Goal: Task Accomplishment & Management: Manage account settings

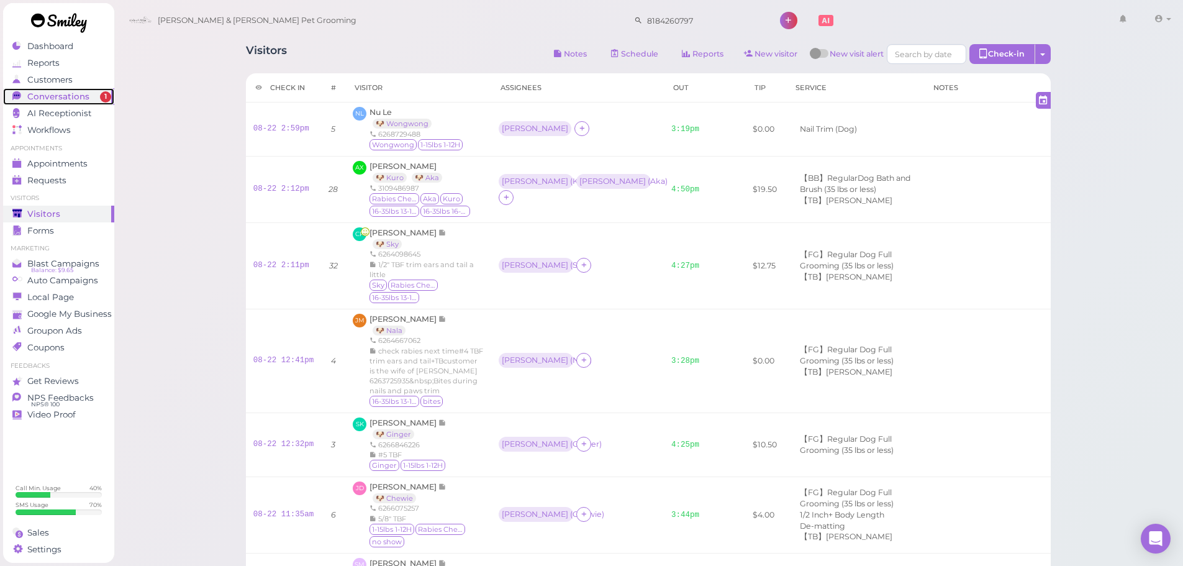
click at [69, 94] on span "Conversations" at bounding box center [58, 96] width 62 height 11
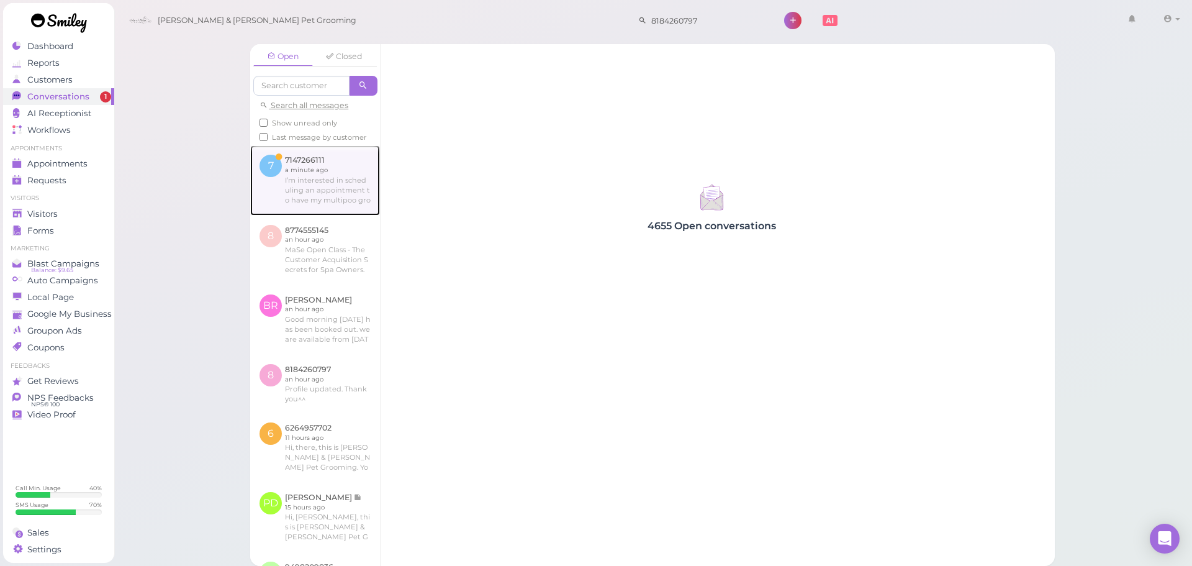
click at [286, 197] on link at bounding box center [315, 180] width 130 height 70
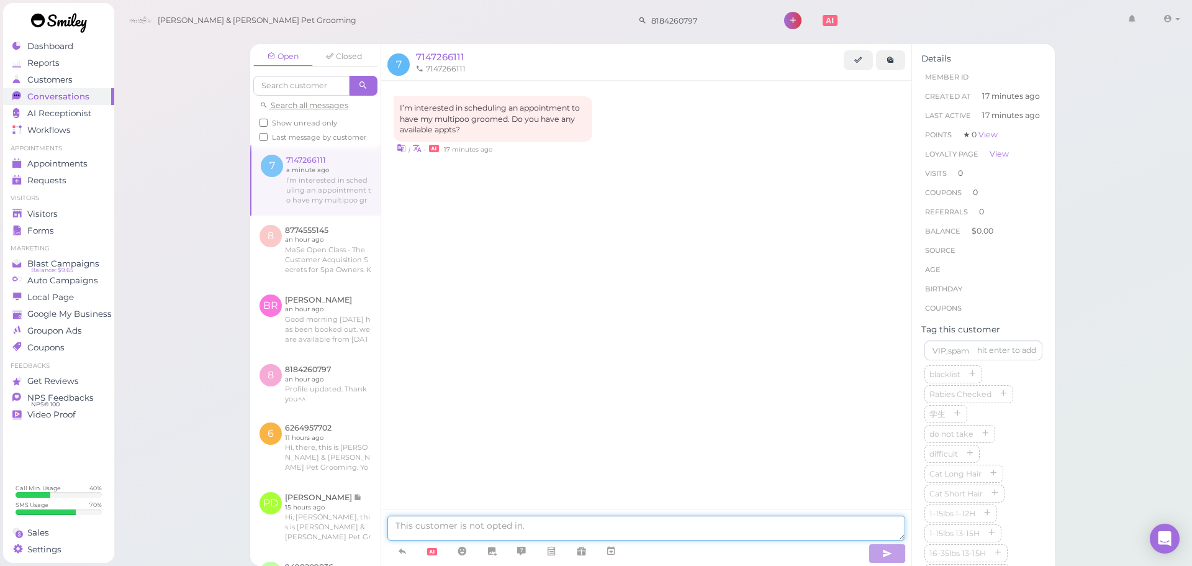
click at [504, 528] on textarea at bounding box center [646, 527] width 518 height 25
click at [497, 528] on textarea at bounding box center [646, 527] width 518 height 25
click at [507, 523] on textarea "Good morning, we are avalable" at bounding box center [646, 527] width 518 height 25
click at [549, 523] on textarea "Good morning, we are available" at bounding box center [646, 527] width 518 height 25
type textarea "Good morning, we are available from [DATE] to [DATE]. What day works for you?"
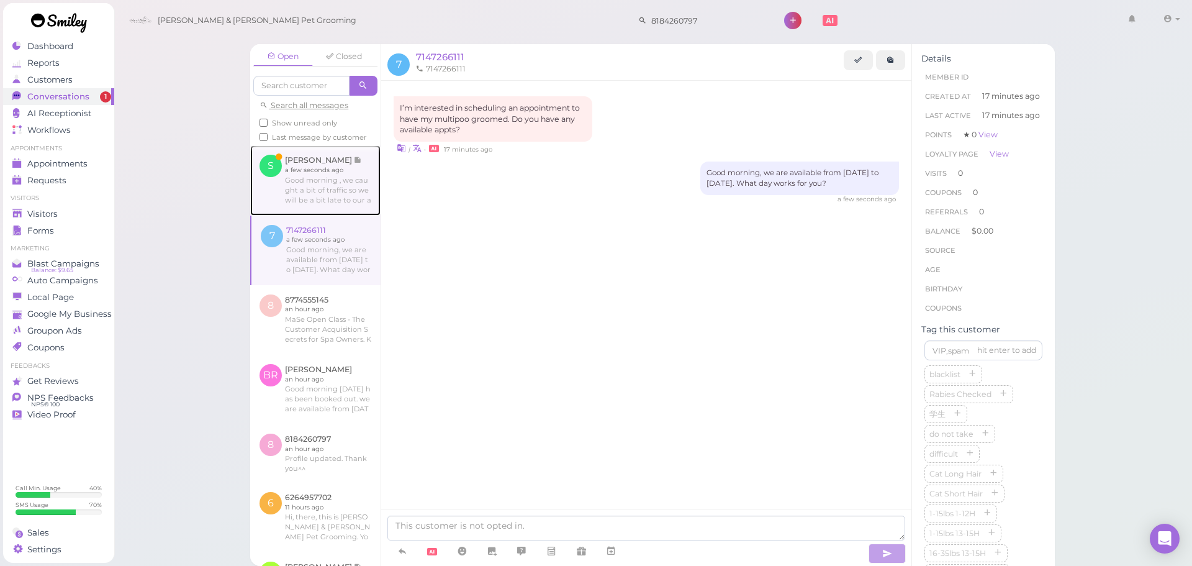
click at [330, 212] on link at bounding box center [315, 180] width 130 height 70
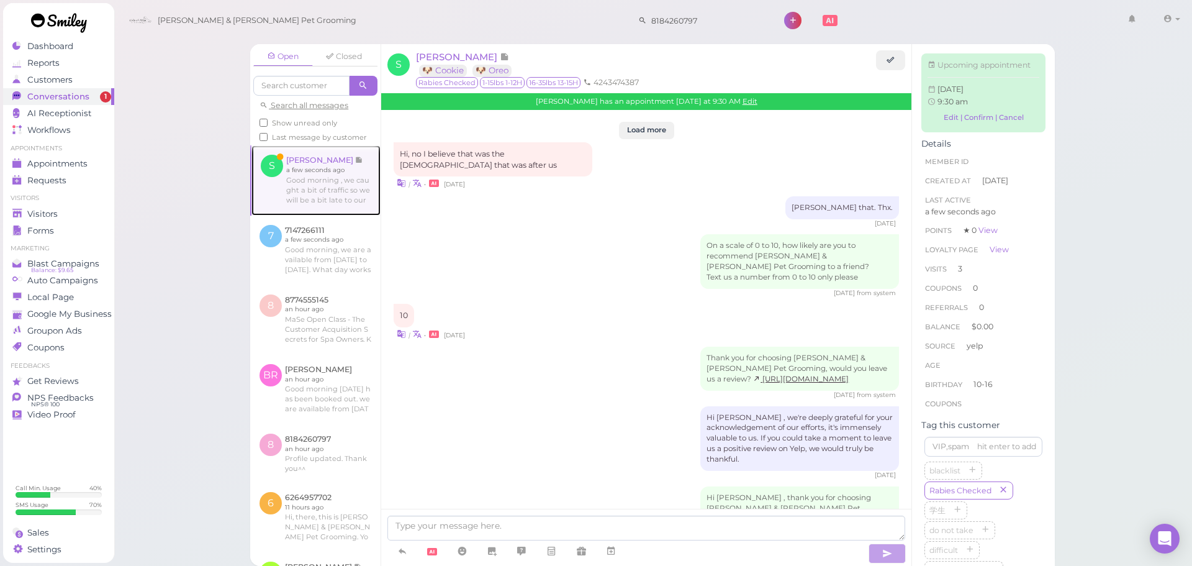
scroll to position [1730, 0]
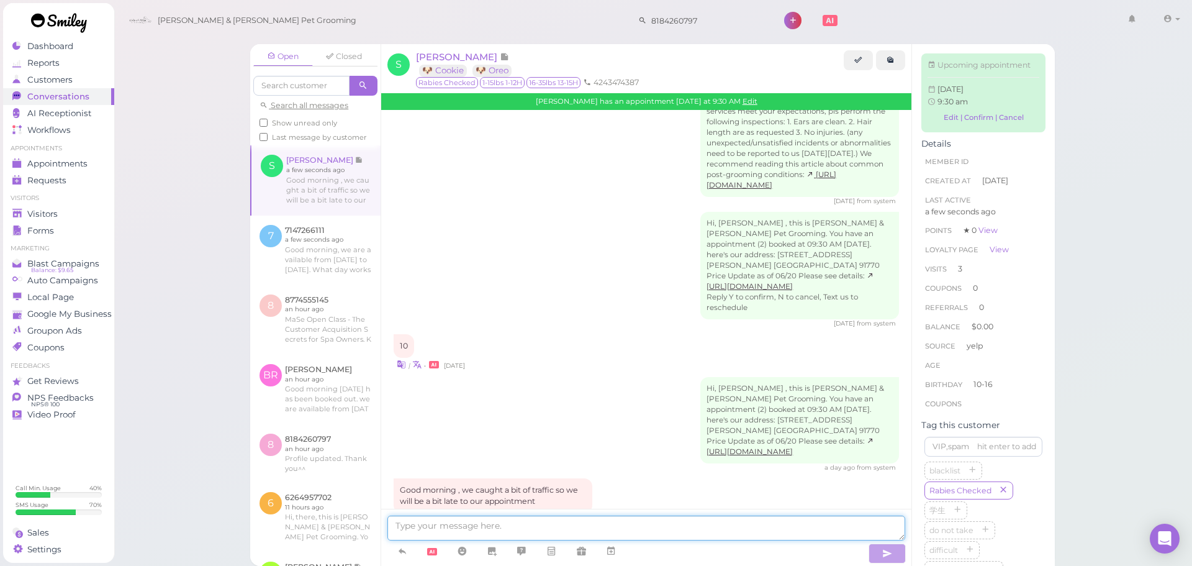
click at [628, 531] on textarea at bounding box center [646, 527] width 518 height 25
type textarea "N"
type textarea "Sure, we'll be waiting for you"
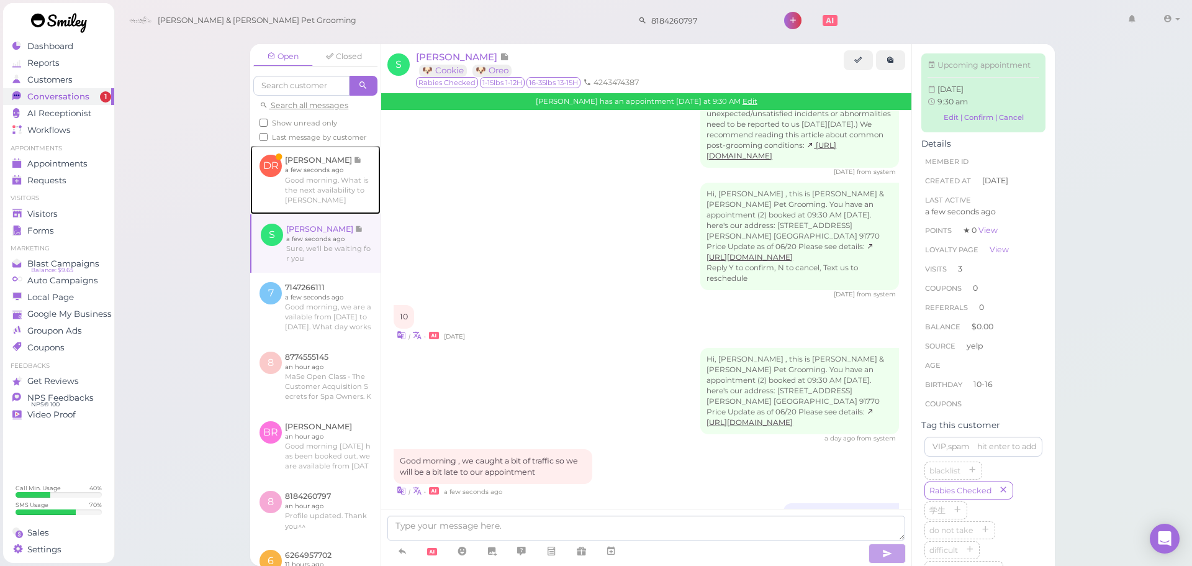
drag, startPoint x: 339, startPoint y: 218, endPoint x: 354, endPoint y: 250, distance: 35.3
click at [339, 214] on link at bounding box center [315, 179] width 130 height 68
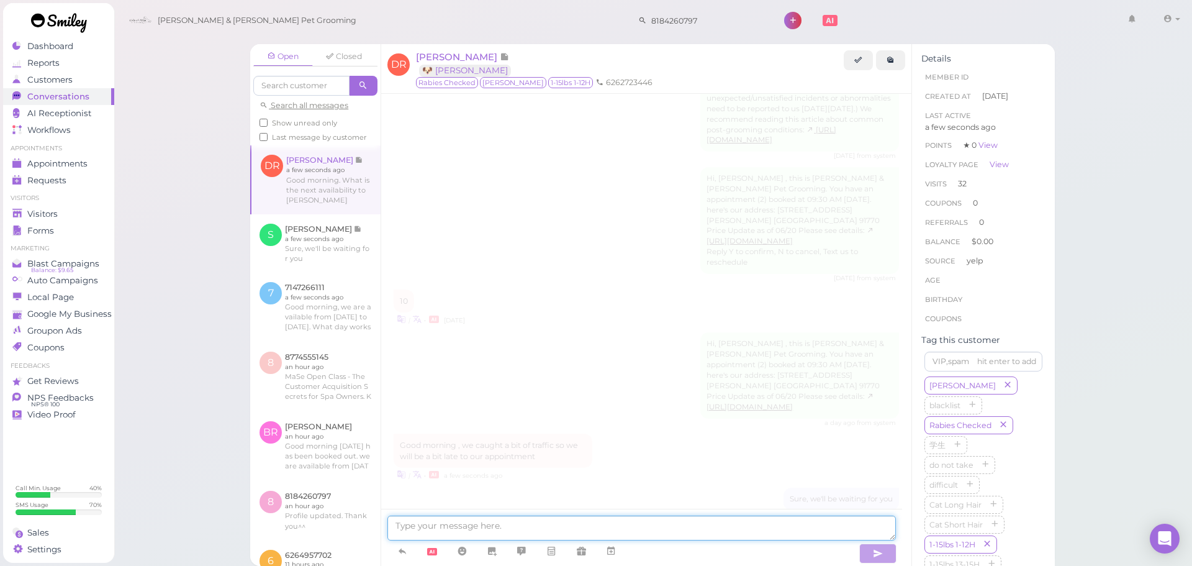
scroll to position [1494, 0]
click at [449, 532] on textarea at bounding box center [641, 527] width 508 height 25
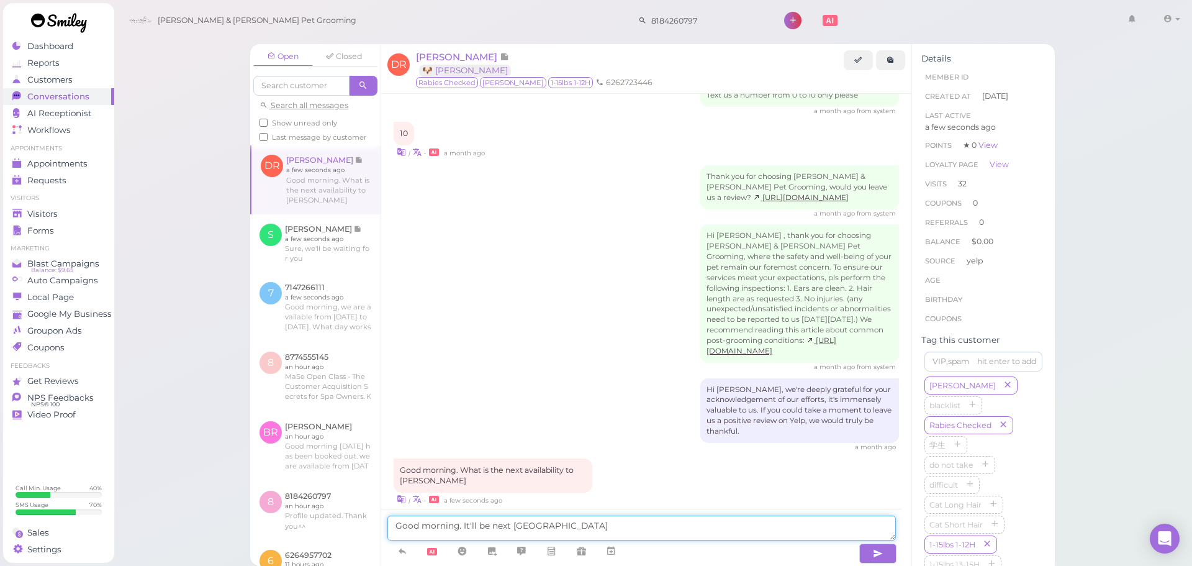
type textarea "Good morning. It'll be [DATE]"
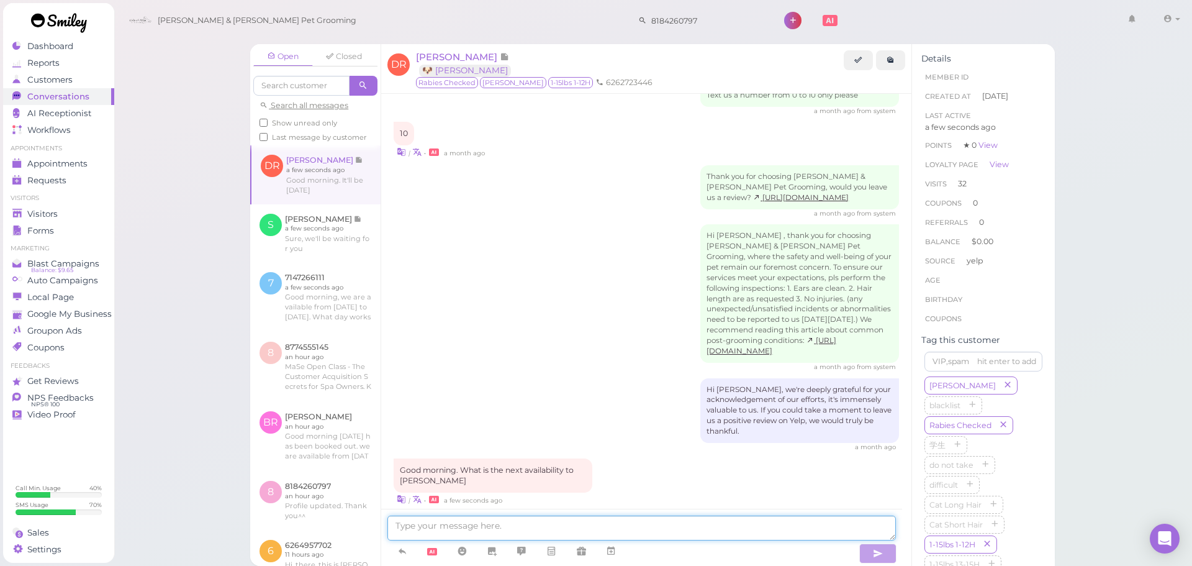
scroll to position [1523, 0]
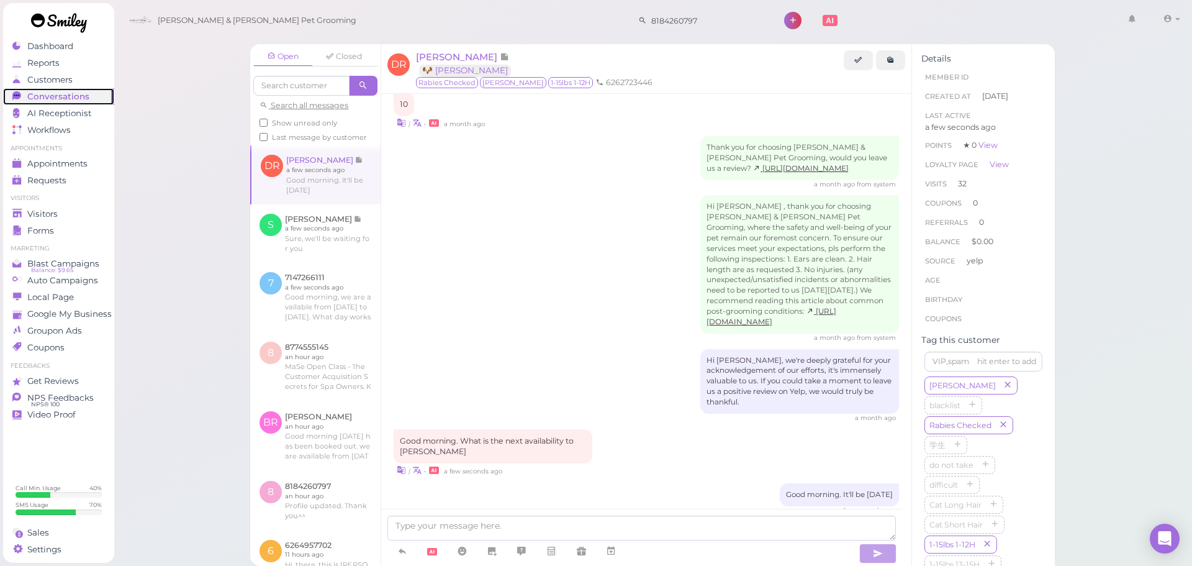
drag, startPoint x: 37, startPoint y: 95, endPoint x: 163, endPoint y: 3, distance: 156.0
click at [37, 95] on span "Conversations" at bounding box center [58, 96] width 62 height 11
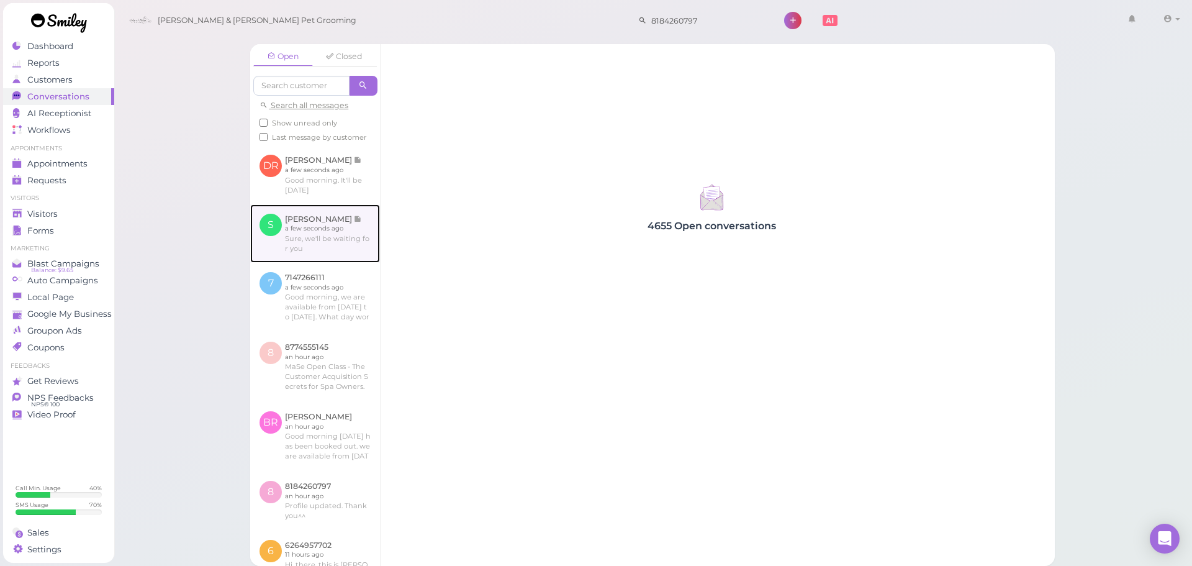
click at [299, 263] on link at bounding box center [315, 233] width 130 height 58
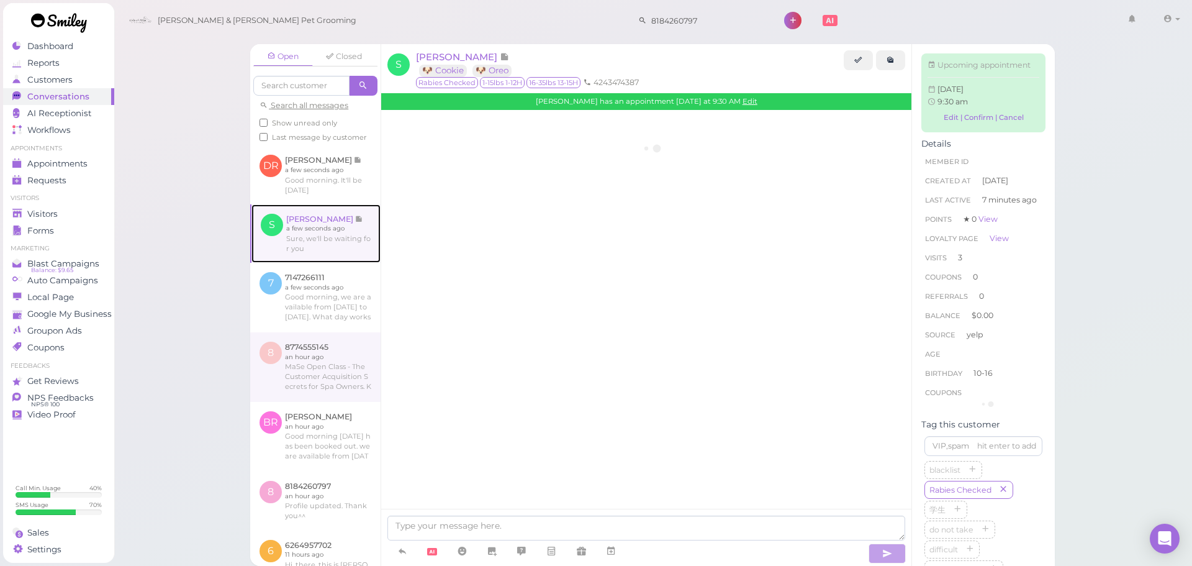
scroll to position [1708, 0]
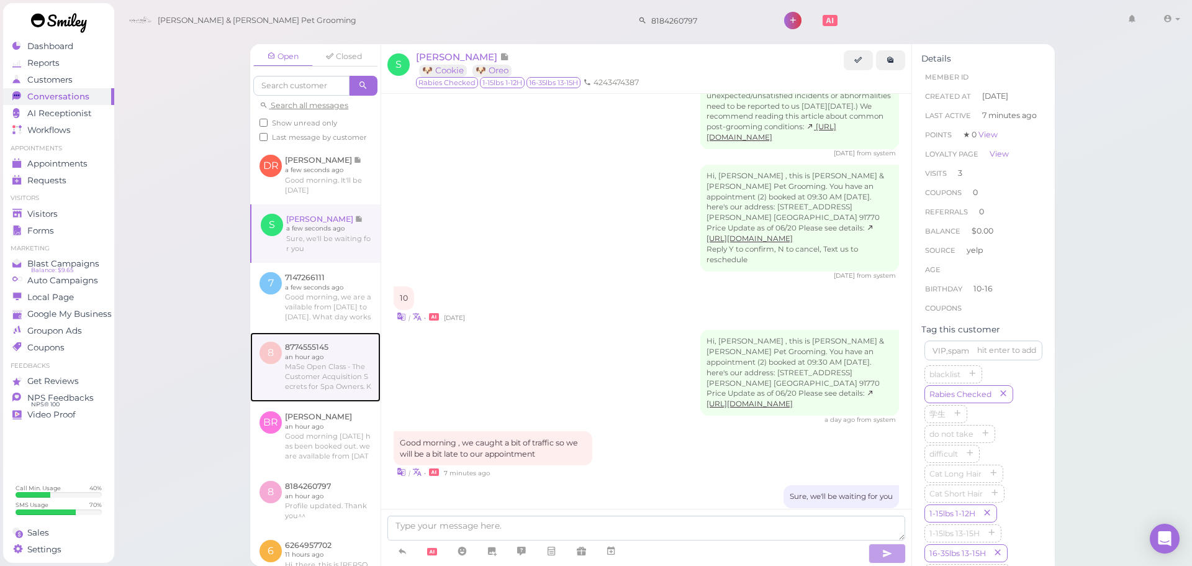
click at [307, 360] on link at bounding box center [315, 367] width 130 height 70
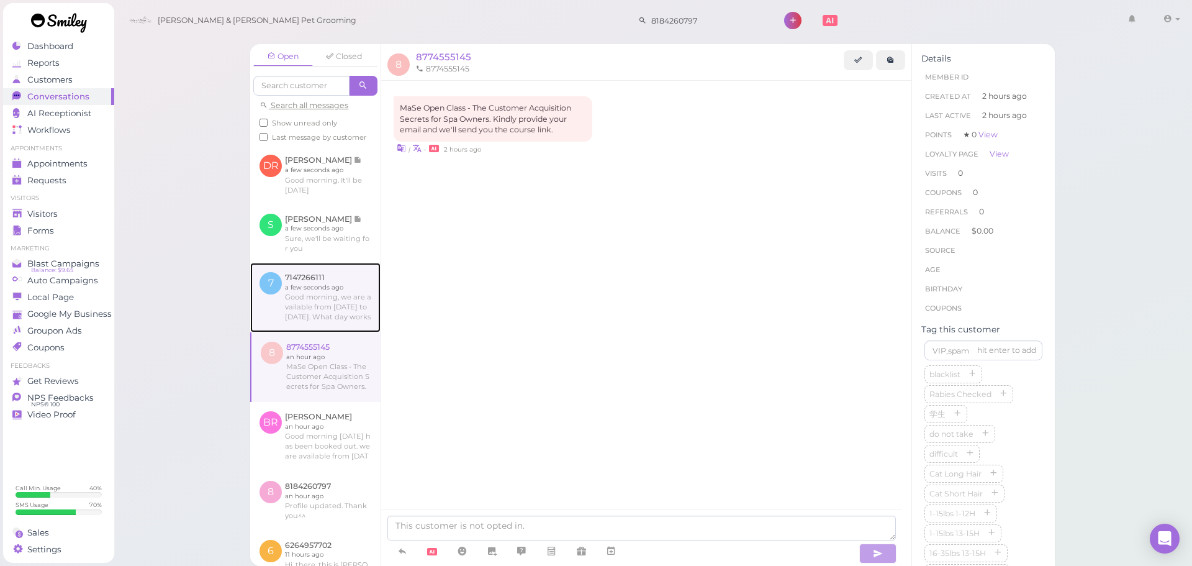
click at [318, 331] on link at bounding box center [315, 298] width 130 height 70
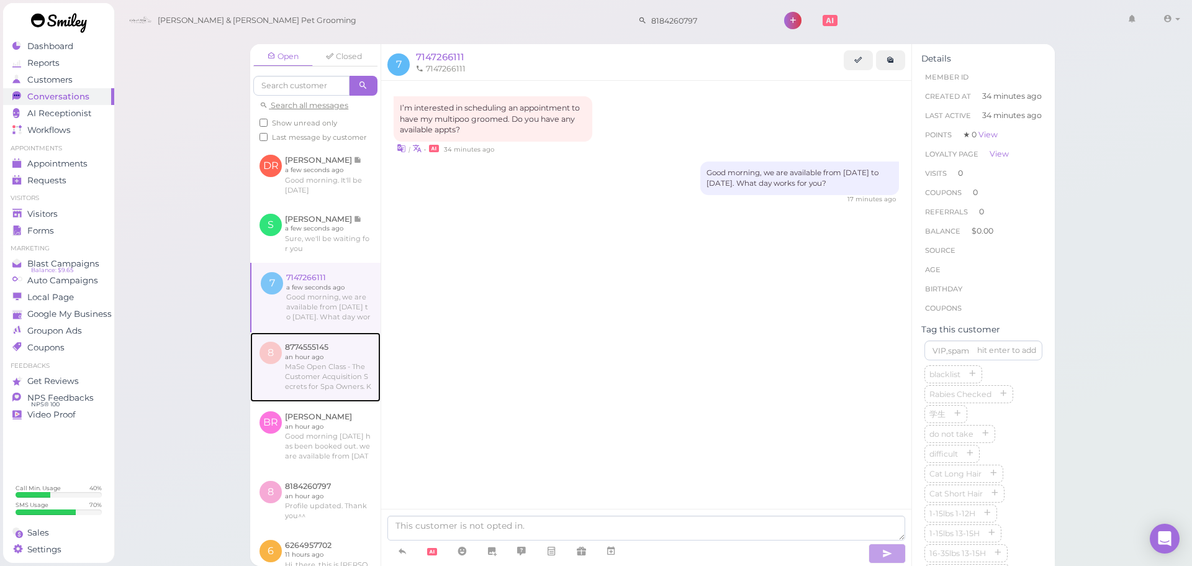
click at [302, 382] on link at bounding box center [315, 367] width 130 height 70
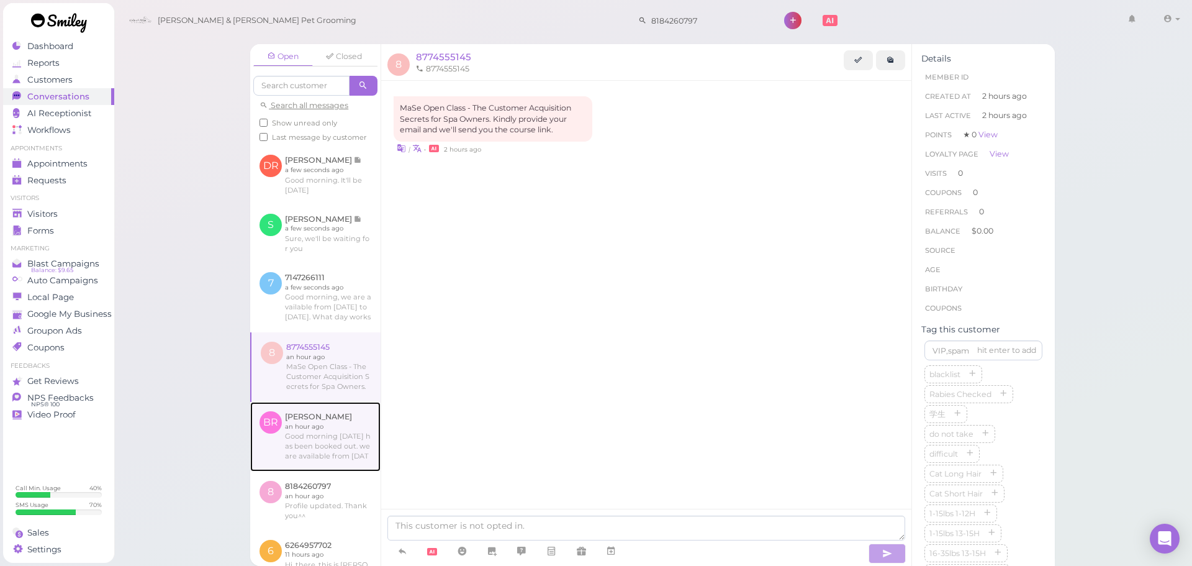
click at [304, 449] on link at bounding box center [315, 437] width 130 height 70
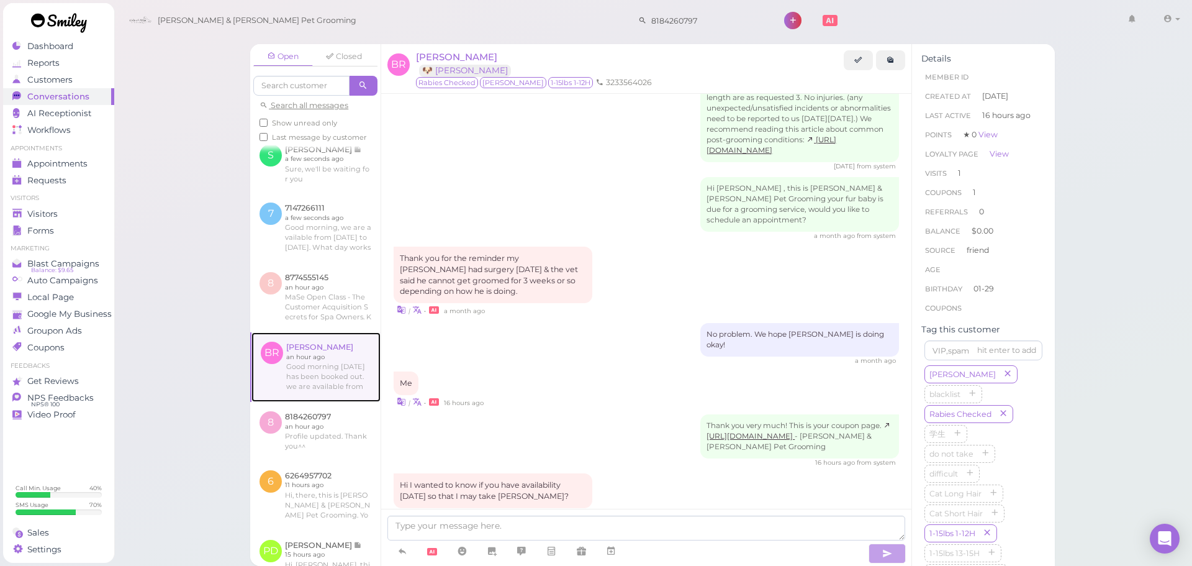
scroll to position [186, 0]
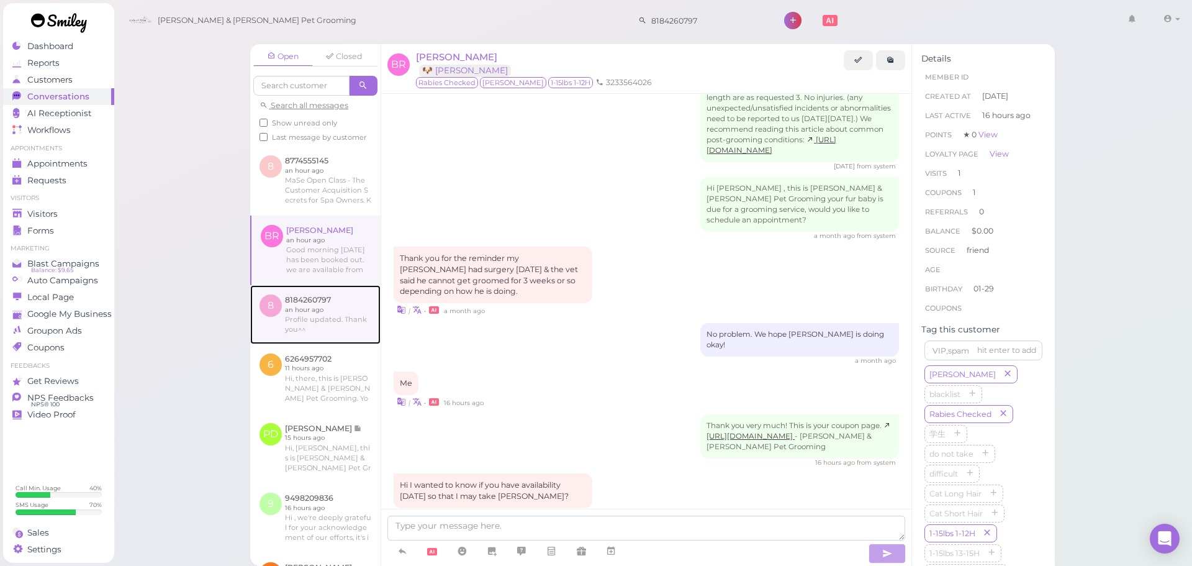
click at [315, 343] on link at bounding box center [315, 314] width 130 height 58
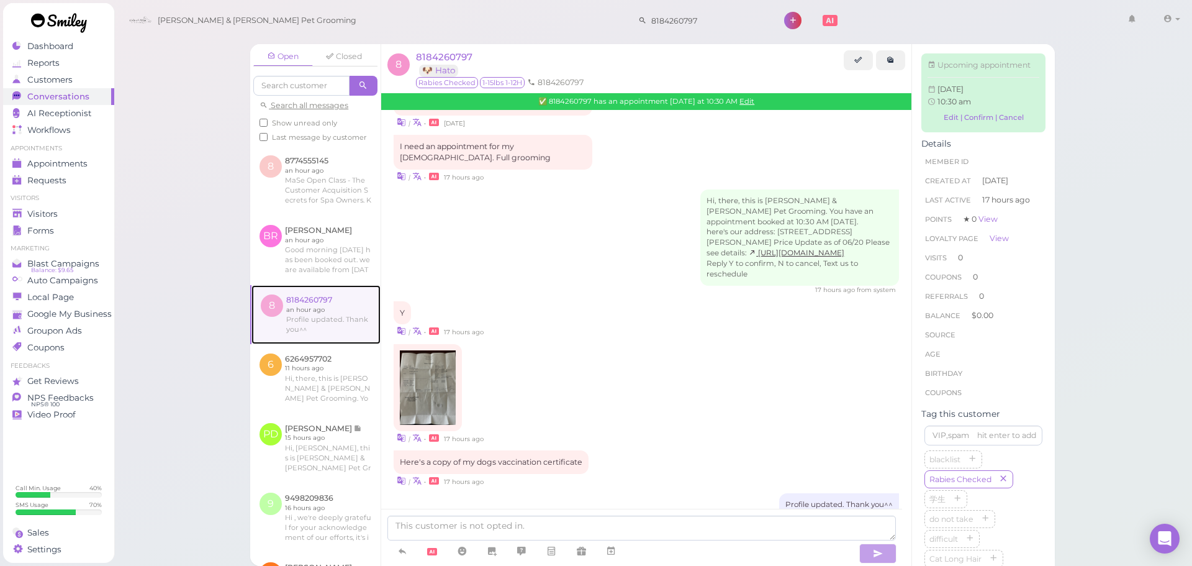
scroll to position [504, 0]
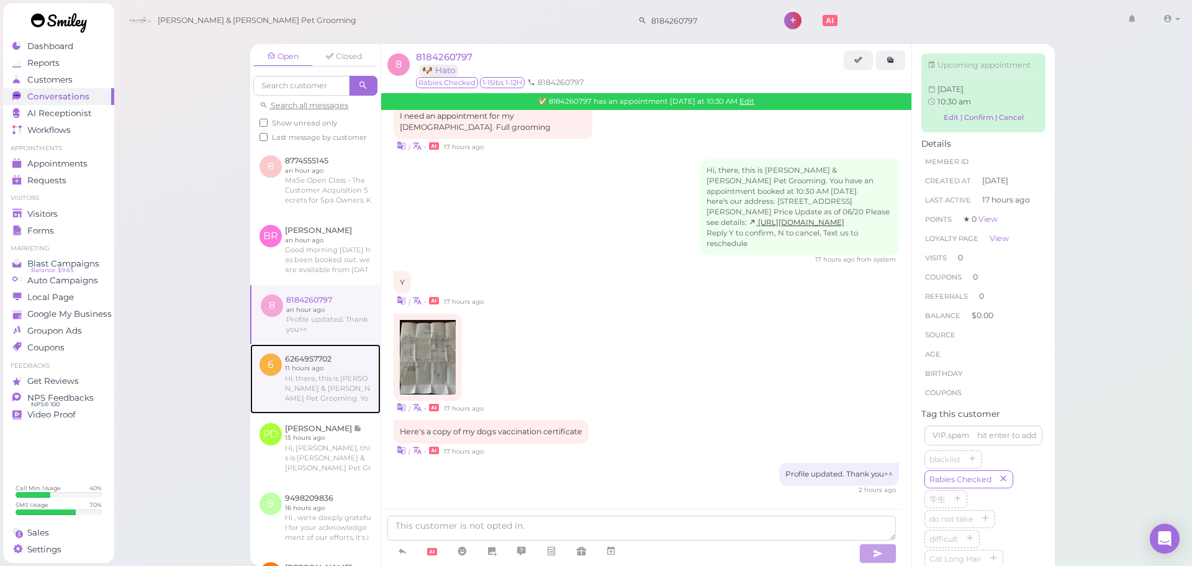
click at [317, 375] on link at bounding box center [315, 379] width 130 height 70
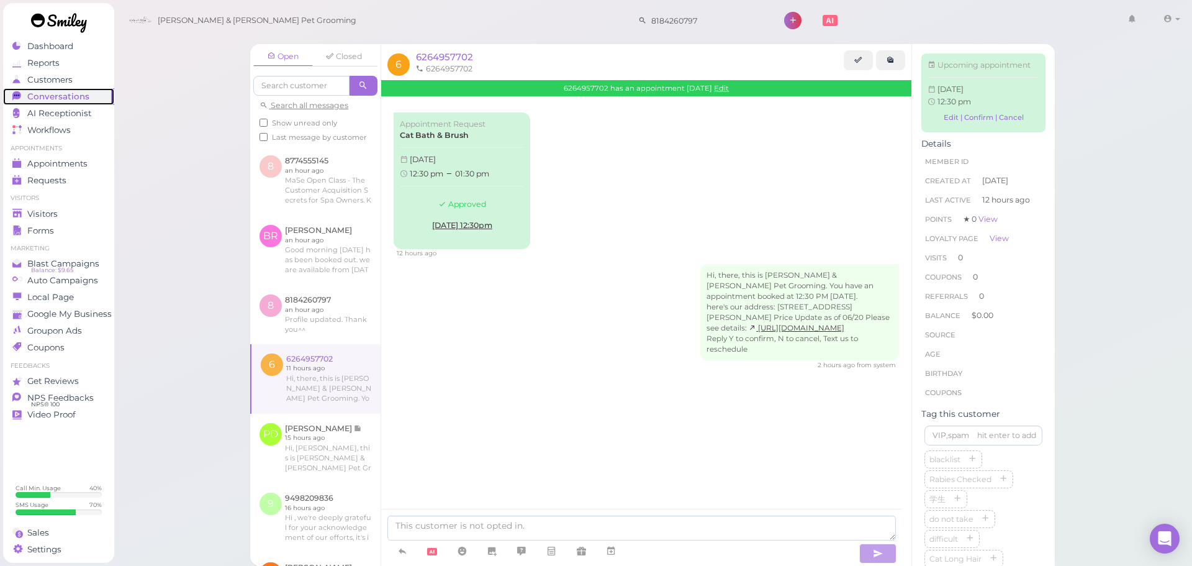
click at [73, 97] on span "Conversations" at bounding box center [58, 96] width 62 height 11
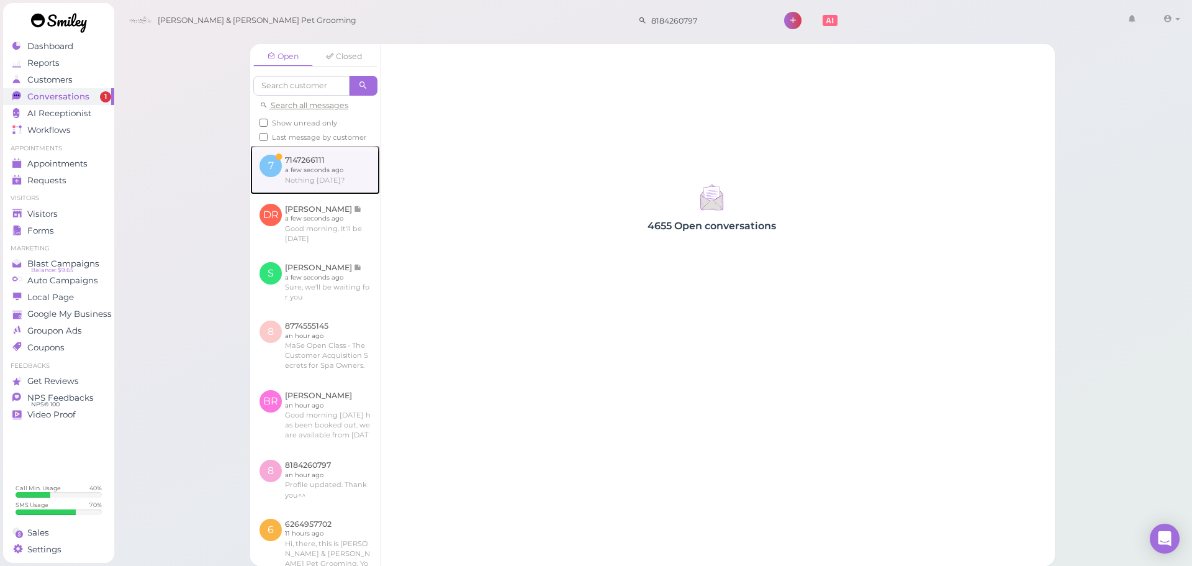
click at [326, 189] on link at bounding box center [315, 169] width 130 height 48
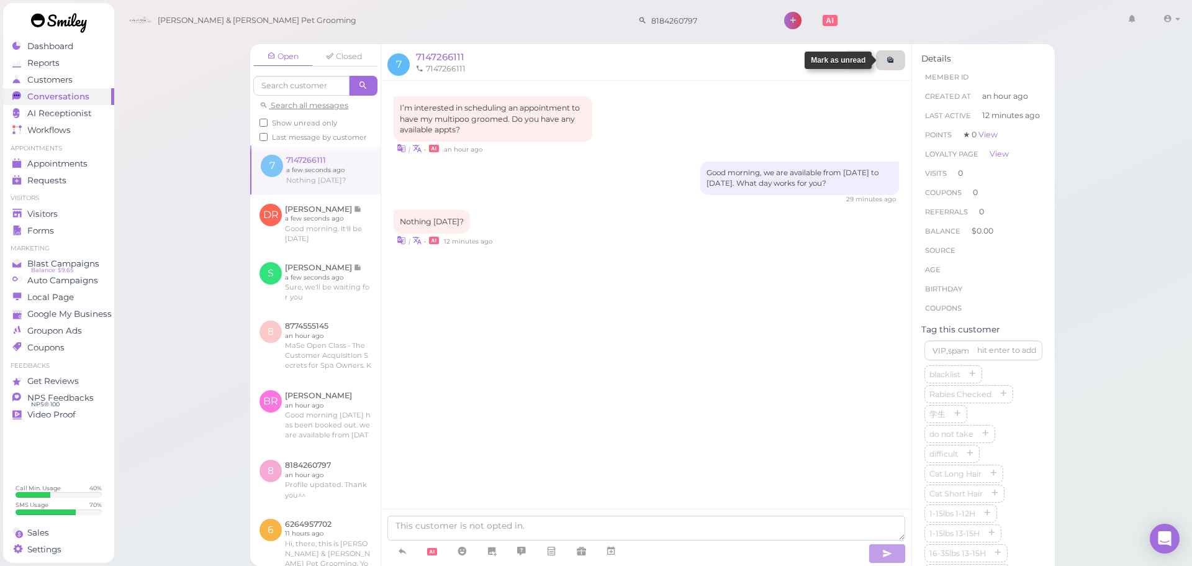
click at [892, 60] on icon at bounding box center [890, 59] width 8 height 9
click at [575, 307] on div "I’m interested in scheduling an appointment to have my multipoo groomed. Do you…" at bounding box center [646, 196] width 530 height 231
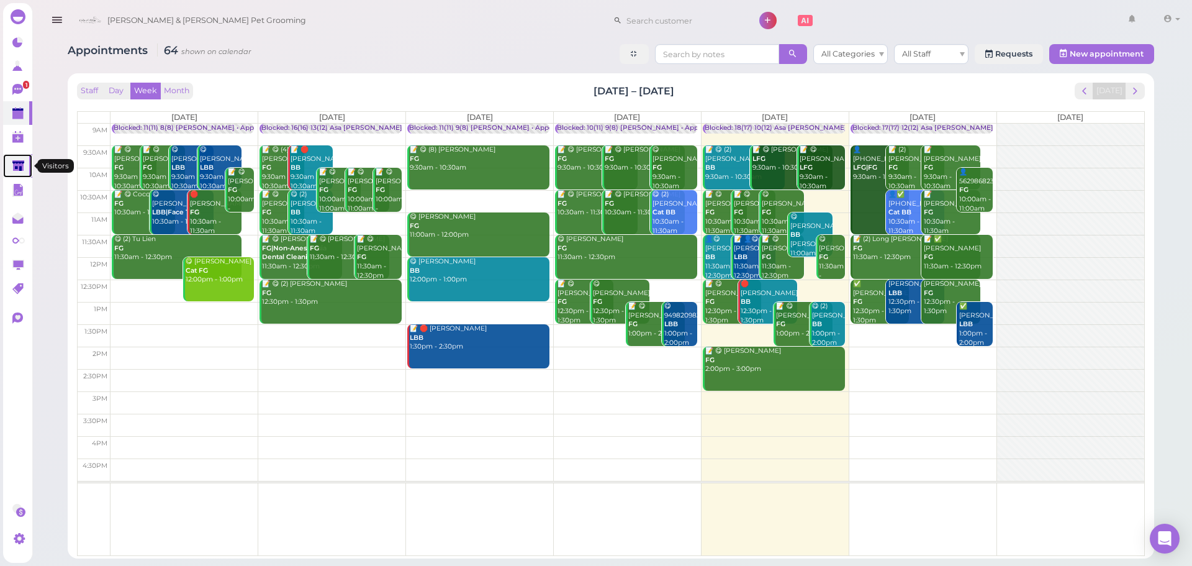
click at [17, 165] on polygon at bounding box center [18, 165] width 12 height 11
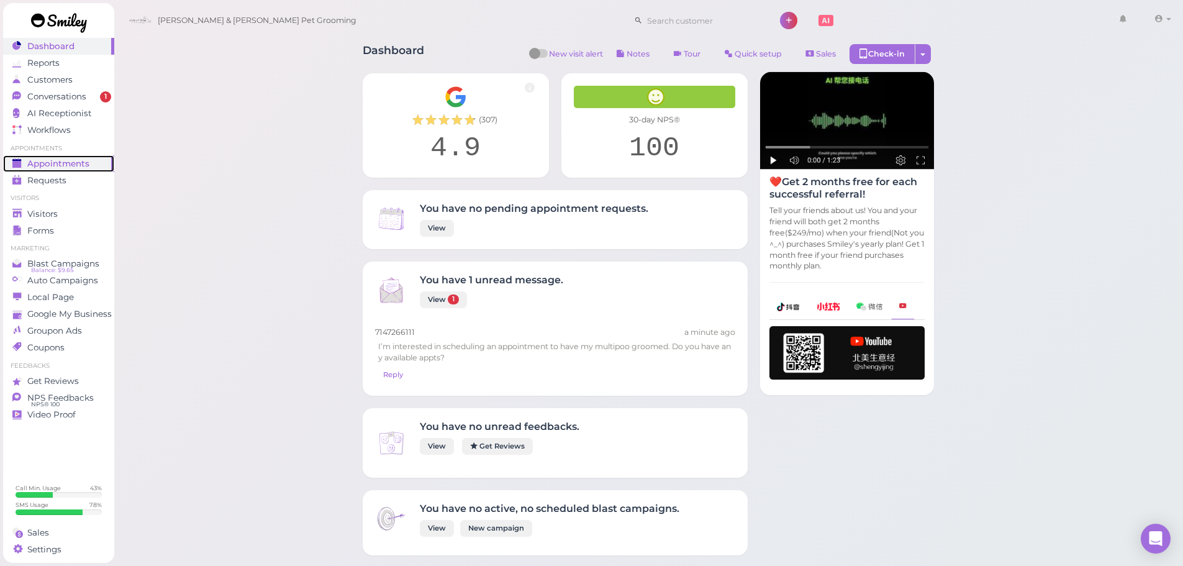
click at [67, 168] on span "Appointments" at bounding box center [58, 163] width 62 height 11
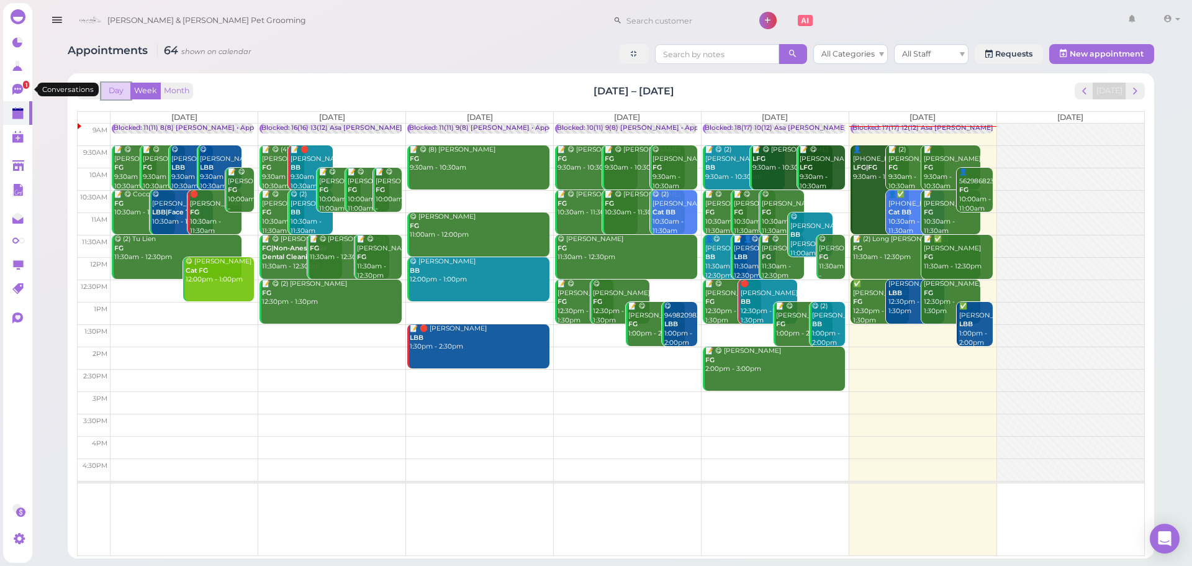
click at [112, 90] on button "Day" at bounding box center [116, 91] width 30 height 17
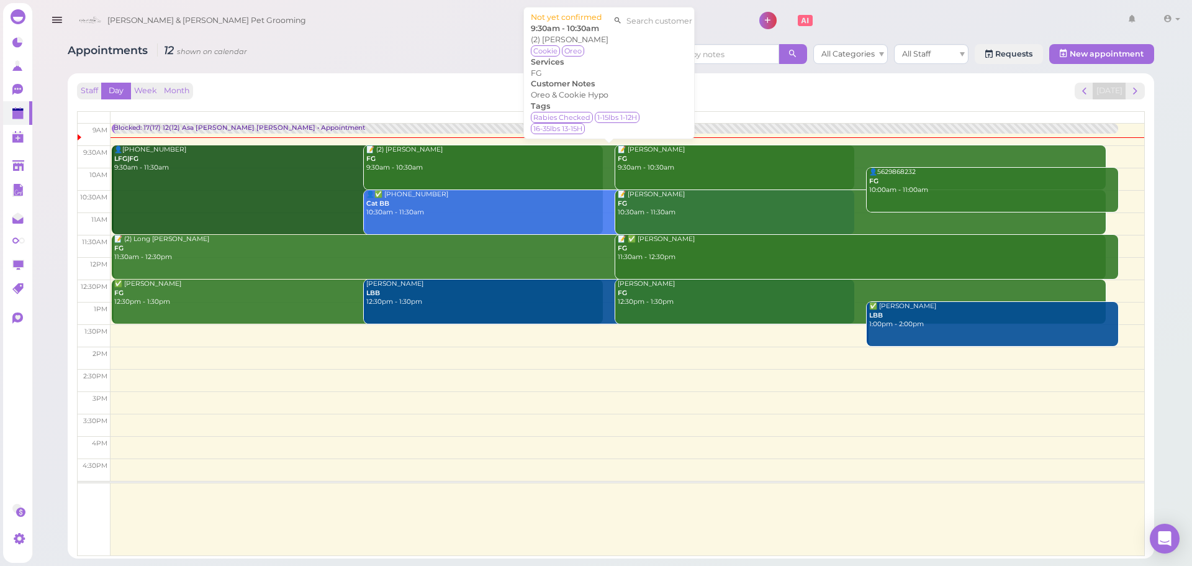
click at [415, 183] on link "📝 (2) Stephanie Portillo FG 9:30am - 10:30am" at bounding box center [609, 167] width 491 height 44
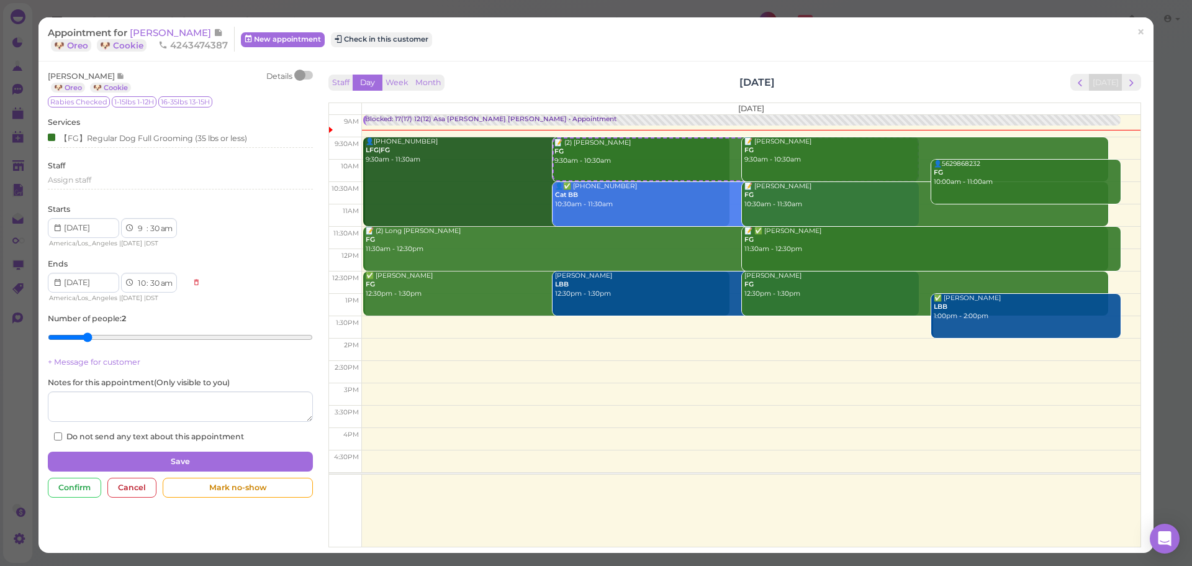
click at [305, 75] on div at bounding box center [303, 75] width 17 height 9
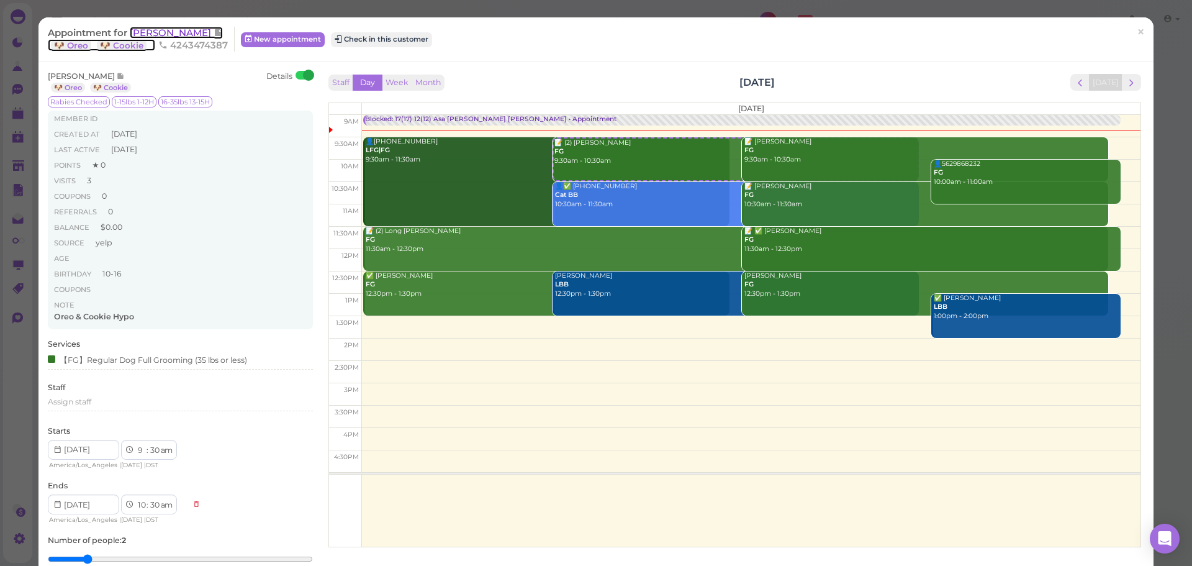
click at [176, 30] on span "[PERSON_NAME]" at bounding box center [172, 33] width 84 height 12
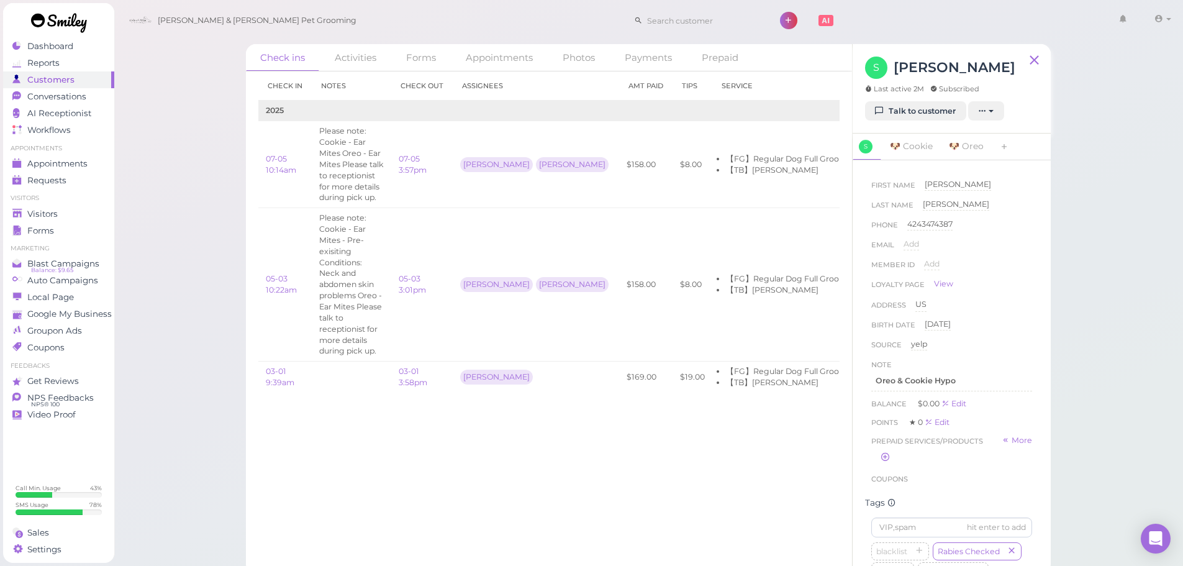
scroll to position [0, 99]
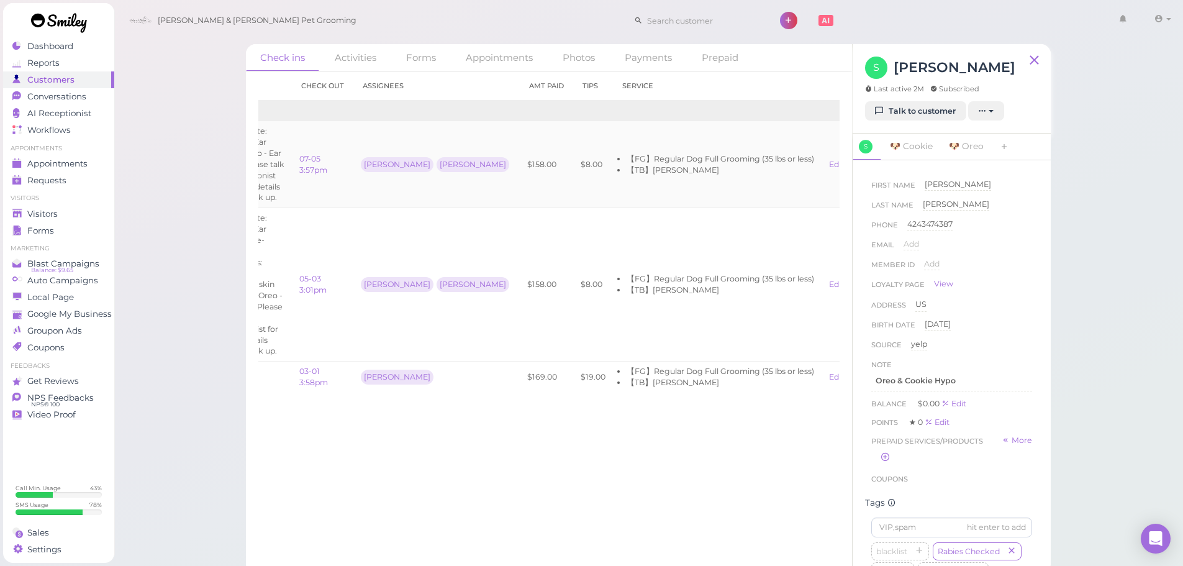
click at [855, 169] on link "View receipt" at bounding box center [880, 164] width 51 height 9
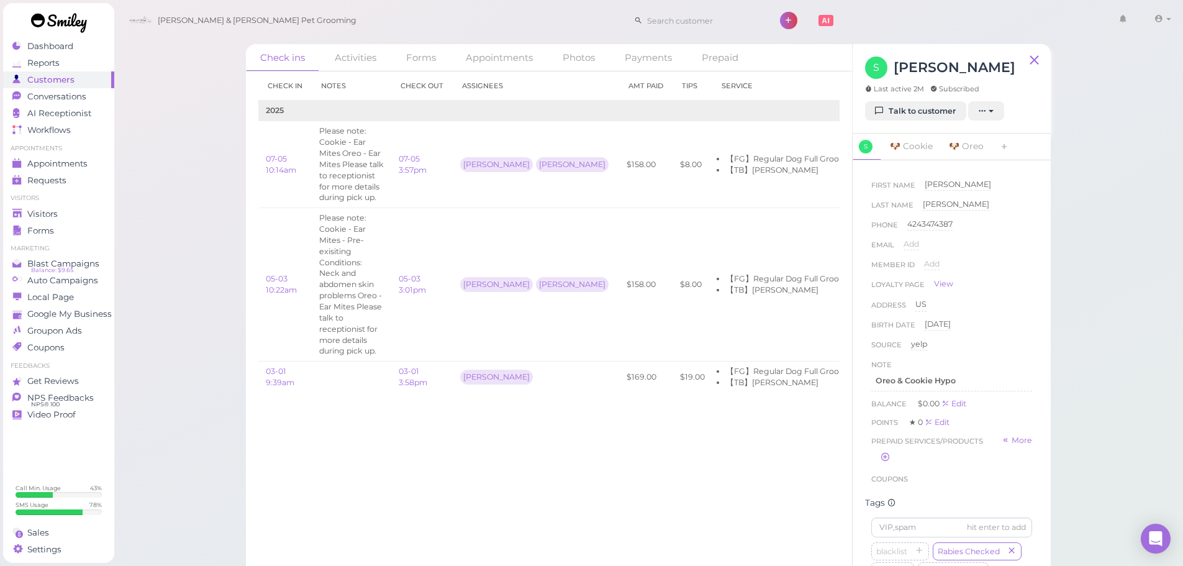
click at [338, 402] on div "Check in Notes Check out Assignees Amt Paid Tips Service 2025 07-05 10:14am Ple…" at bounding box center [548, 236] width 581 height 331
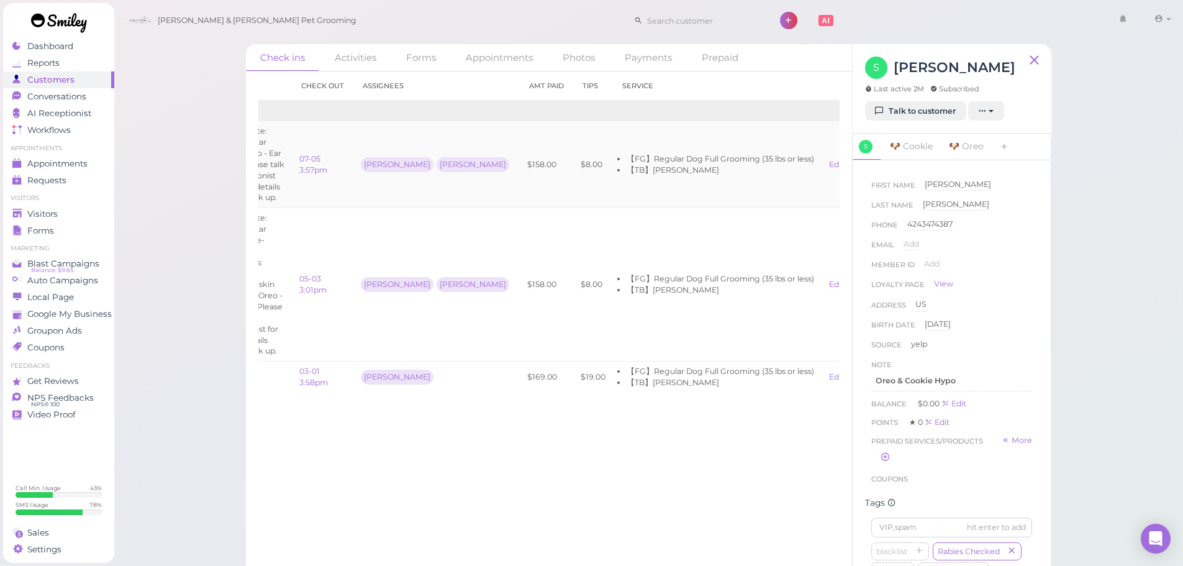
click at [855, 168] on link "View receipt" at bounding box center [880, 164] width 51 height 9
click at [66, 166] on span "Appointments" at bounding box center [58, 163] width 62 height 11
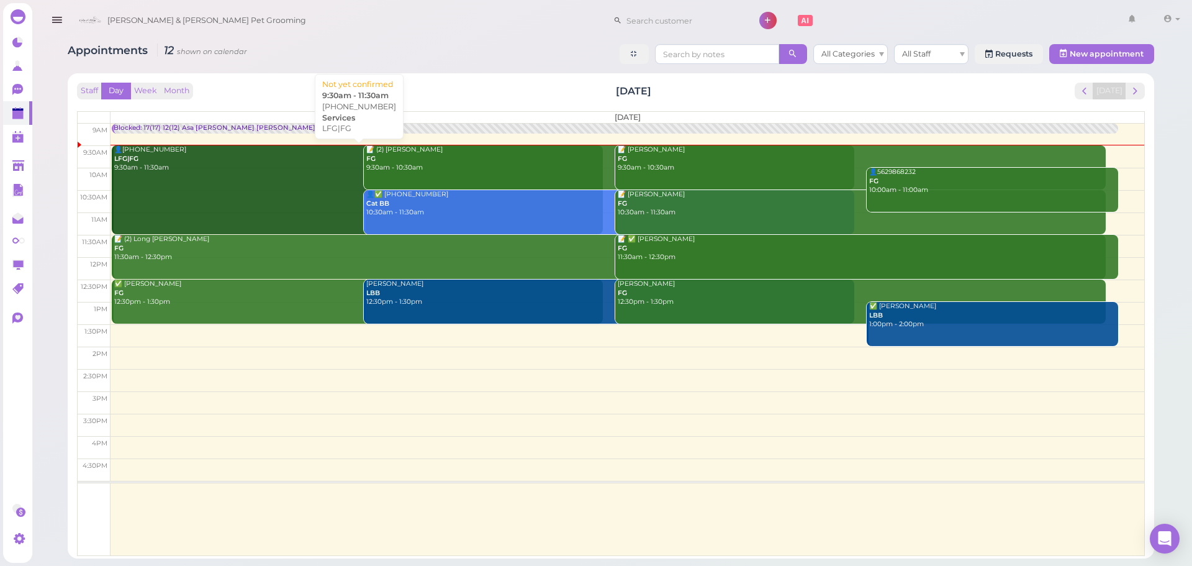
click at [214, 169] on div "👤(2) 6267436032 LFG|FG 9:30am - 11:30am" at bounding box center [358, 158] width 489 height 27
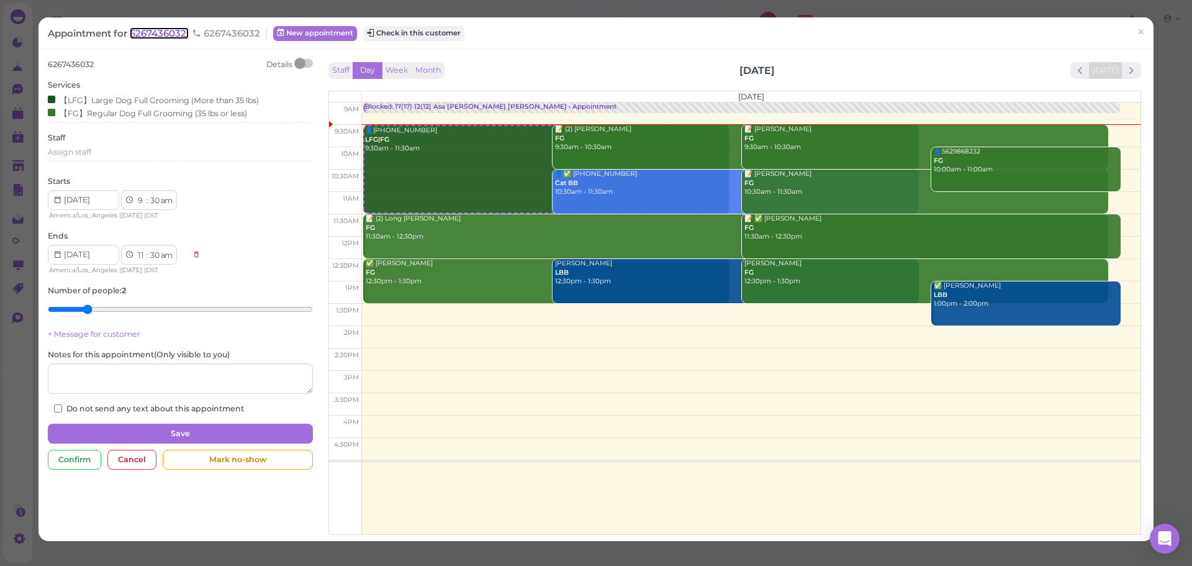
click at [161, 34] on span "6267436032" at bounding box center [159, 33] width 59 height 12
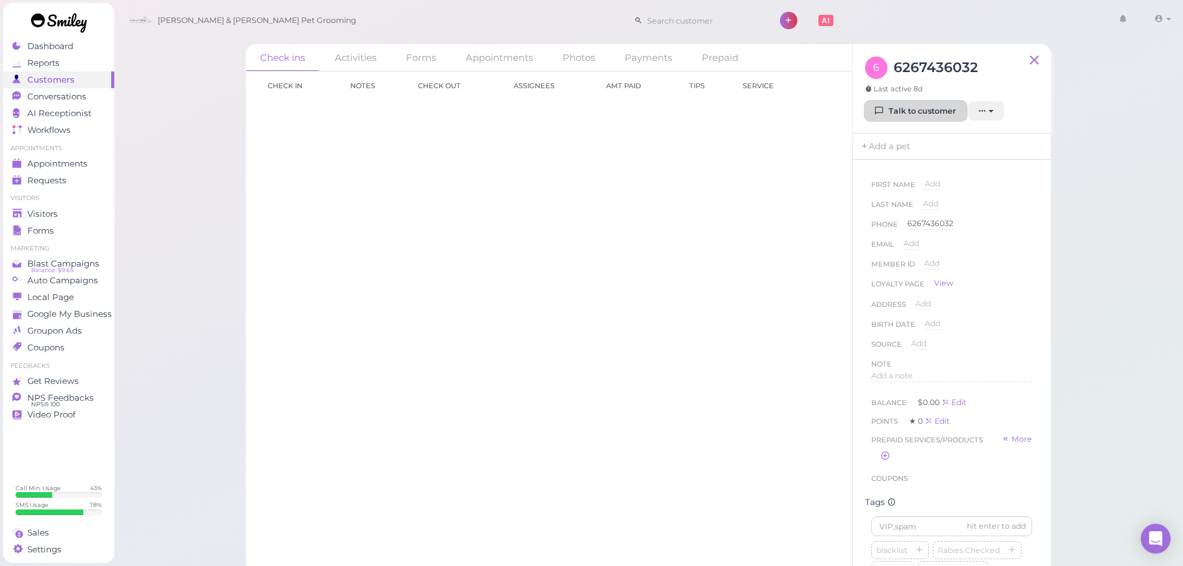
click at [927, 115] on link "Talk to customer" at bounding box center [915, 111] width 101 height 20
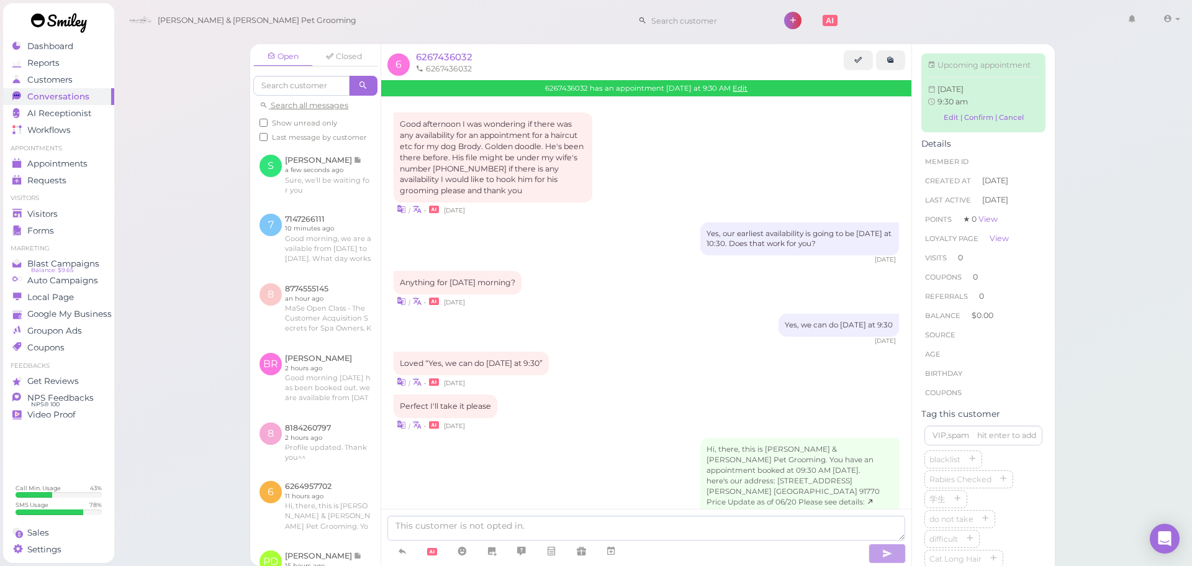
scroll to position [1003, 0]
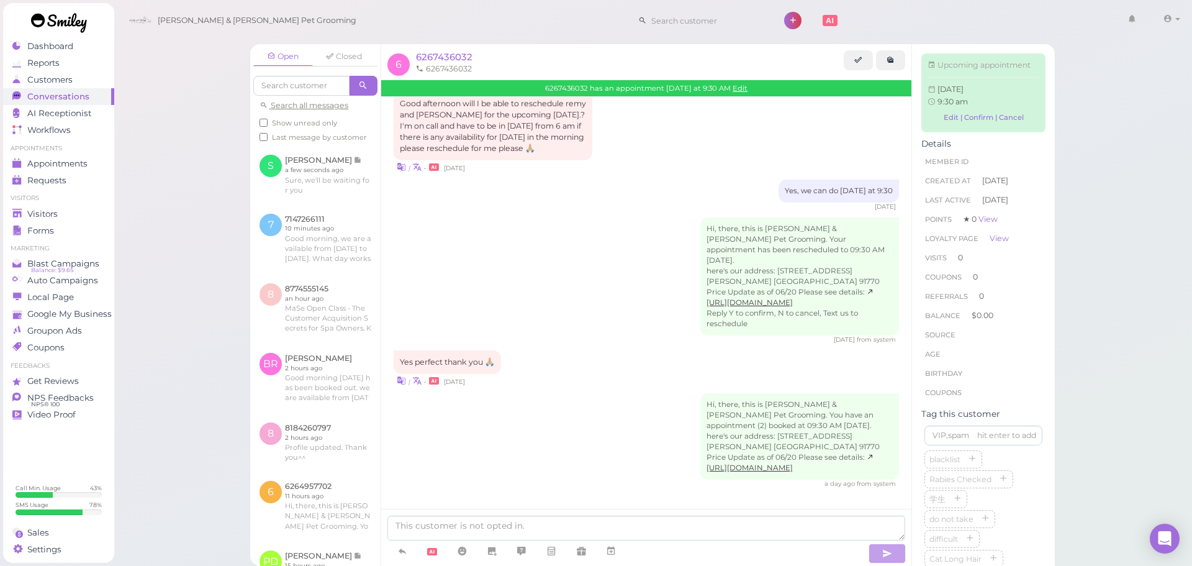
click at [548, 268] on div "Hi, there, this is Cody & Miley Pet Grooming. Your appointment has been resched…" at bounding box center [646, 280] width 505 height 127
click at [42, 164] on span "Appointments" at bounding box center [58, 163] width 62 height 11
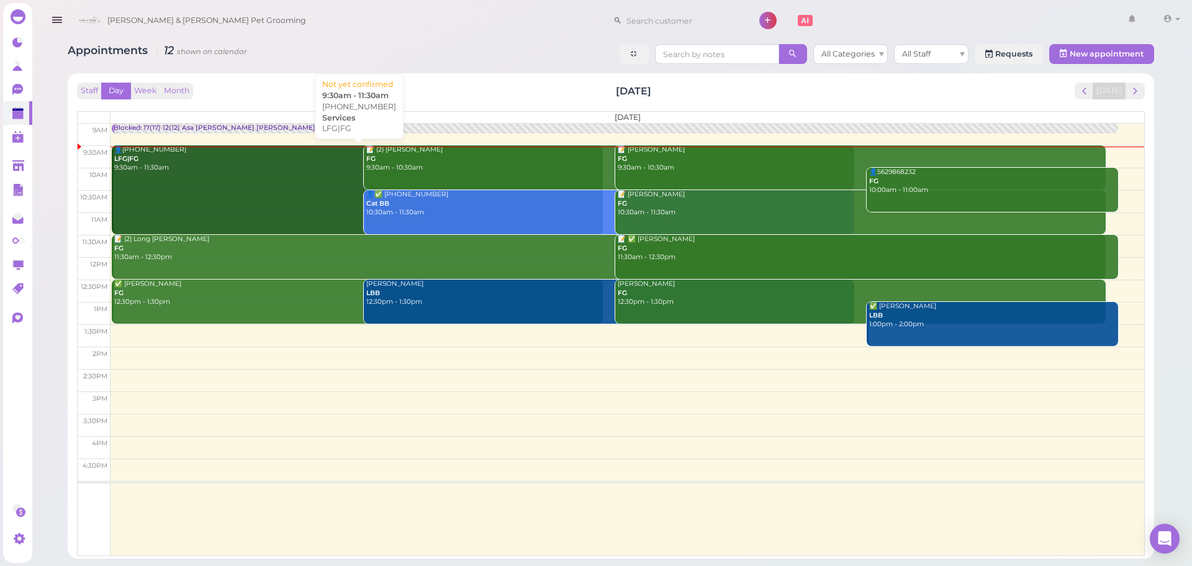
click at [205, 168] on div "👤(2) 6267436032 LFG|FG 9:30am - 11:30am" at bounding box center [358, 158] width 489 height 27
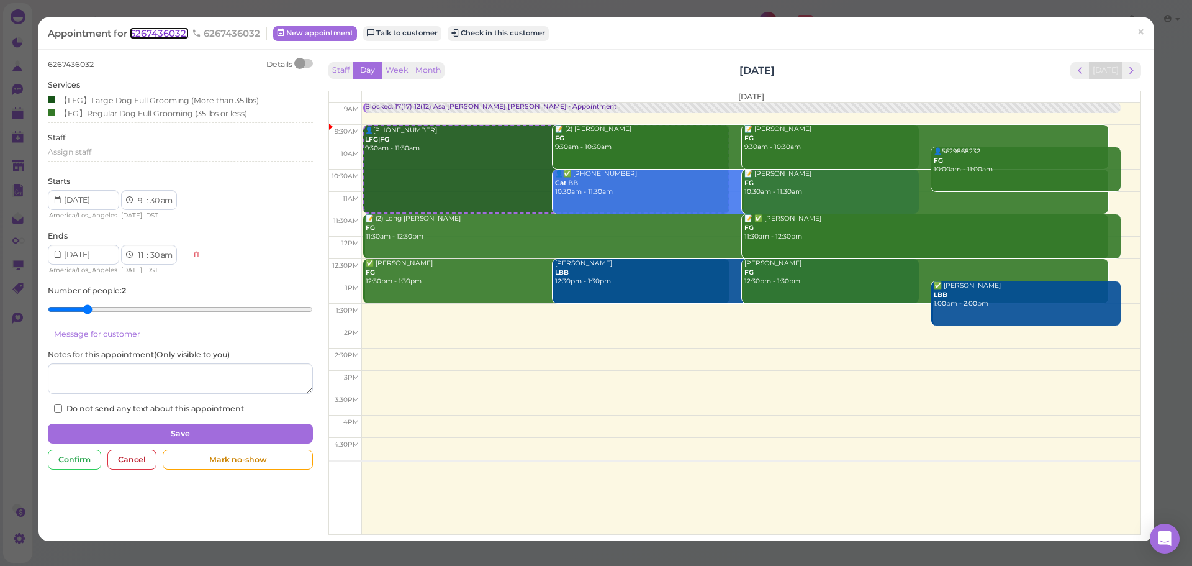
click at [166, 31] on span "6267436032" at bounding box center [159, 33] width 59 height 12
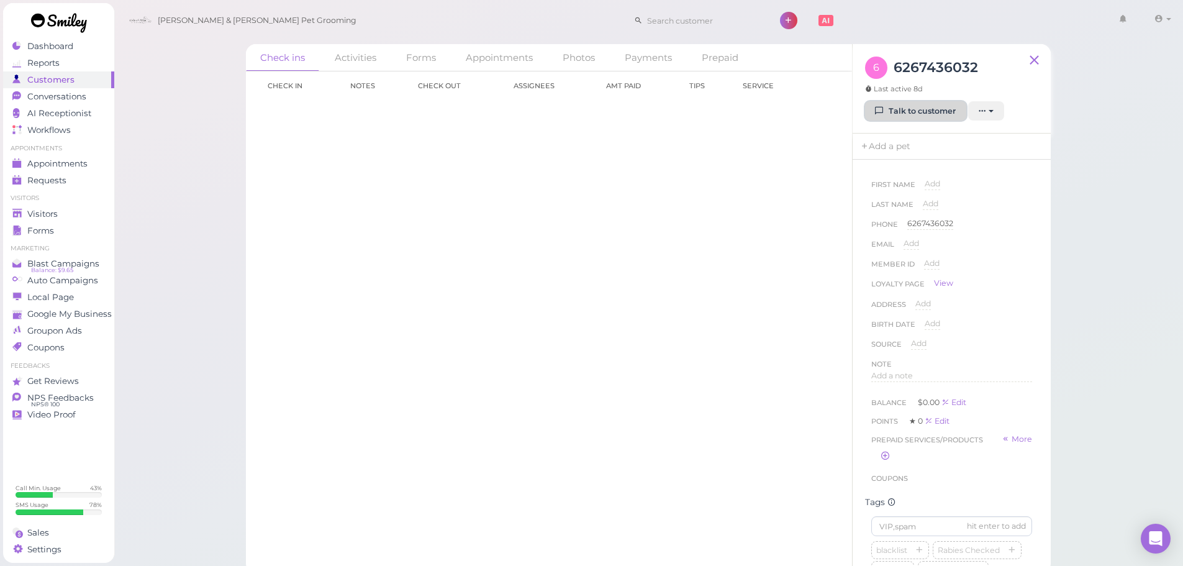
click at [922, 104] on link "Talk to customer" at bounding box center [915, 111] width 101 height 20
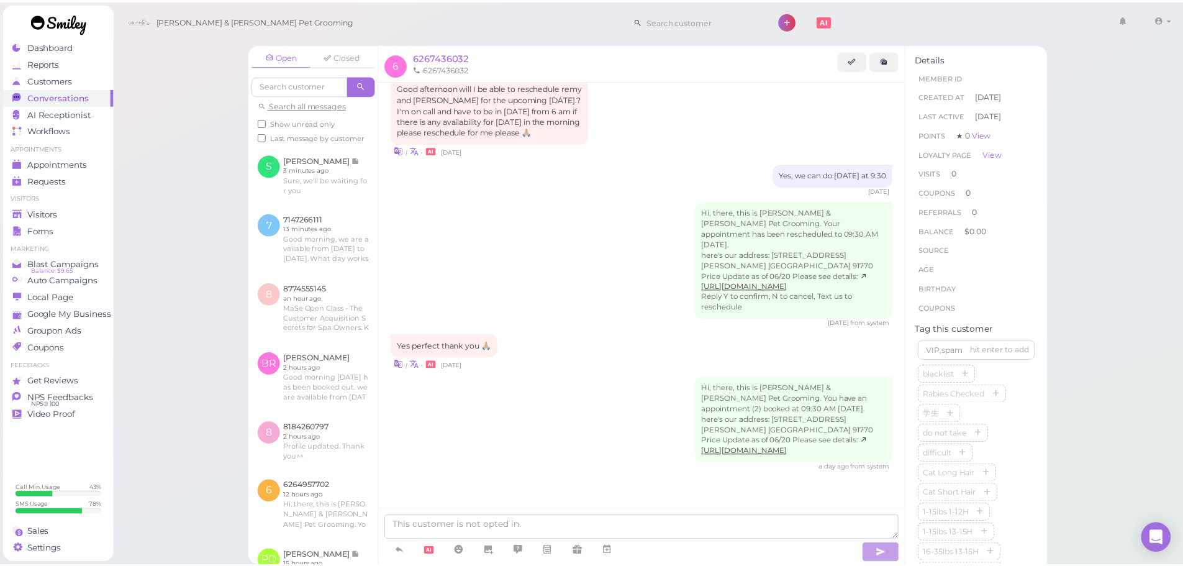
scroll to position [1003, 0]
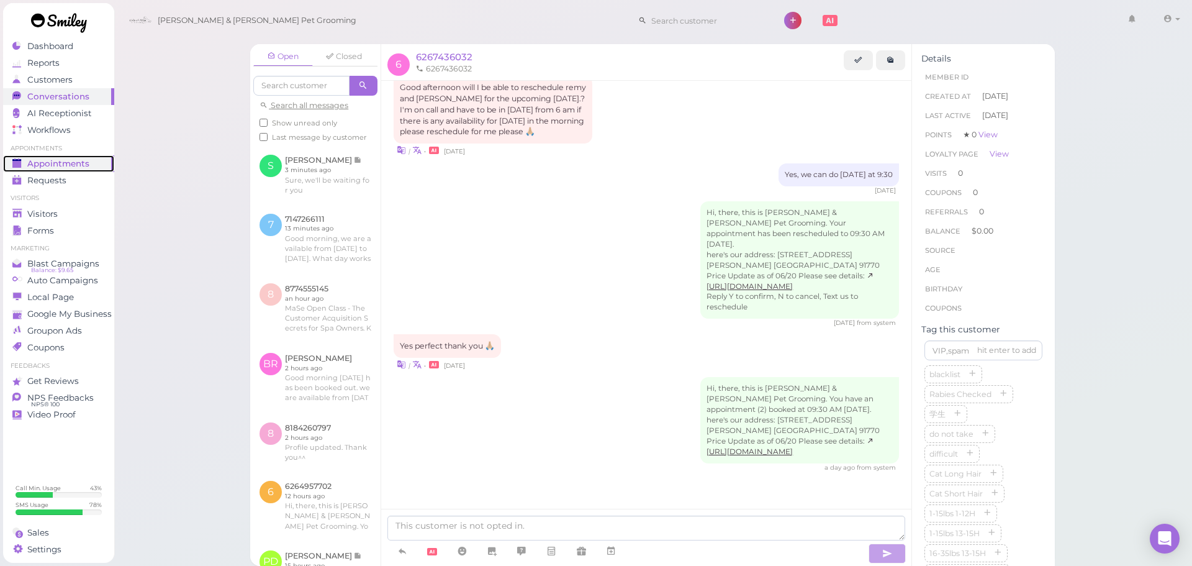
click at [84, 159] on span "Appointments" at bounding box center [58, 163] width 62 height 11
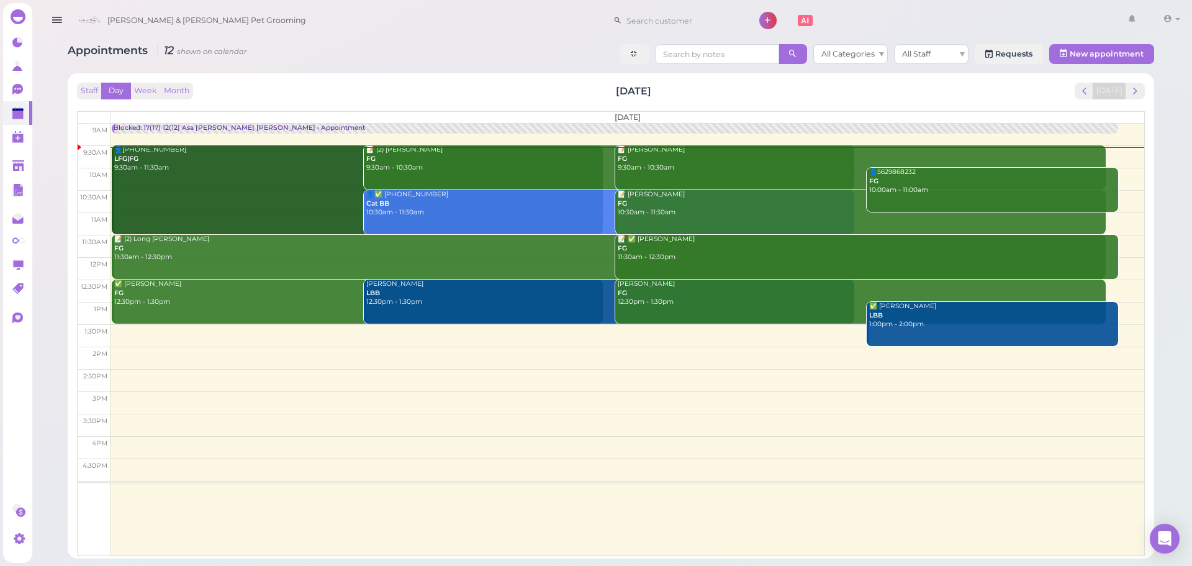
click at [346, 94] on div "Staff Day Week Month Saturday, Aug 23 Today" at bounding box center [611, 91] width 1068 height 17
click at [395, 104] on div "Staff Day Week Month Saturday, Aug 23 Today Saturday 9am 9:30am 10am 10:30am 11…" at bounding box center [611, 319] width 1068 height 473
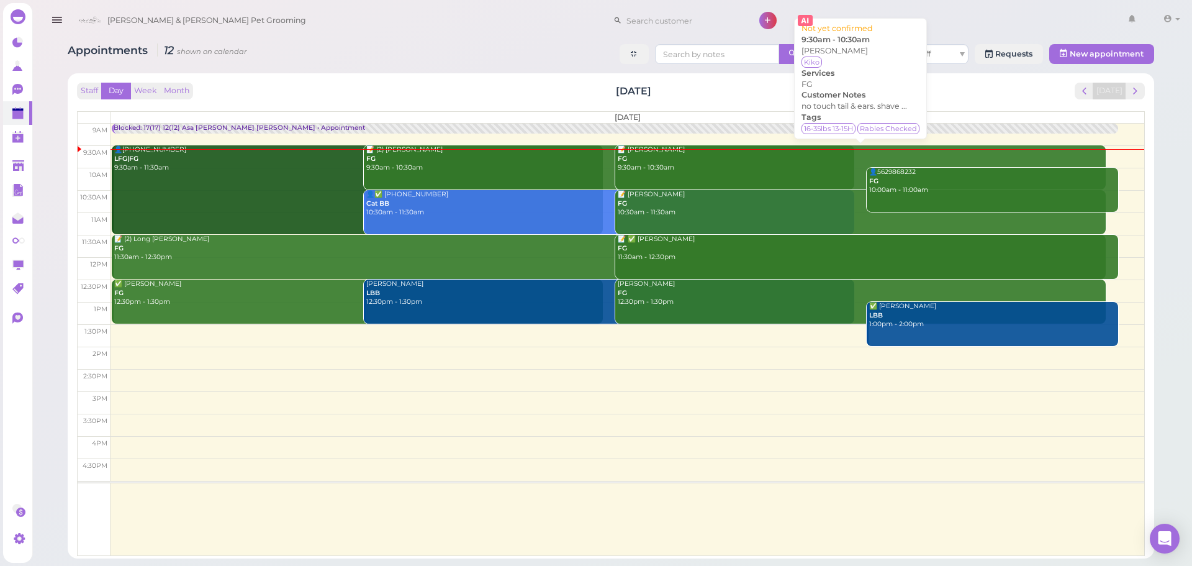
click at [655, 173] on div "📝 Sieu Ly FG 9:30am - 10:30am" at bounding box center [861, 158] width 489 height 27
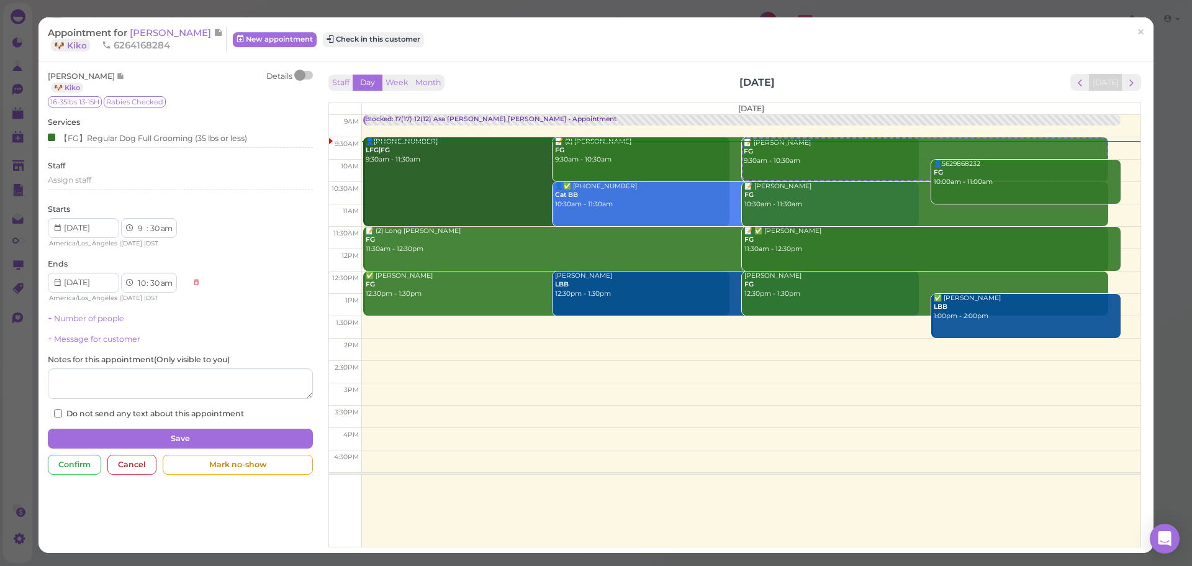
click at [307, 73] on div at bounding box center [303, 75] width 17 height 9
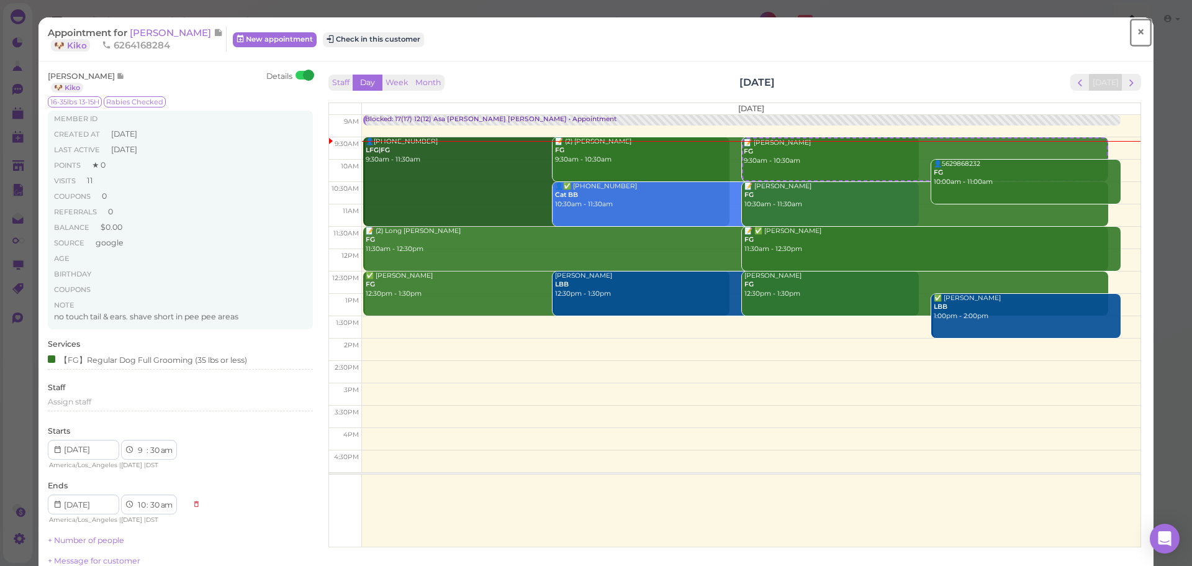
click at [1137, 30] on span "×" at bounding box center [1141, 32] width 8 height 17
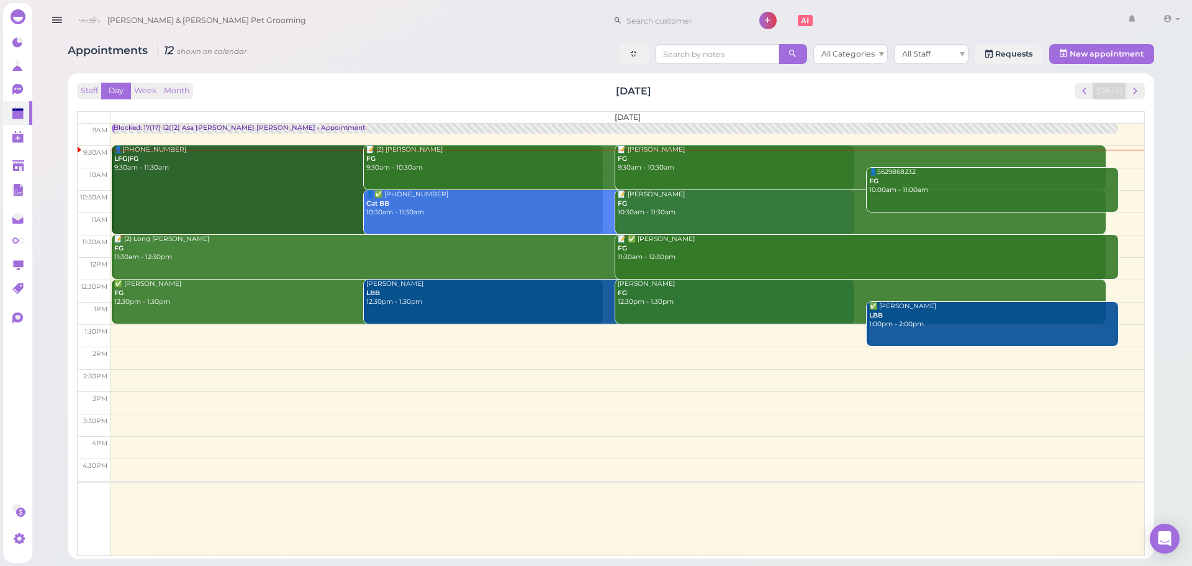
click at [451, 168] on div "📝 (2) Stephanie Portillo FG 9:30am - 10:30am" at bounding box center [610, 158] width 489 height 27
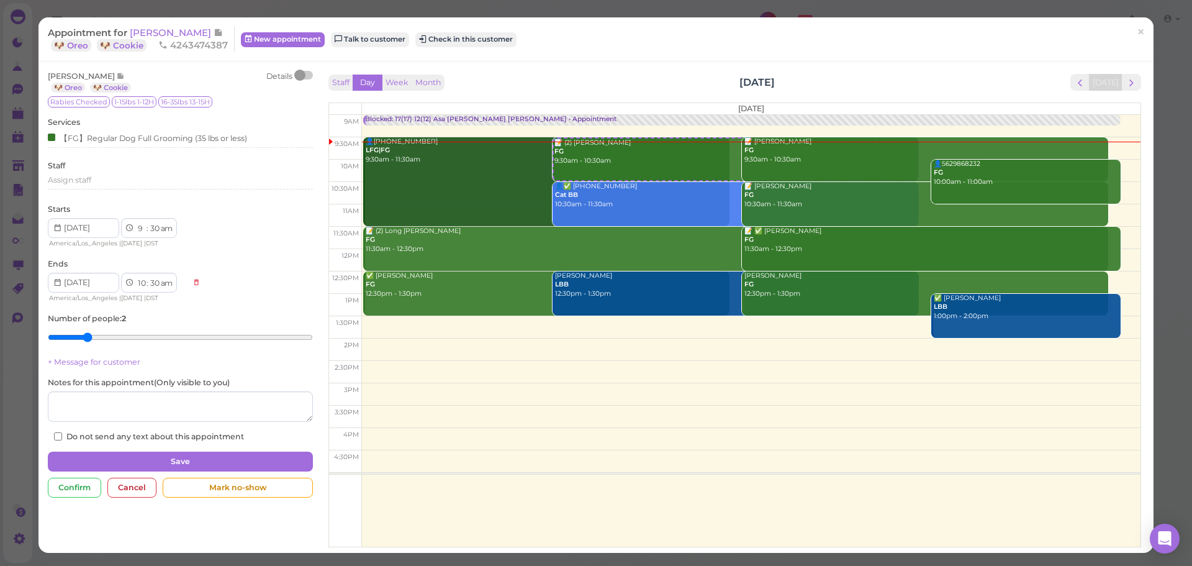
click at [319, 71] on div "Staff Day Week Month Saturday, Aug 23 Today Saturday 9am 9:30am 10am 10:30am 11…" at bounding box center [734, 307] width 831 height 472
click at [304, 74] on div at bounding box center [303, 75] width 17 height 9
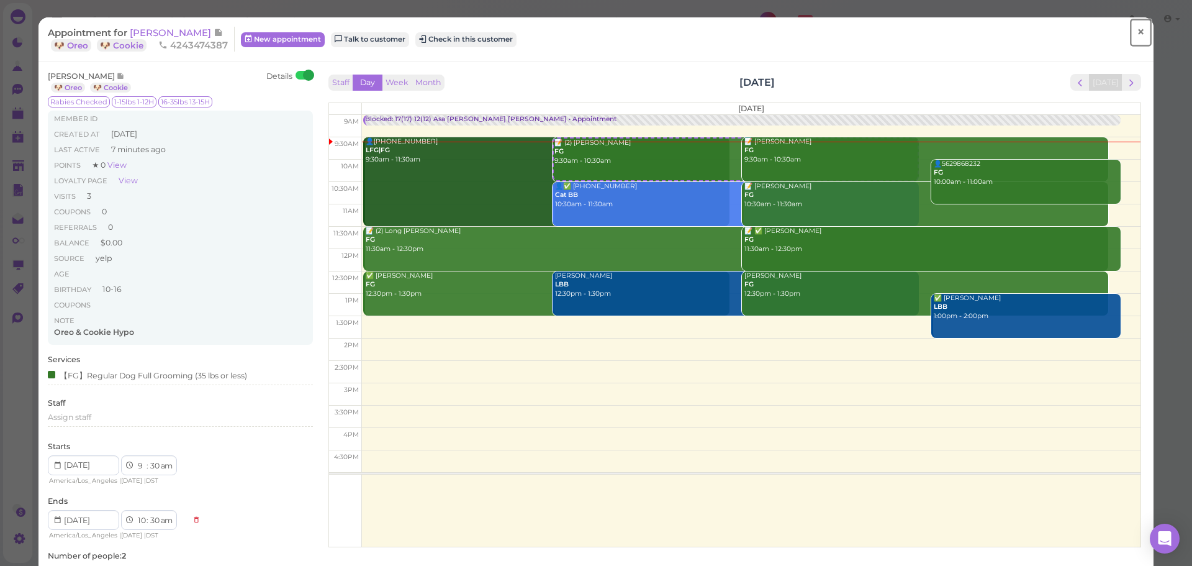
click at [1137, 31] on span "×" at bounding box center [1141, 32] width 8 height 17
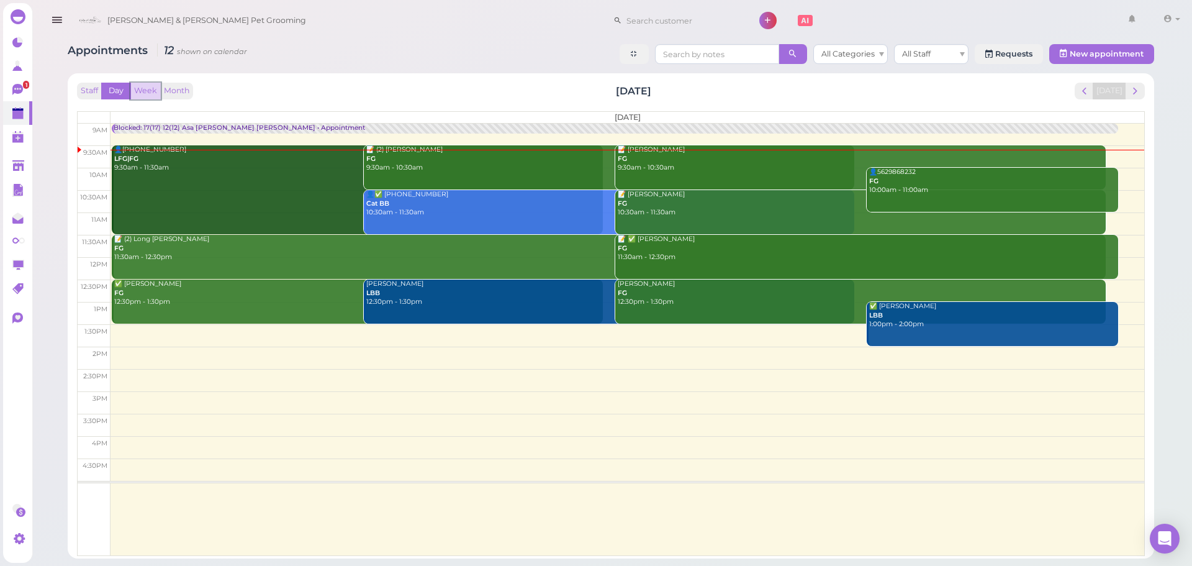
click at [150, 86] on button "Week" at bounding box center [145, 91] width 30 height 17
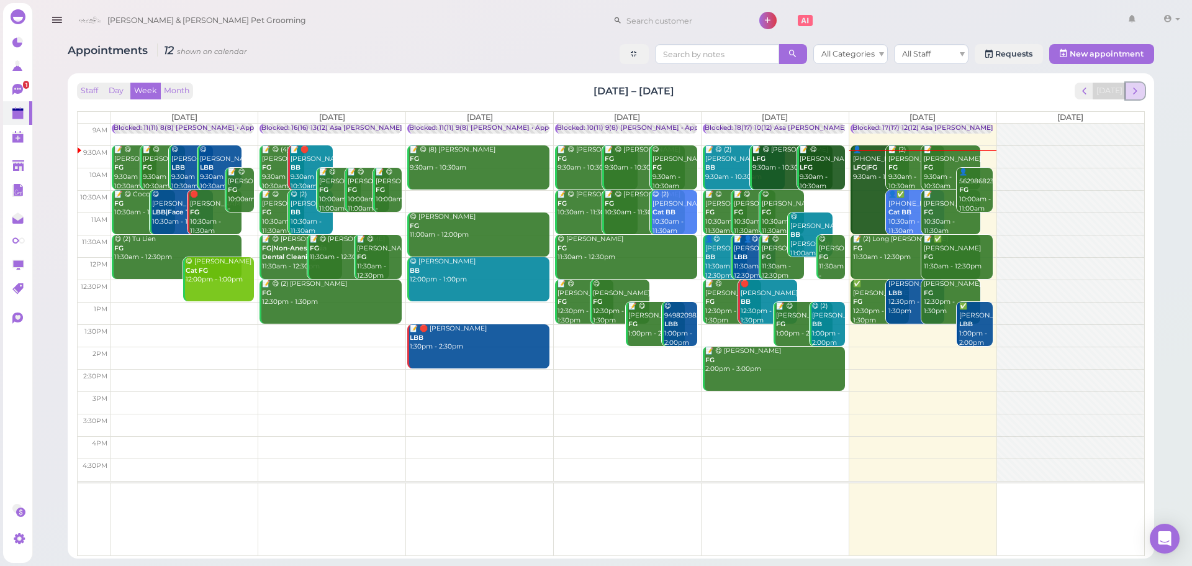
click at [1131, 88] on span "next" at bounding box center [1135, 91] width 12 height 12
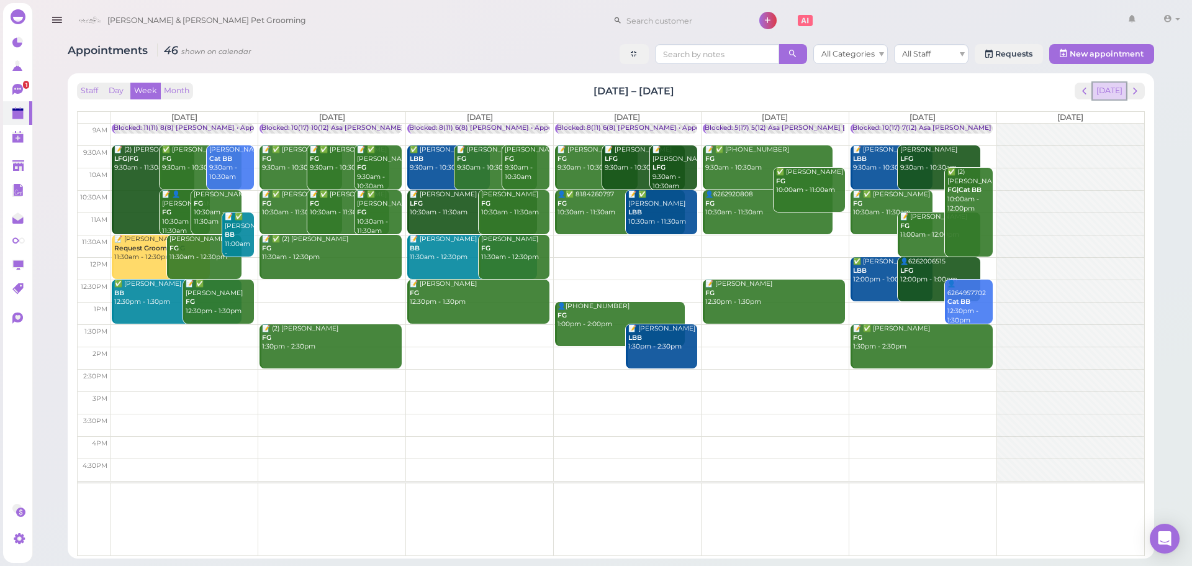
click at [1114, 89] on button "Today" at bounding box center [1110, 91] width 34 height 17
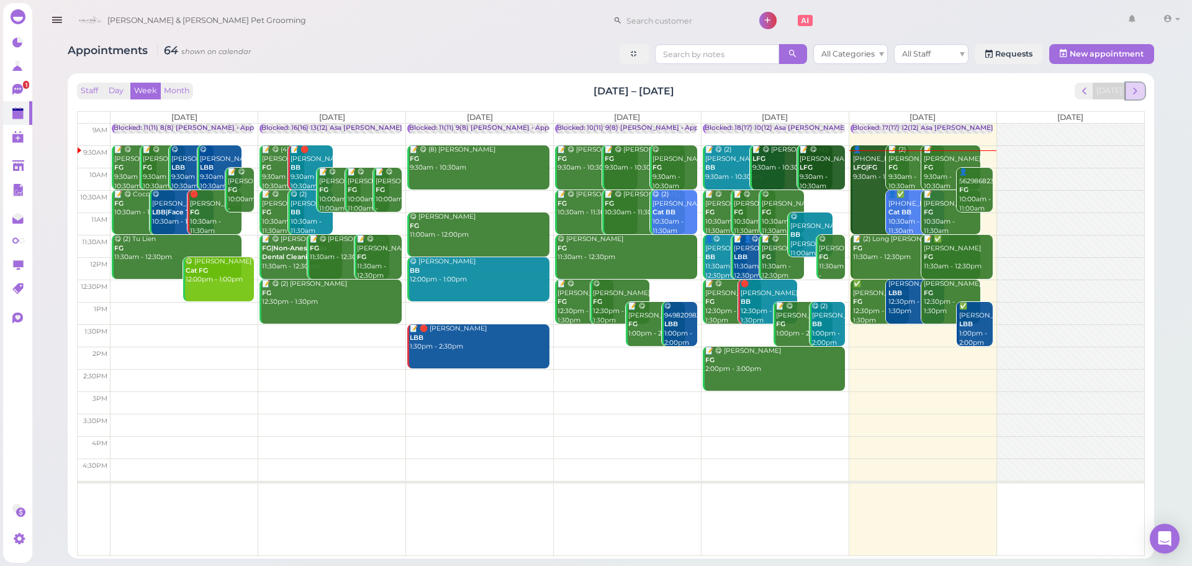
click at [1130, 93] on span "next" at bounding box center [1135, 91] width 12 height 12
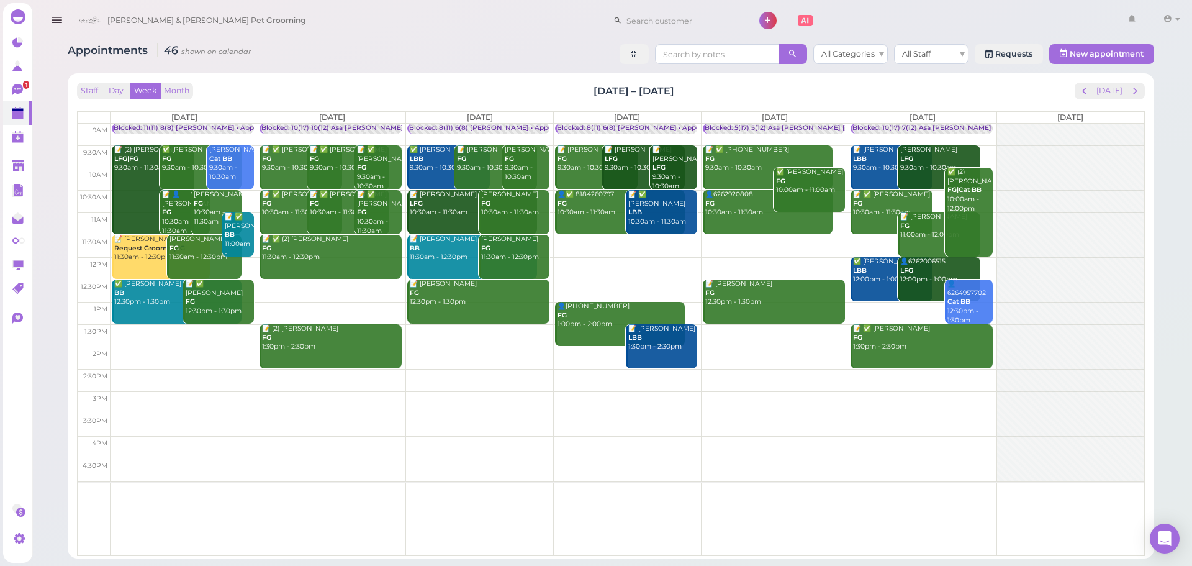
click at [404, 169] on td at bounding box center [627, 179] width 1034 height 22
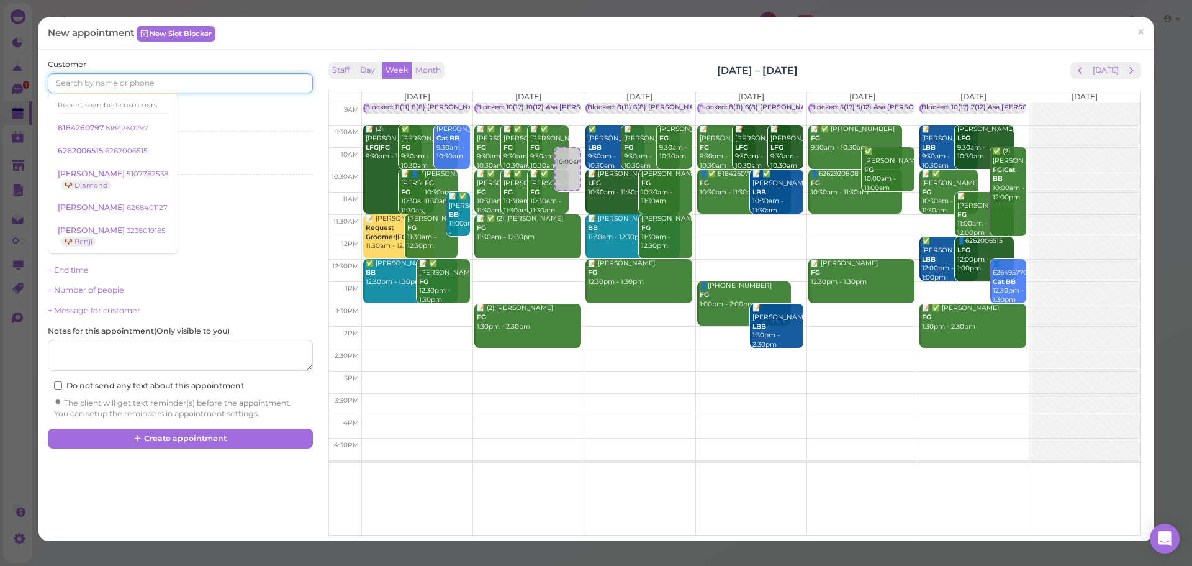
click at [100, 83] on input at bounding box center [180, 83] width 264 height 20
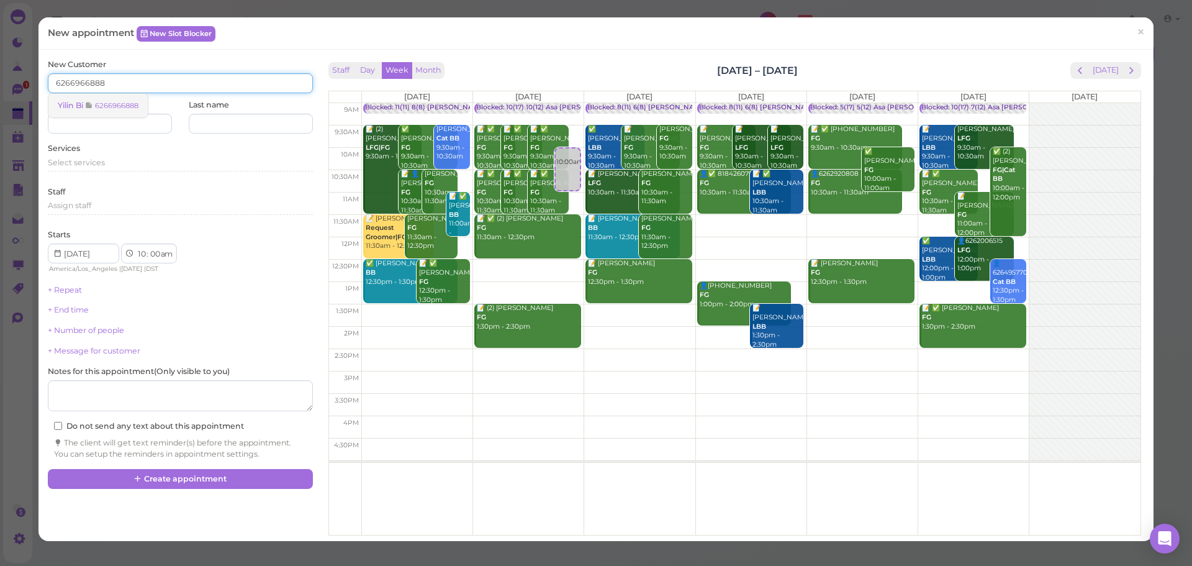
type input "6266966888"
click at [61, 109] on span "Yilin Bi" at bounding box center [71, 105] width 27 height 9
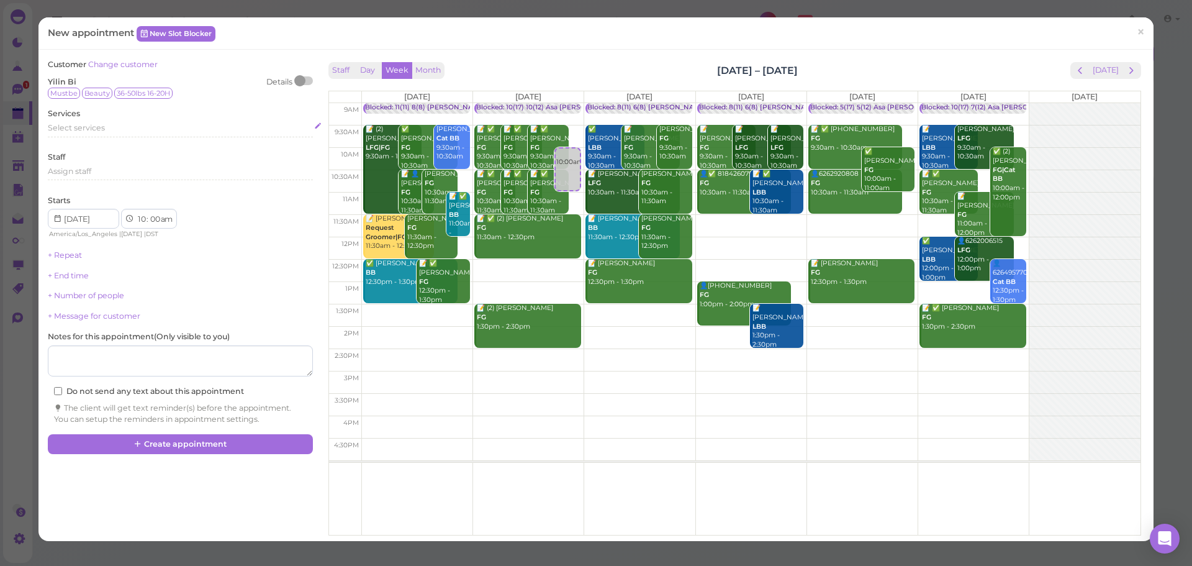
click at [68, 125] on span "Select services" at bounding box center [76, 127] width 57 height 9
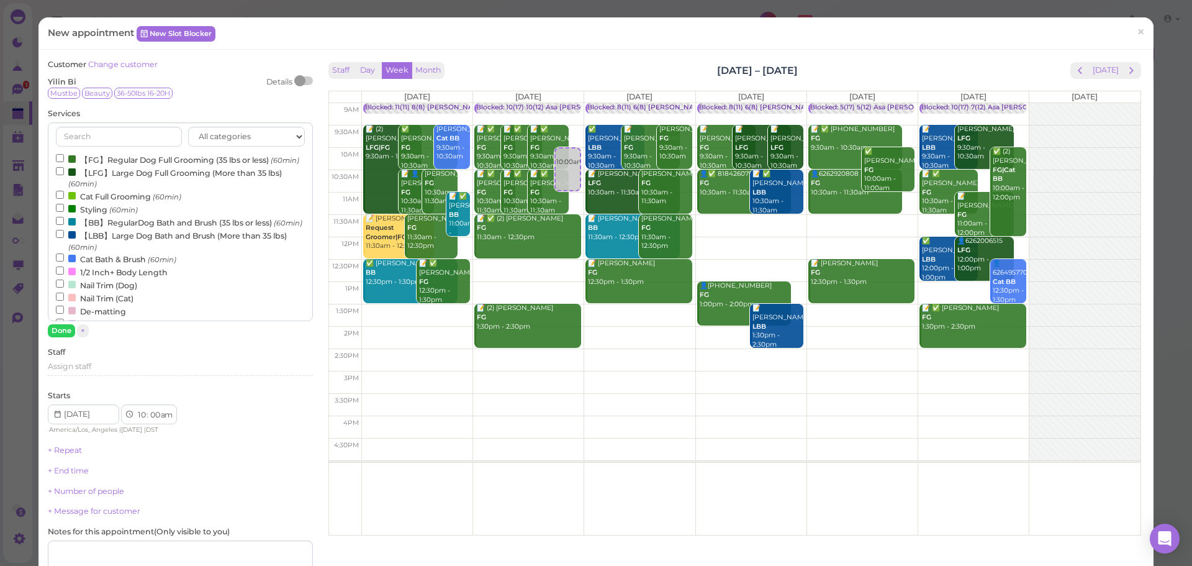
click at [155, 162] on label "【FG】Regular Dog Full Grooming (35 lbs or less) (60min)" at bounding box center [177, 159] width 243 height 13
click at [64, 162] on input "【FG】Regular Dog Full Grooming (35 lbs or less) (60min)" at bounding box center [60, 158] width 8 height 8
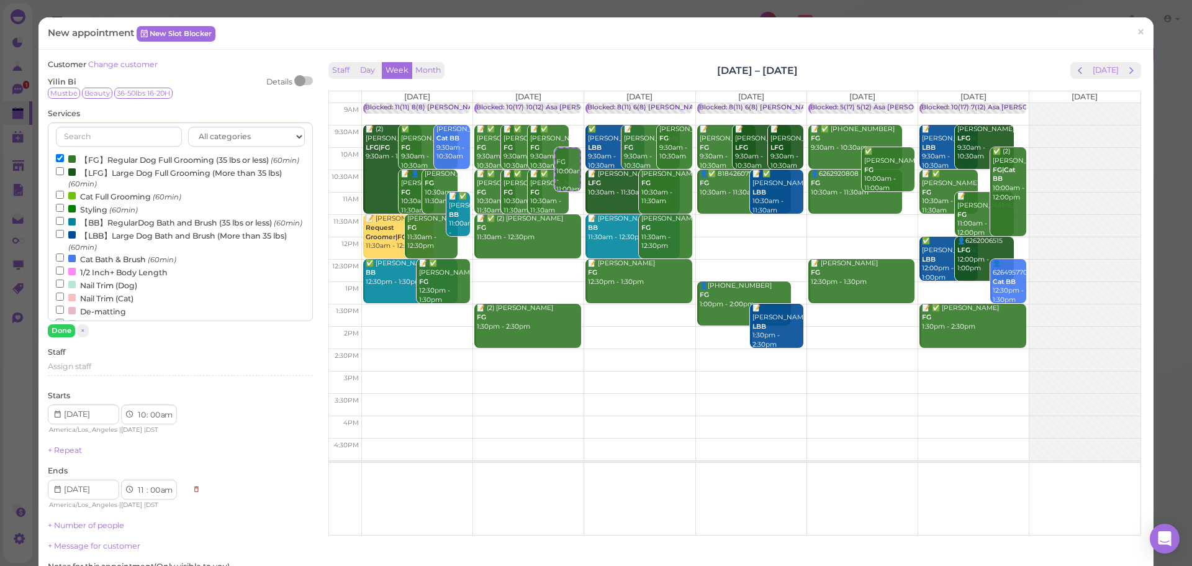
click at [111, 155] on label "【FG】Regular Dog Full Grooming (35 lbs or less) (60min)" at bounding box center [177, 159] width 243 height 13
click at [64, 155] on input "【FG】Regular Dog Full Grooming (35 lbs or less) (60min)" at bounding box center [60, 158] width 8 height 8
click at [129, 228] on label "【BB】RegularDog Bath and Brush (35 lbs or less) (60min)" at bounding box center [179, 221] width 246 height 13
click at [64, 225] on input "【BB】RegularDog Bath and Brush (35 lbs or less) (60min)" at bounding box center [60, 221] width 8 height 8
click at [113, 132] on input "text" at bounding box center [118, 137] width 125 height 20
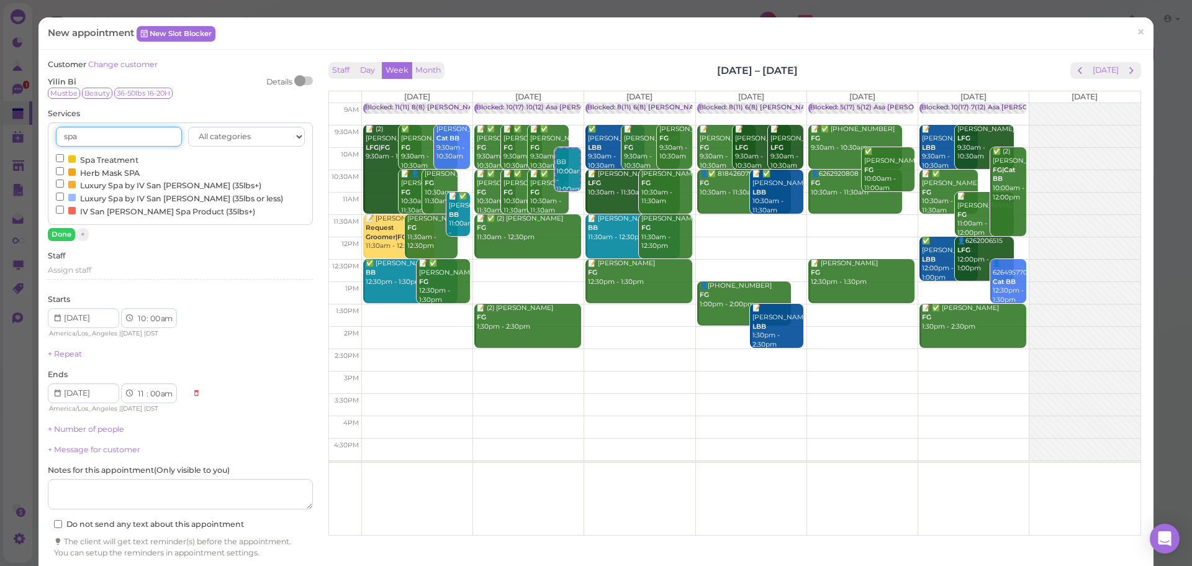
type input "spa"
click at [86, 173] on label "Herb Mask SPA" at bounding box center [98, 172] width 84 height 13
click at [64, 173] on input "Herb Mask SPA" at bounding box center [60, 171] width 8 height 8
click at [56, 235] on button "Done" at bounding box center [61, 234] width 27 height 13
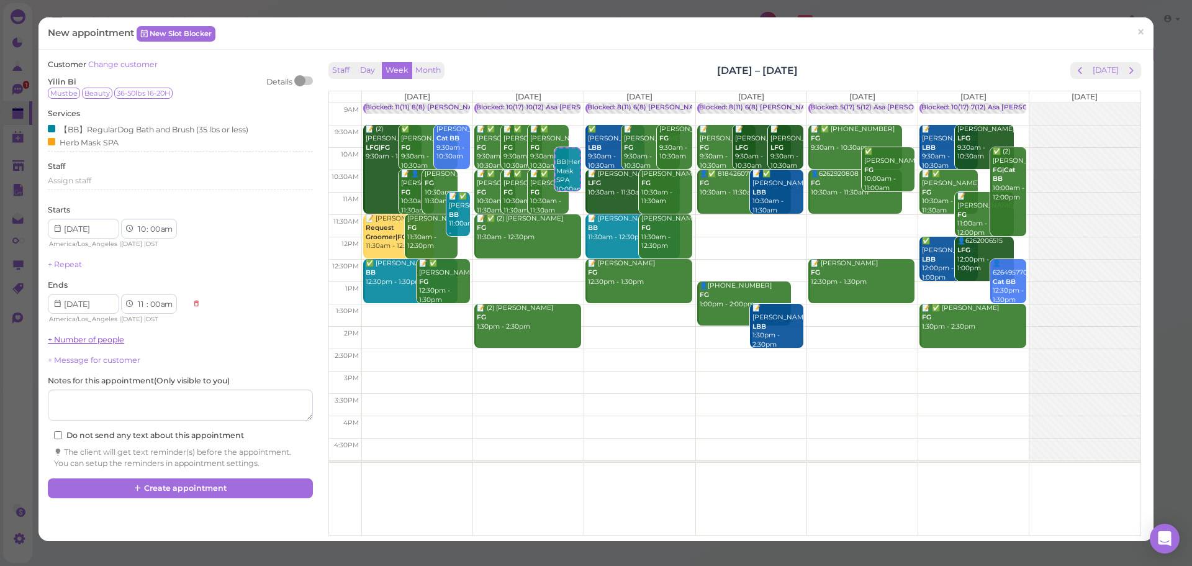
click at [78, 343] on link "+ Number of people" at bounding box center [86, 339] width 76 height 9
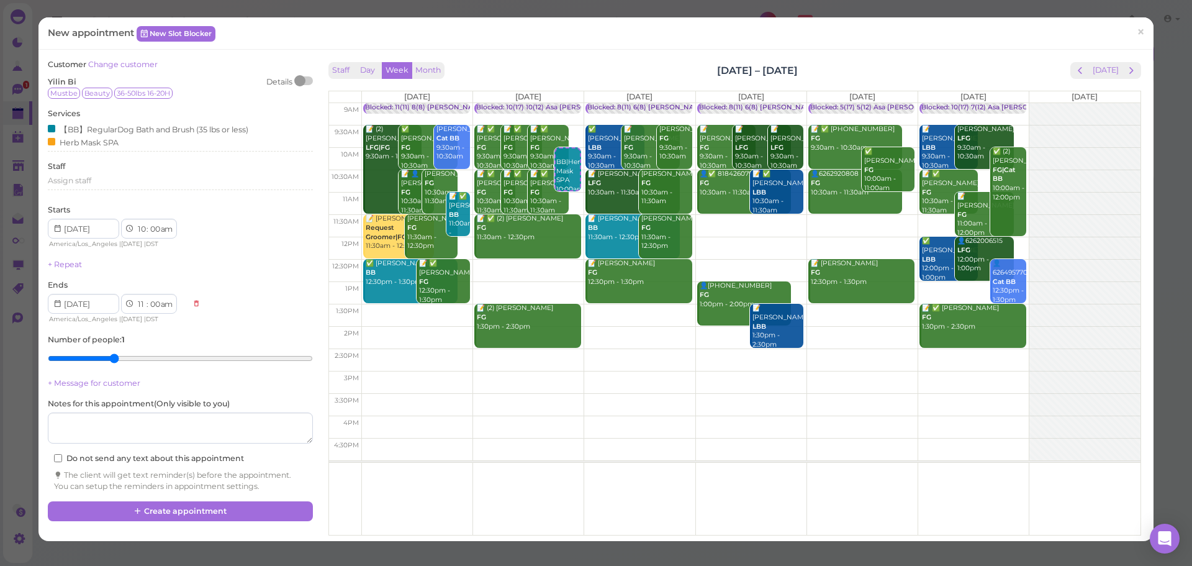
drag, startPoint x: 63, startPoint y: 358, endPoint x: 106, endPoint y: 362, distance: 43.1
type input "3"
click at [106, 362] on input "range" at bounding box center [180, 358] width 264 height 20
click at [148, 506] on button "Create appointment" at bounding box center [180, 511] width 264 height 20
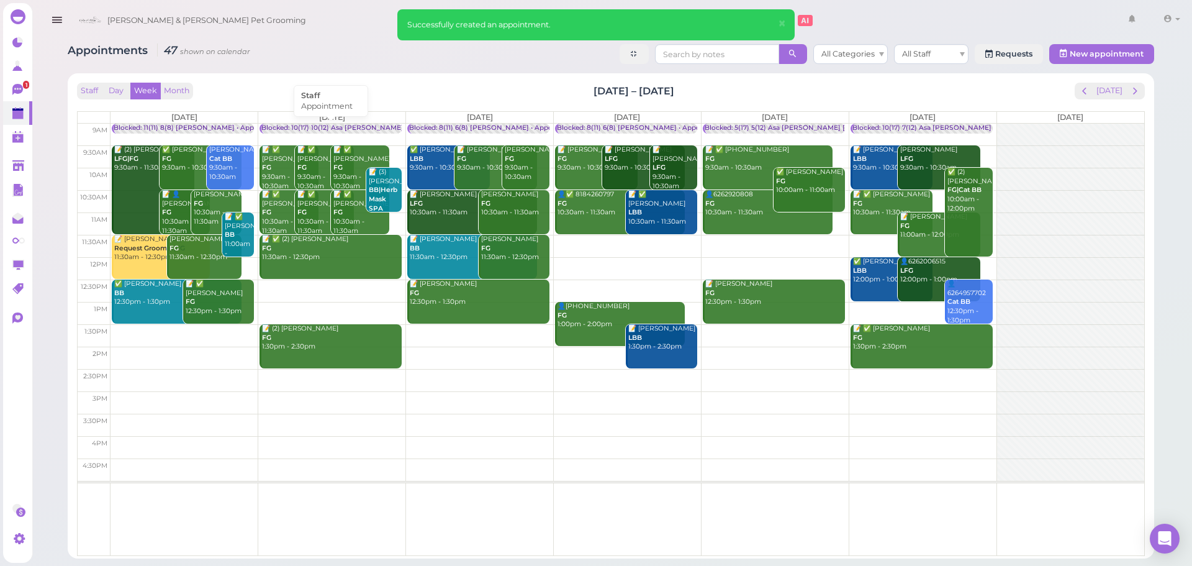
click at [331, 129] on div "Blocked: 10(17) 10(12) Asa Helen Rebecca • Appointment" at bounding box center [387, 128] width 253 height 9
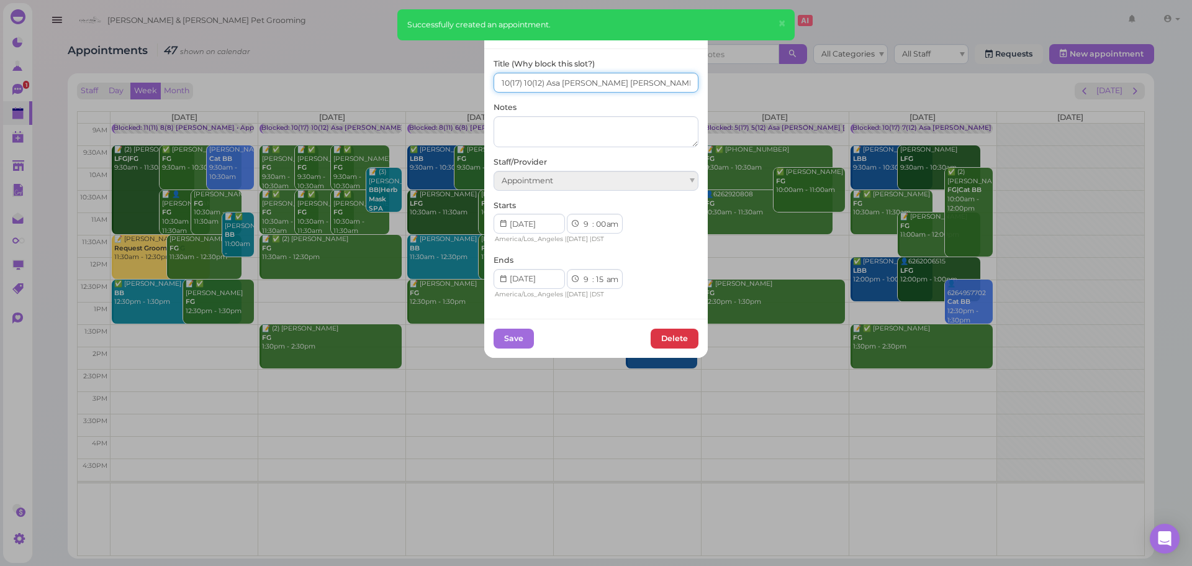
drag, startPoint x: 504, startPoint y: 78, endPoint x: 497, endPoint y: 79, distance: 7.6
click at [497, 79] on input "10(17) 10(12) Asa Helen Rebecca" at bounding box center [596, 83] width 205 height 20
type input "13(17) 10(12) Asa Helen Rebecca"
click at [502, 343] on button "Save" at bounding box center [514, 338] width 40 height 20
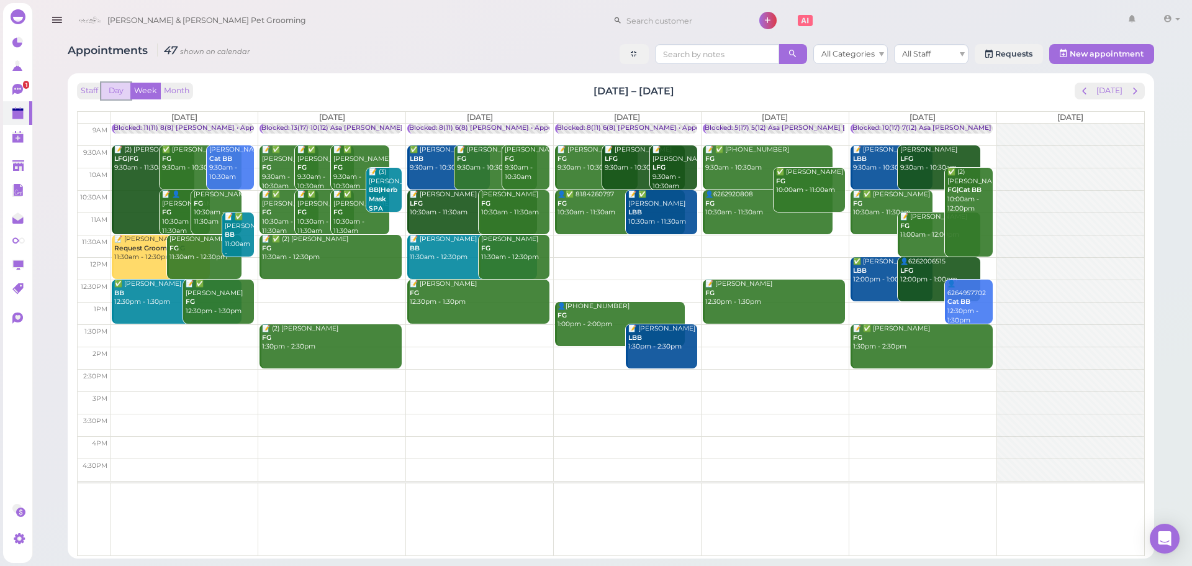
click at [112, 92] on button "Day" at bounding box center [116, 91] width 30 height 17
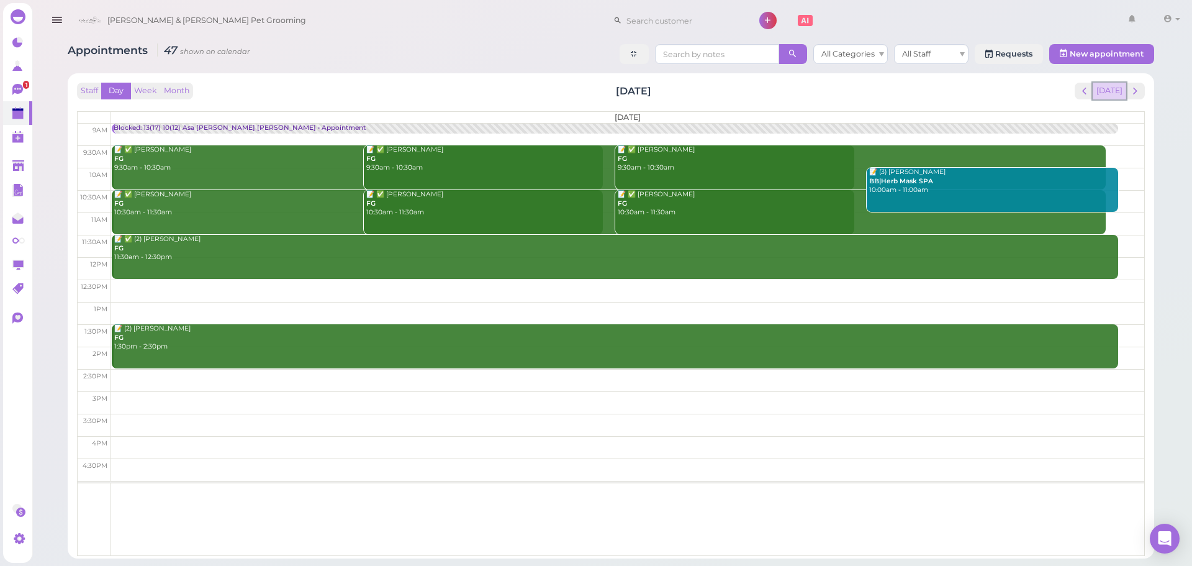
click at [1112, 93] on button "Today" at bounding box center [1110, 91] width 34 height 17
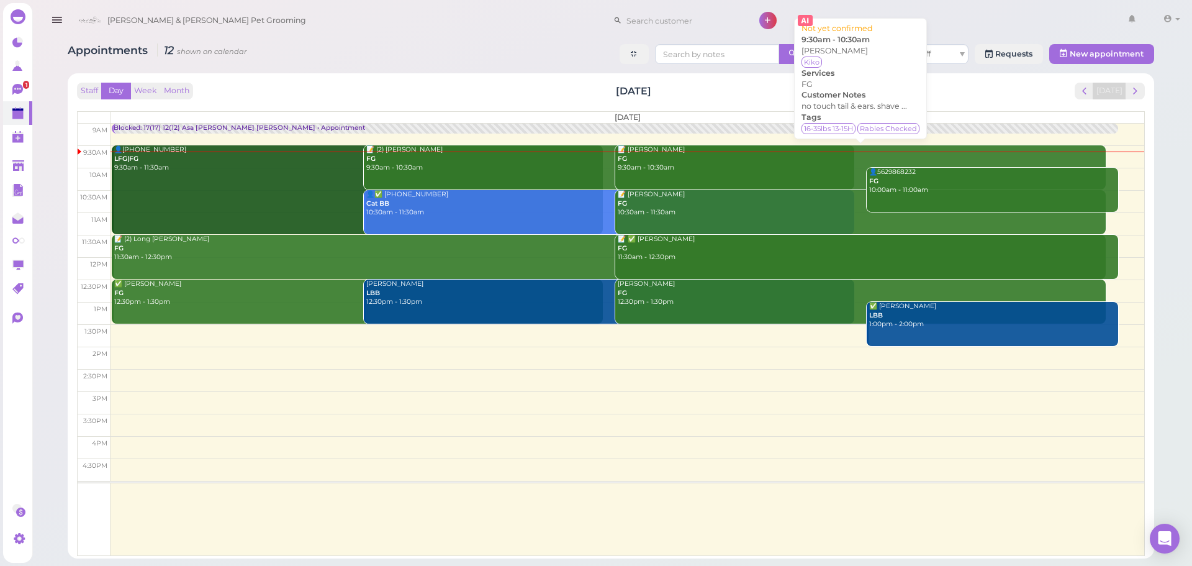
click at [720, 173] on div "📝 Sieu Ly FG 9:30am - 10:30am" at bounding box center [861, 158] width 489 height 27
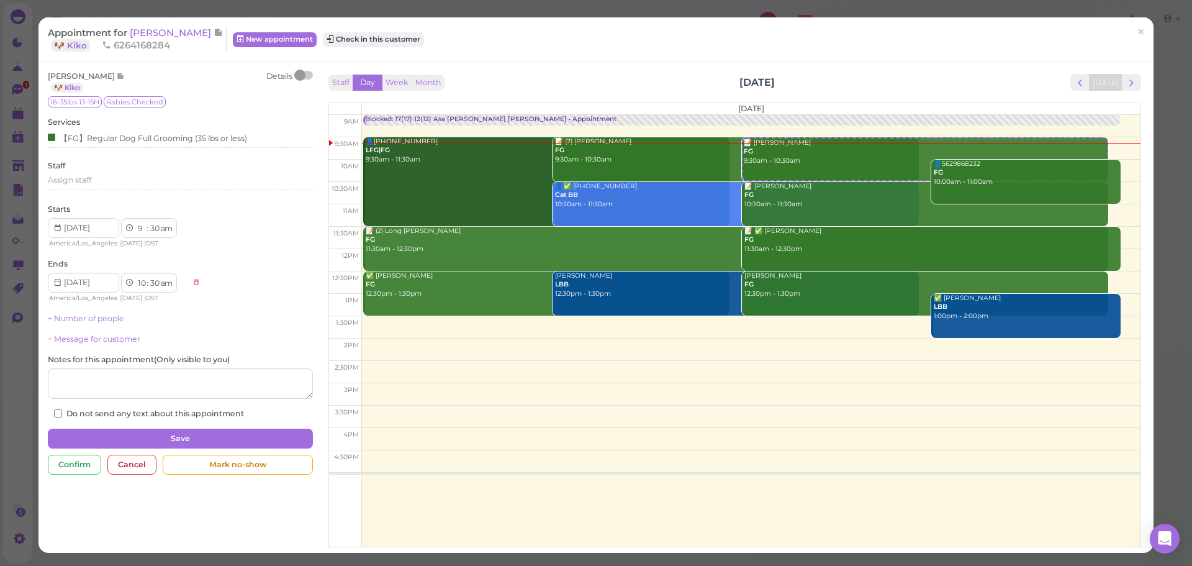
click at [303, 76] on div at bounding box center [303, 75] width 17 height 9
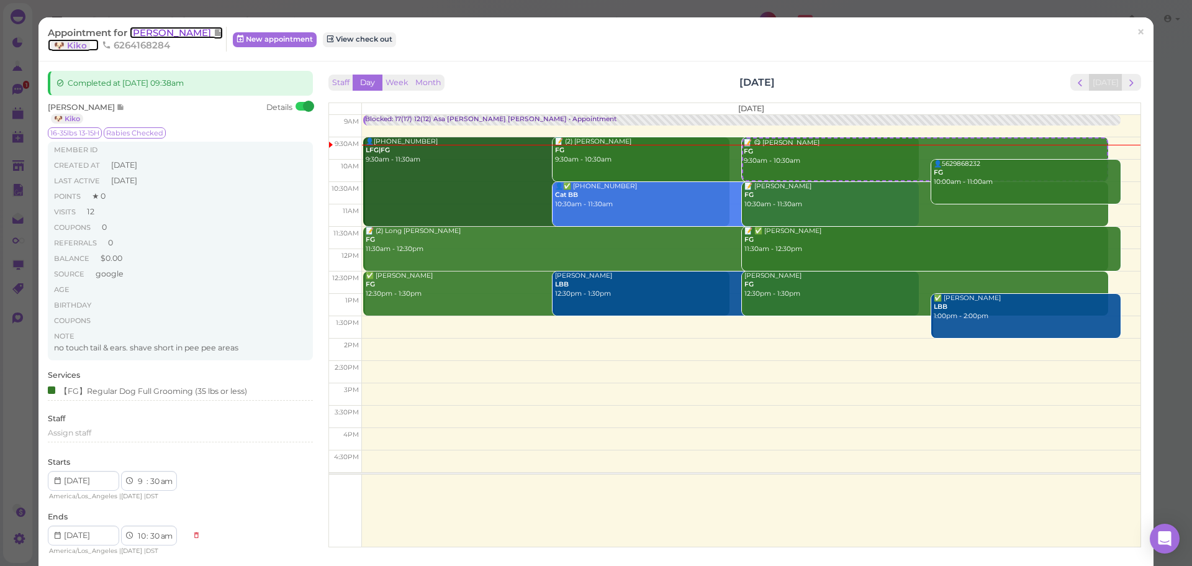
drag, startPoint x: 148, startPoint y: 29, endPoint x: 154, endPoint y: 26, distance: 6.9
click at [148, 29] on span "[PERSON_NAME]" at bounding box center [172, 33] width 84 height 12
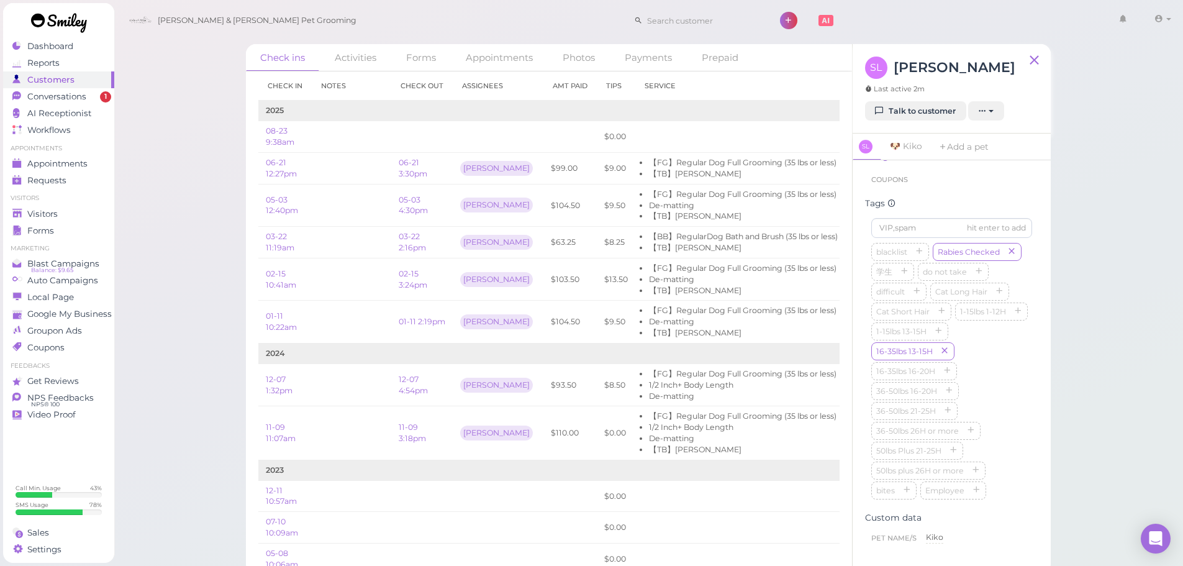
scroll to position [124, 0]
click at [918, 262] on p "no touch tail & ears. shave short in pee pee areas" at bounding box center [951, 262] width 152 height 22
click at [964, 271] on p "no touch tail & ears. shave short in pee pee areas" at bounding box center [951, 262] width 152 height 22
click at [886, 368] on button "Done" at bounding box center [884, 371] width 27 height 13
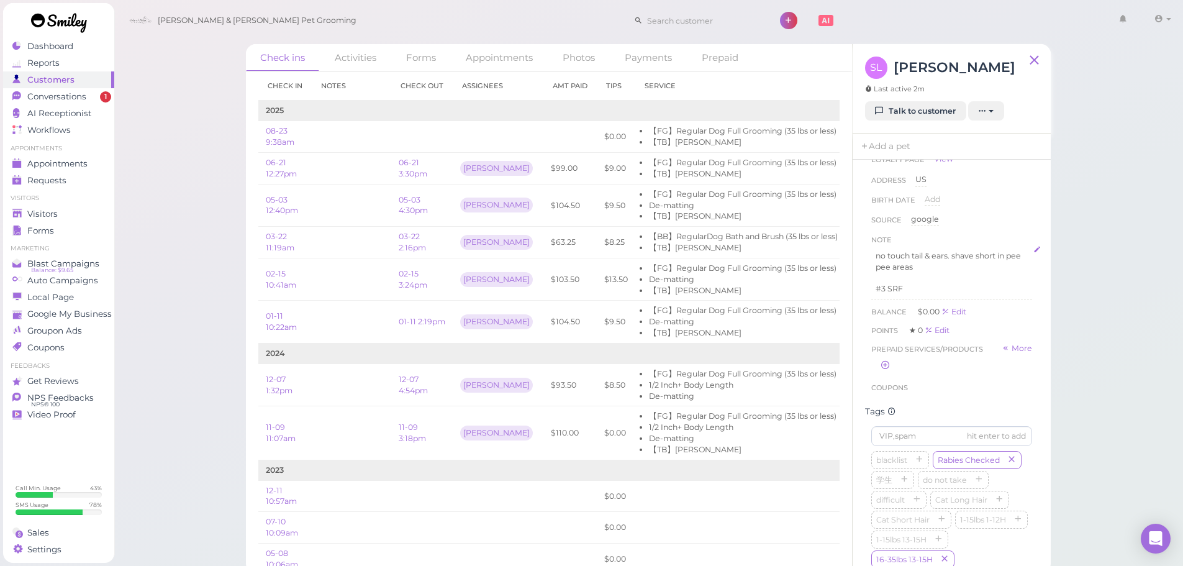
scroll to position [0, 0]
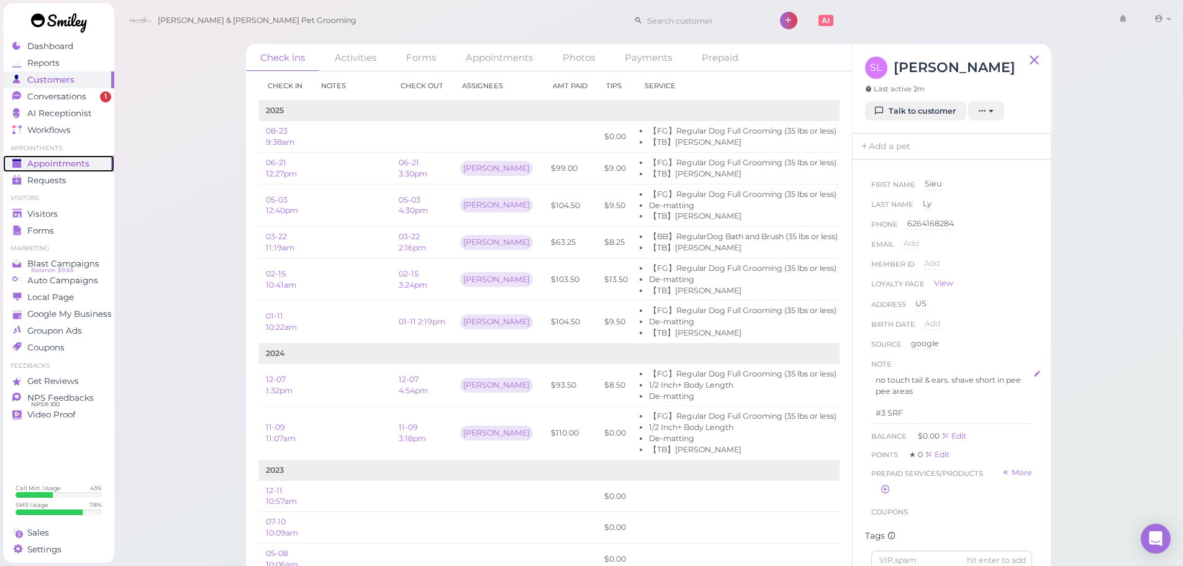
click at [66, 162] on span "Appointments" at bounding box center [58, 163] width 62 height 11
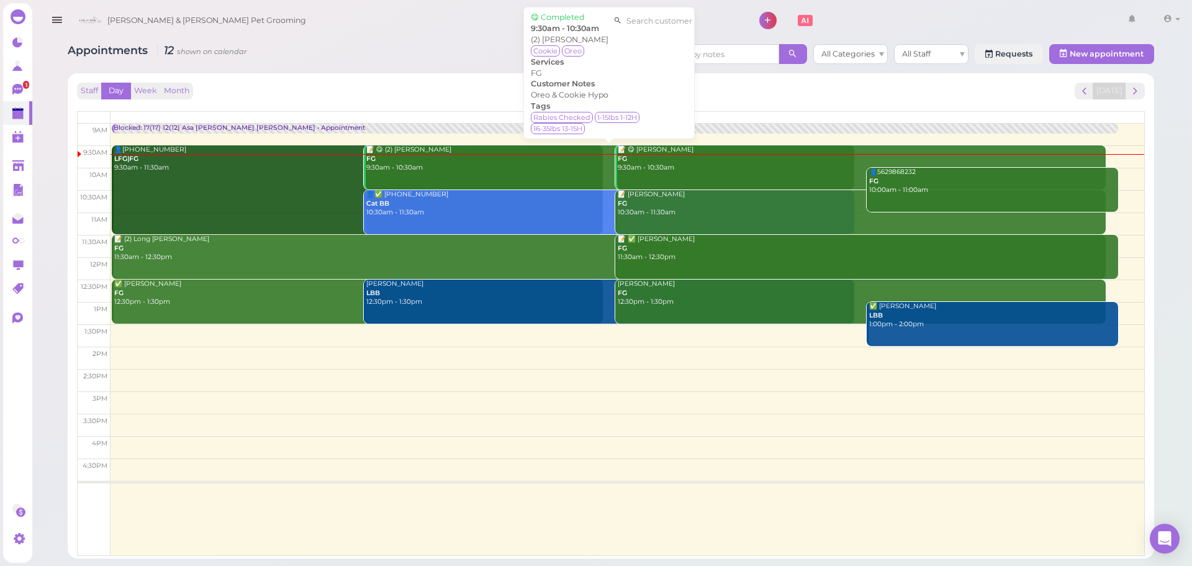
click at [412, 169] on div "📝 😋 (2) Stephanie Portillo FG 9:30am - 10:30am" at bounding box center [610, 158] width 489 height 27
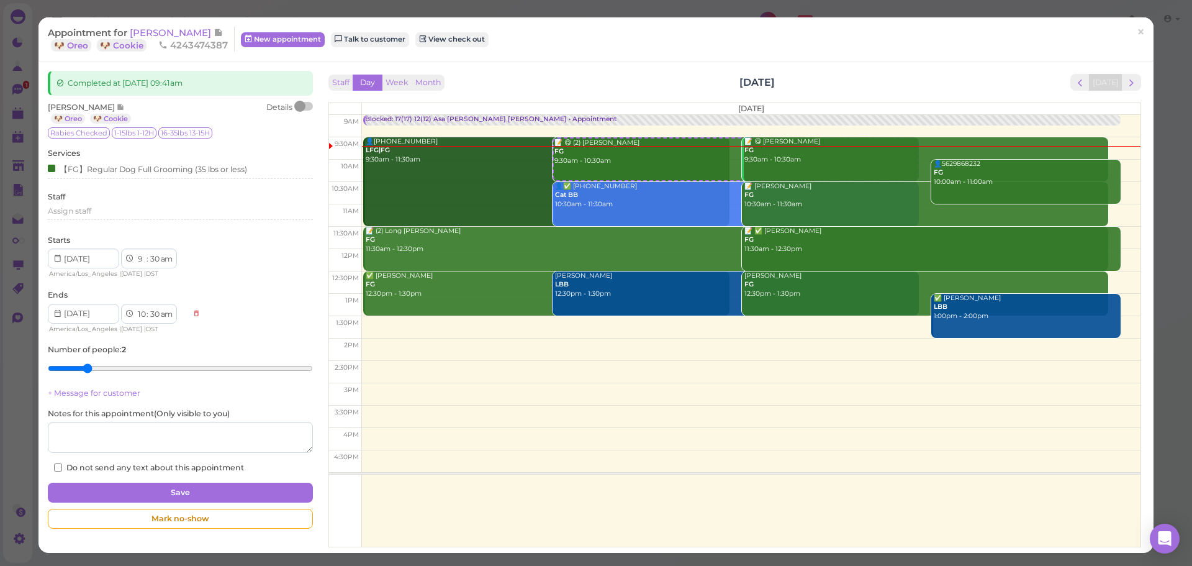
click at [301, 104] on div at bounding box center [299, 106] width 11 height 11
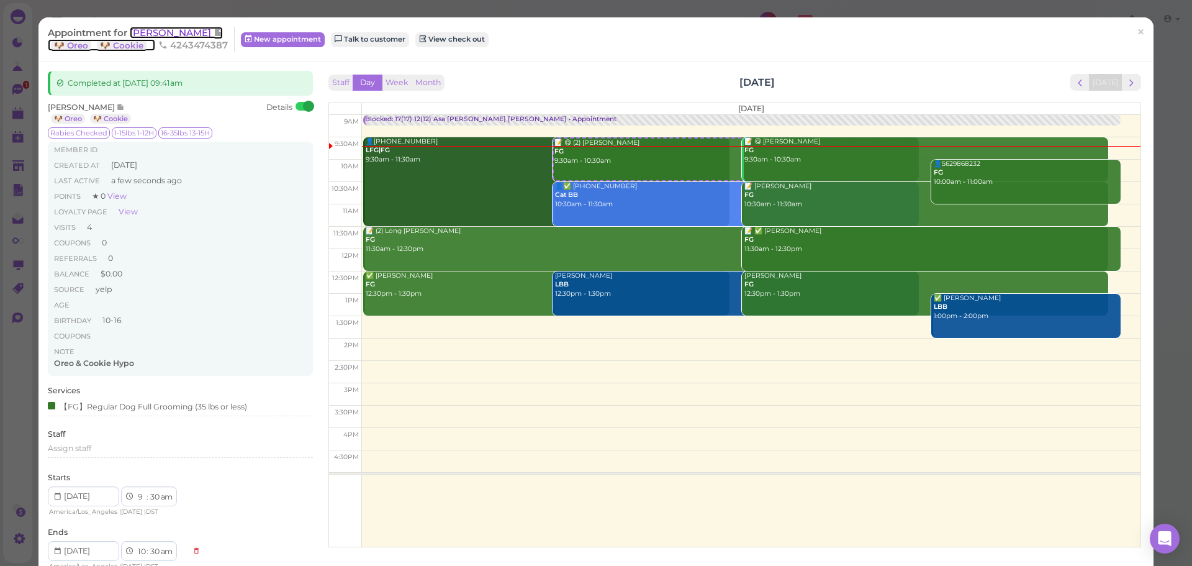
click at [184, 34] on span "Stephanie Portillo" at bounding box center [172, 33] width 84 height 12
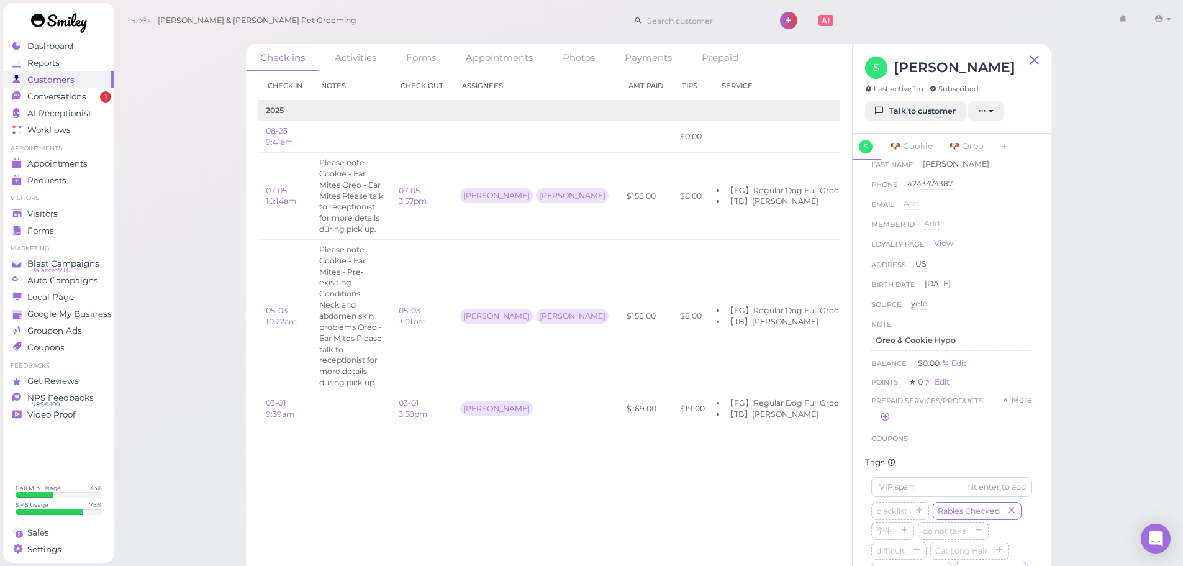
scroll to position [62, 0]
click at [983, 306] on div "Note" at bounding box center [951, 302] width 161 height 12
click at [980, 323] on p "Oreo & Cookie Hypo" at bounding box center [951, 318] width 152 height 11
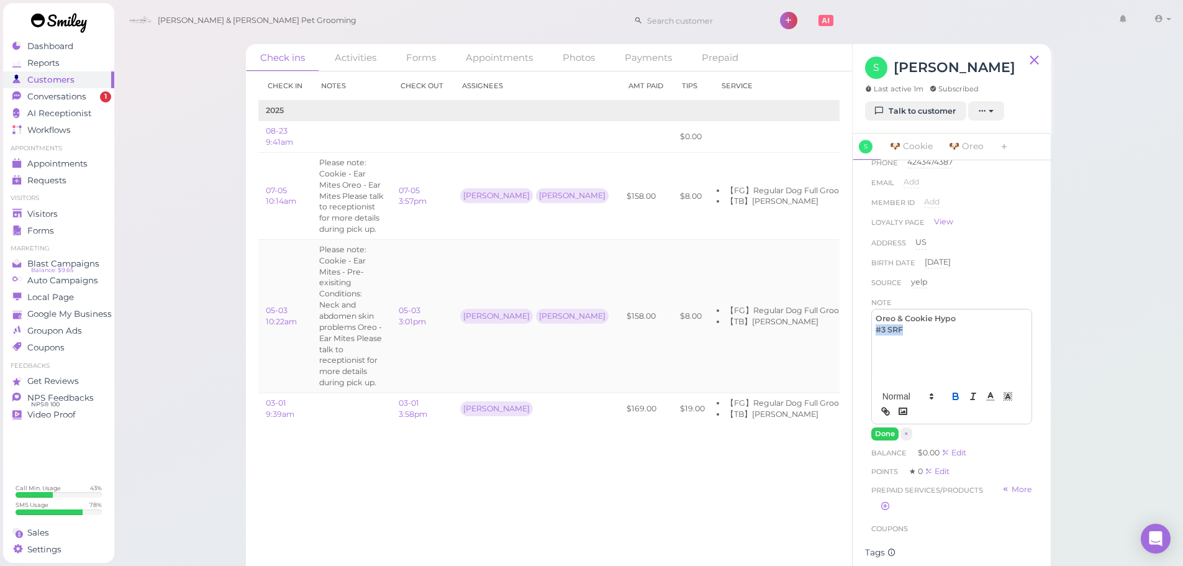
drag, startPoint x: 918, startPoint y: 329, endPoint x: 831, endPoint y: 328, distance: 87.5
click at [831, 328] on div "Check ins Activities Forms Appointments Photos Payments Prepaid Check in Notes …" at bounding box center [648, 309] width 805 height 530
click at [950, 402] on icon "button" at bounding box center [955, 395] width 11 height 11
click at [885, 430] on button "Done" at bounding box center [884, 433] width 27 height 13
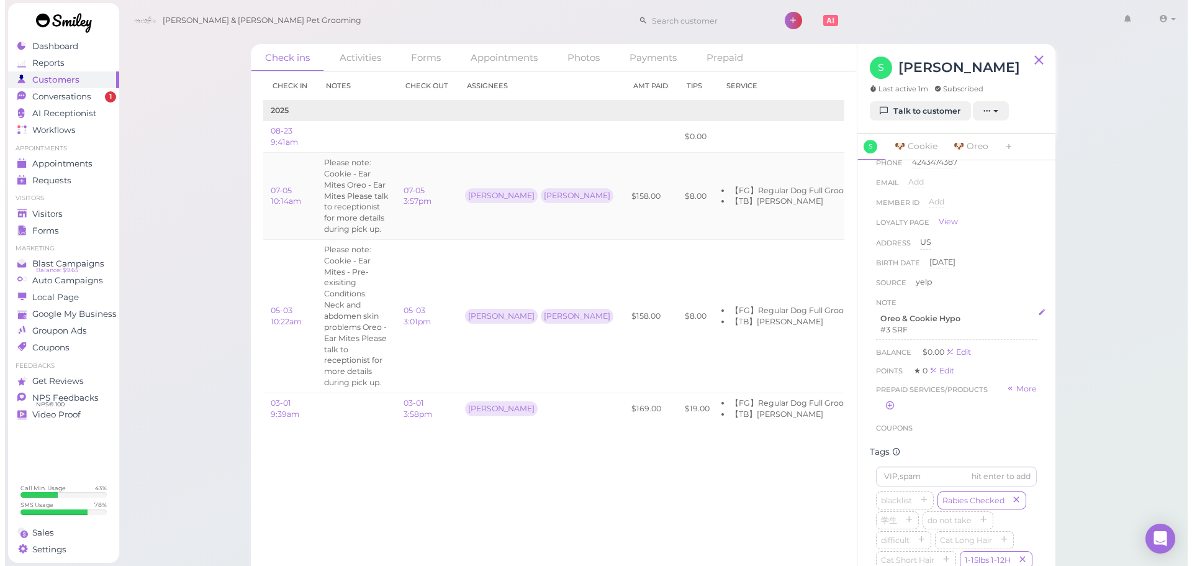
scroll to position [0, 0]
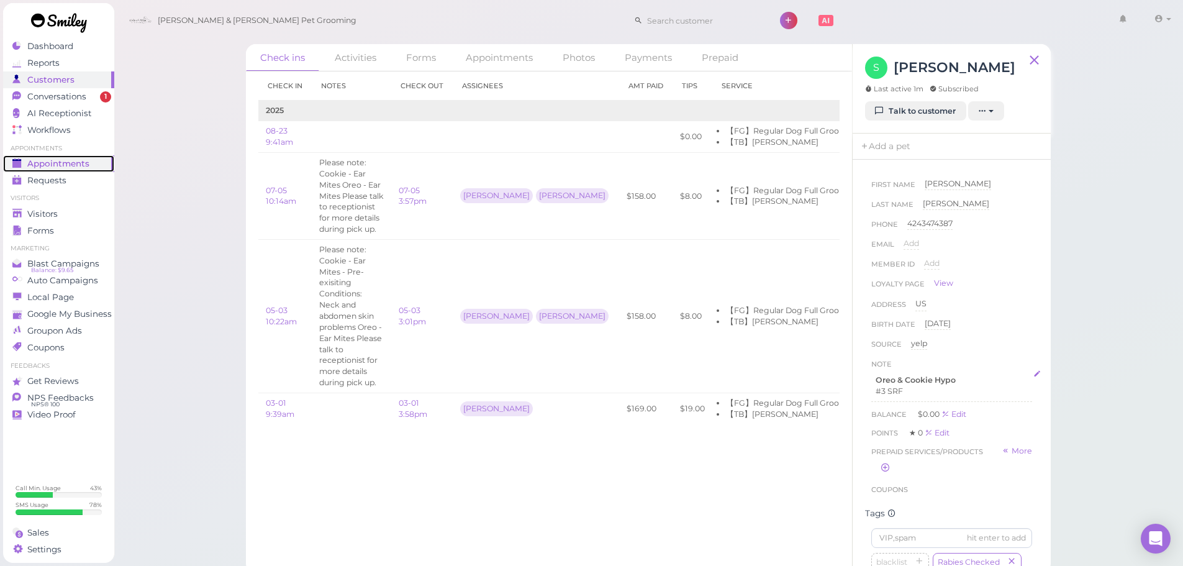
click at [61, 167] on span "Appointments" at bounding box center [58, 163] width 62 height 11
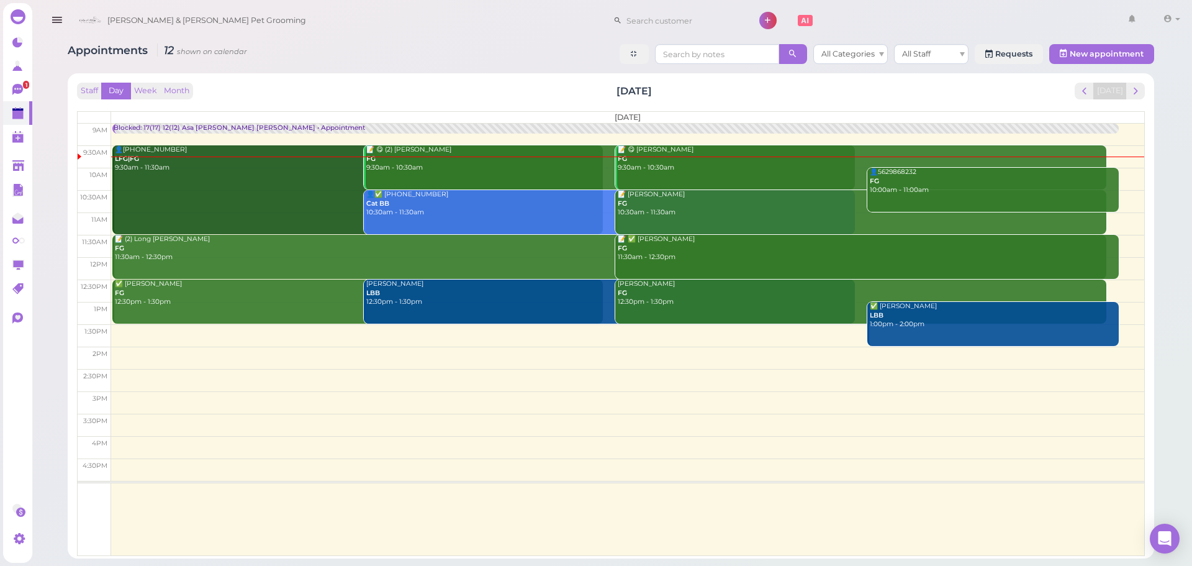
click at [284, 174] on link "👤(2) 6267436032 LFG|FG 9:30am - 11:30am" at bounding box center [357, 189] width 491 height 89
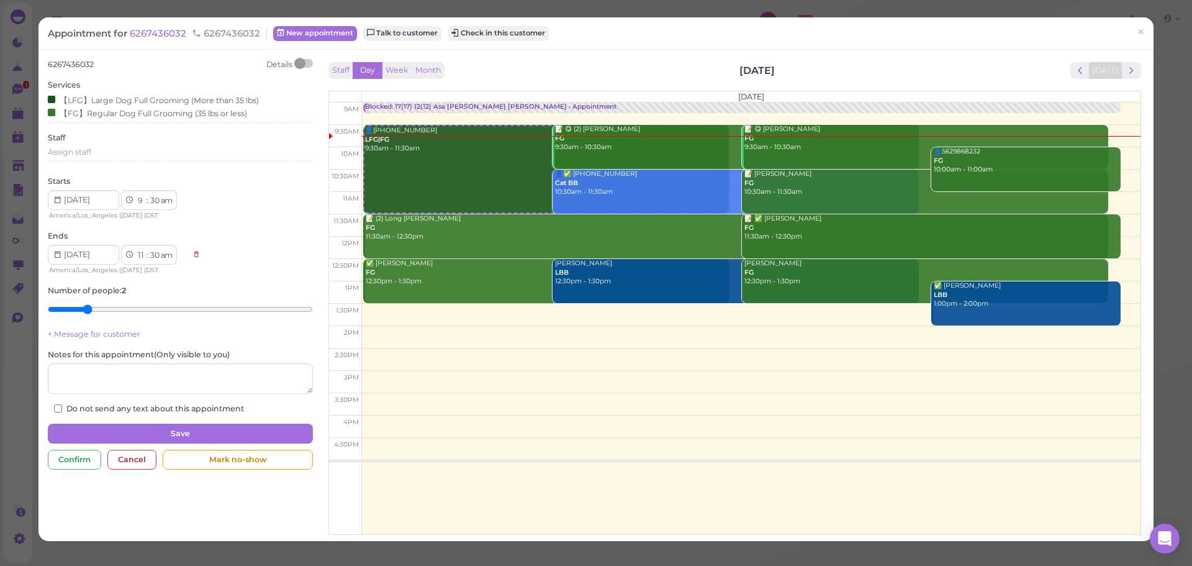
click at [301, 63] on div at bounding box center [299, 63] width 11 height 11
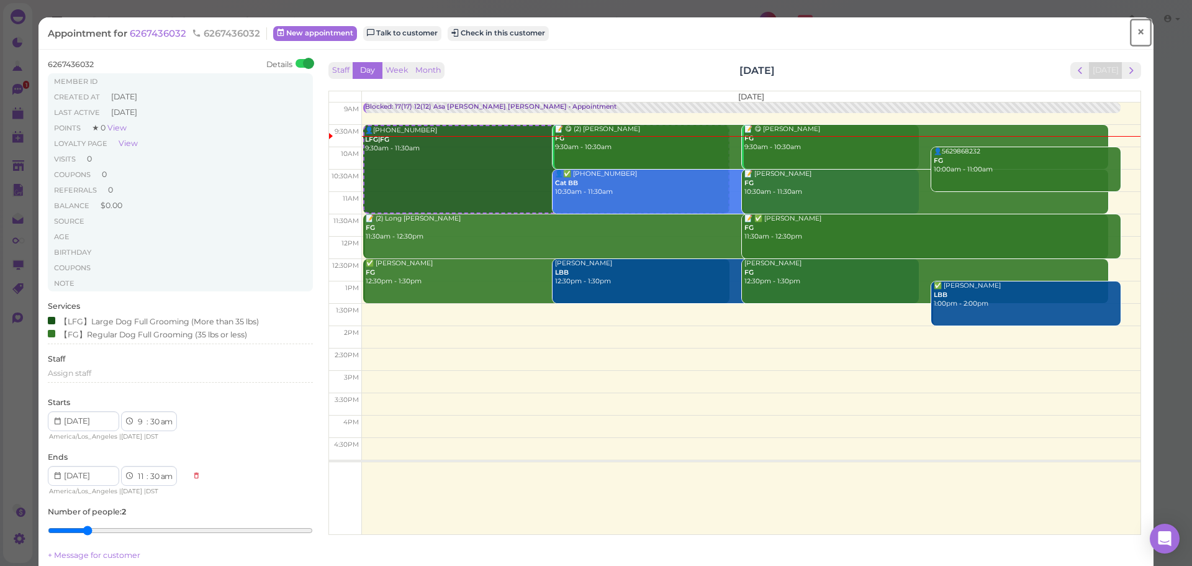
click at [1137, 35] on span "×" at bounding box center [1141, 32] width 8 height 17
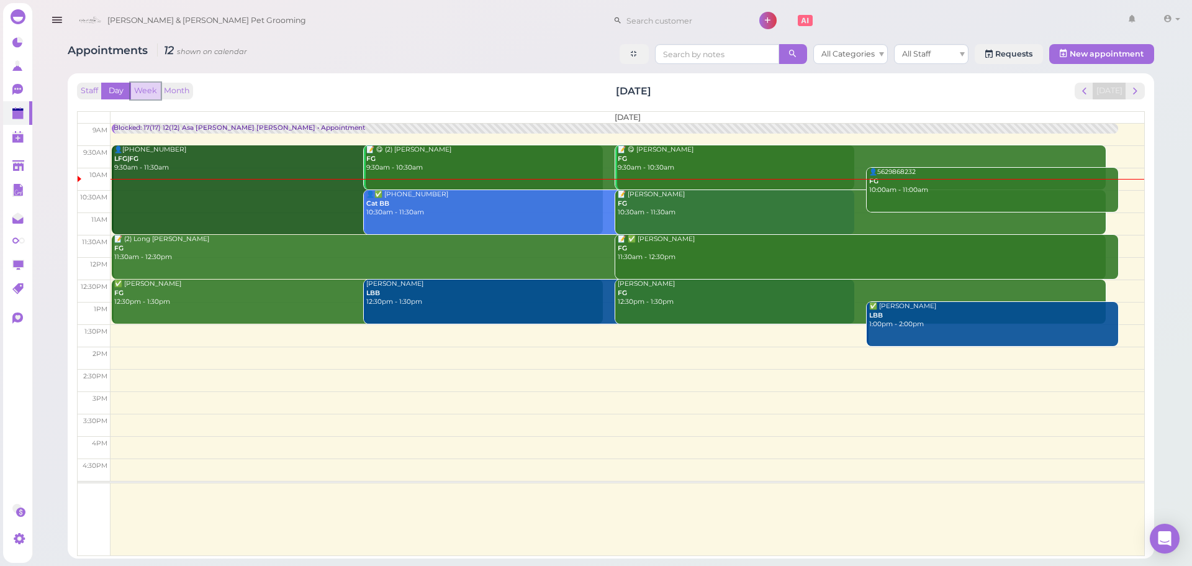
click at [145, 84] on button "Week" at bounding box center [145, 91] width 30 height 17
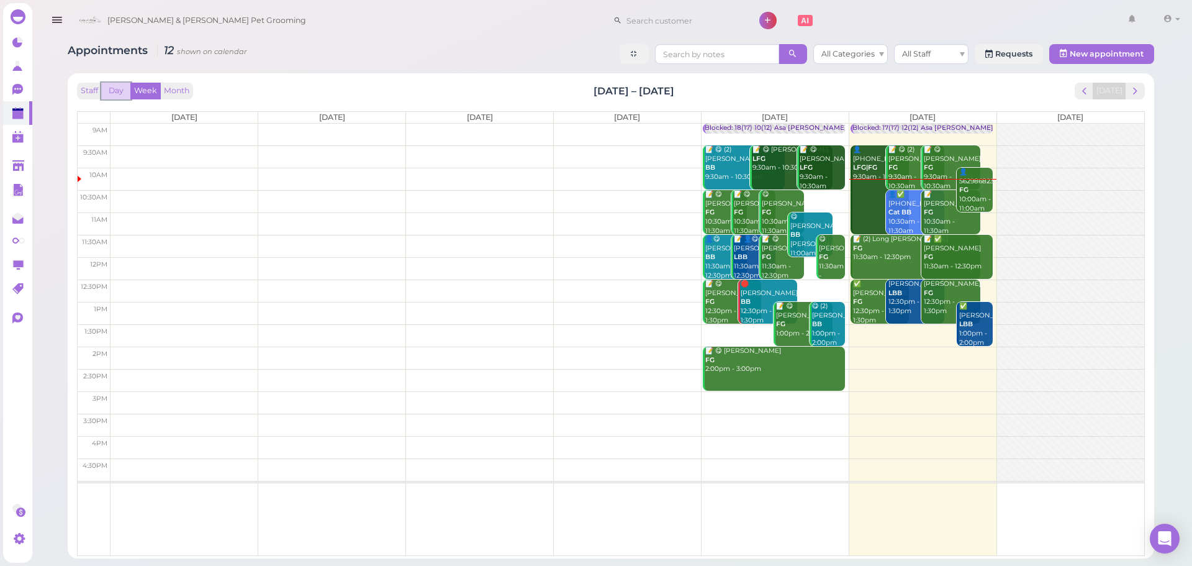
click at [117, 86] on button "Day" at bounding box center [116, 91] width 30 height 17
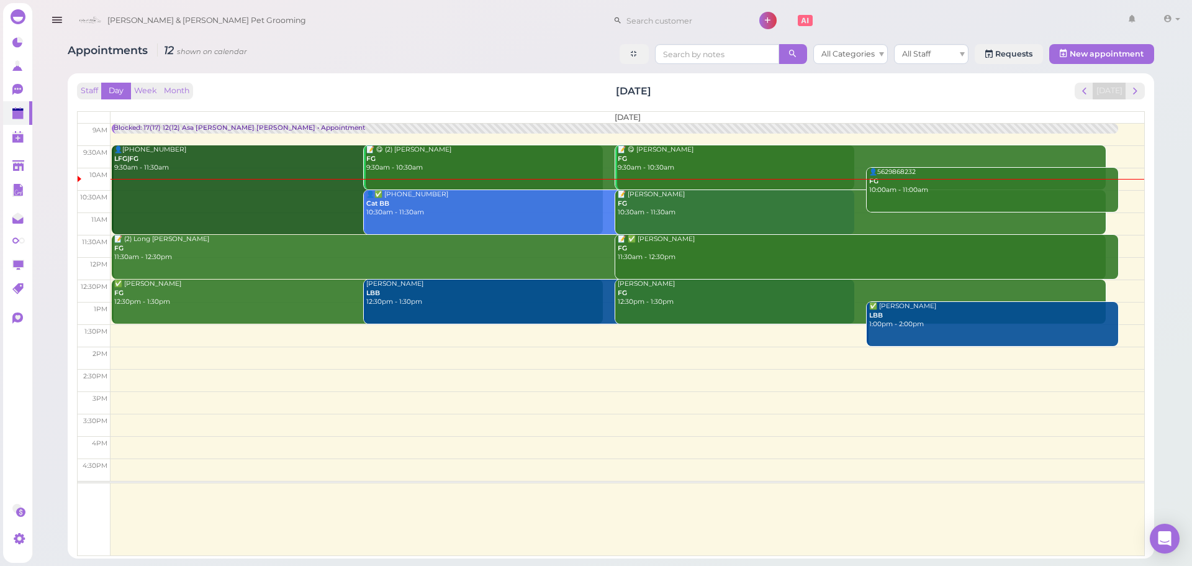
click at [426, 89] on div "Staff Day Week Month Saturday, Aug 23 Today" at bounding box center [611, 91] width 1068 height 17
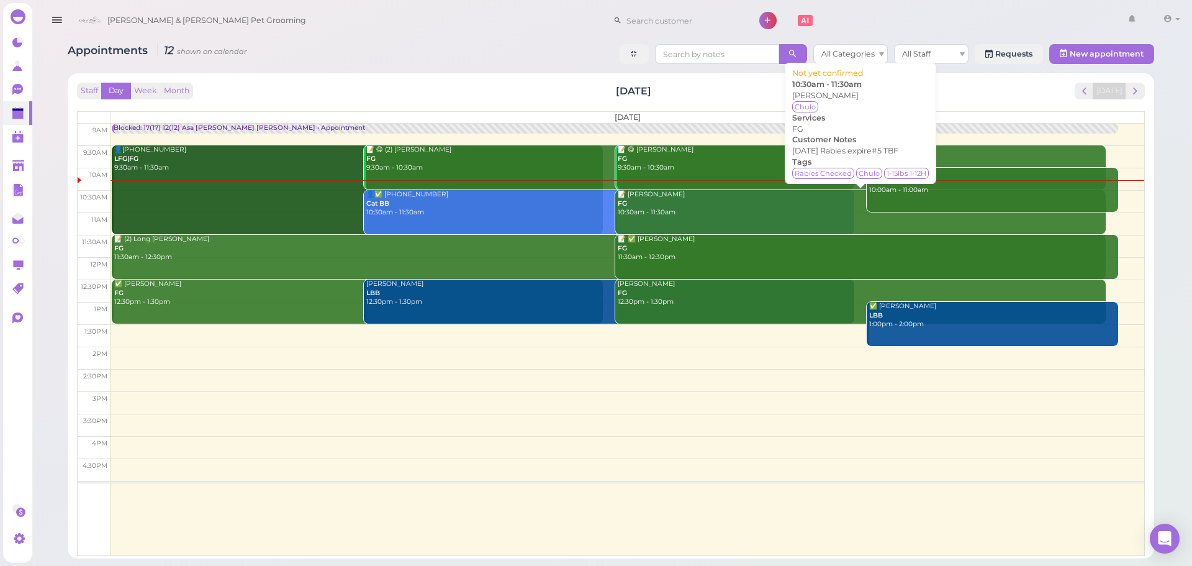
click at [708, 217] on div "📝 Hector Palacios FG 10:30am - 11:30am" at bounding box center [861, 203] width 489 height 27
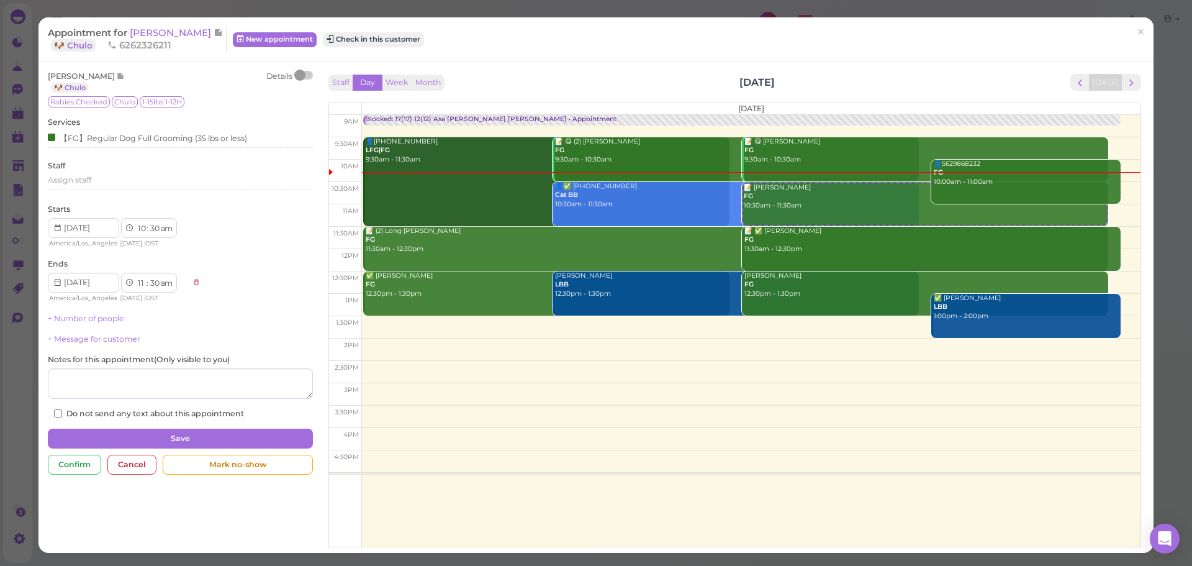
click at [301, 71] on div at bounding box center [299, 75] width 11 height 11
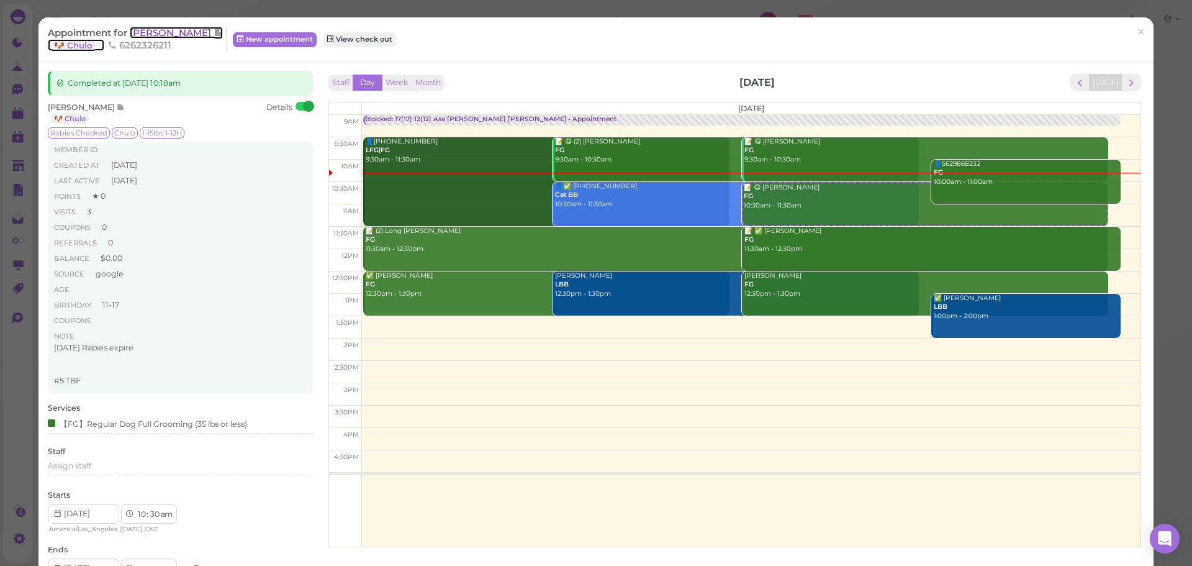
click at [193, 31] on span "Hector Palacios" at bounding box center [172, 33] width 84 height 12
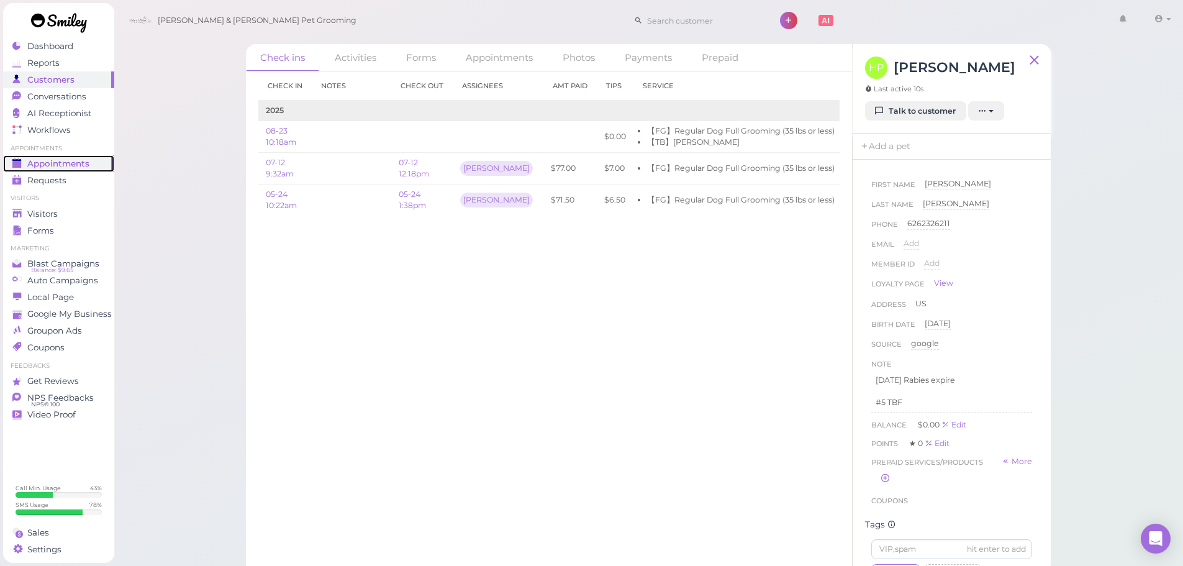
click at [86, 160] on span "Appointments" at bounding box center [58, 163] width 62 height 11
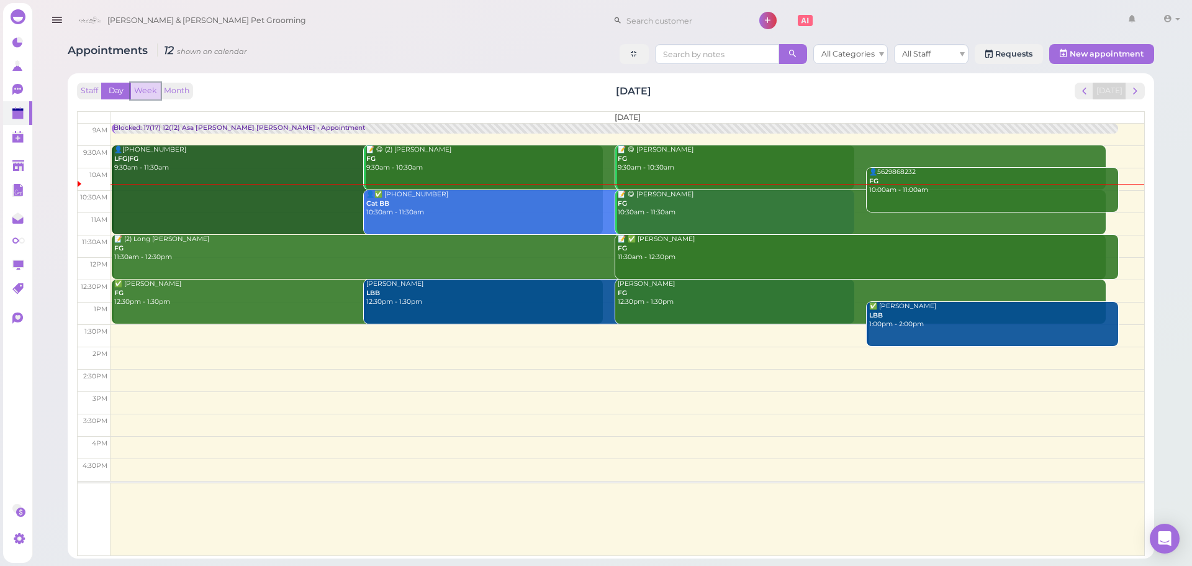
click at [139, 88] on button "Week" at bounding box center [145, 91] width 30 height 17
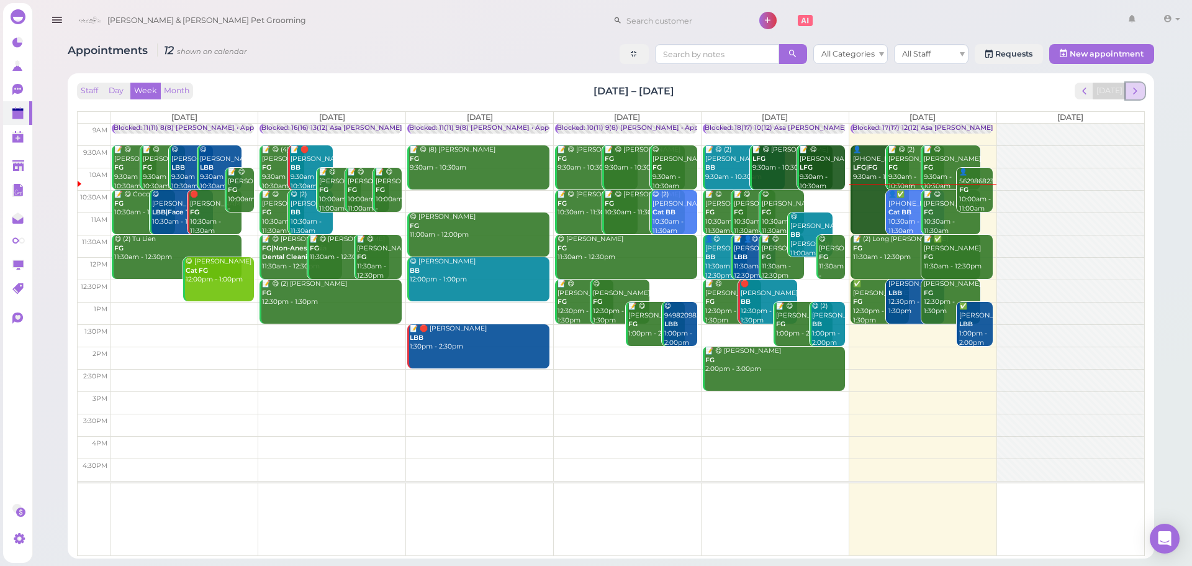
click at [1134, 92] on span "next" at bounding box center [1135, 91] width 12 height 12
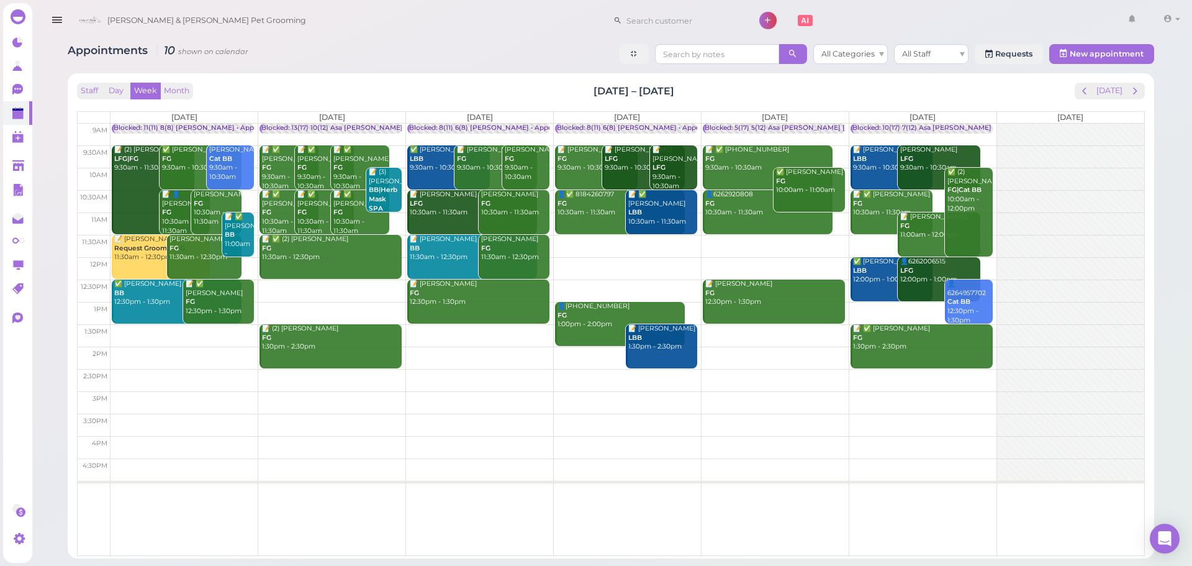
click at [448, 96] on div "Staff Day Week Month Aug 25 – 31, 2025 Today" at bounding box center [611, 91] width 1068 height 17
click at [408, 102] on div "Staff Day Week Month Aug 25 – 31, 2025 Today Mon 8/25 Tue 8/26 Wed 8/27 Thu 8/2…" at bounding box center [611, 319] width 1068 height 473
click at [1112, 91] on button "[DATE]" at bounding box center [1110, 91] width 34 height 17
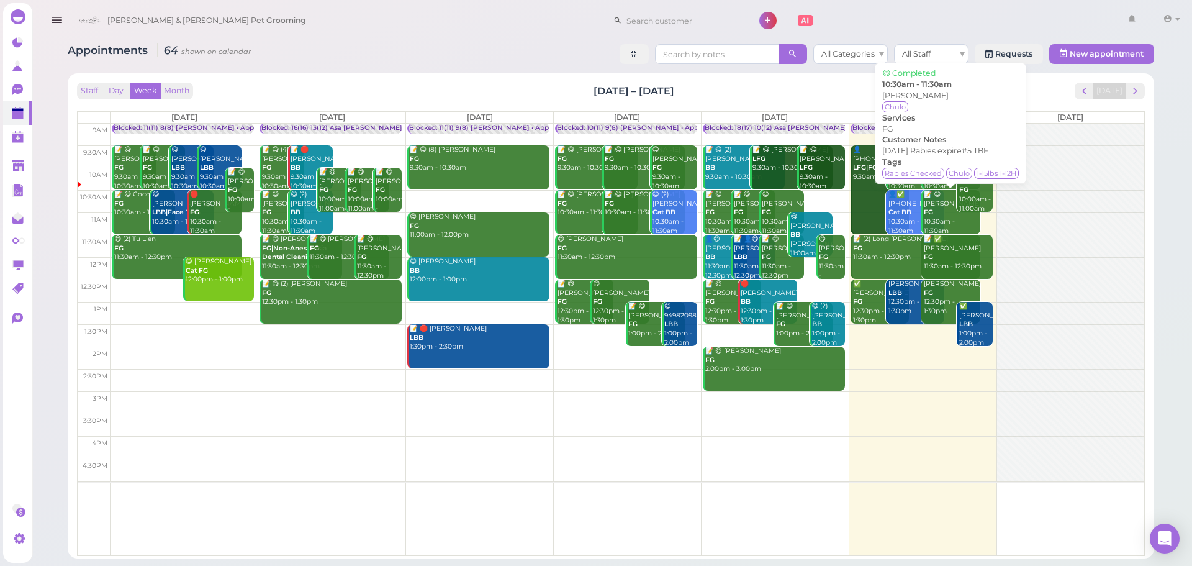
click at [941, 211] on div "📝 😋 Hector Palacios FG 10:30am - 11:30am" at bounding box center [951, 212] width 56 height 45
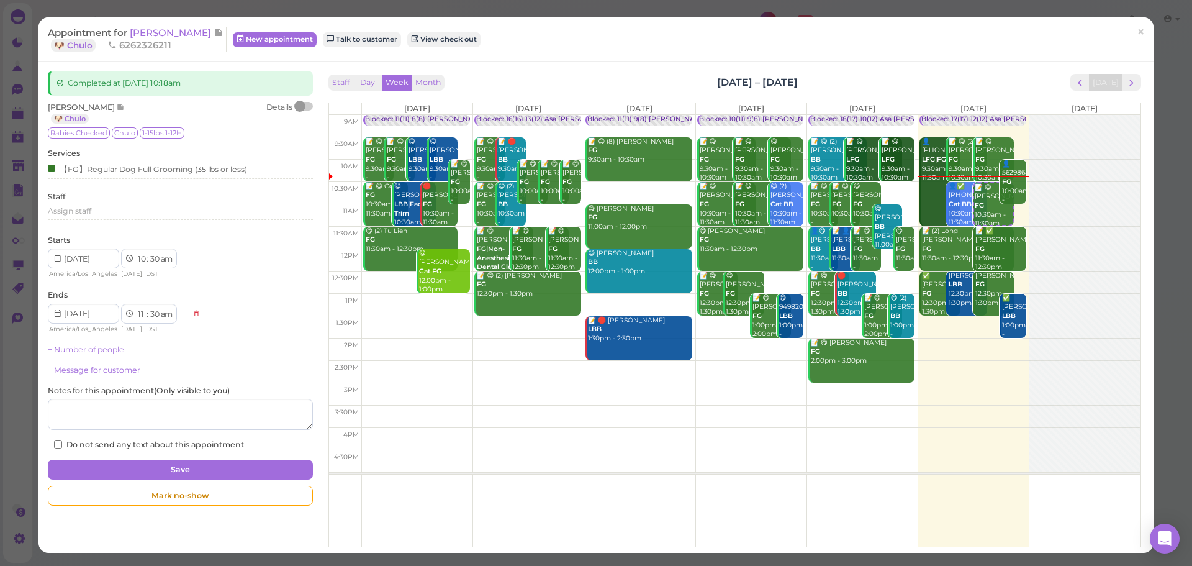
click at [300, 105] on div at bounding box center [299, 106] width 11 height 11
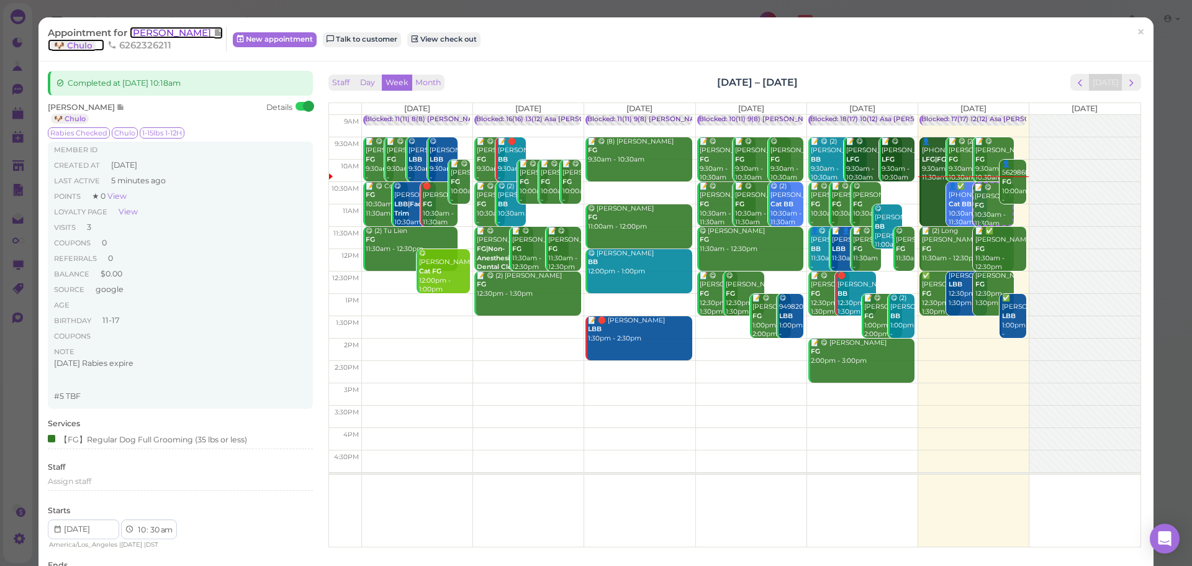
click at [184, 30] on span "[PERSON_NAME]" at bounding box center [172, 33] width 84 height 12
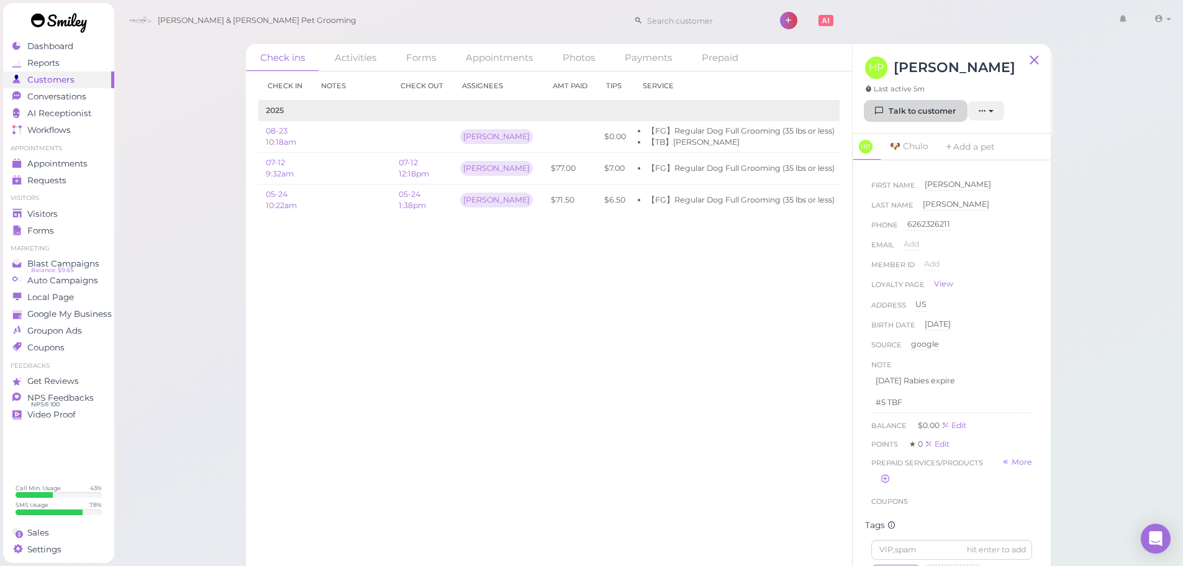
click at [929, 115] on link "Talk to customer" at bounding box center [915, 111] width 101 height 20
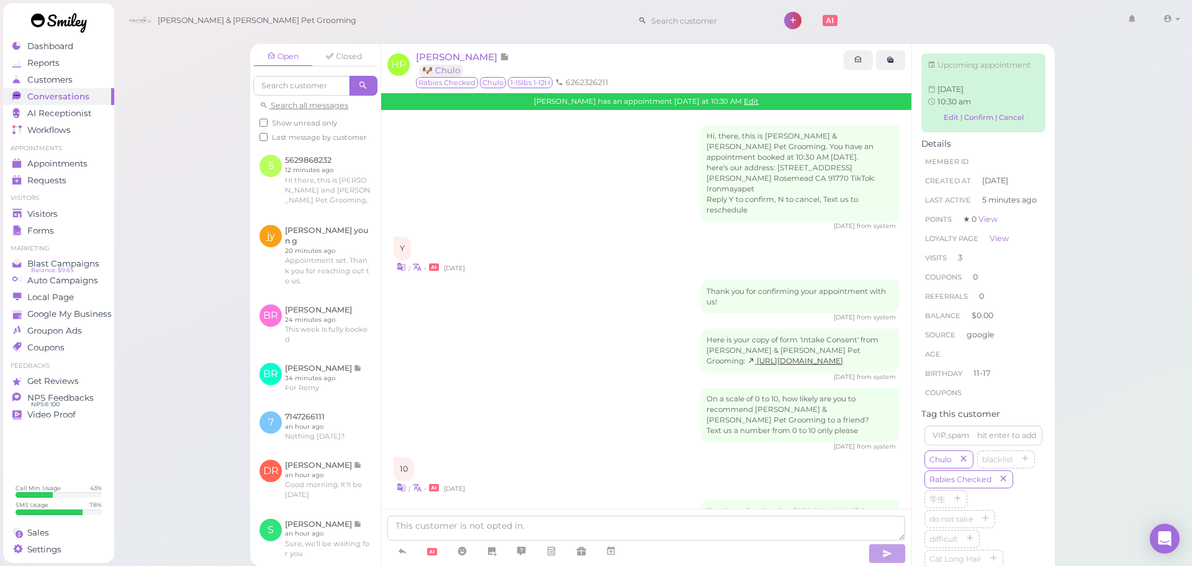
scroll to position [1021, 0]
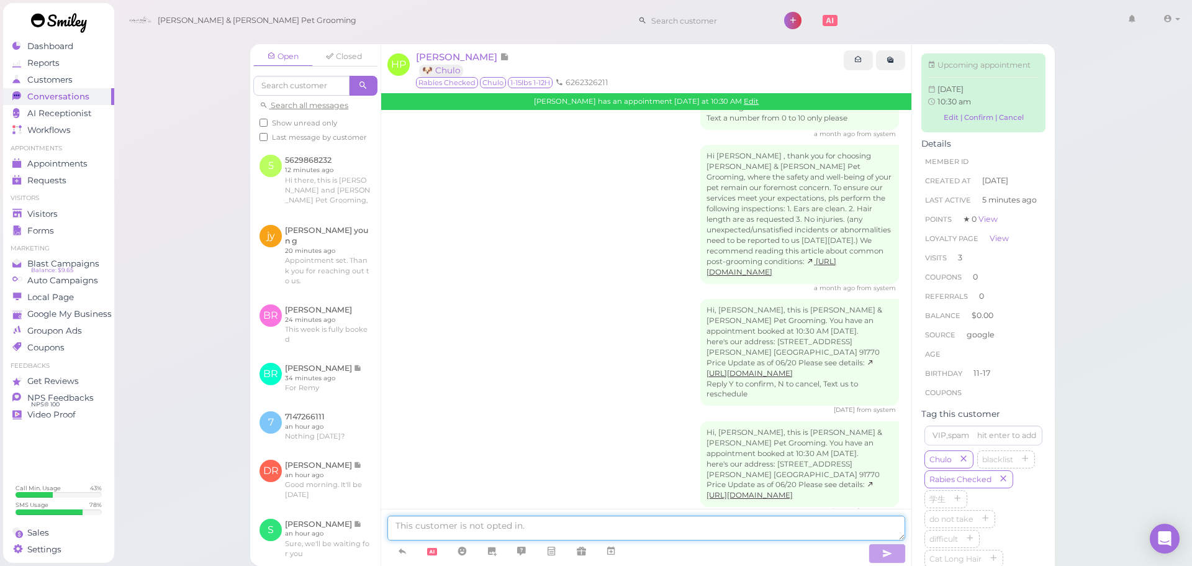
click at [531, 521] on textarea at bounding box center [646, 527] width 518 height 25
type textarea "Hi Hectoire"
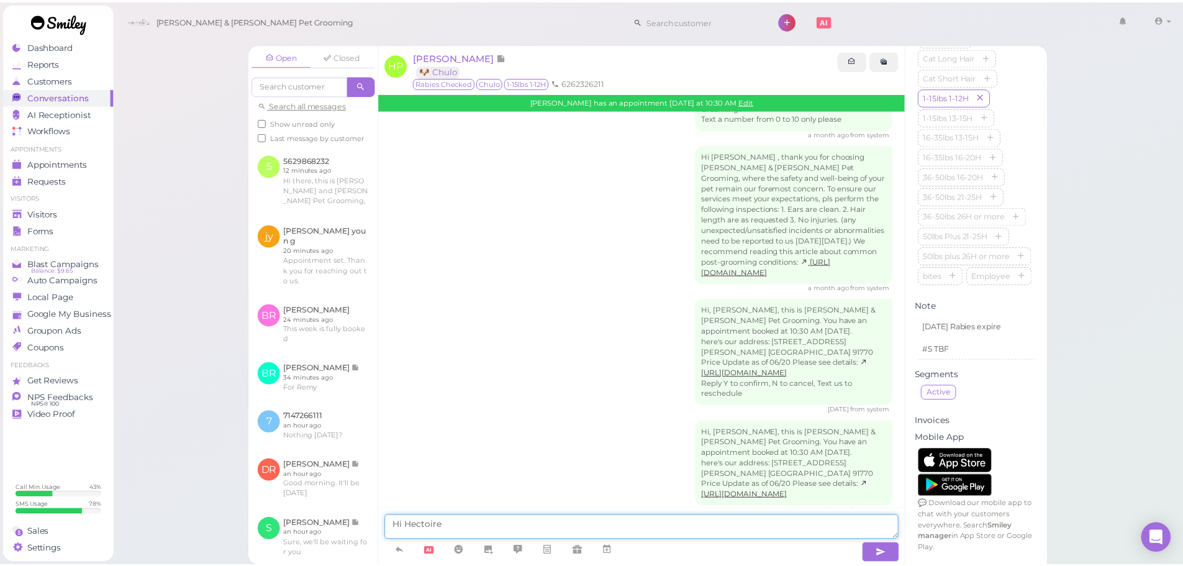
scroll to position [559, 0]
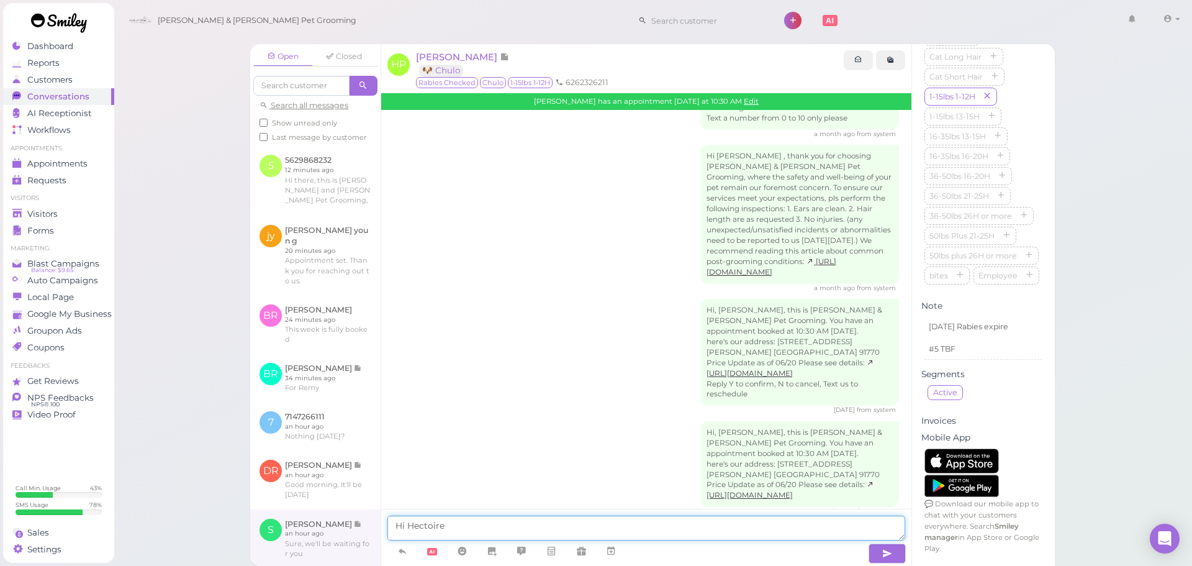
drag, startPoint x: 458, startPoint y: 522, endPoint x: 359, endPoint y: 525, distance: 98.7
click at [360, 525] on div "Open Closed Search all messages Show unread only Last message by customer 5 562…" at bounding box center [652, 304] width 805 height 521
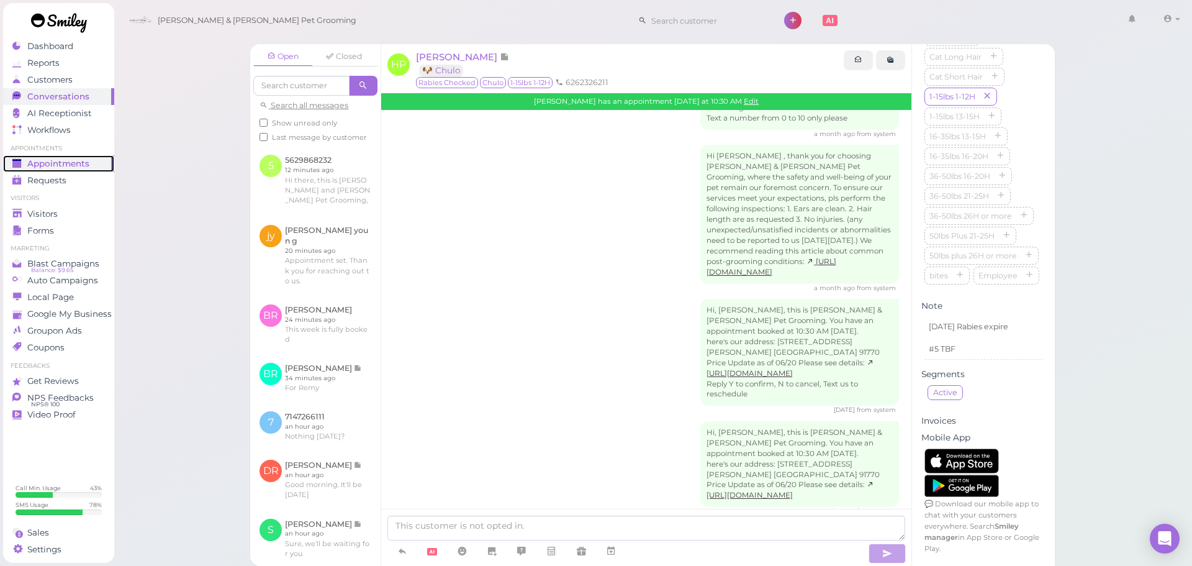
click at [73, 159] on span "Appointments" at bounding box center [58, 163] width 62 height 11
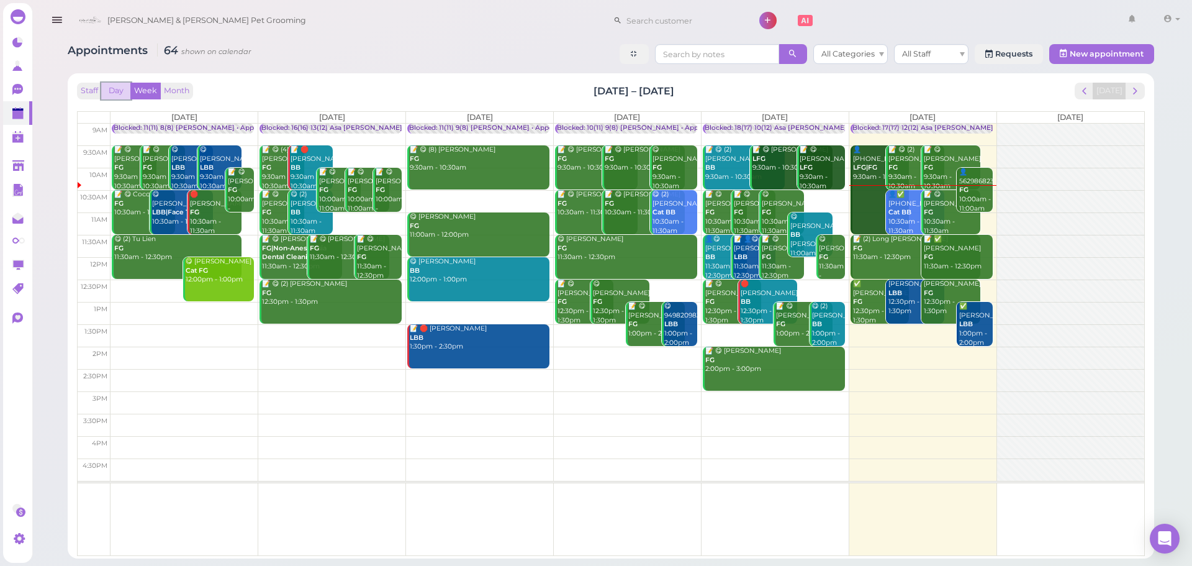
click at [119, 86] on button "Day" at bounding box center [116, 91] width 30 height 17
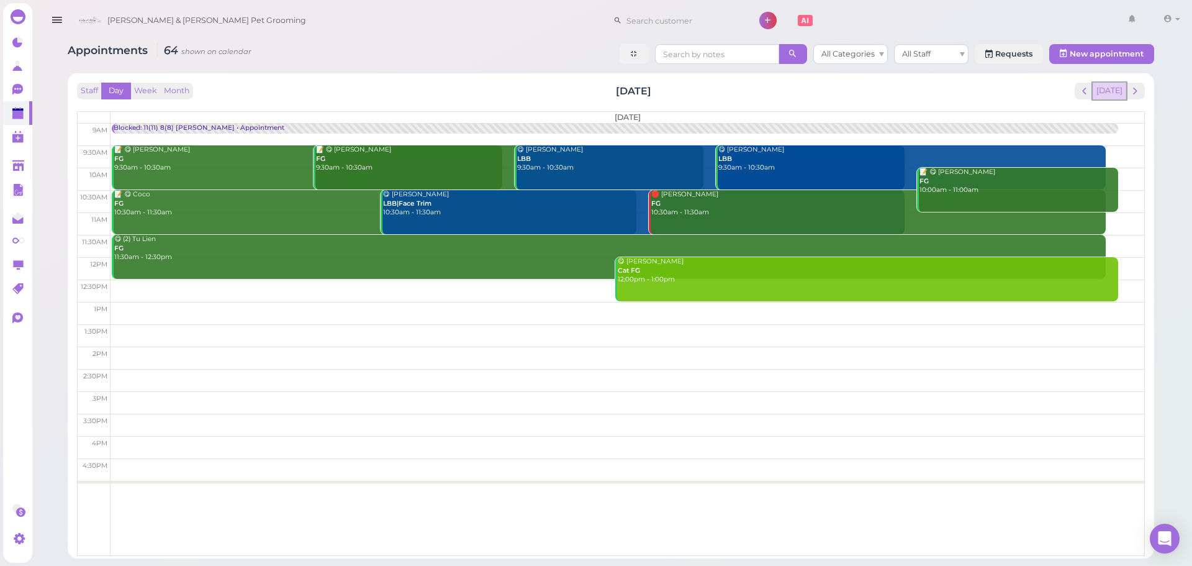
click at [1104, 94] on button "[DATE]" at bounding box center [1110, 91] width 34 height 17
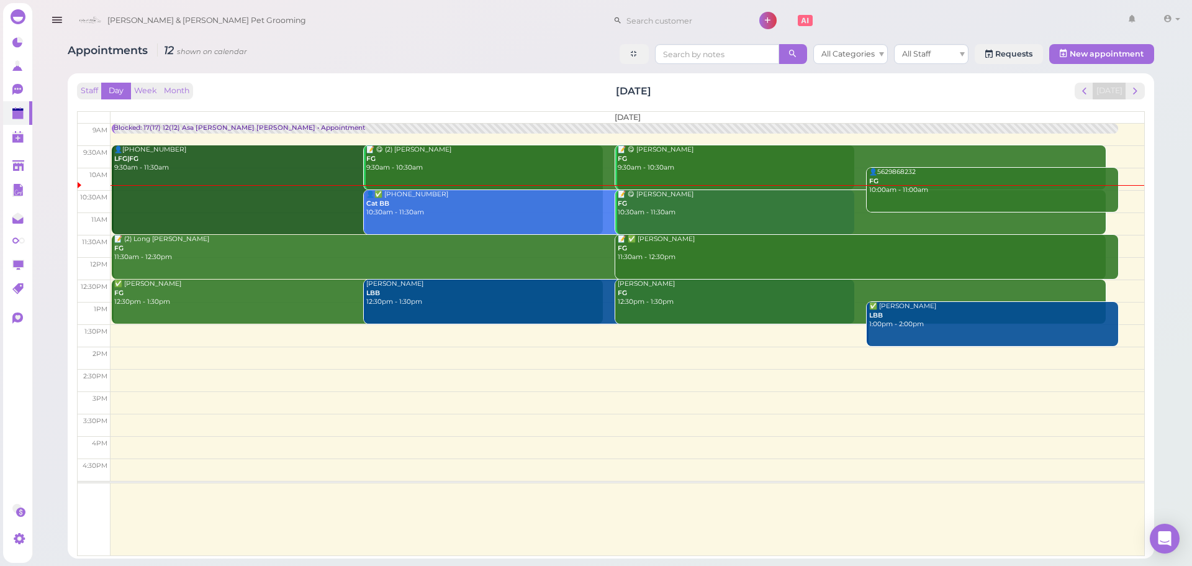
click at [227, 88] on div "Staff Day Week Month Saturday, Aug 23 Today" at bounding box center [611, 91] width 1068 height 17
click at [358, 89] on div "Staff Day Week Month Saturday, Aug 23 Today" at bounding box center [611, 91] width 1068 height 17
click at [377, 102] on div "Staff Day Week Month Saturday, Aug 23 Today Saturday 9am 9:30am 10am 10:30am 11…" at bounding box center [611, 319] width 1068 height 473
click at [363, 95] on div "Staff Day Week Month Saturday, Aug 23 Today" at bounding box center [611, 91] width 1068 height 17
click at [134, 93] on button "Week" at bounding box center [145, 91] width 30 height 17
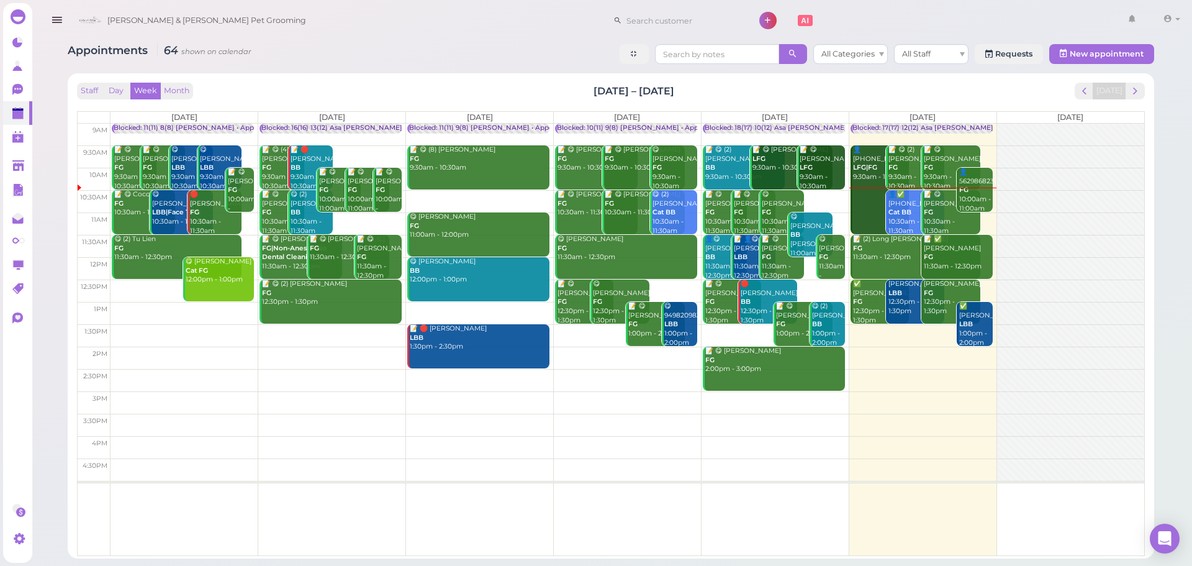
click at [905, 91] on div "Staff Day Week Month Aug 18 – 24, 2025 Today" at bounding box center [611, 91] width 1068 height 17
click at [971, 100] on div "Staff Day Week Month Aug 18 – 24, 2025 Today Mon 8/18 Tue 8/19 Wed 8/20 Thu 8/2…" at bounding box center [611, 319] width 1068 height 473
click at [968, 94] on div "Staff Day Week Month Aug 18 – 24, 2025 Today" at bounding box center [611, 91] width 1068 height 17
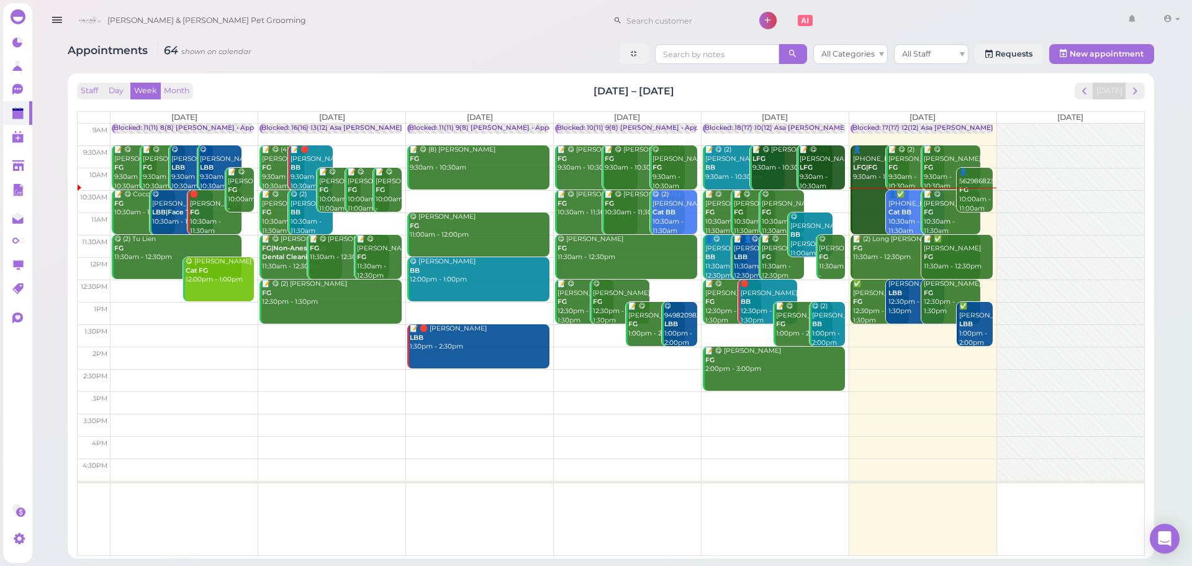
click at [968, 94] on div "Staff Day Week Month Aug 18 – 24, 2025 Today" at bounding box center [611, 91] width 1068 height 17
click at [914, 93] on div "Staff Day Week Month Aug 18 – 24, 2025 Today" at bounding box center [611, 91] width 1068 height 17
click at [1135, 96] on span "next" at bounding box center [1135, 91] width 12 height 12
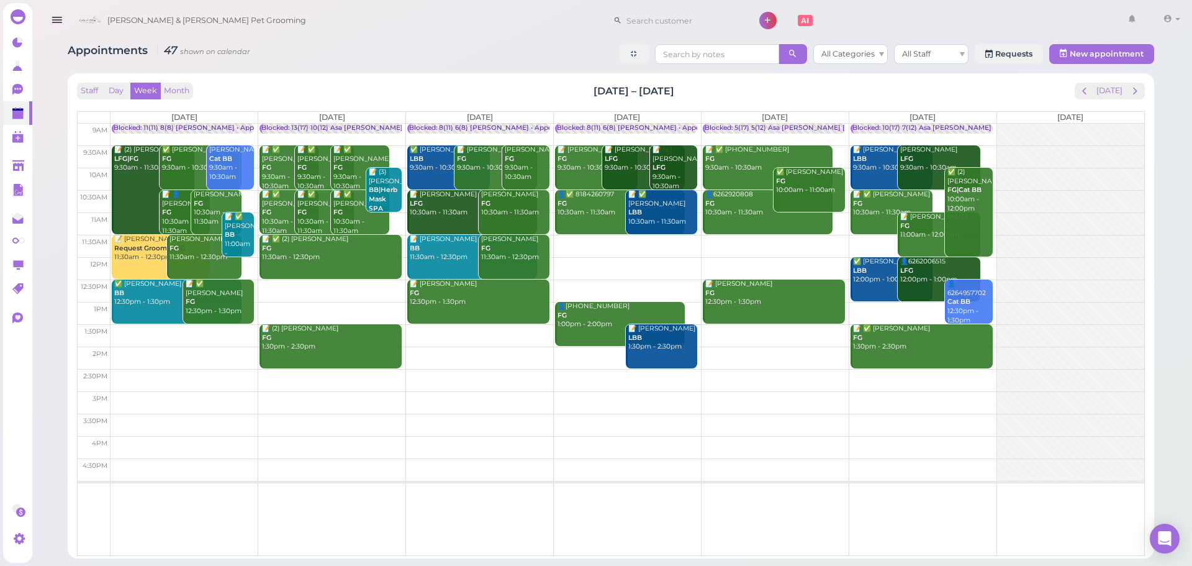
click at [403, 191] on td at bounding box center [627, 201] width 1034 height 22
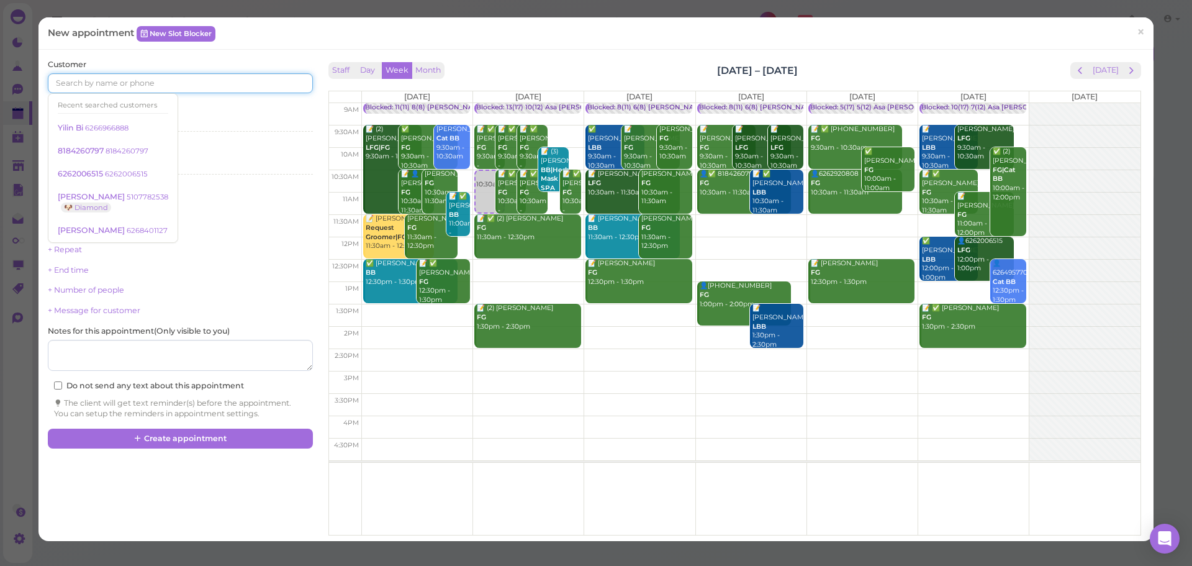
click at [142, 78] on input at bounding box center [180, 83] width 264 height 20
click at [201, 104] on div "Services Select services" at bounding box center [180, 119] width 264 height 34
click at [89, 119] on span "Select services" at bounding box center [76, 121] width 57 height 9
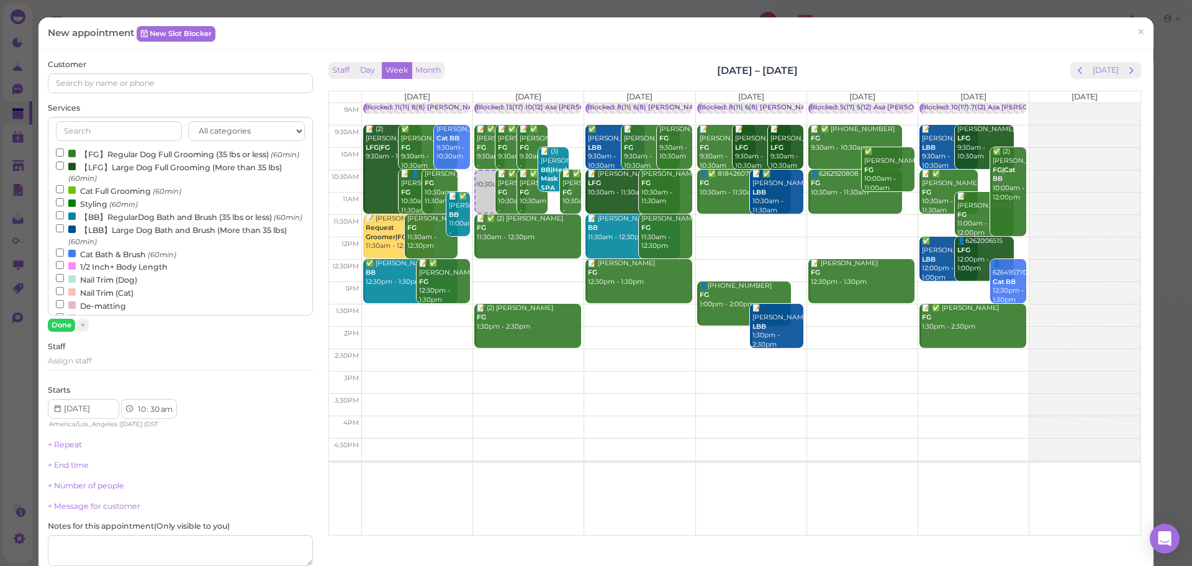
click at [100, 151] on label "【FG】Regular Dog Full Grooming (35 lbs or less) (60min)" at bounding box center [177, 153] width 243 height 13
click at [64, 151] on input "【FG】Regular Dog Full Grooming (35 lbs or less) (60min)" at bounding box center [60, 152] width 8 height 8
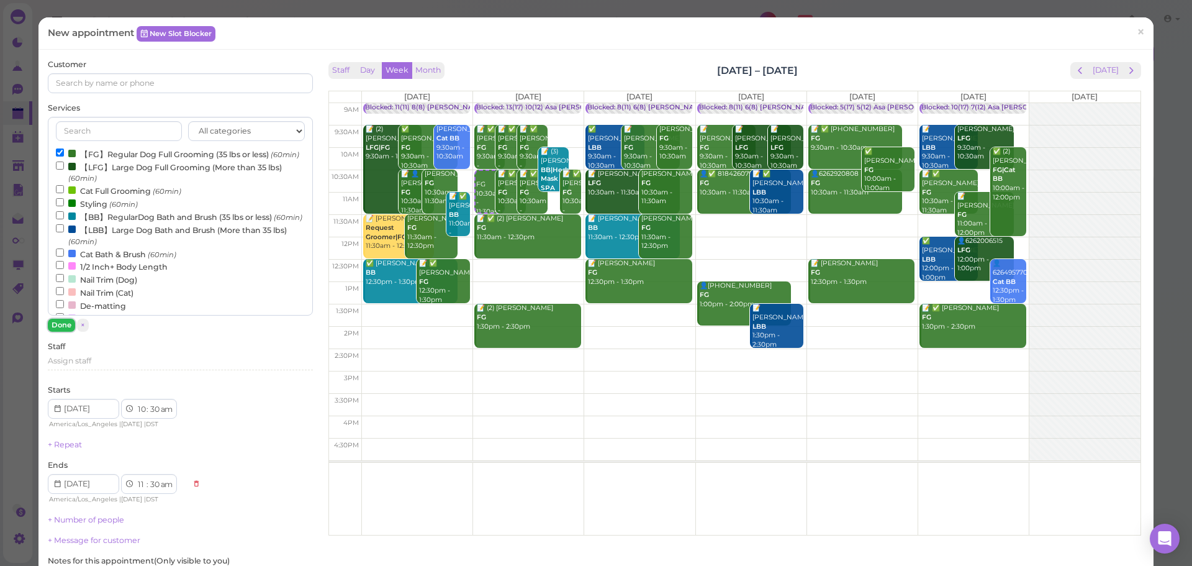
click at [55, 326] on button "Done" at bounding box center [61, 324] width 27 height 13
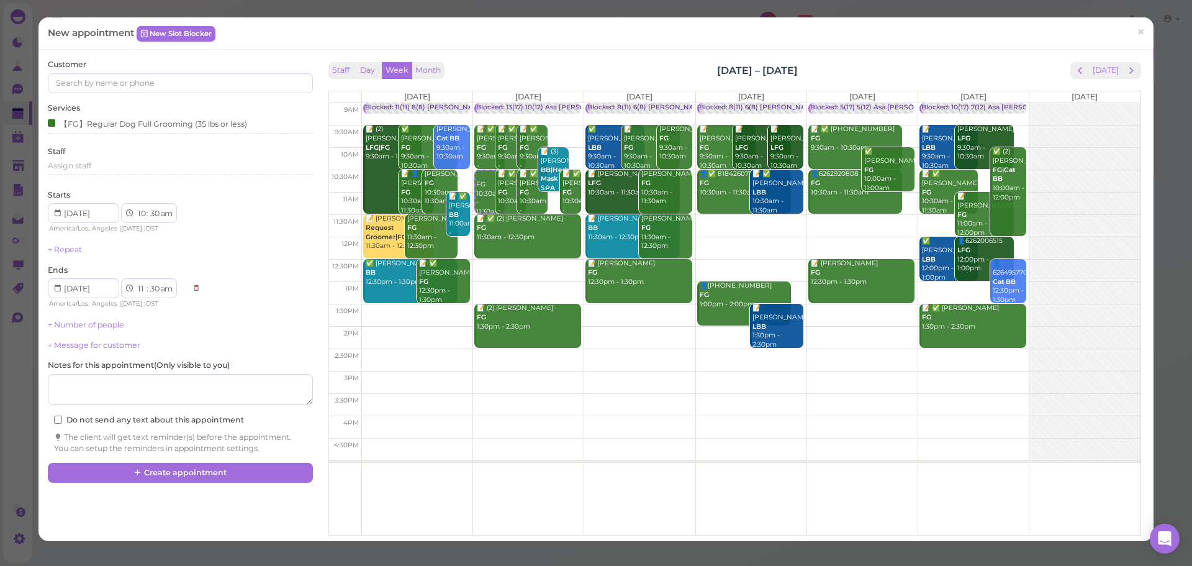
click at [130, 115] on div "Services 【FG】Regular Dog Full Grooming (35 lbs or less)" at bounding box center [180, 119] width 264 height 34
click at [160, 386] on textarea at bounding box center [180, 389] width 264 height 31
click at [68, 382] on textarea at bounding box center [180, 389] width 264 height 31
type textarea "for Bear"
click at [123, 89] on input at bounding box center [180, 83] width 264 height 20
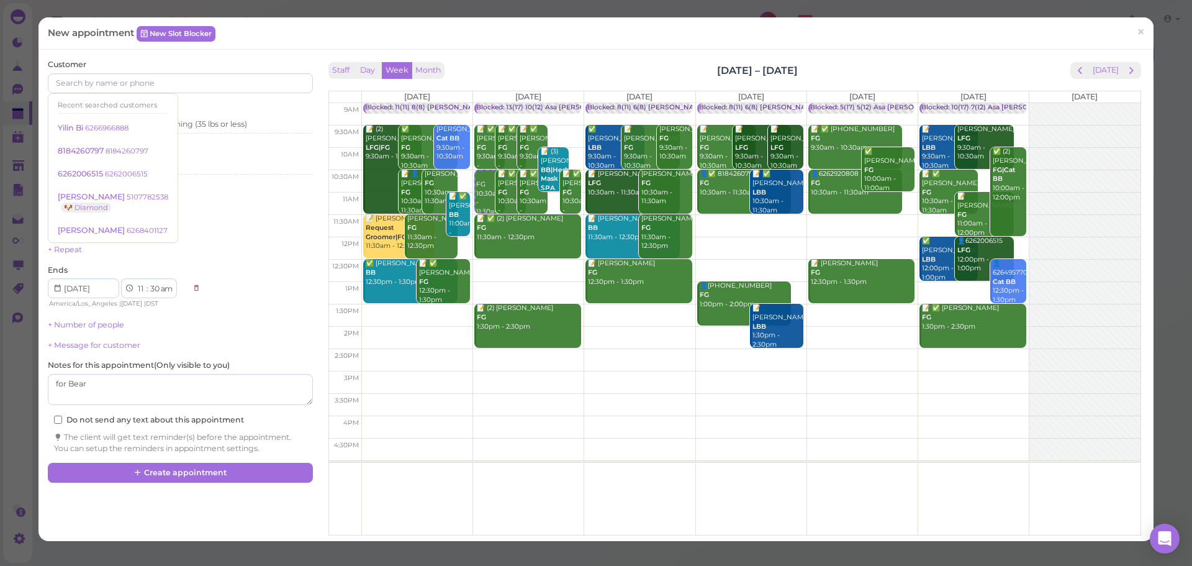
click at [215, 108] on div "Services 【FG】Regular Dog Full Grooming (35 lbs or less)" at bounding box center [180, 119] width 264 height 34
click at [82, 84] on input at bounding box center [180, 83] width 264 height 20
click at [174, 86] on input at bounding box center [180, 83] width 264 height 20
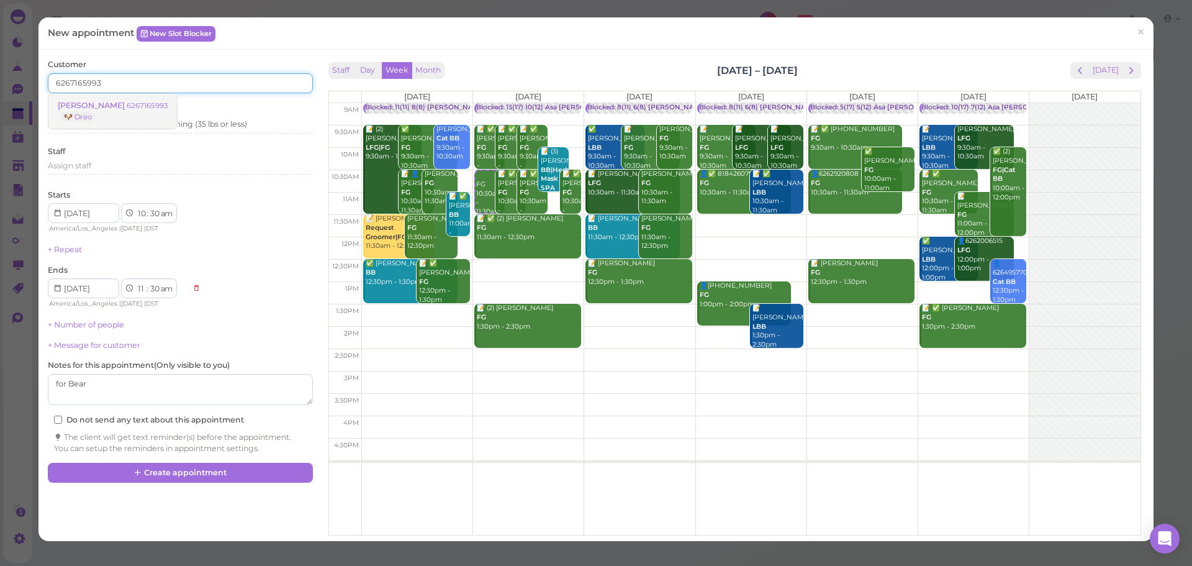
type input "6267165993"
click at [119, 112] on link "David Tse 6267165993 🐶 Oreo" at bounding box center [112, 111] width 129 height 35
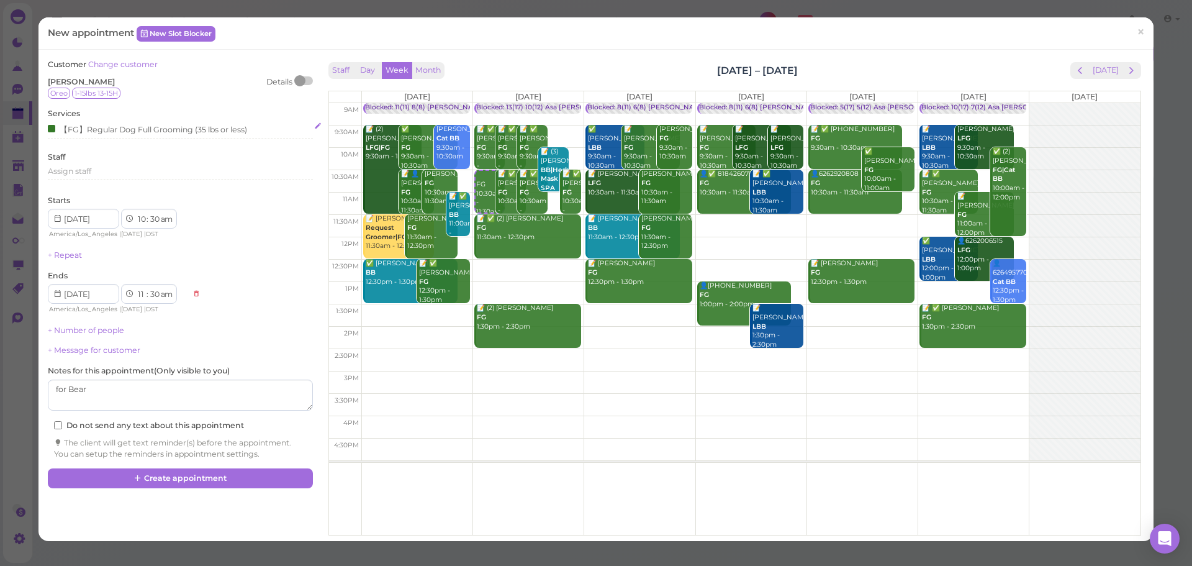
click at [150, 124] on div "【FG】Regular Dog Full Grooming (35 lbs or less)" at bounding box center [147, 128] width 199 height 13
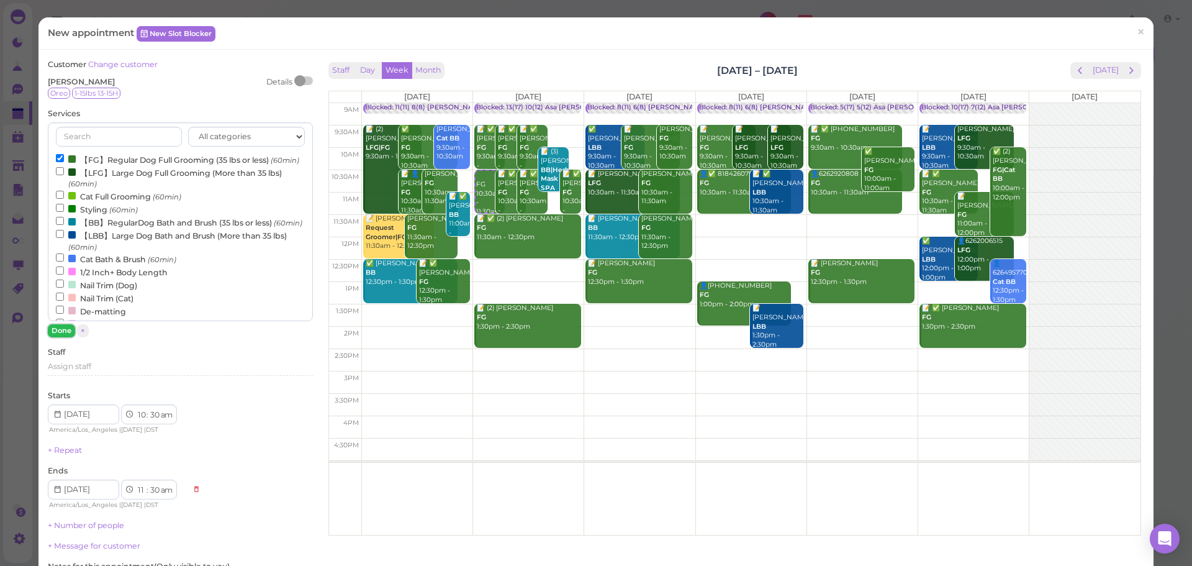
click at [66, 332] on button "Done" at bounding box center [61, 330] width 27 height 13
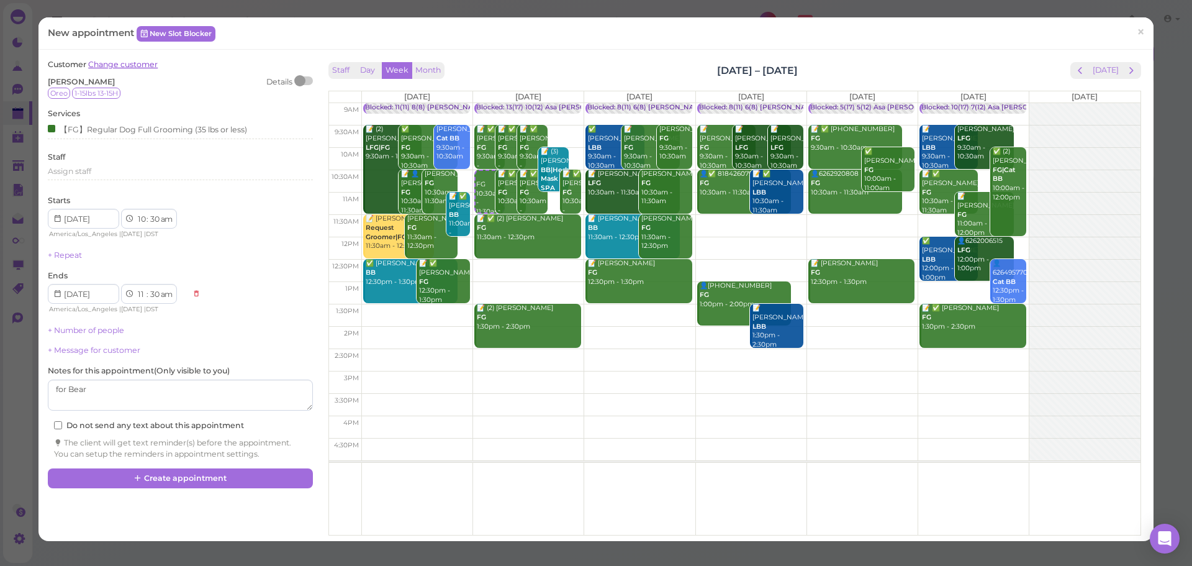
click at [145, 65] on link "Change customer" at bounding box center [123, 64] width 70 height 9
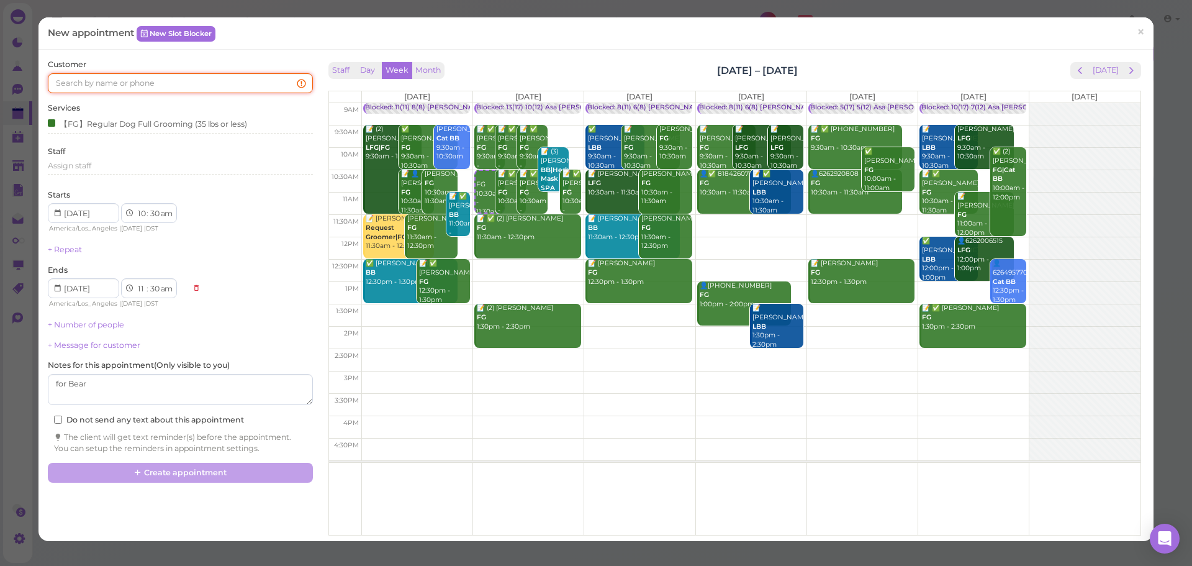
click at [166, 78] on input at bounding box center [180, 83] width 264 height 20
click at [181, 81] on input at bounding box center [180, 83] width 264 height 20
click at [115, 83] on input at bounding box center [180, 83] width 264 height 20
click at [122, 53] on div "Customer Recent searched customers David Tse 6267165993 🐶 Oreo Yilin Bi 6266966…" at bounding box center [595, 295] width 1115 height 491
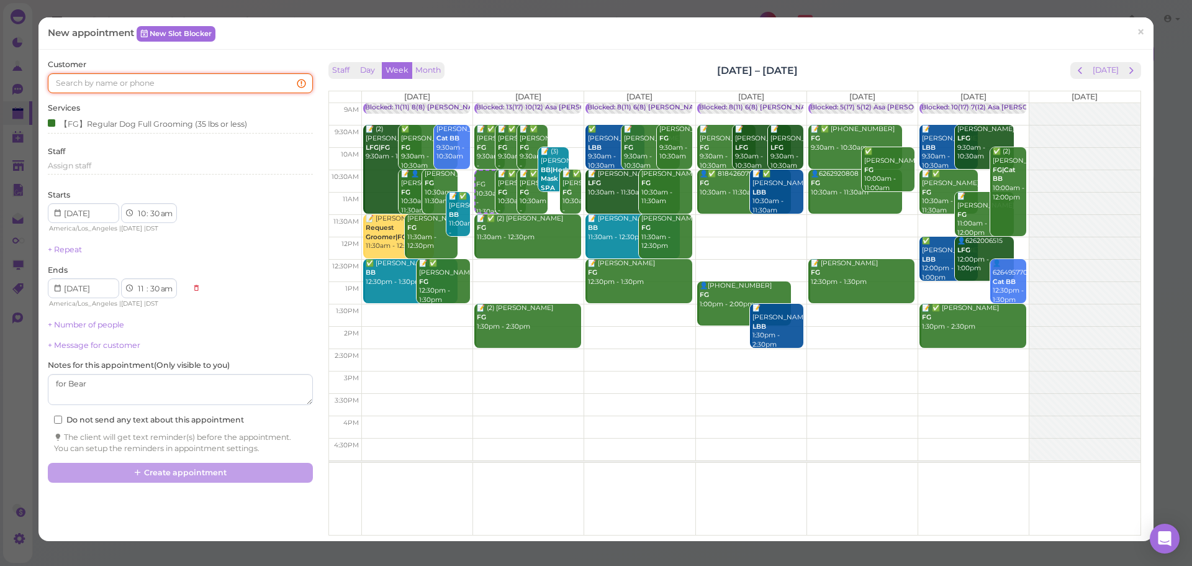
click at [112, 79] on input at bounding box center [180, 83] width 264 height 20
click at [127, 83] on input at bounding box center [180, 83] width 264 height 20
click at [130, 65] on div "Customer Recent searched customers David Tse 6267165993 🐶 Oreo Yilin Bi 6266966…" at bounding box center [180, 76] width 264 height 34
click at [130, 77] on input at bounding box center [180, 83] width 264 height 20
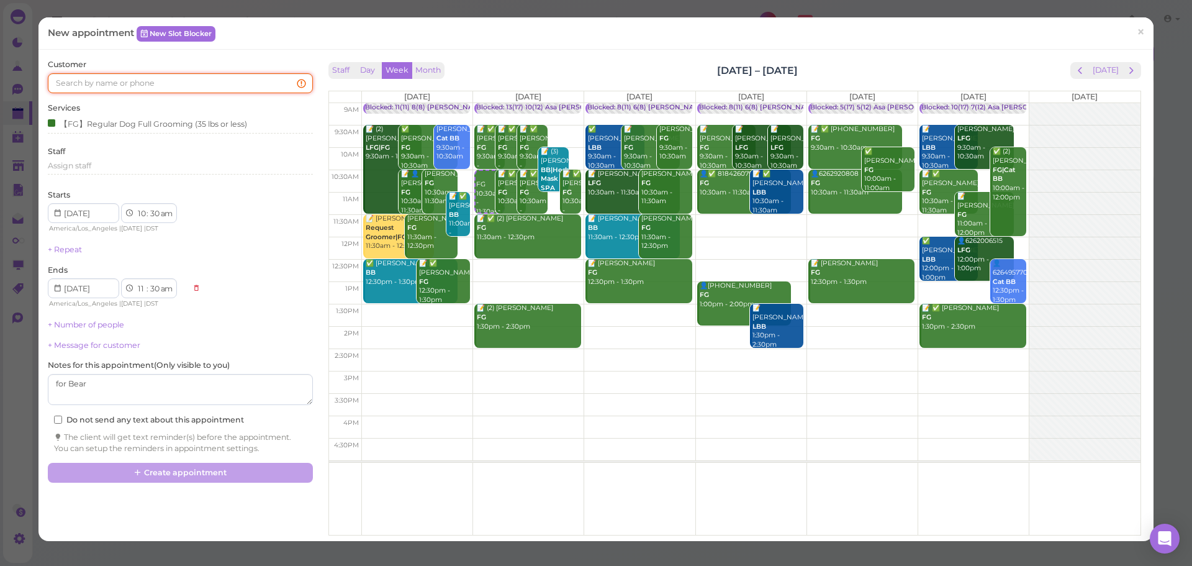
click at [130, 77] on input at bounding box center [180, 83] width 264 height 20
click at [145, 61] on div "Customer Recent searched customers David Tse 6267165993 🐶 Oreo Yilin Bi 6266966…" at bounding box center [180, 76] width 264 height 34
click at [164, 80] on input at bounding box center [180, 83] width 264 height 20
click at [111, 160] on link "David Tse 6267165993 🐶 Oreo" at bounding box center [113, 156] width 131 height 35
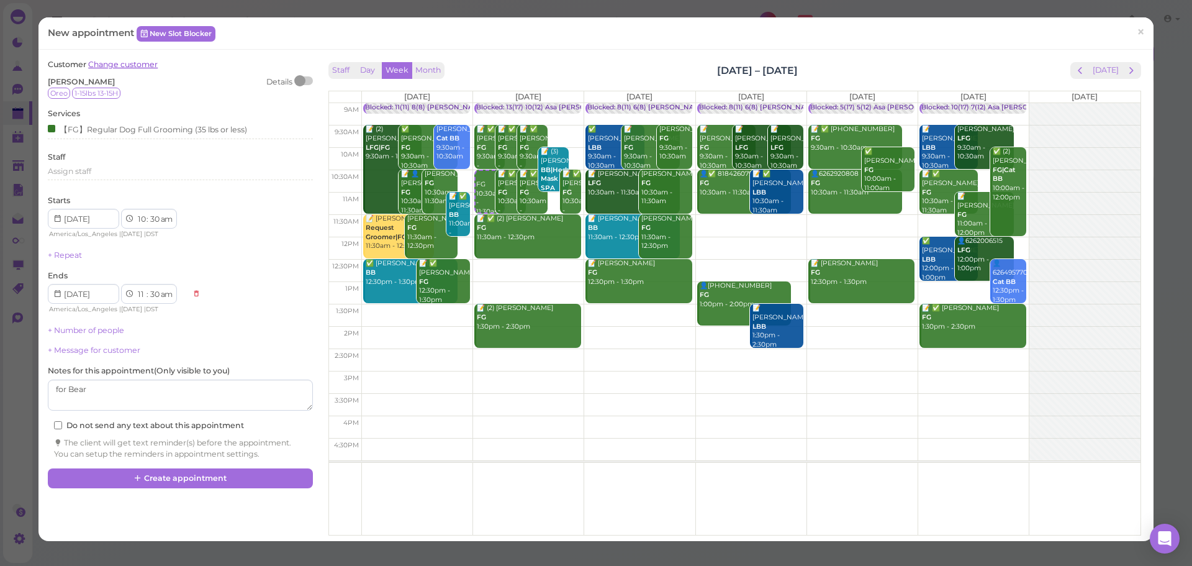
click at [127, 63] on link "Change customer" at bounding box center [123, 64] width 70 height 9
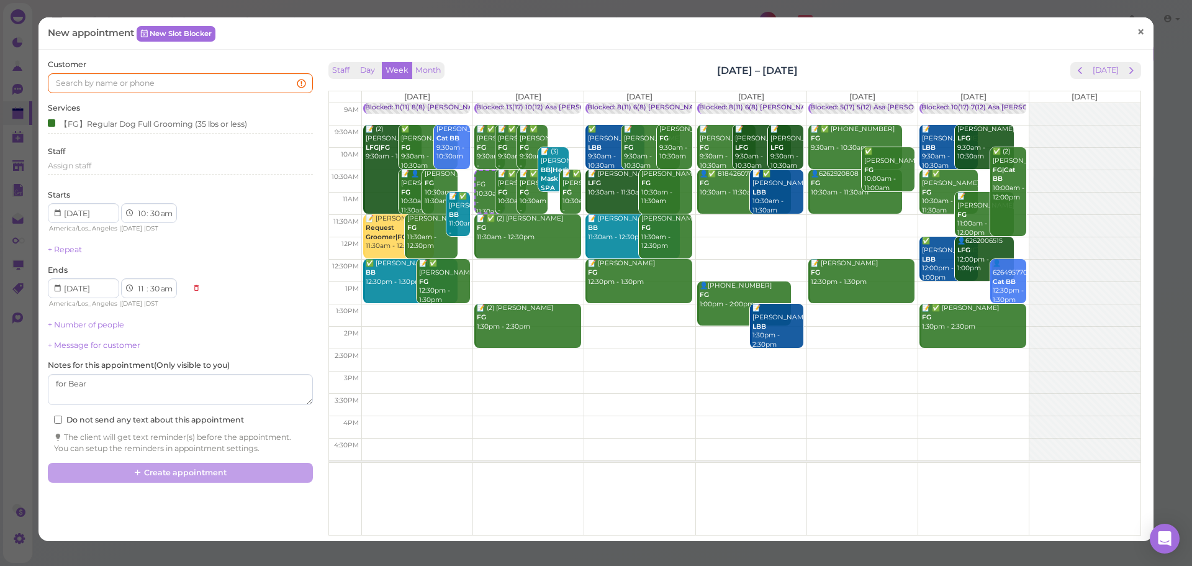
click at [1137, 38] on span "×" at bounding box center [1141, 32] width 8 height 17
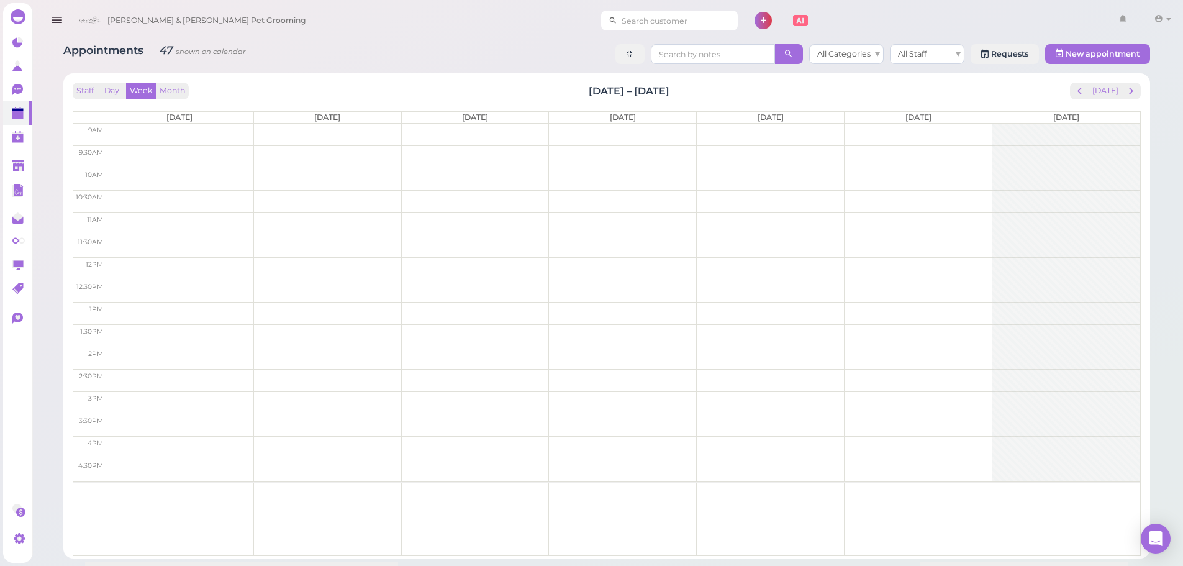
click at [618, 24] on input at bounding box center [677, 21] width 120 height 20
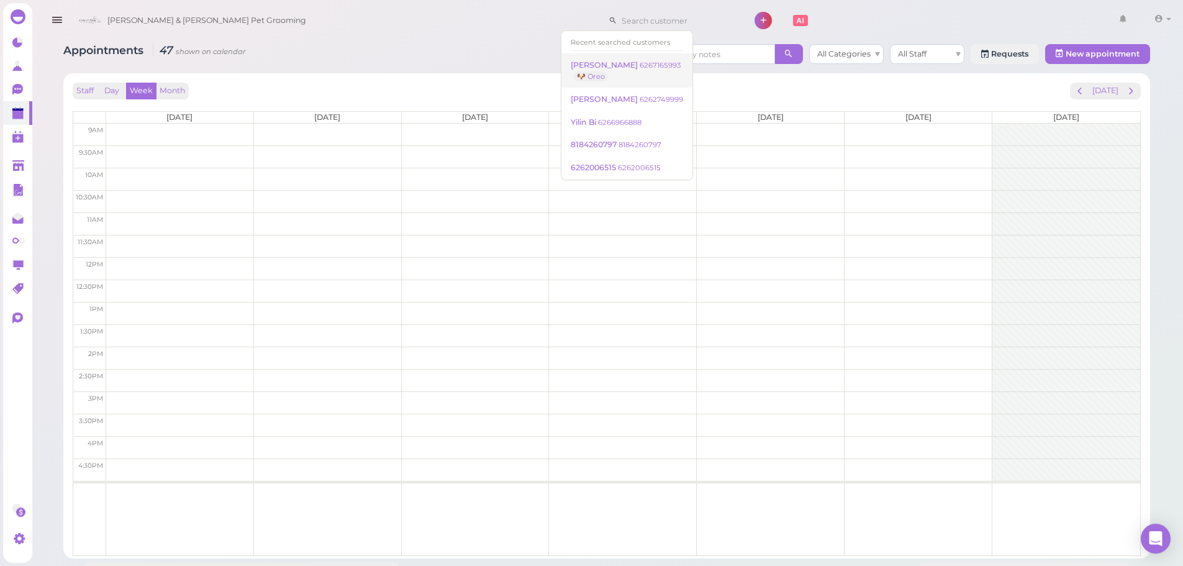
click at [639, 68] on small "6267165993" at bounding box center [659, 65] width 41 height 9
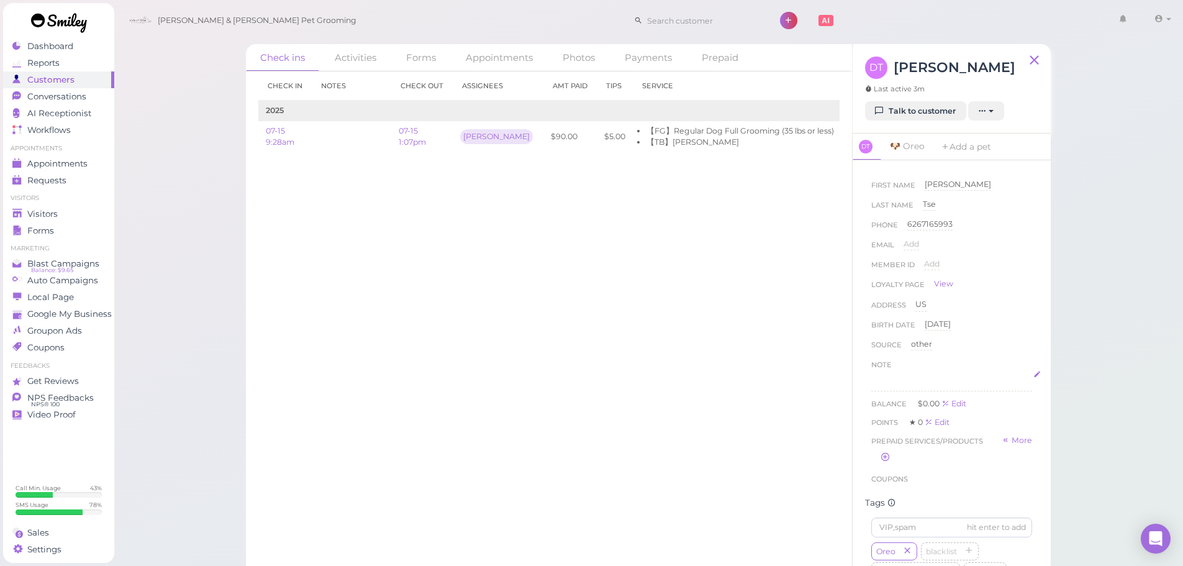
click at [912, 371] on div at bounding box center [951, 381] width 161 height 20
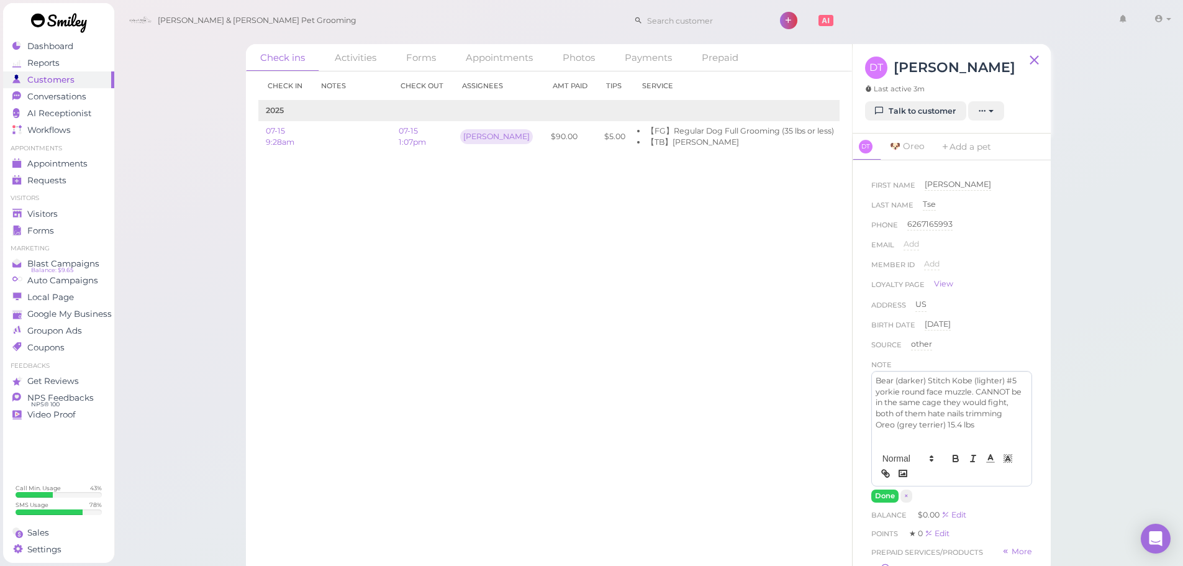
click at [919, 419] on p "Bear (darker) Stitch Kobe (lighter) #5 yorkie round face muzzle. CANNOT be in t…" at bounding box center [951, 397] width 152 height 44
click at [885, 377] on p "Bear (darker) Stitch Kobe (lighter) #5 yorkie round face muzzle. CANNOT be in t…" at bounding box center [951, 397] width 152 height 44
drag, startPoint x: 892, startPoint y: 376, endPoint x: 850, endPoint y: 377, distance: 41.6
click at [850, 377] on div "Check ins Activities Forms Appointments Photos Payments Prepaid Check in Notes …" at bounding box center [648, 309] width 805 height 530
click at [953, 461] on icon "button" at bounding box center [955, 459] width 5 height 3
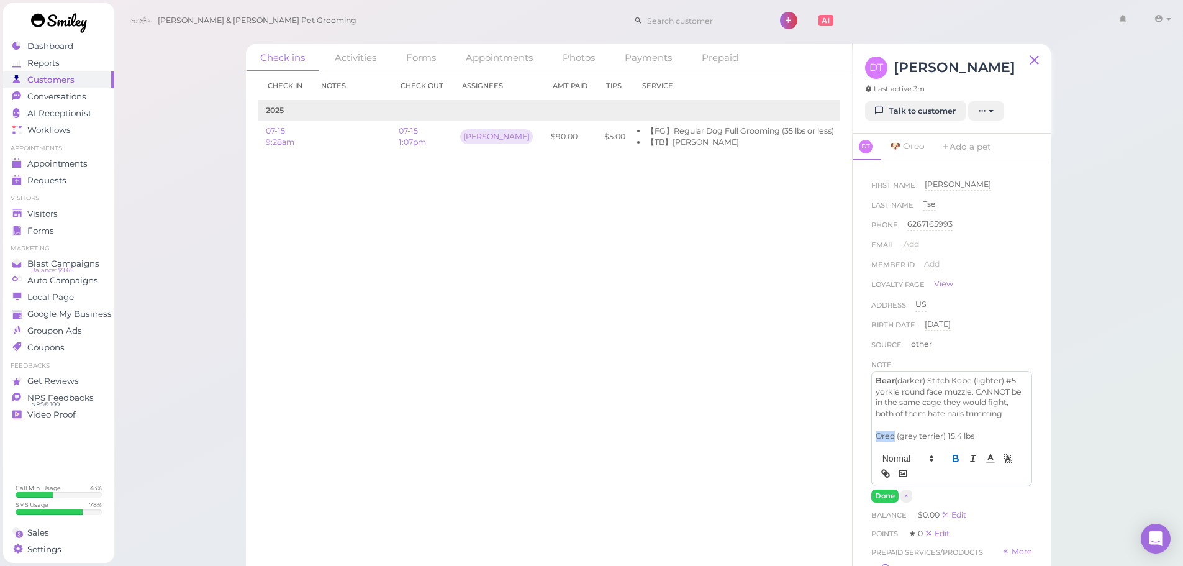
drag, startPoint x: 893, startPoint y: 448, endPoint x: 855, endPoint y: 448, distance: 38.5
click at [855, 448] on div "First Name David David Last Name Tse Tse Phone 6267165993 6267165993 Email Add …" at bounding box center [951, 366] width 198 height 413
click at [953, 461] on icon "button" at bounding box center [955, 459] width 5 height 3
click at [887, 502] on button "Done" at bounding box center [884, 495] width 27 height 13
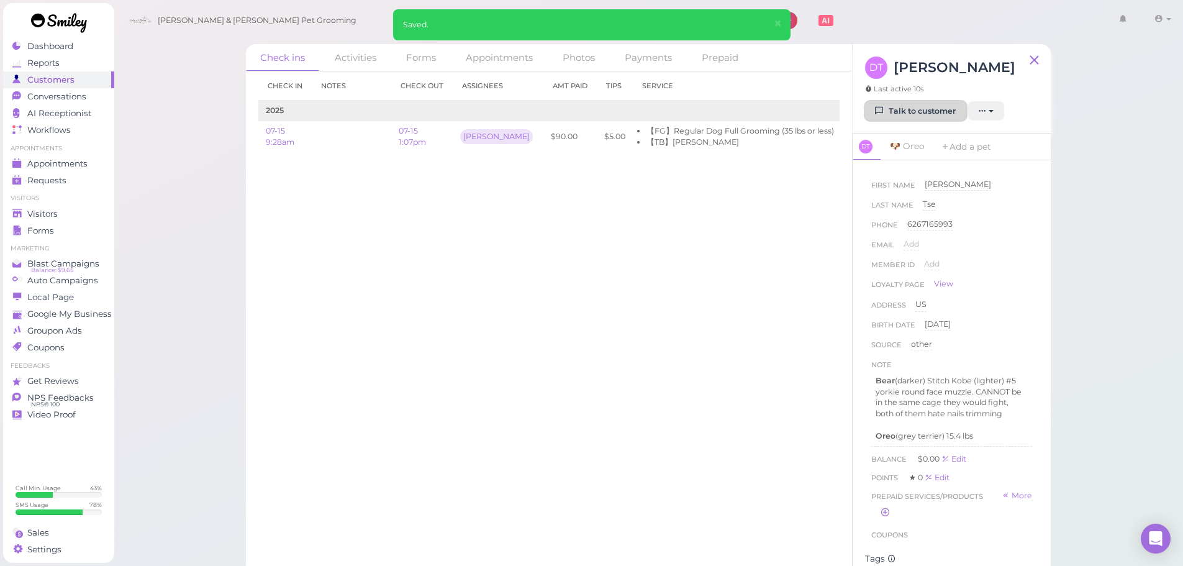
click at [895, 111] on link "Talk to customer" at bounding box center [915, 111] width 101 height 20
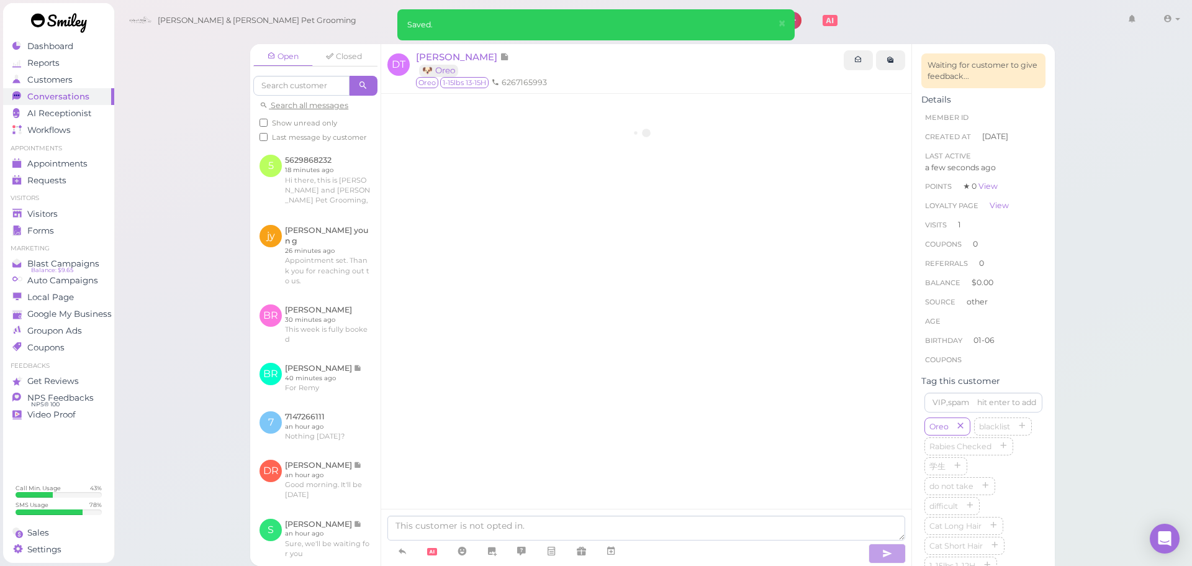
scroll to position [292, 0]
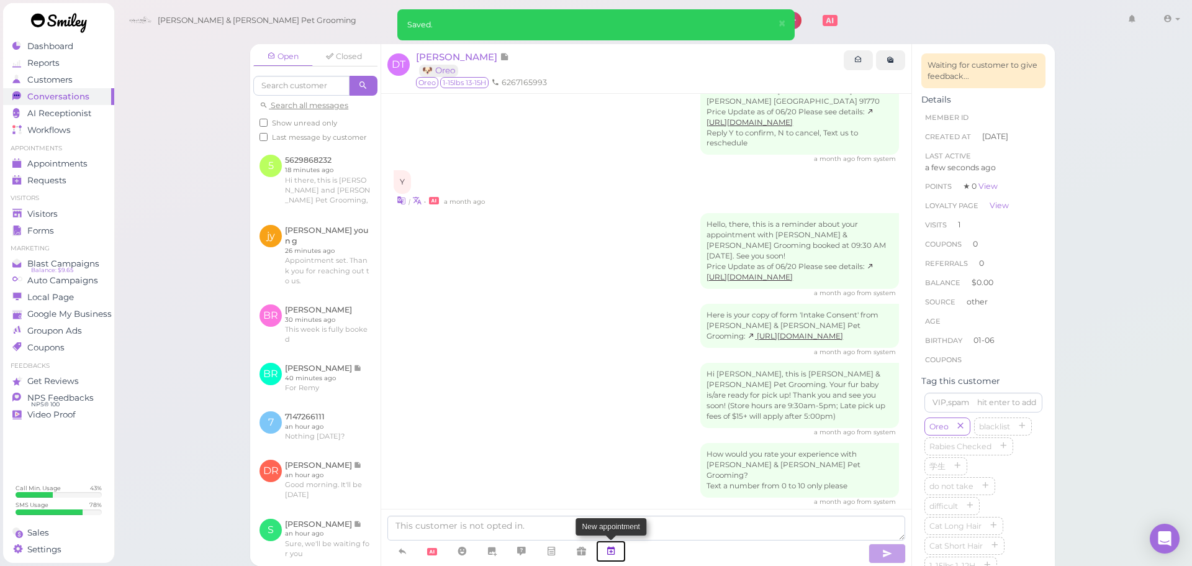
click at [611, 554] on icon at bounding box center [611, 550] width 10 height 12
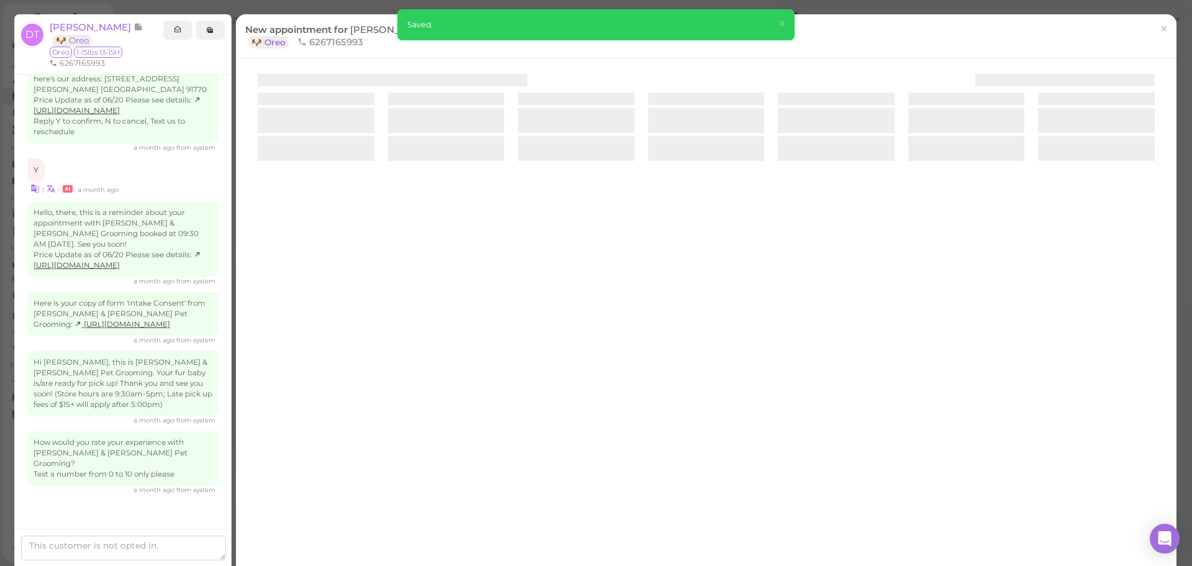
scroll to position [295, 0]
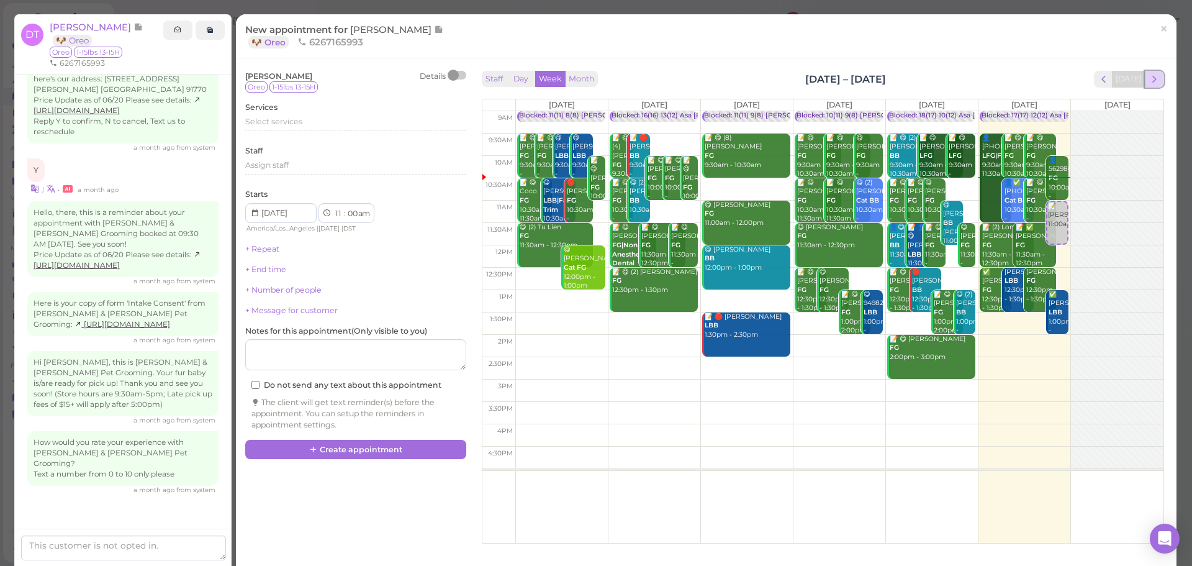
click at [1150, 74] on span "next" at bounding box center [1154, 79] width 12 height 12
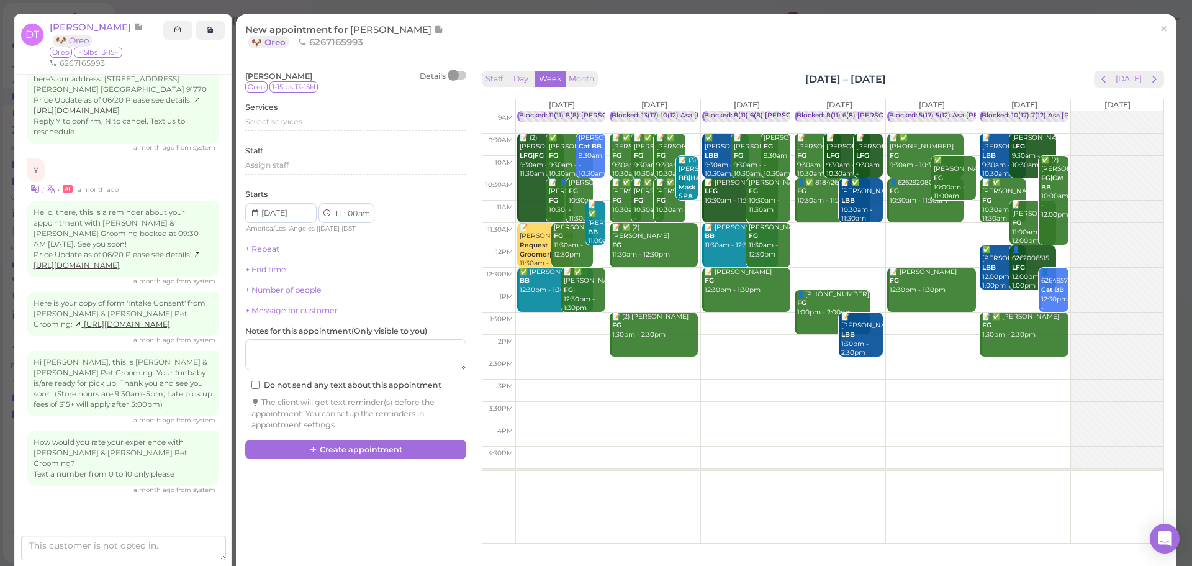
click at [695, 179] on td at bounding box center [839, 189] width 648 height 22
type input "2025-08-26"
select select "10"
select select "30"
click at [271, 129] on div "Select services" at bounding box center [355, 123] width 221 height 15
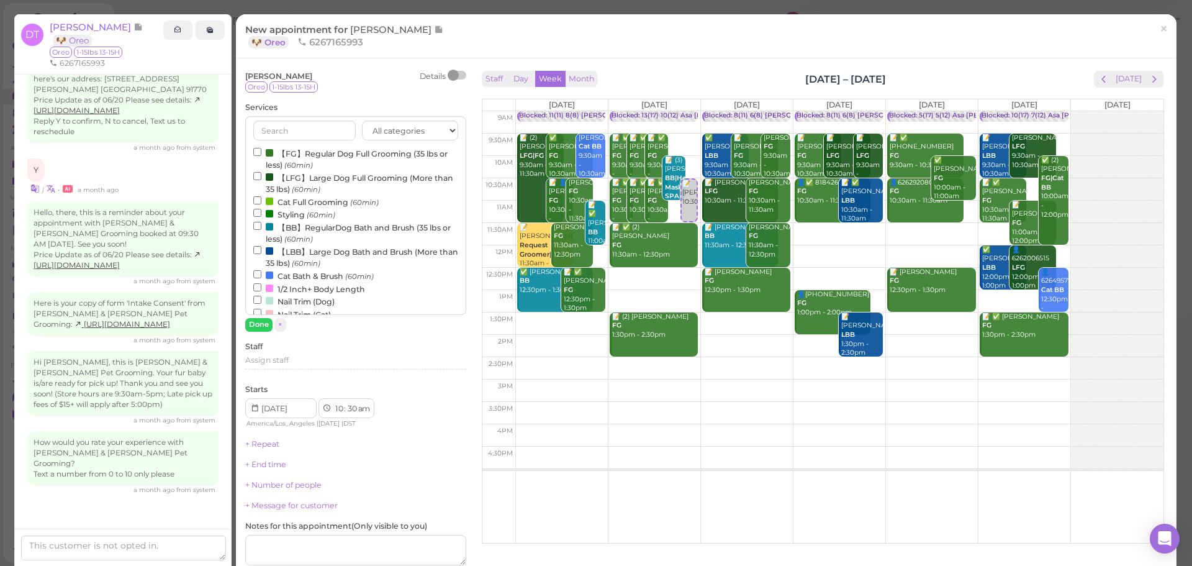
click at [299, 153] on label "【FG】Regular Dog Full Grooming (35 lbs or less) (60min)" at bounding box center [355, 159] width 205 height 24
click at [261, 153] on input "【FG】Regular Dog Full Grooming (35 lbs or less) (60min)" at bounding box center [257, 152] width 8 height 8
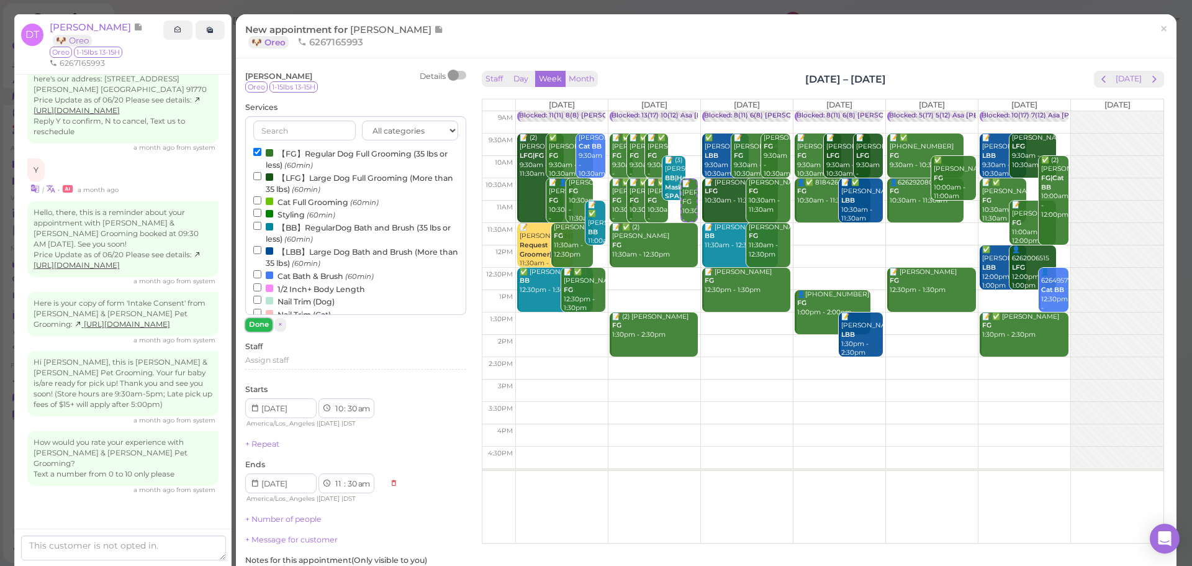
click at [256, 328] on button "Done" at bounding box center [258, 324] width 27 height 13
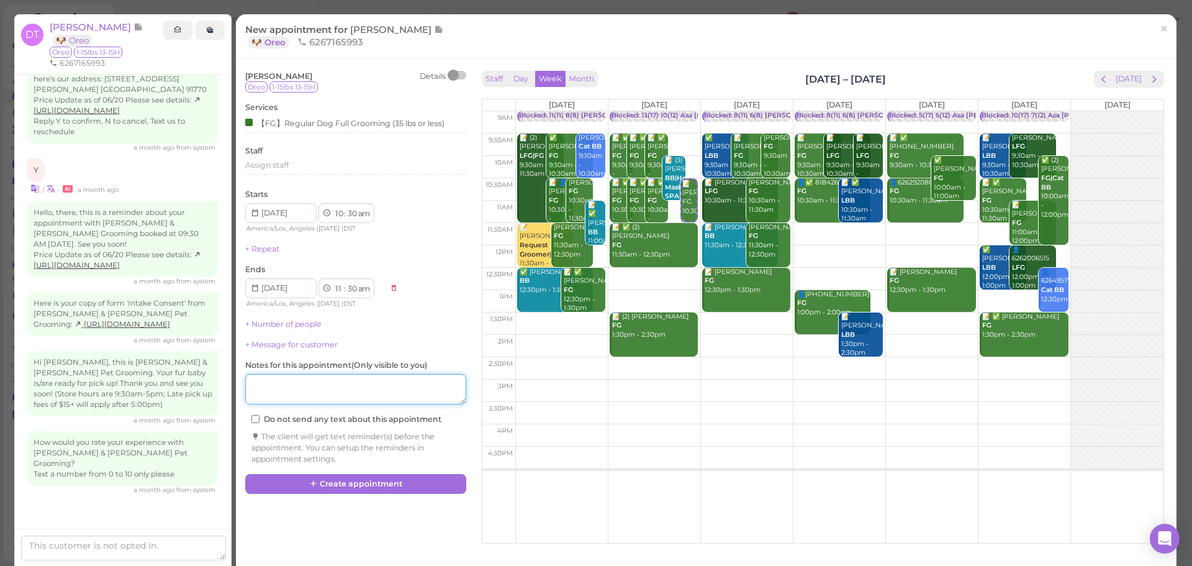
click at [282, 392] on textarea at bounding box center [355, 389] width 221 height 31
drag, startPoint x: 259, startPoint y: 379, endPoint x: 243, endPoint y: 389, distance: 19.0
click at [243, 389] on div "David Tse Details Oreo 1-15lbs 13-15H Services 【FG】Regular Dog Full Grooming (3…" at bounding box center [355, 271] width 233 height 406
type textarea "or Bear"
click at [318, 119] on div "【FG】Regular Dog Full Grooming (35 lbs or less)" at bounding box center [344, 122] width 199 height 13
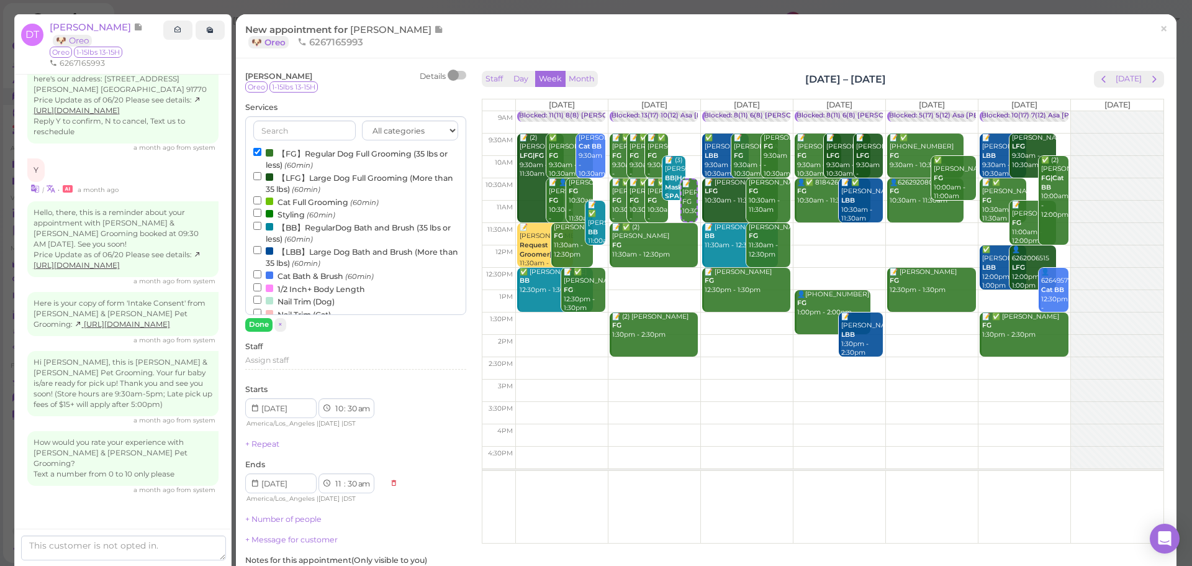
click at [313, 127] on input "text" at bounding box center [304, 130] width 102 height 20
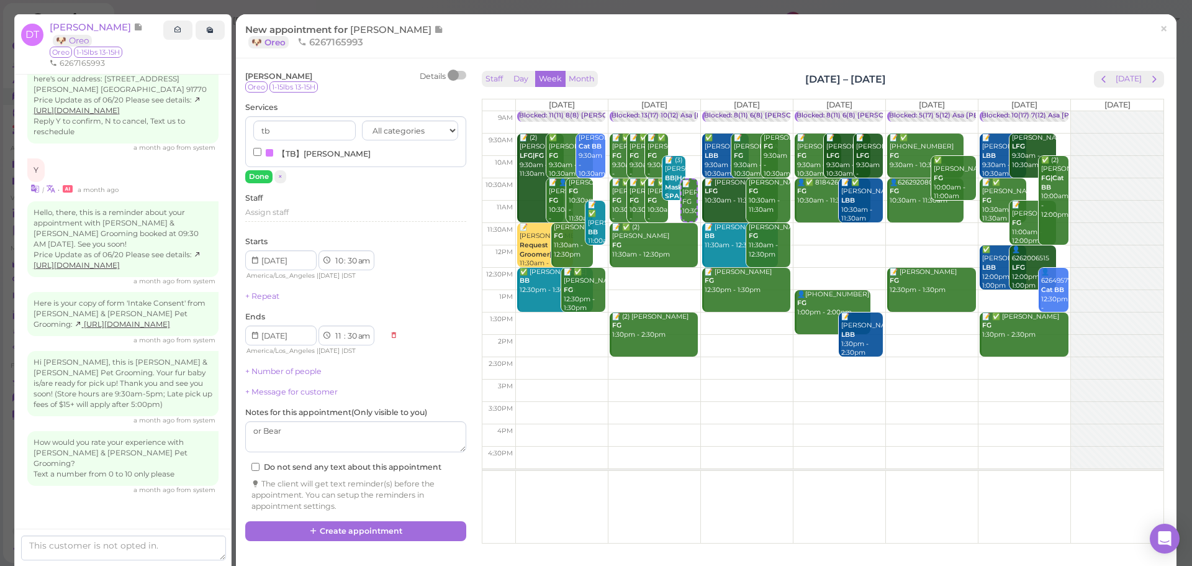
type input "tb"
click at [322, 151] on label "【TB】Teeth Brushing" at bounding box center [311, 153] width 117 height 13
click at [261, 151] on input "【TB】Teeth Brushing" at bounding box center [257, 152] width 8 height 8
click at [259, 174] on button "Done" at bounding box center [258, 176] width 27 height 13
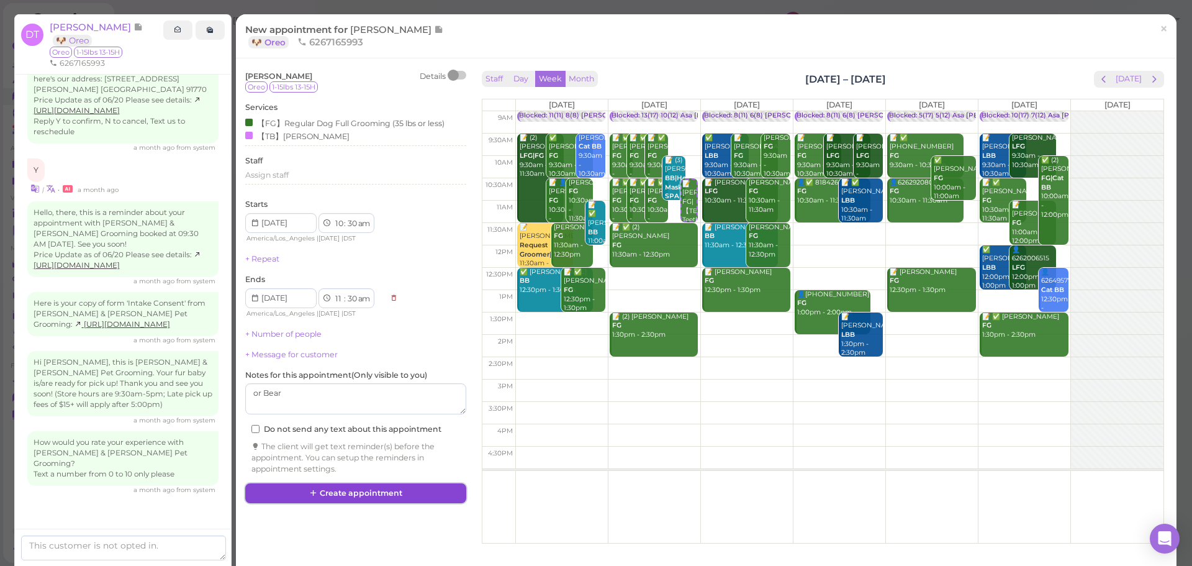
click at [378, 495] on button "Create appointment" at bounding box center [355, 493] width 221 height 20
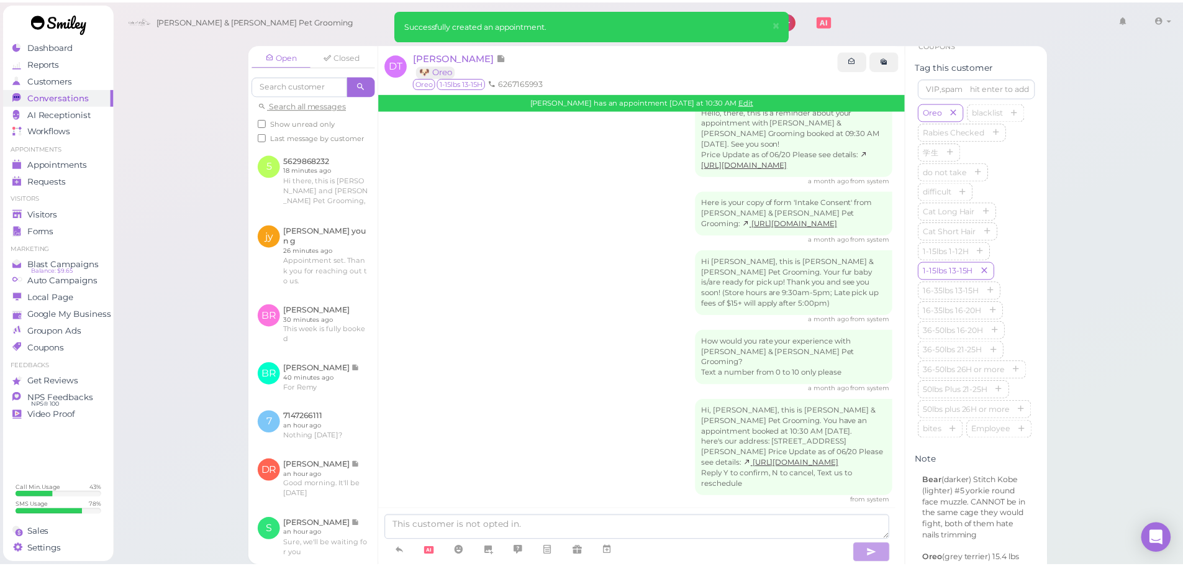
scroll to position [372, 0]
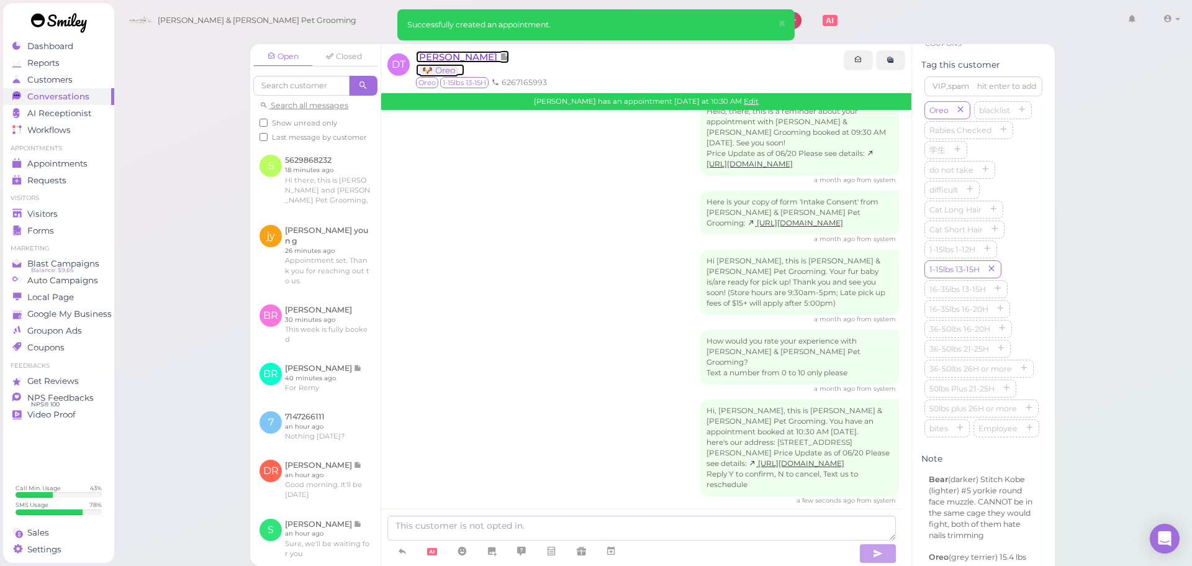
click at [434, 56] on span "David Tse" at bounding box center [458, 57] width 84 height 12
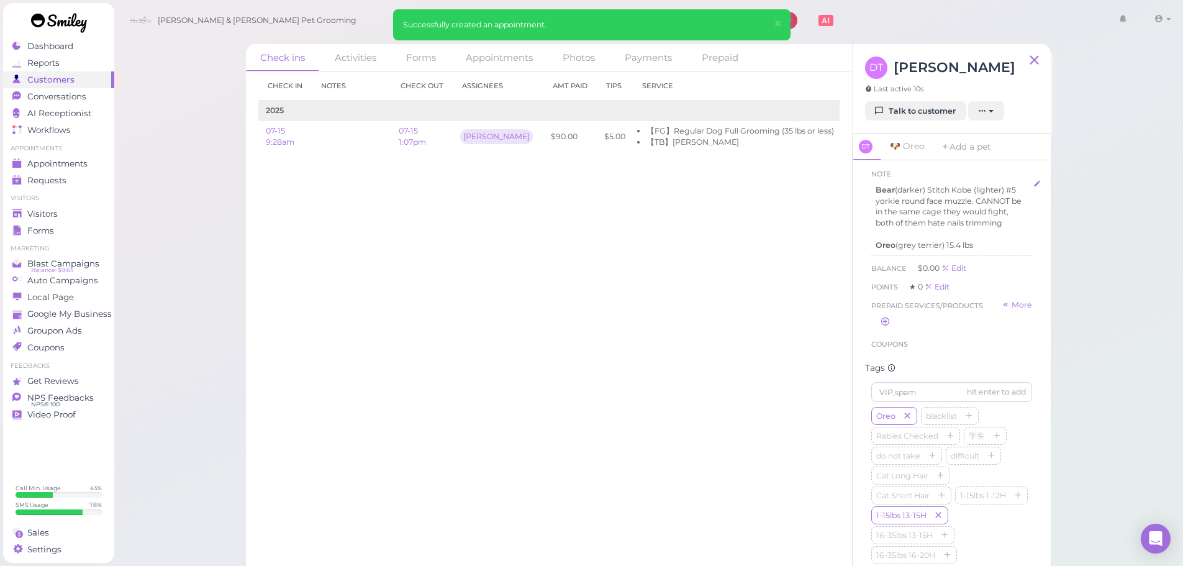
scroll to position [310, 0]
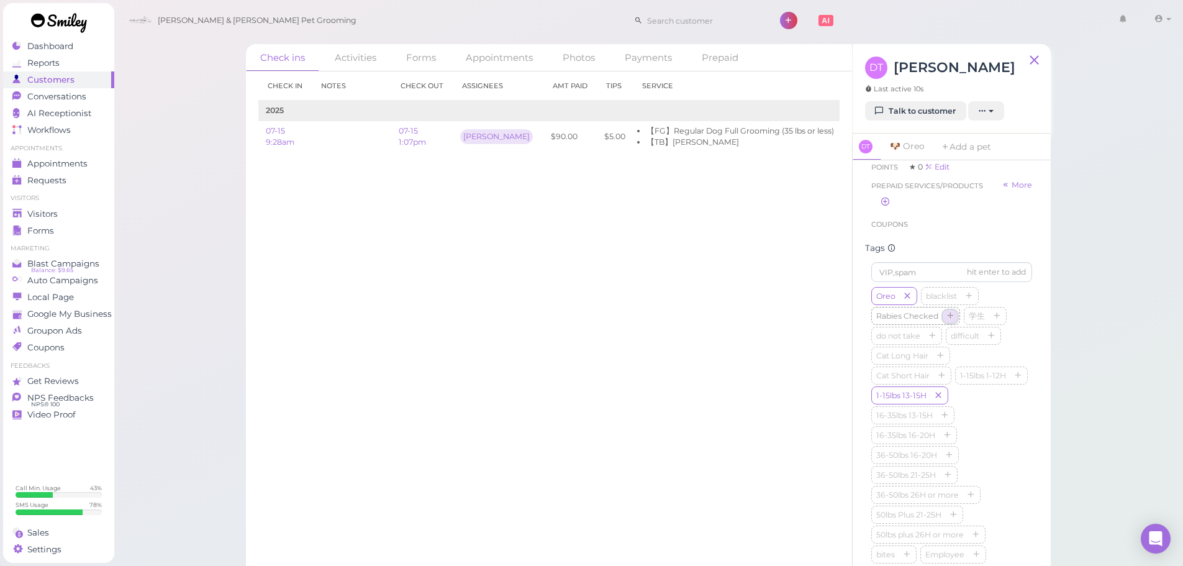
click at [949, 321] on icon "button" at bounding box center [949, 316] width 7 height 9
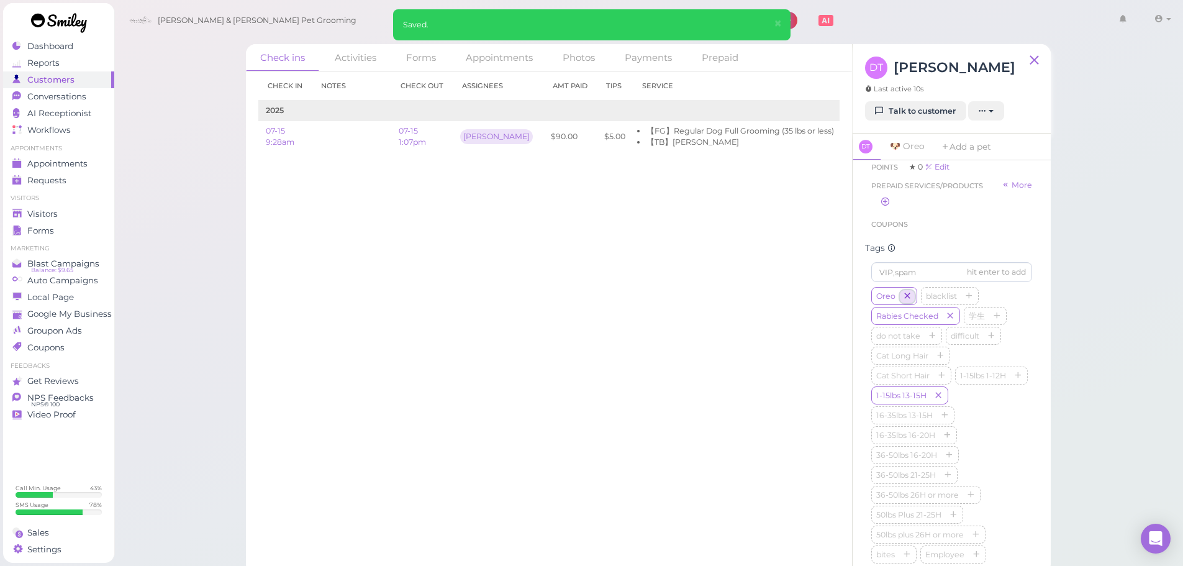
click at [908, 301] on icon "button" at bounding box center [906, 296] width 7 height 9
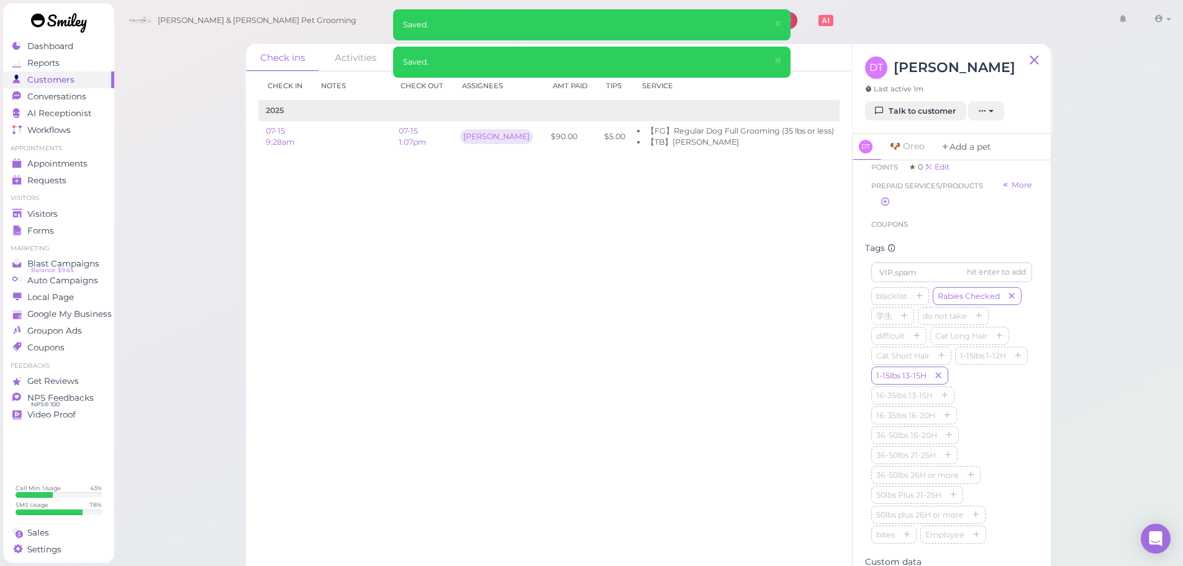
click at [961, 147] on link "Add a pet" at bounding box center [965, 146] width 65 height 27
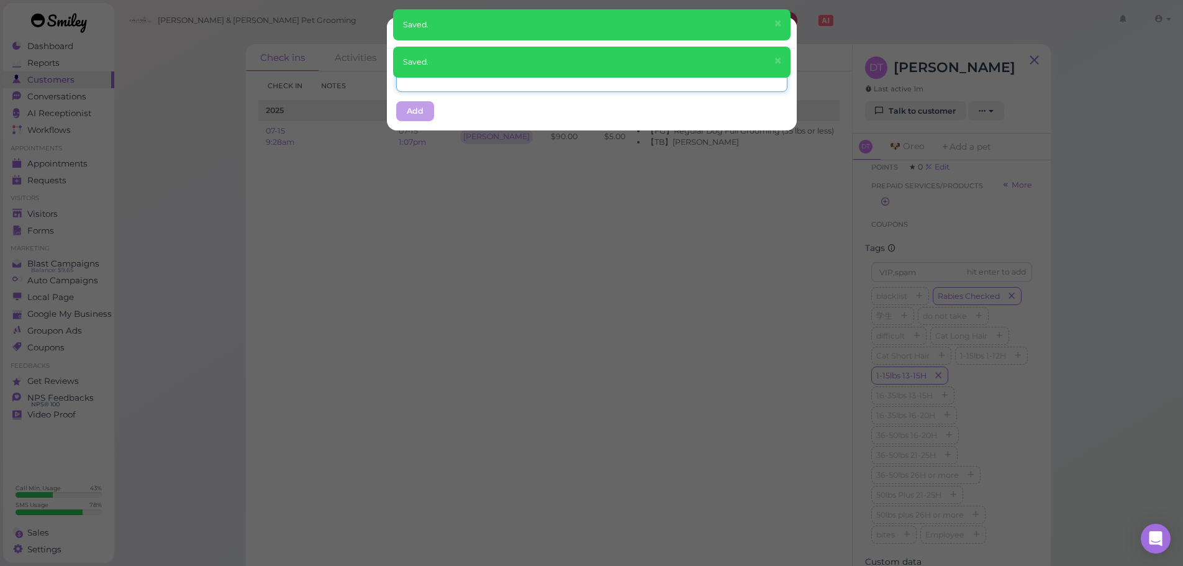
click at [627, 82] on input "text" at bounding box center [591, 82] width 391 height 20
type input "Bear"
click at [420, 112] on button "Add" at bounding box center [415, 111] width 38 height 20
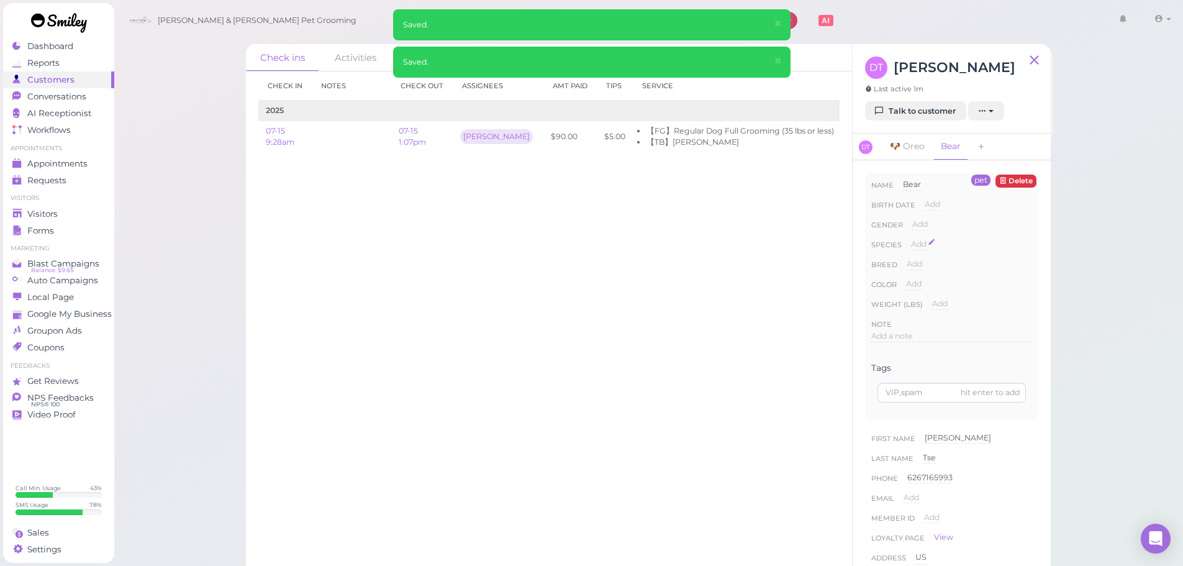
click at [920, 241] on span "Add" at bounding box center [919, 243] width 16 height 9
click at [927, 245] on select "Dog Cat Bird Other" at bounding box center [971, 247] width 121 height 19
select select "Dog"
click at [911, 238] on select "Dog Cat Bird Other" at bounding box center [971, 247] width 121 height 19
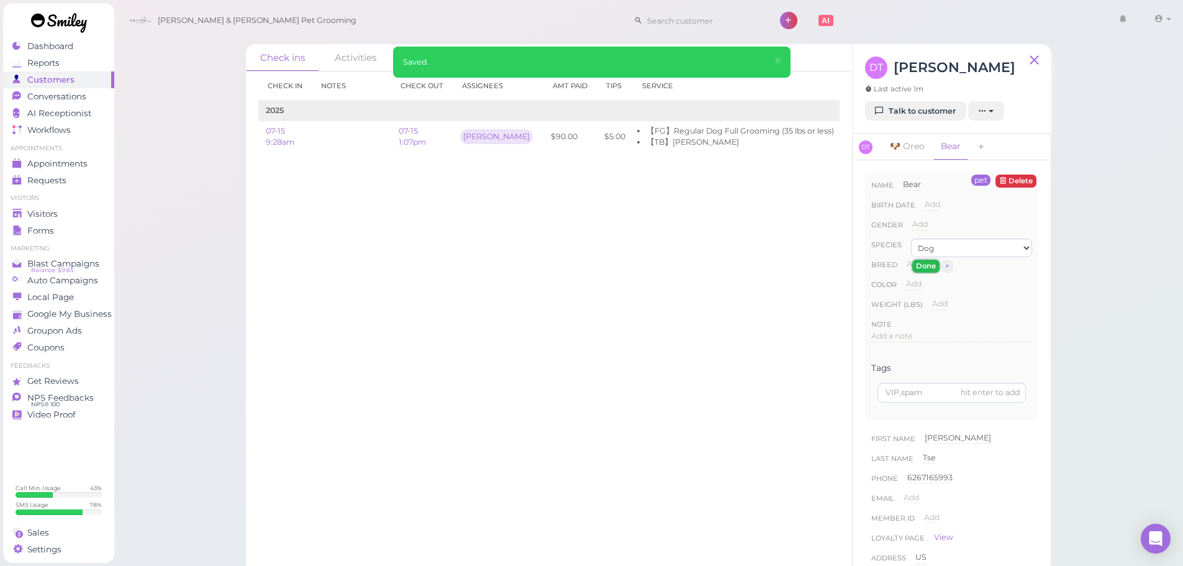
click at [929, 268] on button "Done" at bounding box center [925, 265] width 27 height 13
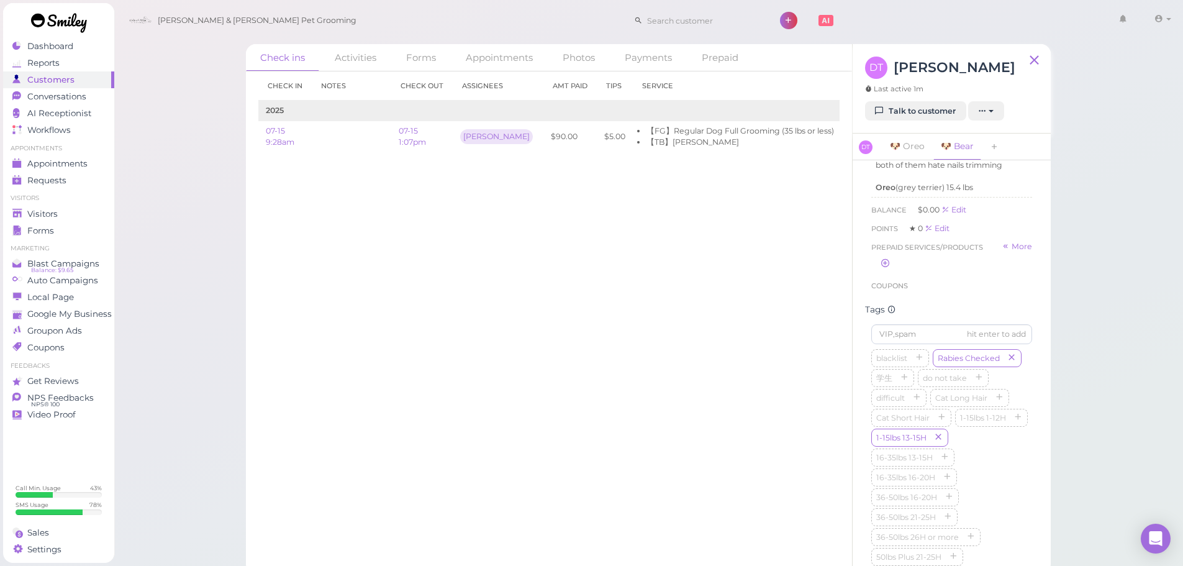
scroll to position [621, 0]
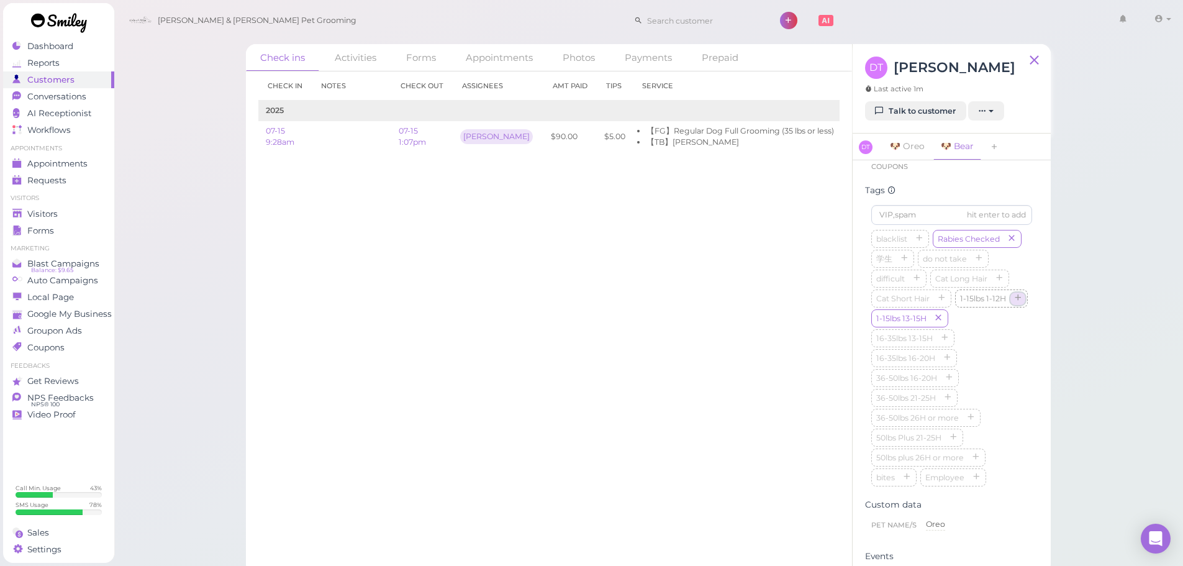
click at [1014, 303] on icon "button" at bounding box center [1017, 298] width 7 height 9
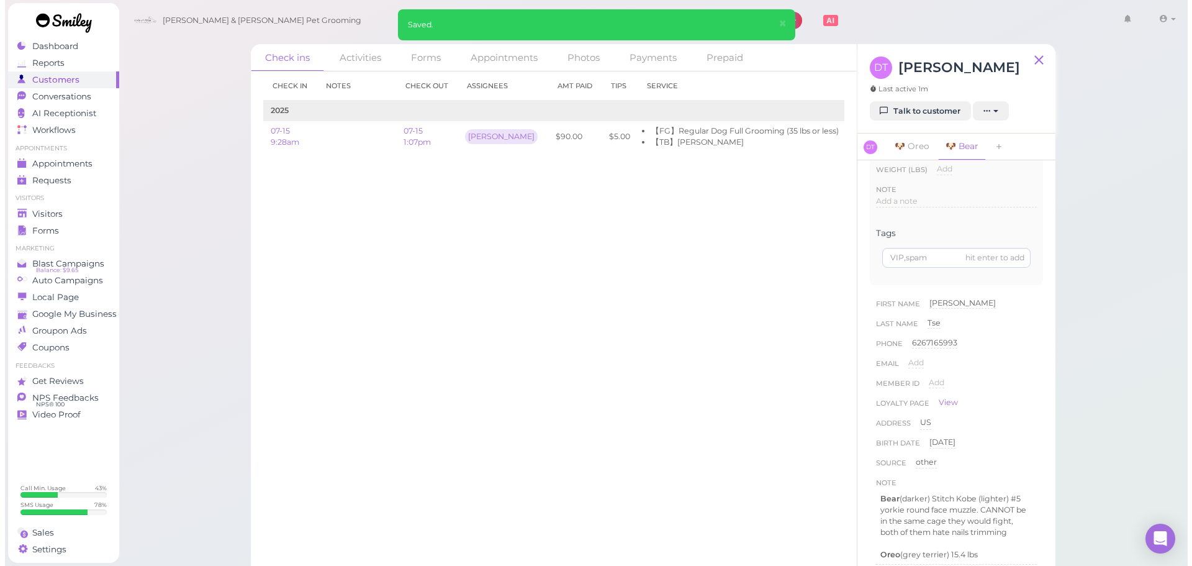
scroll to position [0, 0]
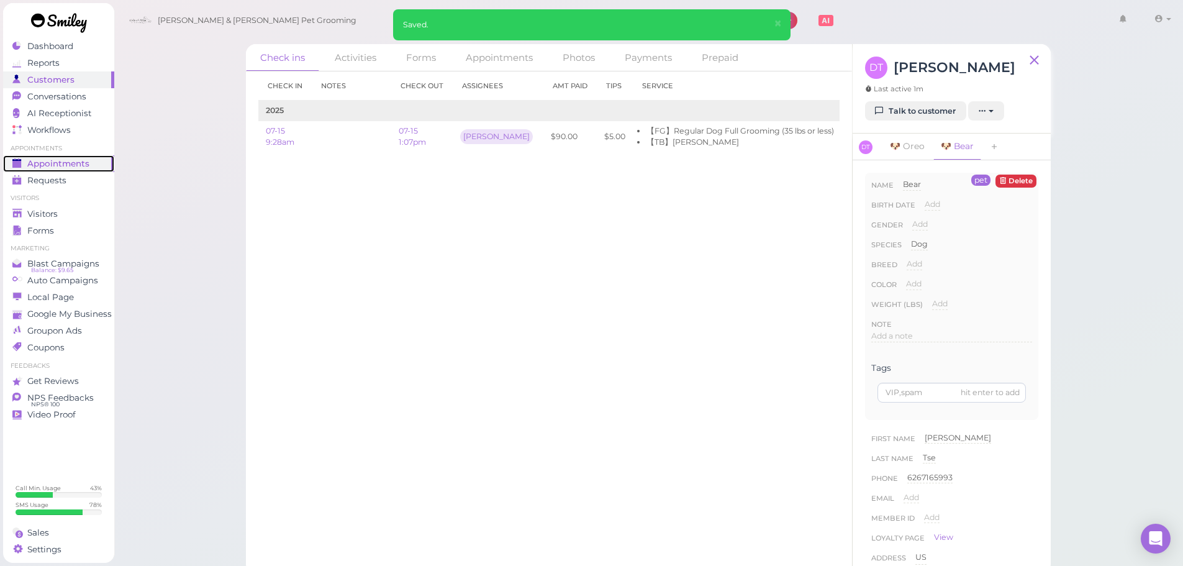
click at [70, 164] on span "Appointments" at bounding box center [58, 163] width 62 height 11
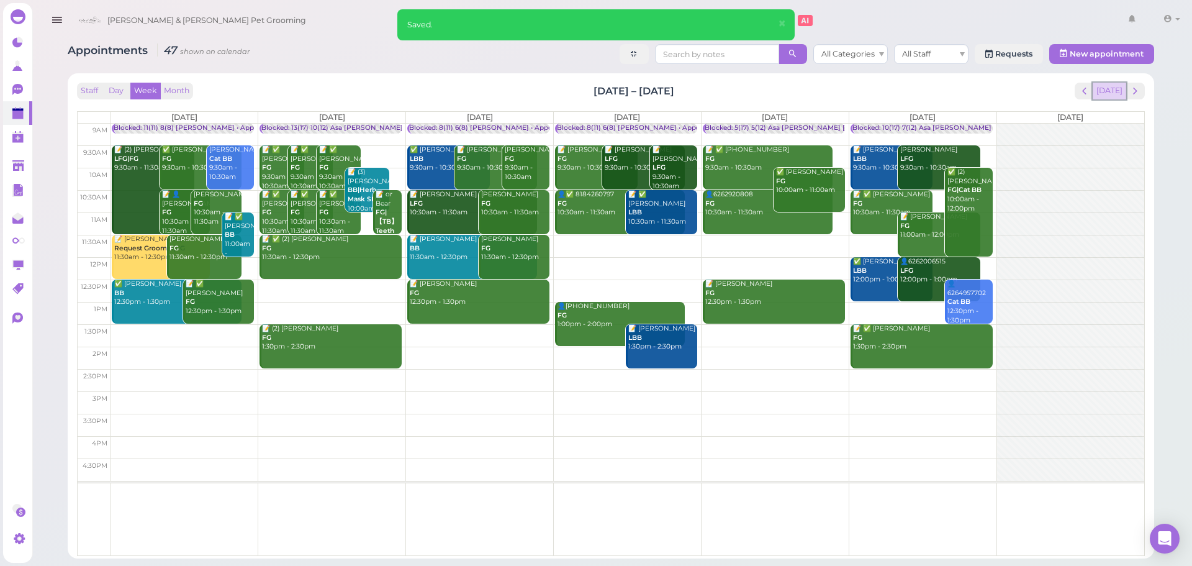
click at [1114, 91] on button "[DATE]" at bounding box center [1110, 91] width 34 height 17
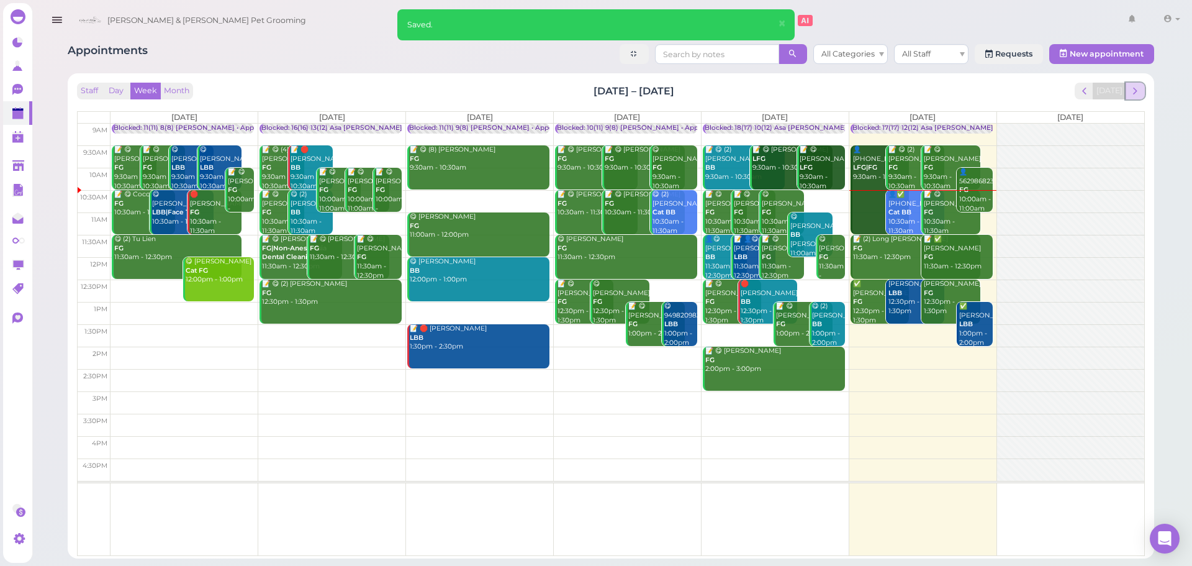
click at [1137, 88] on span "next" at bounding box center [1135, 91] width 12 height 12
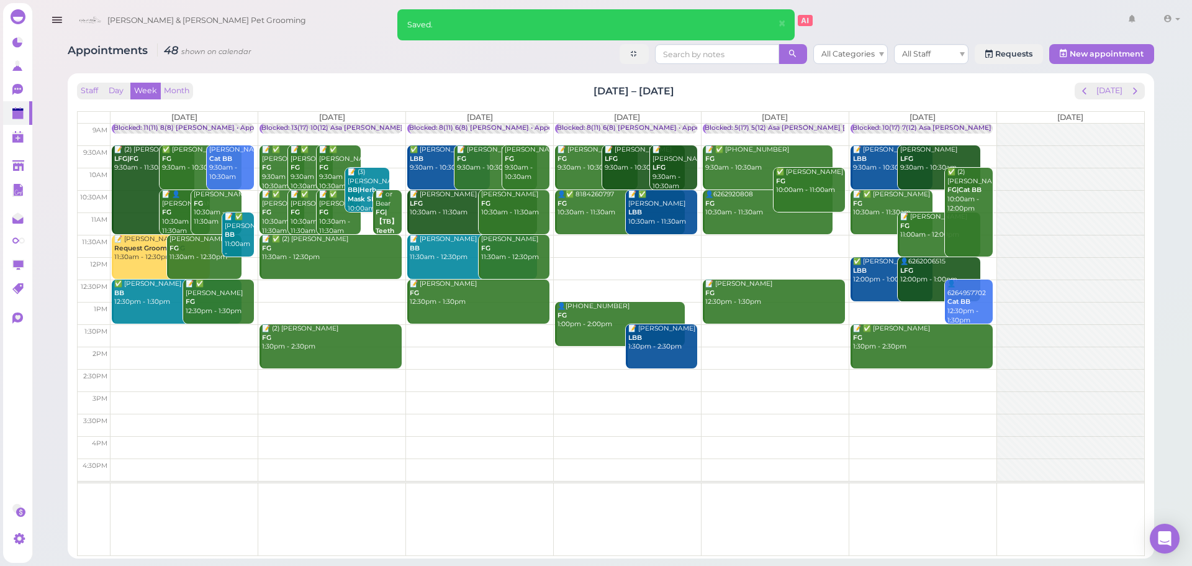
click at [293, 127] on div "Blocked: 13(17) 10(12) Asa Helen Rebecca • Appointment" at bounding box center [387, 128] width 252 height 9
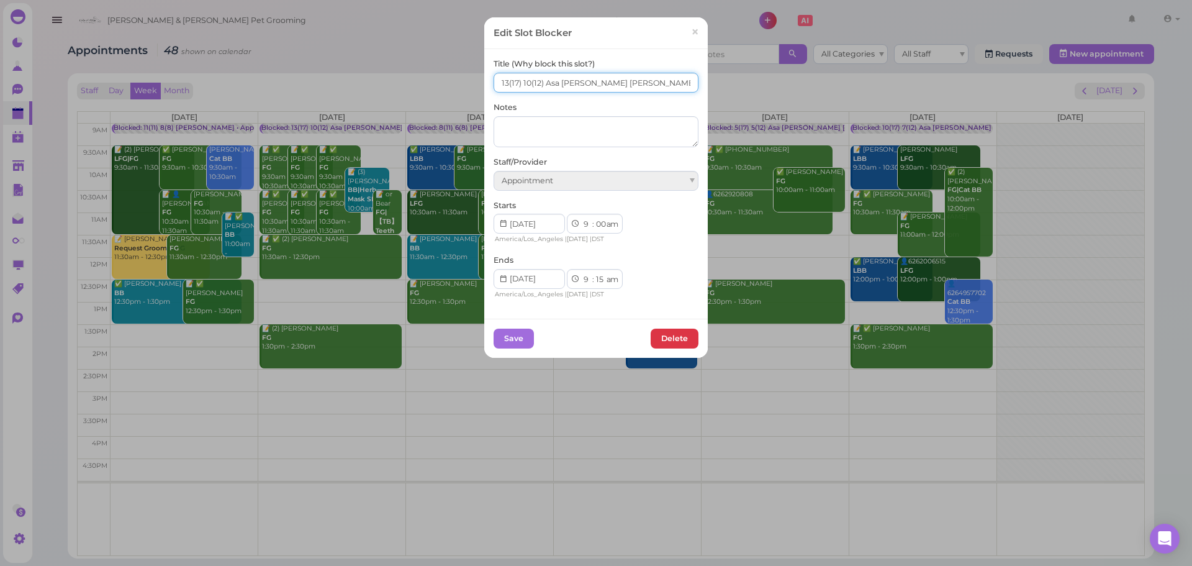
click at [503, 81] on input "13(17) 10(12) Asa Helen Rebecca" at bounding box center [596, 83] width 205 height 20
click at [525, 78] on input "14(17) 10(12) Asa Helen Rebecca" at bounding box center [596, 83] width 205 height 20
type input "14(17) 11(12) Asa Helen Rebecca"
click at [500, 333] on button "Save" at bounding box center [514, 338] width 40 height 20
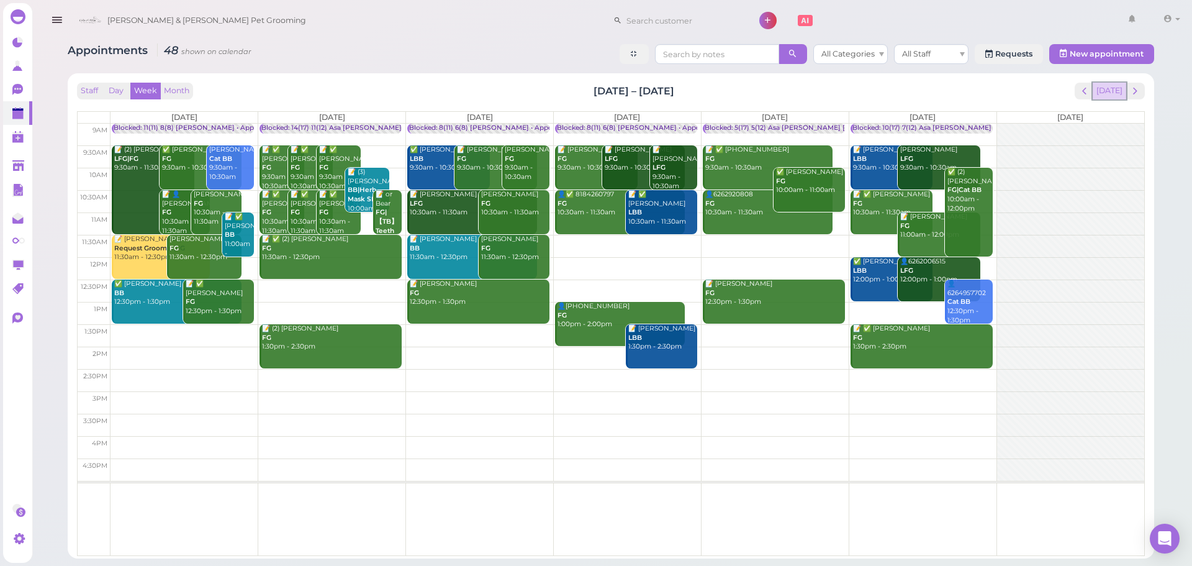
click at [1114, 91] on button "[DATE]" at bounding box center [1110, 91] width 34 height 17
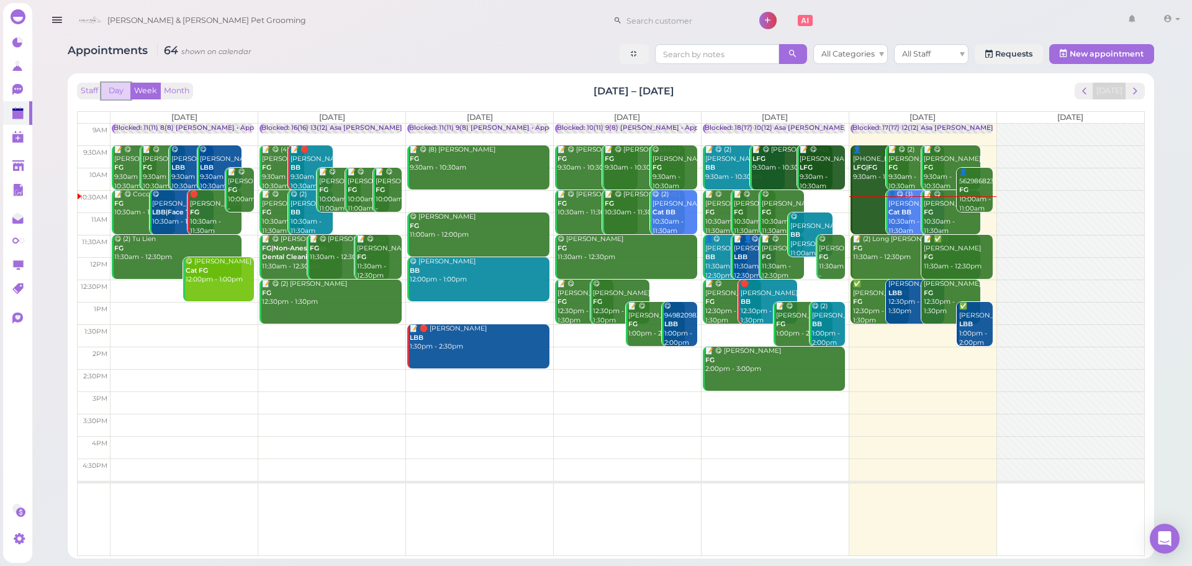
click at [129, 86] on button "Day" at bounding box center [116, 91] width 30 height 17
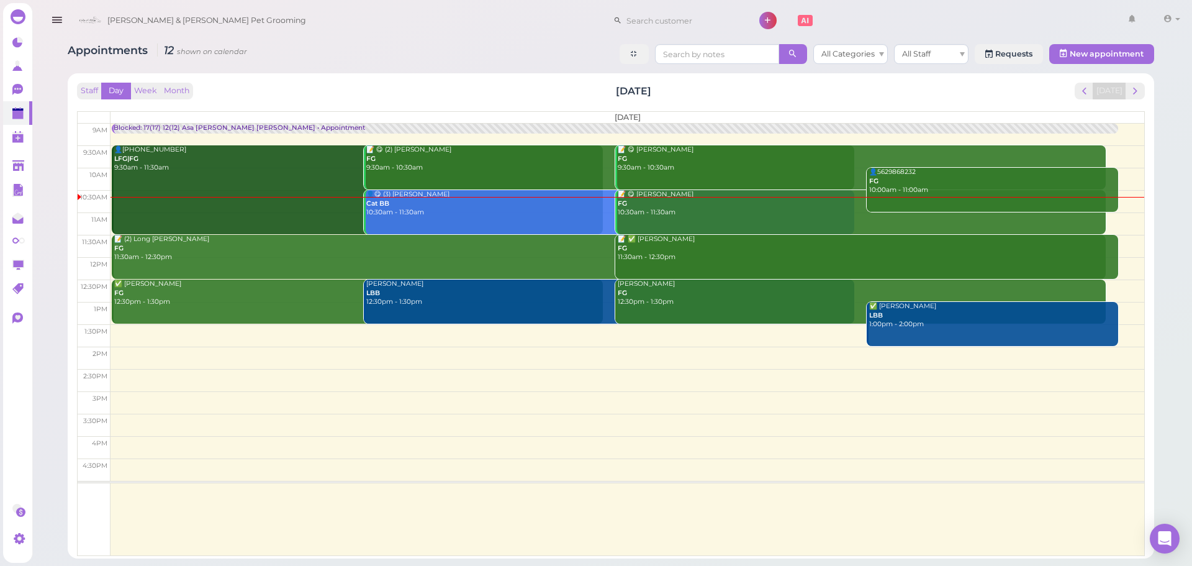
click at [444, 39] on div "Appointments 12 shown on calendar All Categories All Staff Requests New appoint…" at bounding box center [610, 296] width 1117 height 523
click at [274, 84] on div "Staff Day Week Month Saturday, Aug 23 Today" at bounding box center [611, 91] width 1068 height 17
click at [140, 95] on button "Week" at bounding box center [145, 91] width 30 height 17
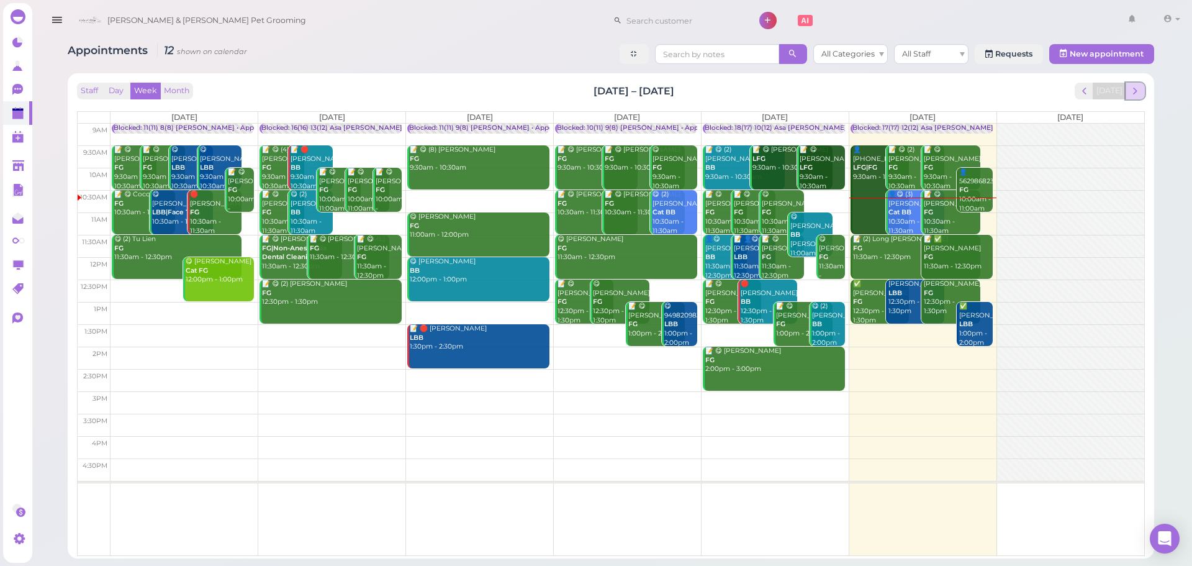
click at [1135, 92] on span "next" at bounding box center [1135, 91] width 12 height 12
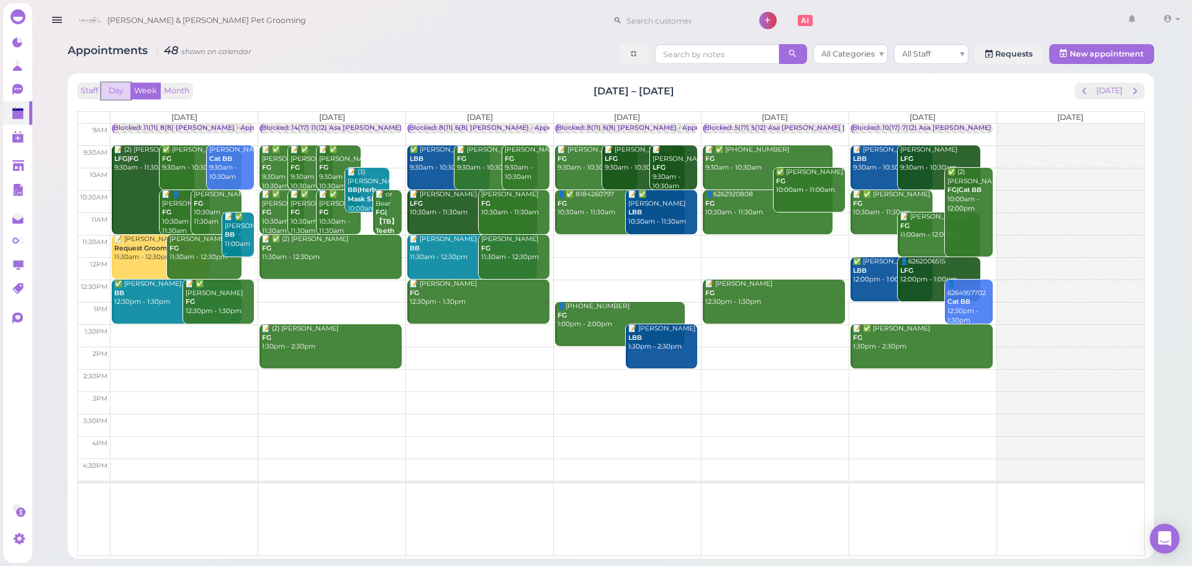
click at [117, 89] on button "Day" at bounding box center [116, 91] width 30 height 17
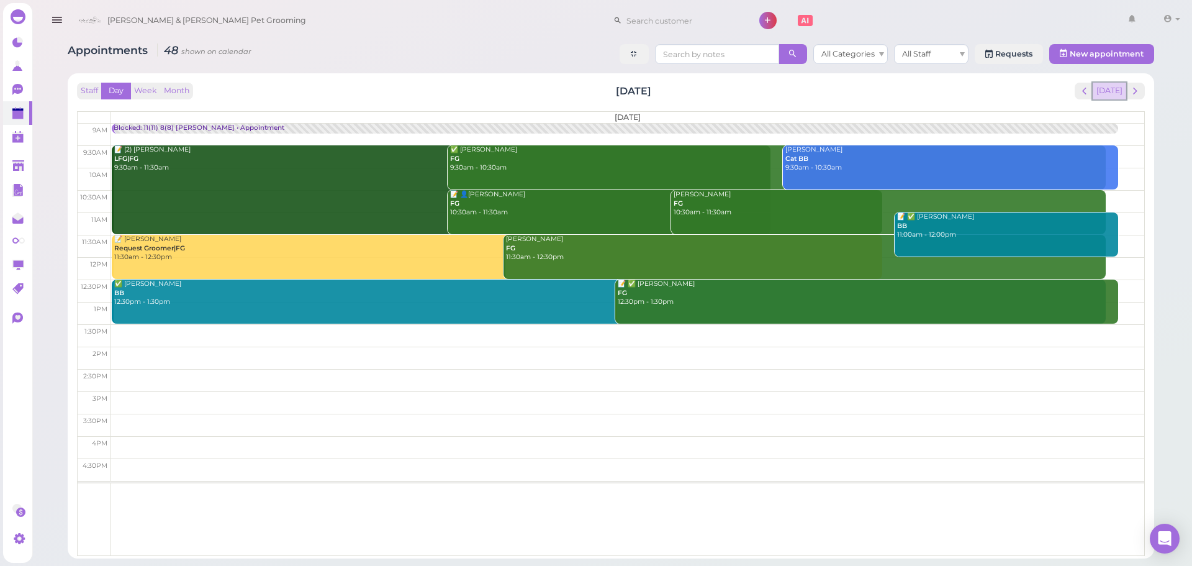
click at [1109, 85] on button "[DATE]" at bounding box center [1110, 91] width 34 height 17
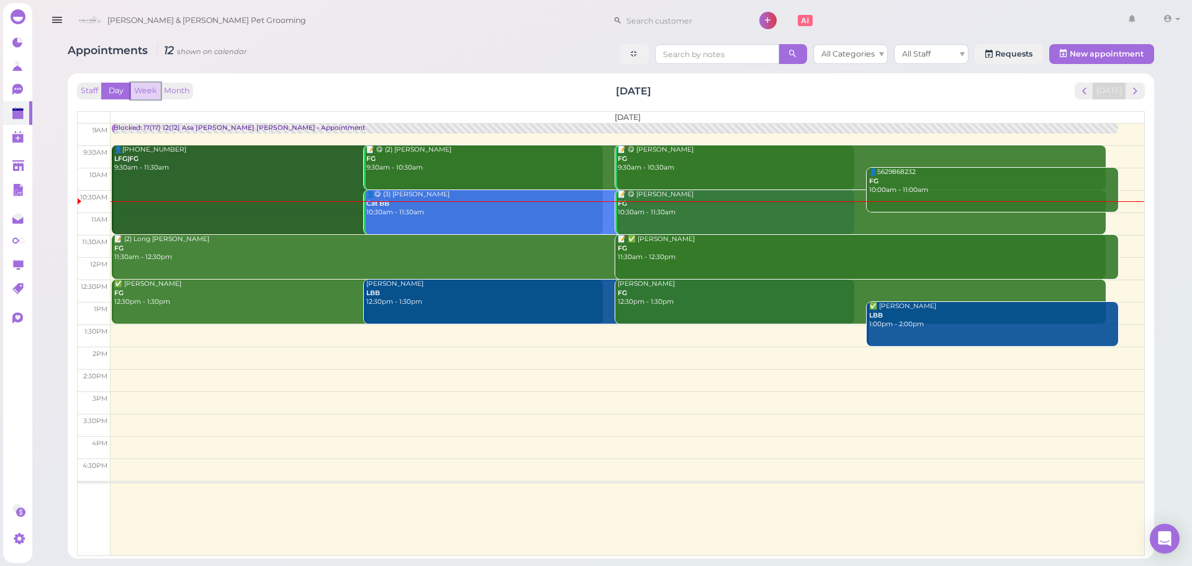
click at [139, 91] on button "Week" at bounding box center [145, 91] width 30 height 17
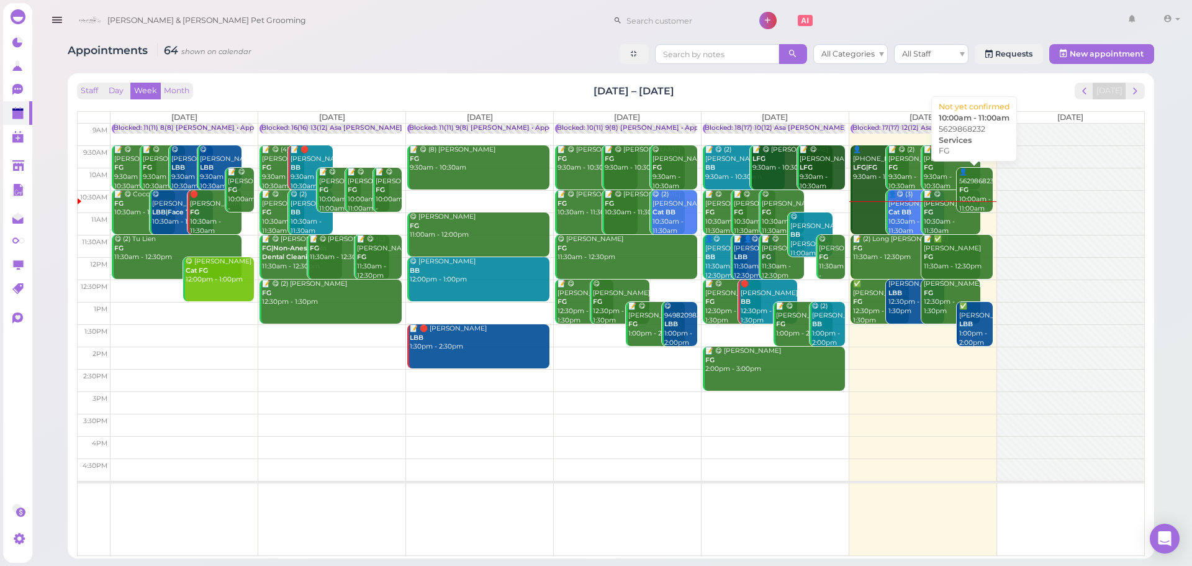
click at [972, 173] on div "👤5629868232 FG 10:00am - 11:00am" at bounding box center [975, 190] width 34 height 45
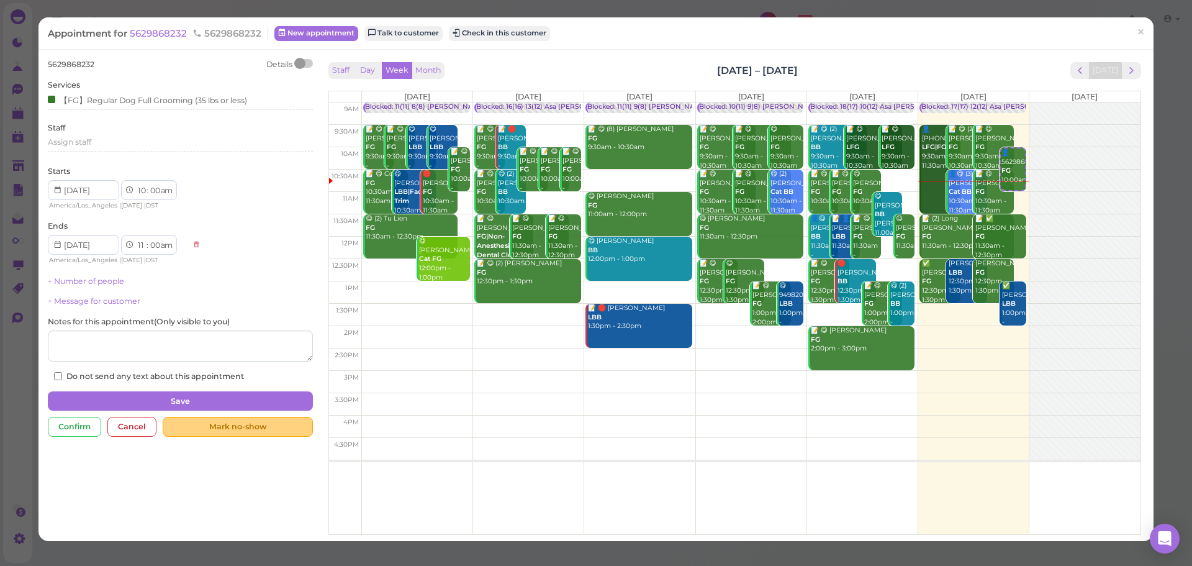
click at [202, 426] on div "Mark no-show" at bounding box center [238, 427] width 150 height 20
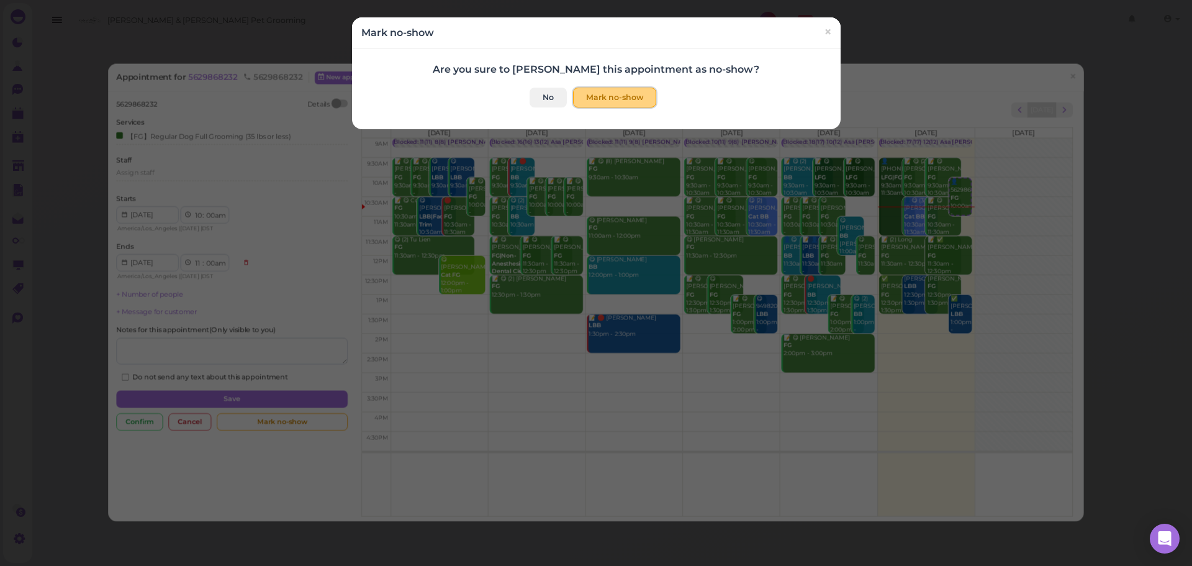
click at [620, 97] on button "Mark no-show" at bounding box center [614, 98] width 83 height 20
checkbox input "true"
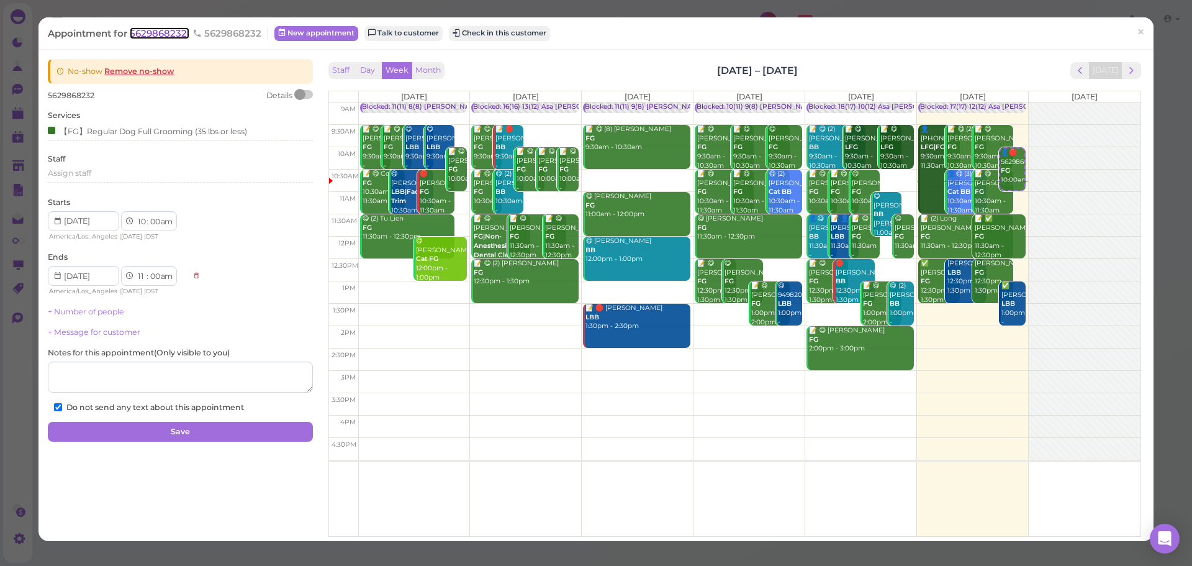
click at [160, 30] on span "5629868232" at bounding box center [160, 33] width 60 height 12
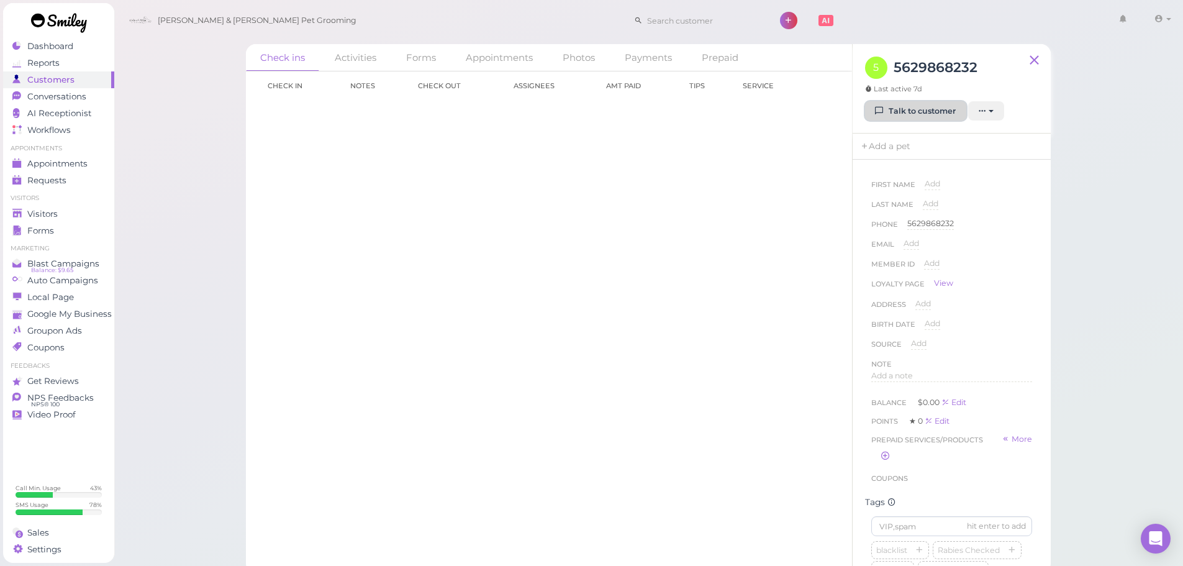
click at [932, 109] on link "Talk to customer" at bounding box center [915, 111] width 101 height 20
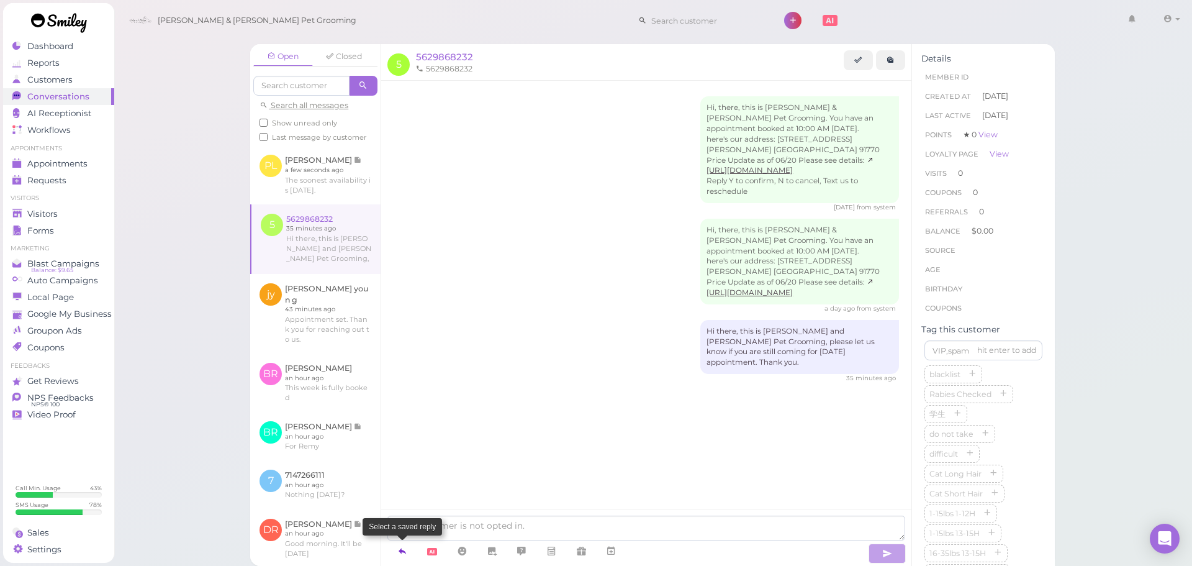
click at [409, 551] on link at bounding box center [402, 551] width 30 height 22
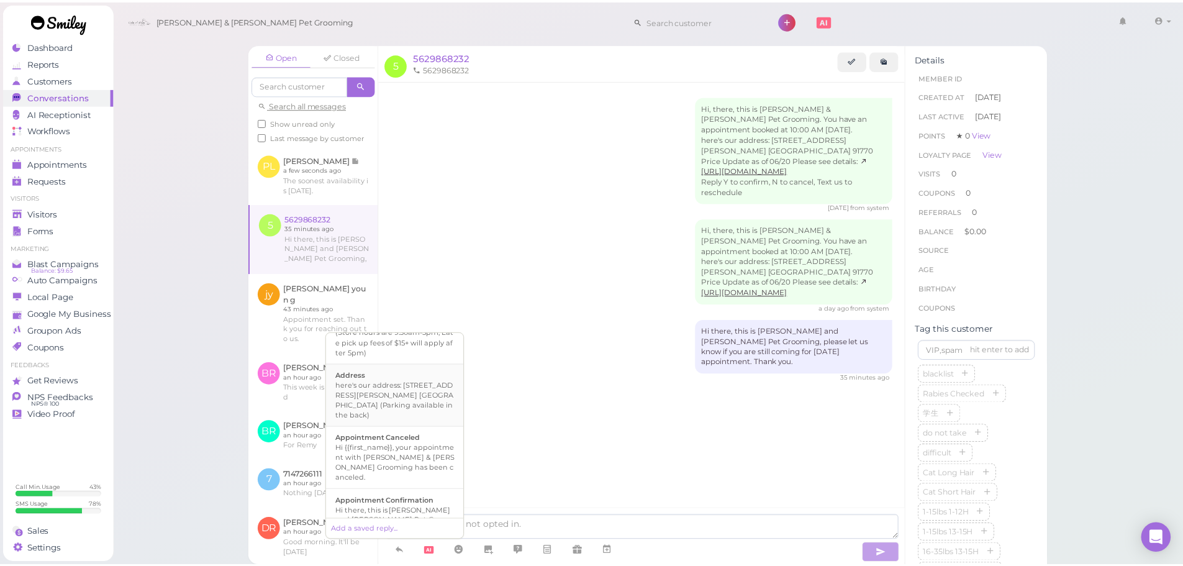
scroll to position [124, 0]
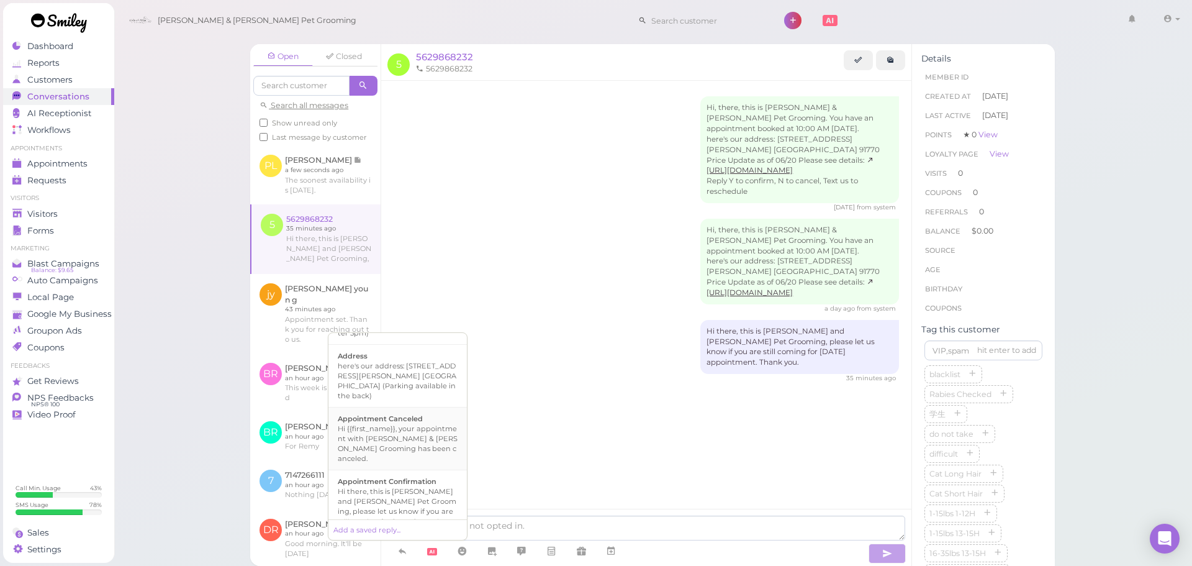
click at [415, 443] on div "Hi {{first_name}}, your appointment with Cody & Miley Pet Grooming has been can…" at bounding box center [398, 443] width 120 height 40
type textarea "Hi {{first_name}}, your appointment with Cody & Miley Pet Grooming has been can…"
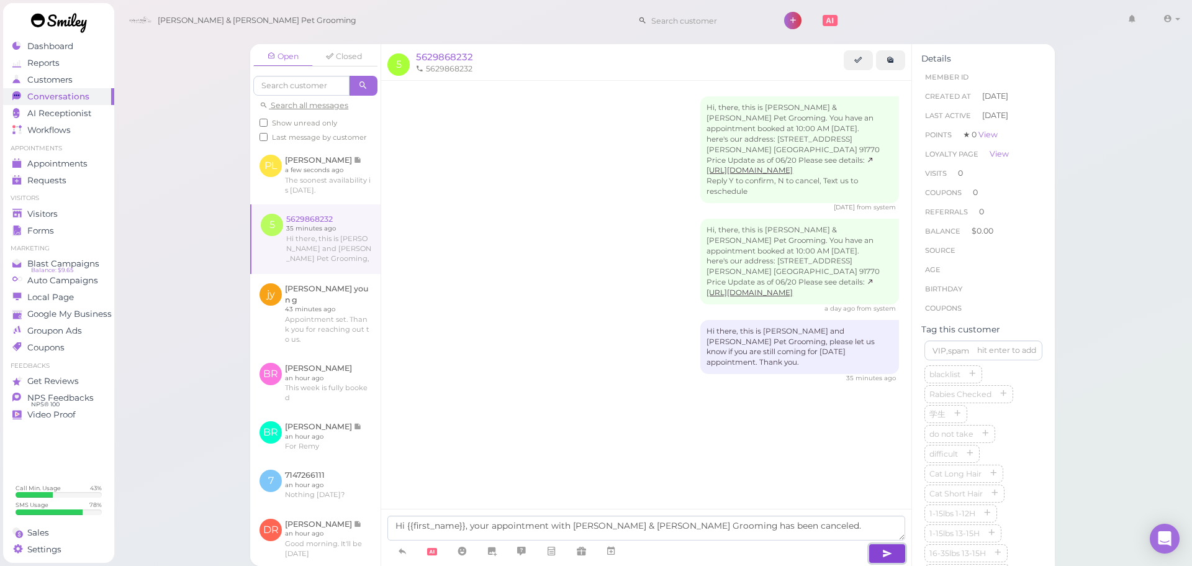
click at [876, 547] on button "button" at bounding box center [886, 553] width 37 height 20
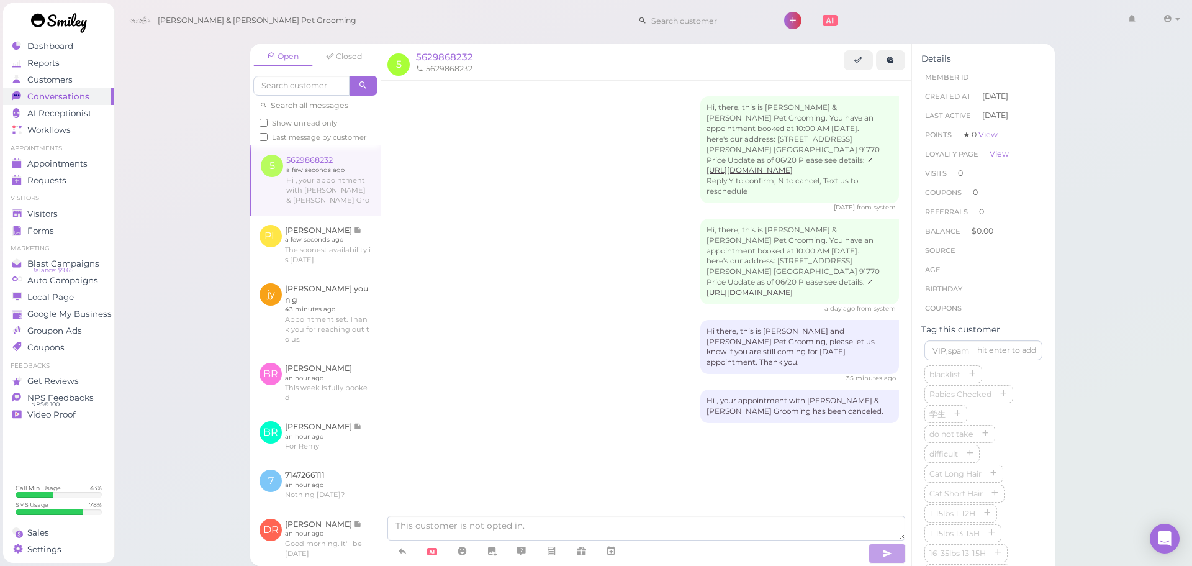
click at [640, 433] on div "Hi, there, this is Cody & Miley Pet Grooming. You have an appointment booked at…" at bounding box center [646, 284] width 530 height 407
click at [59, 158] on span "Appointments" at bounding box center [58, 163] width 62 height 11
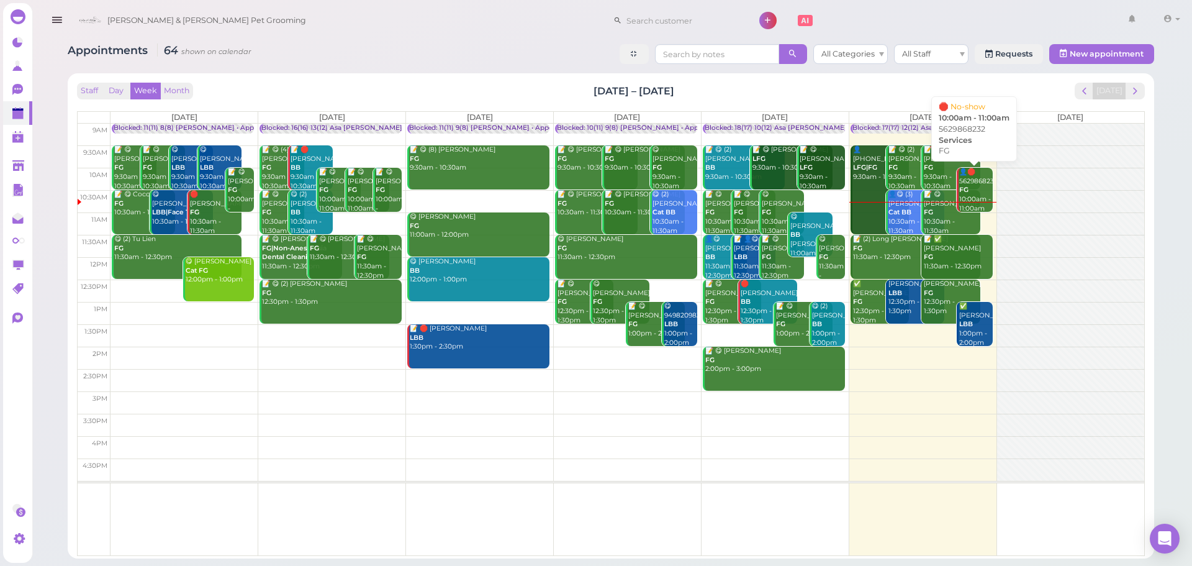
click at [968, 179] on div "👤🛑 5629868232 FG 10:00am - 11:00am" at bounding box center [975, 190] width 34 height 45
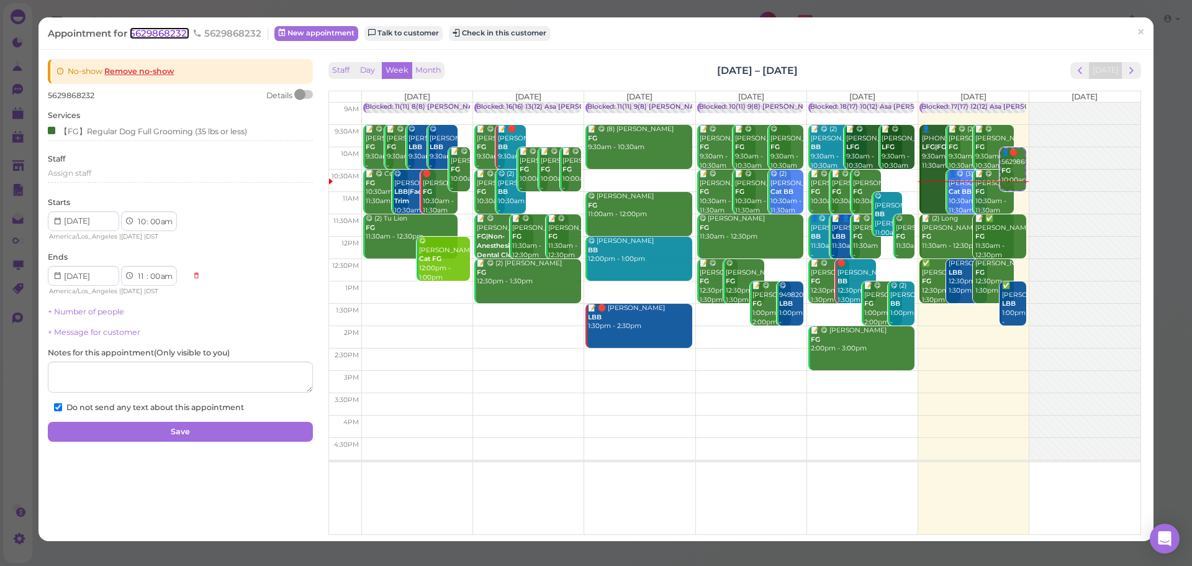
click at [168, 32] on span "5629868232" at bounding box center [160, 33] width 60 height 12
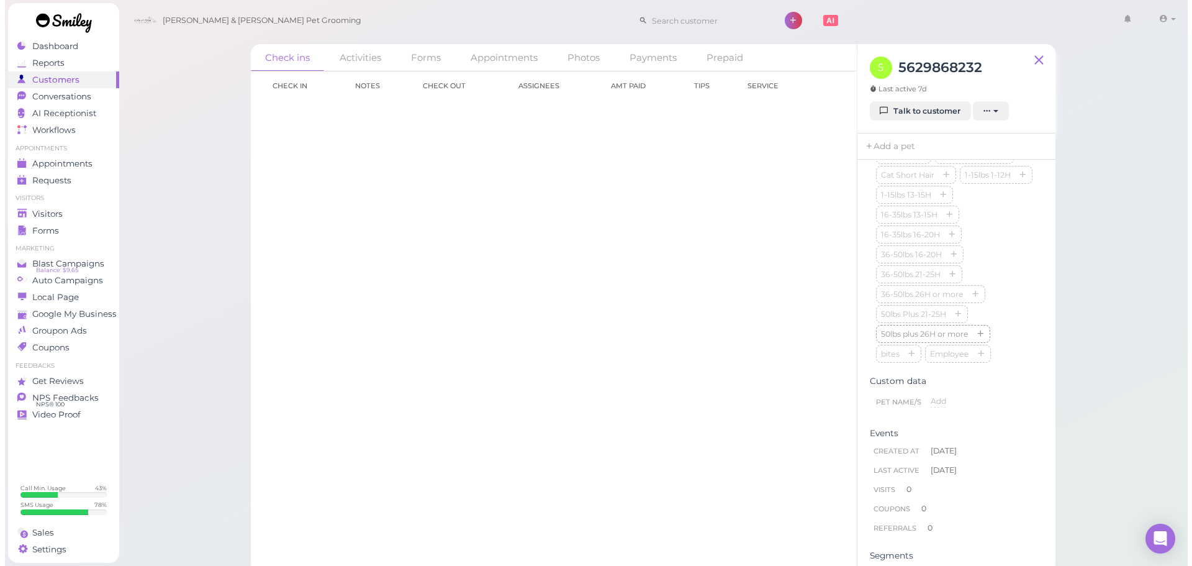
scroll to position [124, 0]
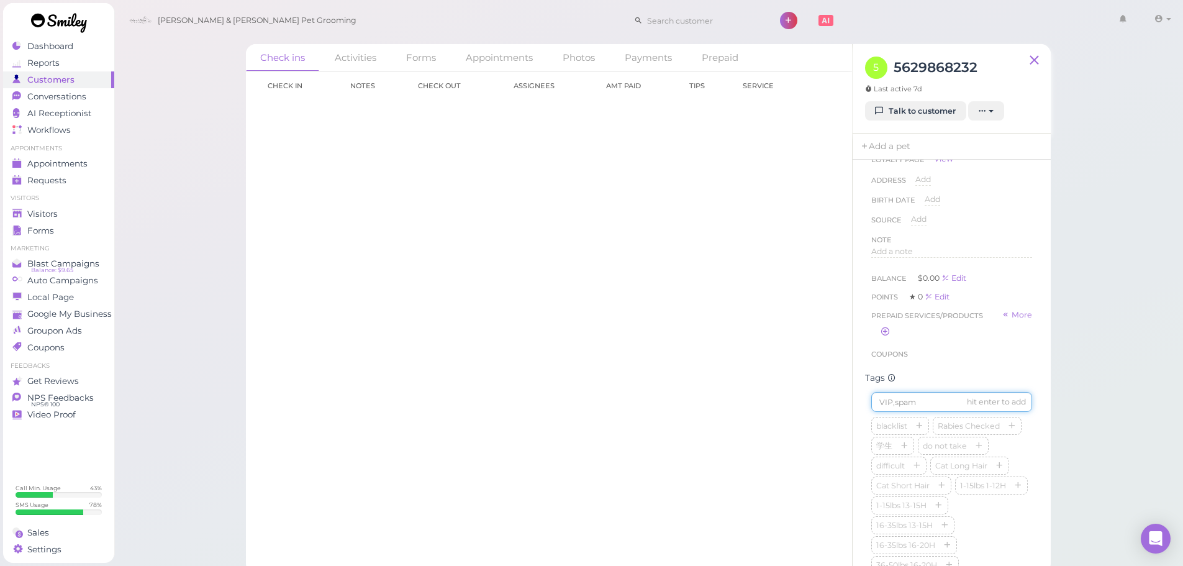
click at [916, 412] on input at bounding box center [951, 402] width 161 height 20
type input "no-show"
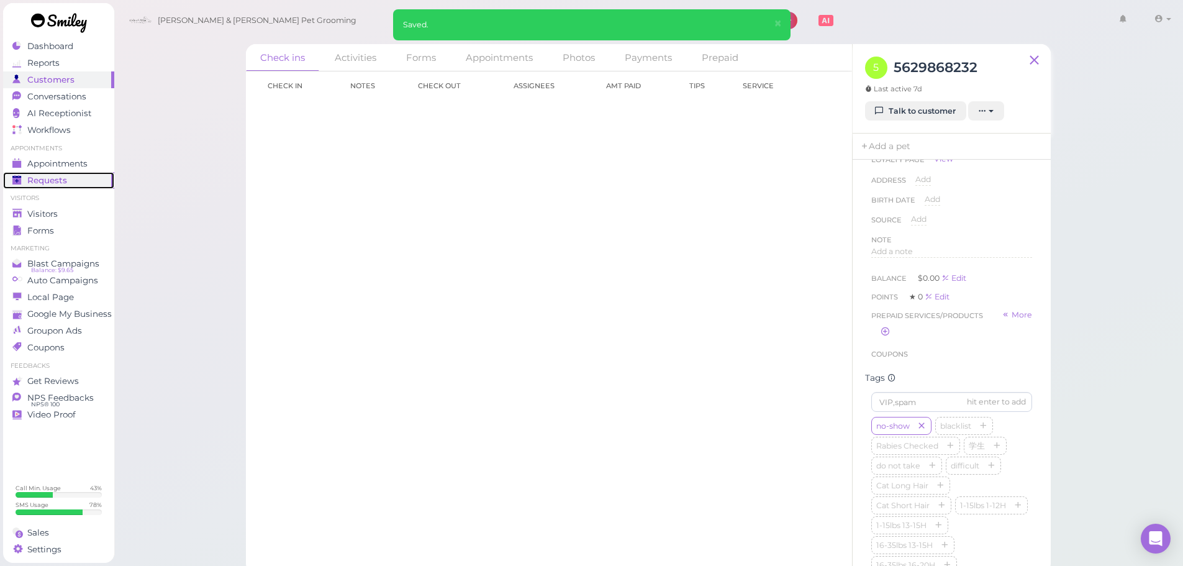
click at [86, 172] on link "Requests 0" at bounding box center [58, 180] width 111 height 17
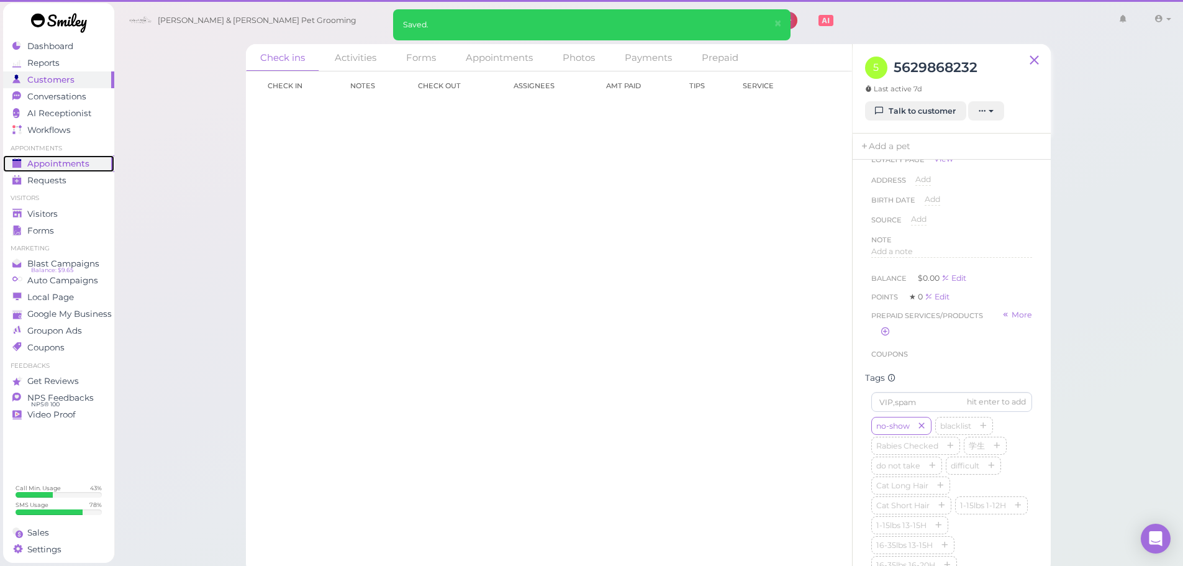
click at [88, 162] on span "Appointments" at bounding box center [58, 163] width 62 height 11
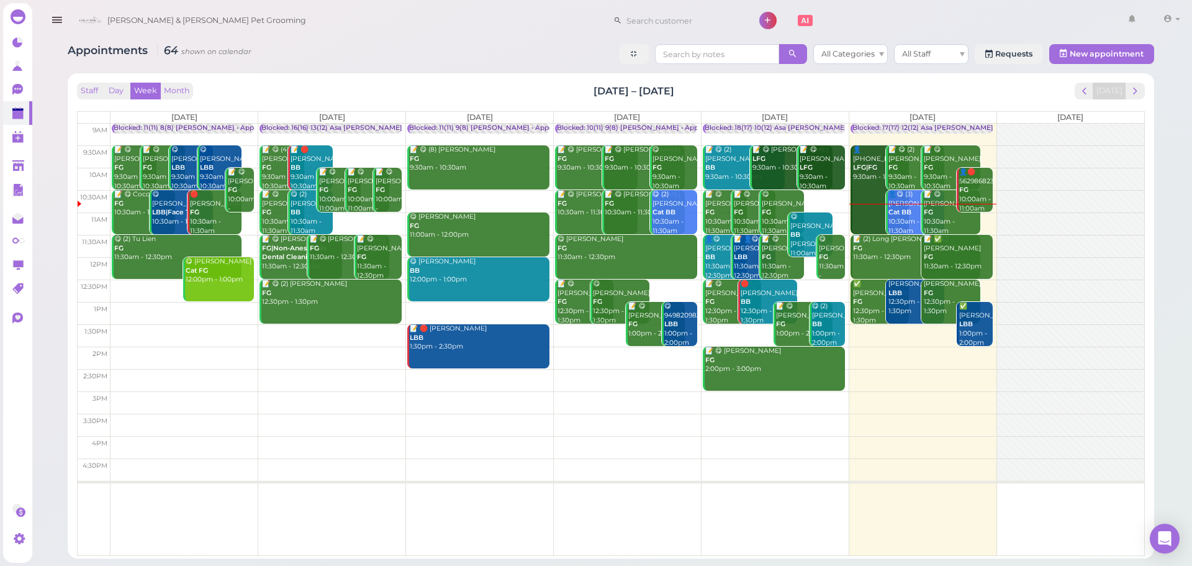
click at [237, 86] on div "Staff Day Week Month Aug 18 – 24, 2025 Today" at bounding box center [611, 91] width 1068 height 17
click at [1135, 88] on span "next" at bounding box center [1135, 91] width 12 height 12
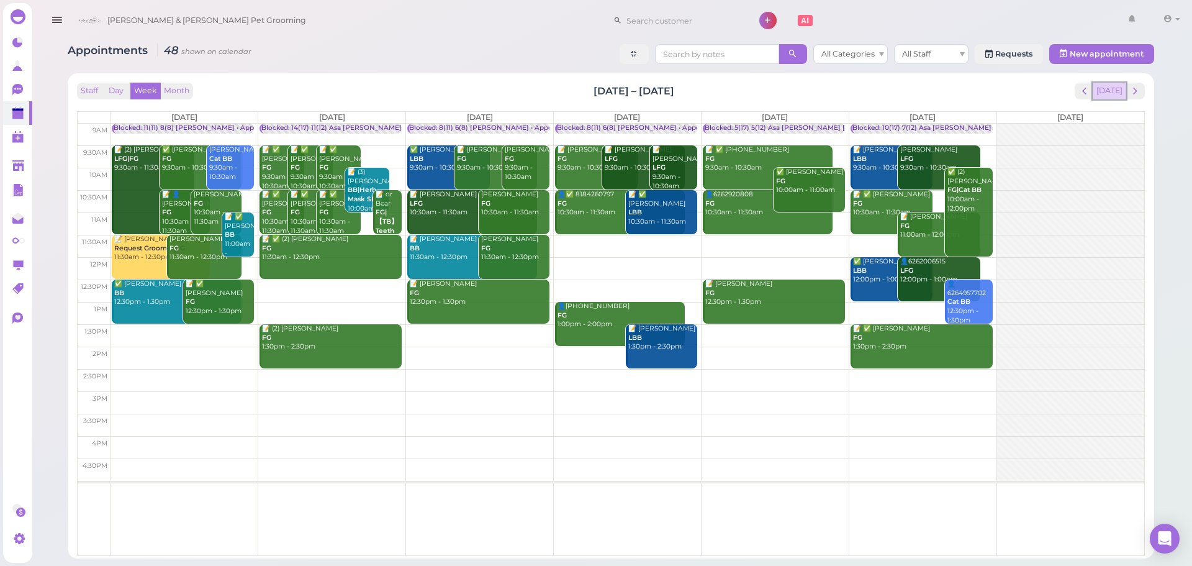
click at [1106, 85] on button "[DATE]" at bounding box center [1110, 91] width 34 height 17
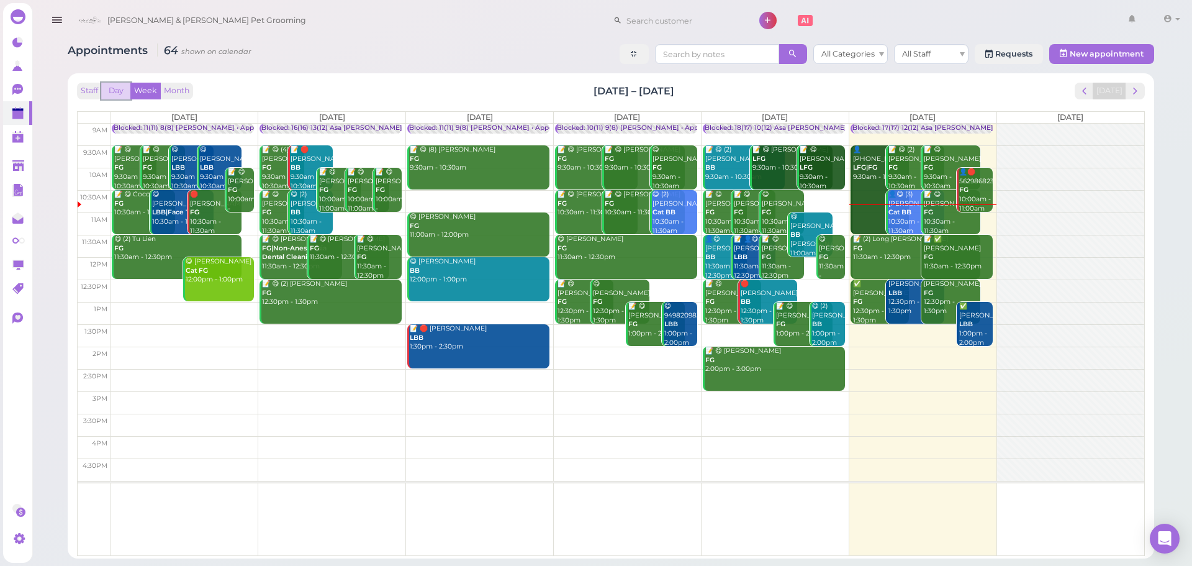
click at [119, 89] on button "Day" at bounding box center [116, 91] width 30 height 17
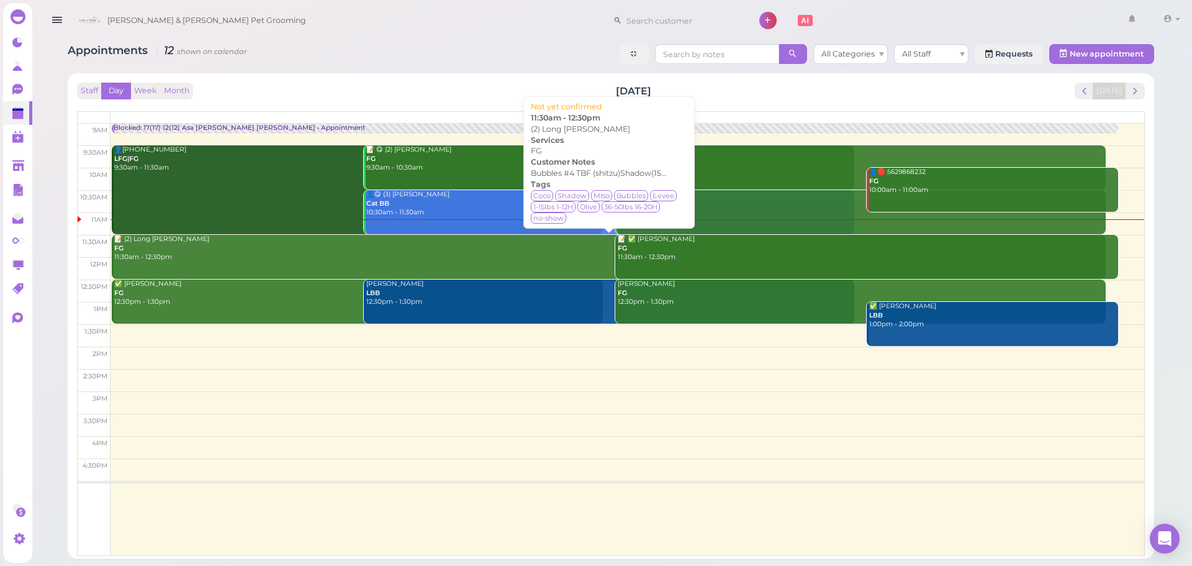
click at [188, 255] on div "📝 (2) Long Bui FG 11:30am - 12:30pm" at bounding box center [610, 248] width 992 height 27
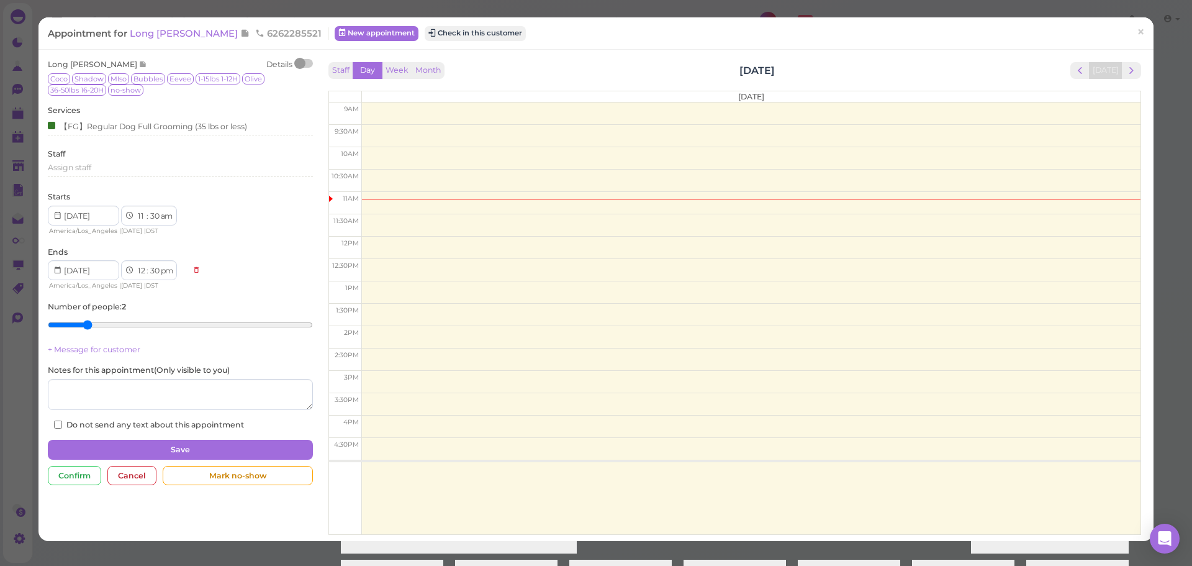
click at [307, 63] on div at bounding box center [303, 63] width 17 height 9
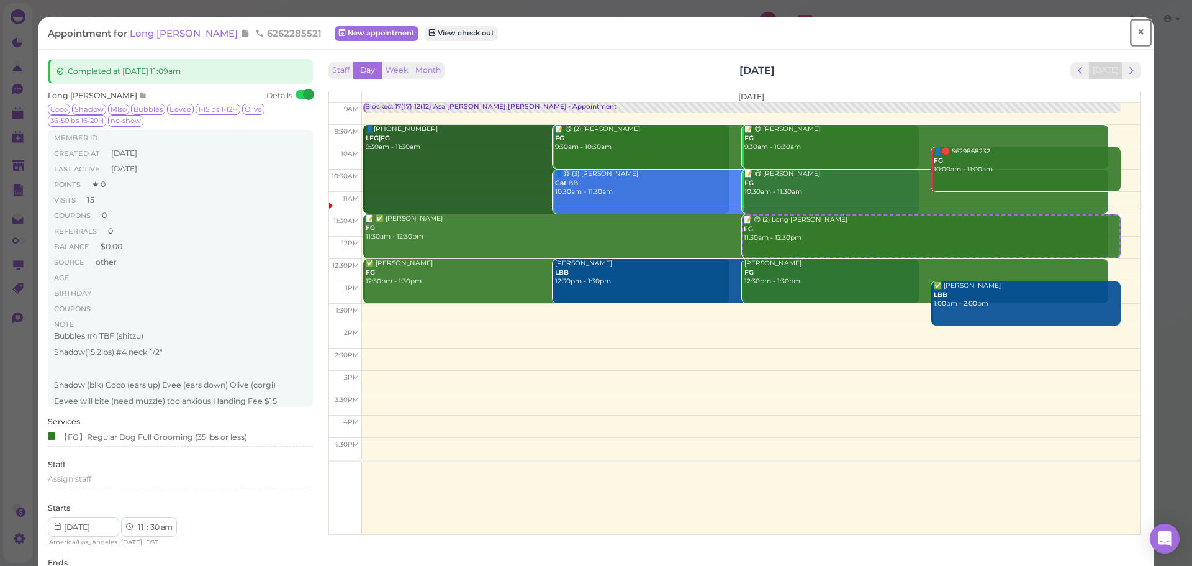
drag, startPoint x: 1125, startPoint y: 29, endPoint x: 1090, endPoint y: 29, distance: 35.4
click at [1129, 29] on link "×" at bounding box center [1140, 32] width 23 height 29
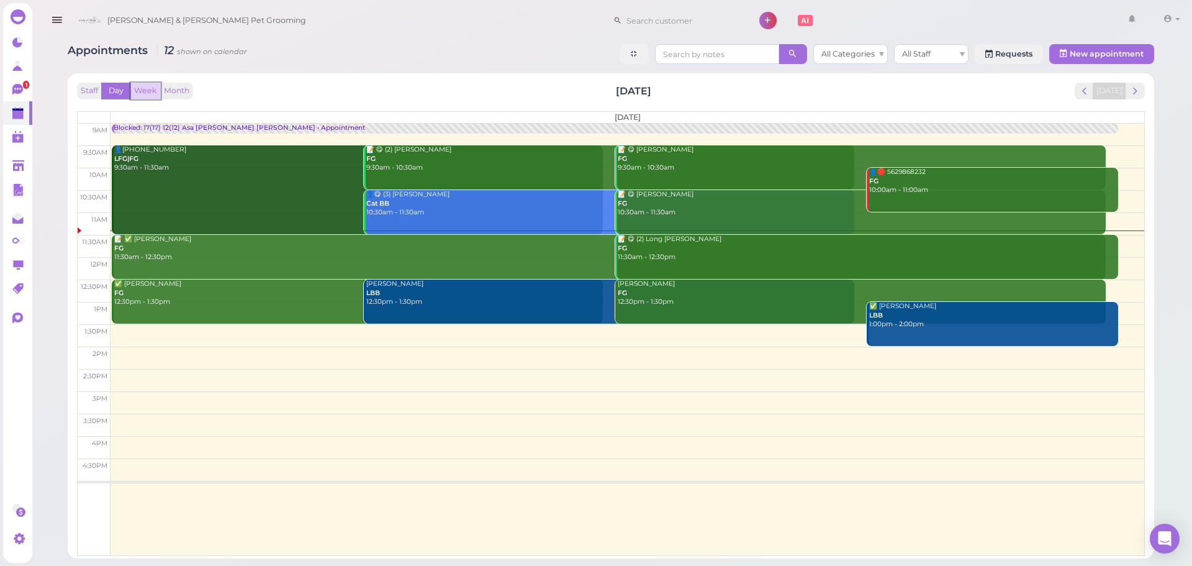
click at [142, 85] on button "Week" at bounding box center [145, 91] width 30 height 17
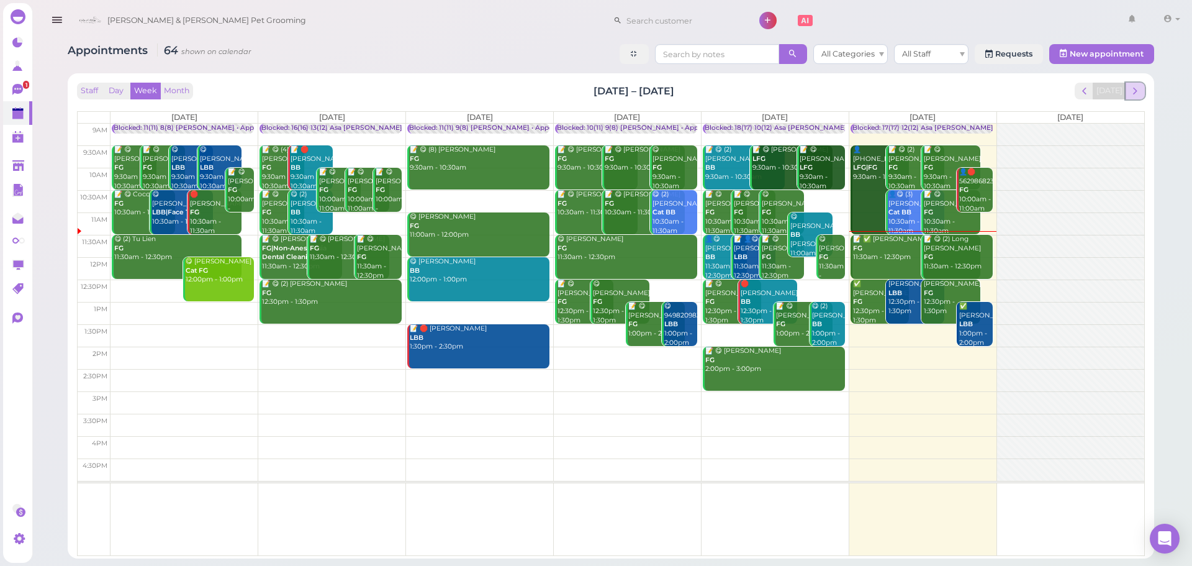
click at [1141, 97] on button "next" at bounding box center [1134, 91] width 19 height 17
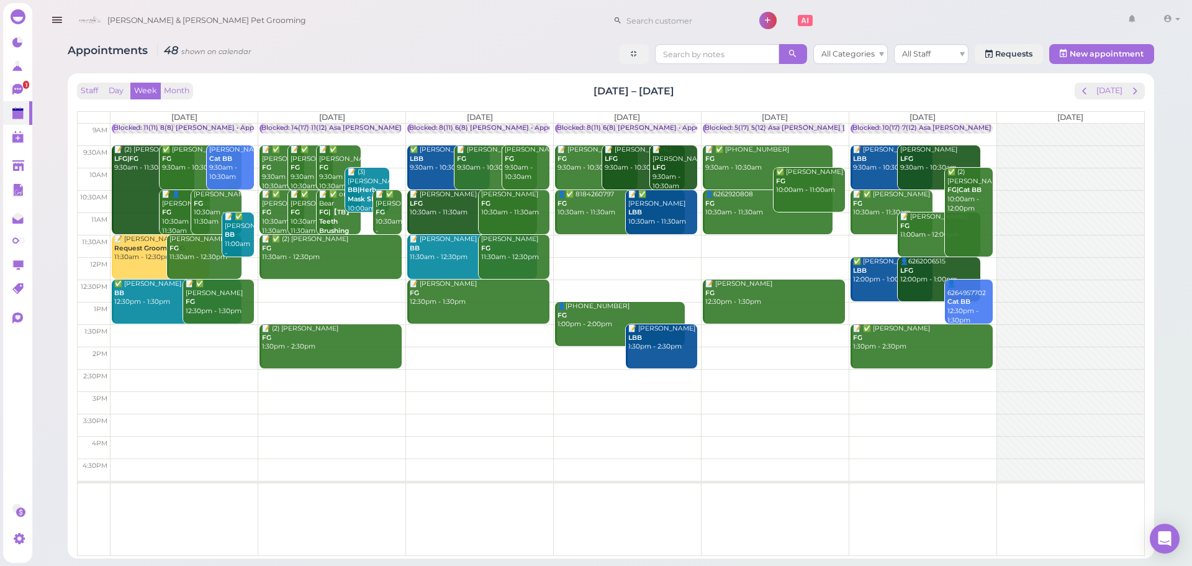
click at [404, 216] on td at bounding box center [627, 223] width 1034 height 22
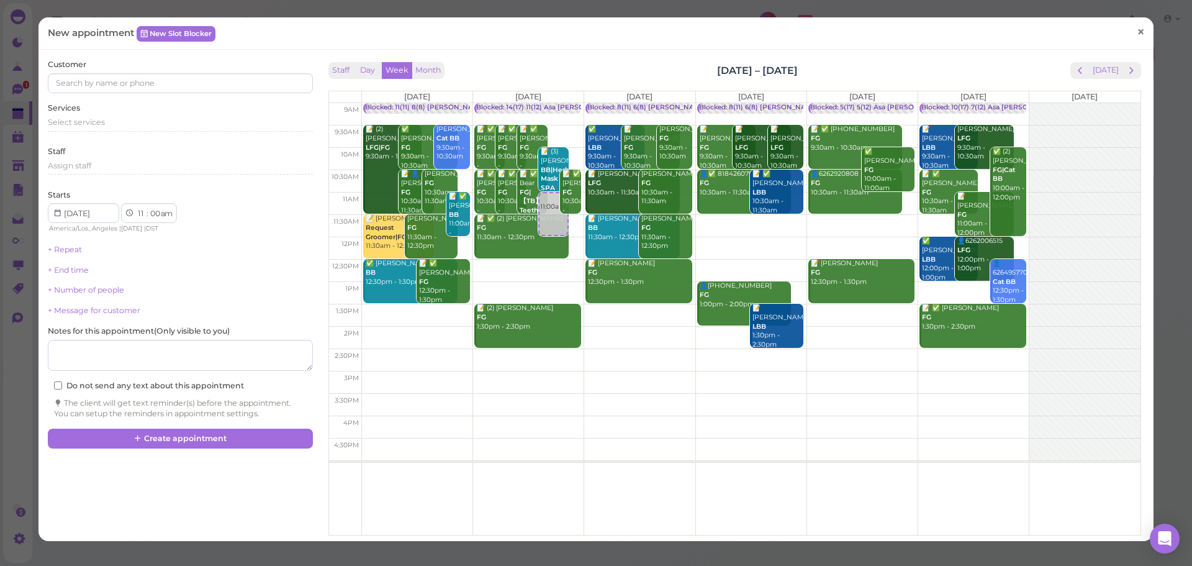
click at [1137, 32] on span "×" at bounding box center [1141, 32] width 8 height 17
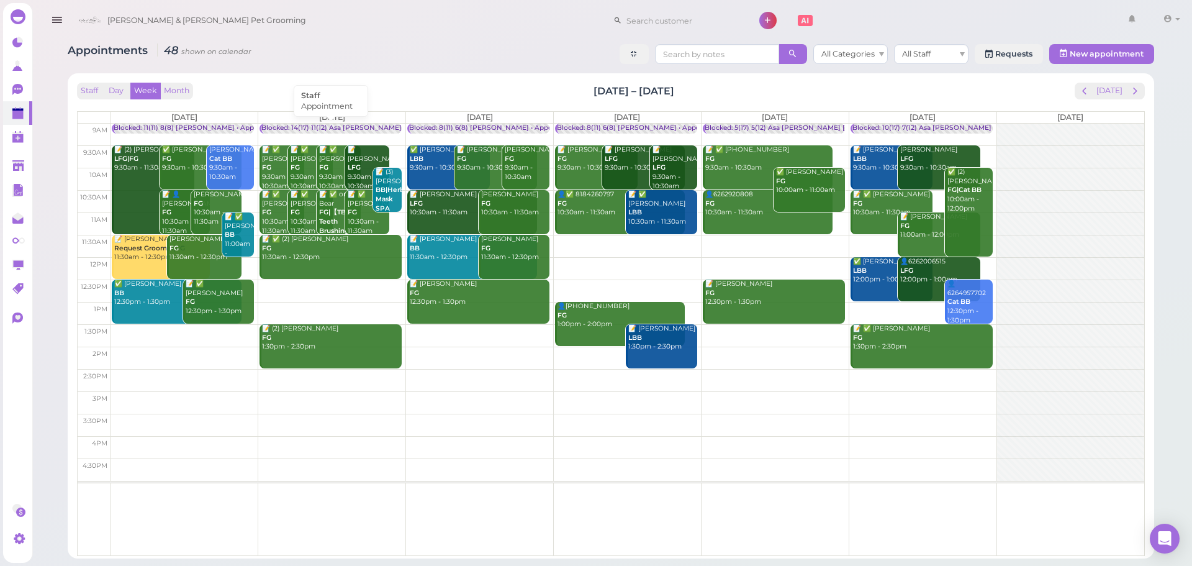
click at [333, 125] on div "Blocked: 14(17) 11(12) Asa Helen Rebecca • Appointment" at bounding box center [386, 128] width 251 height 9
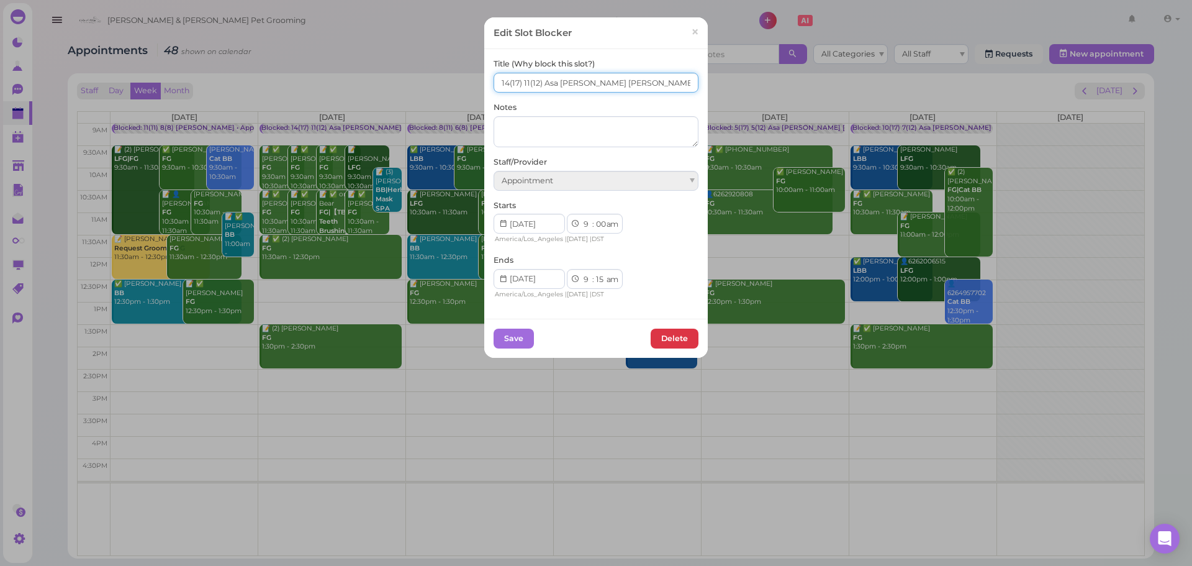
drag, startPoint x: 518, startPoint y: 78, endPoint x: 525, endPoint y: 78, distance: 6.8
click at [525, 78] on input "14(17) 11(12) Asa Helen Rebecca" at bounding box center [596, 83] width 205 height 20
click at [523, 79] on input "14(17) 11(12) Asa Helen Rebecca" at bounding box center [596, 83] width 205 height 20
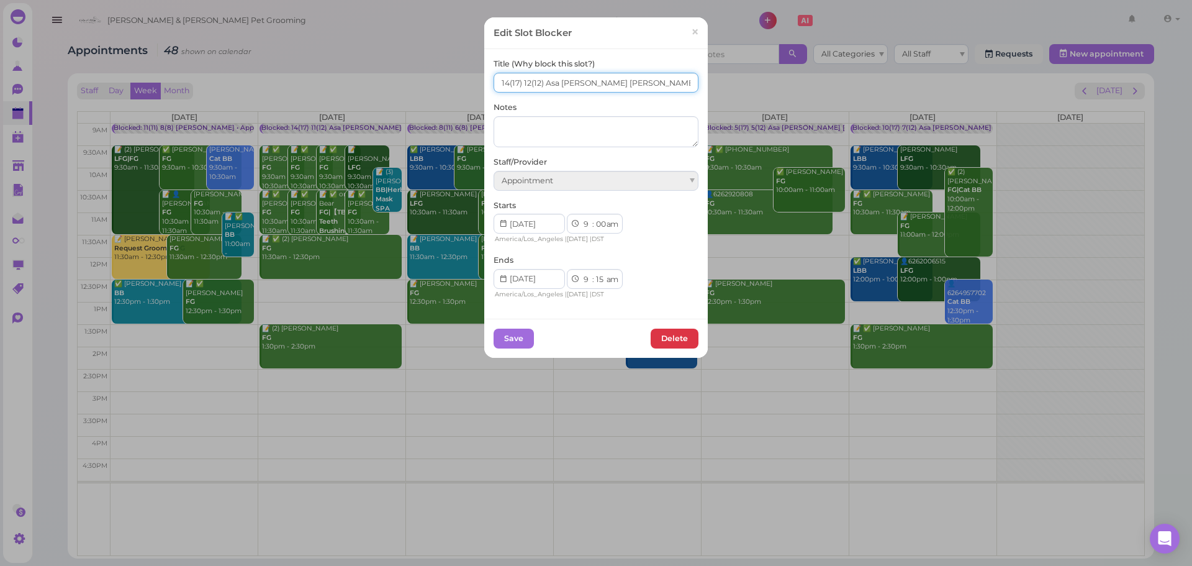
click at [505, 83] on input "14(17) 12(12) Asa Helen Rebecca" at bounding box center [596, 83] width 205 height 20
type input "15(17) 12(12) Asa Helen Rebecca"
click at [513, 344] on button "Save" at bounding box center [514, 338] width 40 height 20
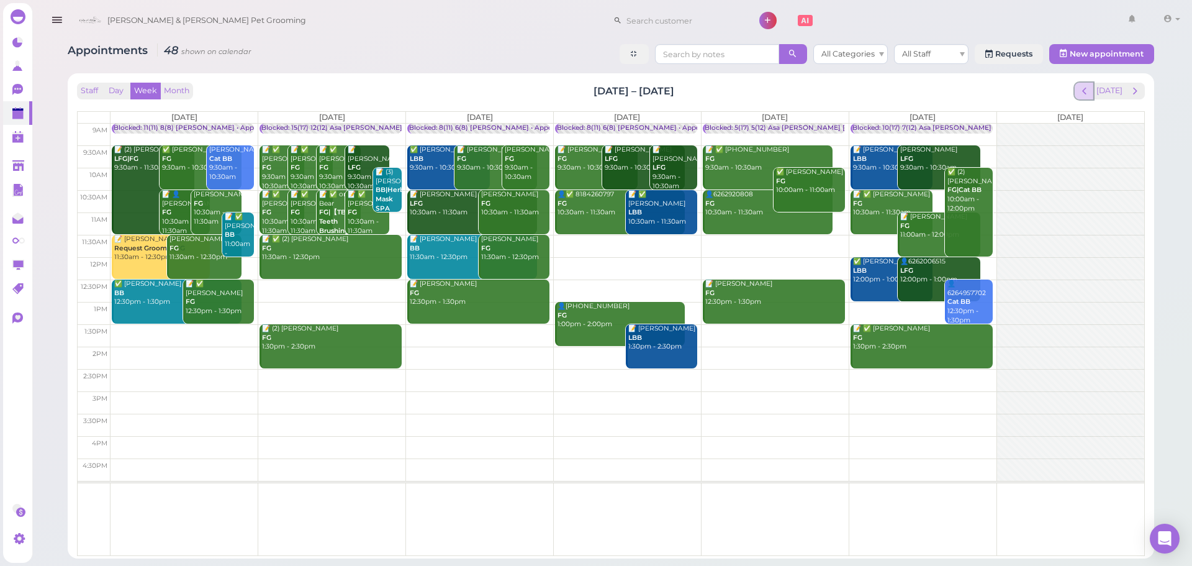
click at [1094, 87] on button "prev" at bounding box center [1084, 91] width 19 height 17
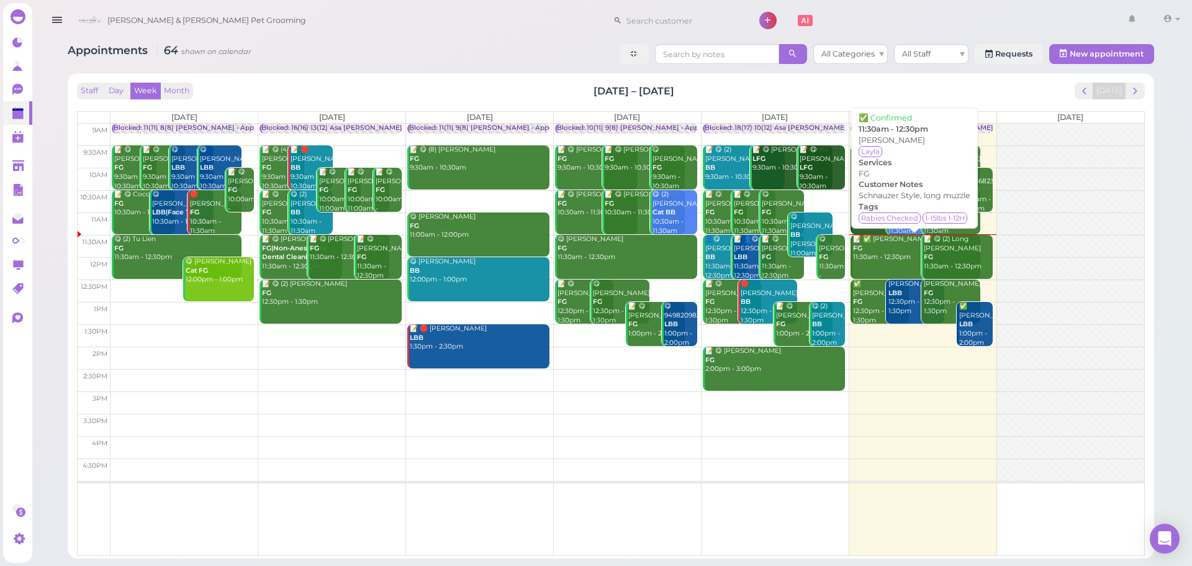
click at [883, 264] on link "📝 ✅ Jose Gonzalez FG 11:30am - 12:30pm" at bounding box center [915, 257] width 130 height 44
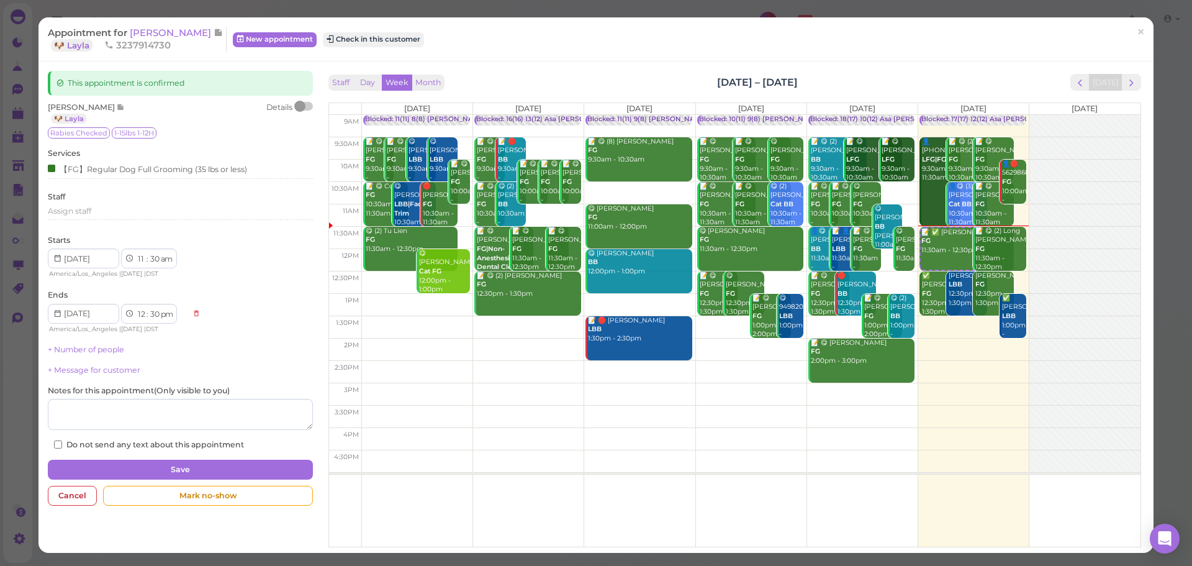
click at [302, 107] on div at bounding box center [299, 106] width 11 height 11
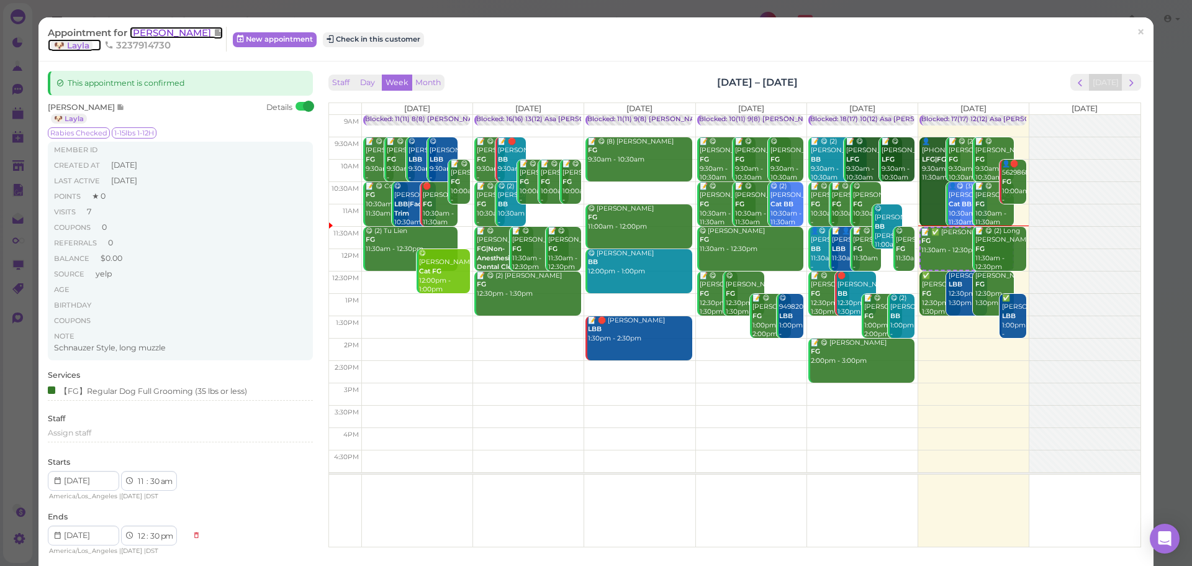
click at [180, 28] on span "Jose Gonzalez" at bounding box center [172, 33] width 84 height 12
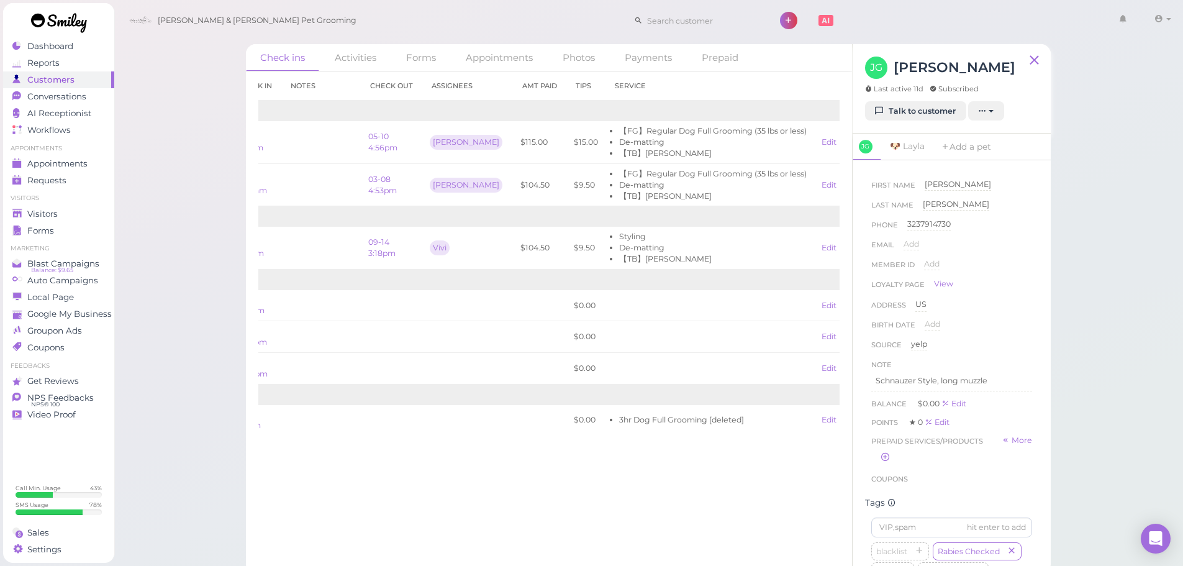
scroll to position [0, 68]
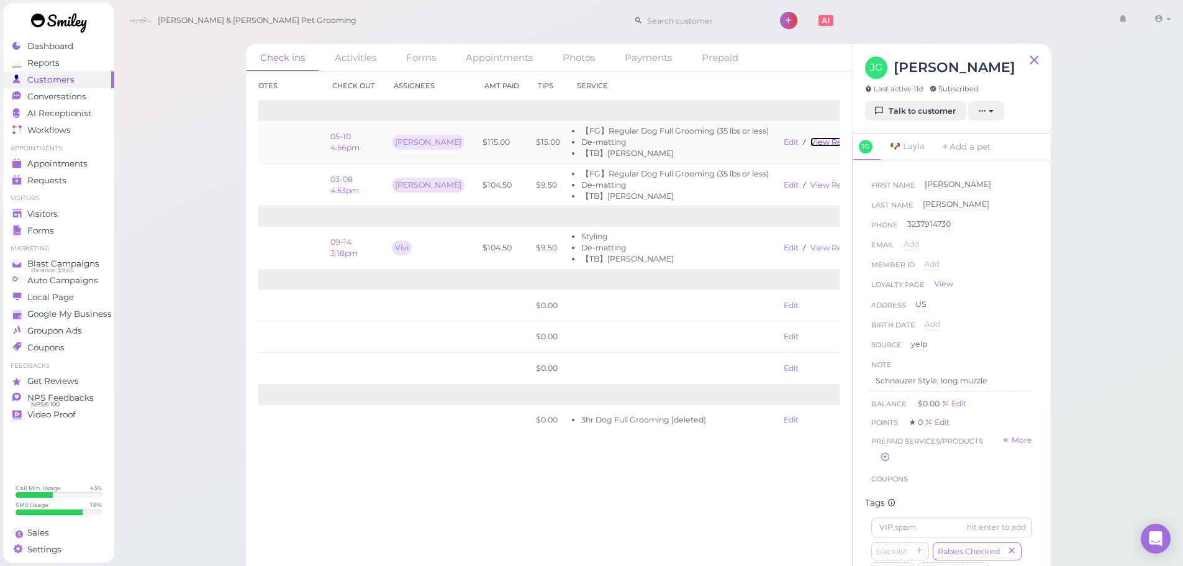
click at [810, 142] on link "View receipt" at bounding box center [835, 141] width 51 height 9
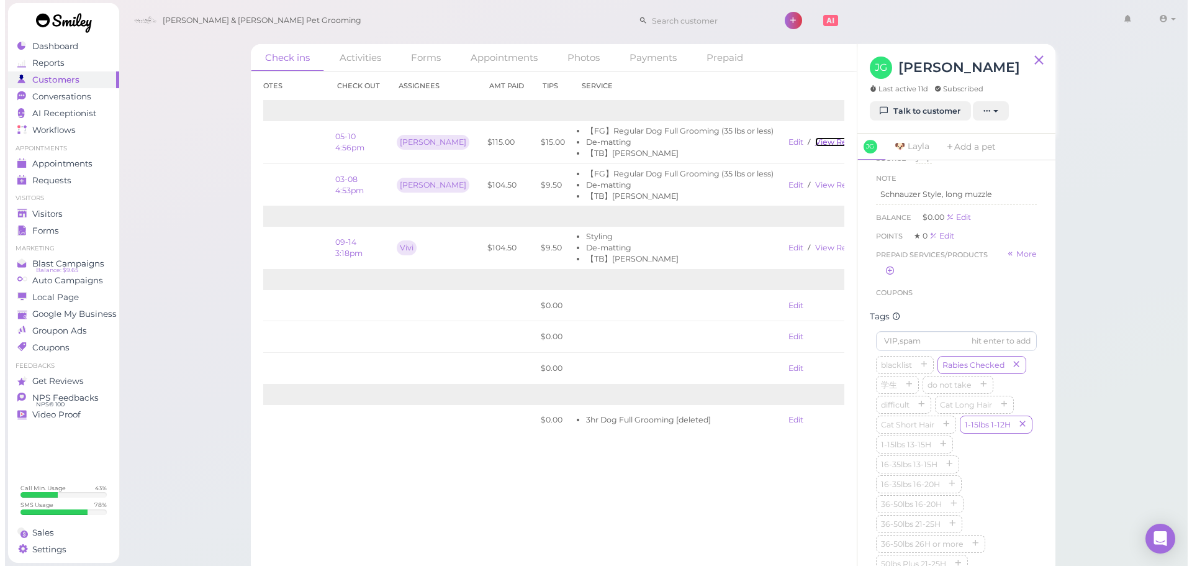
scroll to position [0, 0]
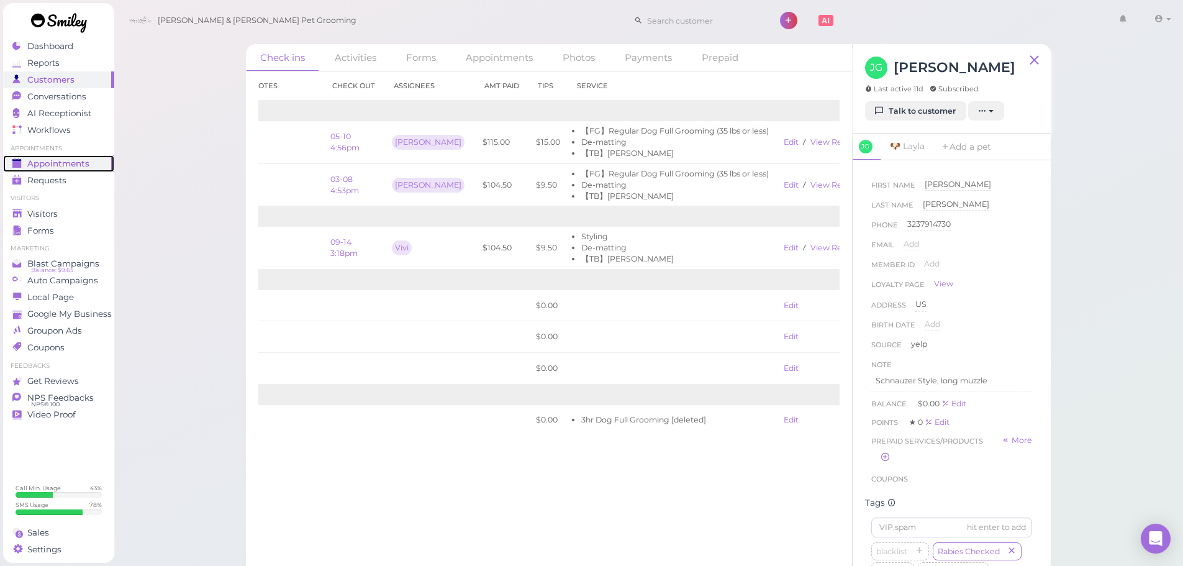
click at [47, 165] on span "Appointments" at bounding box center [58, 163] width 62 height 11
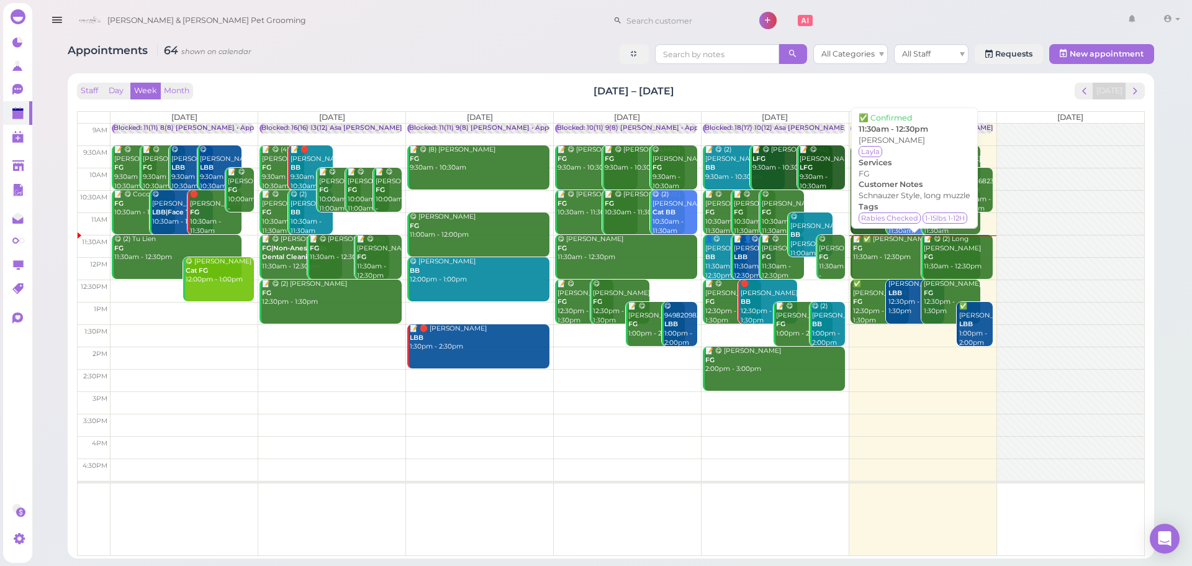
click at [883, 257] on div "📝 ✅ Jose Gonzalez FG 11:30am - 12:30pm" at bounding box center [916, 248] width 128 height 27
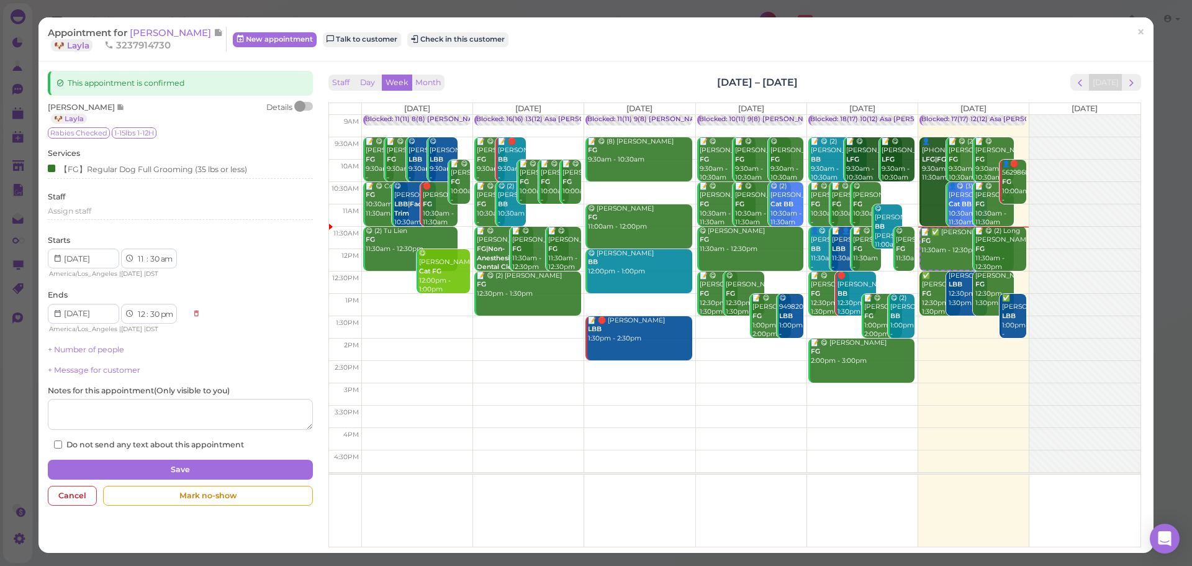
click at [304, 110] on div "Details" at bounding box center [289, 113] width 47 height 22
click at [305, 106] on div at bounding box center [303, 106] width 17 height 9
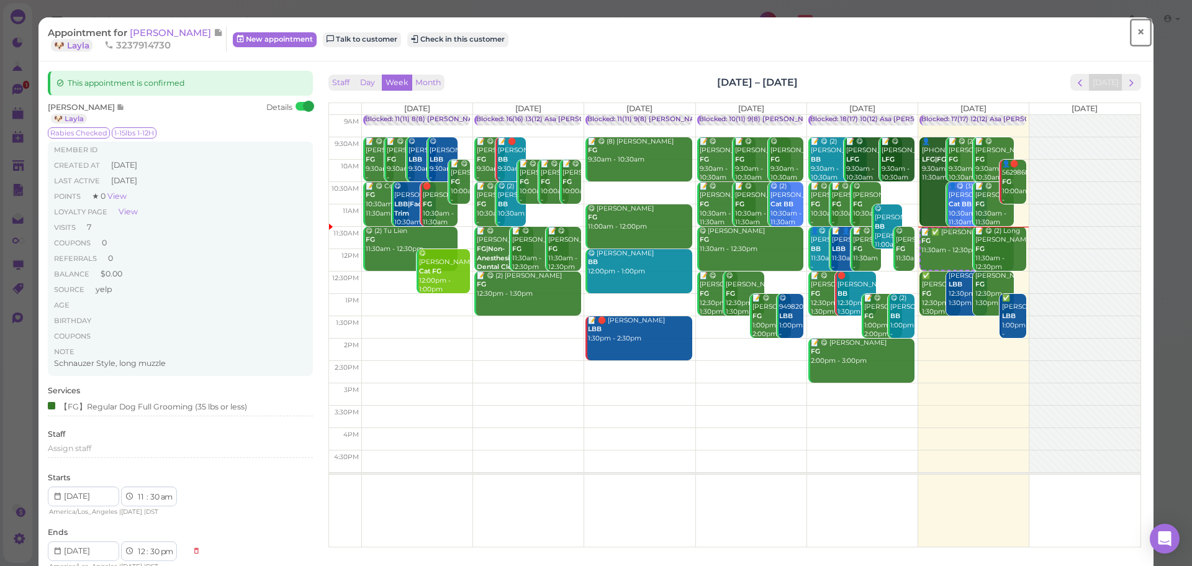
click at [1137, 32] on span "×" at bounding box center [1141, 32] width 8 height 17
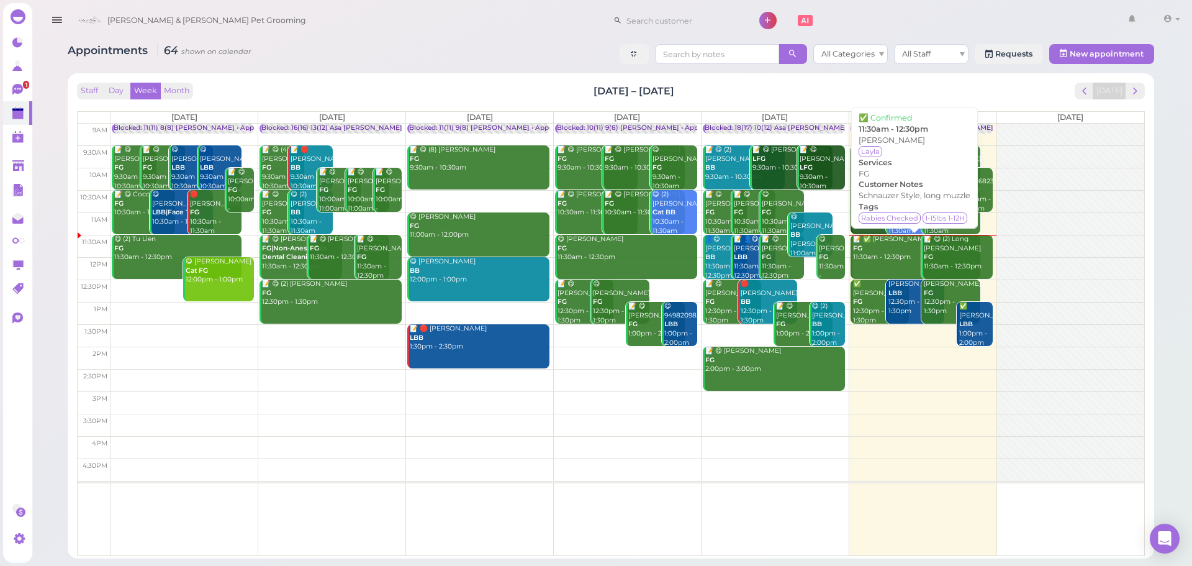
click at [899, 259] on div "📝 ✅ Jose Gonzalez FG 11:30am - 12:30pm" at bounding box center [916, 248] width 128 height 27
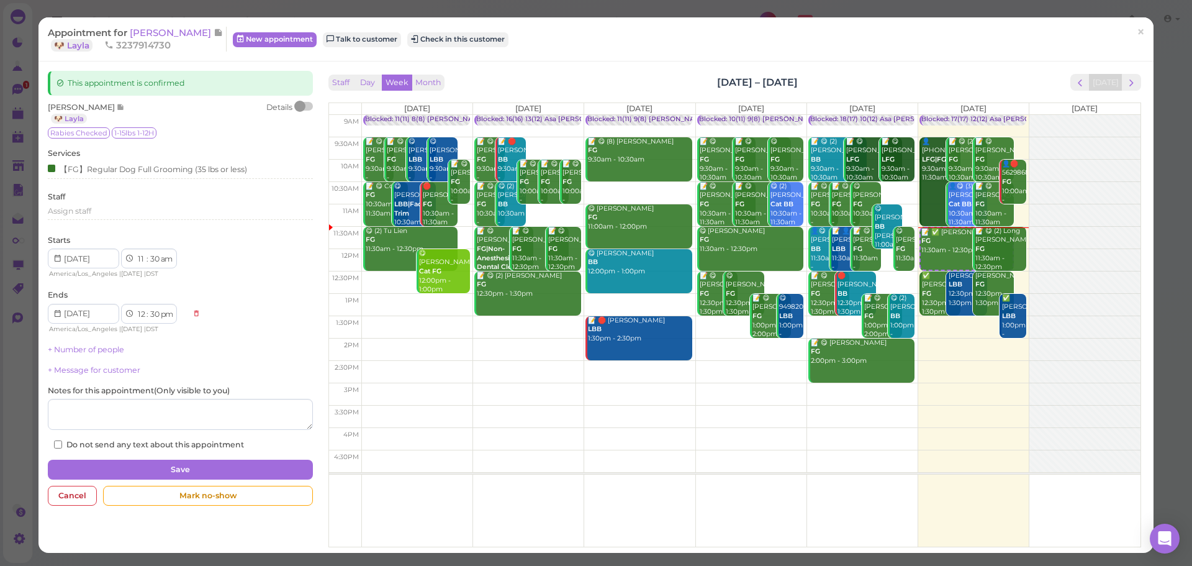
click at [302, 107] on div at bounding box center [299, 106] width 11 height 11
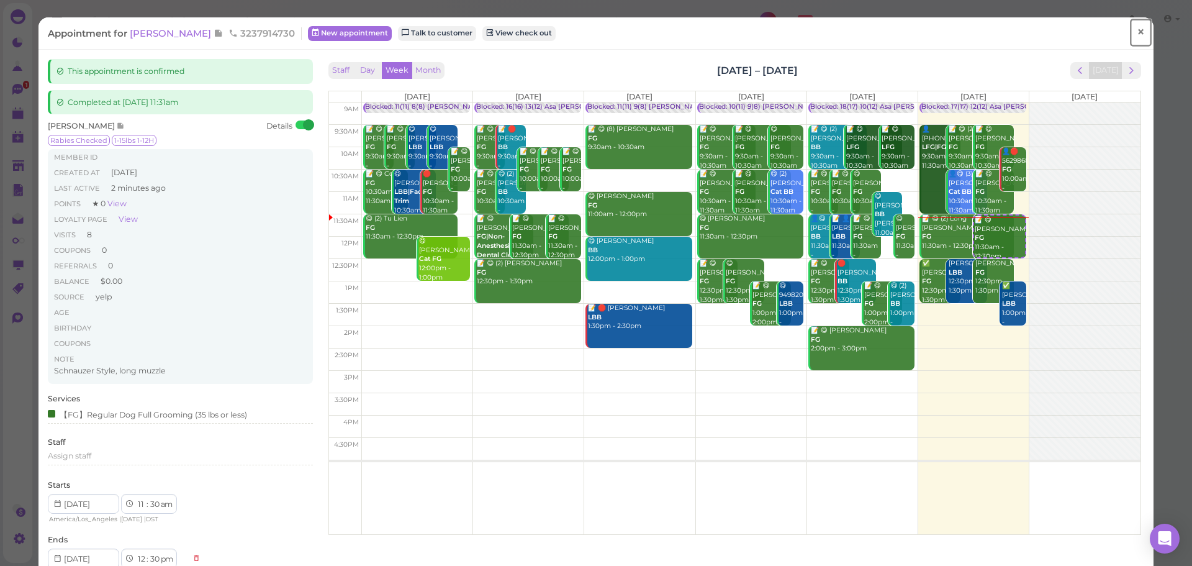
drag, startPoint x: 1125, startPoint y: 33, endPoint x: 1037, endPoint y: 27, distance: 88.3
click at [1129, 33] on link "×" at bounding box center [1140, 32] width 23 height 29
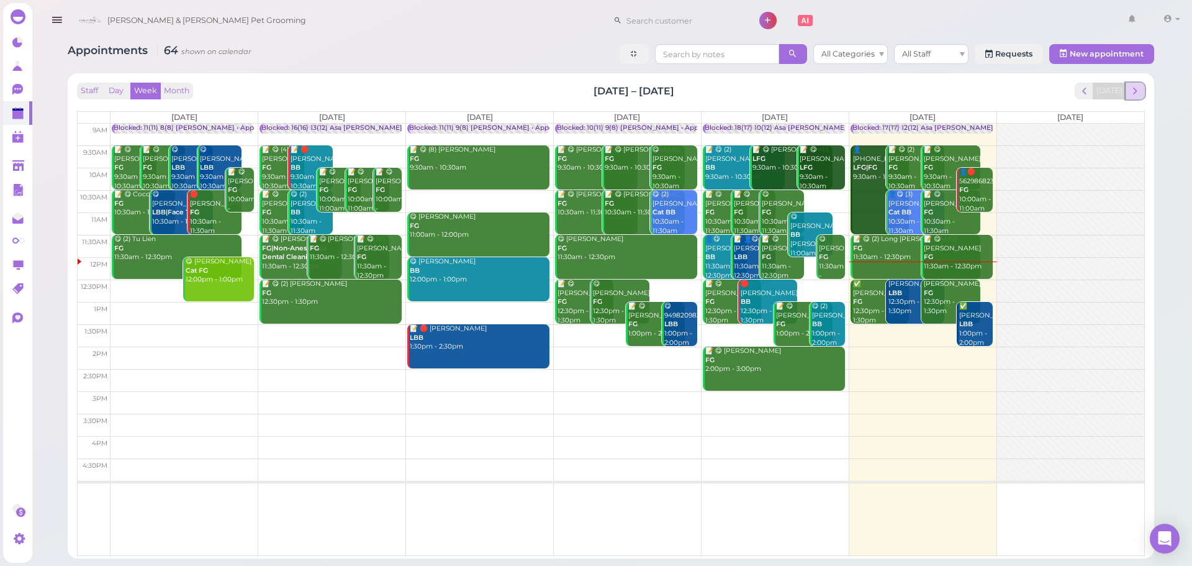
click at [1139, 90] on span "next" at bounding box center [1135, 91] width 12 height 12
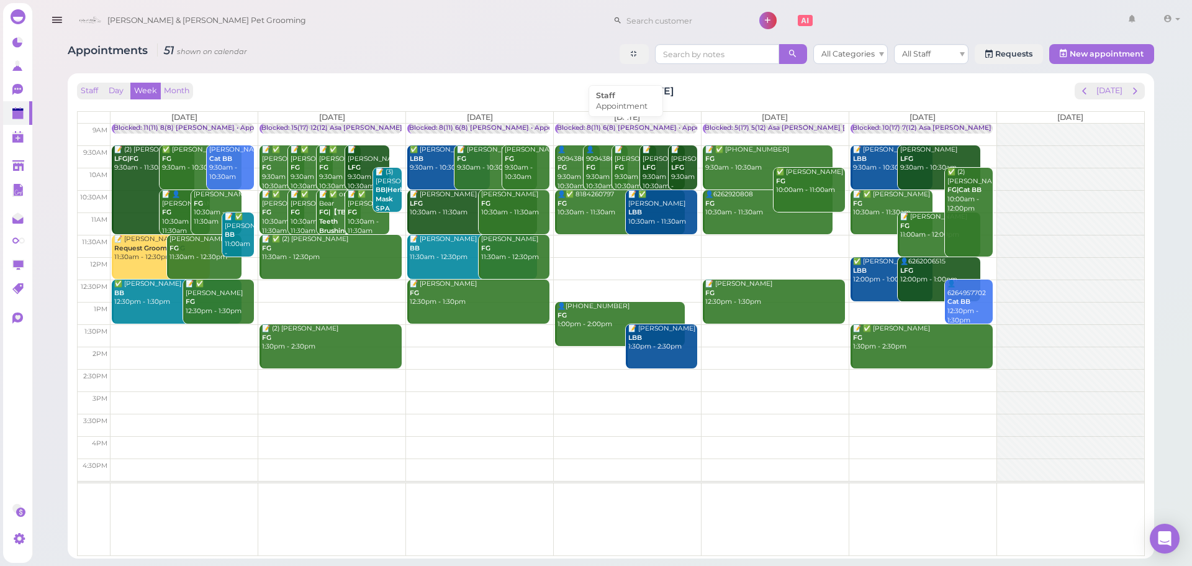
click at [639, 127] on div "Blocked: 8(11) 6(8) [PERSON_NAME] • Appointment" at bounding box center [641, 128] width 169 height 9
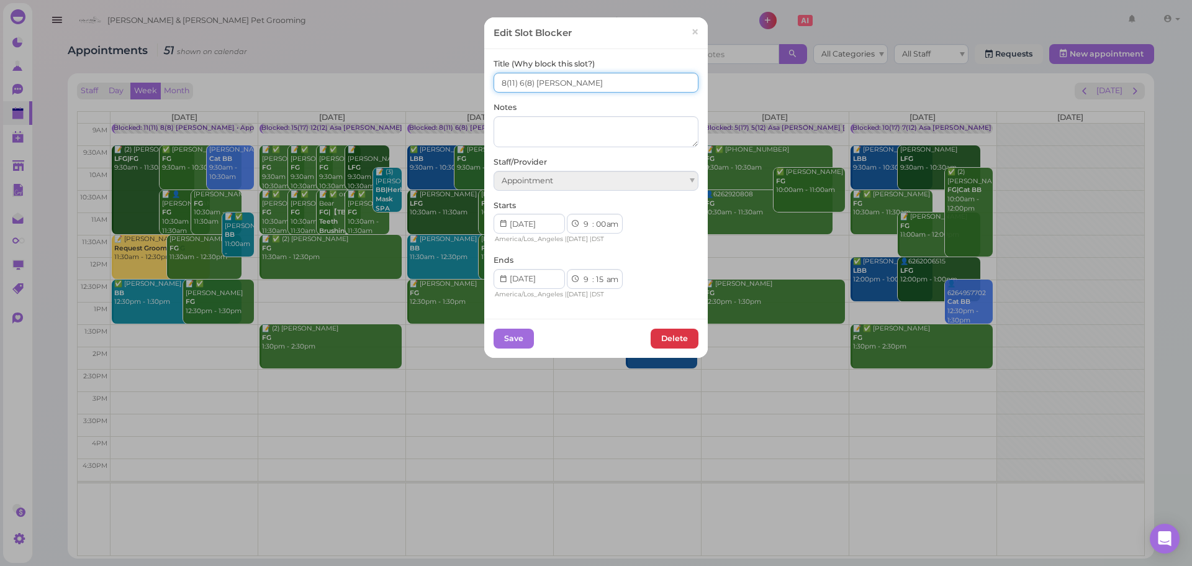
click at [495, 82] on input "8(11) 6(8) [PERSON_NAME]" at bounding box center [596, 83] width 205 height 20
type input "9(11) 6(8) Asa Rebecca"
click at [508, 333] on button "Save" at bounding box center [514, 338] width 40 height 20
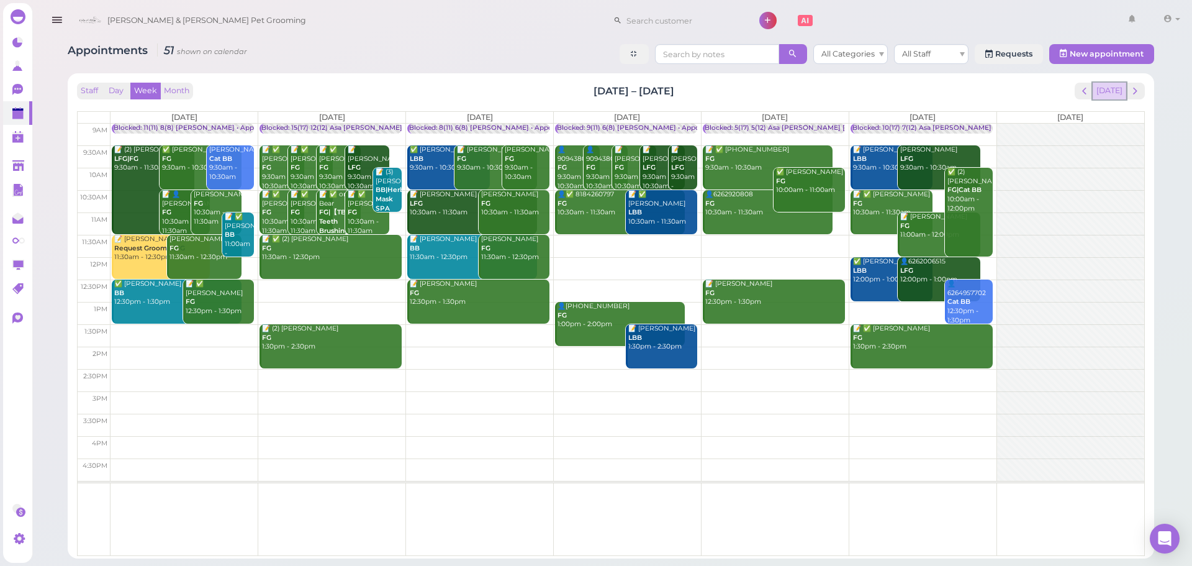
click at [1101, 83] on button "[DATE]" at bounding box center [1110, 91] width 34 height 17
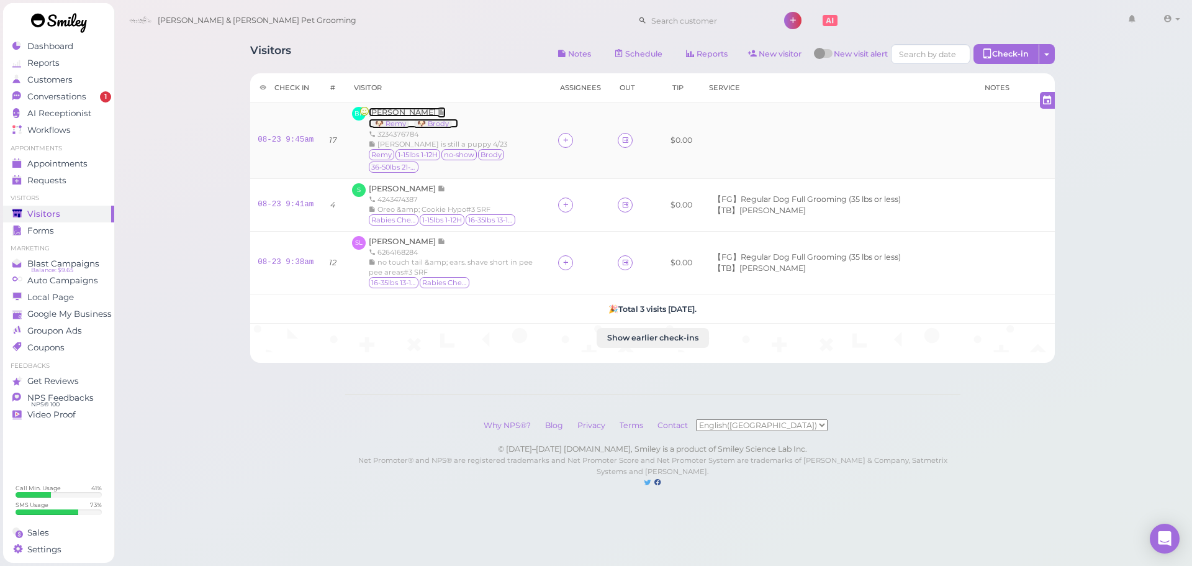
click at [402, 112] on span "[PERSON_NAME]" at bounding box center [403, 111] width 69 height 9
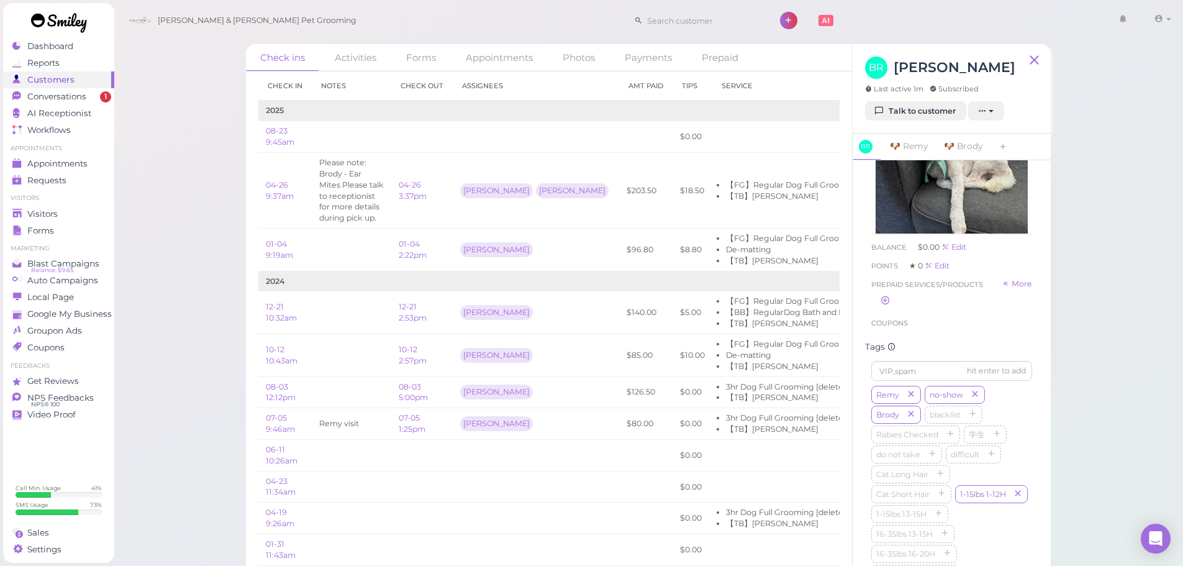
scroll to position [372, 0]
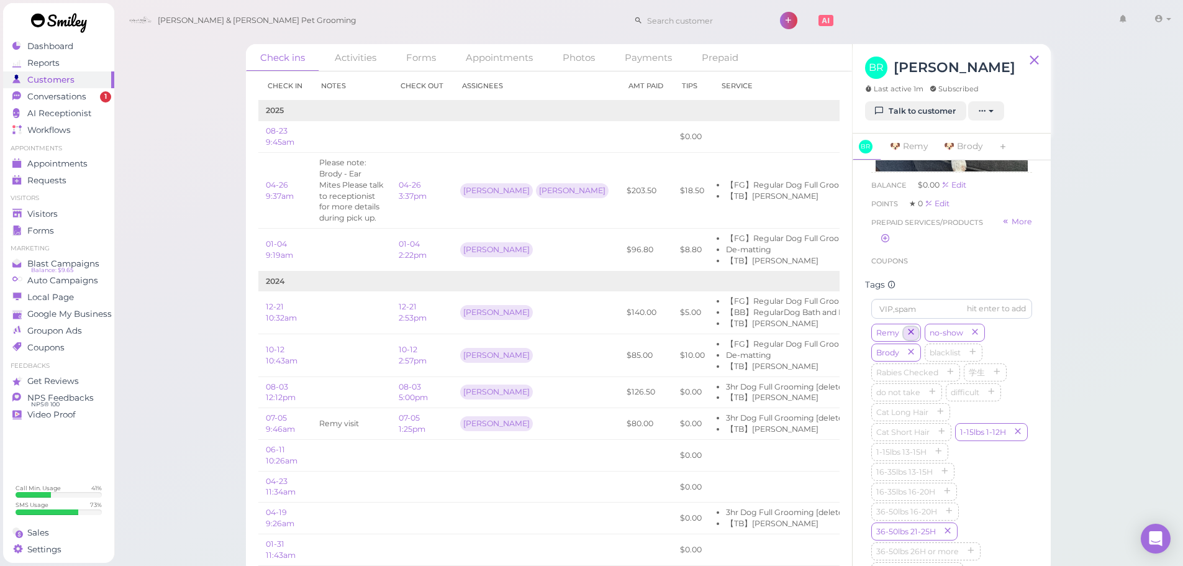
click at [913, 337] on icon "button" at bounding box center [910, 332] width 7 height 9
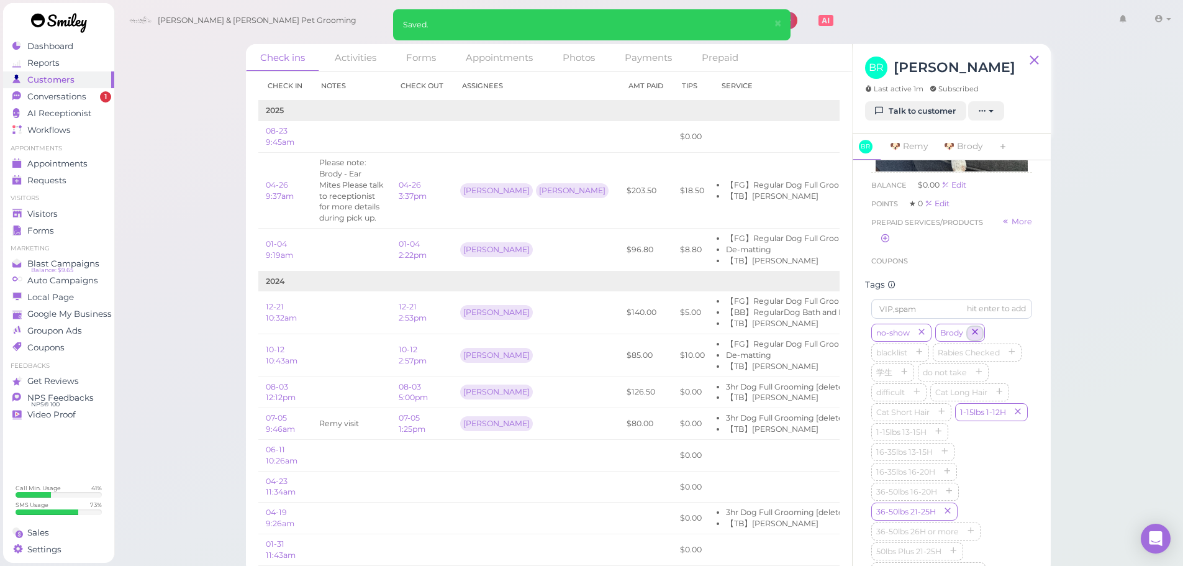
click at [975, 337] on icon "button" at bounding box center [974, 332] width 7 height 9
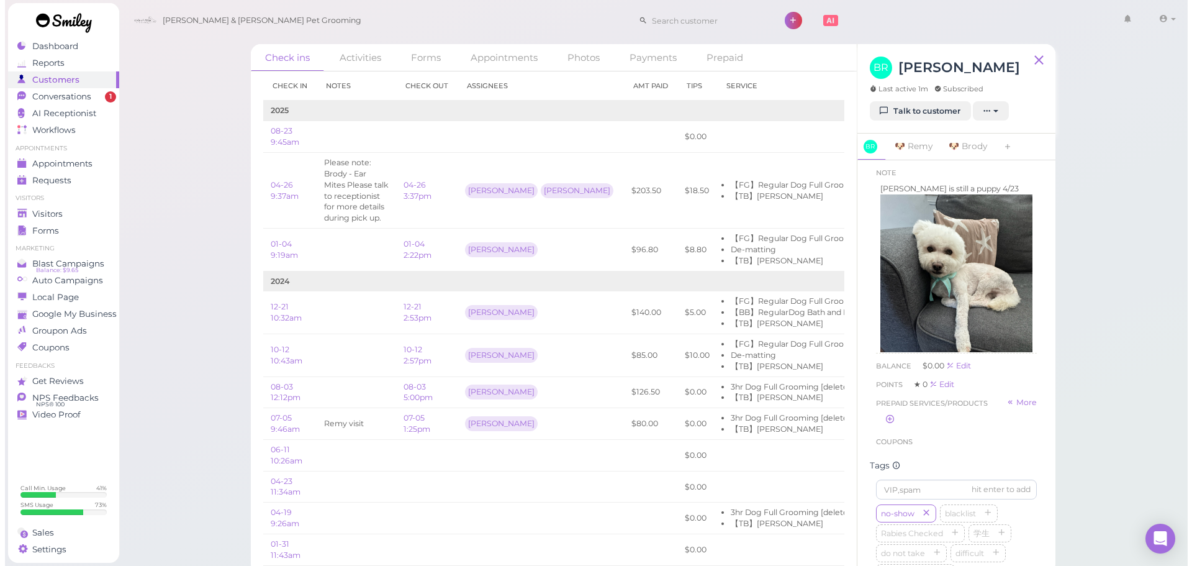
scroll to position [124, 0]
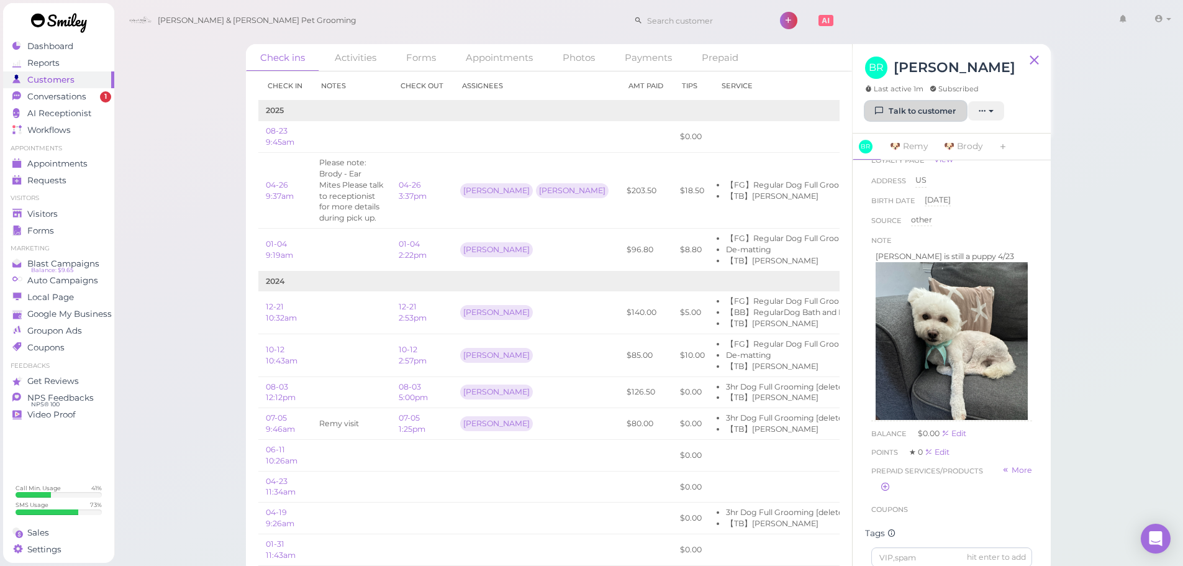
click at [930, 115] on link "Talk to customer" at bounding box center [915, 111] width 101 height 20
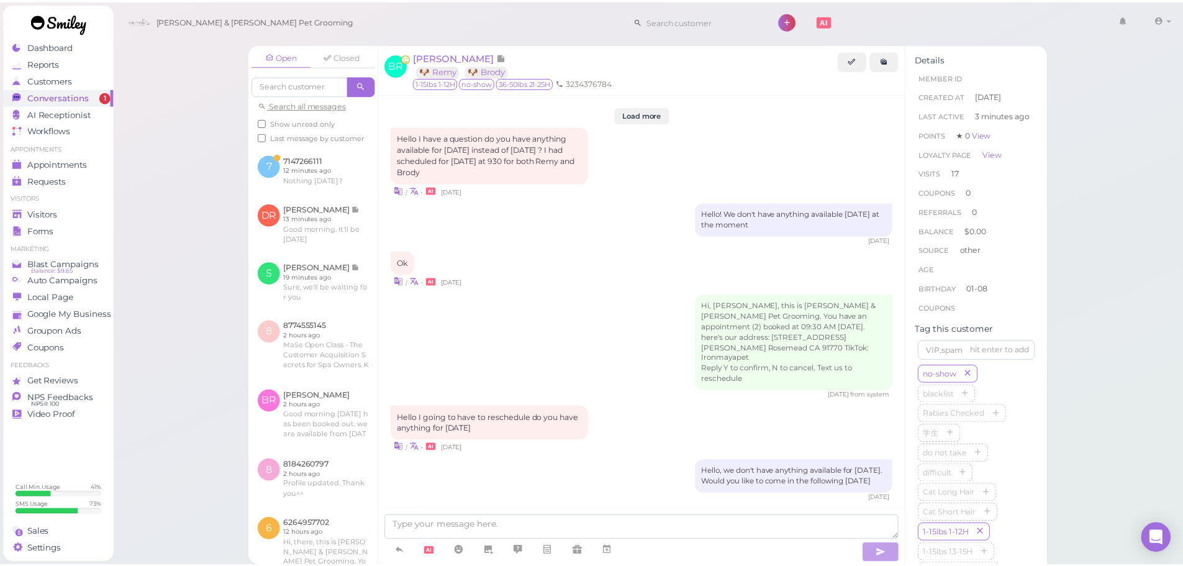
scroll to position [1596, 0]
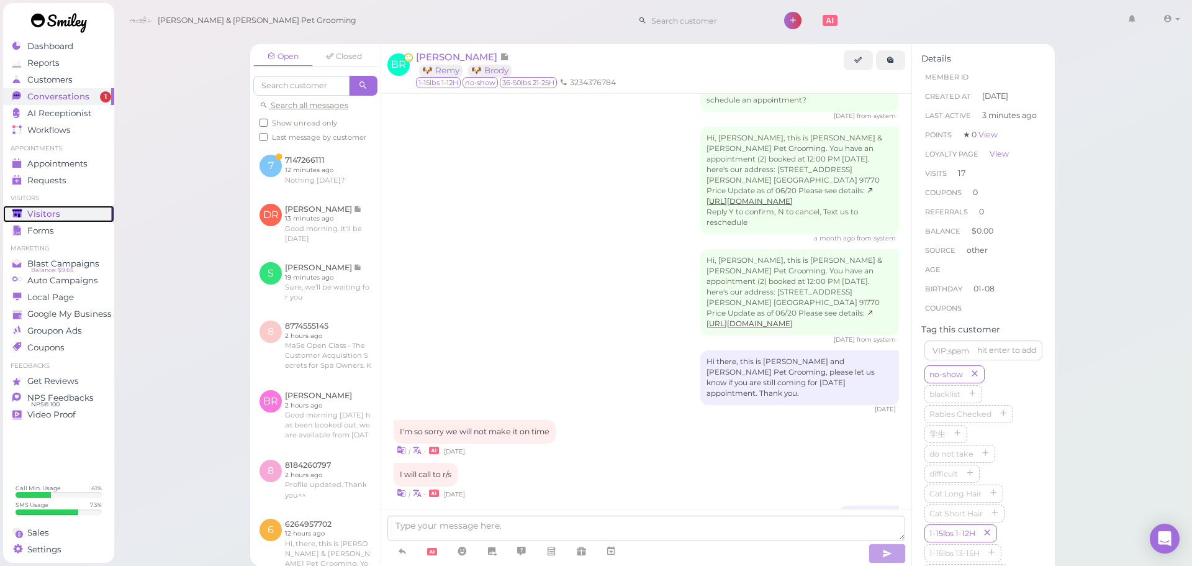
click at [63, 217] on div "Visitors" at bounding box center [56, 214] width 89 height 11
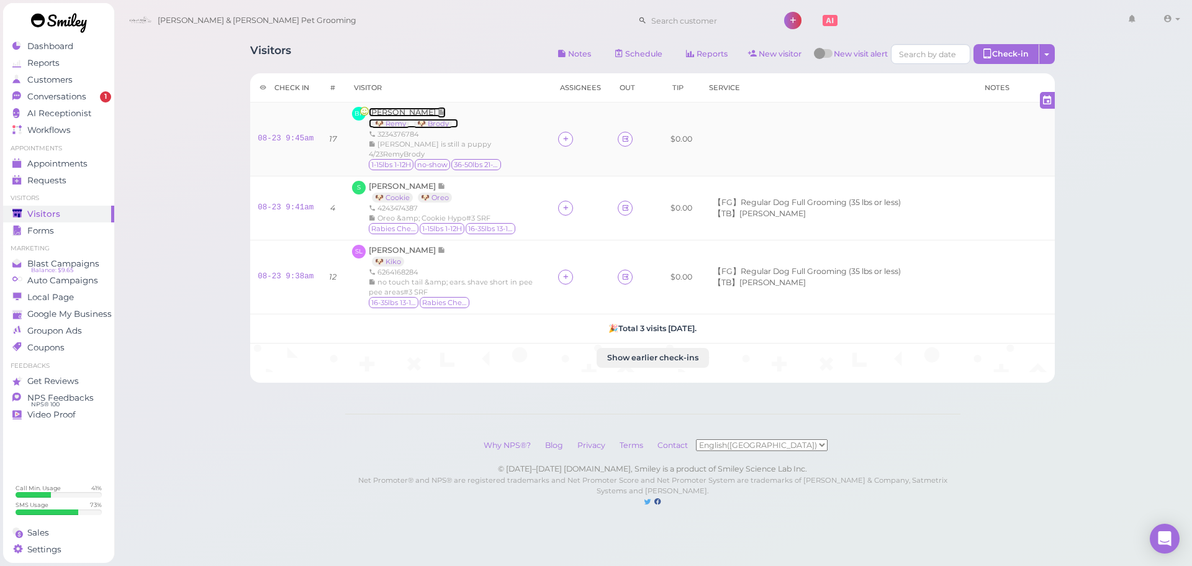
click at [395, 112] on span "[PERSON_NAME]" at bounding box center [403, 111] width 69 height 9
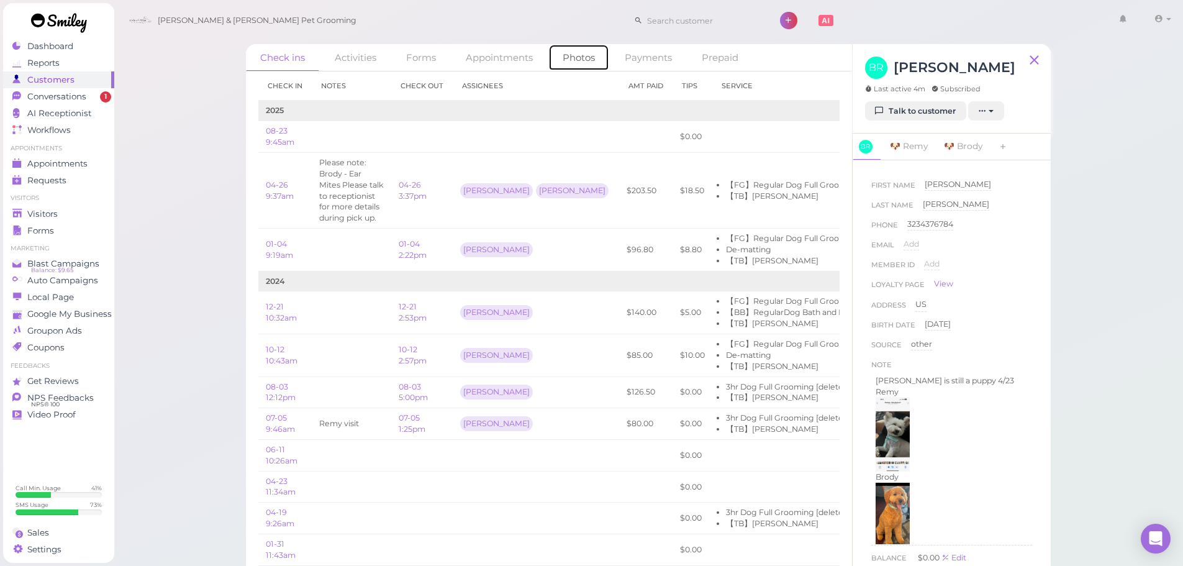
click at [573, 63] on link "Photos" at bounding box center [578, 57] width 61 height 27
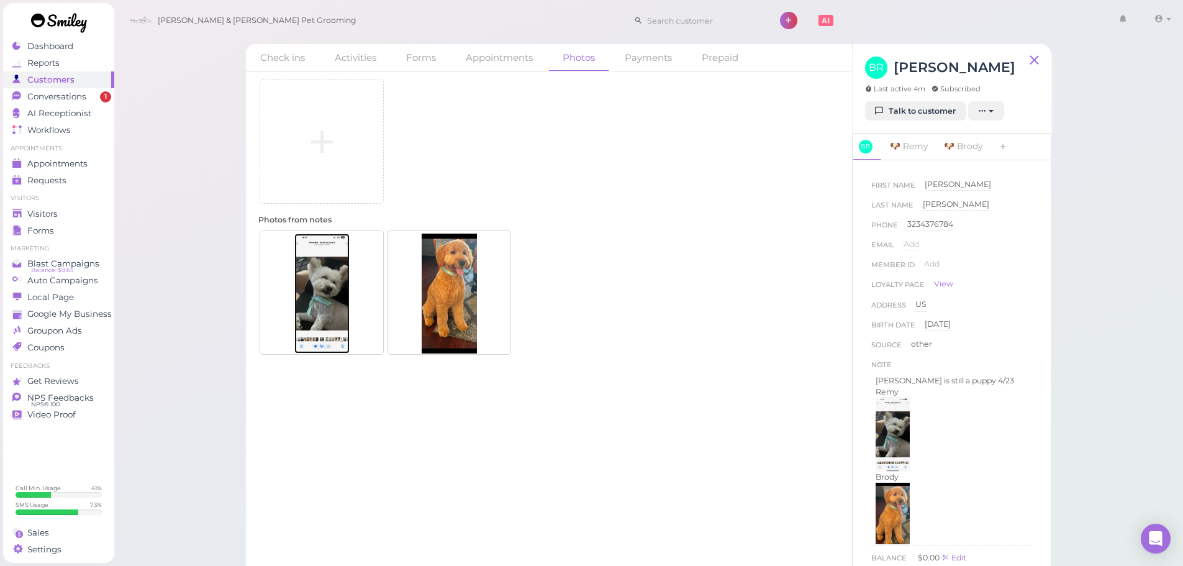
click at [336, 270] on img at bounding box center [321, 293] width 55 height 120
click at [452, 304] on img at bounding box center [449, 293] width 55 height 120
click at [309, 309] on img at bounding box center [321, 293] width 55 height 120
click at [448, 247] on img at bounding box center [449, 293] width 55 height 120
click at [297, 62] on link "Check ins" at bounding box center [282, 57] width 73 height 27
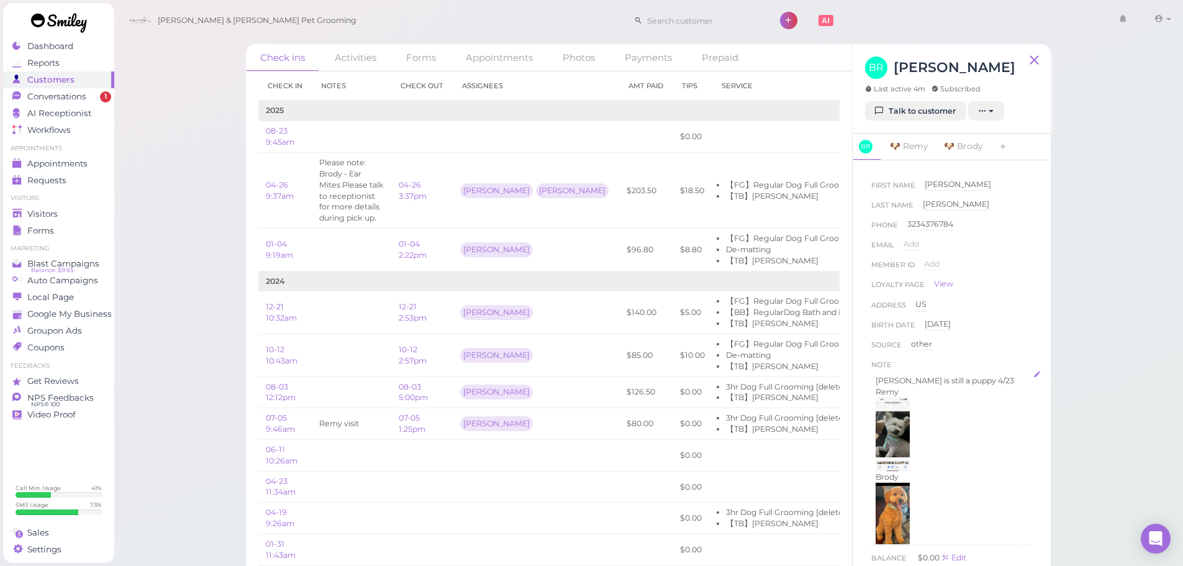
click at [896, 502] on img at bounding box center [892, 519] width 34 height 74
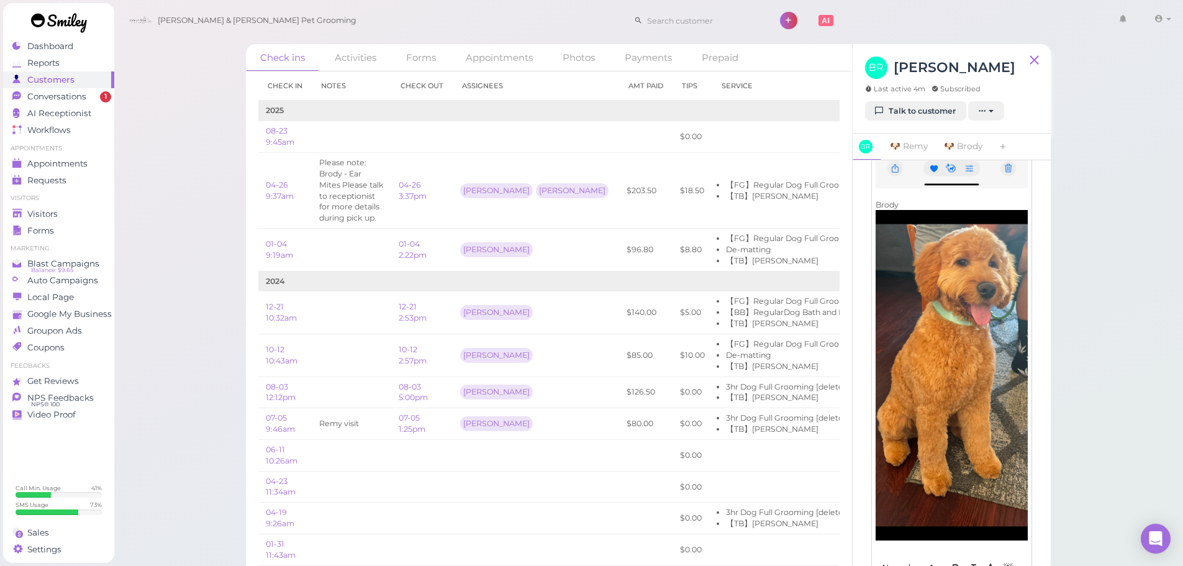
scroll to position [559, 0]
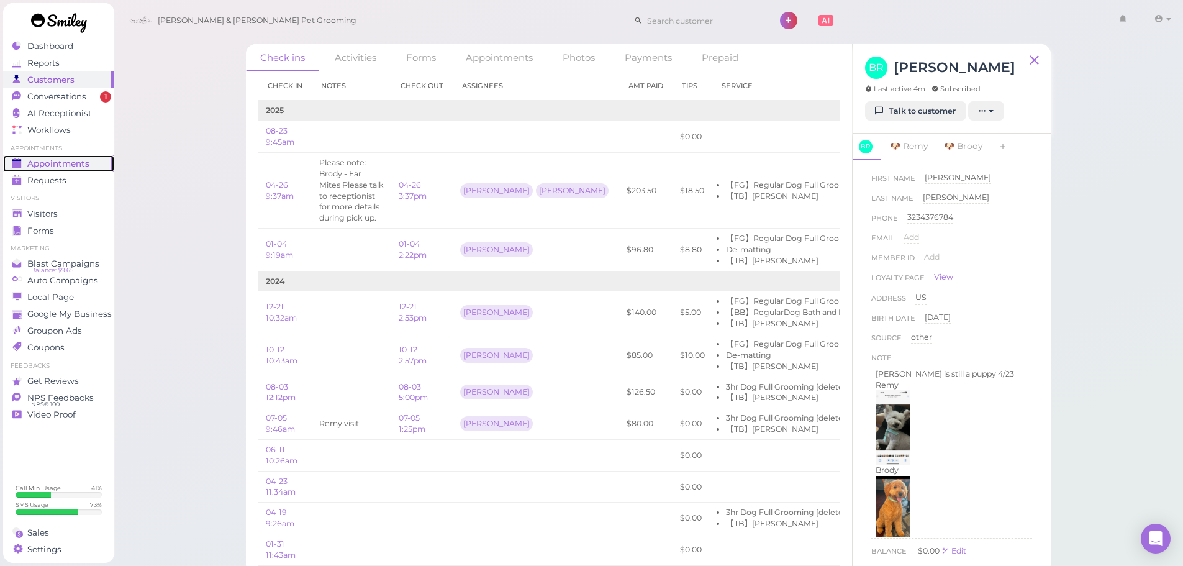
click at [54, 168] on span "Appointments" at bounding box center [58, 163] width 62 height 11
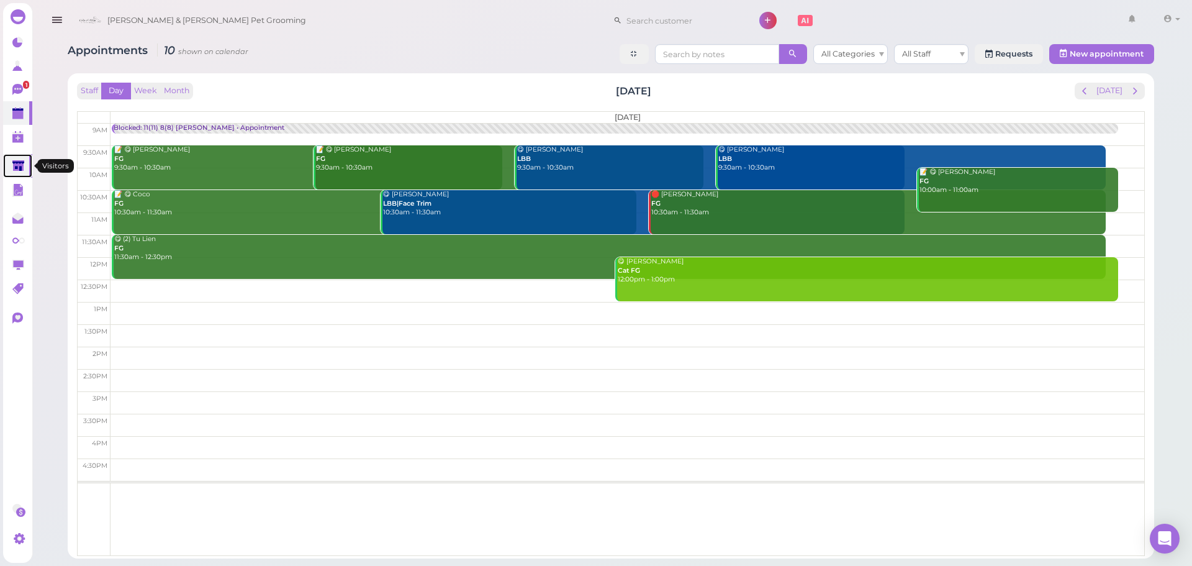
click at [16, 166] on icon at bounding box center [18, 165] width 12 height 9
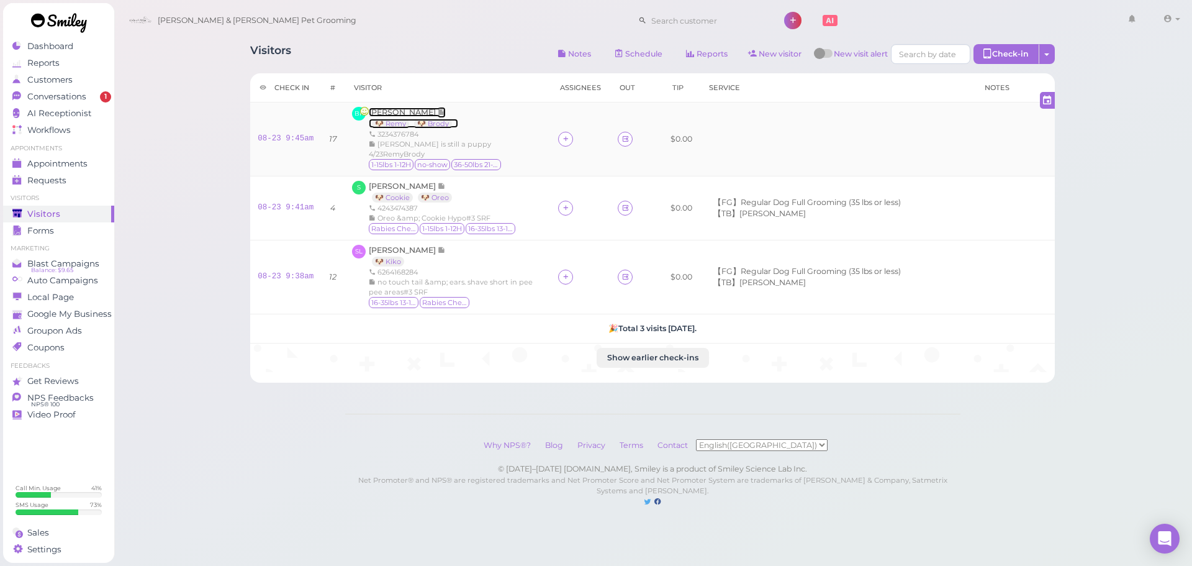
click at [403, 112] on span "[PERSON_NAME]" at bounding box center [403, 111] width 69 height 9
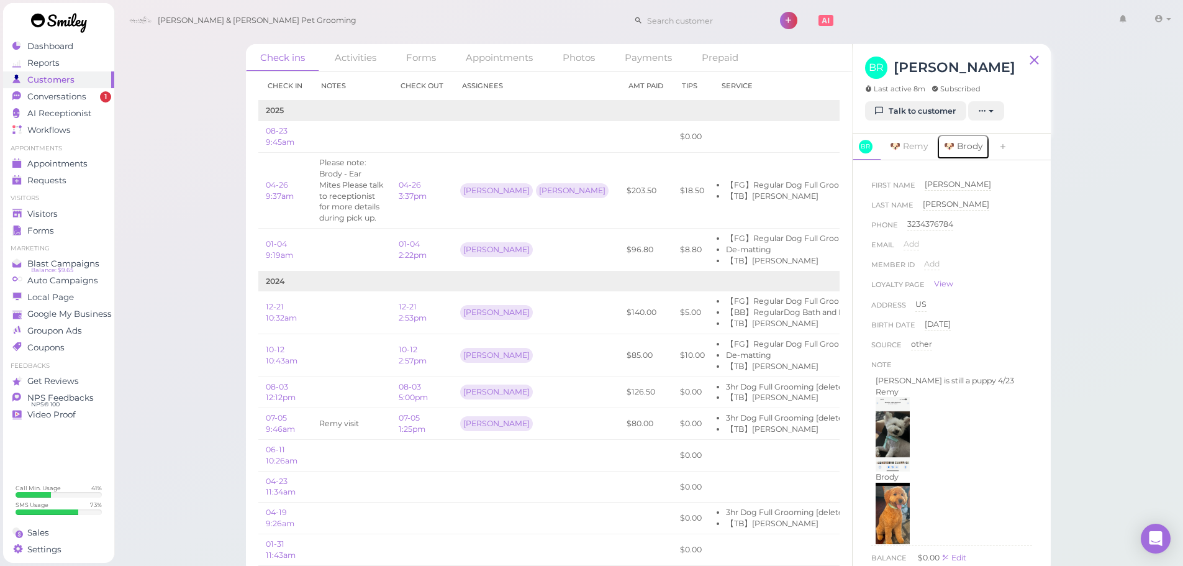
click at [969, 148] on link "🐶 Brody" at bounding box center [962, 146] width 53 height 26
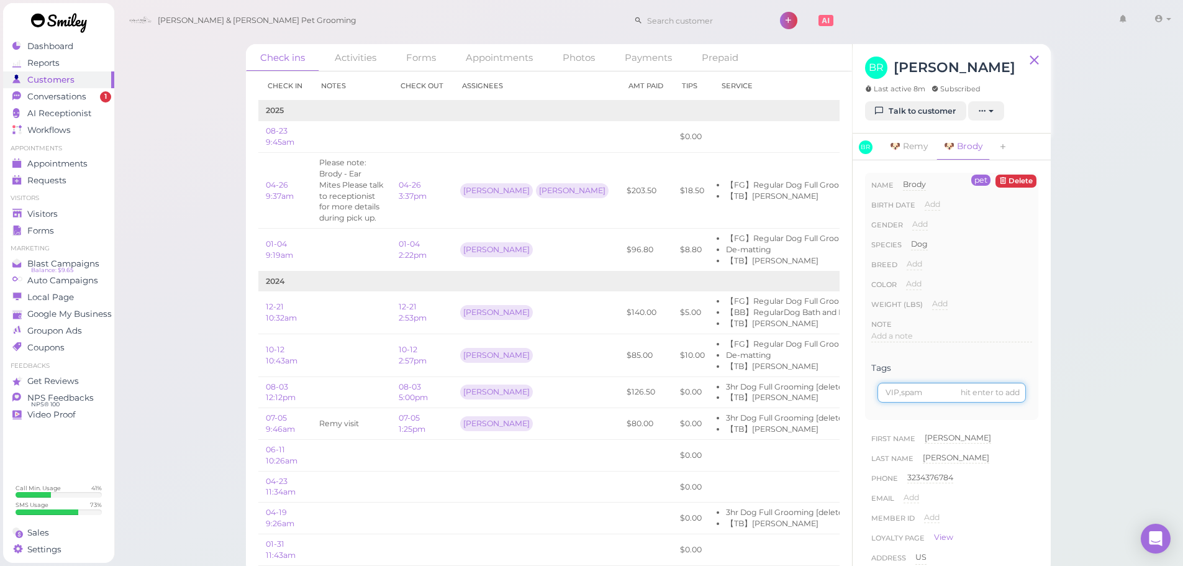
click at [925, 395] on input at bounding box center [951, 392] width 148 height 20
type input "exceeded height"
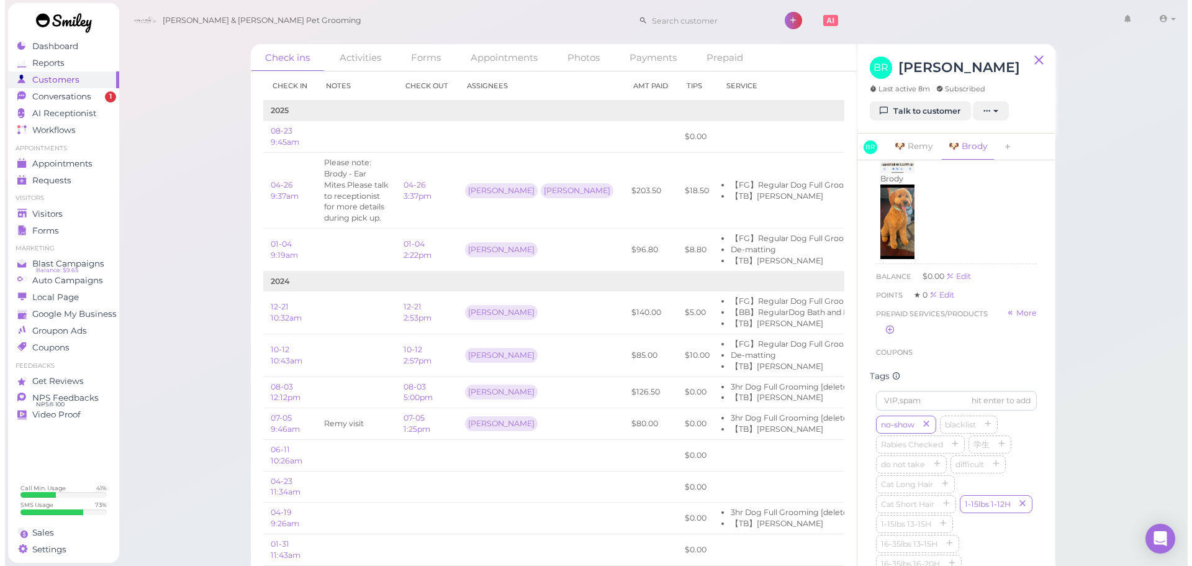
scroll to position [62, 0]
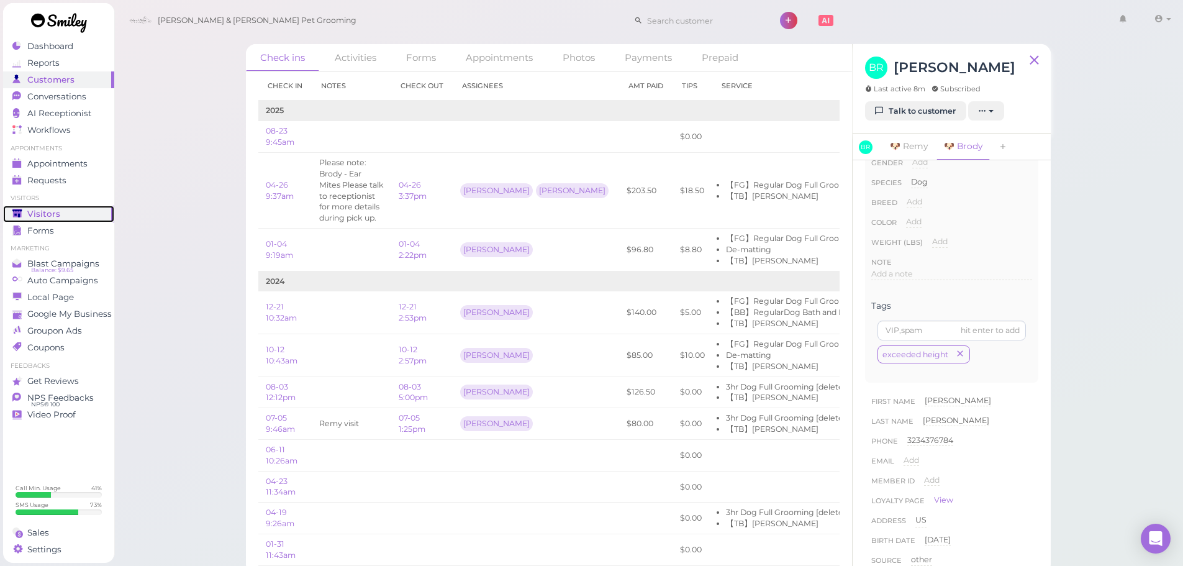
click at [40, 219] on link "Visitors" at bounding box center [58, 213] width 111 height 17
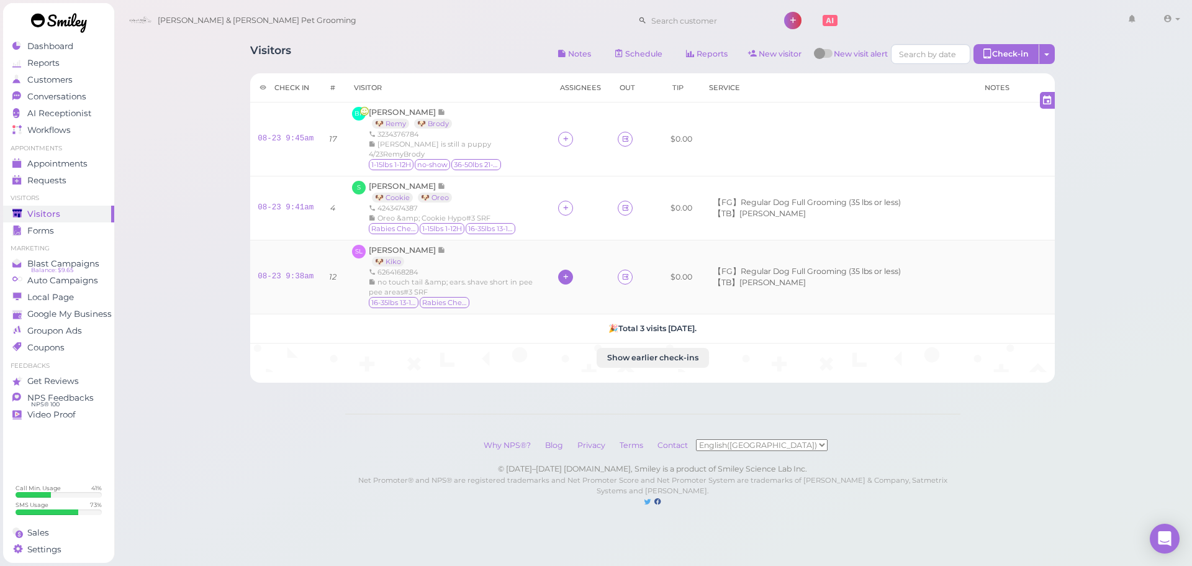
click at [566, 272] on icon at bounding box center [566, 276] width 8 height 9
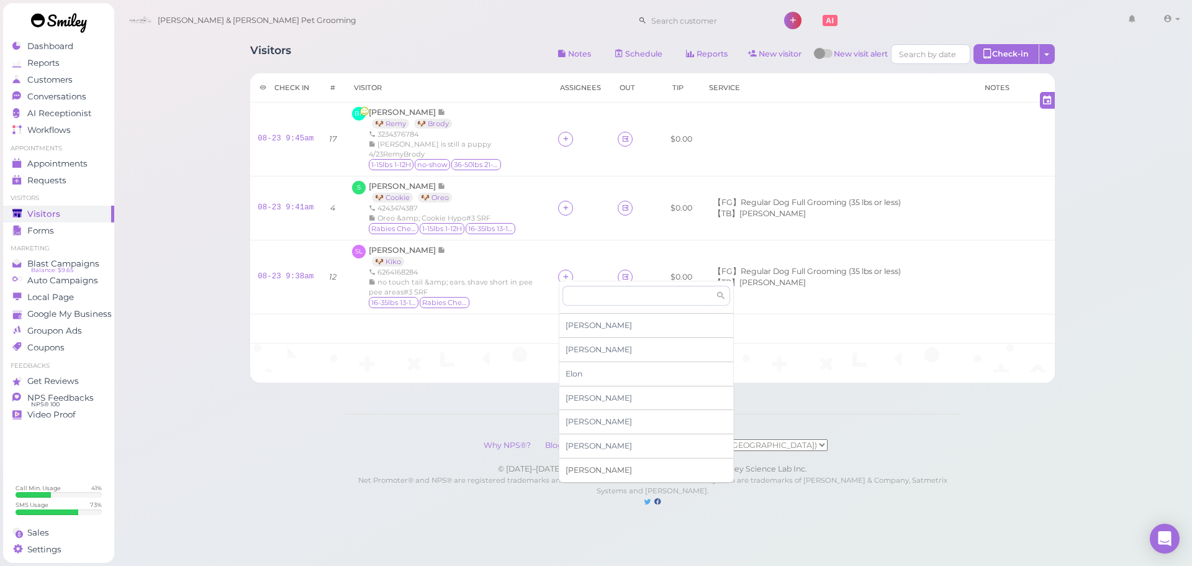
scroll to position [211, 0]
click at [577, 473] on span "[PERSON_NAME]" at bounding box center [599, 470] width 66 height 9
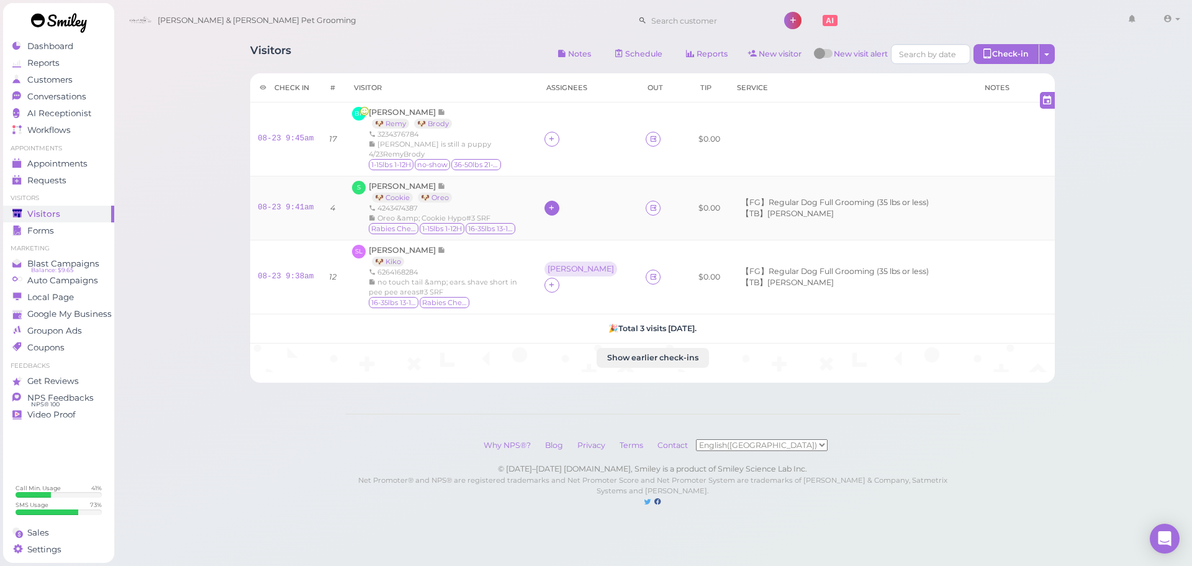
click at [556, 203] on icon at bounding box center [552, 207] width 8 height 9
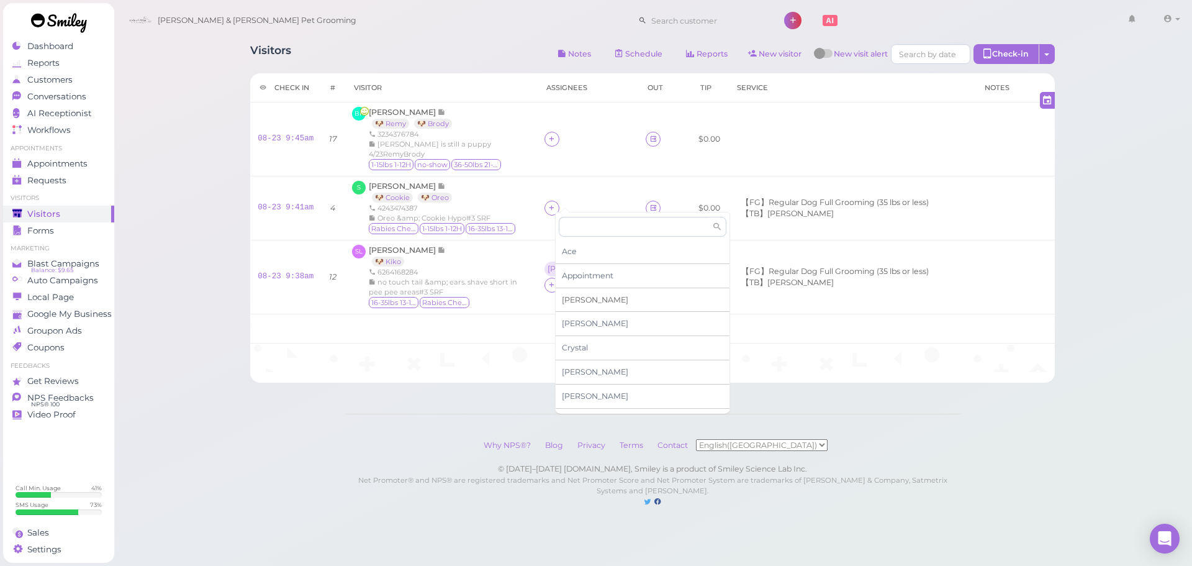
click at [572, 300] on span "[PERSON_NAME]" at bounding box center [595, 299] width 66 height 9
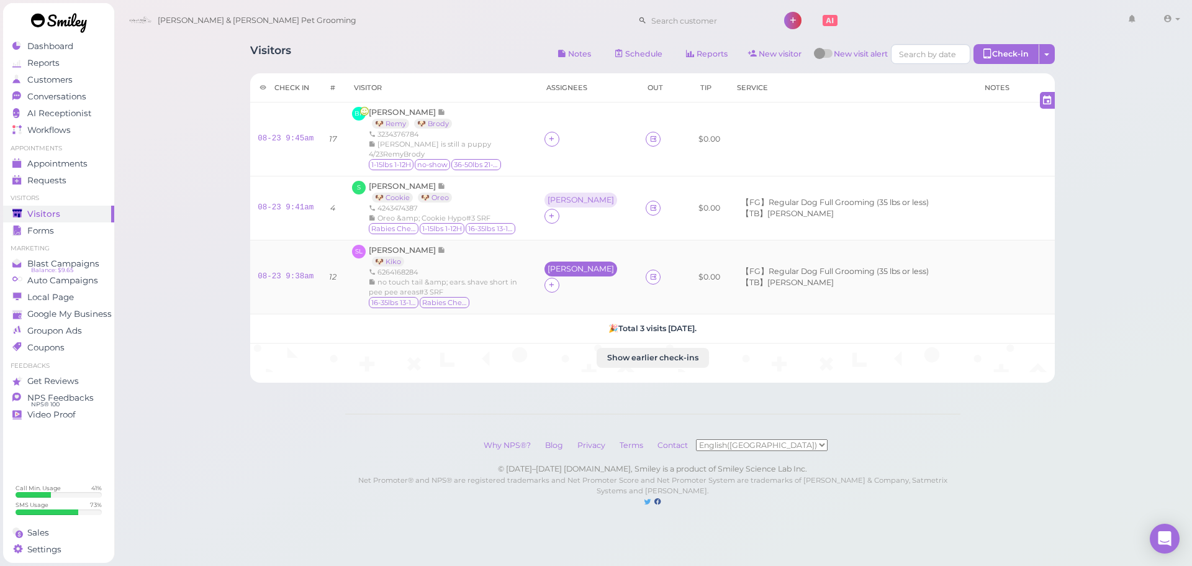
click at [572, 264] on div "[PERSON_NAME]" at bounding box center [581, 268] width 66 height 9
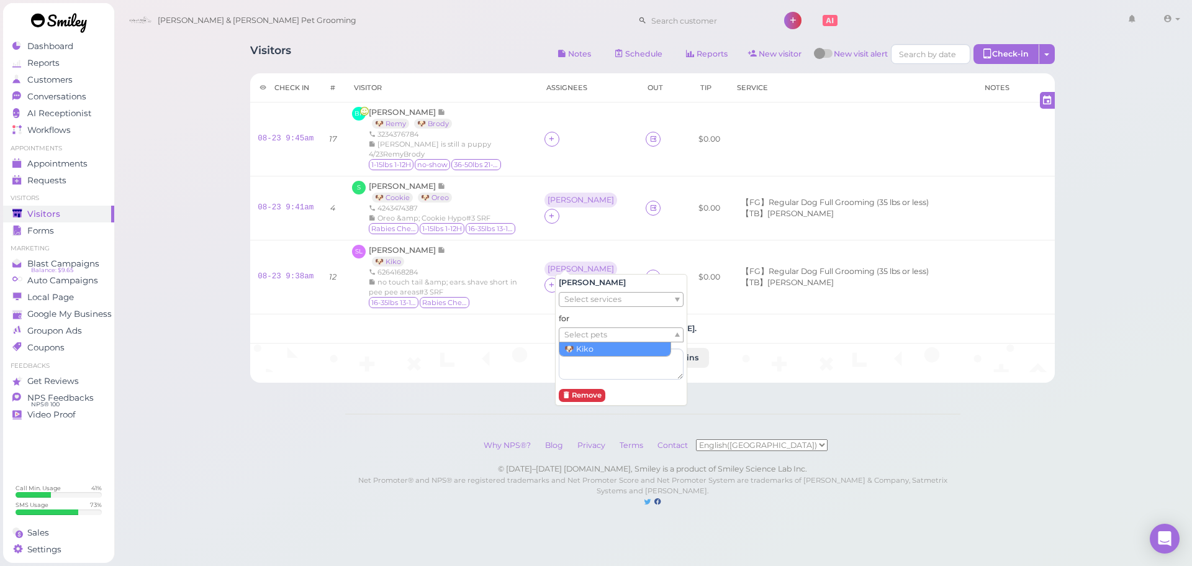
click at [577, 335] on span "Select pets" at bounding box center [585, 335] width 43 height 14
click at [557, 202] on div "[PERSON_NAME]" at bounding box center [580, 199] width 73 height 15
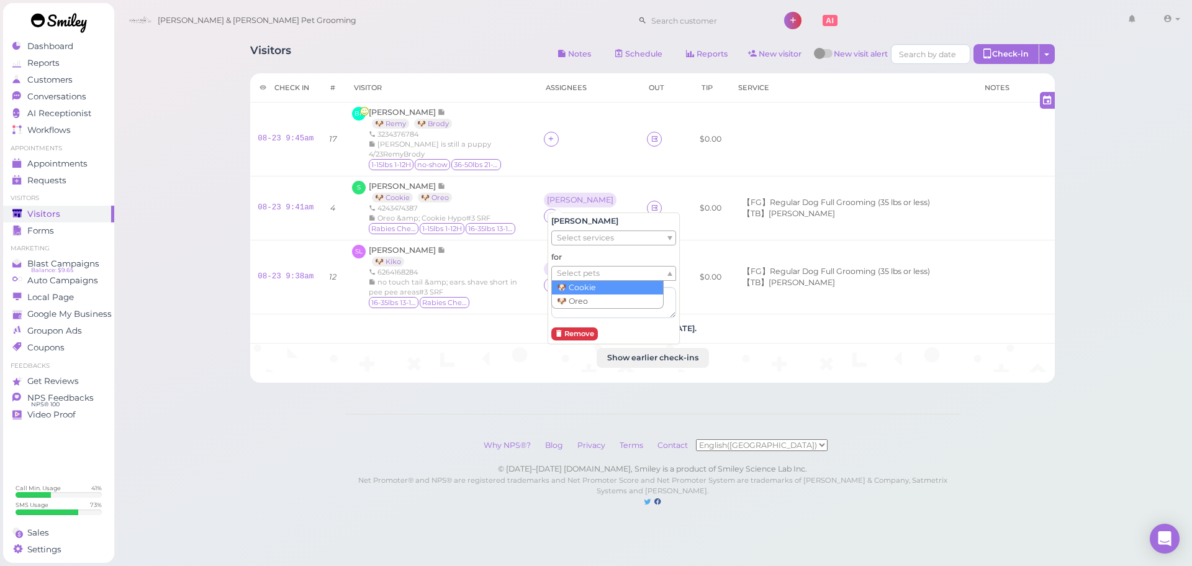
click at [564, 269] on span "Select pets" at bounding box center [578, 273] width 43 height 14
click at [555, 211] on icon at bounding box center [551, 215] width 8 height 9
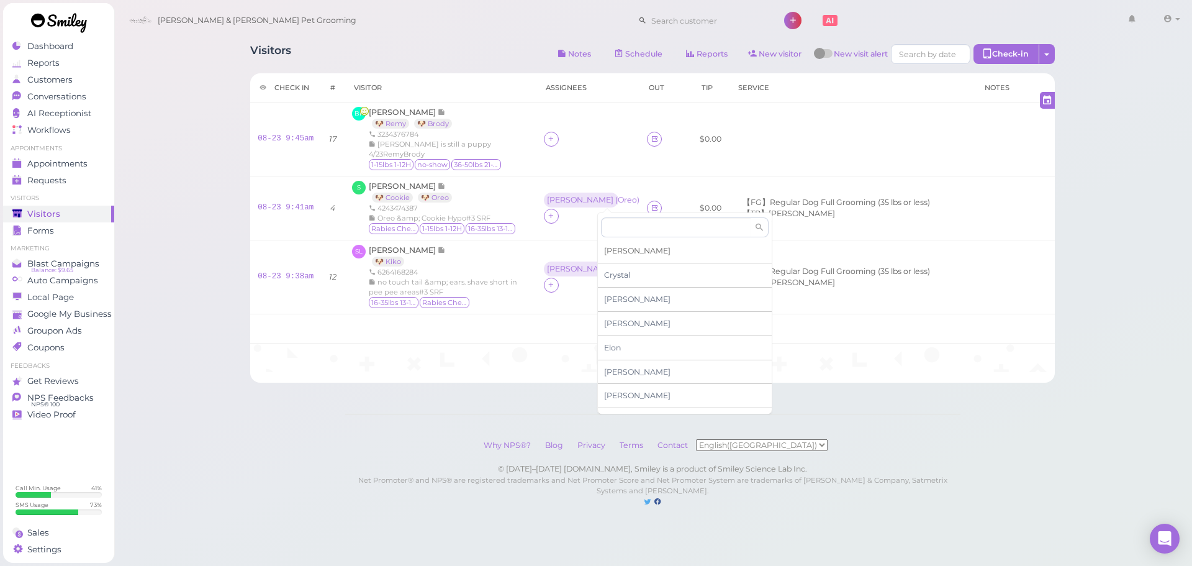
scroll to position [186, 0]
click at [620, 284] on span "Helen" at bounding box center [637, 281] width 66 height 9
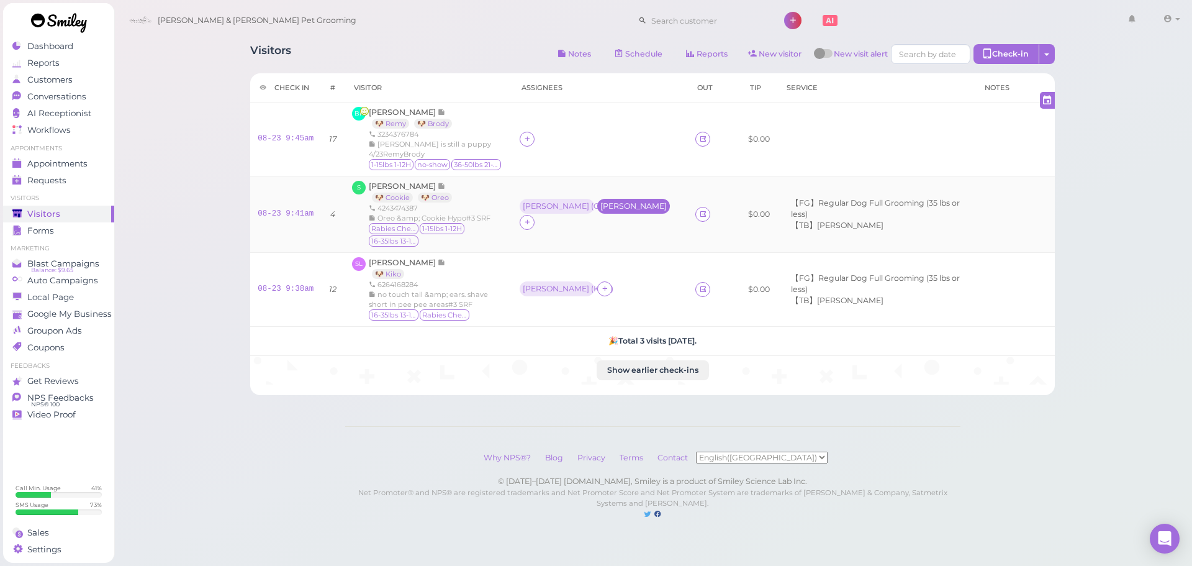
click at [610, 202] on div "Helen" at bounding box center [633, 206] width 66 height 9
click at [606, 263] on ul "Select pets" at bounding box center [605, 266] width 114 height 14
click at [173, 160] on div "Visitors Notes Schedule Reports New visitor New visit alert Check-in Customer c…" at bounding box center [653, 272] width 1079 height 544
click at [534, 134] on div at bounding box center [526, 139] width 15 height 15
click at [544, 238] on span "[PERSON_NAME]" at bounding box center [572, 235] width 66 height 9
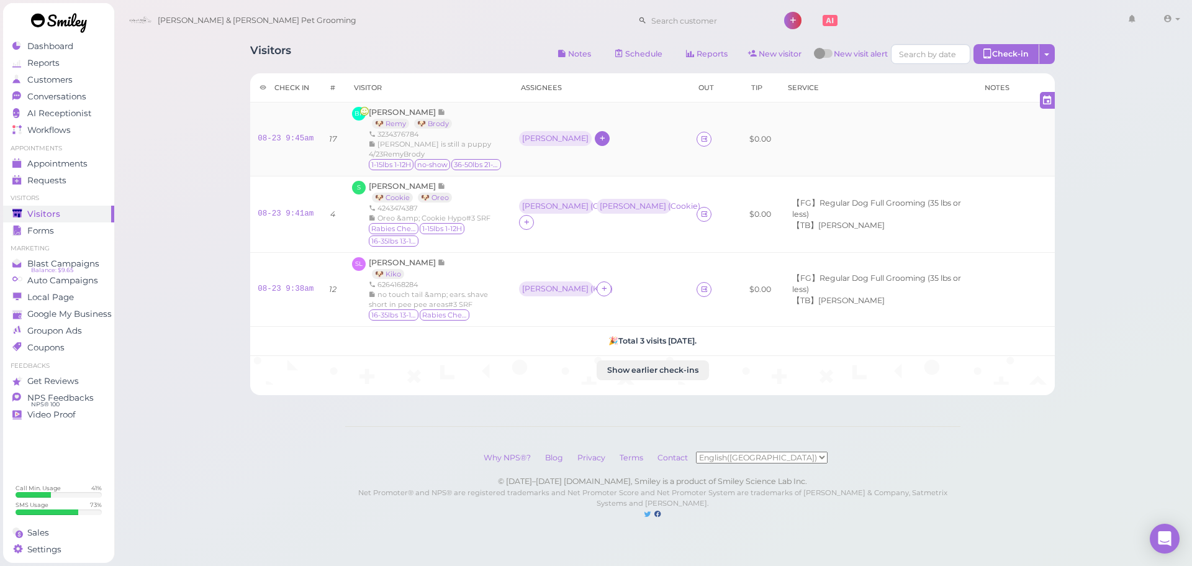
click at [538, 137] on div "[PERSON_NAME]" at bounding box center [555, 138] width 66 height 9
click at [540, 134] on div "[PERSON_NAME]" at bounding box center [555, 138] width 66 height 9
click at [548, 183] on span "Select pets" at bounding box center [562, 188] width 43 height 14
click at [174, 145] on div "Visitors Notes Schedule Reports New visitor New visit alert Check-in Customer c…" at bounding box center [653, 272] width 1079 height 544
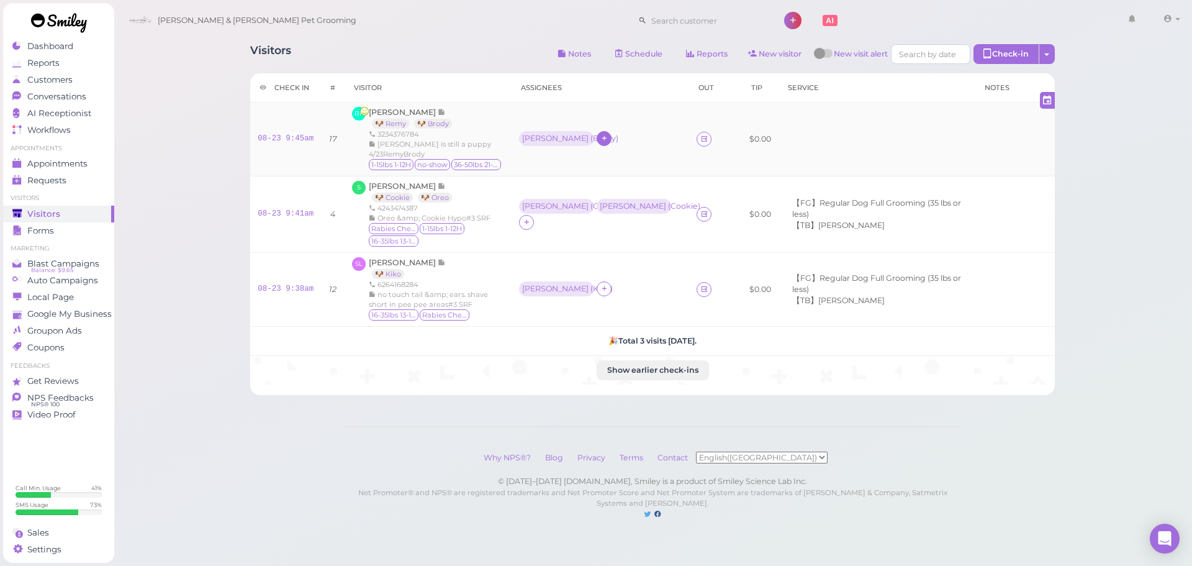
click at [597, 131] on div at bounding box center [604, 138] width 15 height 15
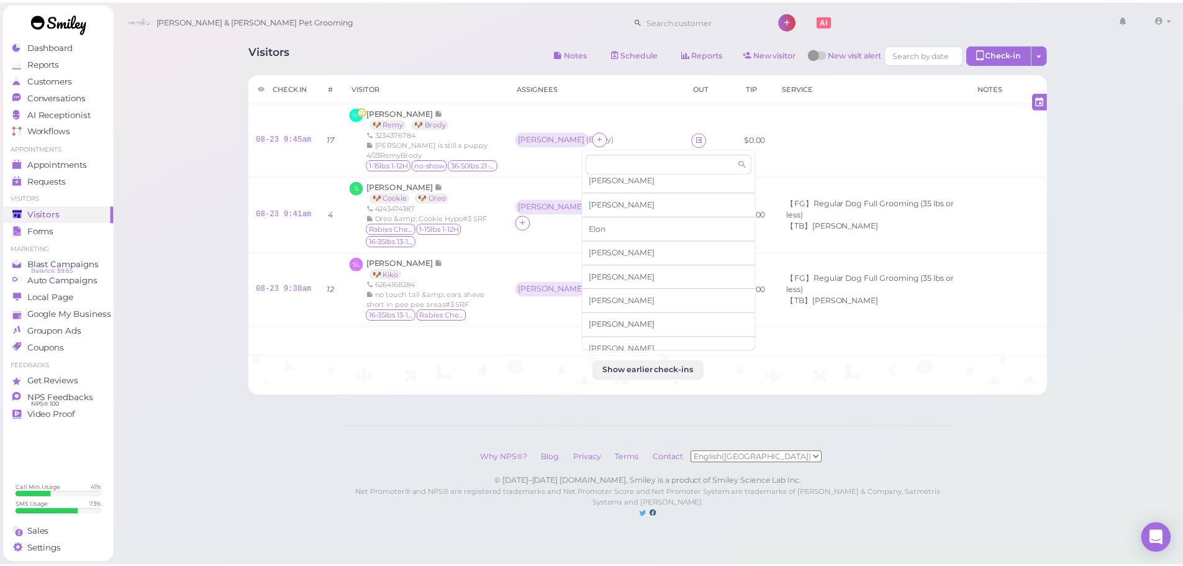
scroll to position [212, 0]
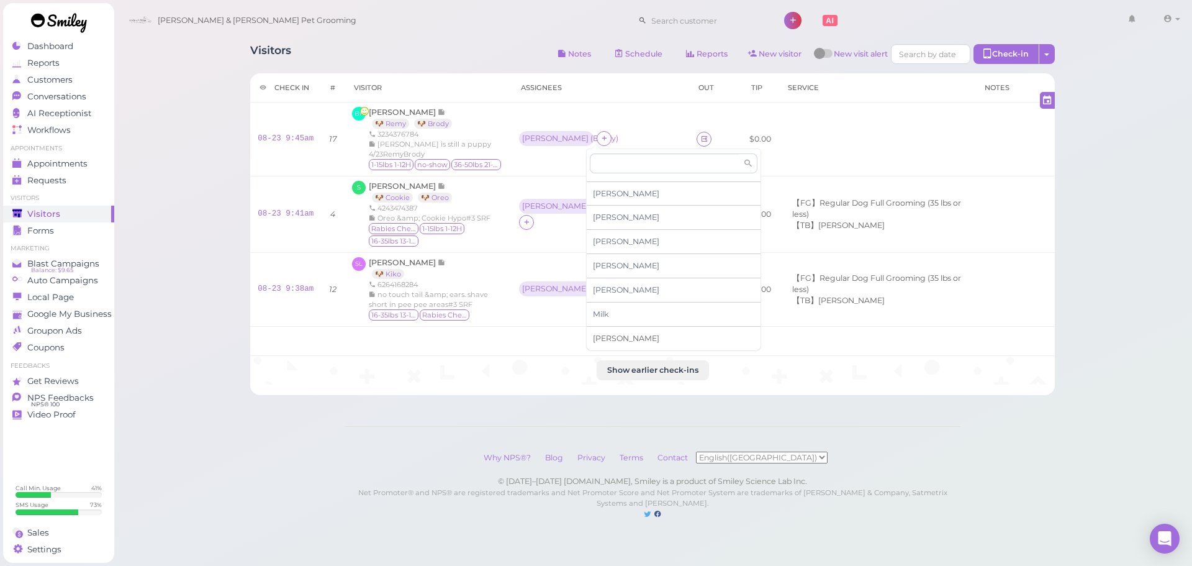
click at [608, 346] on div "[PERSON_NAME]" at bounding box center [674, 339] width 174 height 24
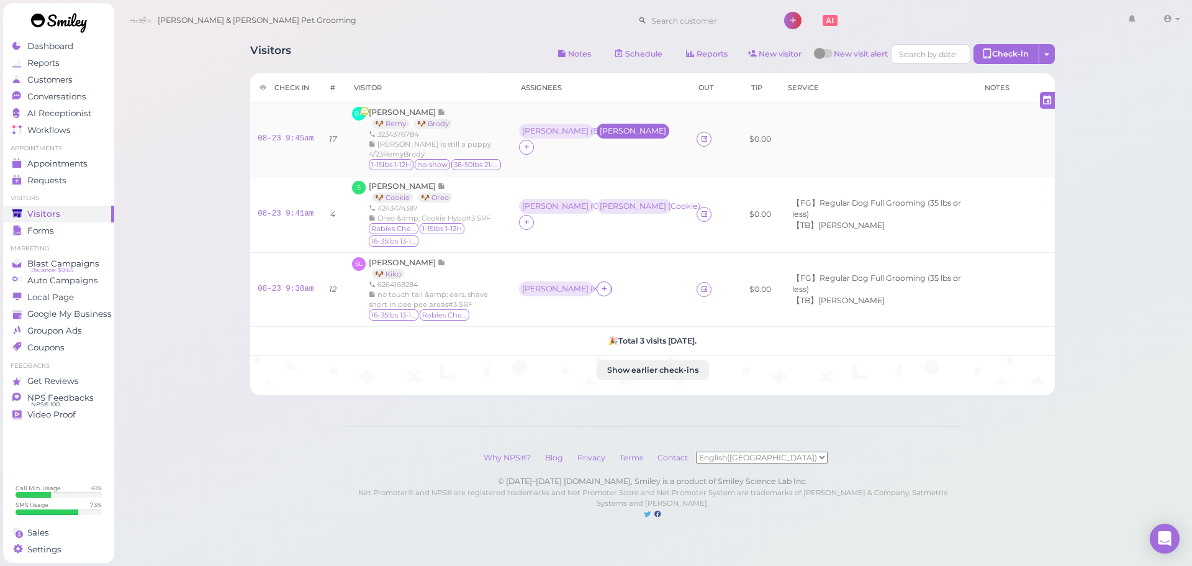
click at [611, 133] on div "[PERSON_NAME]" at bounding box center [633, 131] width 66 height 9
click at [600, 189] on ul "Select pets" at bounding box center [593, 188] width 114 height 14
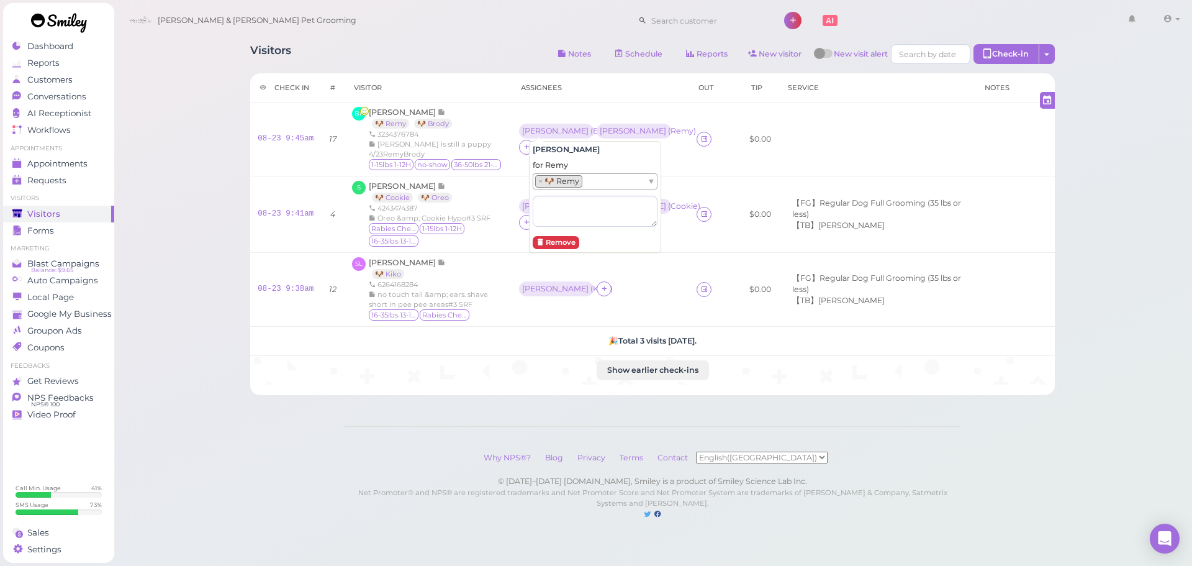
click at [134, 133] on div "Visitors Notes Schedule Reports New visitor New visit alert Check-in Customer c…" at bounding box center [653, 272] width 1079 height 544
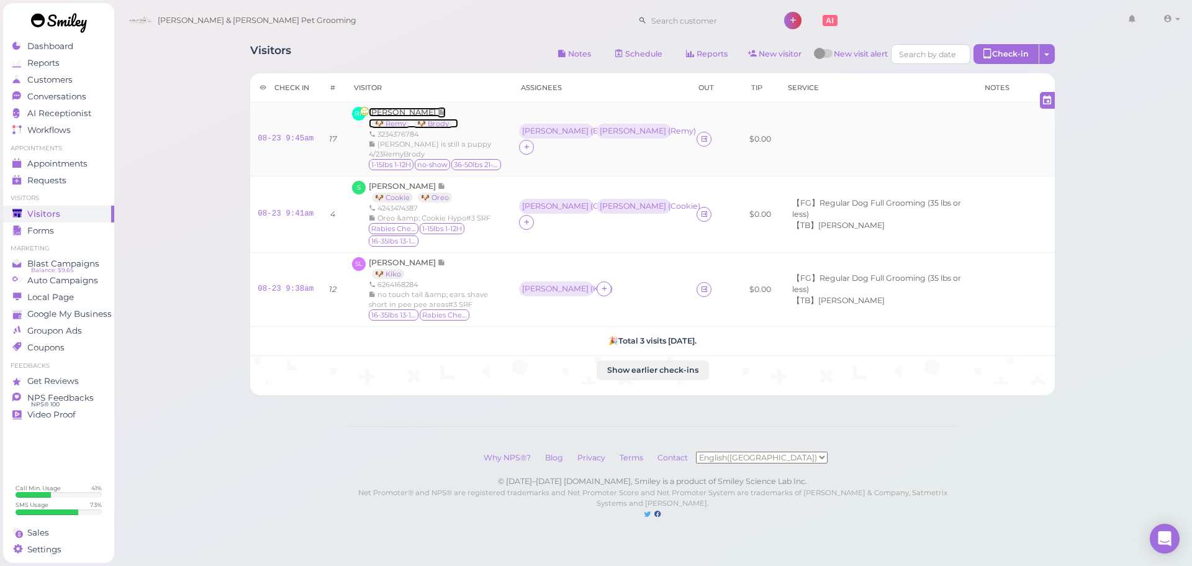
click at [395, 107] on span "[PERSON_NAME]" at bounding box center [403, 111] width 69 height 9
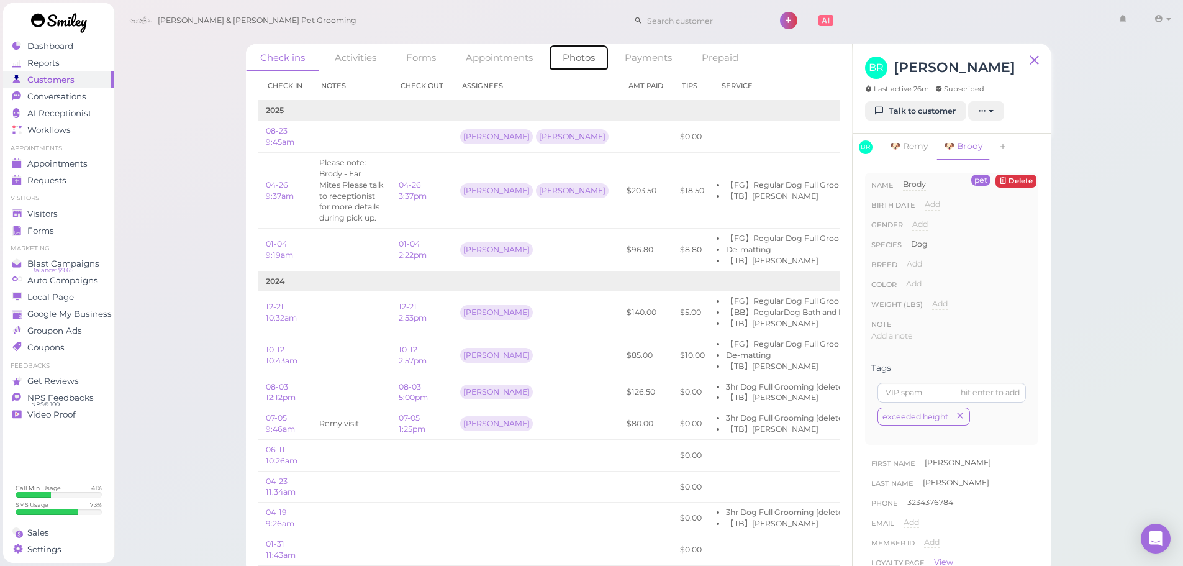
click at [584, 60] on link "Photos" at bounding box center [578, 57] width 61 height 27
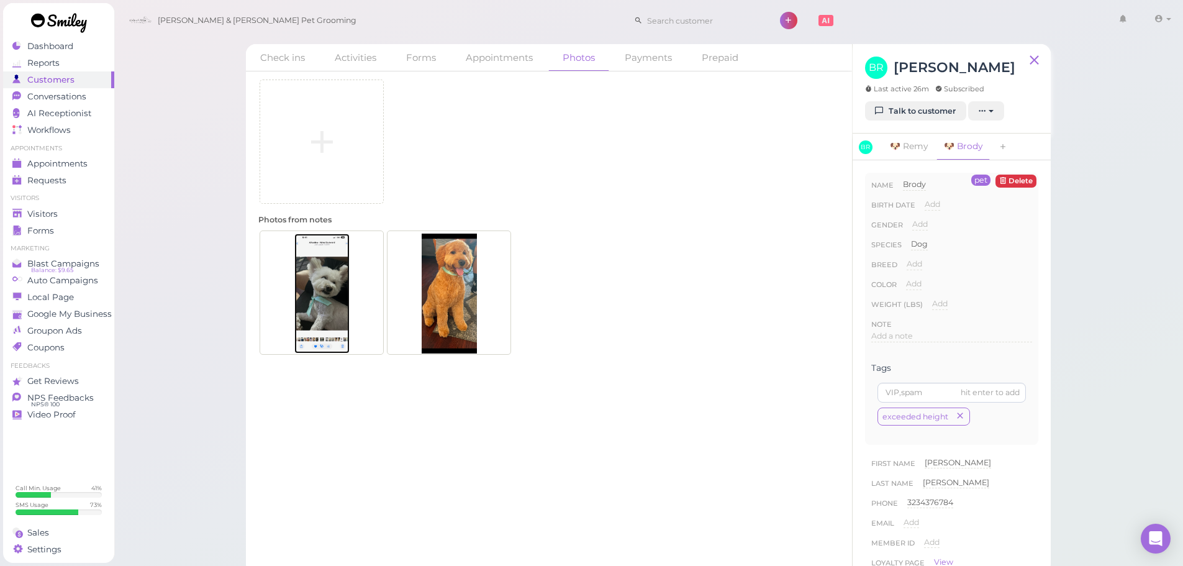
click at [331, 258] on img at bounding box center [321, 293] width 55 height 120
click at [47, 215] on span "Visitors" at bounding box center [43, 214] width 33 height 11
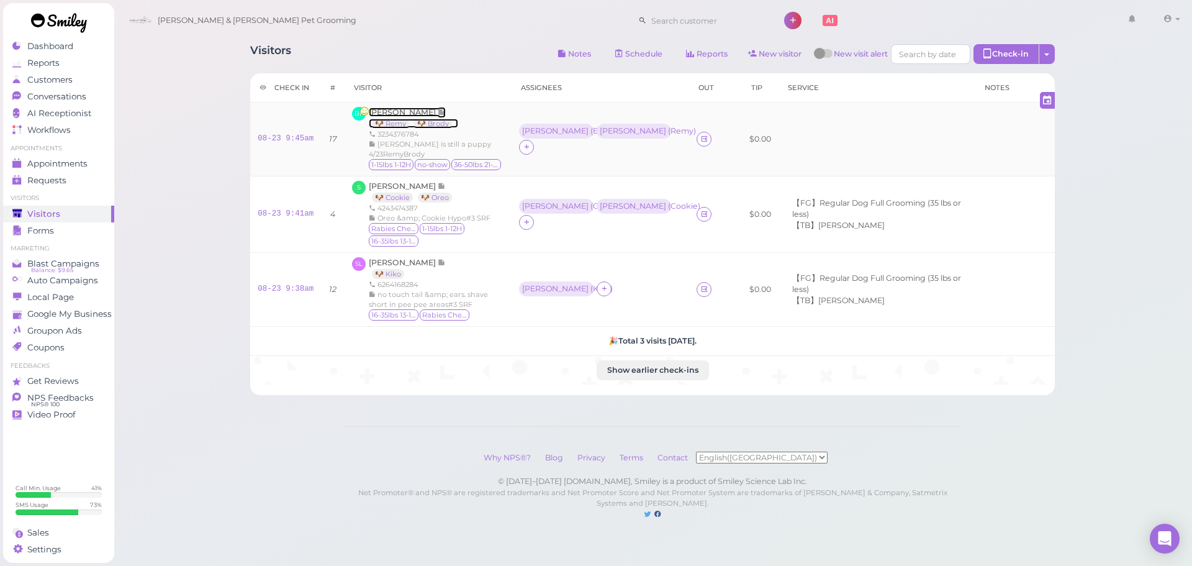
click at [390, 110] on span "[PERSON_NAME]" at bounding box center [403, 111] width 69 height 9
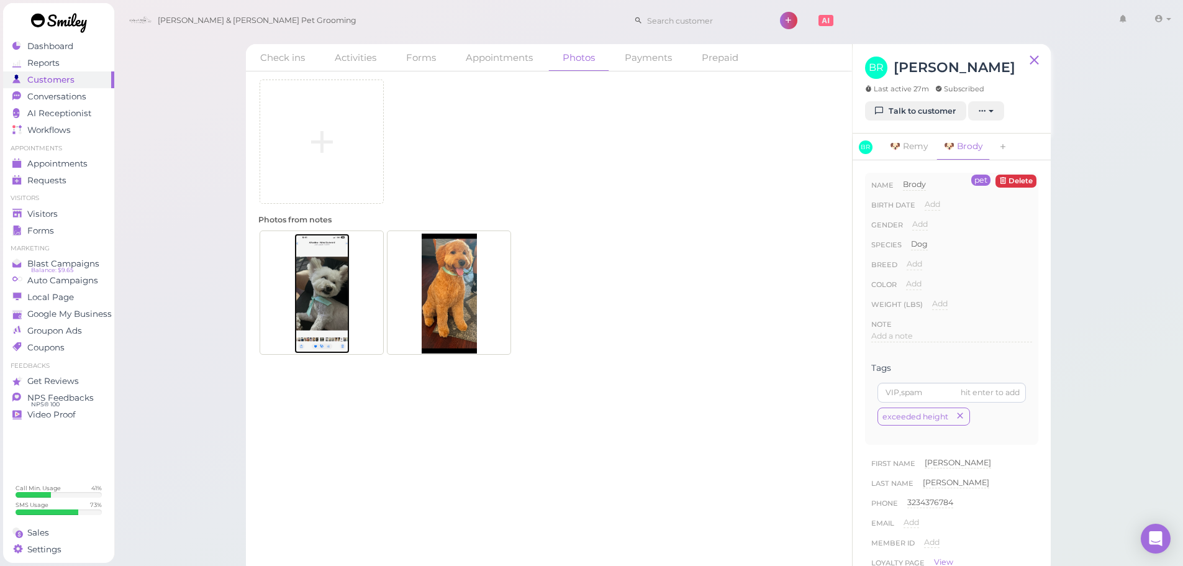
click at [335, 282] on img at bounding box center [321, 293] width 55 height 120
click at [61, 219] on div "Visitors" at bounding box center [56, 214] width 89 height 11
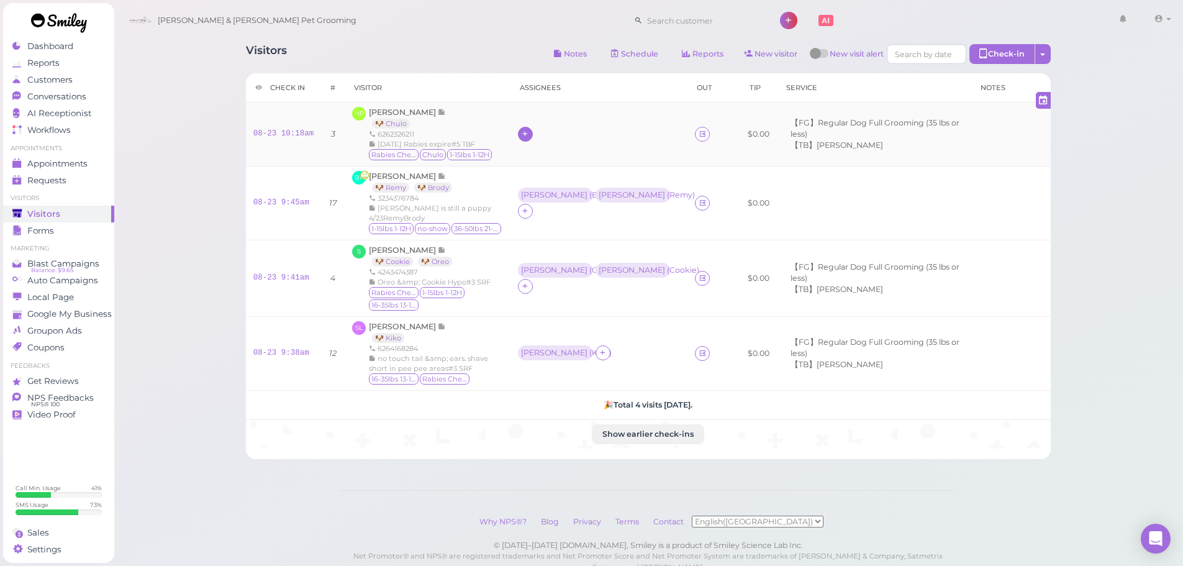
click at [529, 132] on icon at bounding box center [525, 133] width 8 height 9
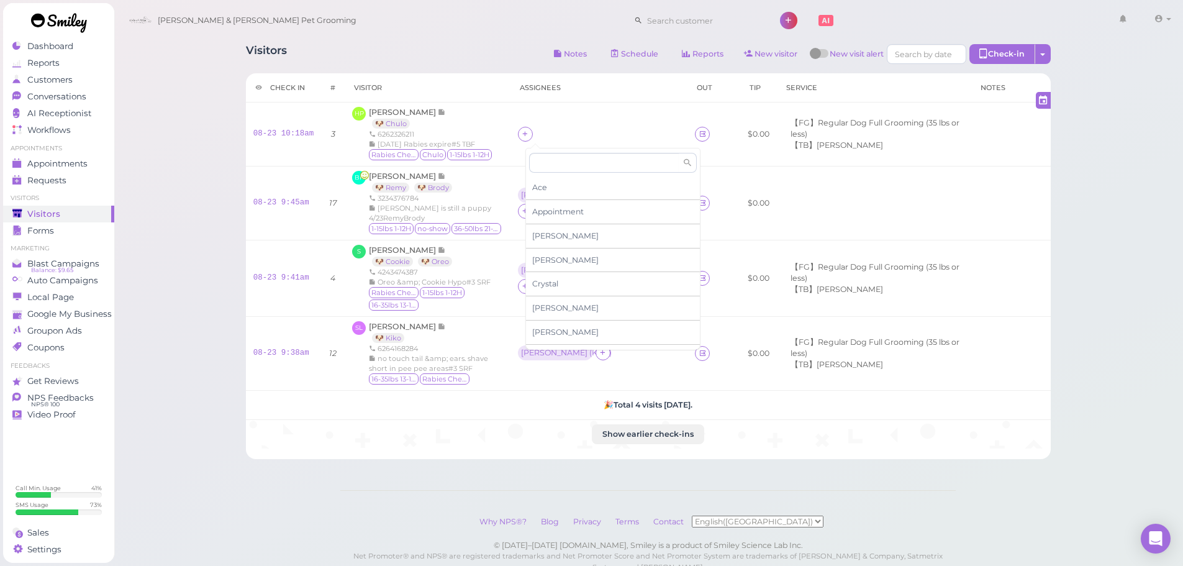
scroll to position [212, 0]
click at [551, 192] on span "[PERSON_NAME]" at bounding box center [565, 192] width 66 height 9
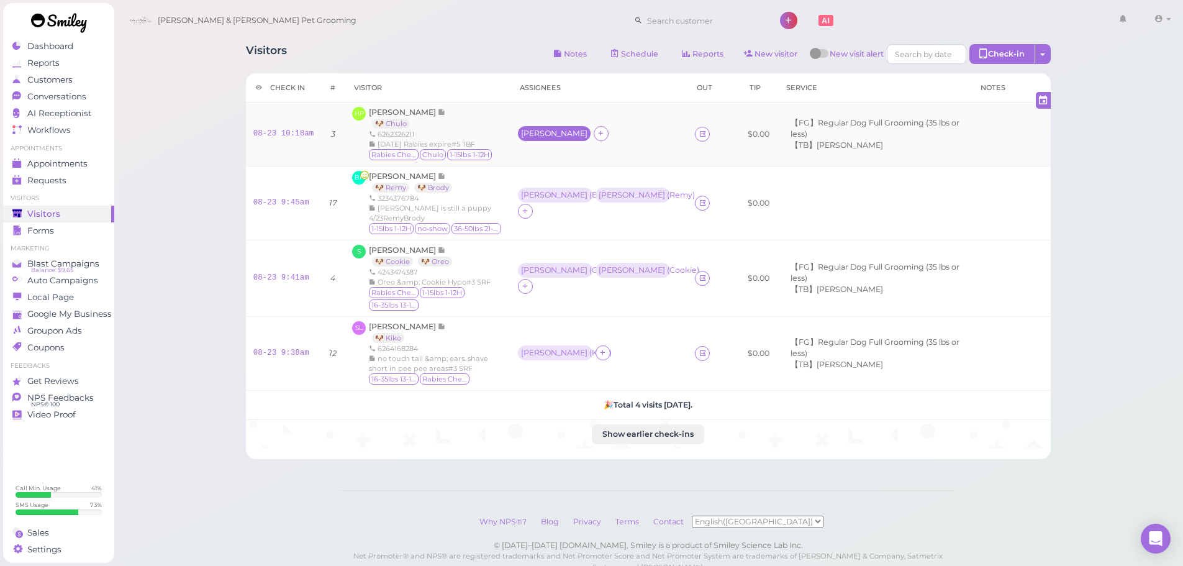
click at [529, 136] on div "[PERSON_NAME]" at bounding box center [554, 133] width 66 height 9
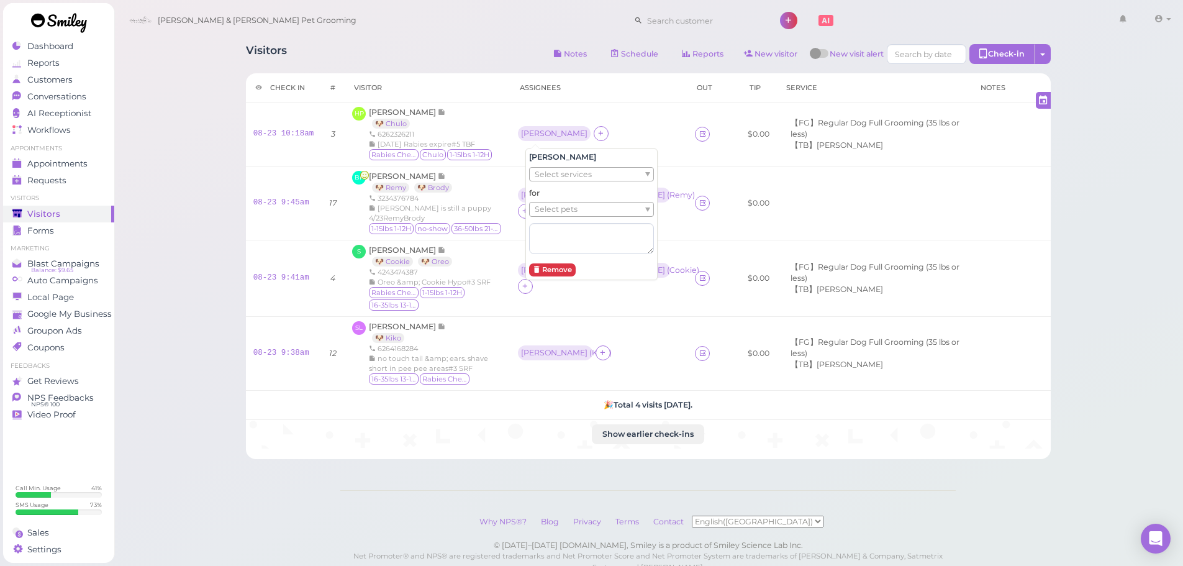
click at [539, 207] on span "Select pets" at bounding box center [555, 209] width 43 height 14
click at [186, 170] on div "Visitors Notes Schedule Reports New visitor New visit alert Check-in Customer c…" at bounding box center [649, 304] width 1070 height 608
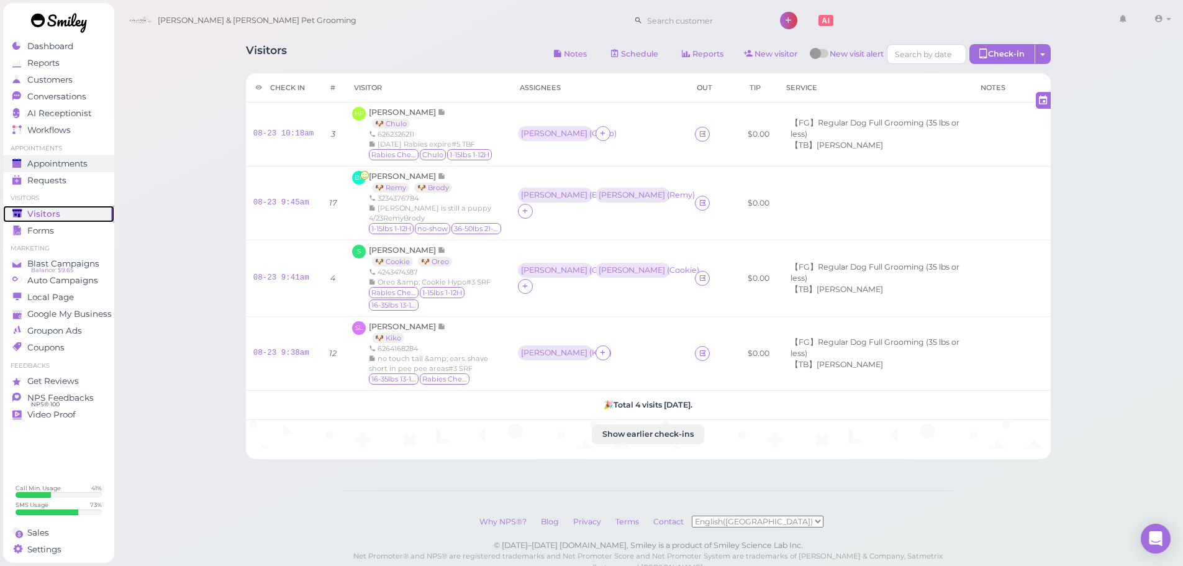
drag, startPoint x: 46, startPoint y: 220, endPoint x: 75, endPoint y: 166, distance: 60.8
click at [46, 220] on link "Visitors" at bounding box center [58, 213] width 111 height 17
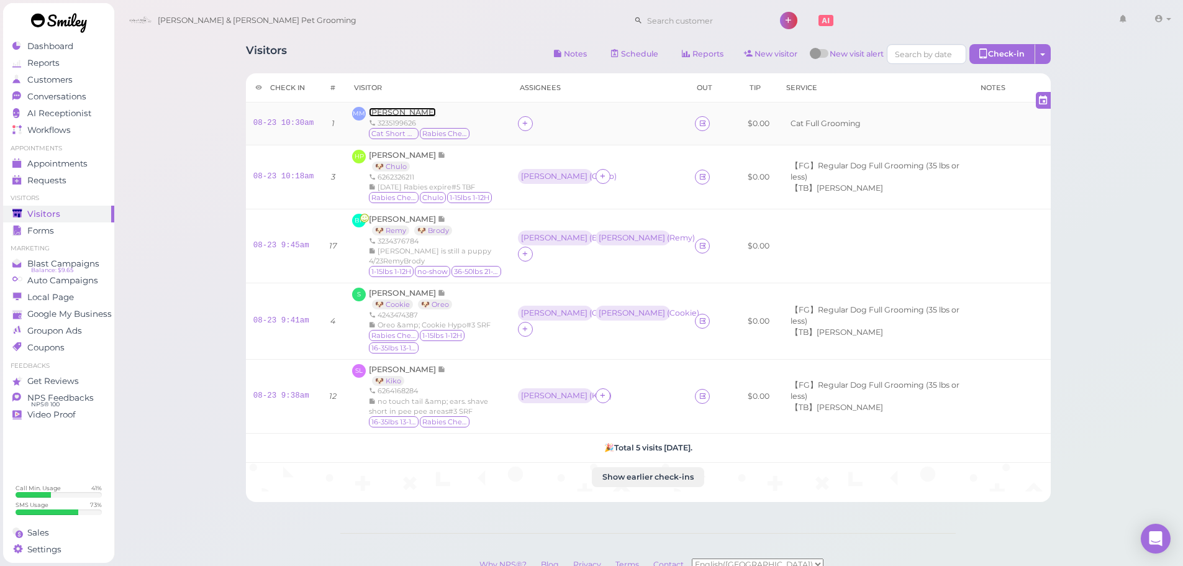
click at [400, 112] on span "[PERSON_NAME]" at bounding box center [402, 111] width 67 height 9
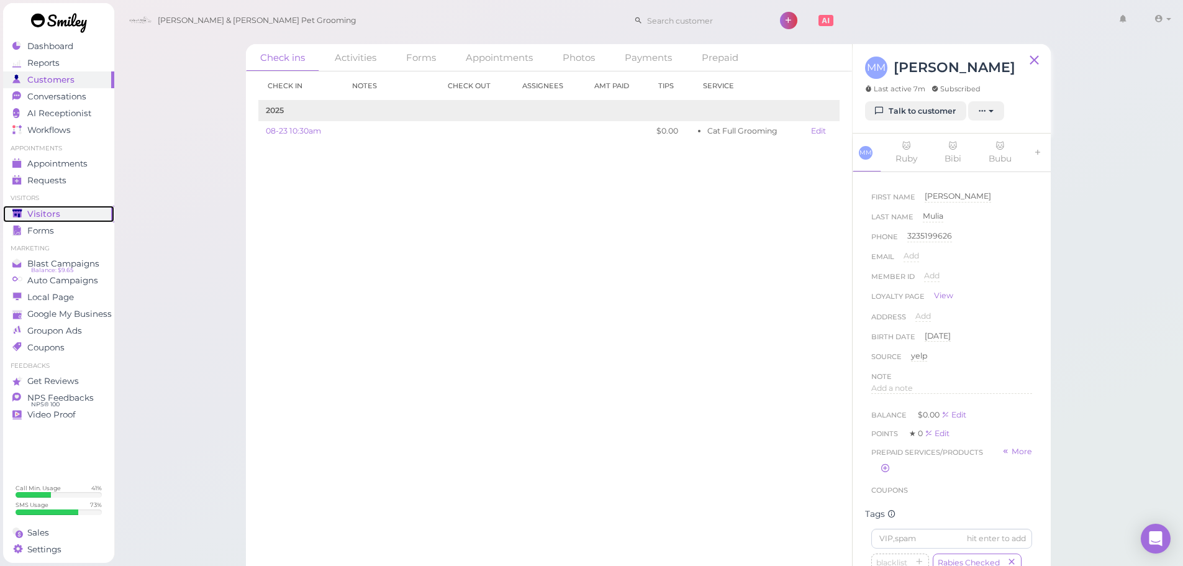
click at [61, 214] on div "Visitors" at bounding box center [56, 214] width 89 height 11
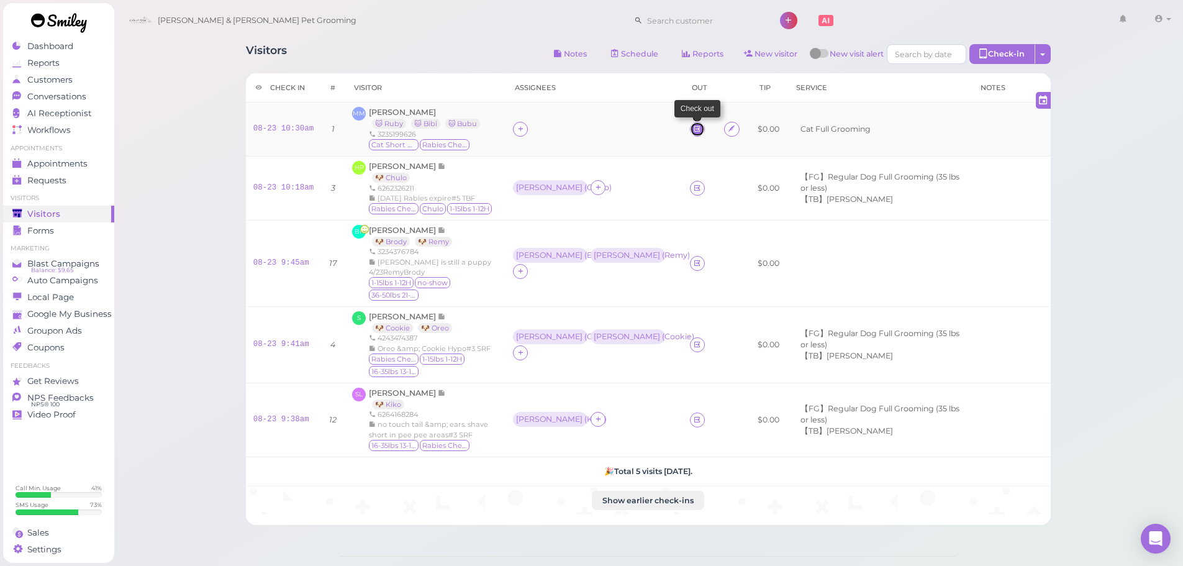
click at [693, 125] on icon at bounding box center [697, 128] width 8 height 9
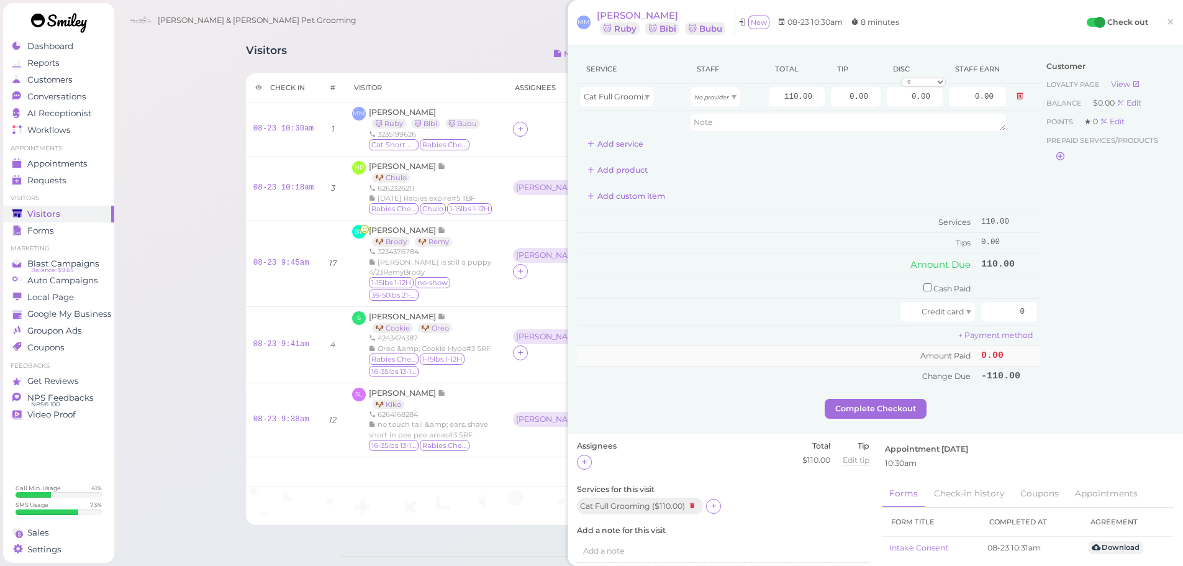
scroll to position [124, 0]
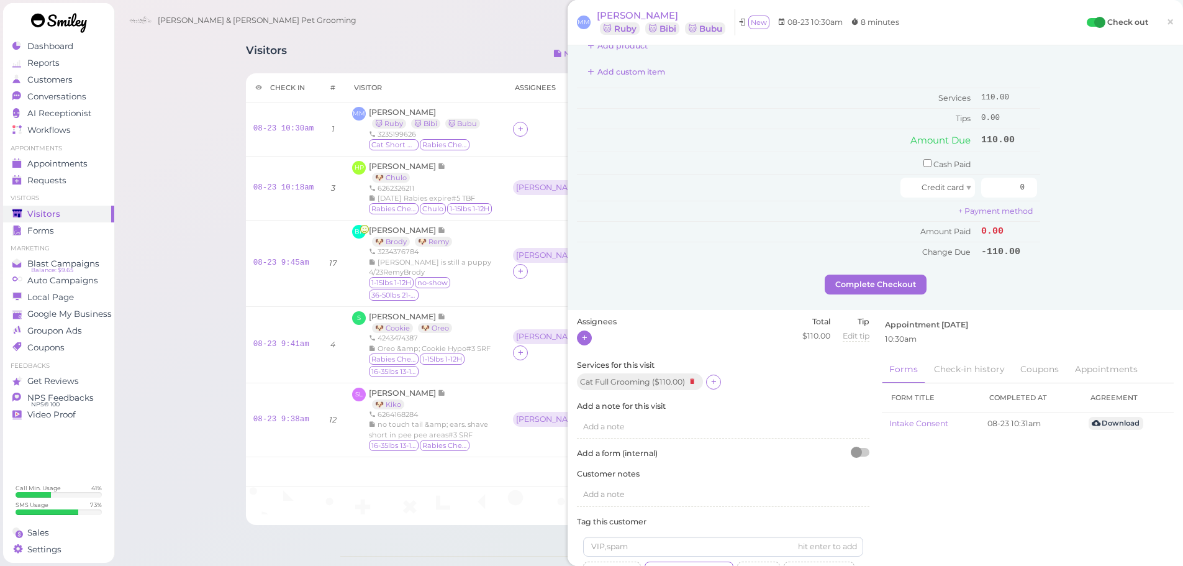
click at [587, 333] on icon at bounding box center [584, 337] width 8 height 9
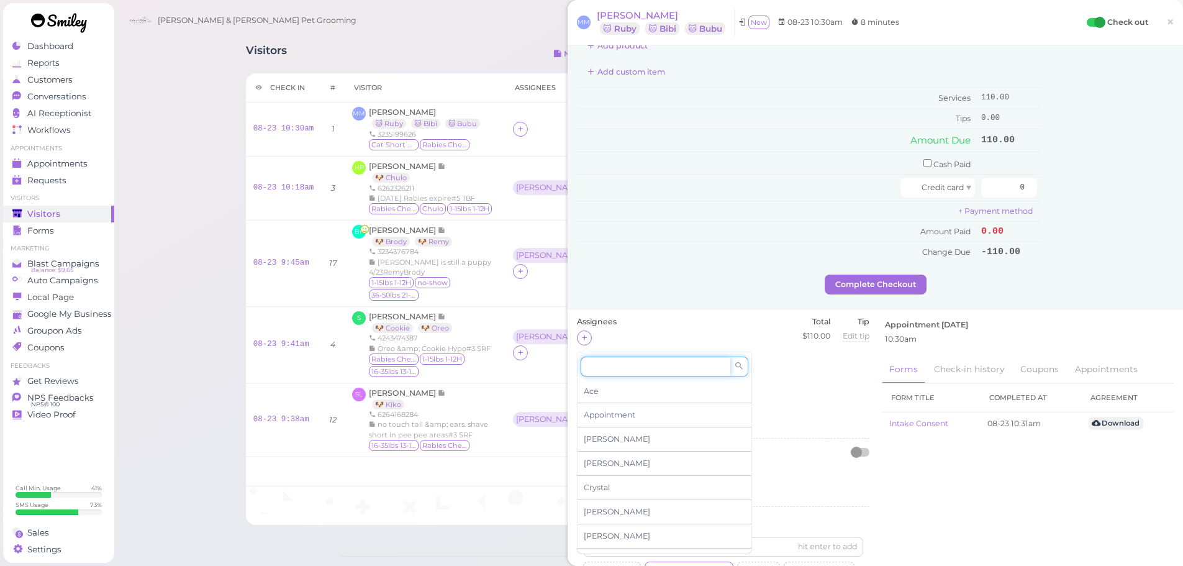
click at [647, 369] on input at bounding box center [655, 366] width 150 height 20
type input "c"
click at [646, 325] on div "Assignees Total $110.00 Tip Edit tip 0" at bounding box center [723, 337] width 292 height 43
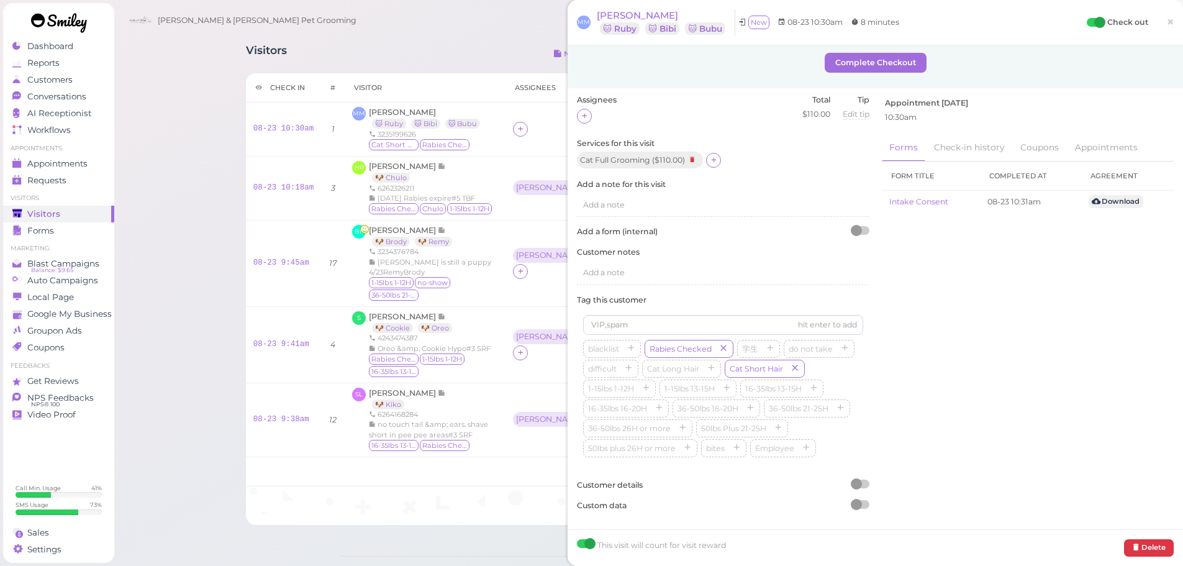
scroll to position [284, 0]
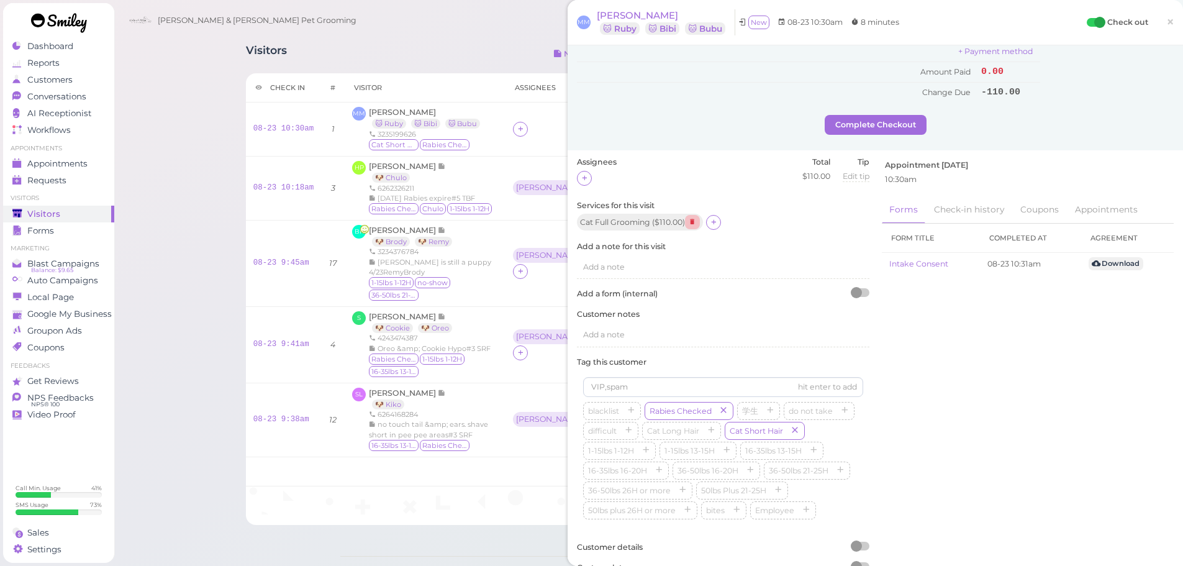
click at [695, 219] on icon at bounding box center [692, 222] width 15 height 14
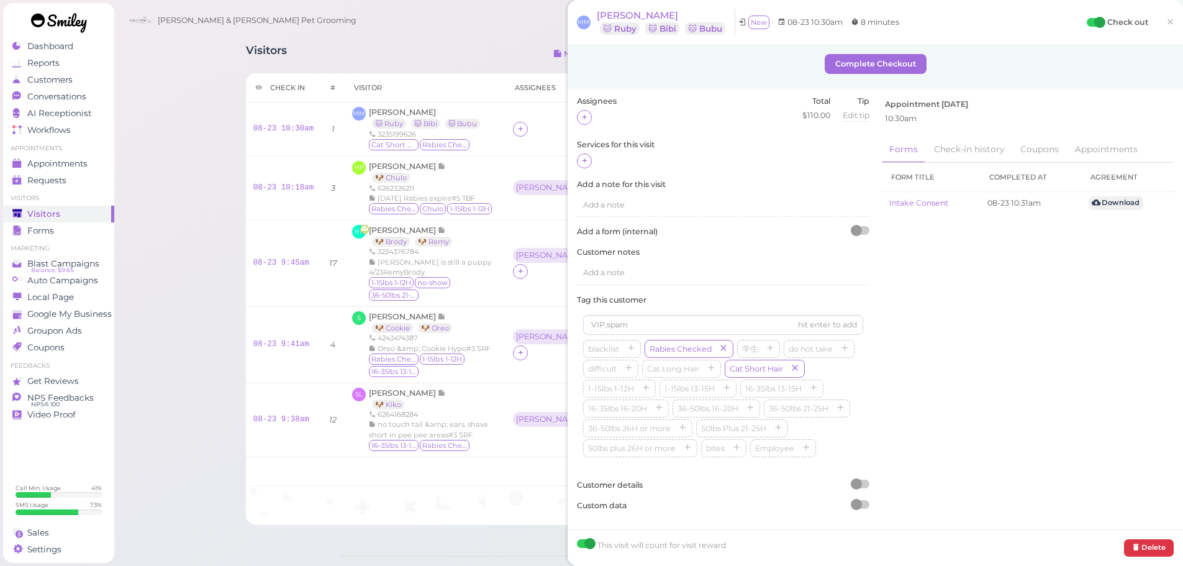
scroll to position [178, 0]
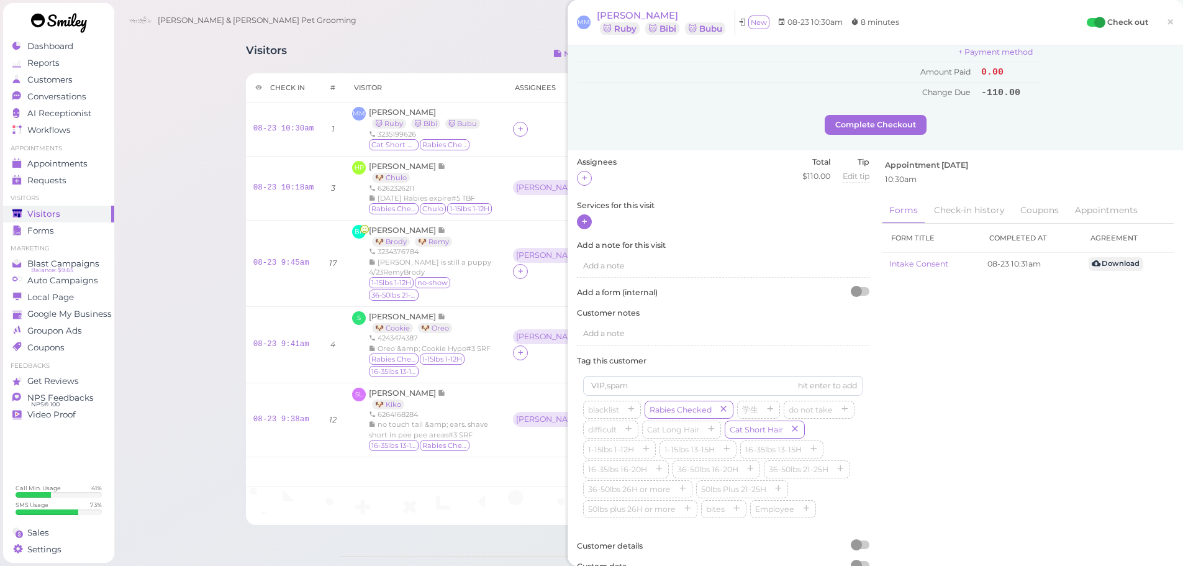
click at [585, 220] on icon at bounding box center [584, 221] width 8 height 9
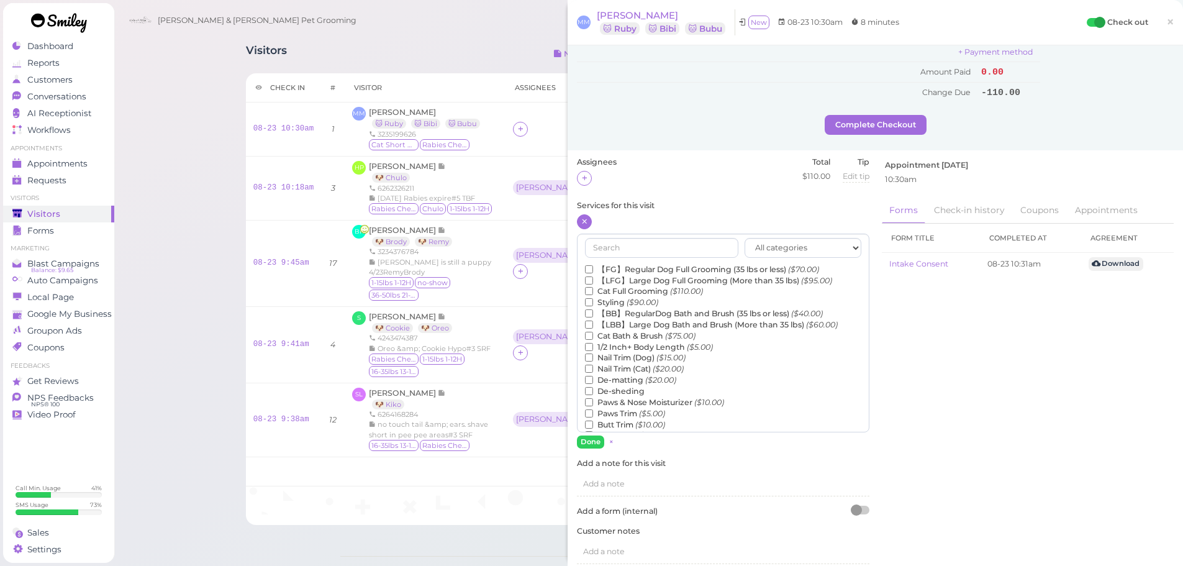
click at [646, 336] on label "Cat Bath & Brush ($75.00)" at bounding box center [640, 335] width 110 height 11
click at [593, 336] on input "Cat Bath & Brush ($75.00)" at bounding box center [589, 335] width 8 height 8
click at [625, 242] on input "text" at bounding box center [661, 248] width 153 height 20
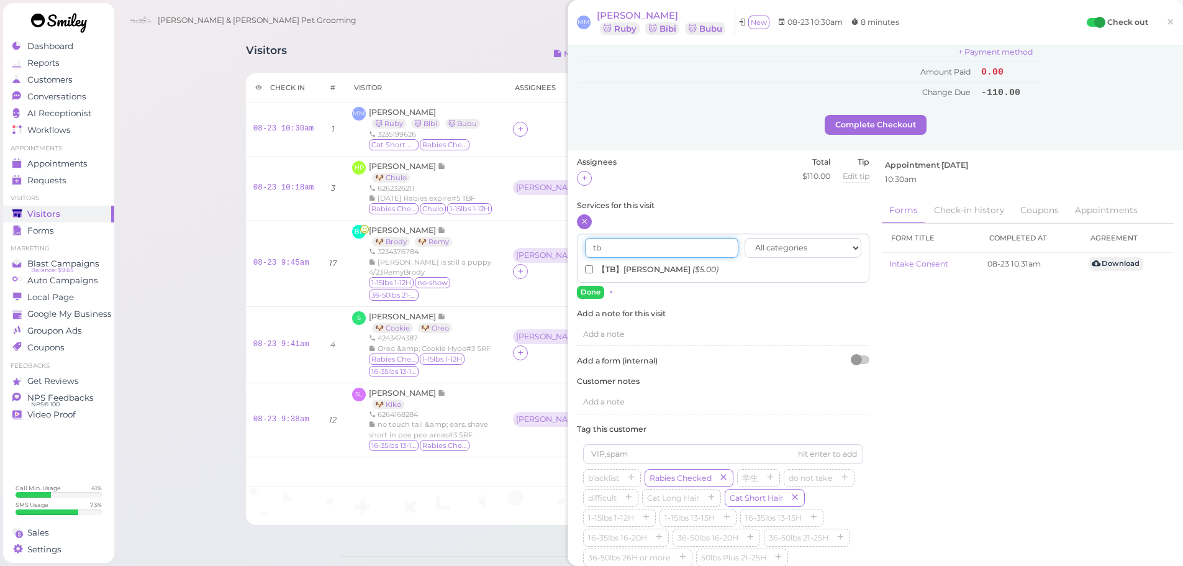
type input "tb"
click at [626, 268] on label "【TB】Teeth Brushing ($5.00)" at bounding box center [651, 269] width 133 height 11
click at [593, 268] on input "【TB】Teeth Brushing ($5.00)" at bounding box center [589, 269] width 8 height 8
click at [590, 291] on button "Done" at bounding box center [590, 292] width 27 height 13
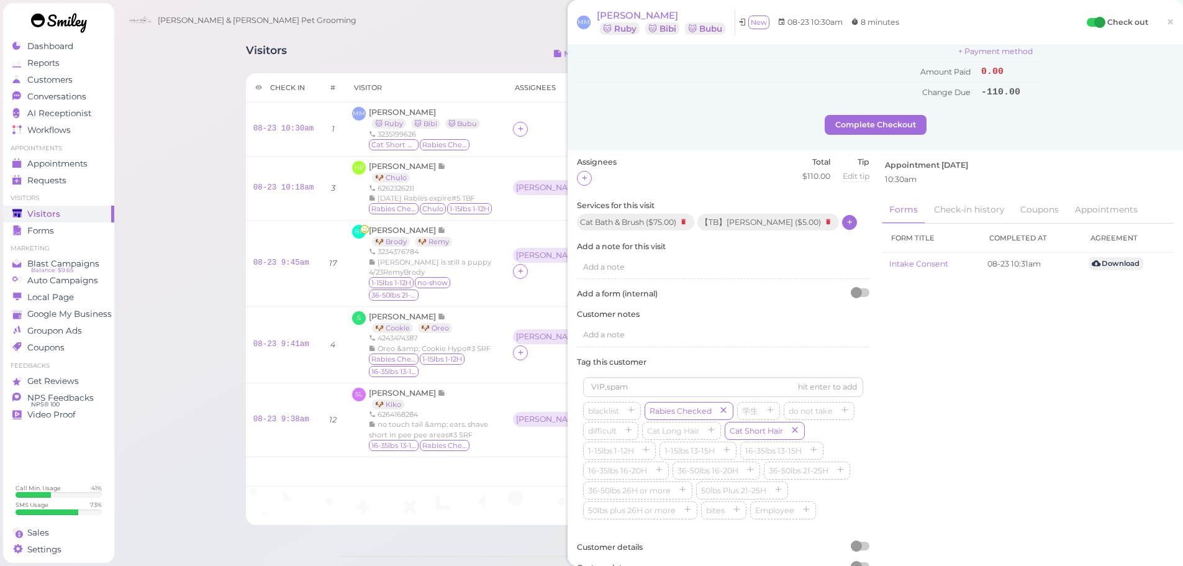
scroll to position [0, 0]
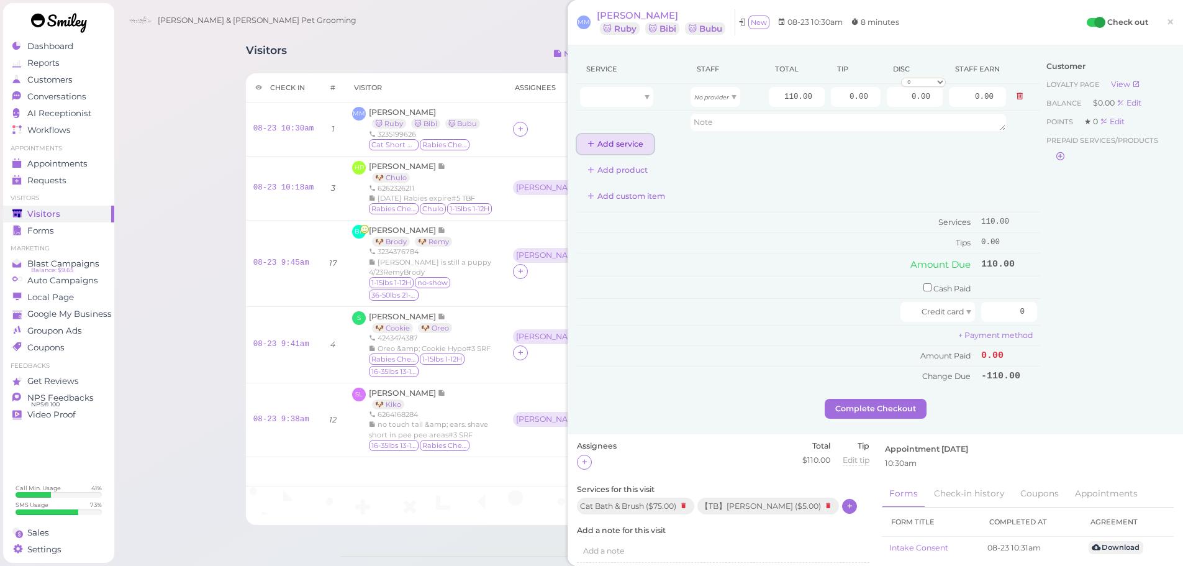
click at [623, 143] on button "Add service" at bounding box center [615, 144] width 77 height 20
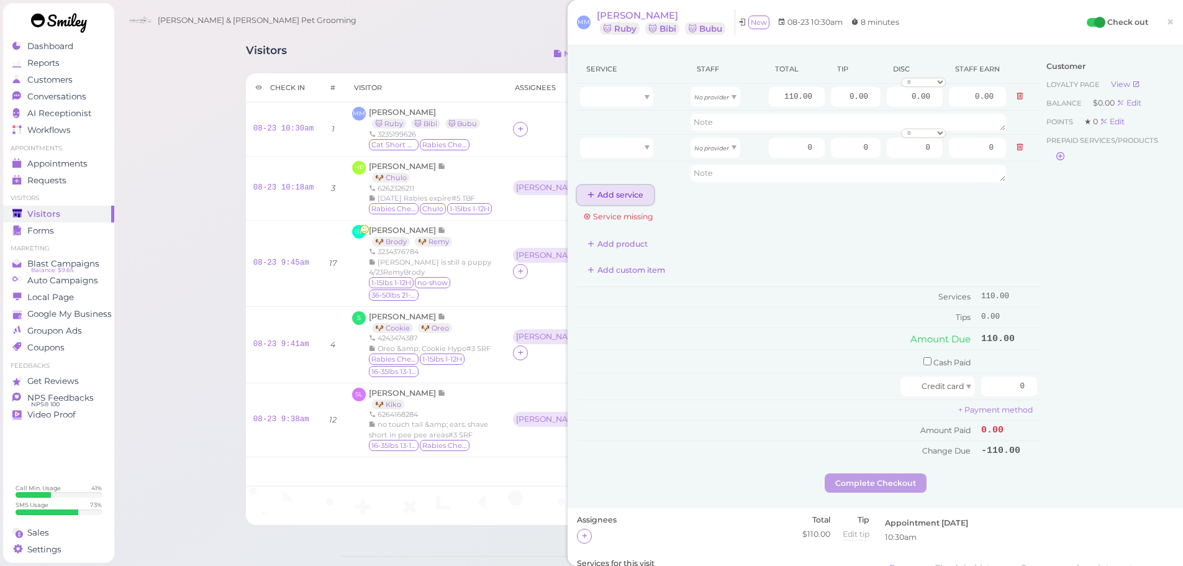
click at [617, 192] on button "Add service" at bounding box center [615, 195] width 77 height 20
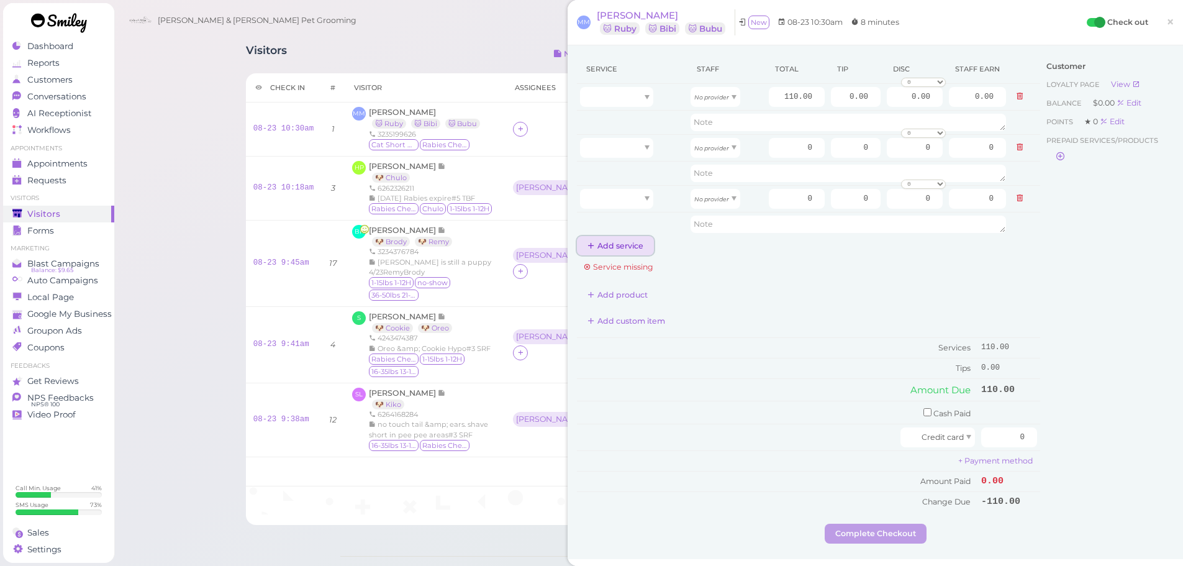
click at [610, 245] on button "Add service" at bounding box center [615, 246] width 77 height 20
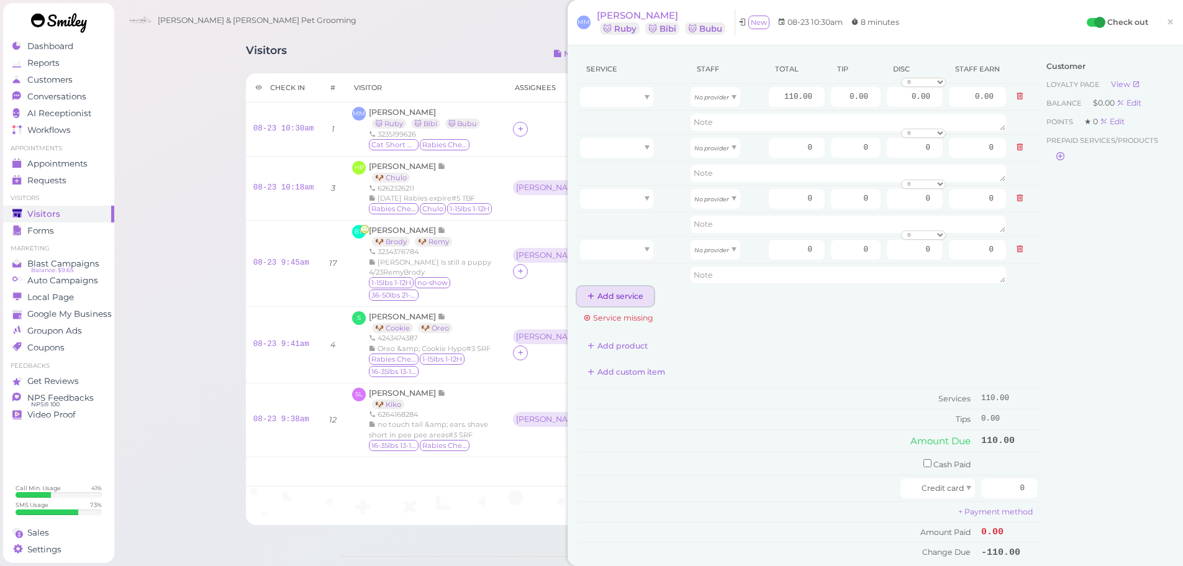
click at [613, 291] on button "Add service" at bounding box center [615, 296] width 77 height 20
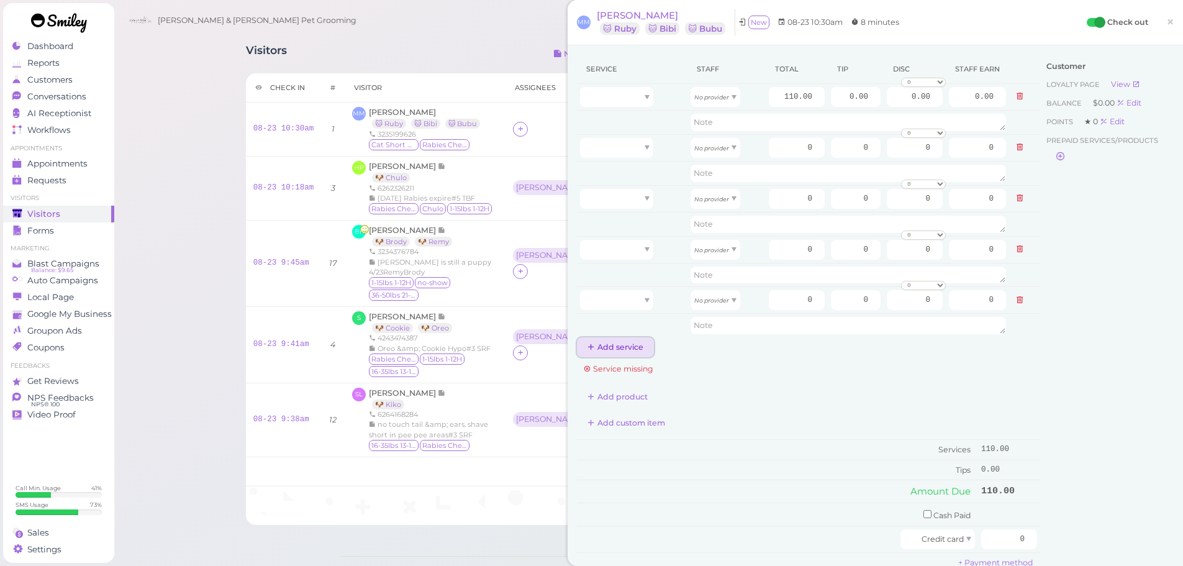
click at [611, 346] on button "Add service" at bounding box center [615, 347] width 77 height 20
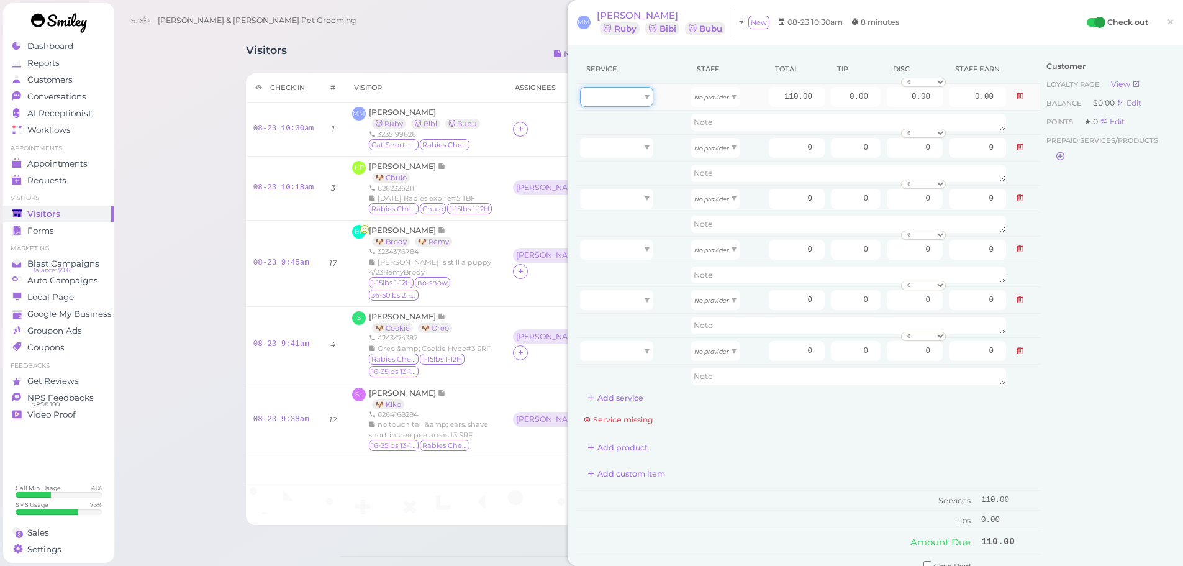
click at [641, 96] on div at bounding box center [616, 97] width 73 height 20
type input "75.00"
click at [631, 145] on div at bounding box center [616, 148] width 73 height 20
type input "5.00"
click at [634, 202] on div at bounding box center [616, 199] width 73 height 20
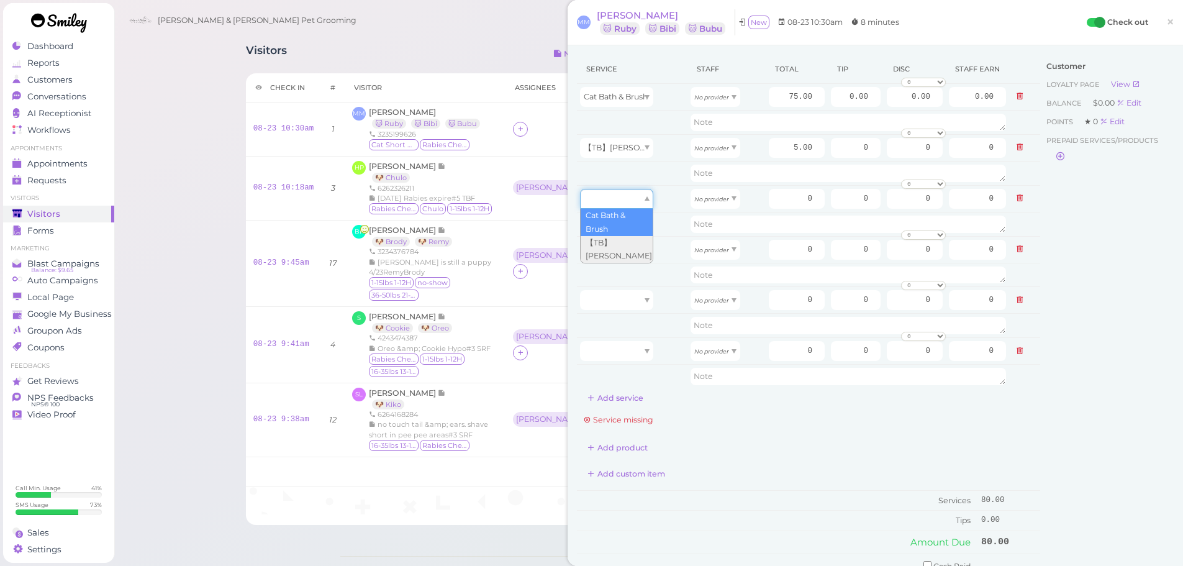
type input "75.00"
click at [633, 246] on div at bounding box center [616, 250] width 73 height 20
type input "5.00"
click at [632, 296] on div at bounding box center [616, 300] width 73 height 20
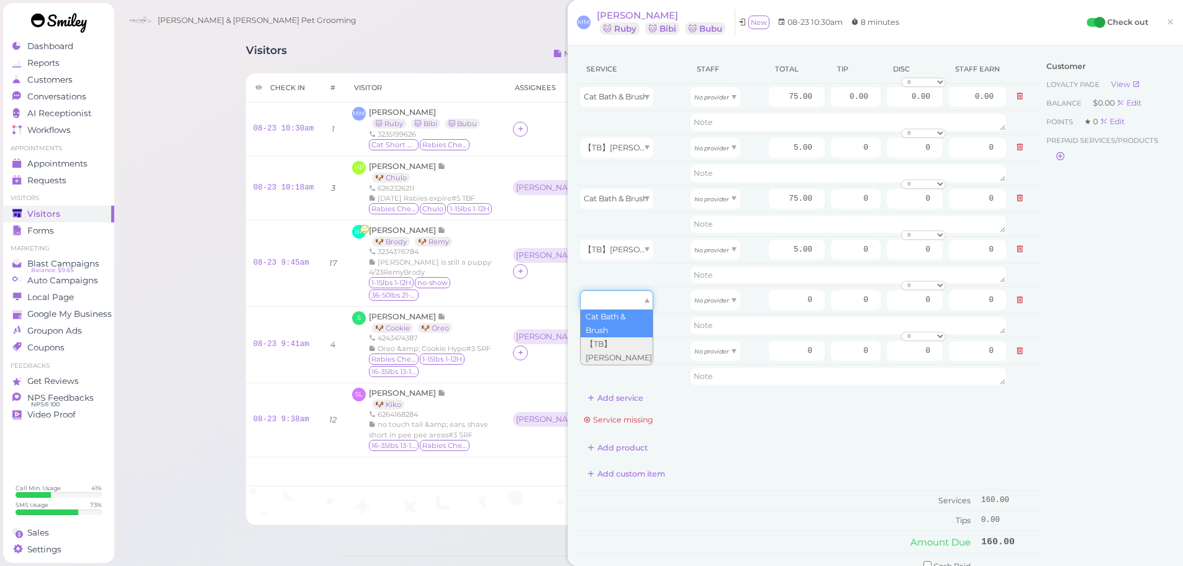
type input "75.00"
click at [632, 355] on div at bounding box center [616, 351] width 73 height 20
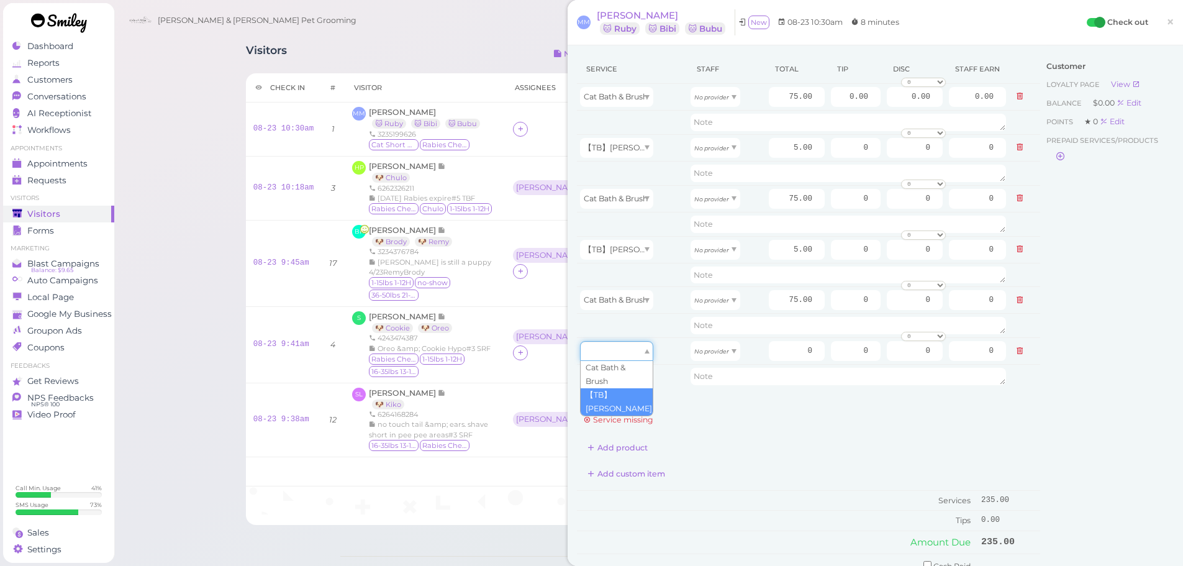
type input "5.00"
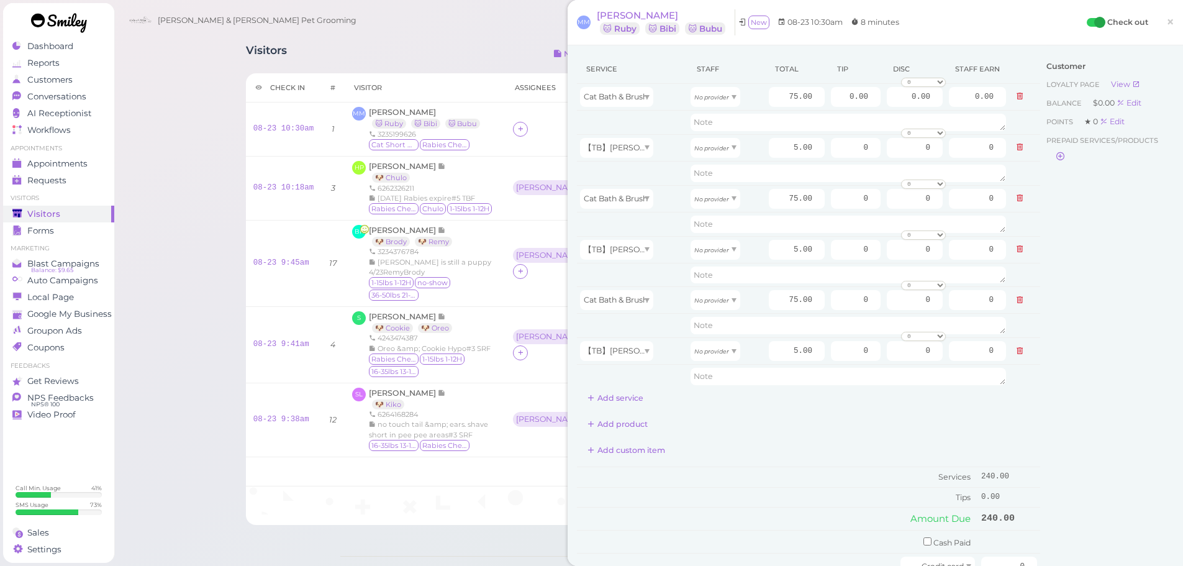
click at [1143, 263] on div "Customer Loyalty page View Balance $0.00 Edit Points ★ 0 Edit Prepaid services/…" at bounding box center [1106, 354] width 133 height 598
click at [1168, 22] on link "×" at bounding box center [1169, 22] width 23 height 29
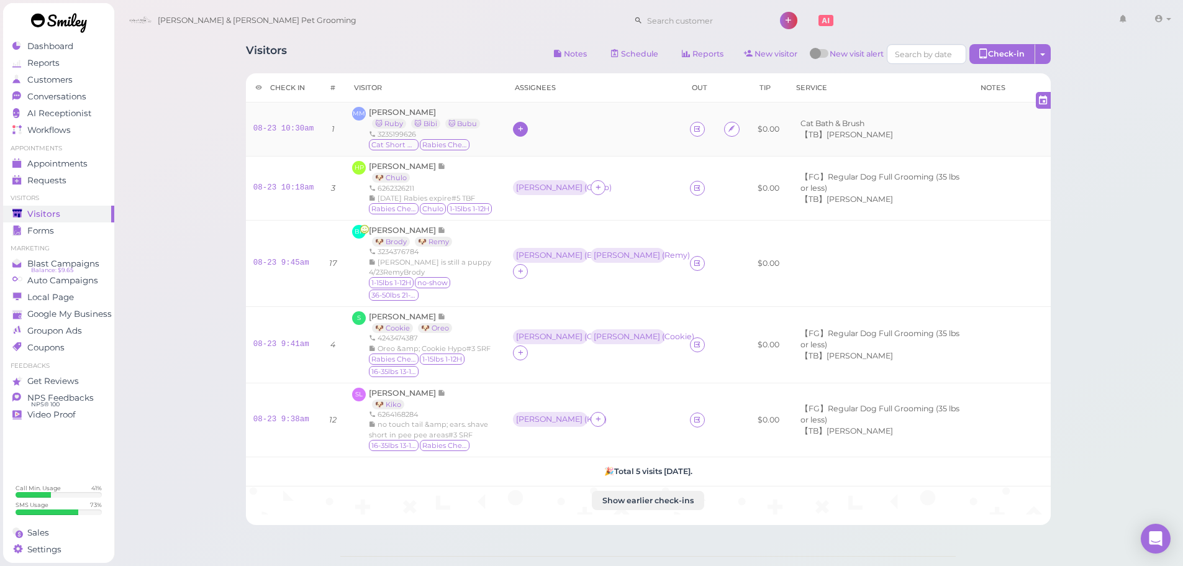
click at [525, 131] on icon at bounding box center [520, 128] width 8 height 9
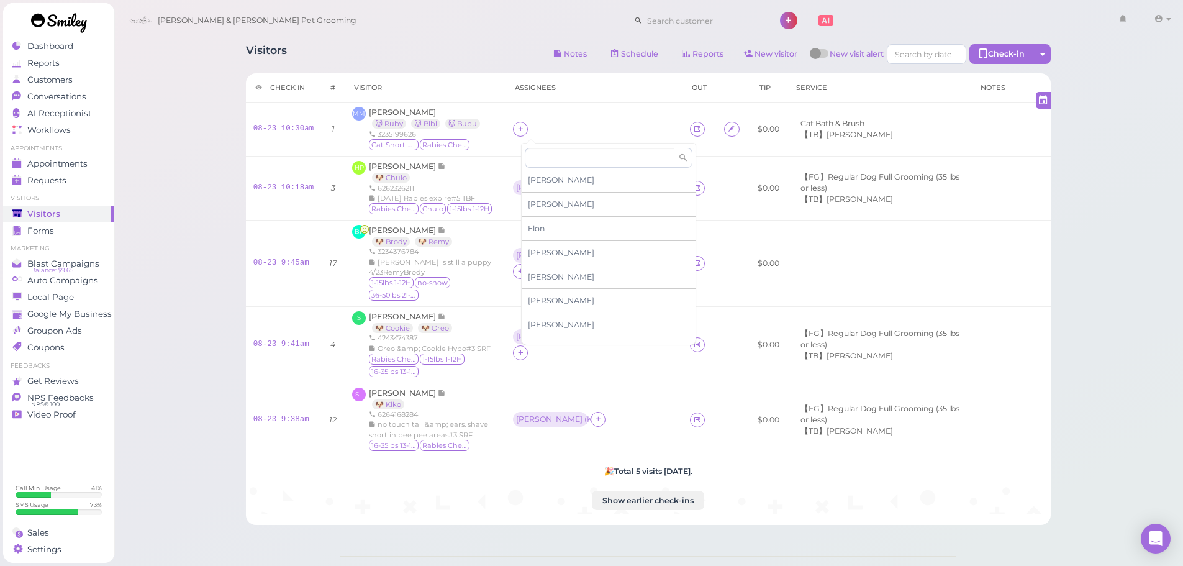
scroll to position [211, 0]
click at [545, 334] on span "[PERSON_NAME]" at bounding box center [561, 332] width 66 height 9
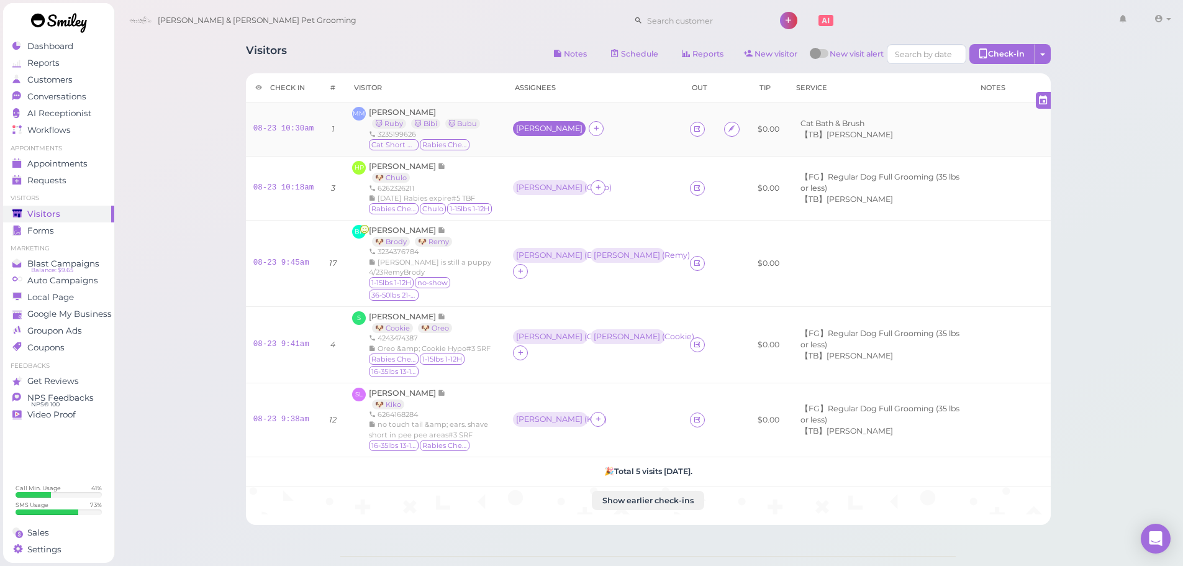
click at [528, 128] on div "[PERSON_NAME]" at bounding box center [549, 128] width 66 height 9
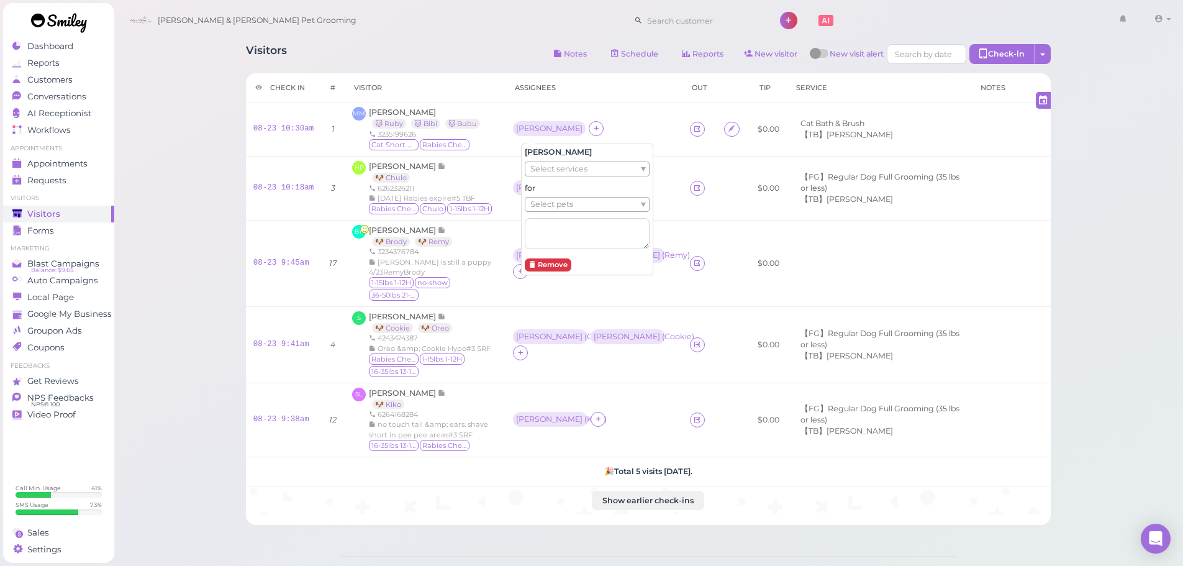
click at [539, 201] on span "Select pets" at bounding box center [551, 204] width 43 height 14
click at [602, 129] on icon at bounding box center [598, 128] width 8 height 9
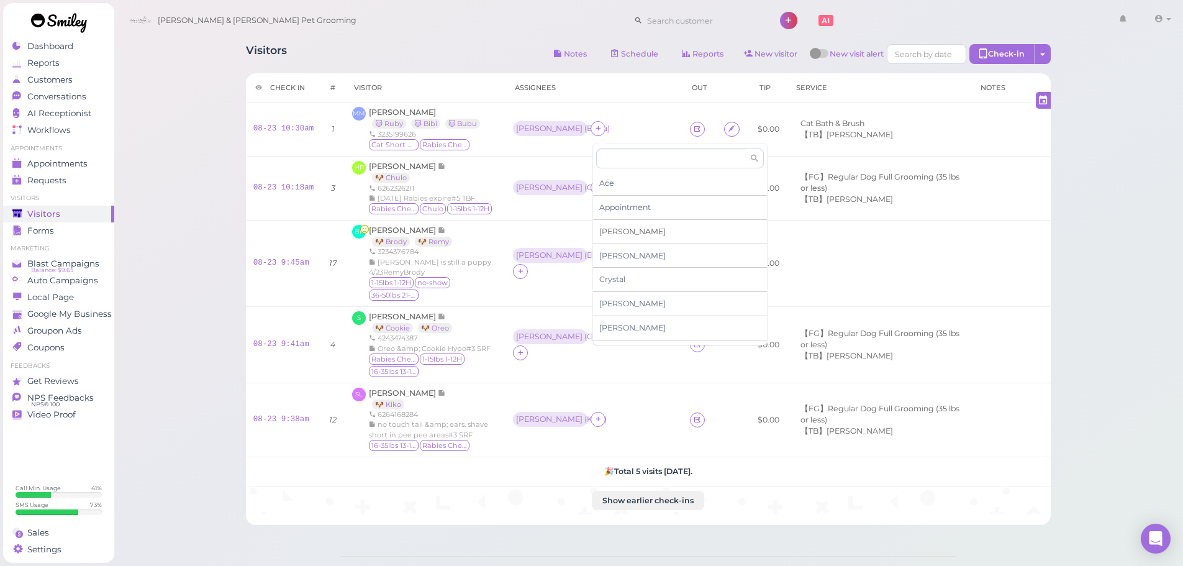
click at [606, 227] on span "[PERSON_NAME]" at bounding box center [632, 231] width 66 height 9
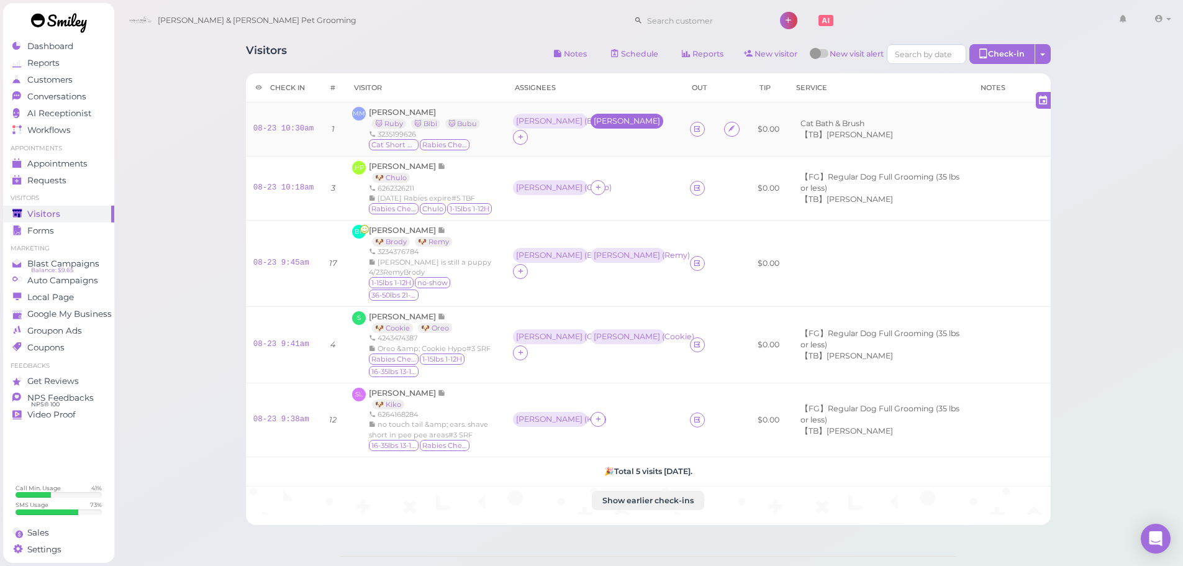
click at [602, 125] on div "[PERSON_NAME]" at bounding box center [626, 121] width 66 height 9
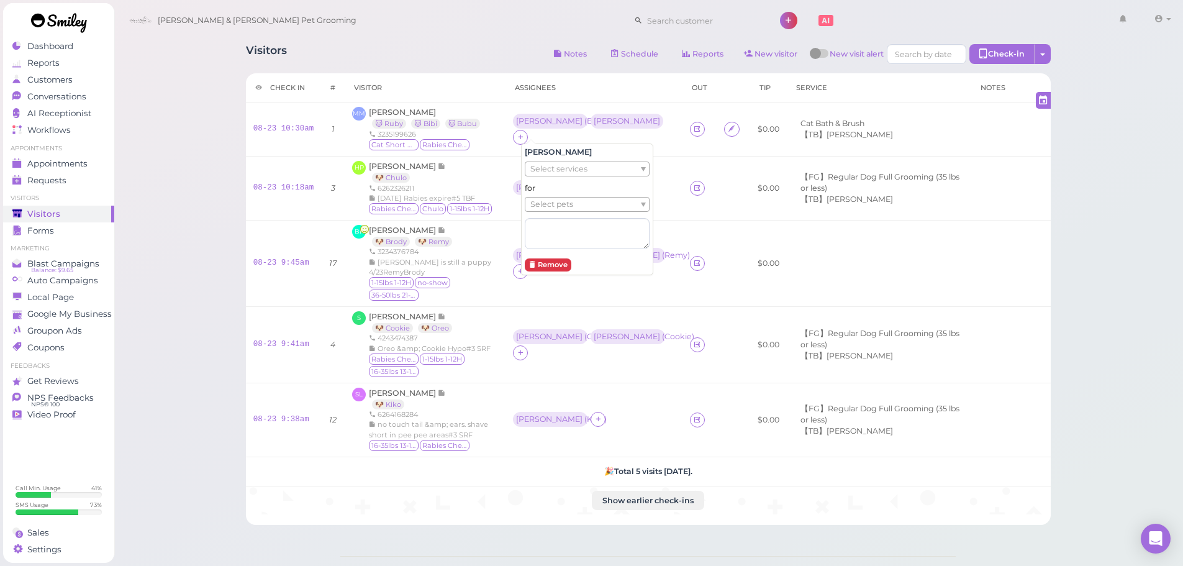
click at [603, 200] on ul "Select pets" at bounding box center [582, 204] width 114 height 14
click at [531, 135] on div "Asa Select services for Ruby × 🐱 Ruby Remove" at bounding box center [587, 199] width 132 height 139
click at [505, 135] on td "MM Mellisa Mulia 🐱 Ruby 🐱 Bibi 🐱 Bubu 3235199626 Cat Short Hair Rabies Checked" at bounding box center [425, 129] width 161 height 54
click at [538, 138] on div "Rebecca ( Bubu ) Asa ( Ruby )" at bounding box center [594, 129] width 162 height 31
click at [525, 140] on icon at bounding box center [520, 136] width 8 height 9
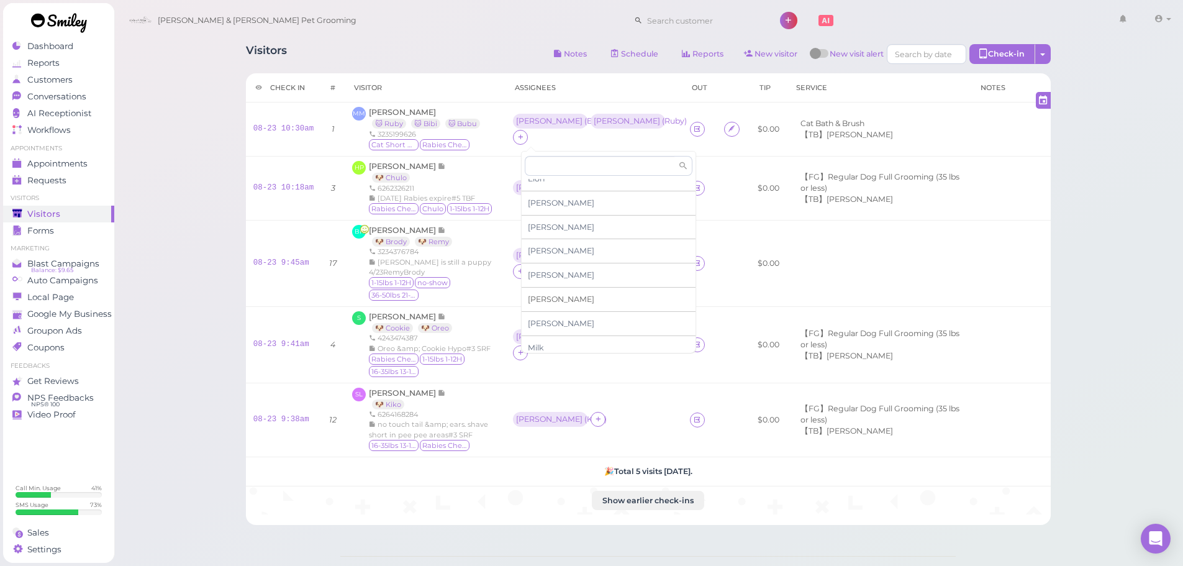
scroll to position [186, 0]
click at [548, 225] on span "[PERSON_NAME]" at bounding box center [561, 221] width 66 height 9
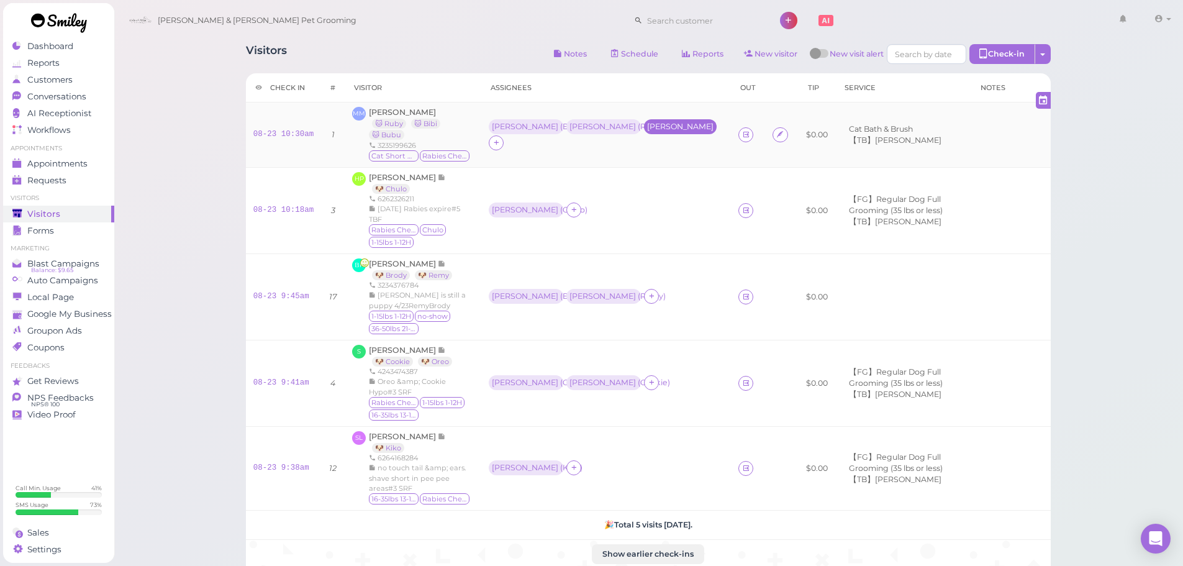
click at [648, 125] on div "[PERSON_NAME]" at bounding box center [680, 126] width 73 height 15
click at [561, 193] on span "Select pets" at bounding box center [542, 197] width 43 height 14
click at [153, 136] on div "Visitors Notes Schedule Reports New visitor New visit alert Check-in Customer c…" at bounding box center [649, 364] width 1070 height 728
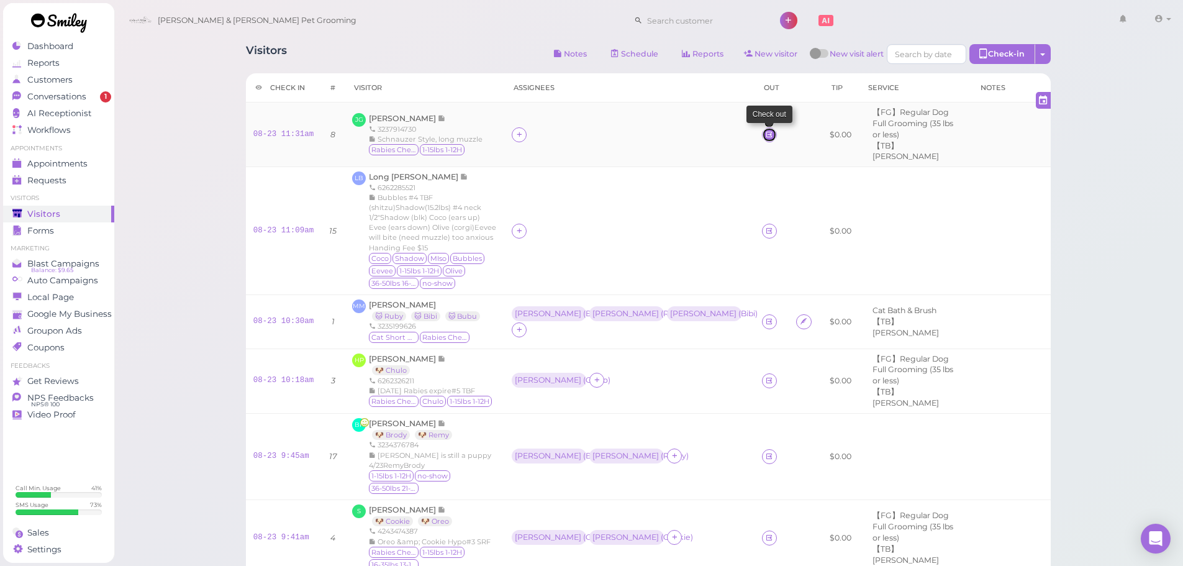
click at [765, 131] on icon at bounding box center [769, 134] width 8 height 9
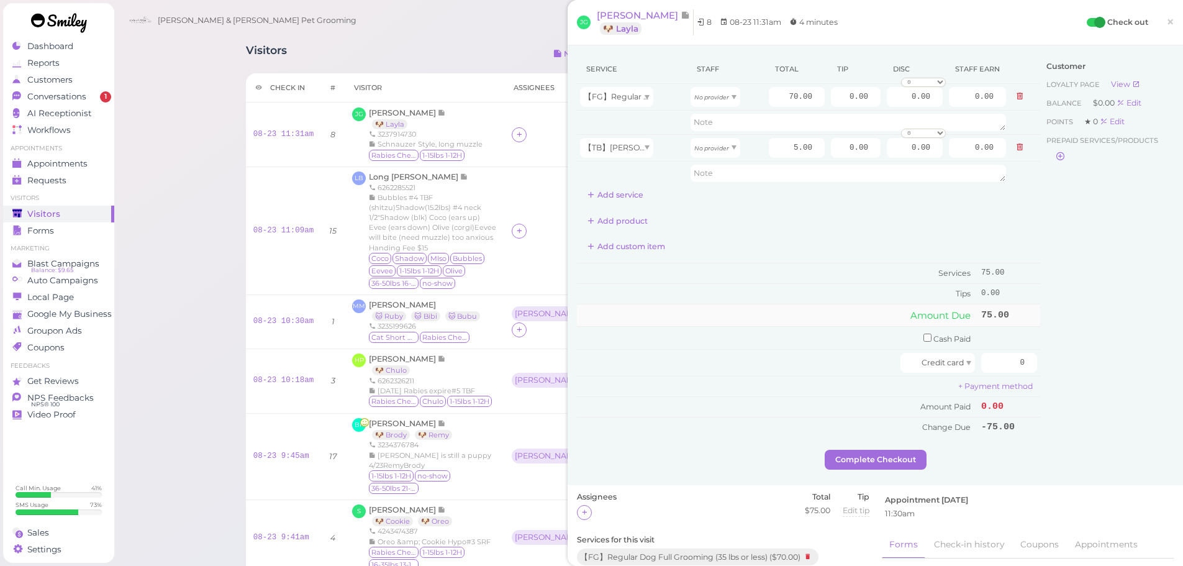
scroll to position [186, 0]
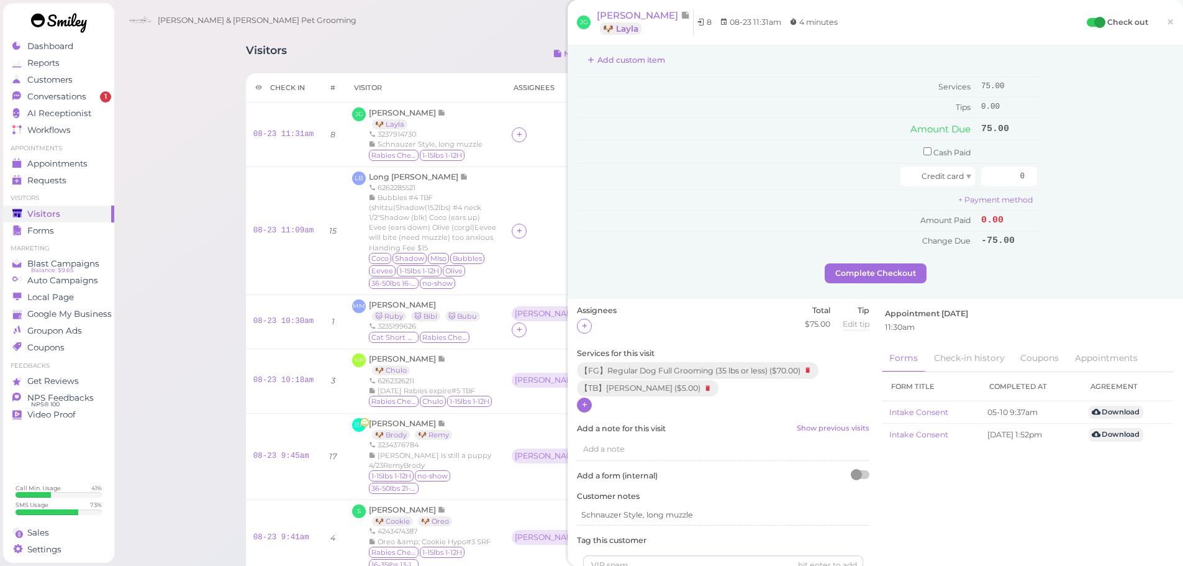
click at [587, 407] on icon at bounding box center [584, 404] width 8 height 9
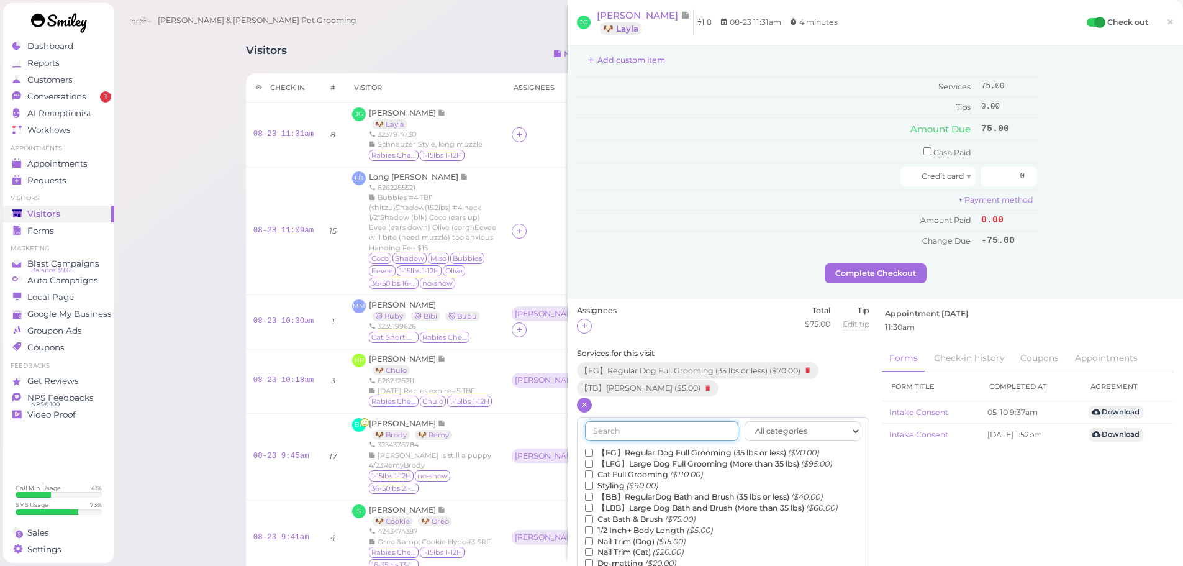
click at [625, 428] on input "text" at bounding box center [661, 431] width 153 height 20
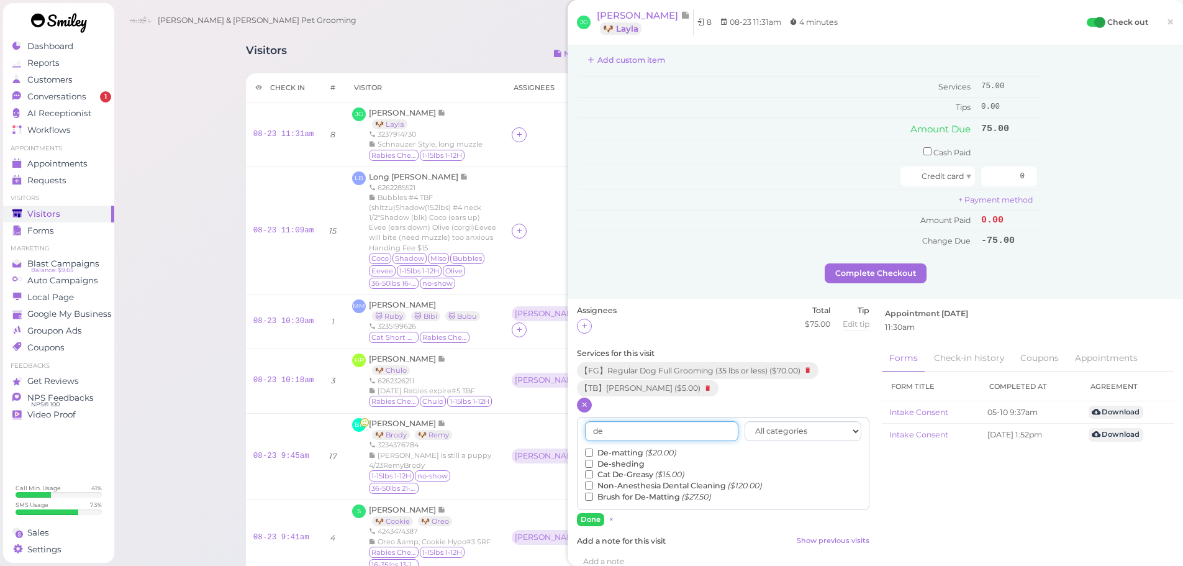
type input "de"
click at [622, 450] on label "De-matting ($20.00)" at bounding box center [630, 452] width 91 height 11
click at [593, 450] on input "De-matting ($20.00)" at bounding box center [589, 452] width 8 height 8
click at [589, 518] on button "Done" at bounding box center [590, 519] width 27 height 13
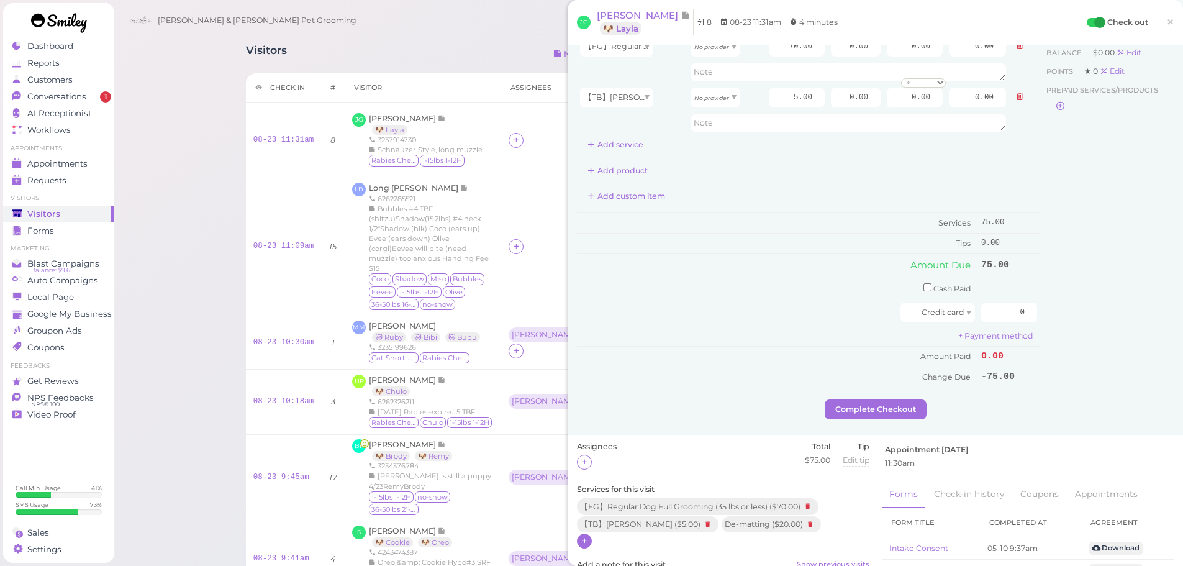
scroll to position [0, 0]
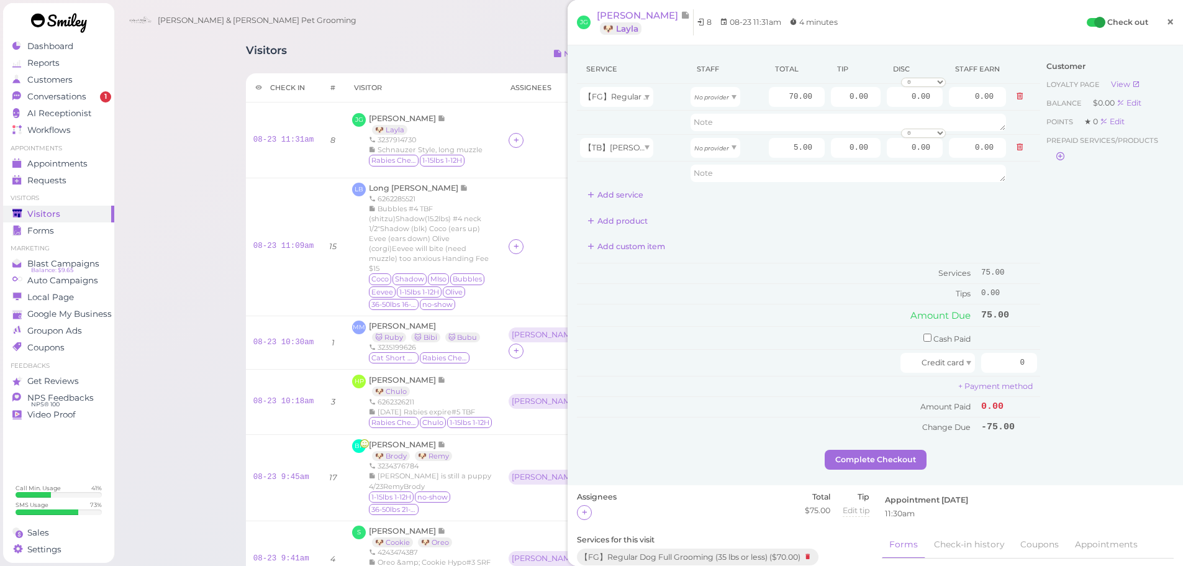
click at [1166, 19] on span "×" at bounding box center [1170, 21] width 8 height 17
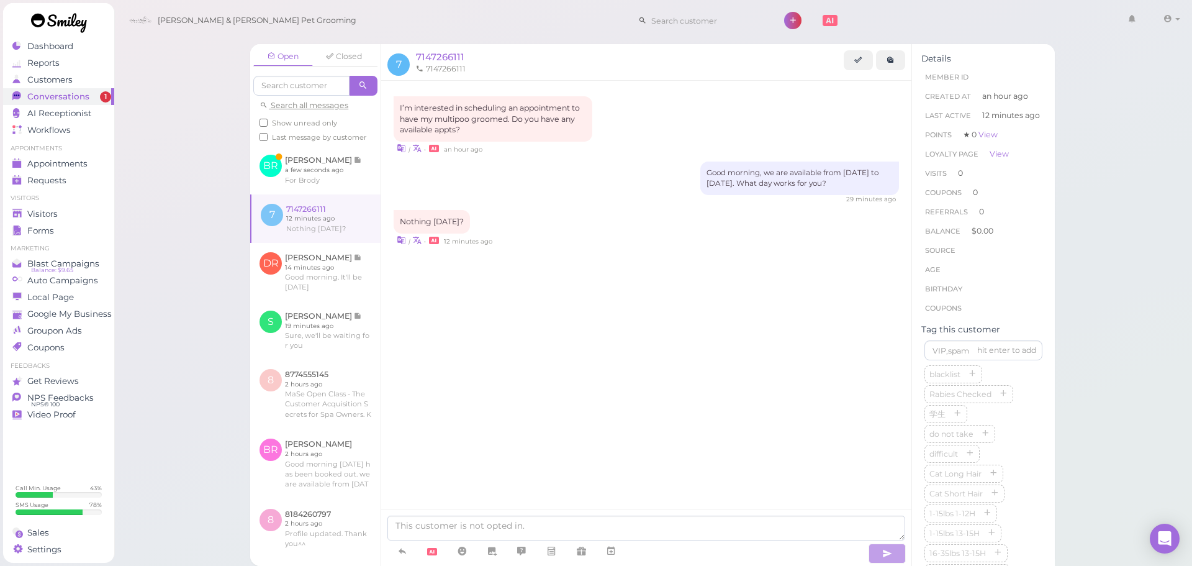
click at [548, 340] on div "I’m interested in scheduling an appointment to have my multipoo groomed. Do you…" at bounding box center [646, 312] width 530 height 462
click at [300, 188] on link at bounding box center [315, 169] width 130 height 48
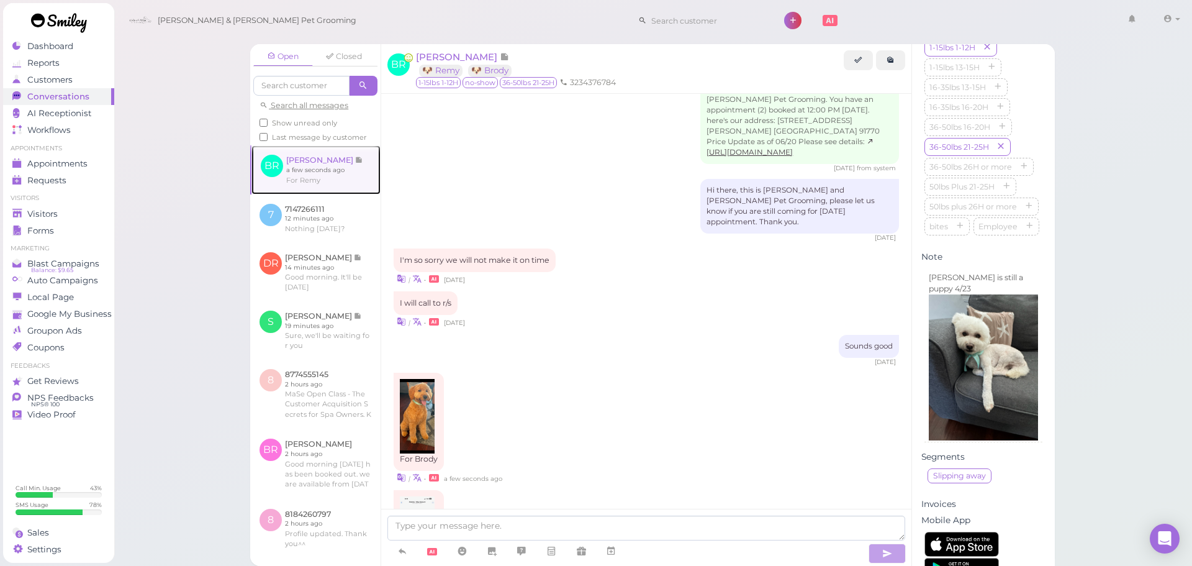
scroll to position [1754, 0]
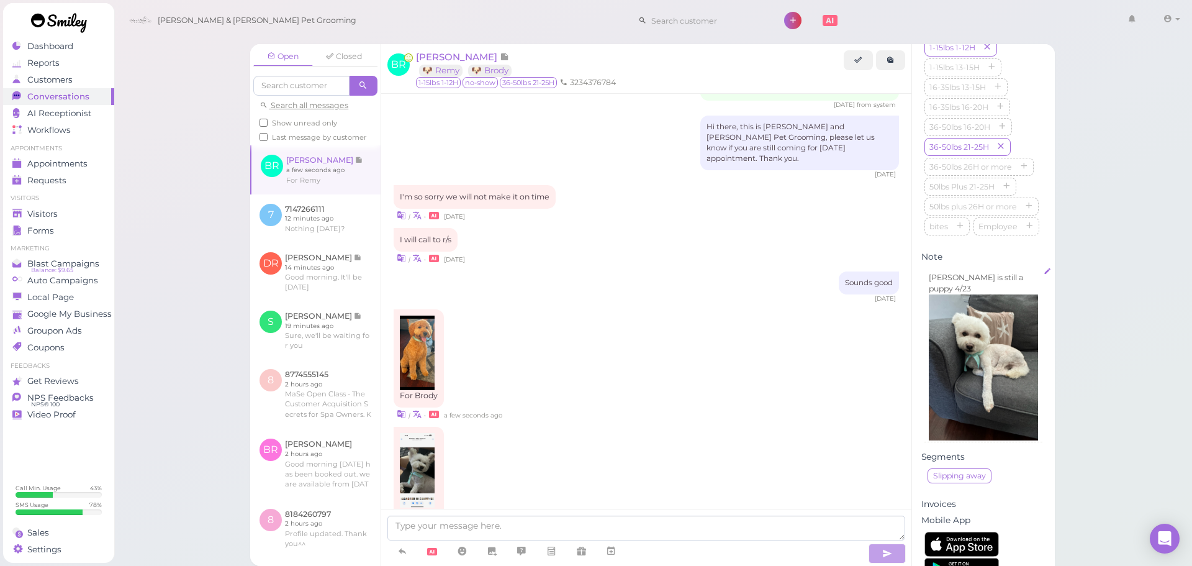
click at [971, 411] on img at bounding box center [983, 367] width 109 height 146
click at [988, 451] on p at bounding box center [983, 445] width 109 height 11
click at [989, 451] on p at bounding box center [983, 445] width 109 height 11
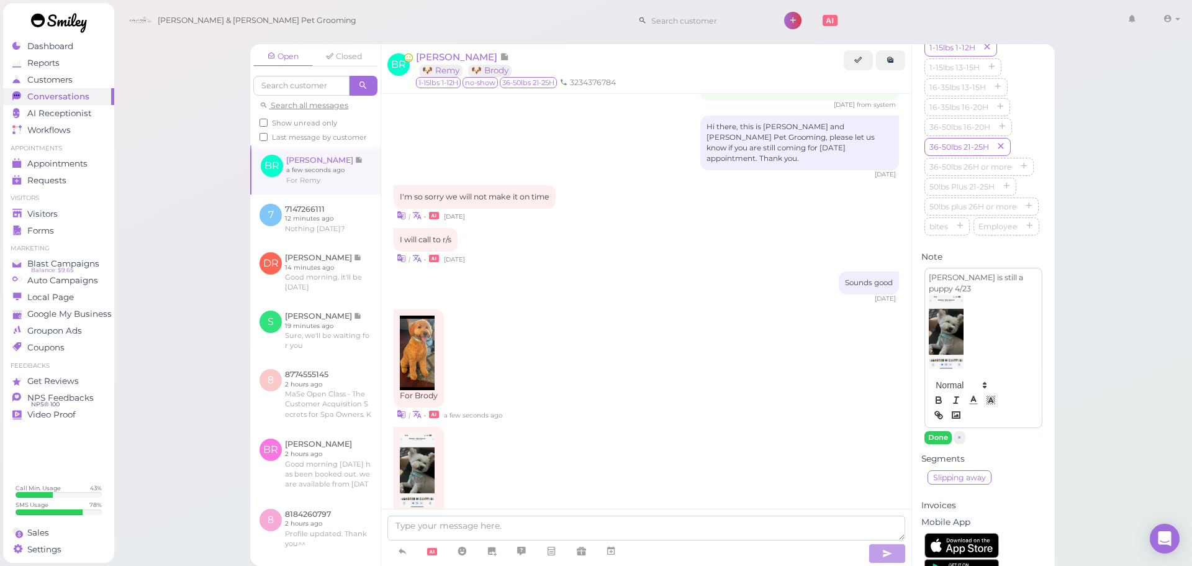
click at [982, 354] on p at bounding box center [983, 331] width 109 height 74
click at [926, 333] on div "[PERSON_NAME] is still a puppy 4/23" at bounding box center [983, 320] width 117 height 104
click at [928, 335] on div "[PERSON_NAME] is still a puppy 4/23" at bounding box center [983, 320] width 117 height 104
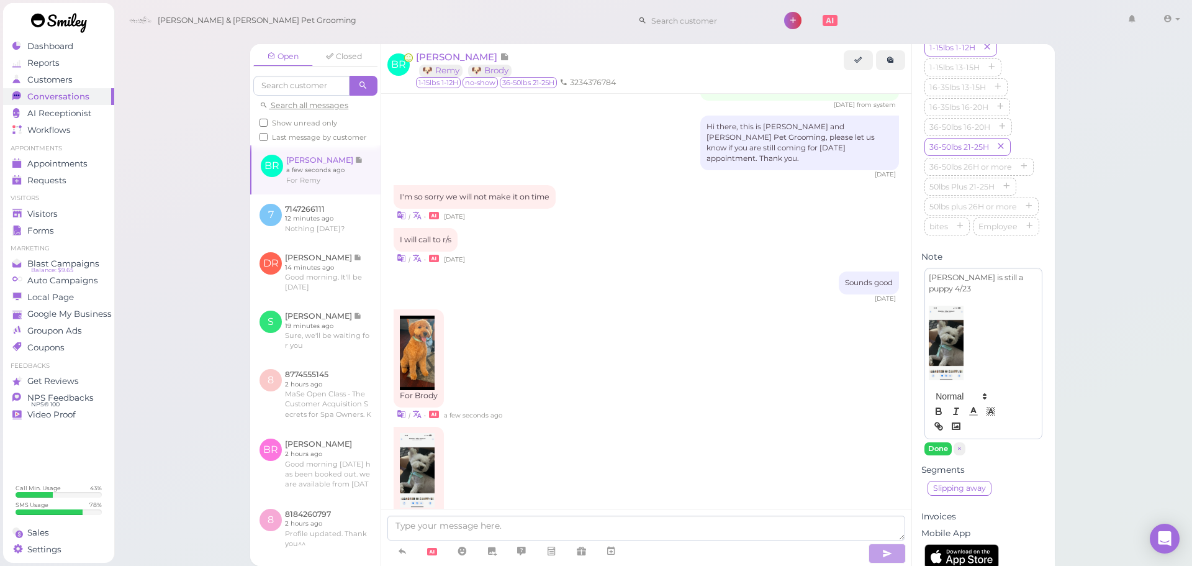
click at [928, 335] on div "[PERSON_NAME] is still a puppy 4/23" at bounding box center [983, 325] width 117 height 115
click at [985, 380] on p at bounding box center [983, 342] width 109 height 74
click at [952, 402] on p at bounding box center [983, 395] width 109 height 11
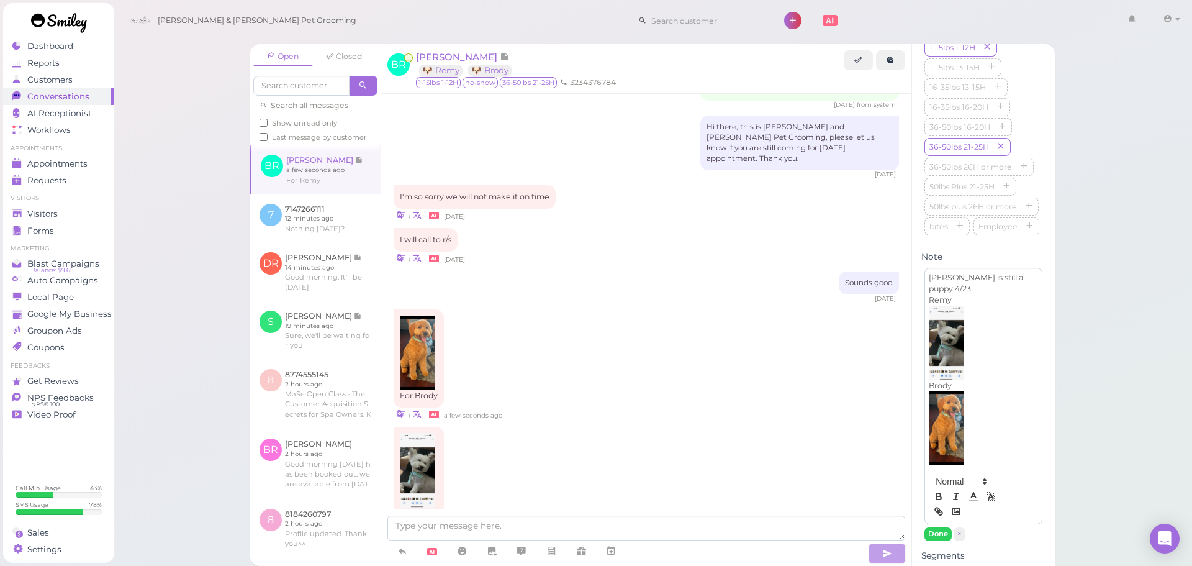
click at [998, 446] on p at bounding box center [983, 427] width 109 height 74
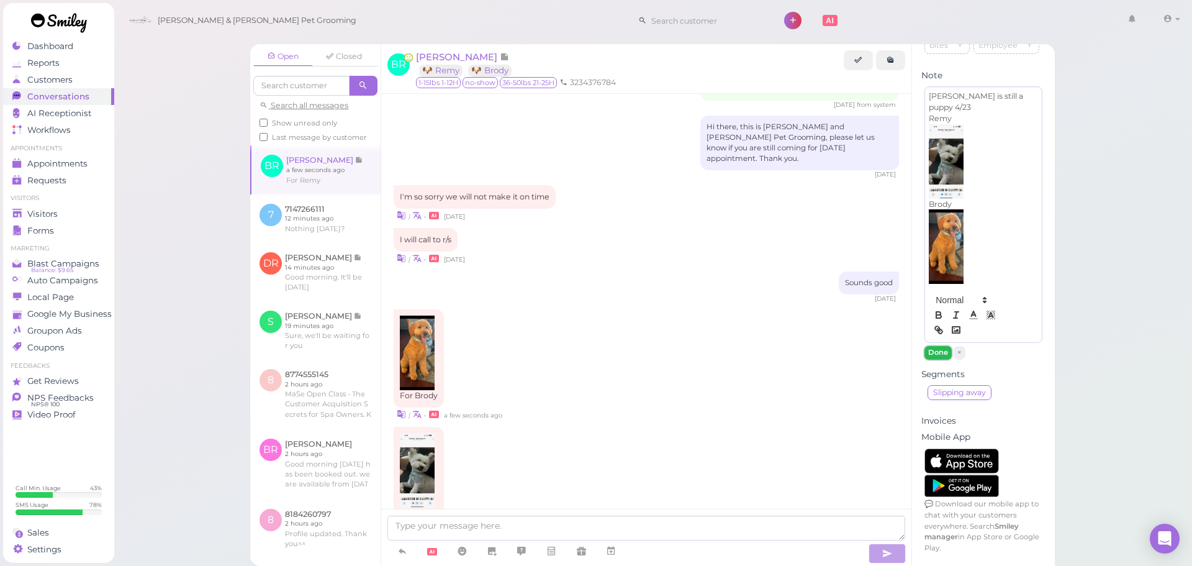
click at [942, 359] on button "Done" at bounding box center [937, 352] width 27 height 13
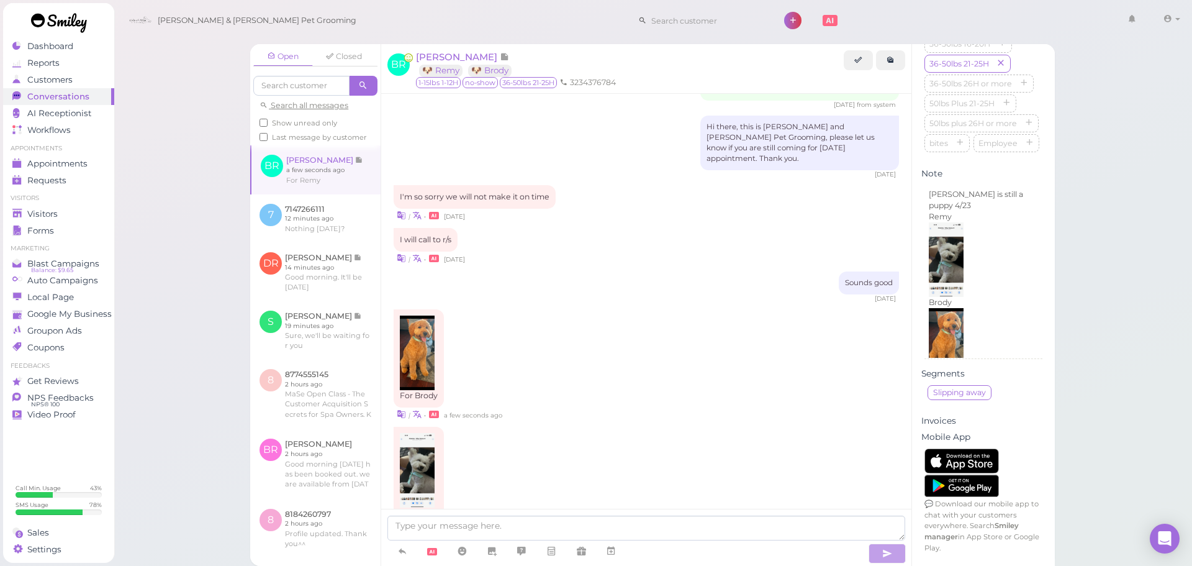
scroll to position [631, 0]
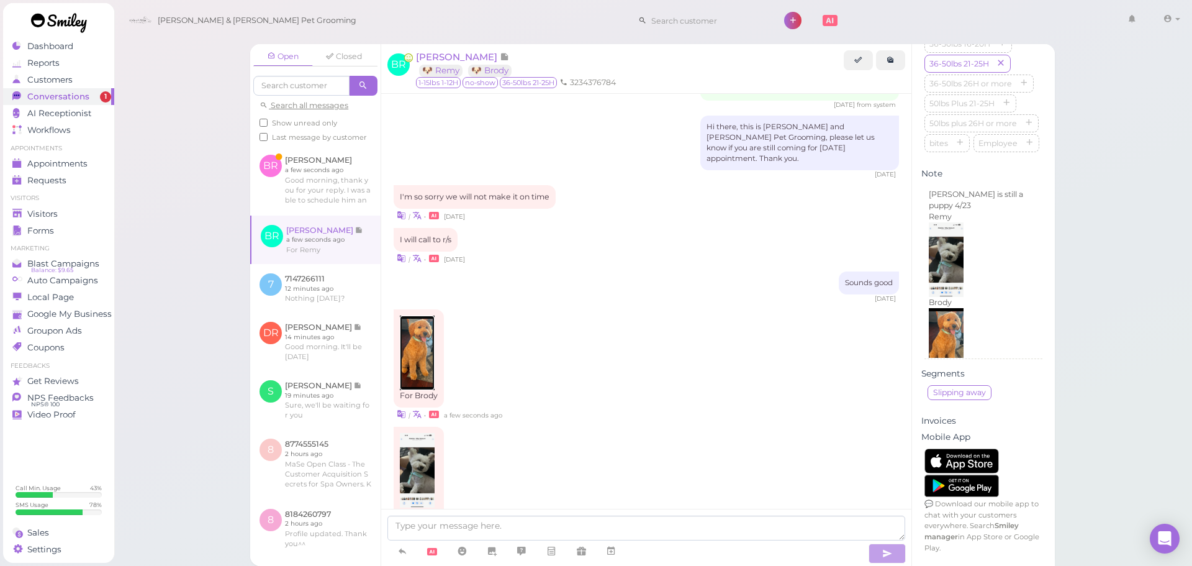
click at [431, 315] on img at bounding box center [417, 352] width 34 height 74
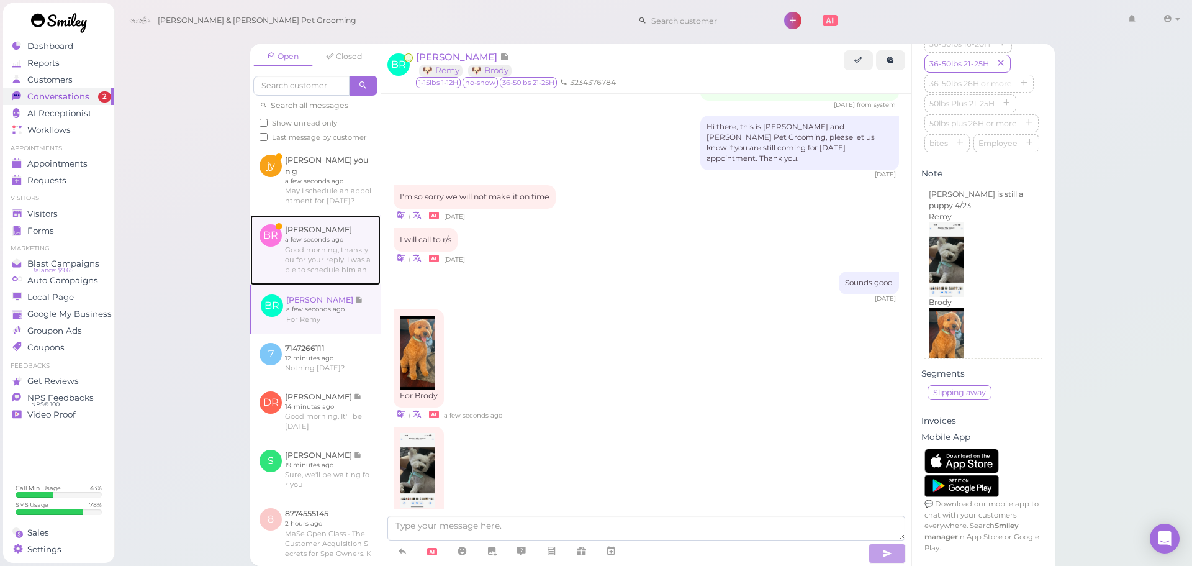
click at [345, 267] on link at bounding box center [315, 250] width 130 height 70
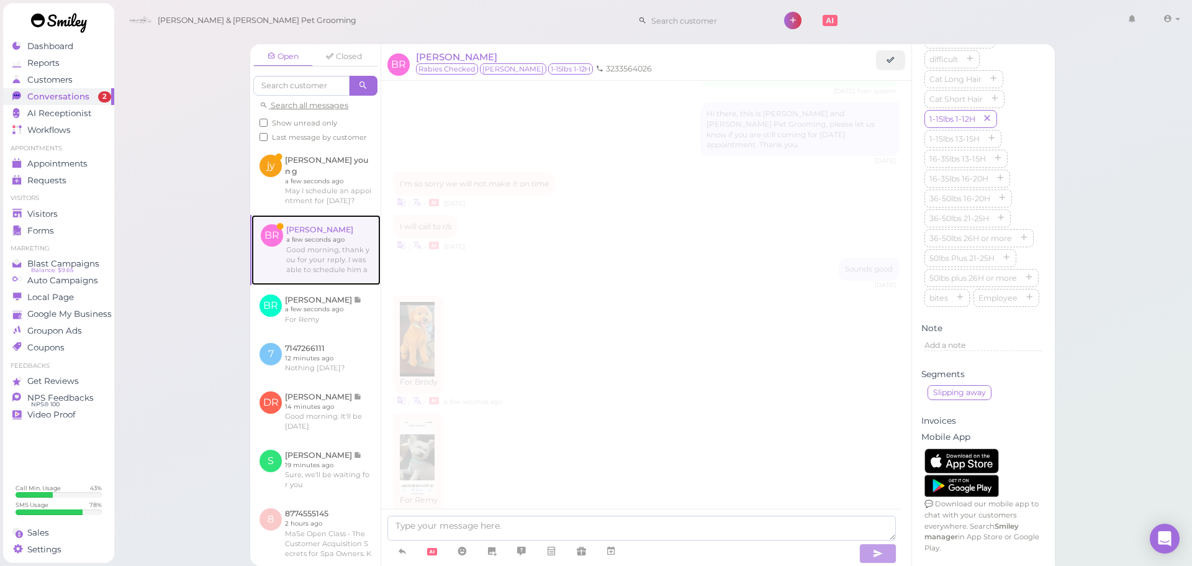
scroll to position [1140, 0]
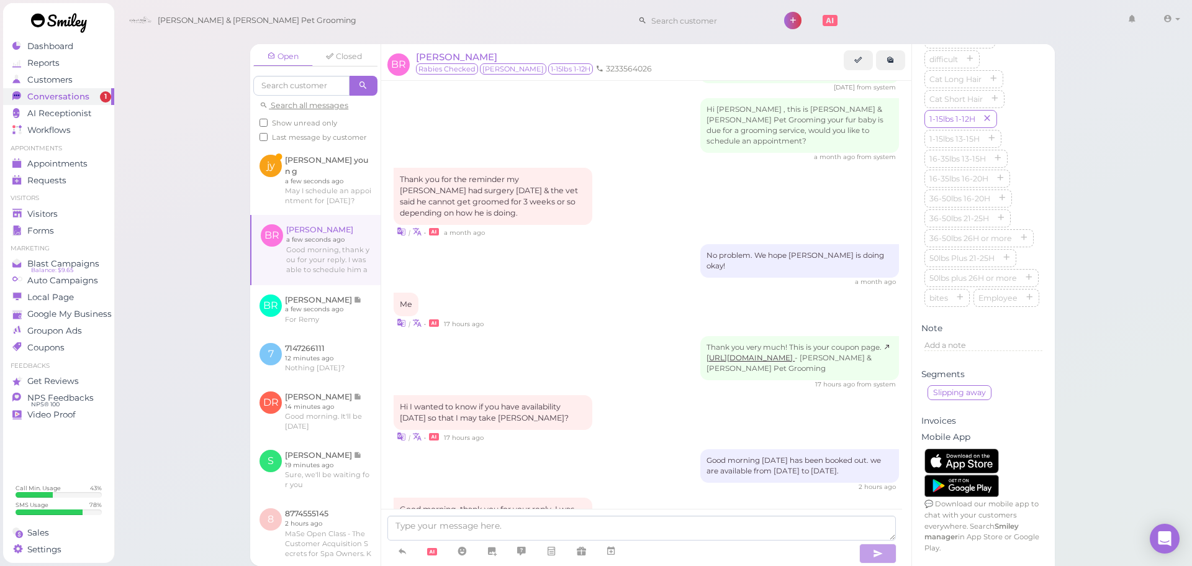
click at [516, 520] on textarea at bounding box center [641, 527] width 508 height 25
type textarea "This week is fully booked"
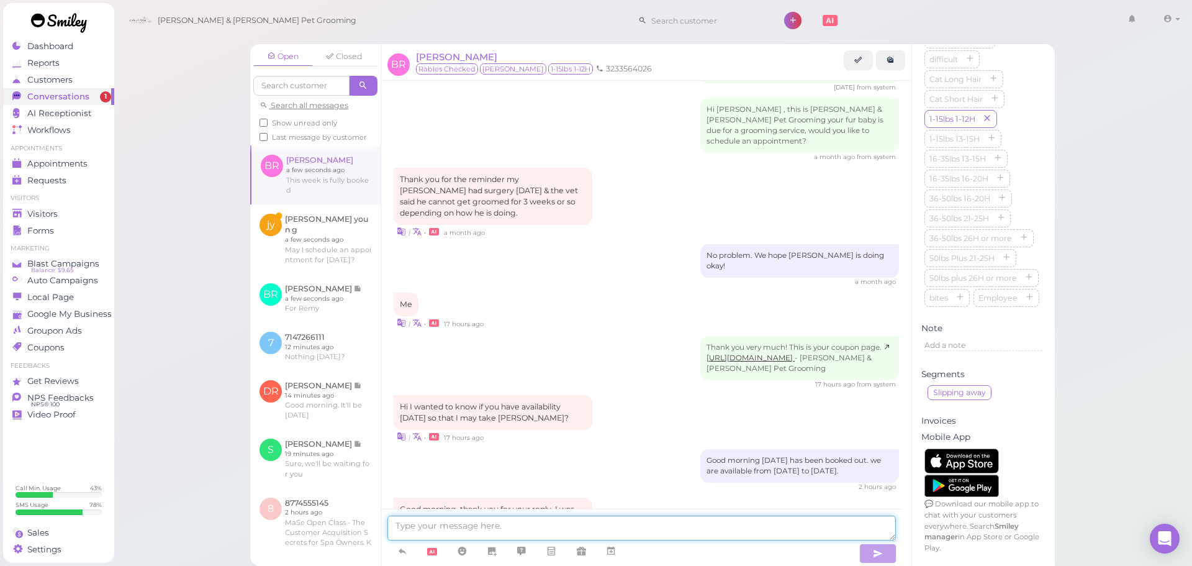
scroll to position [1170, 0]
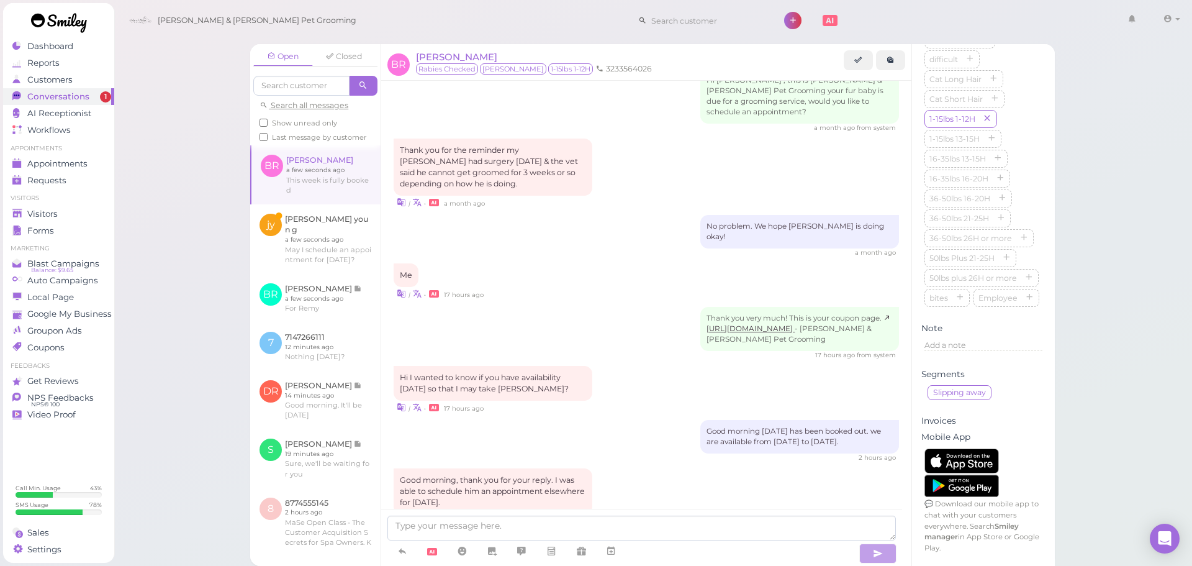
click at [608, 420] on div "Good morning today has been booked out. we are available from next Tuesday to S…" at bounding box center [646, 441] width 505 height 42
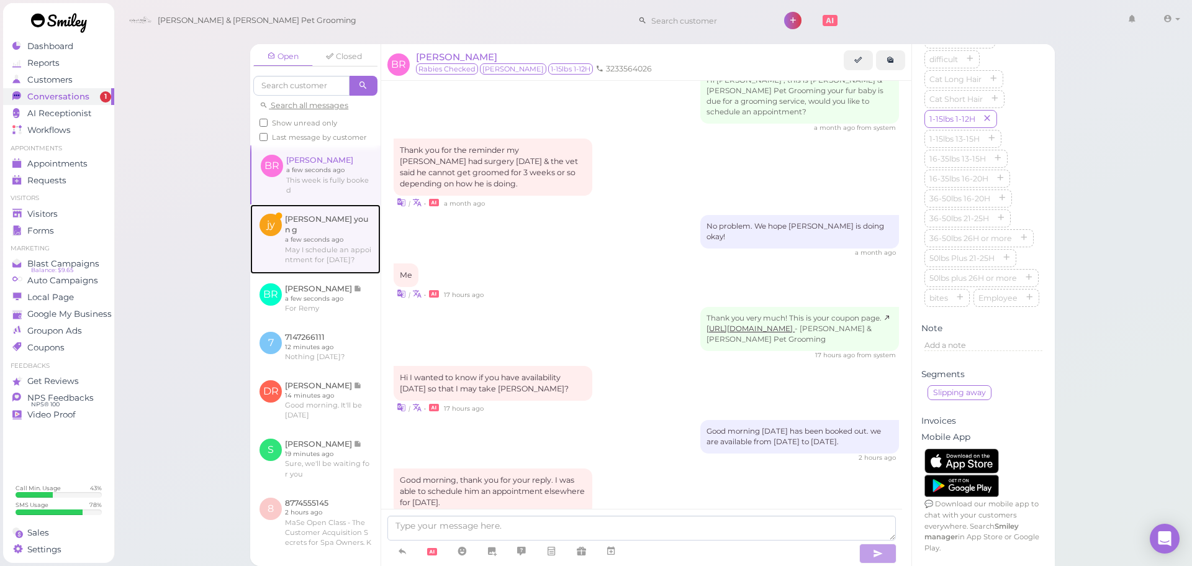
click at [310, 262] on link at bounding box center [315, 239] width 130 height 70
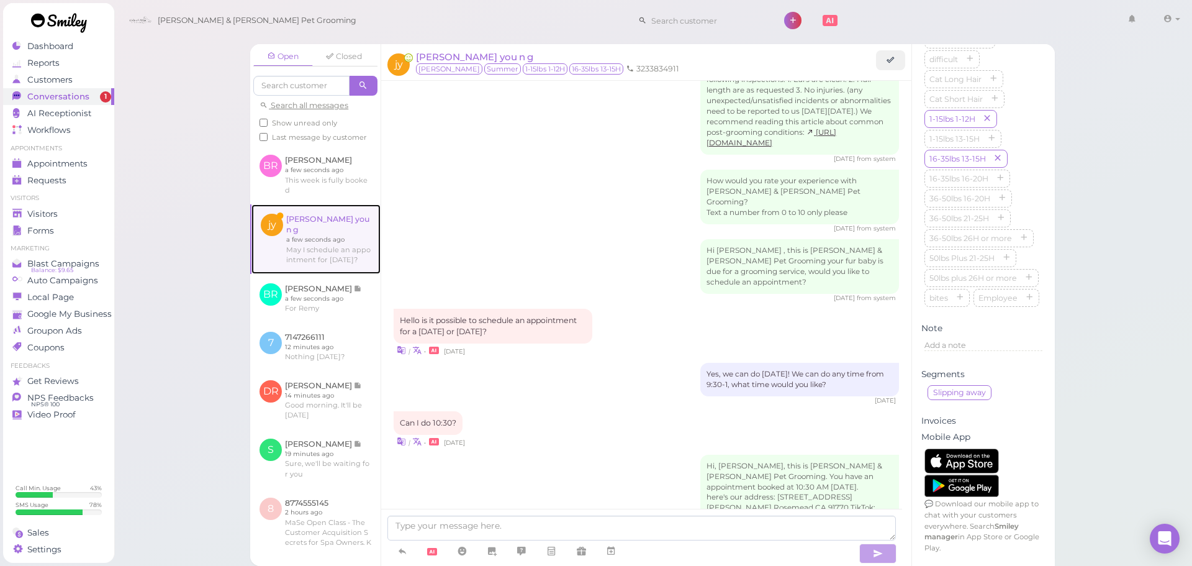
scroll to position [1554, 0]
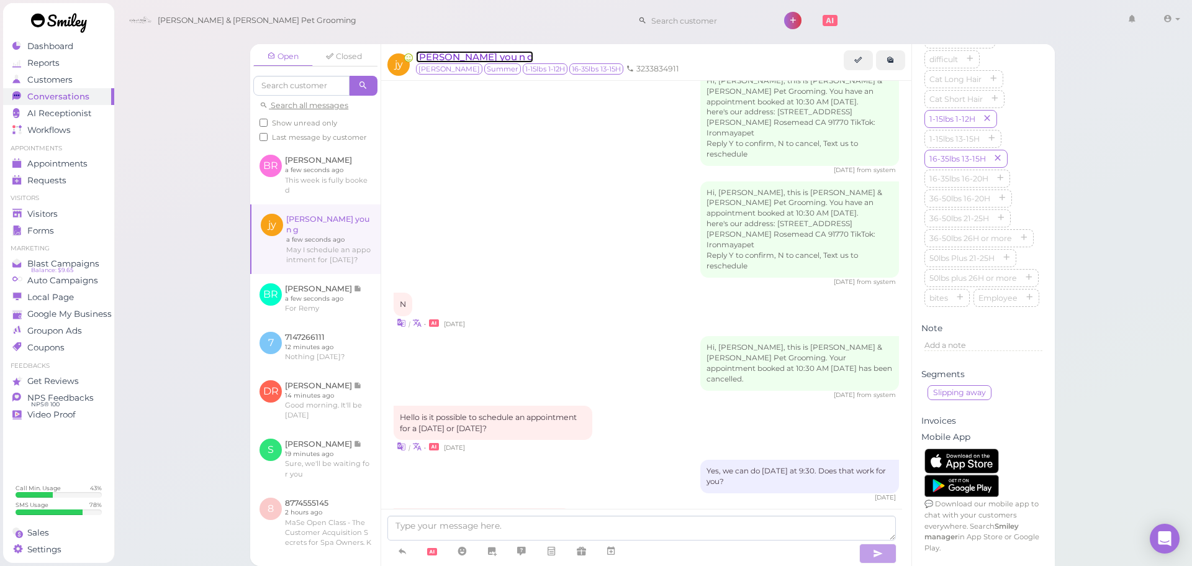
click at [459, 56] on span "[PERSON_NAME] you n g" at bounding box center [474, 57] width 117 height 12
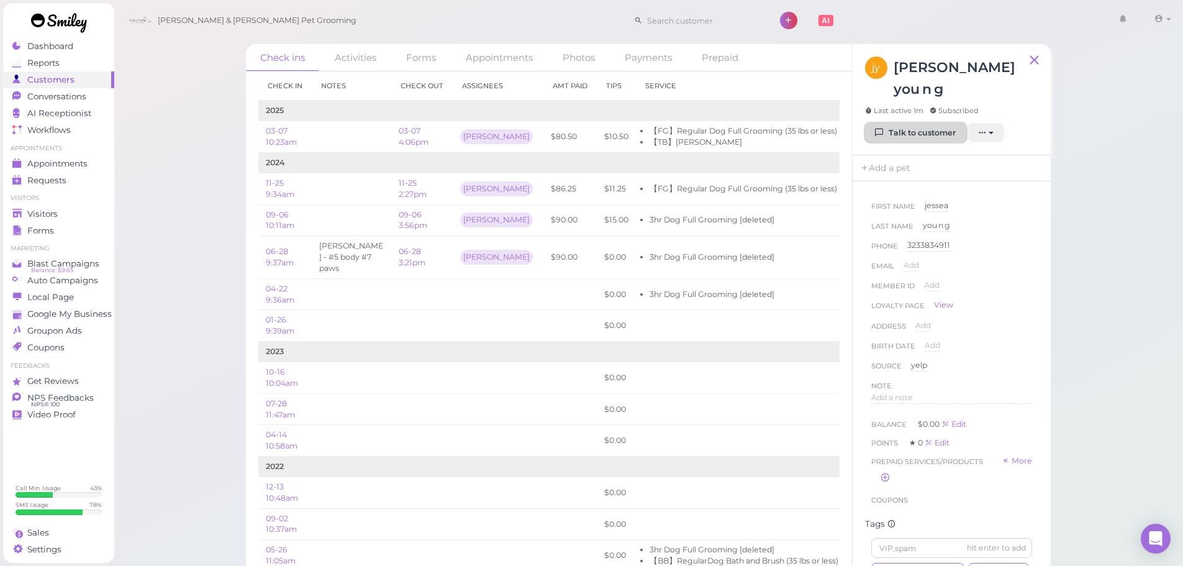
click at [880, 128] on icon at bounding box center [879, 132] width 8 height 9
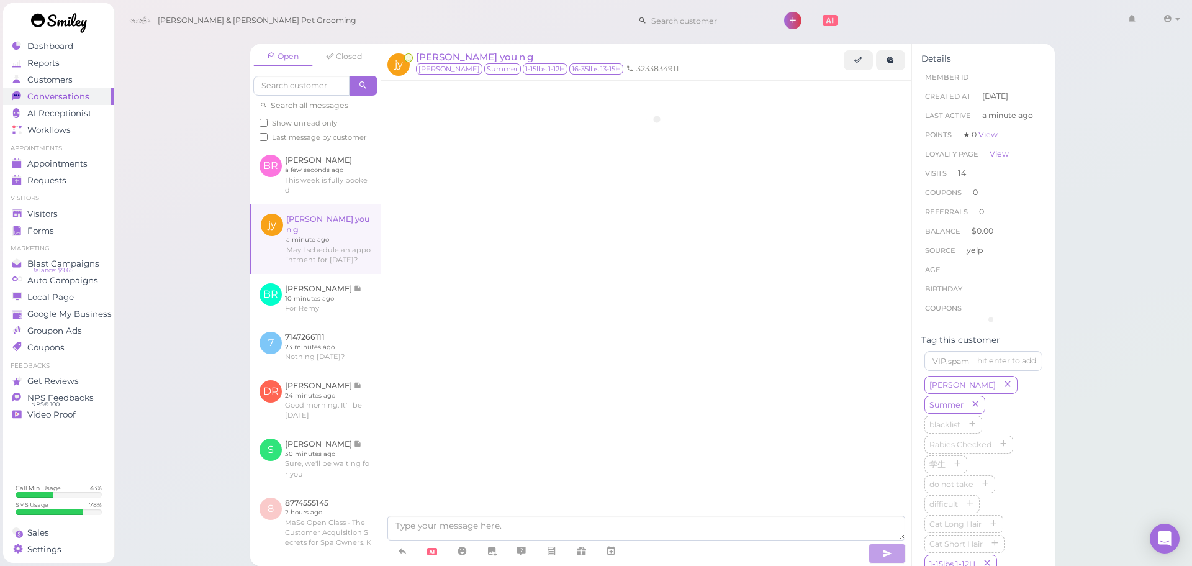
scroll to position [1554, 0]
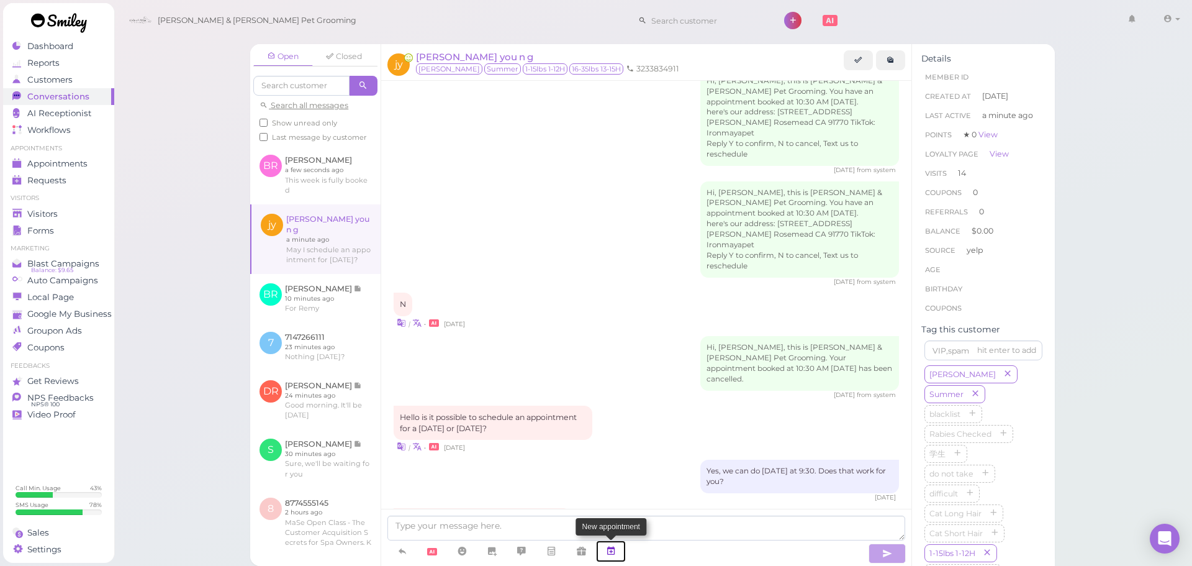
click at [610, 550] on icon at bounding box center [611, 550] width 10 height 12
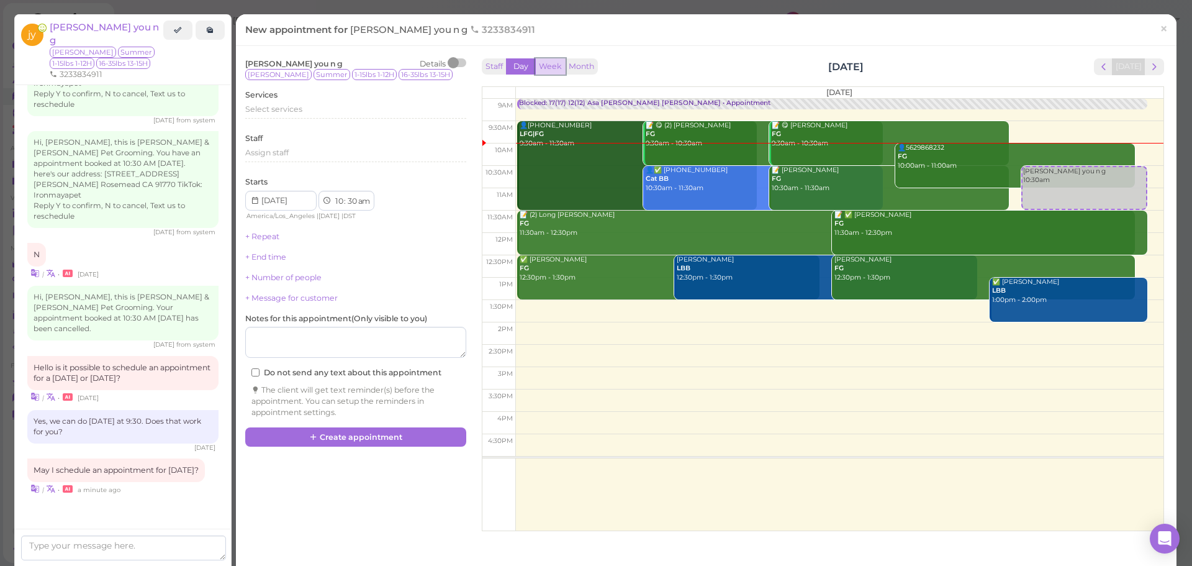
click at [541, 60] on button "Week" at bounding box center [550, 66] width 30 height 17
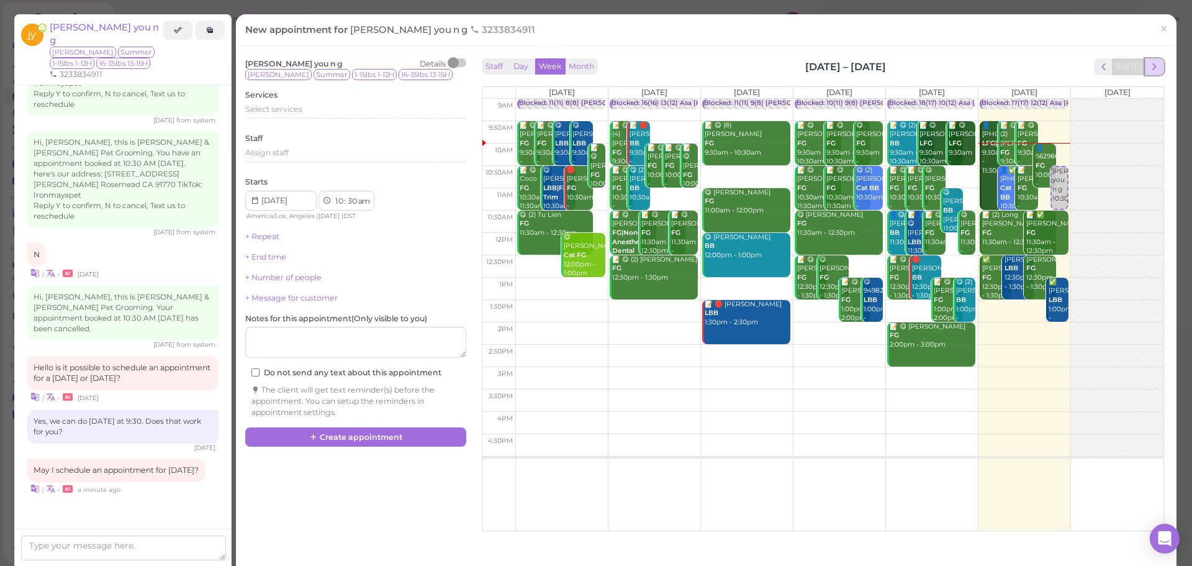
click at [1148, 68] on span "next" at bounding box center [1154, 67] width 12 height 12
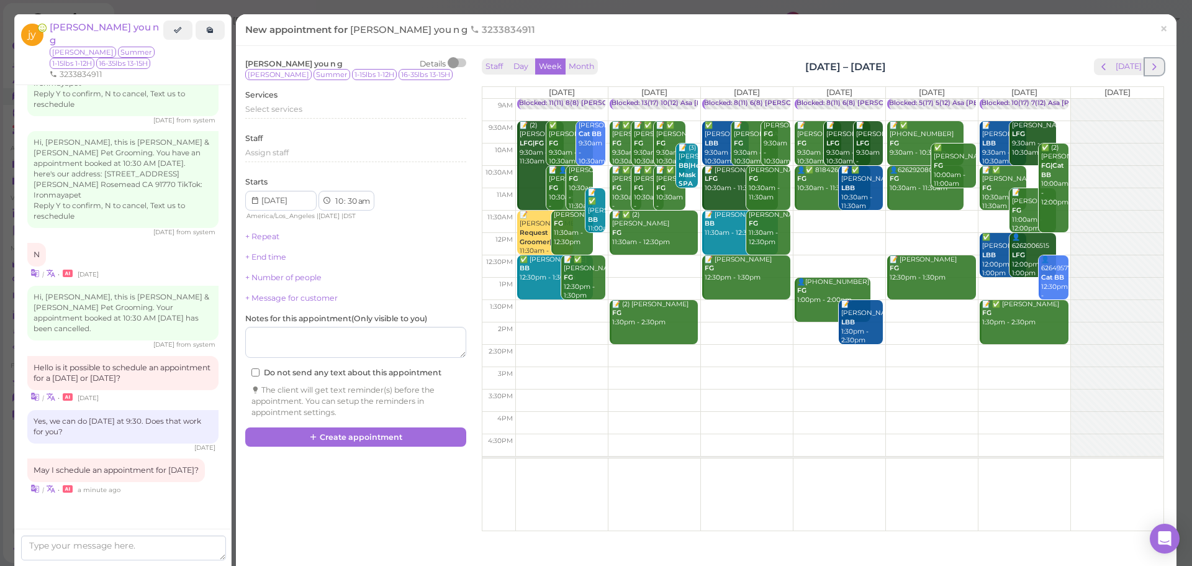
click at [1148, 68] on span "next" at bounding box center [1154, 67] width 12 height 12
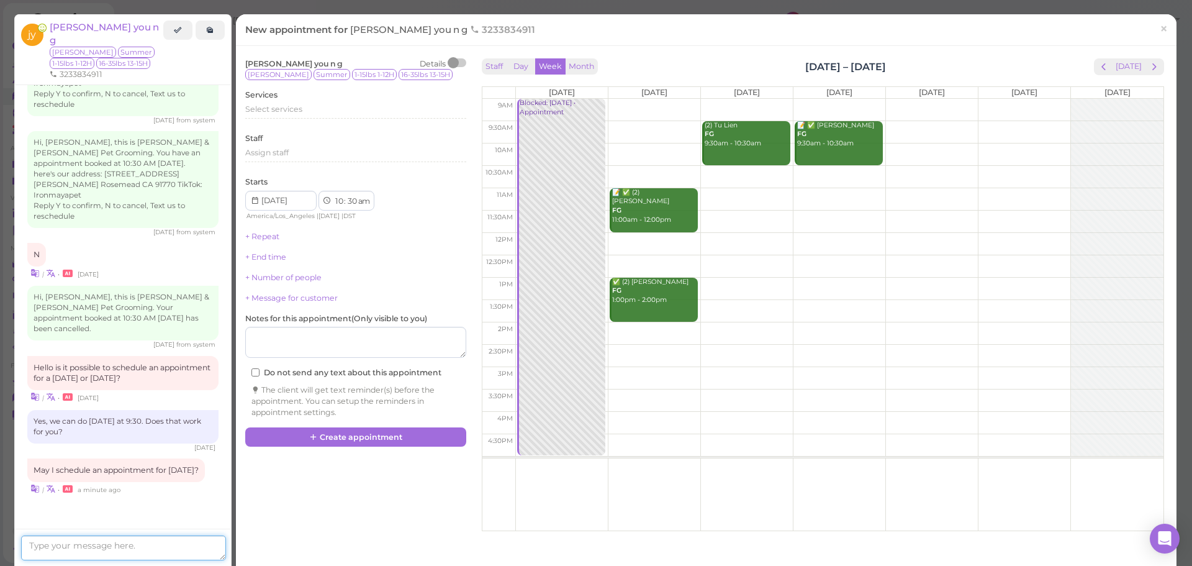
click at [76, 537] on textarea at bounding box center [123, 547] width 205 height 25
type textarea "Sure. How about 9:30am?"
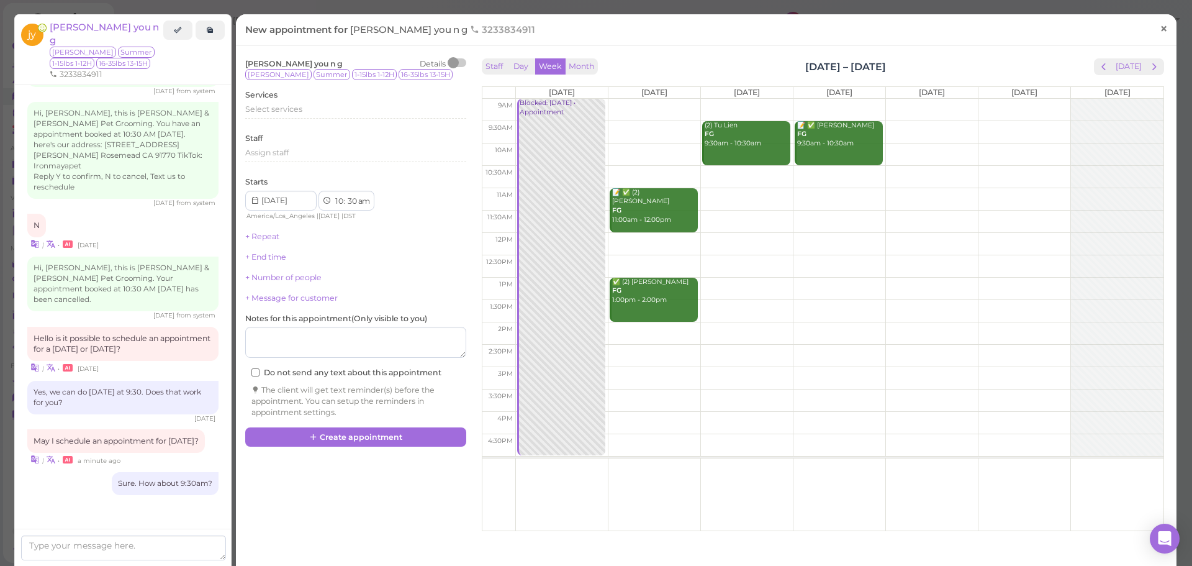
click at [1160, 37] on link "×" at bounding box center [1163, 29] width 23 height 29
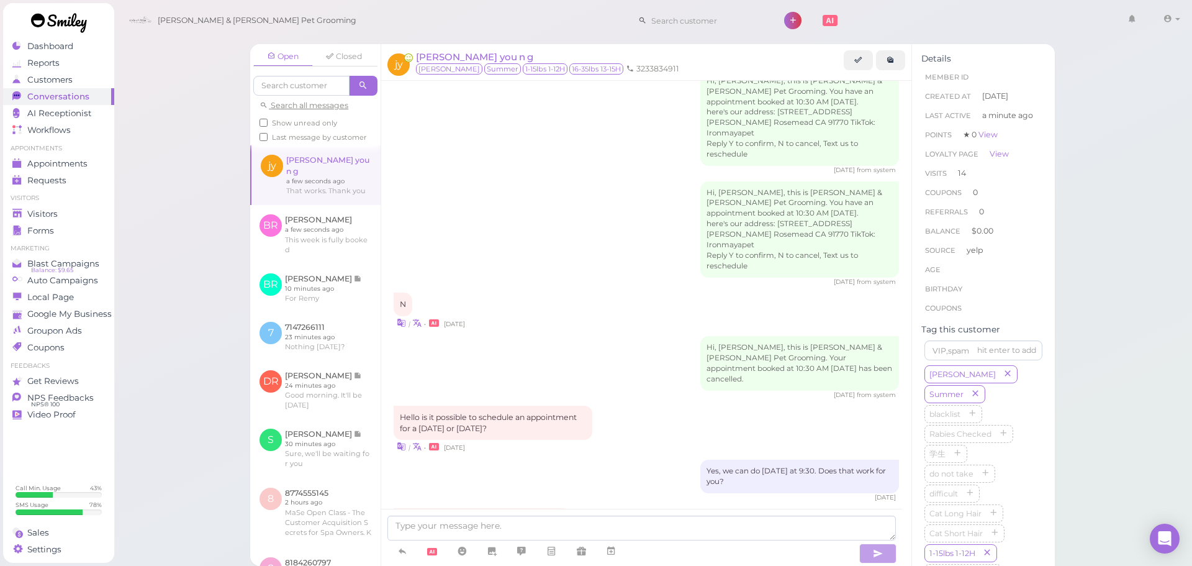
scroll to position [1635, 0]
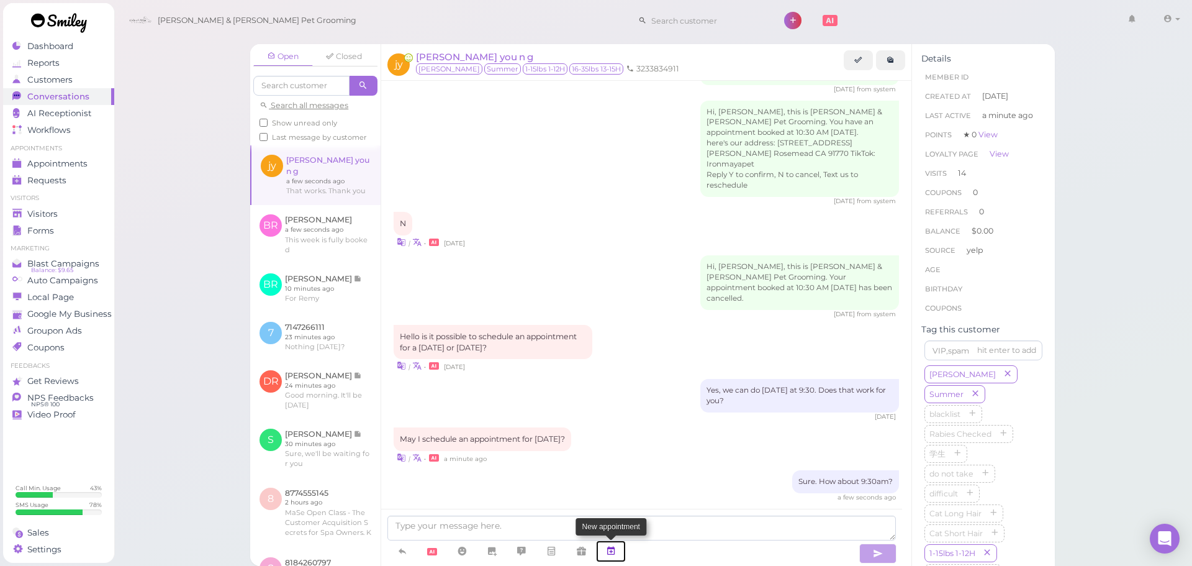
click at [616, 547] on icon at bounding box center [611, 550] width 10 height 12
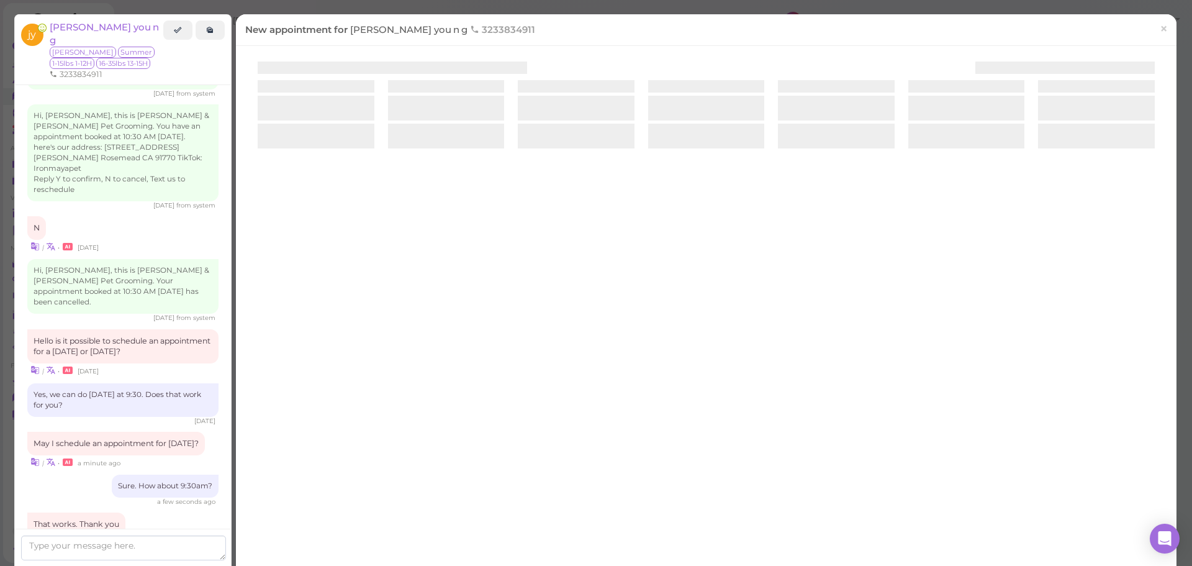
scroll to position [1690, 0]
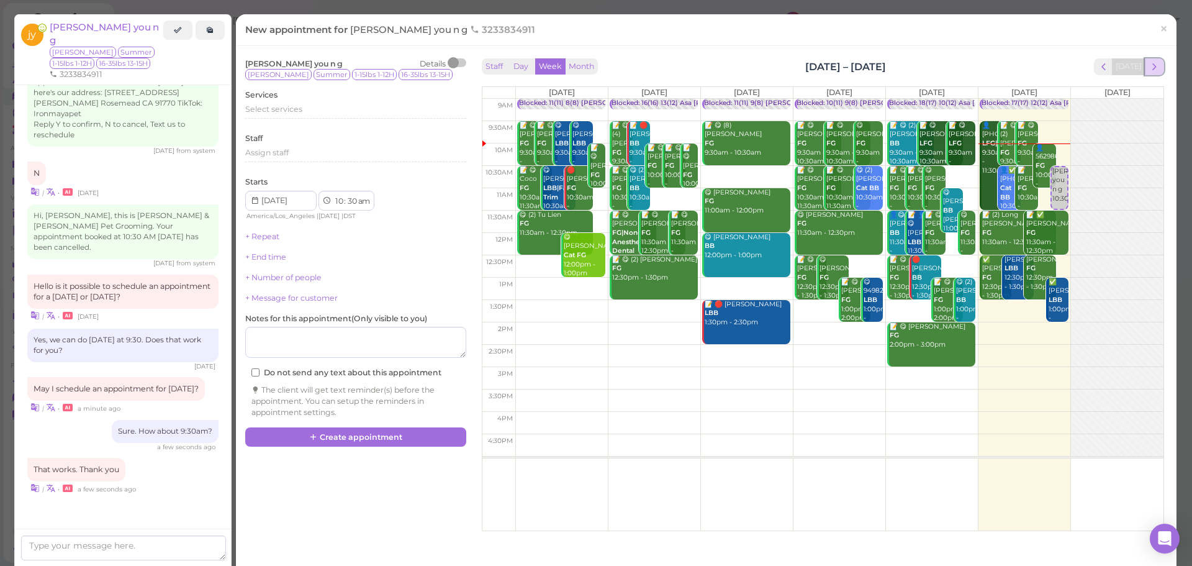
click at [1148, 67] on span "next" at bounding box center [1154, 67] width 12 height 12
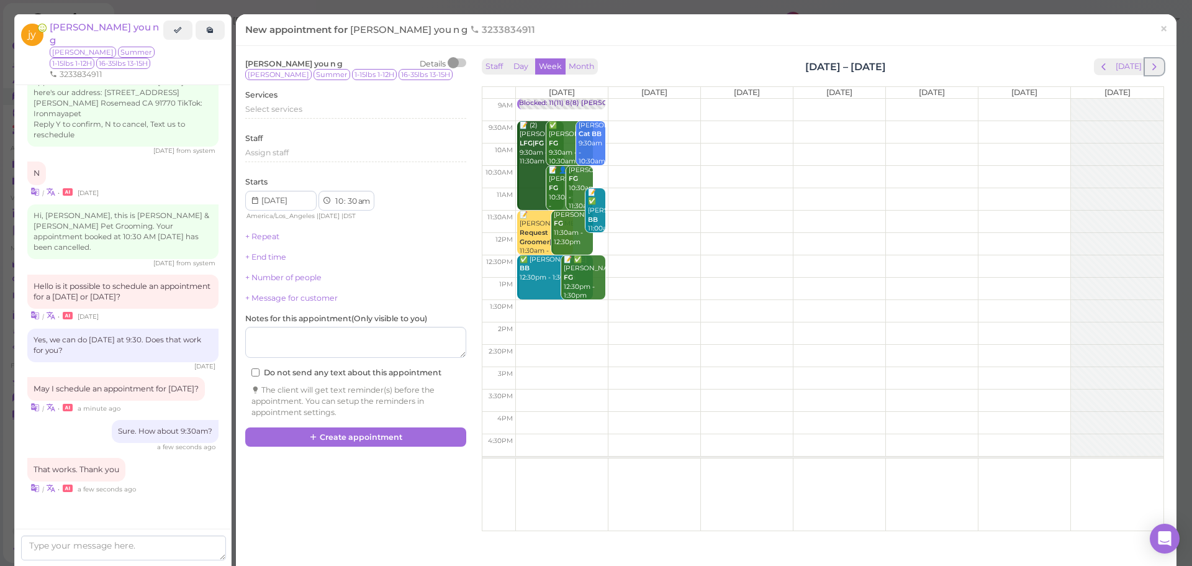
click at [1148, 67] on span "next" at bounding box center [1154, 67] width 12 height 12
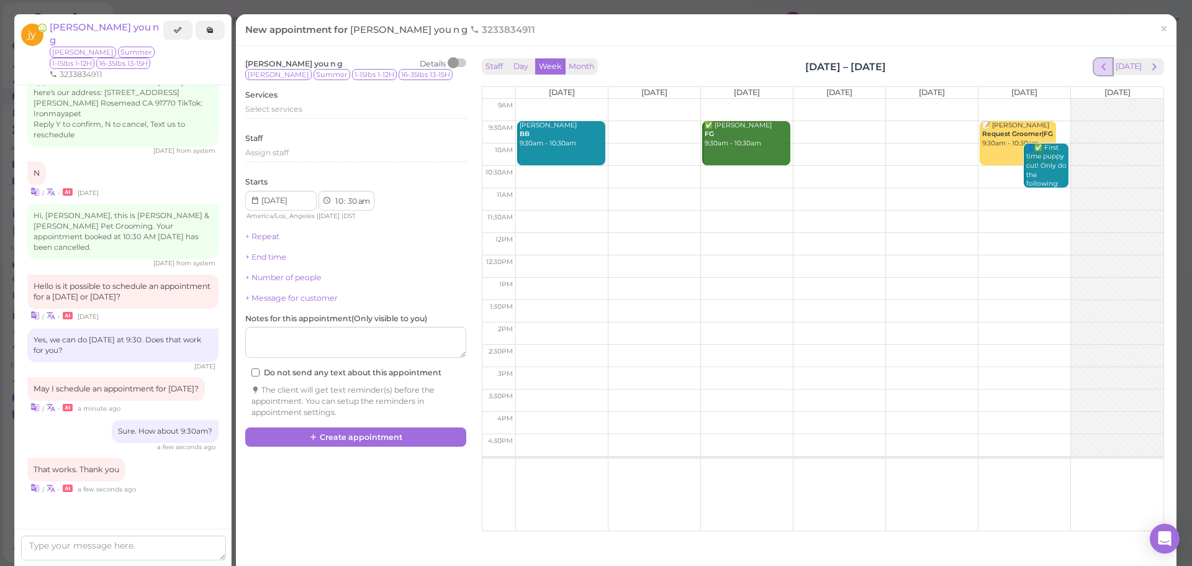
click at [1098, 63] on span "prev" at bounding box center [1104, 67] width 12 height 12
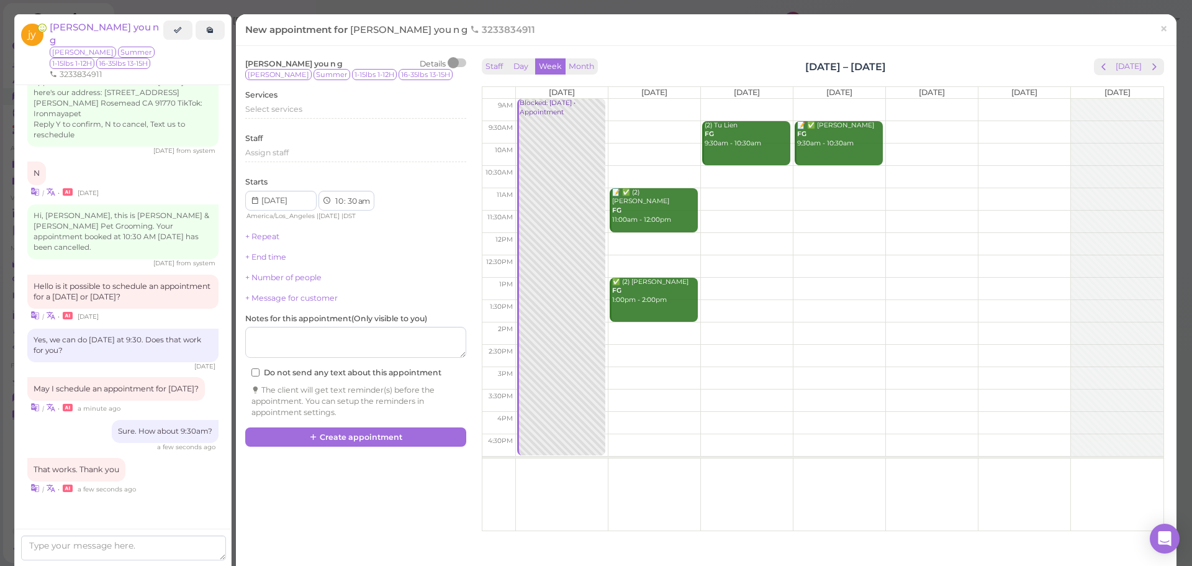
click at [907, 125] on td at bounding box center [839, 132] width 648 height 22
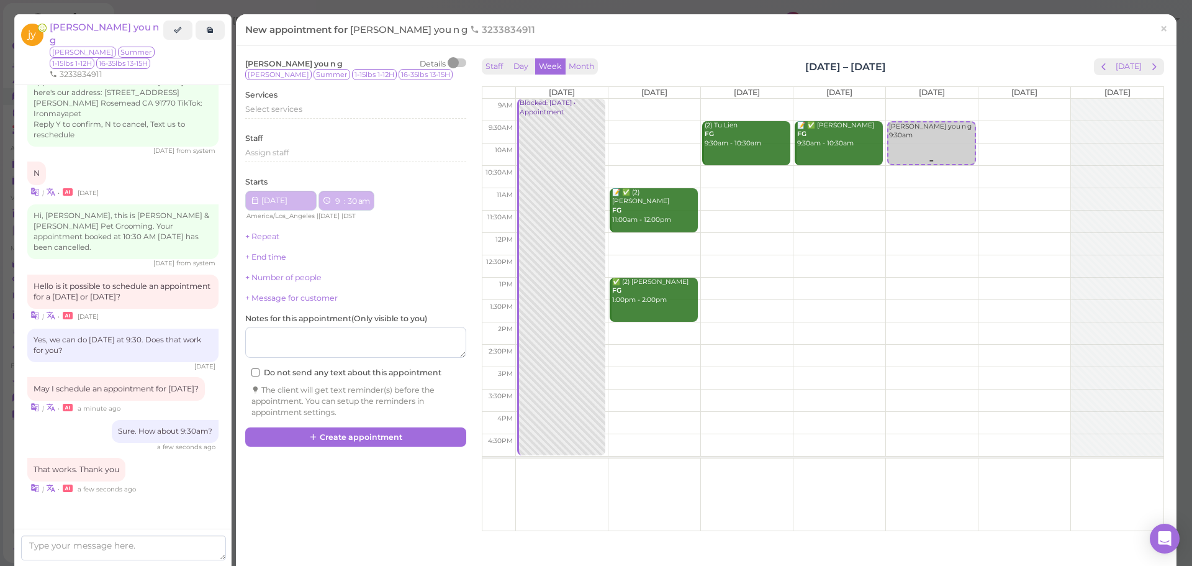
type input "2025-09-05"
select select "9"
click at [355, 107] on div "Select services" at bounding box center [355, 109] width 221 height 11
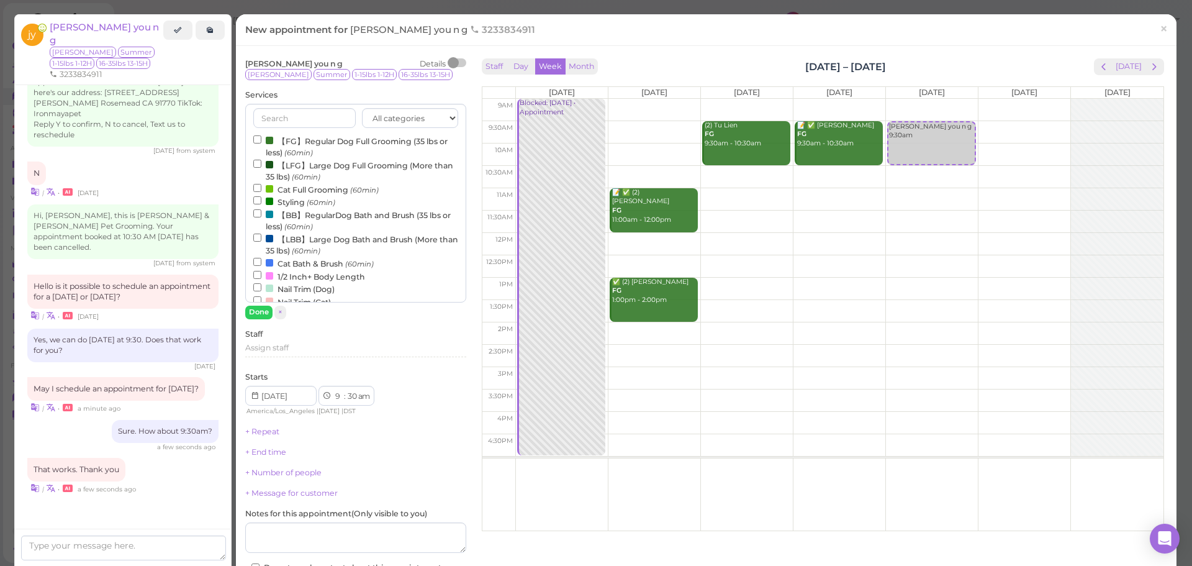
click at [343, 142] on label "【FG】Regular Dog Full Grooming (35 lbs or less) (60min)" at bounding box center [355, 146] width 205 height 24
click at [261, 142] on input "【FG】Regular Dog Full Grooming (35 lbs or less) (60min)" at bounding box center [257, 139] width 8 height 8
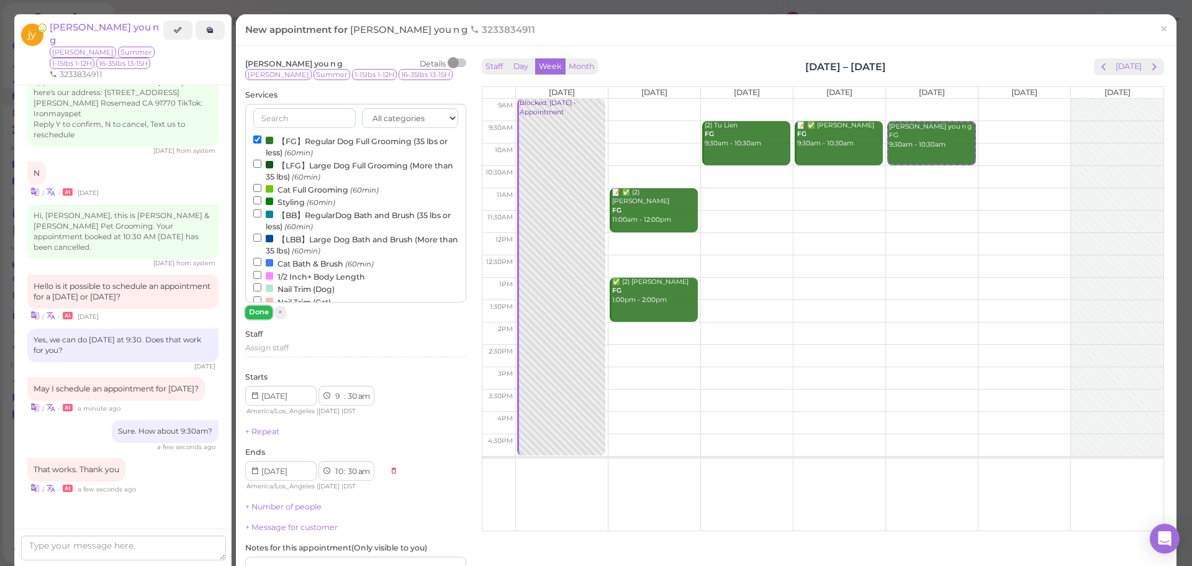
click at [254, 307] on button "Done" at bounding box center [258, 311] width 27 height 13
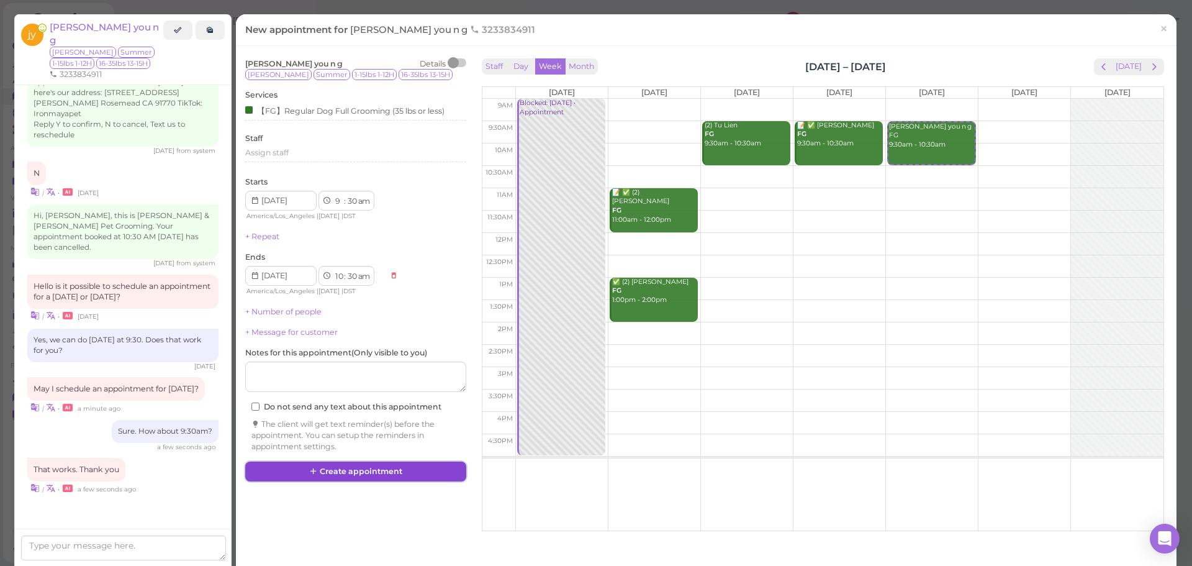
click at [342, 464] on button "Create appointment" at bounding box center [355, 471] width 221 height 20
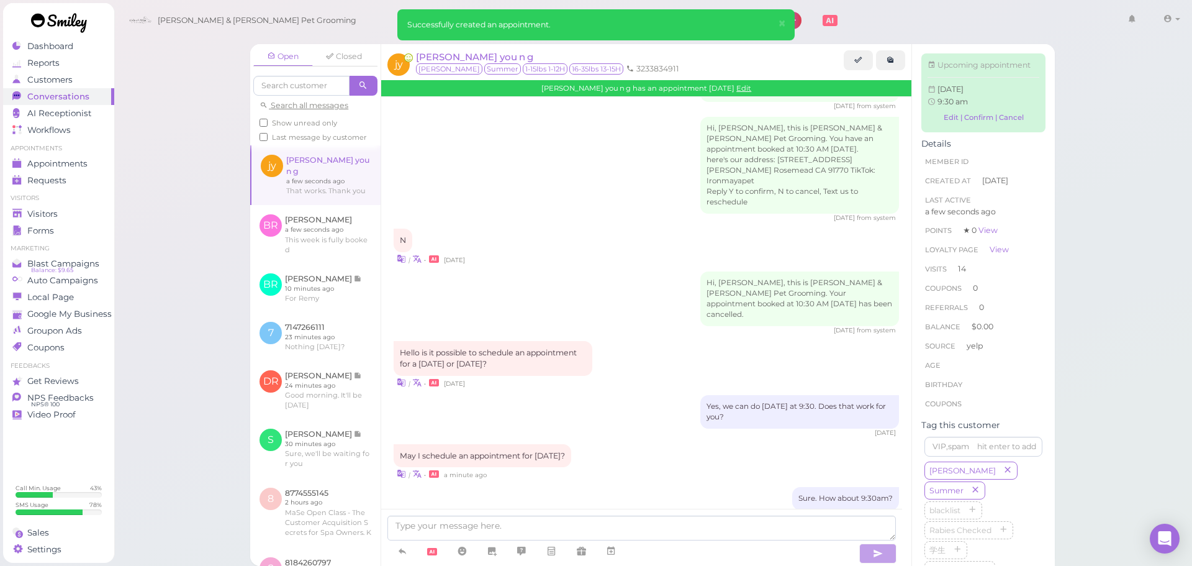
scroll to position [1757, 0]
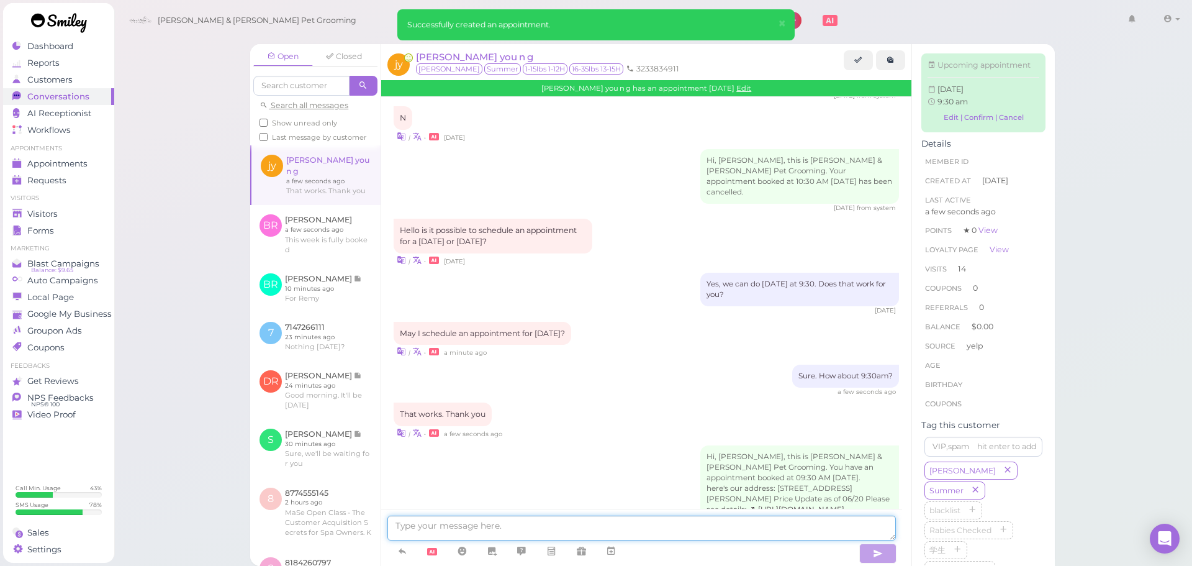
click at [547, 522] on textarea at bounding box center [641, 527] width 508 height 25
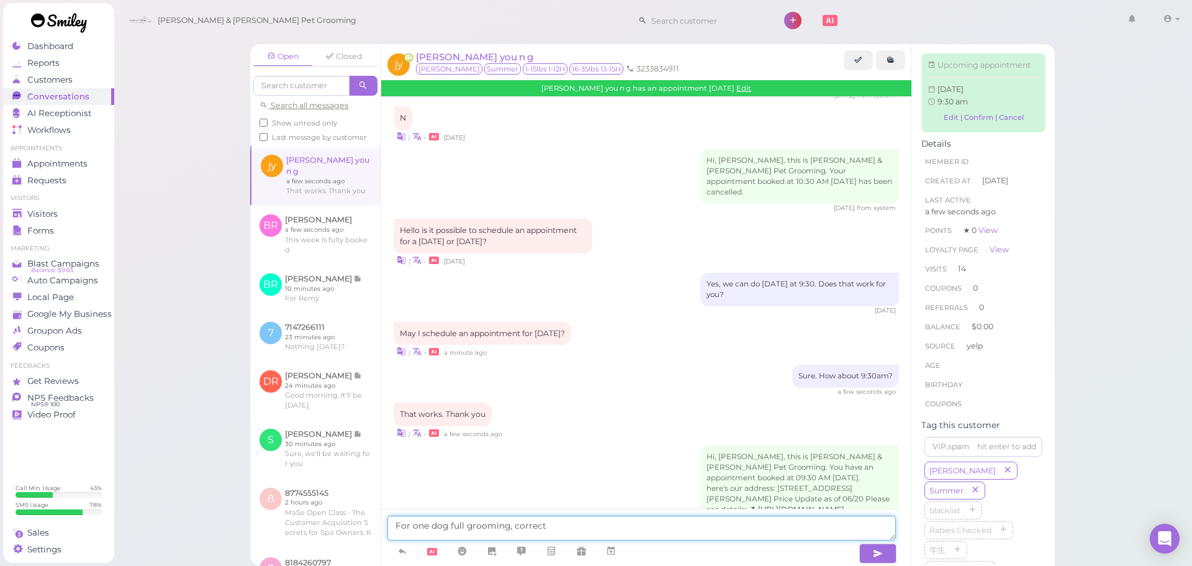
type textarea "For one dog full grooming, correct?"
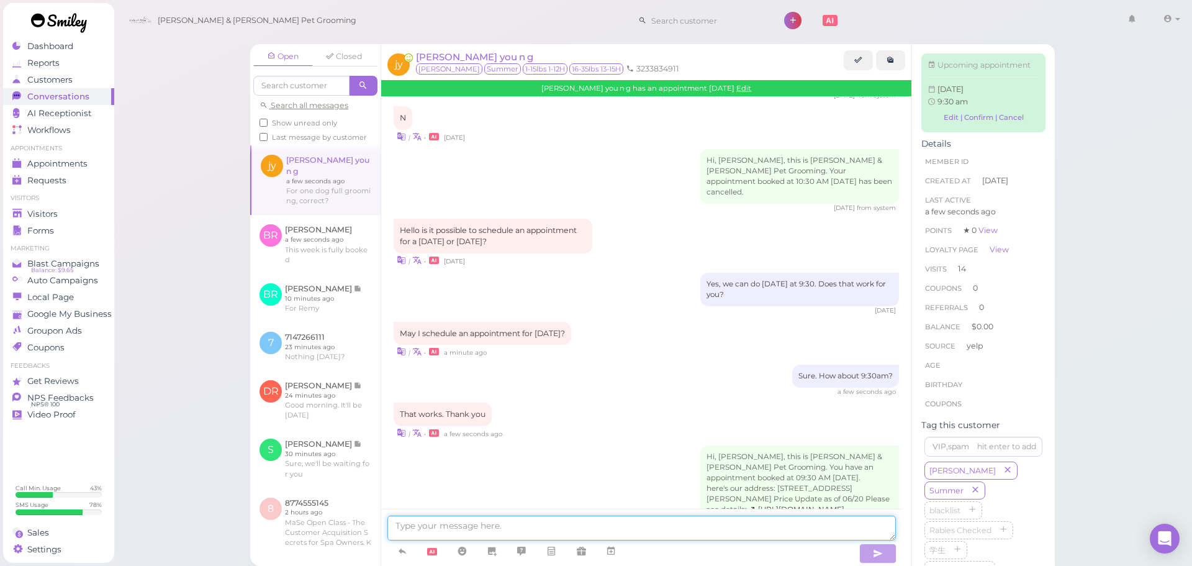
scroll to position [1787, 0]
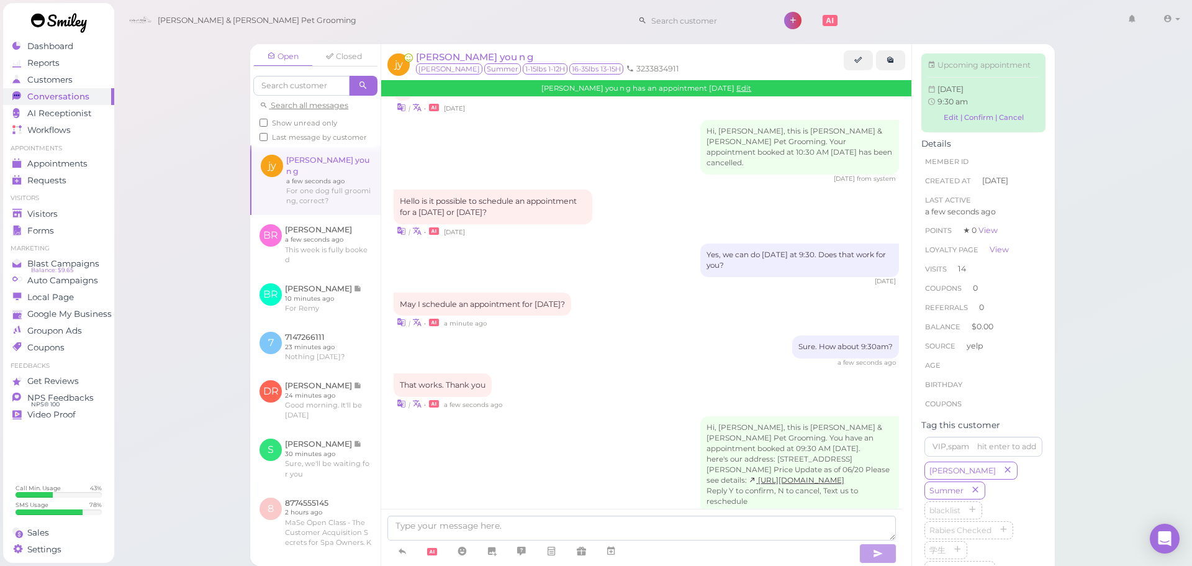
click at [471, 436] on div "Hi, jessea, this is Cody & Miley Pet Grooming. You have an appointment booked a…" at bounding box center [646, 469] width 505 height 106
click at [288, 216] on link at bounding box center [315, 244] width 130 height 58
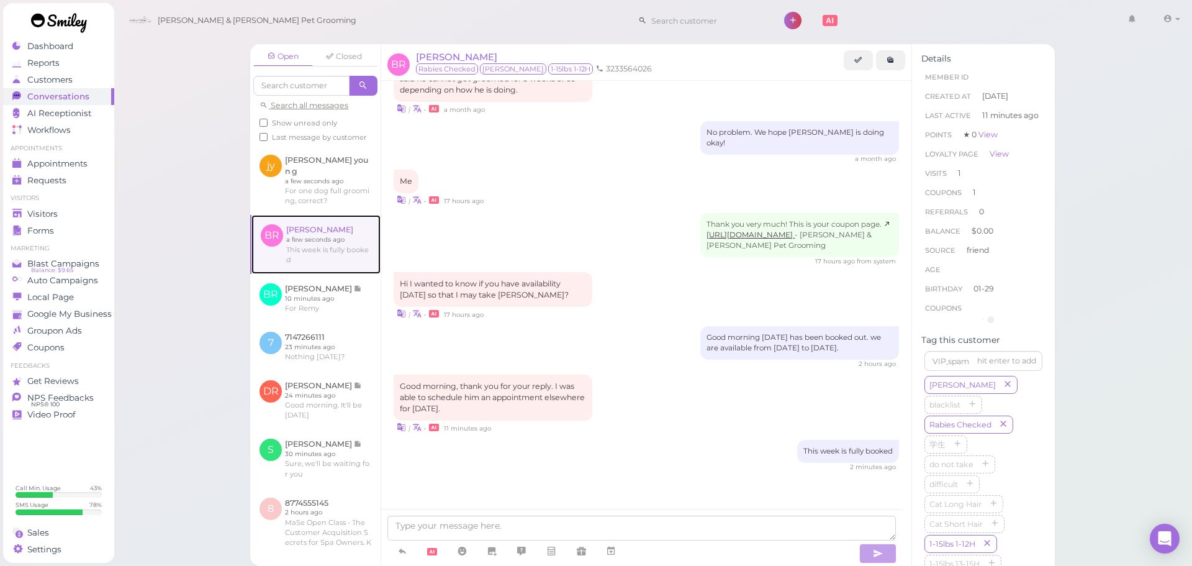
scroll to position [1178, 0]
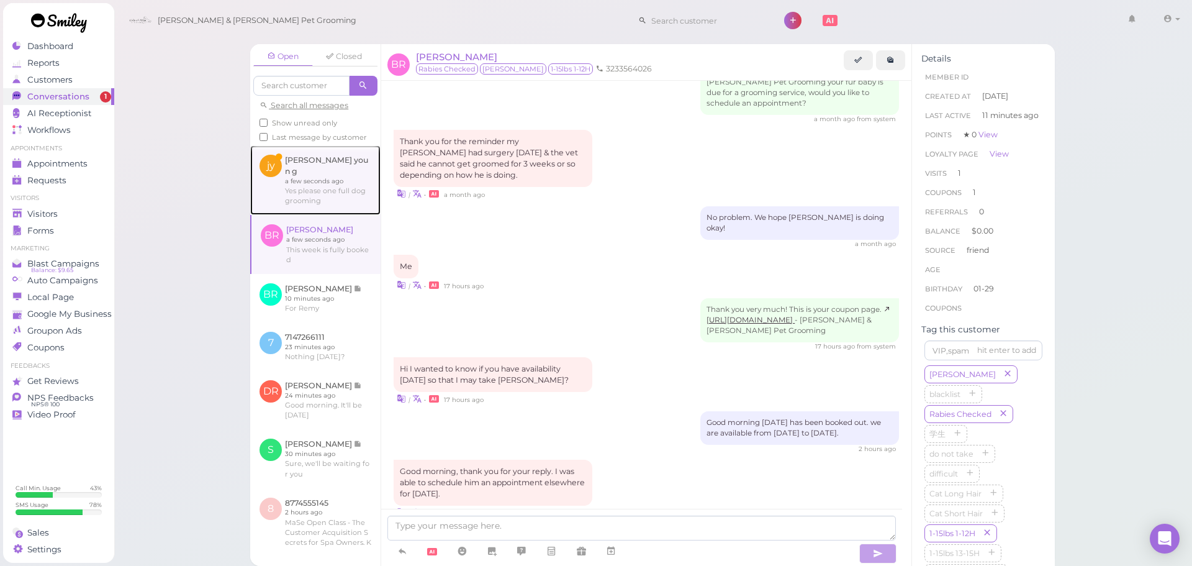
click at [323, 191] on link at bounding box center [315, 180] width 130 height 70
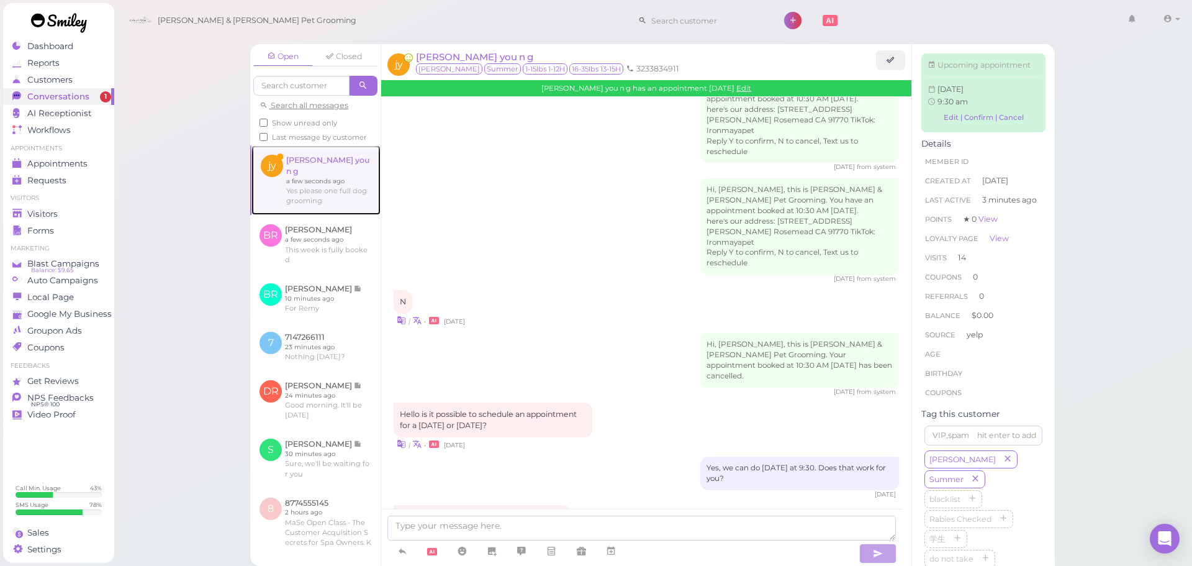
scroll to position [1453, 0]
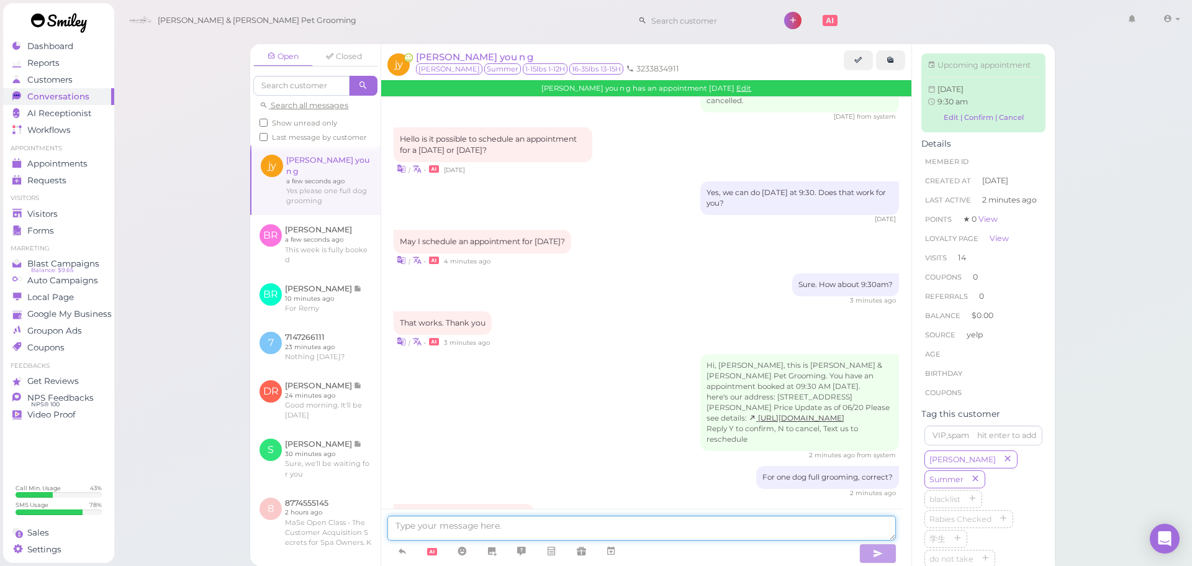
click at [557, 520] on textarea at bounding box center [641, 527] width 508 height 25
type textarea "Appointment set. Thank you for reaching out to us."
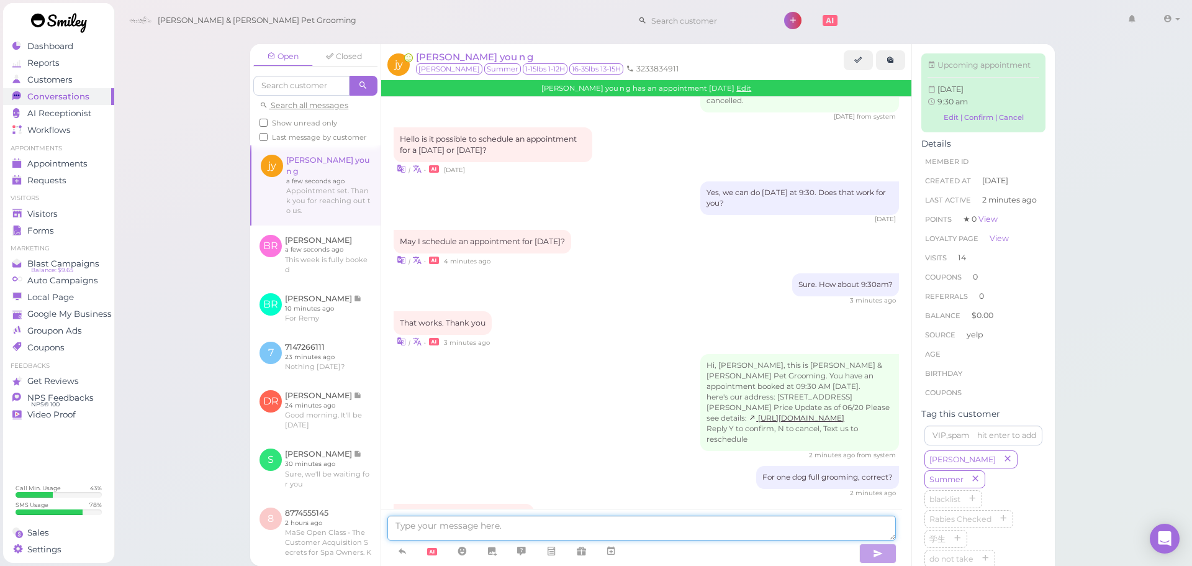
scroll to position [1493, 0]
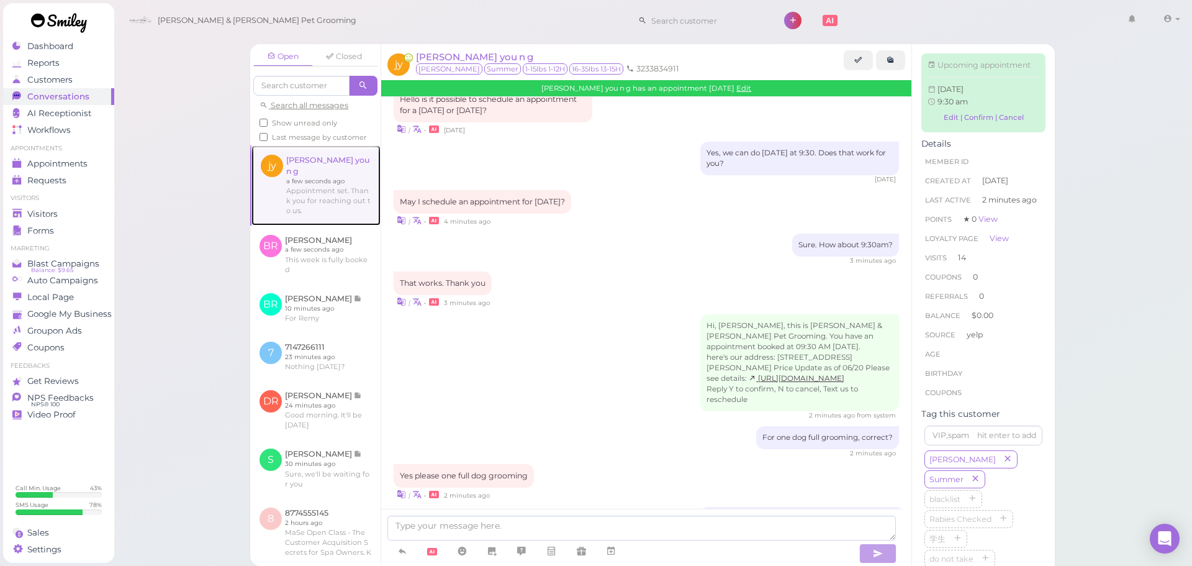
click at [300, 202] on link at bounding box center [315, 184] width 129 height 79
click at [307, 222] on link at bounding box center [315, 184] width 129 height 79
click at [315, 249] on link at bounding box center [315, 254] width 130 height 58
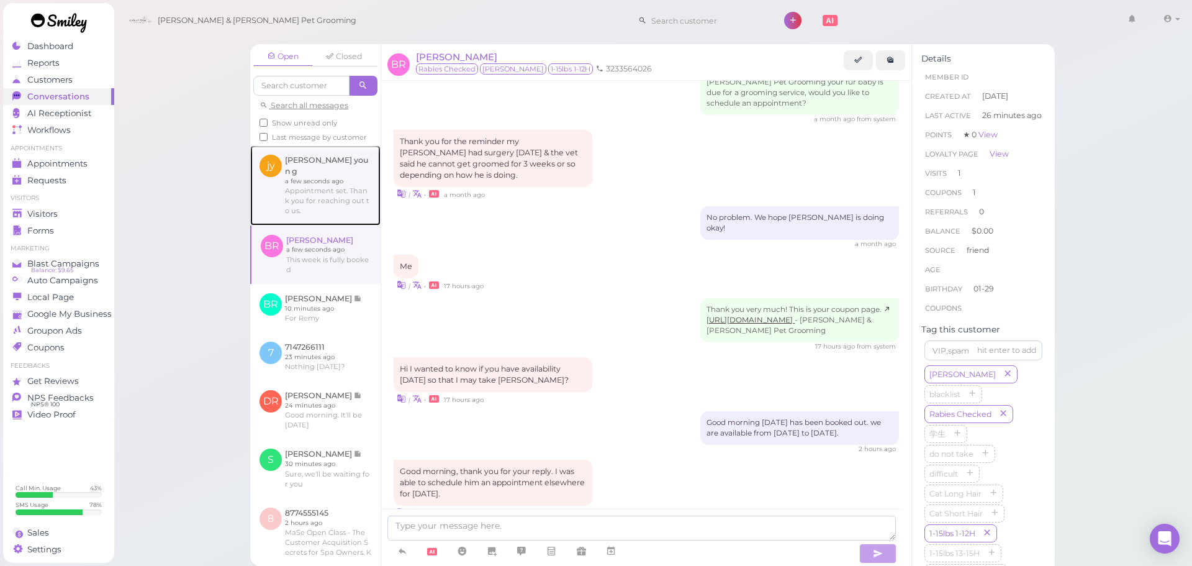
click at [338, 191] on link at bounding box center [315, 184] width 130 height 79
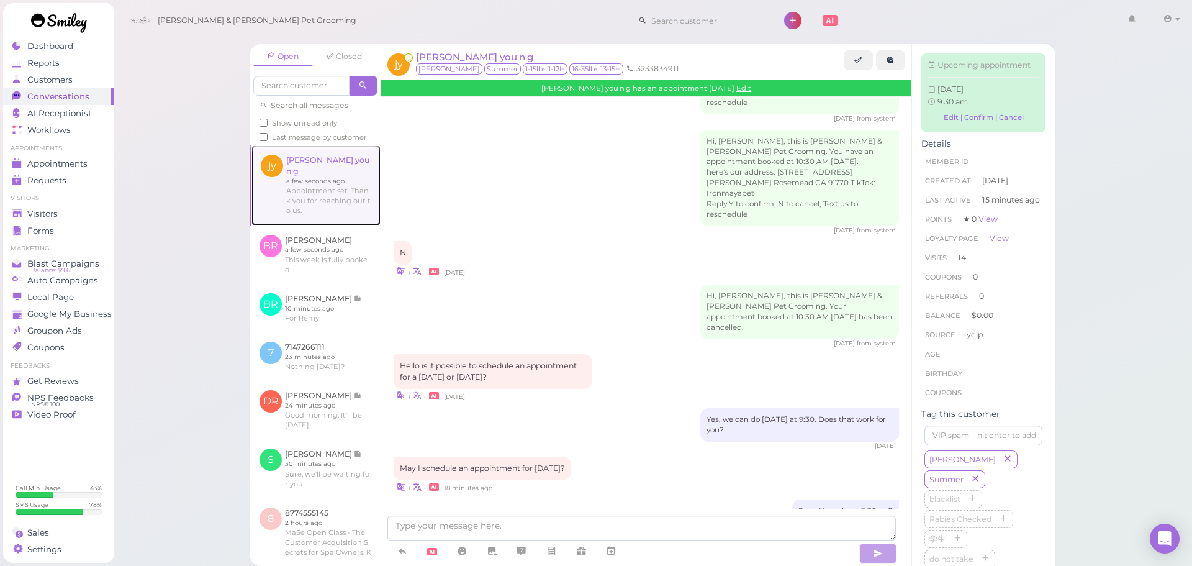
scroll to position [1453, 0]
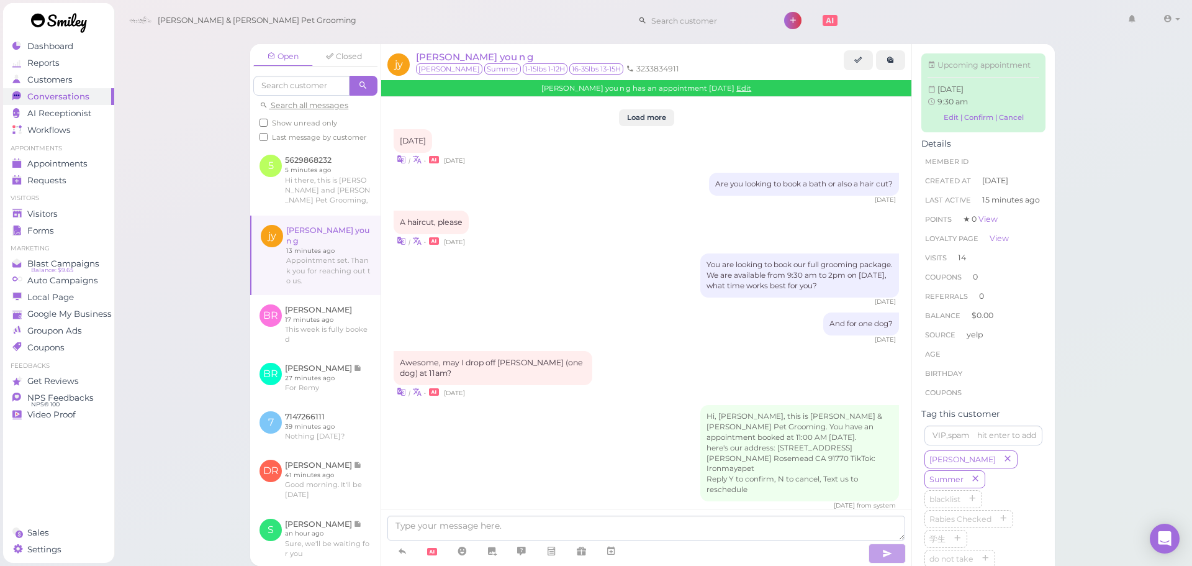
scroll to position [1453, 0]
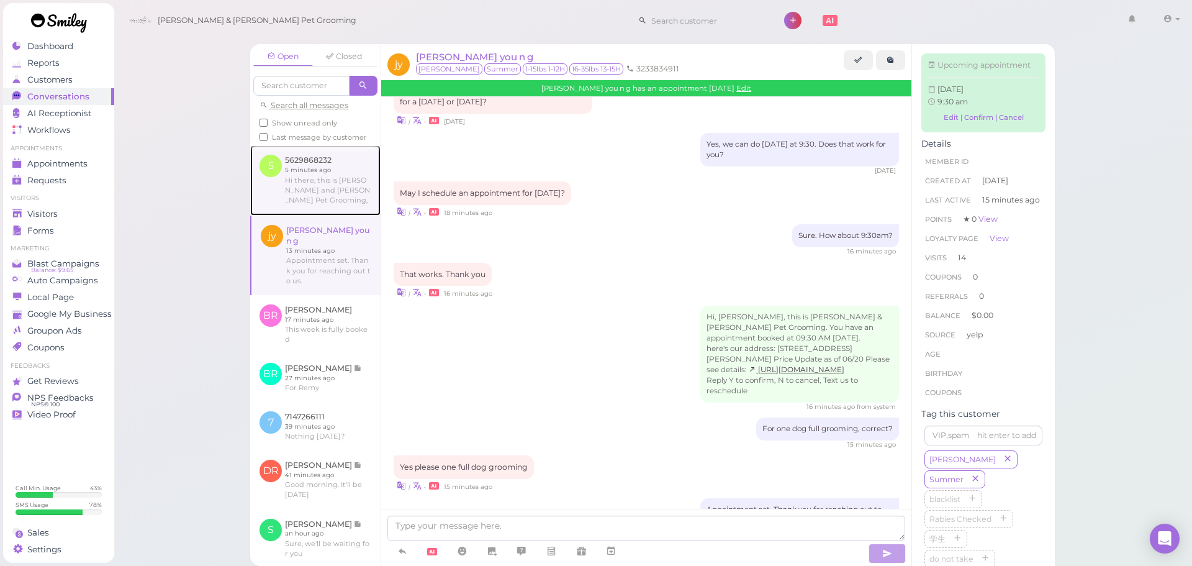
click at [314, 184] on link at bounding box center [315, 180] width 130 height 70
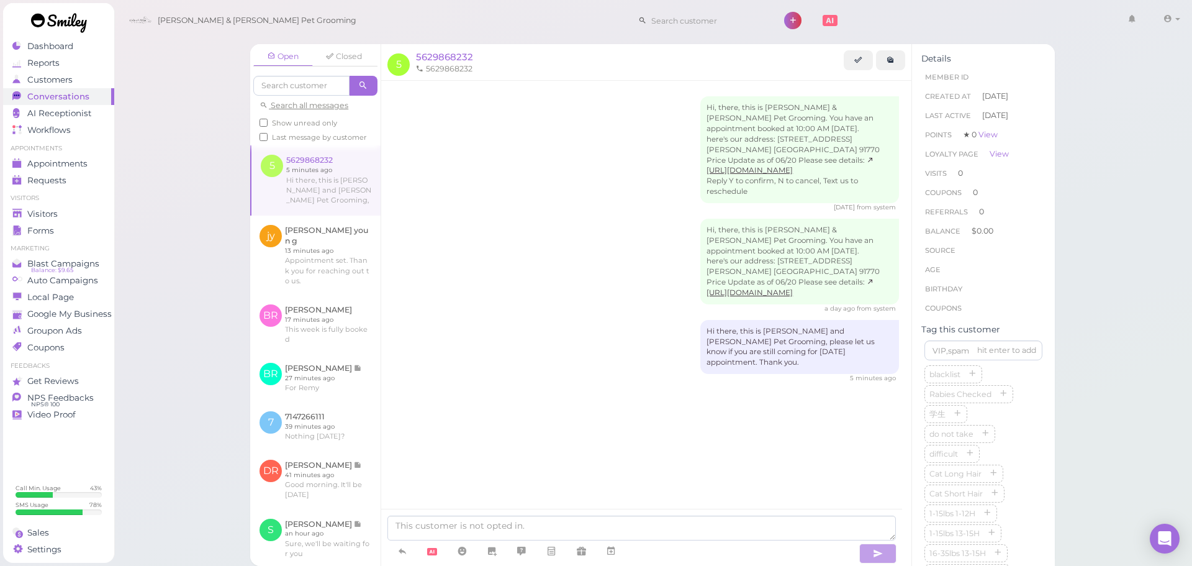
click at [484, 173] on div "Hi, there, this is [PERSON_NAME] & [PERSON_NAME] Pet Grooming. You have an appo…" at bounding box center [646, 154] width 505 height 116
click at [476, 191] on div "Hi, there, this is [PERSON_NAME] & [PERSON_NAME] Pet Grooming. You have an appo…" at bounding box center [646, 154] width 505 height 116
click at [677, 19] on input at bounding box center [707, 21] width 120 height 20
type input "6262749999"
click at [616, 43] on span "[PERSON_NAME]" at bounding box center [634, 42] width 69 height 9
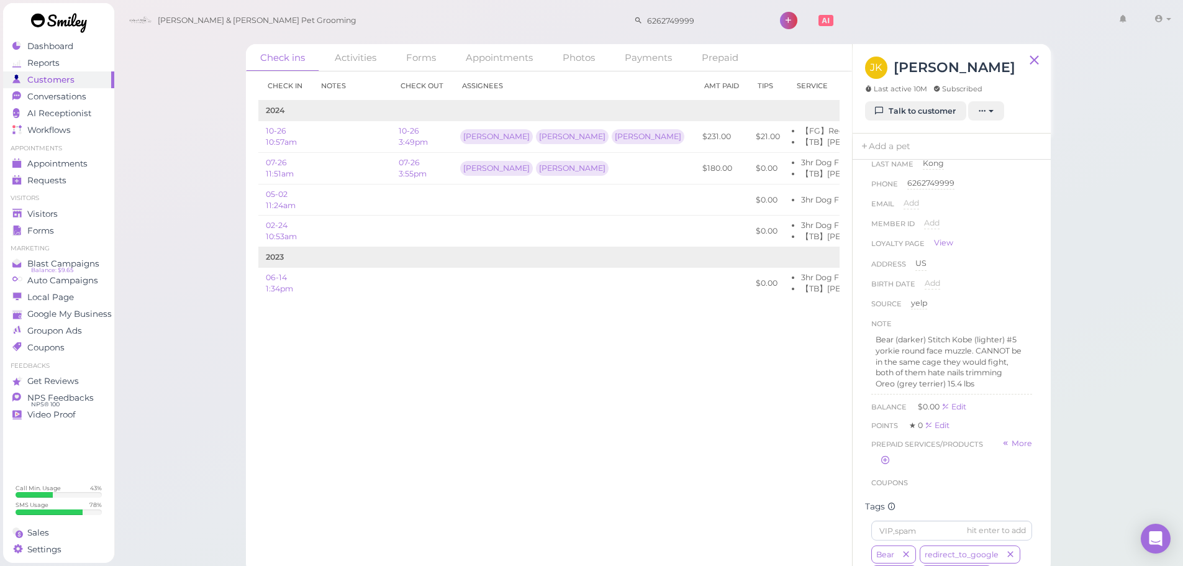
scroll to position [62, 0]
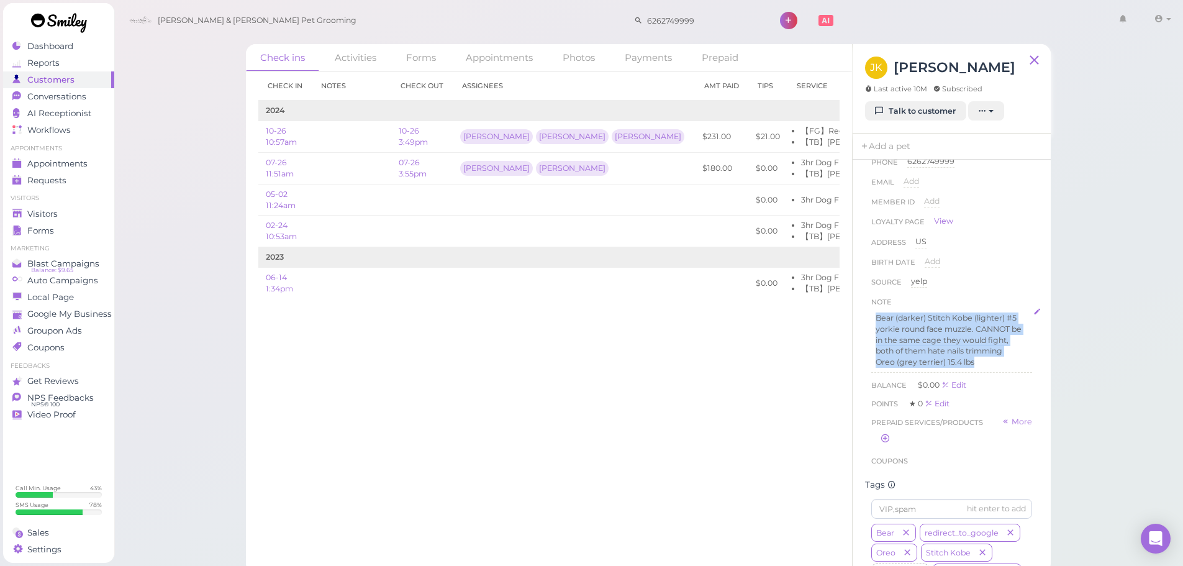
drag, startPoint x: 927, startPoint y: 341, endPoint x: 872, endPoint y: 320, distance: 59.1
click at [872, 320] on div "Bear (darker) Stitch Kobe (lighter) #5 yorkie round face muzzle. CANNOT be in t…" at bounding box center [951, 340] width 161 height 64
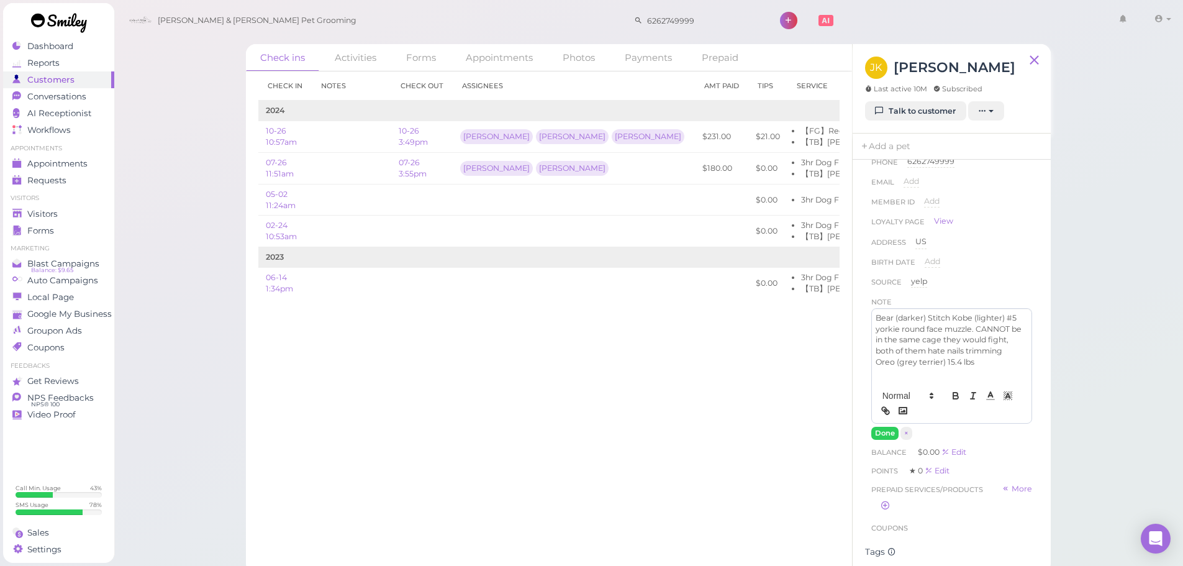
drag, startPoint x: 1010, startPoint y: 385, endPoint x: 912, endPoint y: 338, distance: 108.8
click at [912, 338] on div "Bear (darker) Stitch Kobe (lighter) #5 yorkie round face muzzle. CANNOT be in t…" at bounding box center [951, 365] width 161 height 115
drag, startPoint x: 978, startPoint y: 372, endPoint x: 873, endPoint y: 318, distance: 117.4
click at [873, 318] on div "Bear (darker) Stitch Kobe (lighter) #5 yorkie round face muzzle. CANNOT be in t…" at bounding box center [952, 346] width 160 height 74
copy div "Bear (darker) Stitch Kobe (lighter) #5 yorkie round face muzzle. CANNOT be in t…"
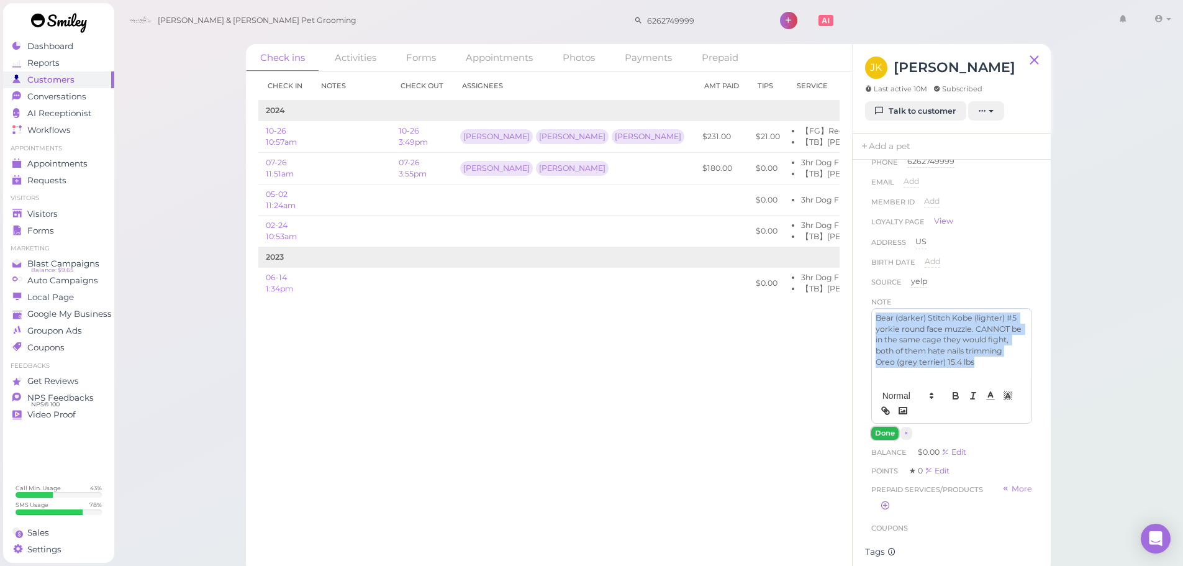
click at [890, 435] on button "Done" at bounding box center [884, 432] width 27 height 13
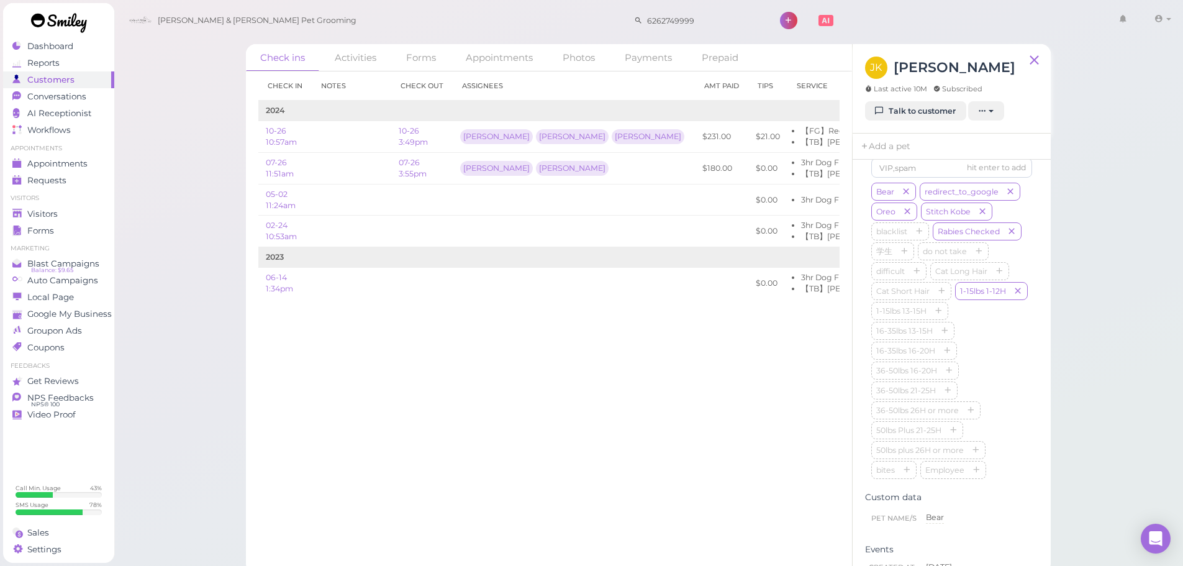
scroll to position [435, 0]
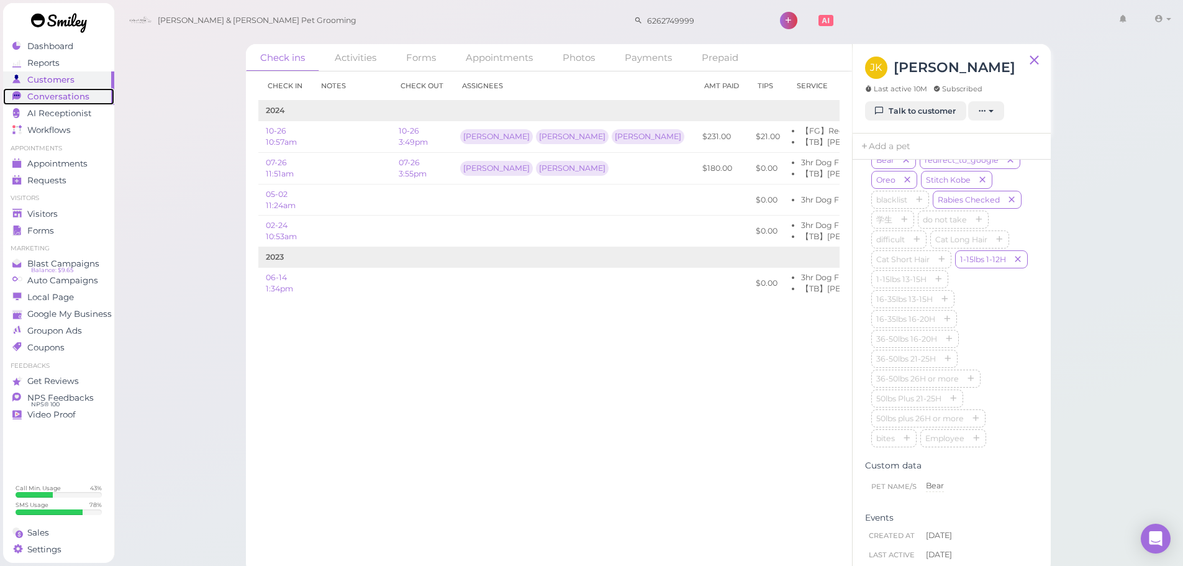
click at [93, 99] on div "Conversations" at bounding box center [56, 96] width 89 height 11
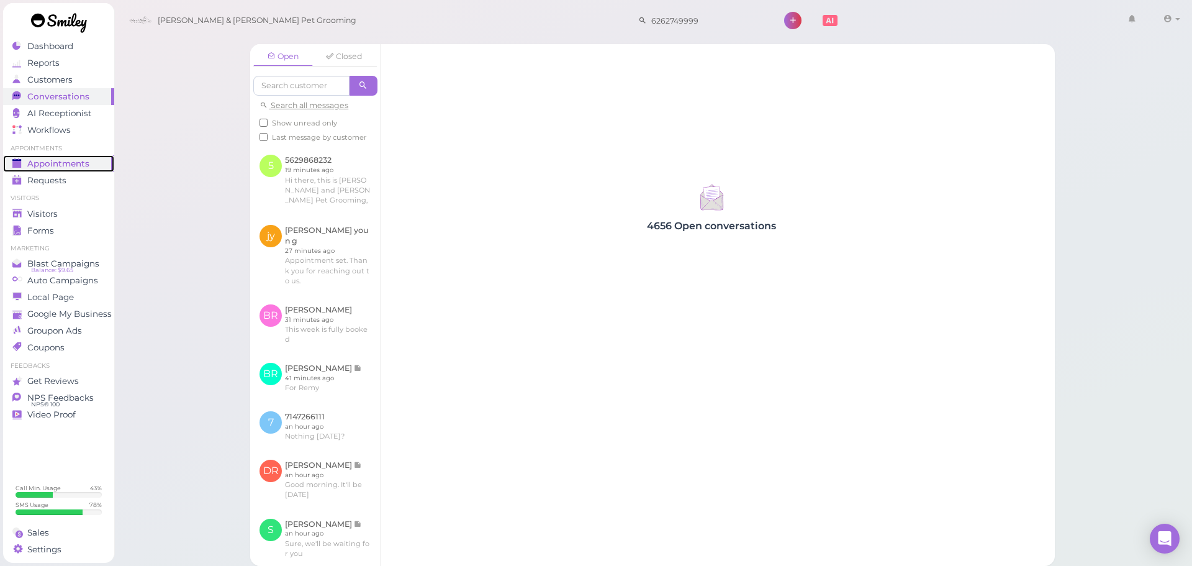
click at [70, 167] on span "Appointments" at bounding box center [58, 163] width 62 height 11
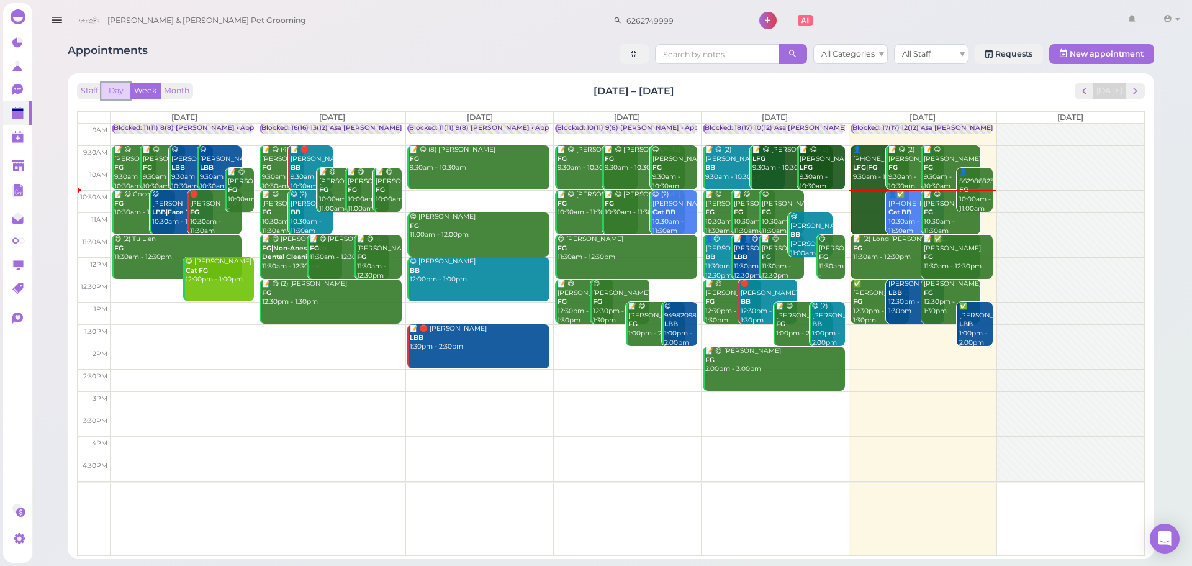
click at [124, 93] on button "Day" at bounding box center [116, 91] width 30 height 17
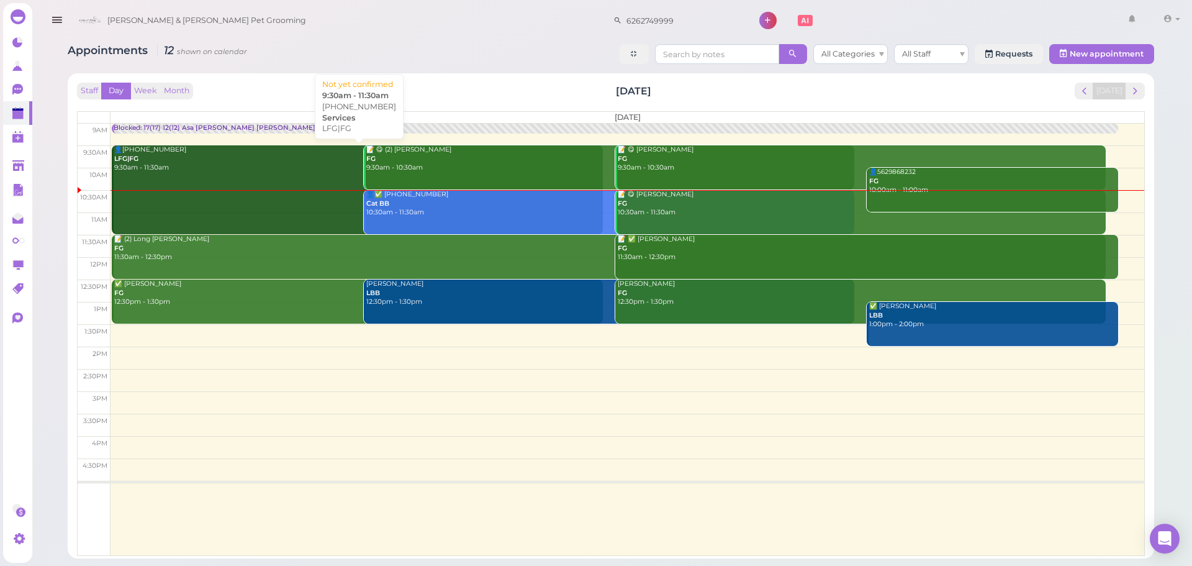
click at [428, 209] on div "👤✅ [PHONE_NUMBER] Cat BB 10:30am - 11:30am" at bounding box center [610, 203] width 489 height 27
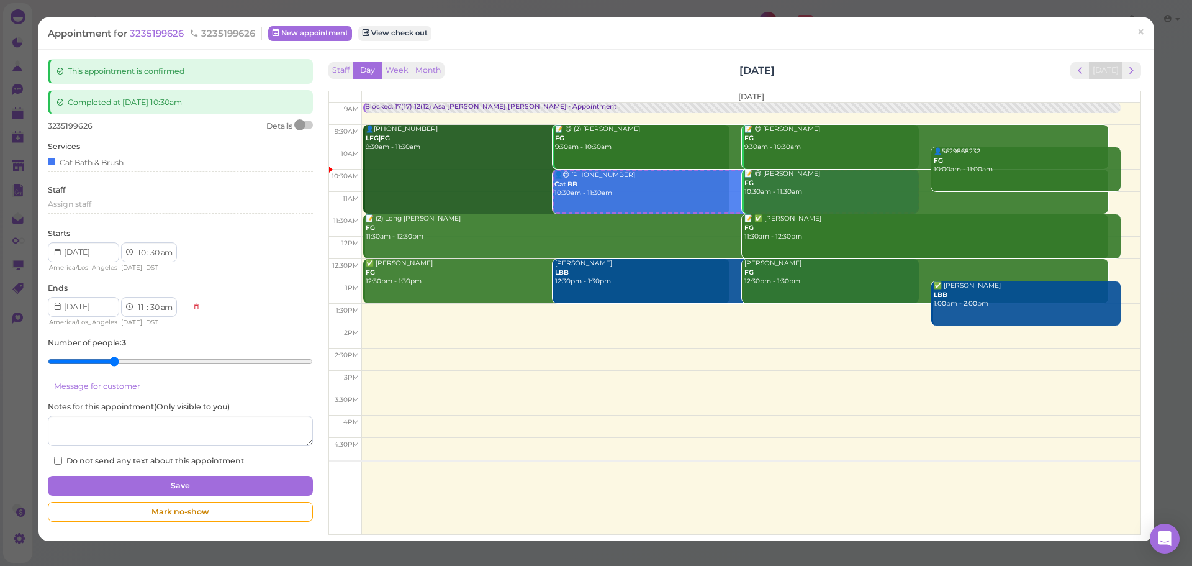
click at [303, 125] on div at bounding box center [303, 124] width 17 height 9
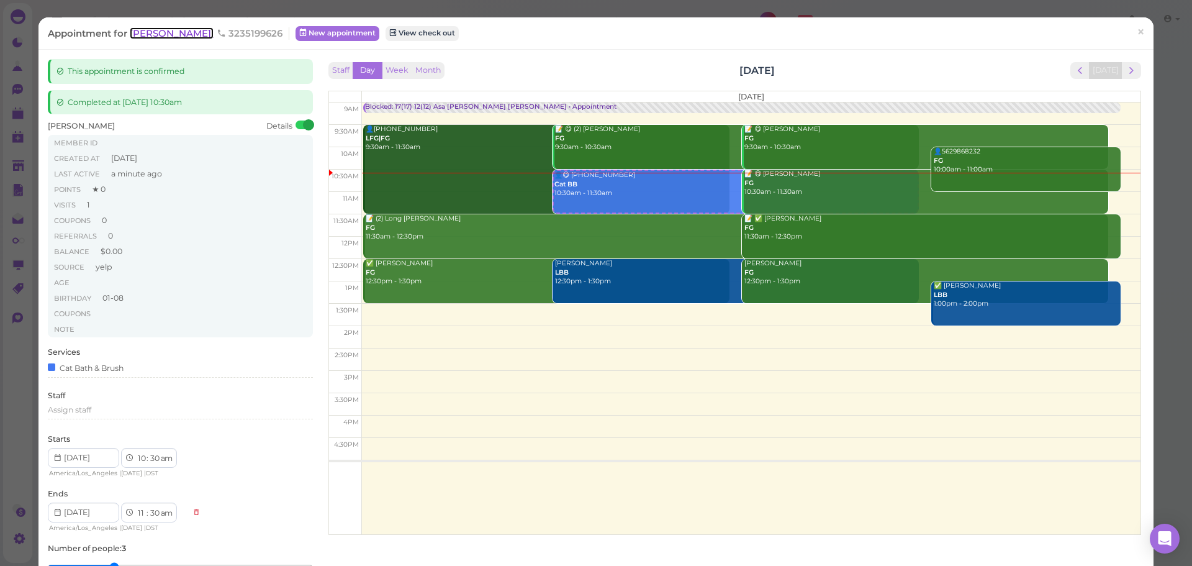
click at [154, 27] on span "[PERSON_NAME]" at bounding box center [172, 33] width 84 height 12
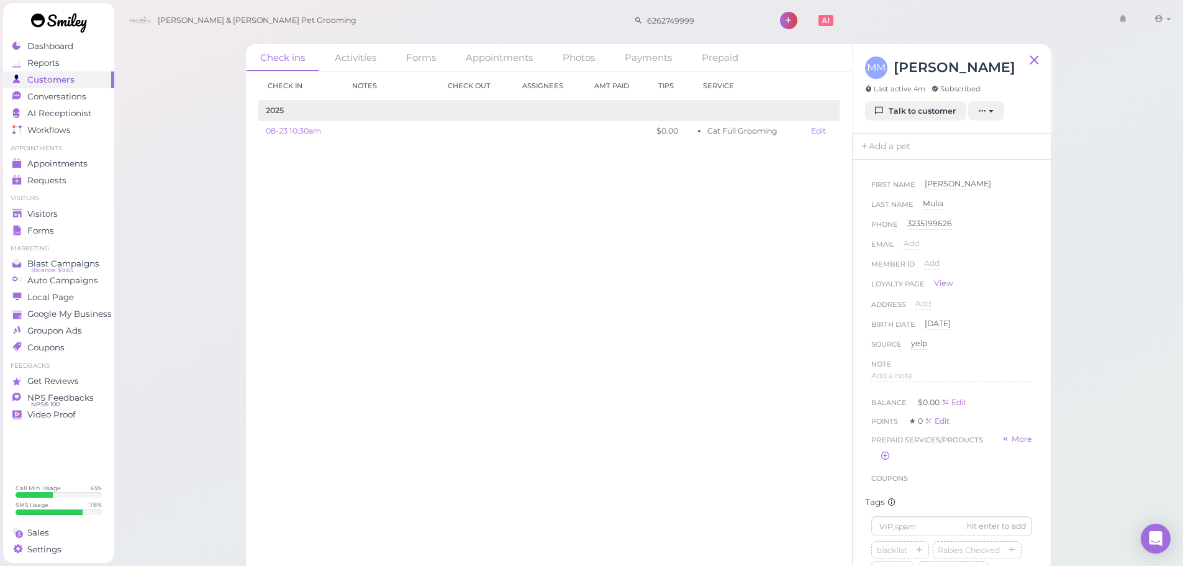
scroll to position [310, 0]
click at [940, 304] on icon "button" at bounding box center [940, 299] width 7 height 9
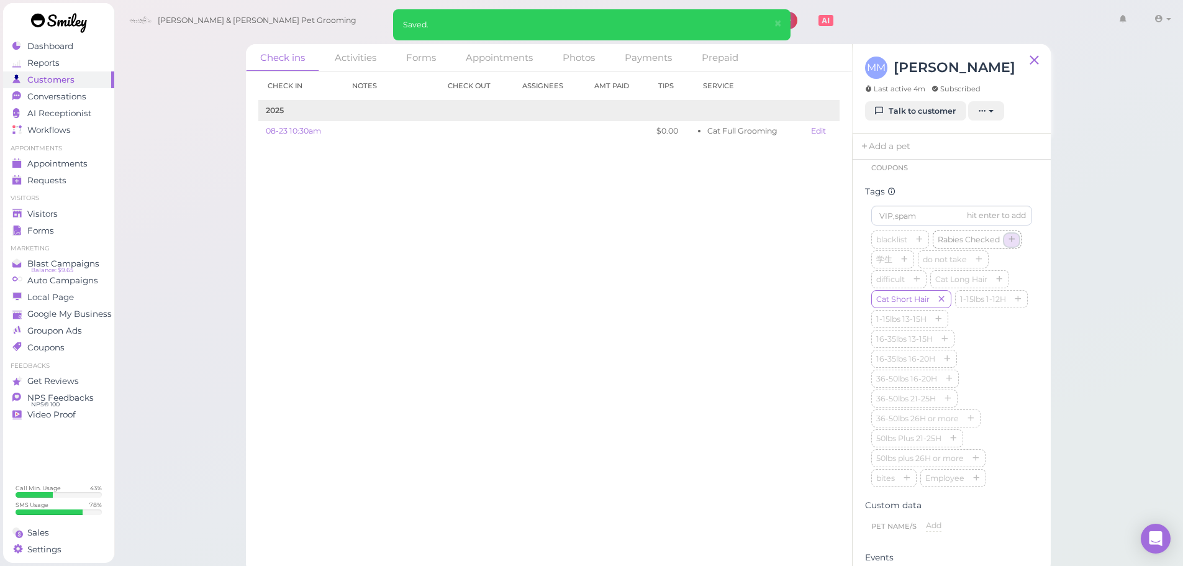
click at [1008, 245] on icon "button" at bounding box center [1011, 240] width 7 height 9
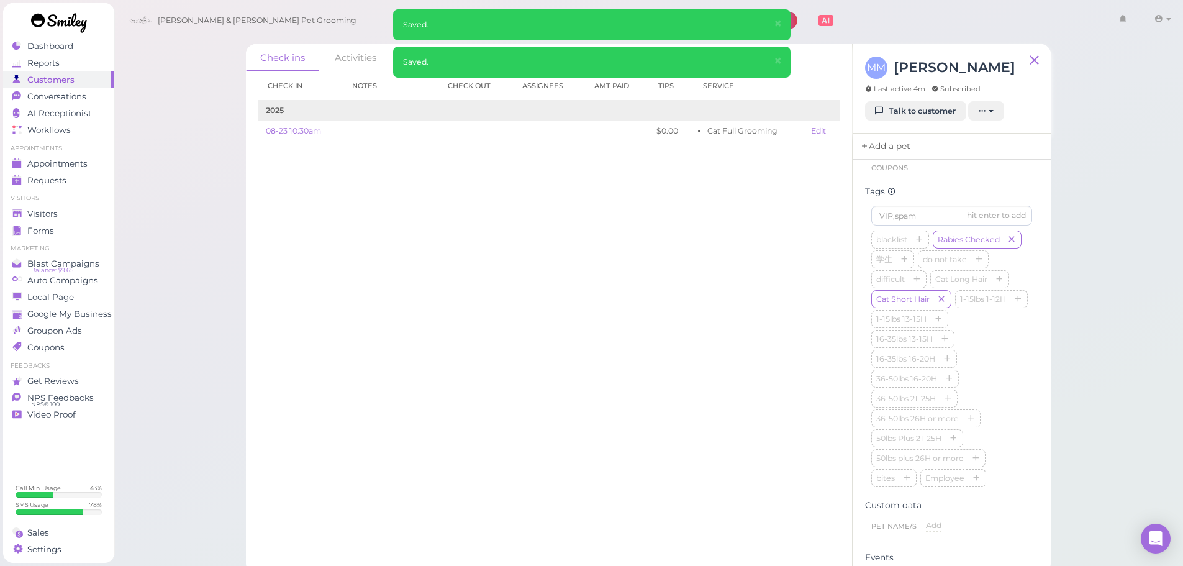
click at [891, 140] on link "Add a pet" at bounding box center [884, 146] width 65 height 26
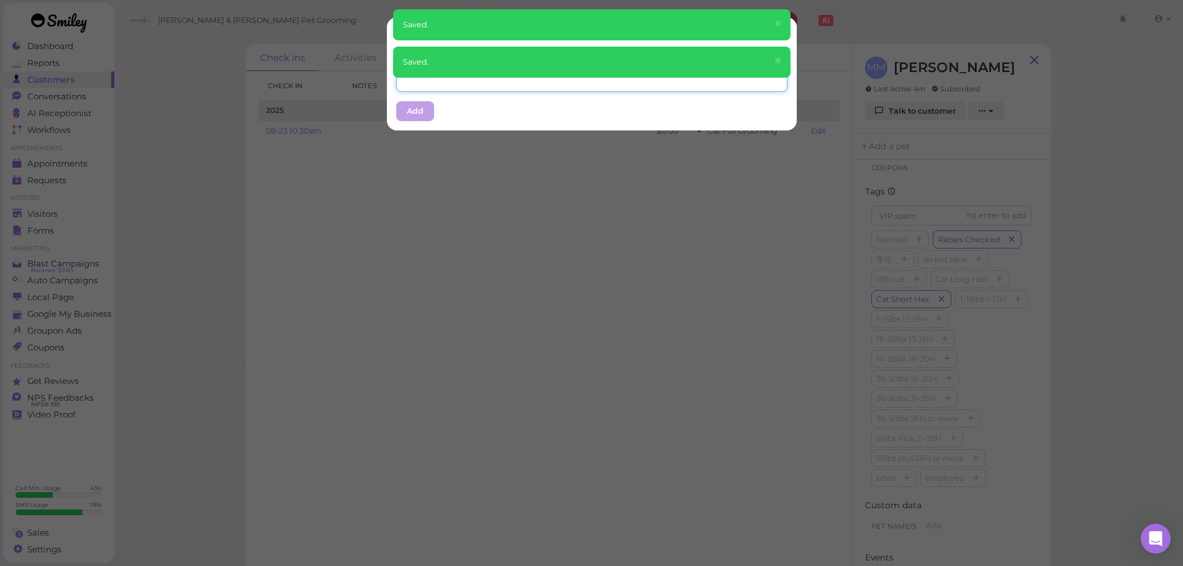
click at [518, 83] on input "text" at bounding box center [591, 82] width 391 height 20
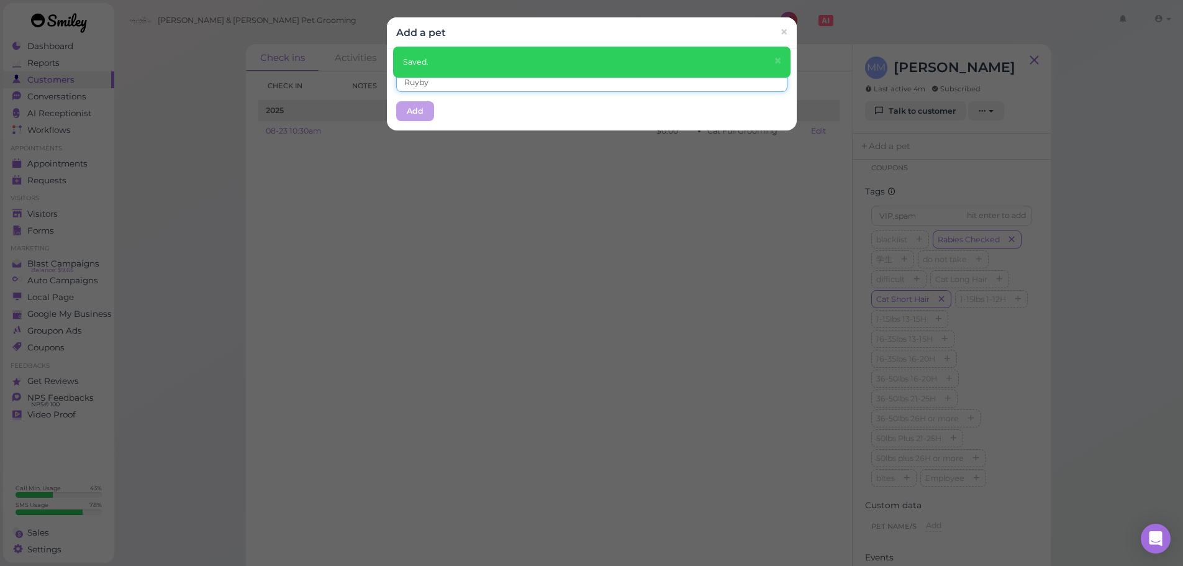
click at [413, 86] on input "Ruyby" at bounding box center [591, 82] width 391 height 20
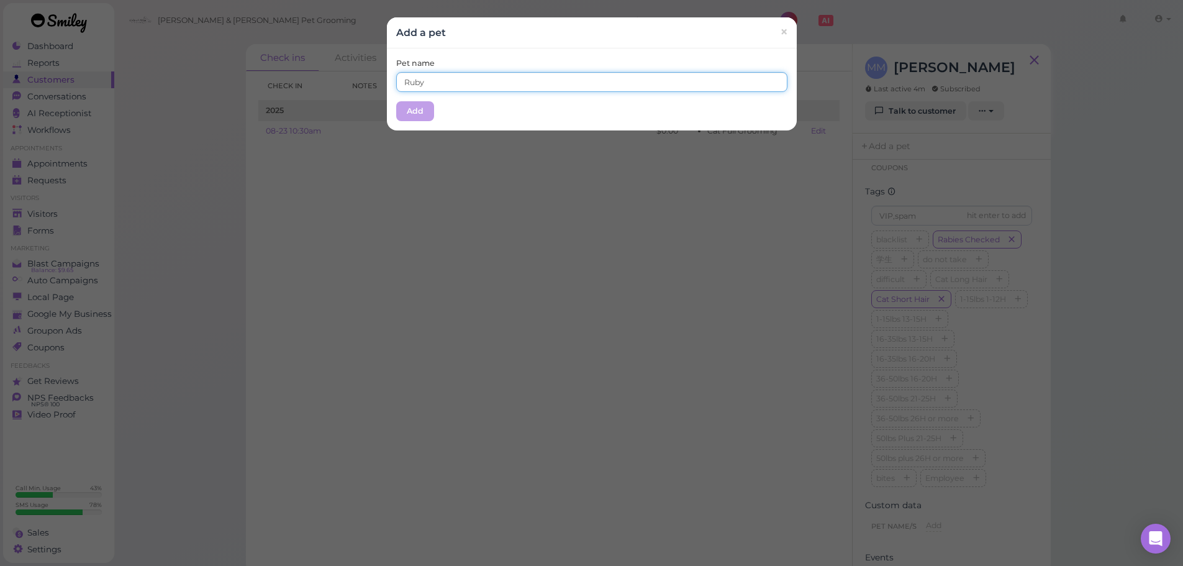
type input "Ruby"
click at [438, 120] on div "Pet name [PERSON_NAME] Add" at bounding box center [592, 89] width 410 height 82
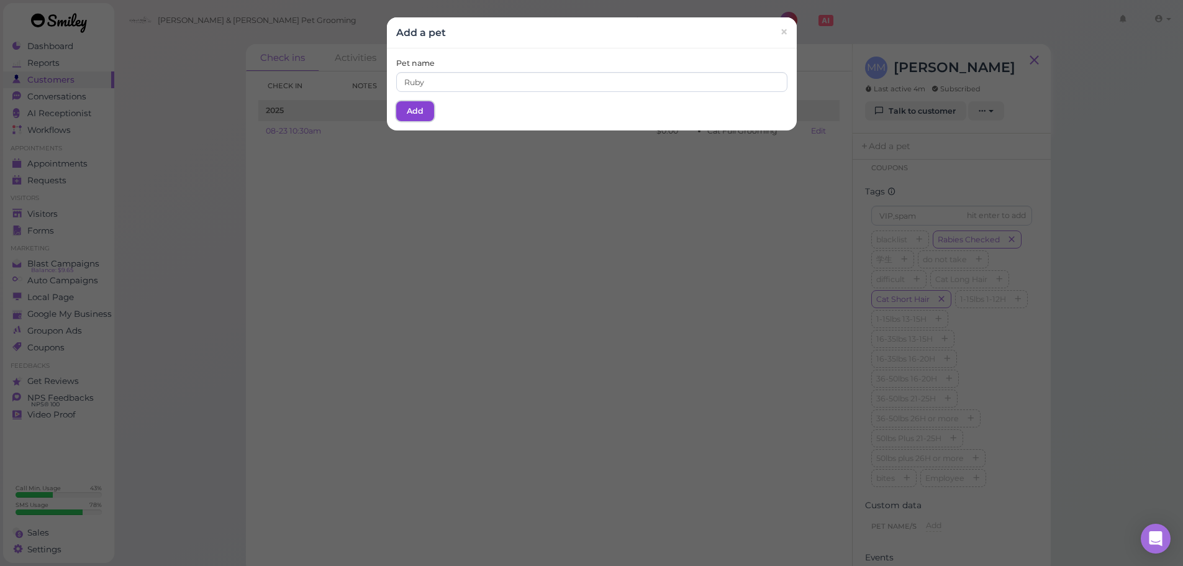
click at [418, 119] on button "Add" at bounding box center [415, 111] width 38 height 20
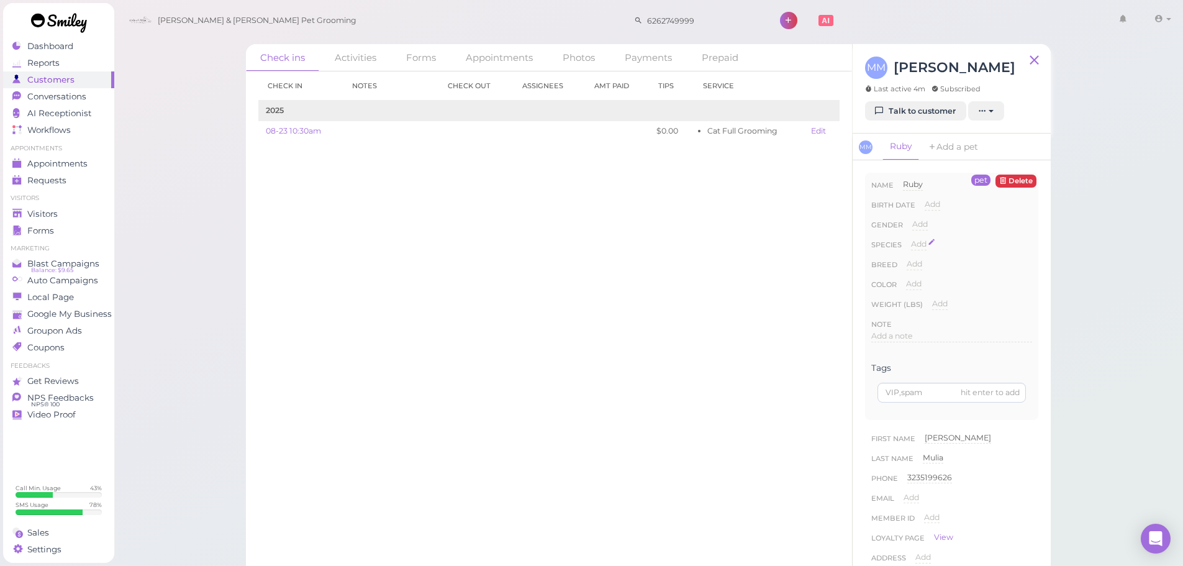
click at [917, 248] on span "Add" at bounding box center [919, 243] width 16 height 9
click at [923, 248] on select "Dog Cat Bird Other" at bounding box center [971, 247] width 121 height 19
select select "Cat"
click at [911, 238] on select "Dog Cat Bird Other" at bounding box center [971, 247] width 121 height 19
click at [920, 280] on span "Add" at bounding box center [914, 283] width 16 height 9
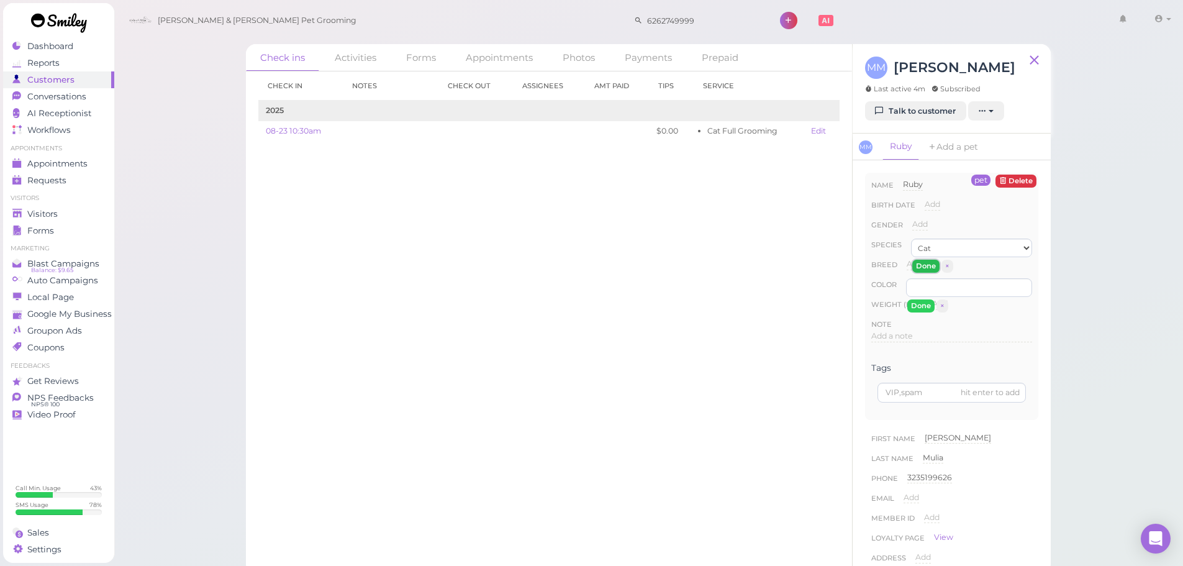
click at [926, 266] on button "Done" at bounding box center [925, 265] width 27 height 13
click at [942, 306] on span "×" at bounding box center [942, 305] width 4 height 9
click at [963, 151] on link "Add a pet" at bounding box center [964, 146] width 65 height 27
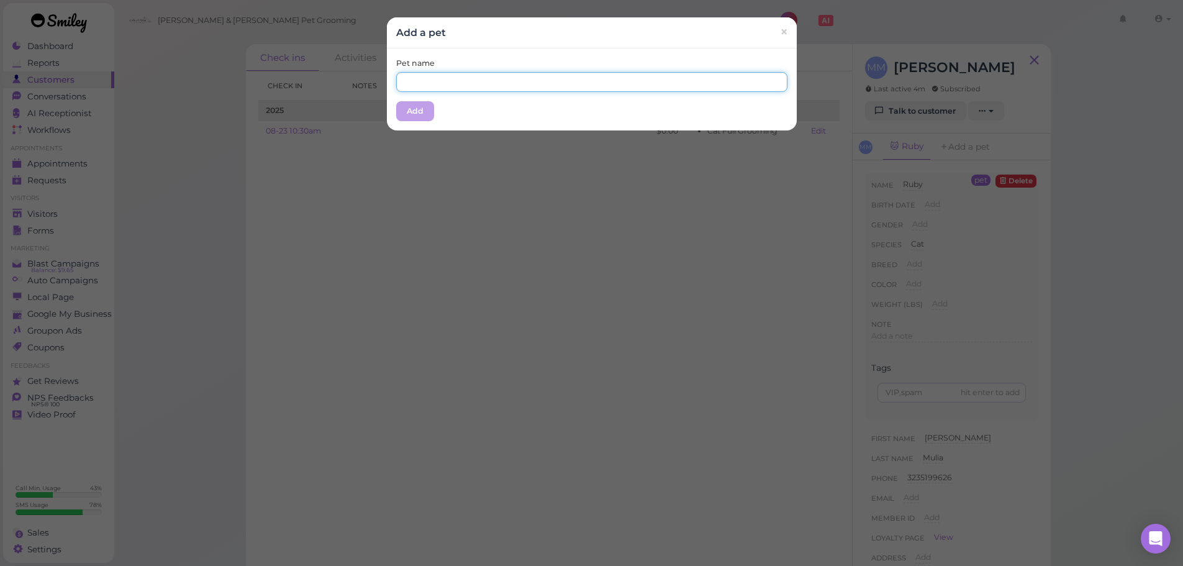
click at [594, 83] on input "text" at bounding box center [591, 82] width 391 height 20
type input "Bibi"
click at [567, 100] on div "Pet name [PERSON_NAME] Add" at bounding box center [592, 89] width 410 height 82
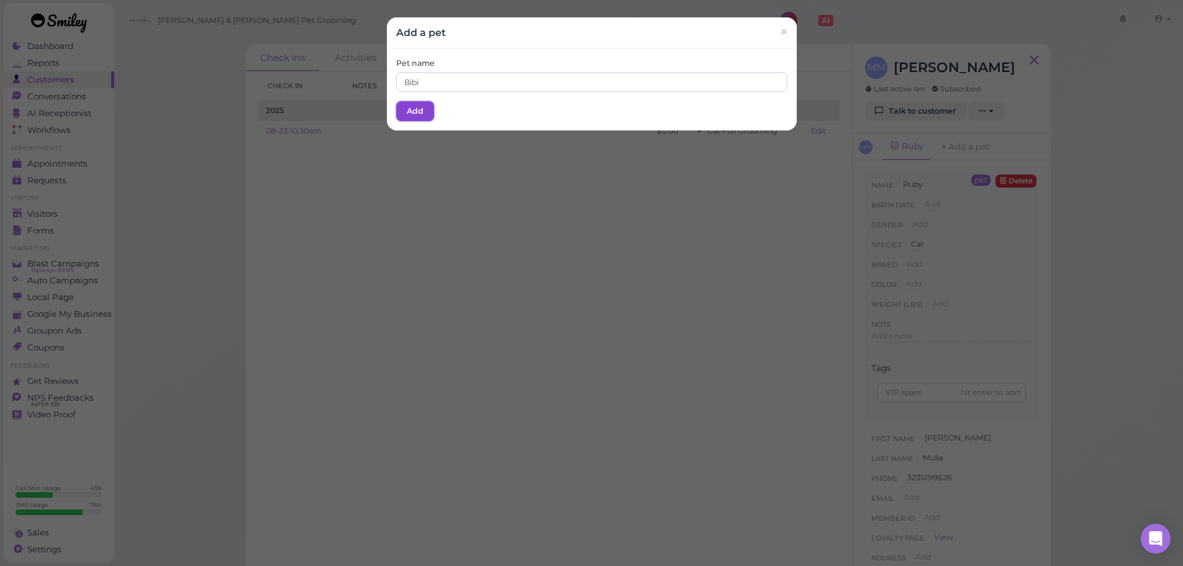
click at [409, 104] on button "Add" at bounding box center [415, 111] width 38 height 20
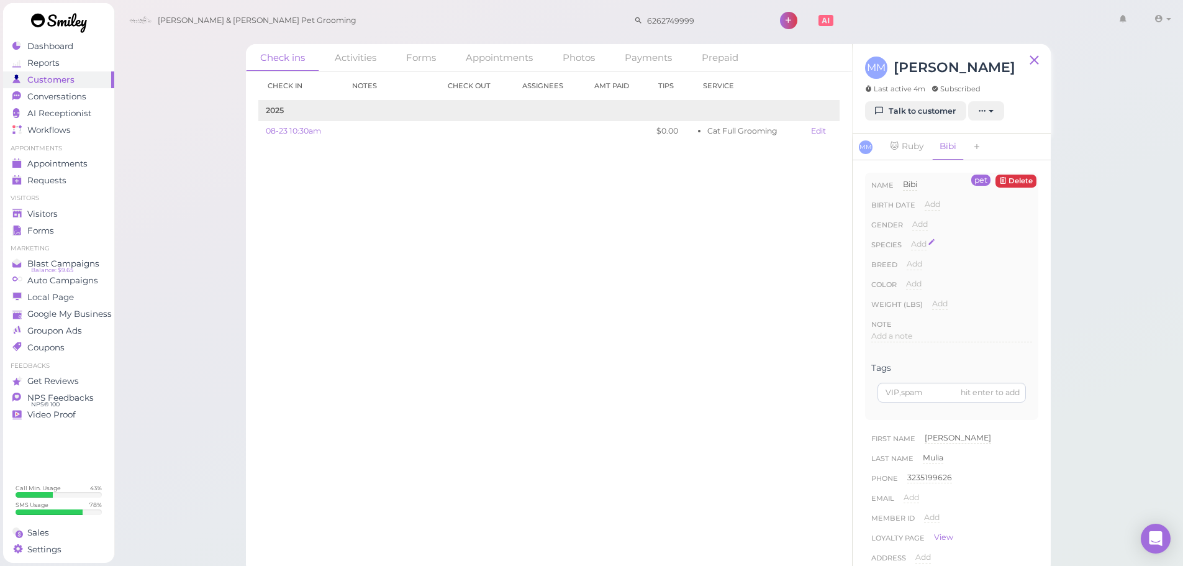
click at [917, 244] on span "Add" at bounding box center [919, 243] width 16 height 9
click at [955, 252] on select "Dog Cat Bird Other" at bounding box center [971, 247] width 121 height 19
select select "Cat"
click at [911, 238] on select "Dog Cat Bird Other" at bounding box center [971, 247] width 121 height 19
click at [925, 264] on button "Done" at bounding box center [925, 265] width 27 height 13
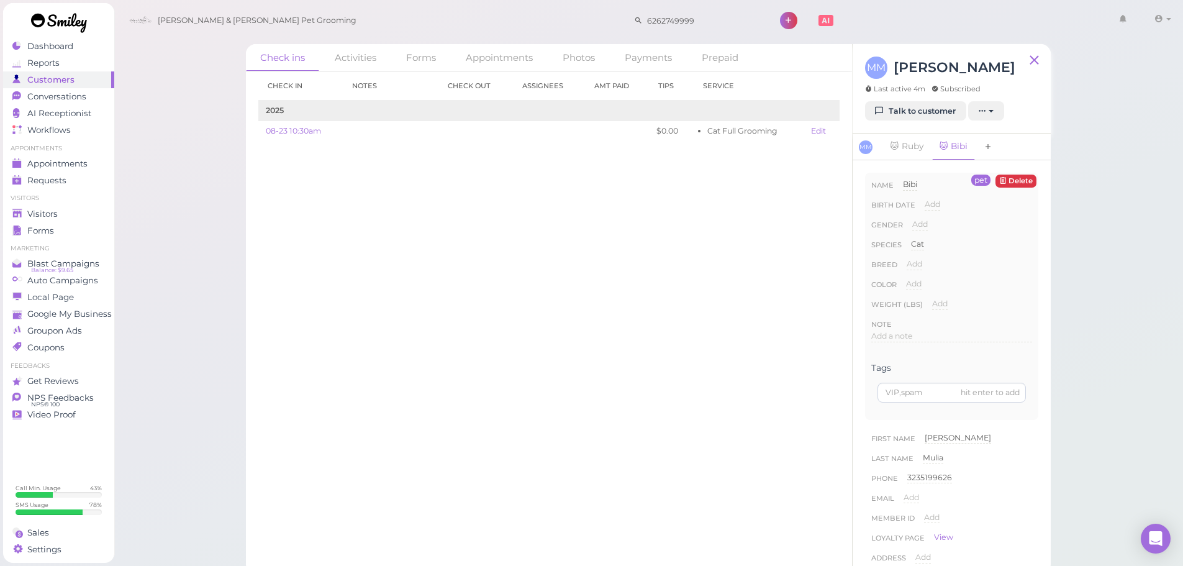
click at [992, 146] on icon at bounding box center [987, 147] width 9 height 12
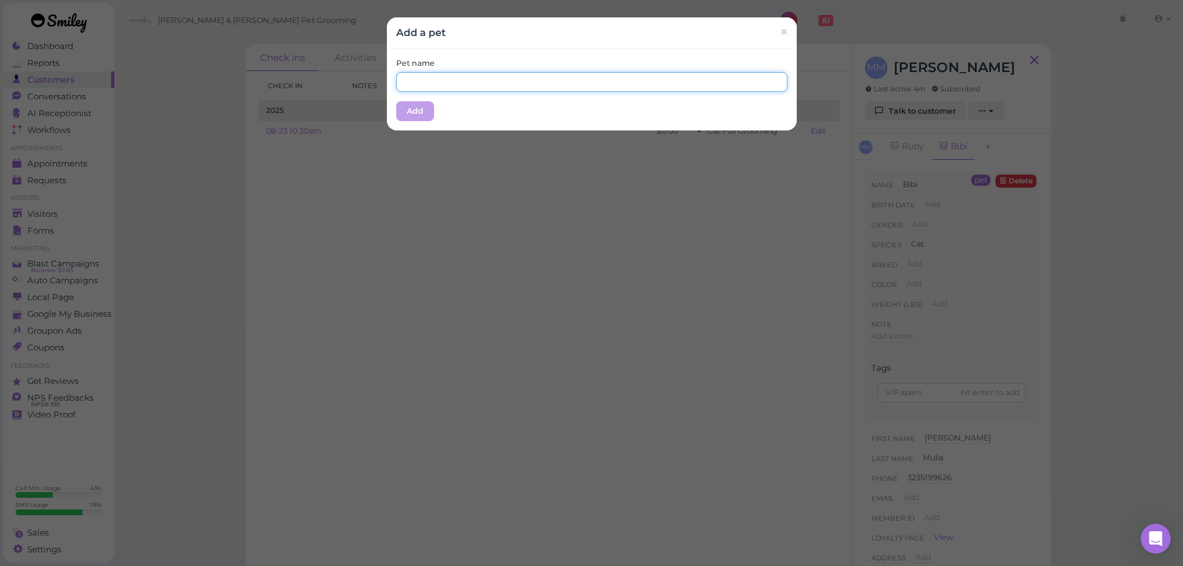
click at [570, 83] on input "text" at bounding box center [591, 82] width 391 height 20
click at [552, 102] on div "Pet name Add" at bounding box center [592, 89] width 410 height 82
click at [554, 52] on div "Pet name Add" at bounding box center [592, 89] width 410 height 82
click at [541, 109] on div "Pet name Add" at bounding box center [592, 89] width 410 height 82
click at [558, 61] on div "Pet name" at bounding box center [591, 75] width 391 height 34
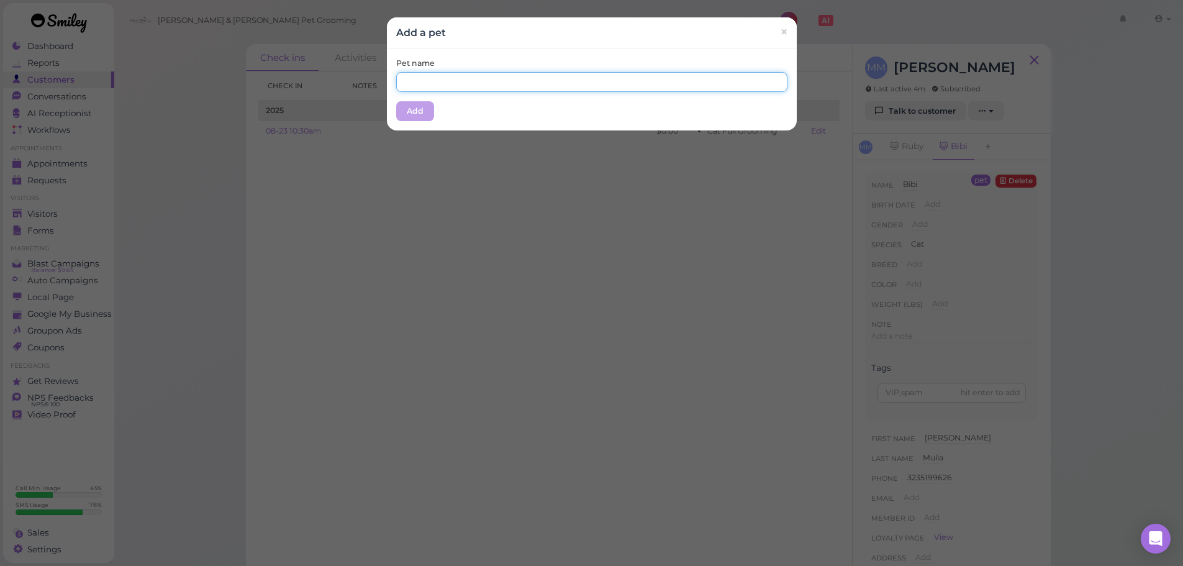
click at [561, 81] on input "text" at bounding box center [591, 82] width 391 height 20
type input "Bubu"
click at [471, 108] on div "Pet name Bubu Add" at bounding box center [592, 89] width 410 height 82
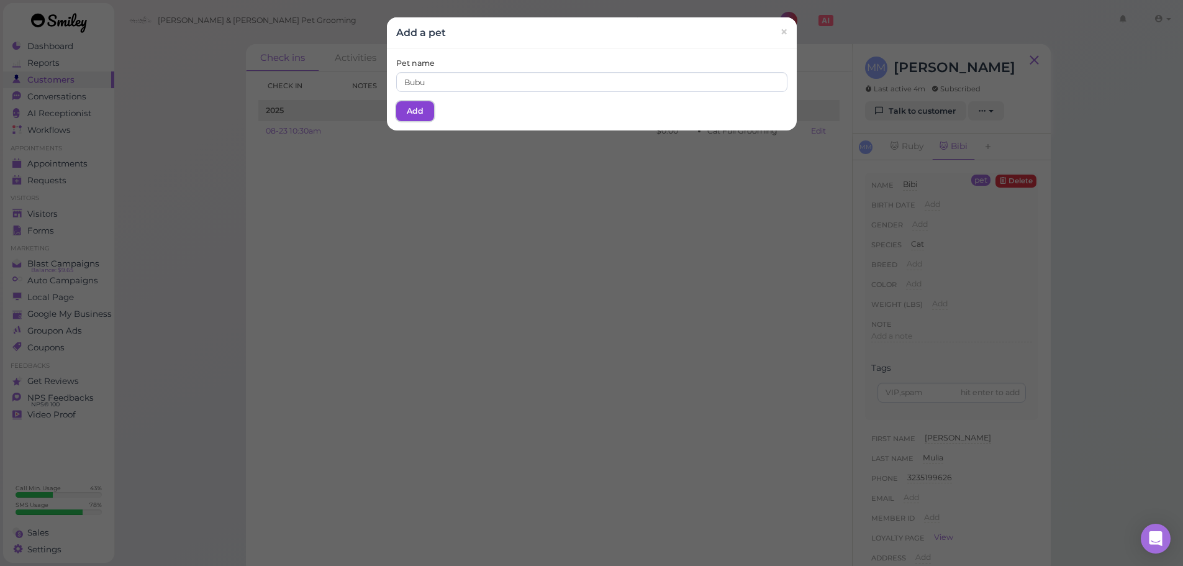
click at [418, 109] on button "Add" at bounding box center [415, 111] width 38 height 20
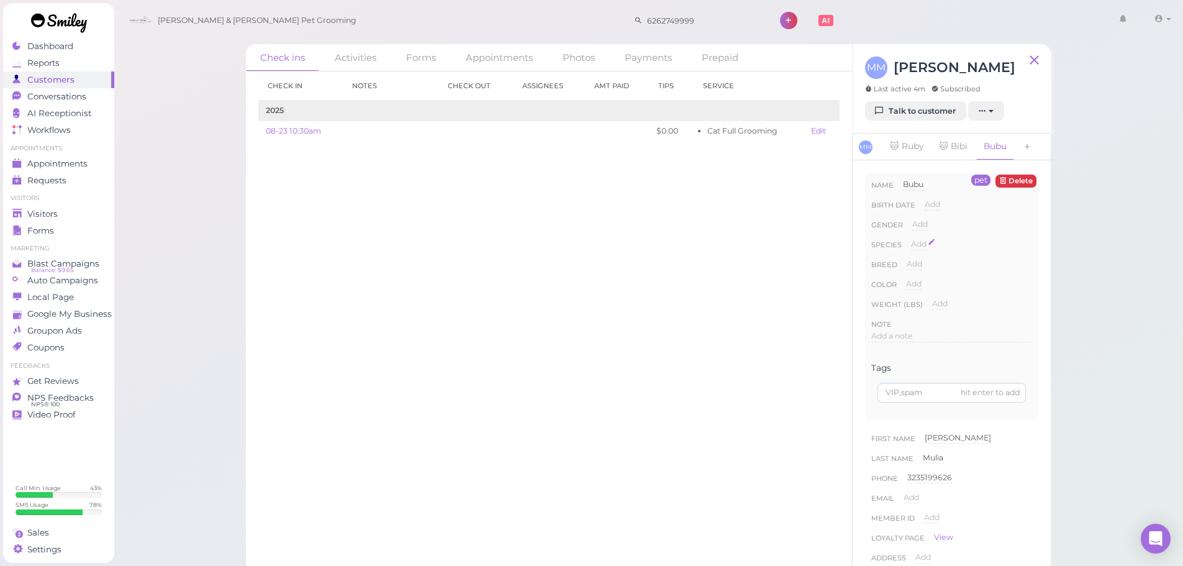
click at [916, 246] on span "Add" at bounding box center [919, 243] width 16 height 9
click at [938, 251] on select "Dog Cat Bird Other" at bounding box center [971, 247] width 121 height 19
select select "Cat"
click at [911, 238] on select "Dog Cat Bird Other" at bounding box center [971, 247] width 121 height 19
click at [923, 267] on button "Done" at bounding box center [925, 265] width 27 height 13
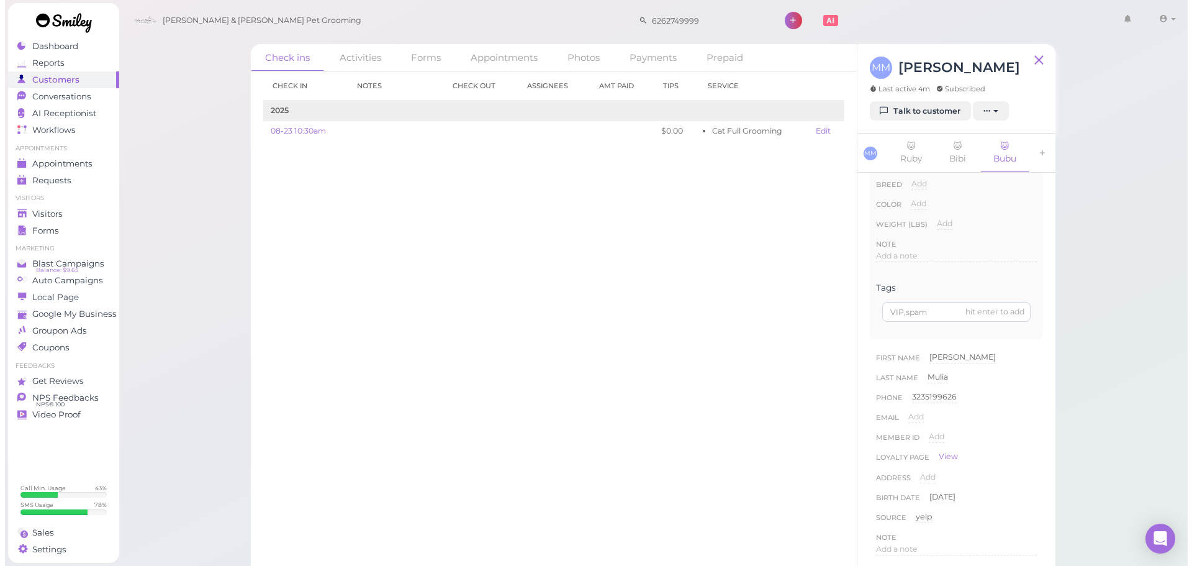
scroll to position [124, 0]
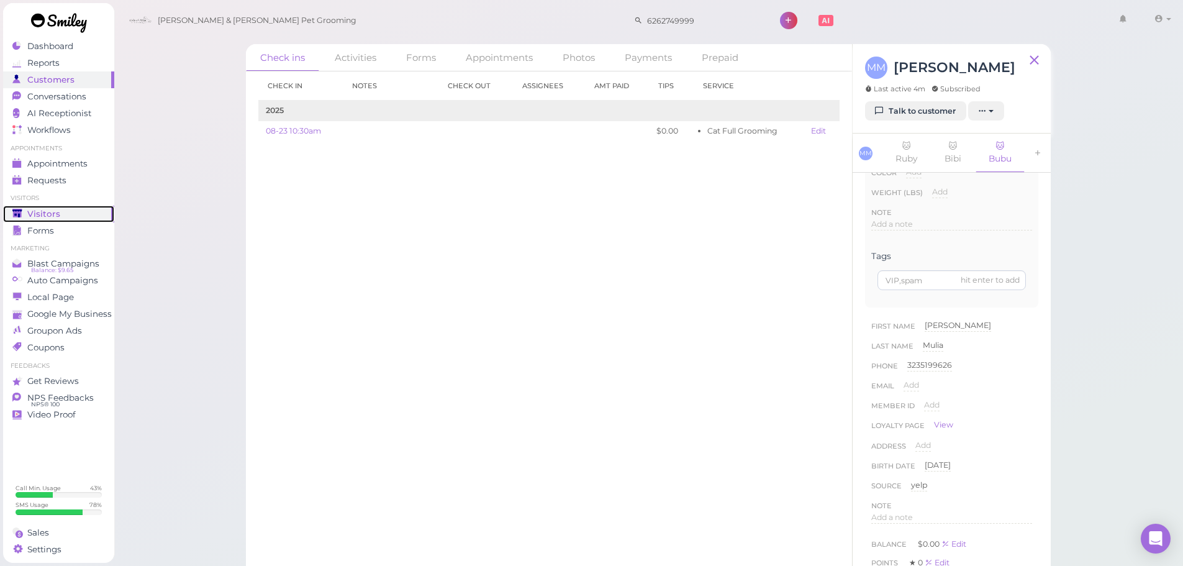
click at [77, 214] on div "Visitors" at bounding box center [56, 214] width 89 height 11
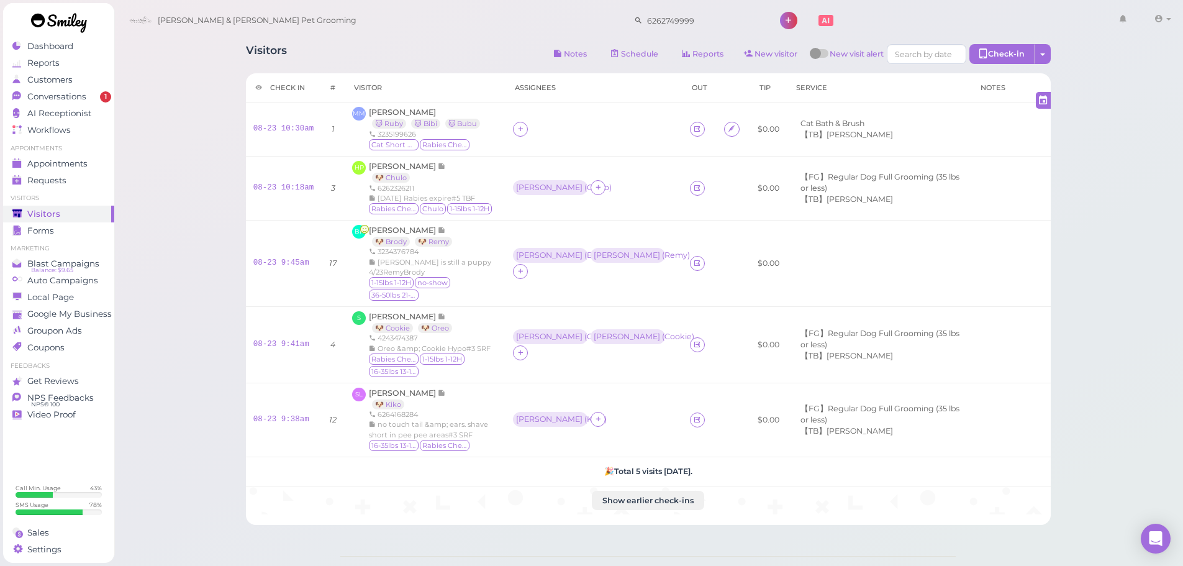
click at [169, 53] on div "Visitors Notes Schedule Reports New visitor New visit alert Check-in Customer c…" at bounding box center [649, 337] width 1070 height 675
click at [418, 24] on div "[PERSON_NAME] & [PERSON_NAME] Pet Grooming 6262749999 1 Account" at bounding box center [649, 20] width 1052 height 35
click at [497, 51] on div "Visitors Notes Schedule Reports New visitor New visit alert Check-in Customer c…" at bounding box center [648, 55] width 805 height 23
click at [79, 91] on link "Conversations 1" at bounding box center [58, 96] width 111 height 17
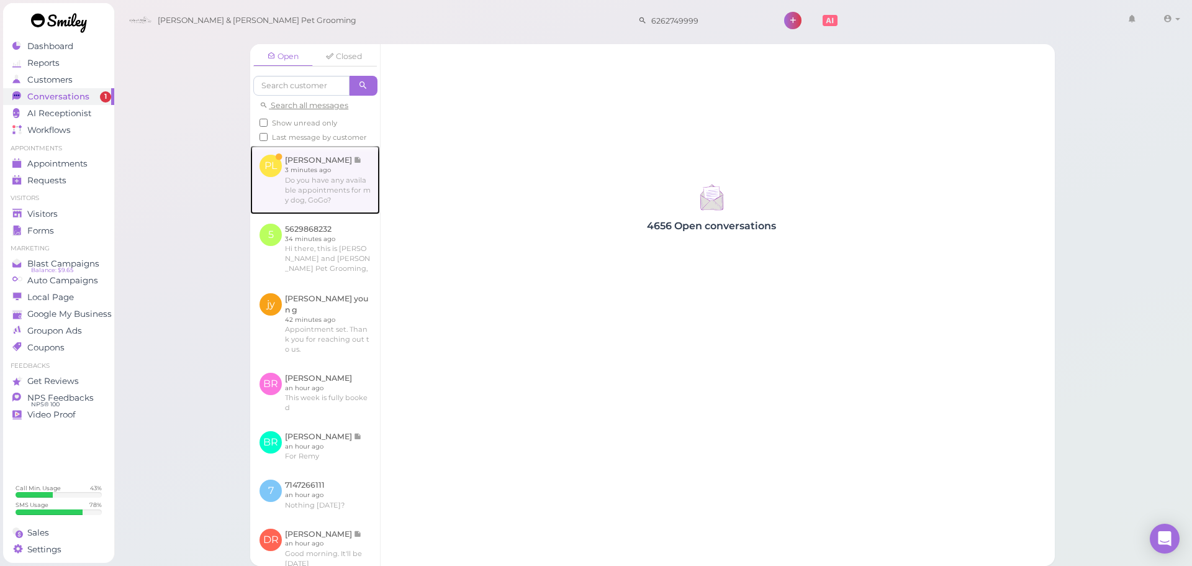
click at [337, 204] on link at bounding box center [315, 179] width 130 height 68
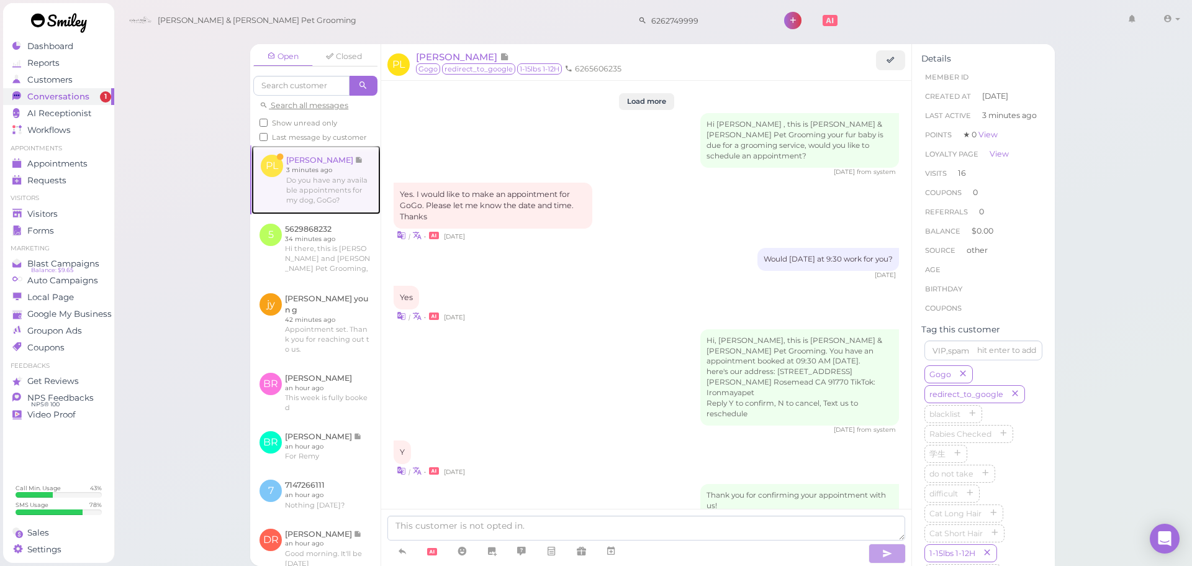
scroll to position [1565, 0]
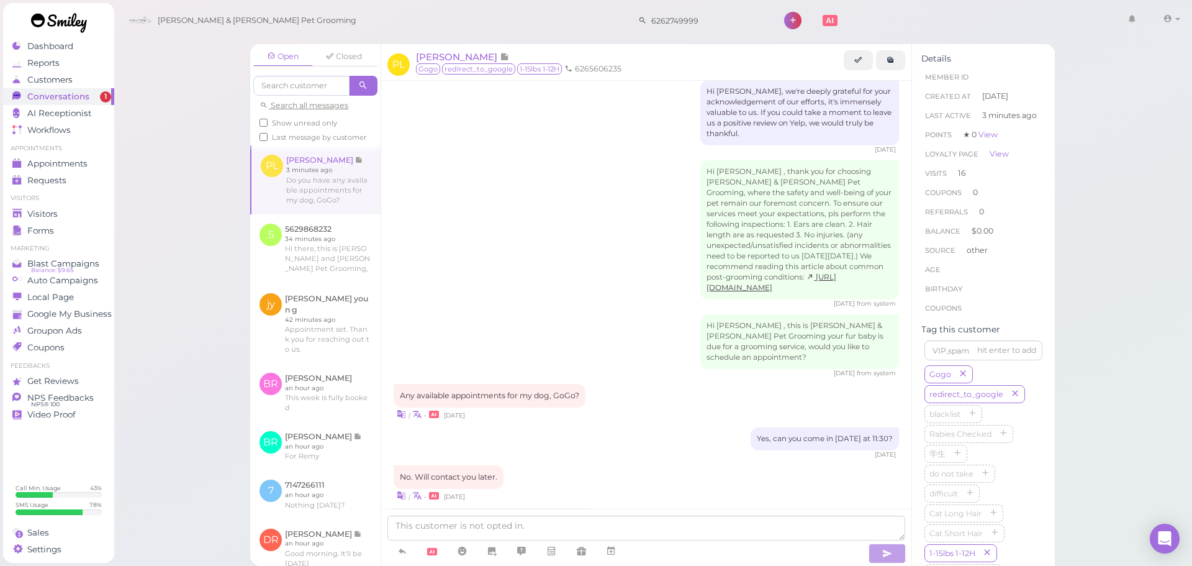
click at [641, 489] on div "| • [DATE]" at bounding box center [646, 495] width 505 height 13
click at [626, 530] on textarea at bounding box center [646, 527] width 518 height 25
type textarea "The soonest availability is [DATE]."
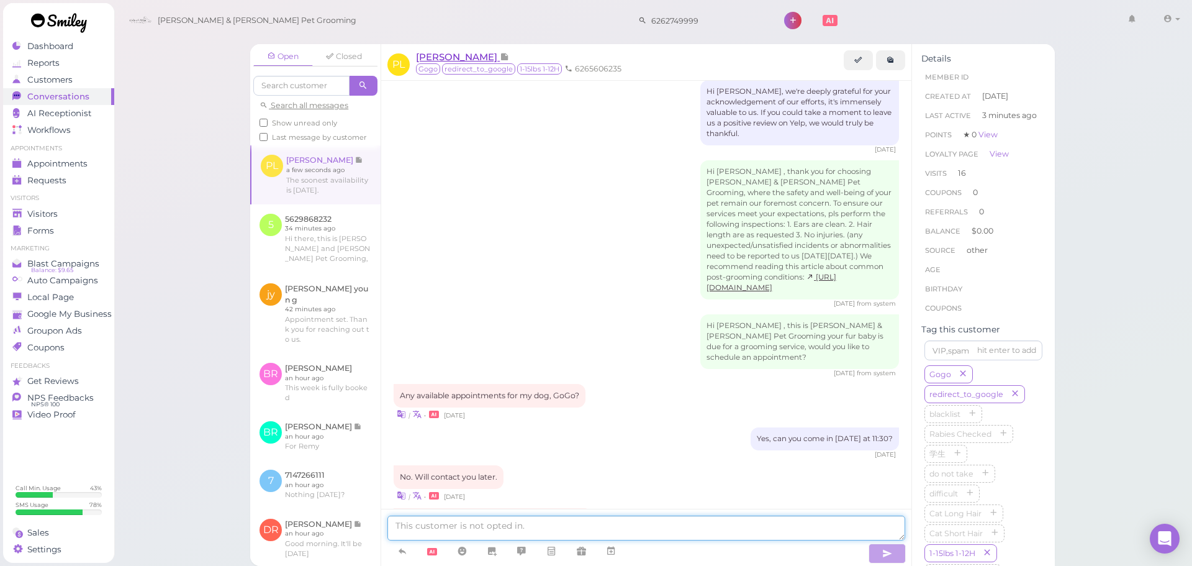
scroll to position [1594, 0]
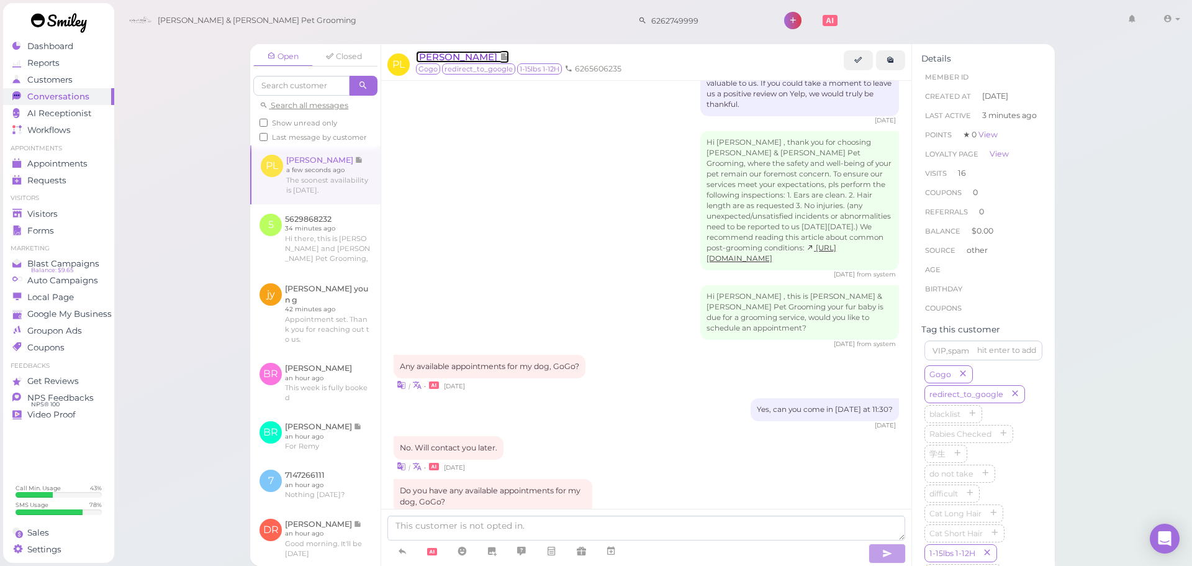
click at [430, 61] on span "[PERSON_NAME]" at bounding box center [458, 57] width 84 height 12
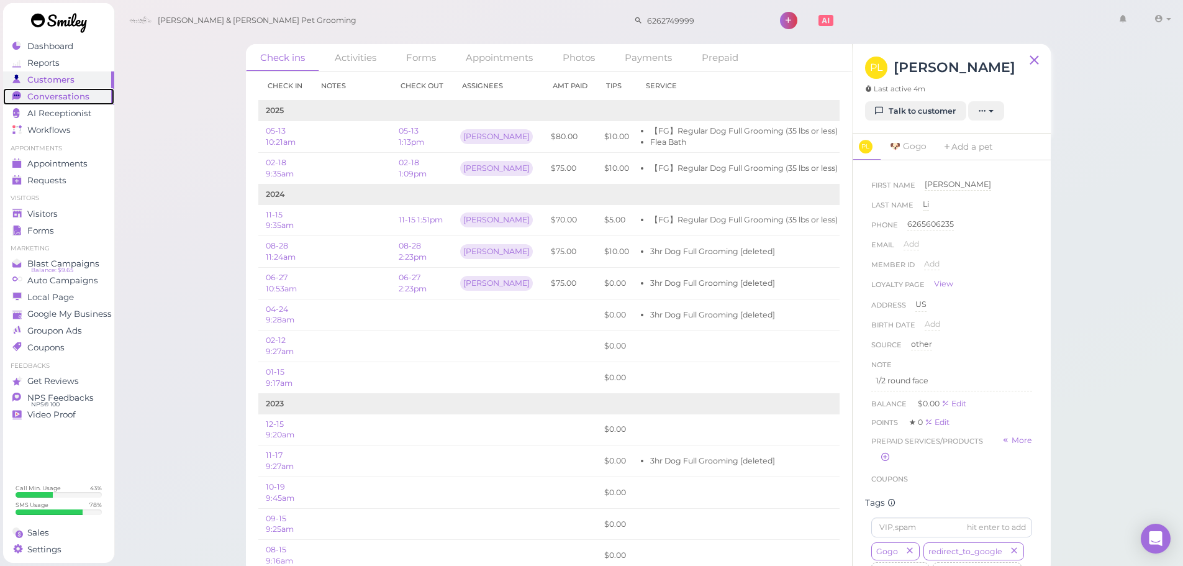
click at [90, 92] on div "Conversations" at bounding box center [56, 96] width 89 height 11
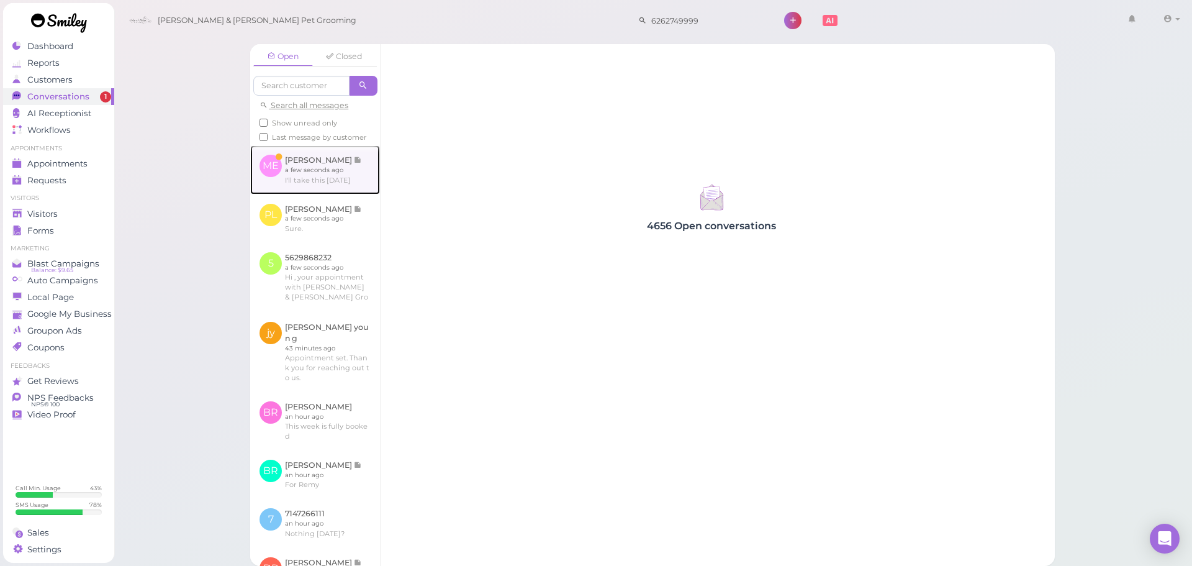
drag, startPoint x: 0, startPoint y: 0, endPoint x: 294, endPoint y: 220, distance: 366.8
click at [294, 194] on link at bounding box center [315, 169] width 130 height 48
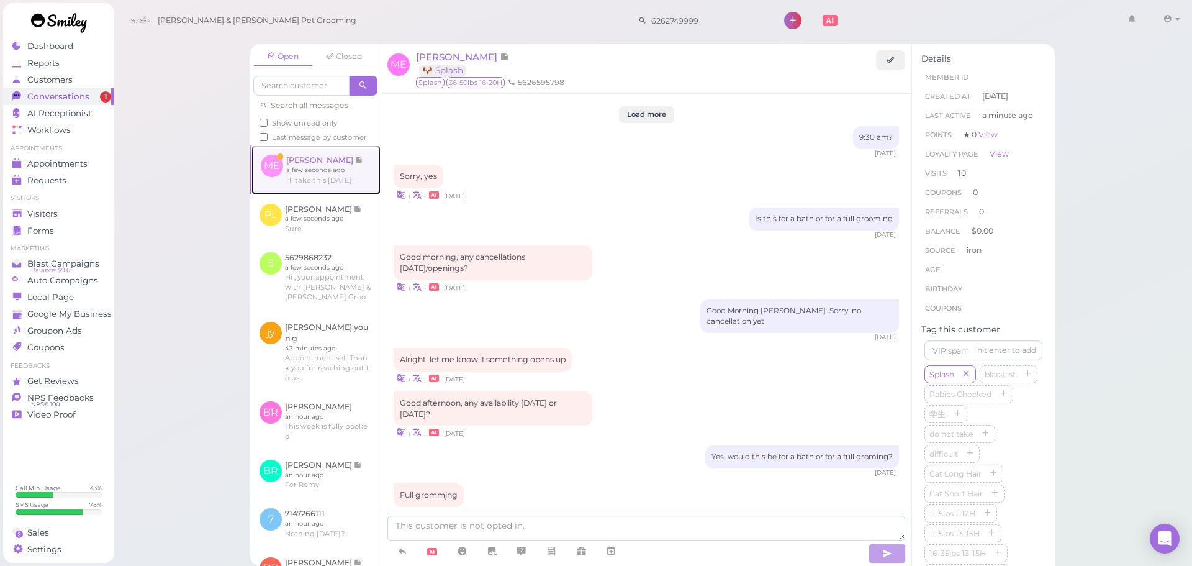
scroll to position [1266, 0]
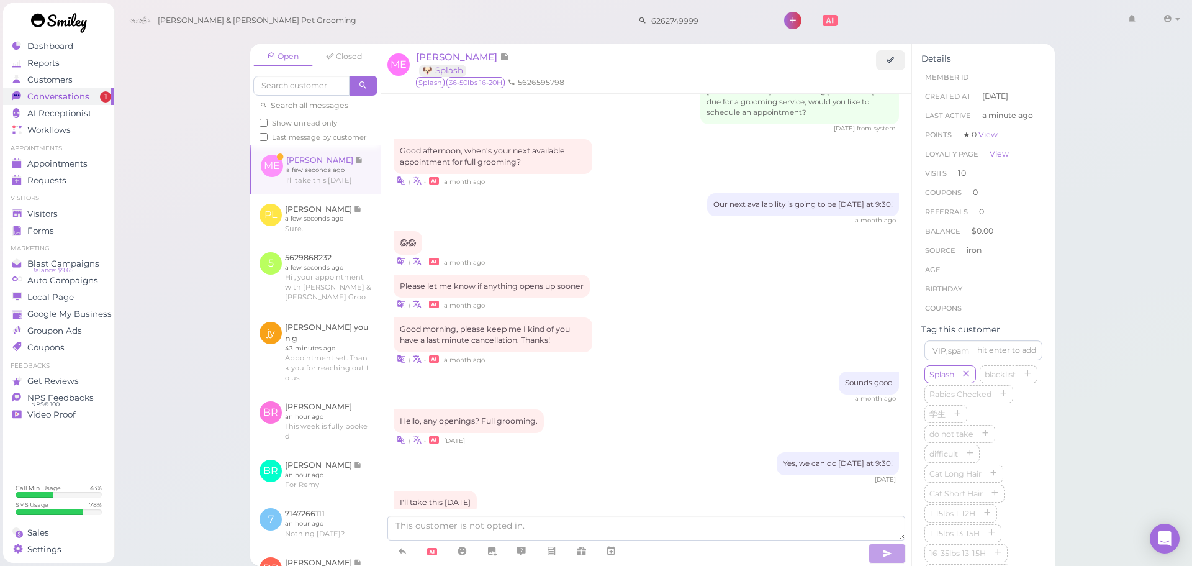
click at [588, 452] on div "Yes, we can do [DATE] at 9:30! [DATE]" at bounding box center [646, 468] width 505 height 32
click at [610, 552] on icon at bounding box center [611, 550] width 10 height 12
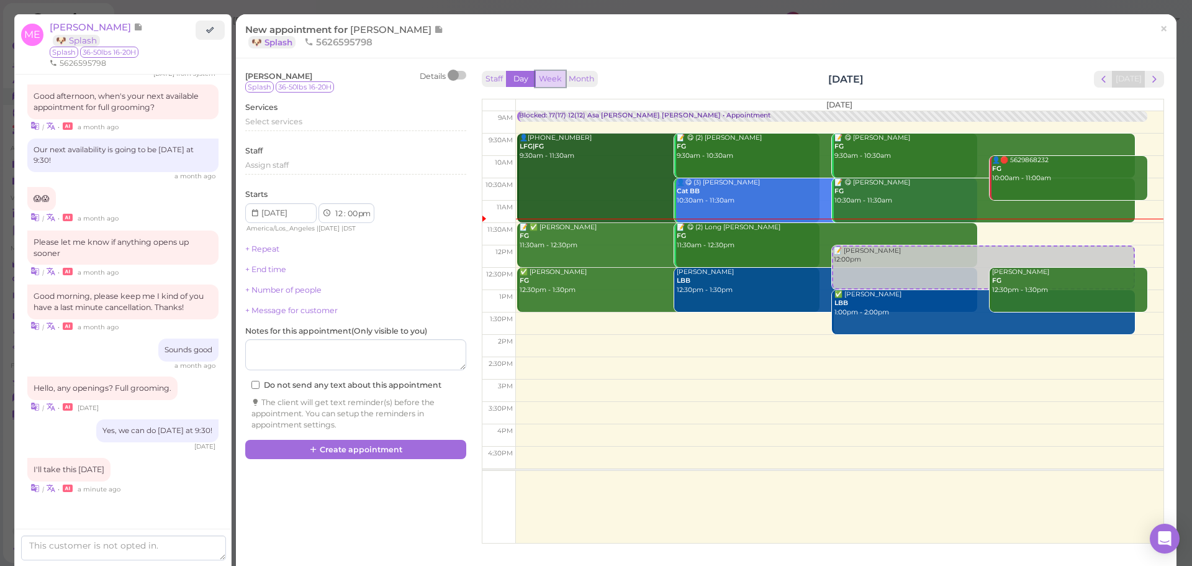
click at [556, 75] on button "Week" at bounding box center [550, 79] width 30 height 17
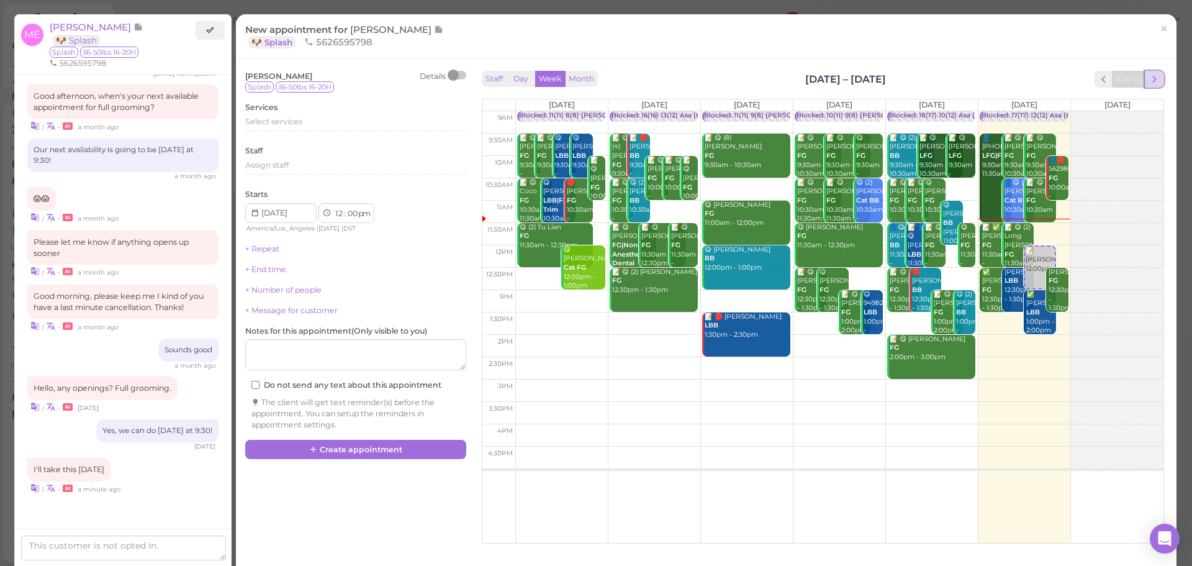
click at [1151, 78] on button "next" at bounding box center [1154, 79] width 19 height 17
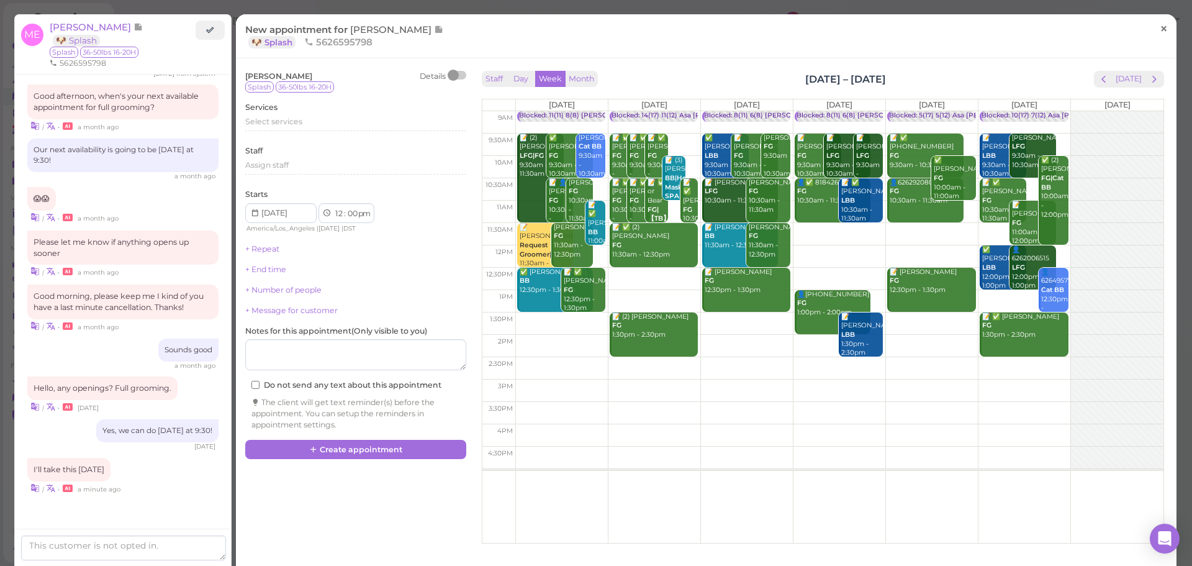
click at [1159, 27] on link "×" at bounding box center [1163, 29] width 23 height 29
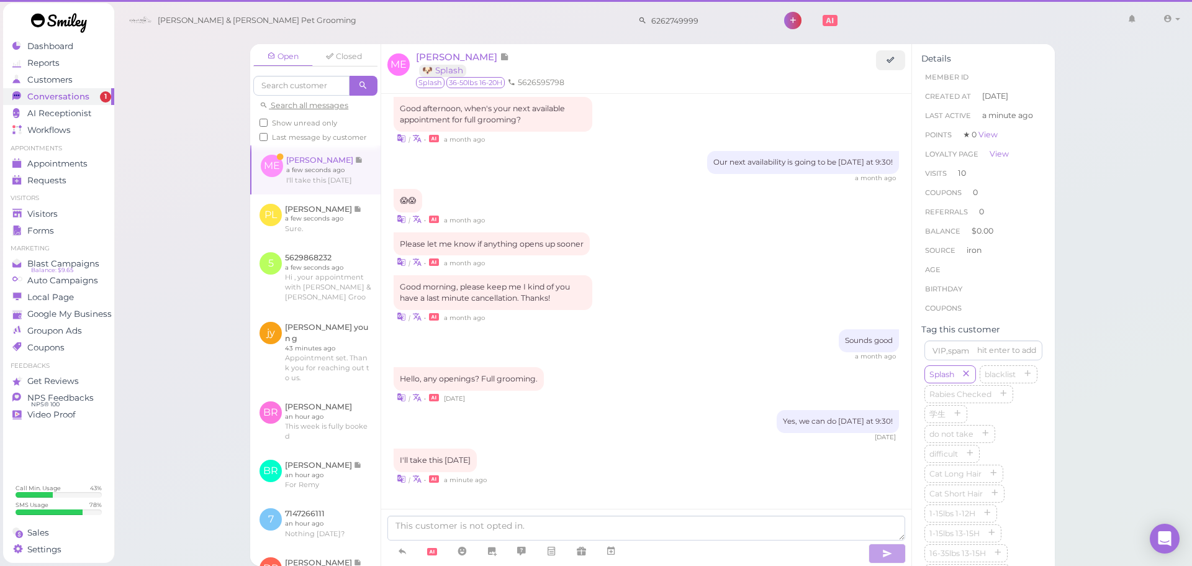
scroll to position [1266, 0]
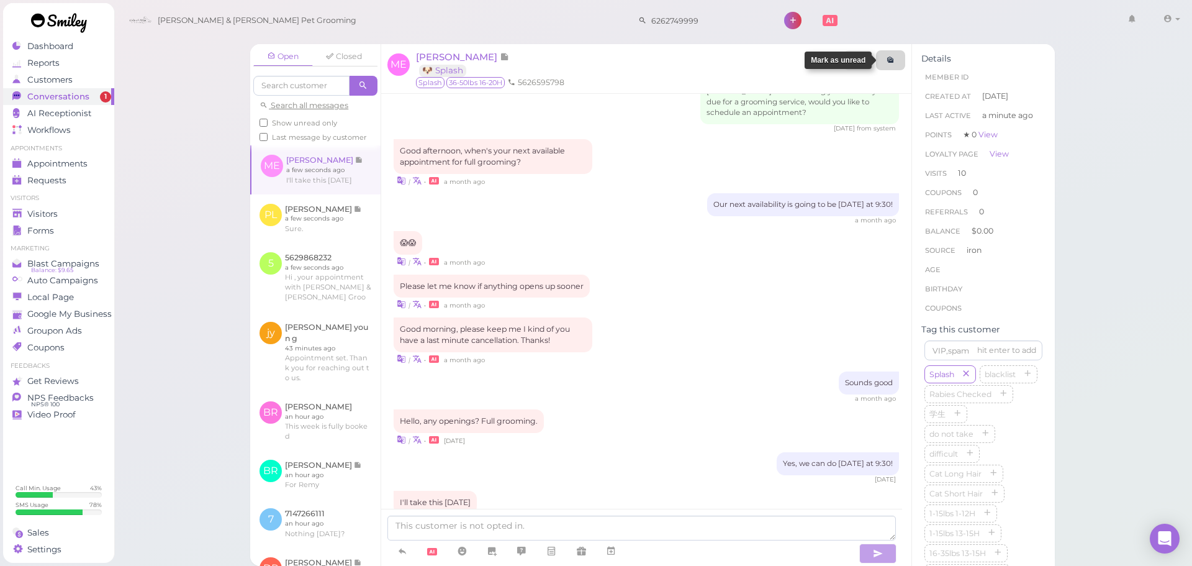
click at [891, 66] on link at bounding box center [890, 60] width 29 height 20
click at [469, 57] on span "Manuel Enriquez" at bounding box center [458, 57] width 84 height 12
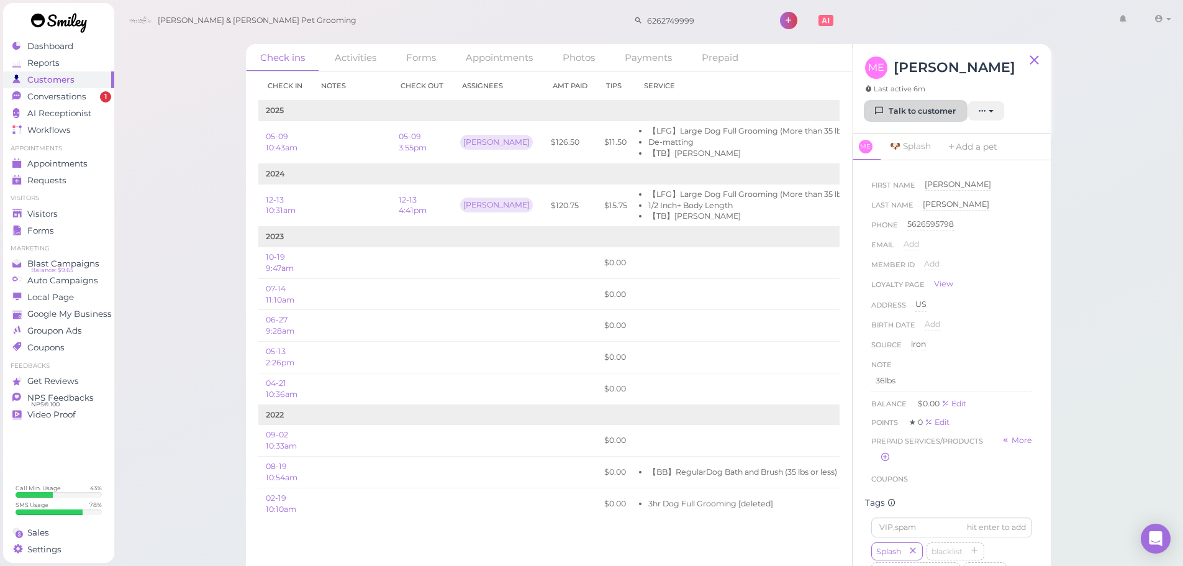
click at [919, 109] on link "Talk to customer" at bounding box center [915, 111] width 101 height 20
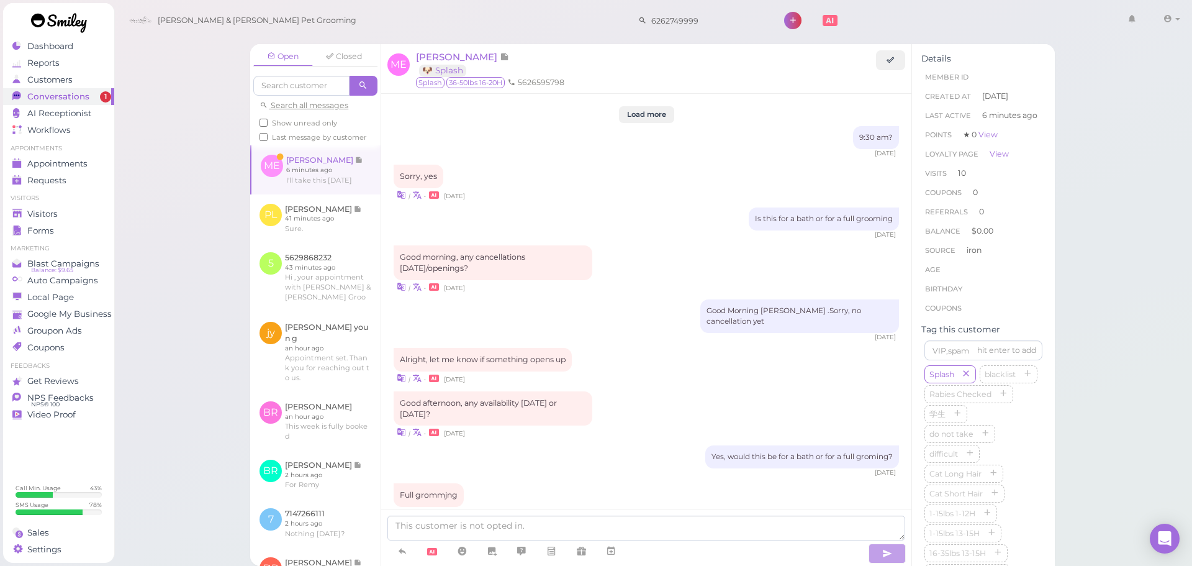
scroll to position [1266, 0]
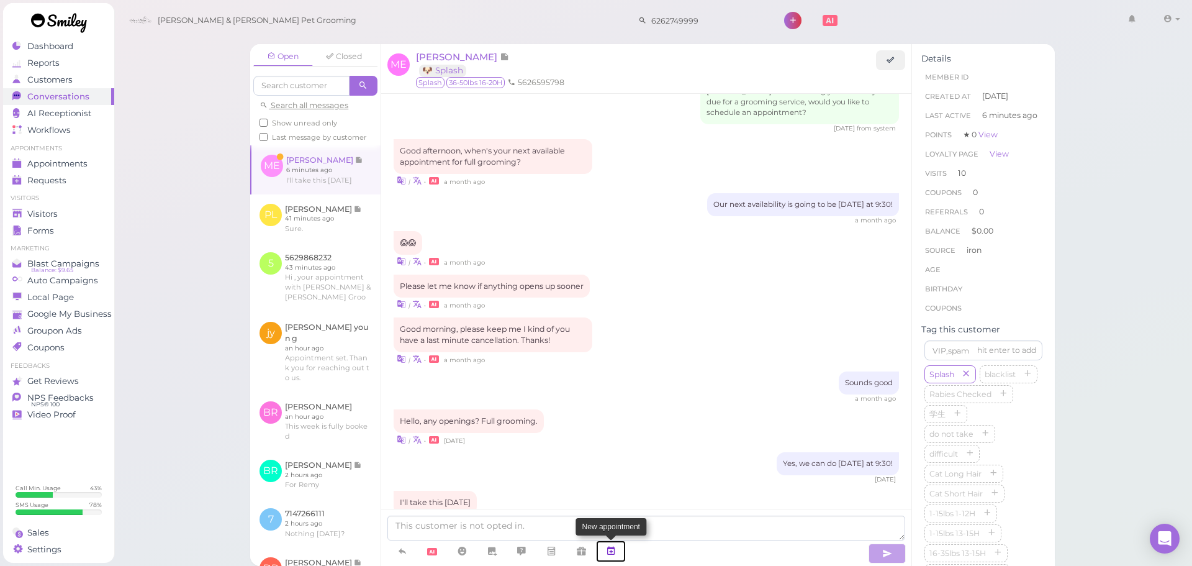
click at [615, 548] on icon at bounding box center [611, 550] width 10 height 12
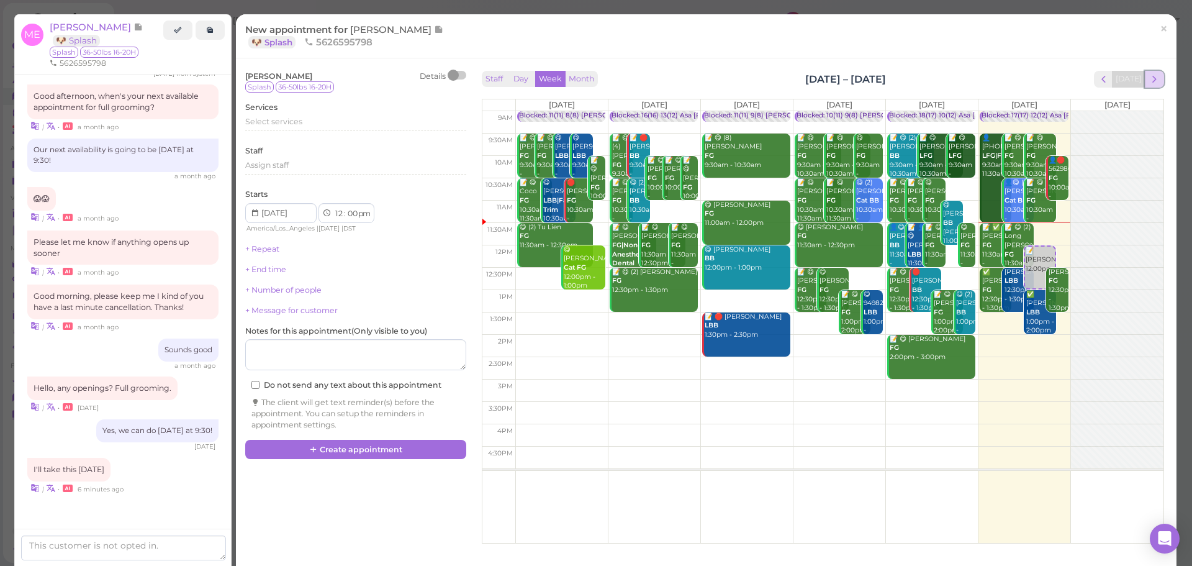
click at [1148, 80] on span "next" at bounding box center [1154, 79] width 12 height 12
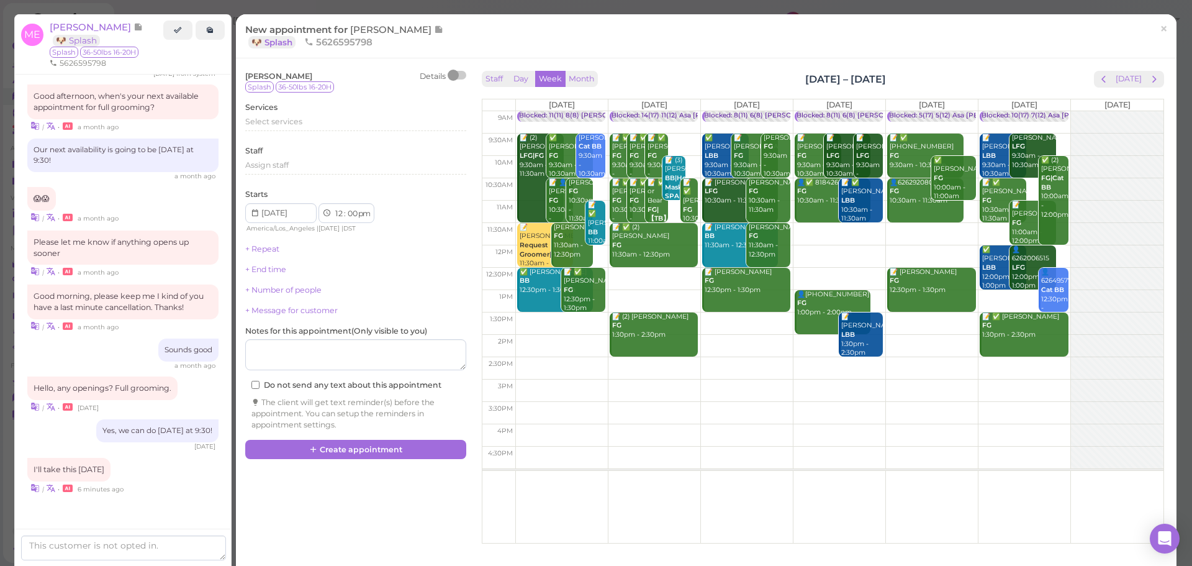
click at [669, 135] on td at bounding box center [839, 144] width 648 height 22
type input "2025-08-26"
select select "9"
select select "30"
select select "am"
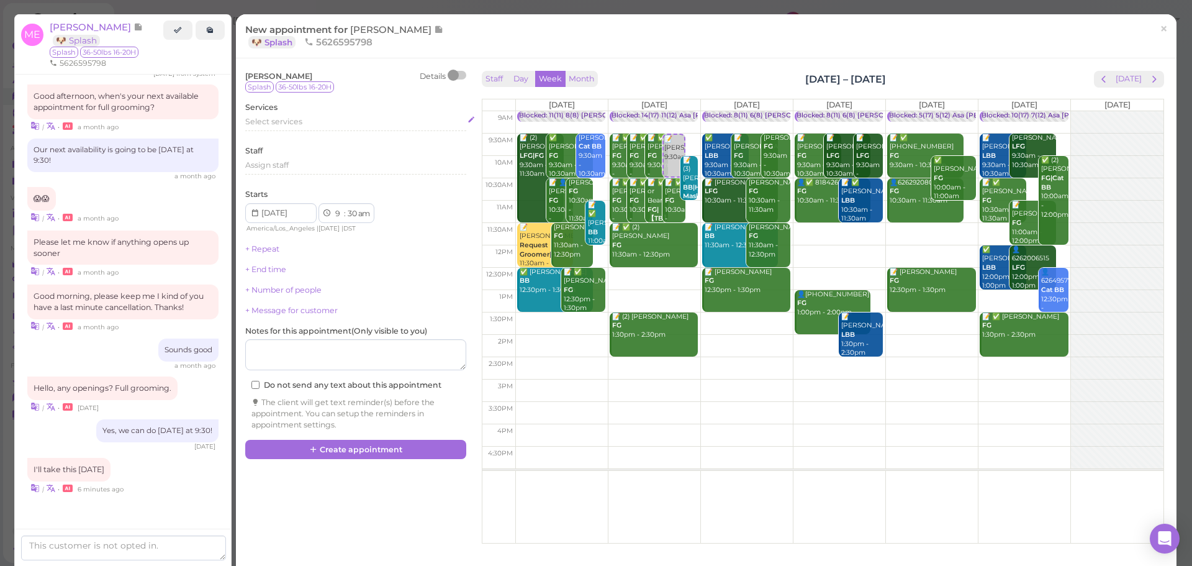
click at [292, 119] on span "Select services" at bounding box center [273, 121] width 57 height 9
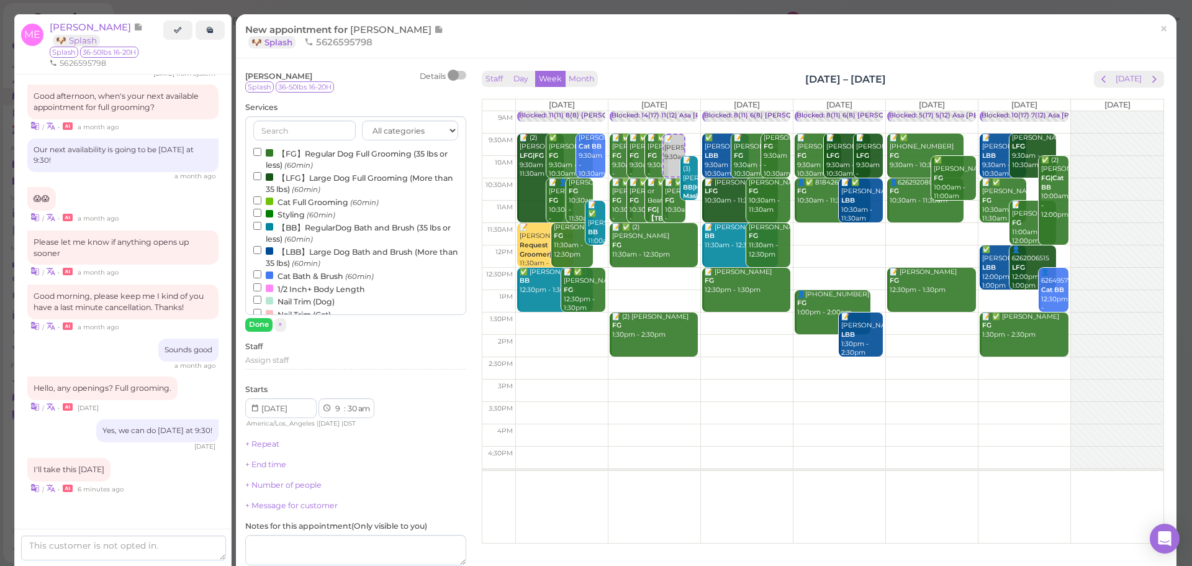
click at [305, 174] on label "【LFG】Large Dog Full Grooming (More than 35 lbs) (60min)" at bounding box center [355, 183] width 205 height 24
click at [261, 174] on input "【LFG】Large Dog Full Grooming (More than 35 lbs) (60min)" at bounding box center [257, 176] width 8 height 8
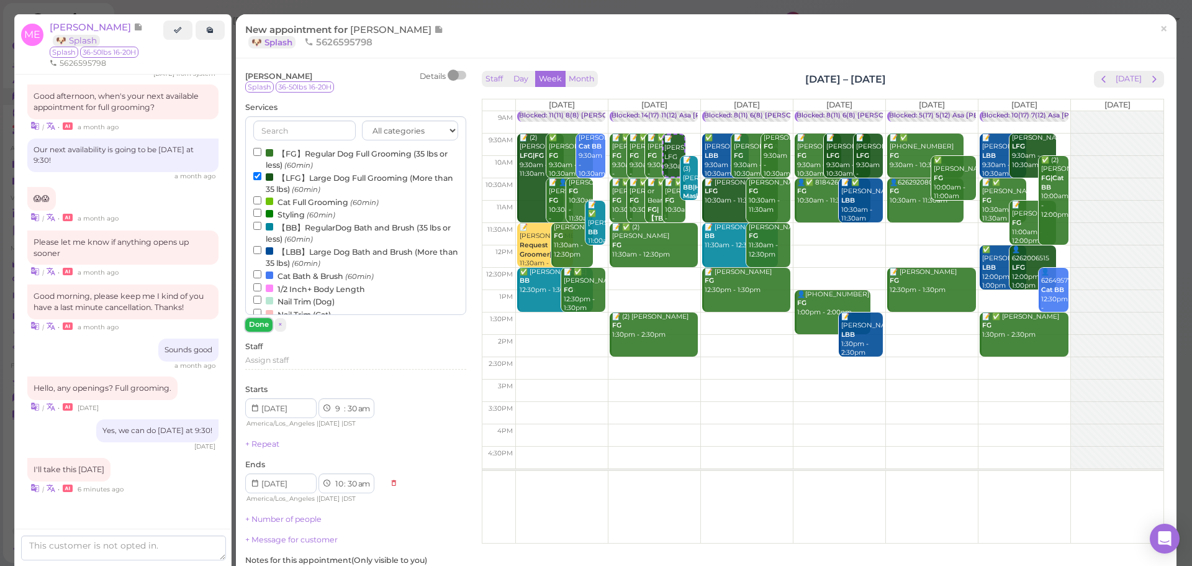
click at [254, 324] on button "Done" at bounding box center [258, 324] width 27 height 13
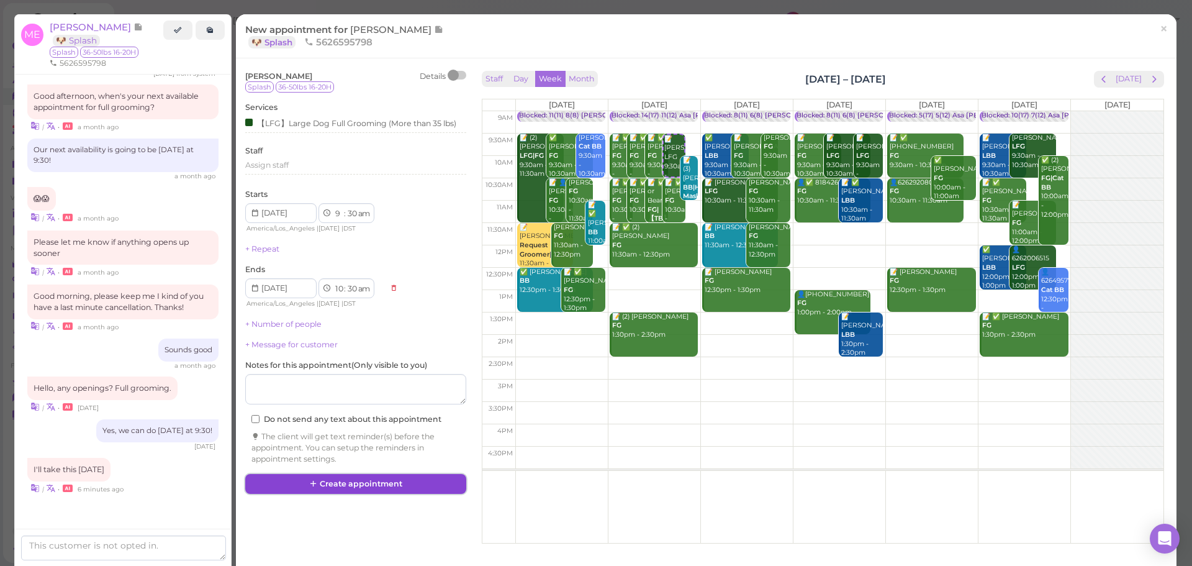
click at [334, 487] on button "Create appointment" at bounding box center [355, 484] width 221 height 20
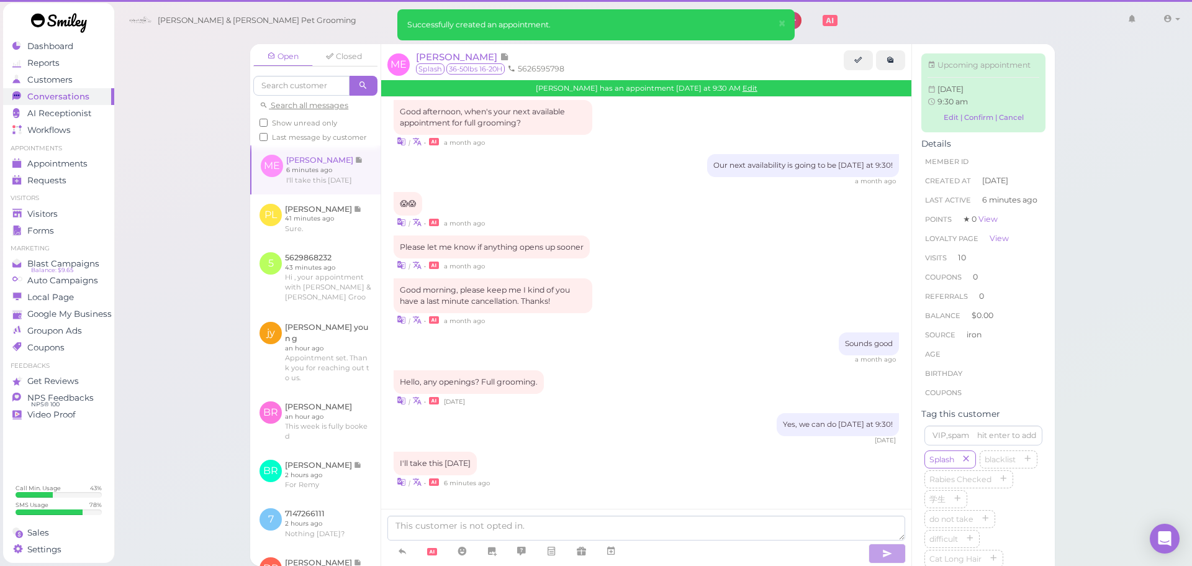
scroll to position [1266, 0]
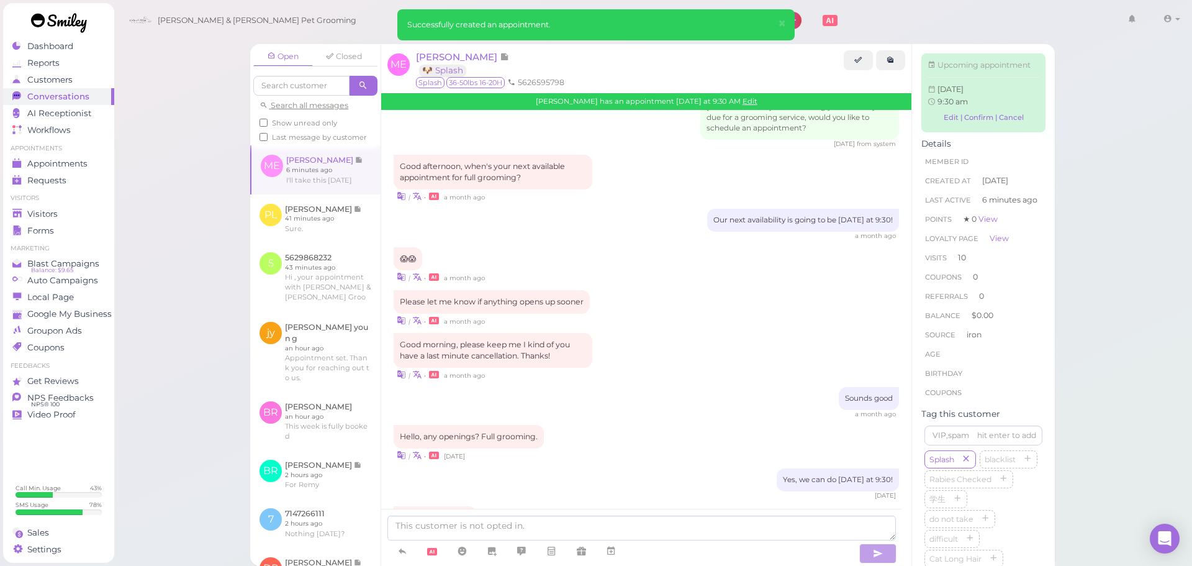
scroll to position [1394, 0]
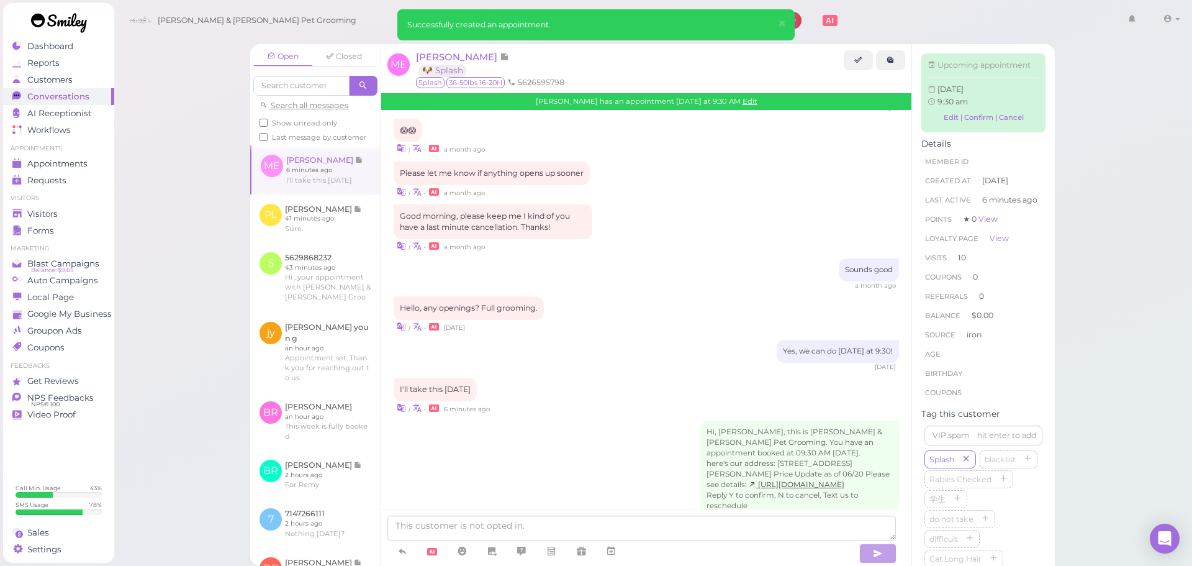
click at [647, 377] on div "I'll take this coming Tuesday | • 6 minutes ago" at bounding box center [646, 395] width 505 height 37
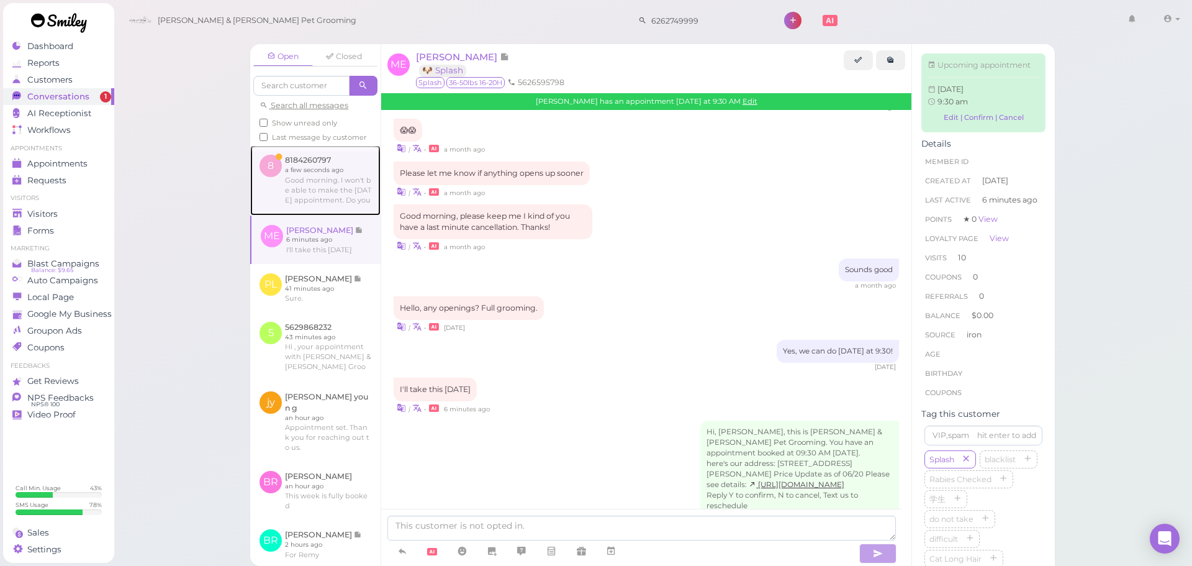
click at [336, 190] on link at bounding box center [315, 180] width 130 height 70
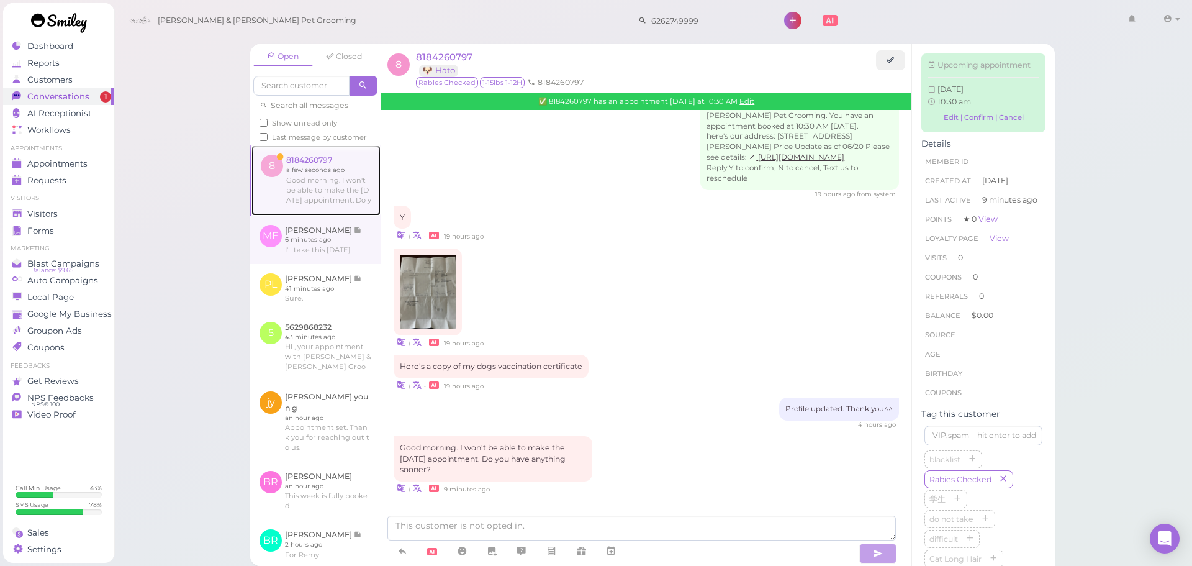
scroll to position [506, 0]
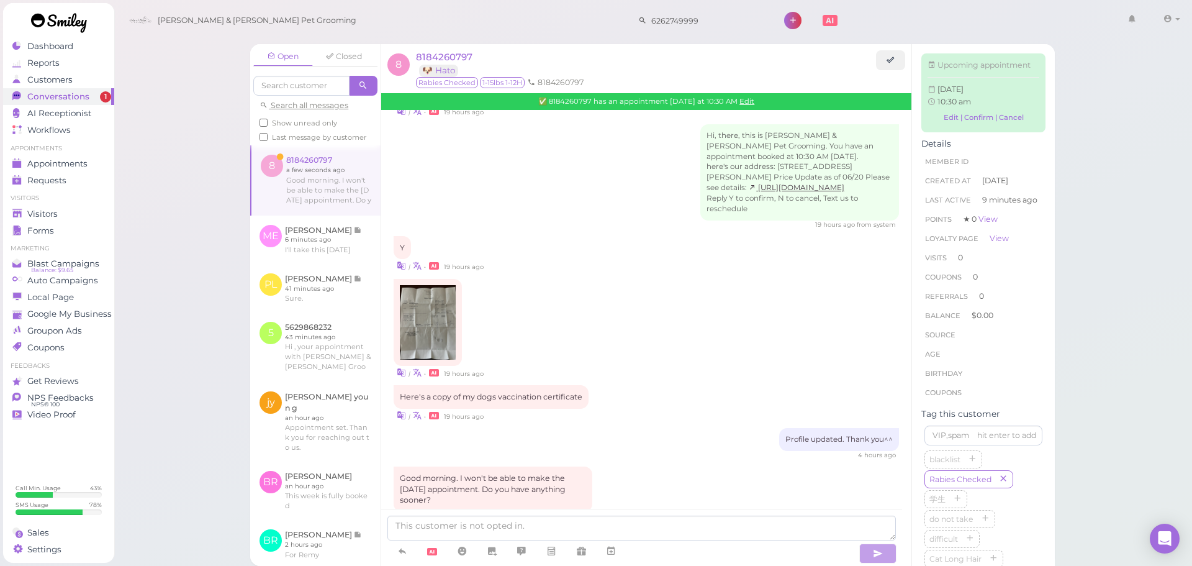
click at [707, 475] on div "Good morning. I won't be able to make the Thursday appointment. Do you have any…" at bounding box center [646, 495] width 505 height 59
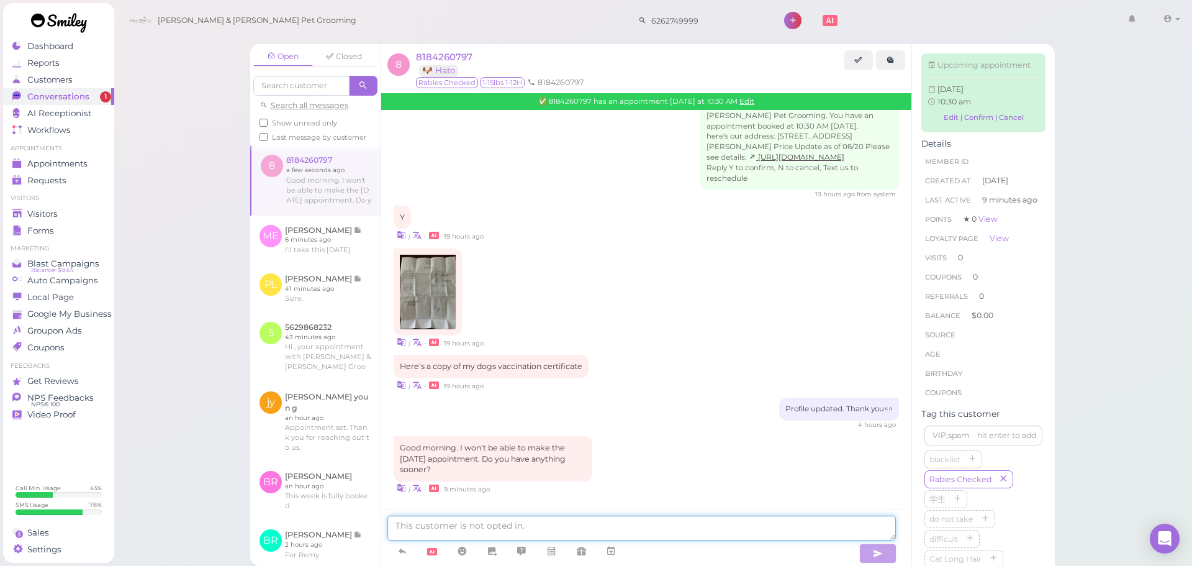
click at [540, 520] on textarea at bounding box center [641, 527] width 508 height 25
type textarea "Tuesday is the only day available"
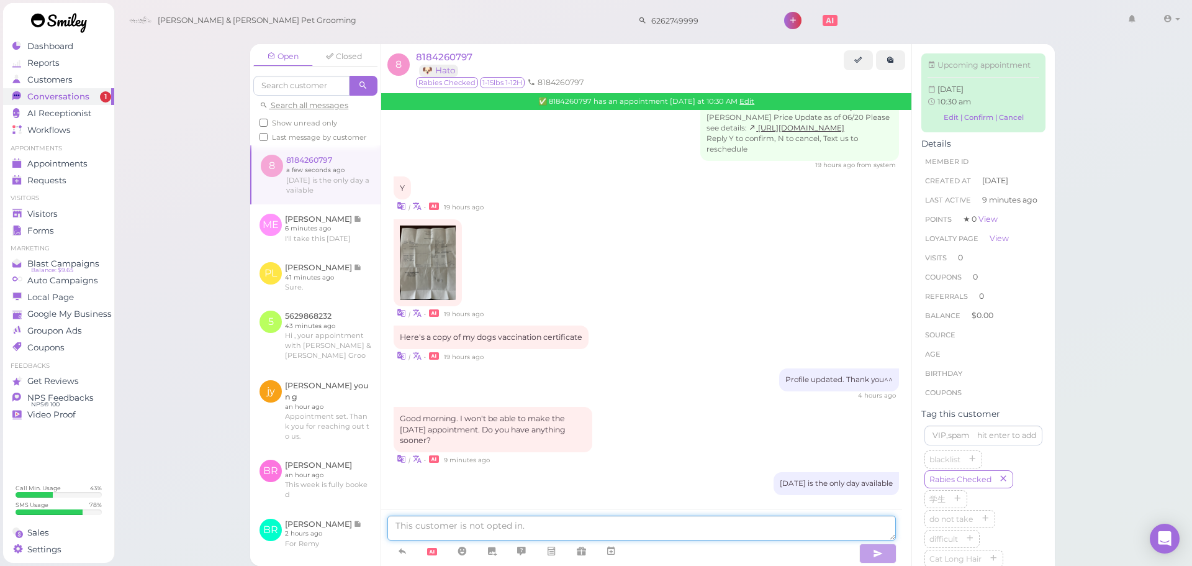
scroll to position [598, 0]
click at [748, 239] on div "| • 19 hours ago" at bounding box center [646, 269] width 505 height 100
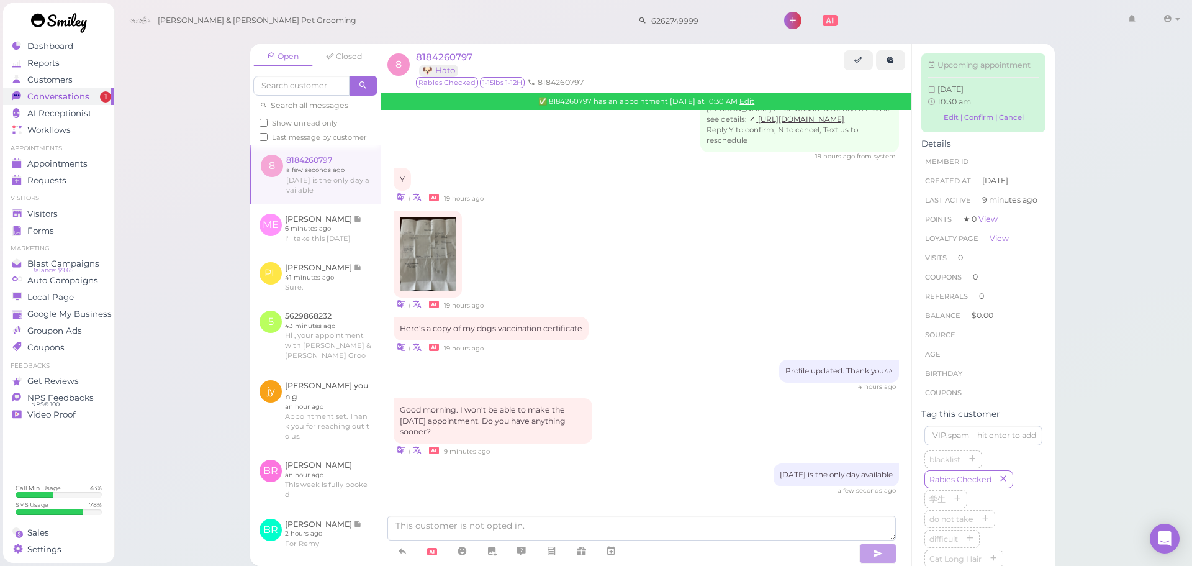
click at [675, 308] on div "| • 19 hours ago" at bounding box center [646, 303] width 505 height 13
click at [687, 235] on div "| • 19 hours ago" at bounding box center [646, 260] width 505 height 100
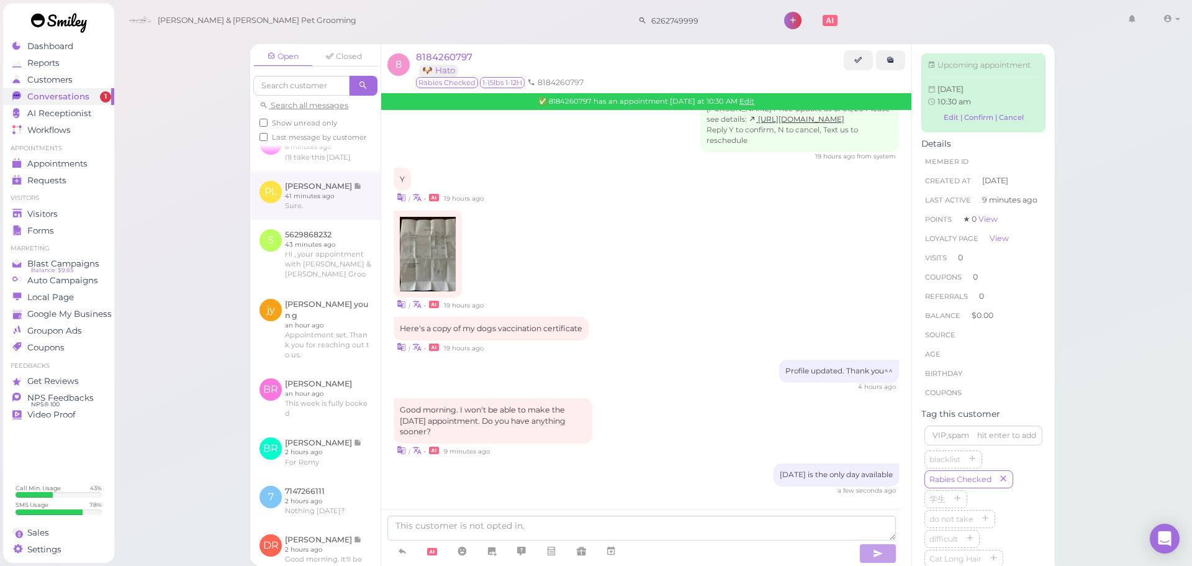
scroll to position [0, 0]
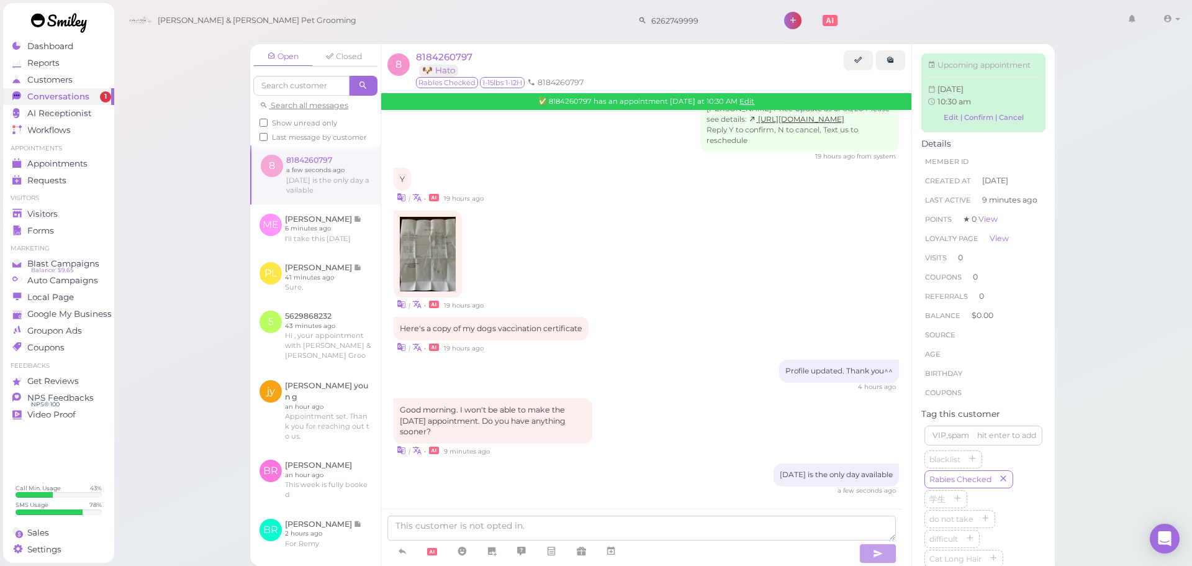
click at [319, 126] on span "Show unread only" at bounding box center [304, 123] width 65 height 9
click at [268, 126] on input "Show unread only" at bounding box center [263, 123] width 8 height 8
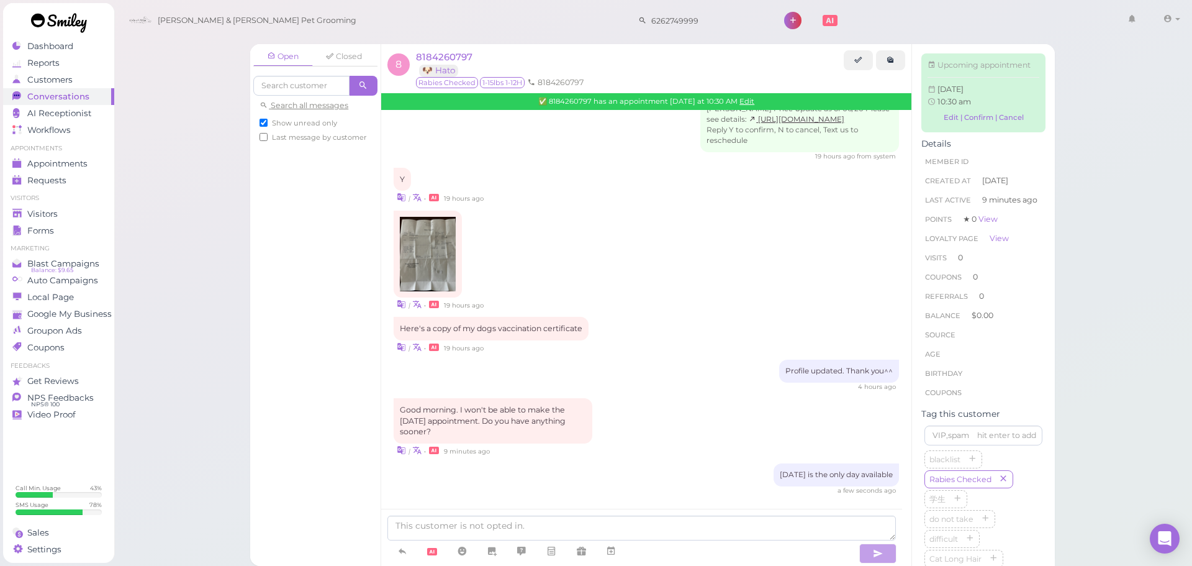
click at [322, 124] on span "Show unread only" at bounding box center [304, 123] width 65 height 9
click at [268, 124] on input "Show unread only" at bounding box center [263, 123] width 8 height 8
checkbox input "false"
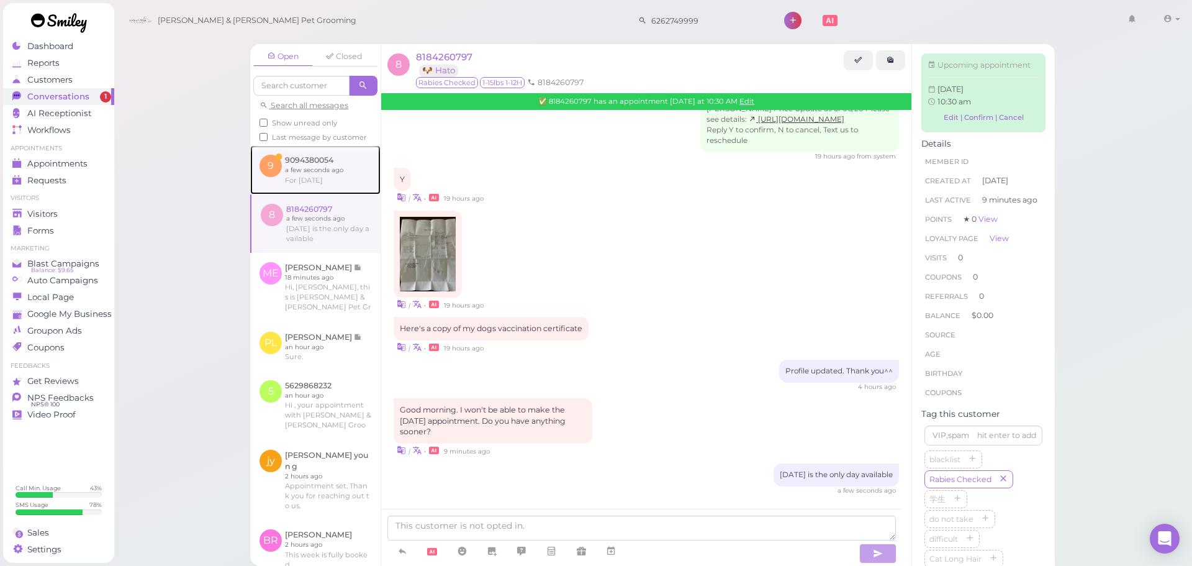
click at [340, 189] on link at bounding box center [315, 169] width 130 height 48
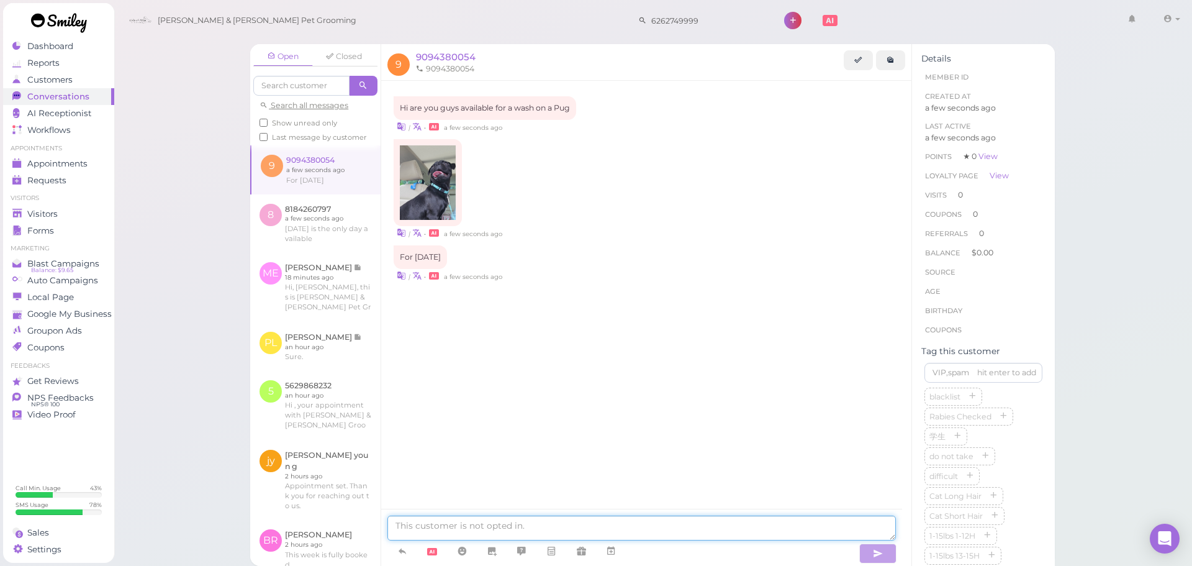
click at [543, 522] on textarea at bounding box center [641, 527] width 508 height 25
type textarea "Today is fully booked sorry"
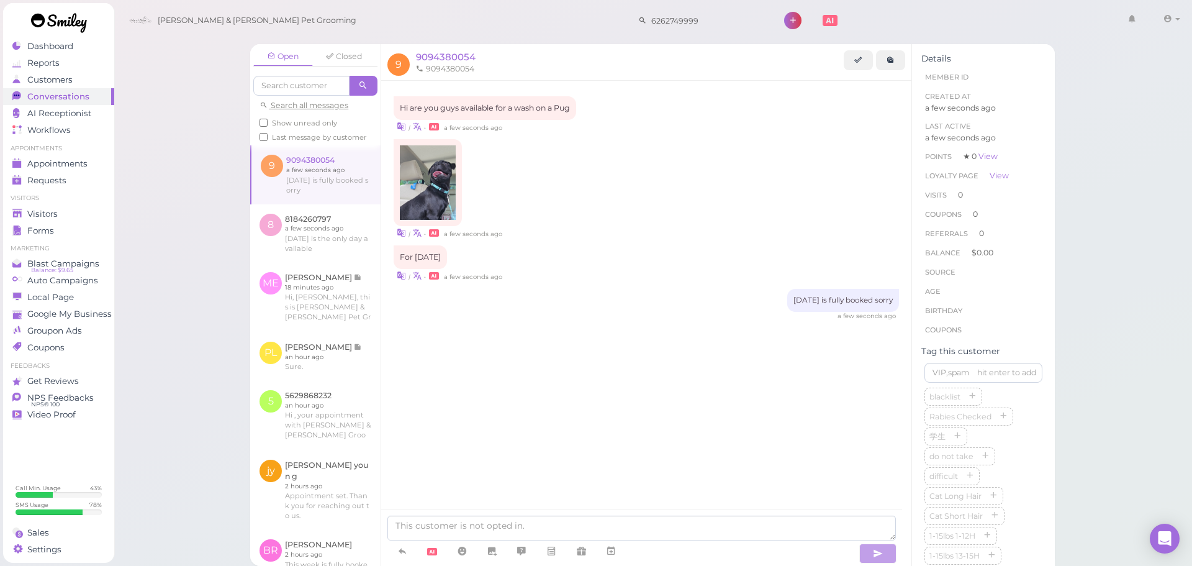
click at [824, 465] on div "Hi are you guys available for a wash on a Pug | • a few seconds ago |" at bounding box center [646, 312] width 530 height 462
click at [520, 533] on textarea at bounding box center [641, 527] width 508 height 25
type textarea "We are available form next Tuesday to Saturaday"
click at [551, 530] on textarea at bounding box center [641, 527] width 508 height 25
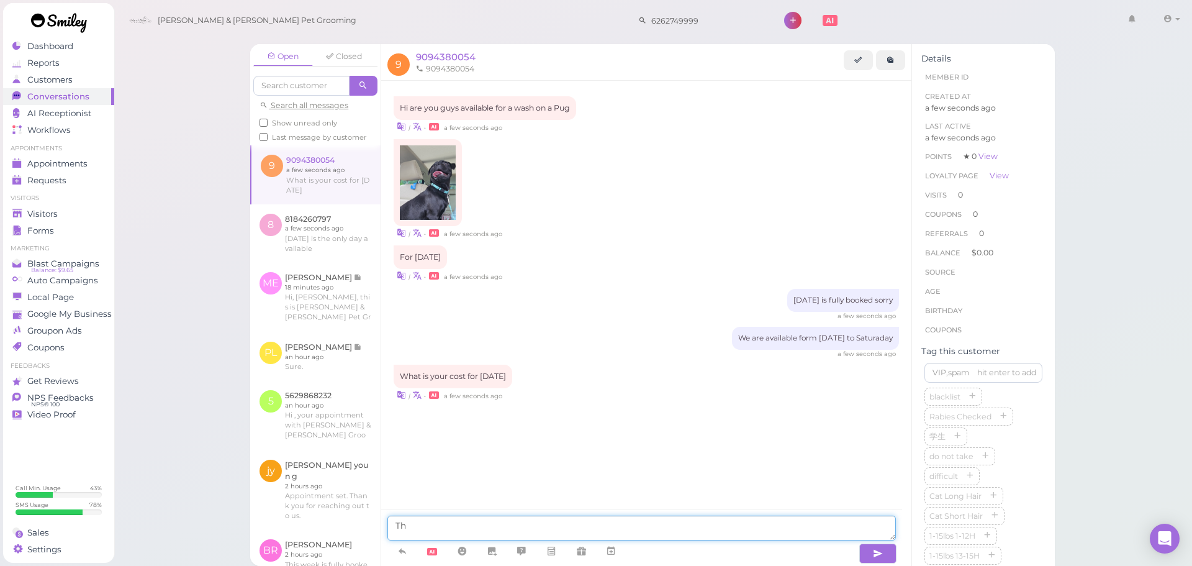
type textarea "T"
click at [578, 521] on textarea at bounding box center [641, 527] width 508 height 25
type textarea "Y"
click at [572, 517] on textarea at bounding box center [641, 527] width 508 height 25
type textarea "you mean the time?"
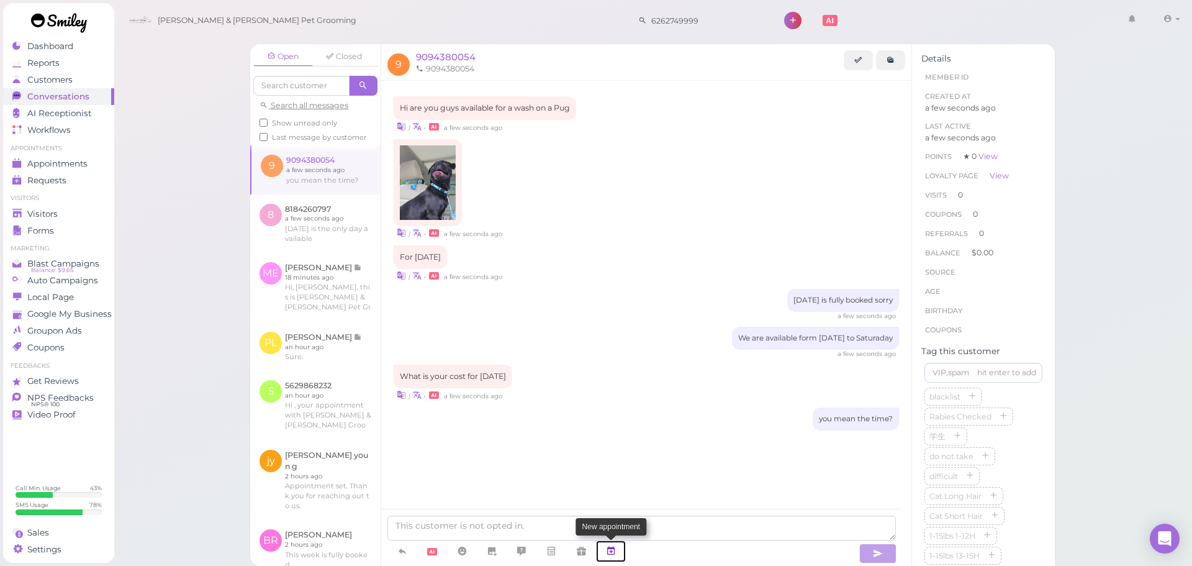
click at [618, 546] on link at bounding box center [611, 551] width 30 height 22
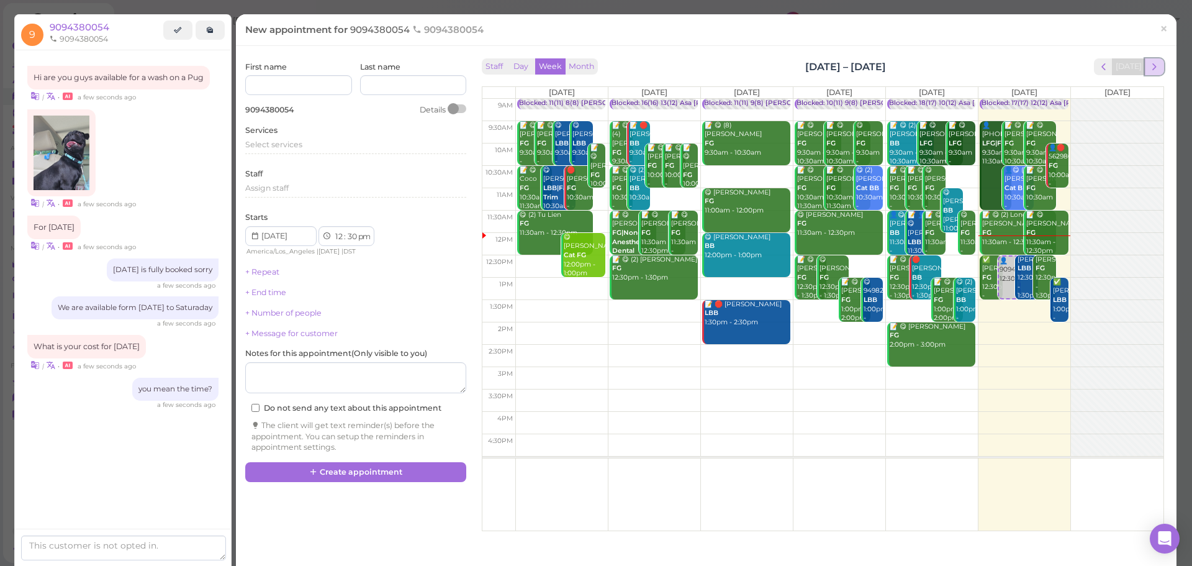
click at [1148, 62] on span "next" at bounding box center [1154, 67] width 12 height 12
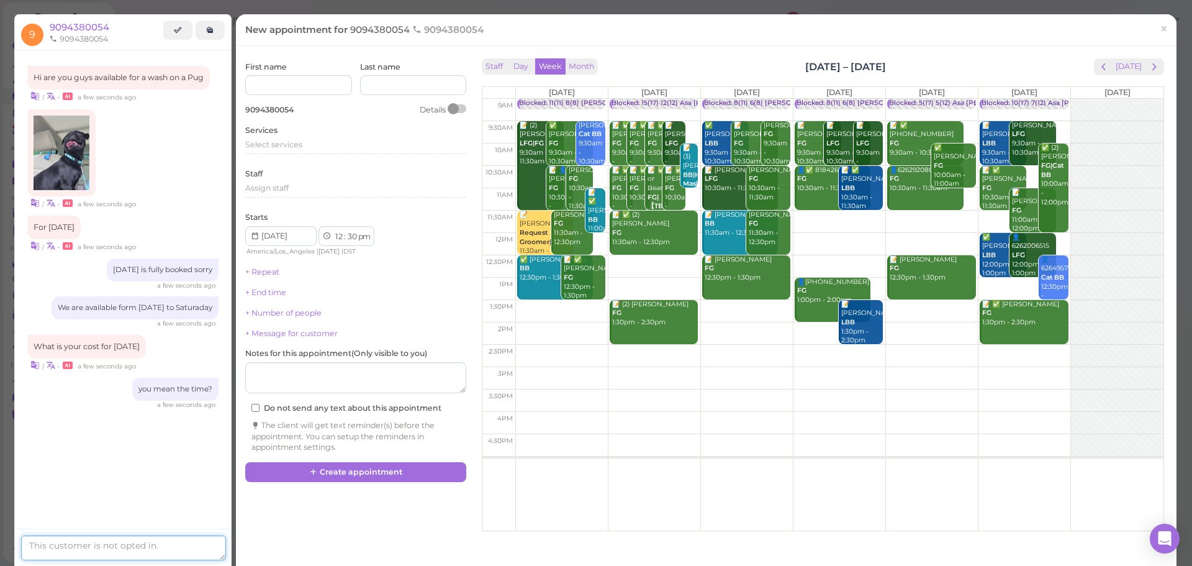
click at [158, 541] on textarea at bounding box center [123, 547] width 205 height 25
type textarea "9"
type textarea "The earliest slot we have now is 9:30am on Thursday."
click at [1162, 22] on link "×" at bounding box center [1163, 29] width 23 height 29
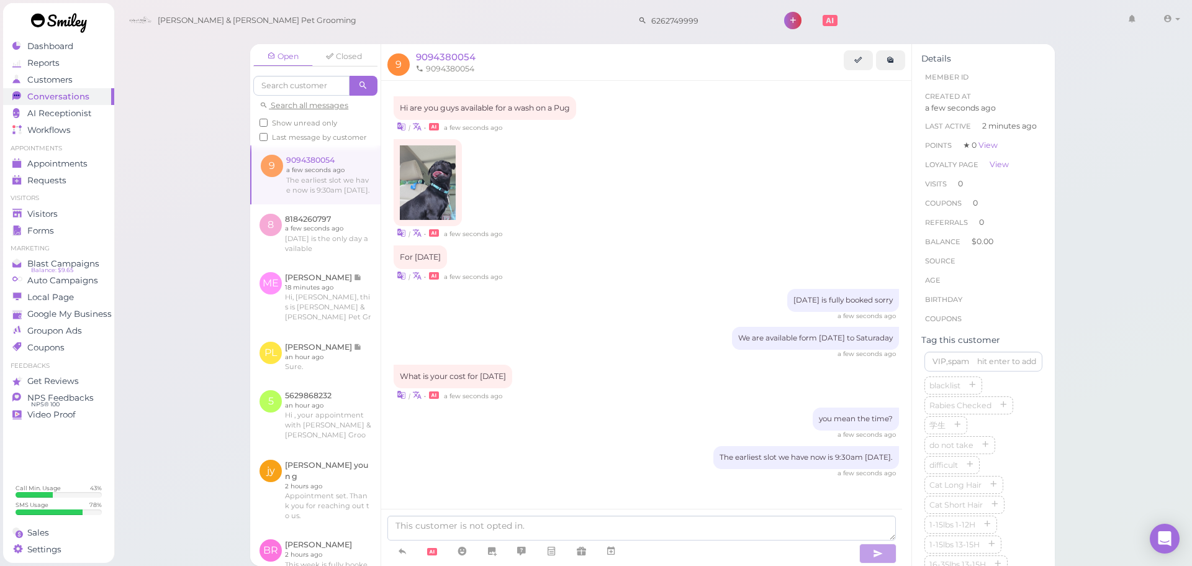
click at [643, 149] on div "| • a few seconds ago" at bounding box center [646, 189] width 505 height 100
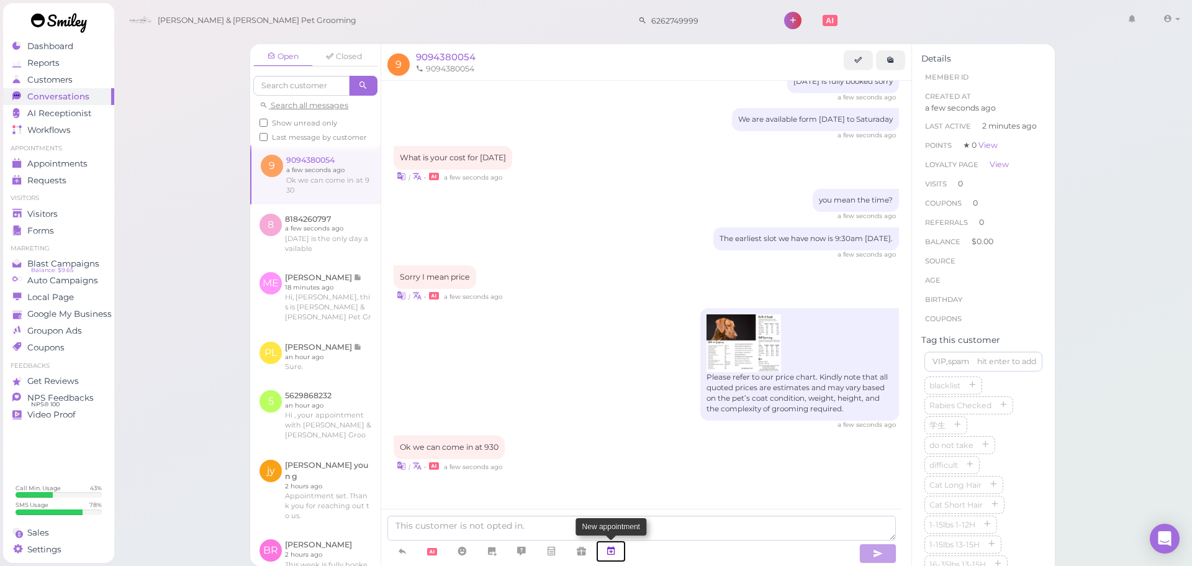
click at [623, 549] on link at bounding box center [611, 551] width 30 height 22
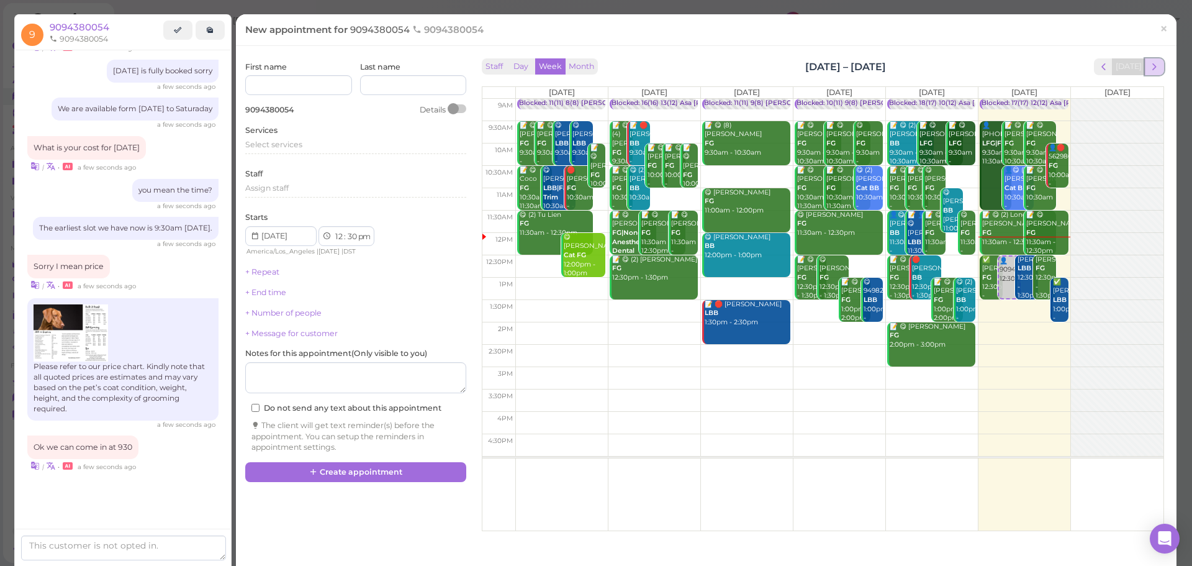
click at [1148, 67] on span "next" at bounding box center [1154, 67] width 12 height 12
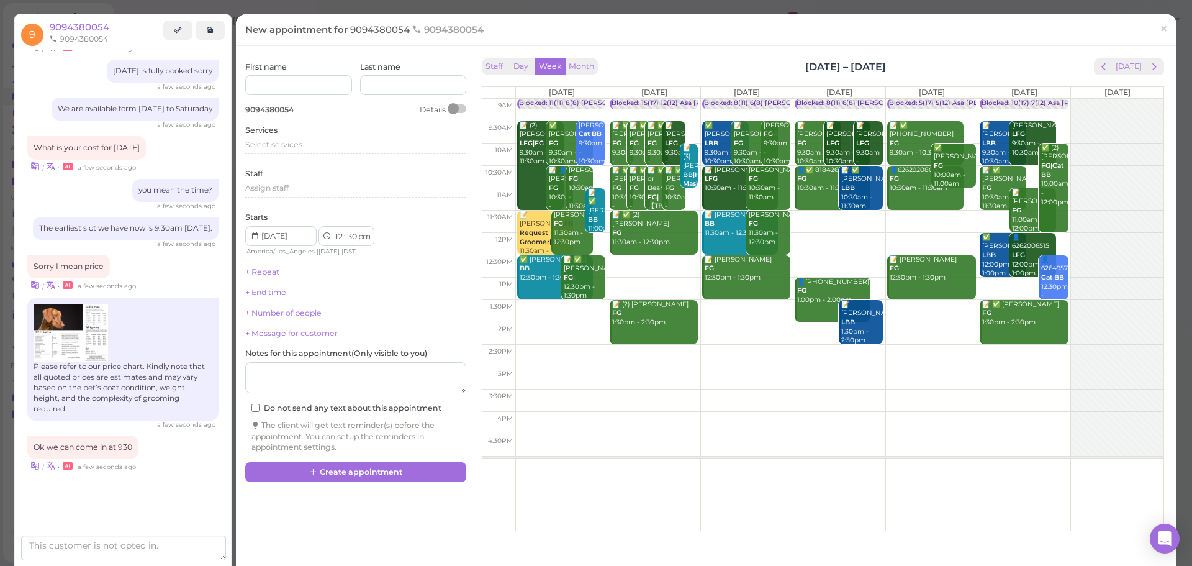
click at [878, 122] on td at bounding box center [839, 132] width 648 height 22
type input "2025-08-28"
select select "9"
select select "am"
click at [285, 138] on div "Services Select services" at bounding box center [355, 142] width 221 height 34
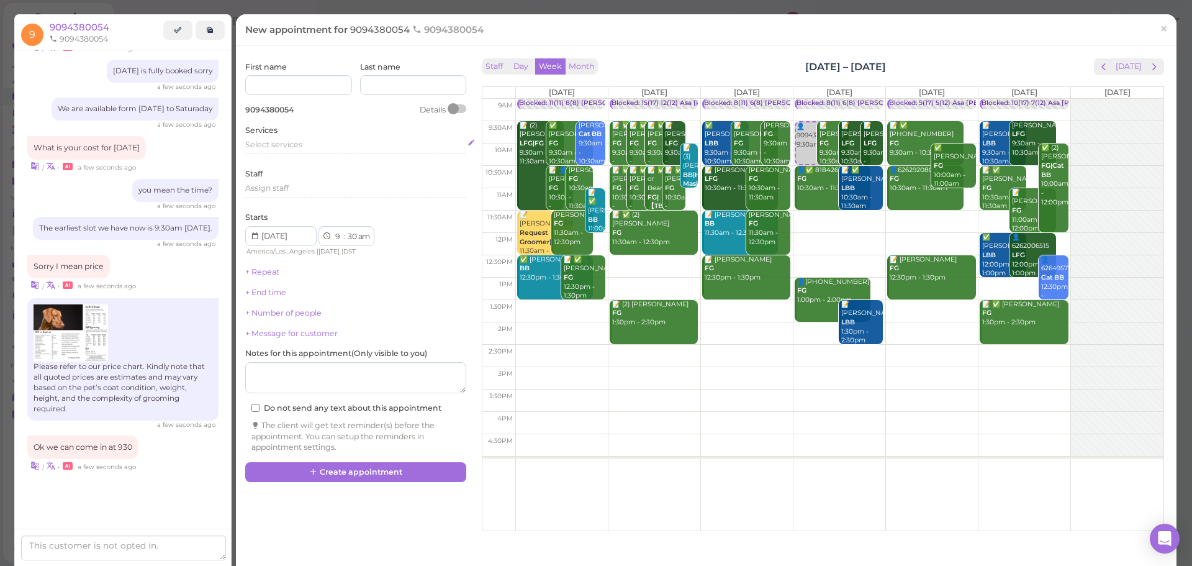
click at [284, 142] on span "Select services" at bounding box center [273, 144] width 57 height 9
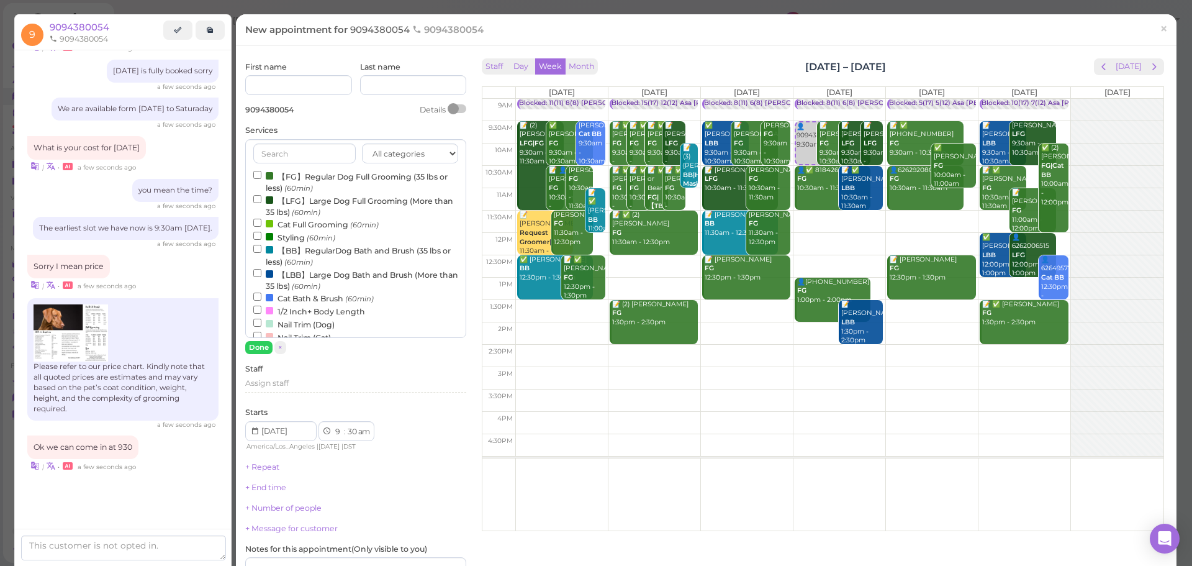
scroll to position [0, 0]
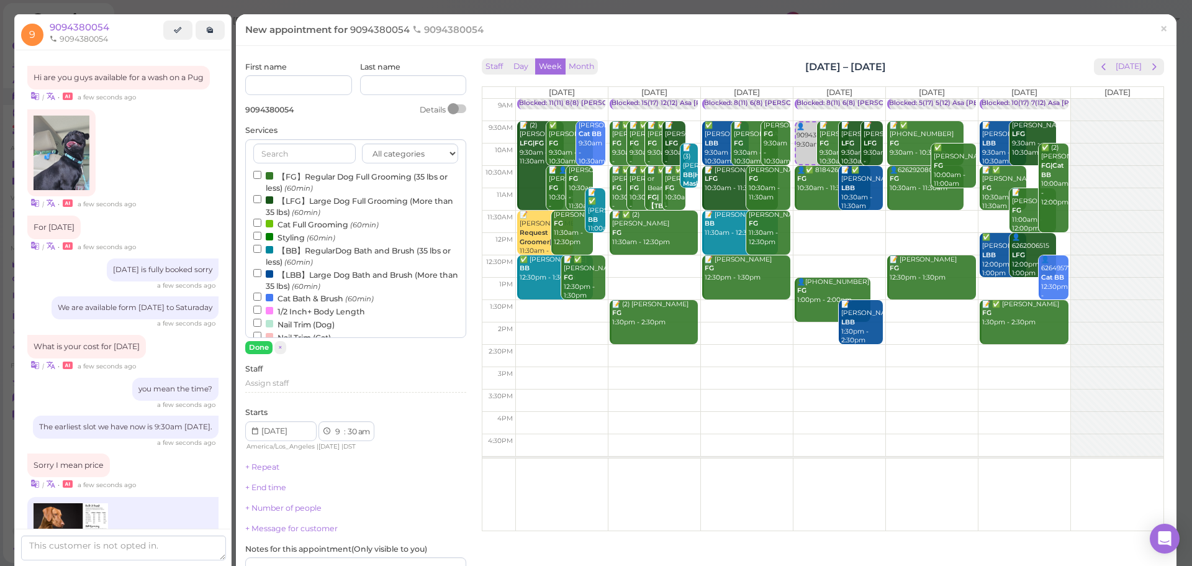
click at [312, 182] on label "【FG】Regular Dog Full Grooming (35 lbs or less) (60min)" at bounding box center [355, 181] width 205 height 24
click at [261, 179] on input "【FG】Regular Dog Full Grooming (35 lbs or less) (60min)" at bounding box center [257, 175] width 8 height 8
click at [256, 344] on button "Done" at bounding box center [258, 347] width 27 height 13
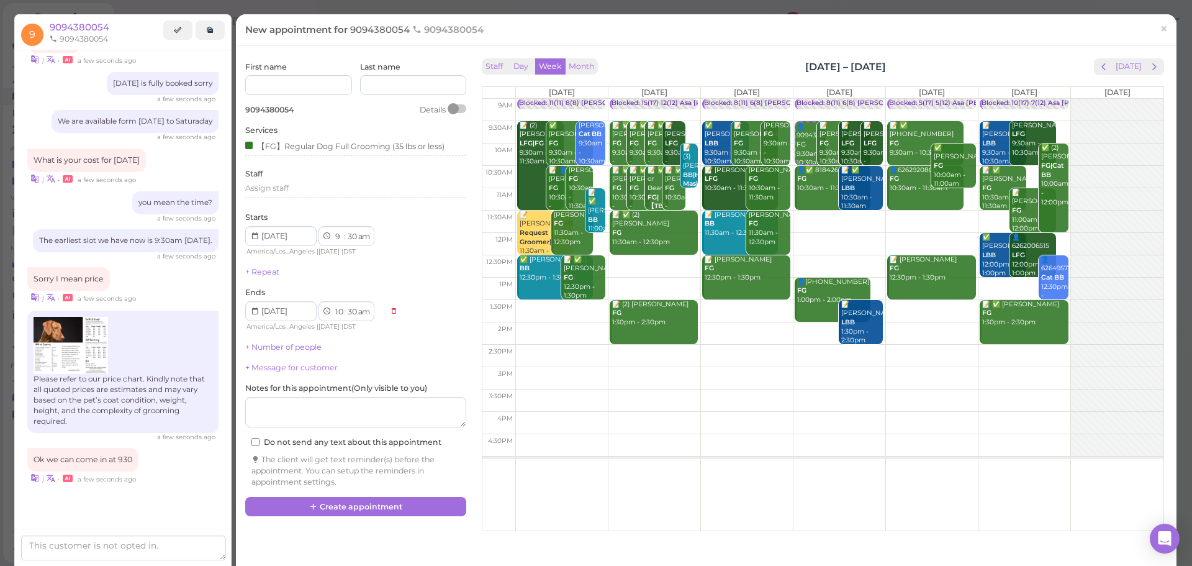
scroll to position [231, 0]
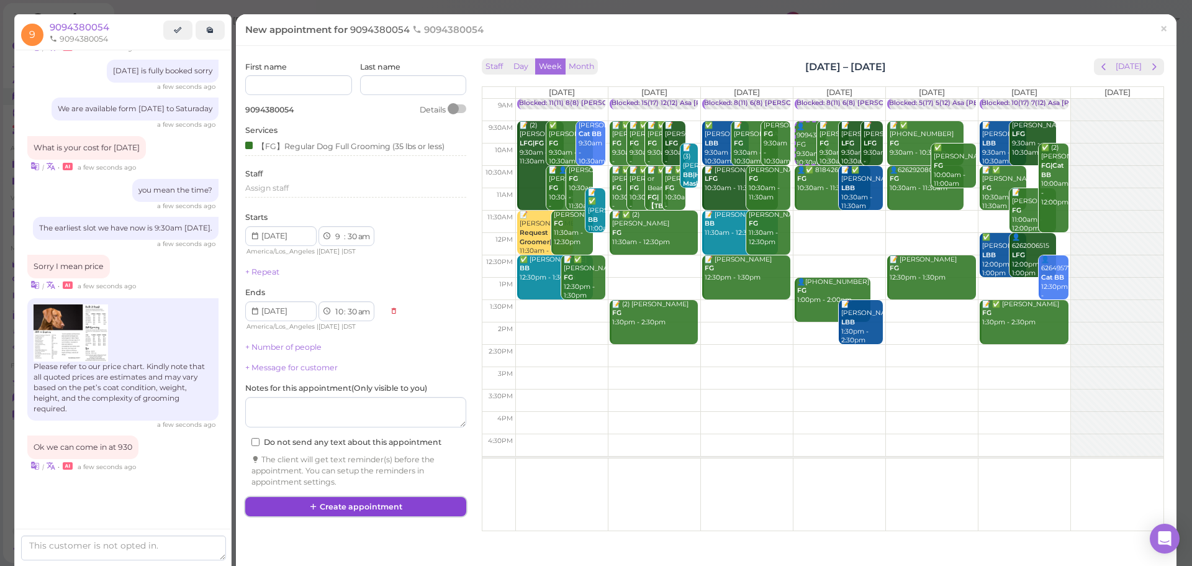
click at [345, 504] on button "Create appointment" at bounding box center [355, 507] width 221 height 20
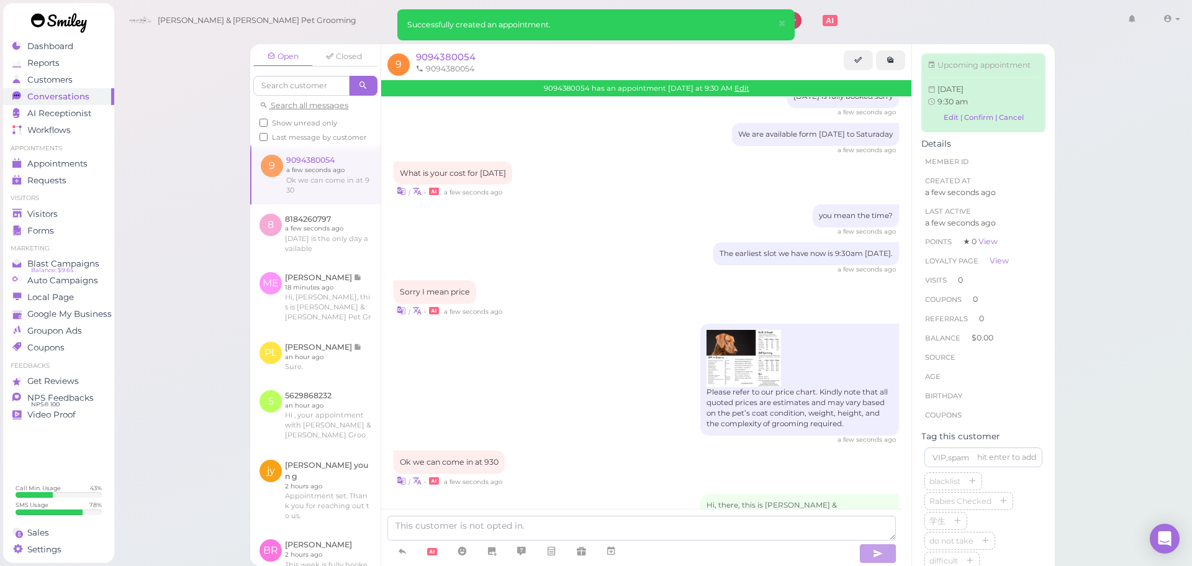
scroll to position [351, 0]
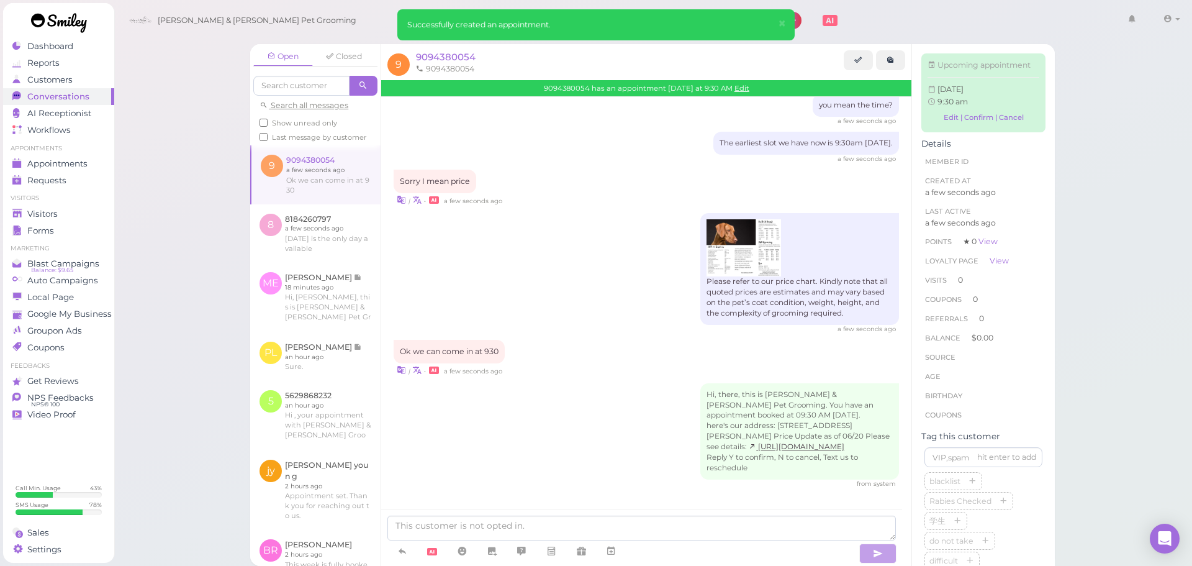
click at [552, 235] on div "Please refer to our price chart. Kindly note that all quoted prices are estimat…" at bounding box center [646, 273] width 505 height 121
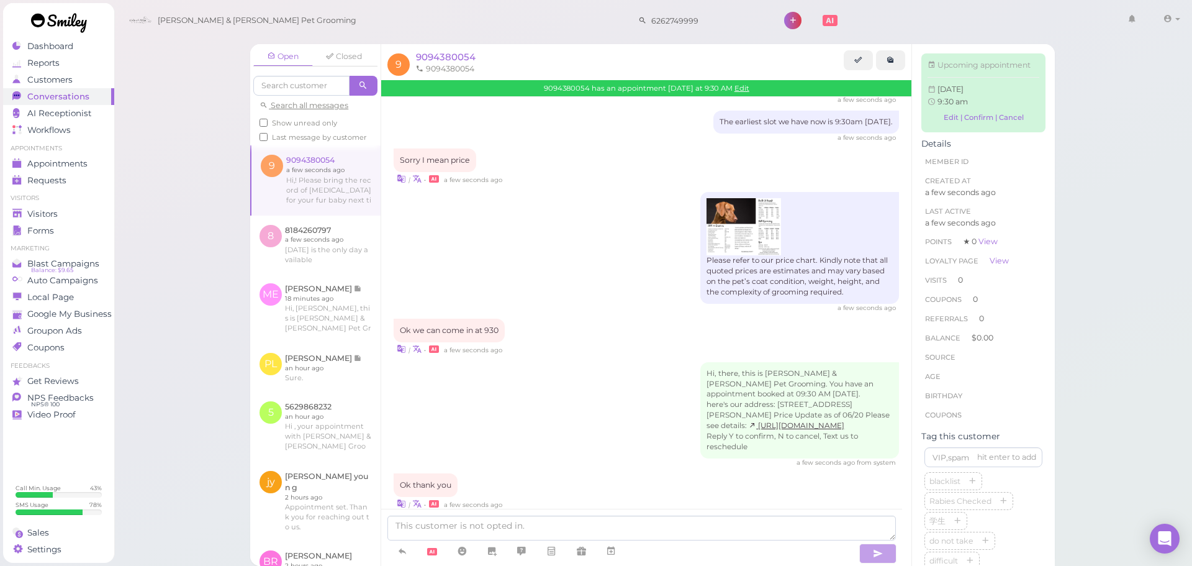
scroll to position [503, 0]
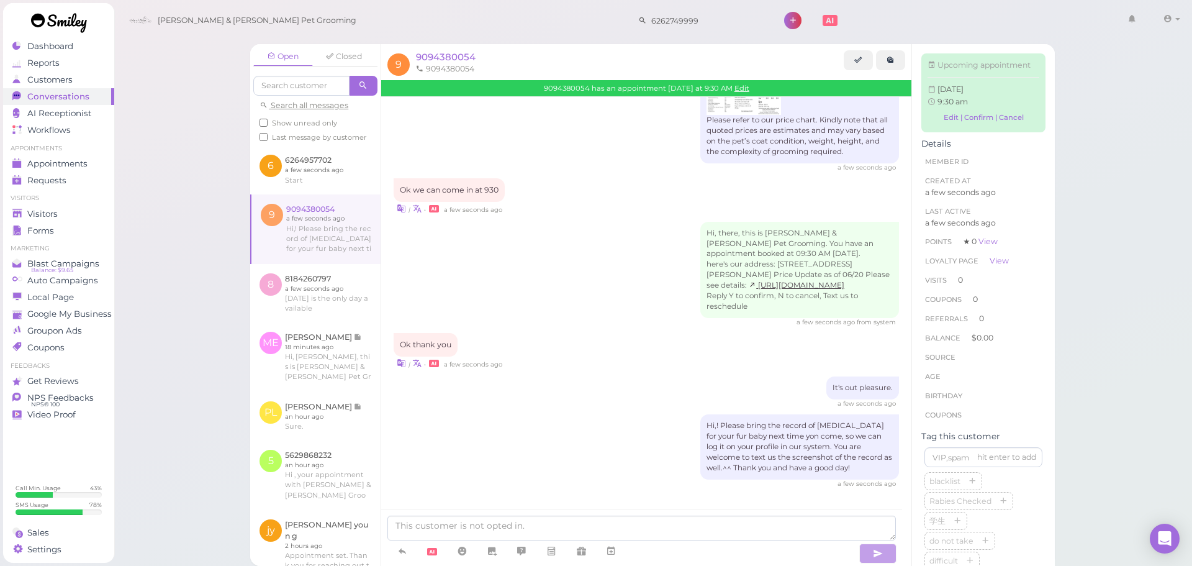
click at [526, 294] on div "Hi, there, this is Cody & Miley Pet Grooming. You have an appointment booked at…" at bounding box center [646, 275] width 505 height 106
click at [328, 194] on link at bounding box center [315, 169] width 130 height 48
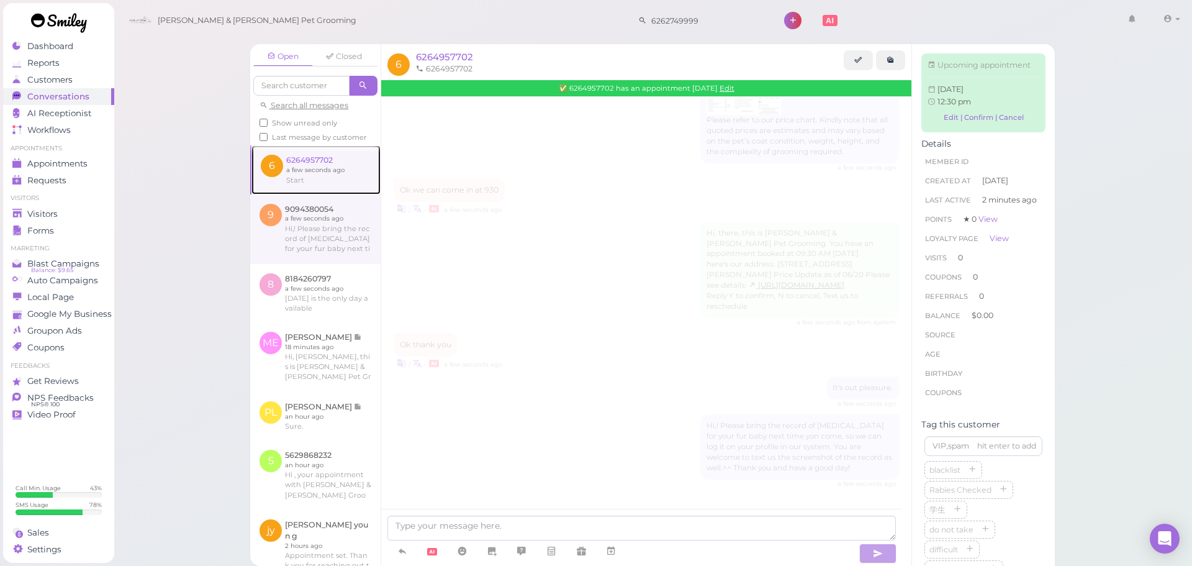
scroll to position [69, 0]
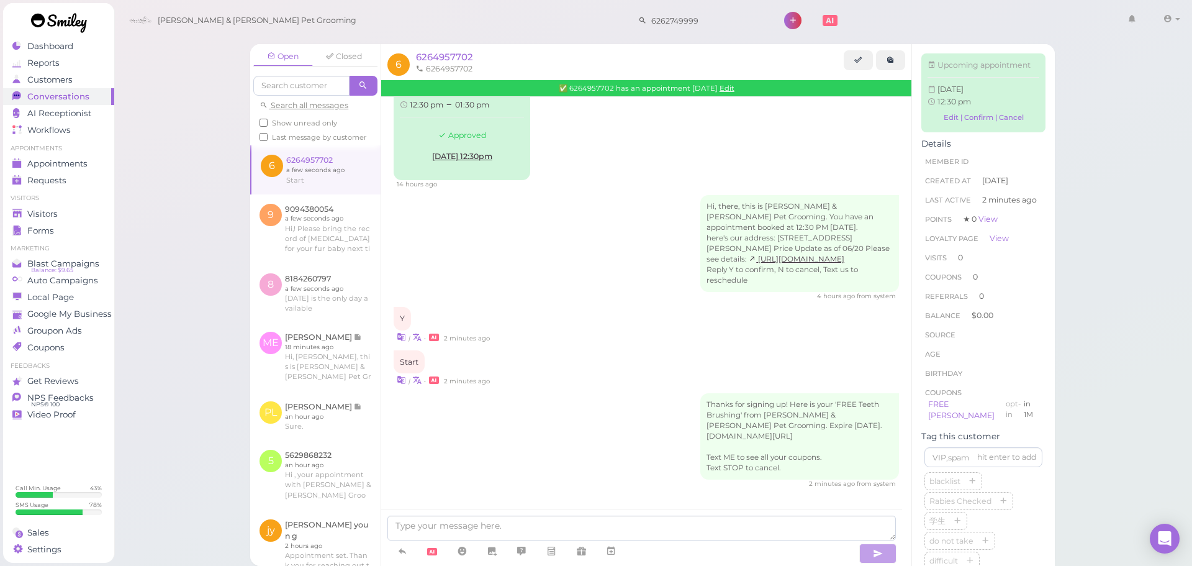
click at [632, 343] on div "| • 2 minutes ago" at bounding box center [646, 336] width 505 height 13
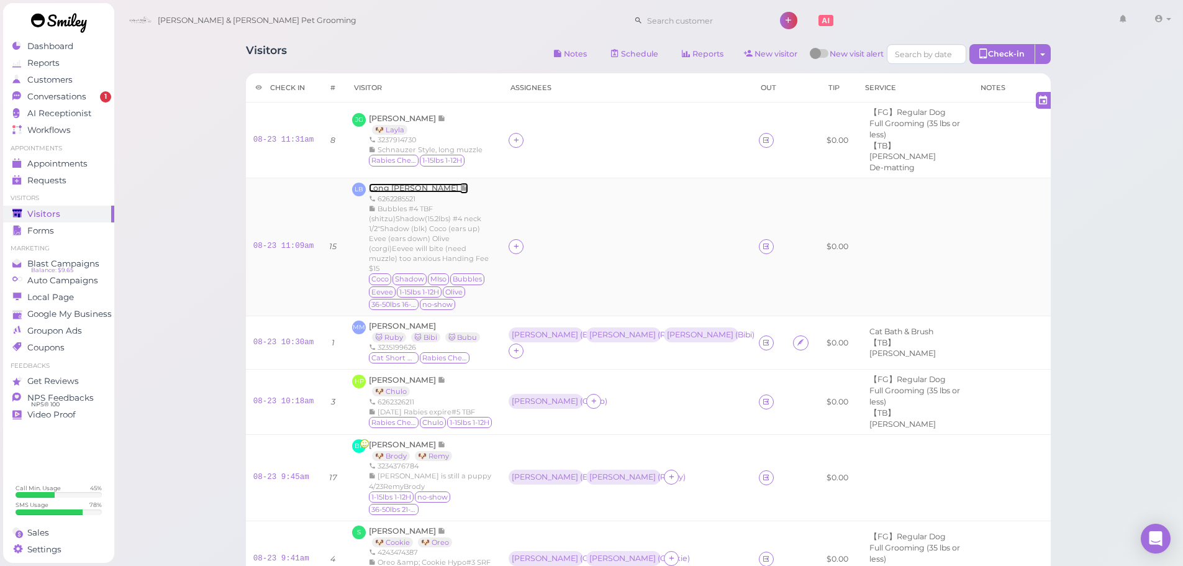
click at [391, 183] on span "Long [PERSON_NAME]" at bounding box center [414, 187] width 91 height 9
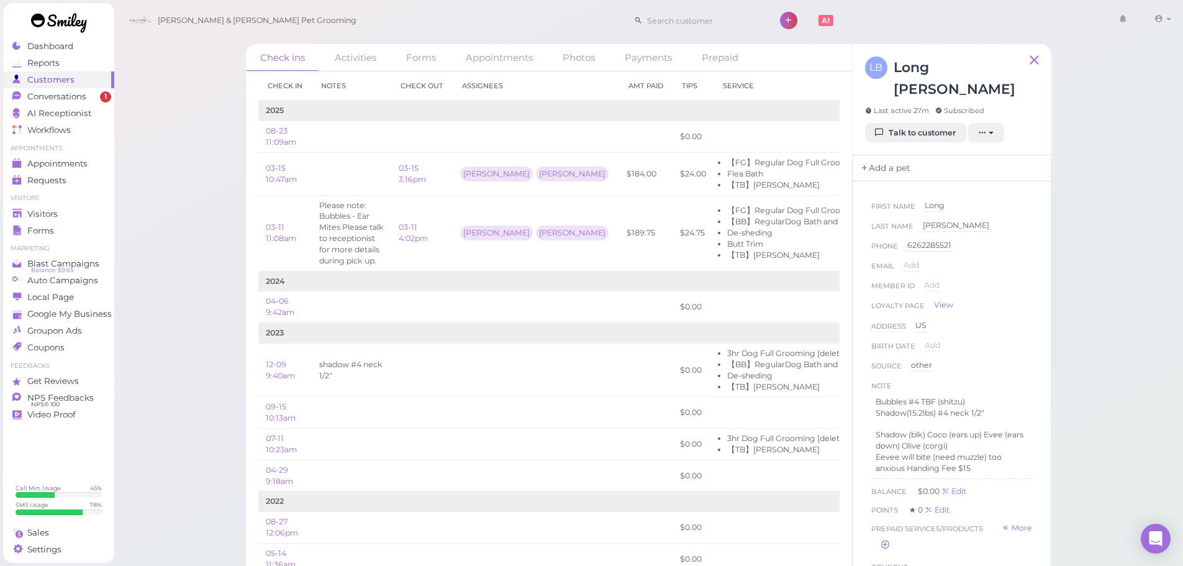
click at [880, 155] on link "Add a pet" at bounding box center [884, 168] width 65 height 26
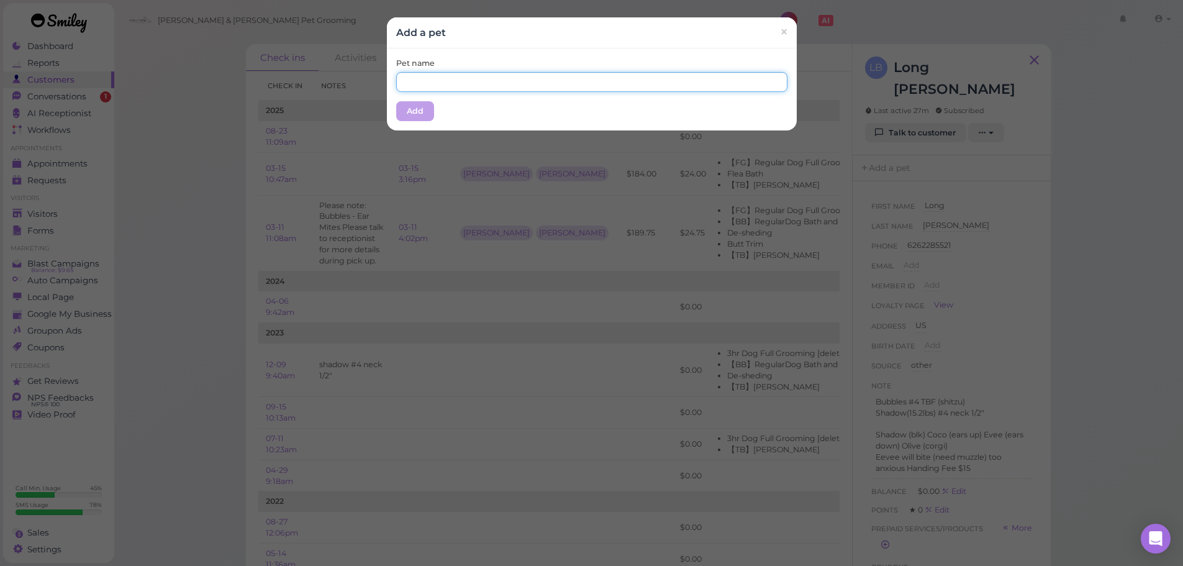
click at [561, 78] on input "text" at bounding box center [591, 82] width 391 height 20
type input "Olive"
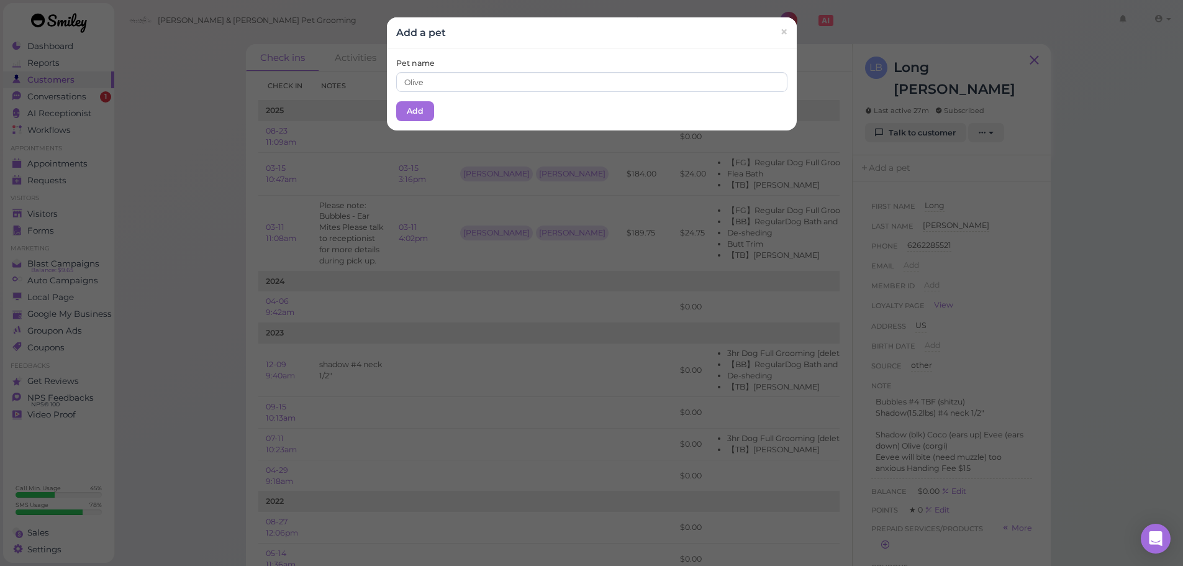
click at [492, 107] on div "Pet name [PERSON_NAME] Add" at bounding box center [592, 89] width 410 height 82
click at [423, 106] on button "Add" at bounding box center [415, 111] width 38 height 20
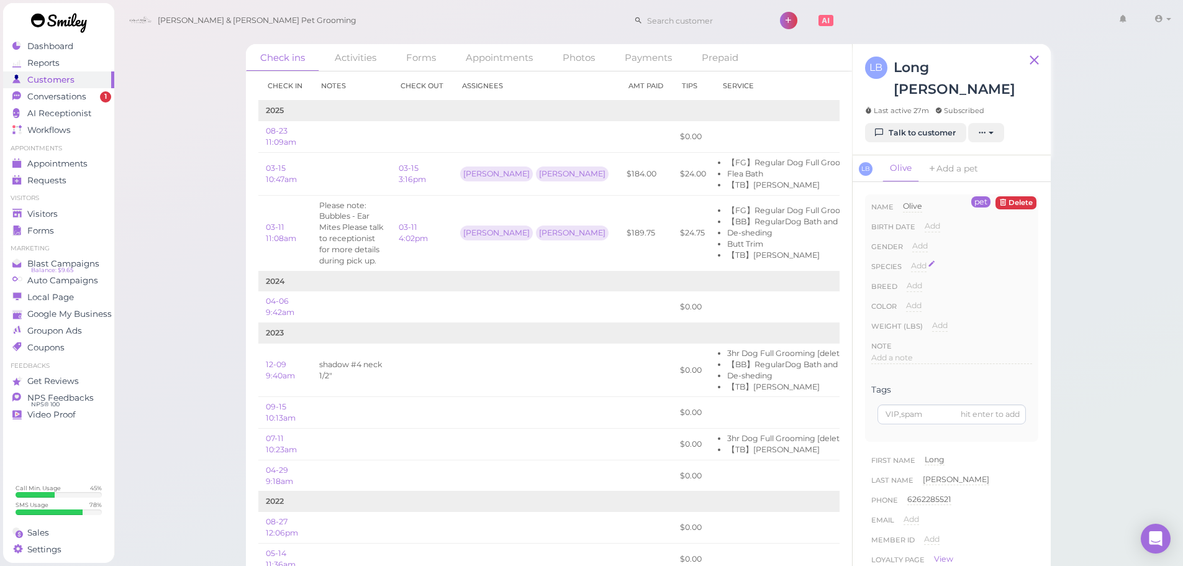
click at [913, 261] on span "Add" at bounding box center [919, 265] width 16 height 9
click at [927, 260] on select "Dog Cat Bird Other" at bounding box center [971, 269] width 121 height 19
select select "Dog"
click at [911, 260] on select "Dog Cat Bird Other" at bounding box center [971, 269] width 121 height 19
click at [924, 281] on button "Done" at bounding box center [925, 287] width 27 height 13
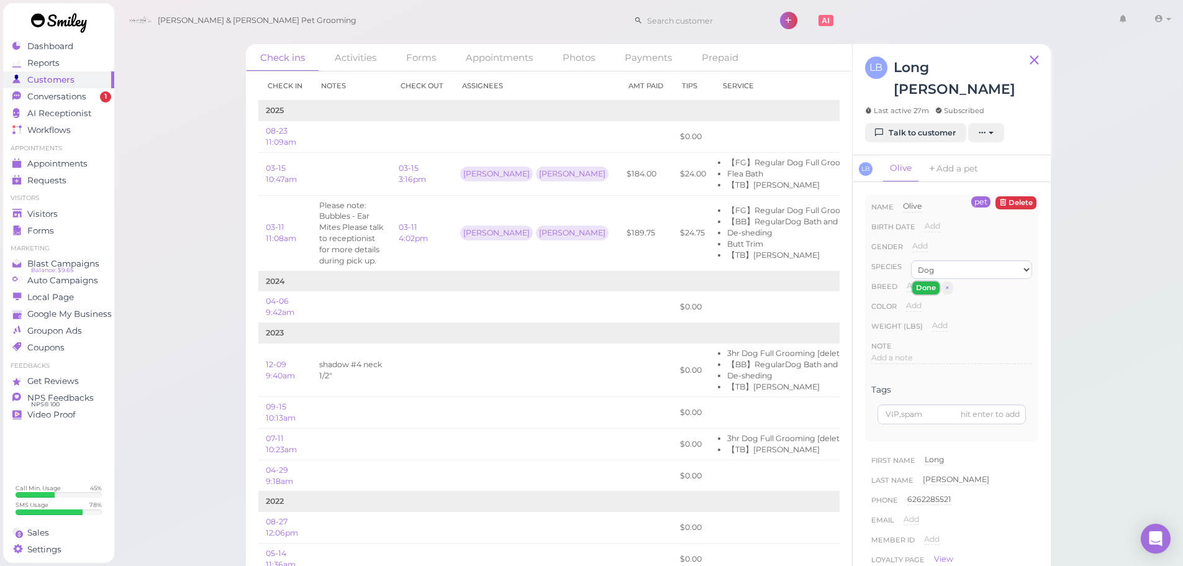
click at [924, 281] on button "Done" at bounding box center [925, 287] width 27 height 13
click at [916, 280] on div "Add" at bounding box center [914, 286] width 16 height 12
type input "c"
click at [924, 280] on input "Coegi" at bounding box center [968, 289] width 125 height 19
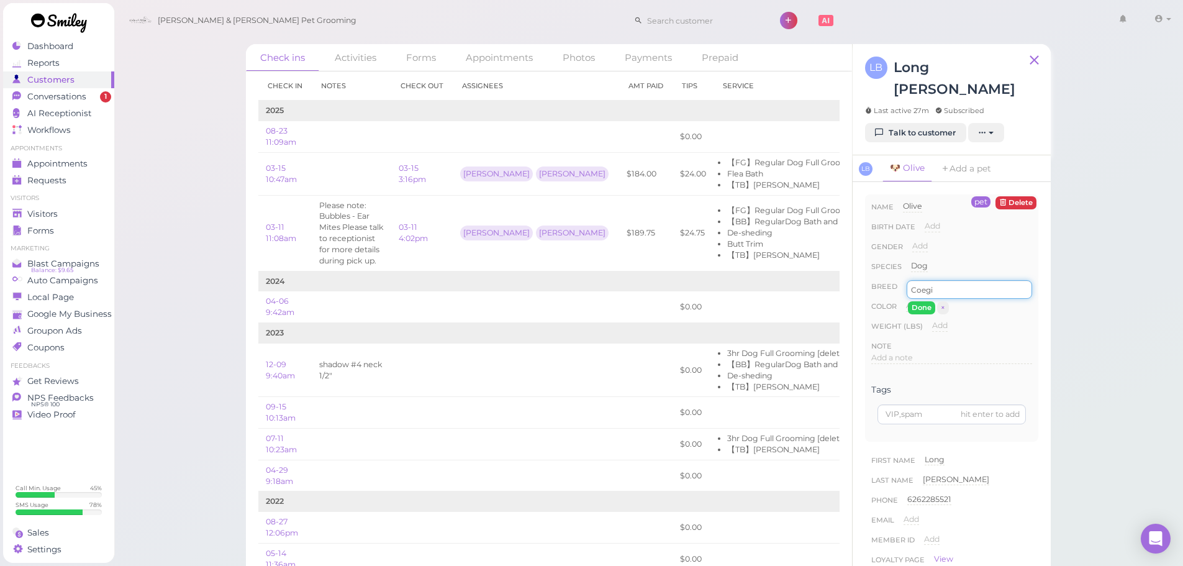
click at [924, 280] on input "Coegi" at bounding box center [968, 289] width 125 height 19
type input "Corgi"
click at [924, 301] on button "Done" at bounding box center [921, 307] width 27 height 13
click at [921, 404] on input at bounding box center [951, 414] width 148 height 20
type input "36-50/16-20"
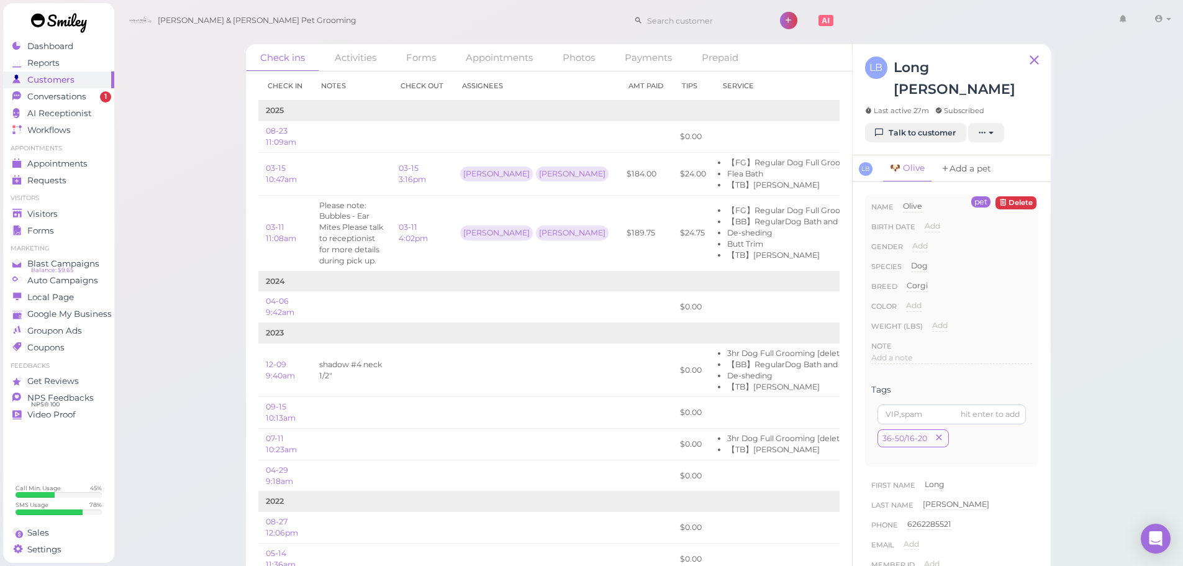
click at [961, 155] on link "Add a pet" at bounding box center [965, 168] width 65 height 27
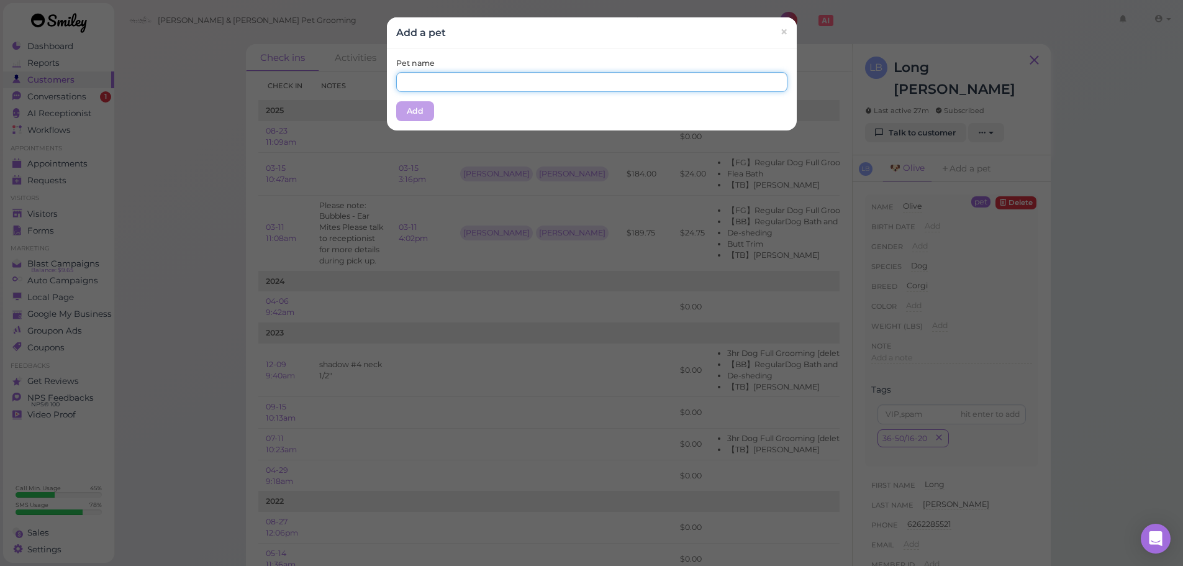
click at [724, 85] on input "text" at bounding box center [591, 82] width 391 height 20
type input "Bubbles"
click at [541, 101] on div "Pet name Bubbles Add" at bounding box center [592, 89] width 410 height 82
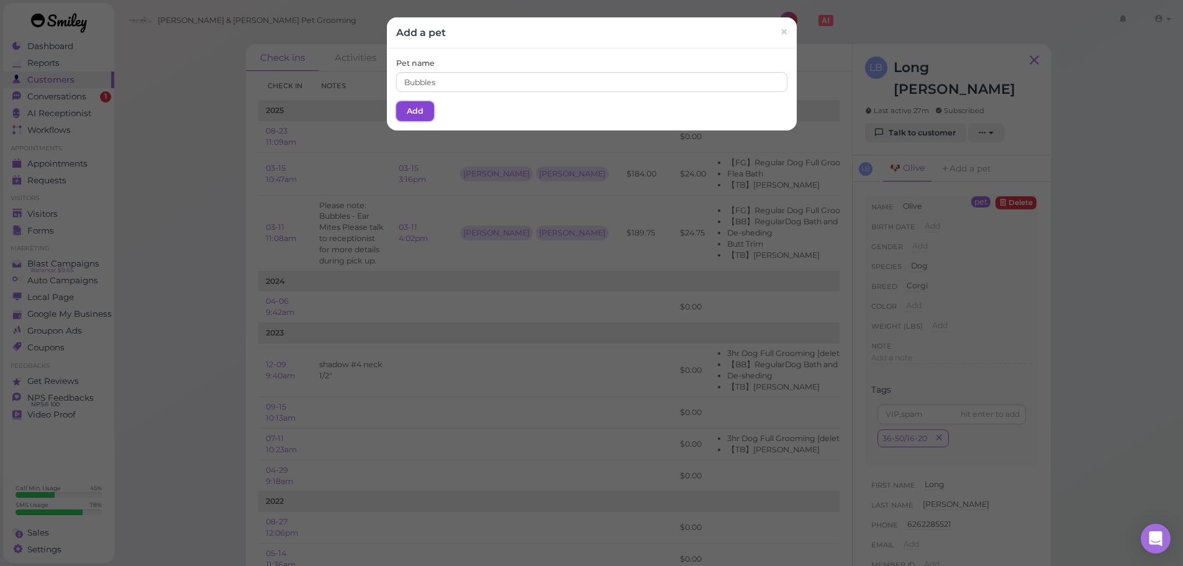
click at [407, 107] on button "Add" at bounding box center [415, 111] width 38 height 20
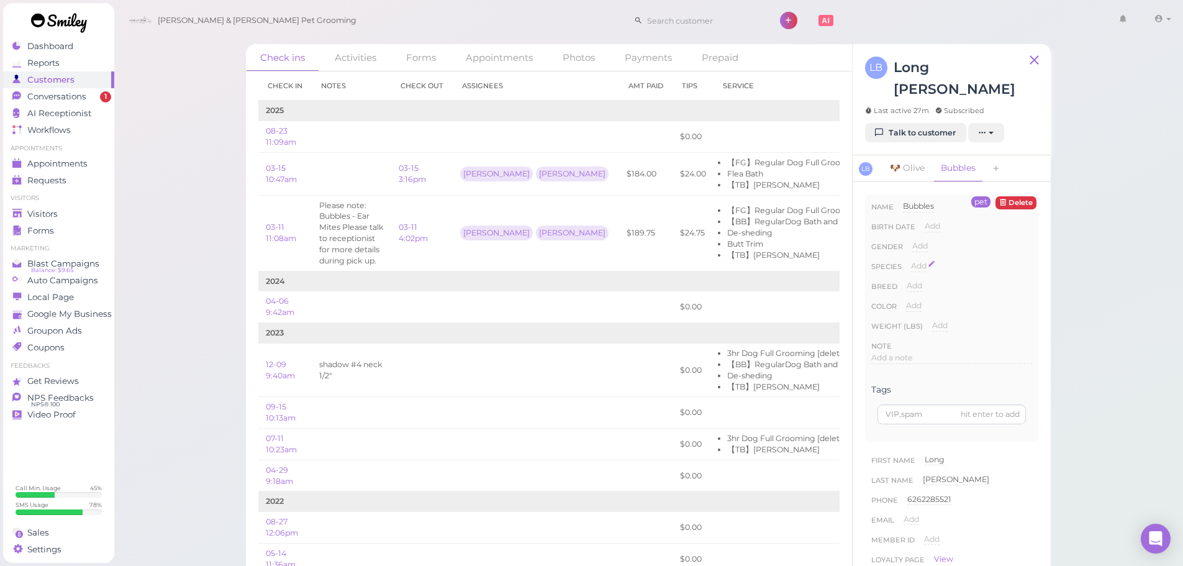
click at [918, 261] on span "Add" at bounding box center [919, 265] width 16 height 9
drag, startPoint x: 932, startPoint y: 244, endPoint x: 937, endPoint y: 255, distance: 11.9
click at [932, 260] on select "Dog Cat Bird Other" at bounding box center [971, 269] width 121 height 19
select select "Dog"
click at [911, 260] on select "Dog Cat Bird Other" at bounding box center [971, 269] width 121 height 19
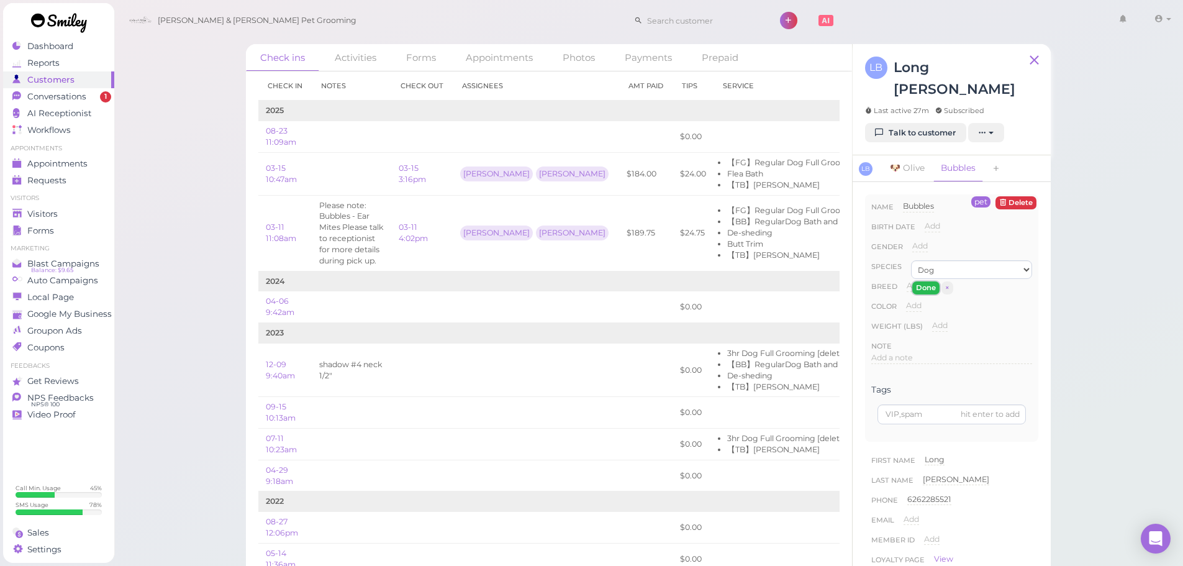
click at [924, 281] on button "Done" at bounding box center [925, 287] width 27 height 13
click at [915, 281] on span "Add" at bounding box center [914, 285] width 16 height 9
click at [922, 280] on input "Shitzu" at bounding box center [968, 289] width 125 height 19
click at [920, 280] on input "Shitsu" at bounding box center [968, 289] width 125 height 19
click at [927, 280] on input "Shitsu" at bounding box center [968, 289] width 125 height 19
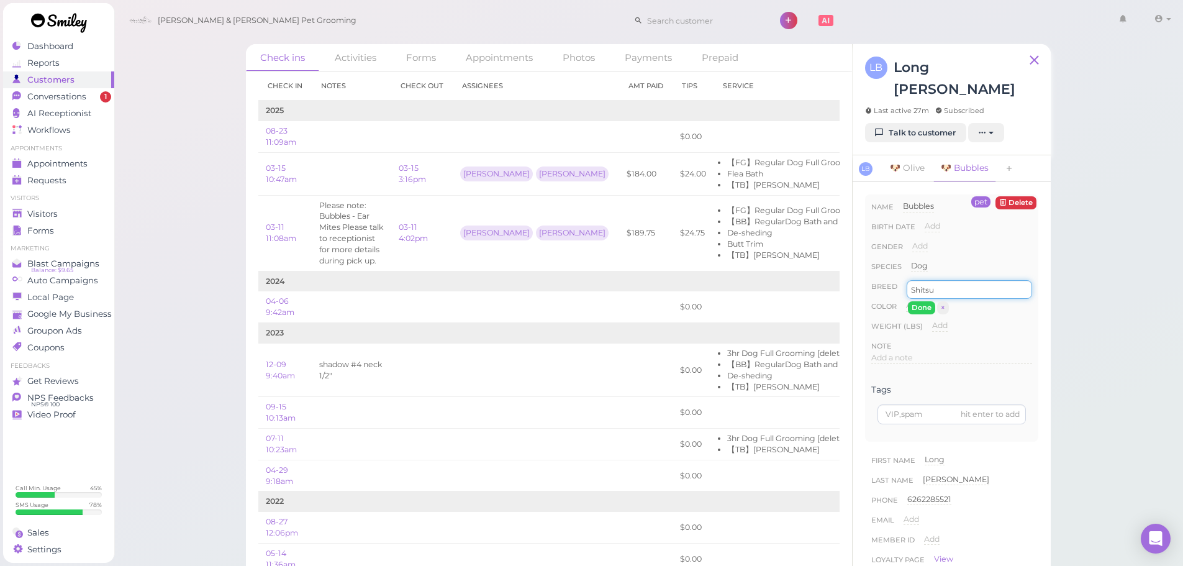
click at [926, 280] on input "Shitsu" at bounding box center [968, 289] width 125 height 19
click at [958, 280] on input "Shitsu" at bounding box center [968, 289] width 125 height 19
type input "Shitzu"
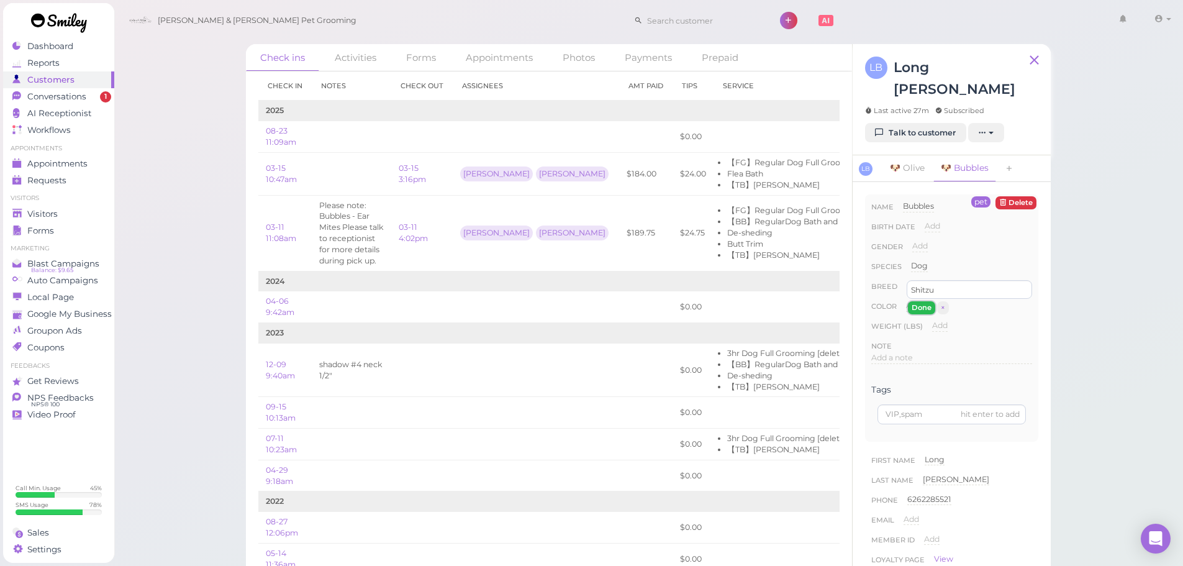
click at [918, 301] on button "Done" at bounding box center [921, 307] width 27 height 13
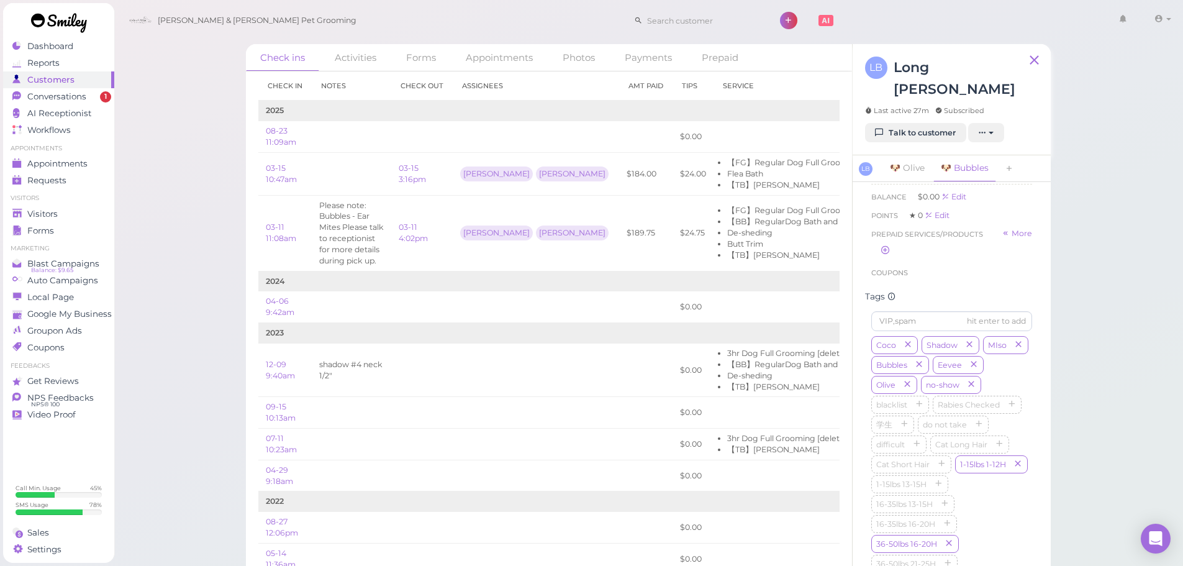
scroll to position [621, 0]
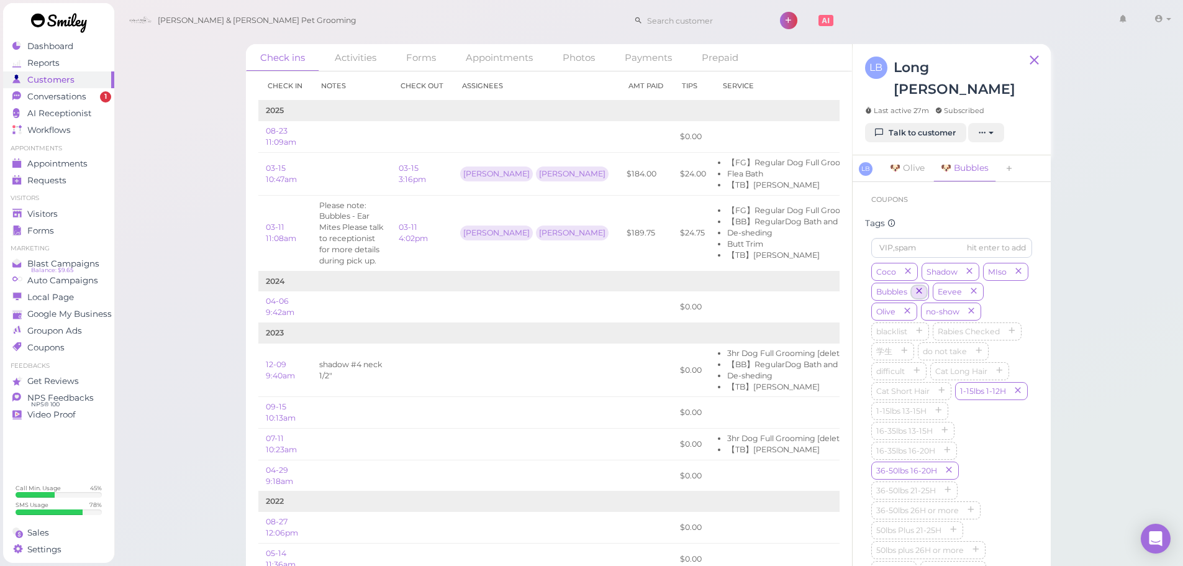
click at [922, 287] on icon "button" at bounding box center [918, 291] width 7 height 9
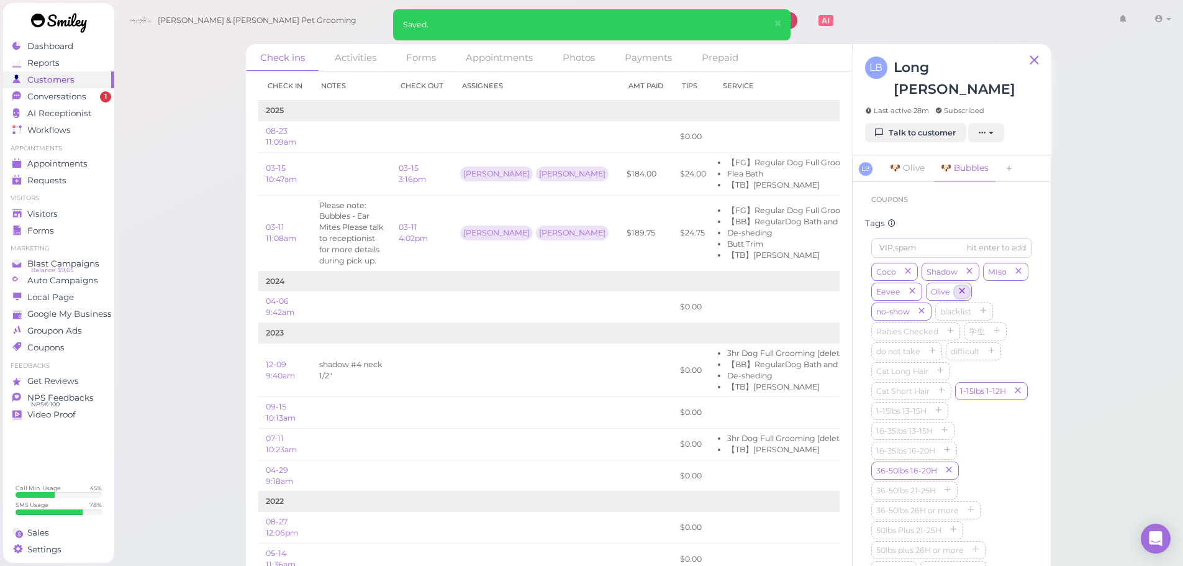
click at [969, 286] on button "button" at bounding box center [961, 292] width 15 height 13
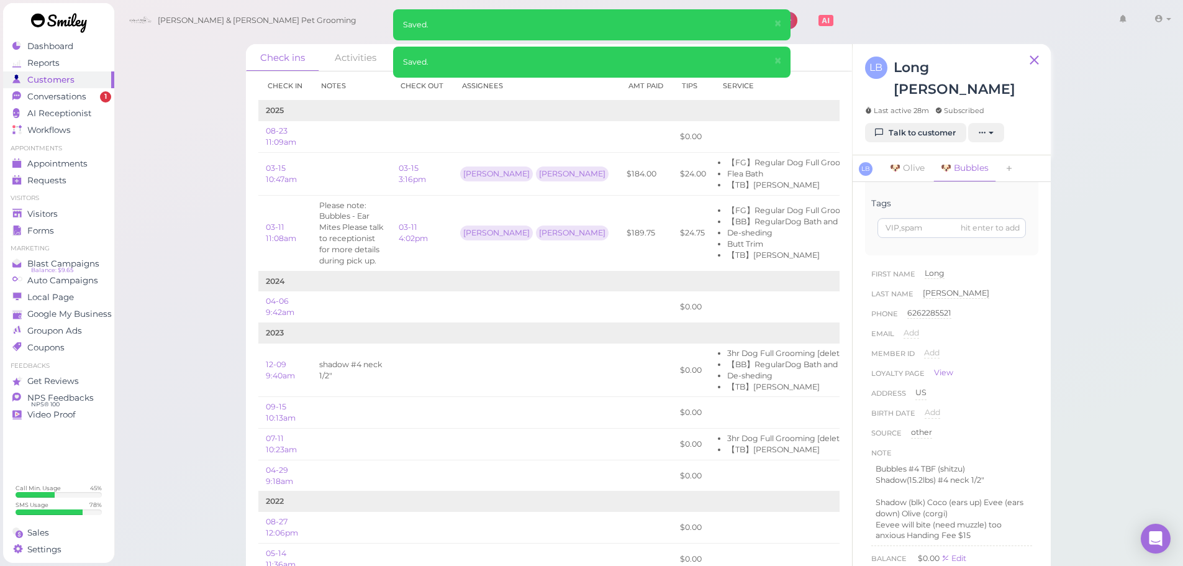
scroll to position [0, 0]
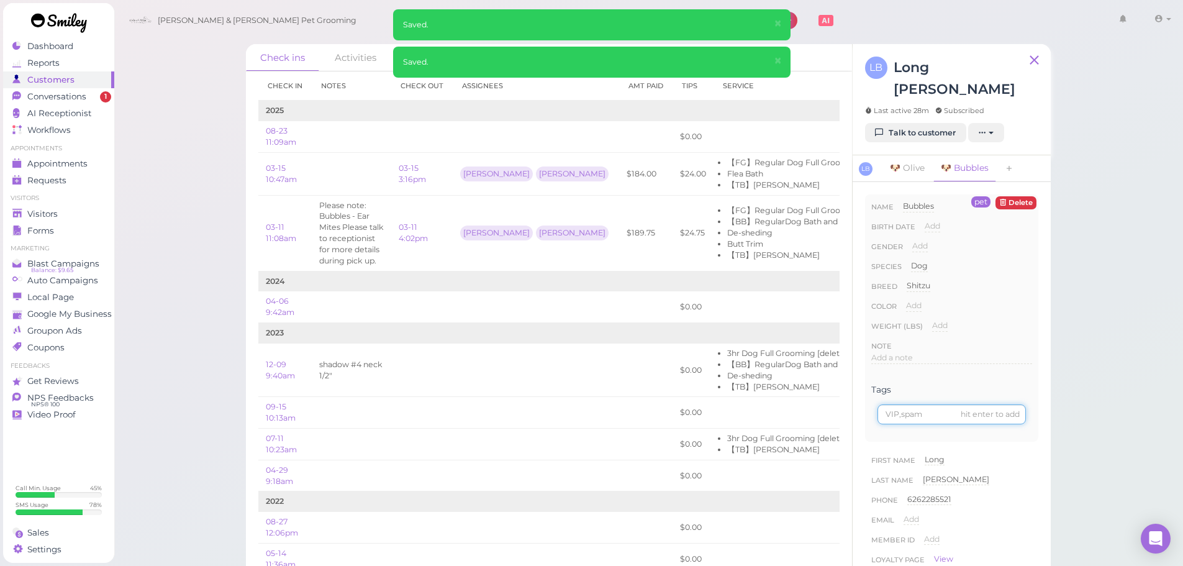
click at [923, 404] on input at bounding box center [951, 414] width 148 height 20
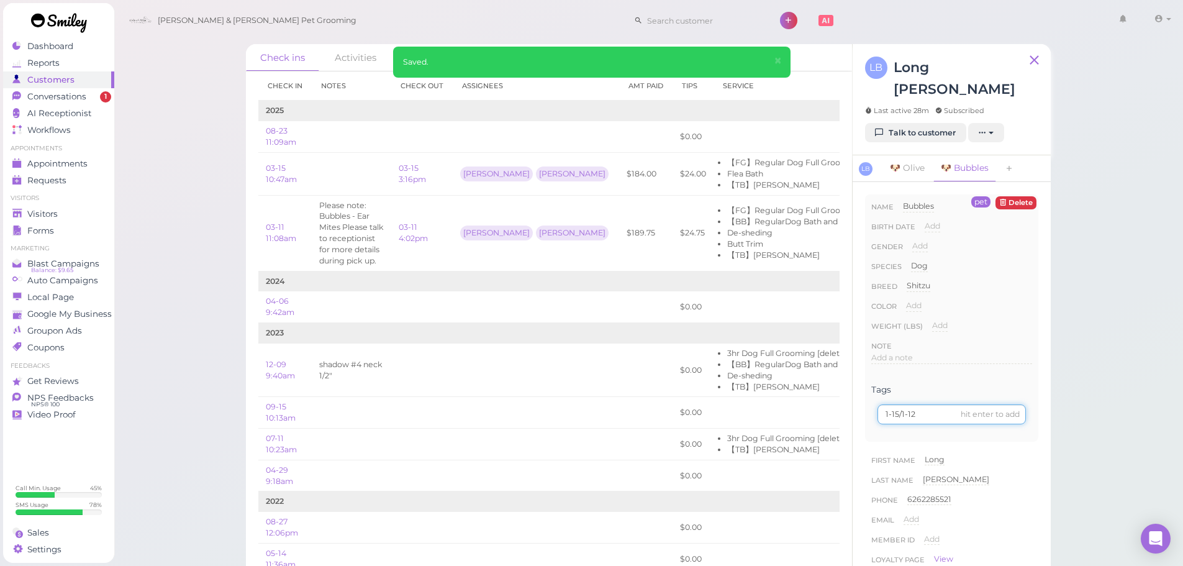
type input "1-15/1-12"
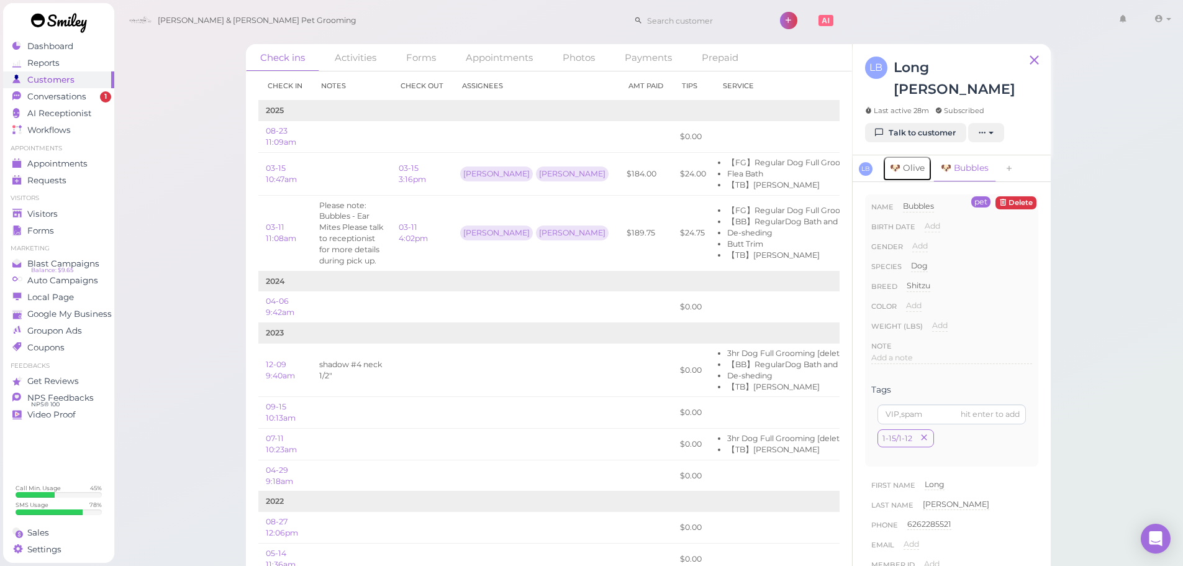
drag, startPoint x: 912, startPoint y: 146, endPoint x: 952, endPoint y: 146, distance: 39.7
click at [912, 155] on link "🐶 Olive" at bounding box center [907, 168] width 50 height 26
click at [979, 155] on link "🐶 Bubbles" at bounding box center [964, 168] width 63 height 26
click at [65, 210] on div "Visitors" at bounding box center [56, 214] width 89 height 11
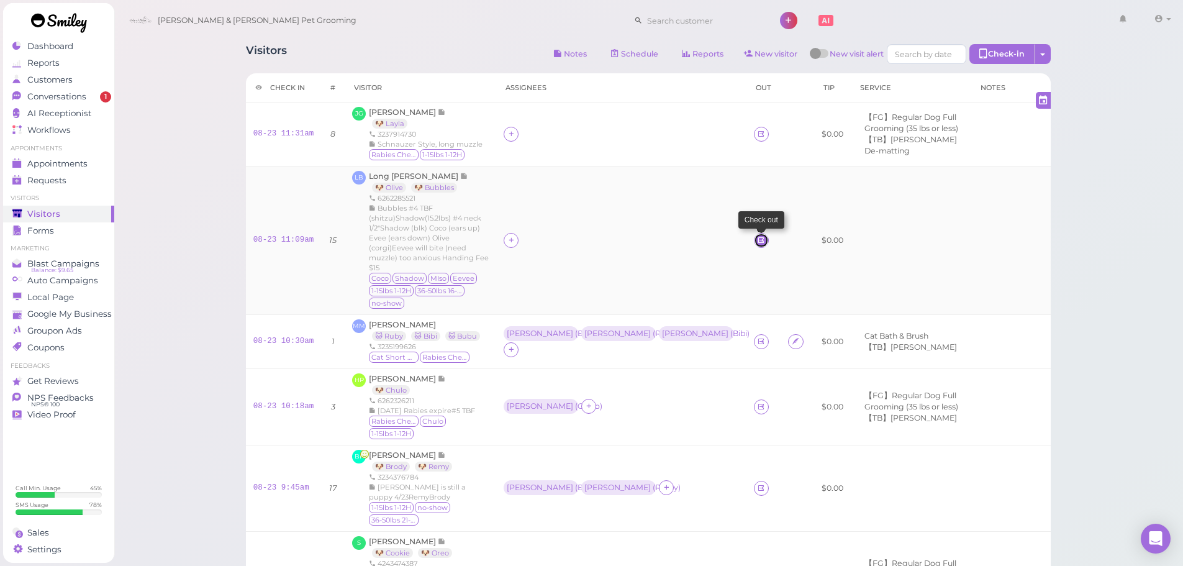
click at [757, 235] on icon at bounding box center [761, 239] width 8 height 9
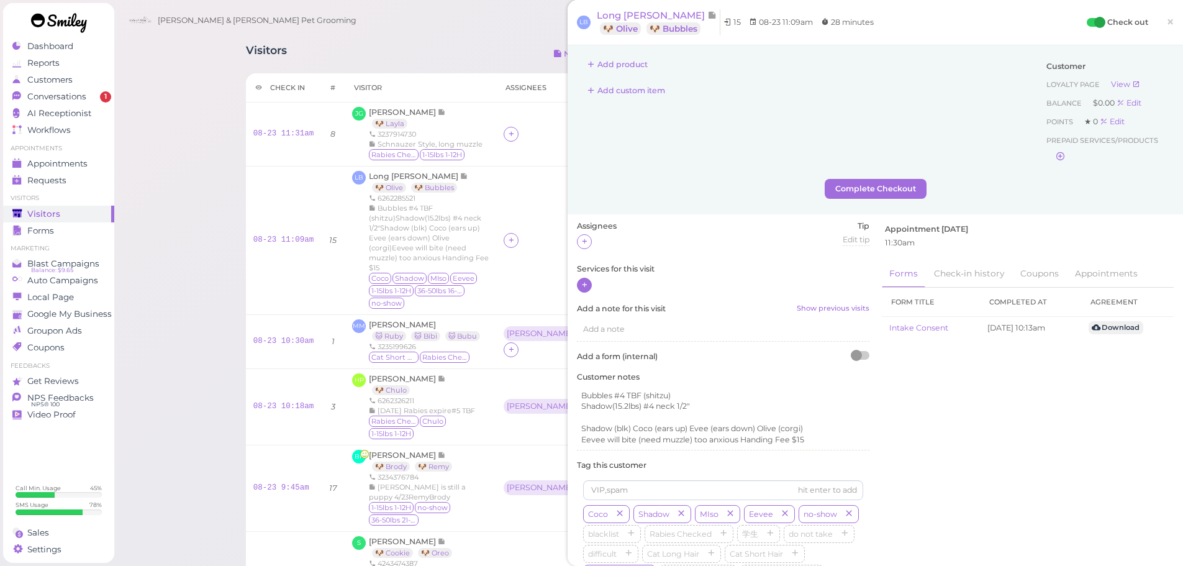
click at [587, 282] on icon at bounding box center [584, 284] width 8 height 9
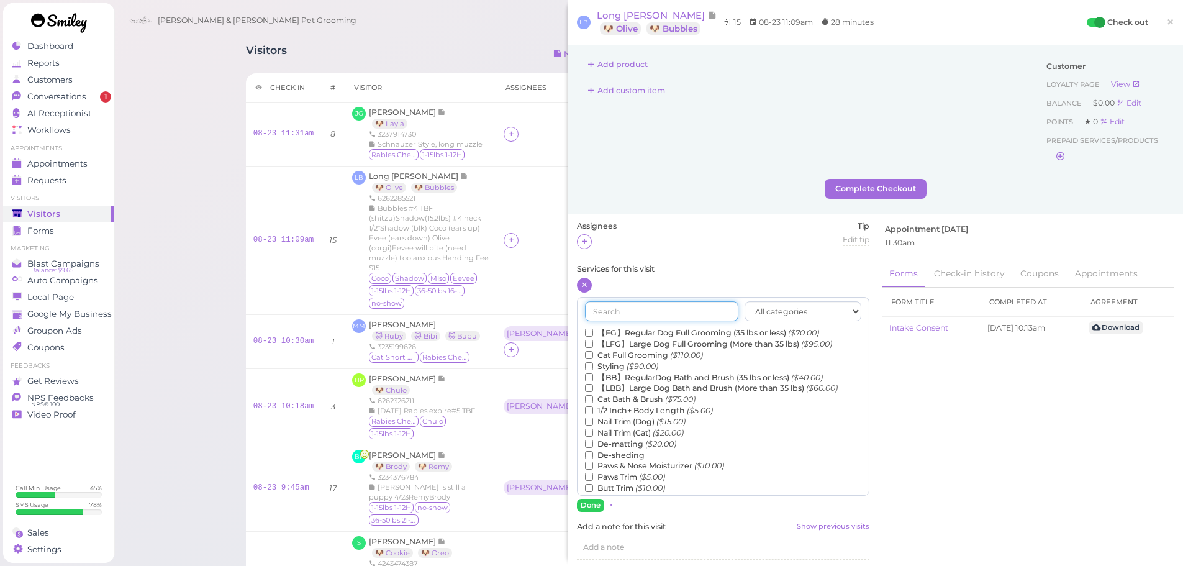
click at [646, 309] on input "text" at bounding box center [661, 311] width 153 height 20
click at [638, 387] on label "【LBB】Large Dog Bath and Brush (More than 35 lbs) ($60.00)" at bounding box center [711, 387] width 253 height 11
click at [593, 387] on input "【LBB】Large Dog Bath and Brush (More than 35 lbs) ($60.00)" at bounding box center [589, 388] width 8 height 8
click at [661, 308] on input "text" at bounding box center [661, 311] width 153 height 20
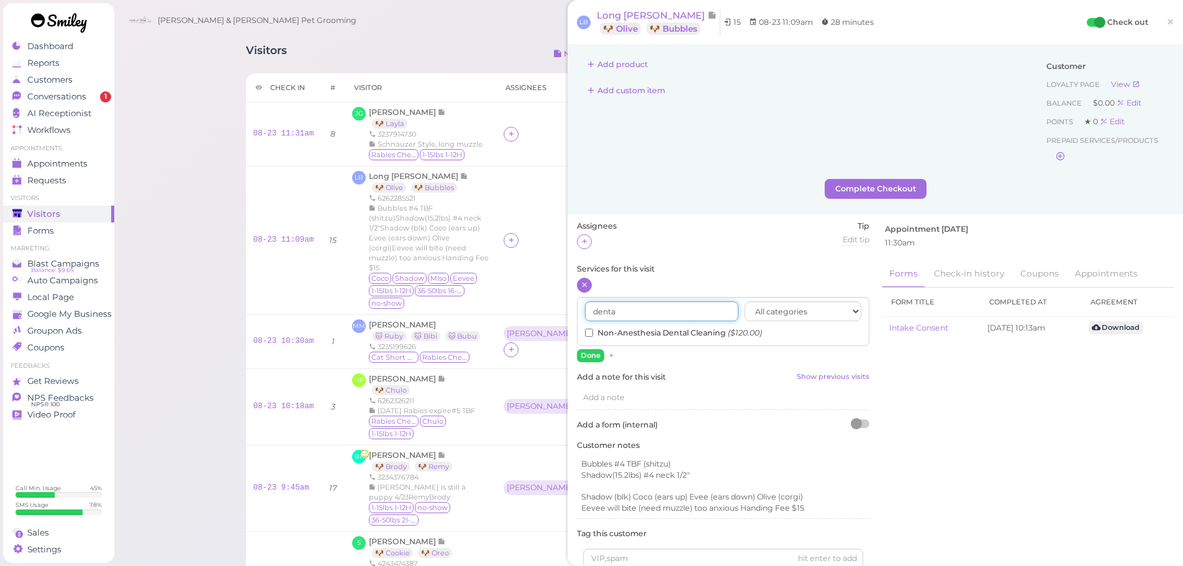
type input "denta"
click at [647, 332] on label "Non-Anesthesia Dental Cleaning ($120.00)" at bounding box center [673, 332] width 177 height 11
click at [593, 332] on input "Non-Anesthesia Dental Cleaning ($120.00)" at bounding box center [589, 332] width 8 height 8
click at [592, 354] on button "Done" at bounding box center [590, 355] width 27 height 13
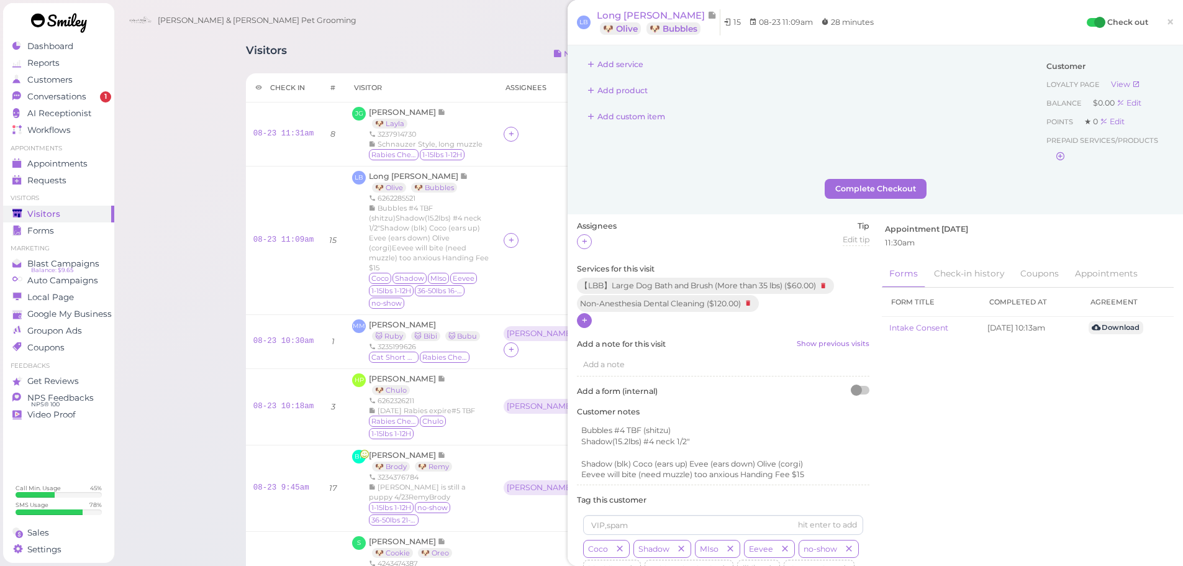
click at [586, 323] on icon at bounding box center [584, 319] width 8 height 9
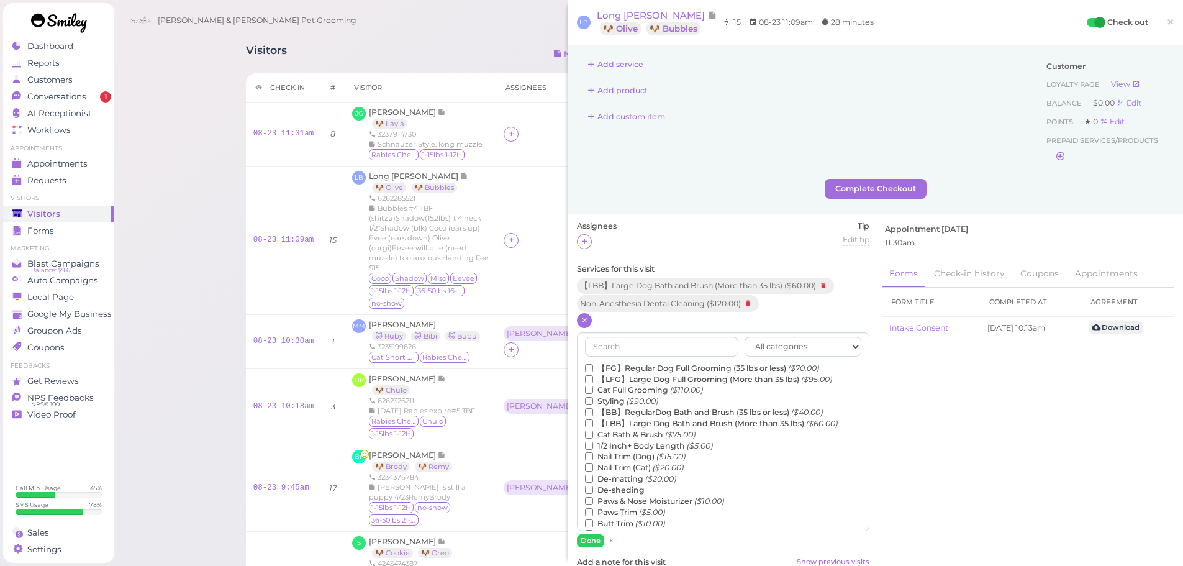
click at [635, 370] on label "【FG】Regular Dog Full Grooming (35 lbs or less) ($70.00)" at bounding box center [702, 368] width 234 height 11
click at [593, 370] on input "【FG】Regular Dog Full Grooming (35 lbs or less) ($70.00)" at bounding box center [589, 368] width 8 height 8
click at [636, 348] on input "text" at bounding box center [661, 346] width 153 height 20
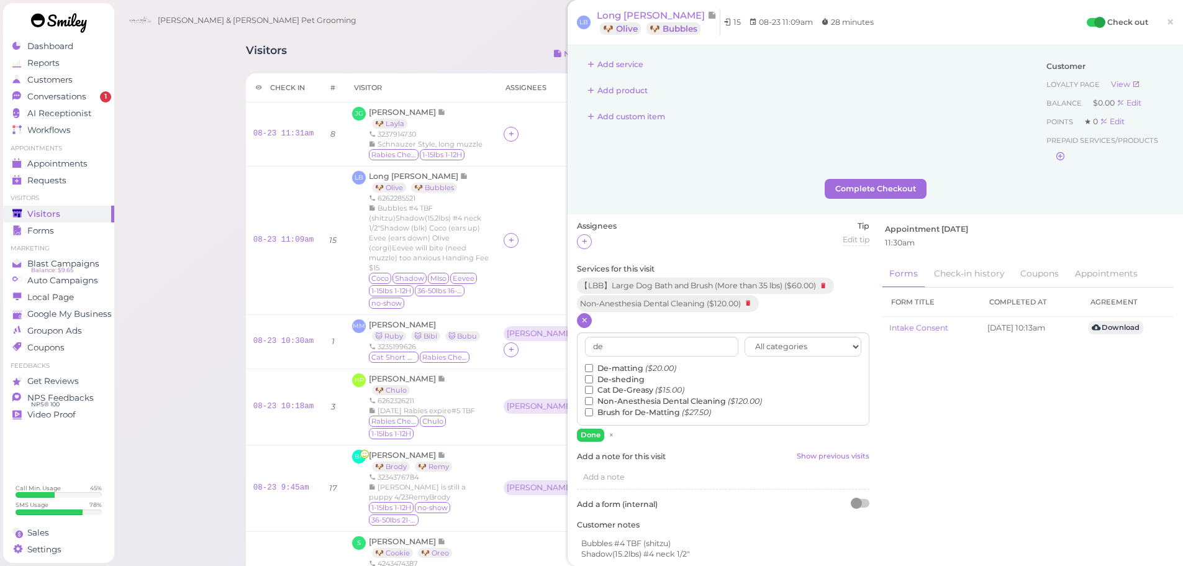
click at [626, 378] on label "De-sheding" at bounding box center [615, 379] width 60 height 11
click at [593, 378] on input "De-sheding" at bounding box center [589, 379] width 8 height 8
drag, startPoint x: 631, startPoint y: 346, endPoint x: 564, endPoint y: 346, distance: 67.7
click at [566, 346] on div "Visitors Notes Schedule Reports New visitor New visit alert Check-in Customer c…" at bounding box center [648, 397] width 836 height 725
click at [563, 346] on div "Rebecca ( Bubu ) Asa ( Ruby ) Helen ( Bibi )" at bounding box center [620, 341] width 235 height 31
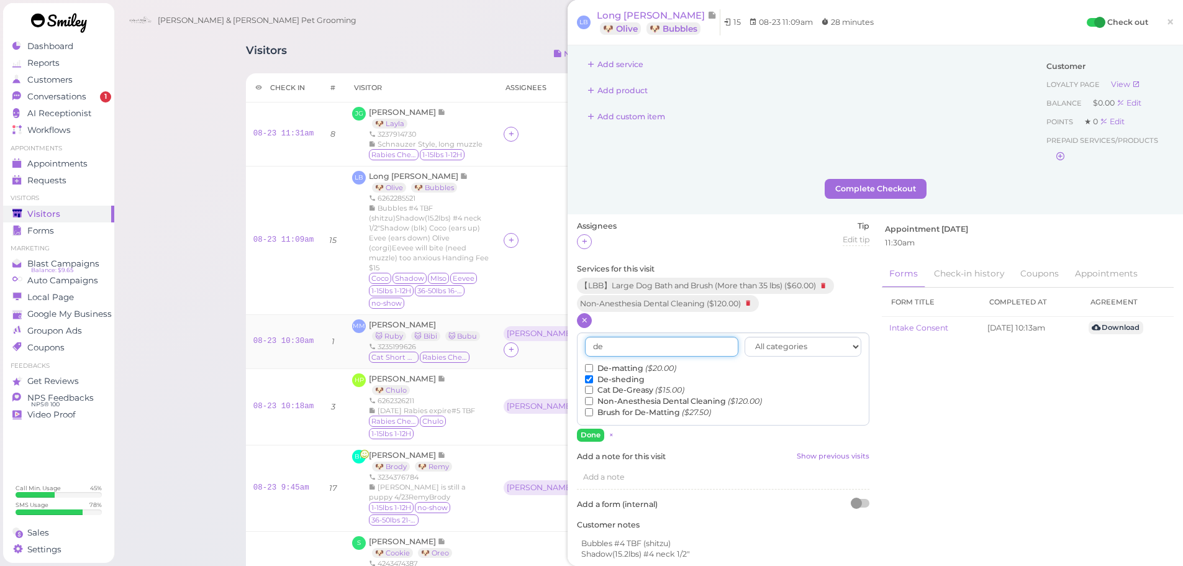
drag, startPoint x: 631, startPoint y: 352, endPoint x: 562, endPoint y: 351, distance: 68.9
click at [562, 351] on div "Visitors Notes Schedule Reports New visitor New visit alert Check-in Customer c…" at bounding box center [648, 397] width 836 height 725
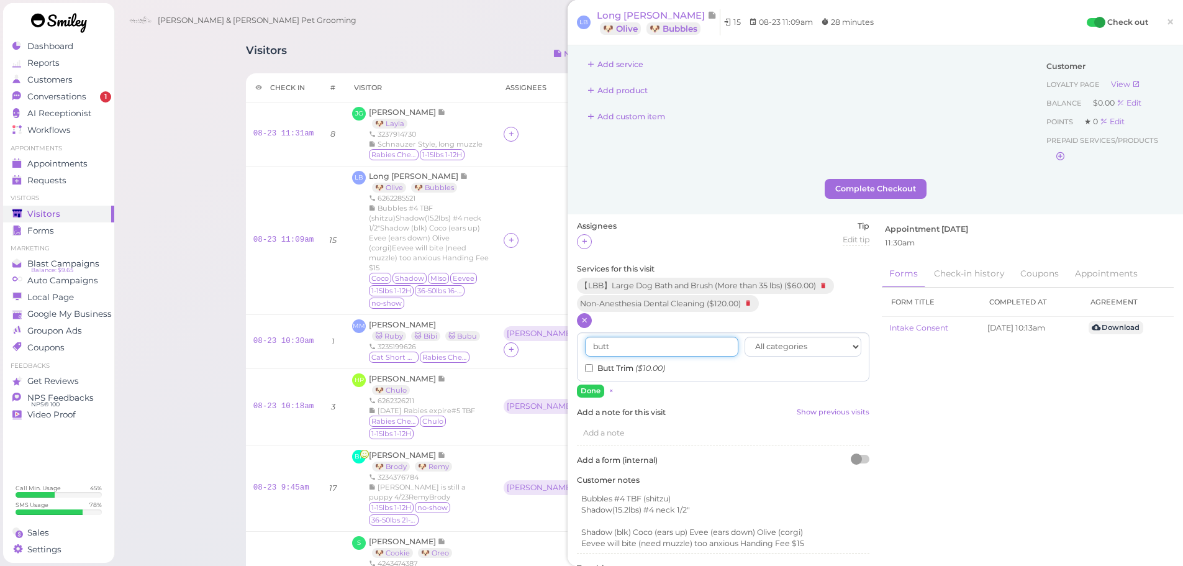
type input "butt"
click at [623, 368] on label "Butt Trim ($10.00)" at bounding box center [625, 368] width 80 height 11
click at [593, 368] on input "Butt Trim ($10.00)" at bounding box center [589, 368] width 8 height 8
click at [587, 392] on button "Done" at bounding box center [590, 390] width 27 height 13
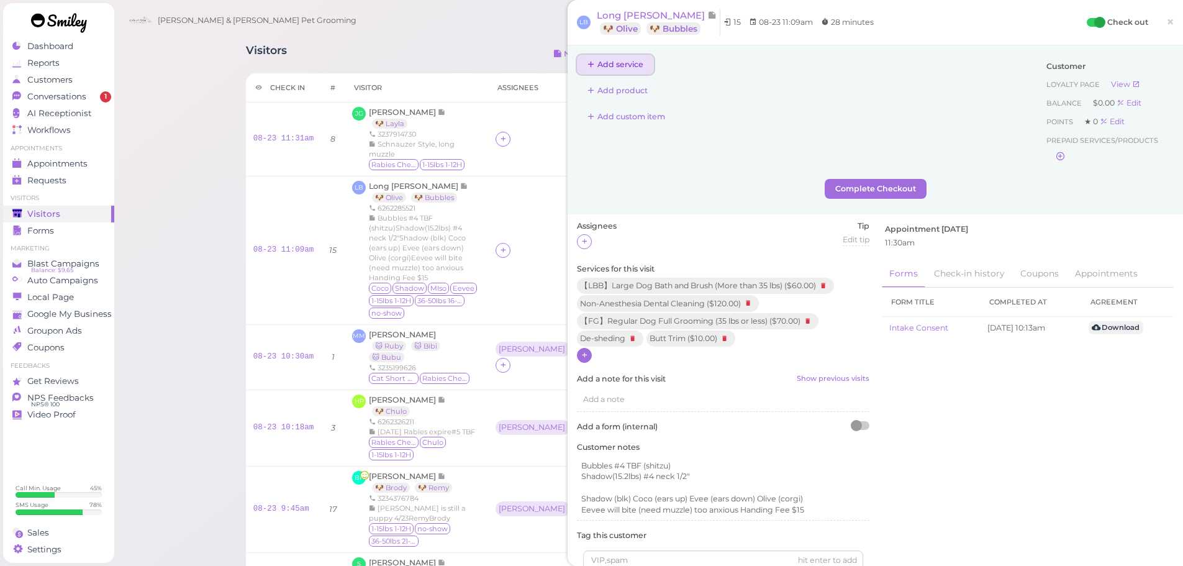
click at [625, 59] on button "Add service" at bounding box center [615, 65] width 77 height 20
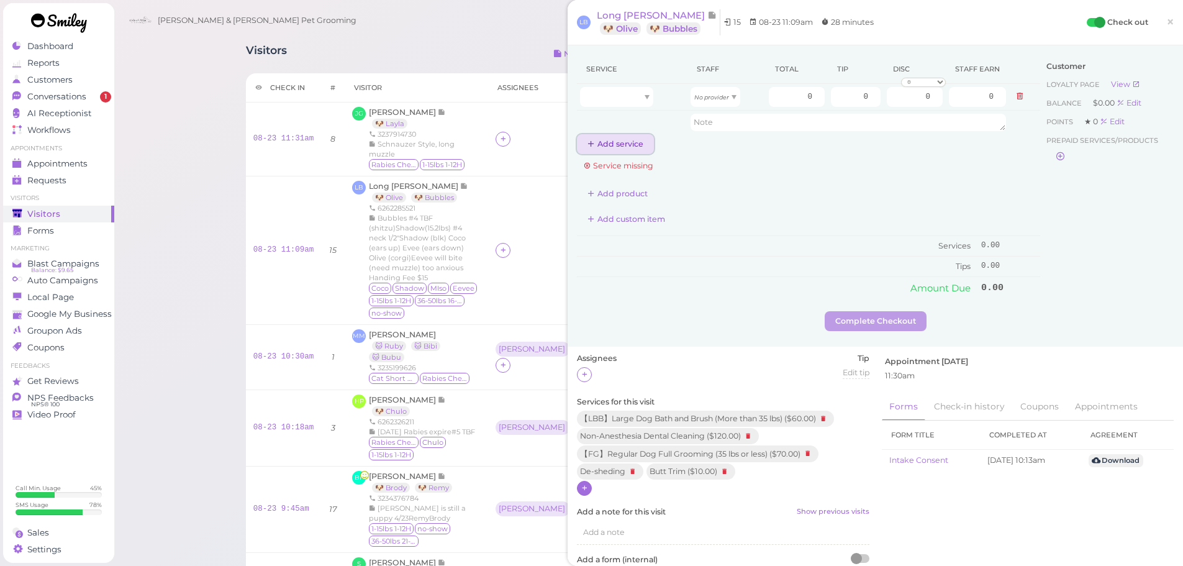
click at [618, 147] on button "Add service" at bounding box center [615, 144] width 77 height 20
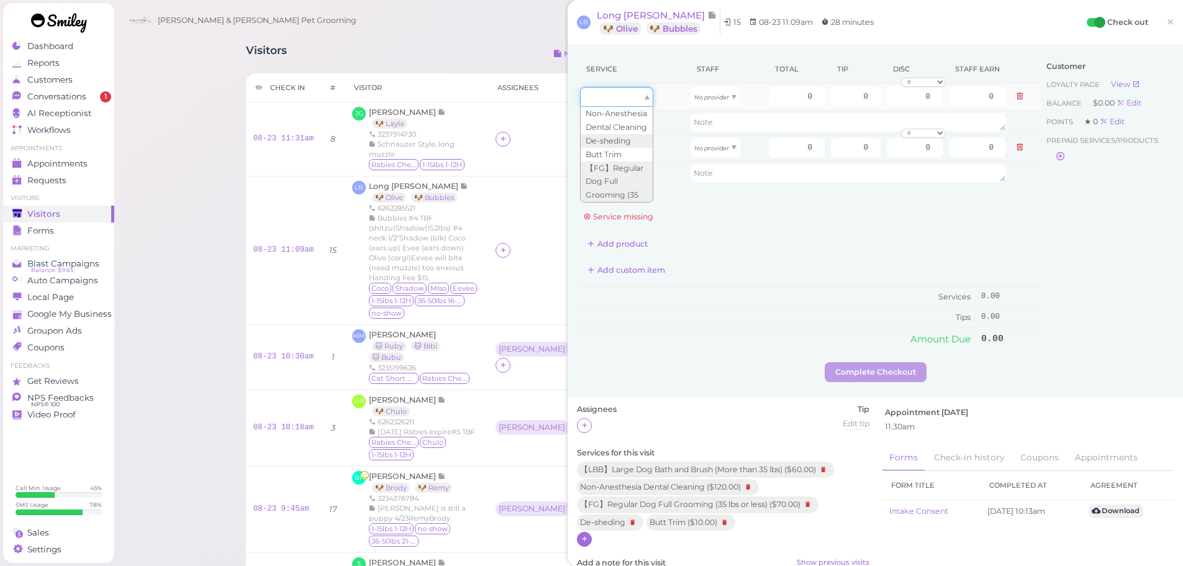
click at [638, 94] on div at bounding box center [616, 97] width 73 height 20
click at [625, 106] on div at bounding box center [616, 97] width 73 height 20
click at [636, 101] on div at bounding box center [616, 97] width 73 height 20
type input "120.00"
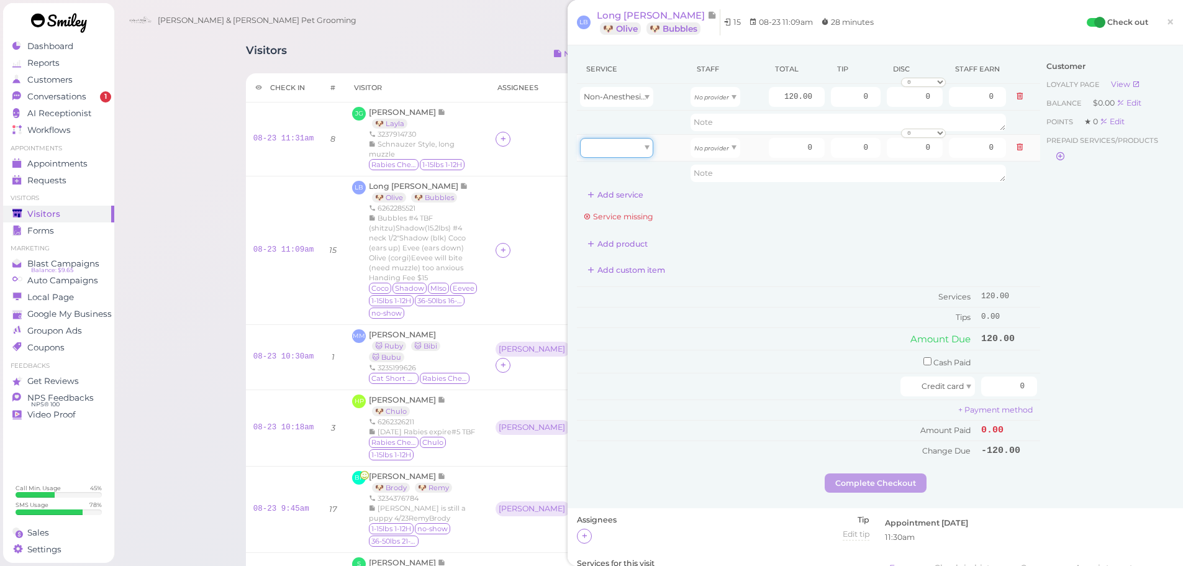
click at [634, 148] on div at bounding box center [616, 148] width 73 height 20
type input "0.00"
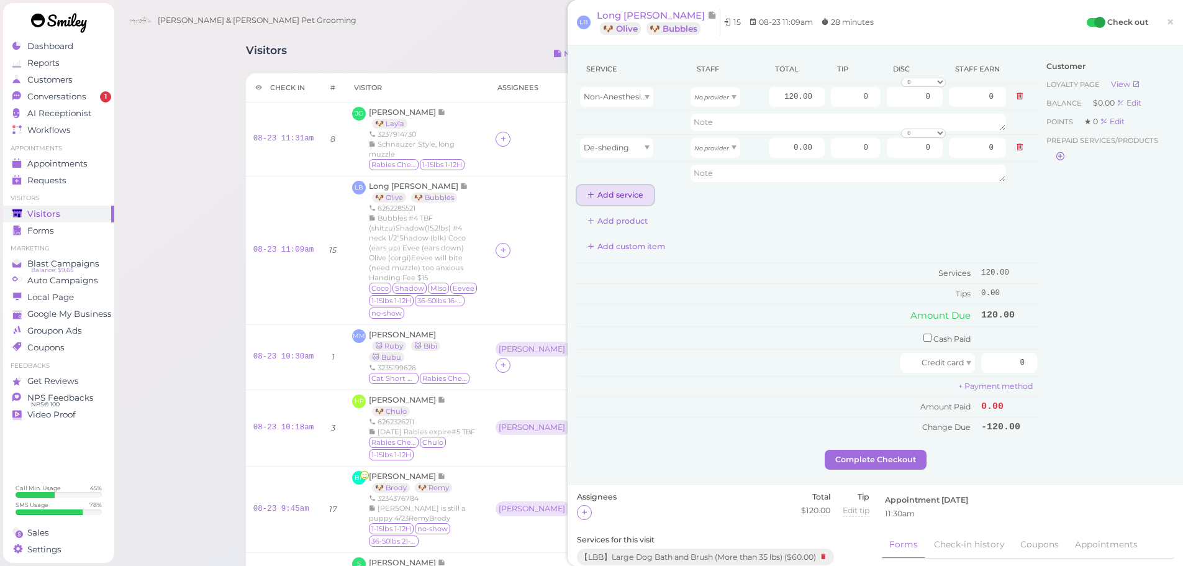
click at [638, 195] on button "Add service" at bounding box center [615, 195] width 77 height 20
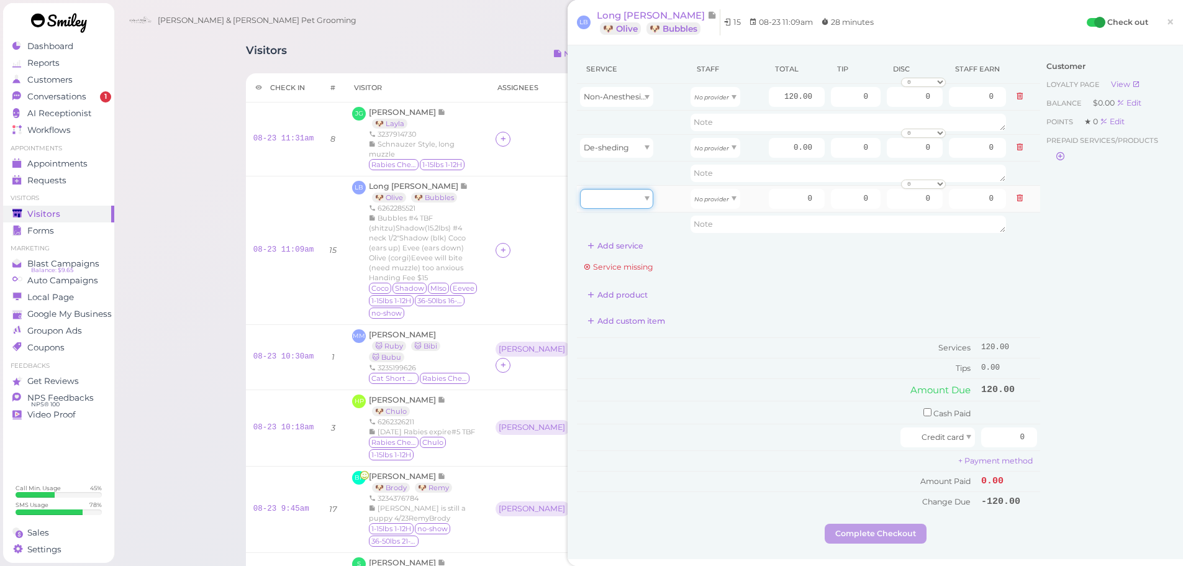
click at [644, 197] on div at bounding box center [616, 199] width 73 height 20
type input "10.00"
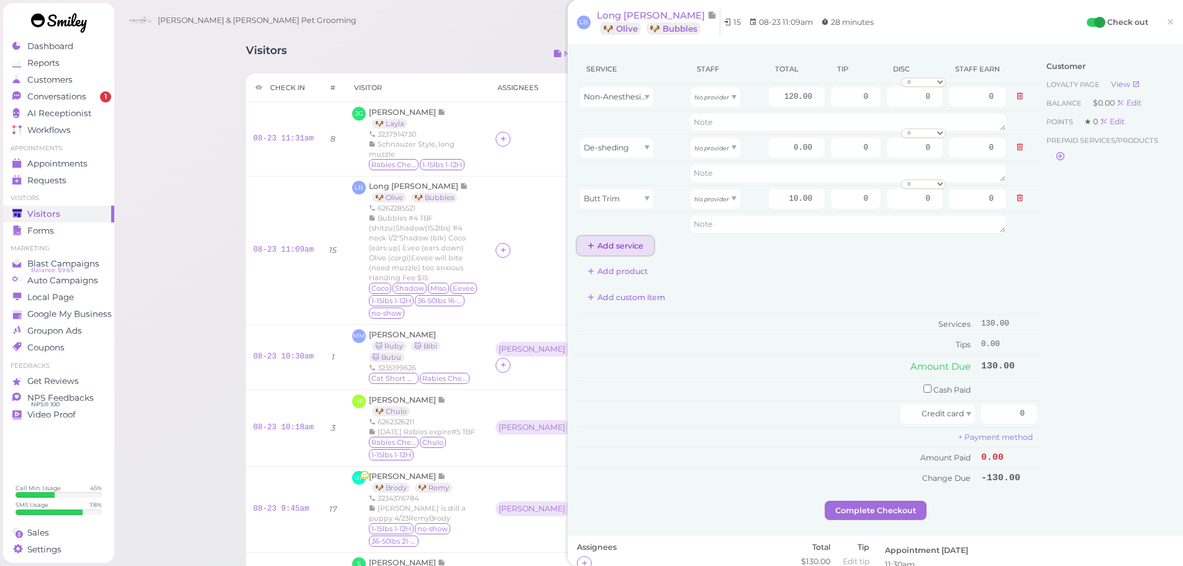
click at [633, 240] on button "Add service" at bounding box center [615, 246] width 77 height 20
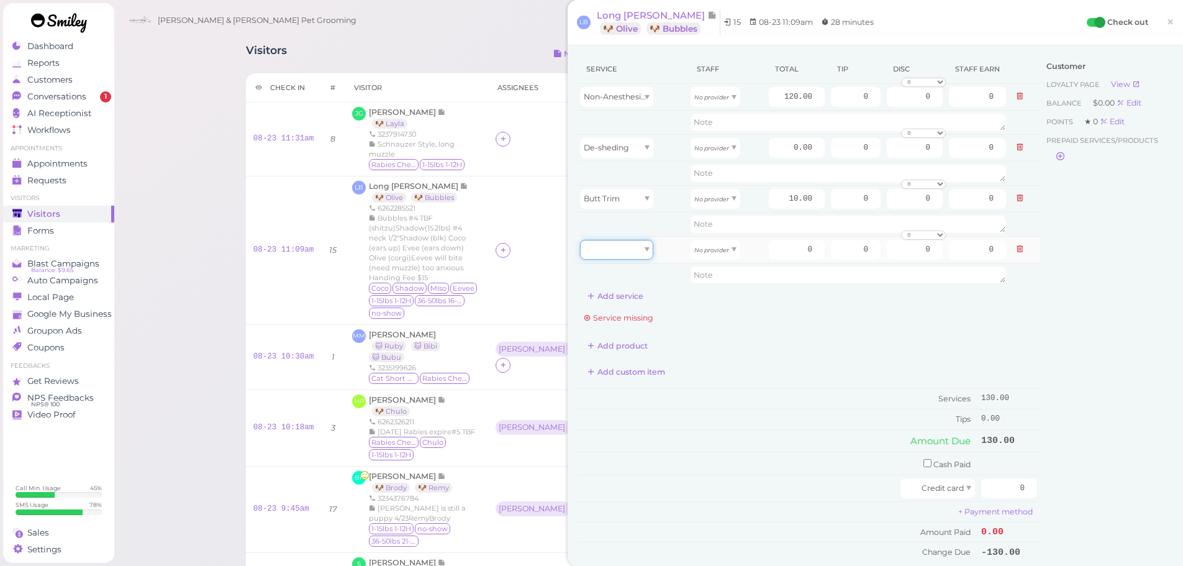
click at [648, 248] on span at bounding box center [646, 249] width 5 height 4
type input "60.00"
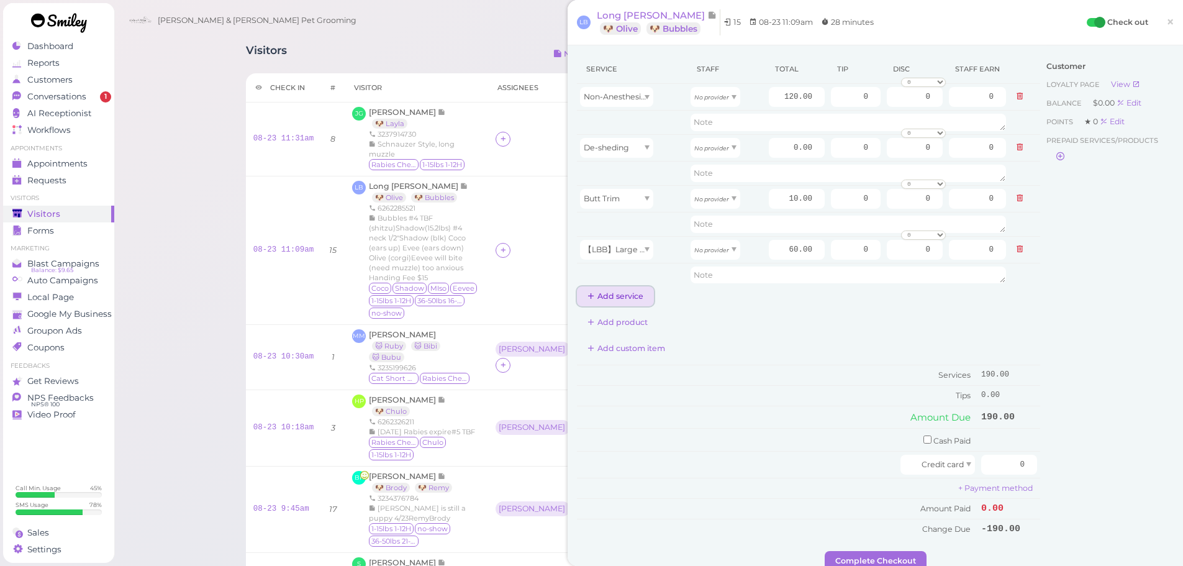
click at [623, 306] on button "Add service" at bounding box center [615, 296] width 77 height 20
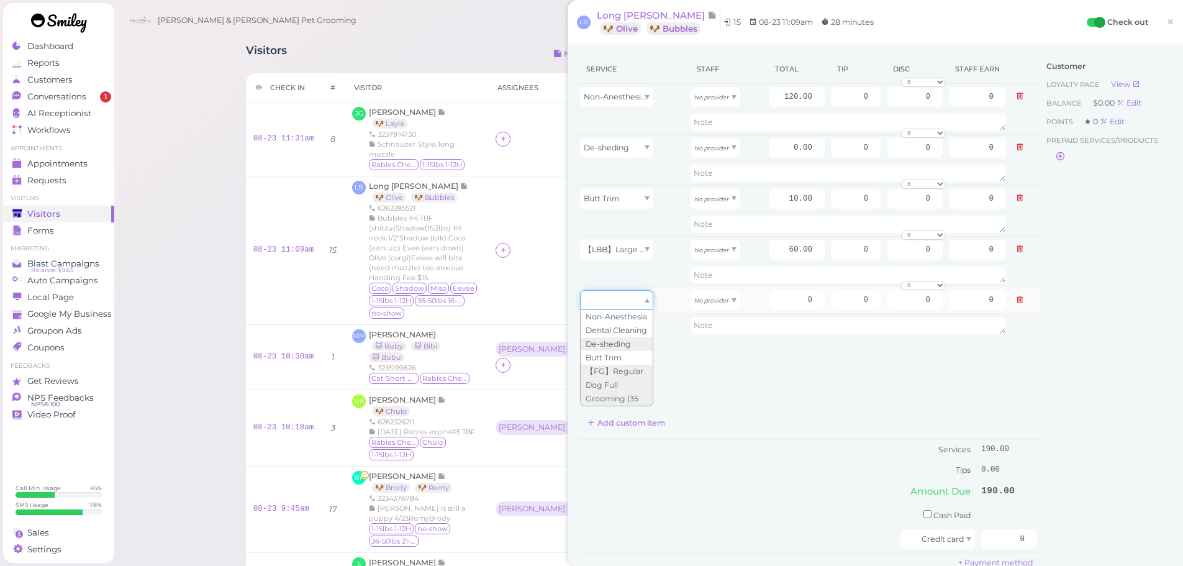
click at [642, 304] on div at bounding box center [616, 300] width 73 height 20
type input "70.00"
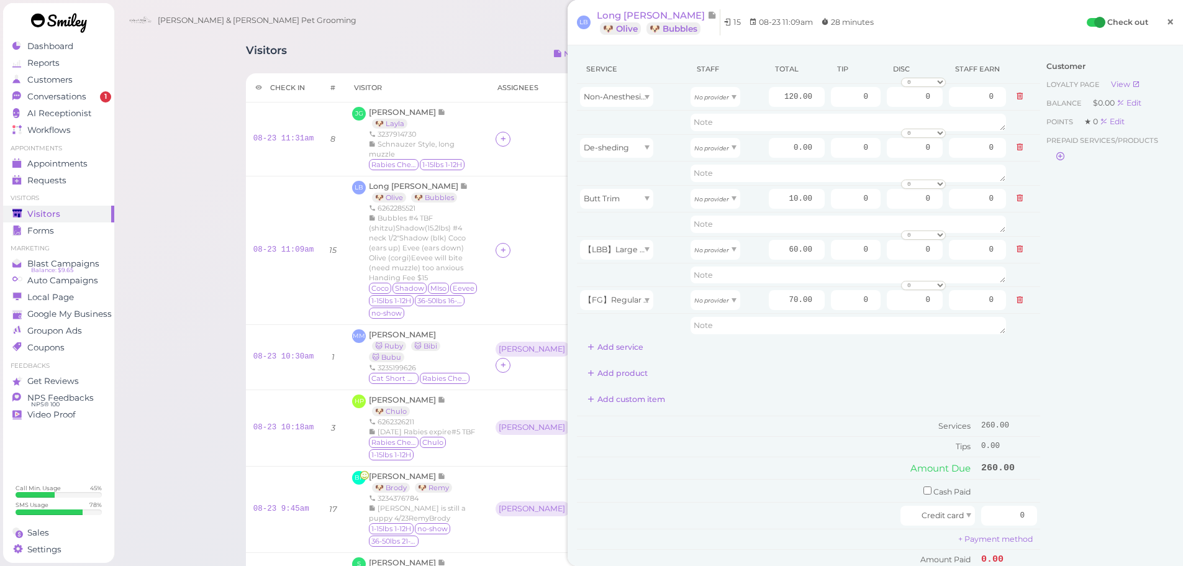
click at [1166, 22] on span "×" at bounding box center [1170, 21] width 8 height 17
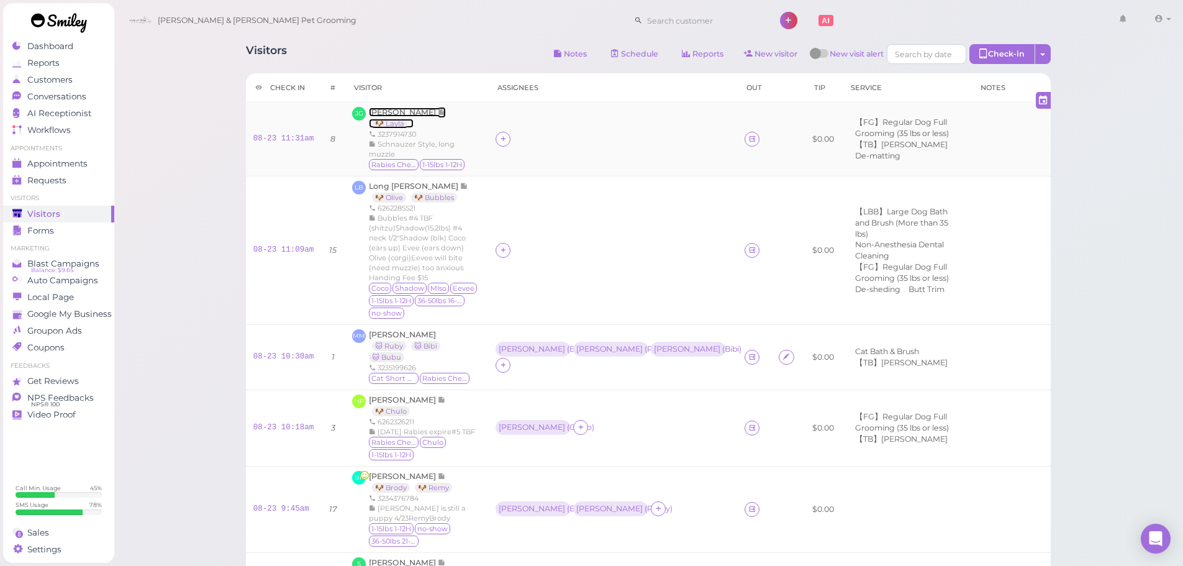
click at [391, 115] on span "[PERSON_NAME]" at bounding box center [403, 111] width 69 height 9
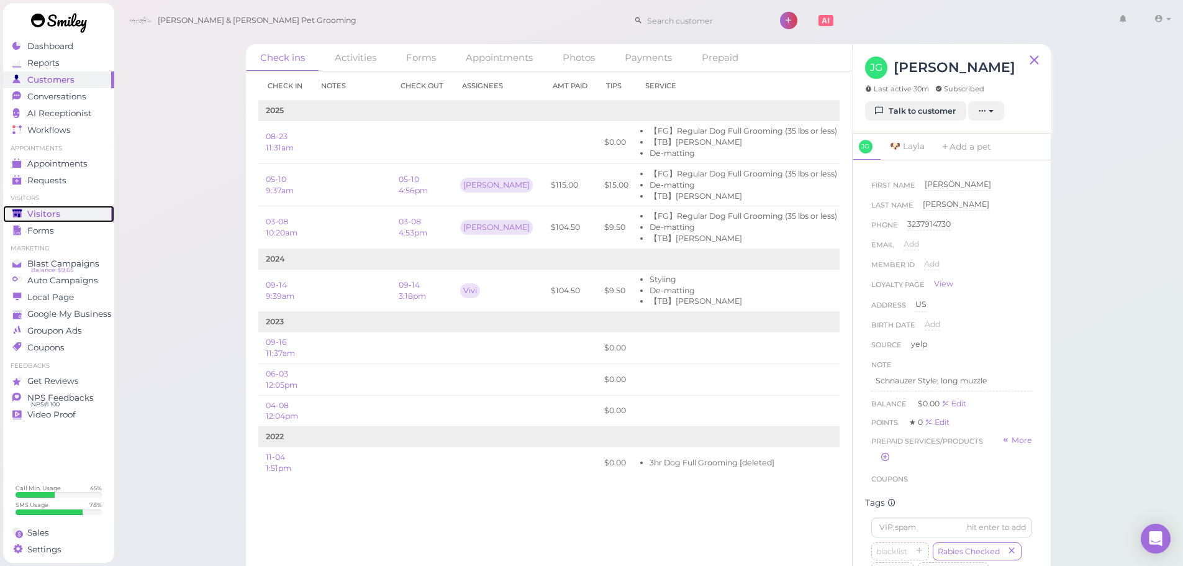
click at [45, 207] on link "Visitors" at bounding box center [58, 213] width 111 height 17
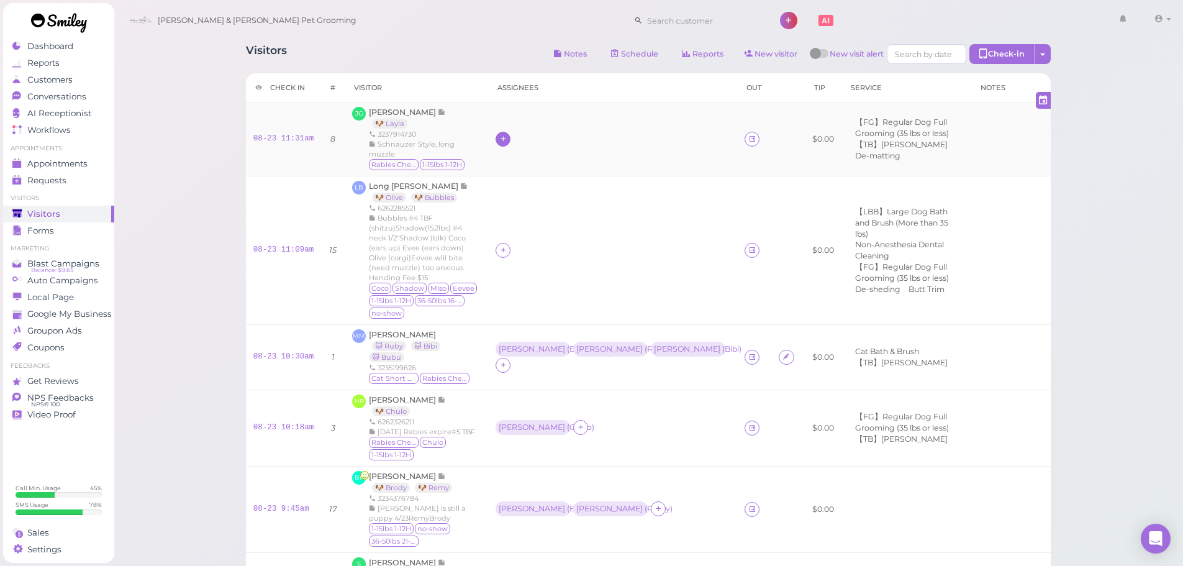
click at [502, 137] on div at bounding box center [502, 139] width 15 height 15
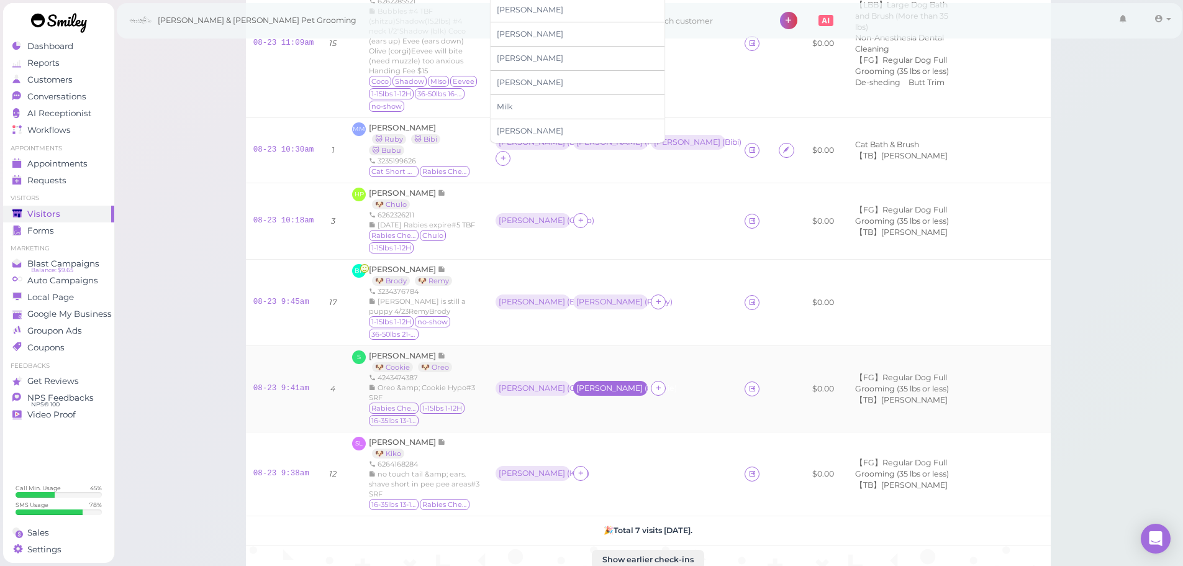
scroll to position [62, 0]
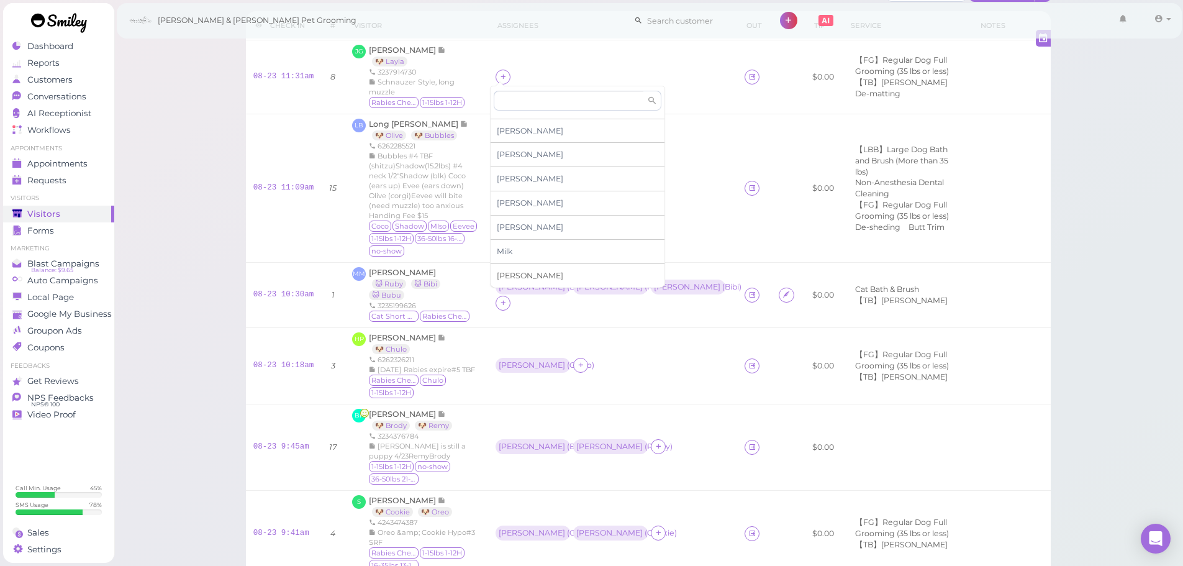
click at [515, 277] on span "[PERSON_NAME]" at bounding box center [530, 275] width 66 height 9
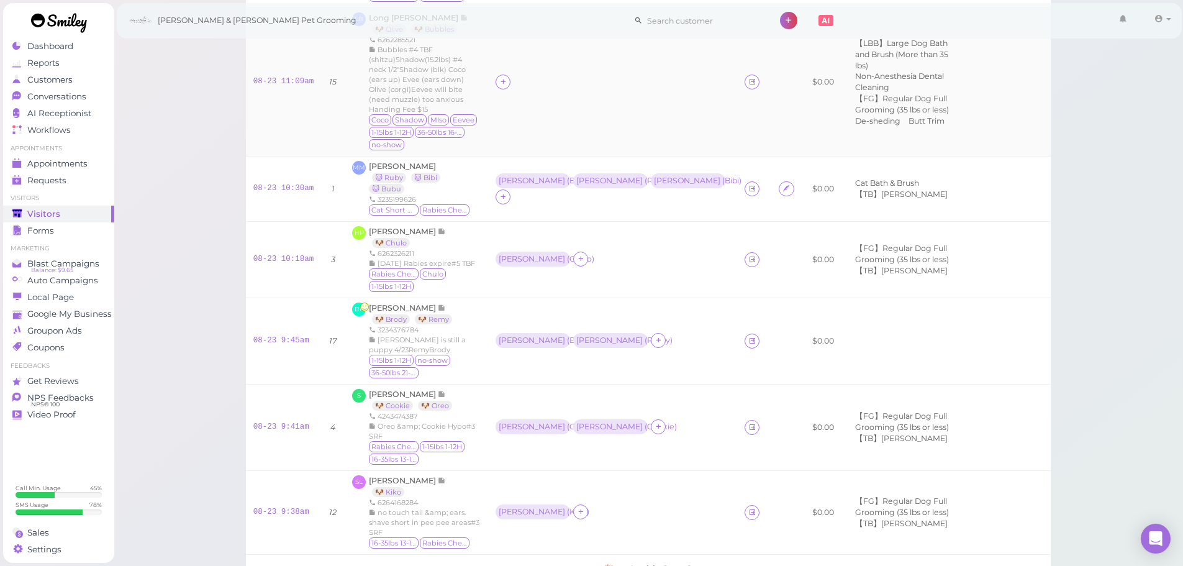
scroll to position [0, 0]
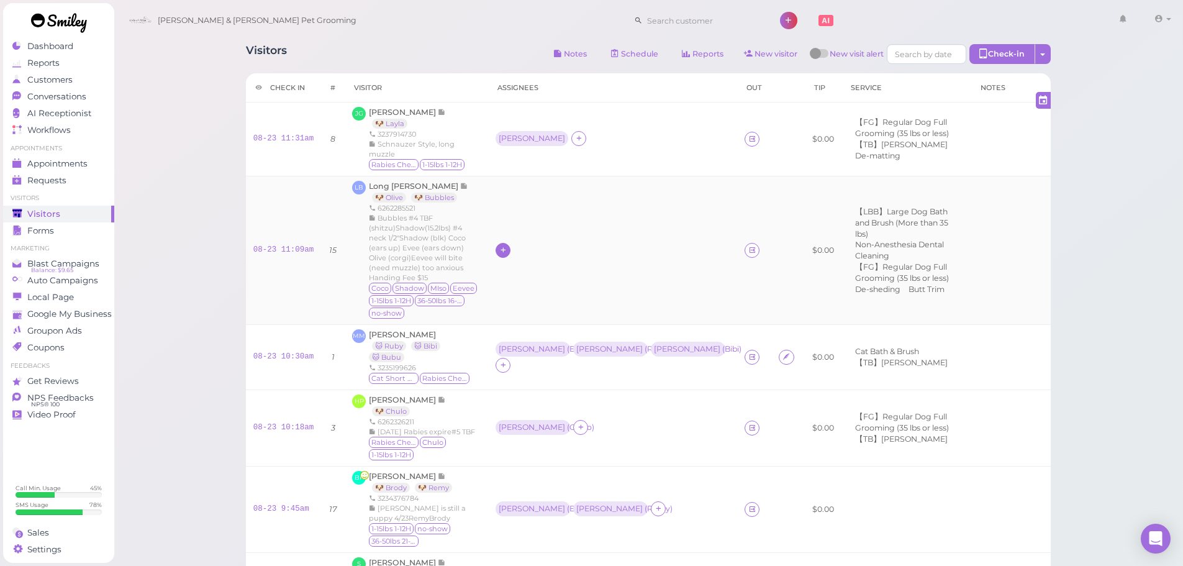
click at [499, 245] on icon at bounding box center [503, 249] width 8 height 9
click at [501, 337] on span "[PERSON_NAME]" at bounding box center [530, 341] width 66 height 9
click at [512, 134] on div "[PERSON_NAME]" at bounding box center [531, 138] width 66 height 9
click at [518, 209] on span "Select pets" at bounding box center [520, 209] width 43 height 14
click at [192, 189] on div "Visitors Notes Schedule Reports New visitor New visit alert Check-in Customer c…" at bounding box center [649, 470] width 1070 height 940
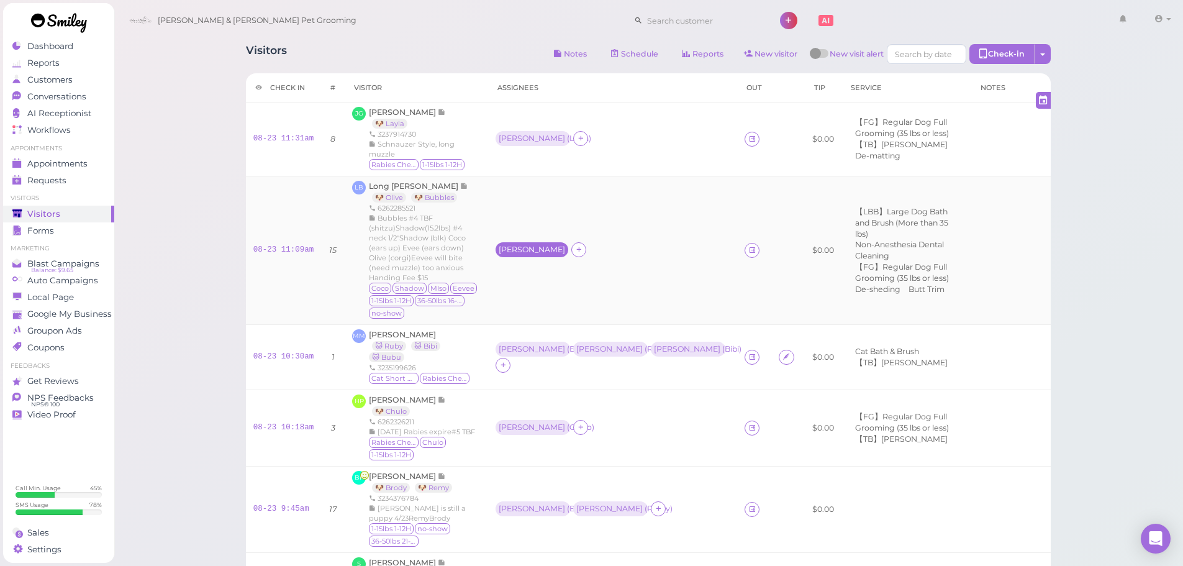
click at [501, 245] on div "[PERSON_NAME]" at bounding box center [531, 249] width 66 height 9
click at [510, 315] on span "Select pets" at bounding box center [520, 316] width 43 height 14
click at [577, 245] on icon at bounding box center [581, 249] width 8 height 9
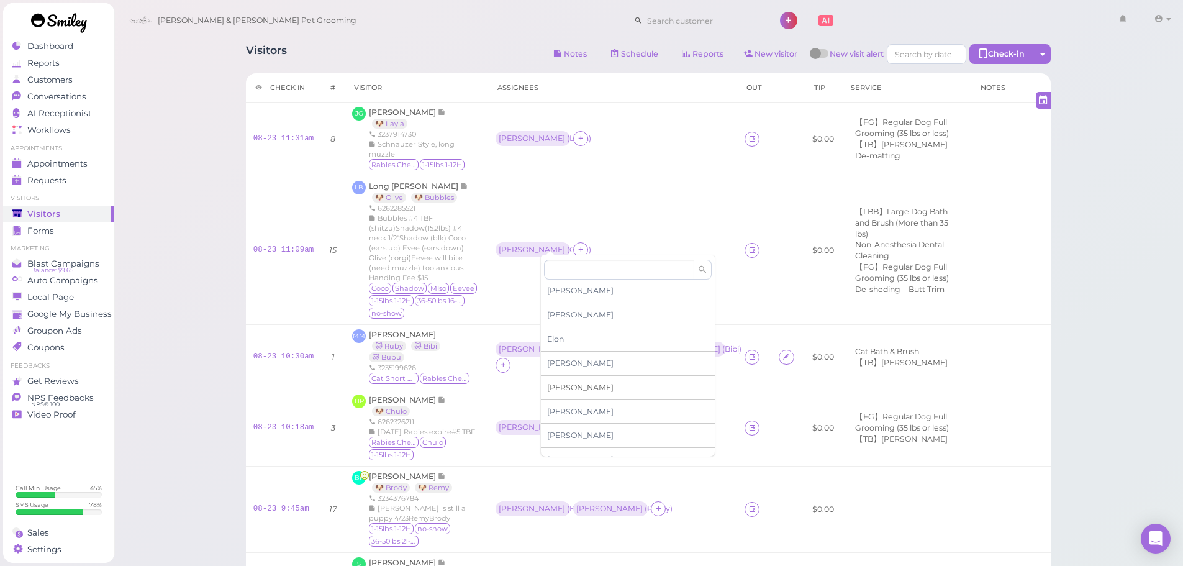
click at [556, 384] on span "[PERSON_NAME]" at bounding box center [580, 386] width 66 height 9
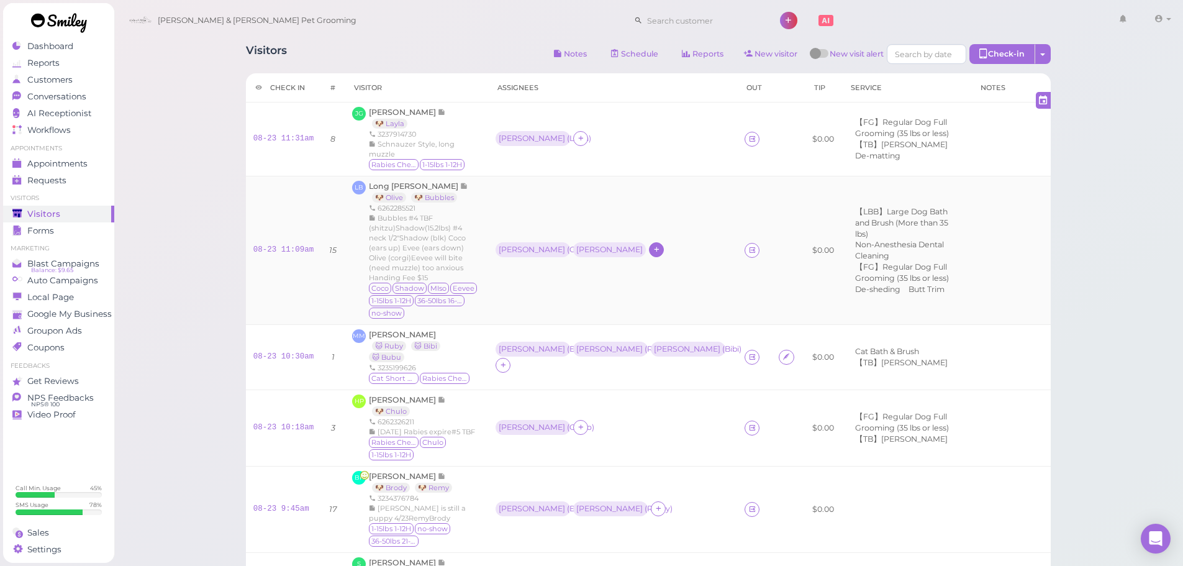
click at [576, 245] on div "[PERSON_NAME]" at bounding box center [609, 249] width 66 height 9
click at [555, 318] on ul "Select pets" at bounding box center [551, 316] width 114 height 14
click at [205, 266] on div "Visitors Notes Schedule Reports New visitor New visit alert Check-in Customer c…" at bounding box center [649, 470] width 1070 height 940
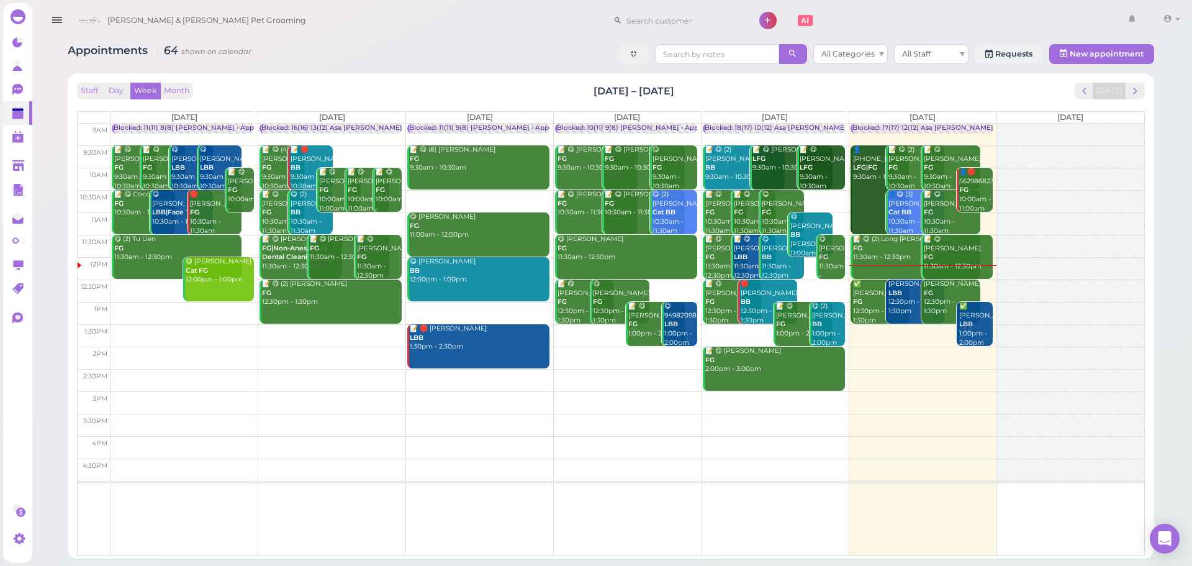
click at [373, 86] on div "Staff Day Week Month [DATE] – [DATE] [DATE]" at bounding box center [611, 91] width 1068 height 17
click at [121, 84] on button "Day" at bounding box center [116, 91] width 30 height 17
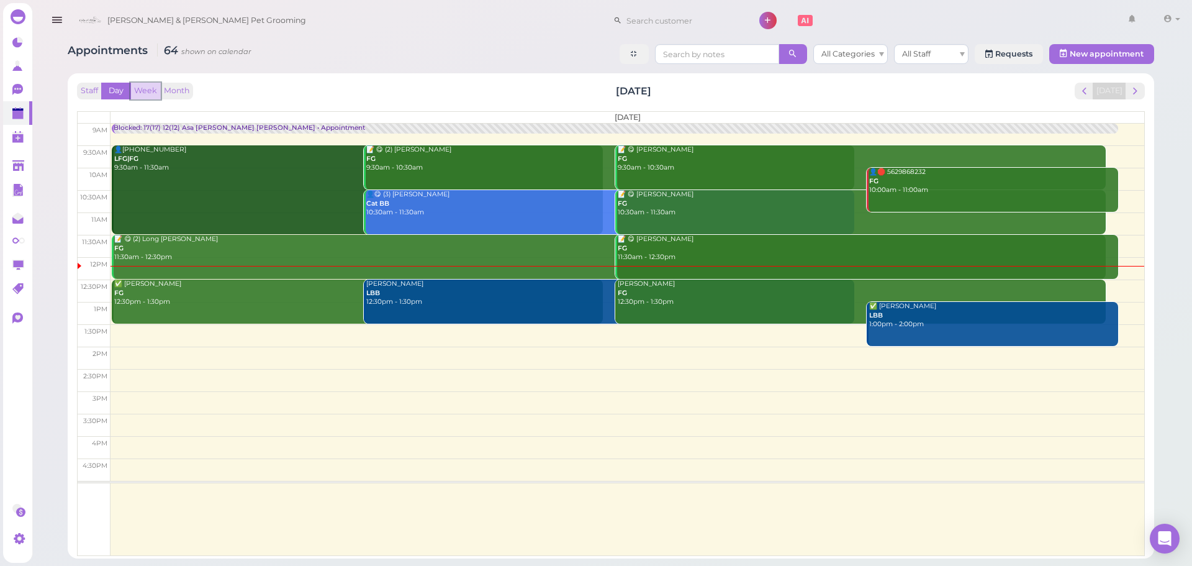
click at [148, 89] on button "Week" at bounding box center [145, 91] width 30 height 17
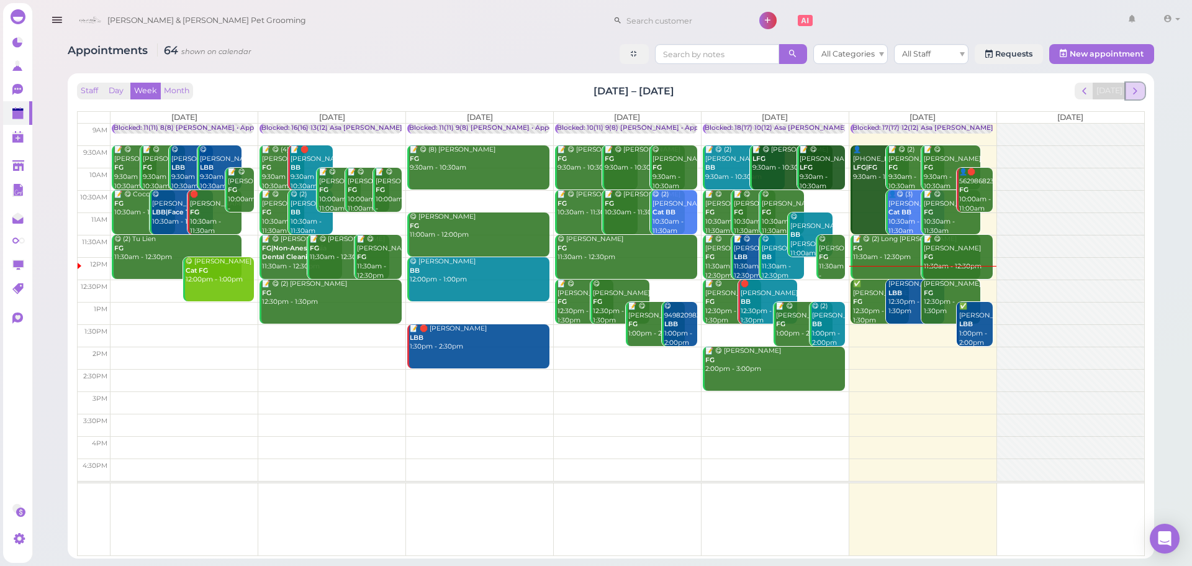
click at [1134, 89] on span "next" at bounding box center [1135, 91] width 12 height 12
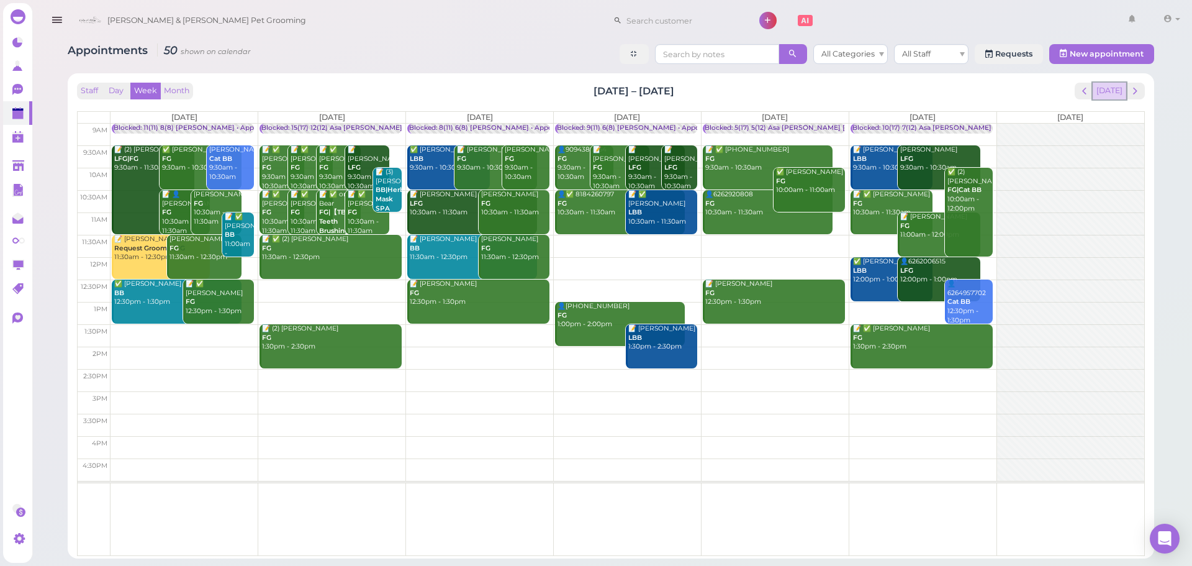
click at [1117, 89] on button "[DATE]" at bounding box center [1110, 91] width 34 height 17
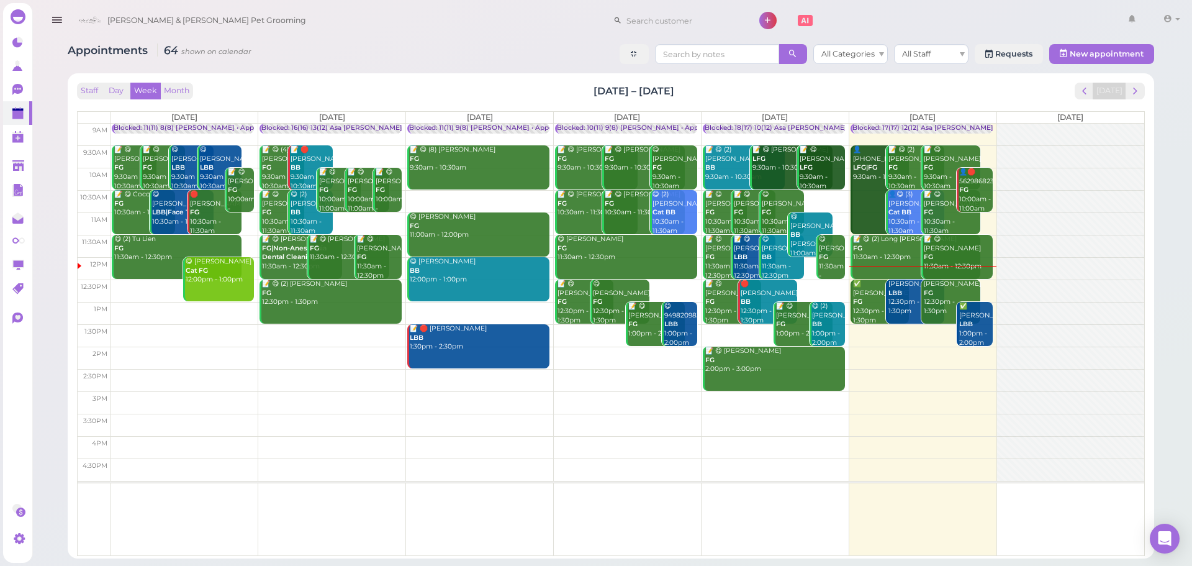
click at [998, 92] on div "Staff Day Week Month [DATE] – [DATE] [DATE]" at bounding box center [611, 91] width 1068 height 17
click at [1128, 89] on button "next" at bounding box center [1134, 91] width 19 height 17
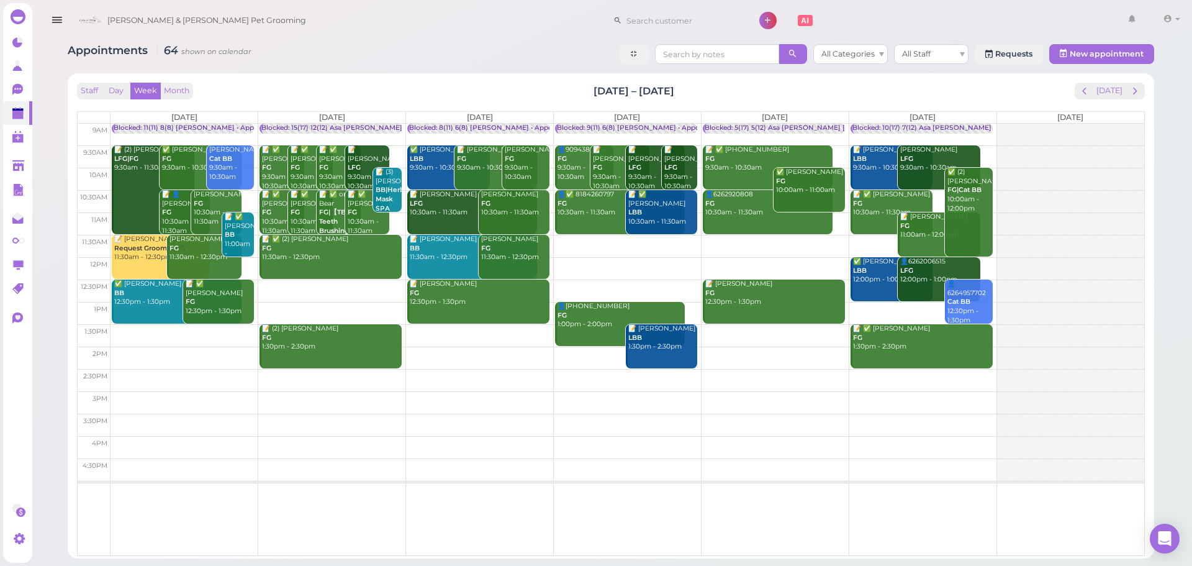
click at [355, 96] on div "Staff Day Week Month [DATE] – [DATE] [DATE]" at bounding box center [611, 91] width 1068 height 17
click at [395, 214] on td at bounding box center [627, 223] width 1034 height 22
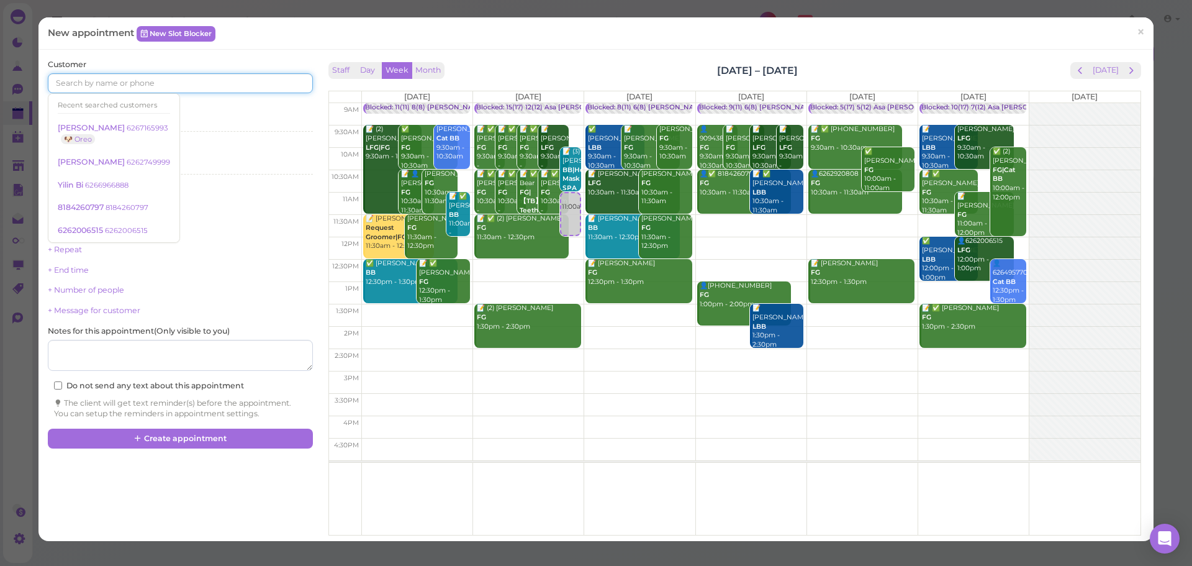
click at [89, 75] on input at bounding box center [180, 83] width 264 height 20
type input "6268908439"
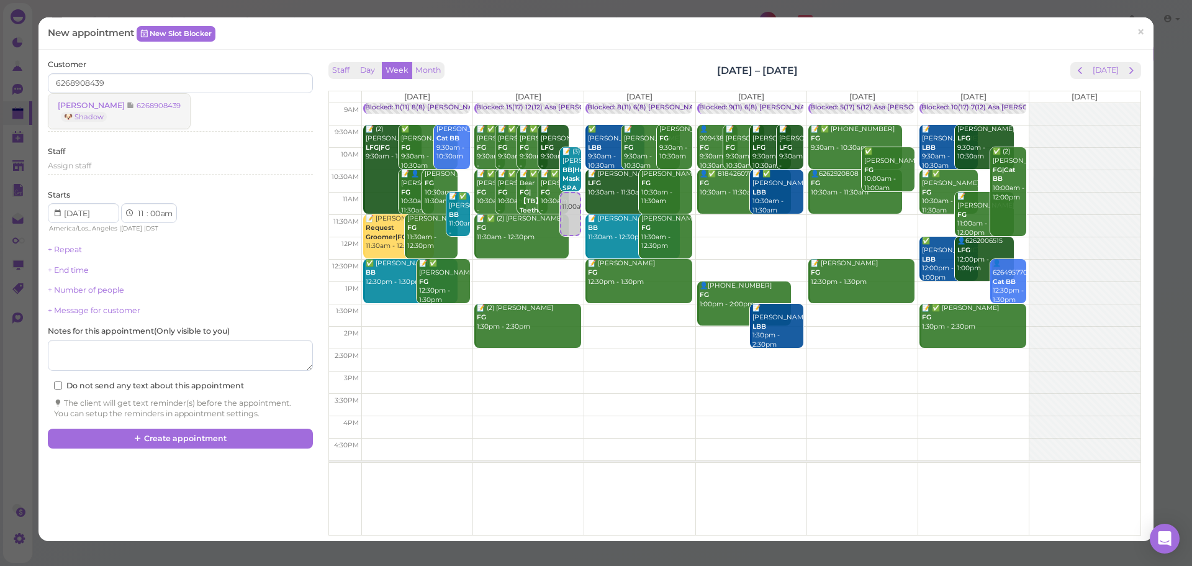
click at [117, 116] on link "[PERSON_NAME] 6268908439 🐶 Shadow" at bounding box center [119, 111] width 142 height 35
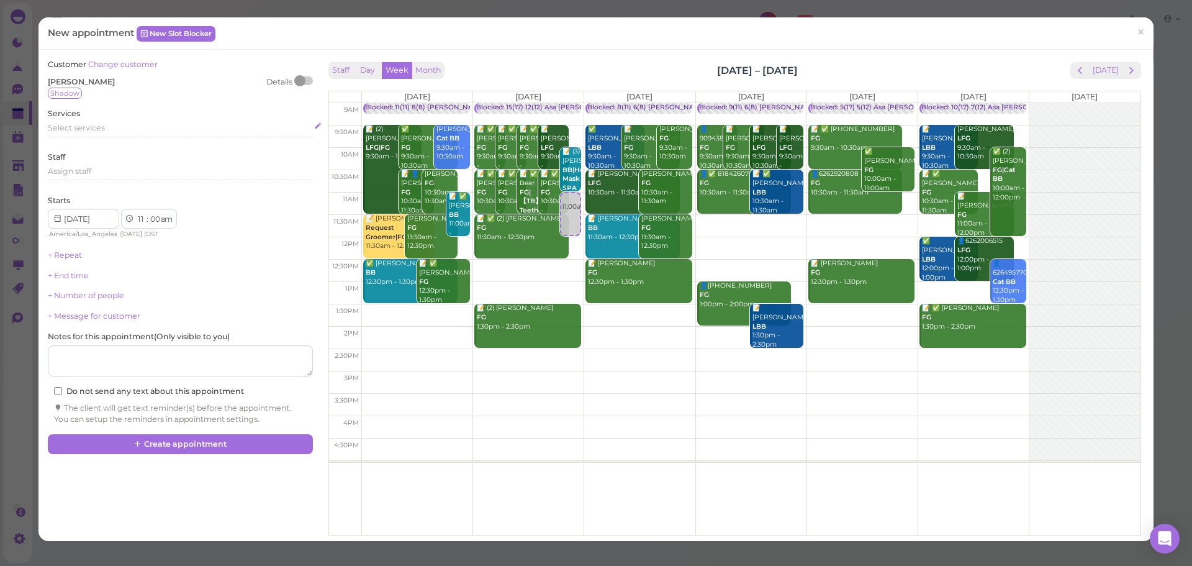
click at [121, 129] on div "Select services" at bounding box center [180, 127] width 264 height 11
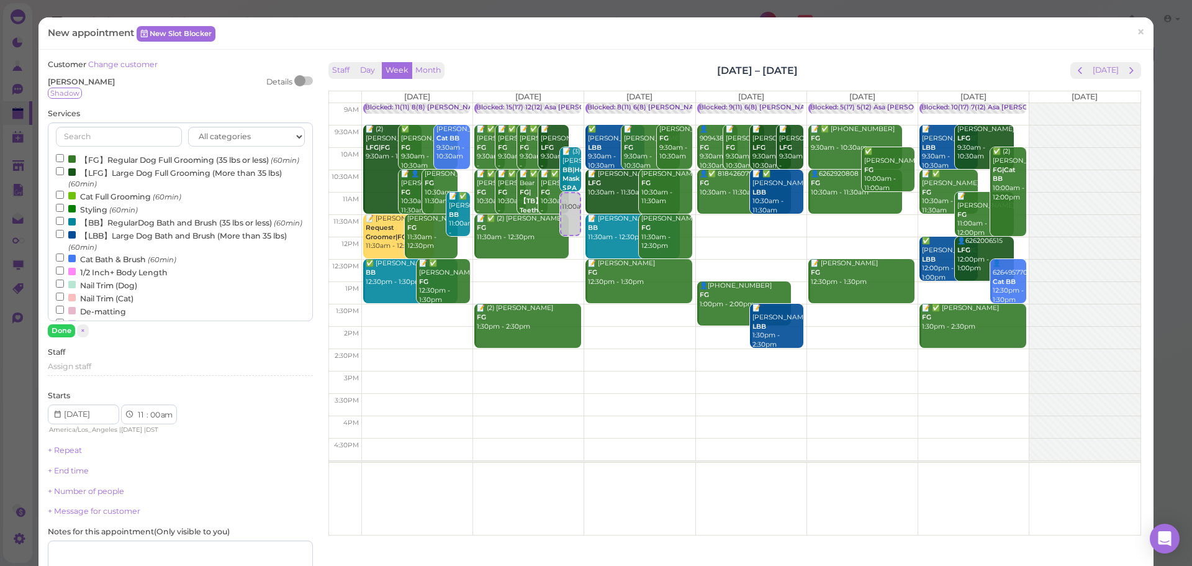
click at [138, 165] on label "【FG】Regular Dog Full Grooming (35 lbs or less) (60min)" at bounding box center [177, 159] width 243 height 13
click at [64, 162] on input "【FG】Regular Dog Full Grooming (35 lbs or less) (60min)" at bounding box center [60, 158] width 8 height 8
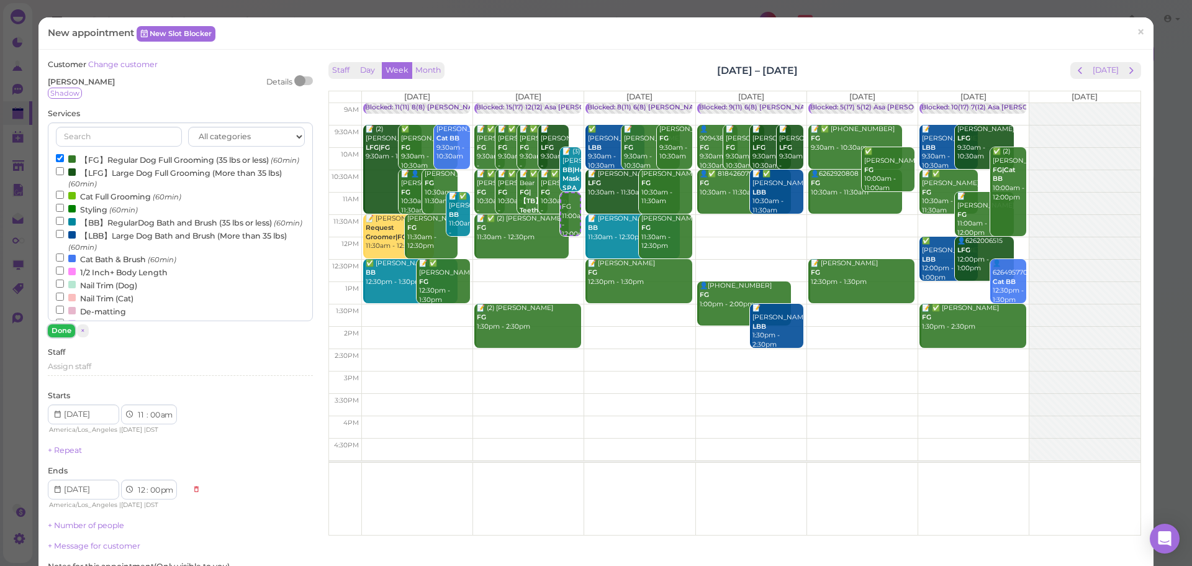
click at [70, 327] on button "Done" at bounding box center [61, 330] width 27 height 13
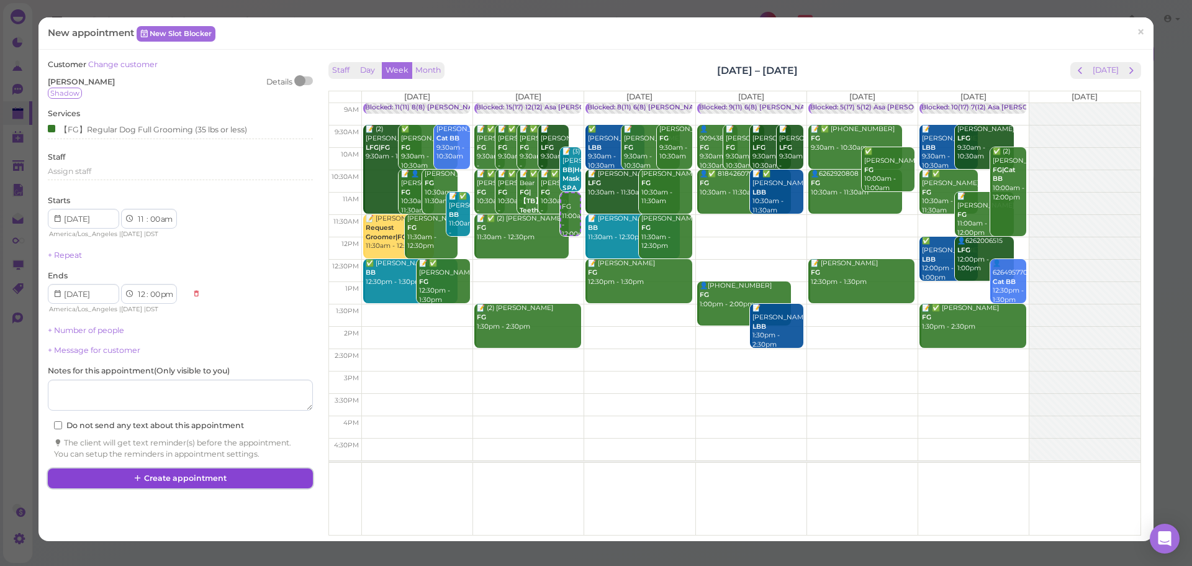
click at [190, 479] on button "Create appointment" at bounding box center [180, 478] width 264 height 20
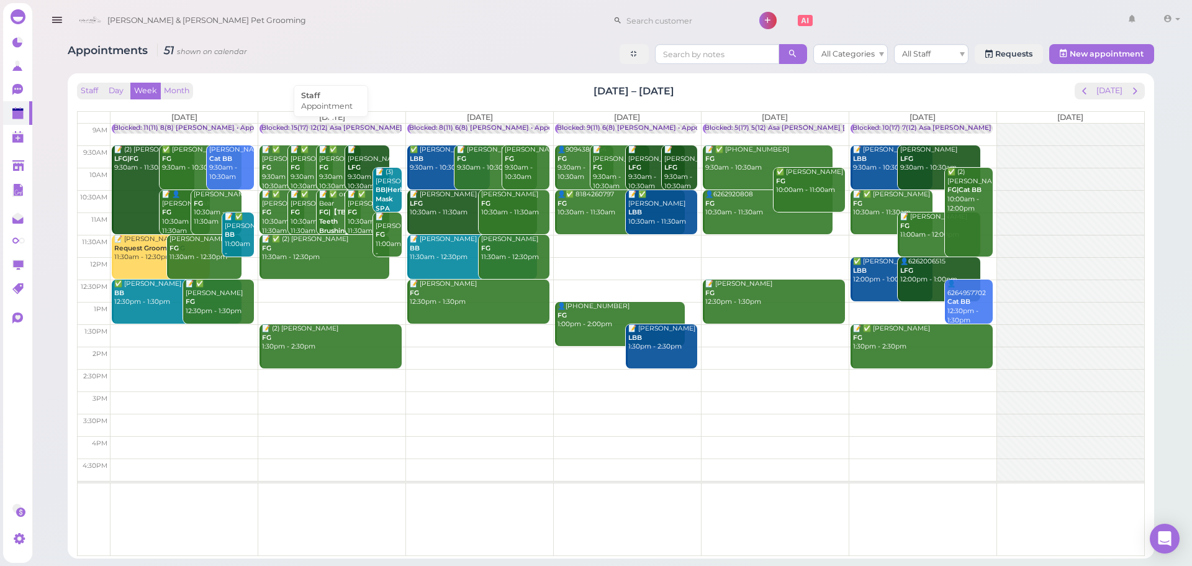
click at [352, 127] on div "Blocked: 15(17) 12(12) Asa [PERSON_NAME] [PERSON_NAME] • Appointment" at bounding box center [386, 128] width 251 height 9
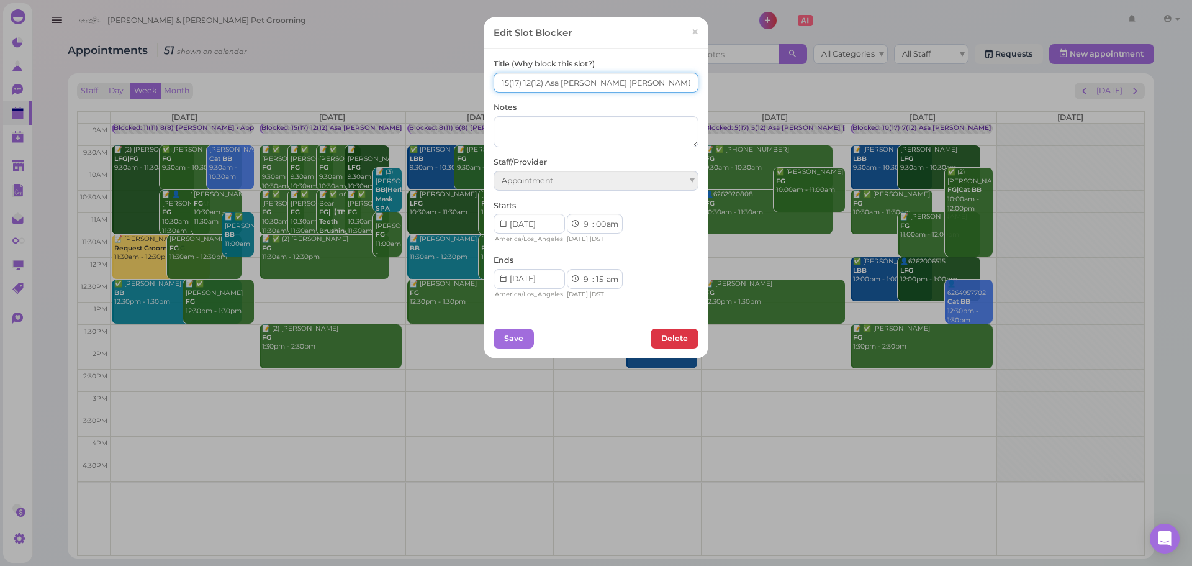
click at [503, 78] on input "15(17) 12(12) Asa [PERSON_NAME] [PERSON_NAME]" at bounding box center [596, 83] width 205 height 20
click at [525, 81] on input "16(17) 12(12) Asa [PERSON_NAME] [PERSON_NAME]" at bounding box center [596, 83] width 205 height 20
type input "16(17) 13(12) Asa [PERSON_NAME] [PERSON_NAME]"
click at [513, 337] on button "Save" at bounding box center [514, 338] width 40 height 20
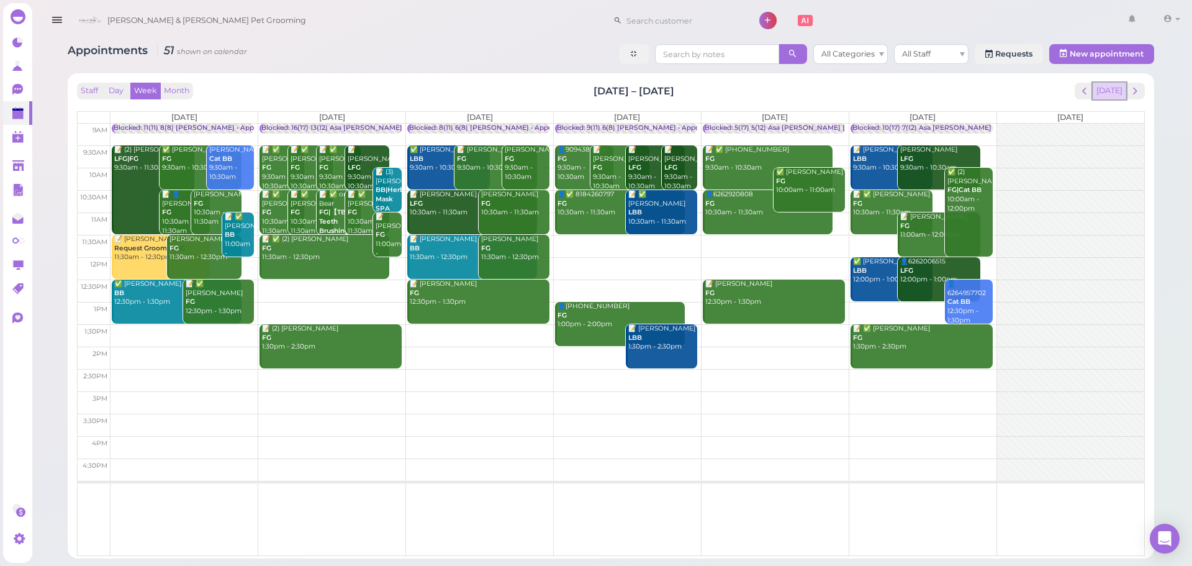
click at [1105, 89] on button "[DATE]" at bounding box center [1110, 91] width 34 height 17
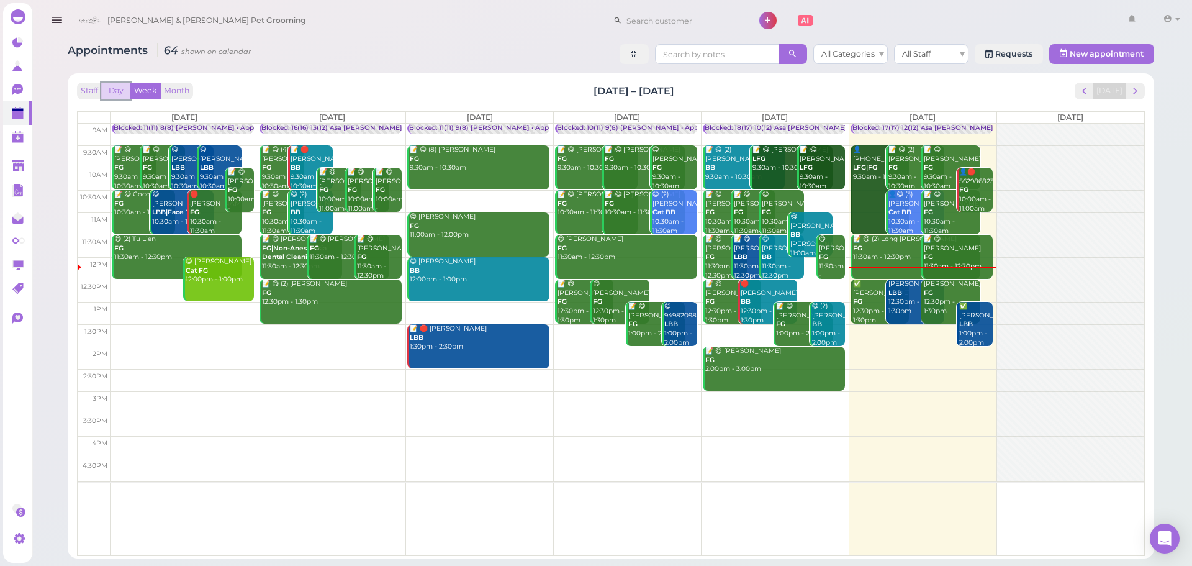
click at [115, 83] on button "Day" at bounding box center [116, 91] width 30 height 17
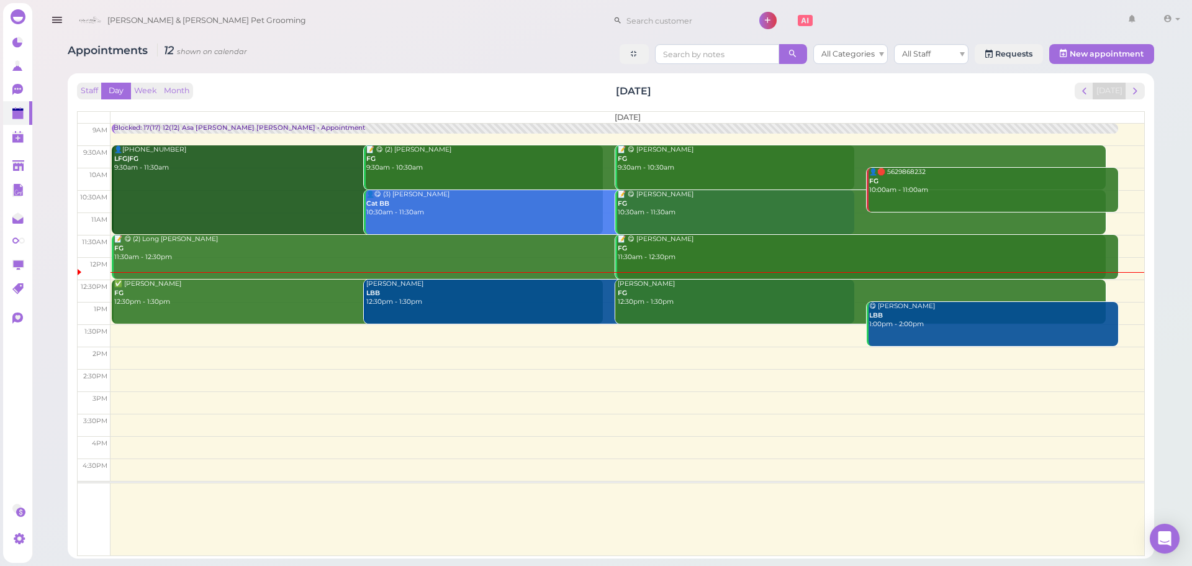
click at [904, 317] on div "😋 [PERSON_NAME] LBB 1:00pm - 2:00pm" at bounding box center [993, 315] width 250 height 27
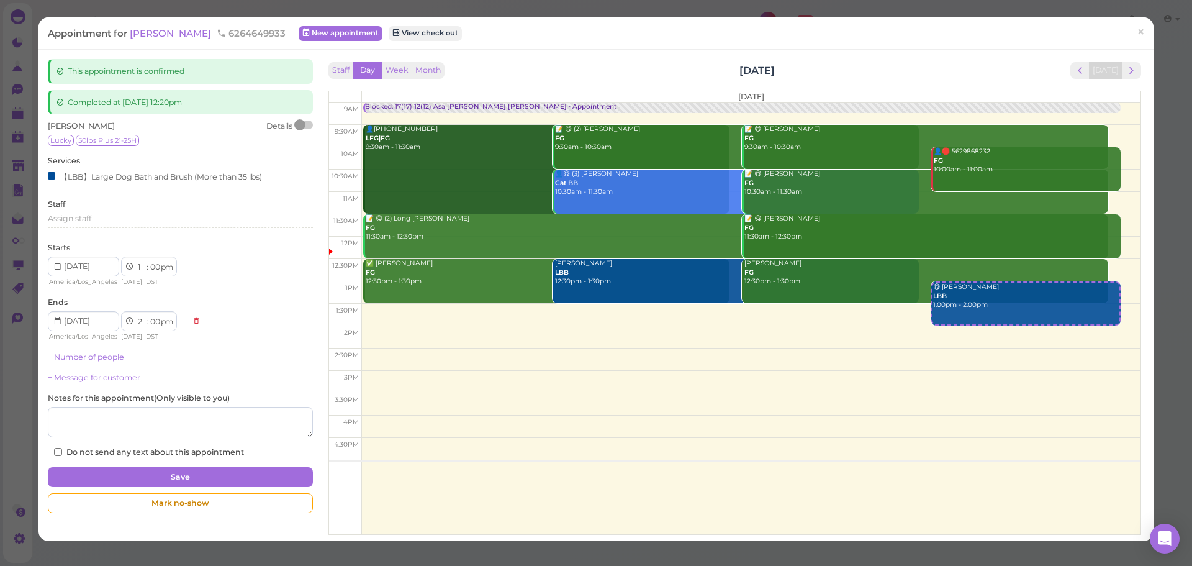
click at [304, 128] on div at bounding box center [303, 124] width 17 height 9
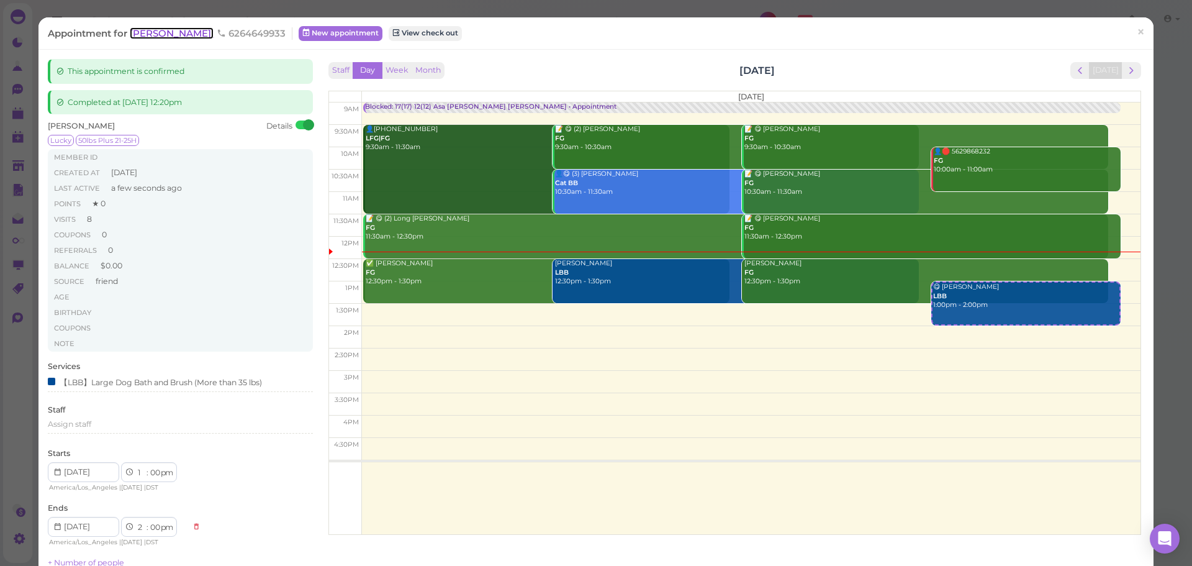
click at [171, 32] on span "[PERSON_NAME]" at bounding box center [172, 33] width 84 height 12
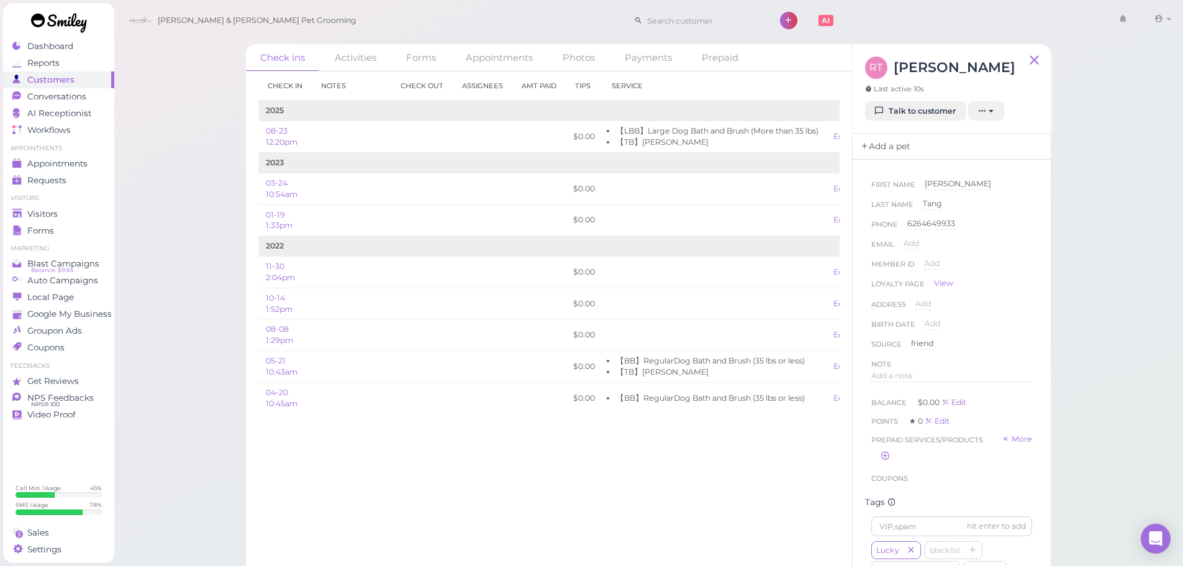
click at [893, 135] on link "Add a pet" at bounding box center [884, 146] width 65 height 26
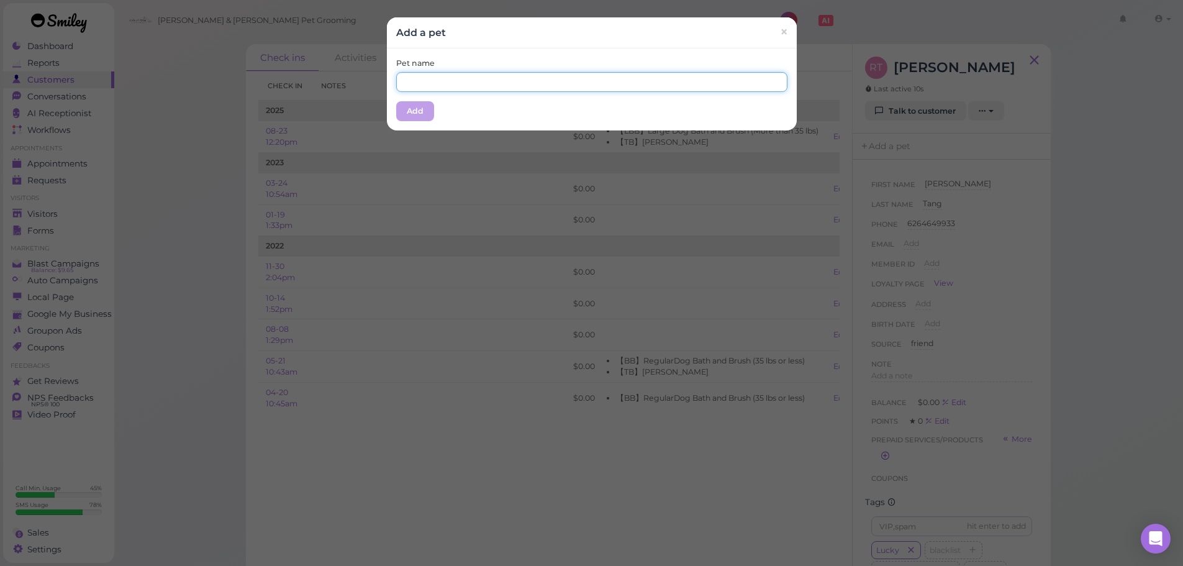
click at [631, 82] on input "text" at bounding box center [591, 82] width 391 height 20
type input "Lucky"
click at [477, 103] on div "Pet name Lucky Add" at bounding box center [592, 89] width 410 height 82
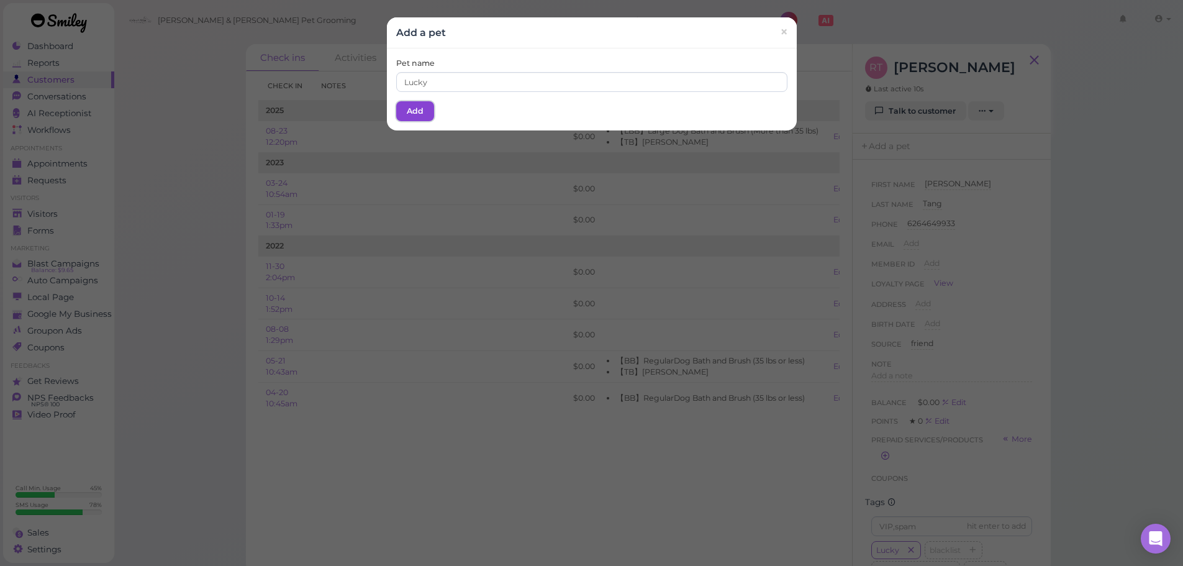
click at [414, 110] on button "Add" at bounding box center [415, 111] width 38 height 20
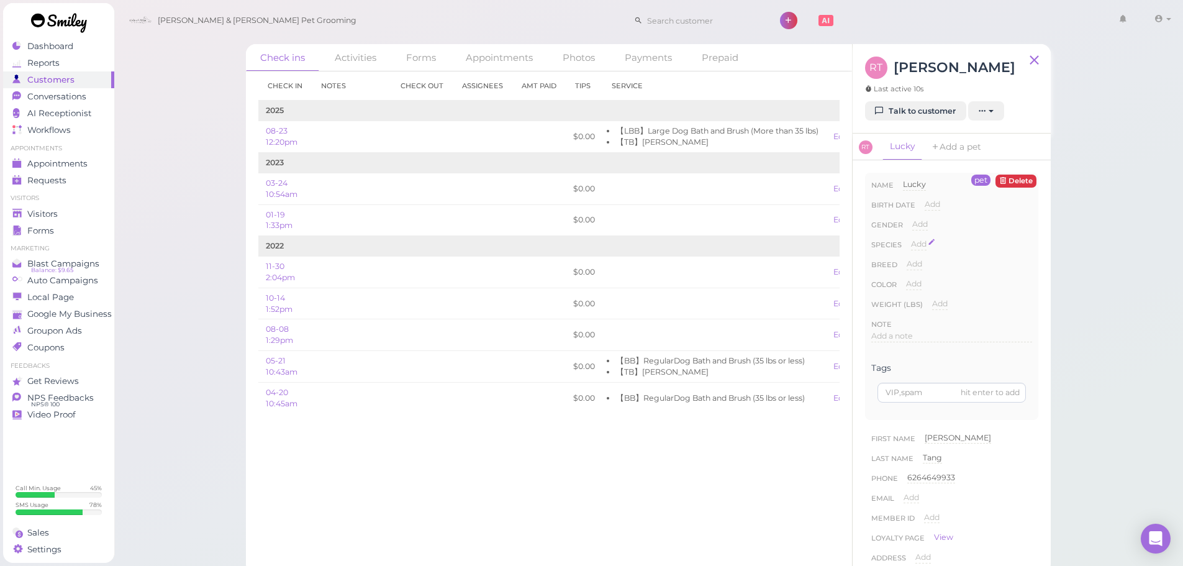
click at [918, 248] on span "Add" at bounding box center [919, 243] width 16 height 9
click at [923, 245] on select "Dog Cat Bird Other" at bounding box center [971, 247] width 121 height 19
select select "Dog"
click at [911, 238] on select "Dog Cat Bird Other" at bounding box center [971, 247] width 121 height 19
click at [925, 266] on button "Done" at bounding box center [925, 265] width 27 height 13
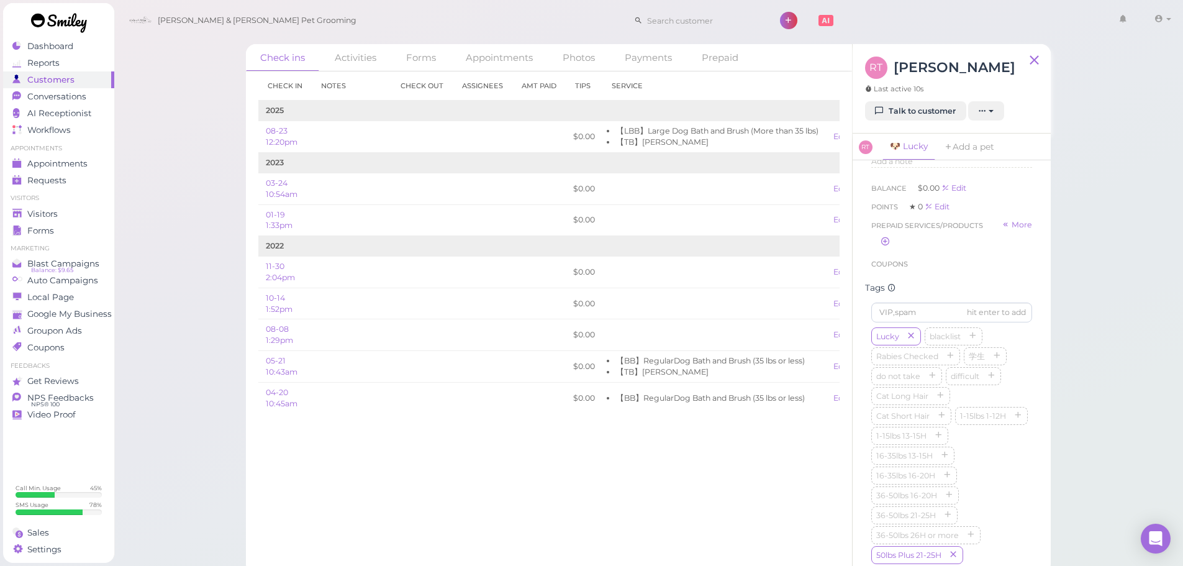
scroll to position [497, 0]
click at [912, 312] on icon "button" at bounding box center [910, 307] width 7 height 9
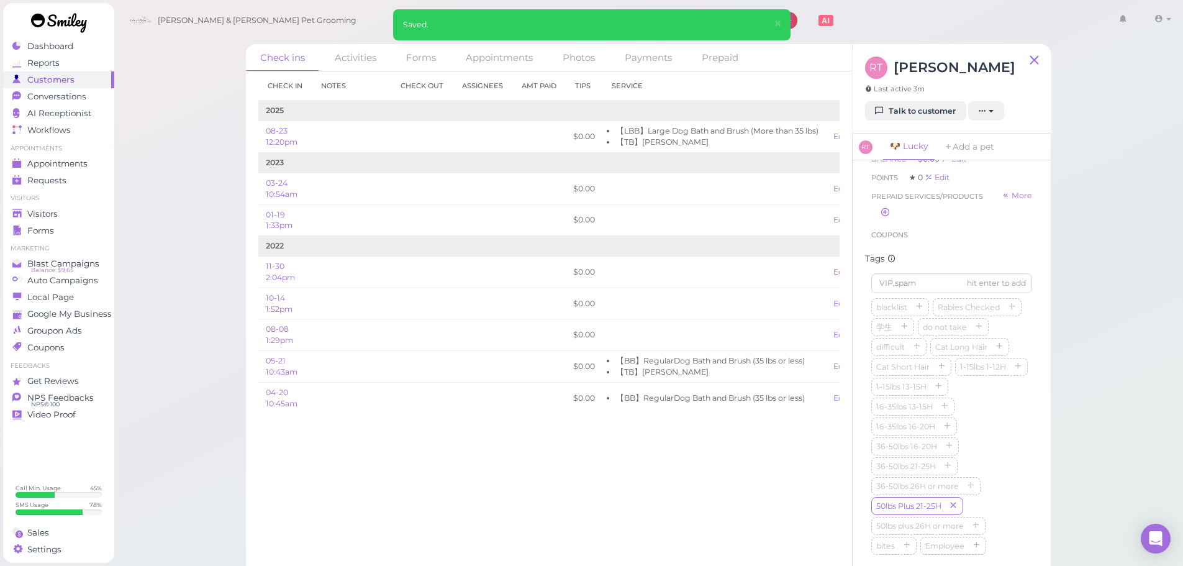
scroll to position [621, 0]
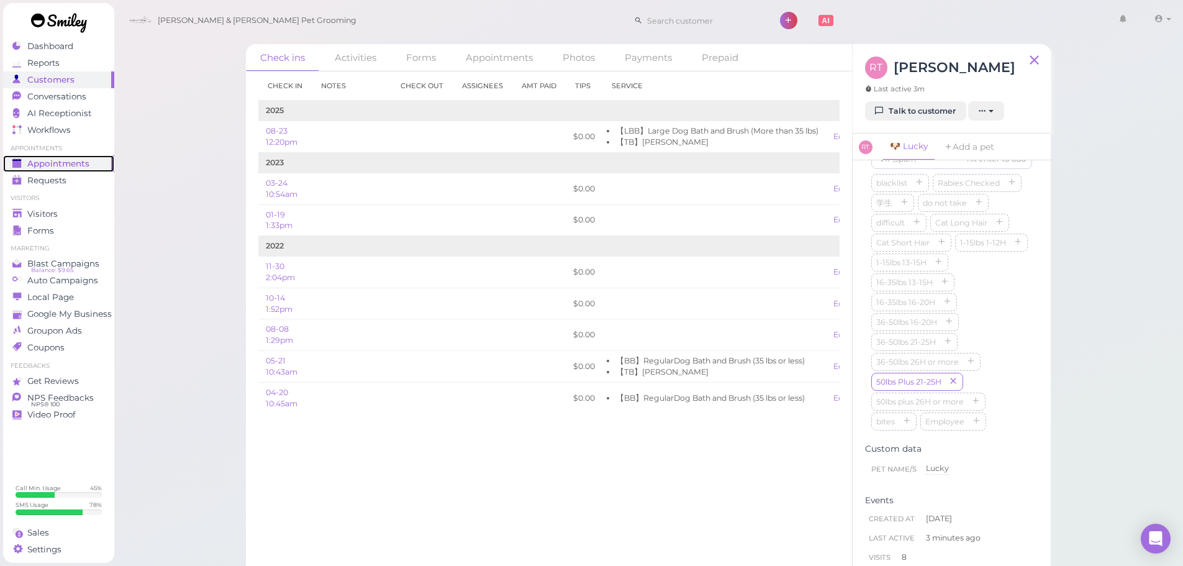
click at [85, 168] on span "Appointments" at bounding box center [58, 163] width 62 height 11
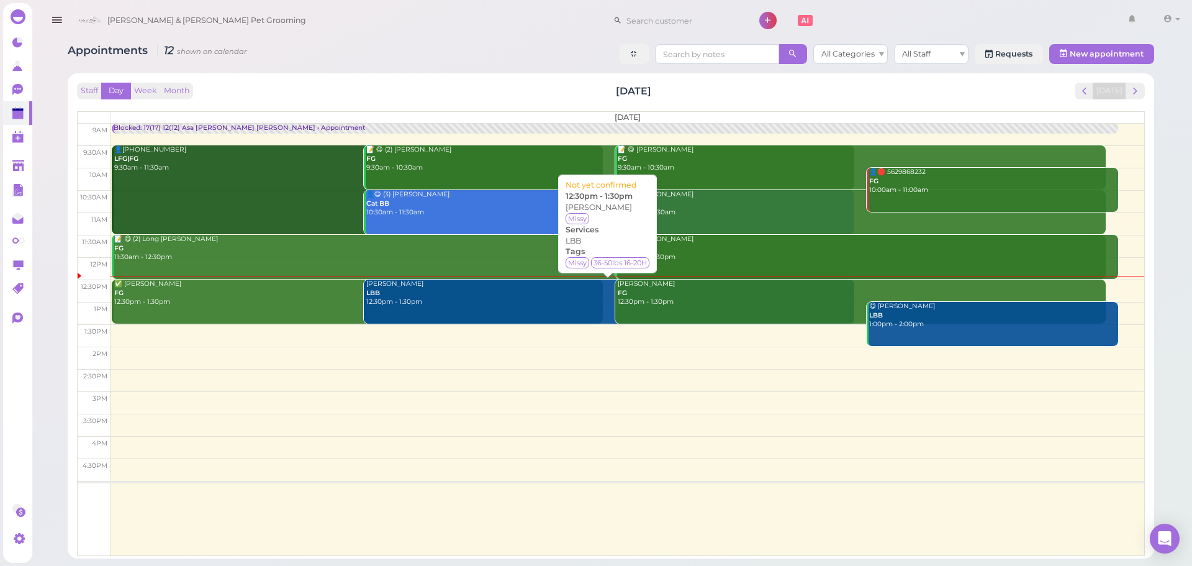
click at [492, 308] on link "[PERSON_NAME] LBB 12:30pm - 1:30pm" at bounding box center [609, 301] width 491 height 44
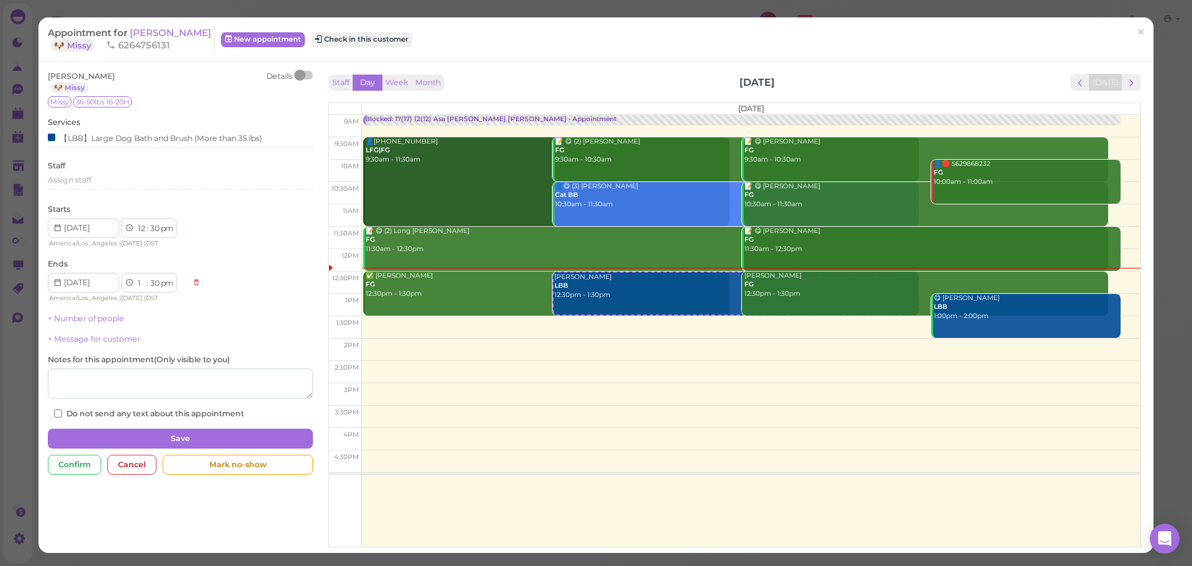
click at [303, 76] on div at bounding box center [303, 75] width 17 height 9
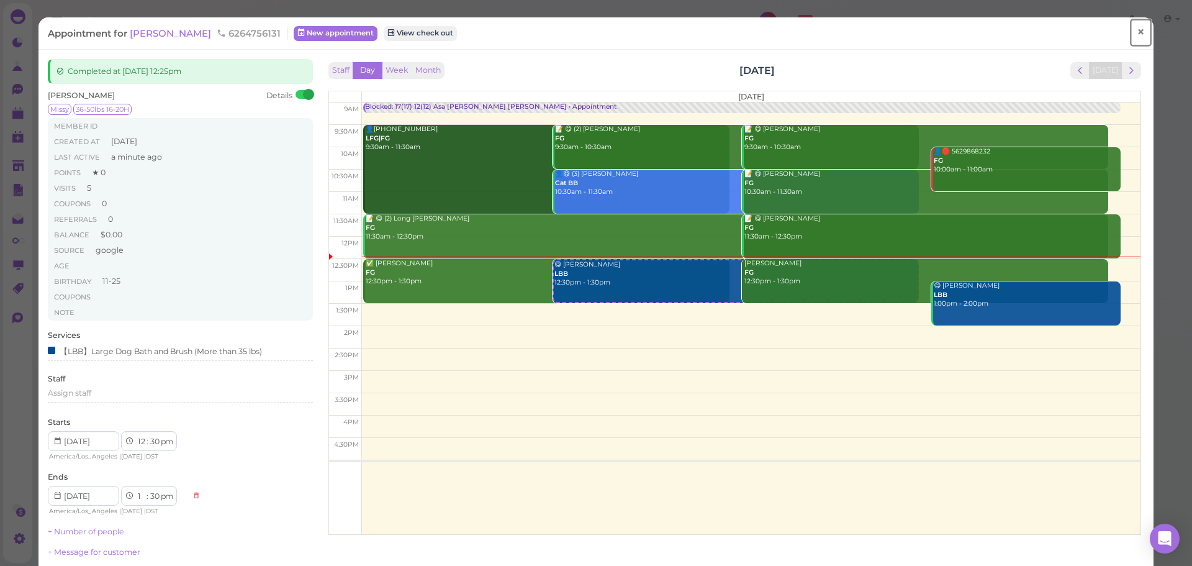
click at [1129, 31] on link "×" at bounding box center [1140, 32] width 23 height 29
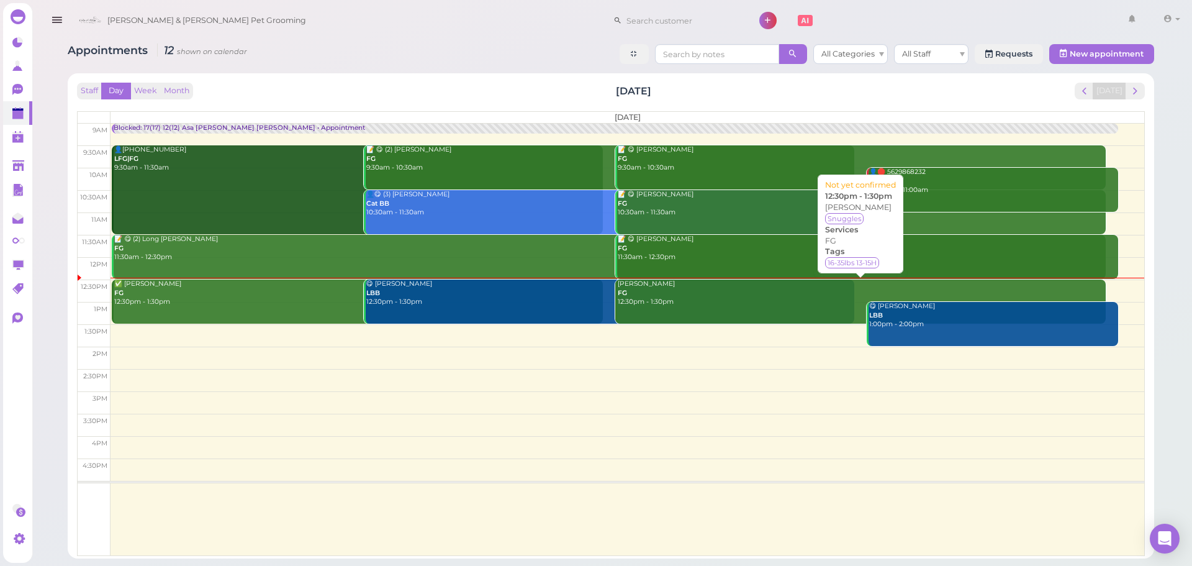
click at [663, 301] on div "[PERSON_NAME] FG 12:30pm - 1:30pm" at bounding box center [861, 292] width 489 height 27
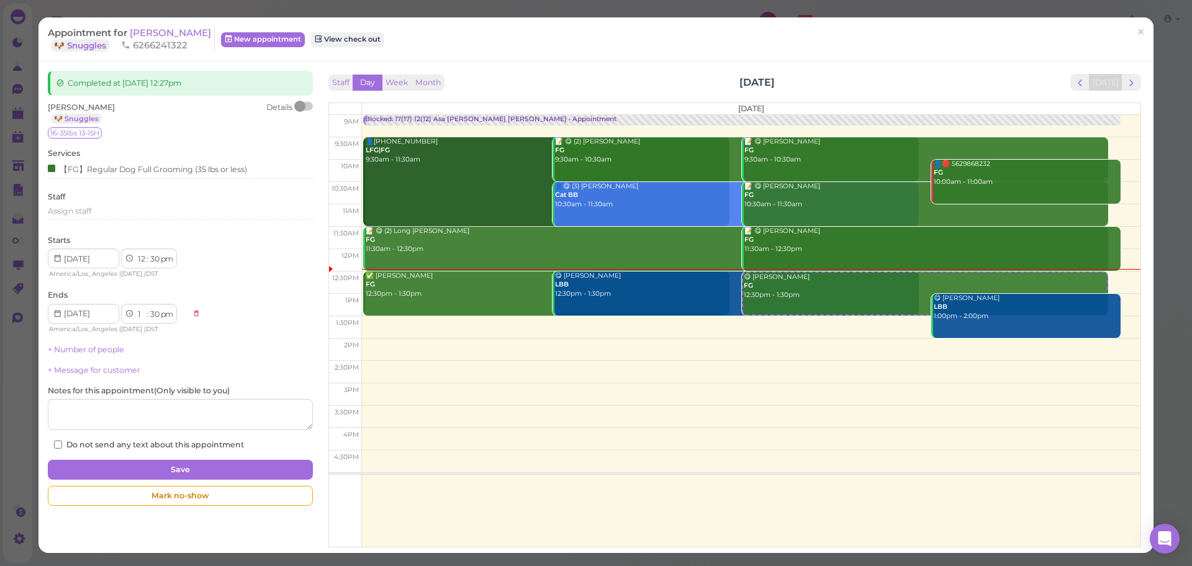
click at [306, 105] on div at bounding box center [303, 106] width 17 height 9
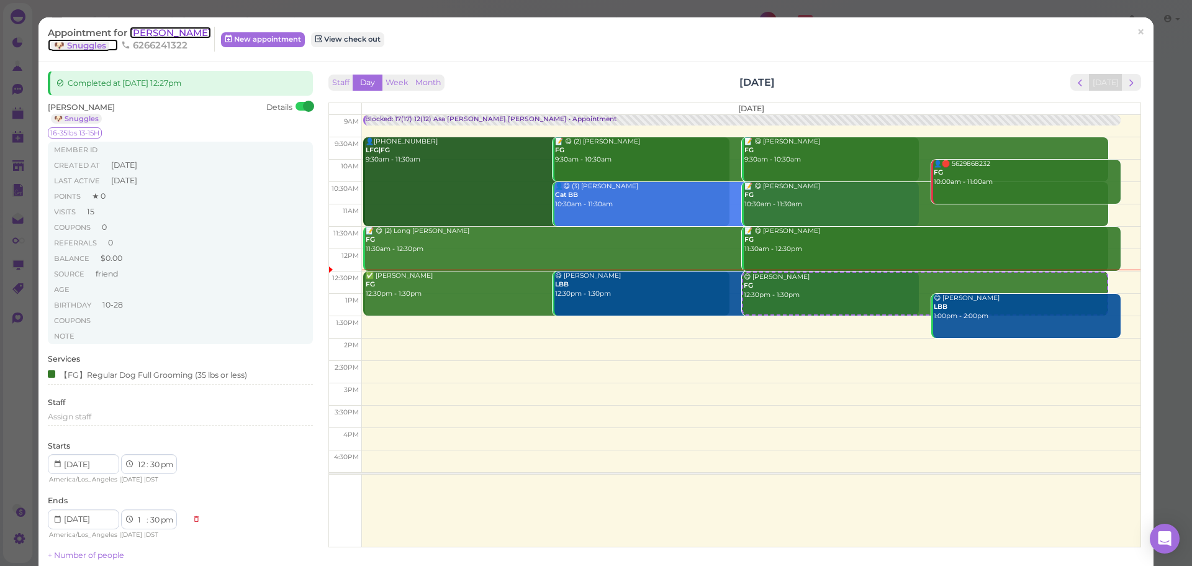
click at [166, 31] on span "[PERSON_NAME]" at bounding box center [170, 33] width 81 height 12
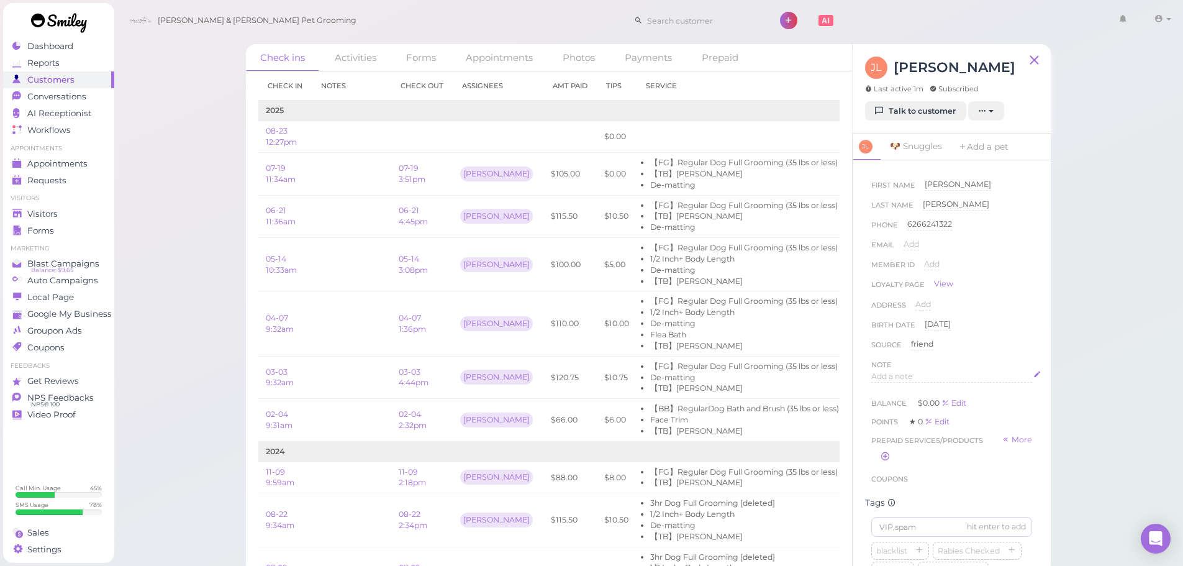
click at [903, 376] on span "Add a note" at bounding box center [892, 375] width 42 height 9
click at [892, 494] on button "Done" at bounding box center [884, 495] width 27 height 13
click at [63, 169] on link "Appointments" at bounding box center [58, 163] width 111 height 17
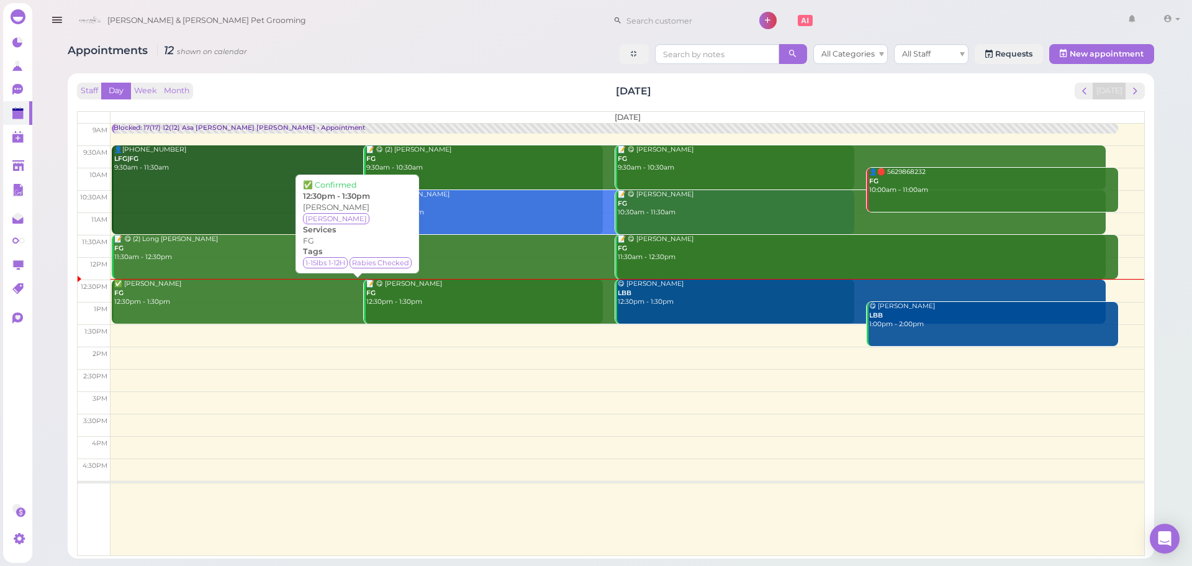
click at [155, 290] on div "✅ Alexis Garcia FG 12:30pm - 1:30pm" at bounding box center [358, 292] width 489 height 27
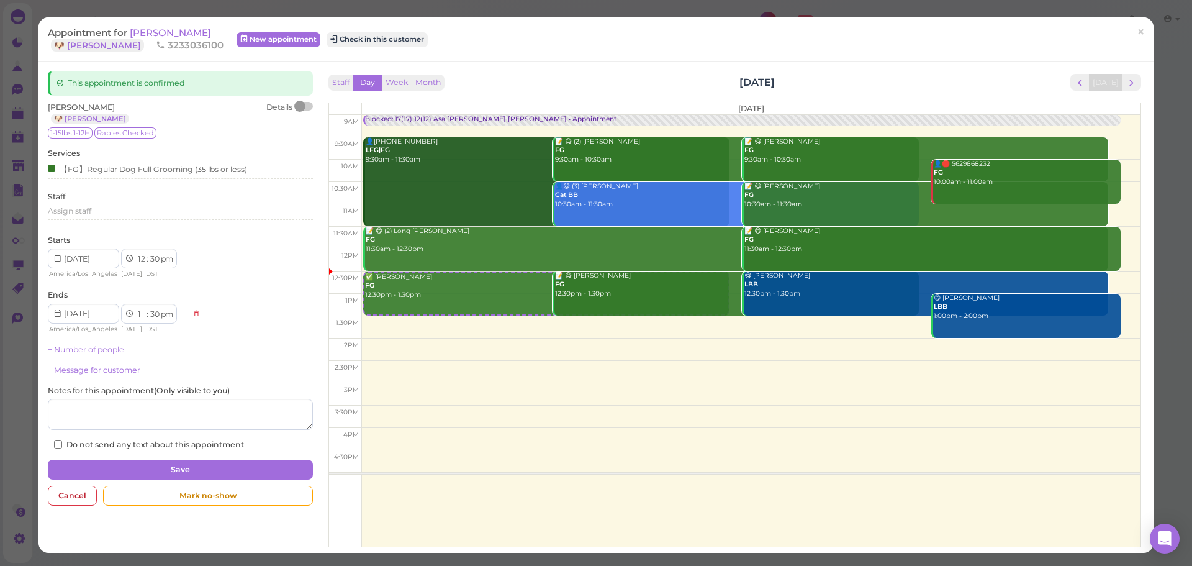
click at [304, 109] on div at bounding box center [303, 106] width 17 height 9
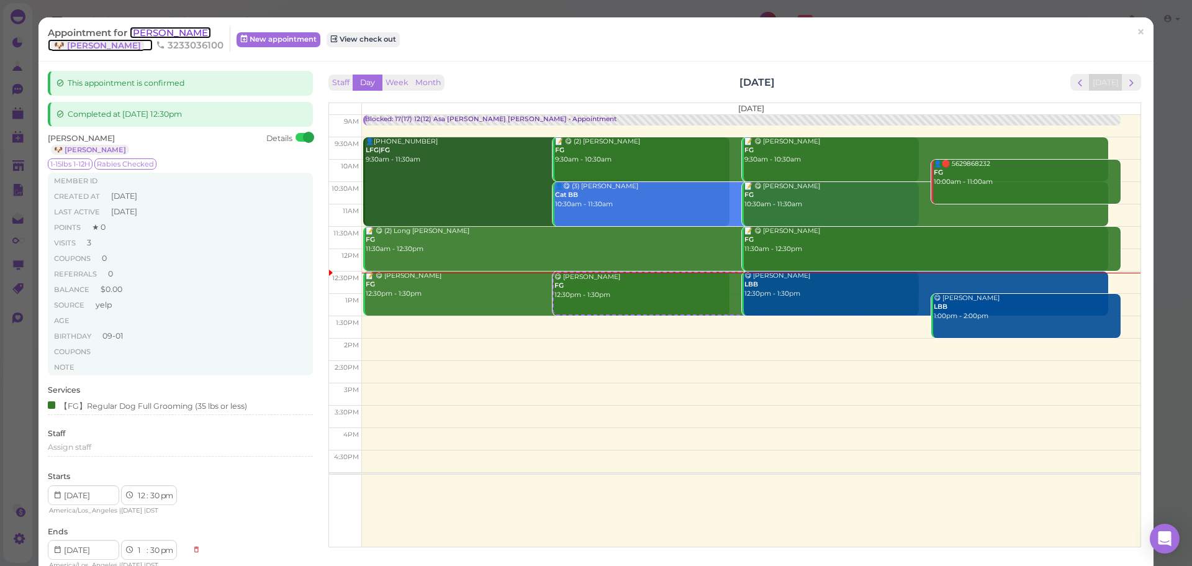
click at [174, 30] on span "[PERSON_NAME]" at bounding box center [170, 33] width 81 height 12
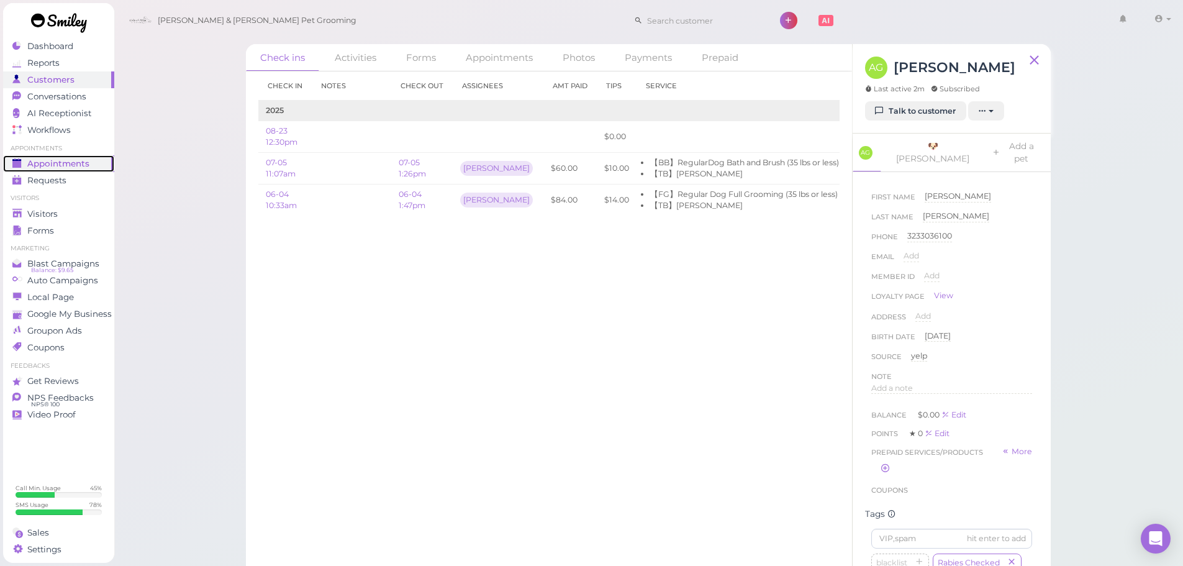
click at [55, 161] on span "Appointments" at bounding box center [58, 163] width 62 height 11
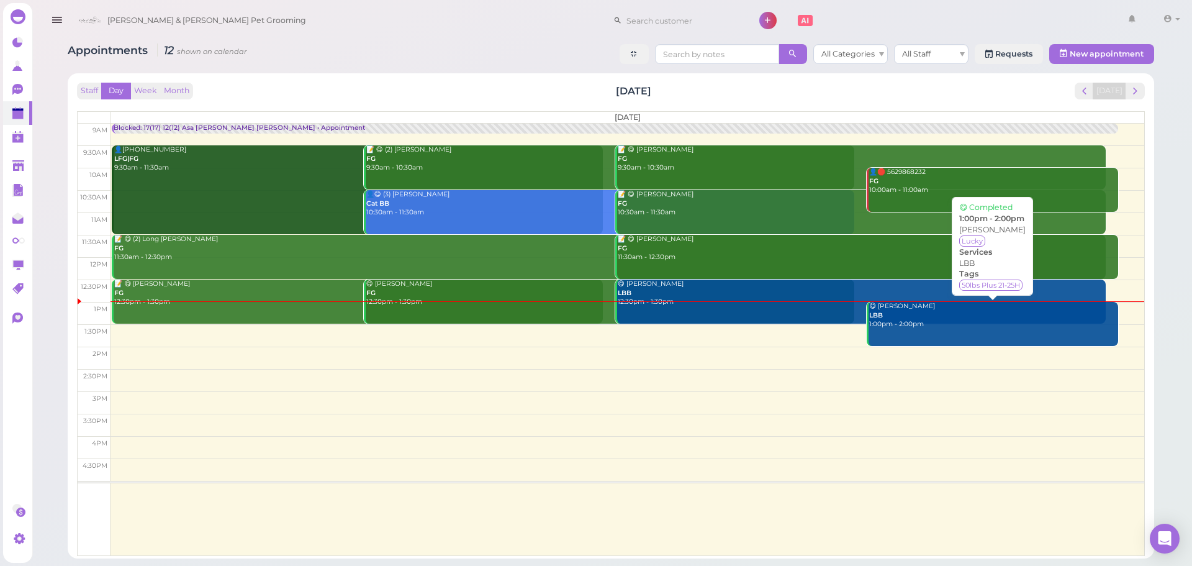
click at [951, 331] on link "😋 Regina Tang LBB 1:00pm - 2:00pm" at bounding box center [992, 324] width 251 height 44
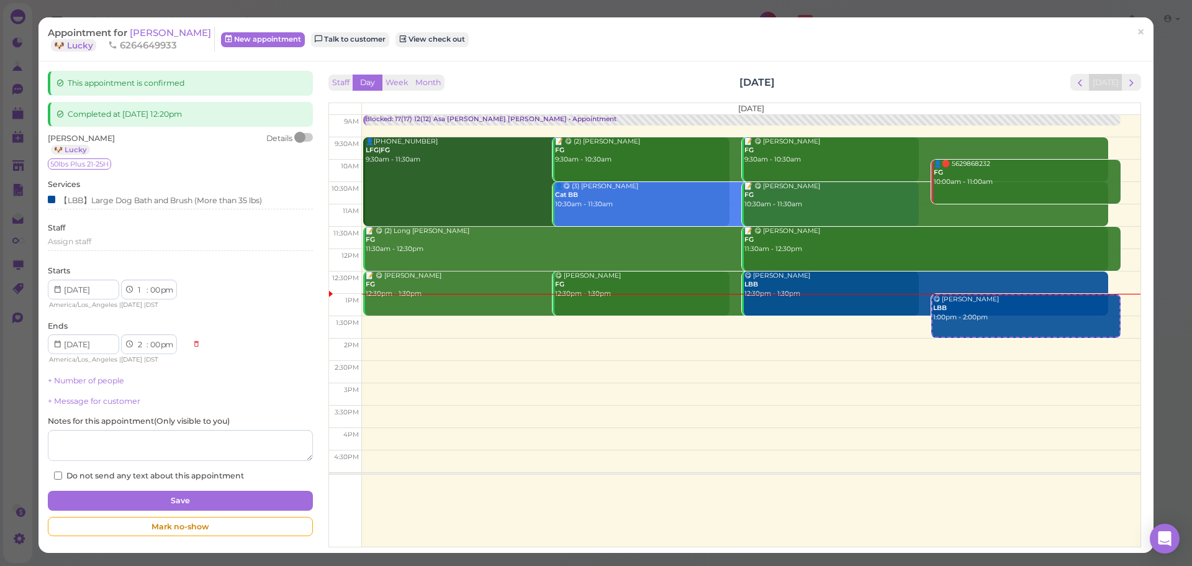
click at [309, 135] on div at bounding box center [303, 137] width 17 height 9
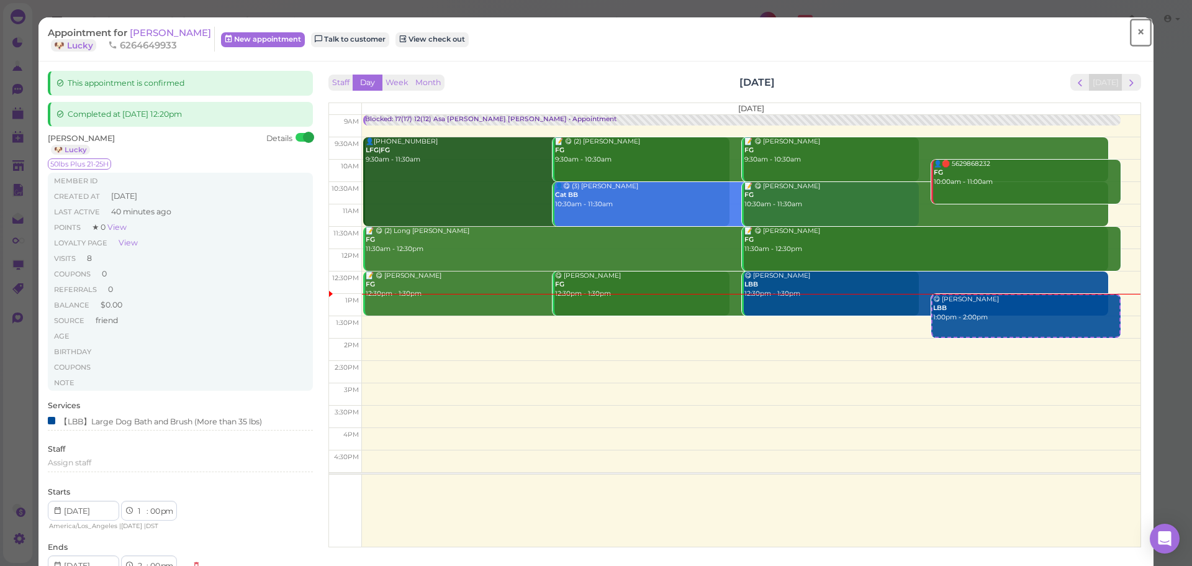
click at [1137, 36] on span "×" at bounding box center [1141, 32] width 8 height 17
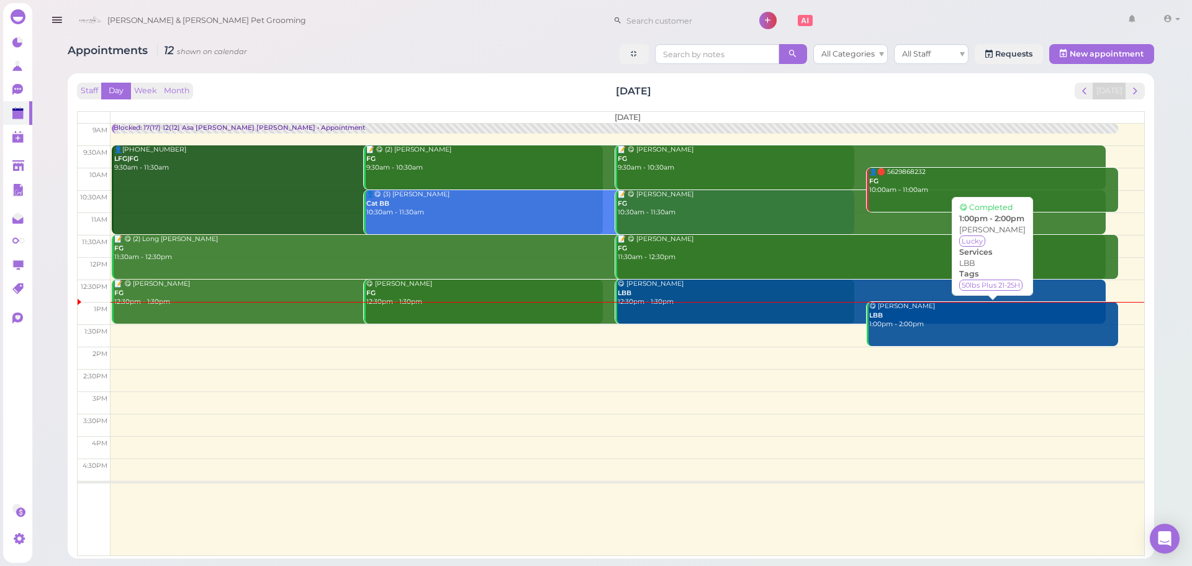
click at [960, 321] on div "😋 Regina Tang LBB 1:00pm - 2:00pm" at bounding box center [993, 315] width 250 height 27
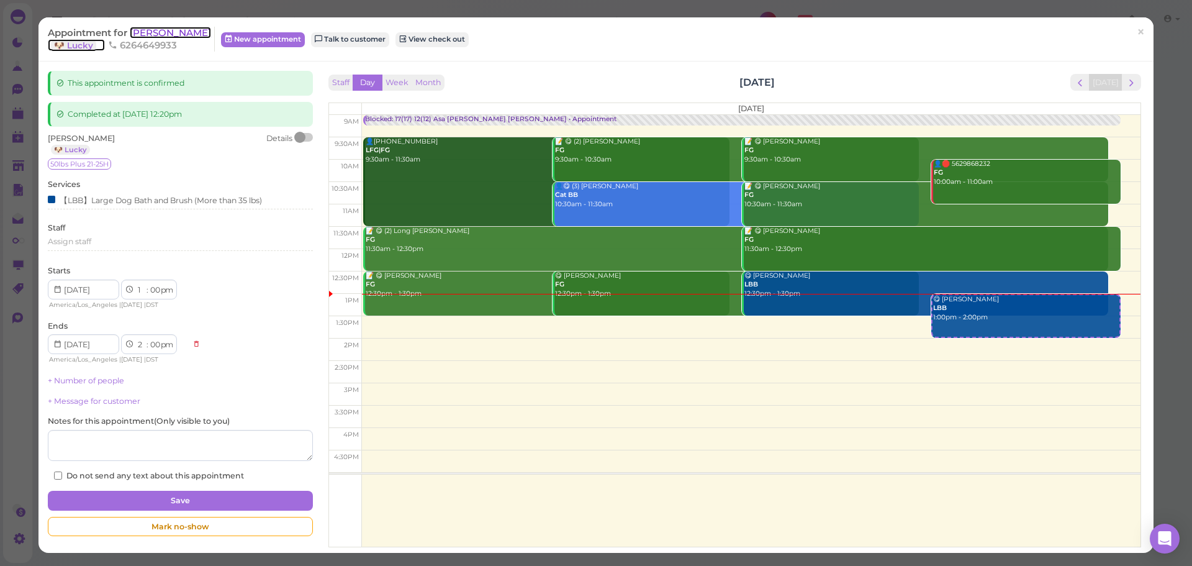
click at [186, 30] on span "[PERSON_NAME]" at bounding box center [170, 33] width 81 height 12
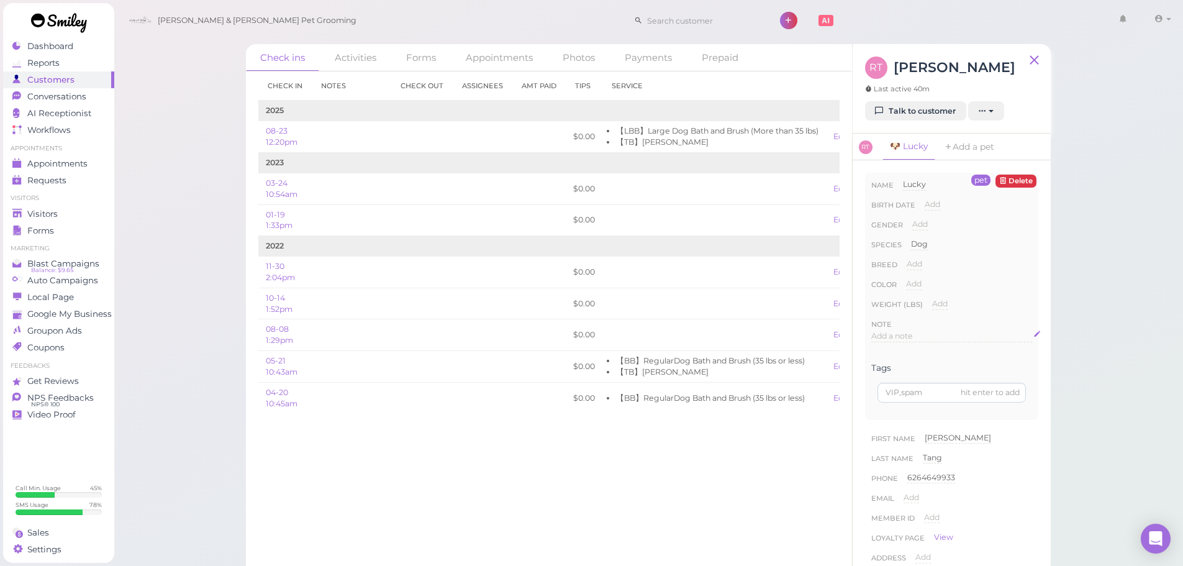
click at [920, 338] on div "Add a note" at bounding box center [951, 336] width 161 height 12
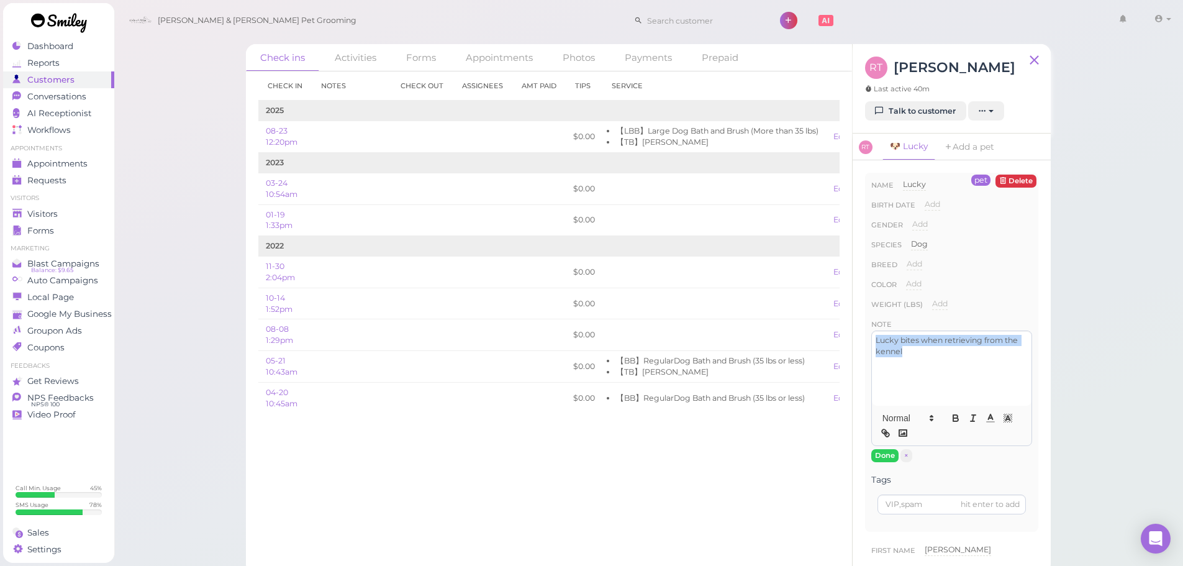
drag, startPoint x: 928, startPoint y: 355, endPoint x: 849, endPoint y: 329, distance: 83.6
click at [852, 330] on div "pet Delete Name Lucky Lucky Birth date Add Gender Add Male Female Species Dog D…" at bounding box center [951, 366] width 198 height 413
click at [850, 329] on div "Check in Notes Check out Assignees Amt Paid Tips Service 2025 08-23 12:20pm $0.…" at bounding box center [549, 318] width 606 height 494
drag, startPoint x: 905, startPoint y: 346, endPoint x: 859, endPoint y: 330, distance: 49.3
click at [859, 330] on div "pet Delete Name Lucky Lucky Birth date Add Gender Add Male Female Species Dog D…" at bounding box center [951, 366] width 198 height 413
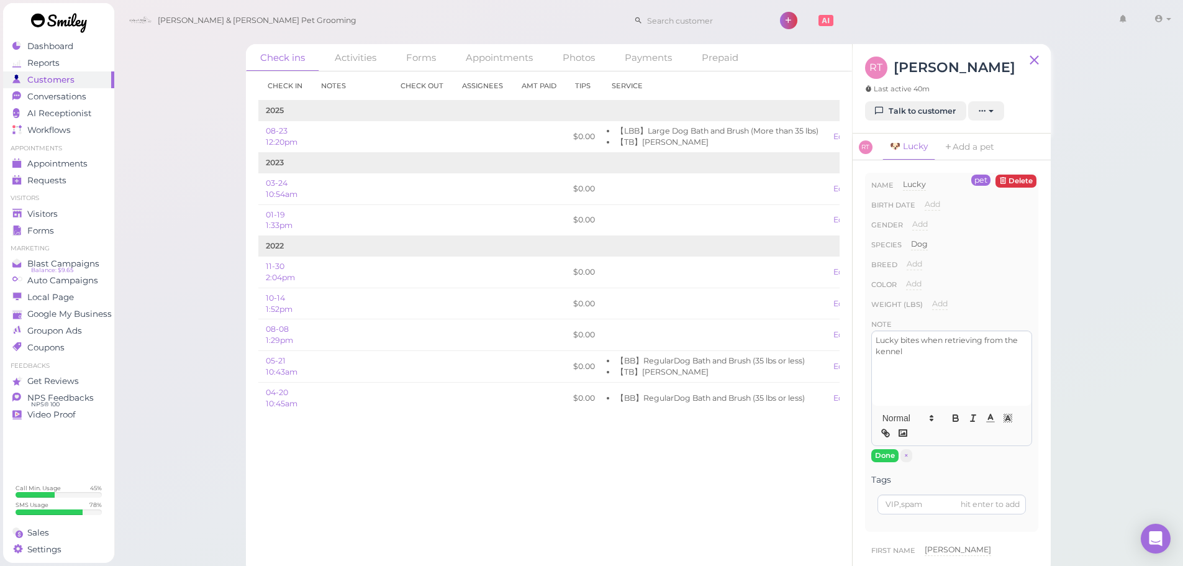
click at [857, 330] on div "pet Delete Name Lucky Lucky Birth date Add Gender Add Male Female Species Dog D…" at bounding box center [951, 366] width 198 height 413
drag, startPoint x: 929, startPoint y: 353, endPoint x: 868, endPoint y: 330, distance: 65.0
click at [868, 330] on div "pet Delete Name Lucky Lucky Birth date Add Gender Add Male Female Species Dog D…" at bounding box center [951, 352] width 173 height 359
click at [950, 423] on icon "button" at bounding box center [955, 417] width 11 height 11
click at [884, 453] on button "Done" at bounding box center [884, 455] width 27 height 13
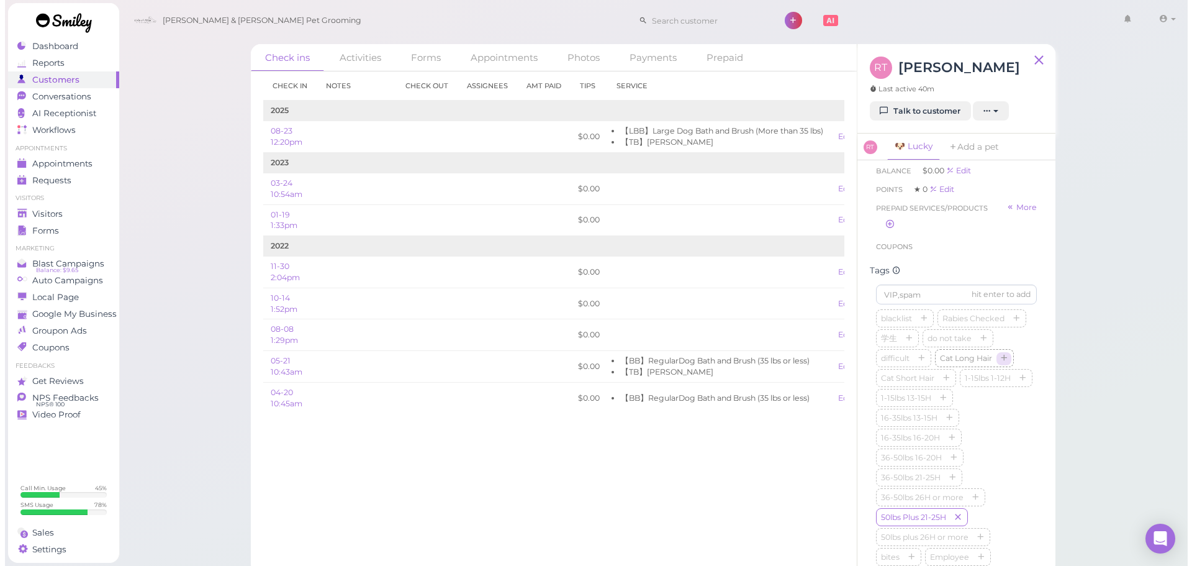
scroll to position [745, 0]
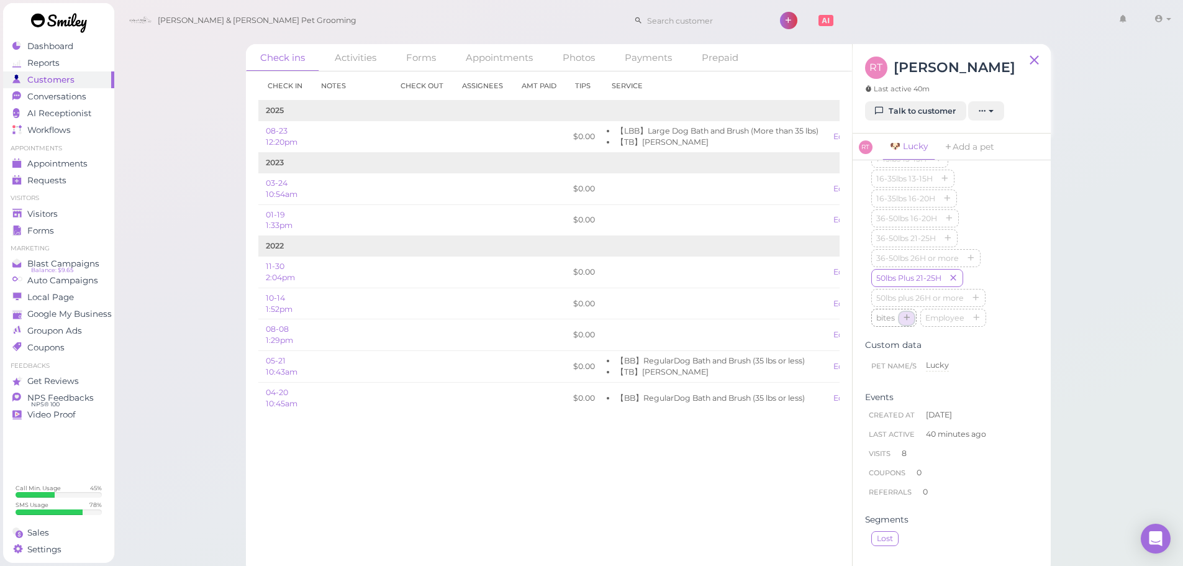
click at [908, 323] on icon "button" at bounding box center [906, 318] width 7 height 9
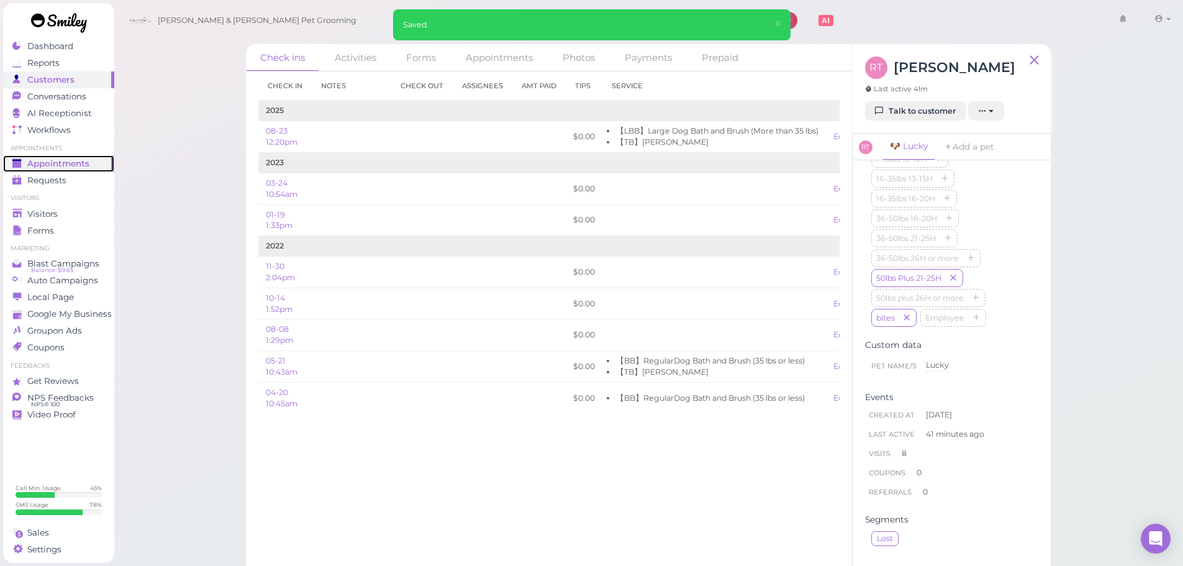
click at [86, 164] on span "Appointments" at bounding box center [58, 163] width 62 height 11
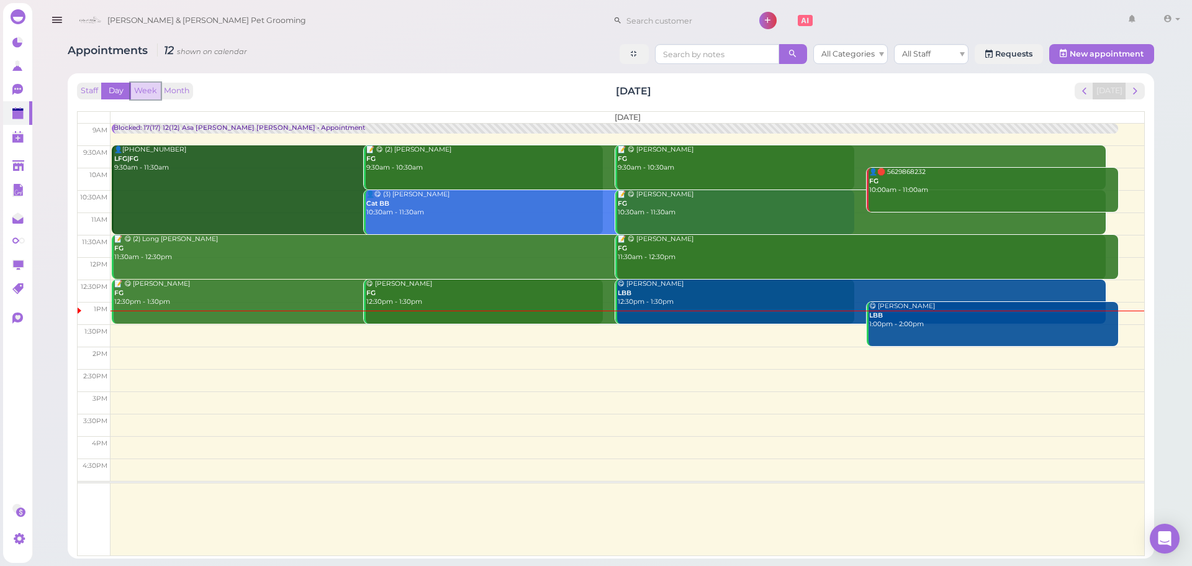
click at [147, 88] on button "Week" at bounding box center [145, 91] width 30 height 17
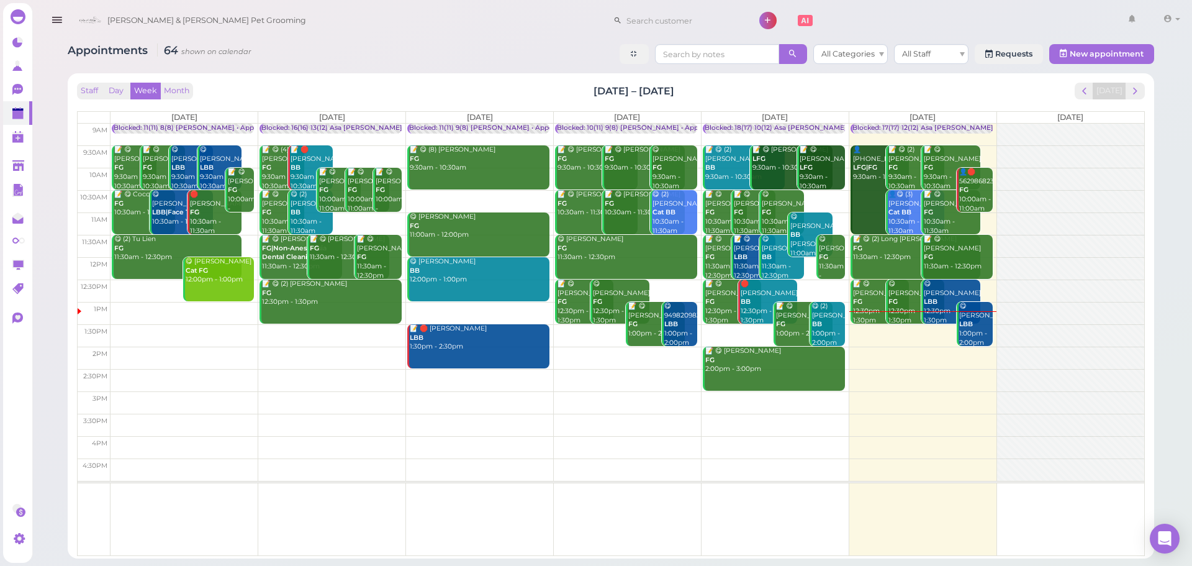
click at [975, 87] on div "Staff Day Week Month Aug 18 – 24, 2025 Today" at bounding box center [611, 91] width 1068 height 17
click at [1011, 83] on div "Staff Day Week Month Aug 18 – 24, 2025 Today" at bounding box center [611, 91] width 1068 height 17
click at [1132, 86] on span "next" at bounding box center [1135, 91] width 12 height 12
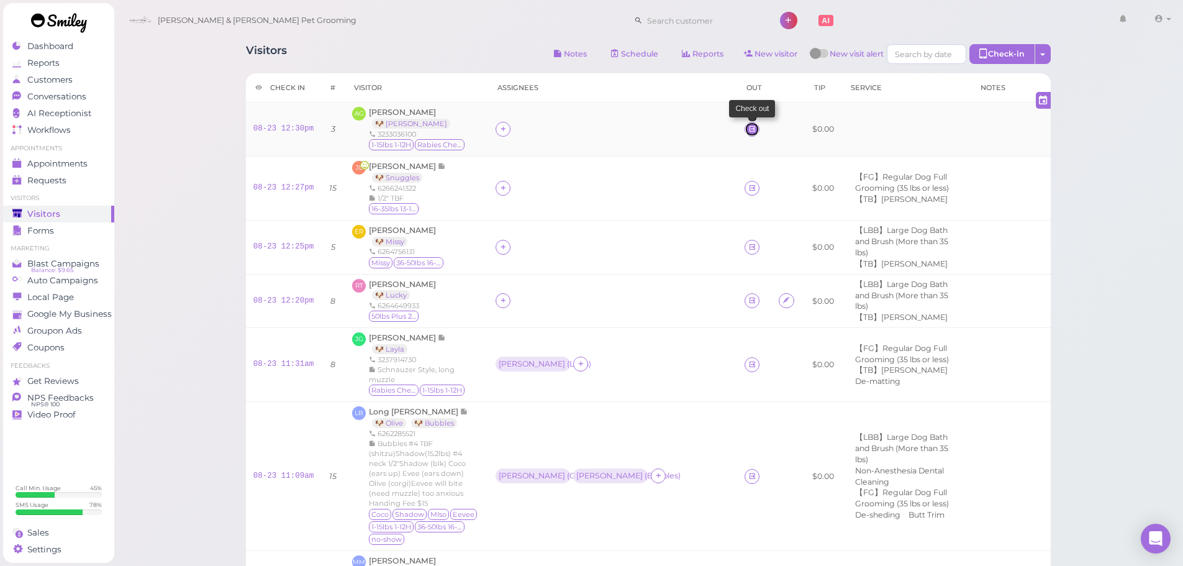
click at [748, 132] on icon at bounding box center [752, 128] width 8 height 9
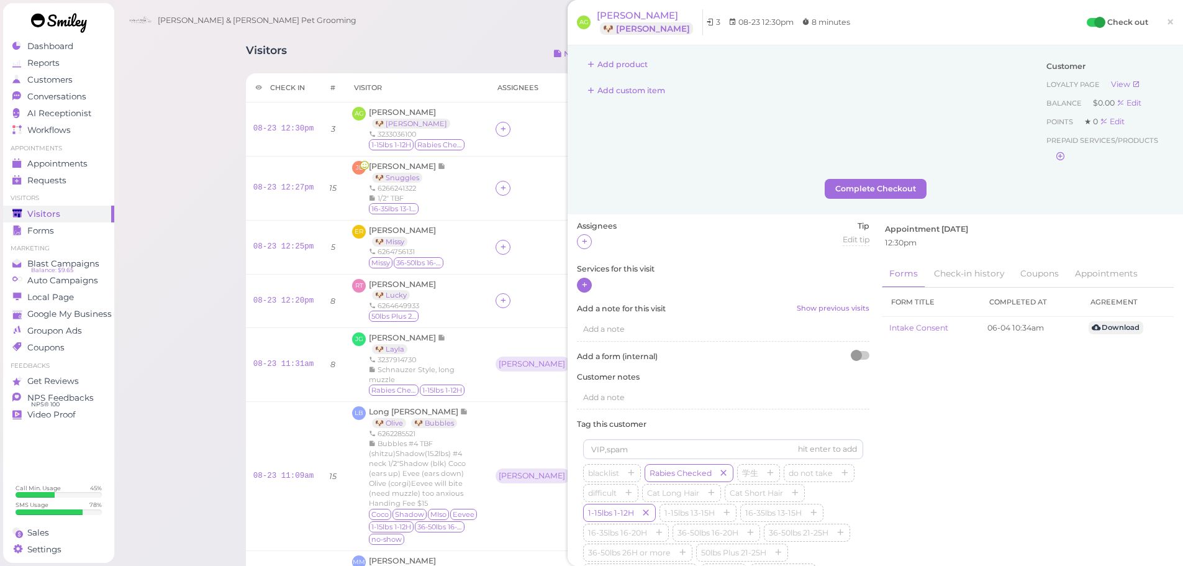
click at [581, 286] on icon at bounding box center [584, 284] width 8 height 9
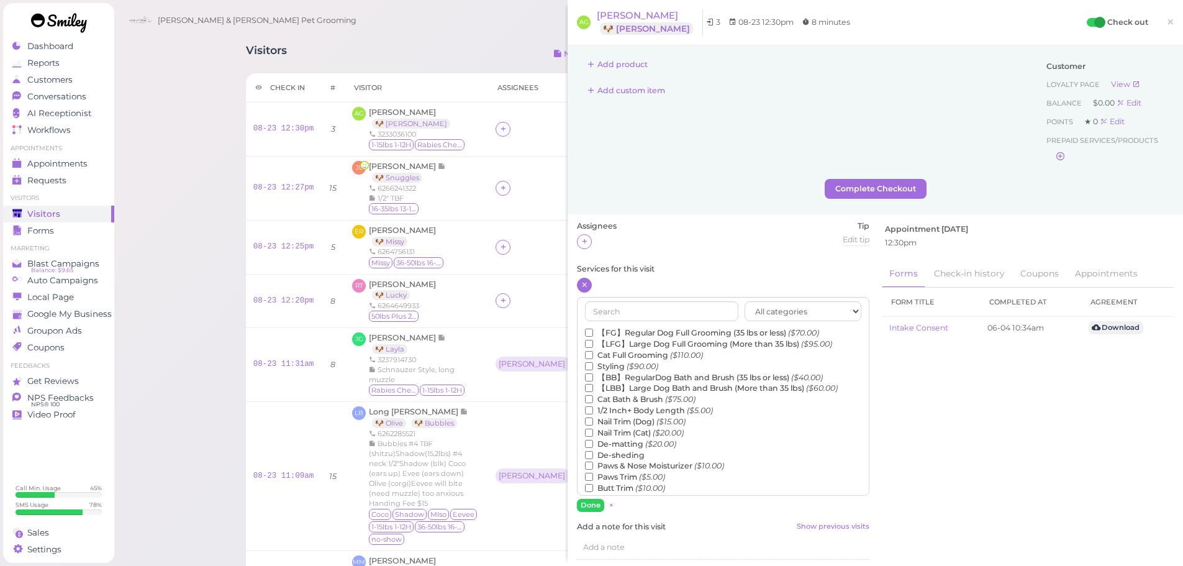
click at [605, 336] on label "【FG】Regular Dog Full Grooming (35 lbs or less) ($70.00)" at bounding box center [702, 332] width 234 height 11
click at [593, 336] on input "【FG】Regular Dog Full Grooming (35 lbs or less) ($70.00)" at bounding box center [589, 332] width 8 height 8
click at [637, 312] on input "text" at bounding box center [661, 311] width 153 height 20
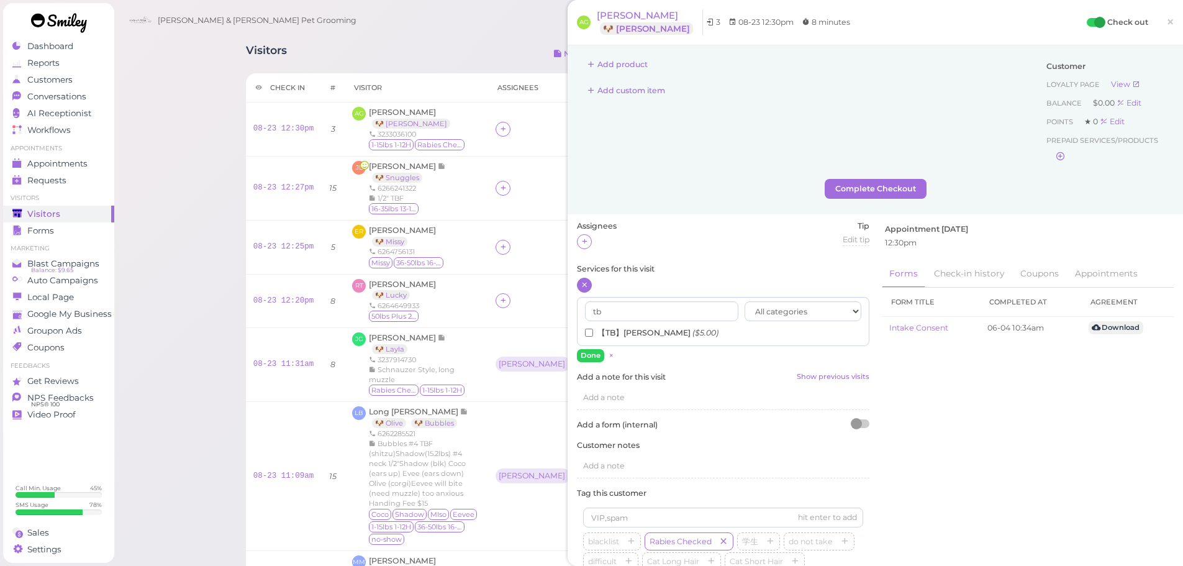
click at [634, 331] on label "【TB】Teeth Brushing ($5.00)" at bounding box center [651, 332] width 133 height 11
click at [593, 331] on input "【TB】Teeth Brushing ($5.00)" at bounding box center [589, 332] width 8 height 8
drag, startPoint x: 620, startPoint y: 310, endPoint x: 562, endPoint y: 310, distance: 57.7
click at [562, 310] on div "Visitors Notes Schedule Reports New visitor New visit alert Check-in Customer c…" at bounding box center [648, 525] width 836 height 981
click at [562, 310] on td at bounding box center [612, 301] width 249 height 54
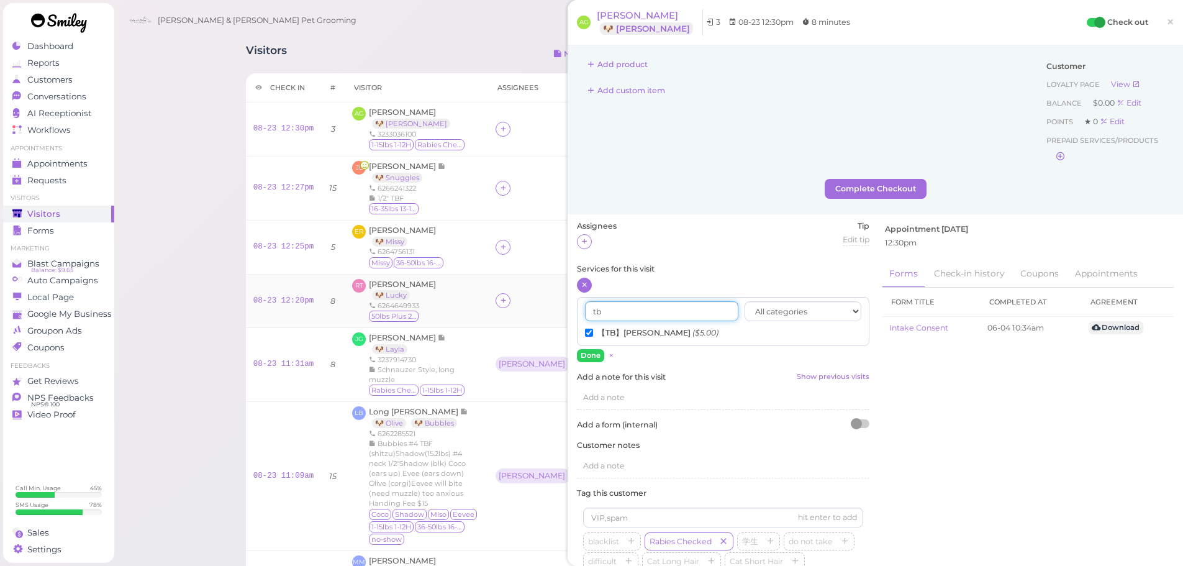
drag, startPoint x: 620, startPoint y: 315, endPoint x: 548, endPoint y: 309, distance: 72.3
click at [548, 309] on div "Visitors Notes Schedule Reports New visitor New visit alert Check-in Customer c…" at bounding box center [648, 525] width 836 height 981
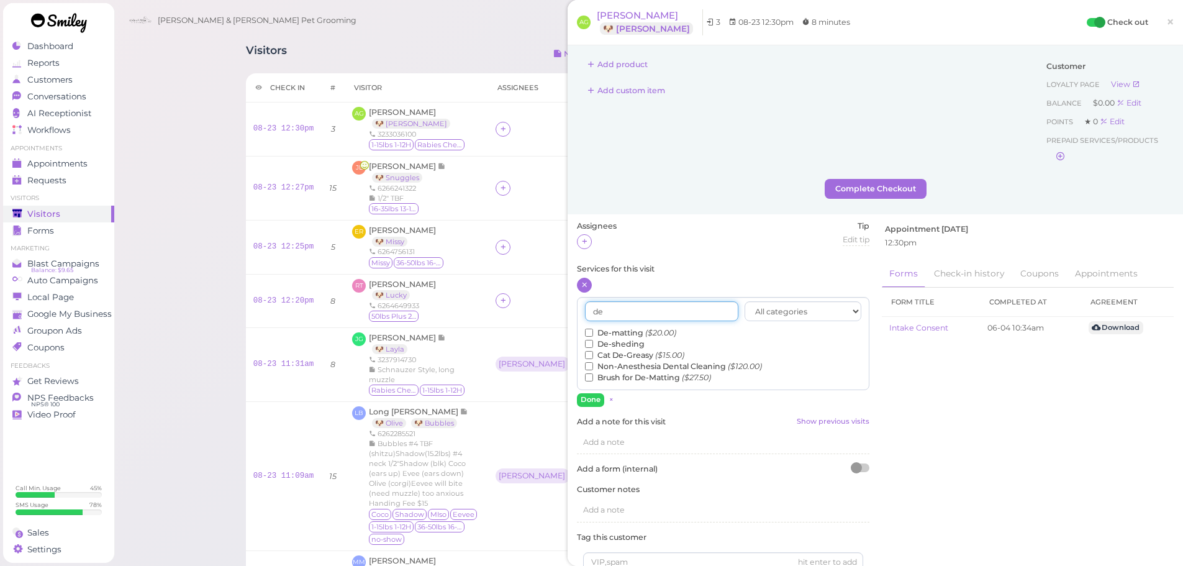
type input "de"
click at [616, 331] on label "De-matting ($20.00)" at bounding box center [630, 332] width 91 height 11
click at [593, 331] on input "De-matting ($20.00)" at bounding box center [589, 332] width 8 height 8
click at [593, 398] on button "Done" at bounding box center [590, 399] width 27 height 13
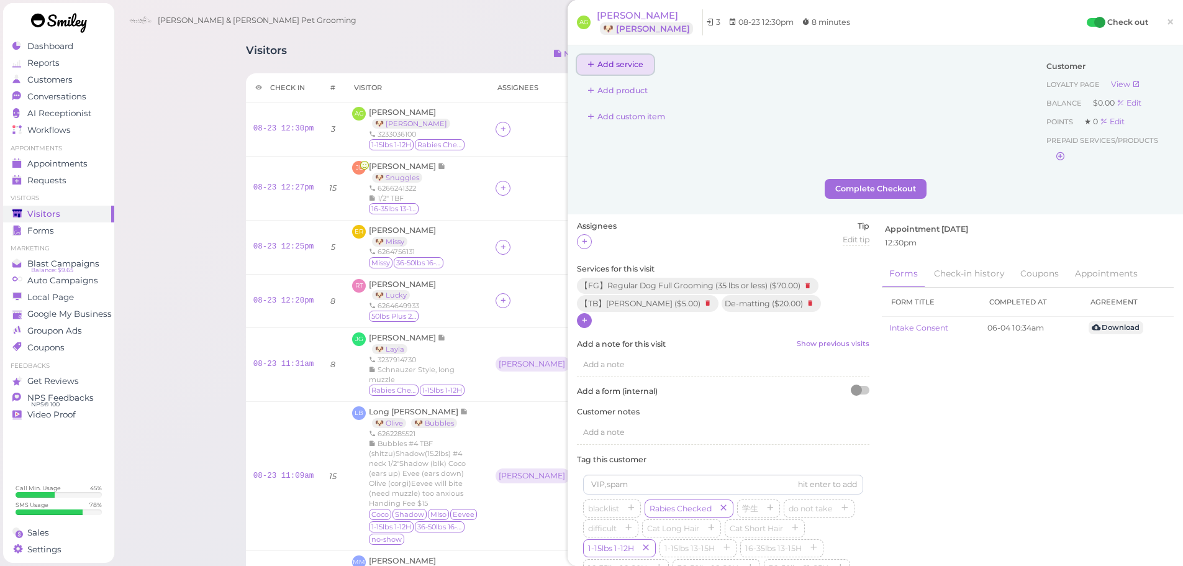
click at [618, 56] on button "Add service" at bounding box center [615, 65] width 77 height 20
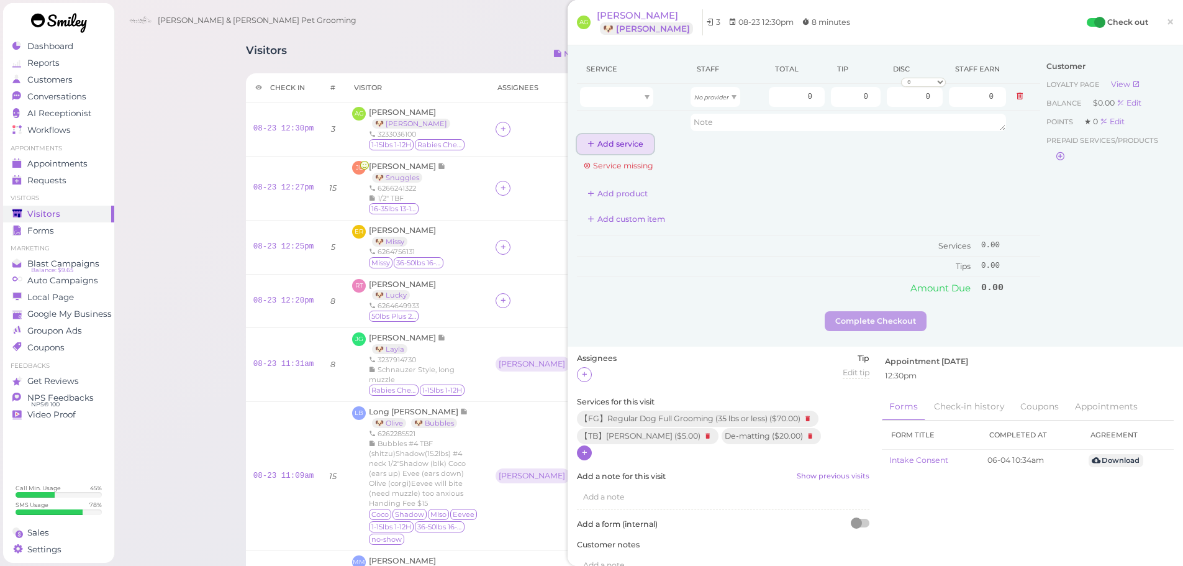
click at [616, 139] on button "Add service" at bounding box center [615, 144] width 77 height 20
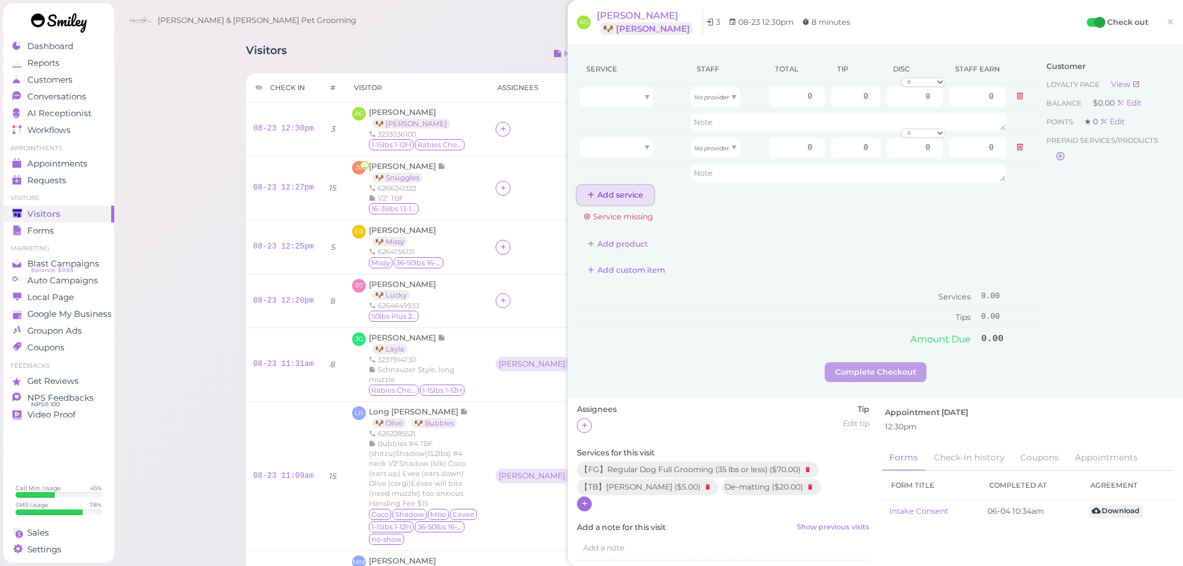
click at [611, 197] on button "Add service" at bounding box center [615, 195] width 77 height 20
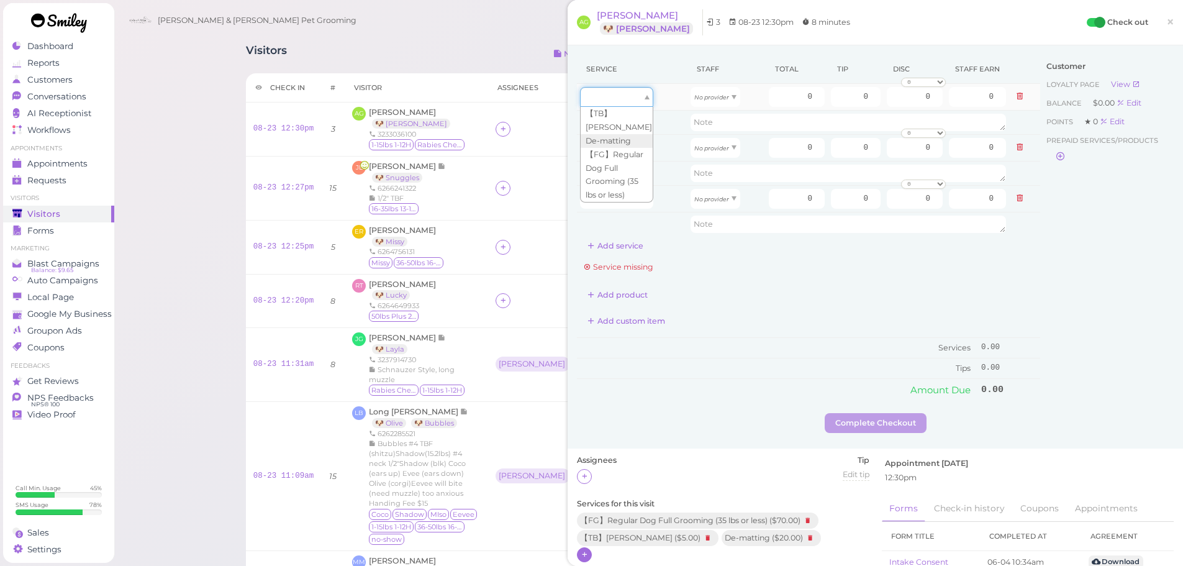
click at [623, 102] on div at bounding box center [616, 97] width 73 height 20
type input "70.00"
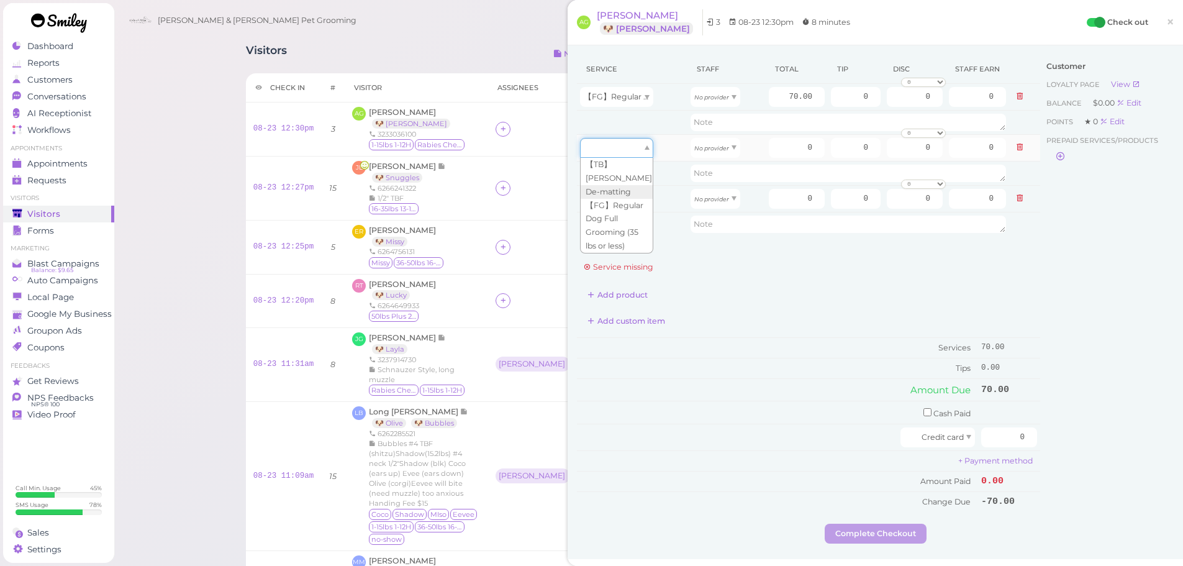
click at [626, 150] on div at bounding box center [616, 148] width 73 height 20
type input "5.00"
click at [613, 201] on div at bounding box center [616, 199] width 73 height 20
type input "20.00"
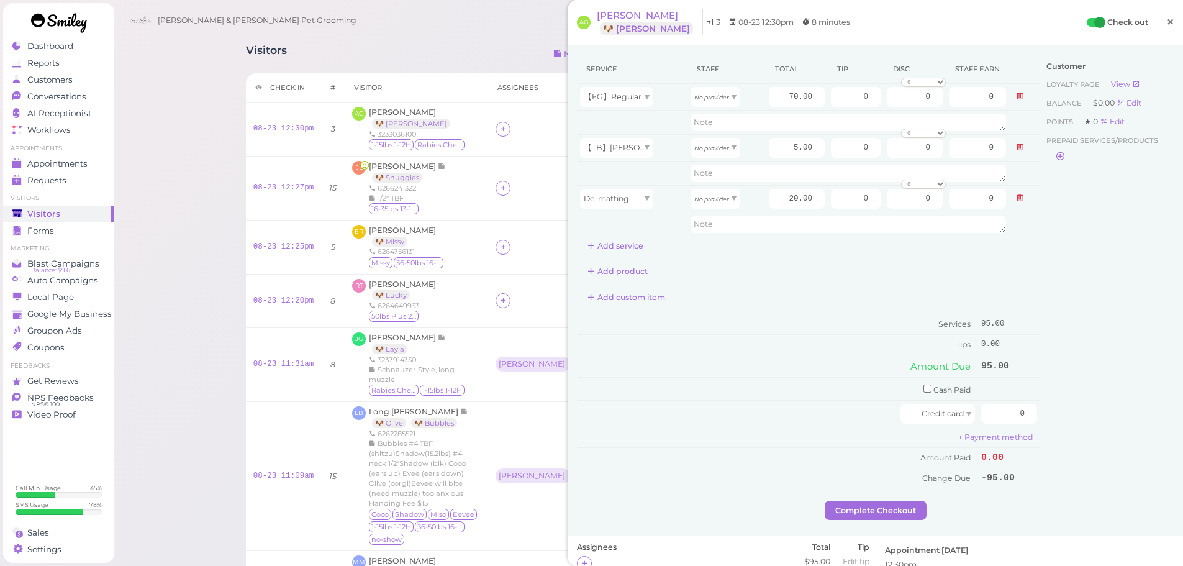
click at [1165, 17] on link "×" at bounding box center [1169, 22] width 23 height 29
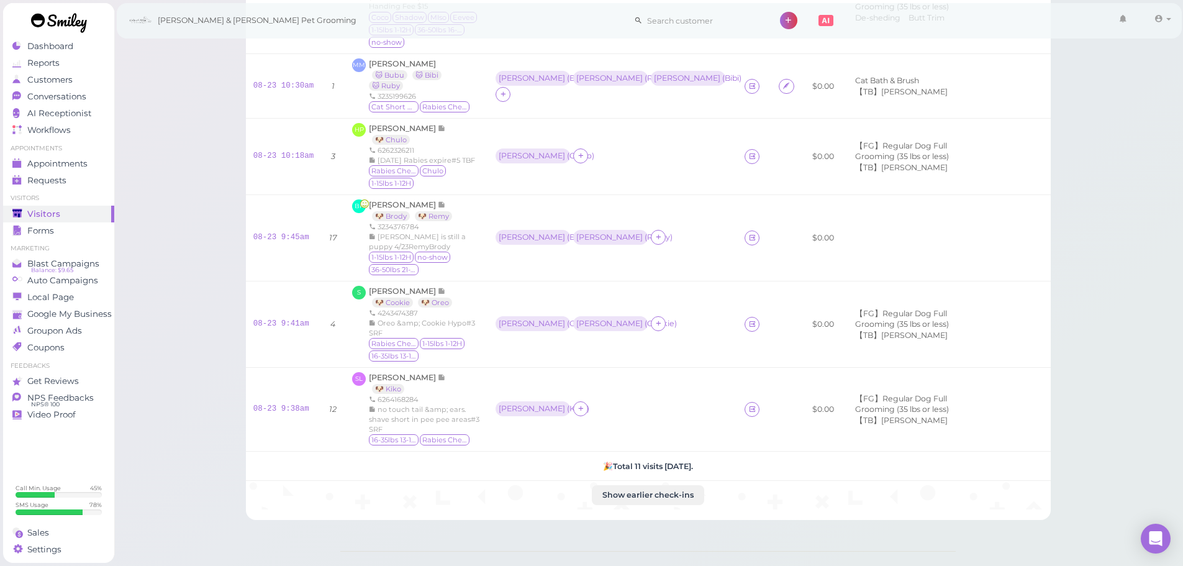
scroll to position [600, 0]
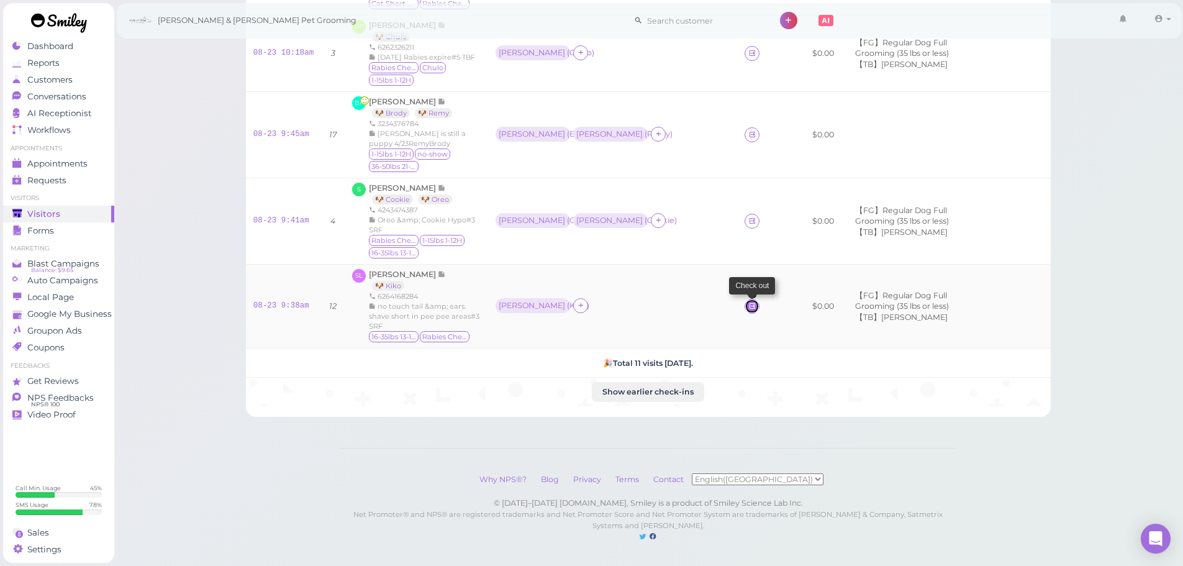
click at [748, 301] on icon at bounding box center [752, 305] width 8 height 9
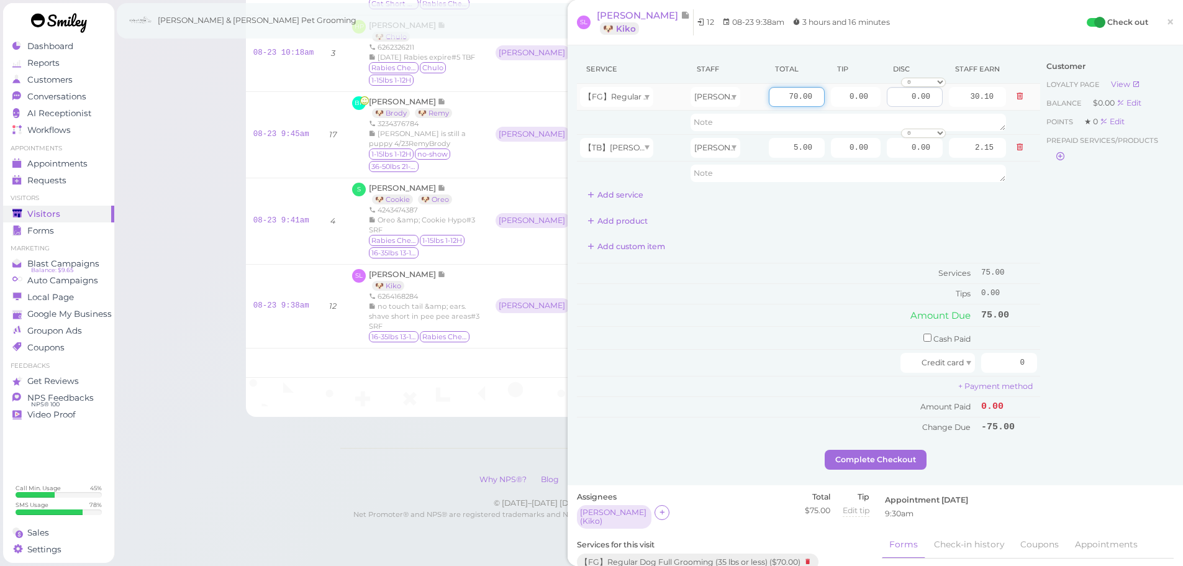
drag, startPoint x: 874, startPoint y: 104, endPoint x: 882, endPoint y: 104, distance: 8.1
click at [882, 104] on tr "【FG】Regular Dog Full Grooming (35 lbs or less) Rebecca 70.00 0.00 0.00 0 10% of…" at bounding box center [808, 97] width 463 height 27
type input "85"
type input "36.55"
drag, startPoint x: 837, startPoint y: 91, endPoint x: 899, endPoint y: 102, distance: 62.5
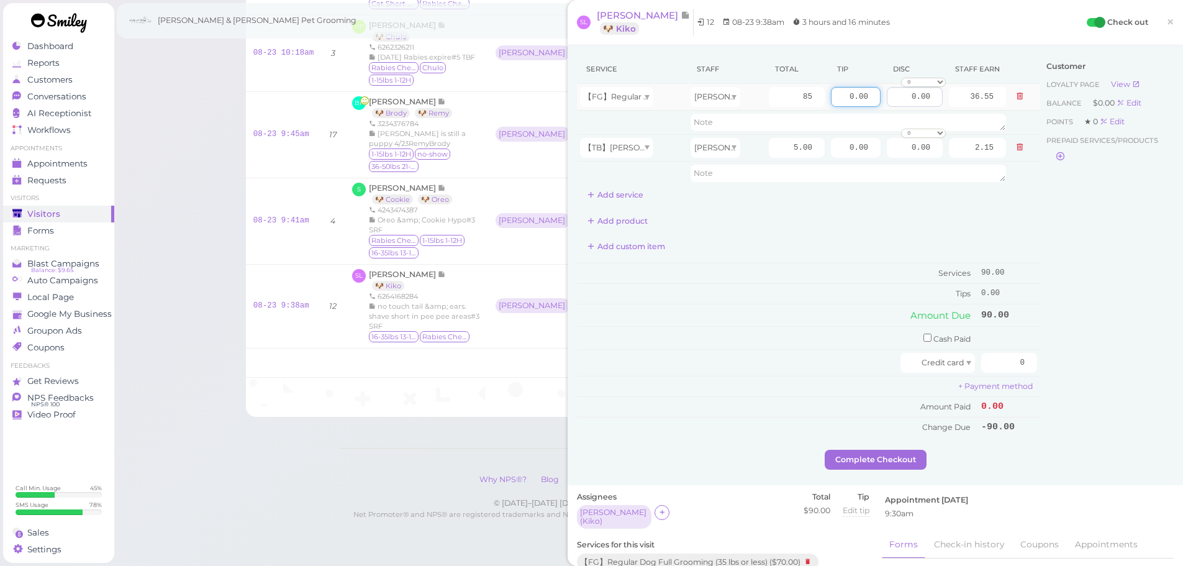
click at [899, 102] on tr "【FG】Regular Dog Full Grooming (35 lbs or less) Rebecca 85 0.00 0.00 0 10% off 1…" at bounding box center [808, 97] width 463 height 27
type input "10"
click at [1059, 254] on div "Customer Loyalty page View Balance $0.00 Edit Points ★ 0 Edit Prepaid services/…" at bounding box center [1106, 252] width 133 height 395
drag, startPoint x: 1002, startPoint y: 369, endPoint x: 1039, endPoint y: 363, distance: 37.3
click at [1039, 363] on div "Service Staff Total Tip Disc Staff earn 【FG】Regular Dog Full Grooming (35 lbs o…" at bounding box center [875, 252] width 597 height 395
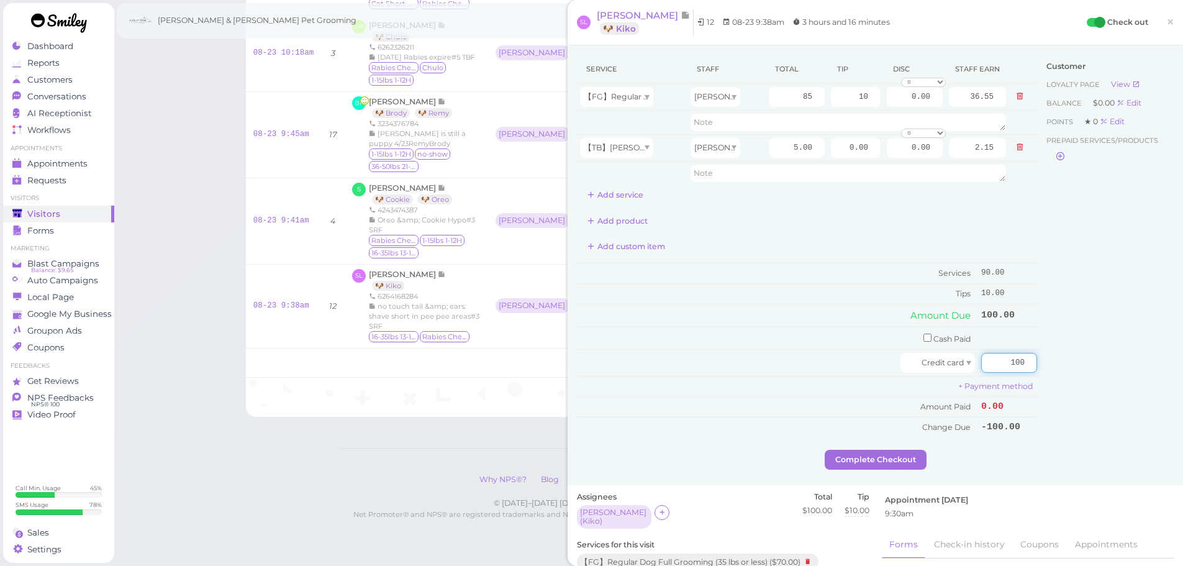
type input "100"
click at [1056, 361] on div "Customer Loyalty page View Balance $0.00 Edit Points ★ 0 Edit Prepaid services/…" at bounding box center [1106, 252] width 133 height 395
click at [881, 461] on button "Complete Checkout" at bounding box center [875, 459] width 102 height 20
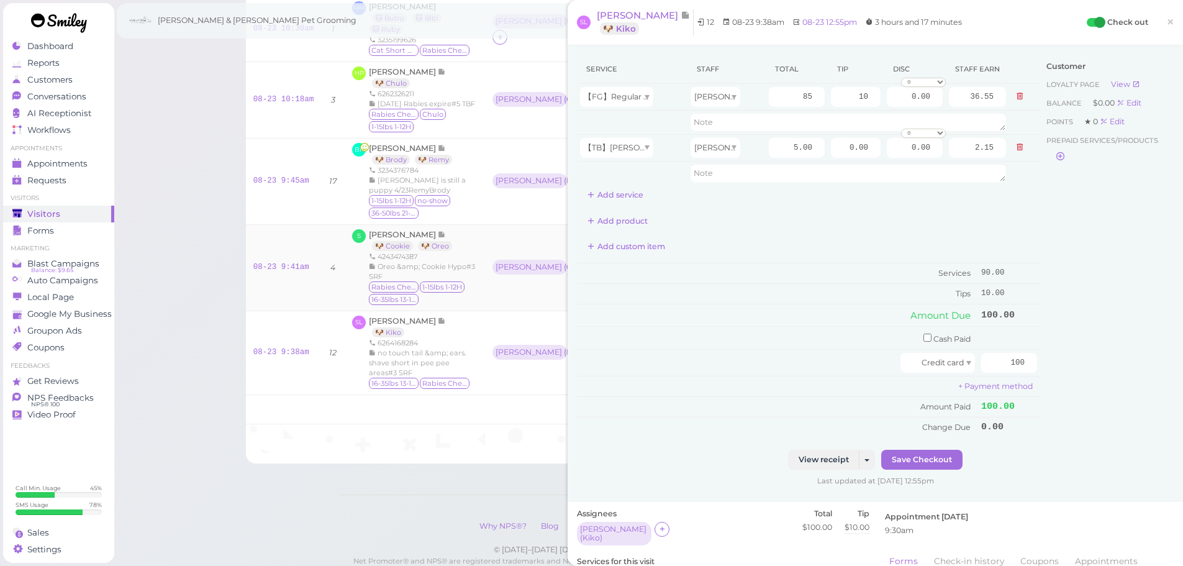
scroll to position [610, 0]
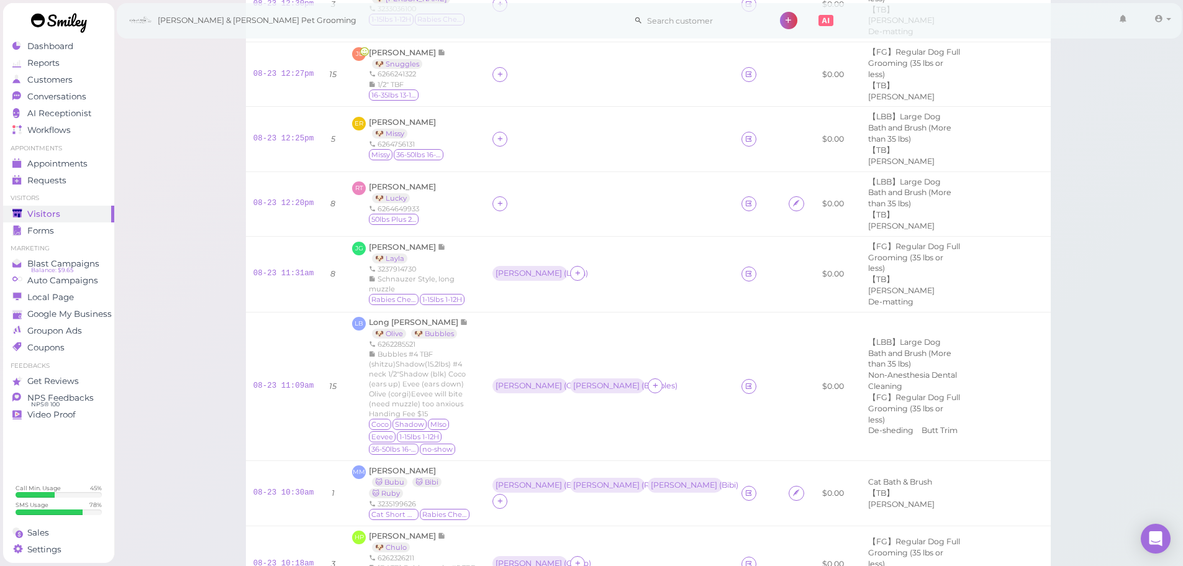
scroll to position [0, 0]
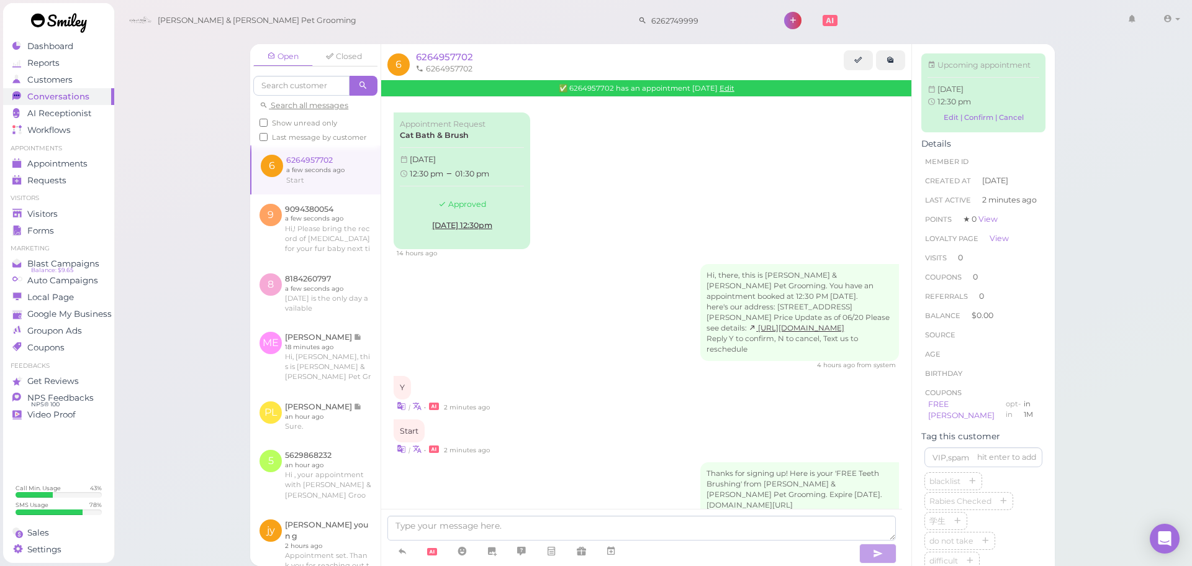
scroll to position [69, 0]
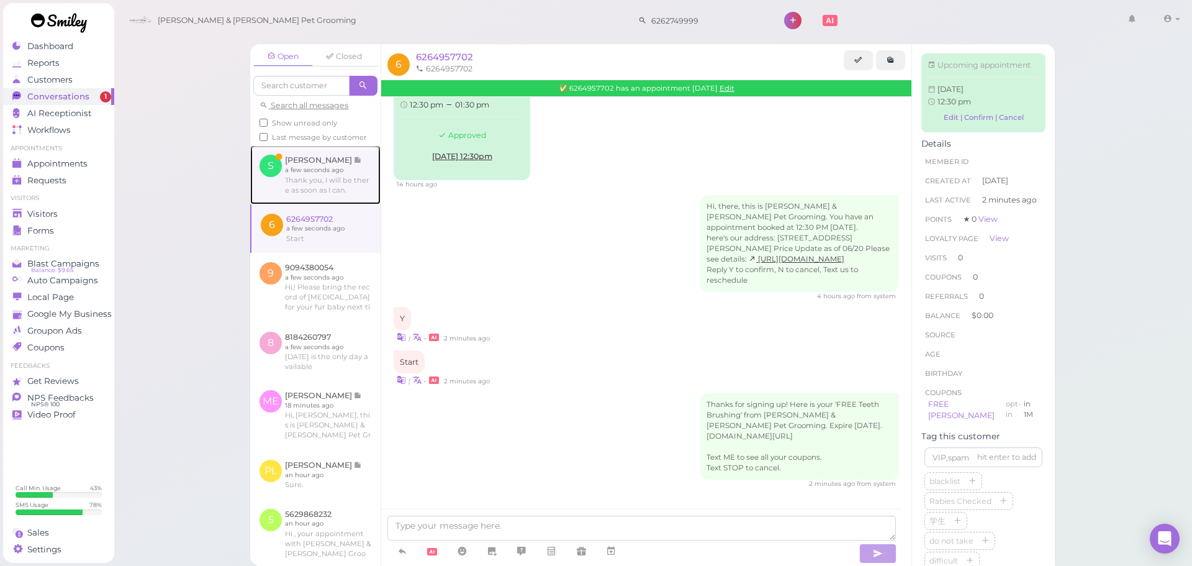
click at [331, 175] on link at bounding box center [315, 174] width 130 height 58
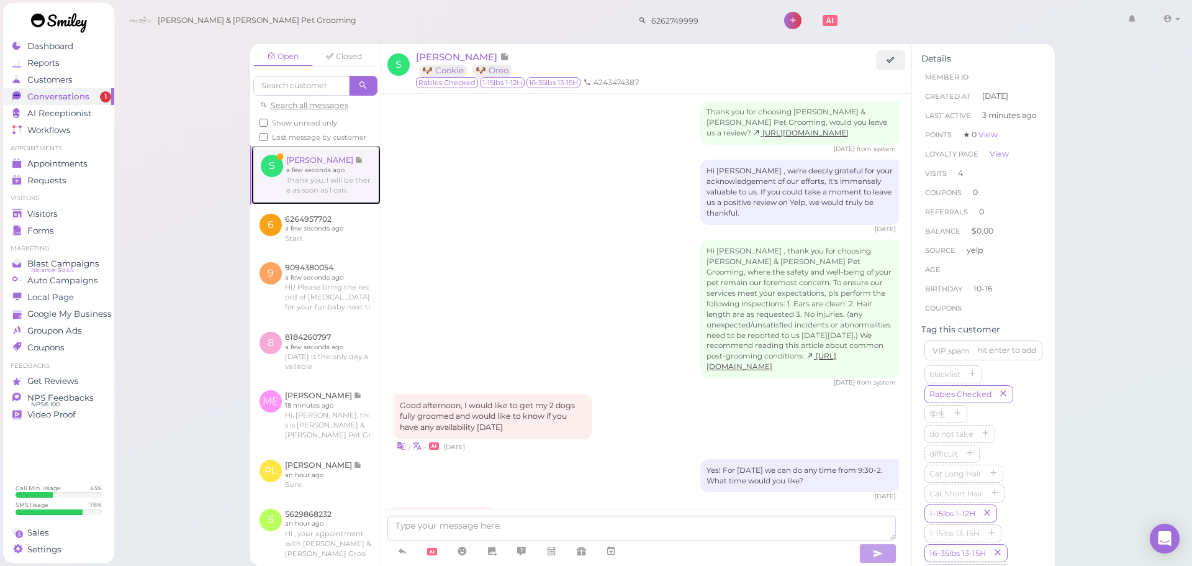
scroll to position [1787, 0]
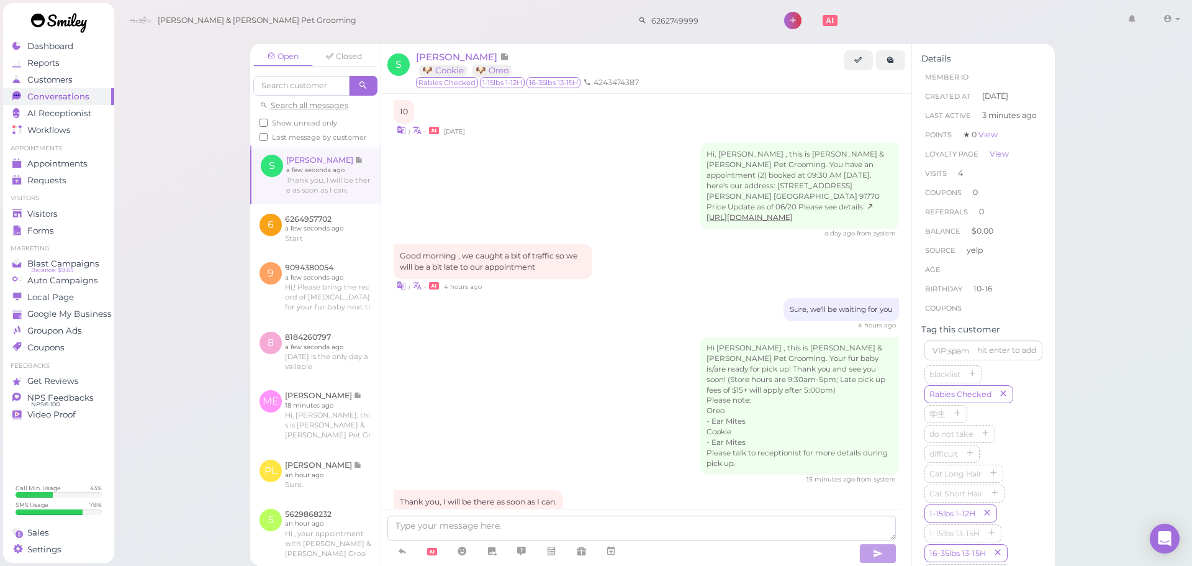
drag, startPoint x: 525, startPoint y: 316, endPoint x: 572, endPoint y: 562, distance: 250.8
click at [526, 336] on div "Hi [PERSON_NAME] , this is [PERSON_NAME] & [PERSON_NAME] Pet Grooming. Your fur…" at bounding box center [646, 410] width 505 height 148
click at [548, 527] on textarea at bounding box center [641, 527] width 508 height 25
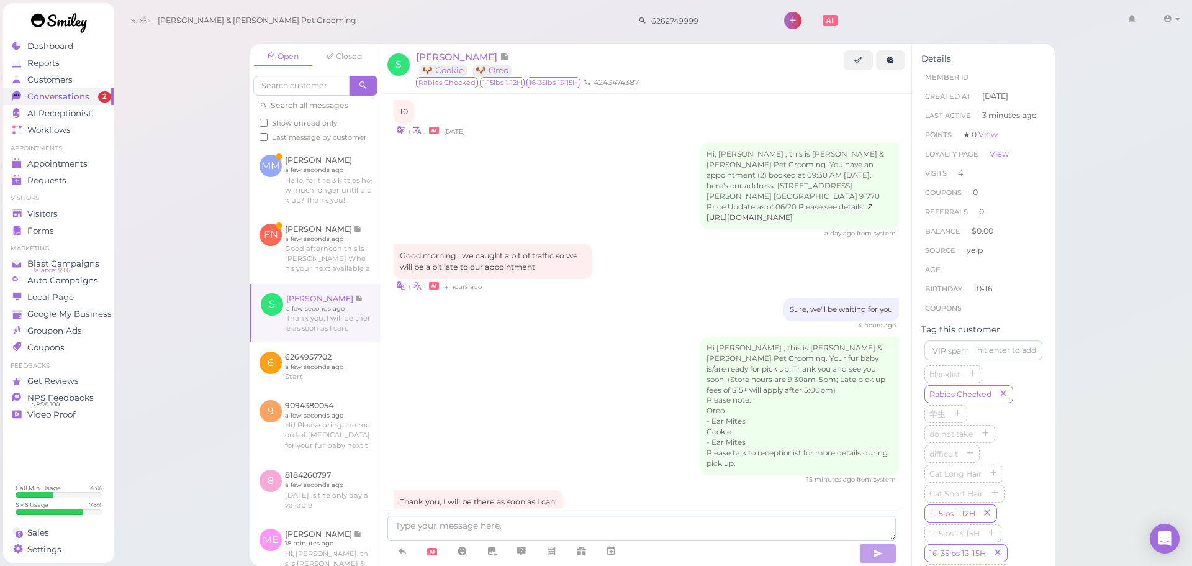
click at [564, 407] on div "Hi Stephanie , this is Cody & Miley Pet Grooming. Your fur baby is/are ready fo…" at bounding box center [646, 410] width 505 height 148
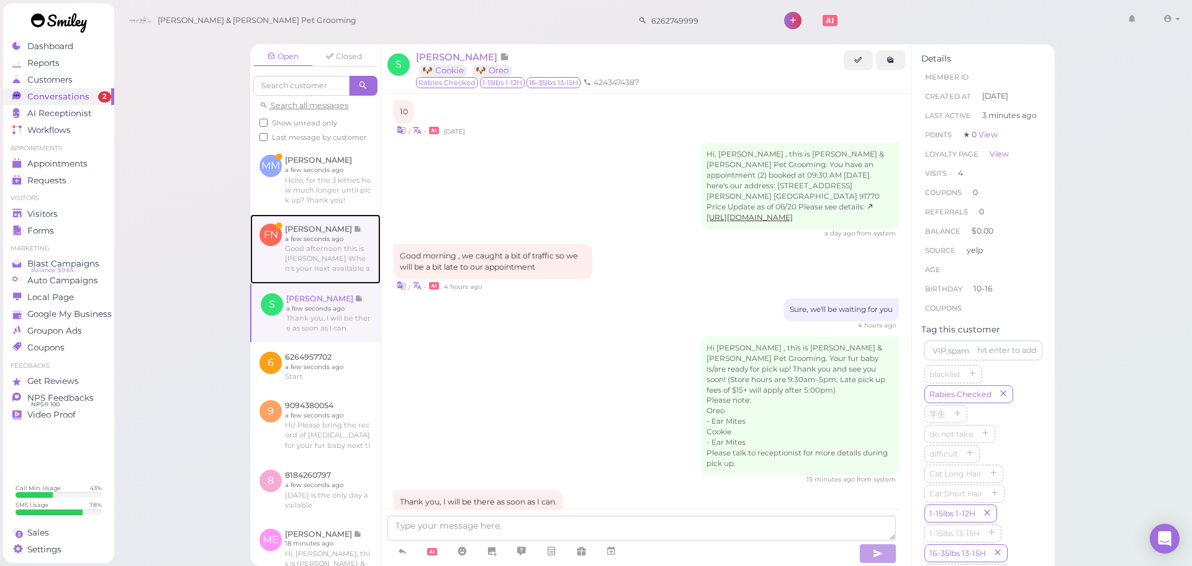
click at [286, 249] on link at bounding box center [315, 249] width 130 height 70
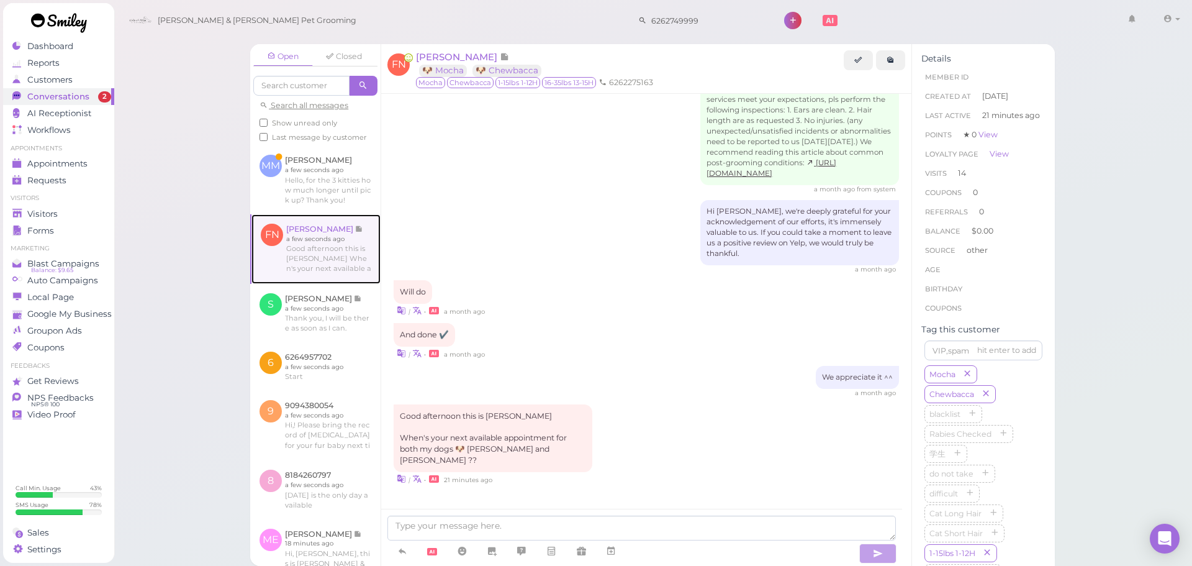
scroll to position [1688, 0]
click at [444, 50] on div "FN Fausto Navarro 🐶 Mocha 🐶 Chewbacca Mocha Chewbacca 1-15lbs 1-12H 16-35lbs 13…" at bounding box center [646, 69] width 530 height 50
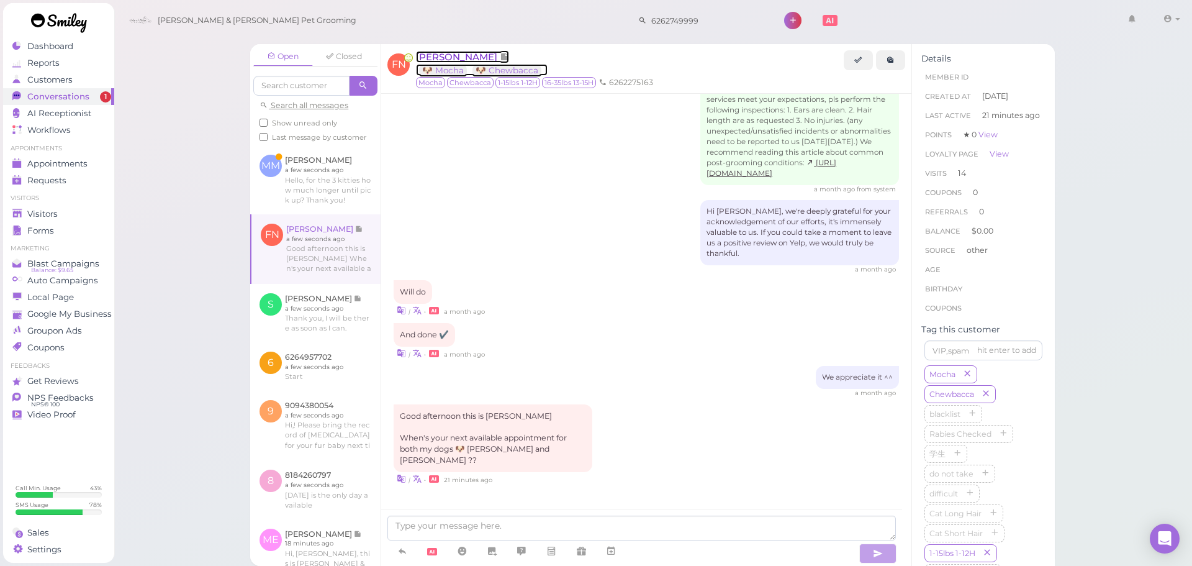
click at [446, 53] on span "[PERSON_NAME]" at bounding box center [458, 57] width 84 height 12
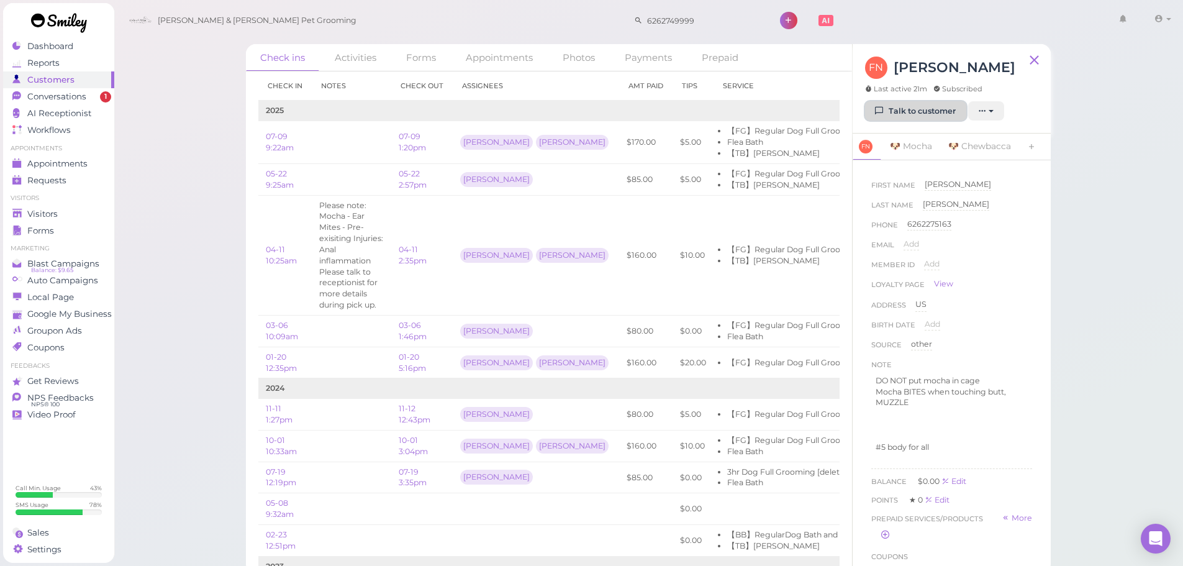
click at [883, 115] on icon at bounding box center [879, 110] width 8 height 9
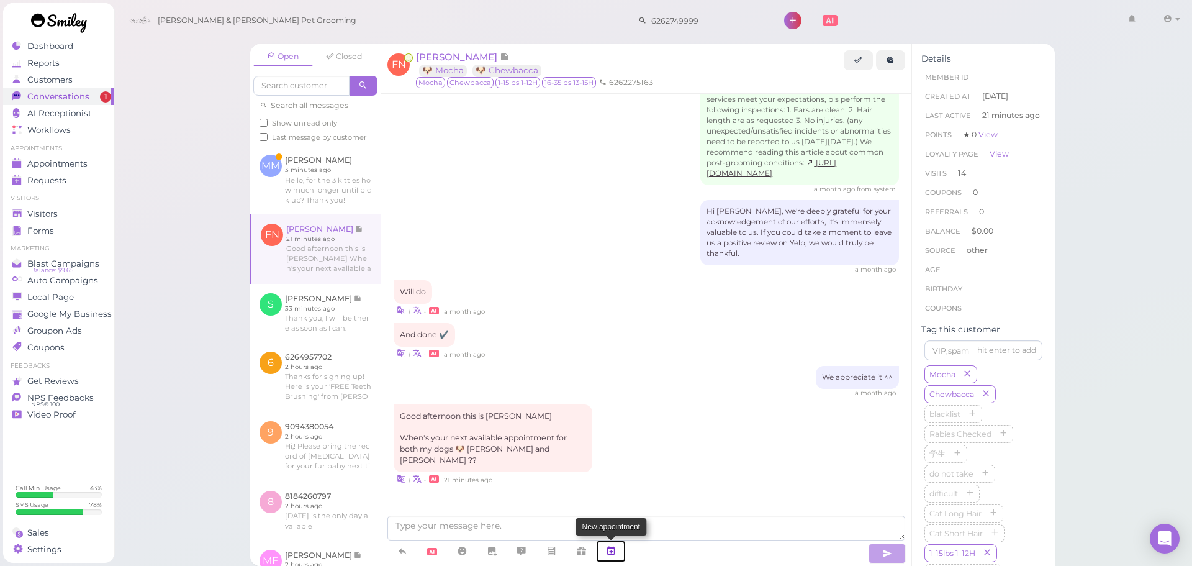
click at [618, 550] on link at bounding box center [611, 551] width 30 height 22
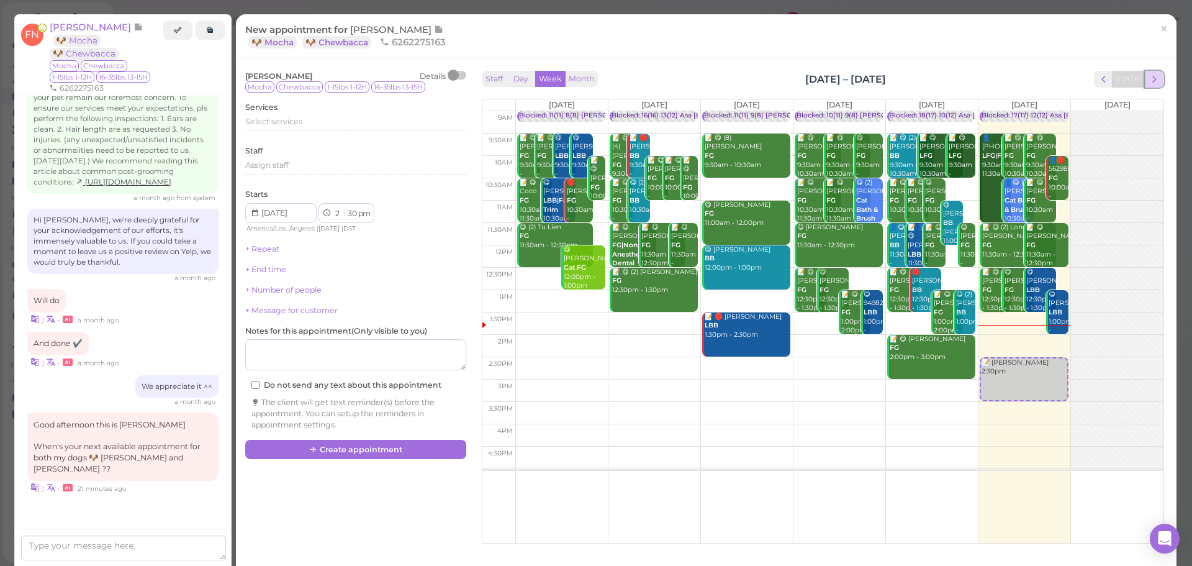
click at [1148, 77] on span "next" at bounding box center [1154, 79] width 12 height 12
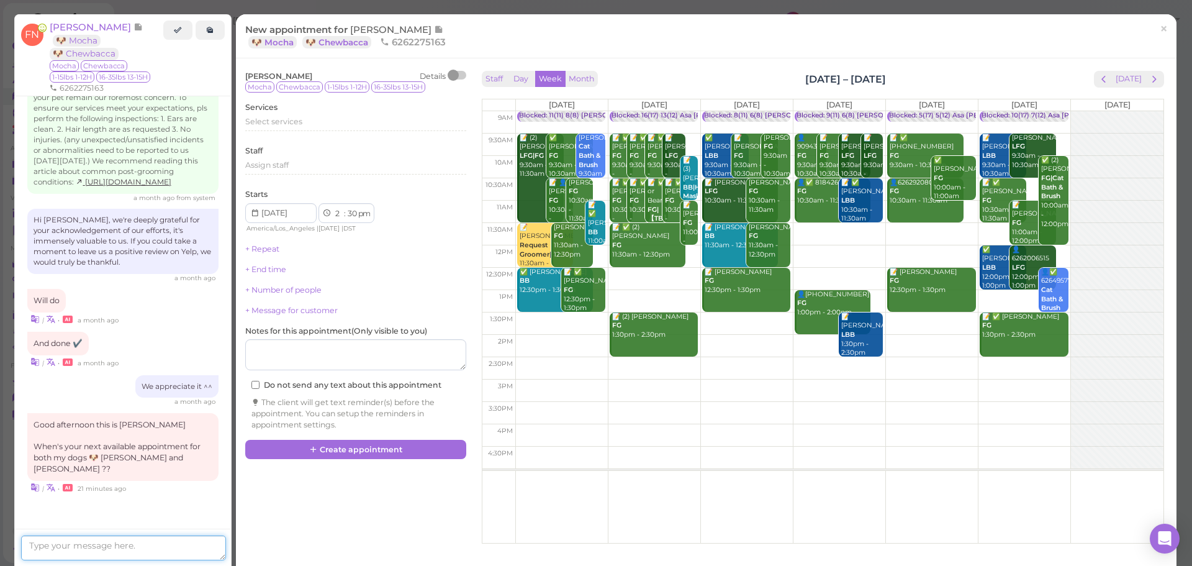
click at [112, 543] on textarea at bounding box center [123, 547] width 205 height 25
click at [86, 545] on textarea "Next Wedensay, does that work for you?" at bounding box center [123, 547] width 205 height 25
type textarea "Next Wedenday, does that work for you?"
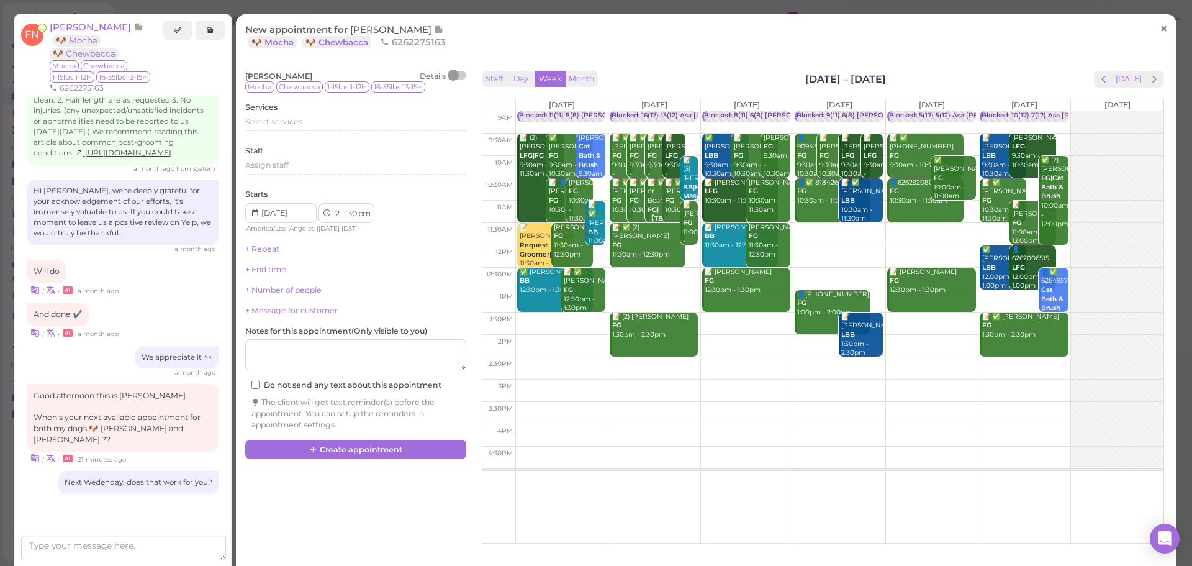
click at [1156, 38] on link "×" at bounding box center [1163, 29] width 23 height 29
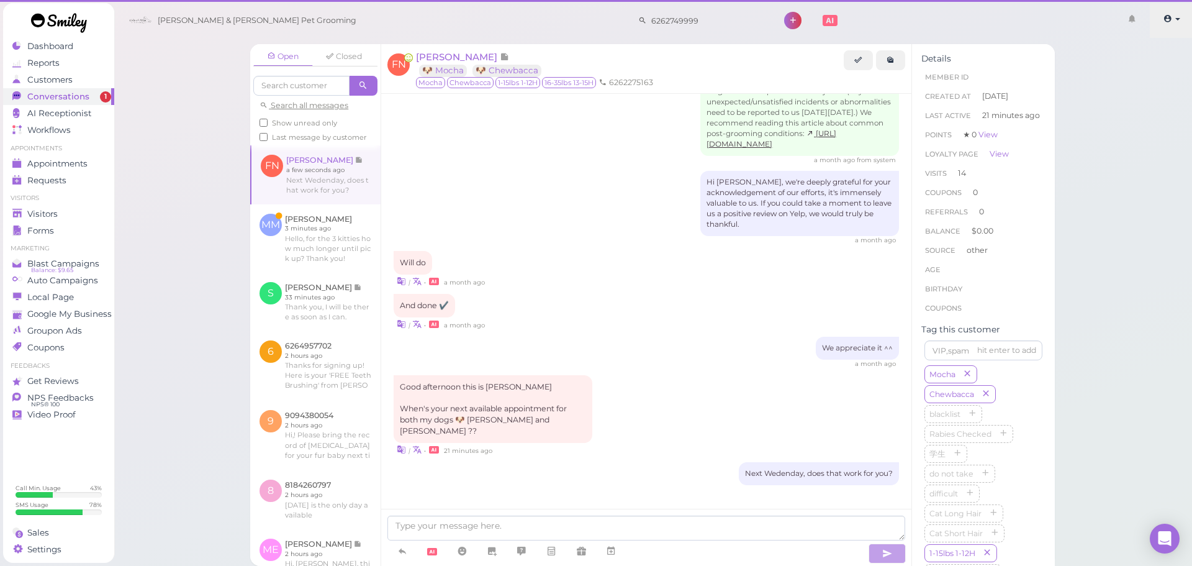
scroll to position [1717, 0]
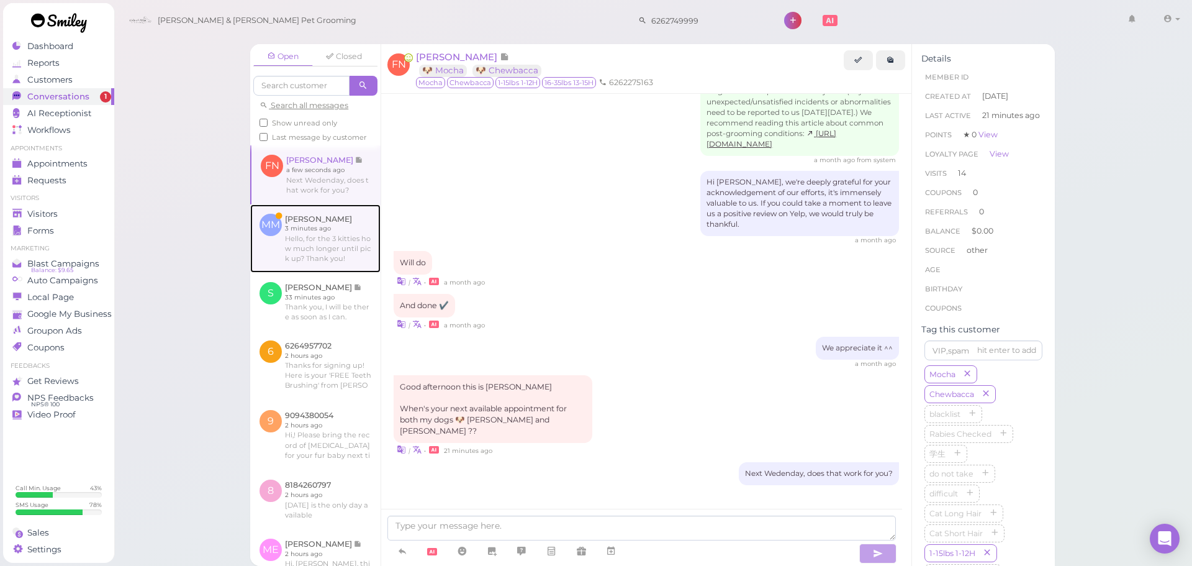
click at [300, 273] on link at bounding box center [315, 238] width 130 height 68
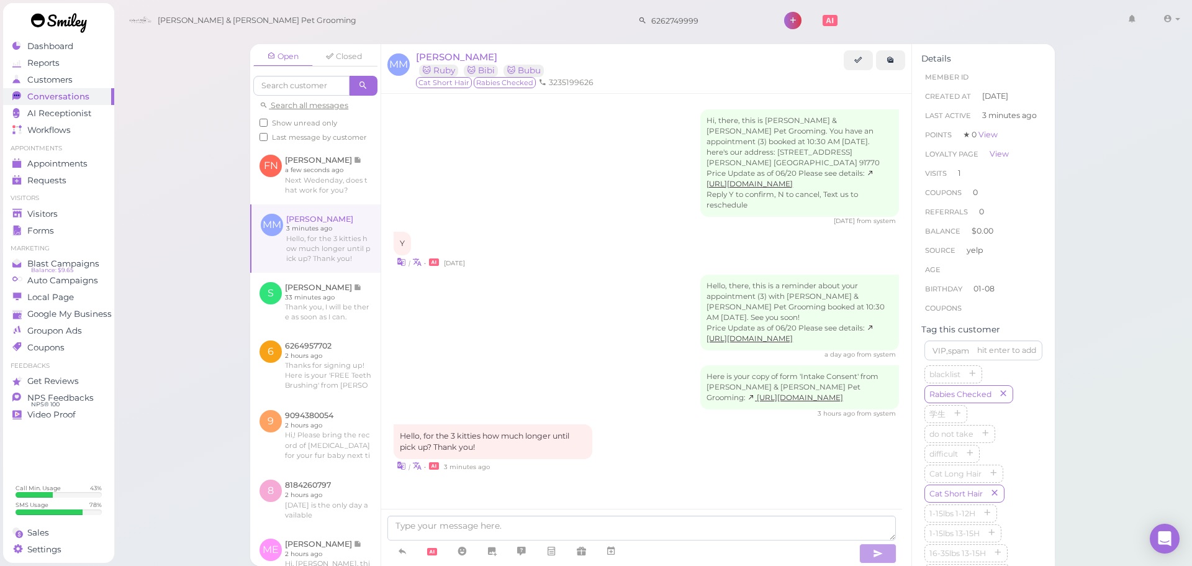
click at [572, 359] on div "a day ago from system" at bounding box center [646, 354] width 505 height 9
click at [512, 524] on textarea at bounding box center [641, 527] width 508 height 25
type textarea "Let me check with our groomers"
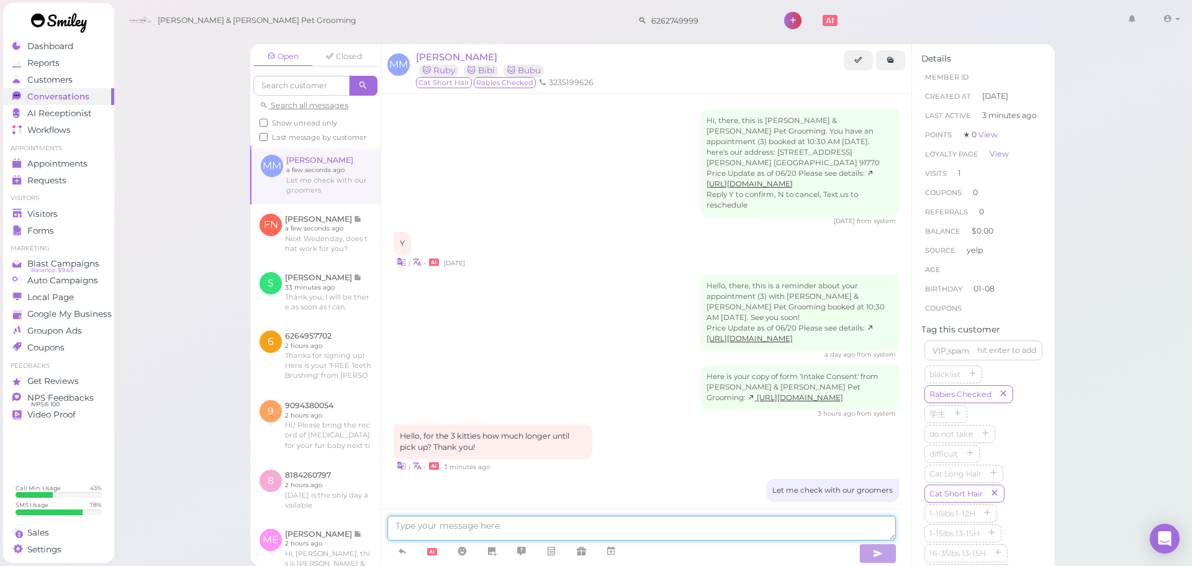
scroll to position [27, 0]
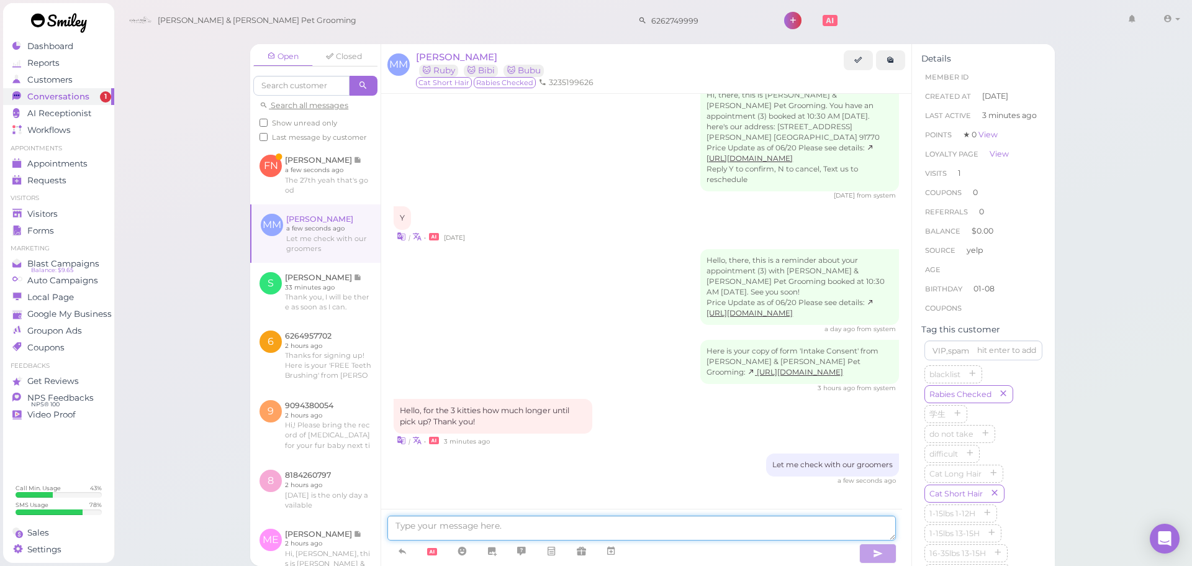
click at [498, 534] on textarea at bounding box center [641, 527] width 508 height 25
type textarea "They will be ready for pick up at 2:40pm/"
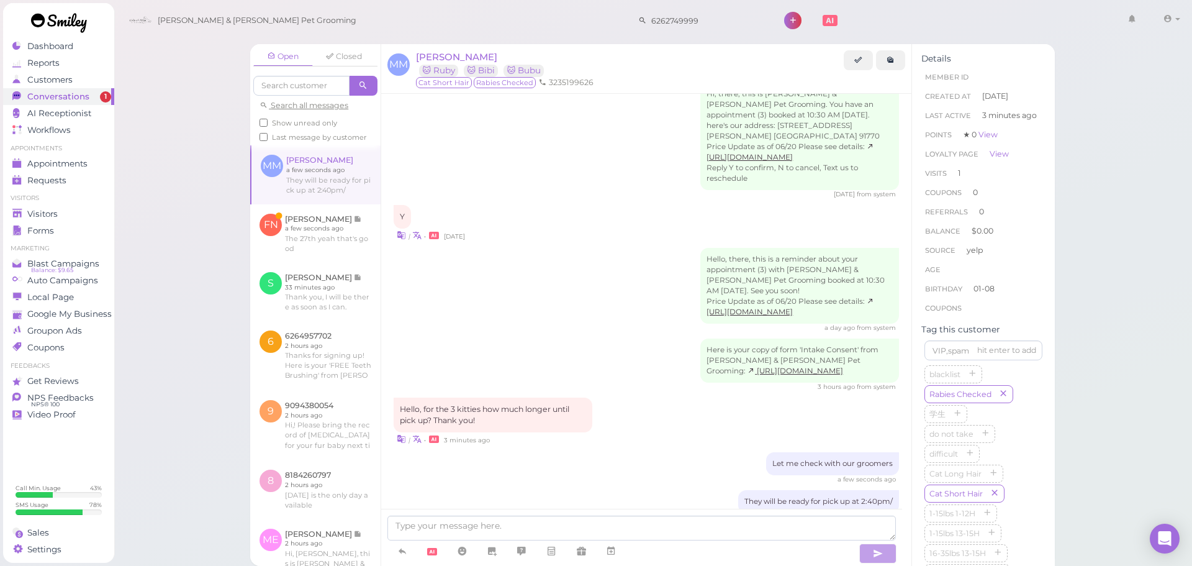
scroll to position [65, 0]
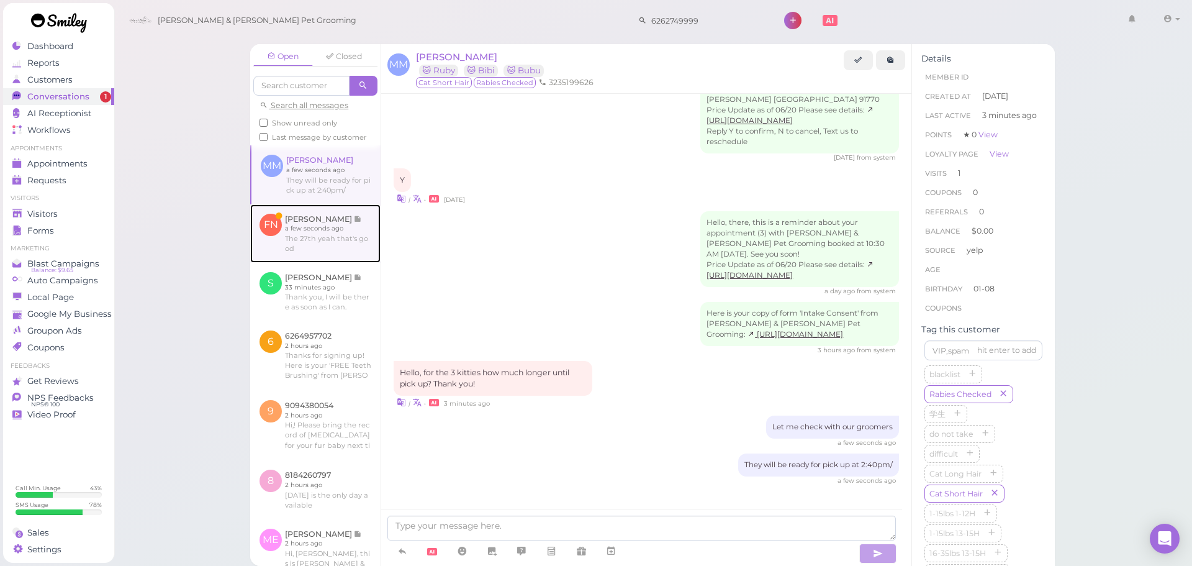
click at [327, 227] on link at bounding box center [315, 233] width 130 height 58
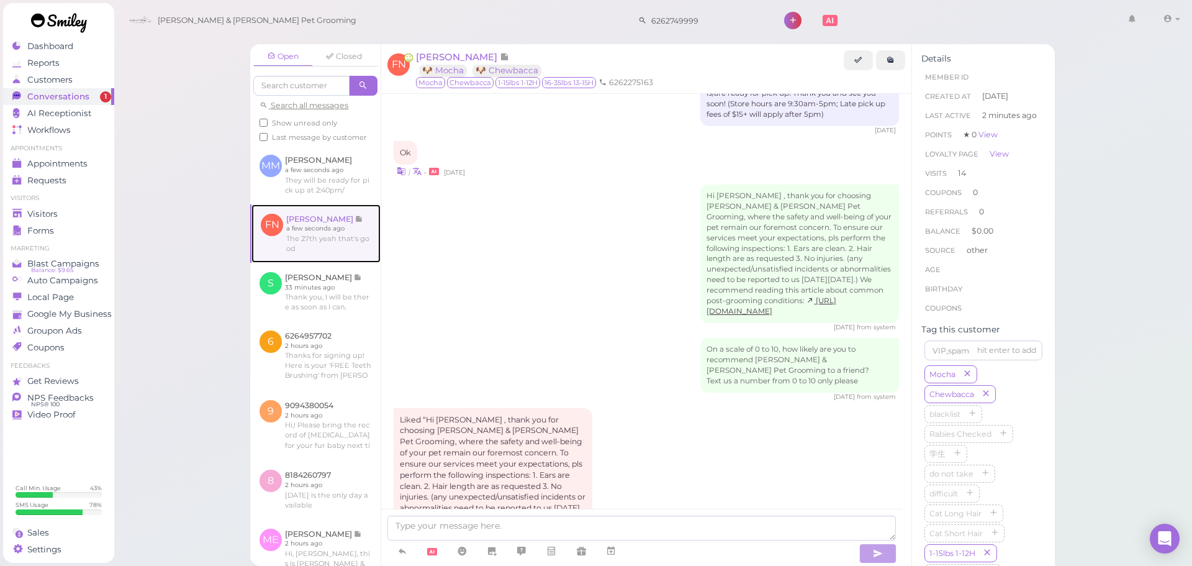
scroll to position [1651, 0]
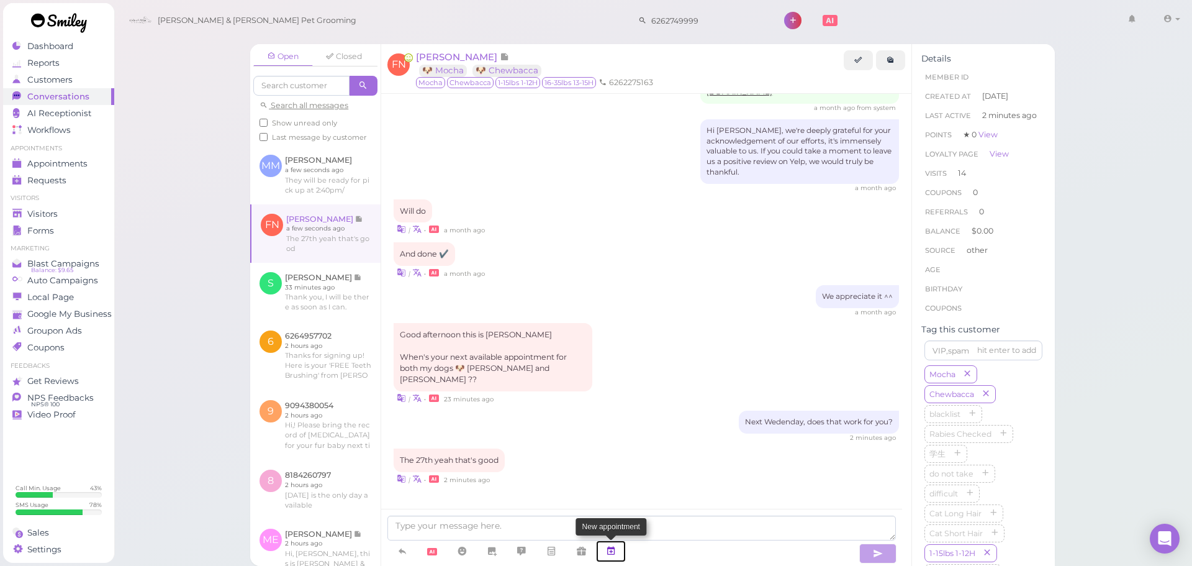
click at [620, 548] on link at bounding box center [611, 551] width 30 height 22
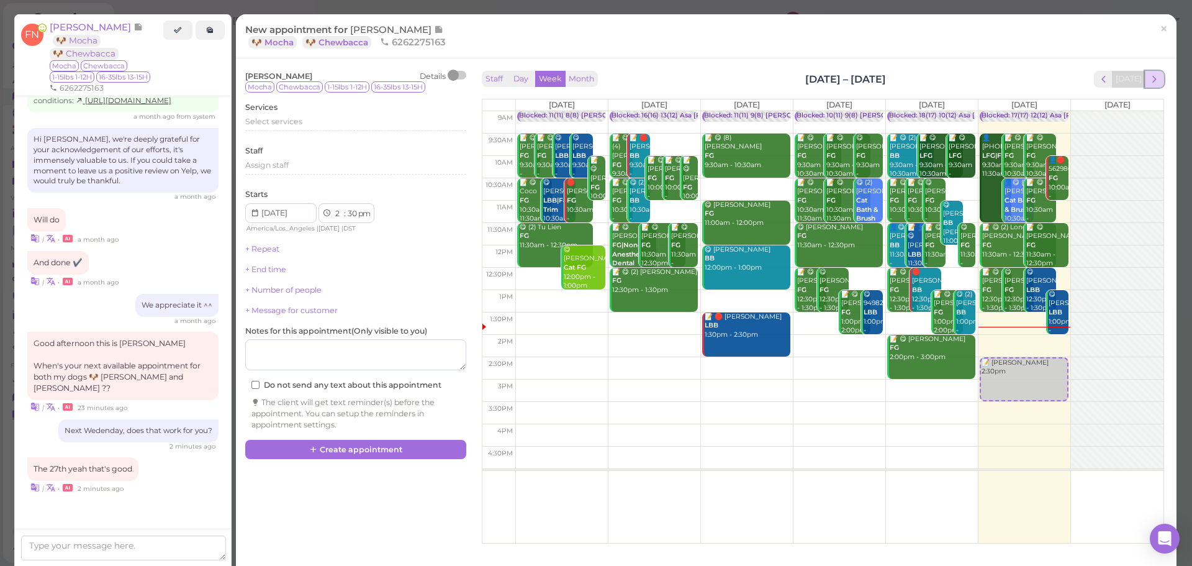
click at [1148, 74] on span "next" at bounding box center [1154, 79] width 12 height 12
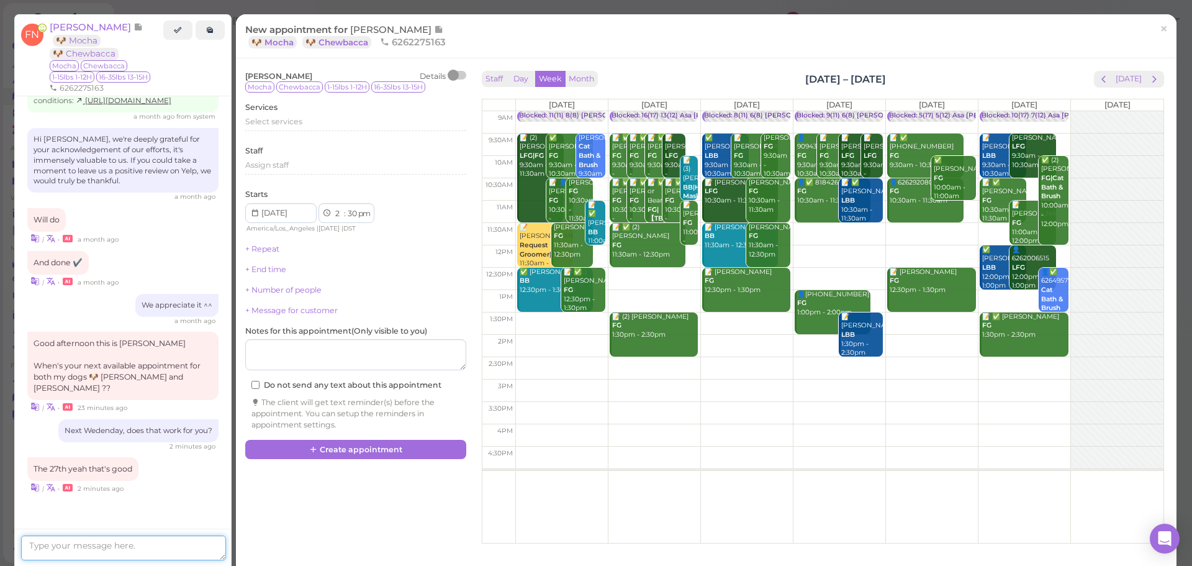
click at [196, 542] on textarea at bounding box center [123, 547] width 205 height 25
type textarea "How about 9:30am on 27th Wedenesday?"
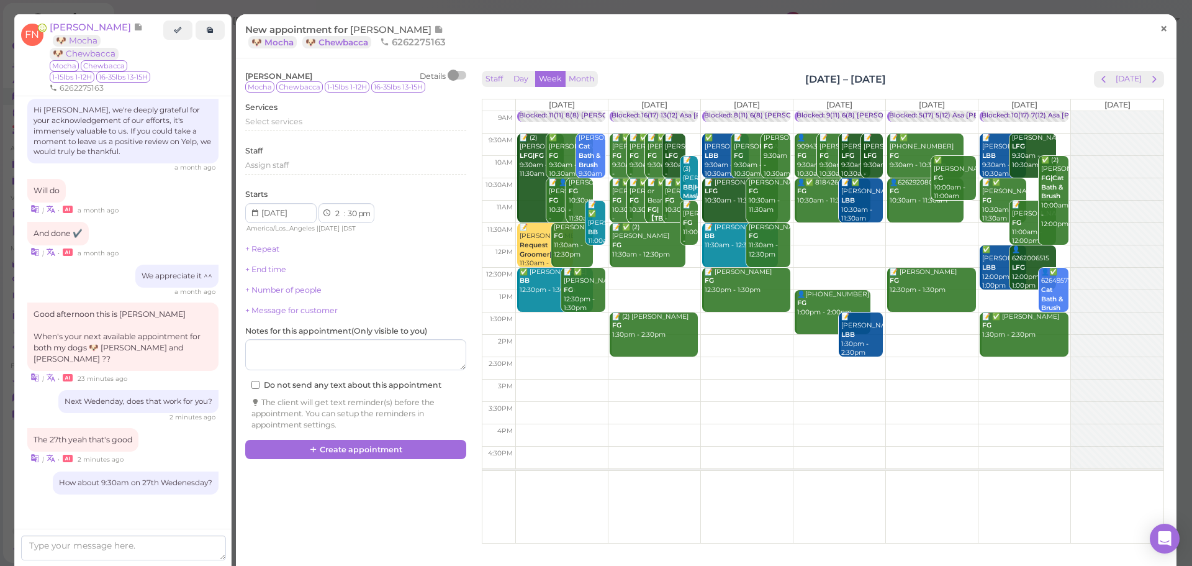
click at [1160, 29] on link "×" at bounding box center [1163, 29] width 23 height 29
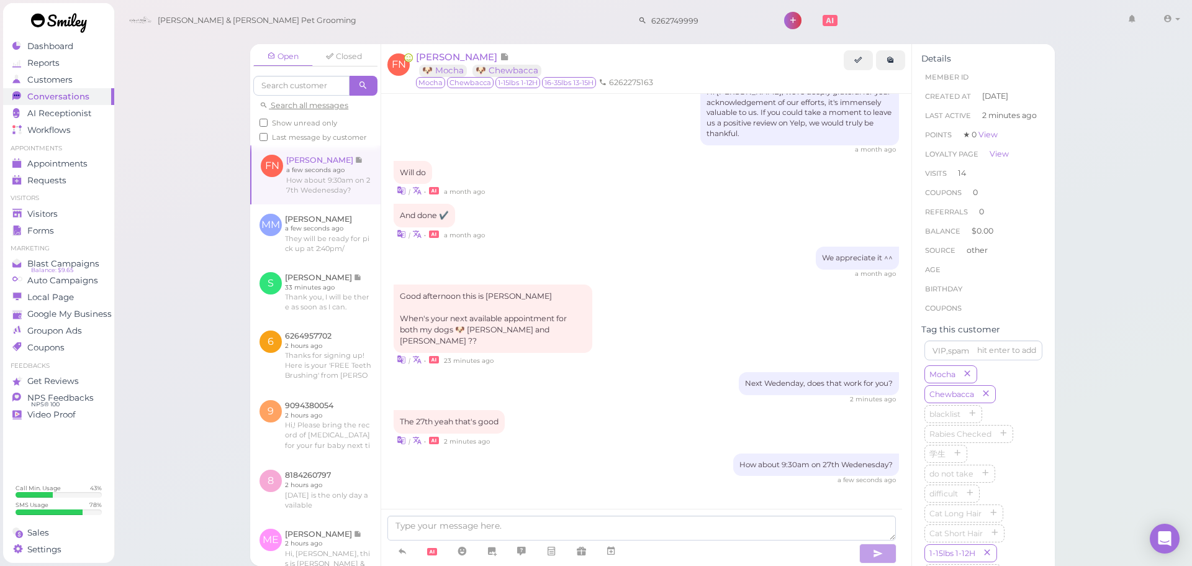
scroll to position [1684, 0]
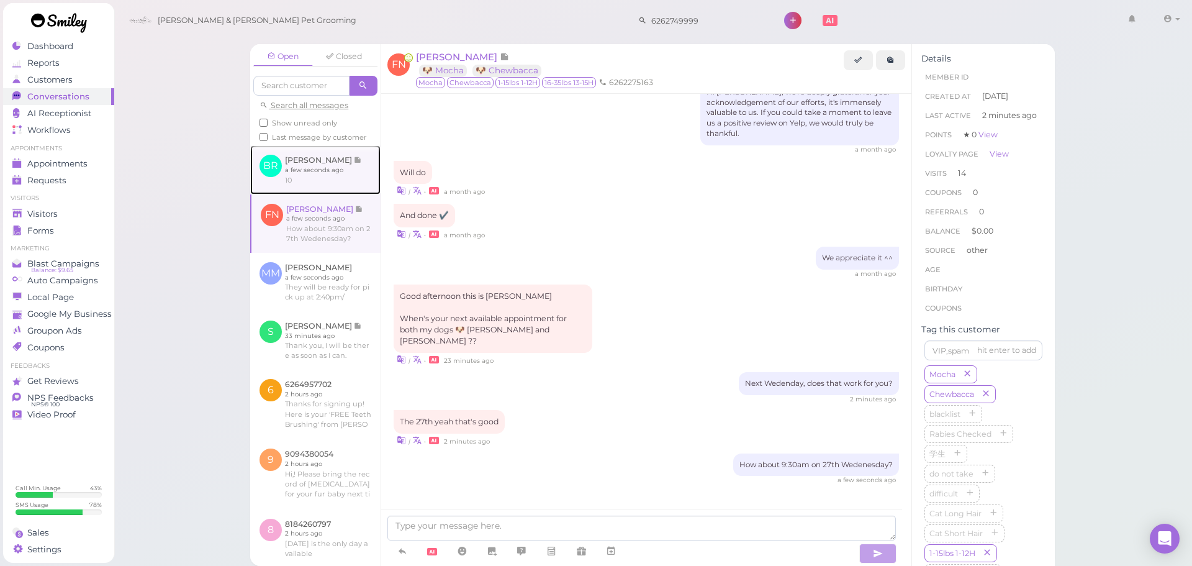
click at [337, 166] on link at bounding box center [315, 169] width 130 height 48
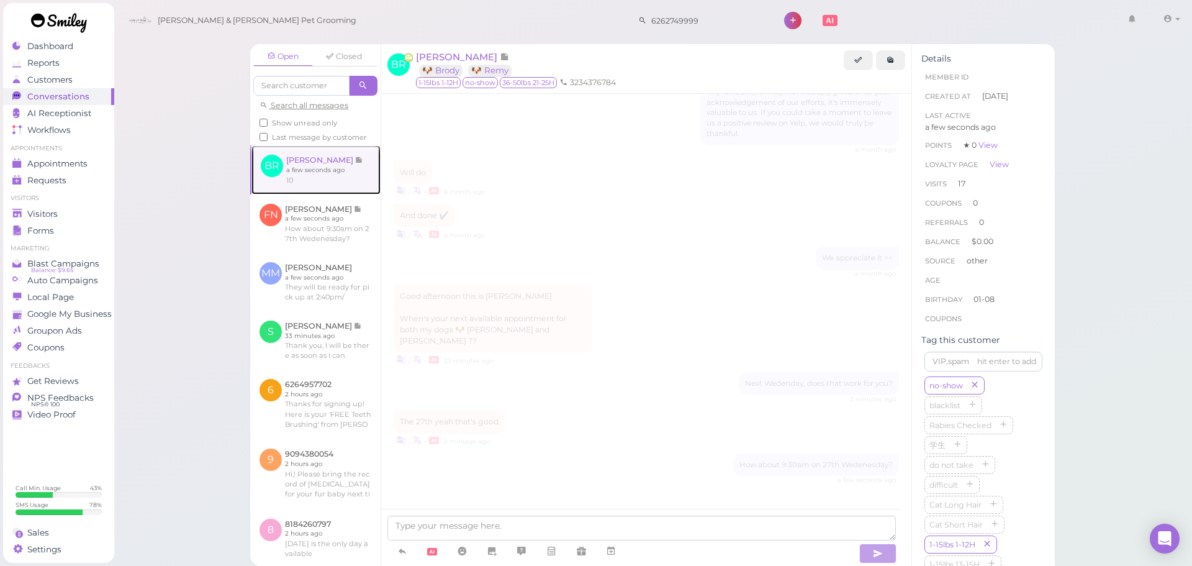
scroll to position [1679, 0]
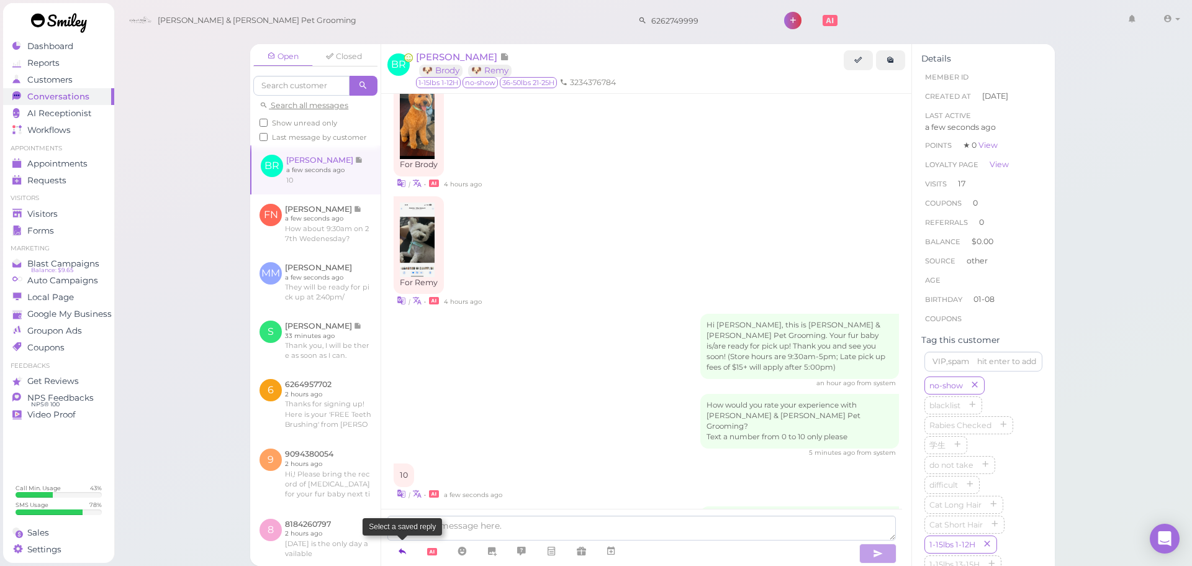
click at [405, 549] on icon at bounding box center [402, 550] width 10 height 12
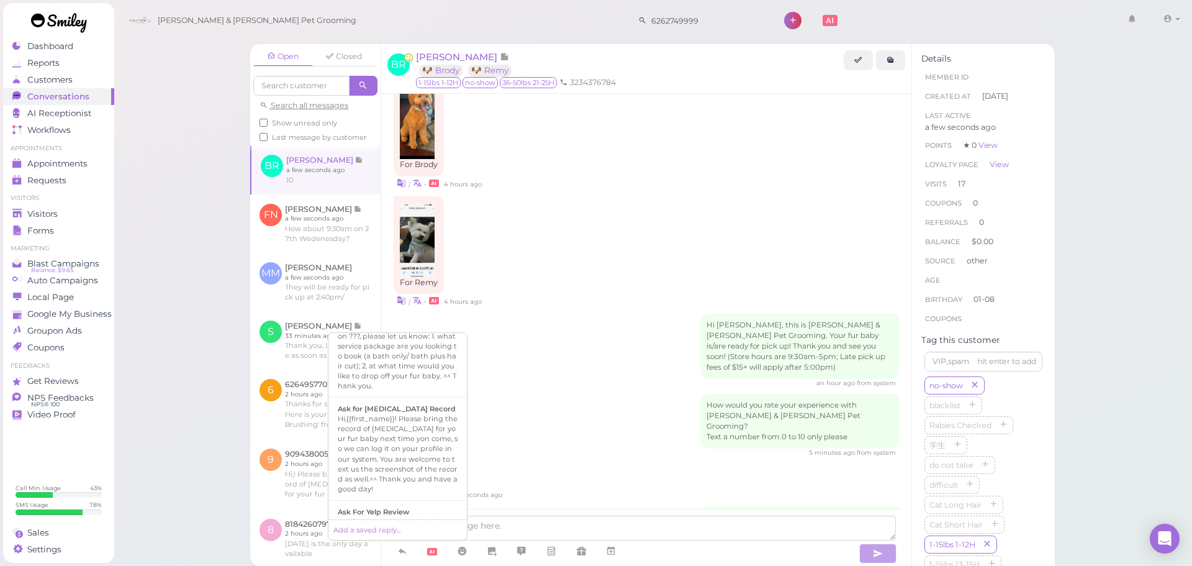
scroll to position [435, 0]
click at [408, 454] on div "Hi {{first_name}}, we're deeply grateful for your acknowledgement of our effort…" at bounding box center [398, 489] width 120 height 70
type textarea "Hi {{first_name}}, we're deeply grateful for your acknowledgement of our effort…"
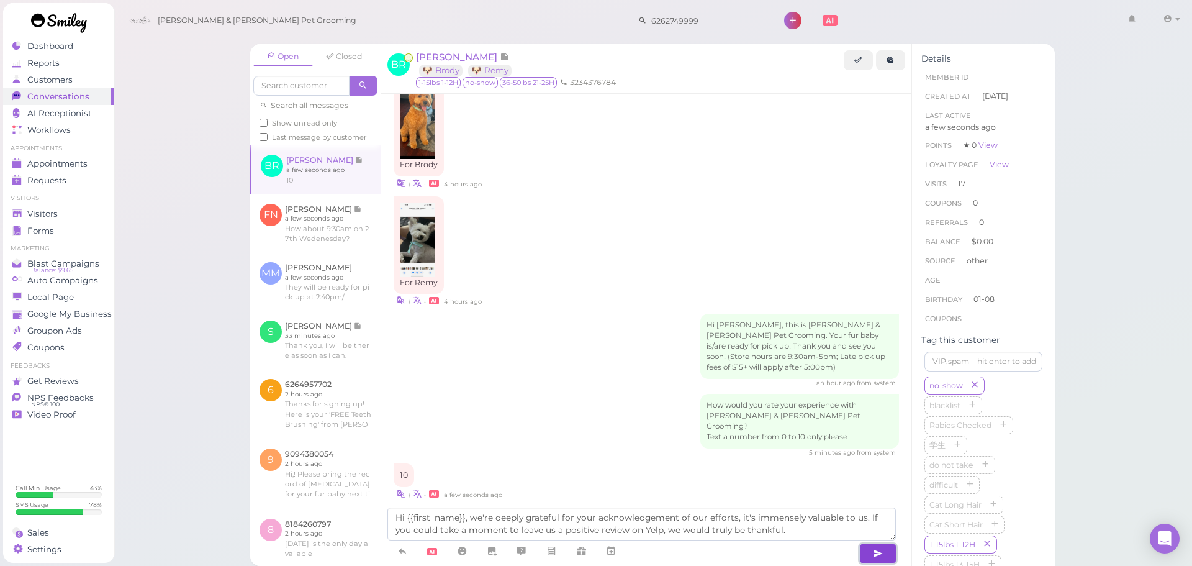
click at [868, 552] on button "button" at bounding box center [877, 553] width 37 height 20
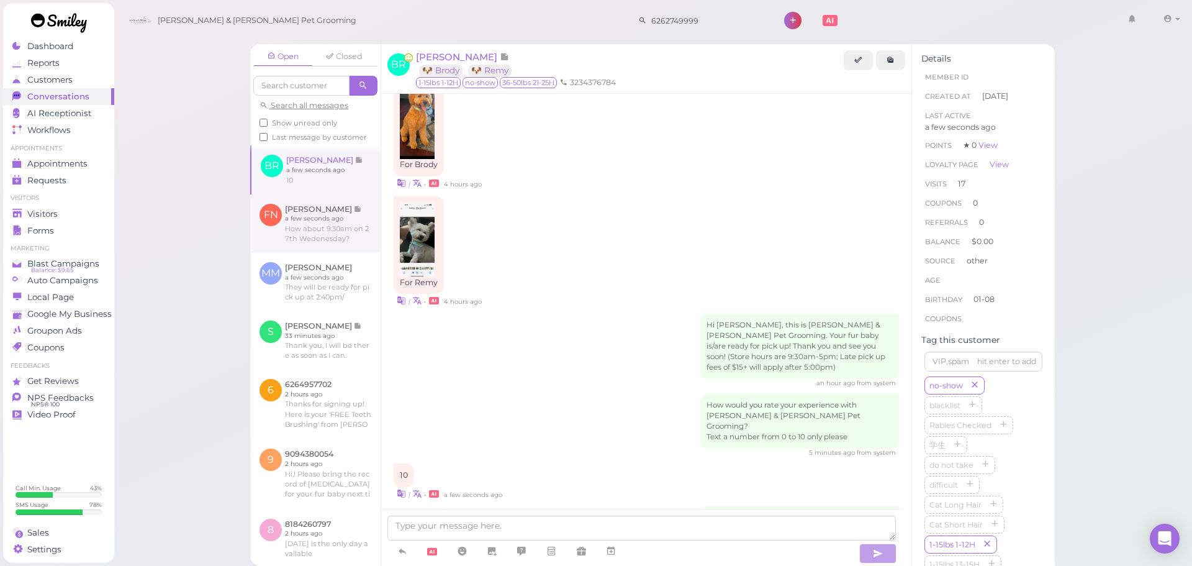
scroll to position [1751, 0]
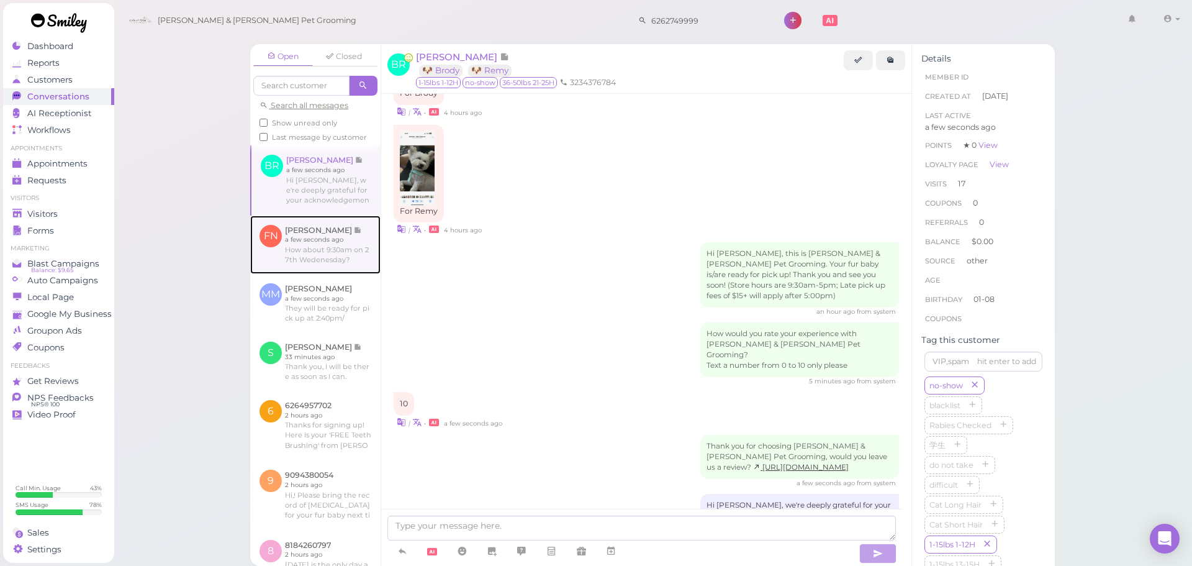
click at [319, 266] on link at bounding box center [315, 244] width 130 height 58
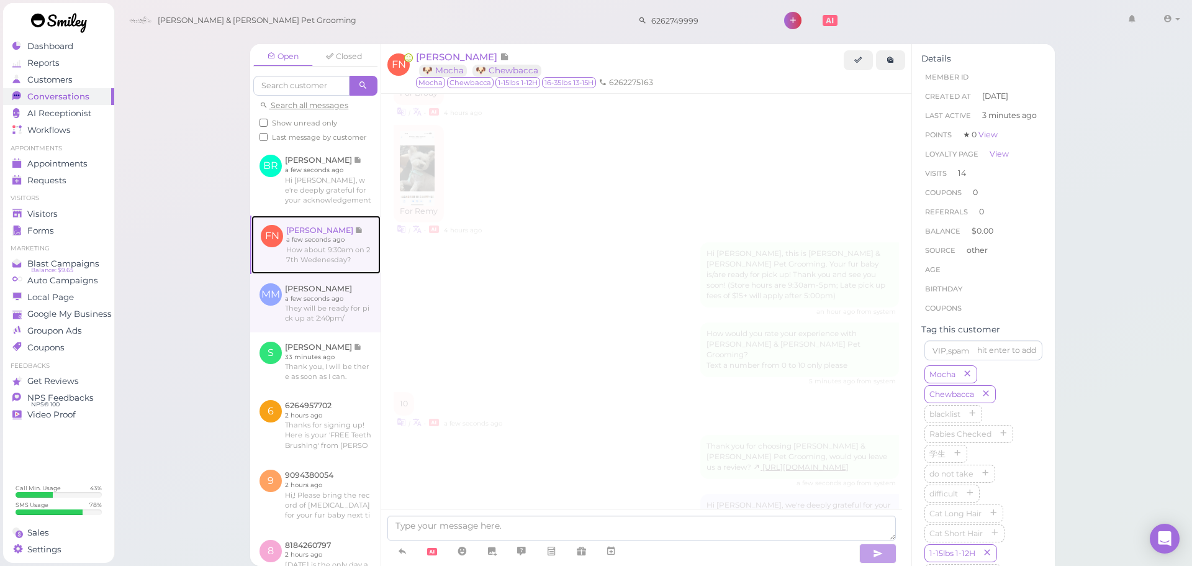
scroll to position [1619, 0]
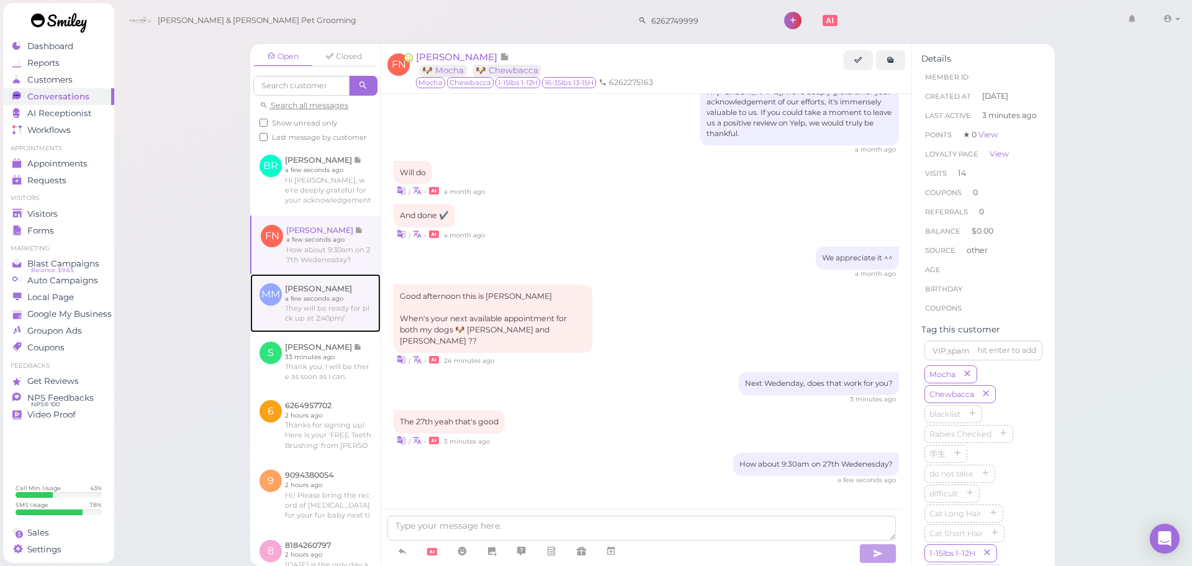
click at [312, 309] on link at bounding box center [315, 303] width 130 height 58
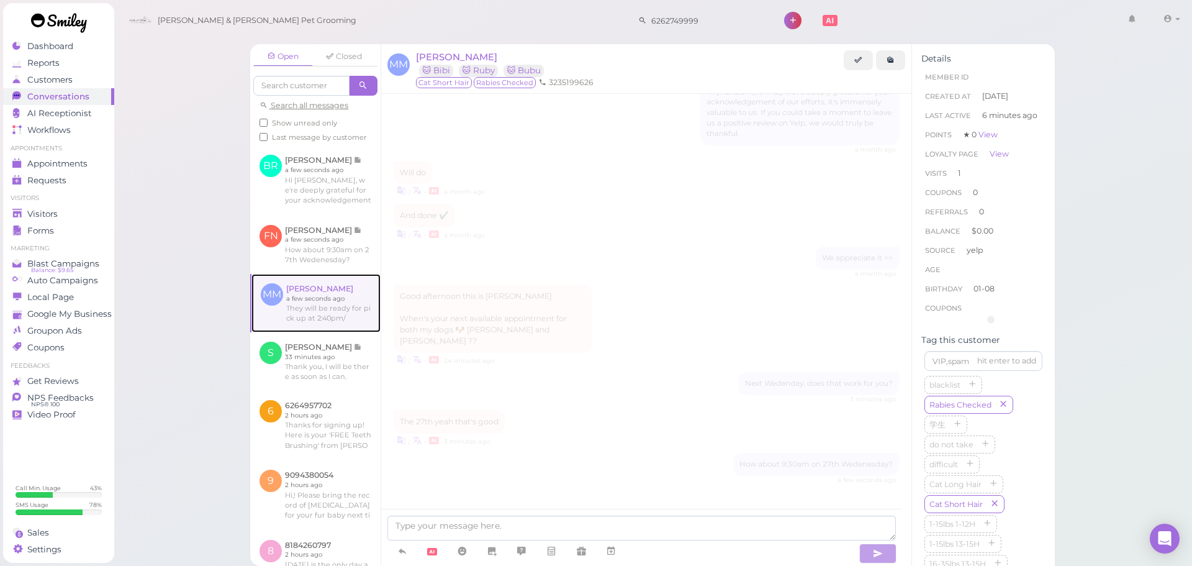
scroll to position [74, 0]
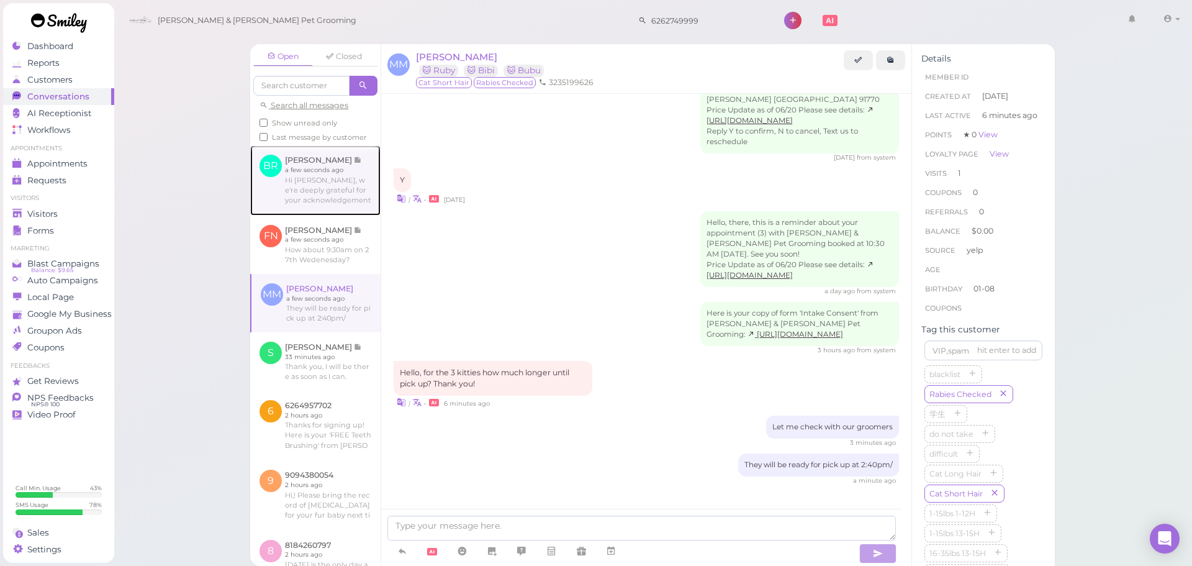
click at [308, 175] on link at bounding box center [315, 180] width 130 height 70
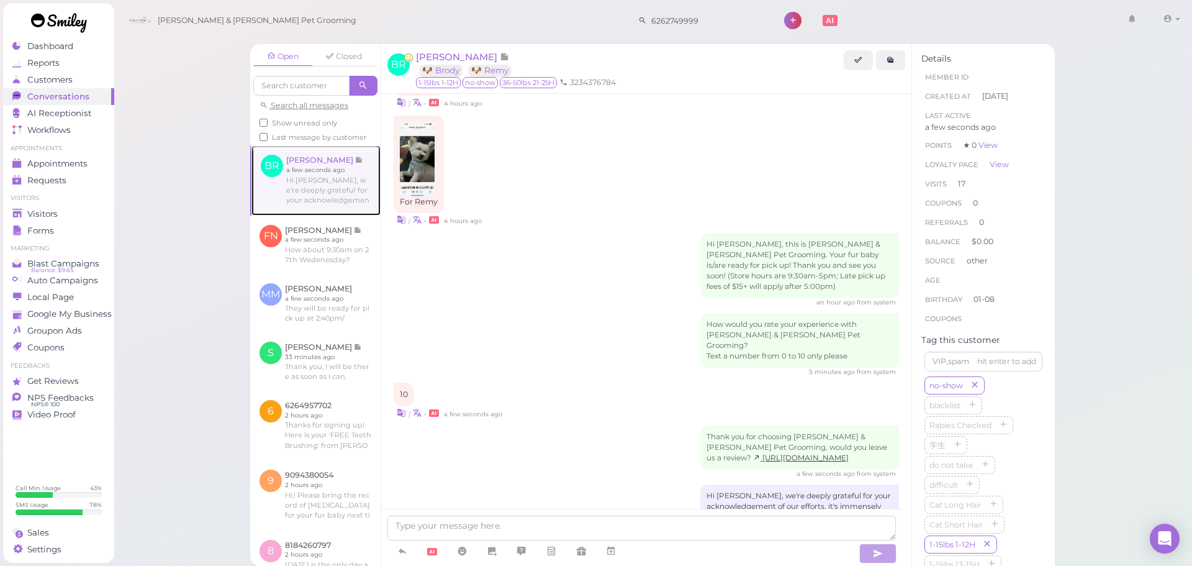
scroll to position [1822, 0]
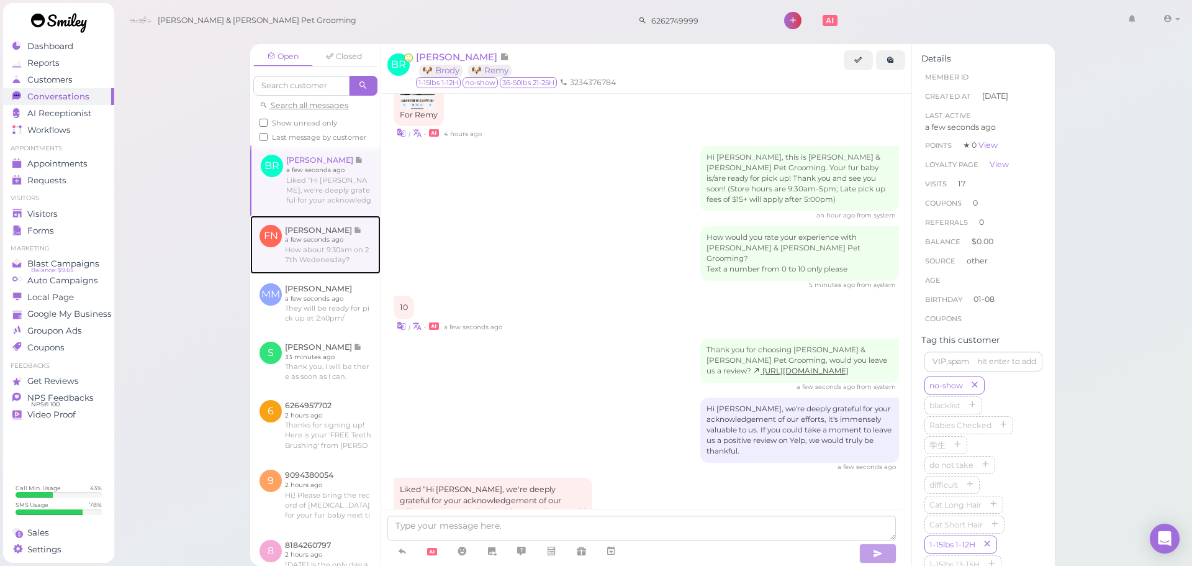
click at [338, 263] on link at bounding box center [315, 244] width 130 height 58
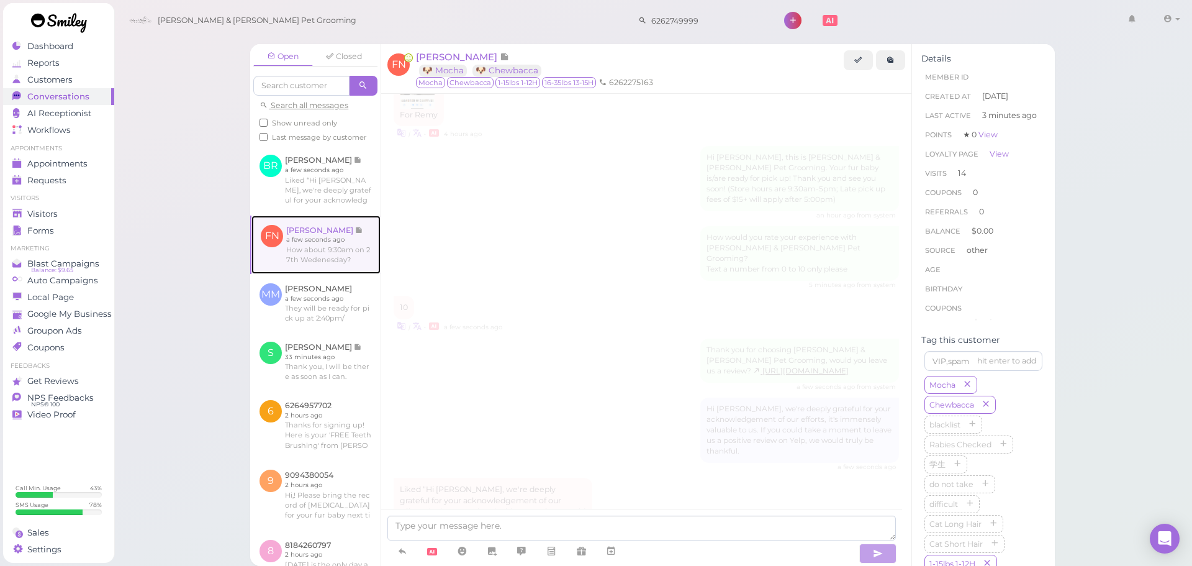
scroll to position [1619, 0]
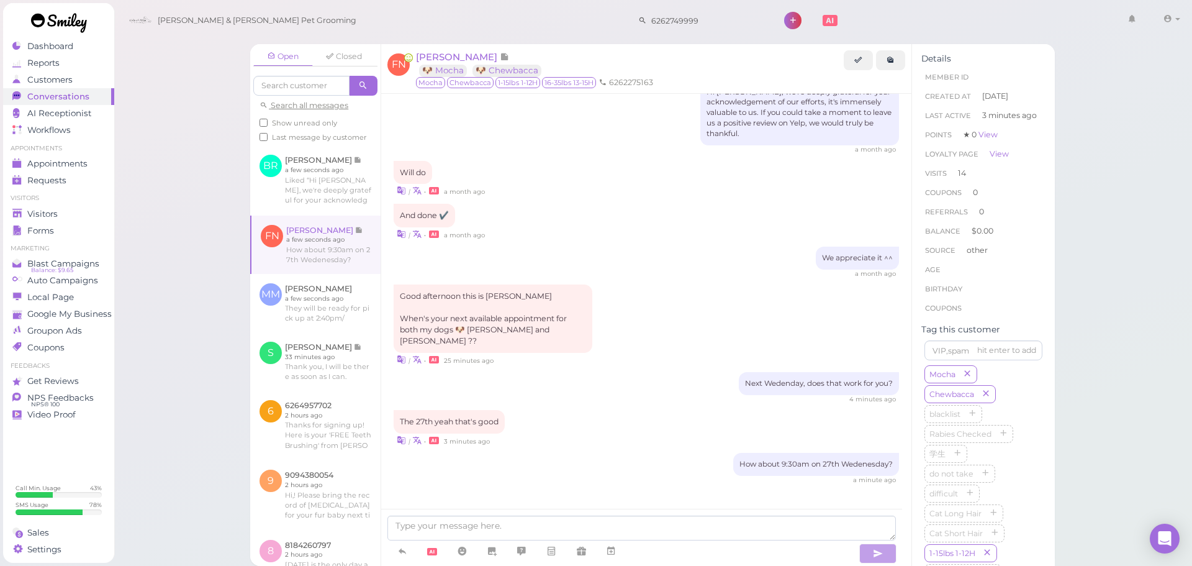
click at [611, 440] on div "| • 3 minutes ago" at bounding box center [646, 439] width 505 height 13
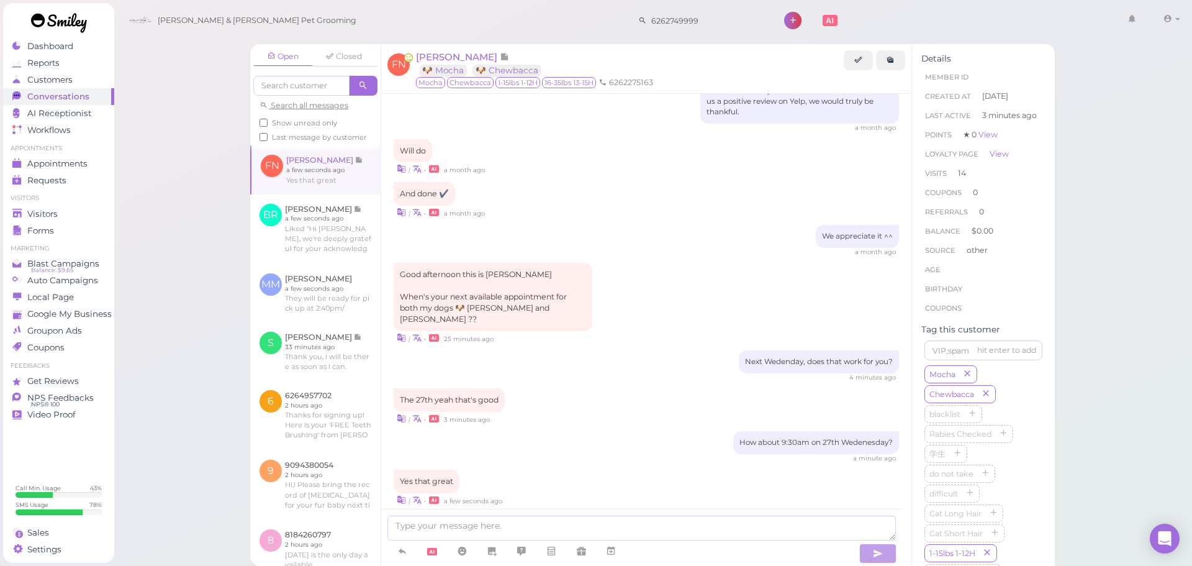
scroll to position [1662, 0]
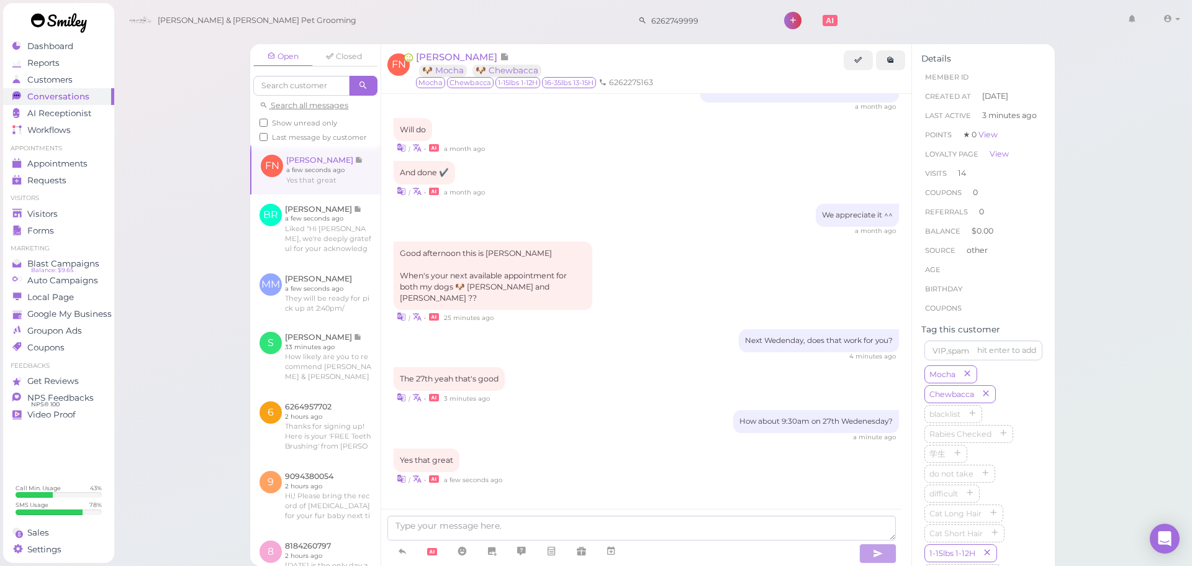
click at [648, 396] on div "| • 3 minutes ago" at bounding box center [646, 396] width 505 height 13
click at [471, 55] on span "[PERSON_NAME]" at bounding box center [458, 57] width 84 height 12
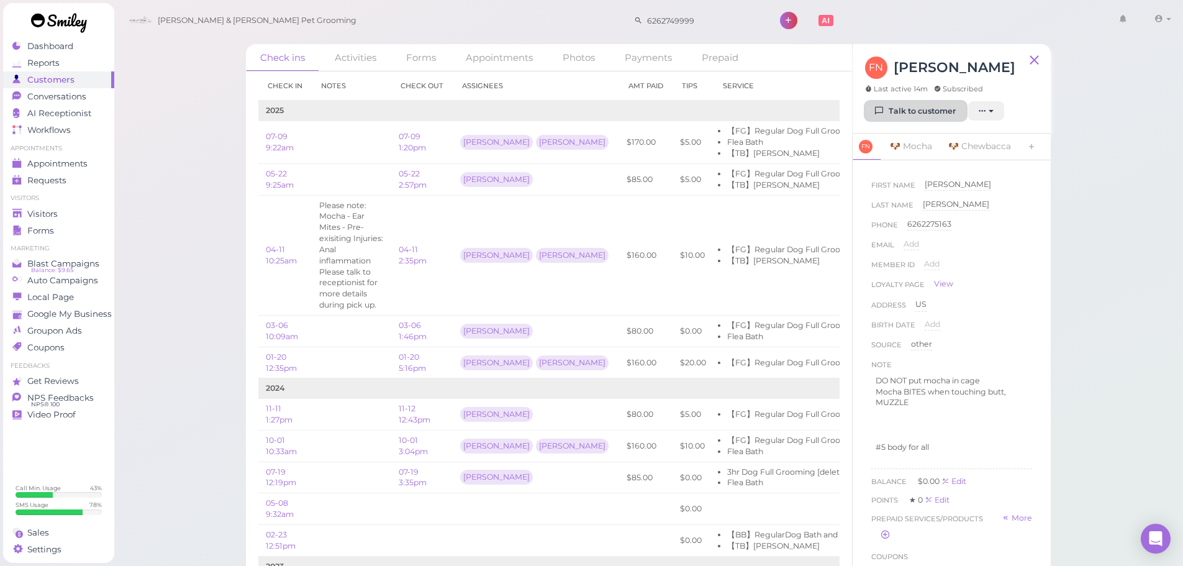
click at [908, 114] on link "Talk to customer" at bounding box center [915, 111] width 101 height 20
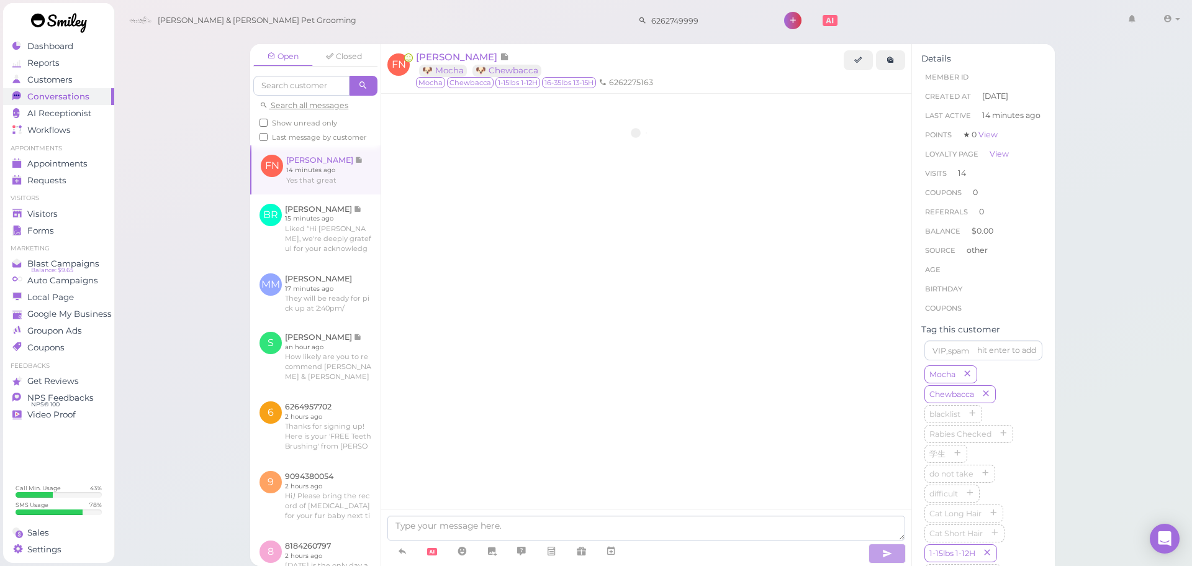
scroll to position [1619, 0]
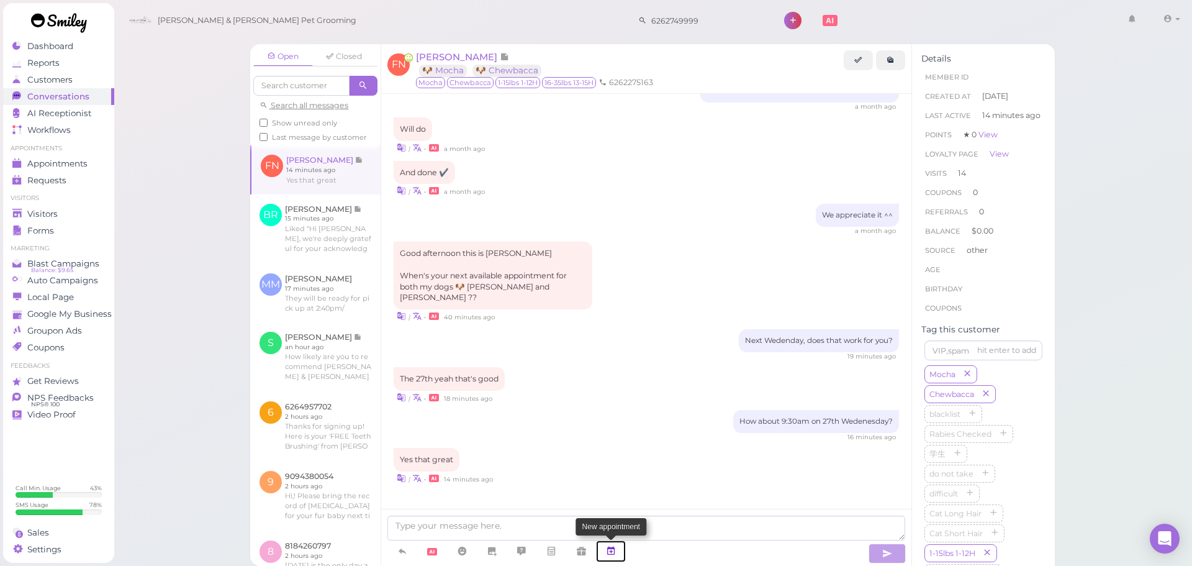
click at [619, 546] on link at bounding box center [611, 551] width 30 height 22
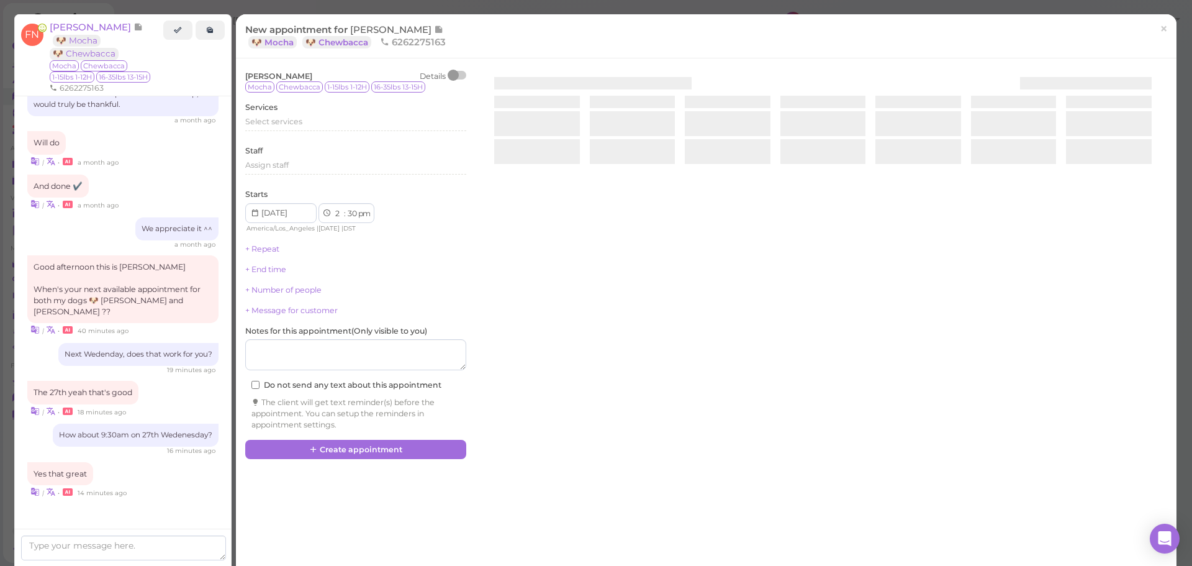
scroll to position [1682, 0]
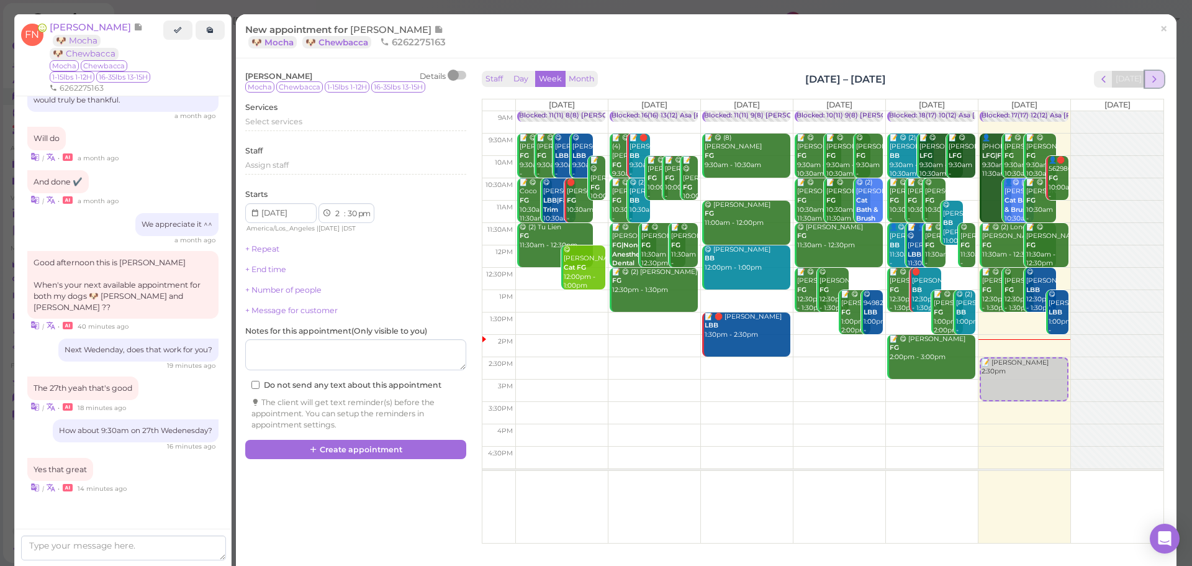
click at [1148, 78] on span "next" at bounding box center [1154, 79] width 12 height 12
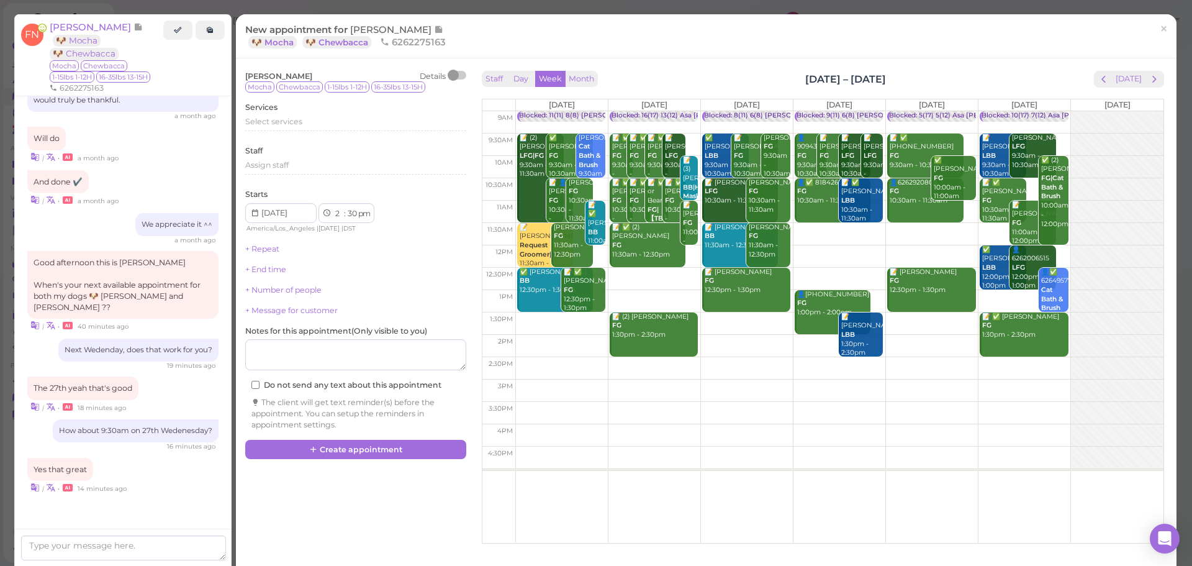
click at [786, 133] on td at bounding box center [839, 144] width 648 height 22
type input "2025-08-27"
select select "9"
select select "am"
click at [345, 117] on div "Select services" at bounding box center [355, 121] width 221 height 11
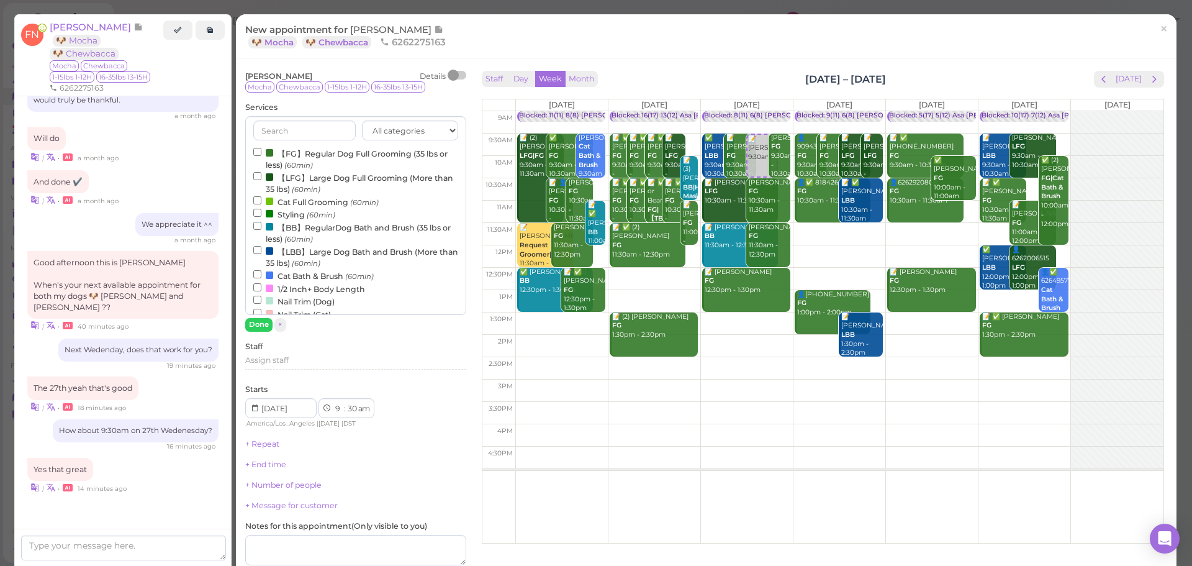
click at [287, 153] on label "【FG】Regular Dog Full Grooming (35 lbs or less) (60min)" at bounding box center [355, 159] width 205 height 24
click at [261, 153] on input "【FG】Regular Dog Full Grooming (35 lbs or less) (60min)" at bounding box center [257, 152] width 8 height 8
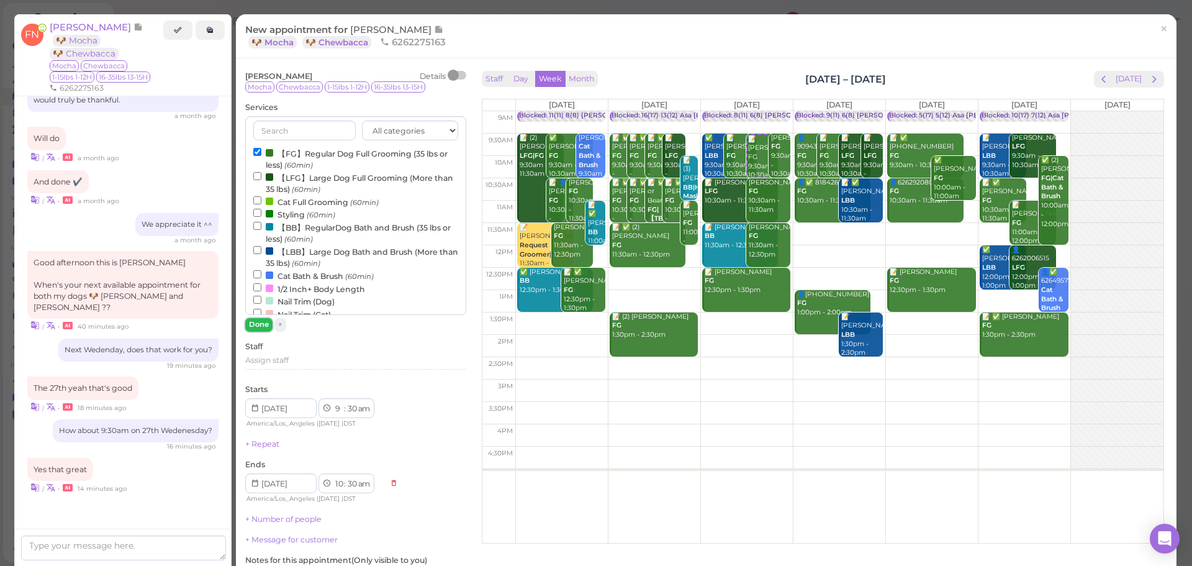
click at [259, 328] on button "Done" at bounding box center [258, 324] width 27 height 13
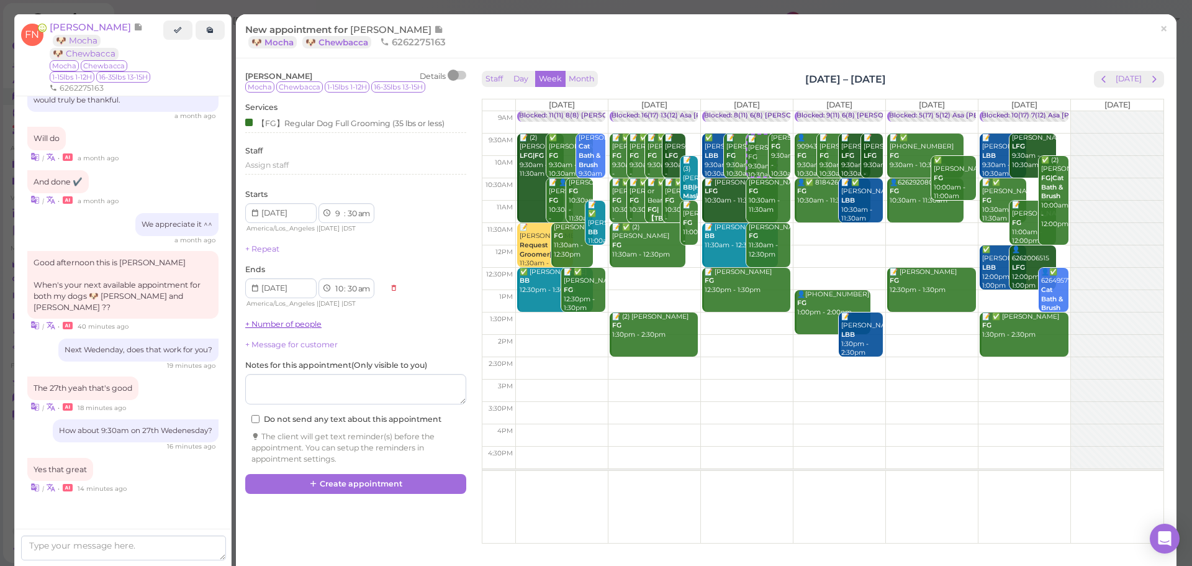
click at [277, 324] on link "+ Number of people" at bounding box center [283, 323] width 76 height 9
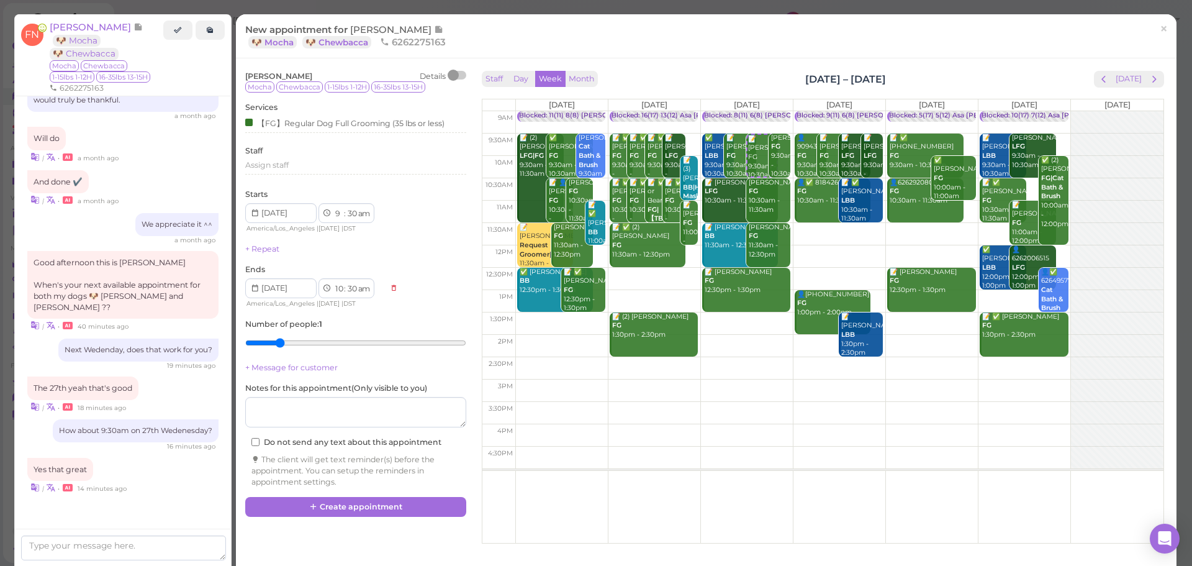
drag, startPoint x: 257, startPoint y: 342, endPoint x: 286, endPoint y: 342, distance: 28.6
type input "2"
click at [286, 342] on input "range" at bounding box center [355, 343] width 221 height 20
click at [332, 508] on button "Create appointment" at bounding box center [355, 507] width 221 height 20
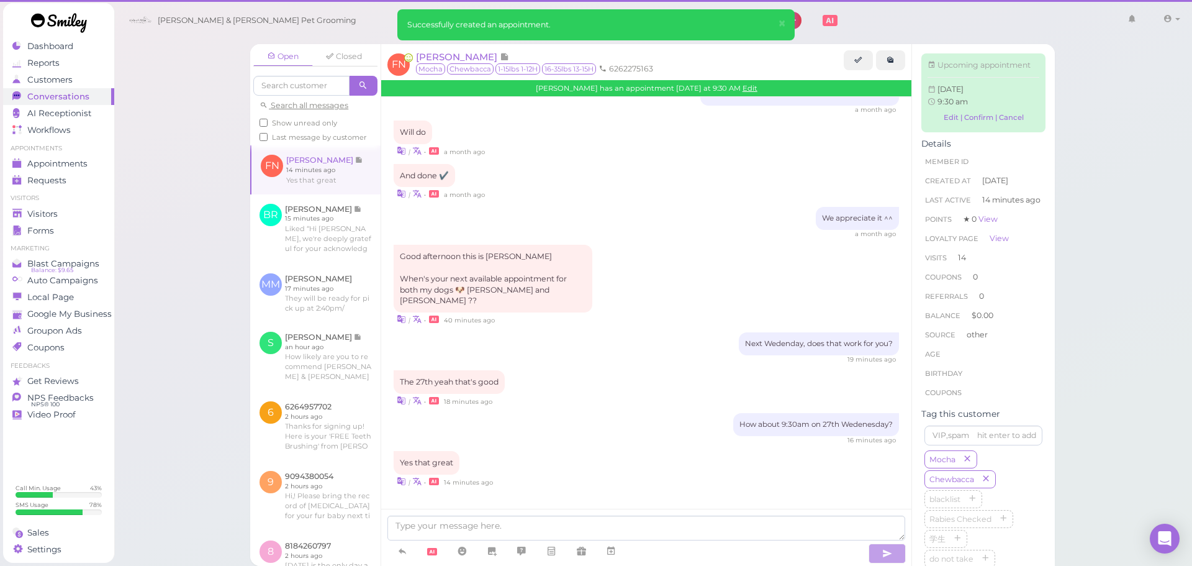
scroll to position [1619, 0]
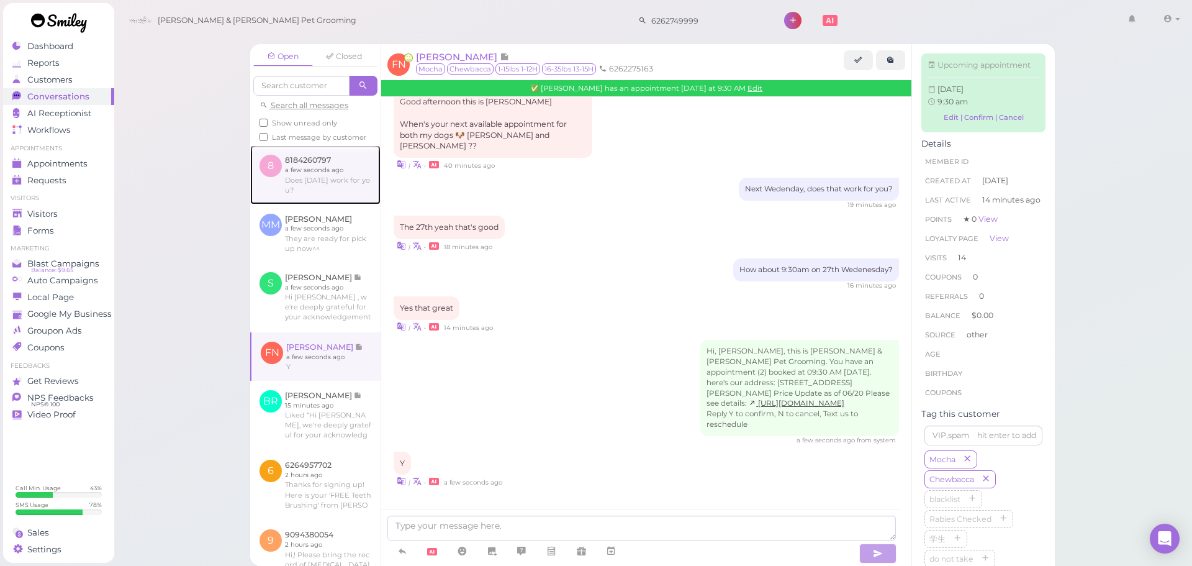
click at [333, 204] on link at bounding box center [315, 174] width 130 height 58
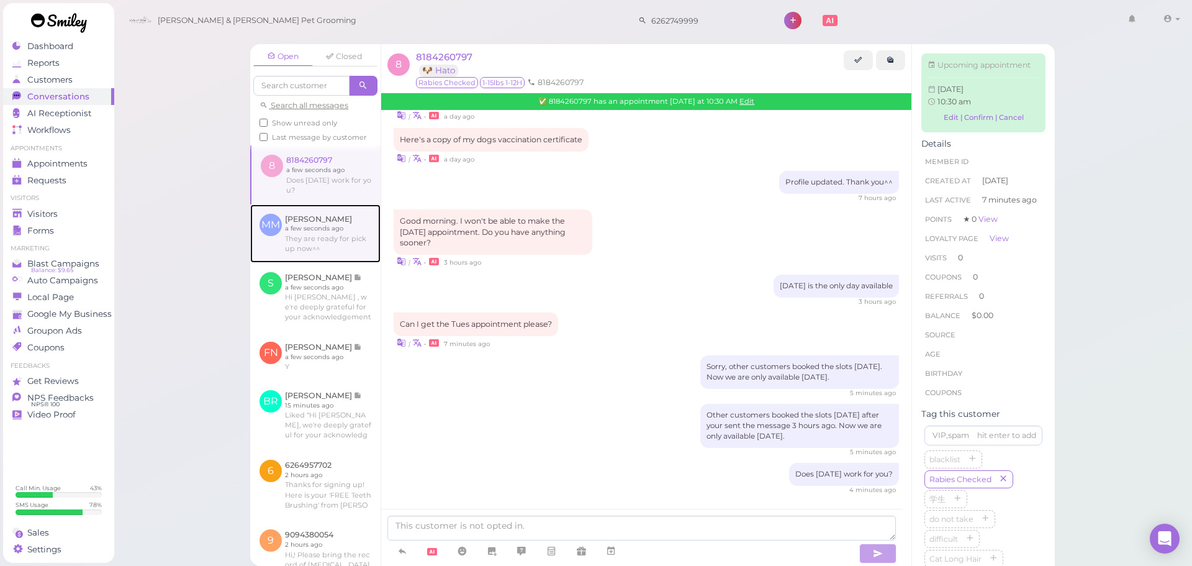
click at [334, 248] on link at bounding box center [315, 233] width 130 height 58
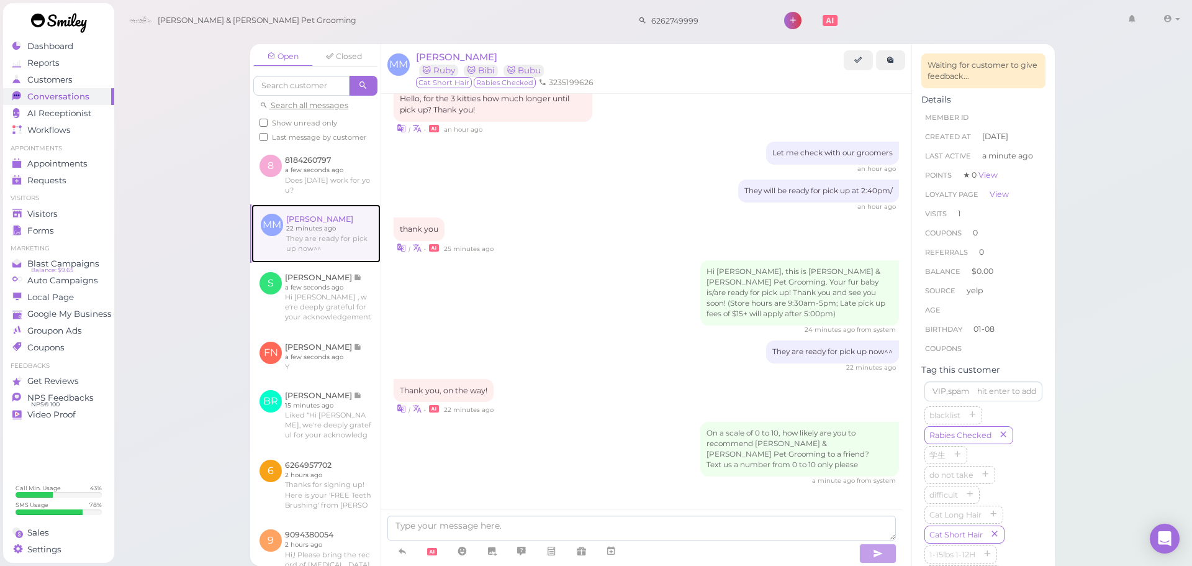
scroll to position [337, 0]
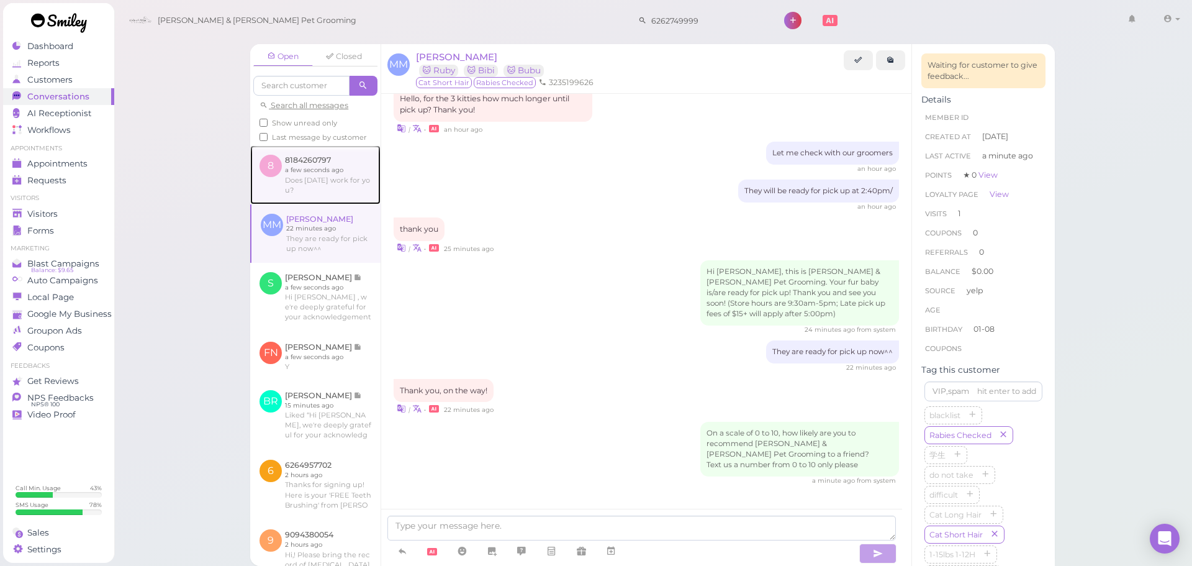
click at [330, 197] on link at bounding box center [315, 174] width 130 height 58
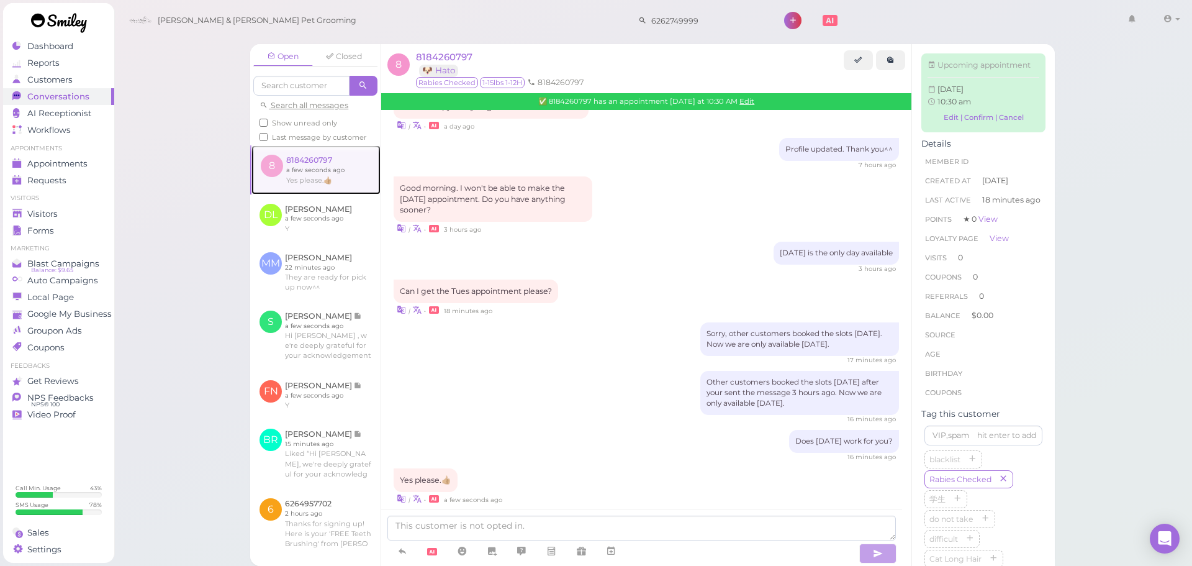
scroll to position [839, 0]
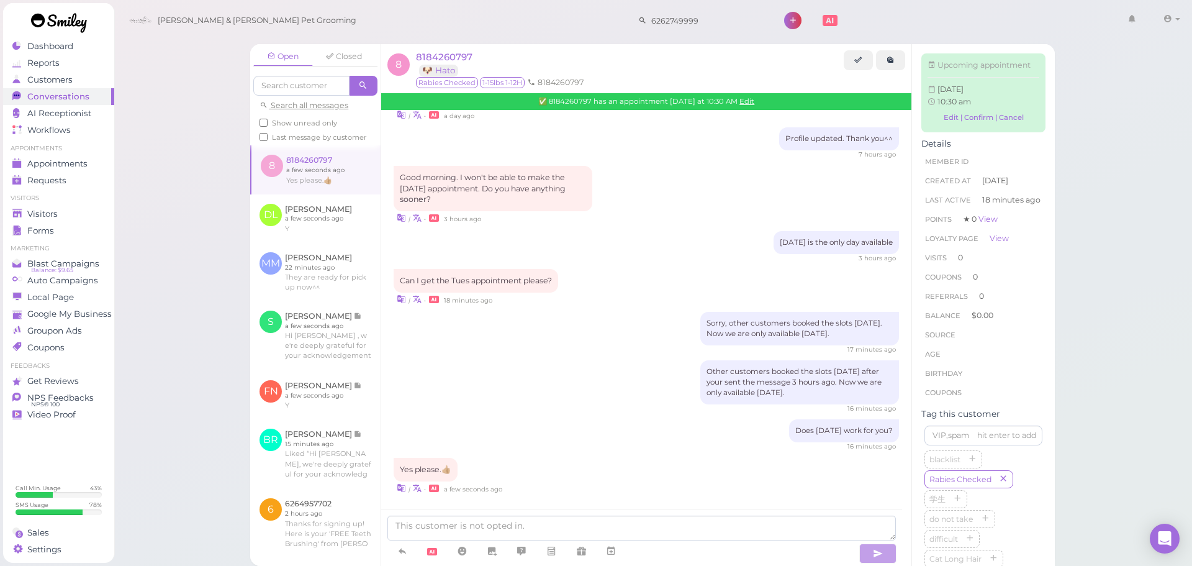
drag, startPoint x: 610, startPoint y: 415, endPoint x: 638, endPoint y: 417, distance: 28.0
click at [746, 100] on link "Edit" at bounding box center [746, 101] width 15 height 9
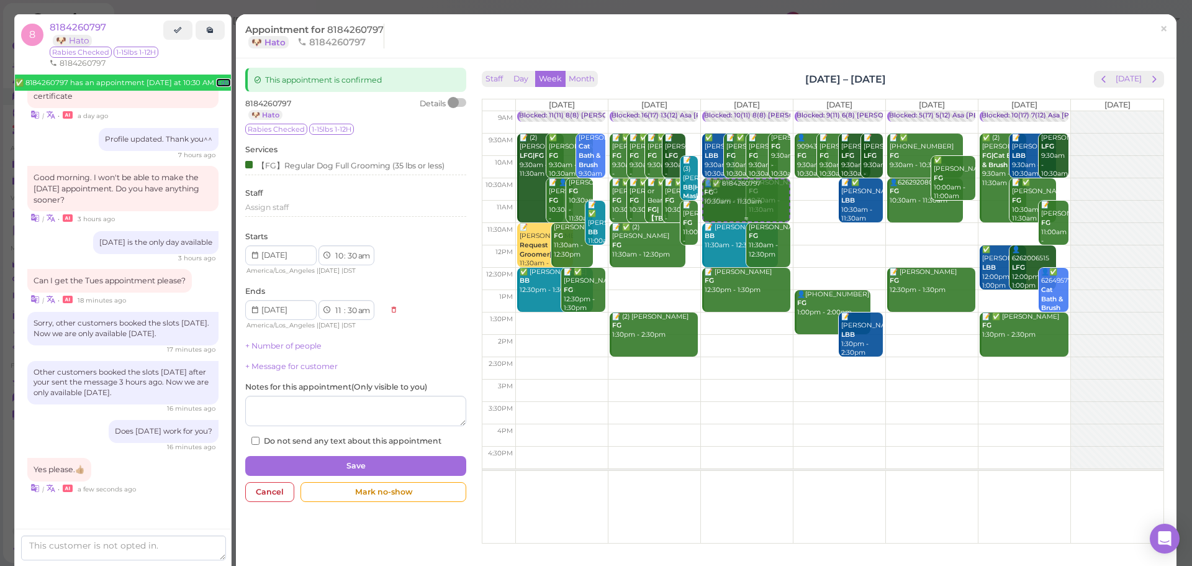
drag, startPoint x: 806, startPoint y: 191, endPoint x: 767, endPoint y: 191, distance: 39.1
click at [767, 111] on tr "Blocked: 11(11) 8(8) Asa Helen • Appointment 📝 (2) Nancy Landaverde LFG|FG 9:30…" at bounding box center [822, 111] width 681 height 0
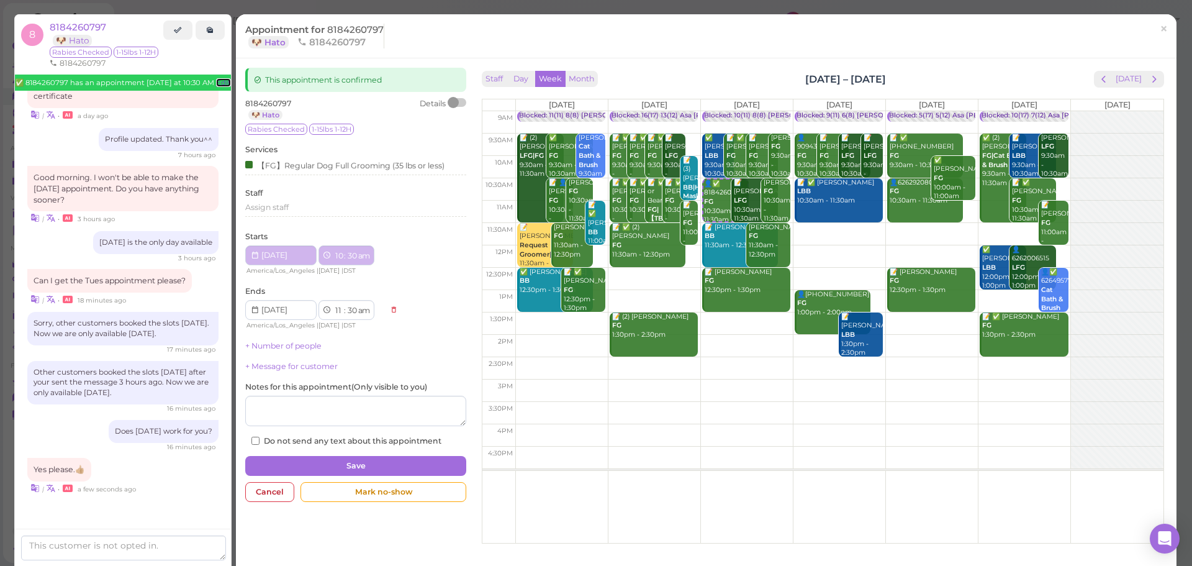
type input "2025-08-27"
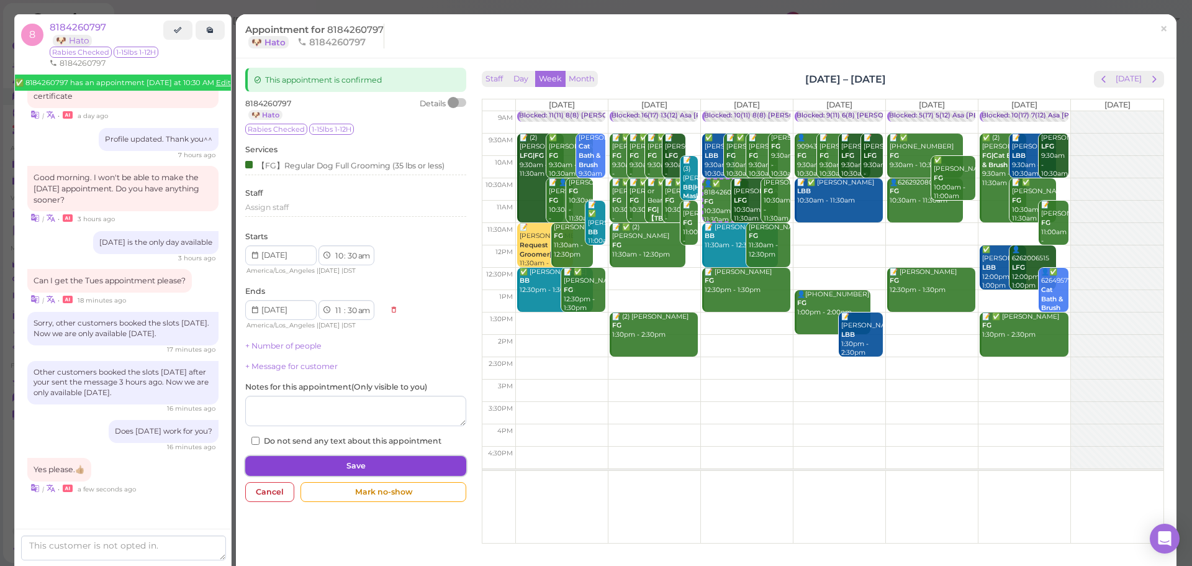
click at [342, 456] on button "Save" at bounding box center [355, 466] width 221 height 20
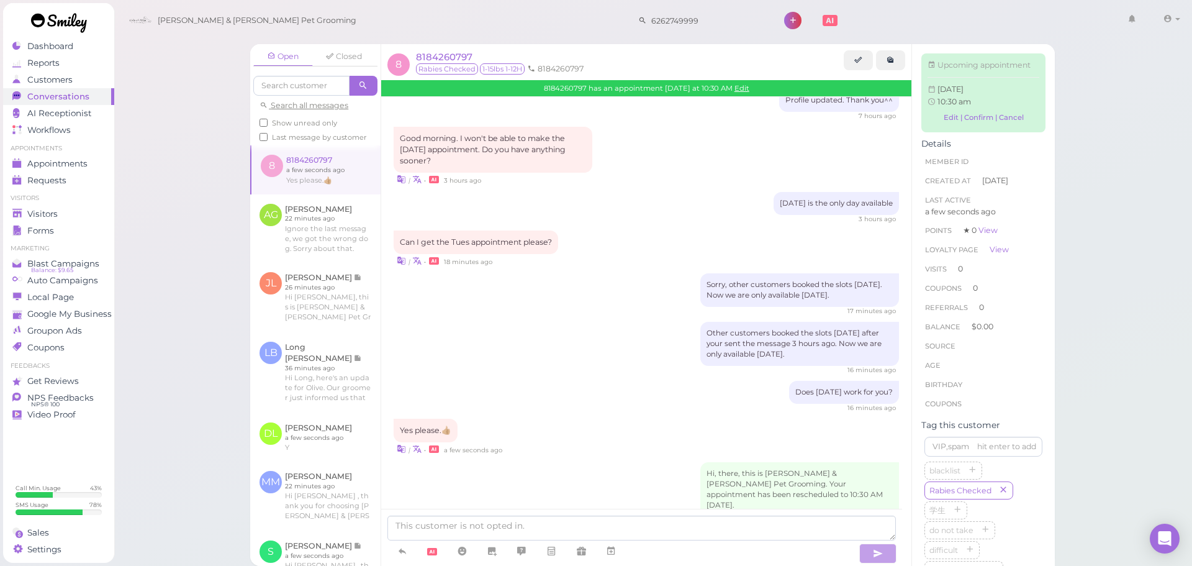
scroll to position [955, 0]
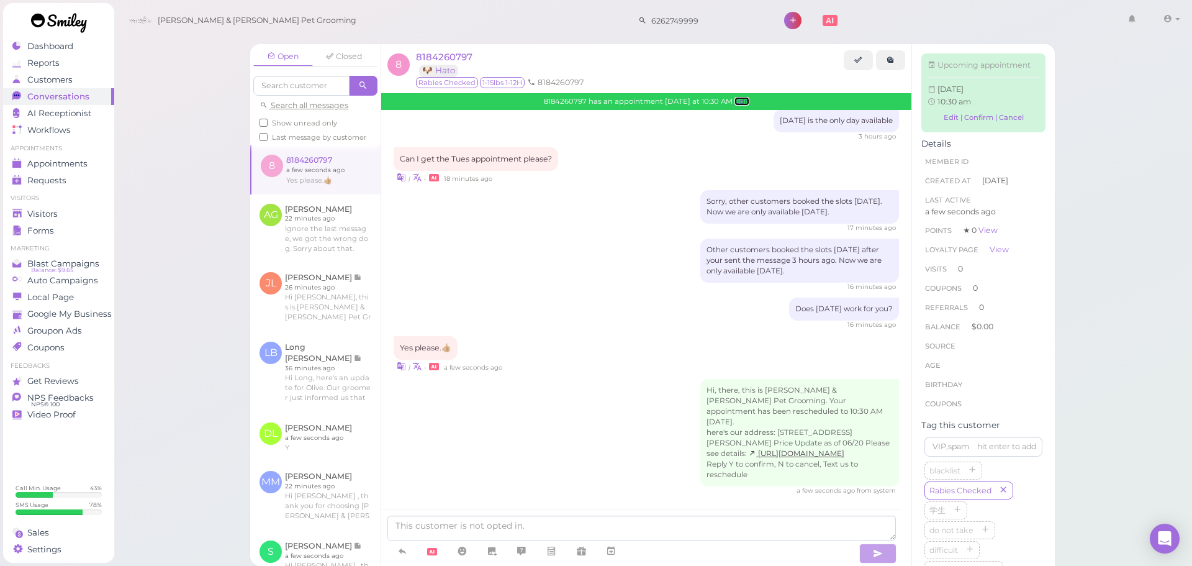
click at [749, 104] on link "Edit" at bounding box center [741, 101] width 15 height 9
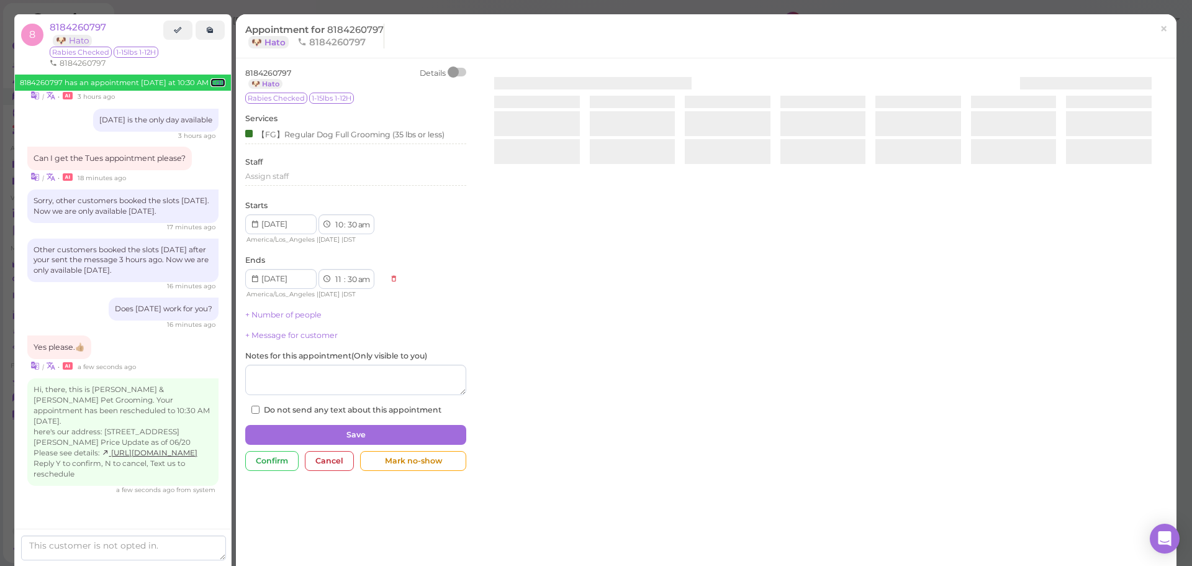
scroll to position [988, 0]
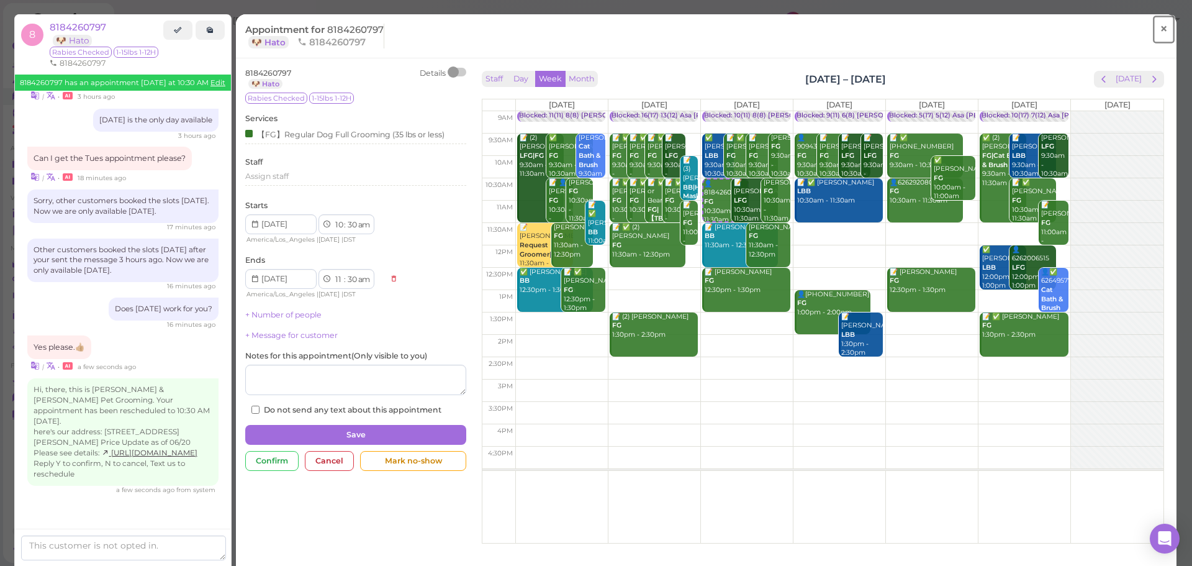
click at [1163, 34] on link "×" at bounding box center [1163, 29] width 23 height 29
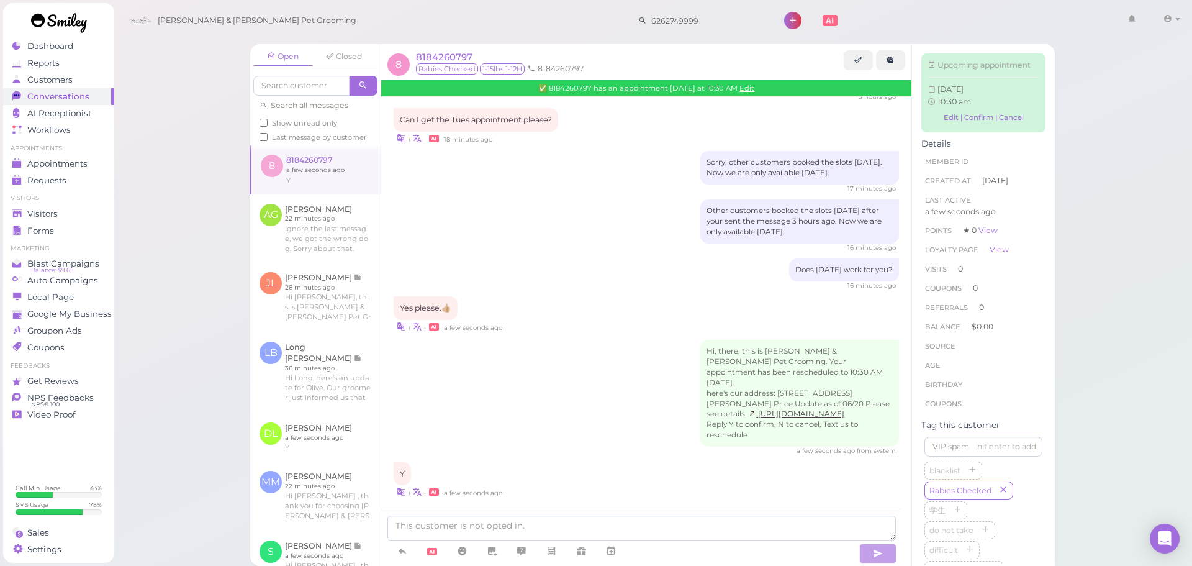
scroll to position [998, 0]
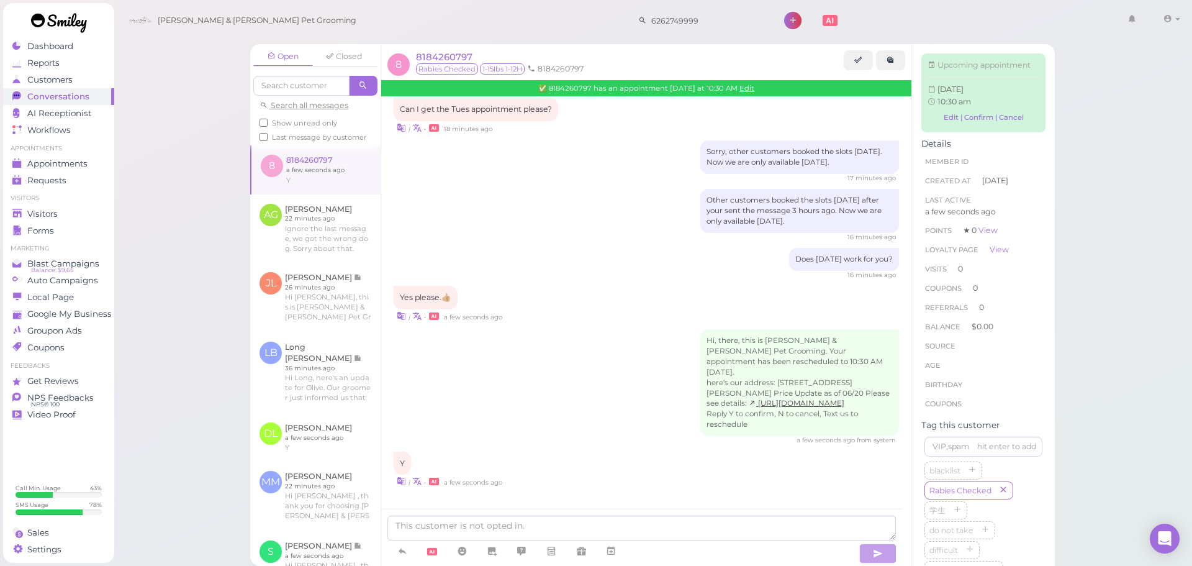
click at [571, 351] on div "Hi, there, this is Cody & Miley Pet Grooming. Your appointment has been resched…" at bounding box center [646, 387] width 505 height 116
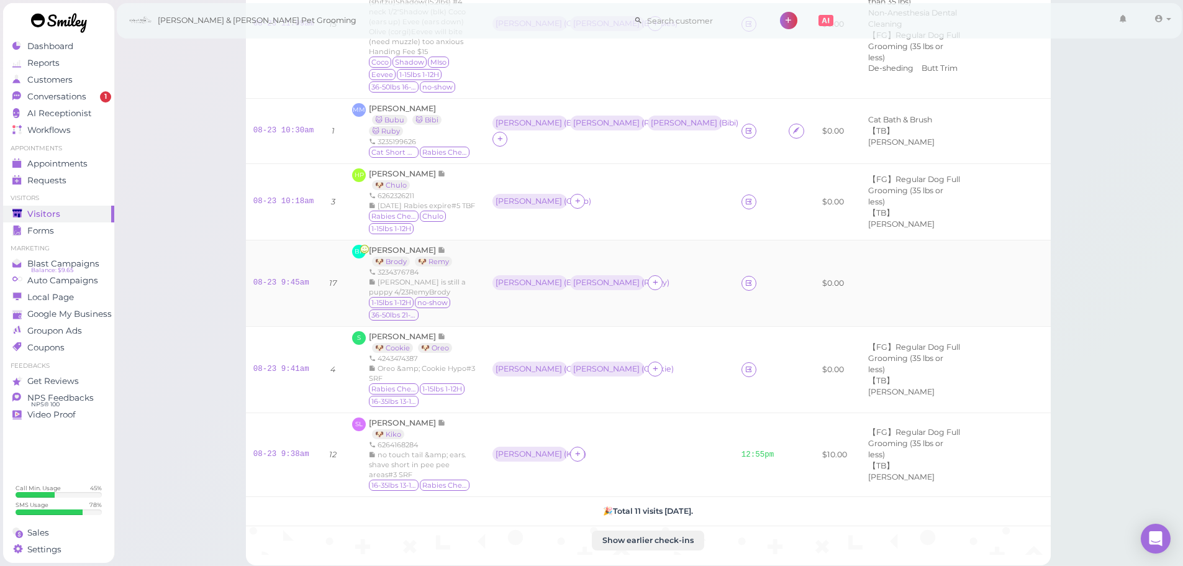
scroll to position [486, 0]
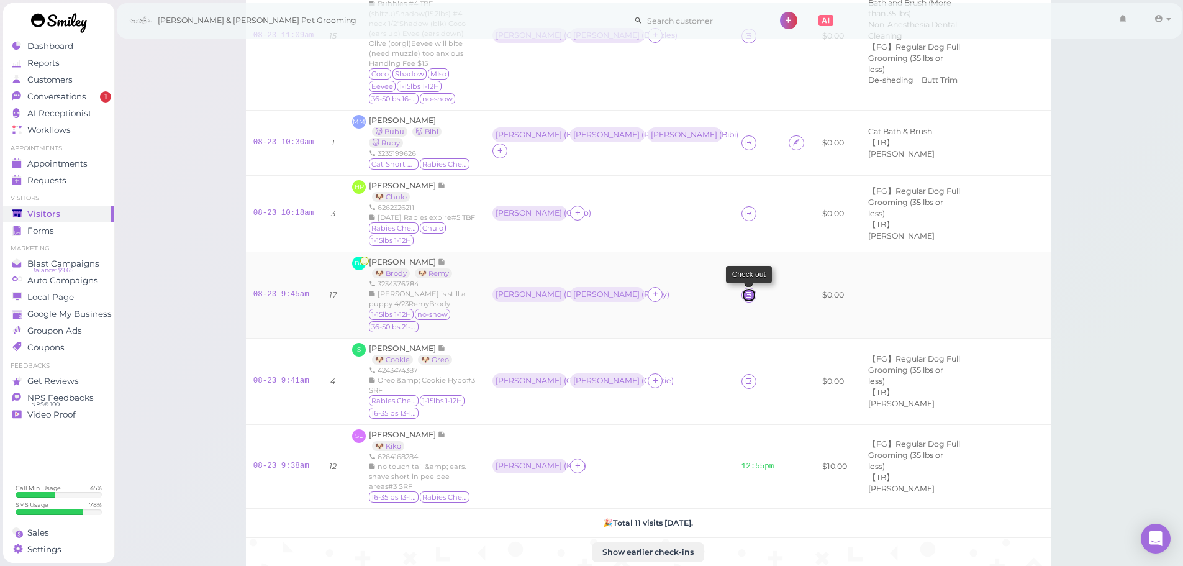
click at [744, 290] on icon at bounding box center [748, 294] width 8 height 9
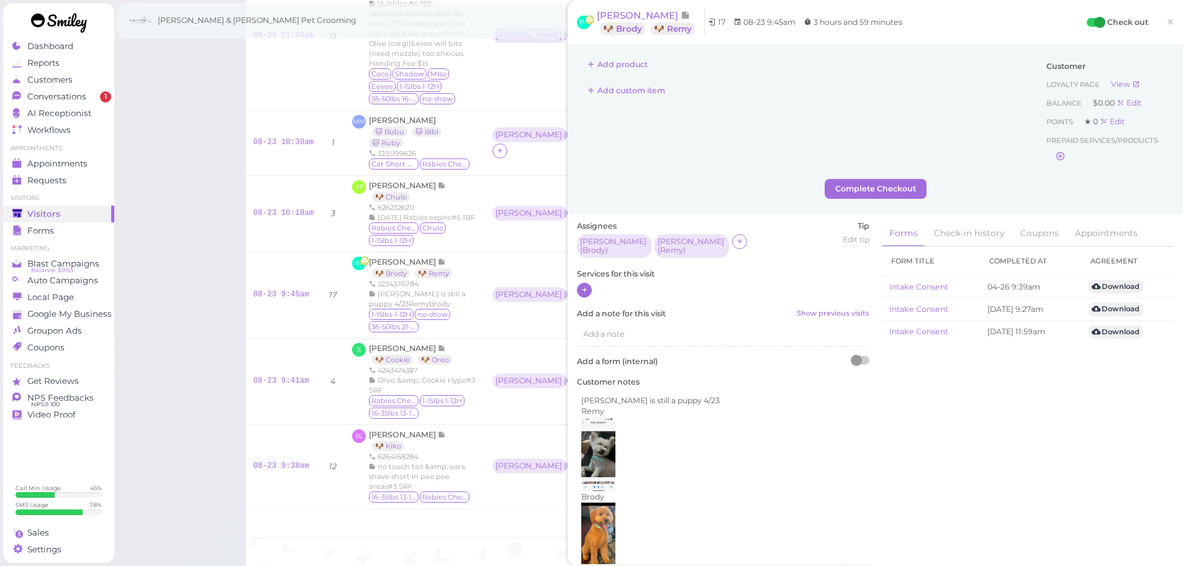
click at [588, 285] on icon at bounding box center [584, 289] width 8 height 9
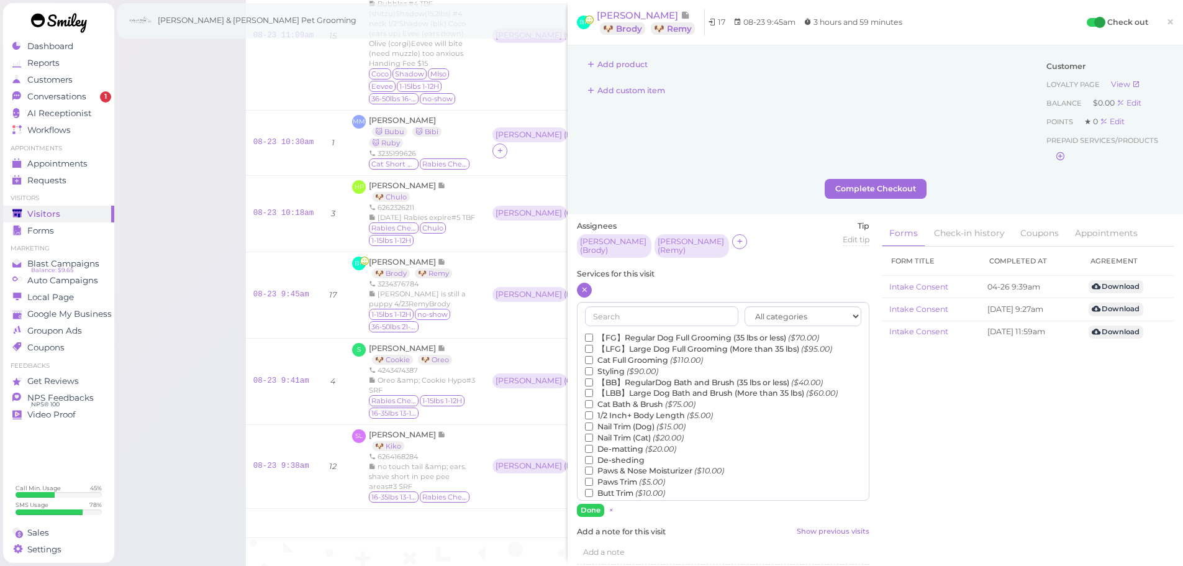
click at [623, 335] on label "【FG】Regular Dog Full Grooming (35 lbs or less) ($70.00)" at bounding box center [702, 337] width 234 height 11
click at [593, 335] on input "【FG】Regular Dog Full Grooming (35 lbs or less) ($70.00)" at bounding box center [589, 337] width 8 height 8
click at [639, 344] on label "【LFG】Large Dog Full Grooming (More than 35 lbs) ($95.00)" at bounding box center [708, 348] width 247 height 11
click at [593, 345] on input "【LFG】Large Dog Full Grooming (More than 35 lbs) ($95.00)" at bounding box center [589, 349] width 8 height 8
click at [636, 314] on input "text" at bounding box center [661, 316] width 153 height 20
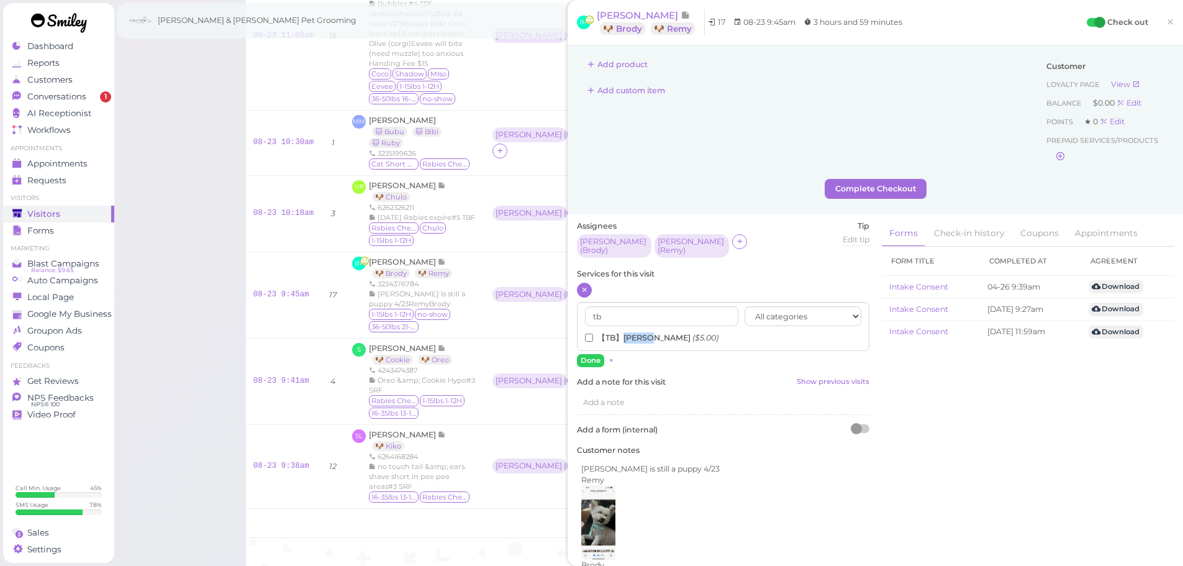
click at [625, 332] on label "【TB】Teeth Brushing ($5.00)" at bounding box center [651, 337] width 133 height 11
click at [593, 333] on input "【TB】Teeth Brushing ($5.00)" at bounding box center [589, 337] width 8 height 8
drag, startPoint x: 627, startPoint y: 313, endPoint x: 536, endPoint y: 309, distance: 90.7
click at [536, 309] on div "Visitors Notes Schedule Reports New visitor New visit alert Check-in Customer c…" at bounding box center [648, 63] width 836 height 1028
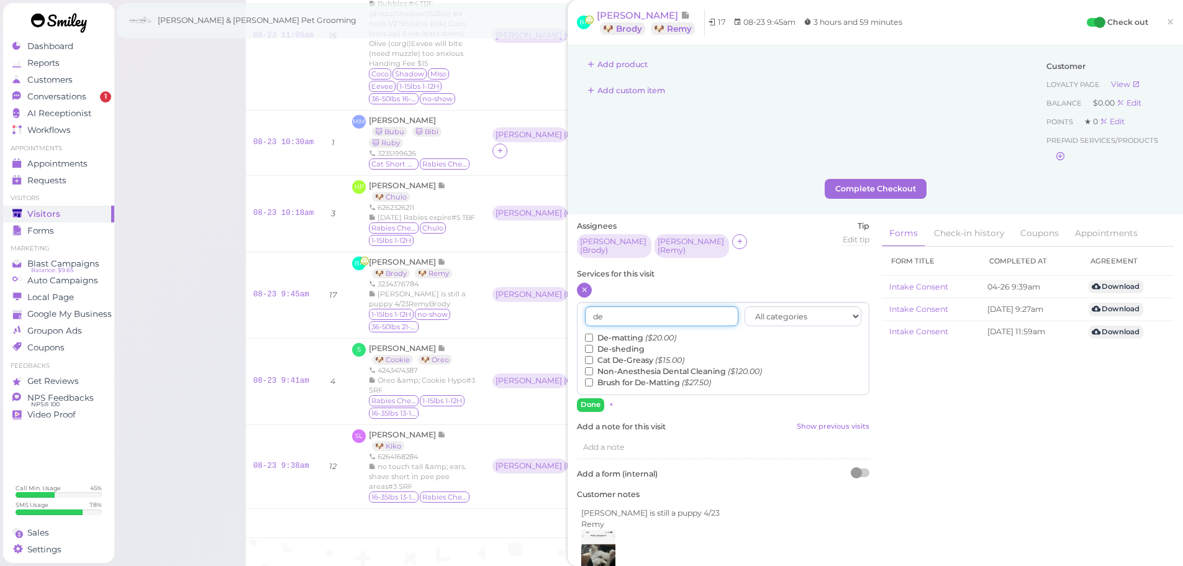
type input "de"
click at [631, 336] on label "De-matting ($20.00)" at bounding box center [630, 337] width 91 height 11
click at [593, 336] on input "De-matting ($20.00)" at bounding box center [589, 337] width 8 height 8
click at [590, 401] on button "Done" at bounding box center [590, 404] width 27 height 13
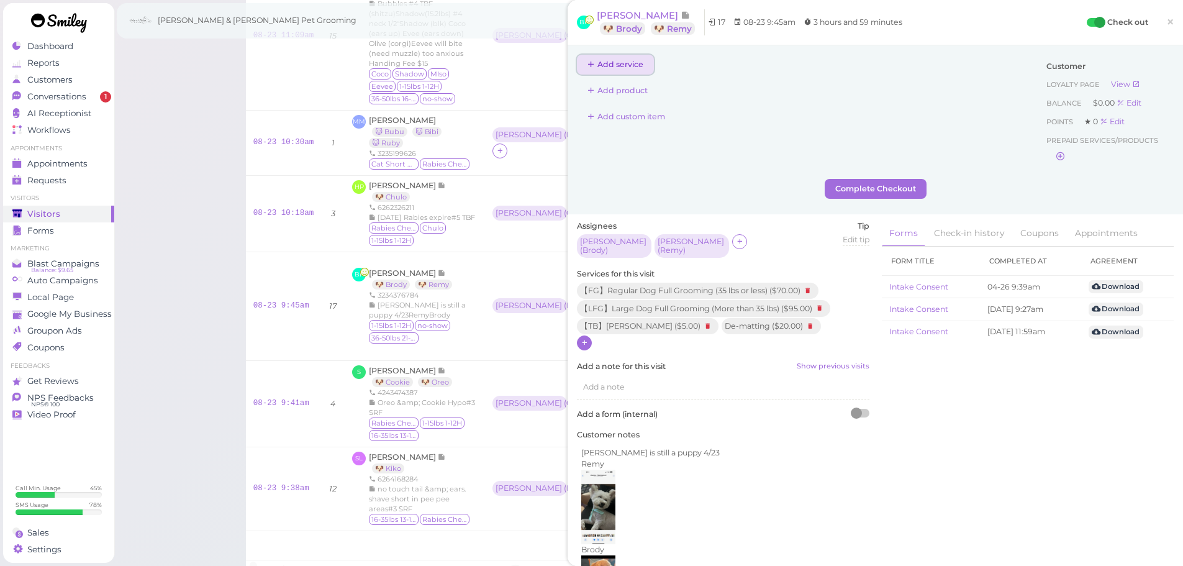
click at [628, 65] on button "Add service" at bounding box center [615, 65] width 77 height 20
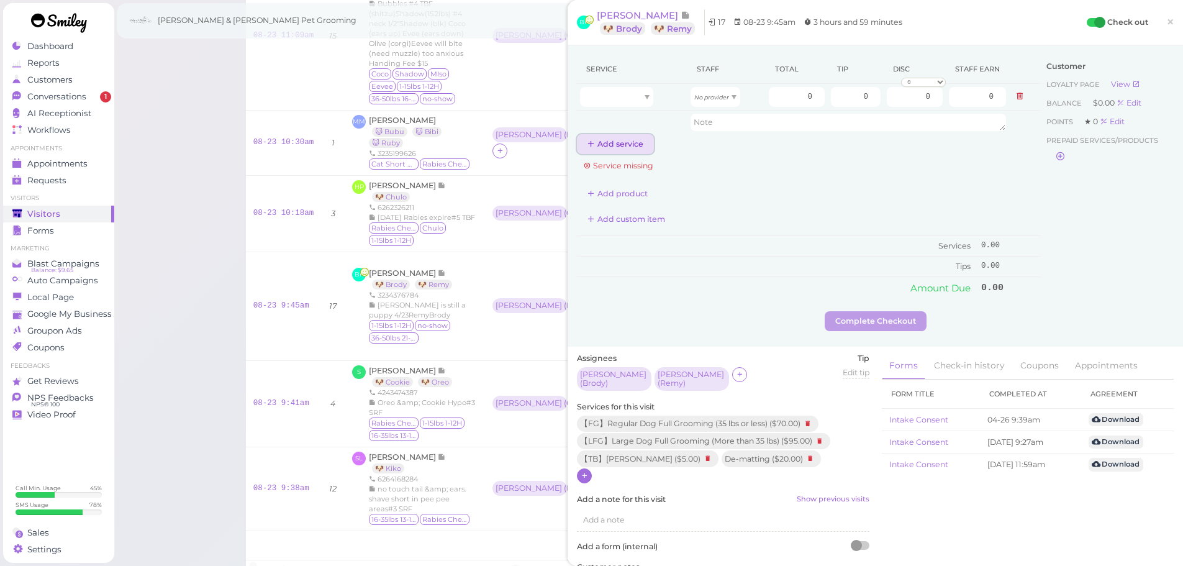
click at [606, 143] on button "Add service" at bounding box center [615, 144] width 77 height 20
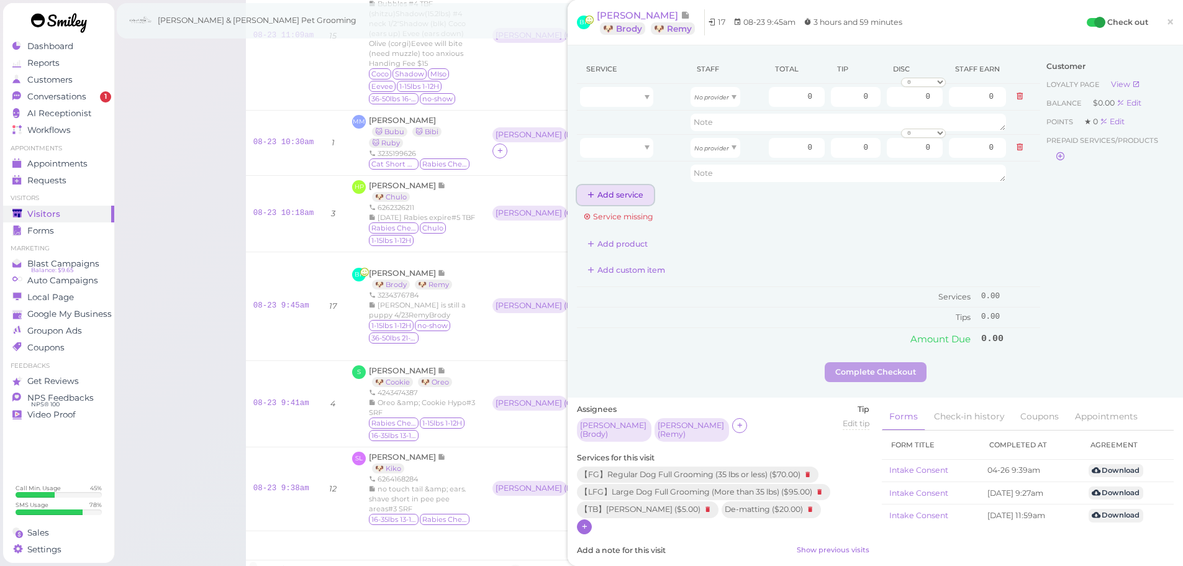
click at [605, 190] on button "Add service" at bounding box center [615, 195] width 77 height 20
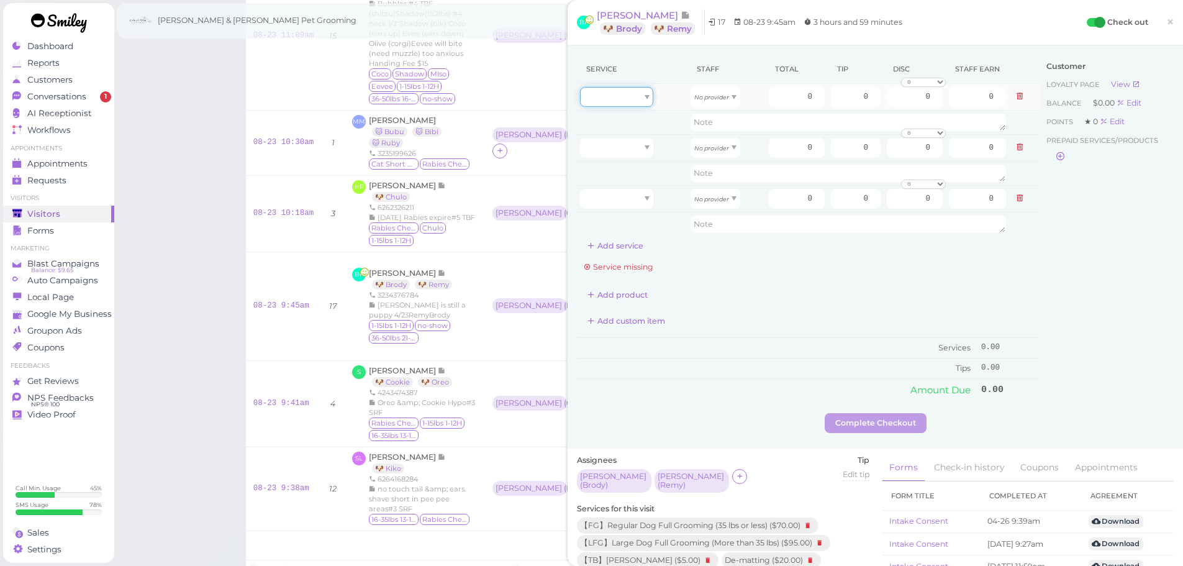
click at [620, 95] on div at bounding box center [616, 97] width 73 height 20
type input "70.00"
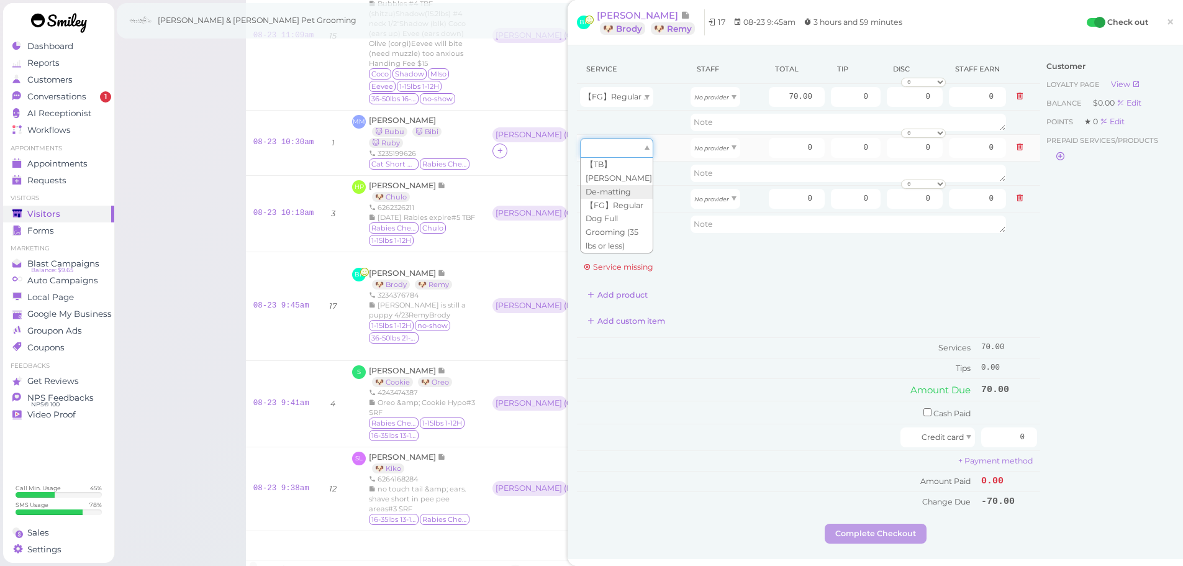
click at [620, 150] on div at bounding box center [616, 148] width 73 height 20
click at [618, 152] on div "【FG】Regular Dog Full Grooming (35 lbs or less)" at bounding box center [616, 148] width 73 height 20
type input "5.00"
click at [623, 195] on div at bounding box center [616, 199] width 73 height 20
type input "20.00"
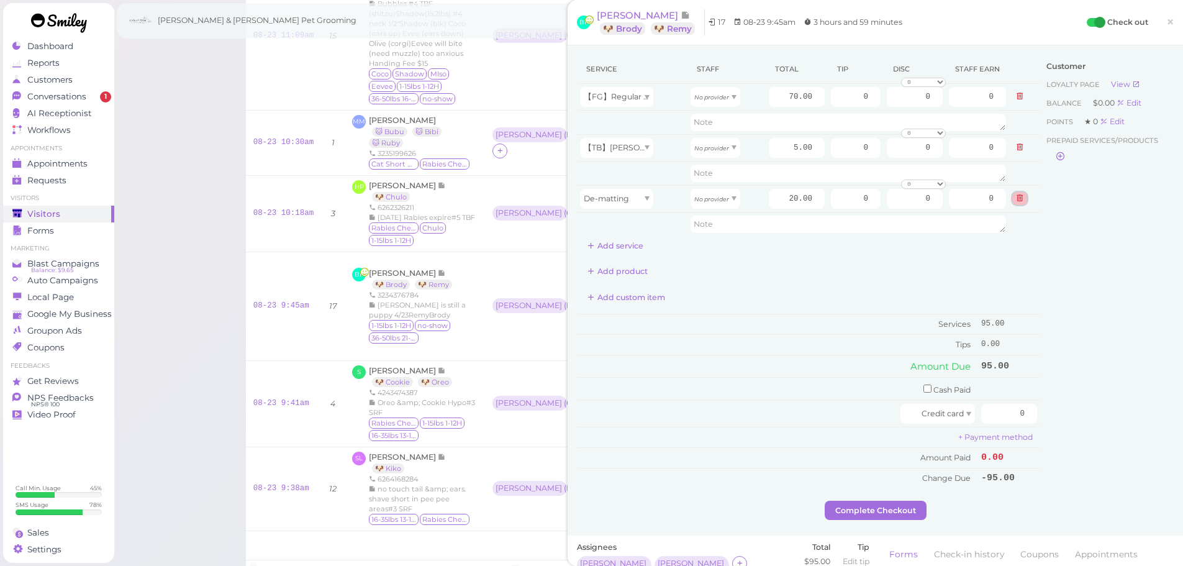
click at [1016, 199] on icon at bounding box center [1019, 198] width 7 height 9
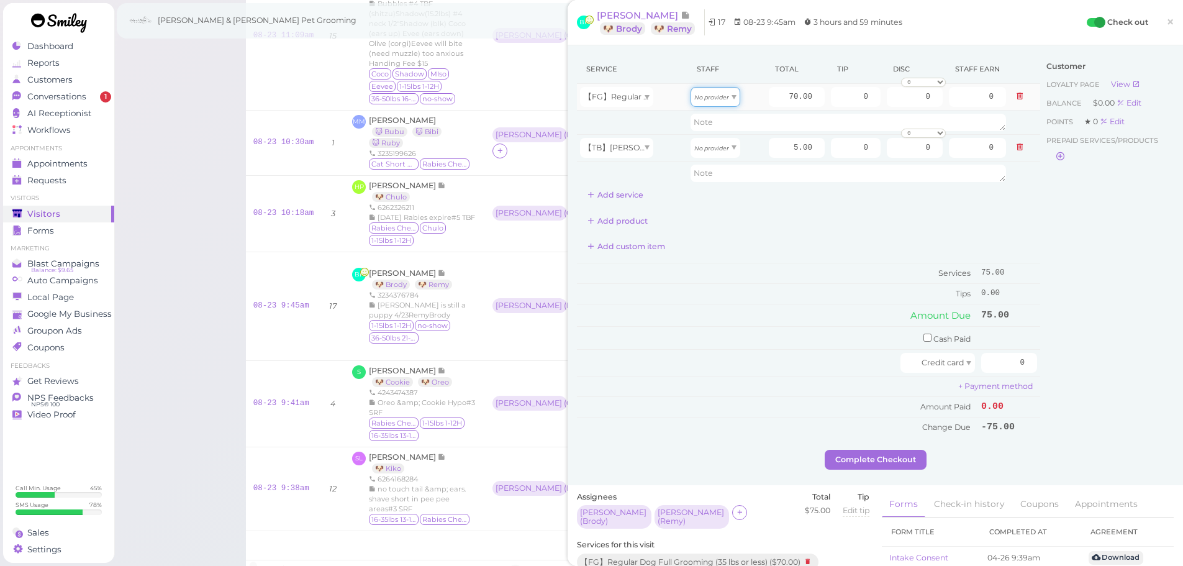
click at [718, 95] on icon "No provider" at bounding box center [711, 97] width 35 height 7
click at [713, 101] on div "Asa" at bounding box center [715, 97] width 50 height 20
type input "30.10"
click at [705, 151] on icon "No provider" at bounding box center [711, 148] width 35 height 7
type input "2.15"
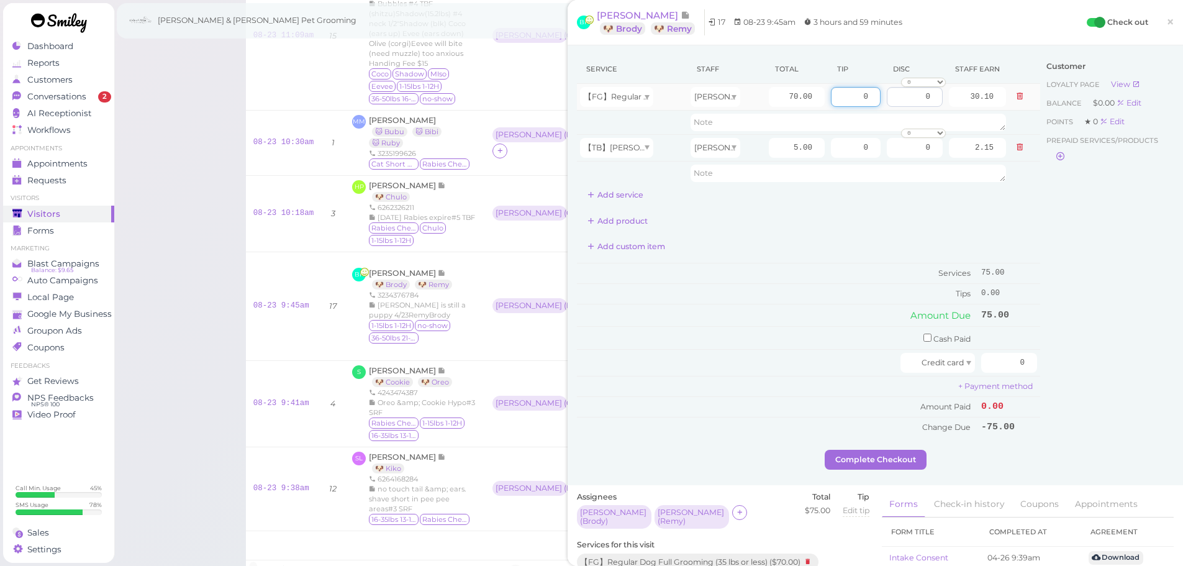
drag, startPoint x: 845, startPoint y: 94, endPoint x: 929, endPoint y: 104, distance: 85.1
click at [929, 104] on tr "【FG】Regular Dog Full Grooming (35 lbs or less) Rebecca 70.00 0 0 0 10% off 15% …" at bounding box center [808, 97] width 463 height 27
type input "11.25"
click at [1111, 233] on div "Customer Loyalty page View Balance $0.00 Edit Points ★ 0 Edit Prepaid services/…" at bounding box center [1106, 252] width 133 height 395
click at [616, 199] on button "Add service" at bounding box center [615, 195] width 77 height 20
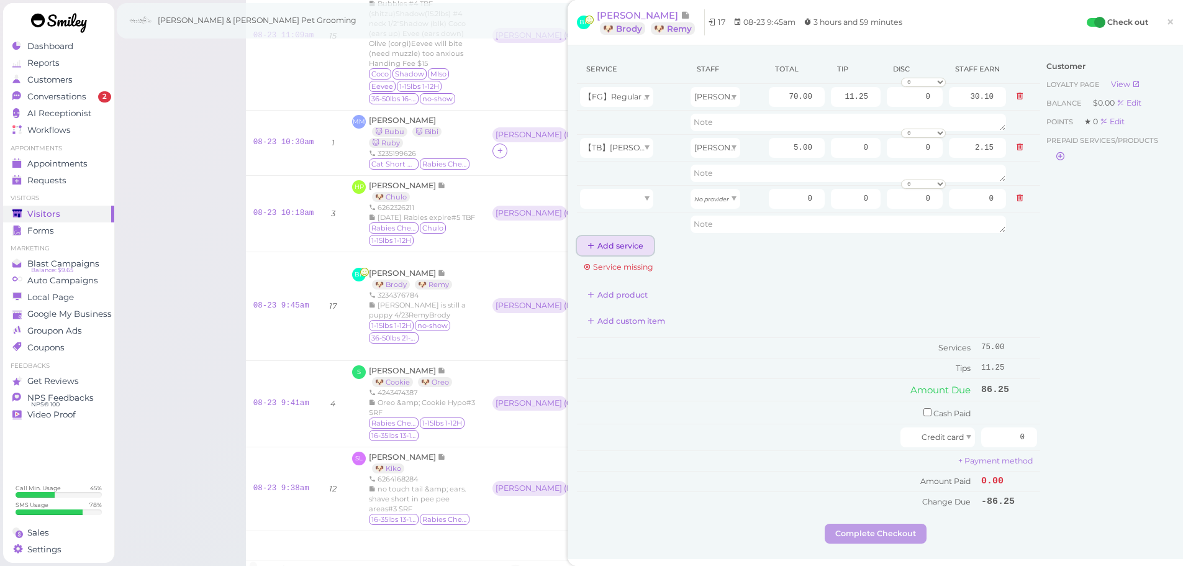
click at [616, 239] on button "Add service" at bounding box center [615, 246] width 77 height 20
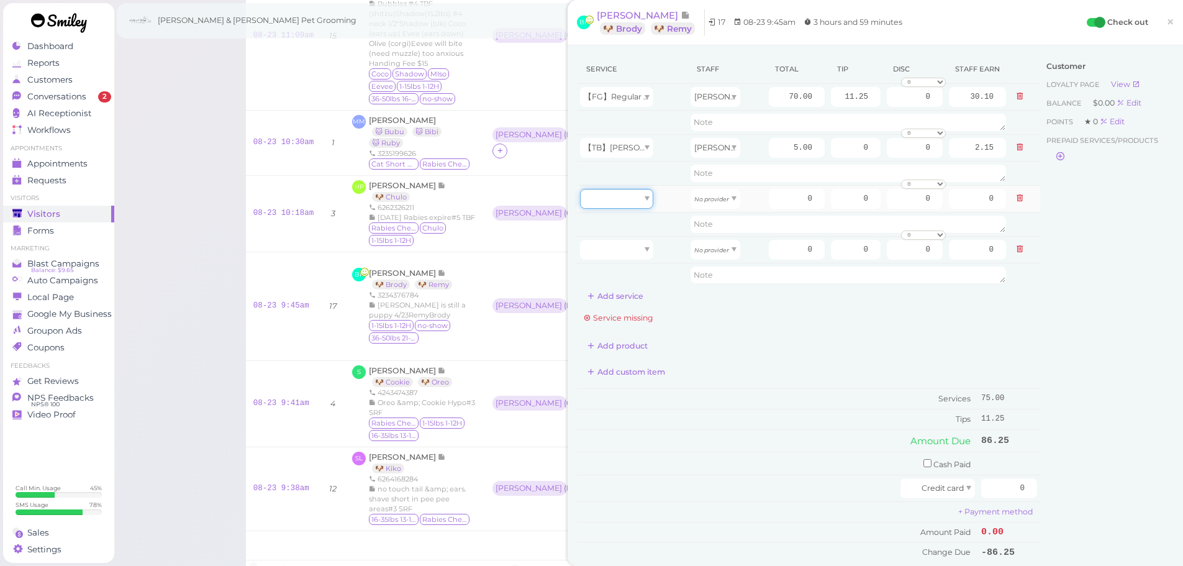
click at [636, 201] on div at bounding box center [616, 199] width 73 height 20
type input "95.00"
click at [625, 253] on div at bounding box center [616, 250] width 73 height 20
type input "5.00"
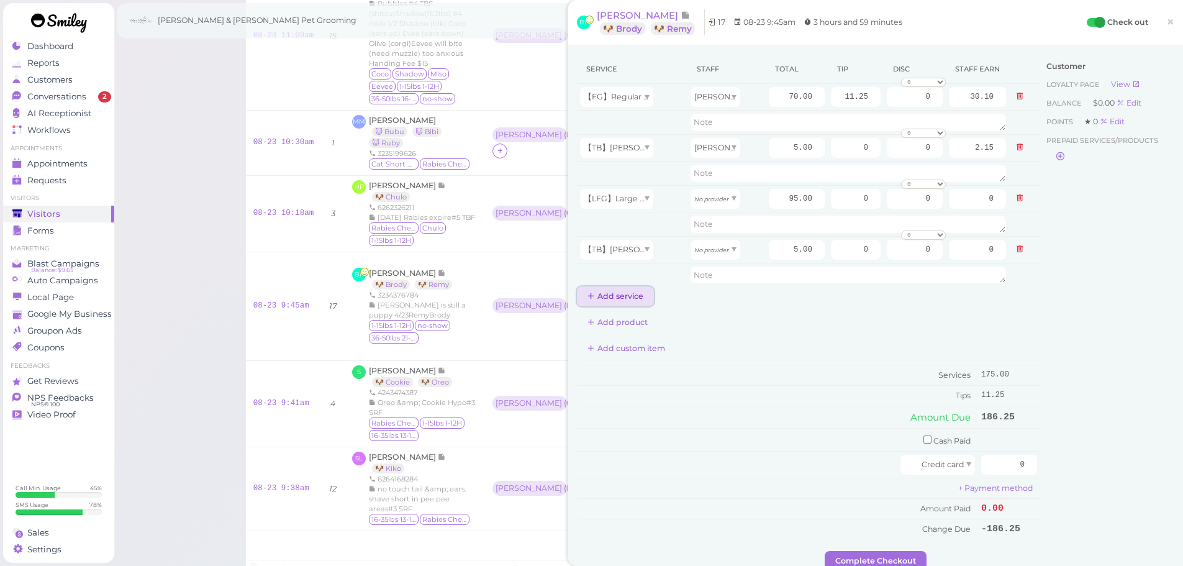
click at [626, 288] on button "Add service" at bounding box center [615, 296] width 77 height 20
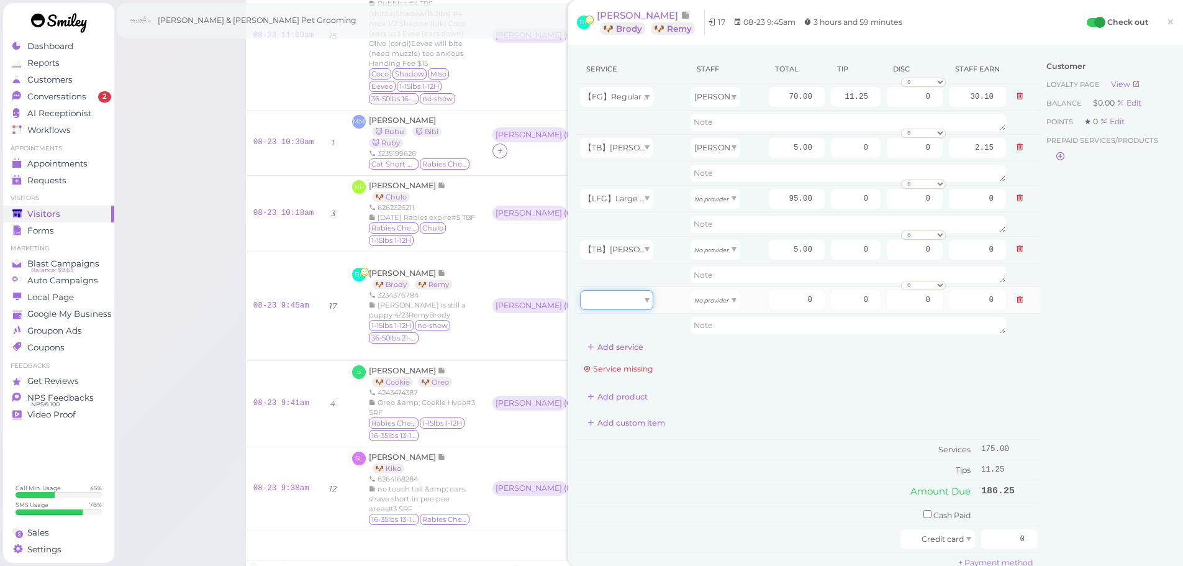
click at [639, 294] on div at bounding box center [616, 300] width 73 height 20
click at [624, 301] on span "【TB】Teeth Brushing" at bounding box center [630, 299] width 92 height 9
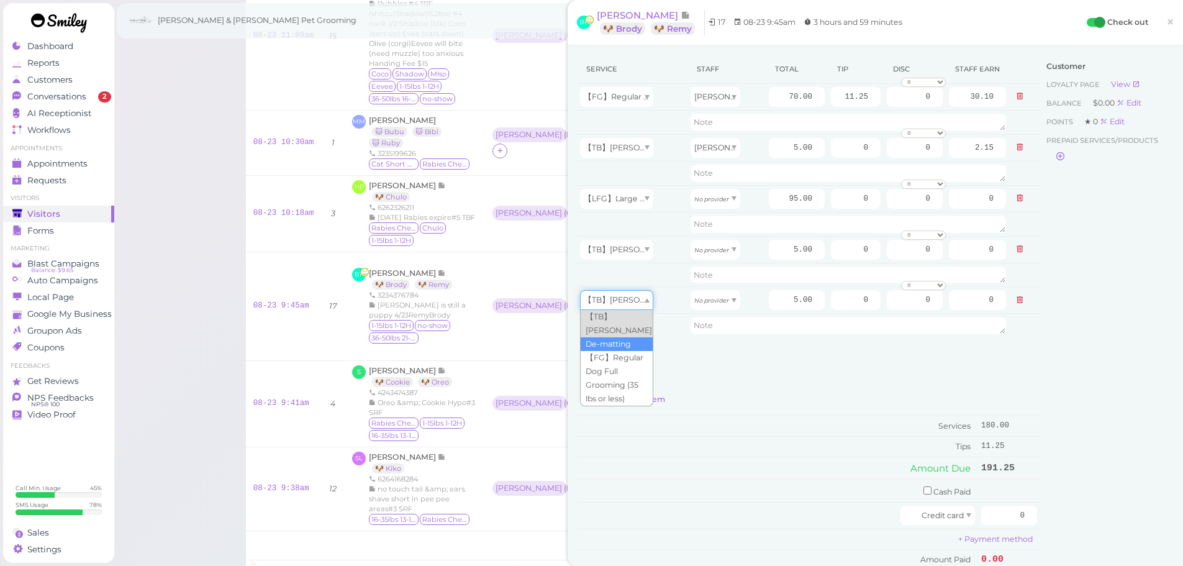
type input "20.00"
click at [700, 303] on icon "No provider" at bounding box center [711, 300] width 35 height 7
type input "10.40"
drag, startPoint x: 777, startPoint y: 301, endPoint x: 839, endPoint y: 305, distance: 62.2
click at [839, 305] on tr "De-matting Asa 20.00 0 0 0 10% off 15% off 20% off 25% off 30% off 50% off" at bounding box center [808, 300] width 463 height 27
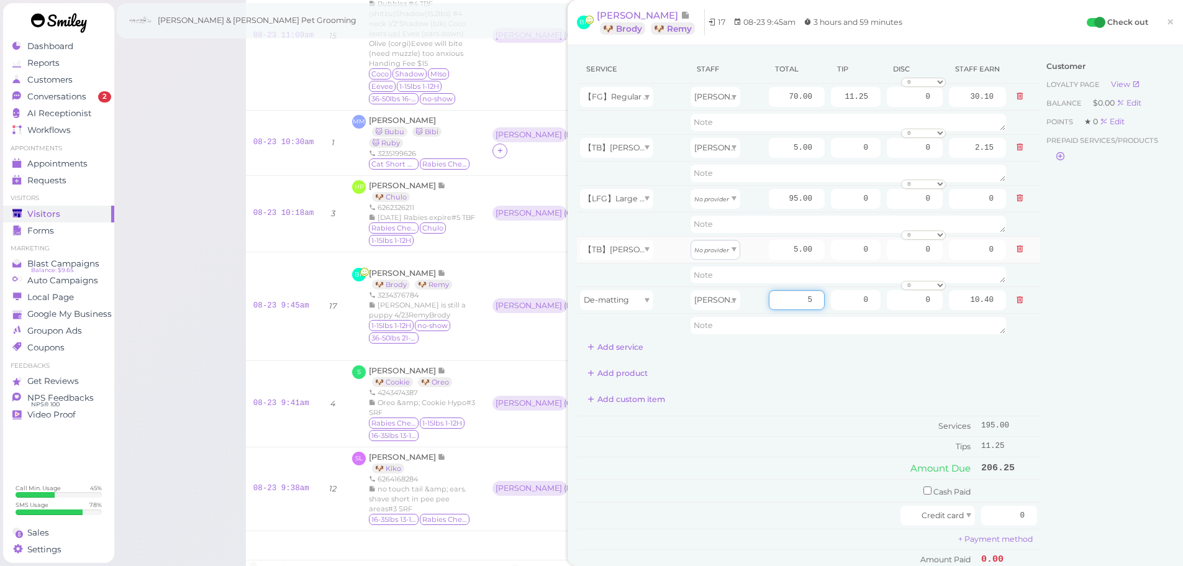
type input "5"
type input "2.60"
click at [715, 243] on div "No provider" at bounding box center [715, 250] width 50 height 20
type input "2.60"
click at [723, 201] on div "No provider" at bounding box center [715, 199] width 50 height 20
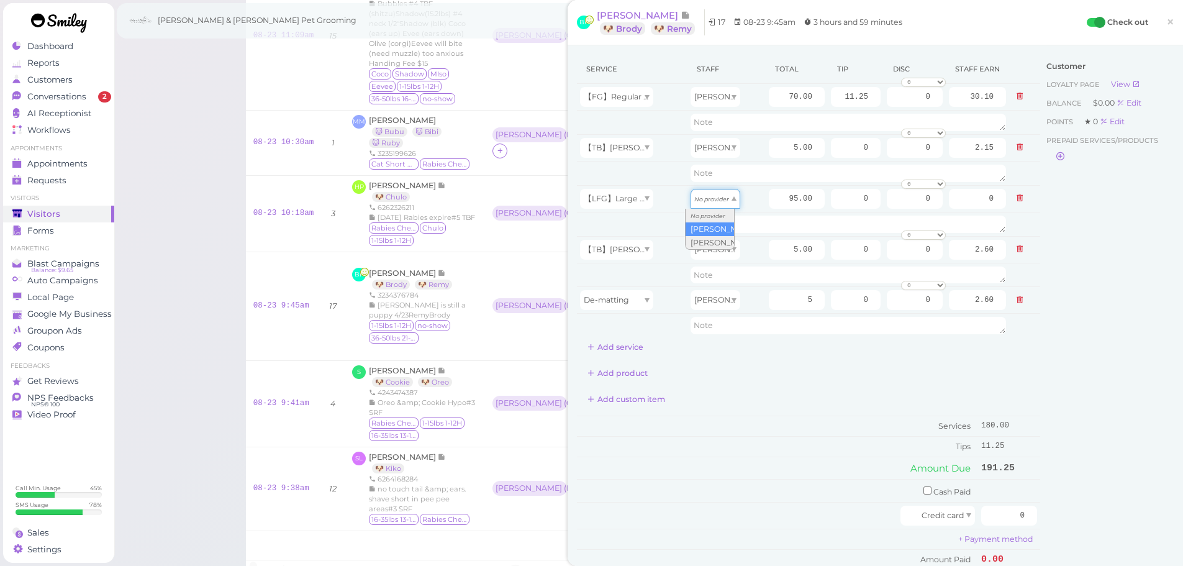
type input "49.40"
drag, startPoint x: 772, startPoint y: 203, endPoint x: 882, endPoint y: 202, distance: 109.9
click at [882, 202] on tr "【LFG】Large Dog Full Grooming (More than 35 lbs) Asa 95.00 0 0 0 10% off 15% off…" at bounding box center [808, 198] width 463 height 27
type input "150"
type input "78.00"
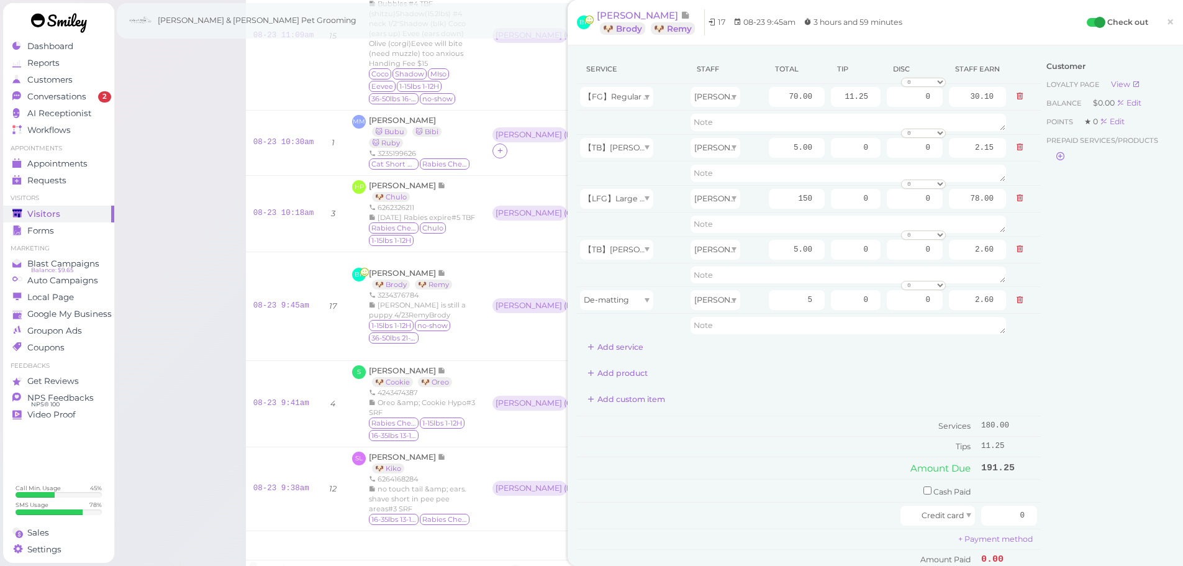
click at [1160, 268] on div "Customer Loyalty page View Balance $0.00 Edit Points ★ 0 Edit Prepaid services/…" at bounding box center [1106, 328] width 133 height 547
drag, startPoint x: 840, startPoint y: 198, endPoint x: 927, endPoint y: 210, distance: 87.7
click at [927, 210] on tr "【LFG】Large Dog Full Grooming (More than 35 lbs) Asa 150 0 0 0 10% off 15% off 2…" at bounding box center [808, 198] width 463 height 27
type input "24"
click at [1071, 294] on div "Customer Loyalty page View Balance $0.00 Edit Points ★ 0 Edit Prepaid services/…" at bounding box center [1106, 328] width 133 height 547
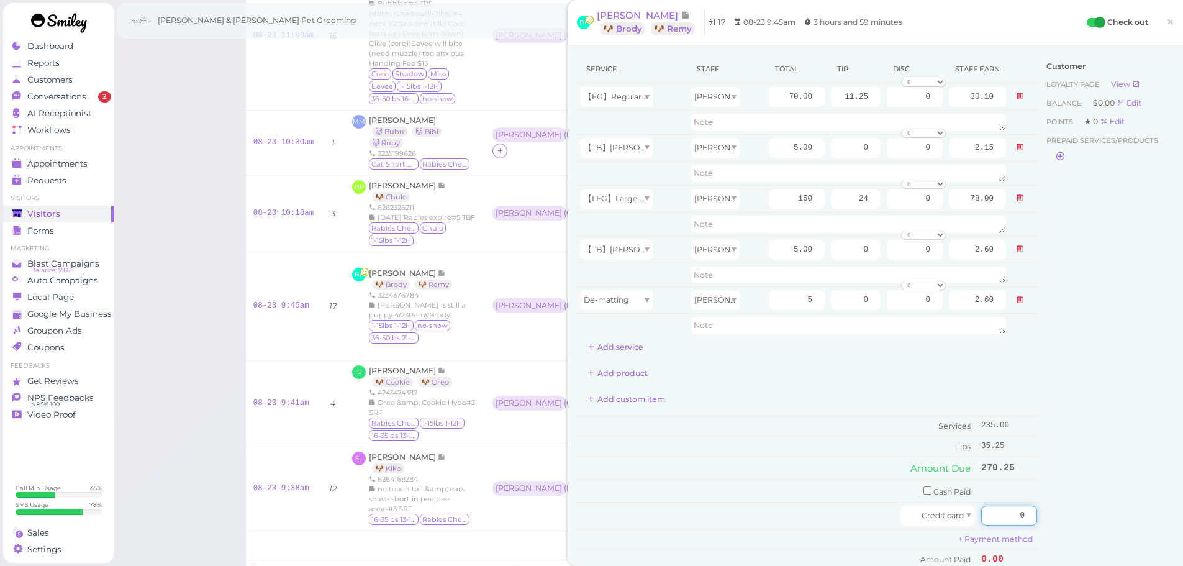
drag, startPoint x: 1004, startPoint y: 516, endPoint x: 1075, endPoint y: 525, distance: 70.6
click at [1075, 525] on div "Service Staff Total Tip Disc Staff earn 【FG】Regular Dog Full Grooming (35 lbs o…" at bounding box center [875, 328] width 597 height 547
type input "270.25"
click at [1040, 520] on div "Customer Loyalty page View Balance $0.00 Edit Points ★ 0 Edit Prepaid services/…" at bounding box center [1106, 328] width 133 height 547
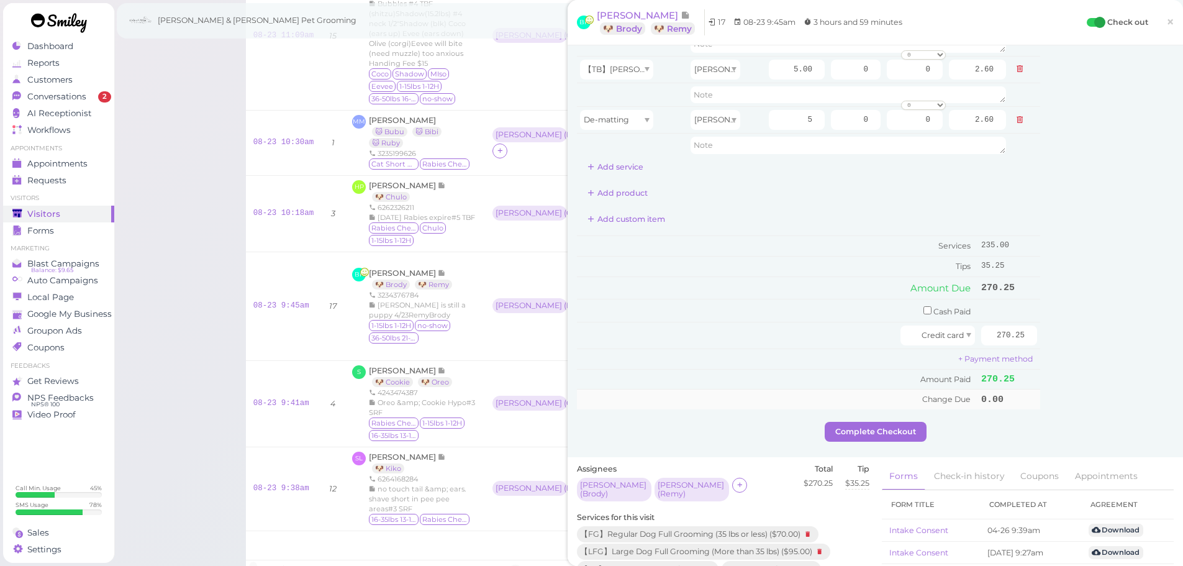
scroll to position [186, 0]
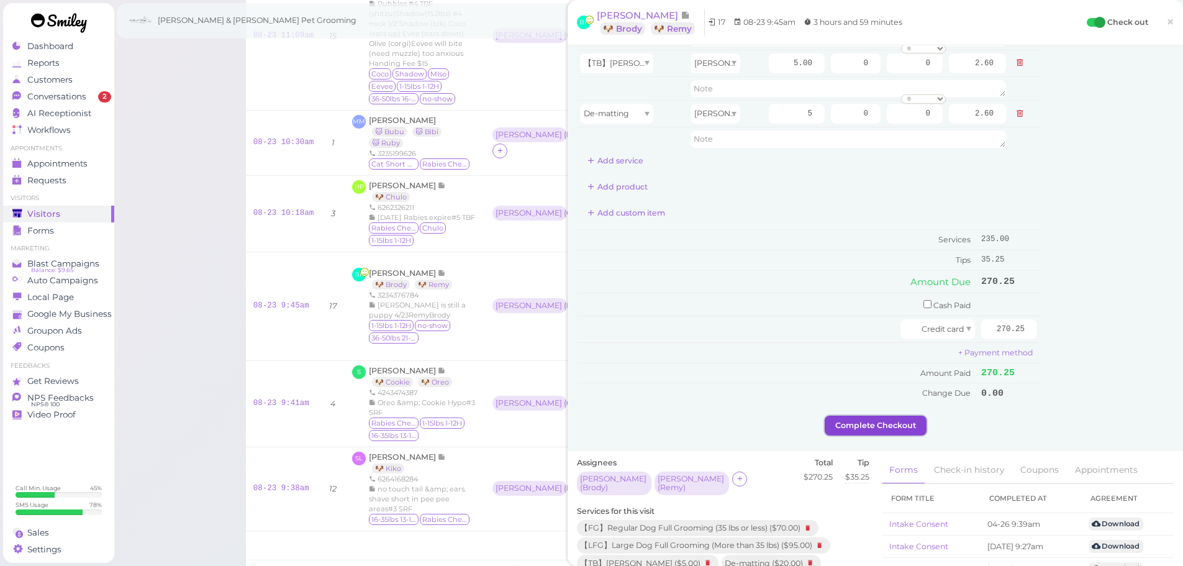
click at [878, 430] on button "Complete Checkout" at bounding box center [875, 425] width 102 height 20
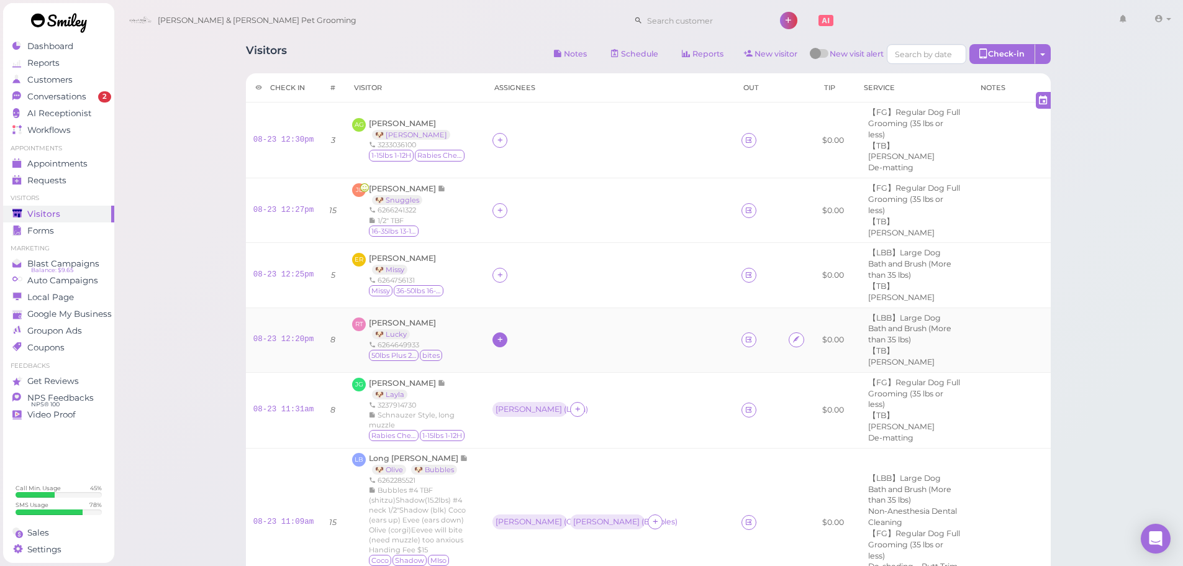
click at [497, 335] on icon at bounding box center [500, 339] width 8 height 9
click at [508, 503] on span "Rebecca" at bounding box center [527, 503] width 66 height 9
click at [500, 335] on div "Rebecca" at bounding box center [528, 339] width 66 height 9
click at [518, 375] on span "Select pets" at bounding box center [518, 376] width 43 height 14
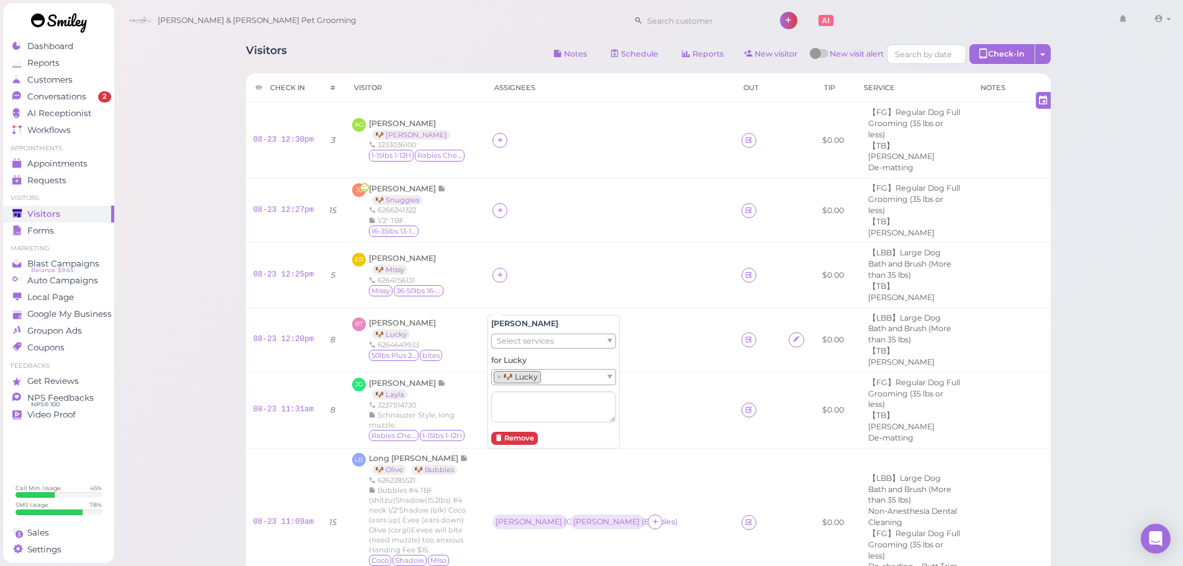
click at [498, 268] on div at bounding box center [499, 275] width 15 height 15
click at [506, 304] on span "Helen" at bounding box center [527, 305] width 66 height 9
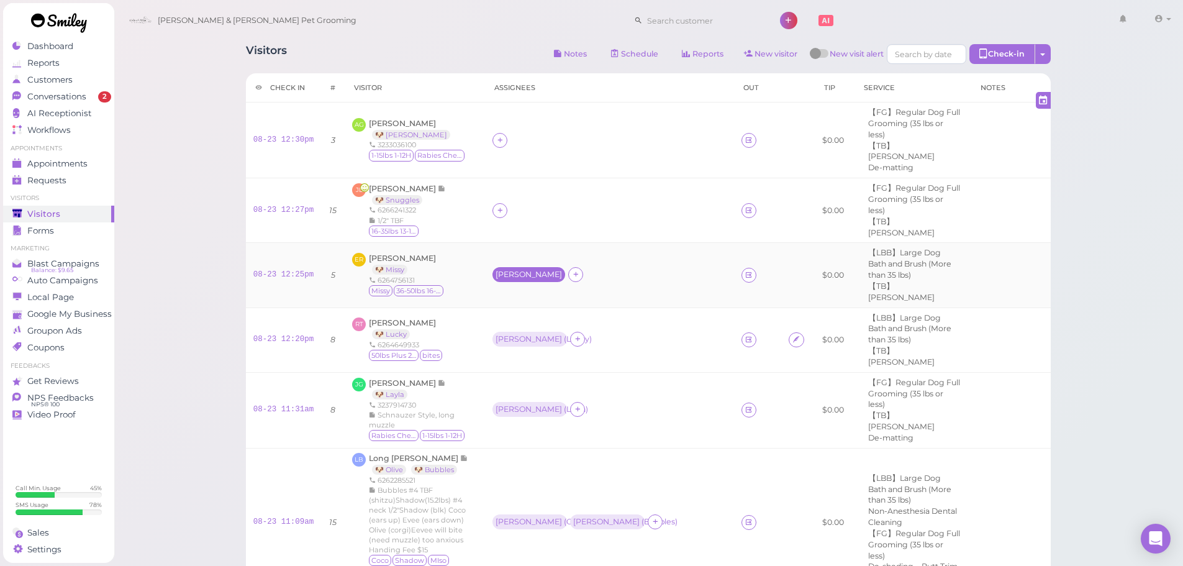
click at [505, 270] on div "Helen" at bounding box center [528, 274] width 66 height 9
click at [518, 320] on span "Select pets" at bounding box center [518, 322] width 43 height 14
click at [496, 135] on icon at bounding box center [500, 139] width 8 height 9
click at [500, 228] on span "[PERSON_NAME]" at bounding box center [527, 230] width 66 height 9
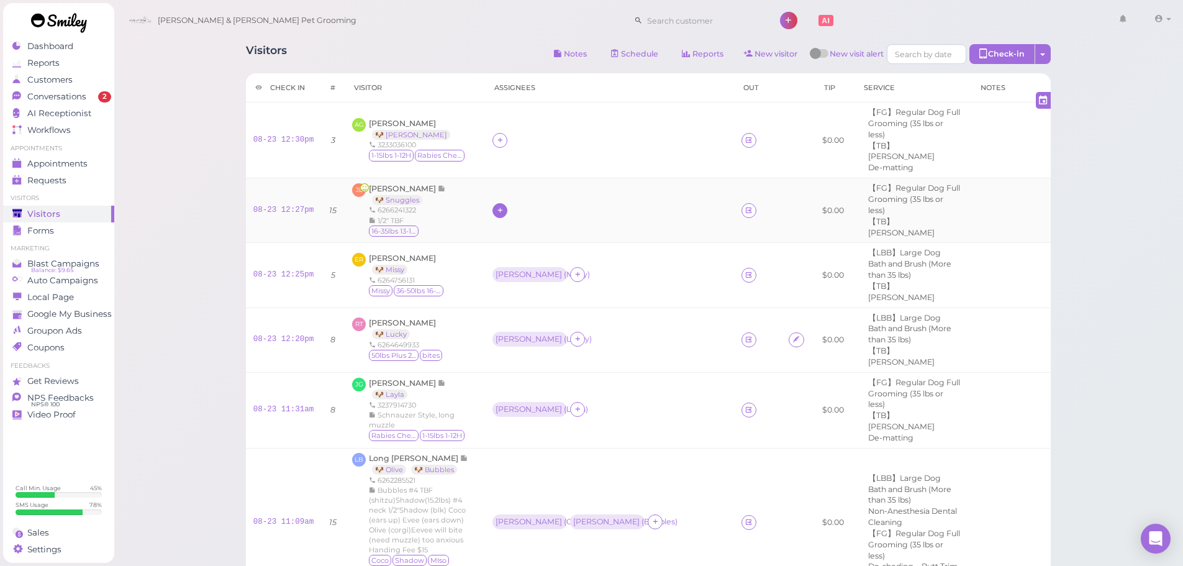
click at [496, 205] on icon at bounding box center [500, 209] width 8 height 9
click at [498, 289] on span "[PERSON_NAME]" at bounding box center [527, 288] width 66 height 9
click at [492, 132] on div "[PERSON_NAME]" at bounding box center [528, 139] width 73 height 15
click at [518, 202] on span "Select pets" at bounding box center [518, 204] width 43 height 14
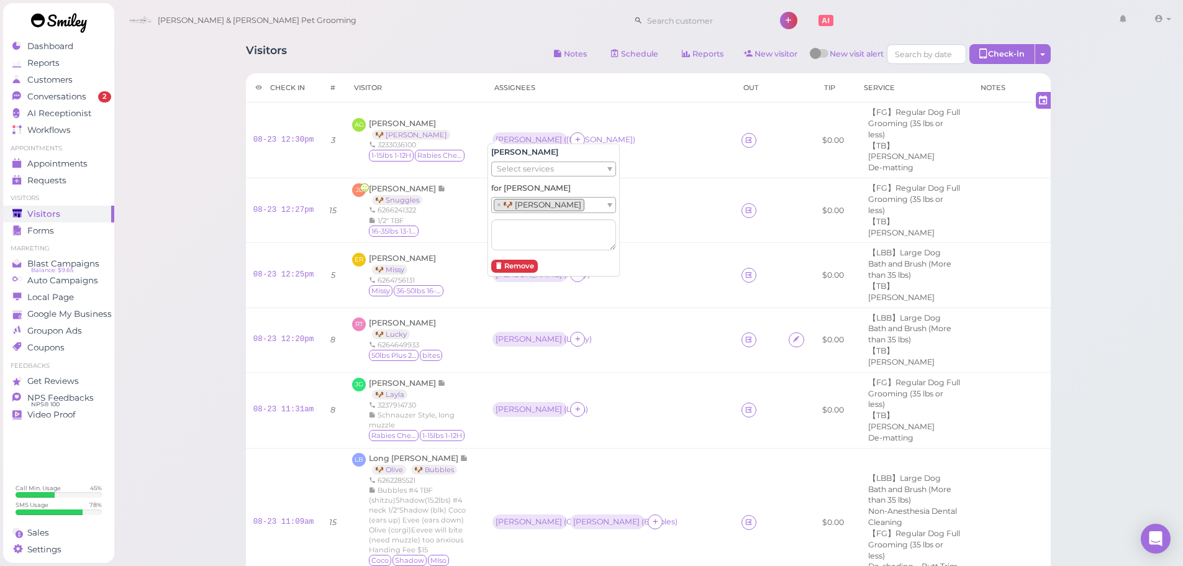
click at [498, 205] on div "[PERSON_NAME]" at bounding box center [528, 209] width 66 height 9
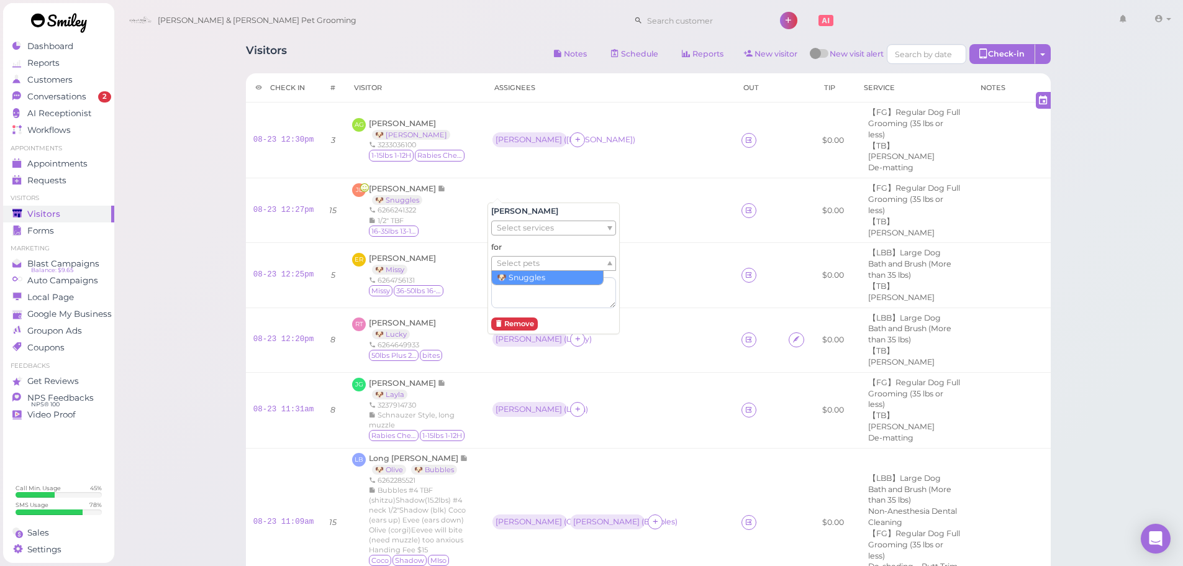
click at [512, 259] on span "Select pets" at bounding box center [518, 263] width 43 height 14
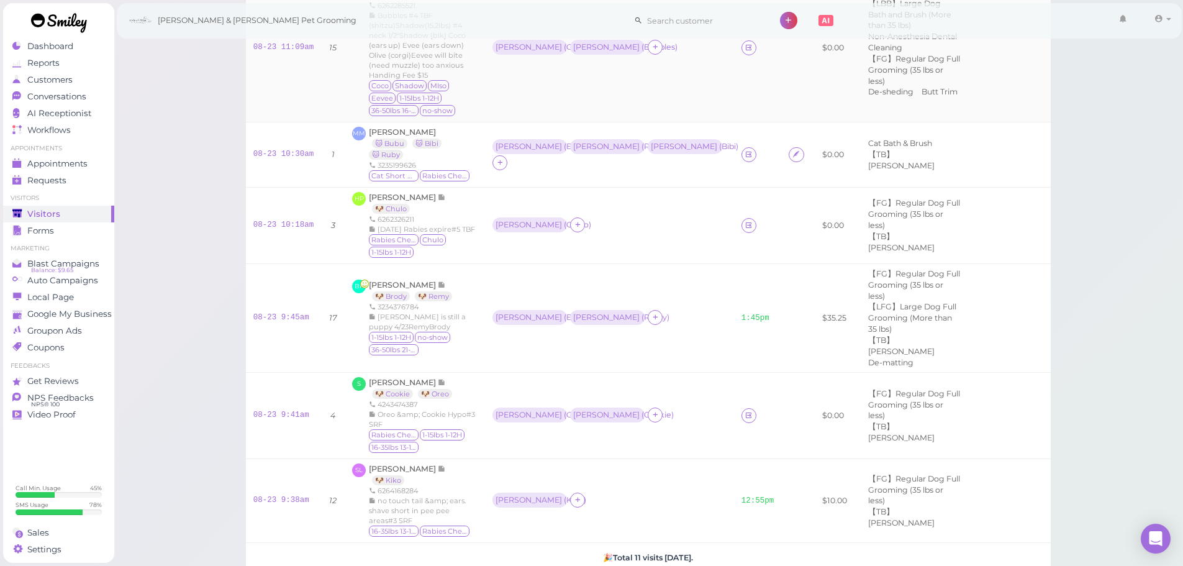
scroll to position [497, 0]
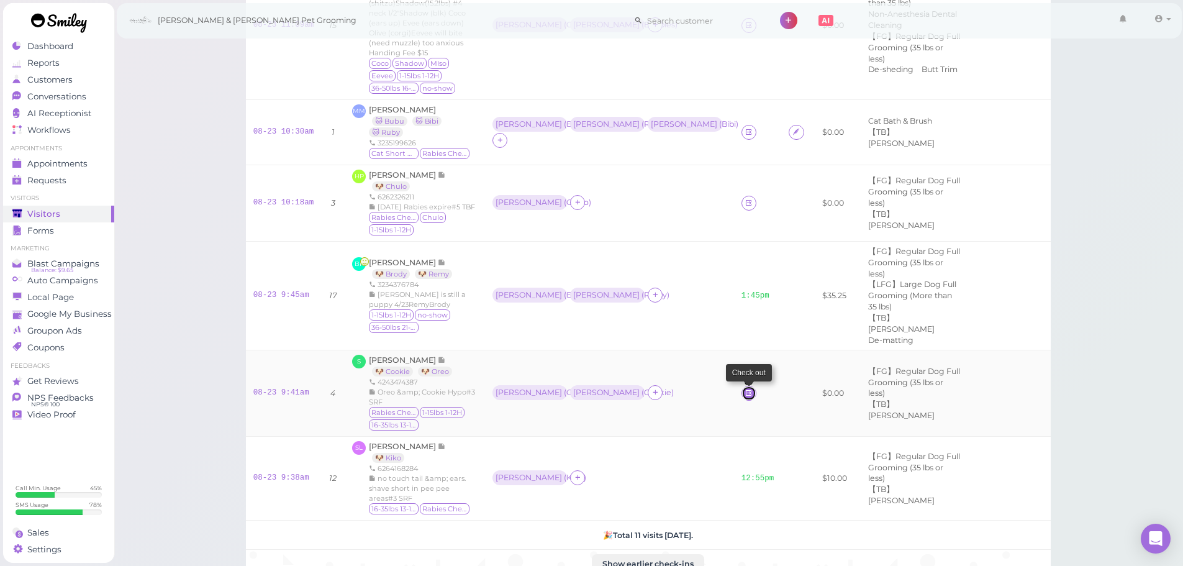
click at [744, 388] on icon at bounding box center [748, 392] width 8 height 9
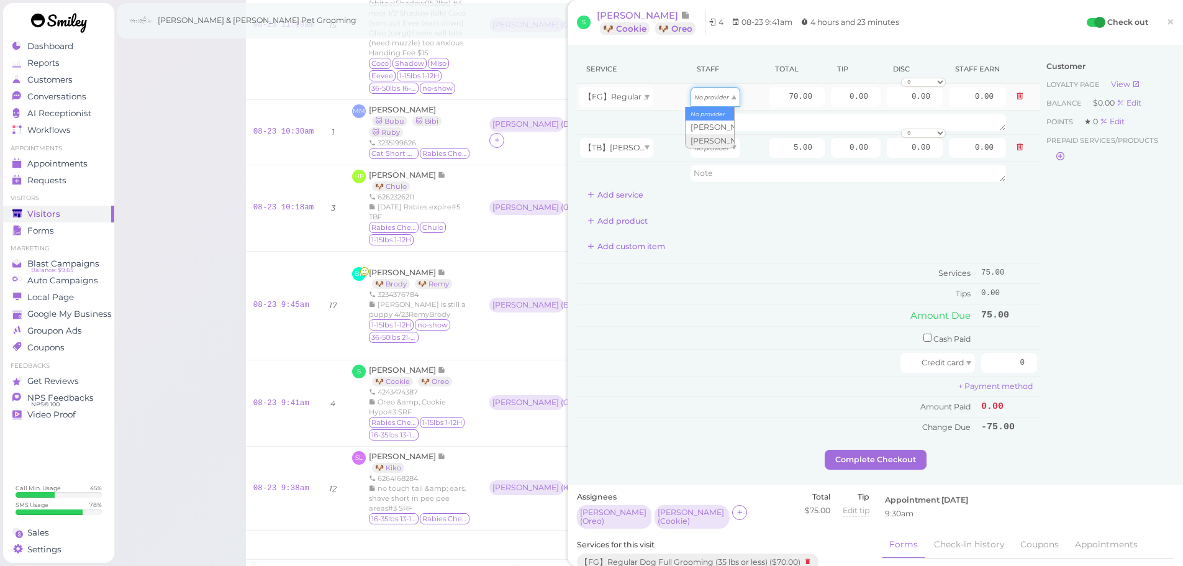
click at [725, 96] on div "No provider" at bounding box center [715, 97] width 50 height 20
type input "36.40"
click at [723, 151] on div "No provider" at bounding box center [715, 148] width 50 height 20
type input "2.60"
drag, startPoint x: 773, startPoint y: 99, endPoint x: 872, endPoint y: 101, distance: 98.7
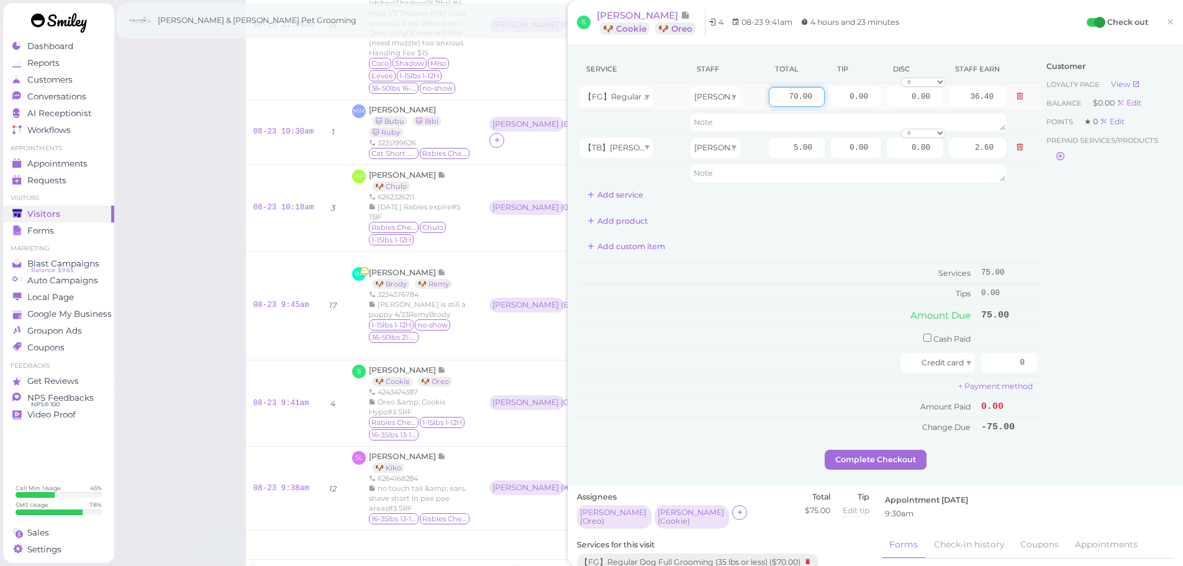
click at [872, 101] on tr "【FG】Regular Dog Full Grooming (35 lbs or less) Asa 70.00 0.00 0.00 0 10% off 15…" at bounding box center [808, 97] width 463 height 27
type input "85"
type input "44.20"
click at [626, 205] on div "Service Staff Total Tip Disc Staff earn 【FG】Regular Dog Full Grooming (35 lbs o…" at bounding box center [808, 246] width 463 height 382
click at [626, 196] on button "Add service" at bounding box center [615, 195] width 77 height 20
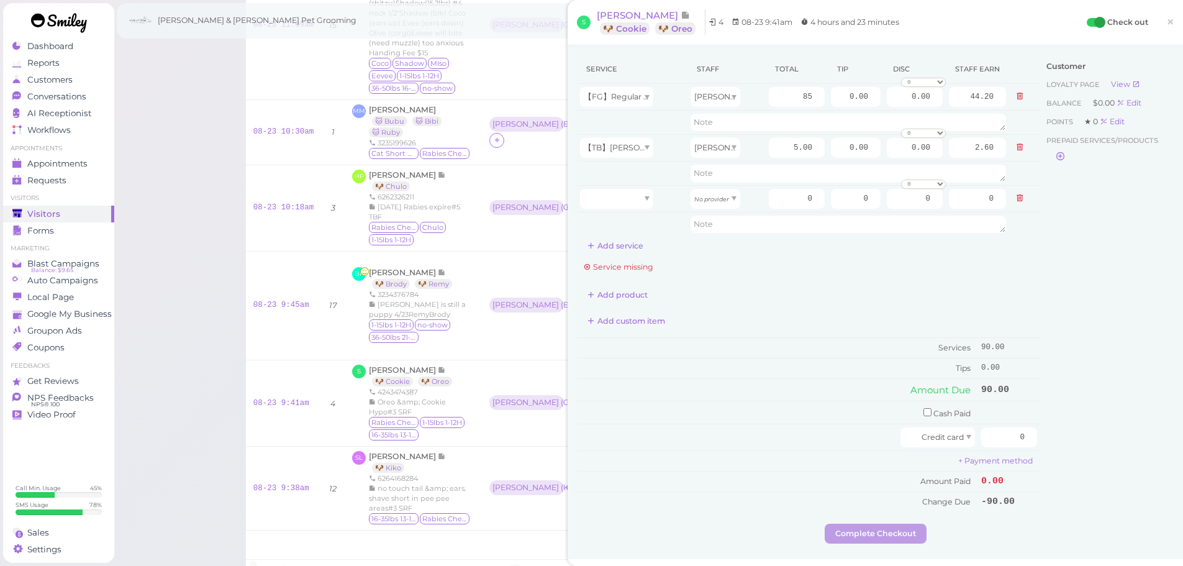
click at [611, 256] on div "Service Staff Total Tip Disc Staff earn 【FG】Regular Dog Full Grooming (35 lbs o…" at bounding box center [808, 283] width 463 height 456
click at [616, 246] on button "Add service" at bounding box center [615, 246] width 77 height 20
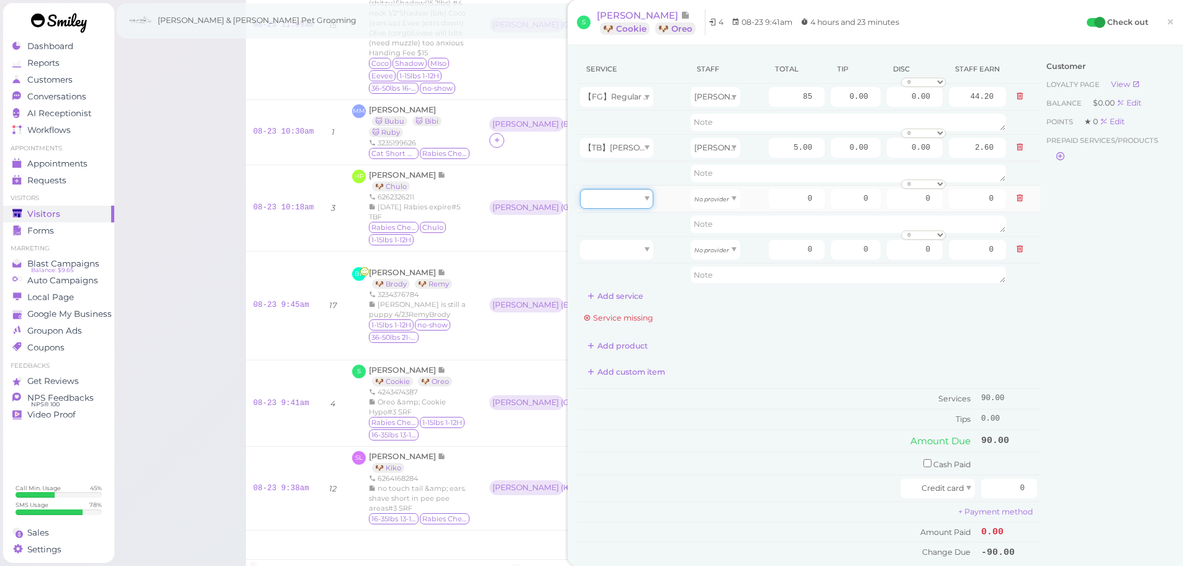
click at [641, 200] on div at bounding box center [616, 199] width 73 height 20
type input "70.00"
click at [700, 201] on icon "No provider" at bounding box center [711, 199] width 35 height 7
type input "30.10"
click at [617, 245] on div at bounding box center [616, 250] width 73 height 20
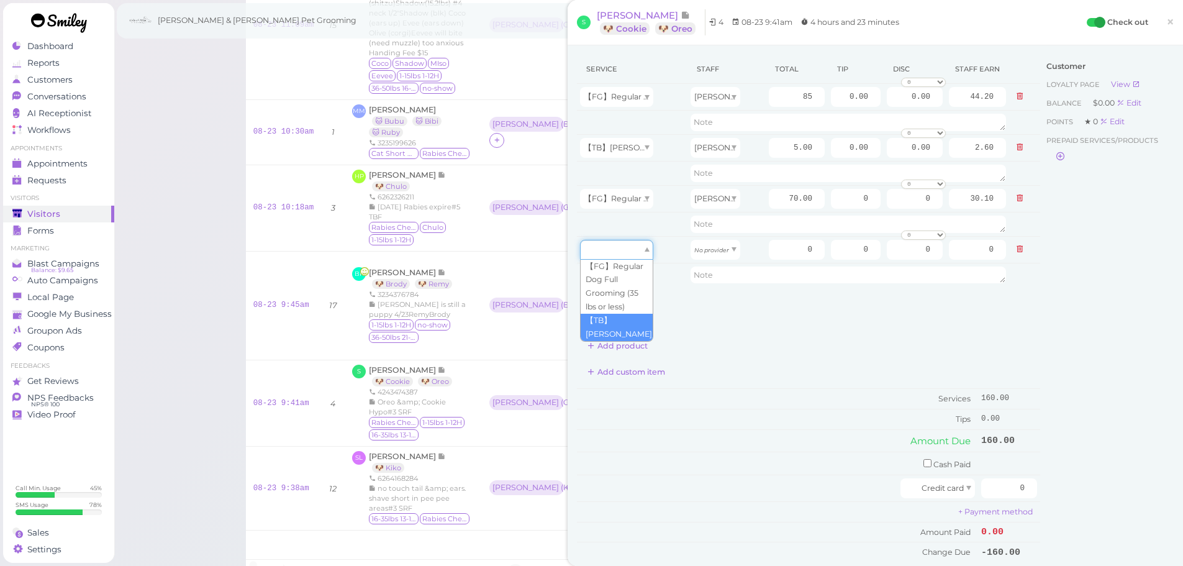
type input "5.00"
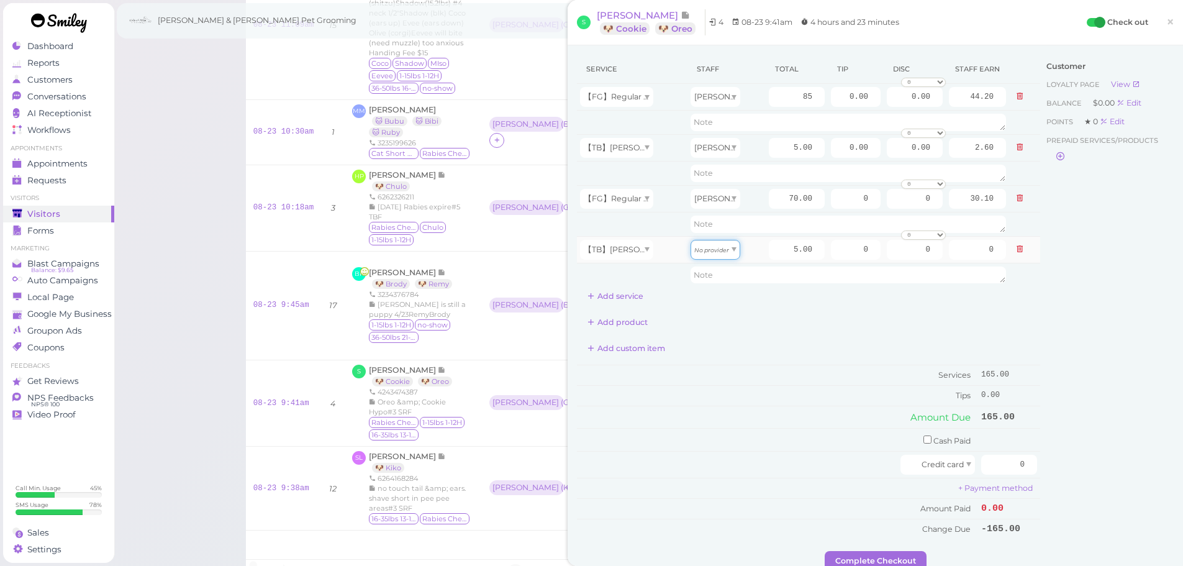
click at [718, 253] on div "No provider" at bounding box center [715, 250] width 50 height 20
type input "2.15"
drag, startPoint x: 774, startPoint y: 196, endPoint x: 965, endPoint y: 196, distance: 191.2
click at [937, 196] on tr "【FG】Regular Dog Full Grooming (35 lbs or less) Helen 70.00 0 0 0 10% off 15% of…" at bounding box center [808, 198] width 463 height 27
type input "75"
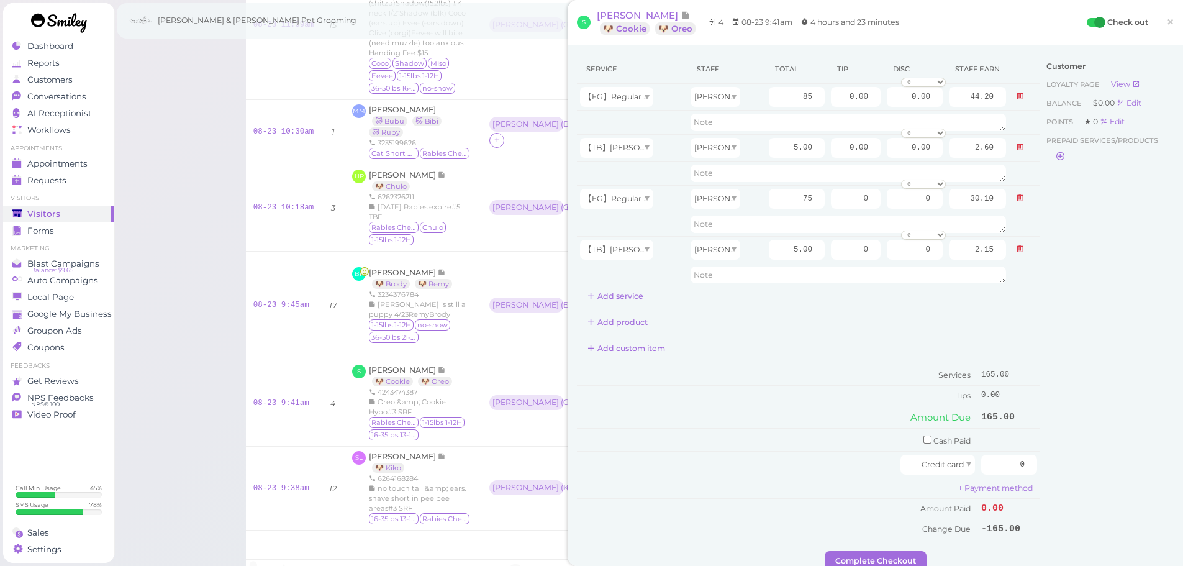
type input "32.25"
click at [1118, 291] on div "Customer Loyalty page View Balance $0.00 Edit Points ★ 0 Edit Prepaid services/…" at bounding box center [1106, 303] width 133 height 496
drag, startPoint x: 999, startPoint y: 466, endPoint x: 1073, endPoint y: 475, distance: 74.4
click at [1073, 475] on div "Service Staff Total Tip Disc Staff earn 【FG】Regular Dog Full Grooming (35 lbs o…" at bounding box center [875, 303] width 597 height 496
type input "170"
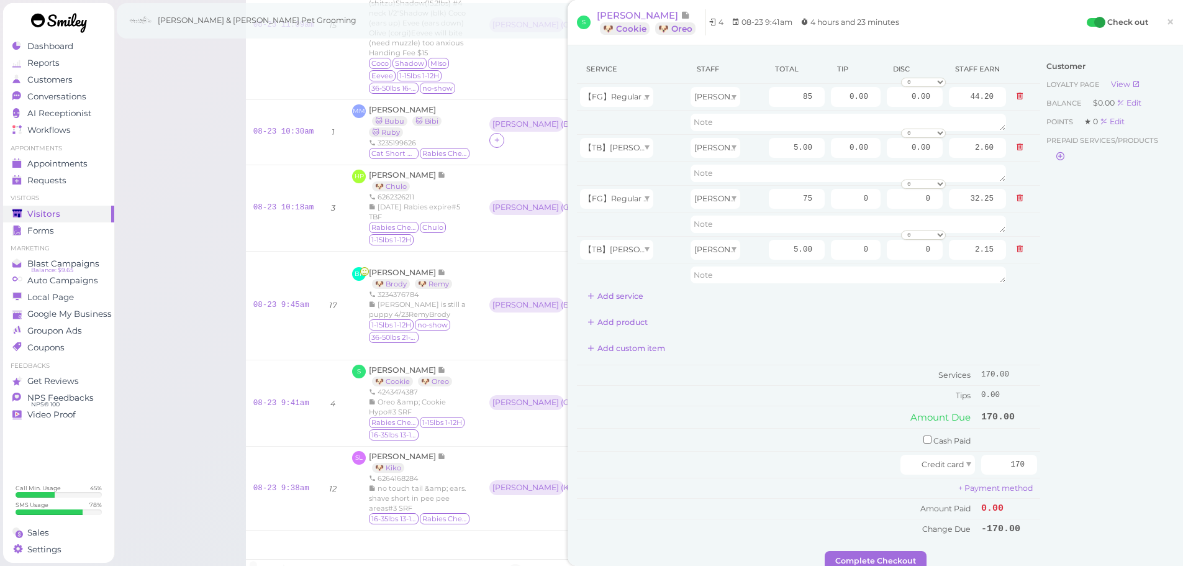
click at [1073, 475] on div "Customer Loyalty page View Balance $0.00 Edit Points ★ 0 Edit Prepaid services/…" at bounding box center [1106, 303] width 133 height 496
click at [899, 558] on button "Complete Checkout" at bounding box center [875, 561] width 102 height 20
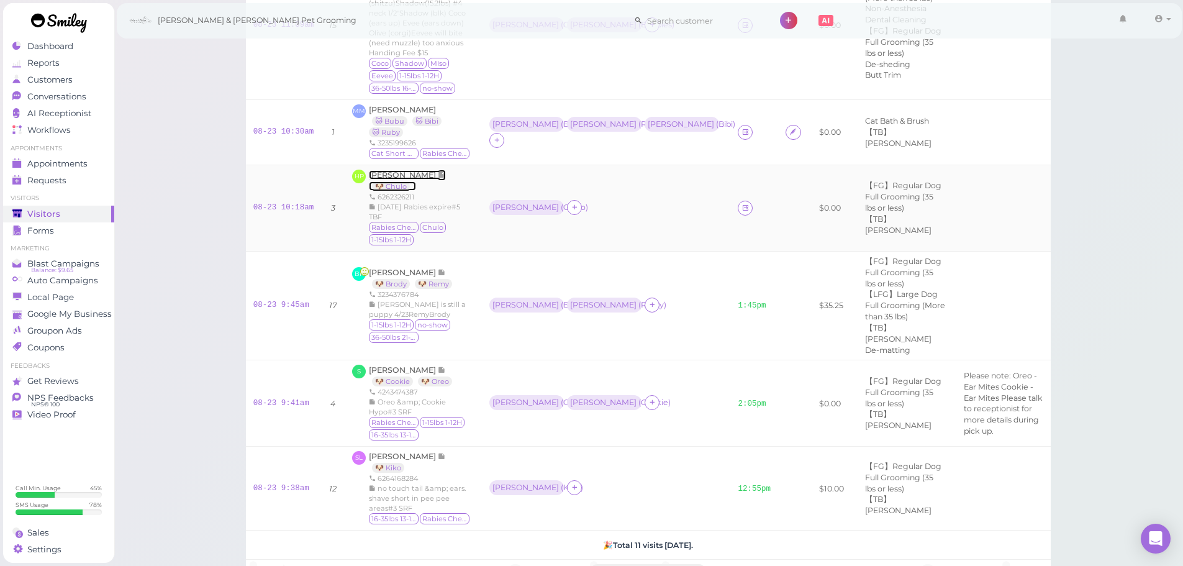
click at [395, 170] on span "Hector Palacios" at bounding box center [403, 174] width 69 height 9
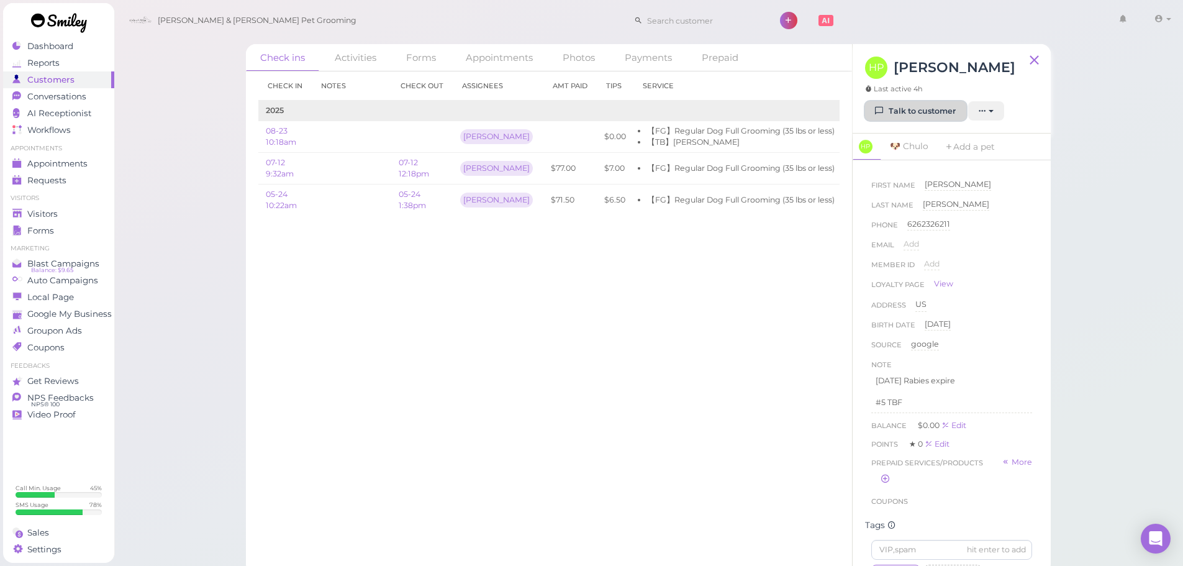
click at [901, 109] on link "Talk to customer" at bounding box center [915, 111] width 101 height 20
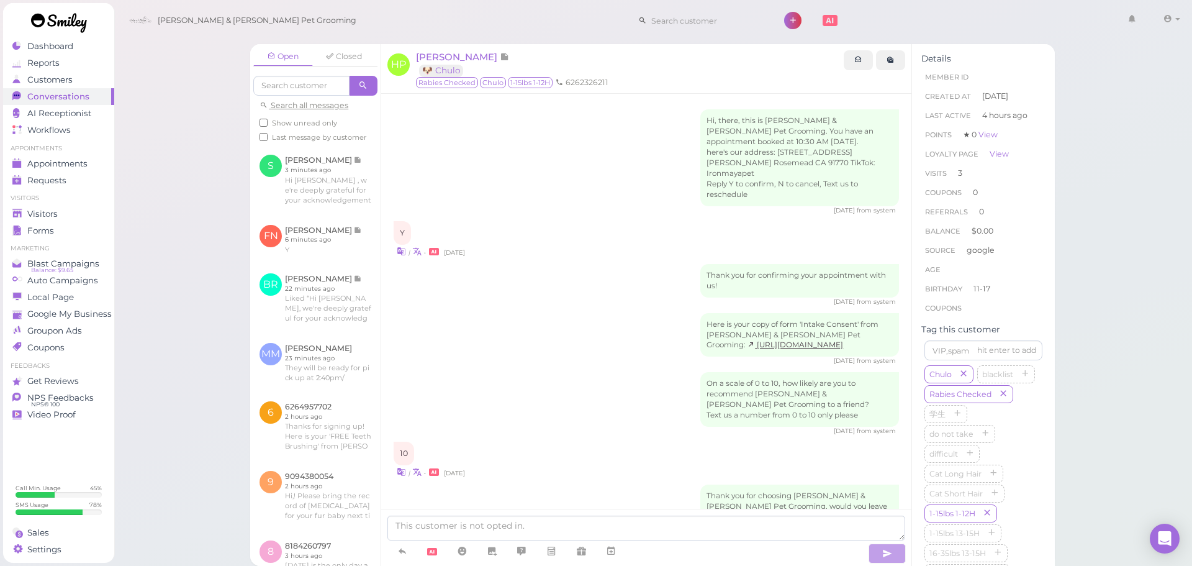
scroll to position [1084, 0]
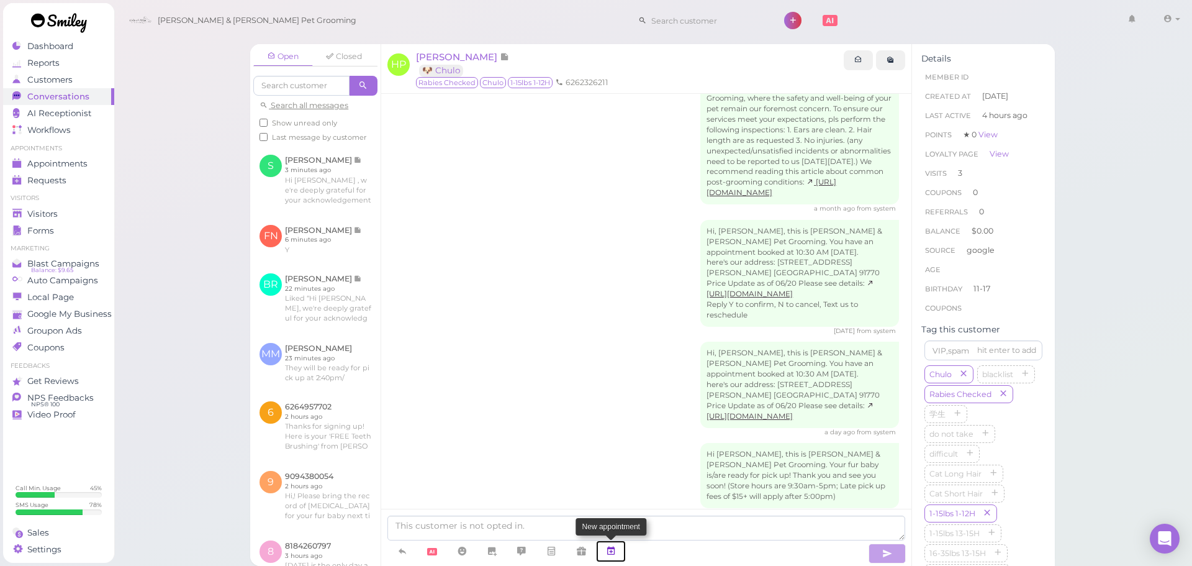
click at [615, 553] on icon at bounding box center [611, 550] width 10 height 12
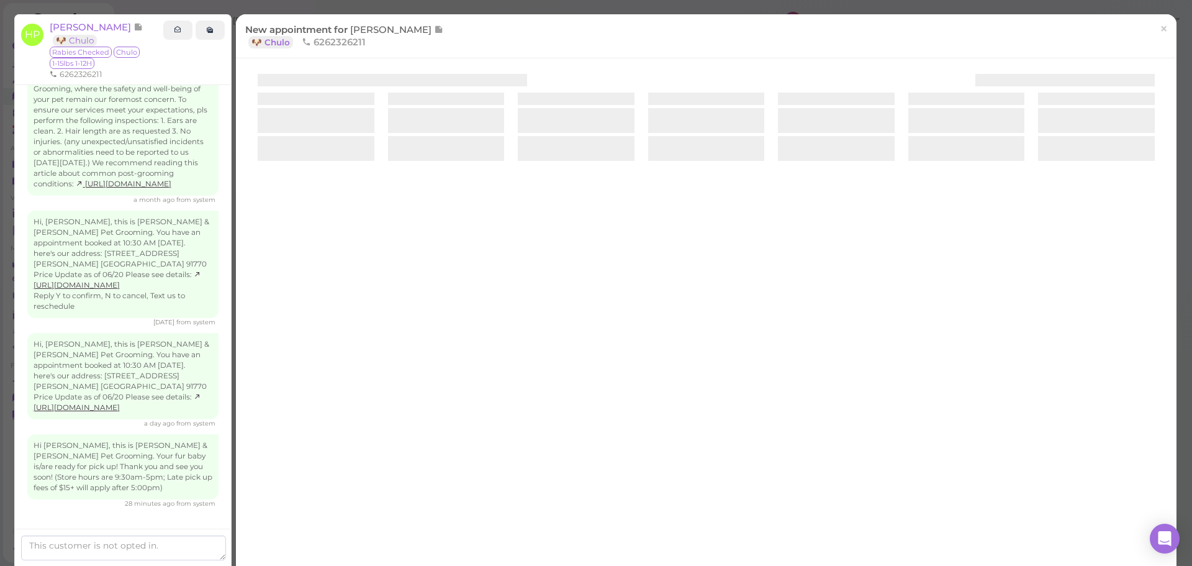
scroll to position [1137, 0]
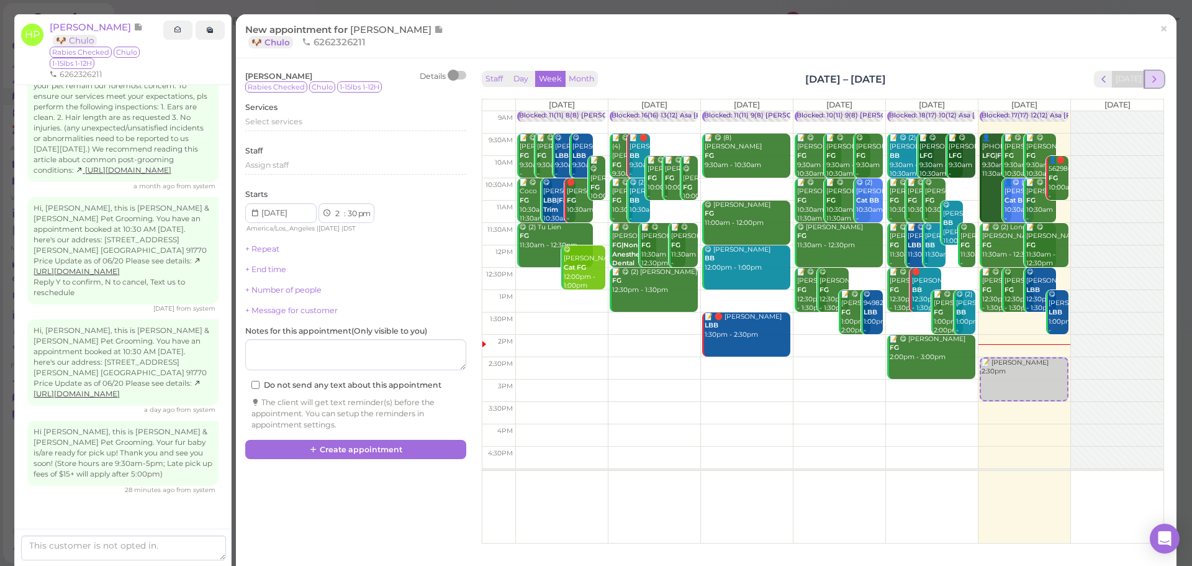
click at [1148, 82] on span "next" at bounding box center [1154, 79] width 12 height 12
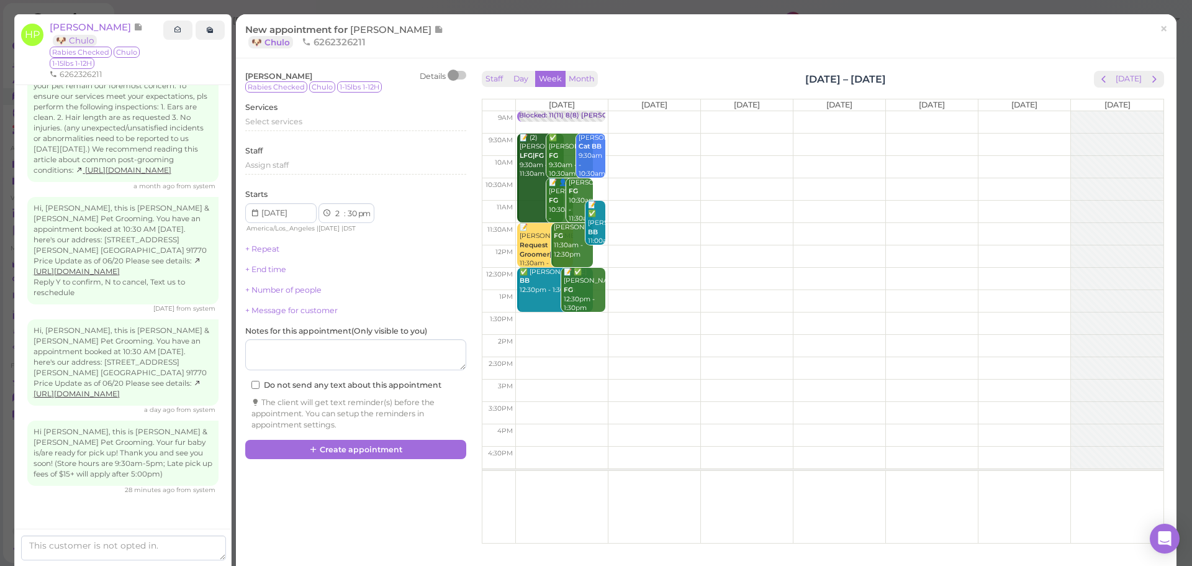
click at [1148, 82] on span "next" at bounding box center [1154, 79] width 12 height 12
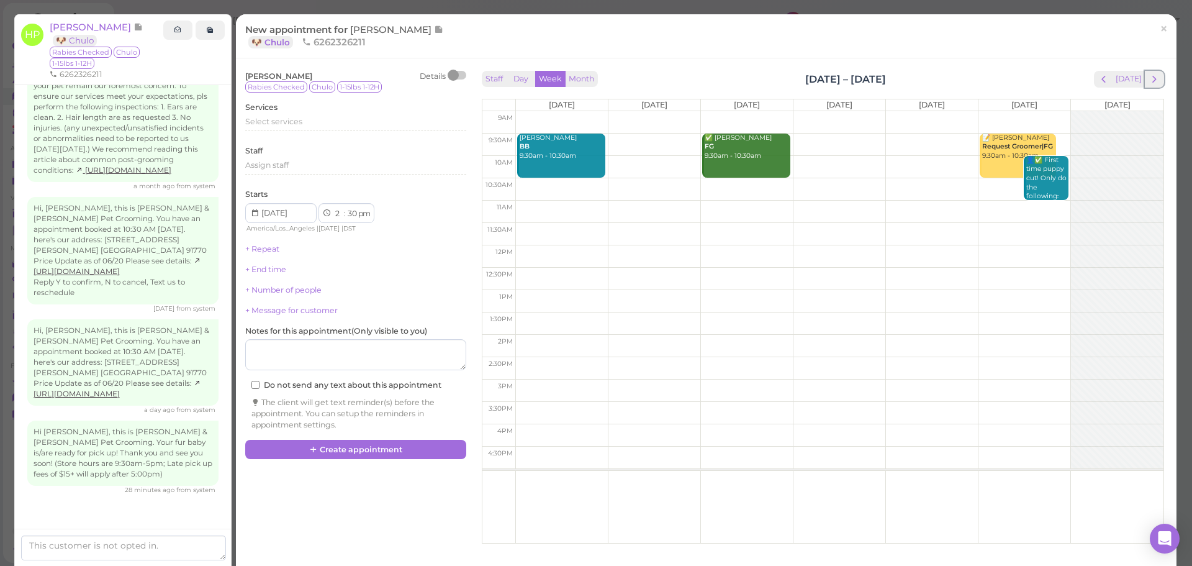
click at [1148, 82] on span "next" at bounding box center [1154, 79] width 12 height 12
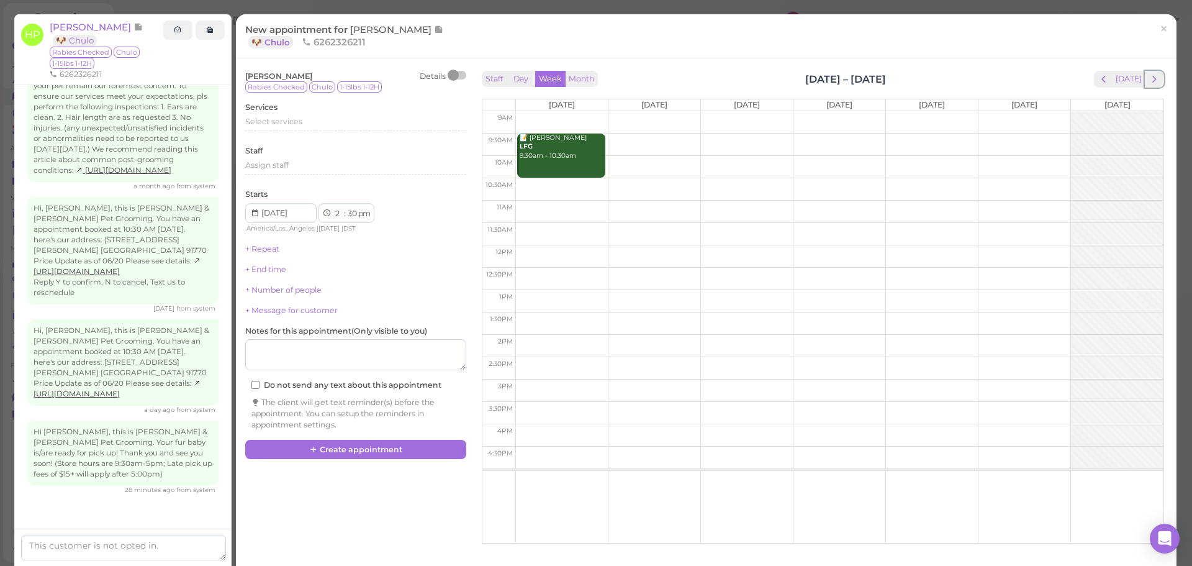
click at [1148, 82] on span "next" at bounding box center [1154, 79] width 12 height 12
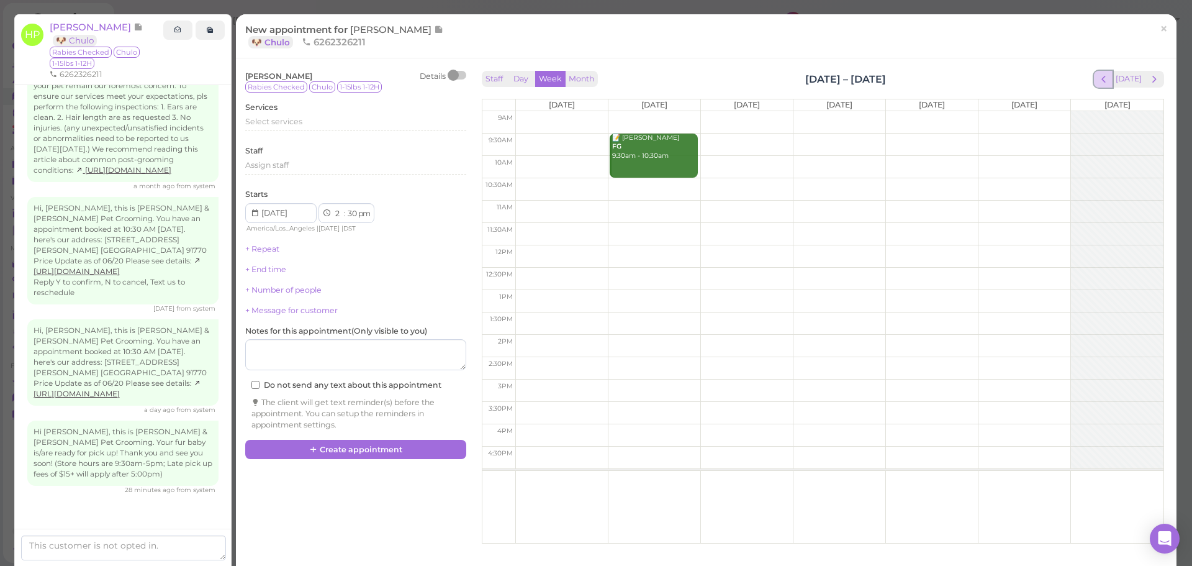
click at [1098, 78] on span "prev" at bounding box center [1104, 79] width 12 height 12
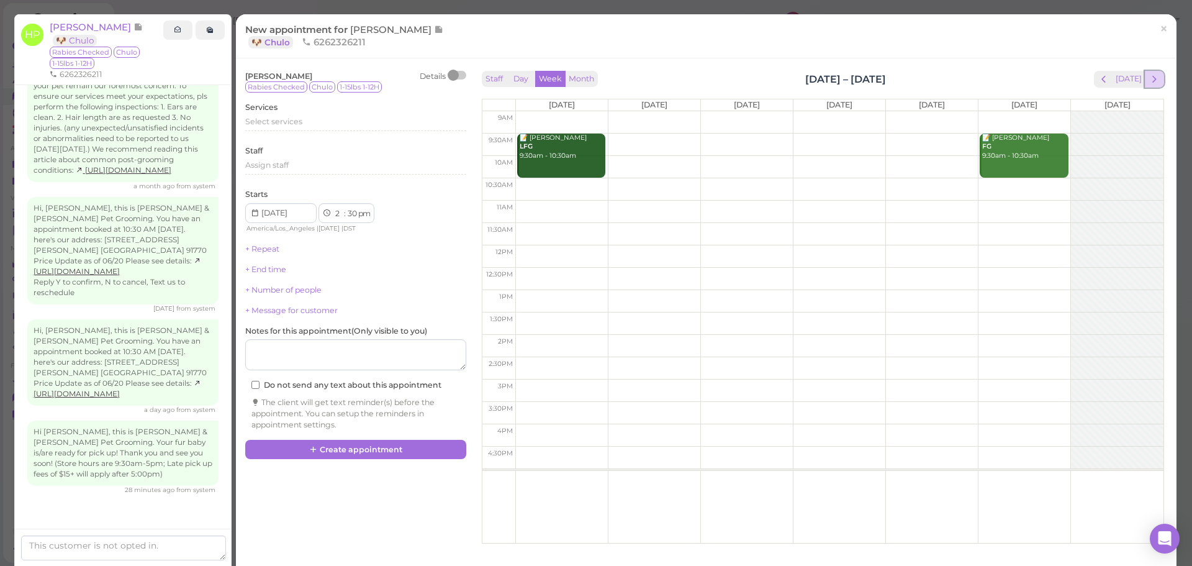
click at [1148, 77] on span "next" at bounding box center [1154, 79] width 12 height 12
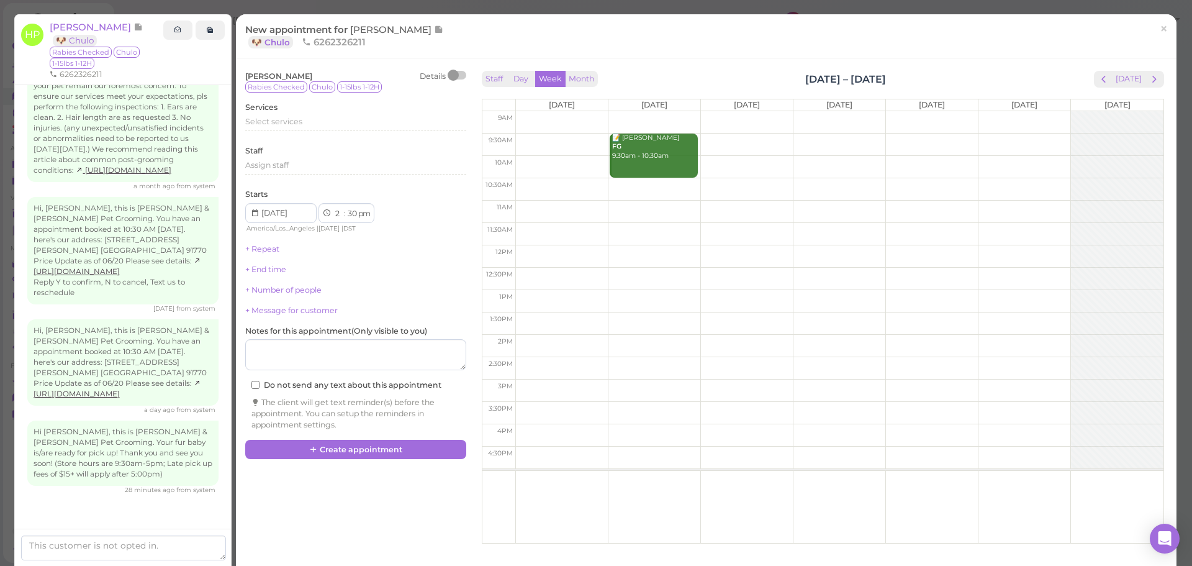
click at [984, 137] on td at bounding box center [839, 144] width 648 height 22
type input "2025-09-27"
select select "9"
select select "am"
click at [267, 122] on span "Select services" at bounding box center [273, 121] width 57 height 9
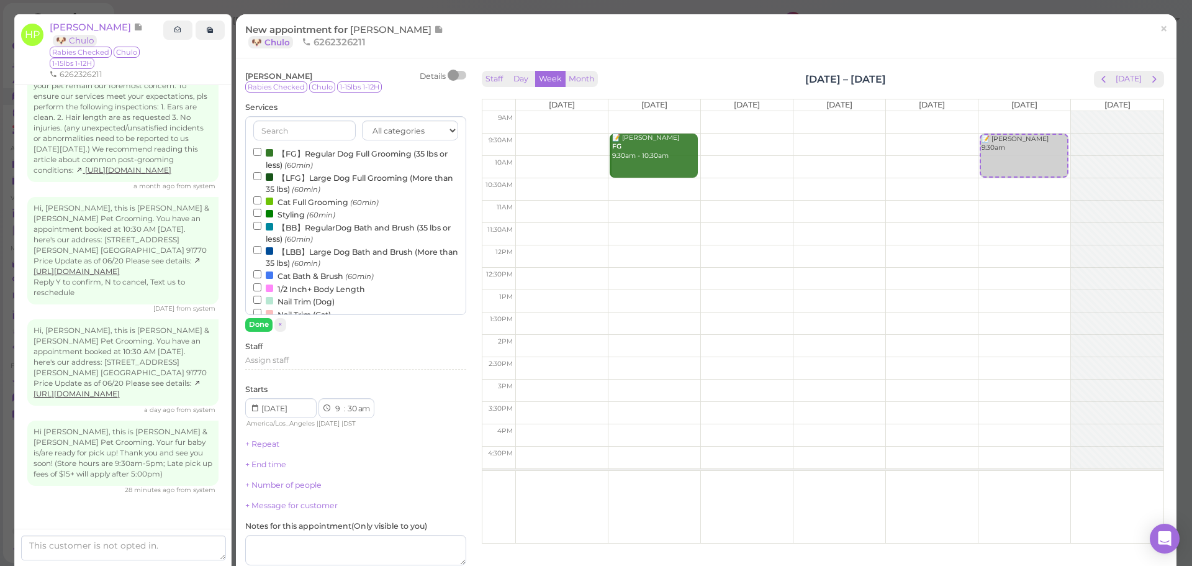
click at [294, 148] on label "【FG】Regular Dog Full Grooming (35 lbs or less) (60min)" at bounding box center [355, 159] width 205 height 24
click at [261, 148] on input "【FG】Regular Dog Full Grooming (35 lbs or less) (60min)" at bounding box center [257, 152] width 8 height 8
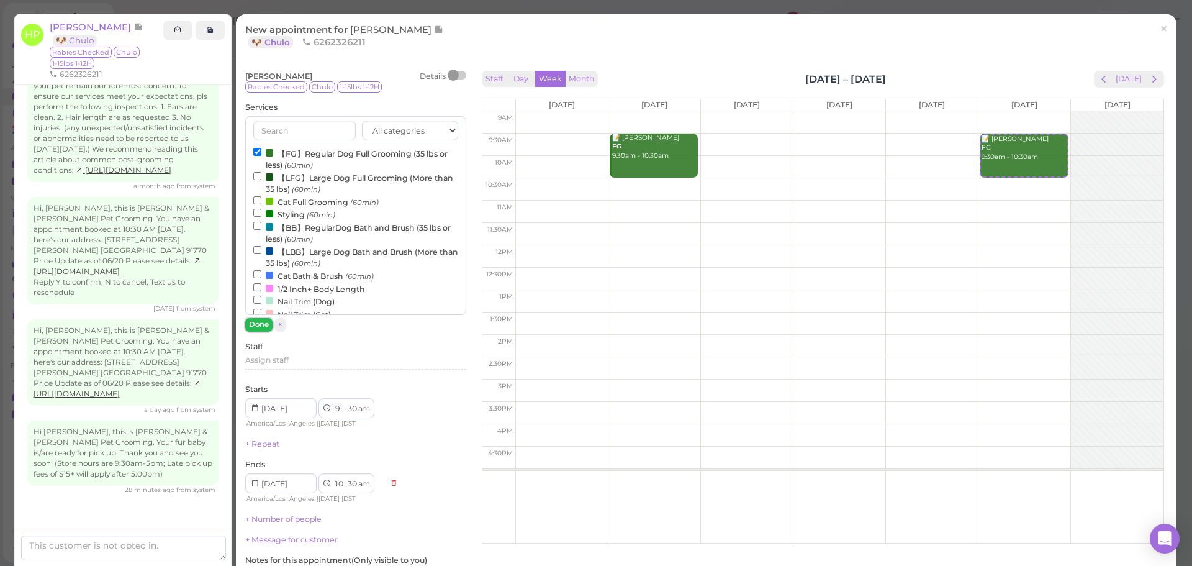
click at [255, 323] on button "Done" at bounding box center [258, 324] width 27 height 13
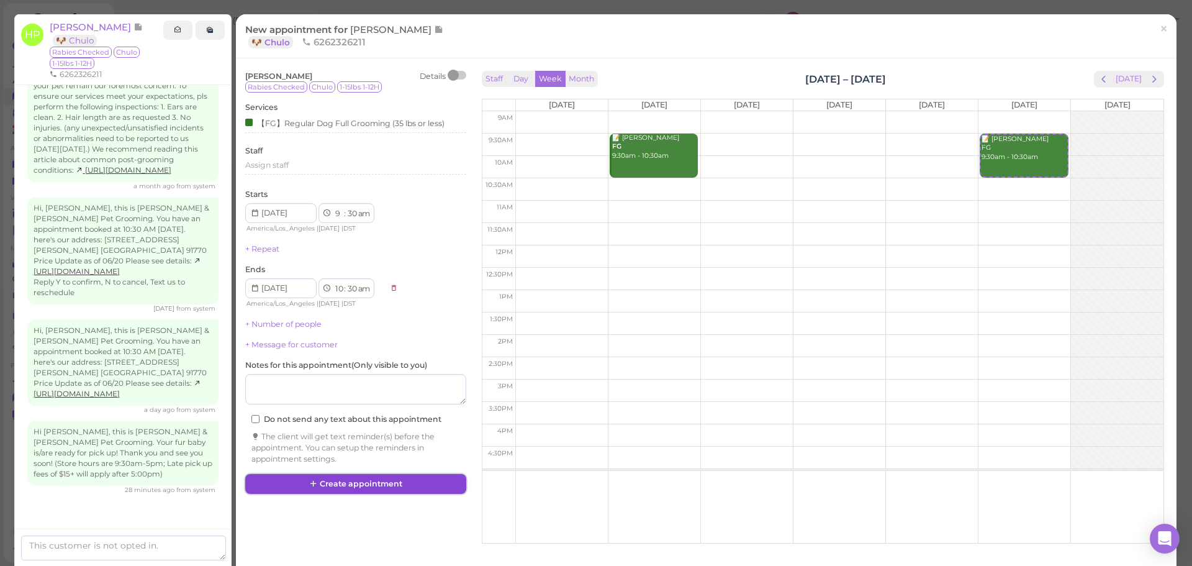
click at [362, 488] on button "Create appointment" at bounding box center [355, 484] width 221 height 20
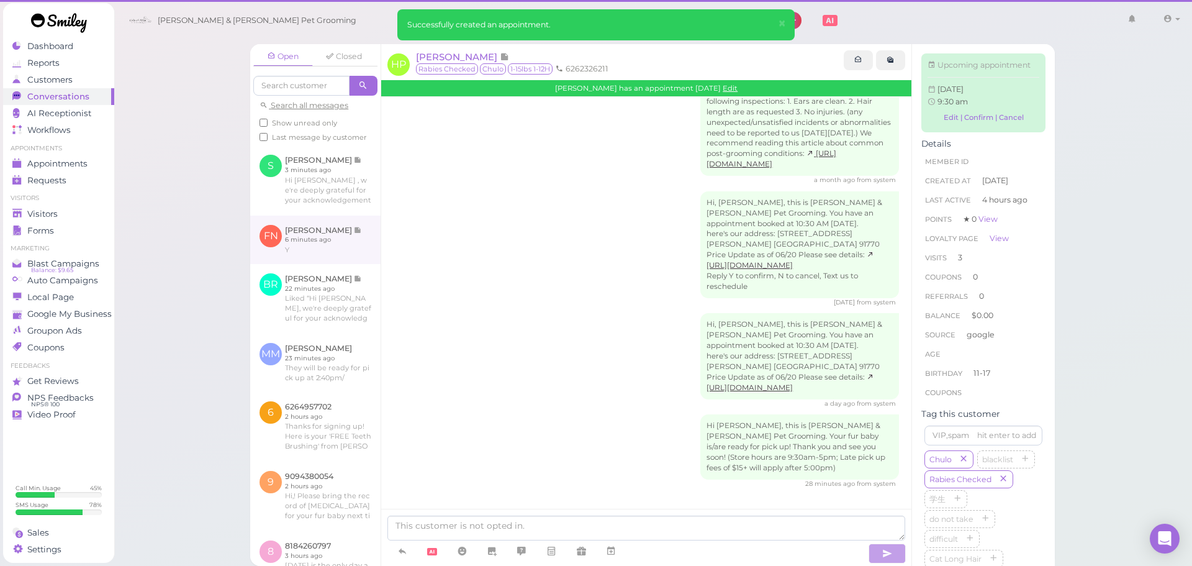
scroll to position [1084, 0]
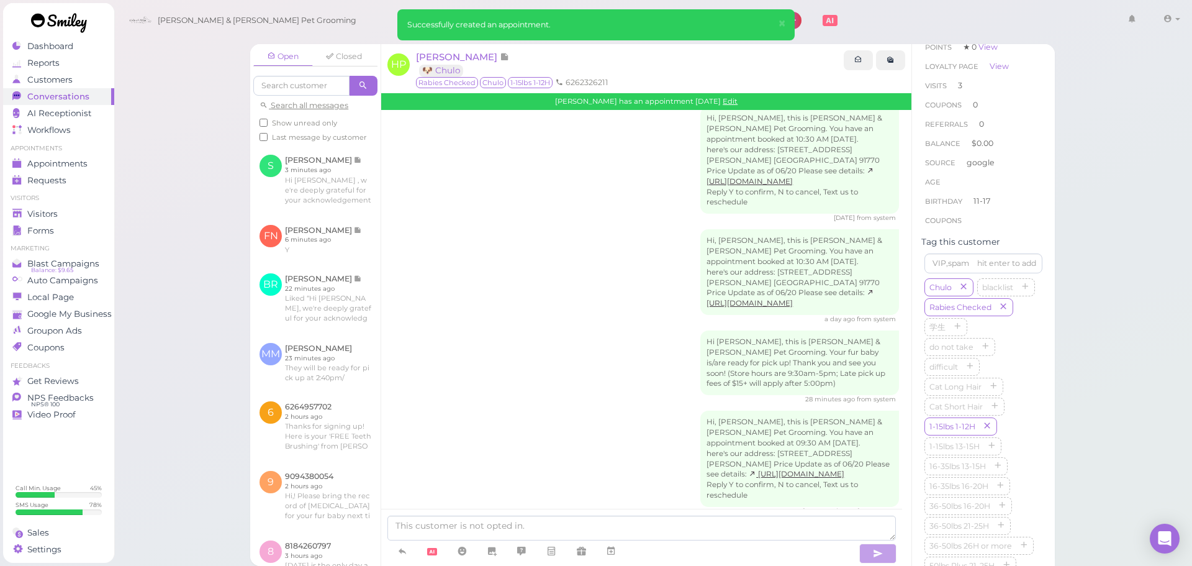
scroll to position [124, 0]
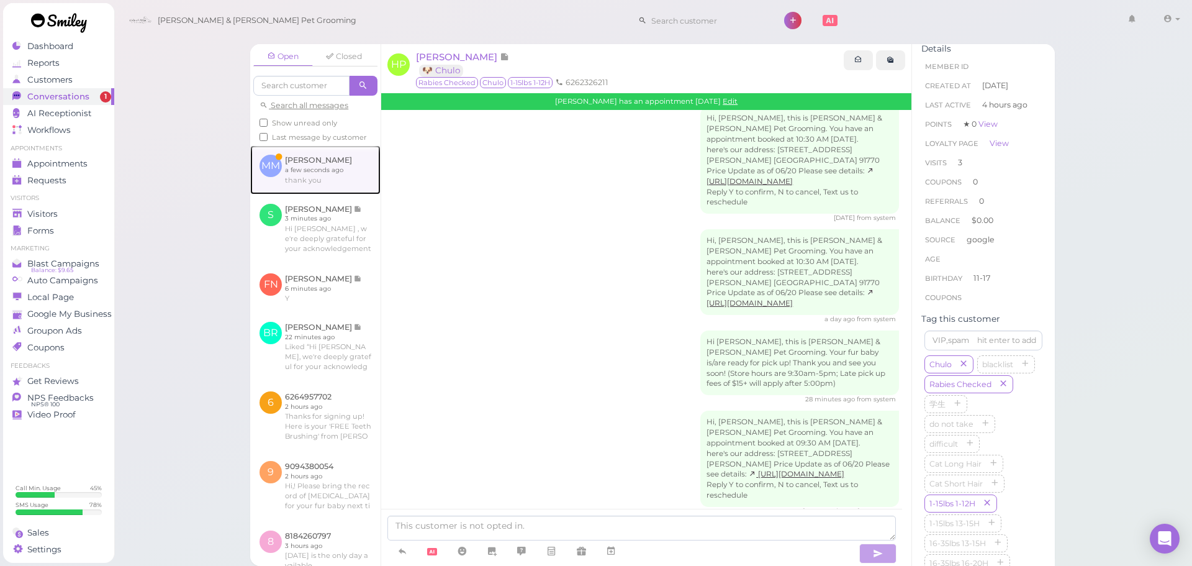
click at [317, 194] on link at bounding box center [315, 169] width 130 height 48
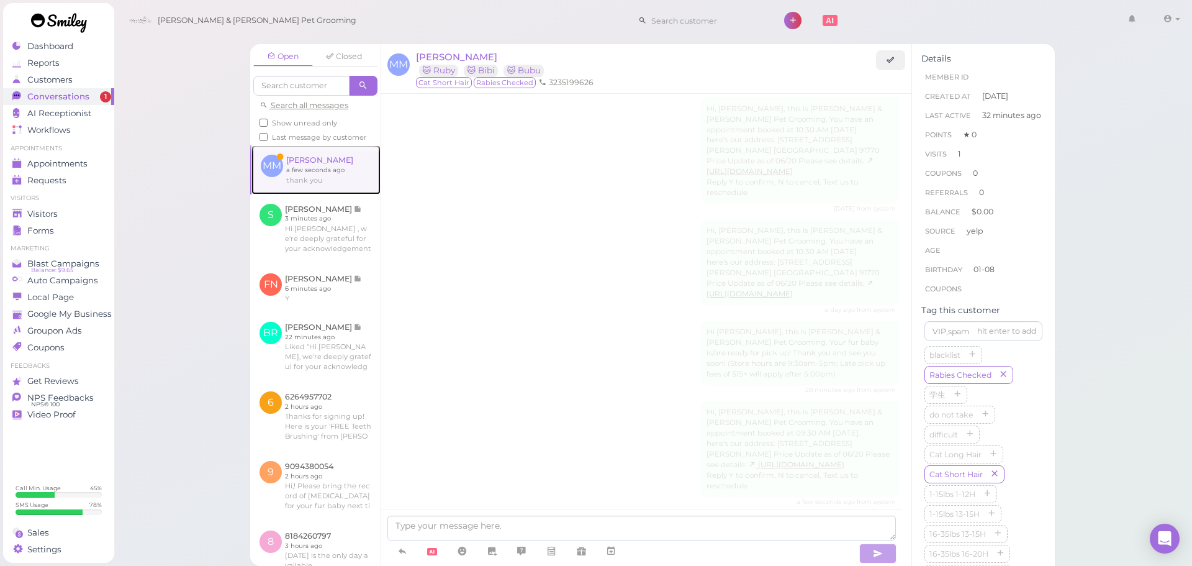
scroll to position [186, 0]
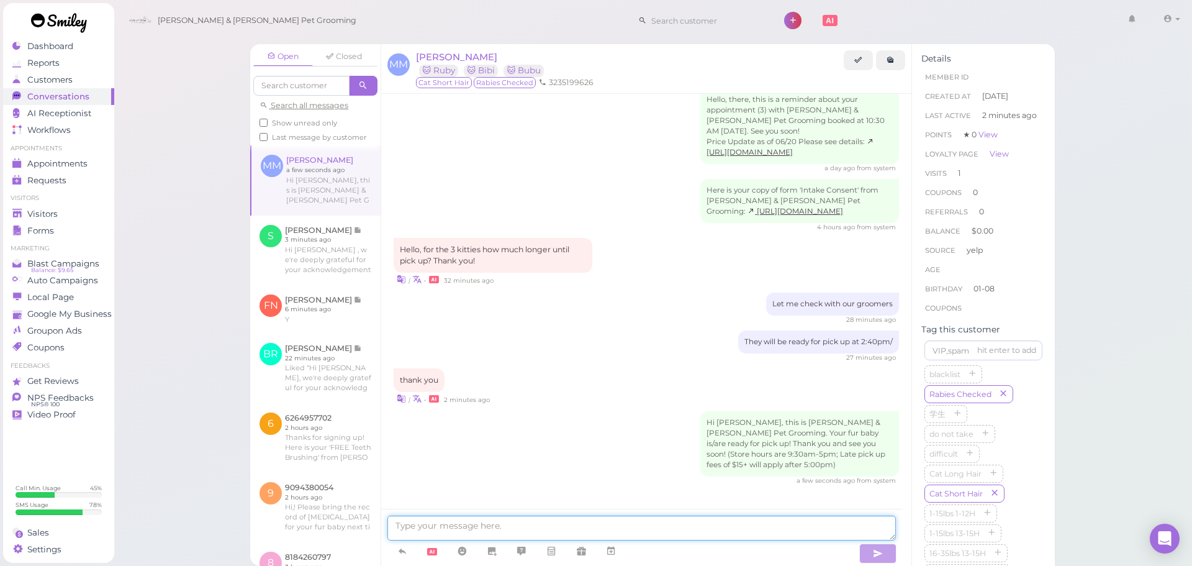
click at [534, 531] on textarea at bounding box center [641, 527] width 508 height 25
type textarea "They are ready for pick up now^^"
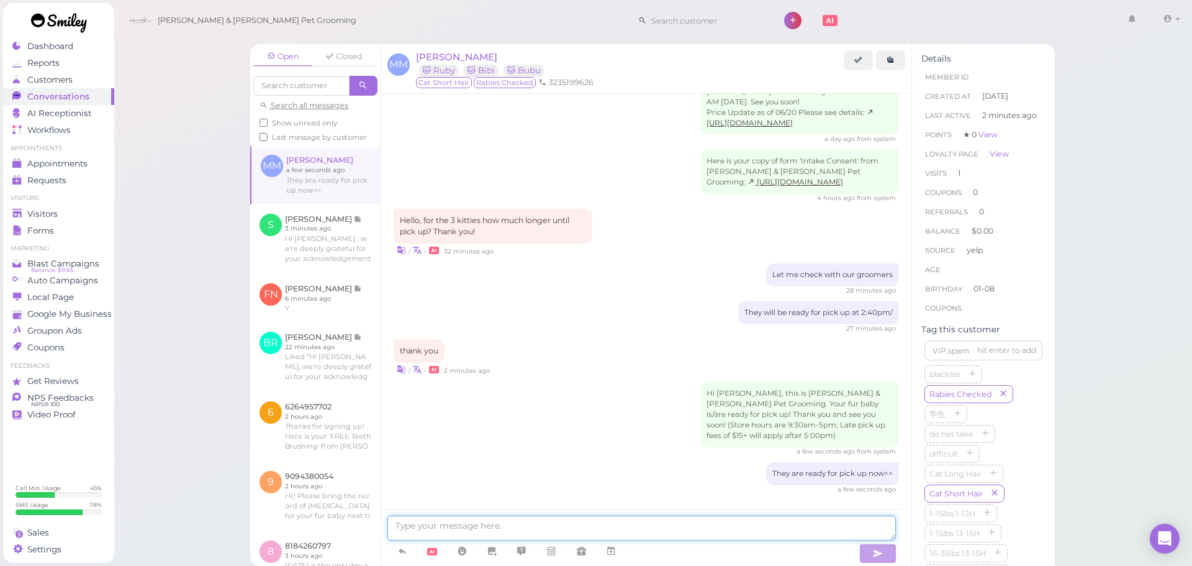
scroll to position [268, 0]
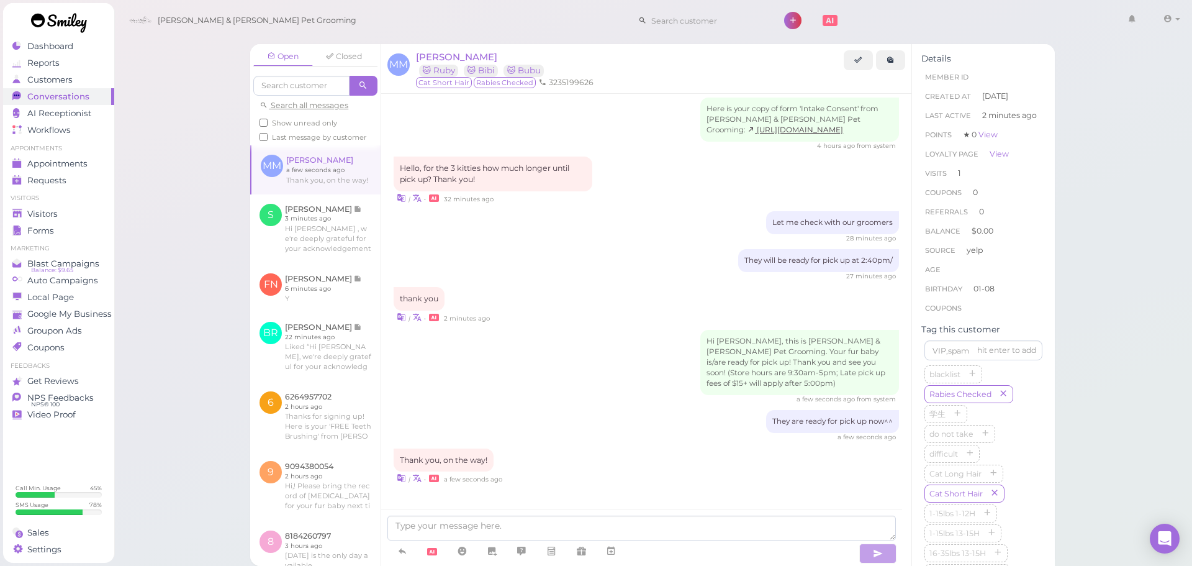
click at [772, 482] on div "| • a few seconds ago" at bounding box center [646, 477] width 505 height 13
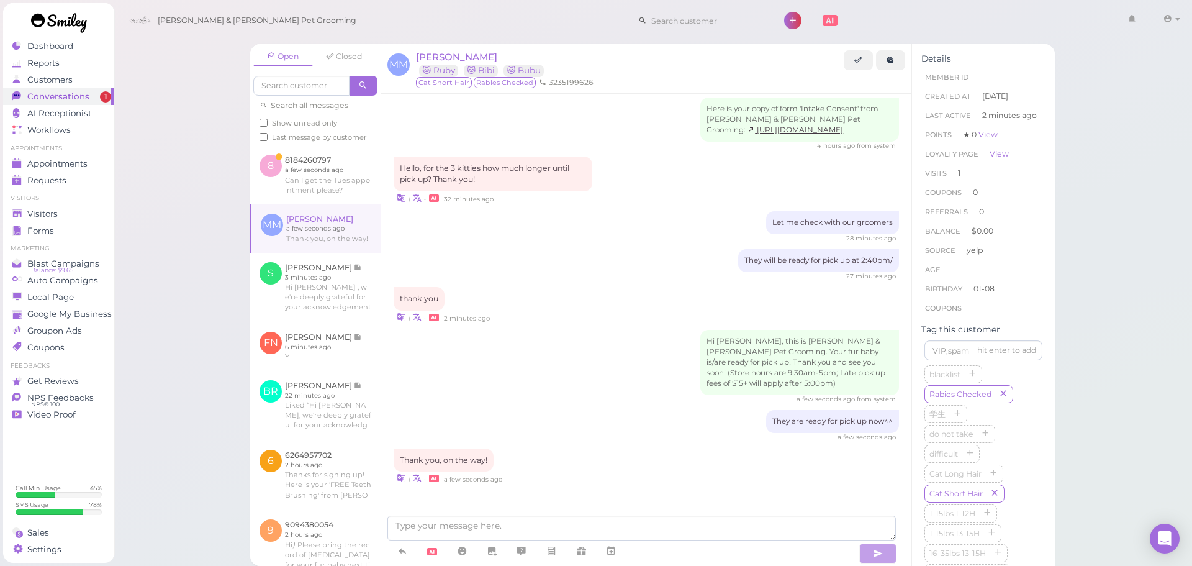
click at [616, 426] on div "They are ready for pick up now^^ a few seconds ago" at bounding box center [646, 426] width 505 height 32
click at [284, 179] on link at bounding box center [315, 174] width 130 height 58
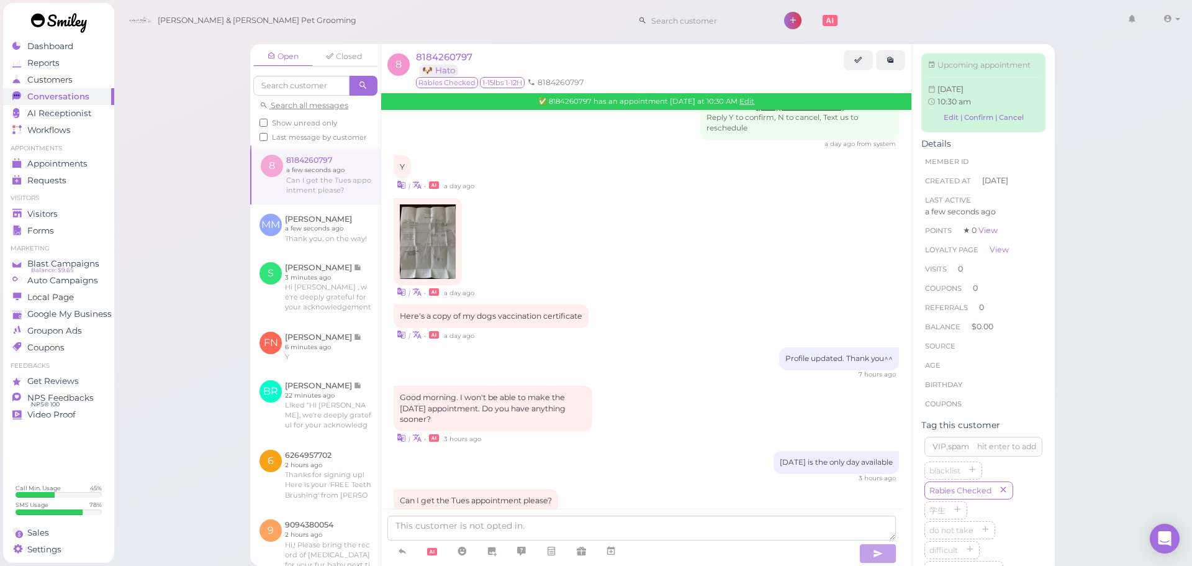
scroll to position [650, 0]
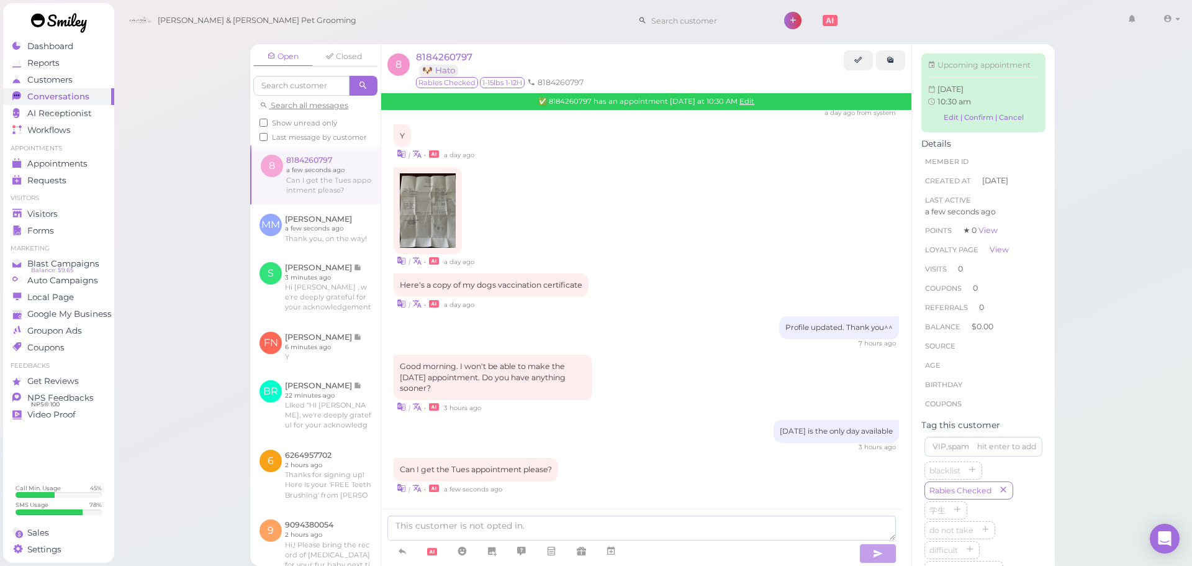
click at [665, 318] on div "Profile updated. Thank you^^ 7 hours ago" at bounding box center [646, 332] width 505 height 32
click at [522, 433] on div "Tuesday is the only day available 3 hours ago" at bounding box center [646, 436] width 505 height 32
click at [752, 101] on link "Edit" at bounding box center [746, 101] width 15 height 9
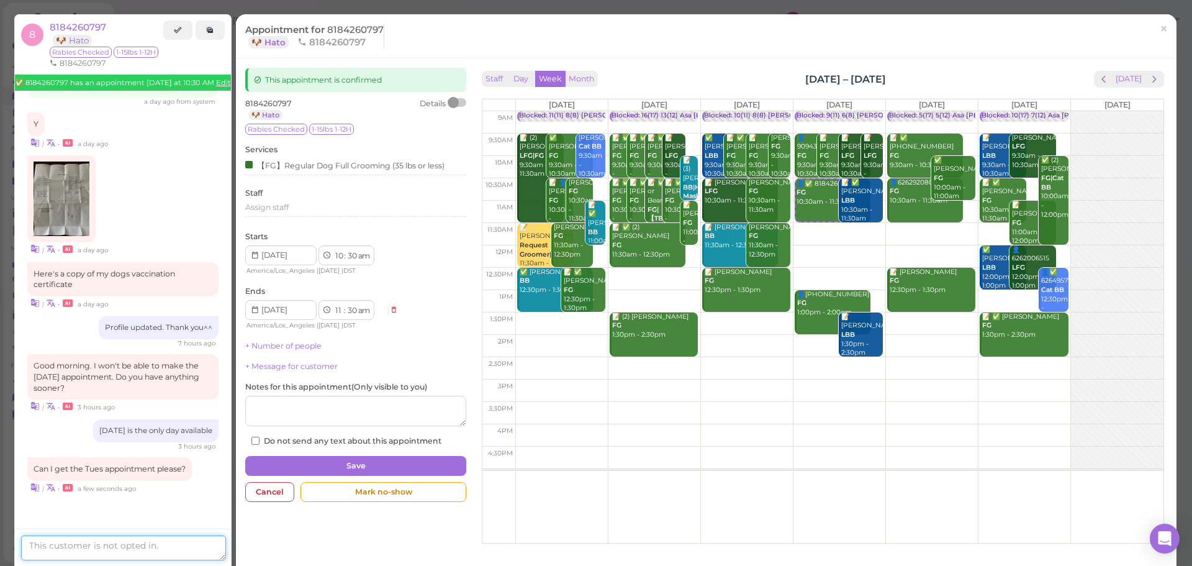
click at [83, 541] on textarea at bounding box center [123, 547] width 205 height 25
type textarea "Sorry, other customers booked the slots on Tuesday. Now we are only available W…"
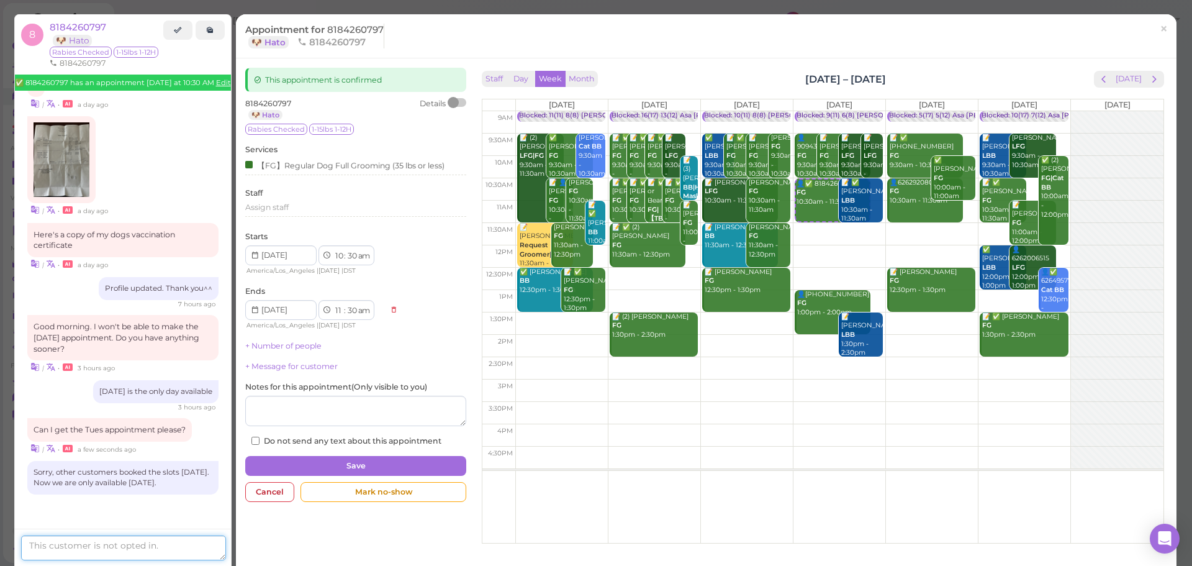
scroll to position [722, 0]
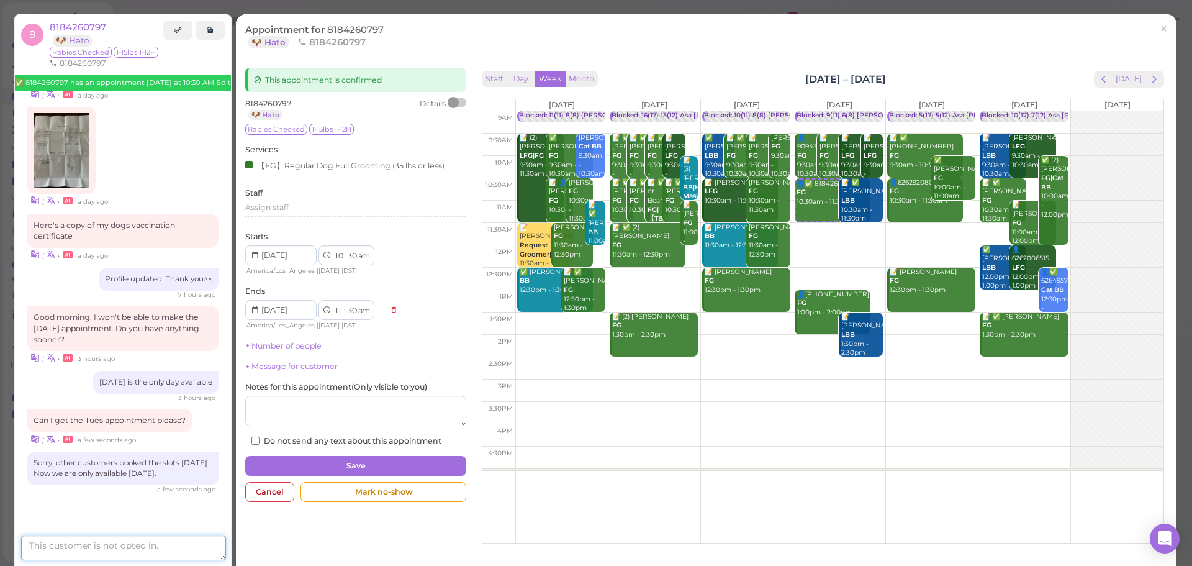
click at [148, 549] on textarea at bounding box center [123, 547] width 205 height 25
click at [1160, 34] on span "×" at bounding box center [1164, 28] width 8 height 17
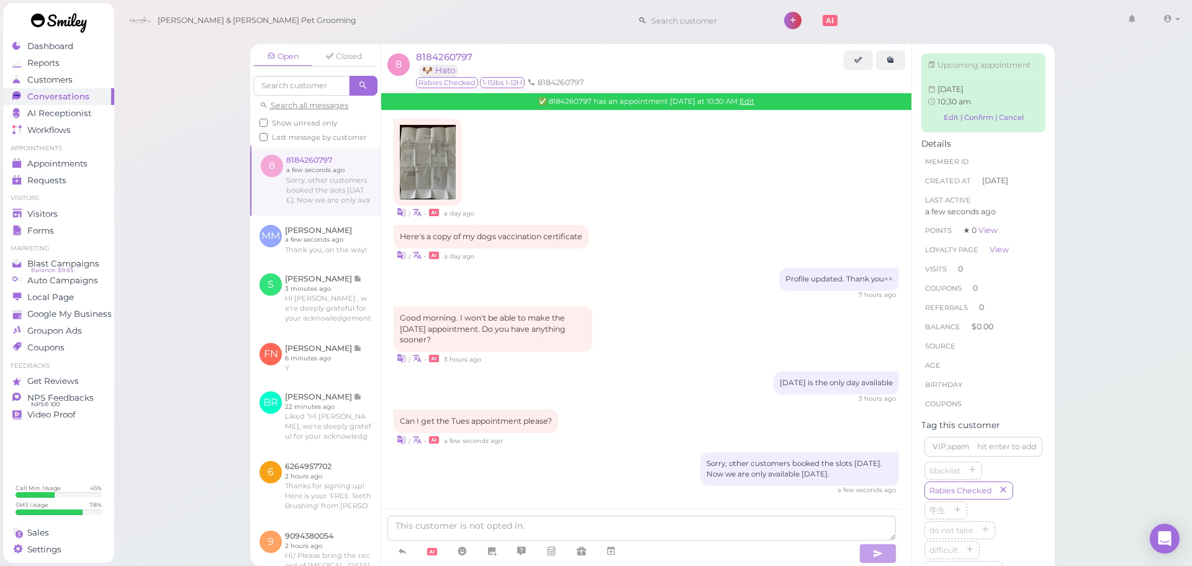
scroll to position [699, 0]
drag, startPoint x: 874, startPoint y: 474, endPoint x: 729, endPoint y: 468, distance: 144.8
click at [733, 468] on div "Sorry, other customers booked the slots on Tuesday. Now we are only available W…" at bounding box center [799, 469] width 199 height 34
click at [718, 468] on div "Sorry, other customers booked the slots on Tuesday. Now we are only available W…" at bounding box center [799, 469] width 199 height 34
click at [718, 466] on div "Sorry, other customers booked the slots on Tuesday. Now we are only available W…" at bounding box center [799, 469] width 199 height 34
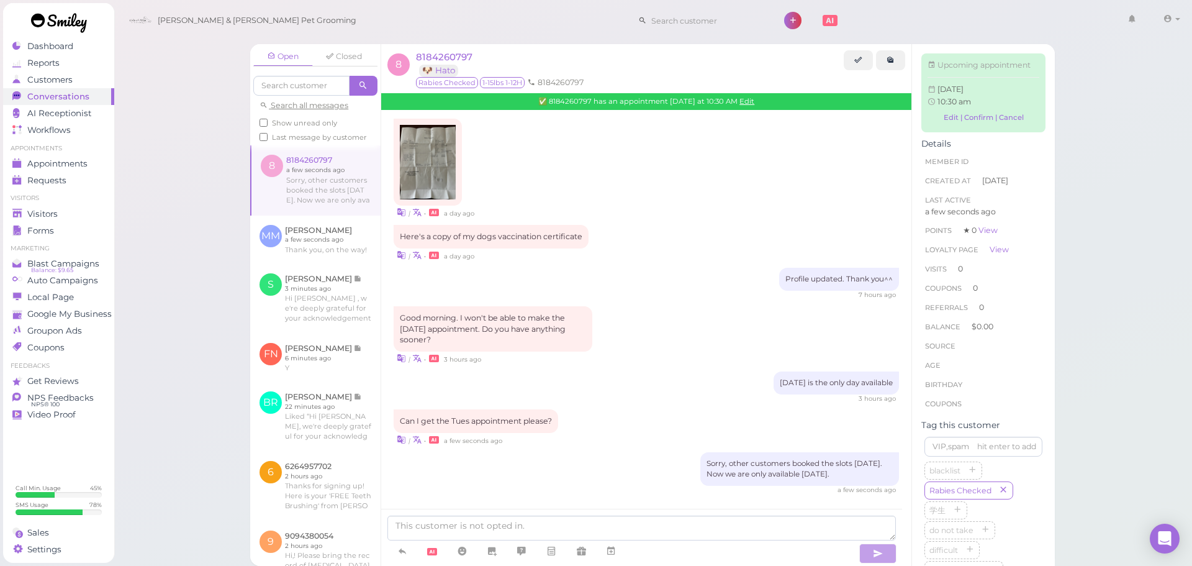
click at [718, 466] on div "Sorry, other customers booked the slots on Tuesday. Now we are only available W…" at bounding box center [799, 469] width 199 height 34
drag, startPoint x: 718, startPoint y: 466, endPoint x: 896, endPoint y: 489, distance: 180.2
click at [896, 489] on div "Sorry, we missed your call! Reply START to get FREE Teeth Brushing from Cody & …" at bounding box center [646, 1] width 530 height 1116
click at [878, 469] on div "Sorry, other customers booked the slots on Tuesday. Now we are only available W…" at bounding box center [799, 469] width 199 height 34
drag, startPoint x: 877, startPoint y: 474, endPoint x: 712, endPoint y: 461, distance: 165.6
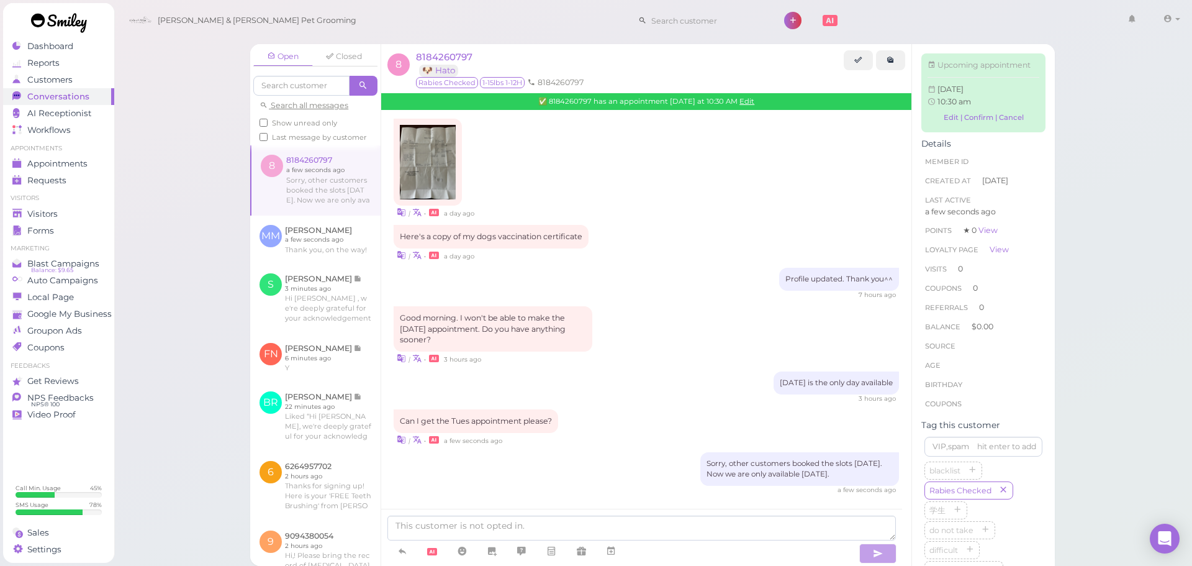
click at [711, 461] on div "Sorry, other customers booked the slots on Tuesday. Now we are only available W…" at bounding box center [799, 469] width 199 height 34
click at [712, 466] on div "Sorry, other customers booked the slots on Tuesday. Now we are only available W…" at bounding box center [799, 469] width 199 height 34
drag, startPoint x: 874, startPoint y: 472, endPoint x: 719, endPoint y: 458, distance: 155.2
click at [719, 458] on div "Sorry, other customers booked the slots on Tuesday. Now we are only available W…" at bounding box center [799, 469] width 199 height 34
copy div "other customers booked the slots on Tuesday. Now we are only available Wednesda…"
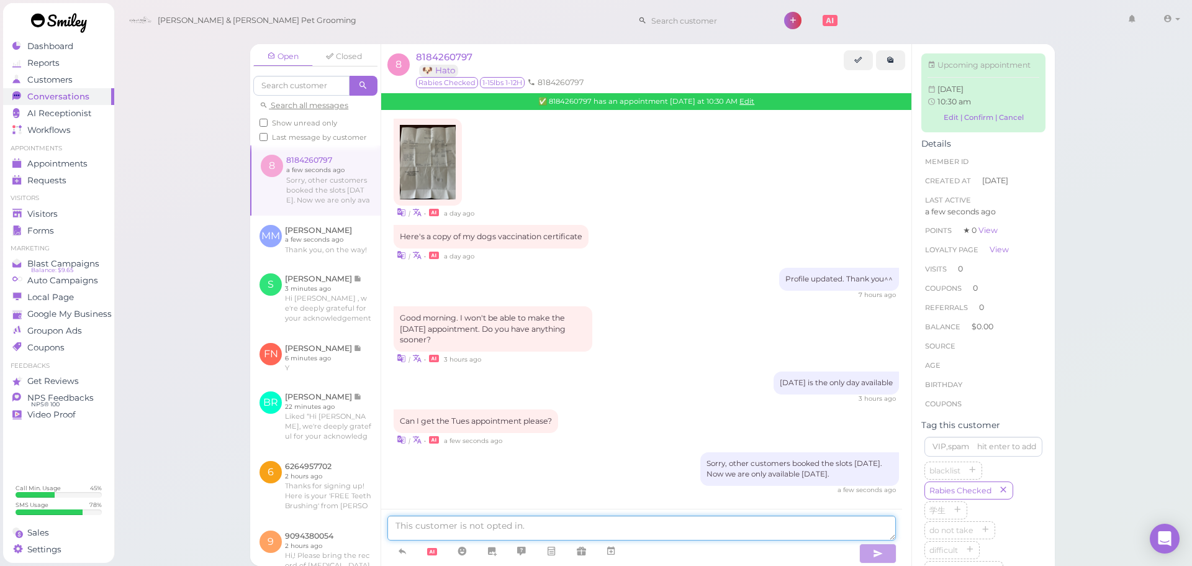
click at [633, 528] on textarea at bounding box center [641, 527] width 508 height 25
paste textarea "other customers booked the slots on Tuesday. Now we are only available Wednesda…"
drag, startPoint x: 399, startPoint y: 525, endPoint x: 386, endPoint y: 526, distance: 13.1
click at [386, 526] on div "other customers booked the slots on Tuesday. Now we are only available Wednesda…" at bounding box center [641, 536] width 521 height 57
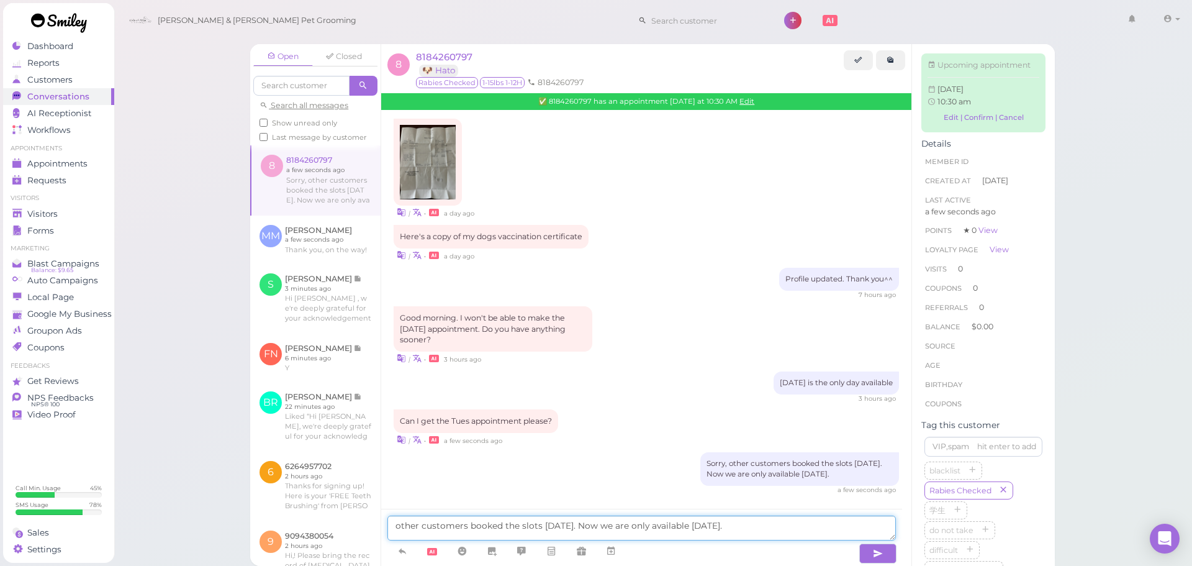
click at [399, 524] on textarea "other customers booked the slots on Tuesday. Now we are only available Wednesda…" at bounding box center [641, 527] width 508 height 25
click at [541, 525] on textarea "Other customers booked the slots on Tuesday. Now we are only available Wednesda…" at bounding box center [641, 527] width 508 height 25
click at [590, 522] on textarea "Other customers booked the slots on Tuesday. Now we are only available Wednesda…" at bounding box center [641, 527] width 508 height 25
type textarea "Other customers booked the slots on Tuesday after your sent the message 3 hours…"
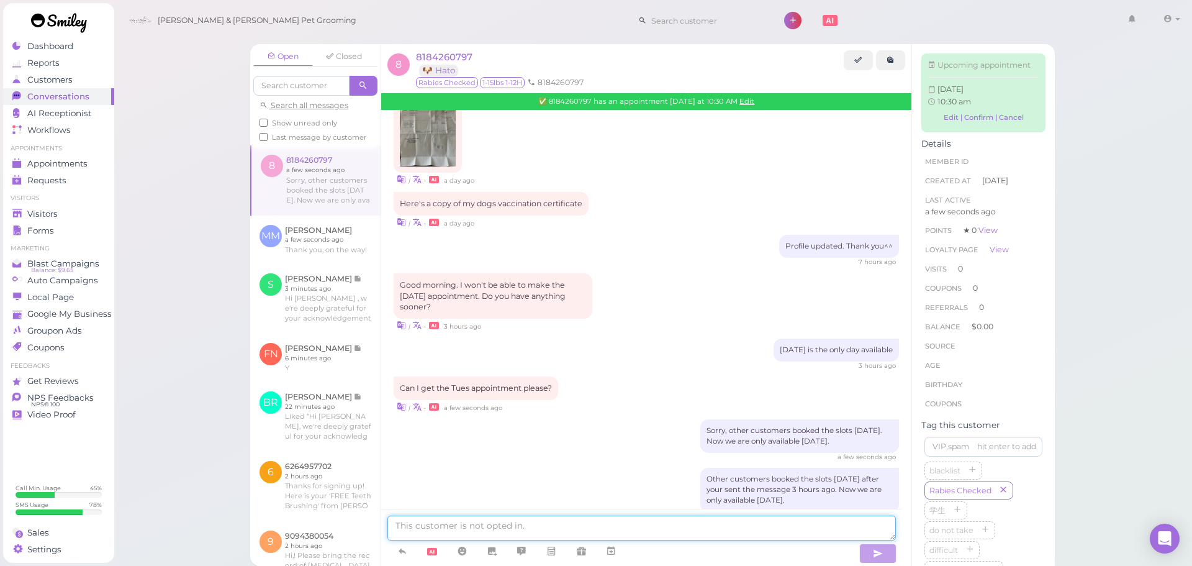
scroll to position [758, 0]
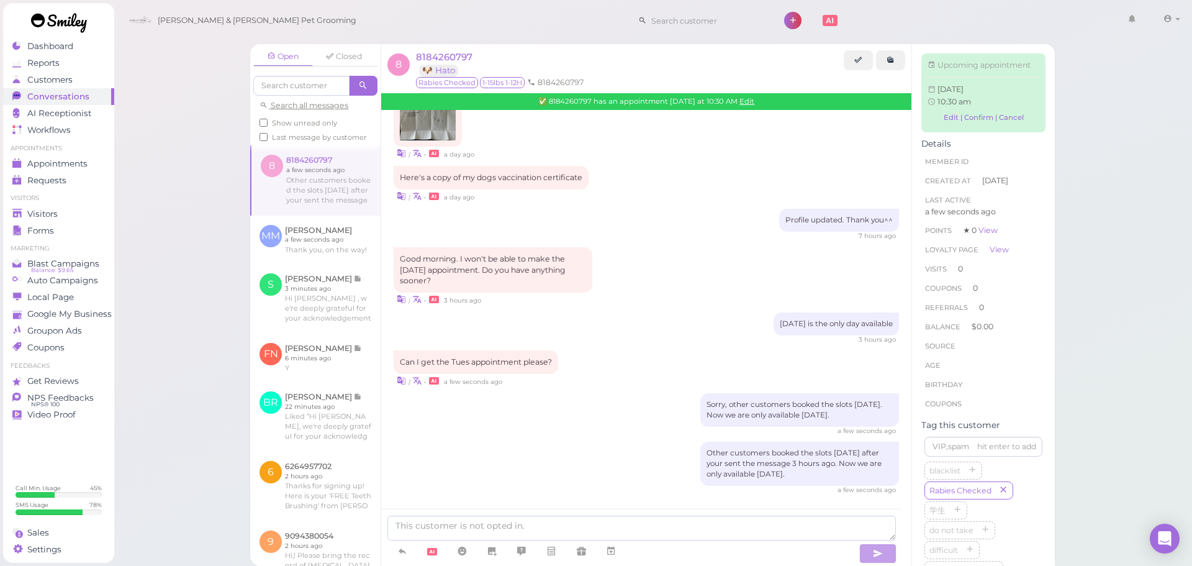
click at [566, 432] on div "a few seconds ago" at bounding box center [646, 430] width 505 height 9
click at [570, 427] on div "a few seconds ago" at bounding box center [646, 430] width 505 height 9
click at [548, 526] on textarea at bounding box center [641, 527] width 508 height 25
type textarea "Does [DATE] work for you?"
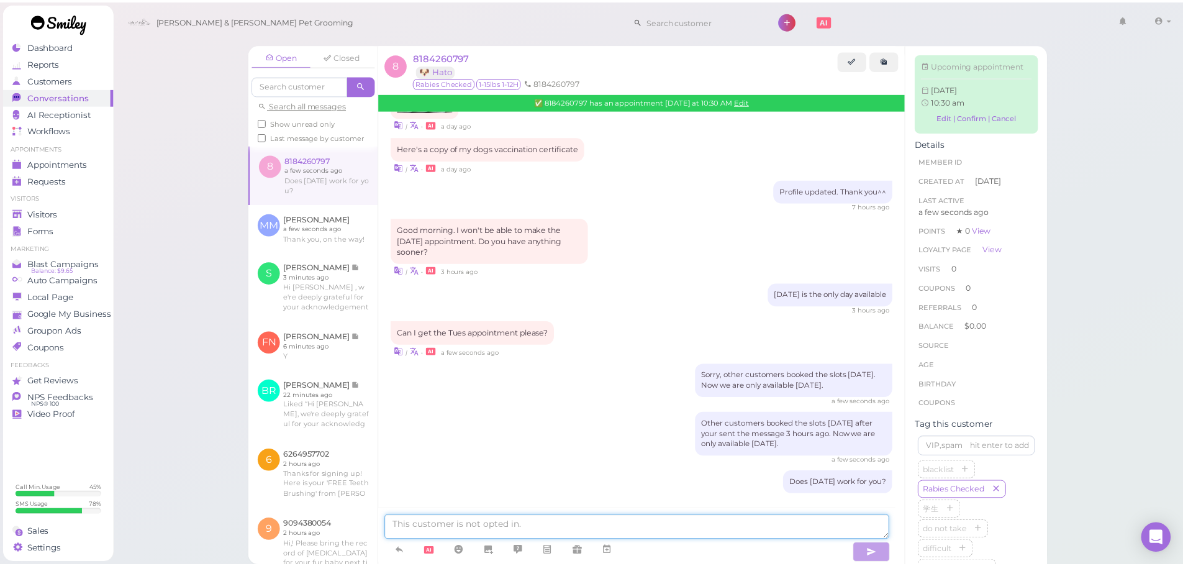
scroll to position [787, 0]
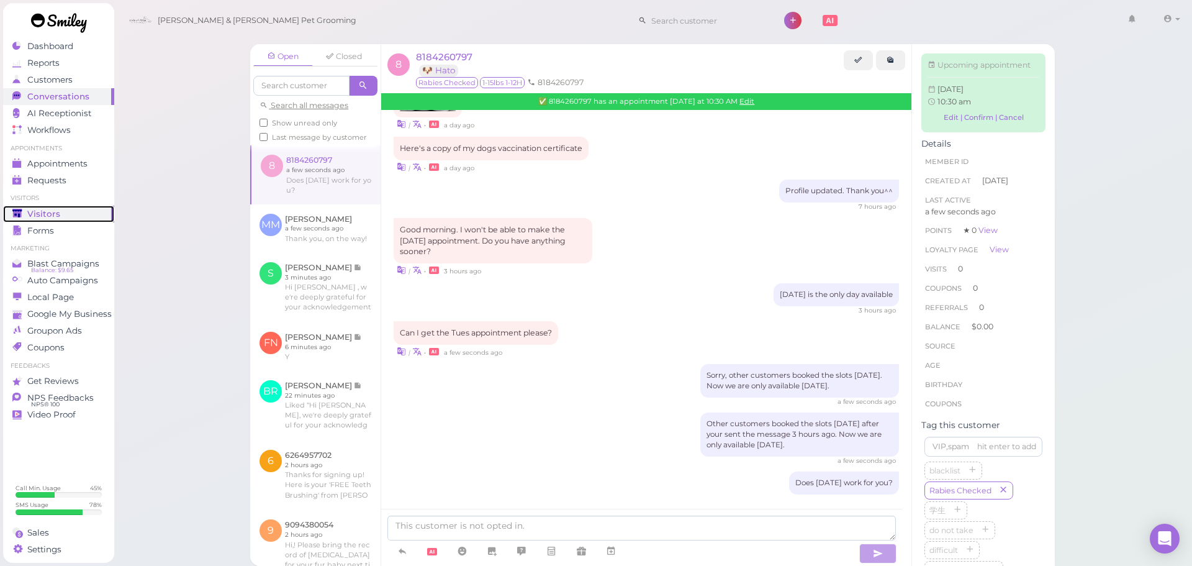
click at [73, 217] on div "Visitors" at bounding box center [56, 214] width 89 height 11
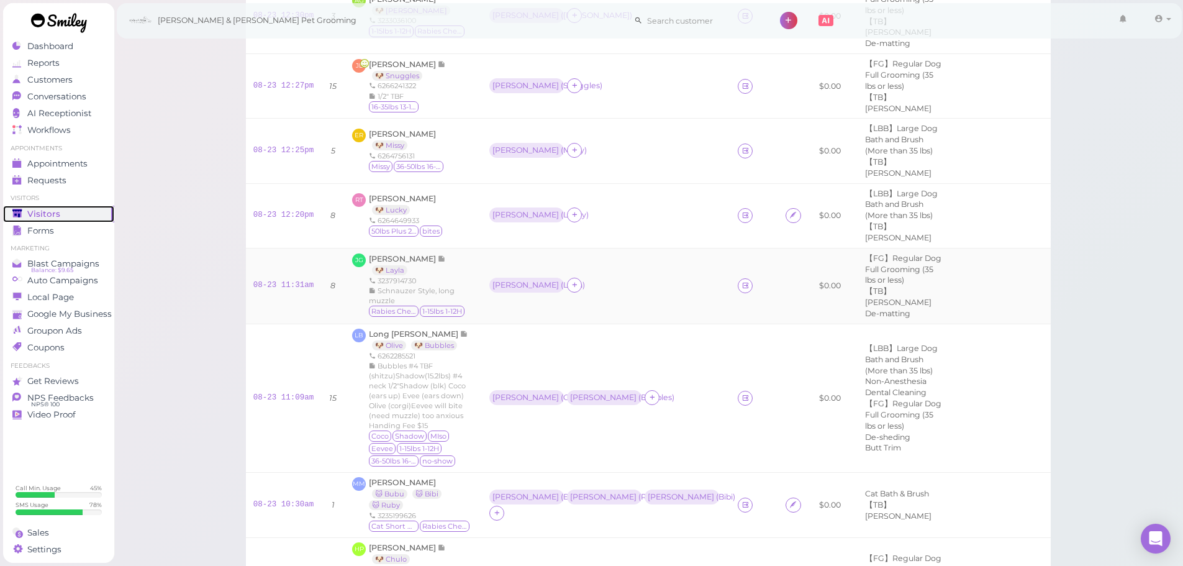
scroll to position [310, 0]
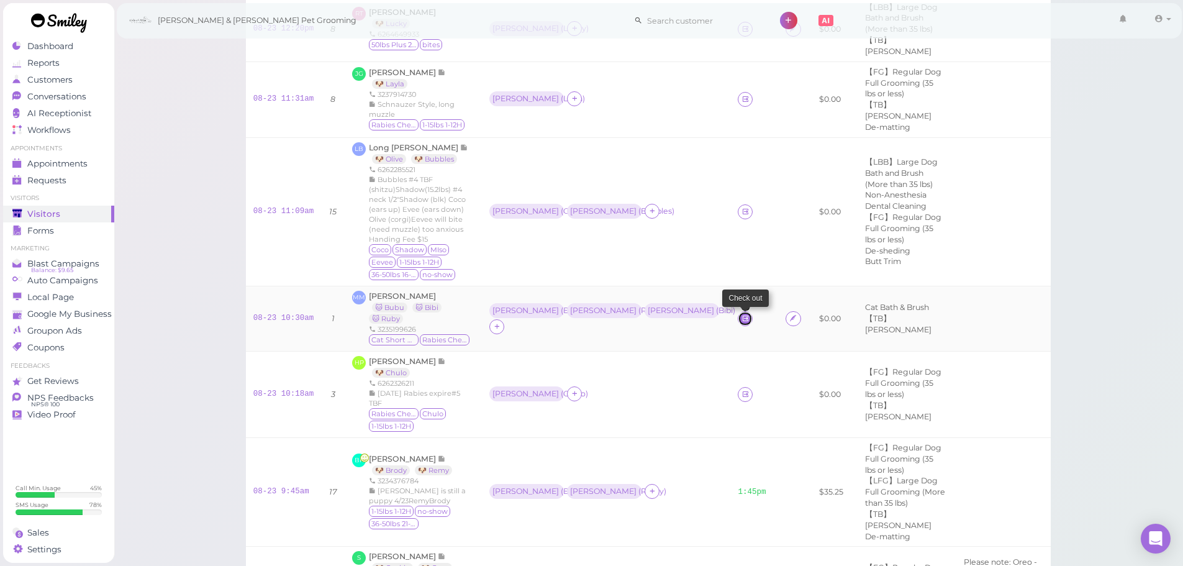
click at [741, 313] on icon at bounding box center [745, 317] width 8 height 9
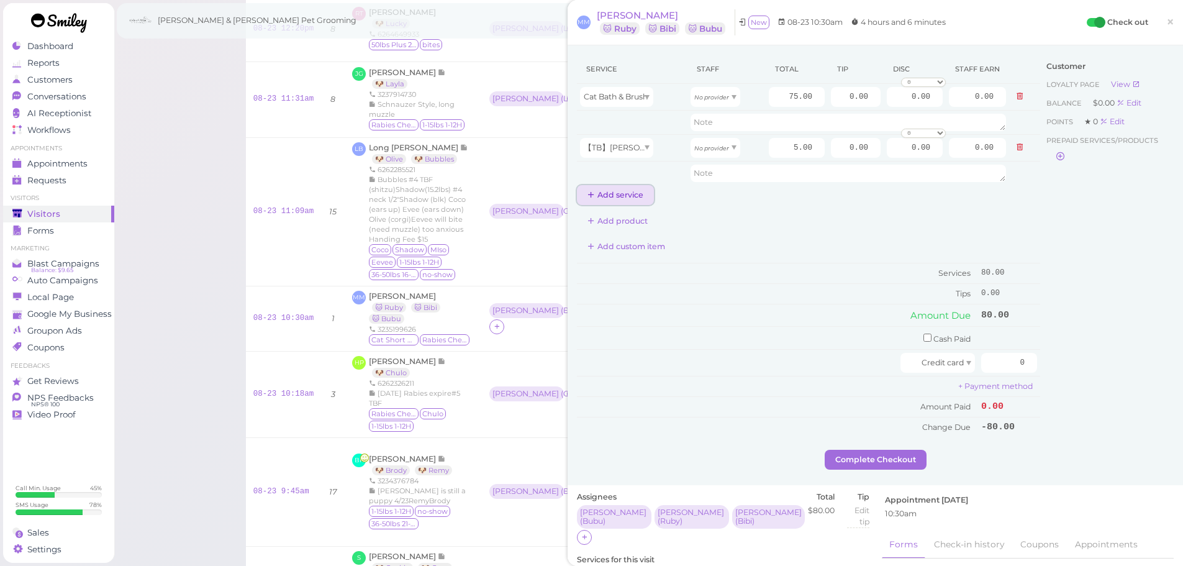
click at [631, 190] on button "Add service" at bounding box center [615, 195] width 77 height 20
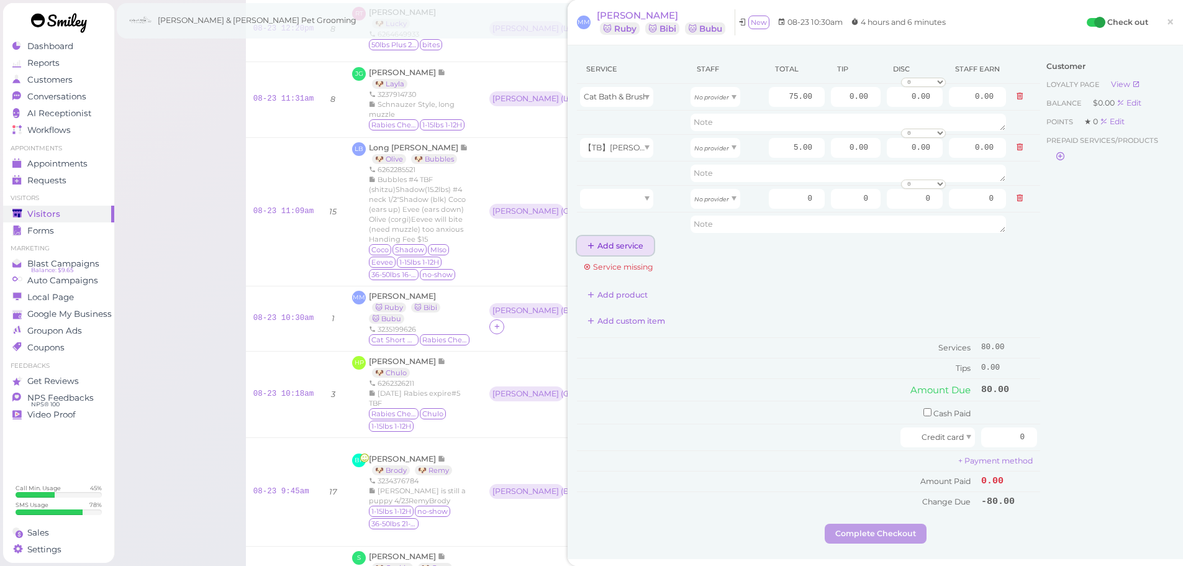
click at [617, 245] on button "Add service" at bounding box center [615, 246] width 77 height 20
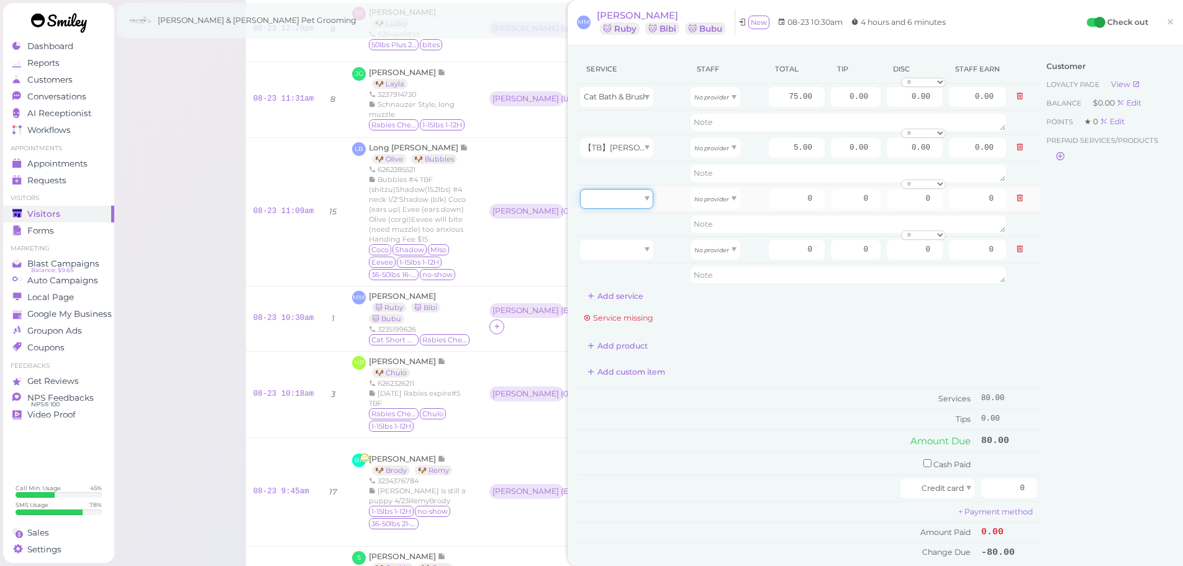
click at [640, 204] on div at bounding box center [616, 199] width 73 height 20
type input "75.00"
click at [618, 238] on td at bounding box center [632, 249] width 110 height 27
click at [616, 248] on div at bounding box center [616, 250] width 73 height 20
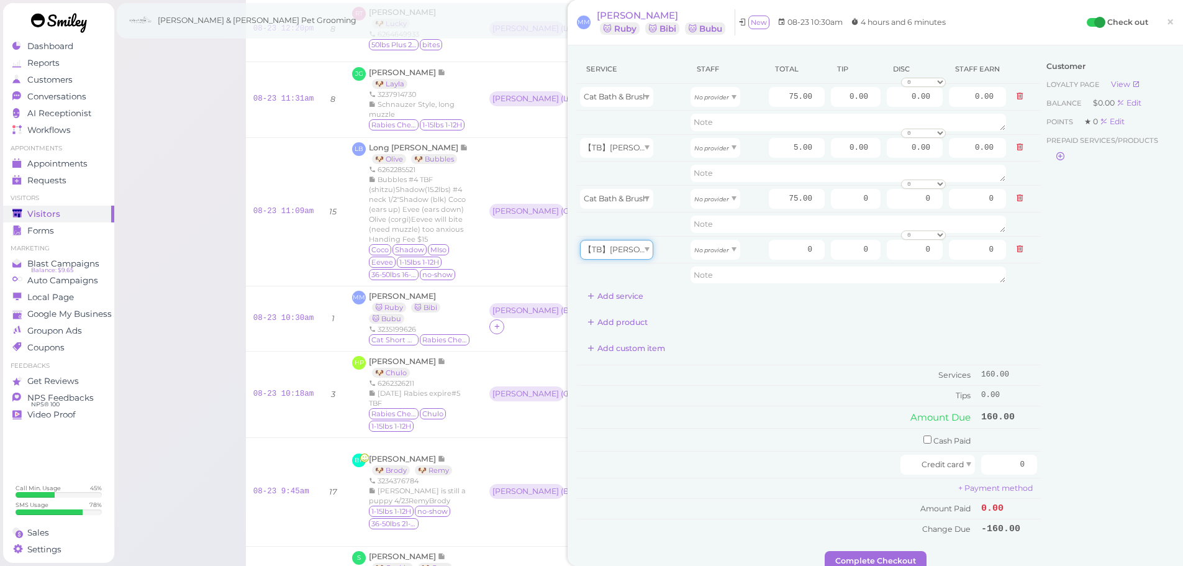
type input "5.00"
click at [624, 295] on button "Add service" at bounding box center [615, 296] width 77 height 20
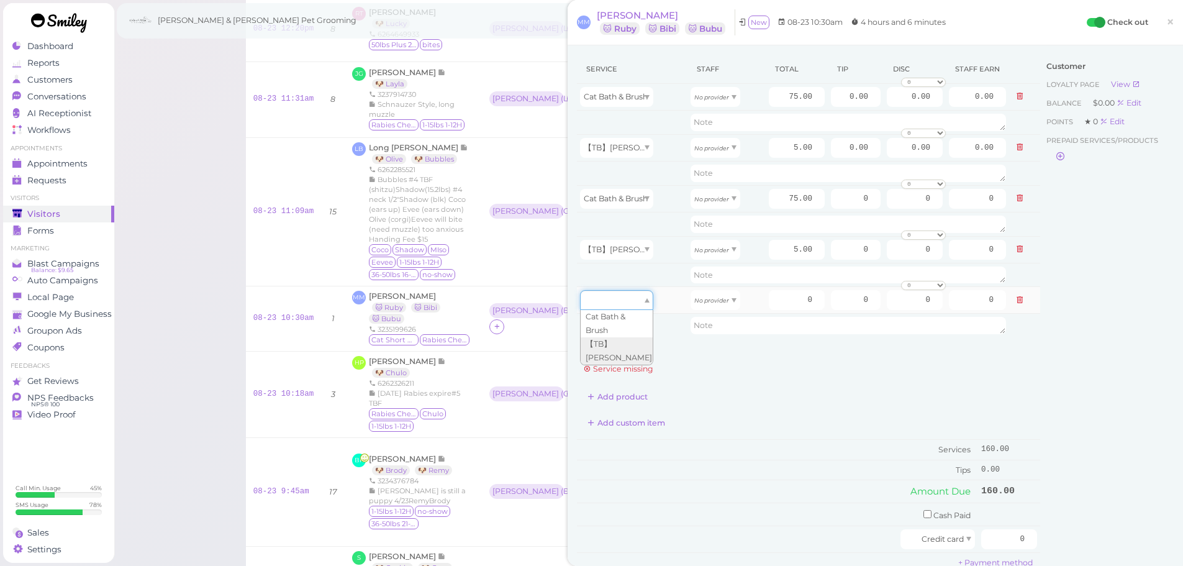
click at [635, 298] on div at bounding box center [616, 300] width 73 height 20
type input "75.00"
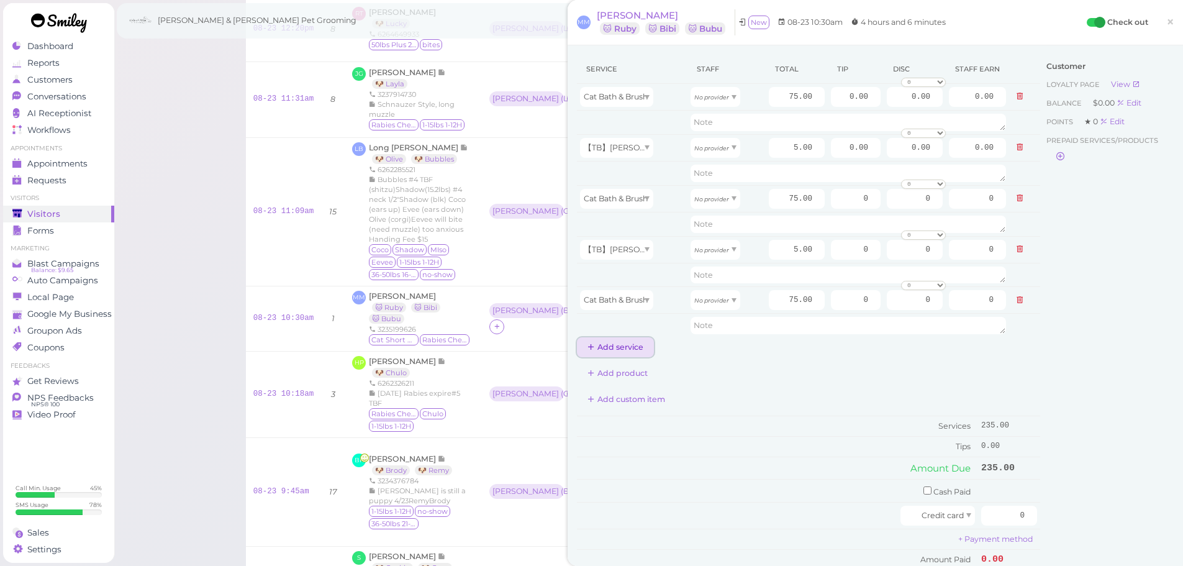
click at [616, 343] on button "Add service" at bounding box center [615, 347] width 77 height 20
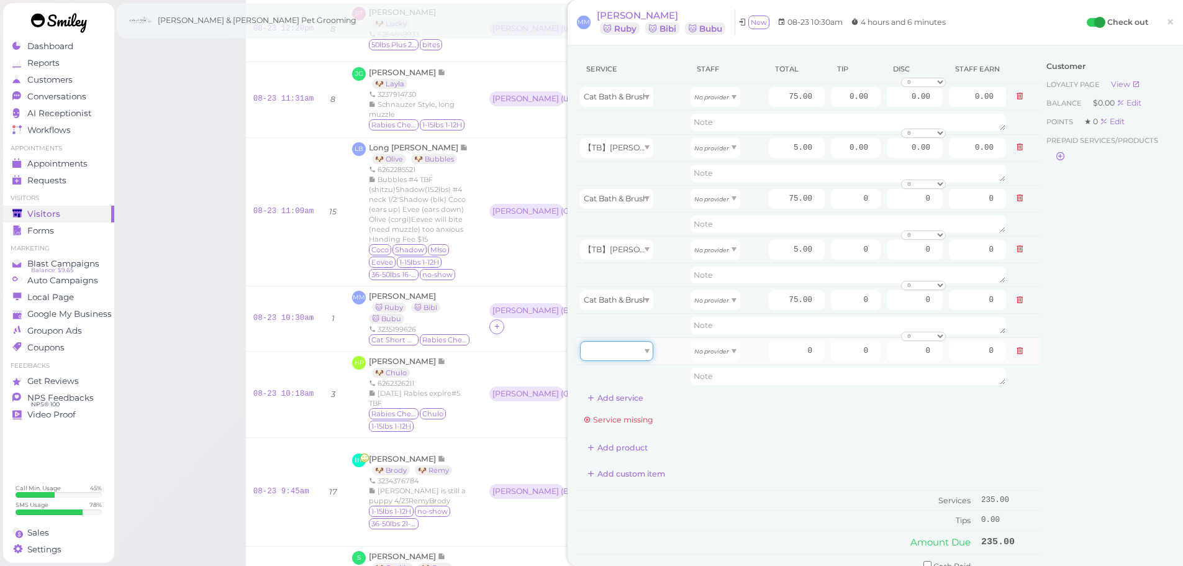
click at [636, 345] on div at bounding box center [616, 351] width 73 height 20
type input "5.00"
click at [730, 100] on div "No provider" at bounding box center [715, 97] width 50 height 20
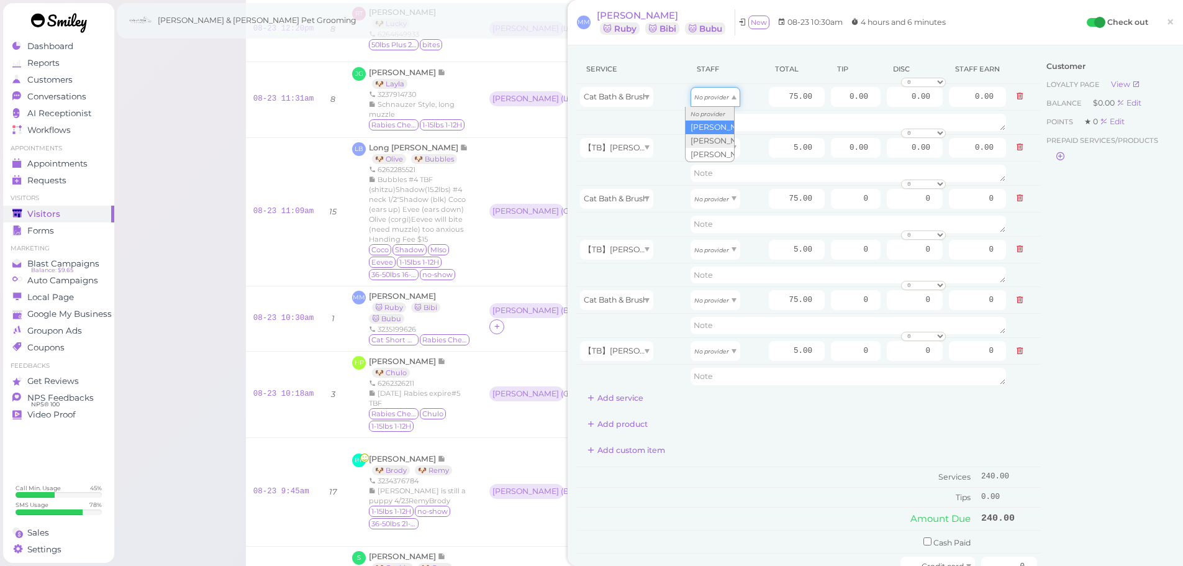
type input "32.25"
click at [719, 147] on icon "No provider" at bounding box center [711, 148] width 35 height 7
type input "2.15"
click at [698, 200] on icon "No provider" at bounding box center [711, 199] width 35 height 7
type input "39.00"
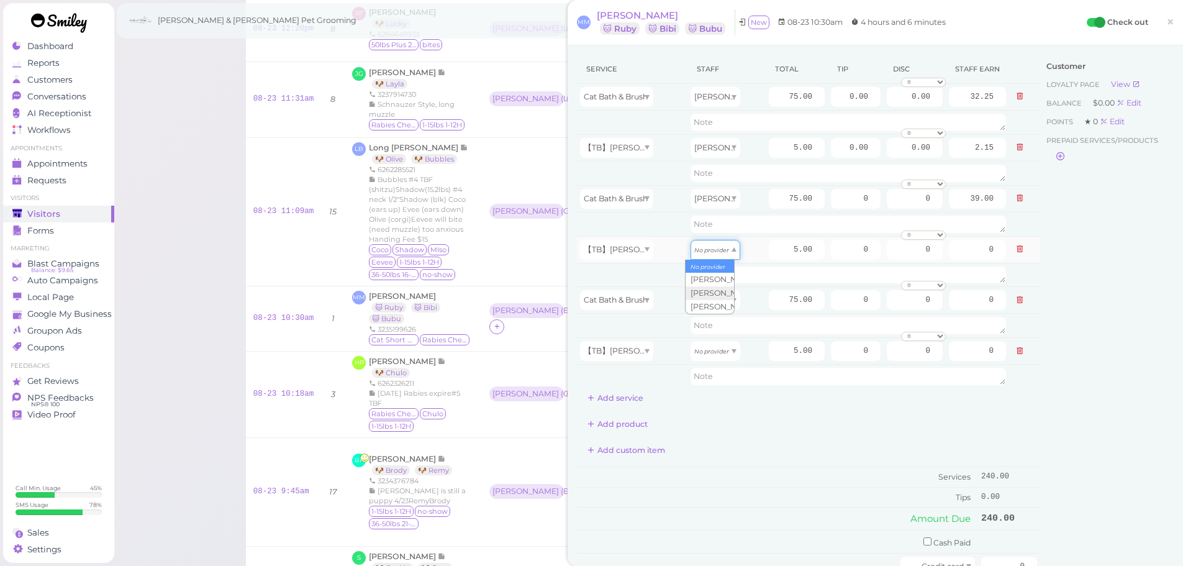
click at [699, 248] on icon "No provider" at bounding box center [711, 249] width 35 height 7
type input "2.60"
click at [708, 303] on icon "No provider" at bounding box center [711, 300] width 35 height 7
type input "32.25"
click at [711, 358] on div "No provider" at bounding box center [715, 351] width 50 height 20
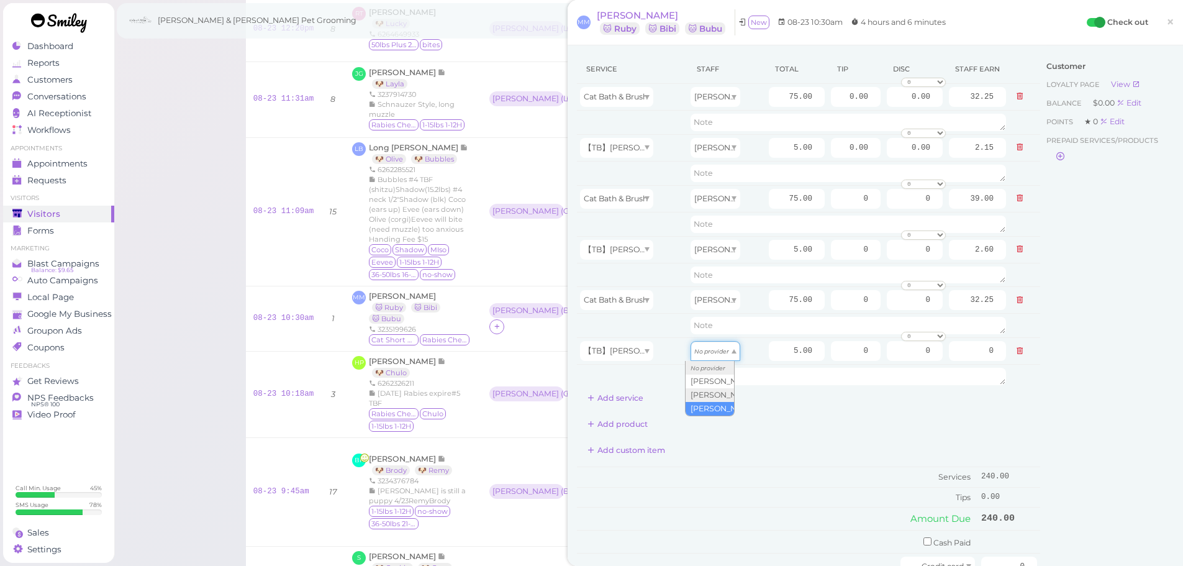
type input "2.15"
drag, startPoint x: 829, startPoint y: 99, endPoint x: 967, endPoint y: 114, distance: 138.7
click at [967, 114] on tbody "Cat Bath & Brush Rebecca 75.00 0.00 0.00 0 10% off 15% off 20% off 25% off 30% …" at bounding box center [808, 236] width 463 height 305
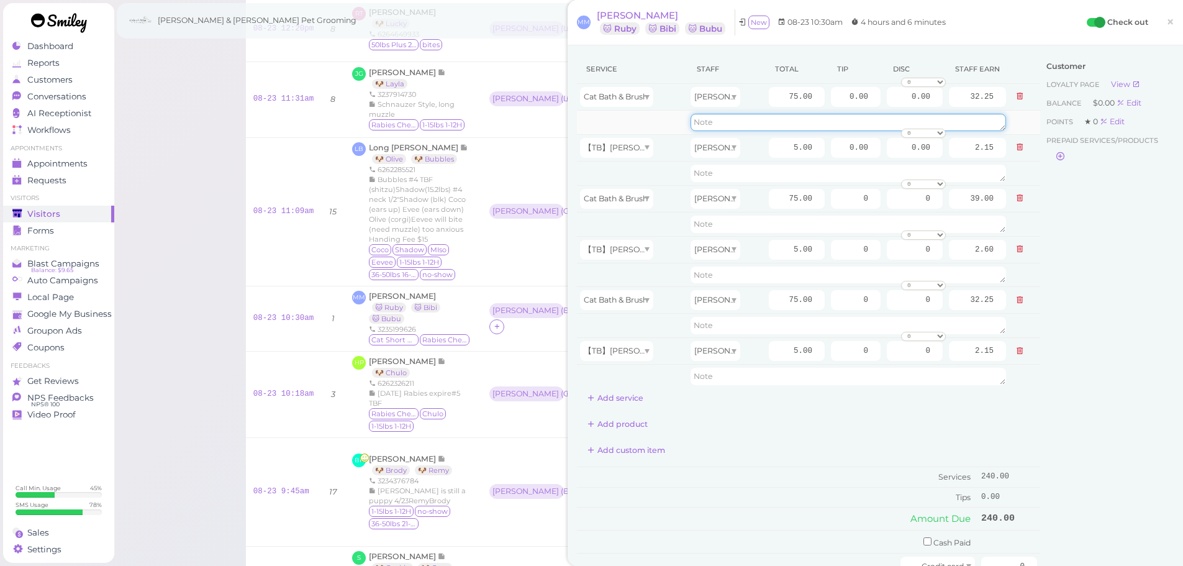
click at [967, 114] on textarea at bounding box center [847, 122] width 315 height 17
type textarea "12"
drag, startPoint x: 832, startPoint y: 202, endPoint x: 964, endPoint y: 242, distance: 138.2
click at [974, 230] on tbody "Cat Bath & Brush Rebecca 75.00 0.00 0.00 0 10% off 15% off 20% off 25% off 30% …" at bounding box center [808, 236] width 463 height 305
type input "12"
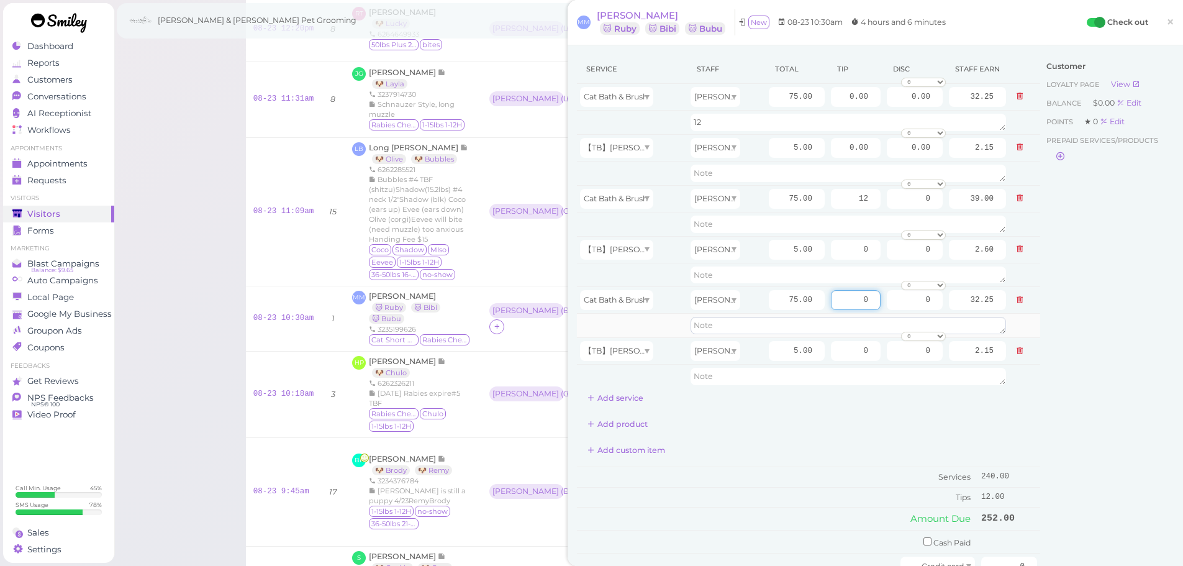
drag, startPoint x: 872, startPoint y: 302, endPoint x: 924, endPoint y: 318, distance: 53.8
click at [914, 312] on tr "Cat Bath & Brush Helen 75.00 0 0 0 10% off 15% off 20% off 25% off 30% off 50% …" at bounding box center [808, 300] width 463 height 27
type input "12"
click at [1099, 362] on div "Customer Loyalty page View Balance $0.00 Edit Points ★ 0 Edit Prepaid services/…" at bounding box center [1106, 354] width 133 height 598
drag, startPoint x: 831, startPoint y: 93, endPoint x: 914, endPoint y: 106, distance: 84.1
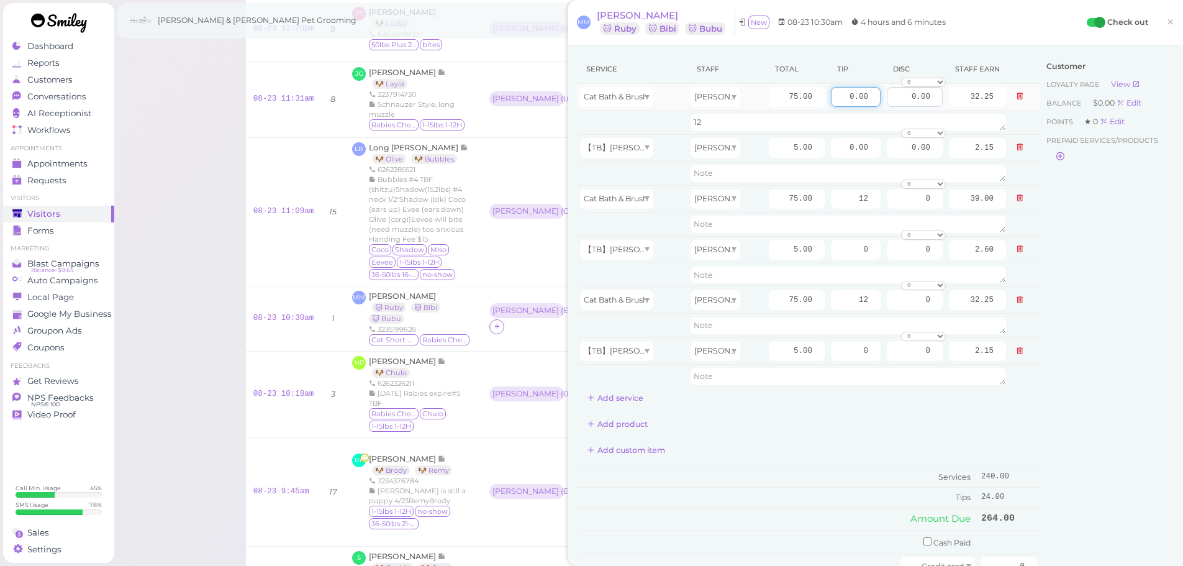
click at [914, 106] on tr "Cat Bath & Brush Rebecca 75.00 0.00 0.00 0 10% off 15% off 20% off 25% off 30% …" at bounding box center [808, 97] width 463 height 27
type input "12"
click at [1088, 266] on div "Customer Loyalty page View Balance $0.00 Edit Points ★ 0 Edit Prepaid services/…" at bounding box center [1106, 354] width 133 height 598
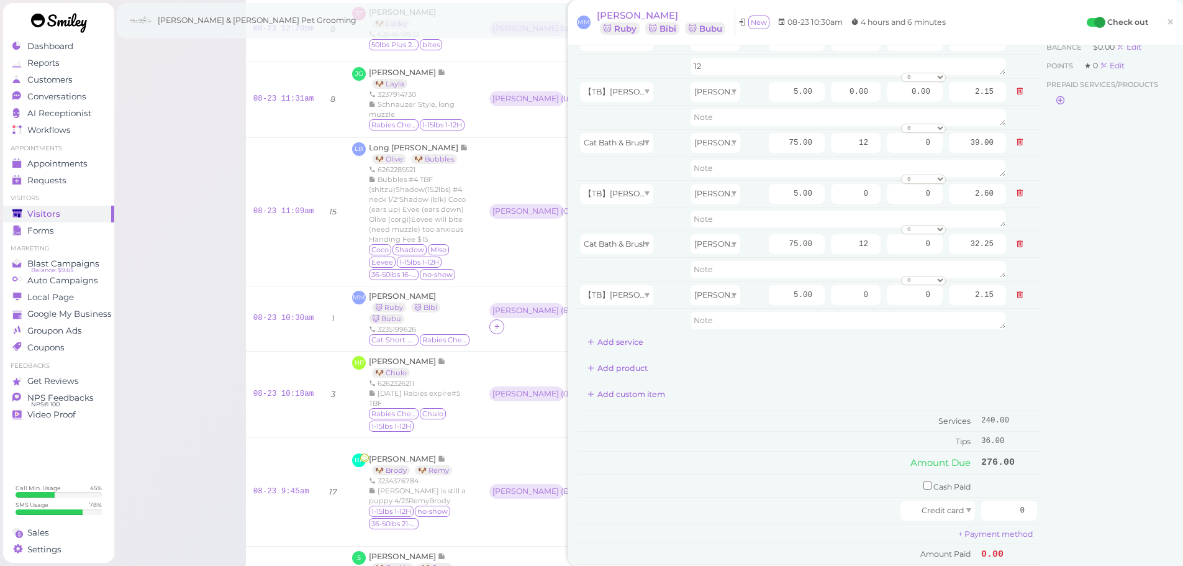
scroll to position [124, 0]
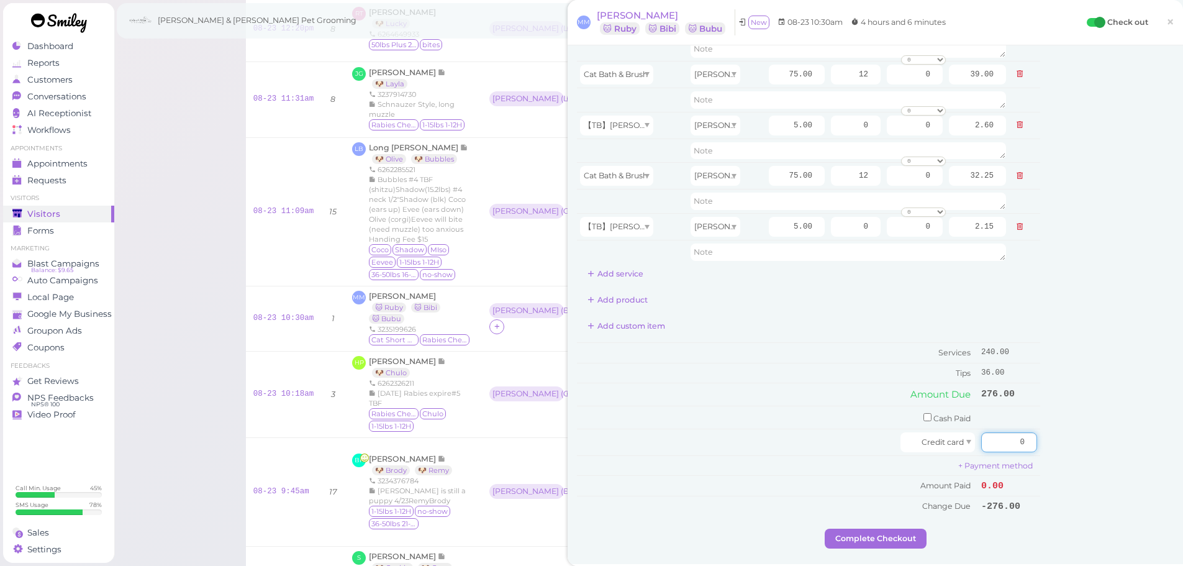
drag, startPoint x: 988, startPoint y: 440, endPoint x: 1135, endPoint y: 466, distance: 149.5
click at [1135, 466] on div "Service Staff Total Tip Disc Staff earn Cat Bath & Brush Rebecca 75.00 12 0.00 …" at bounding box center [875, 229] width 597 height 598
type input "276"
click at [1133, 485] on div "Customer Loyalty page View Balance $0.00 Edit Points ★ 0 Edit Prepaid services/…" at bounding box center [1106, 229] width 133 height 598
click at [885, 541] on button "Complete Checkout" at bounding box center [875, 538] width 102 height 20
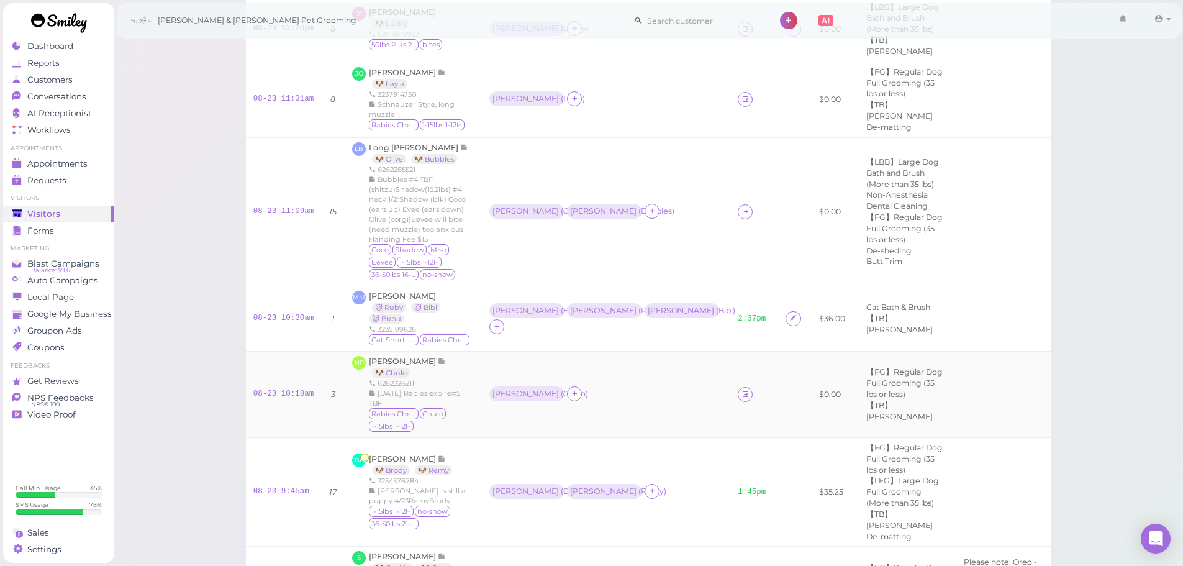
click at [730, 351] on td at bounding box center [754, 394] width 48 height 86
click at [741, 389] on icon at bounding box center [745, 393] width 8 height 9
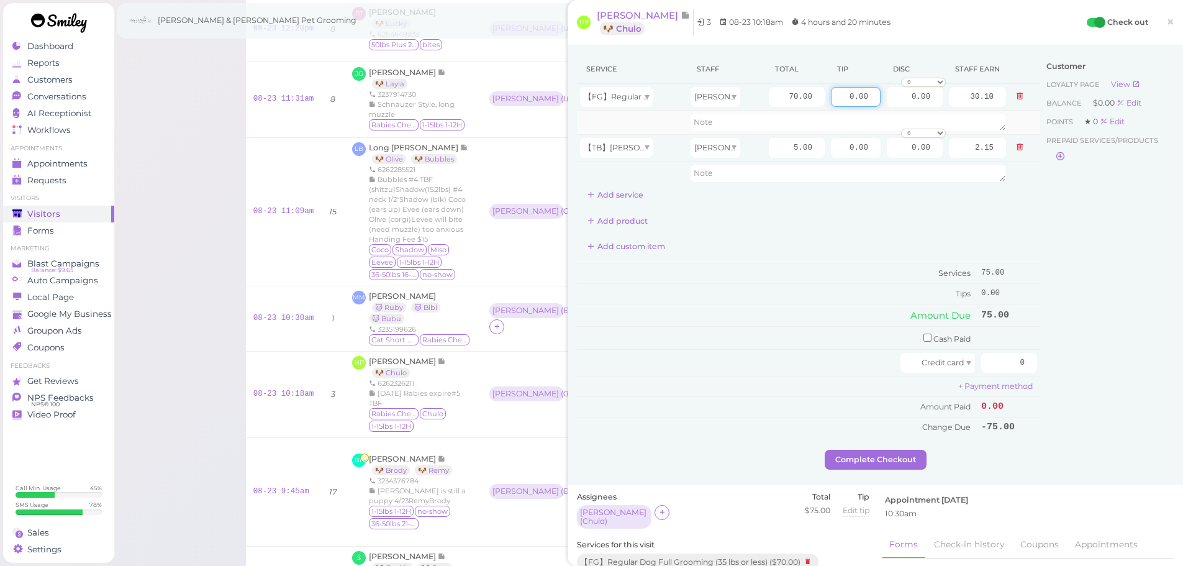
drag, startPoint x: 834, startPoint y: 97, endPoint x: 963, endPoint y: 112, distance: 130.6
click at [963, 112] on tbody "【FG】Regular Dog Full Grooming (35 lbs or less) [PERSON_NAME] 70.00 0.00 0.00 0 …" at bounding box center [808, 134] width 463 height 101
type input "7.5"
click at [1073, 299] on div "Customer Loyalty page View Balance $0.00 Edit Points ★ 0 Edit Prepaid services/…" at bounding box center [1106, 252] width 133 height 395
click at [1049, 363] on div "Service Staff Total Tip Disc Staff earn 【FG】Regular Dog Full Grooming (35 lbs o…" at bounding box center [875, 252] width 597 height 395
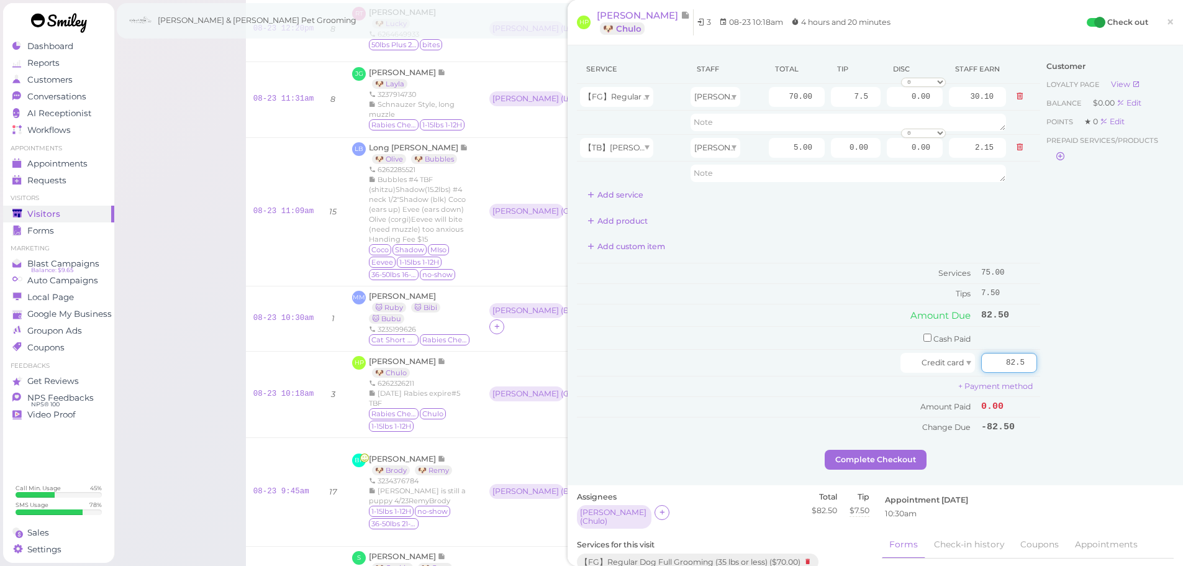
type input "82.5"
click at [1066, 386] on div "Customer Loyalty page View Balance $0.00 Edit Points ★ 0 Edit Prepaid services/…" at bounding box center [1106, 252] width 133 height 395
click at [877, 462] on button "Complete Checkout" at bounding box center [875, 459] width 102 height 20
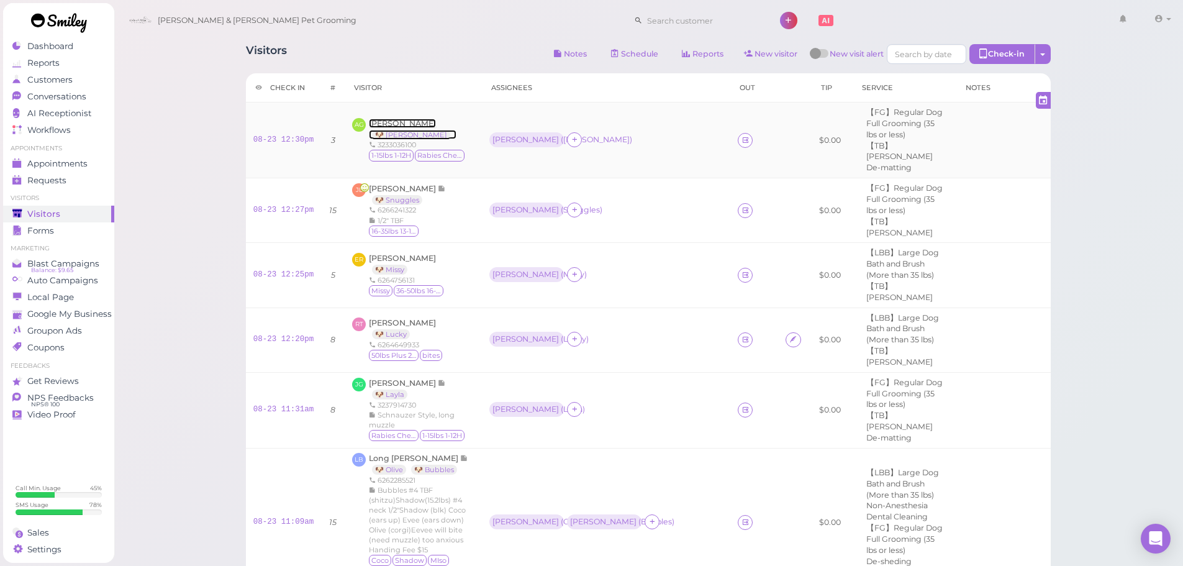
click at [399, 119] on span "[PERSON_NAME]" at bounding box center [402, 123] width 67 height 9
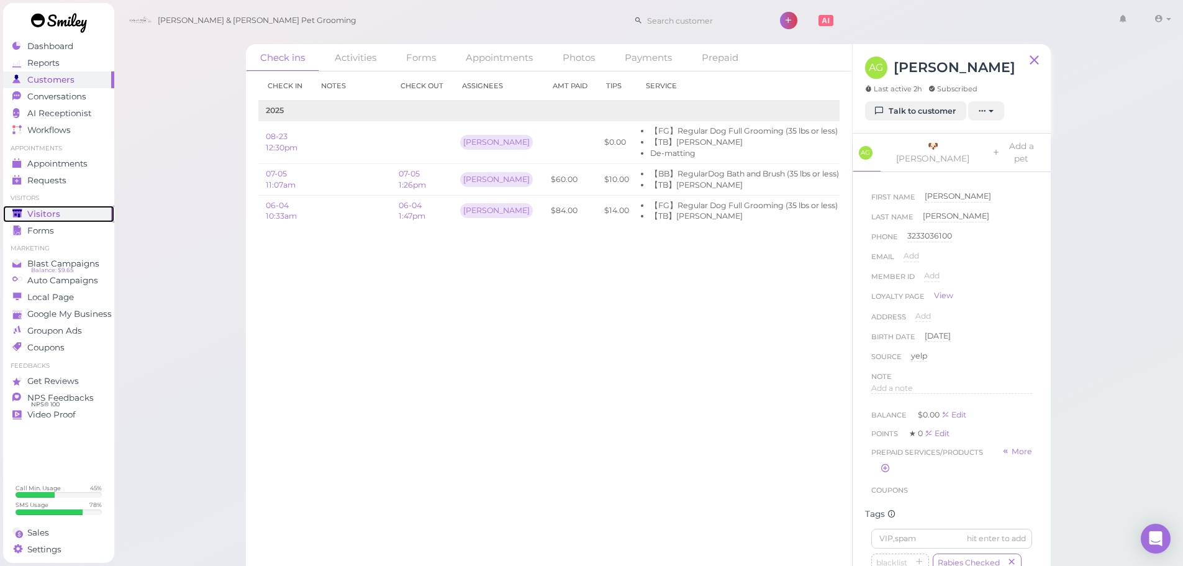
click at [52, 209] on span "Visitors" at bounding box center [43, 214] width 33 height 11
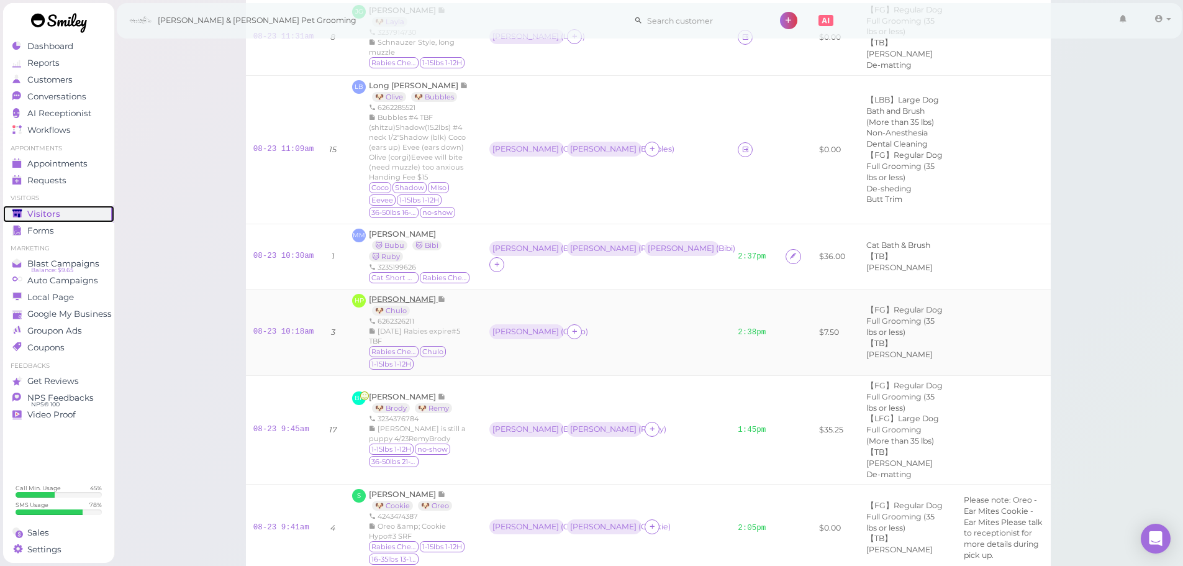
scroll to position [248, 0]
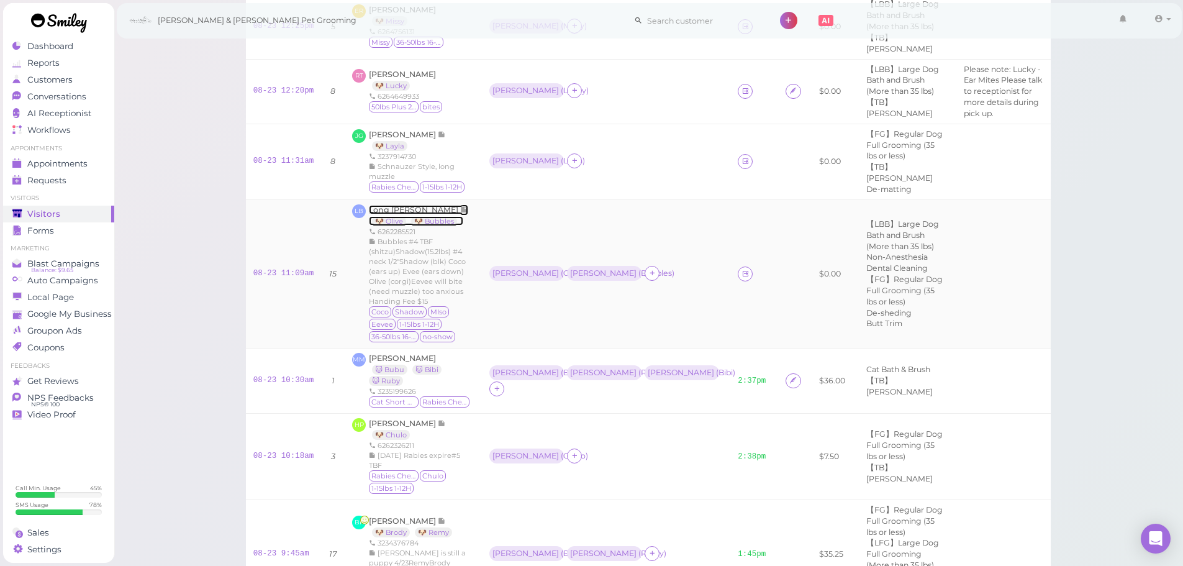
click at [386, 205] on span "Long [PERSON_NAME]" at bounding box center [414, 209] width 91 height 9
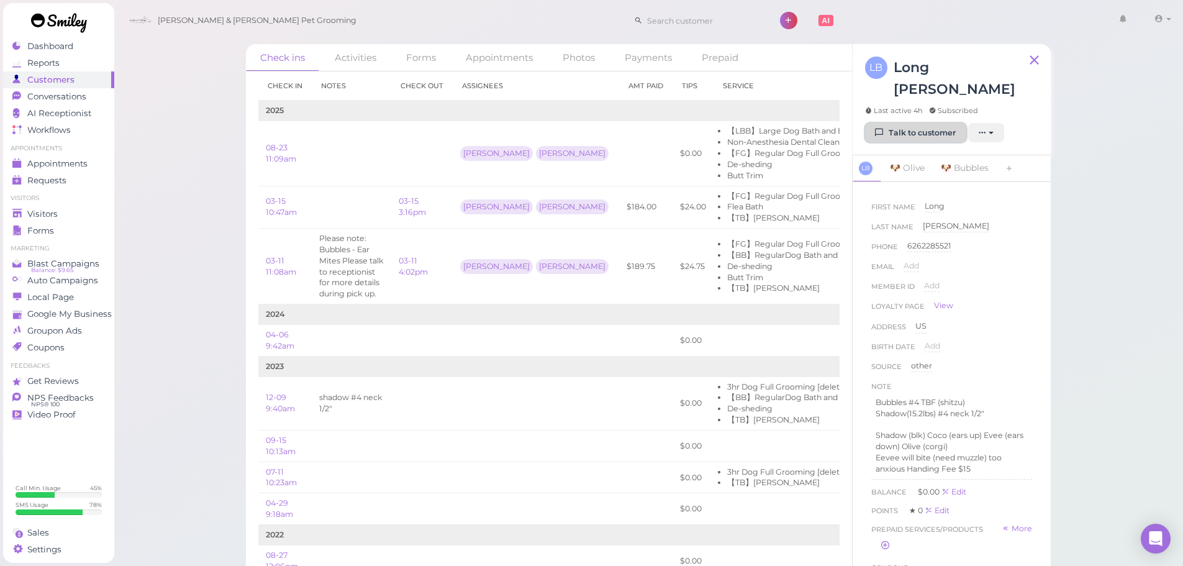
click at [938, 123] on link "Talk to customer" at bounding box center [915, 133] width 101 height 20
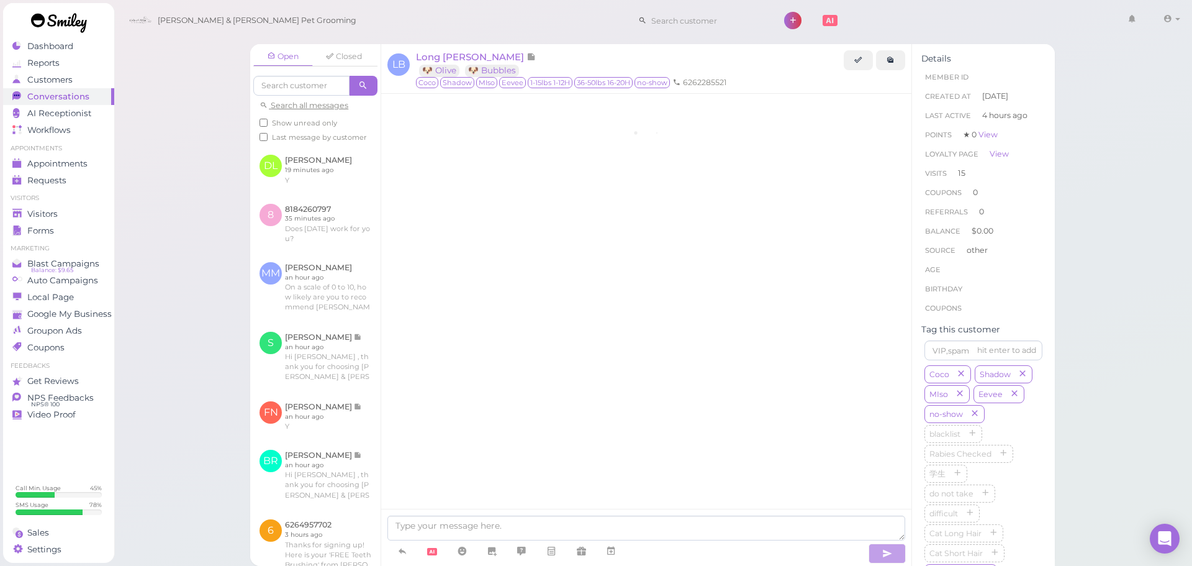
scroll to position [2137, 0]
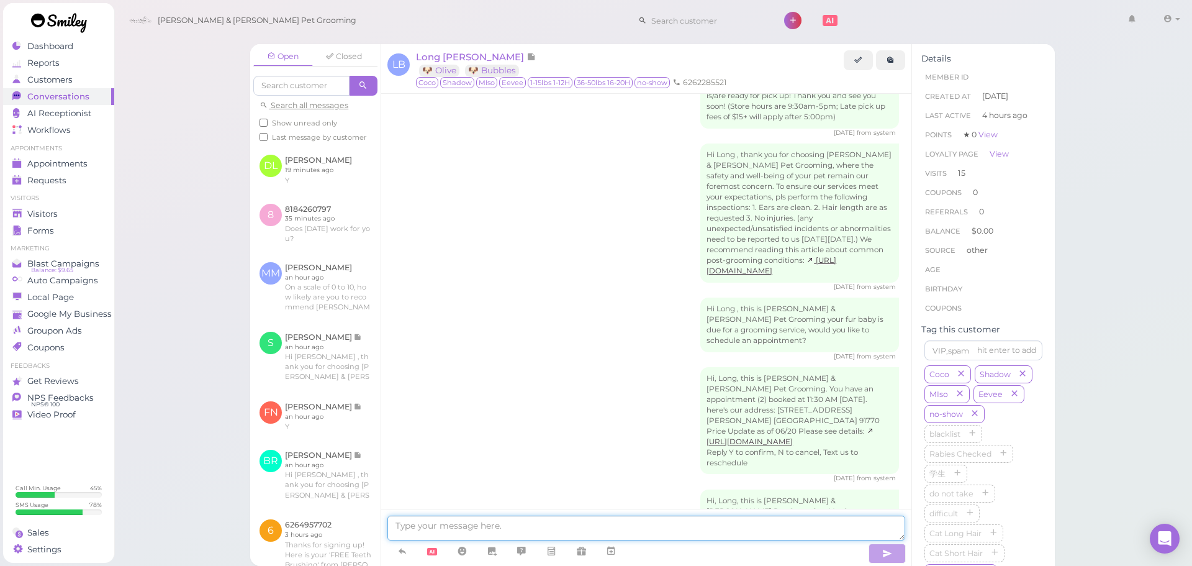
click at [444, 534] on textarea at bounding box center [646, 527] width 518 height 25
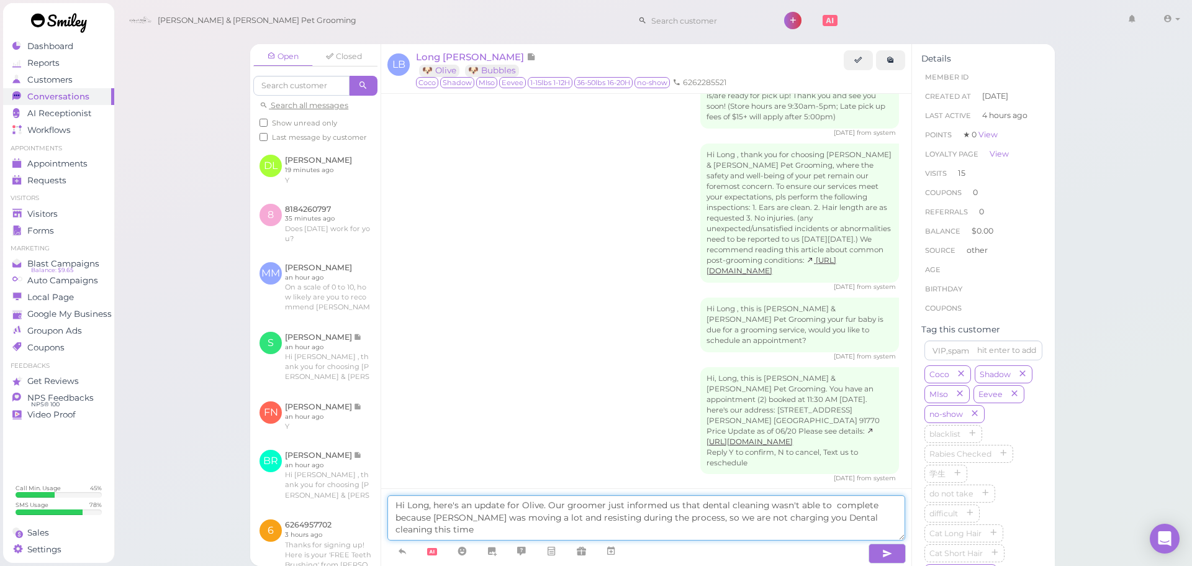
type textarea "Hi Long, here's an update for Olive. Our groomer just informed us that dental c…"
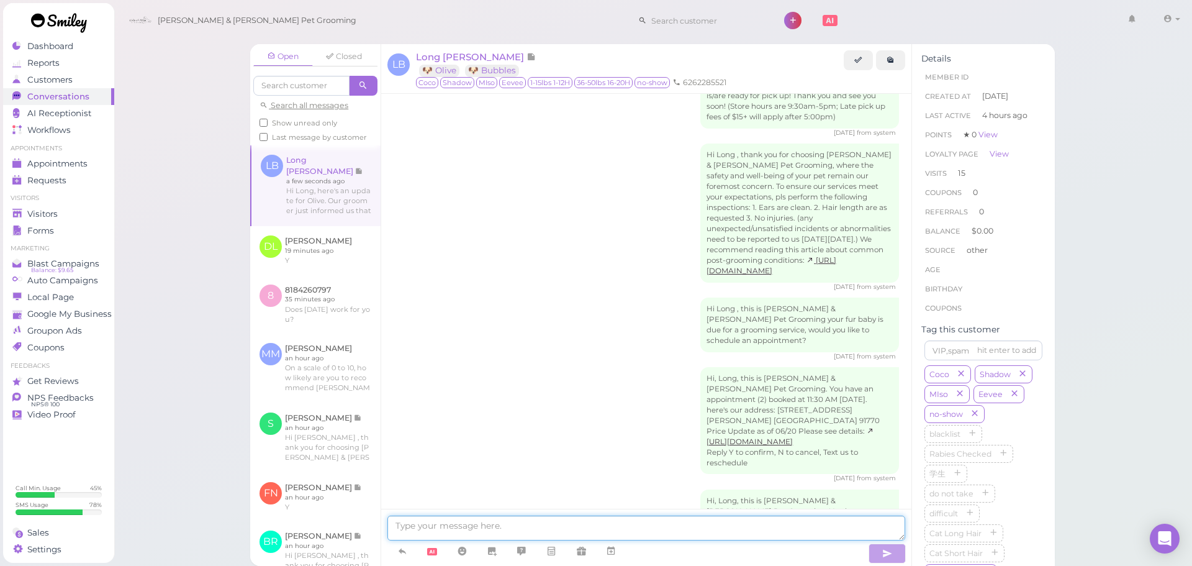
scroll to position [2209, 0]
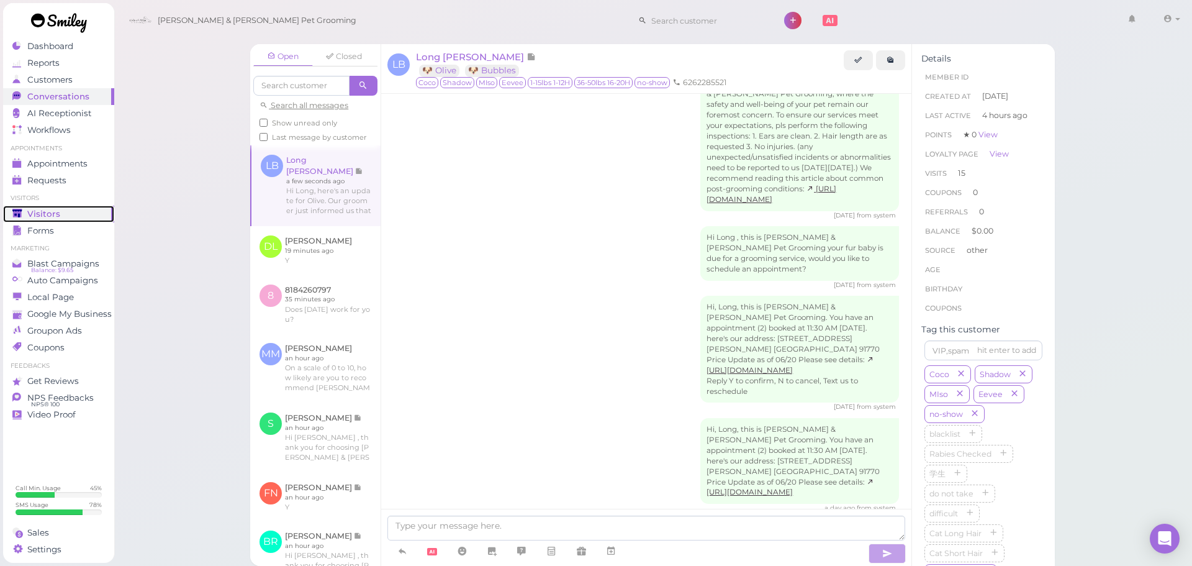
click at [48, 209] on span "Visitors" at bounding box center [43, 214] width 33 height 11
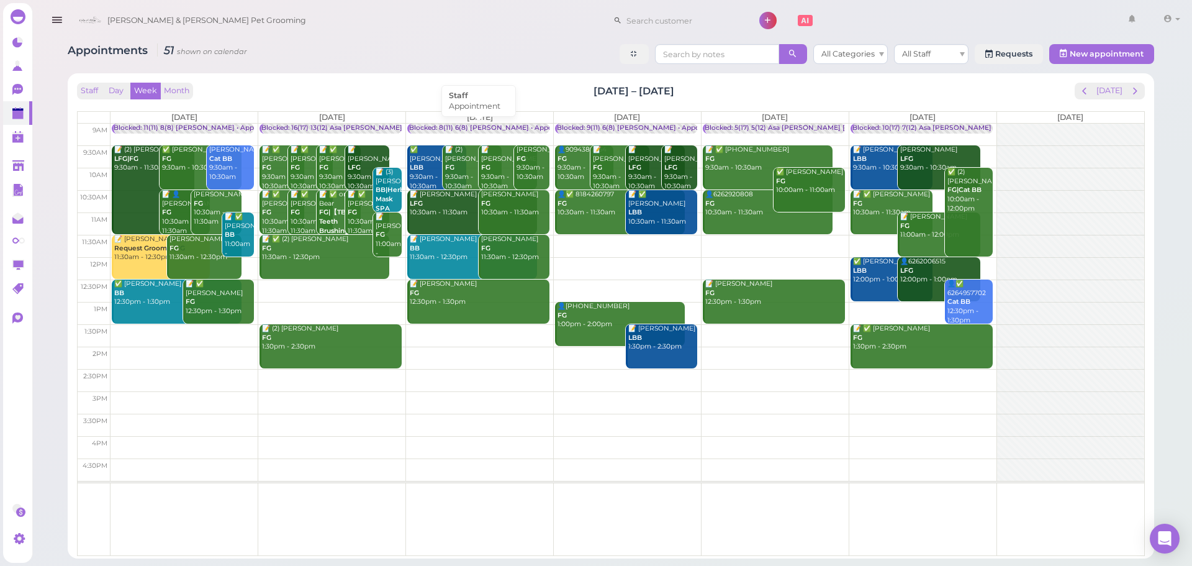
click at [523, 124] on div "Blocked: 8(11) 6(8) [PERSON_NAME] • Appointment" at bounding box center [493, 128] width 169 height 9
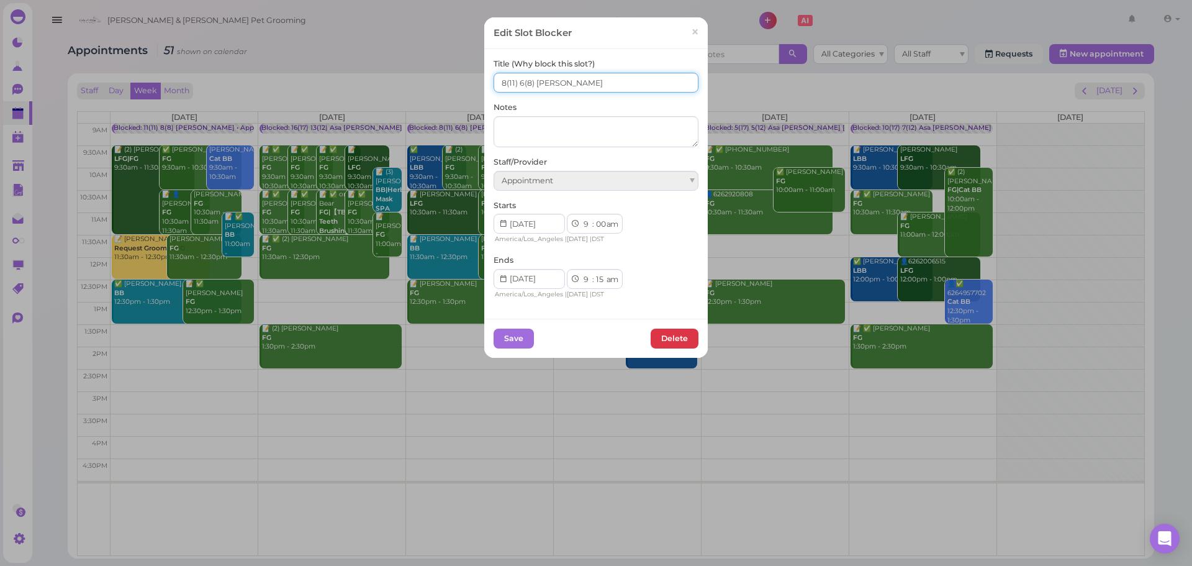
click at [500, 79] on input "8(11) 6(8) [PERSON_NAME]" at bounding box center [596, 83] width 205 height 20
click at [521, 79] on input "10(11) 6(8) [PERSON_NAME]" at bounding box center [596, 83] width 205 height 20
type input "10(11) 8(8) [PERSON_NAME]"
click at [507, 343] on button "Save" at bounding box center [514, 338] width 40 height 20
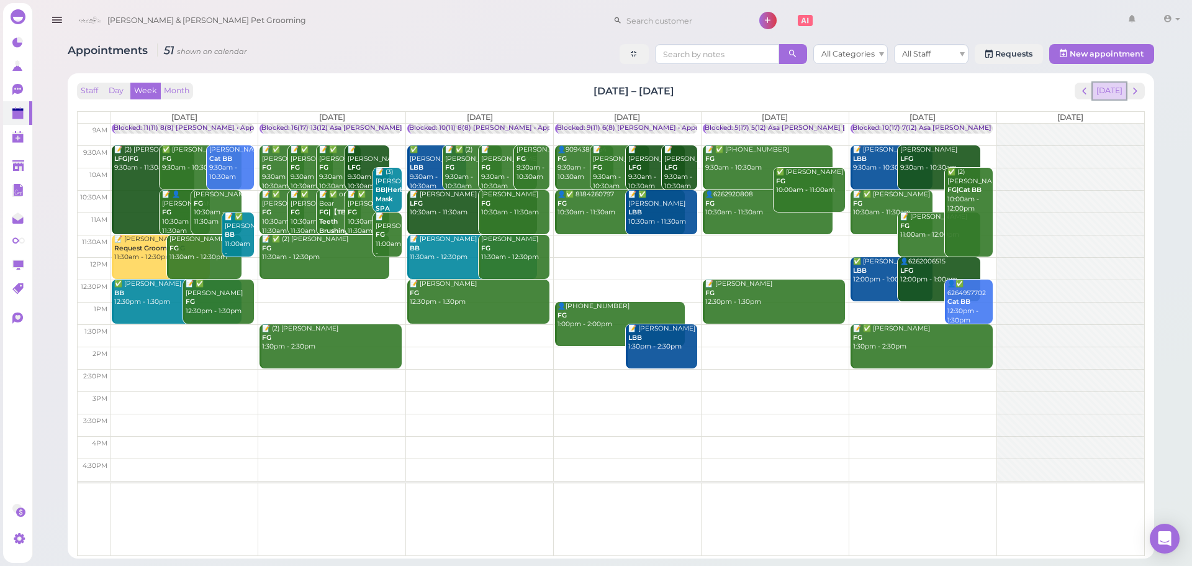
click at [1111, 91] on button "[DATE]" at bounding box center [1110, 91] width 34 height 17
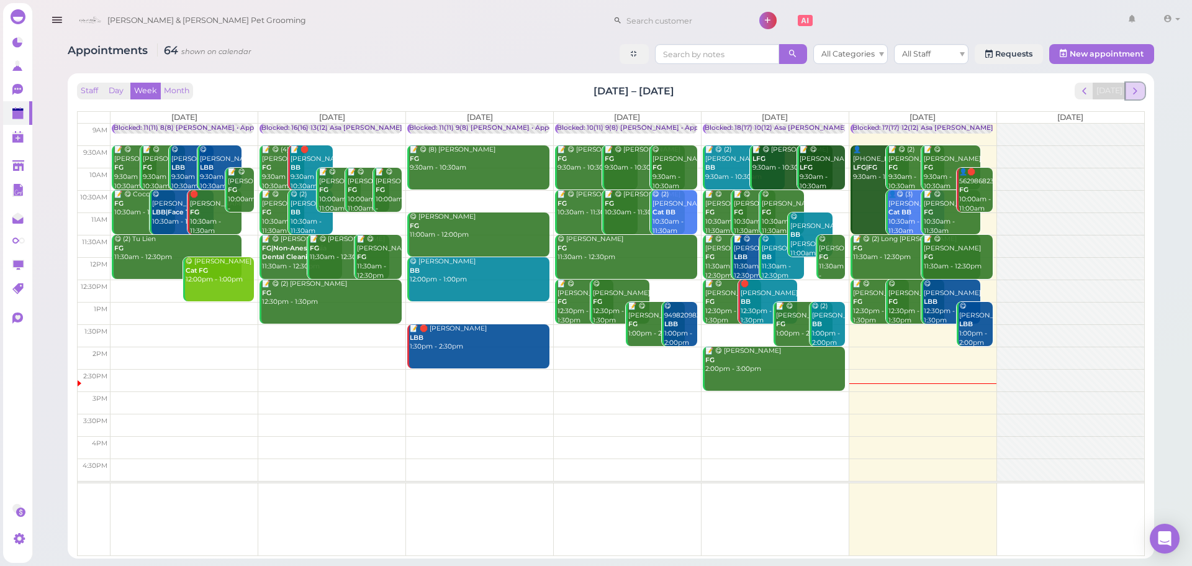
click at [1139, 92] on span "next" at bounding box center [1135, 91] width 12 height 12
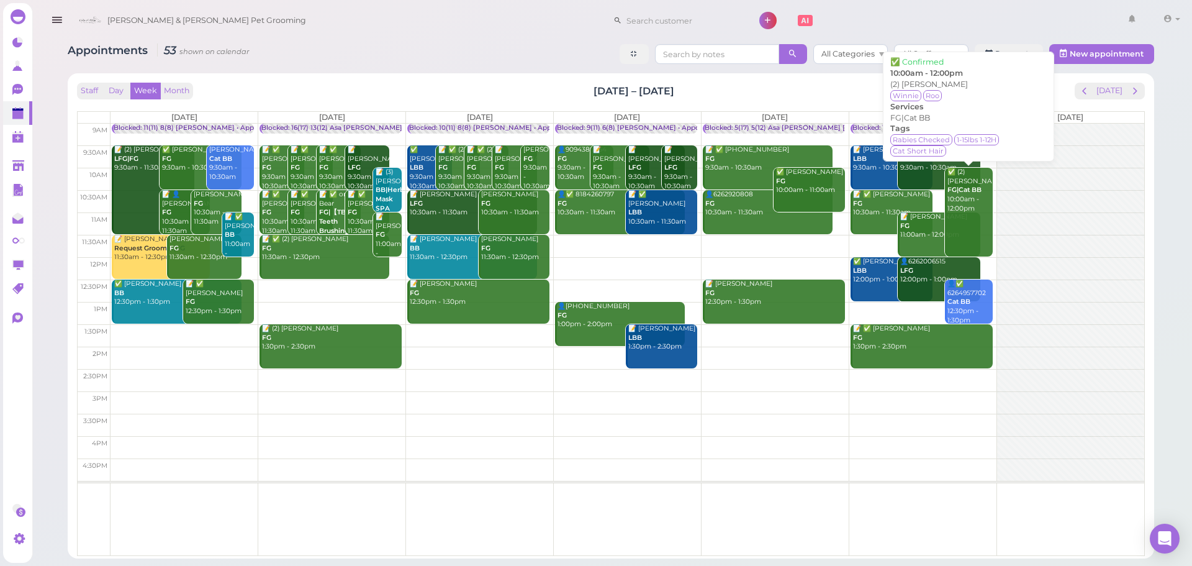
click at [980, 183] on div "✅ (2) [PERSON_NAME] FG|Cat BB 10:00am - 12:00pm" at bounding box center [969, 190] width 45 height 45
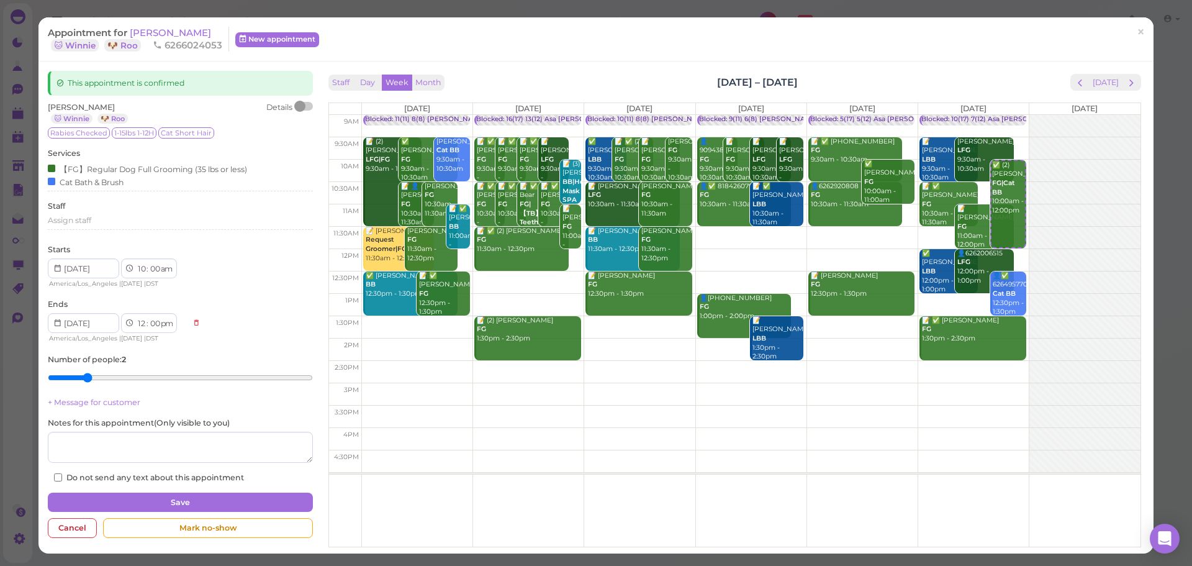
click at [437, 33] on div "Appointment for [PERSON_NAME] 🐱 Winnie 🐶 Roo 6266024053 New appointment" at bounding box center [589, 39] width 1083 height 25
click at [303, 106] on div at bounding box center [303, 106] width 17 height 9
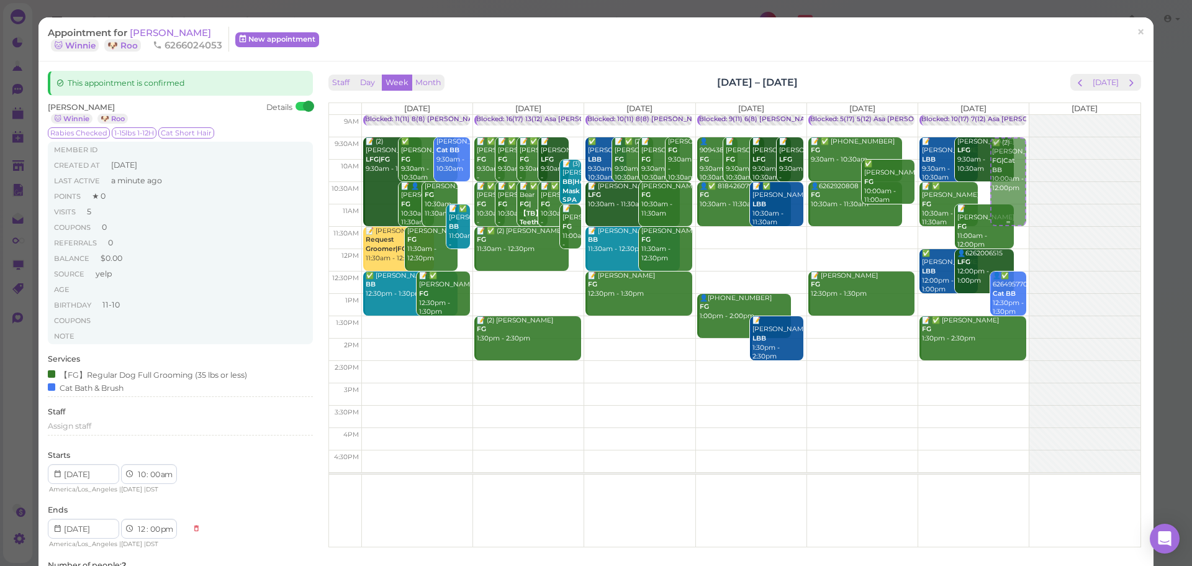
drag, startPoint x: 999, startPoint y: 178, endPoint x: 1001, endPoint y: 166, distance: 11.9
click at [1003, 115] on div "✅ (2) Denise Lujan FG|Cat BB 10:00am - 12:00pm Blocked: 10(17) 7(12) Asa Helen …" at bounding box center [973, 115] width 110 height 0
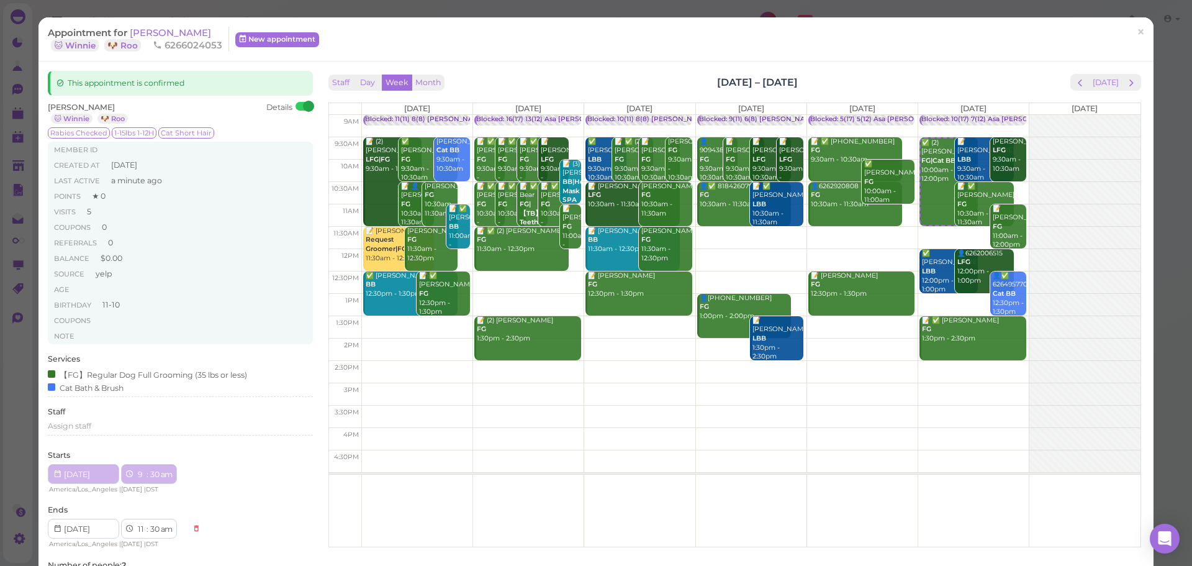
select select "9"
select select "30"
select select "11"
select select "30"
select select "am"
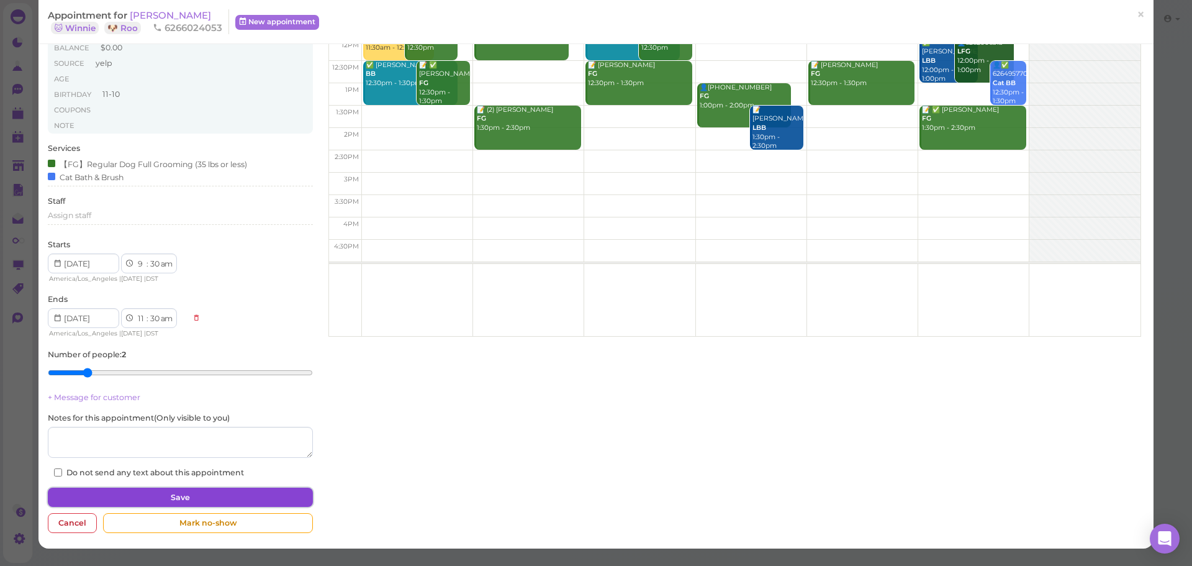
click at [187, 490] on button "Save" at bounding box center [180, 497] width 264 height 20
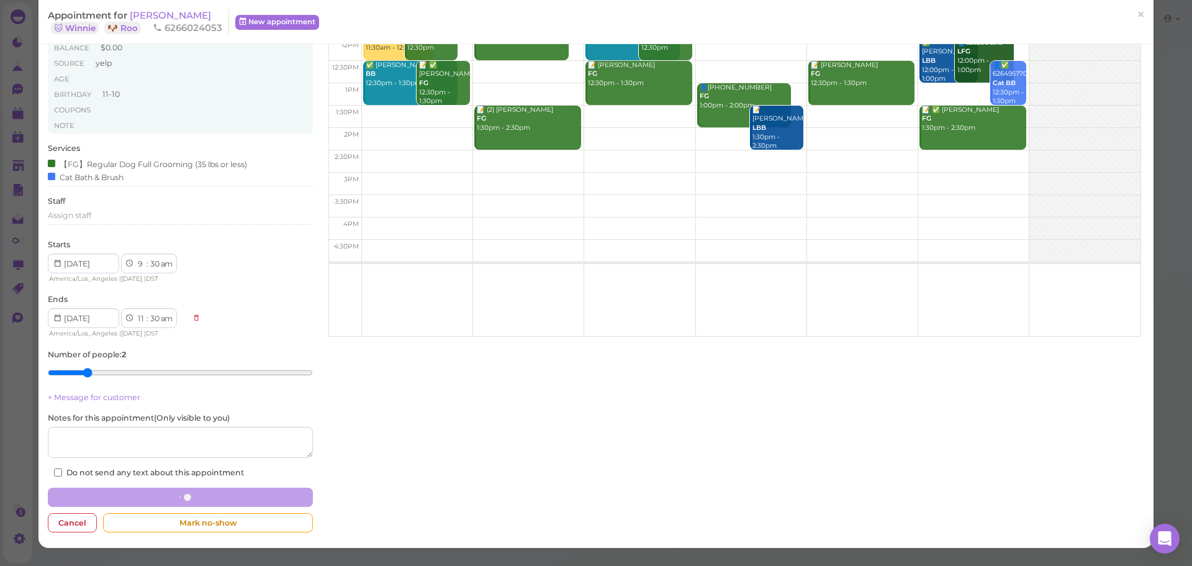
scroll to position [210, 0]
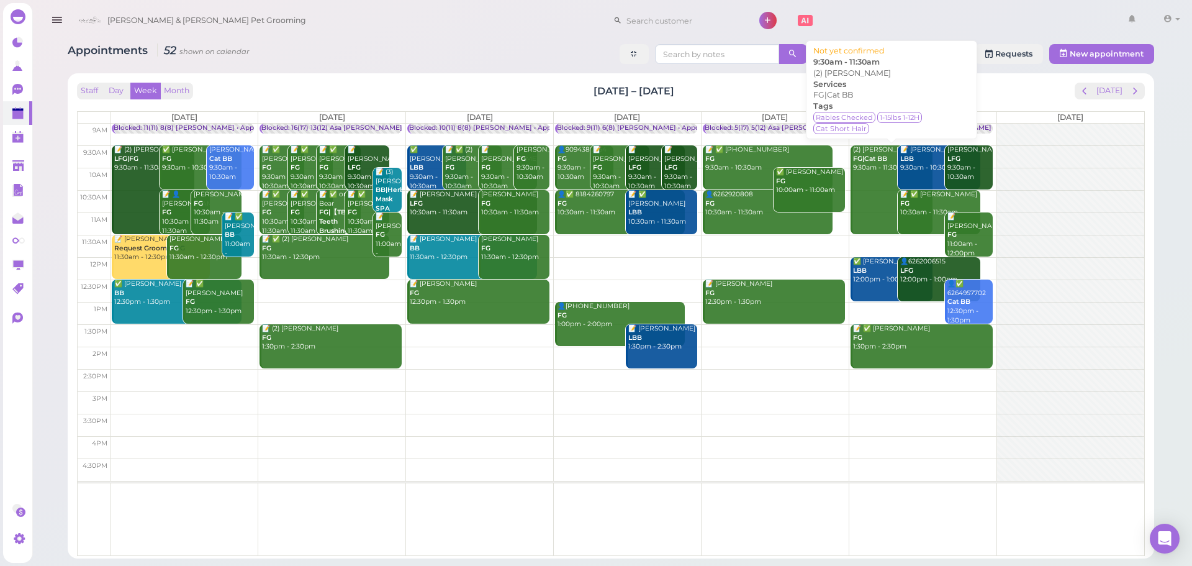
click at [868, 169] on div "(2) Denise Lujan FG|Cat BB 9:30am - 11:30am" at bounding box center [892, 158] width 81 height 27
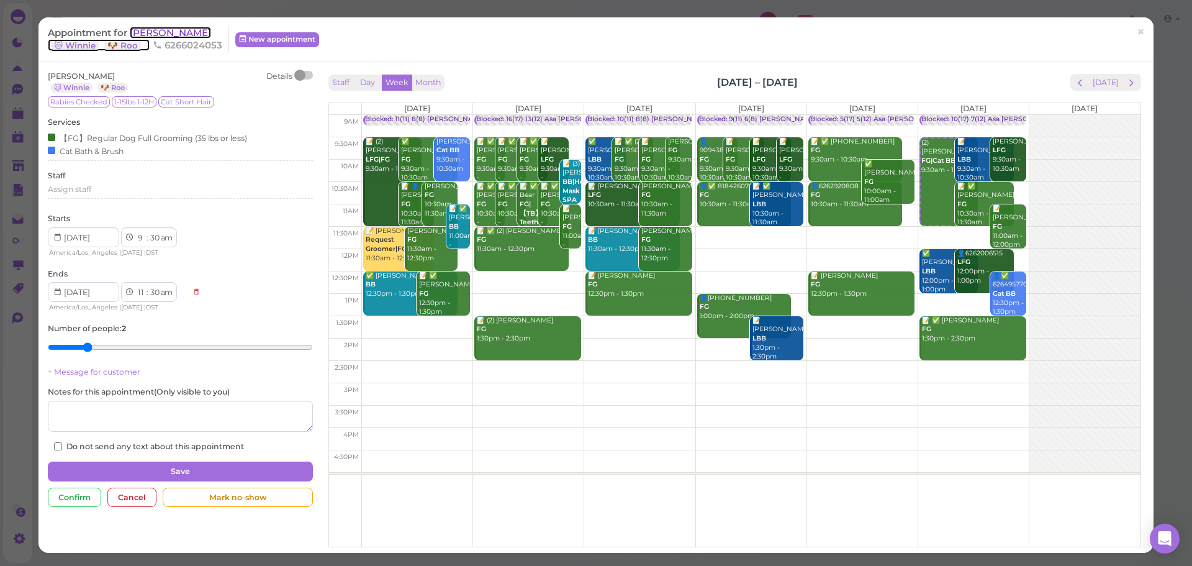
click at [153, 34] on span "[PERSON_NAME]" at bounding box center [170, 33] width 81 height 12
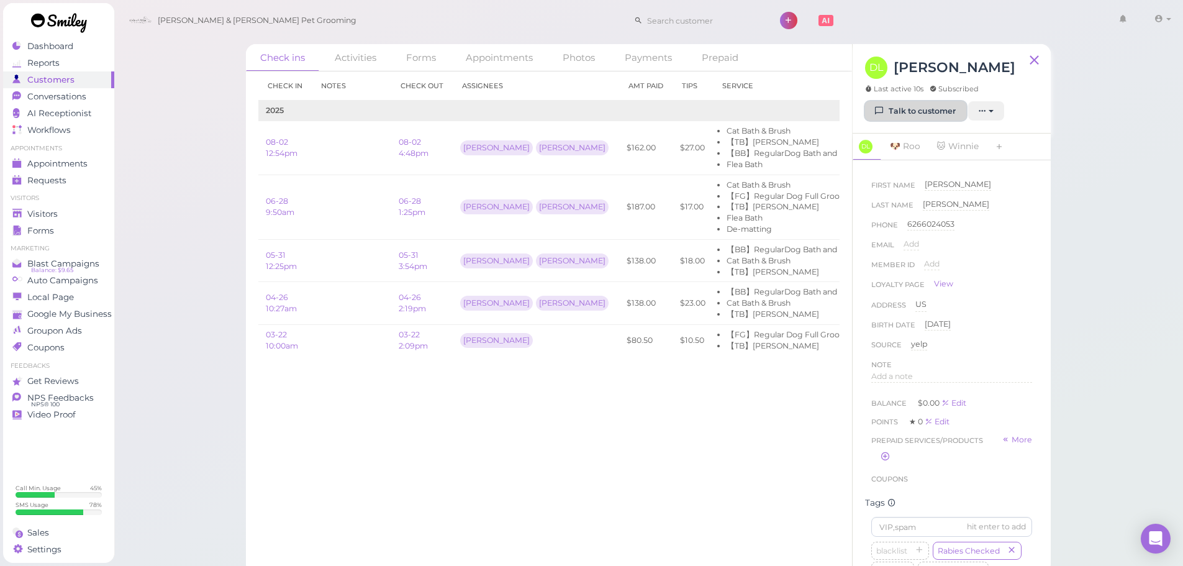
click at [921, 117] on link "Talk to customer" at bounding box center [915, 111] width 101 height 20
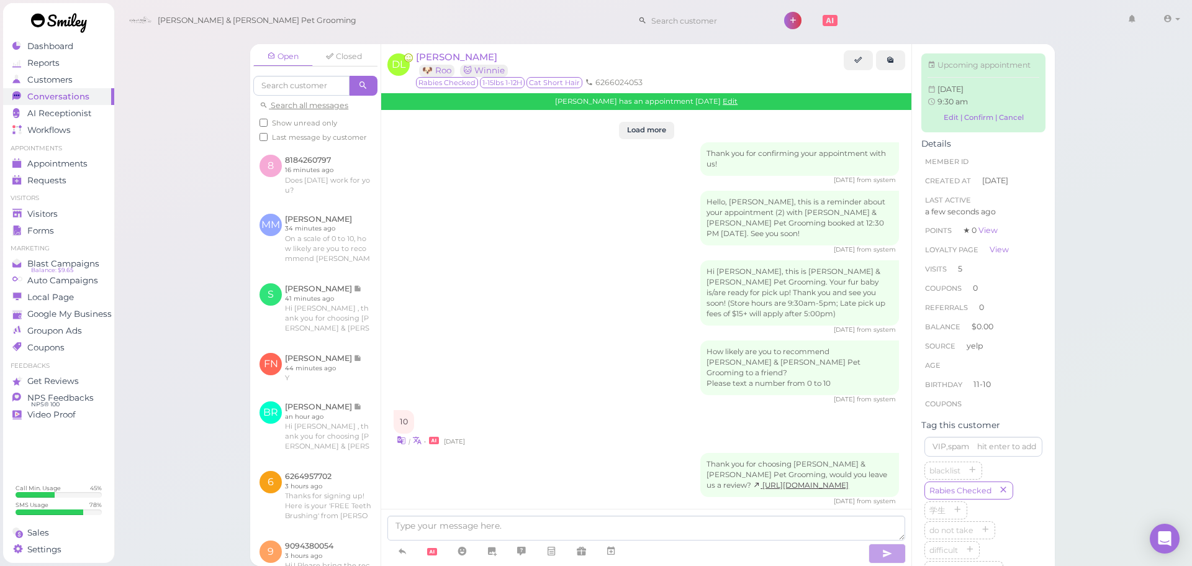
scroll to position [1995, 0]
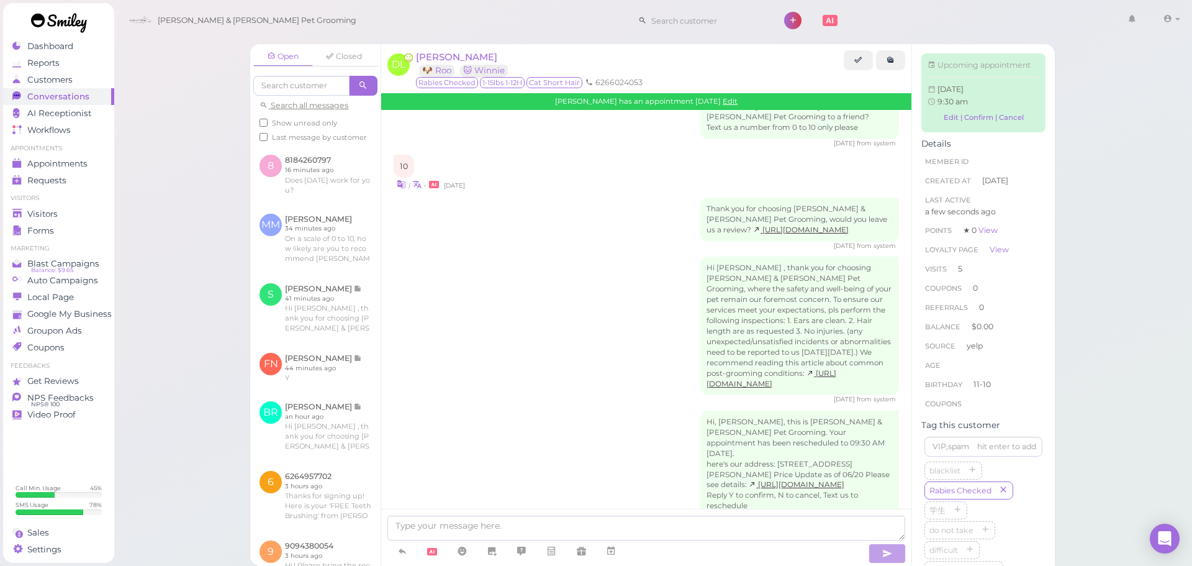
click at [616, 410] on div "Hi, Denise, this is Cody & Miley Pet Grooming. Your appointment has been resche…" at bounding box center [646, 468] width 505 height 116
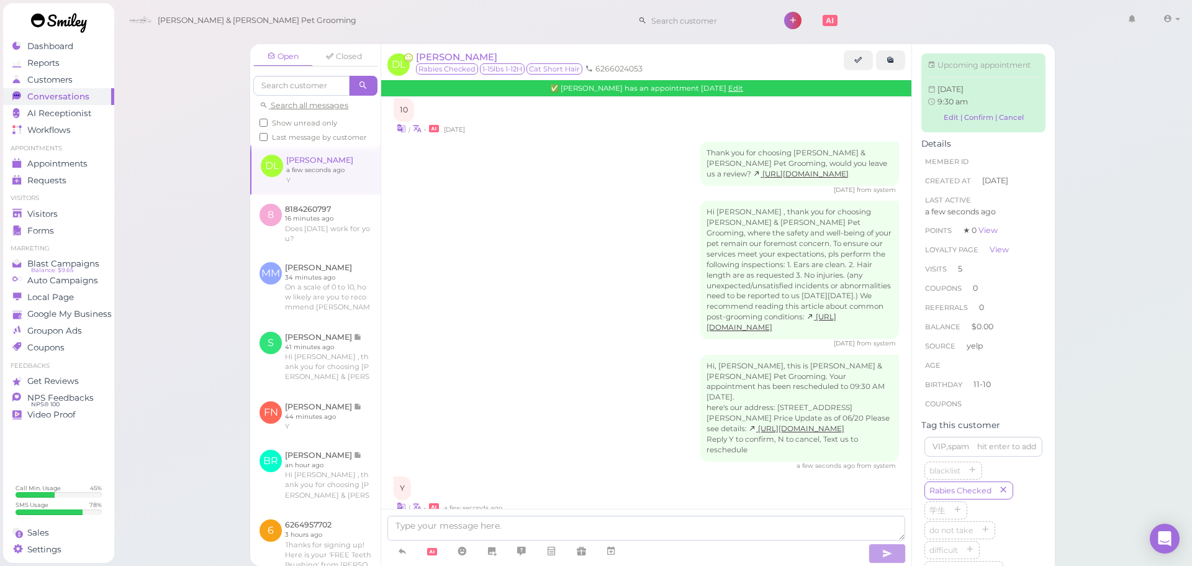
scroll to position [2032, 0]
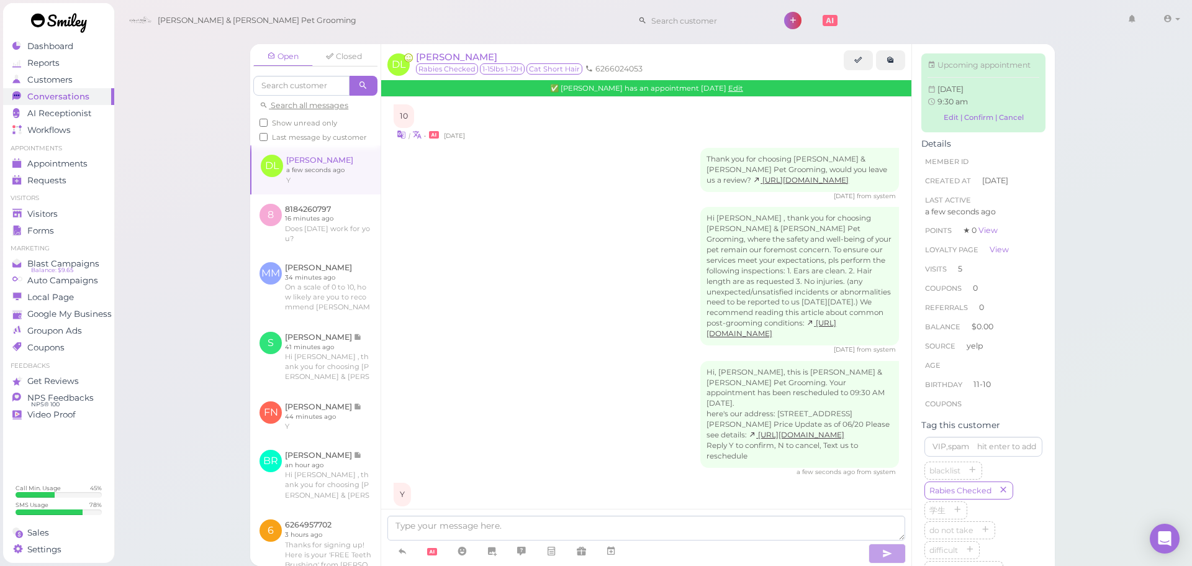
click at [600, 393] on div "Hi, Denise, this is Cody & Miley Pet Grooming. Your appointment has been resche…" at bounding box center [646, 419] width 505 height 116
click at [351, 189] on link at bounding box center [315, 169] width 129 height 48
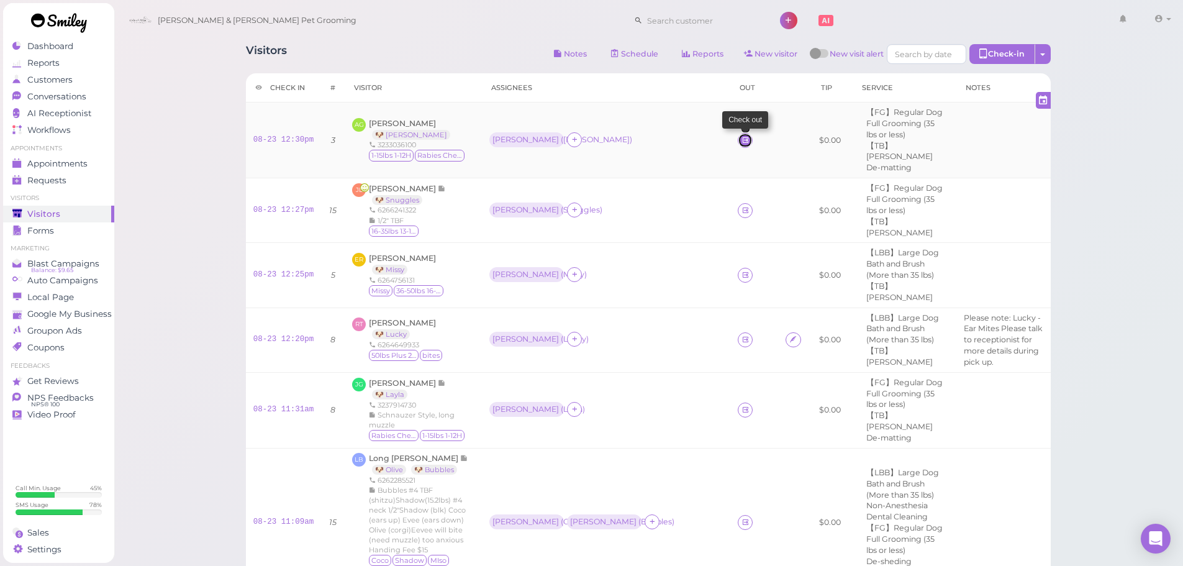
click at [741, 135] on icon at bounding box center [745, 139] width 8 height 9
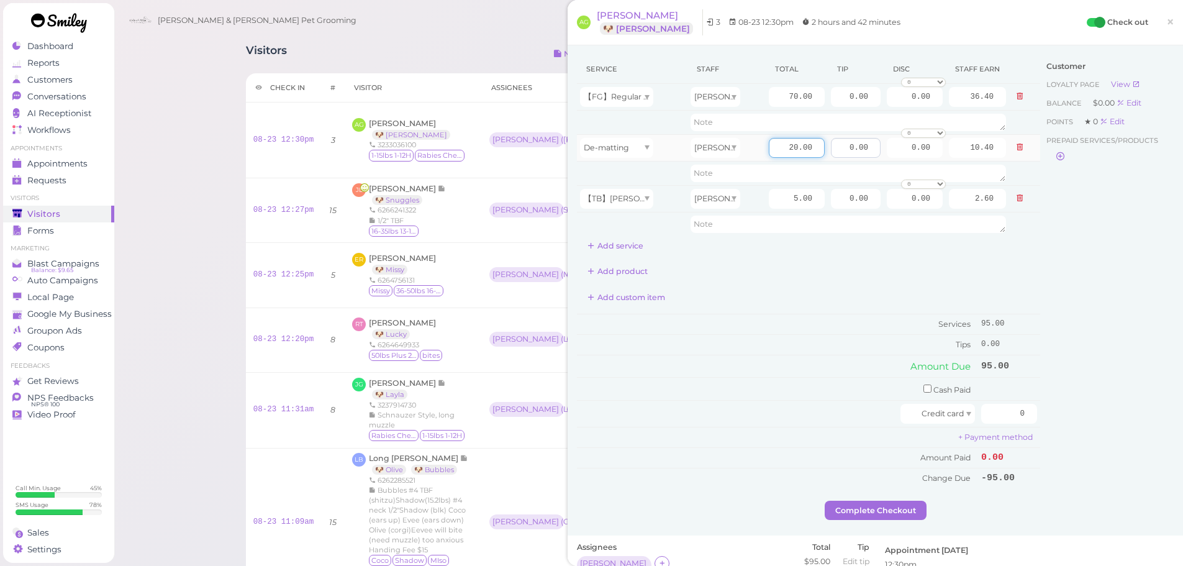
drag, startPoint x: 774, startPoint y: 148, endPoint x: 846, endPoint y: 155, distance: 72.3
click at [846, 155] on tr "De-matting Asa 20.00 0.00 0.00 0 10% off 15% off 20% off 25% off 30% off 50% of…" at bounding box center [808, 147] width 463 height 27
type input "5"
type input "2.60"
drag, startPoint x: 777, startPoint y: 99, endPoint x: 861, endPoint y: 104, distance: 84.0
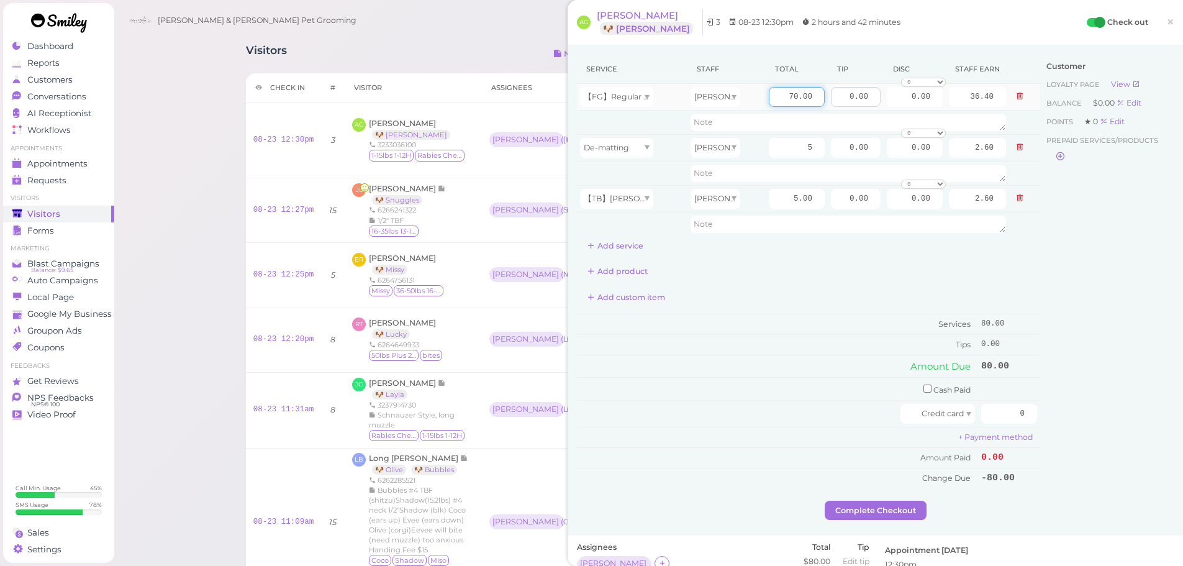
click at [860, 104] on tr "【FG】Regular Dog Full Grooming (35 lbs or less) Asa 70.00 0.00 0.00 0 10% off 15…" at bounding box center [808, 97] width 463 height 27
click at [1124, 334] on div "Customer Loyalty page View Balance $0.00 Edit Points ★ 0 Edit Prepaid services/…" at bounding box center [1106, 278] width 133 height 446
drag, startPoint x: 837, startPoint y: 95, endPoint x: 899, endPoint y: 95, distance: 61.5
click at [899, 95] on tr "【FG】Regular Dog Full Grooming (35 lbs or less) Asa 70.00 0.00 0.00 0 10% off 15…" at bounding box center [808, 97] width 463 height 27
type input "20"
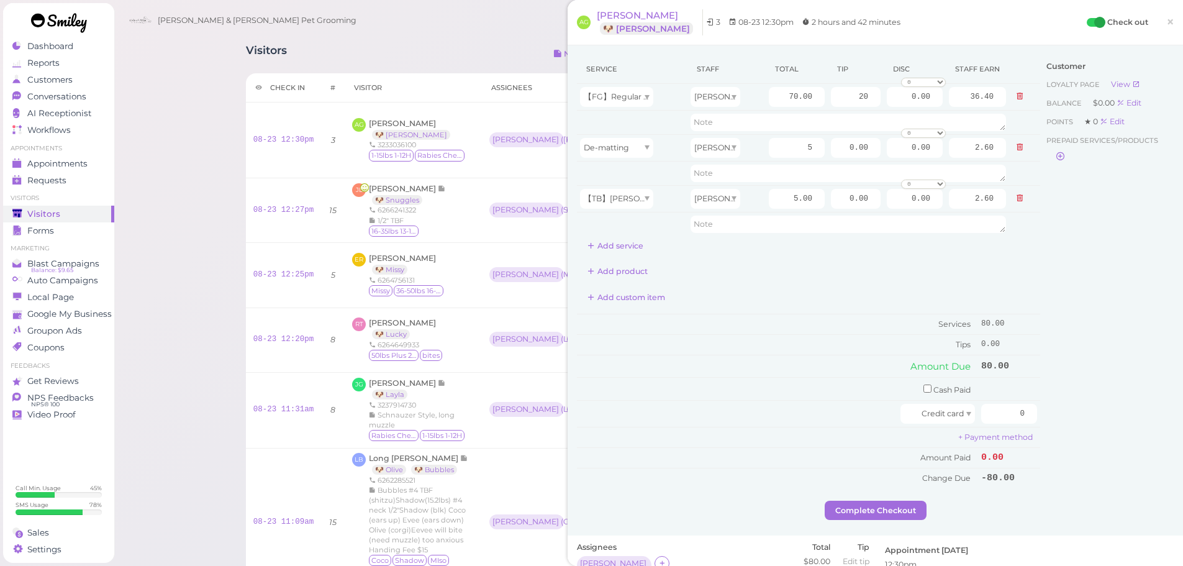
click at [1073, 287] on div "Customer Loyalty page View Balance $0.00 Edit Points ★ 0 Edit Prepaid services/…" at bounding box center [1106, 278] width 133 height 446
click at [923, 387] on input "checkbox" at bounding box center [927, 388] width 8 height 8
checkbox input "true"
drag, startPoint x: 1044, startPoint y: 397, endPoint x: 1138, endPoint y: 415, distance: 95.6
click at [1124, 415] on div "Service Staff Total Tip Disc Staff earn 【FG】Regular Dog Full Grooming (35 lbs o…" at bounding box center [875, 279] width 597 height 449
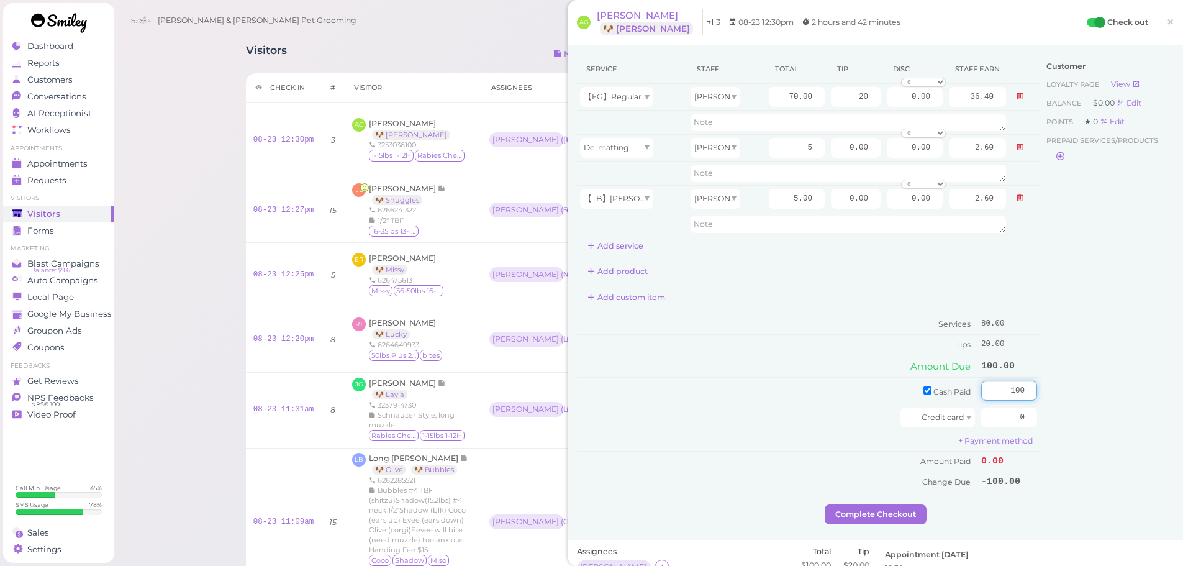
type input "100"
click at [1138, 415] on div "Customer Loyalty page View Balance $0.00 Edit Points ★ 0 Edit Prepaid services/…" at bounding box center [1106, 279] width 133 height 449
click at [849, 513] on button "Complete Checkout" at bounding box center [875, 514] width 102 height 20
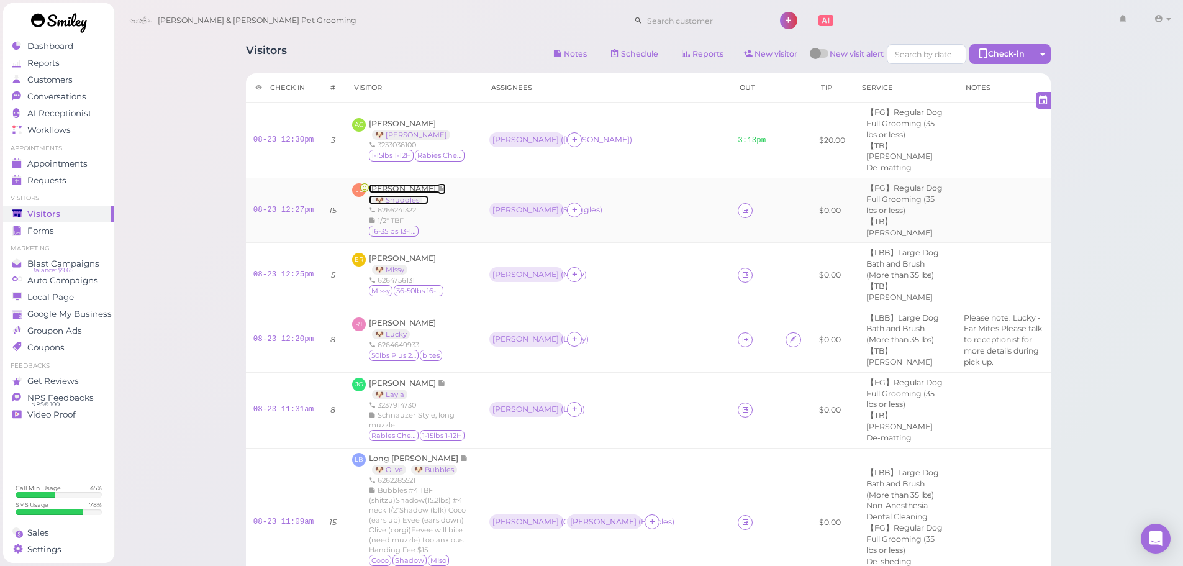
click at [392, 184] on span "[PERSON_NAME]" at bounding box center [403, 188] width 69 height 9
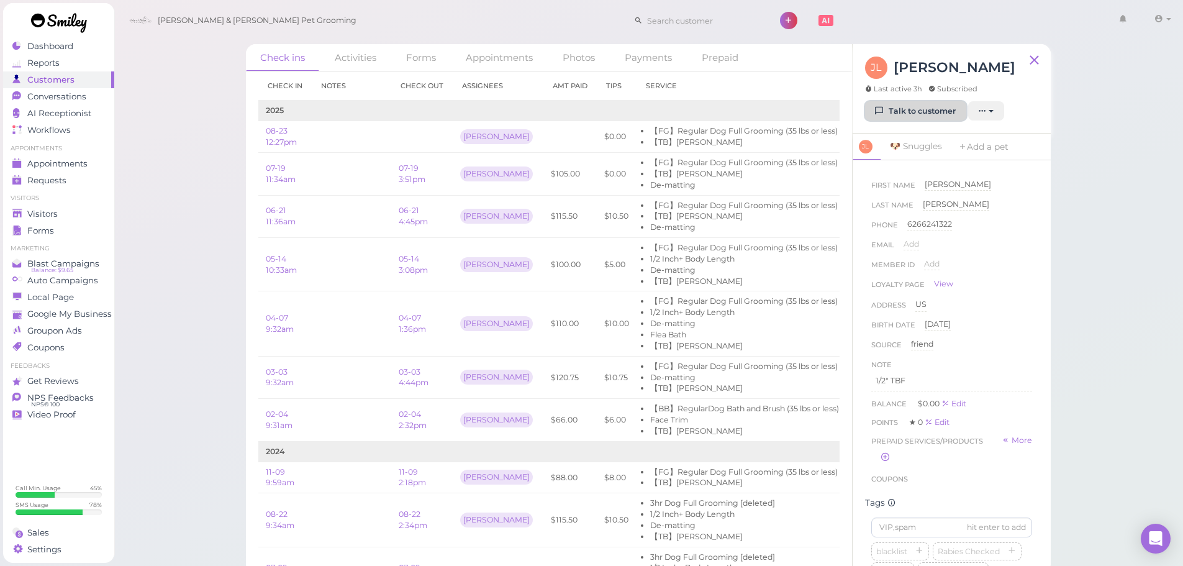
click at [923, 115] on link "Talk to customer" at bounding box center [915, 111] width 101 height 20
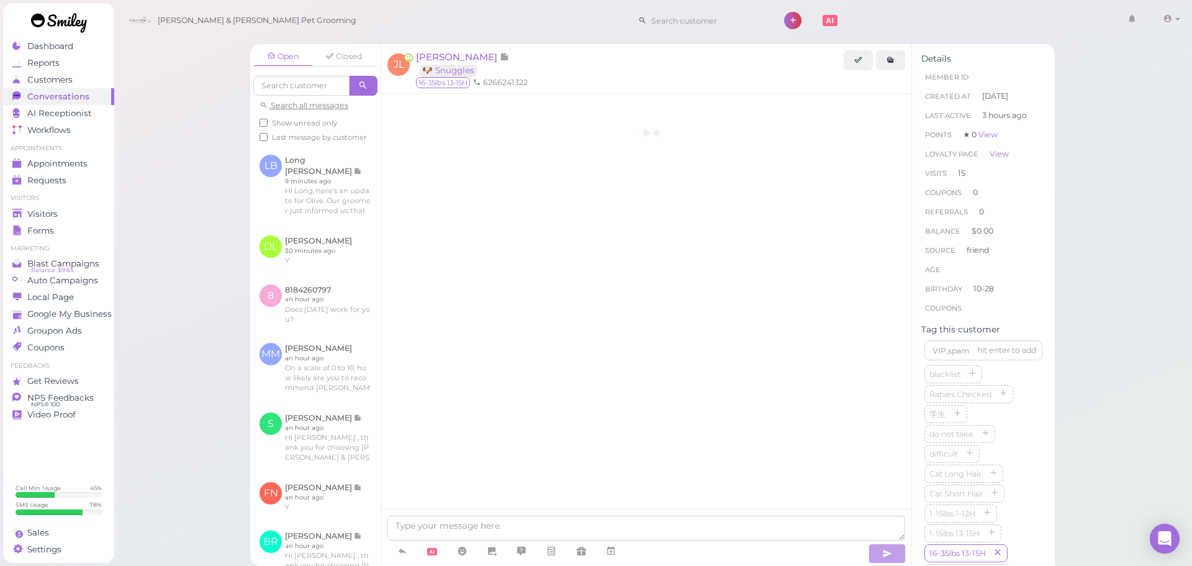
scroll to position [2196, 0]
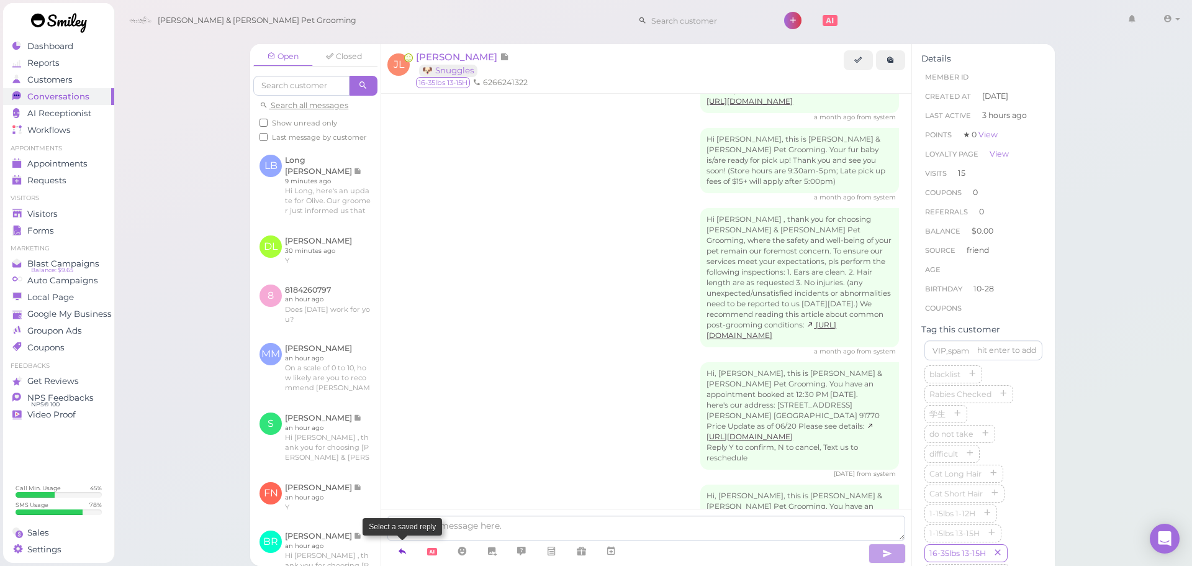
click at [394, 548] on link at bounding box center [402, 551] width 30 height 22
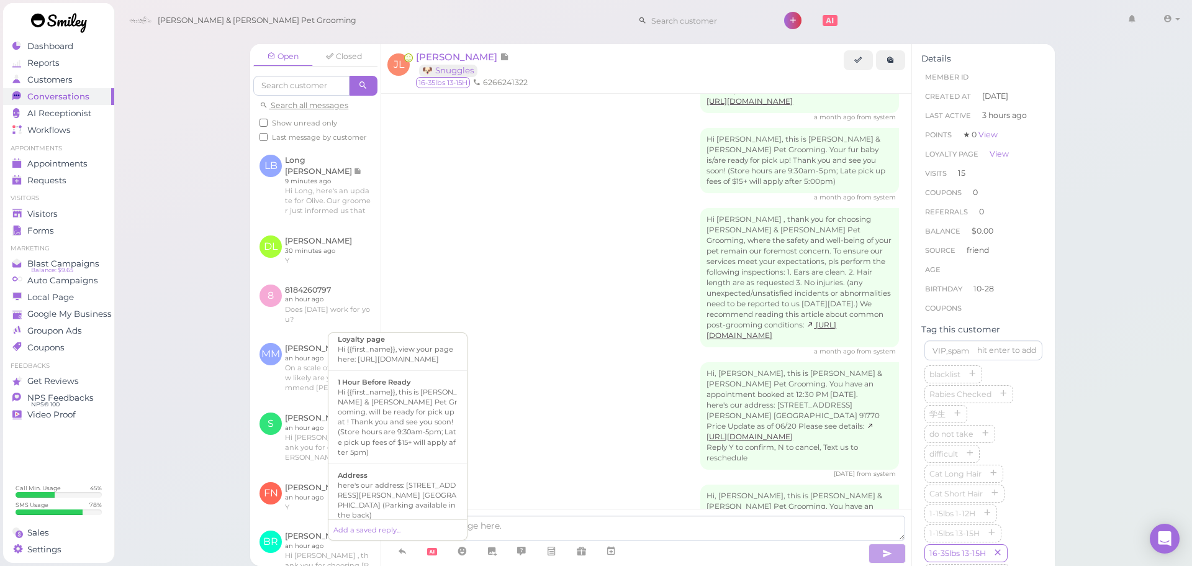
scroll to position [0, 0]
click at [402, 449] on div "Hi {{first_name}}, this is [PERSON_NAME] & [PERSON_NAME] Pet Grooming. will be …" at bounding box center [398, 427] width 120 height 70
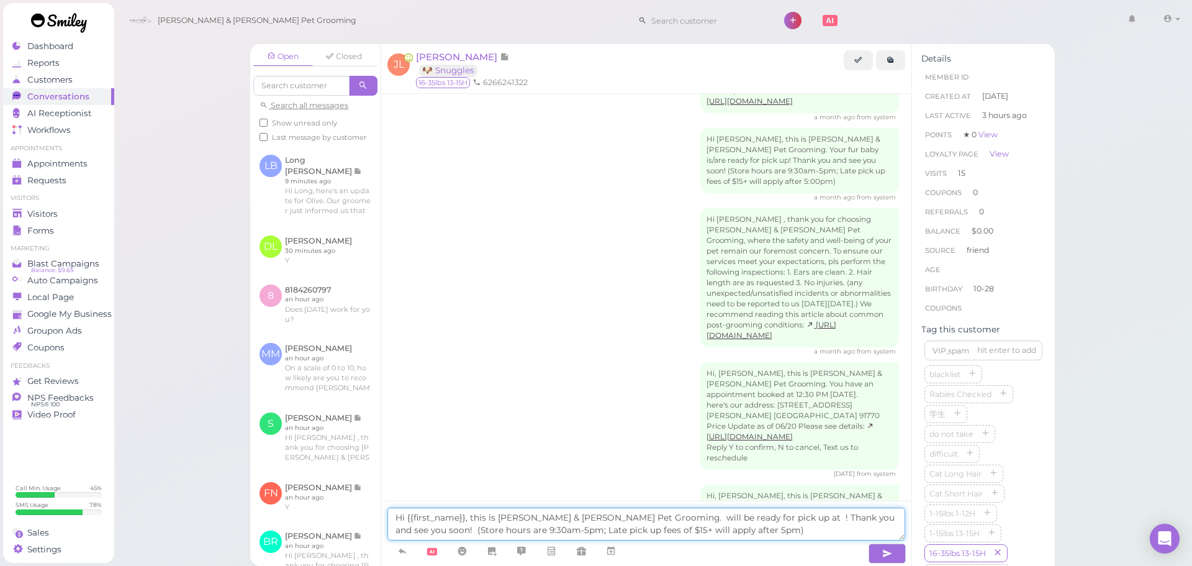
click at [615, 515] on textarea "Hi {{first_name}}, this is [PERSON_NAME] & [PERSON_NAME] Pet Grooming. will be …" at bounding box center [646, 523] width 518 height 33
click at [773, 514] on textarea "Hi {{first_name}}, this is [PERSON_NAME] & [PERSON_NAME] Pet Grooming. Snuggles…" at bounding box center [646, 523] width 518 height 33
type textarea "Hi {{first_name}}, this is [PERSON_NAME] & [PERSON_NAME] Pet Grooming. Snuggles…"
click at [877, 556] on button "button" at bounding box center [886, 553] width 37 height 20
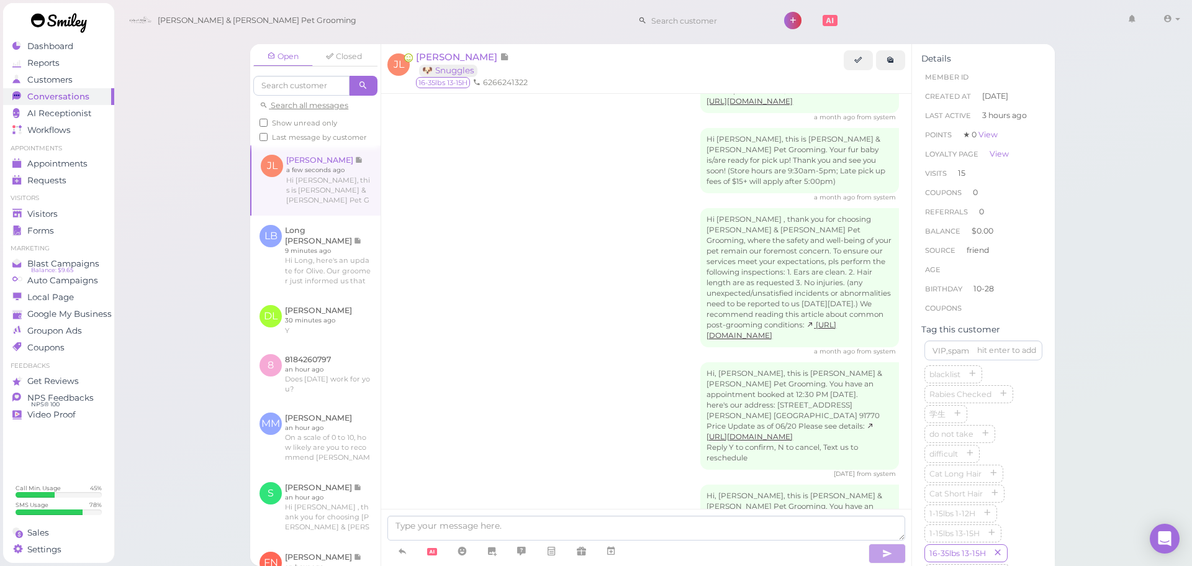
scroll to position [2257, 0]
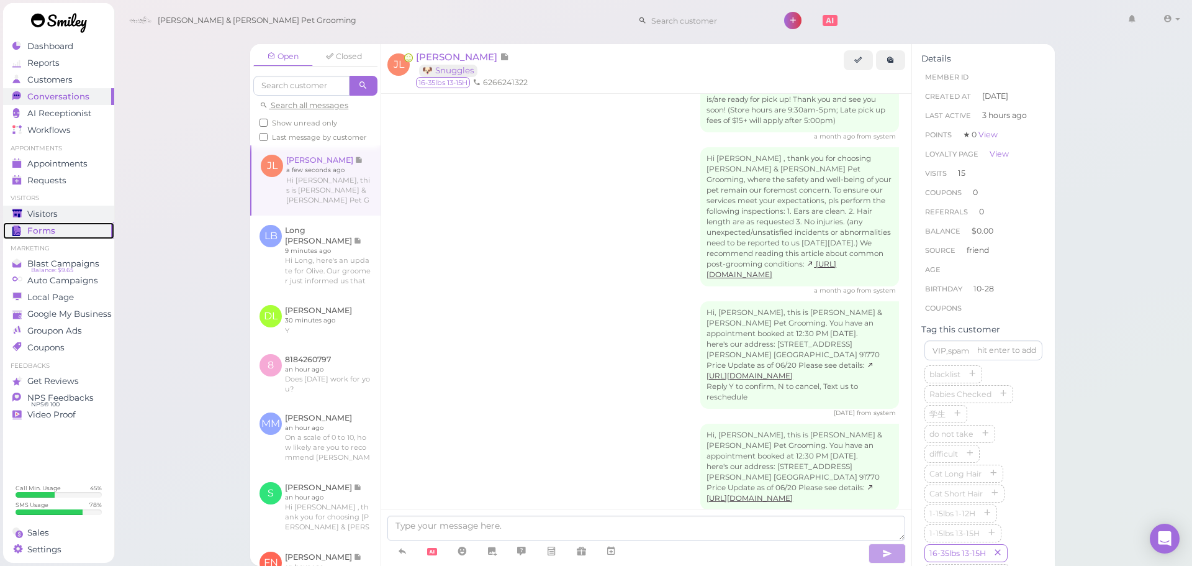
drag, startPoint x: 35, startPoint y: 222, endPoint x: 42, endPoint y: 215, distance: 9.2
click at [35, 222] on link "Forms" at bounding box center [58, 230] width 111 height 17
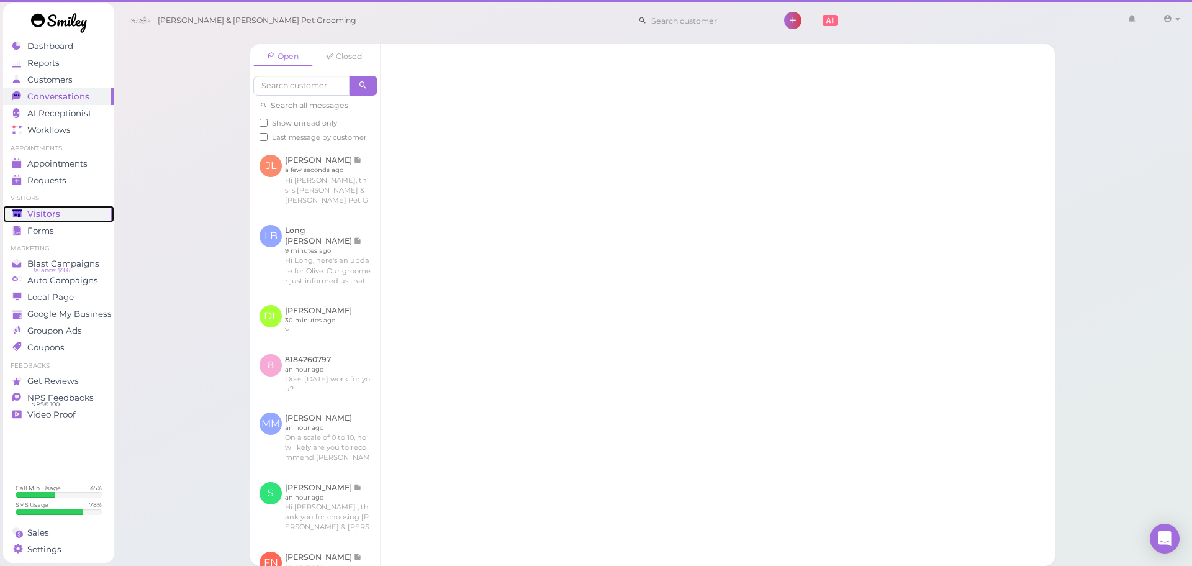
click at [42, 215] on span "Visitors" at bounding box center [43, 214] width 33 height 11
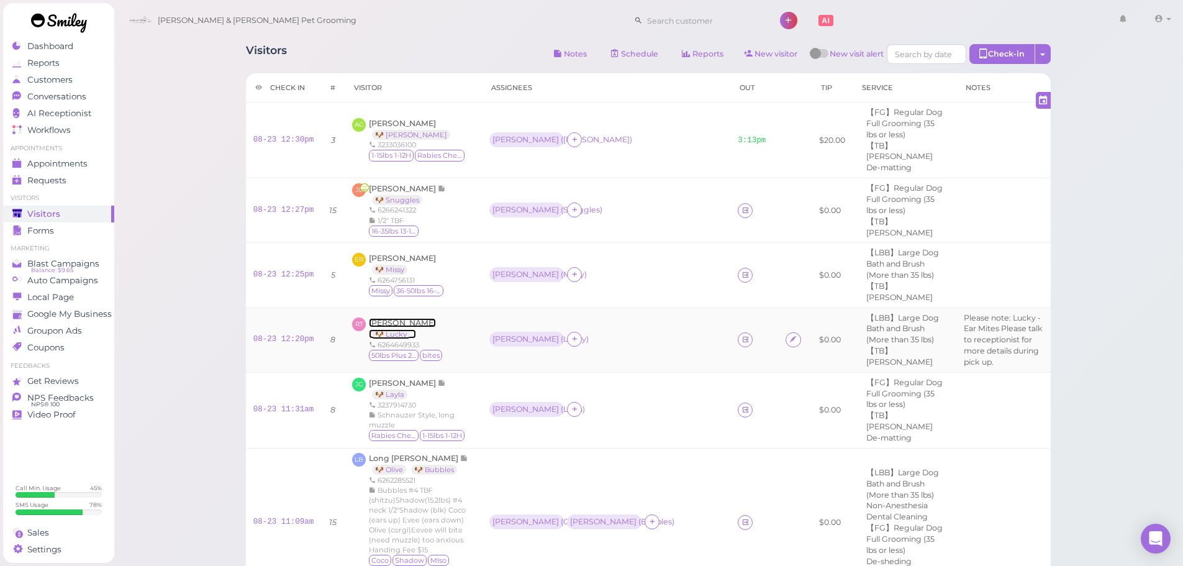
click at [391, 318] on span "[PERSON_NAME]" at bounding box center [402, 322] width 67 height 9
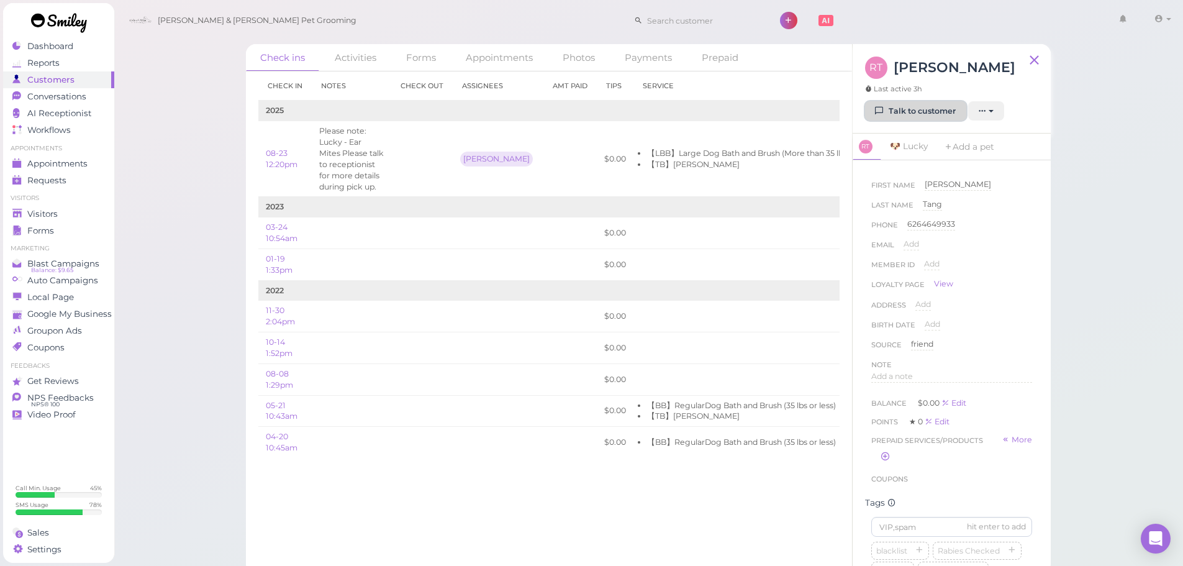
click at [926, 109] on link "Talk to customer" at bounding box center [915, 111] width 101 height 20
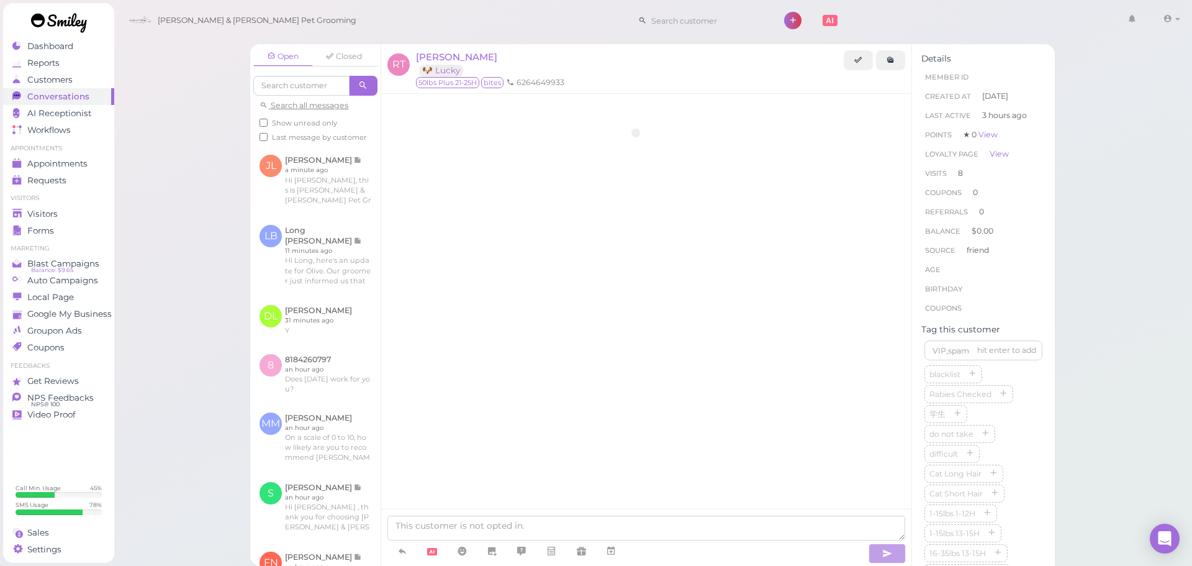
scroll to position [2258, 0]
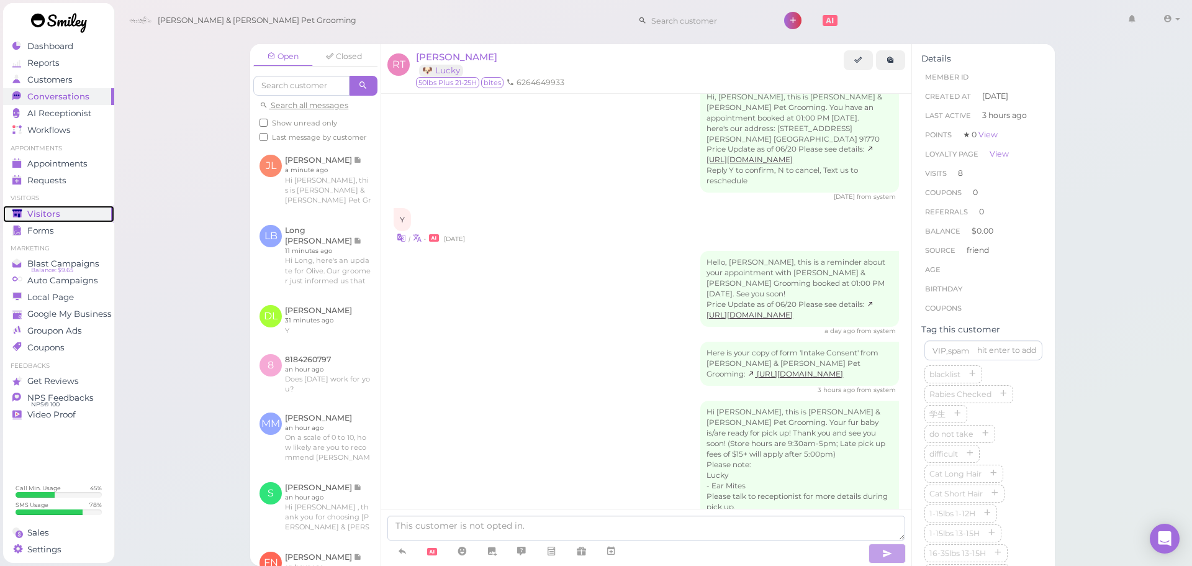
click at [74, 216] on div "Visitors" at bounding box center [56, 214] width 89 height 11
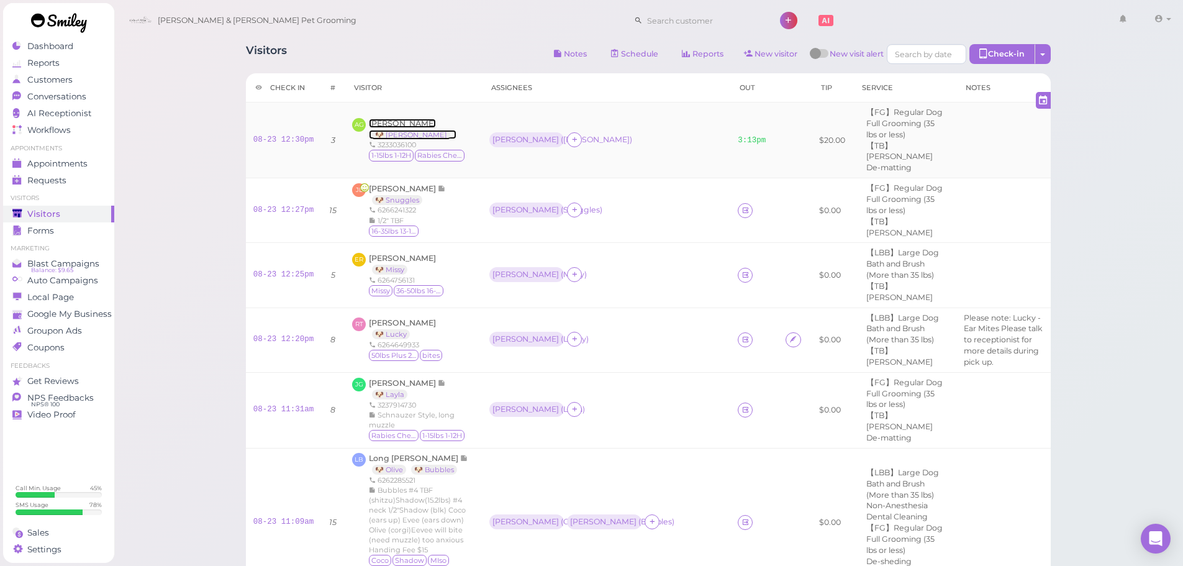
click at [392, 119] on span "[PERSON_NAME]" at bounding box center [402, 123] width 67 height 9
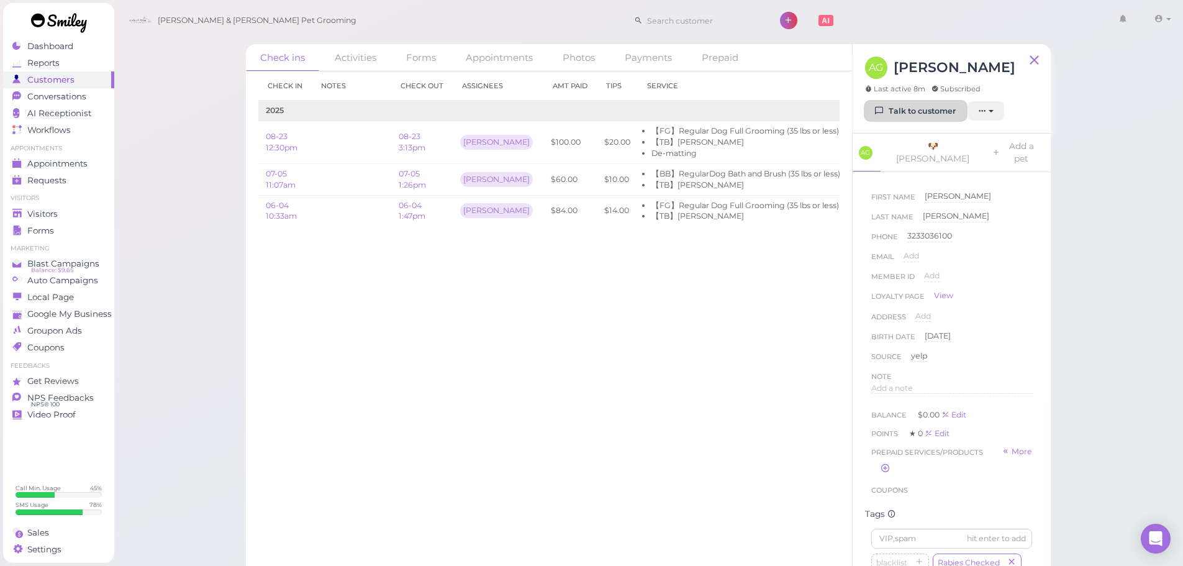
click at [909, 119] on link "Talk to customer" at bounding box center [915, 111] width 101 height 20
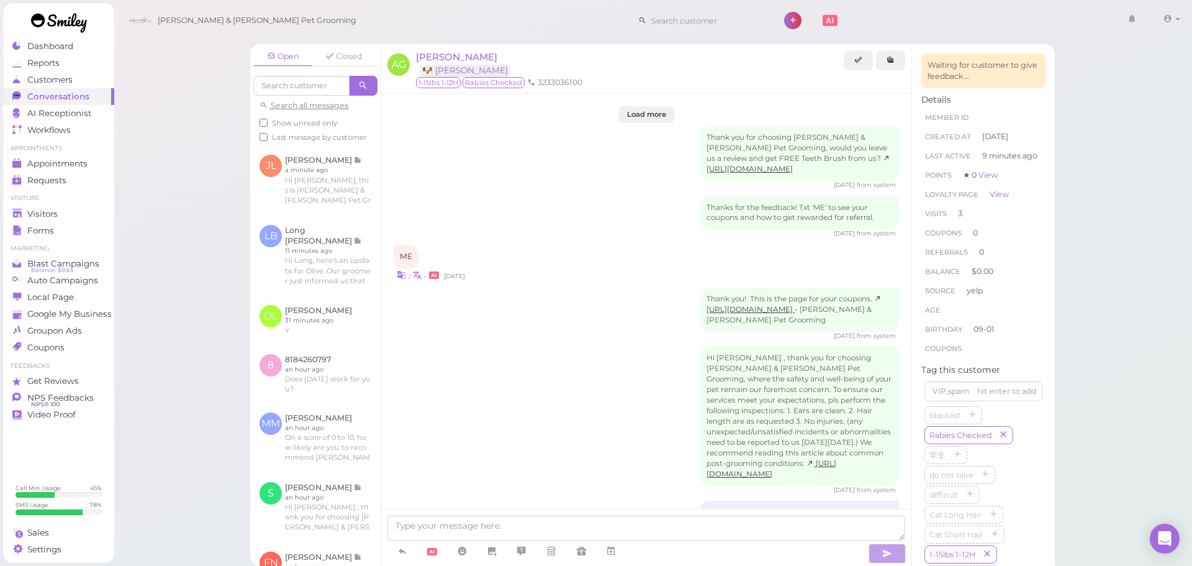
scroll to position [1633, 0]
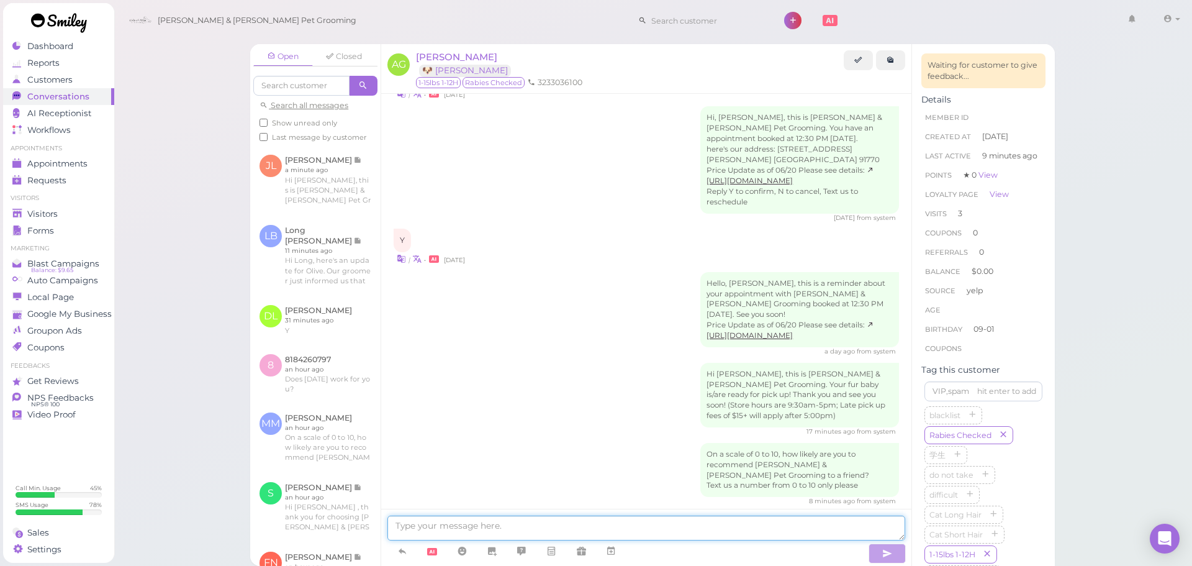
click at [453, 531] on textarea at bounding box center [646, 527] width 518 height 25
type textarea "B"
click at [550, 522] on textarea at bounding box center [646, 527] width 518 height 25
click at [704, 526] on textarea "BTW [PERSON_NAME], we found ear mites on [PERSON_NAME], please observe to check…" at bounding box center [646, 527] width 518 height 25
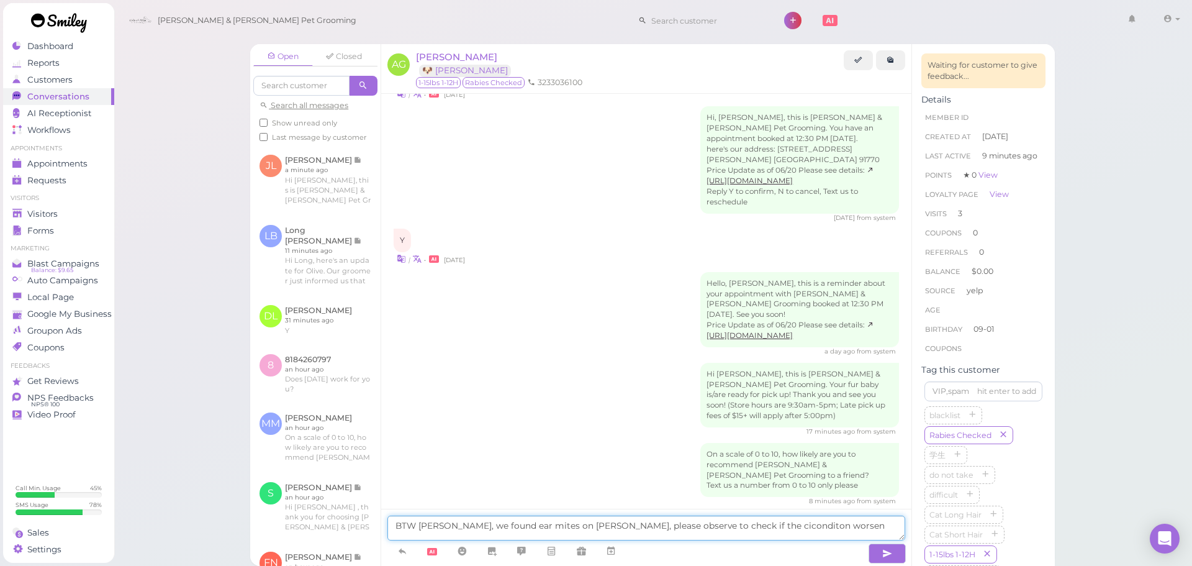
click at [814, 530] on textarea "BTW [PERSON_NAME], we found ear mites on [PERSON_NAME], please observe to check…" at bounding box center [646, 527] width 518 height 25
click at [707, 523] on textarea "BTW [PERSON_NAME], we found ear mites on [PERSON_NAME], please observe to check…" at bounding box center [646, 527] width 518 height 25
click at [703, 523] on textarea "BTW [PERSON_NAME], we found ear mites on [PERSON_NAME], please observe to check…" at bounding box center [646, 527] width 518 height 25
click at [723, 523] on textarea "BTW [PERSON_NAME], we found ear mites on [PERSON_NAME], please observe to check…" at bounding box center [646, 527] width 518 height 25
click at [792, 523] on textarea "BTW [PERSON_NAME], we found ear mites on [PERSON_NAME], please observe to check…" at bounding box center [646, 527] width 518 height 25
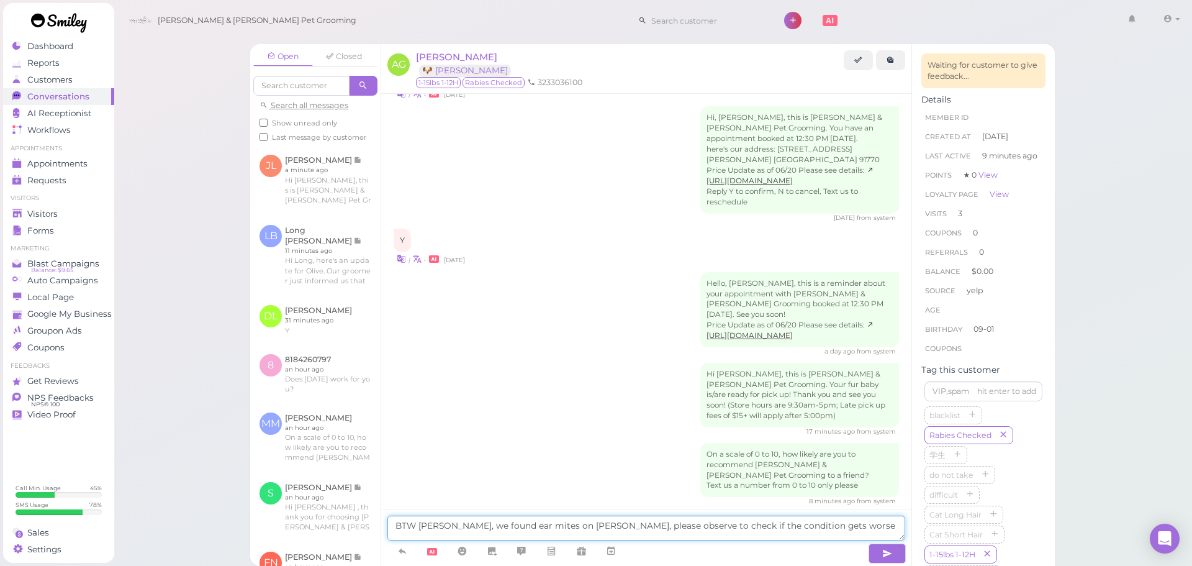
drag, startPoint x: 646, startPoint y: 525, endPoint x: 670, endPoint y: 523, distance: 23.6
click at [670, 523] on textarea "BTW [PERSON_NAME], we found ear mites on [PERSON_NAME], please observe to check…" at bounding box center [646, 527] width 518 height 25
drag, startPoint x: 670, startPoint y: 523, endPoint x: 634, endPoint y: 523, distance: 36.0
click at [634, 523] on textarea "BTW [PERSON_NAME], we found ear mites on [PERSON_NAME], please observe to check…" at bounding box center [646, 527] width 518 height 25
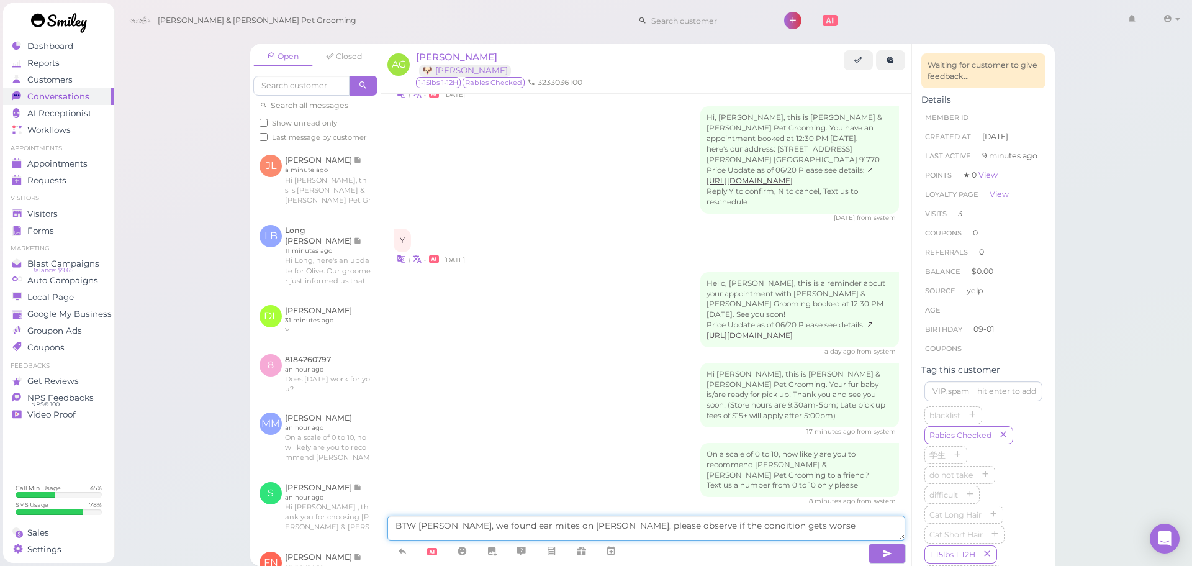
click at [791, 530] on textarea "BTW [PERSON_NAME], we found ear mites on [PERSON_NAME], please observe if the c…" at bounding box center [646, 527] width 518 height 25
type textarea "BTW [PERSON_NAME], we found ear mites on [PERSON_NAME], please observe if the c…"
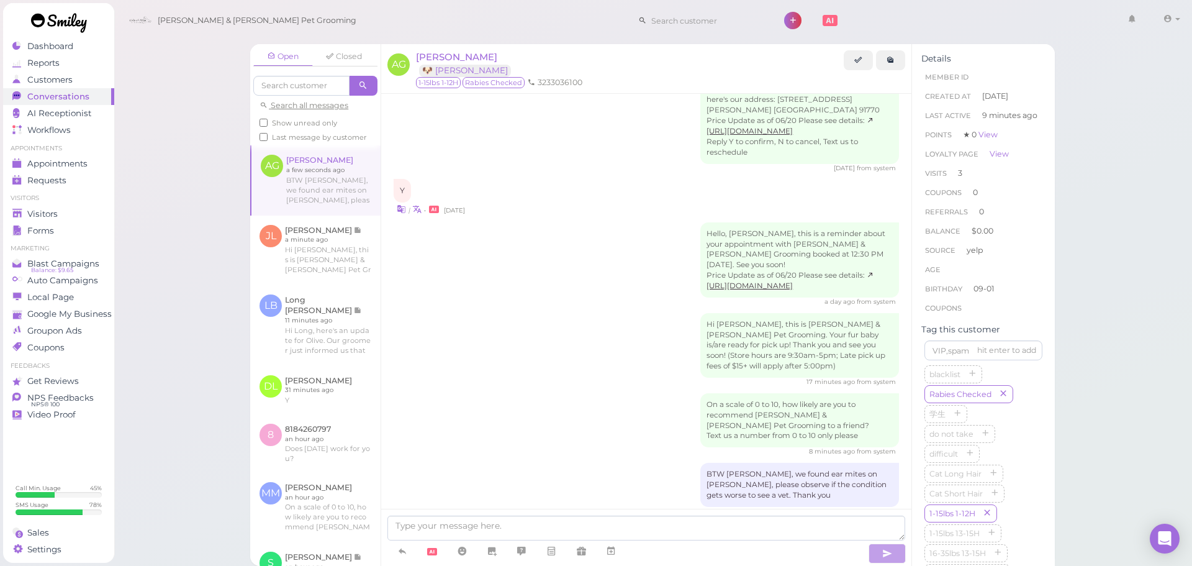
click at [548, 393] on div "On a scale of 0 to 10, how likely are you to recommend [PERSON_NAME] & [PERSON_…" at bounding box center [646, 424] width 505 height 63
click at [550, 526] on textarea at bounding box center [646, 527] width 518 height 25
click at [443, 523] on textarea "Ignore the message" at bounding box center [646, 527] width 518 height 25
click at [513, 522] on textarea "Ignore the last message" at bounding box center [646, 527] width 518 height 25
type textarea "Ignore the last message, we got the wrong dog. Sorry about that."
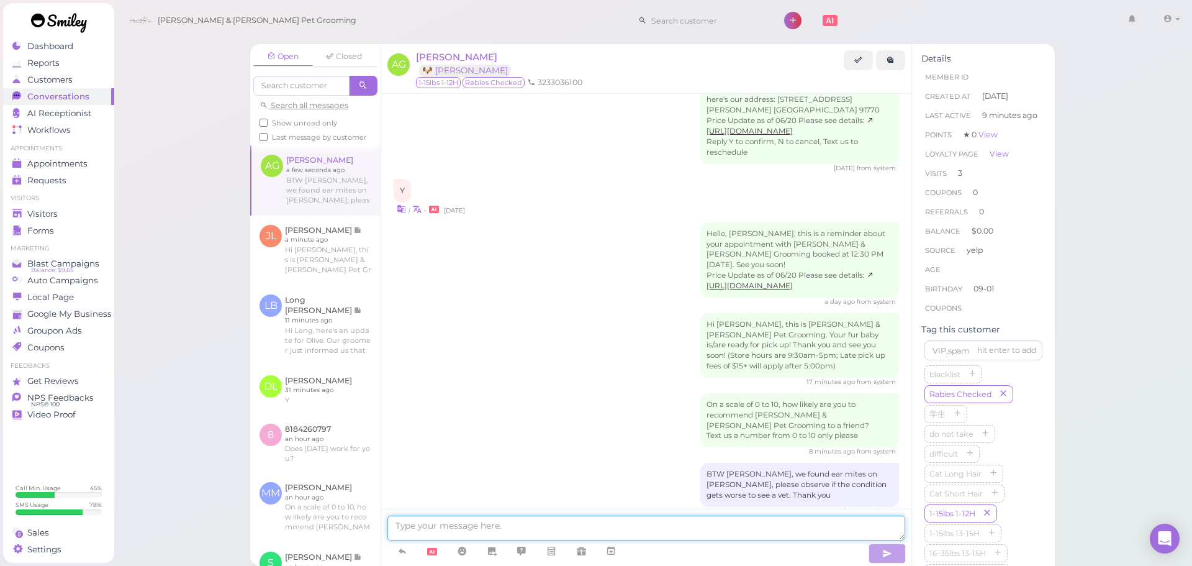
scroll to position [1731, 0]
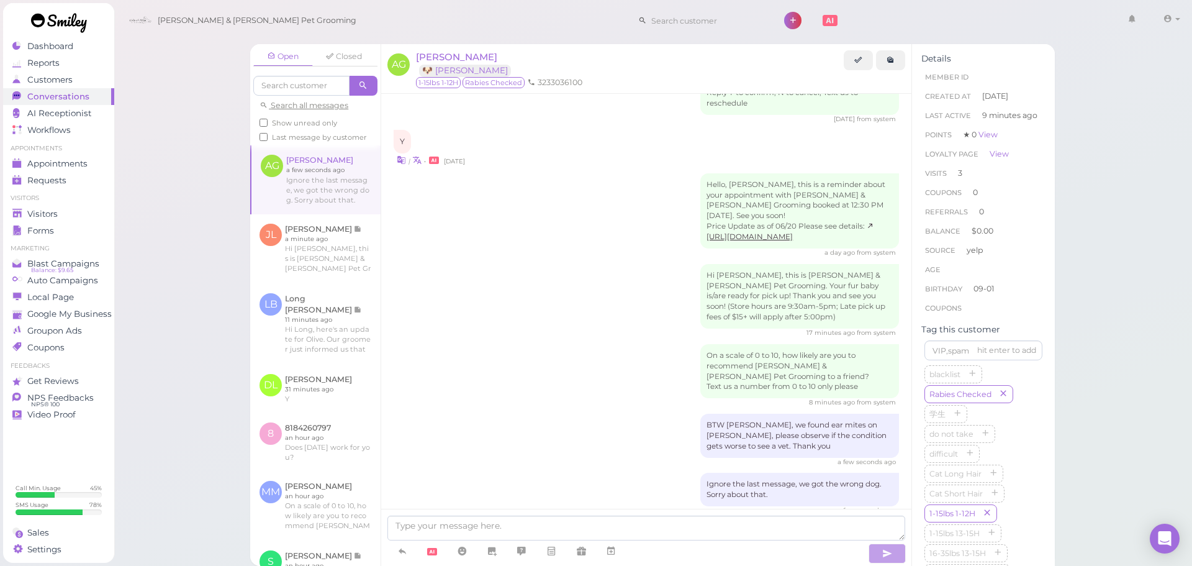
click at [552, 472] on div "Ignore the last message, we got the wrong dog. Sorry about that. a few seconds …" at bounding box center [646, 493] width 505 height 42
click at [559, 472] on div "Ignore the last message, we got the wrong dog. Sorry about that. a few seconds …" at bounding box center [646, 493] width 505 height 42
click at [555, 472] on div "Ignore the last message, we got the wrong dog. Sorry about that. a few seconds …" at bounding box center [646, 493] width 505 height 42
click at [556, 472] on div "Ignore the last message, we got the wrong dog. Sorry about that. a few seconds …" at bounding box center [646, 493] width 505 height 42
click at [66, 215] on div "Visitors" at bounding box center [56, 214] width 89 height 11
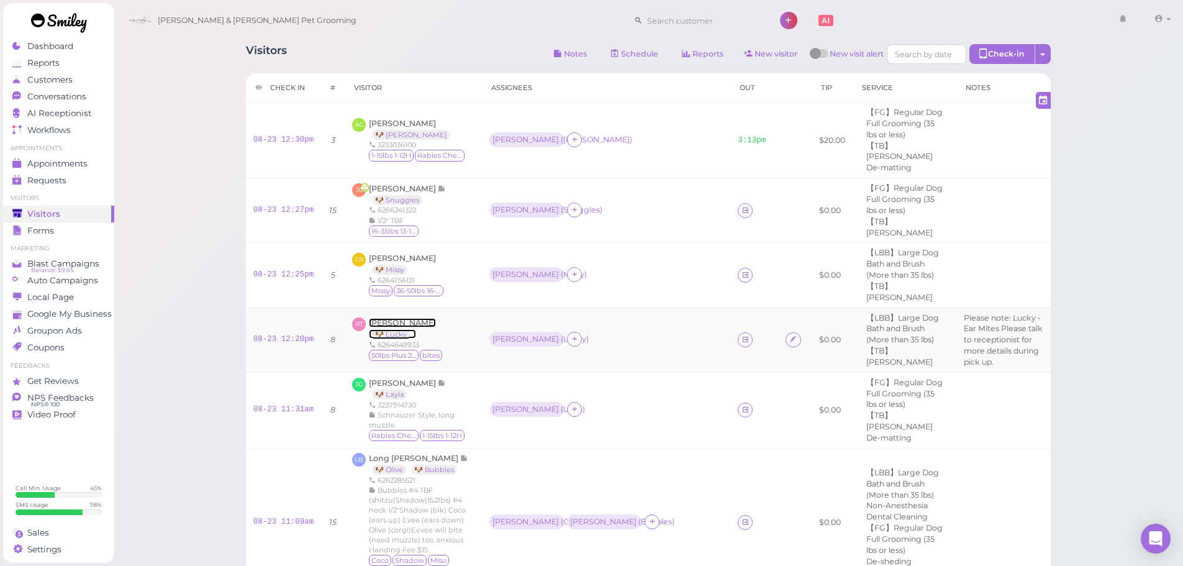
click at [406, 318] on span "[PERSON_NAME]" at bounding box center [402, 322] width 67 height 9
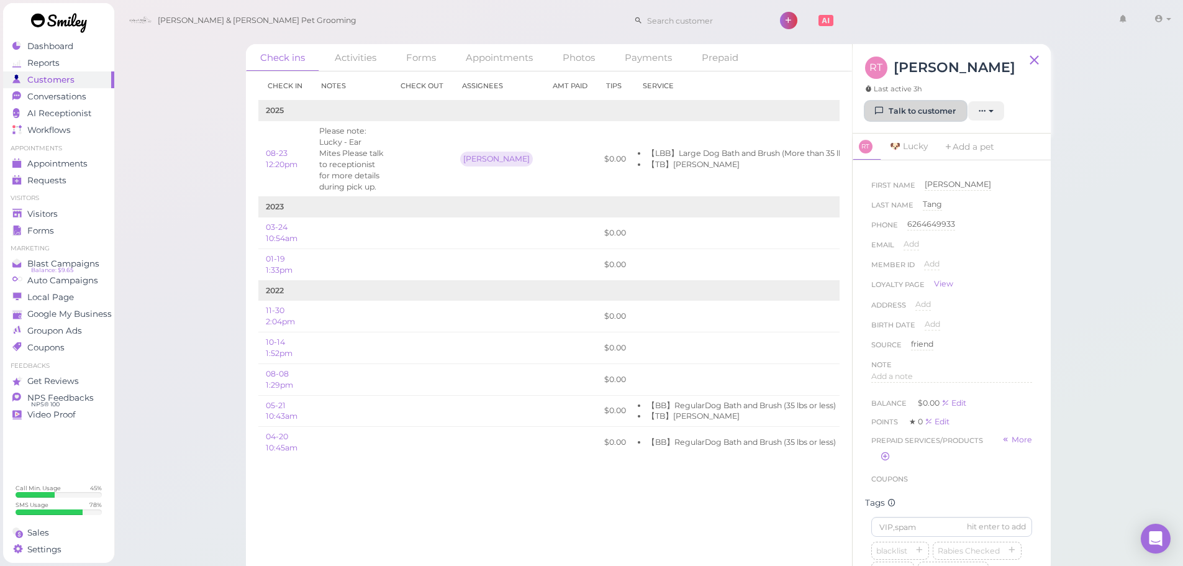
click at [922, 115] on link "Talk to customer" at bounding box center [915, 111] width 101 height 20
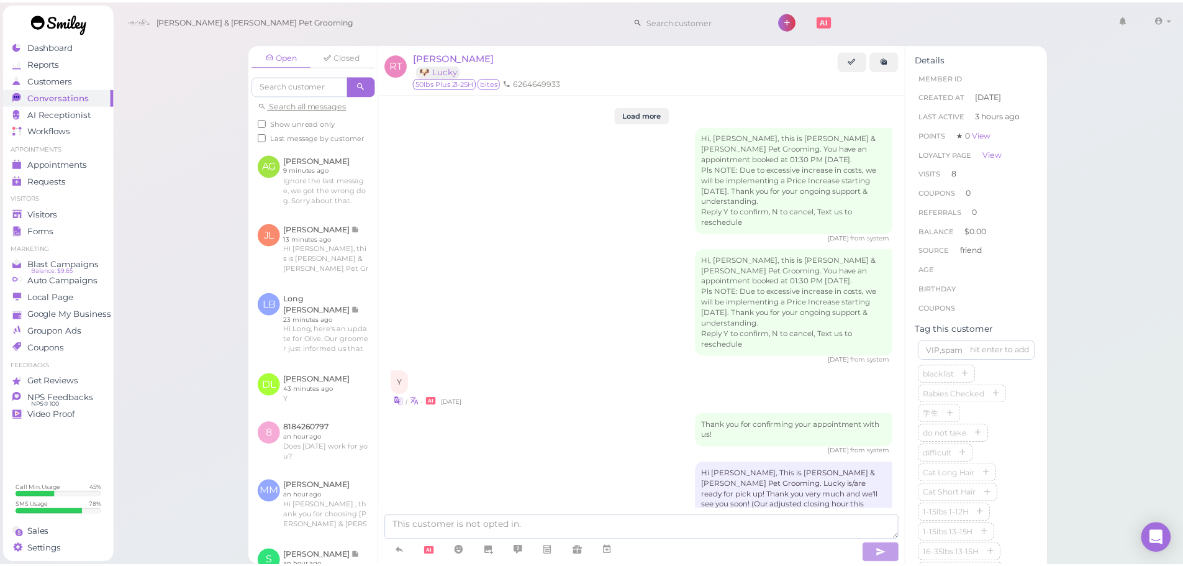
scroll to position [2258, 0]
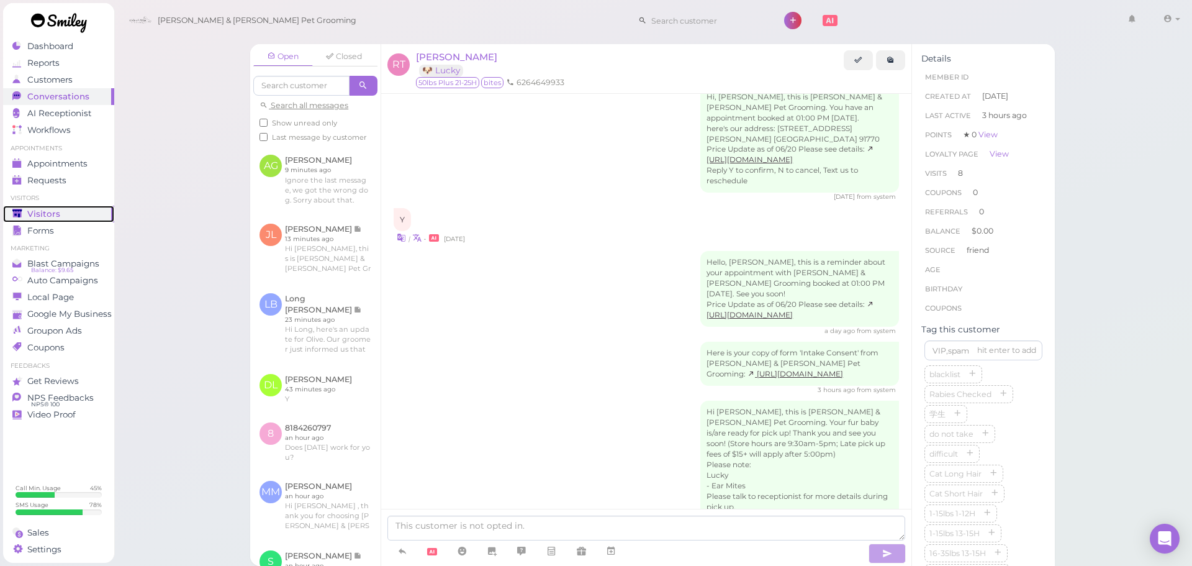
click at [45, 210] on span "Visitors" at bounding box center [43, 214] width 33 height 11
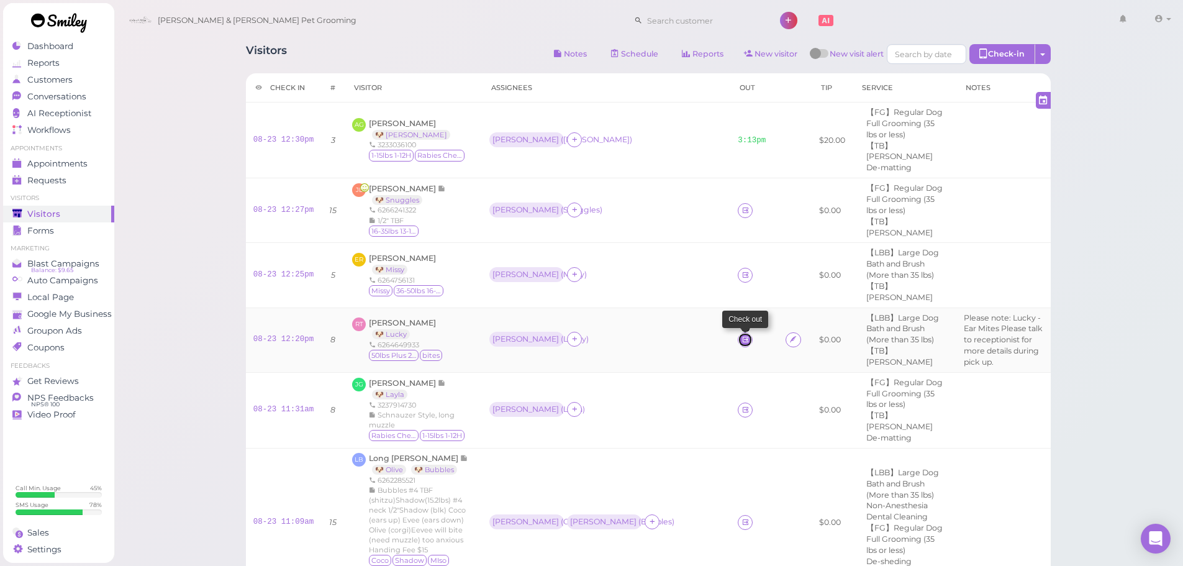
click at [741, 335] on icon at bounding box center [745, 339] width 8 height 9
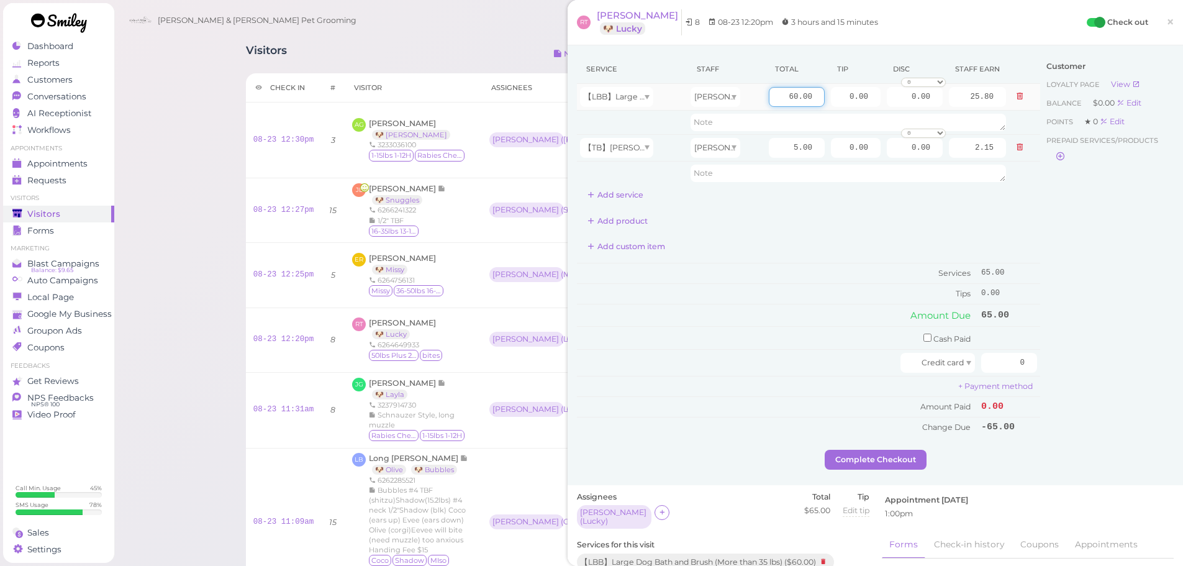
drag, startPoint x: 769, startPoint y: 89, endPoint x: 818, endPoint y: 96, distance: 48.9
click at [776, 89] on input "60.00" at bounding box center [797, 97] width 56 height 20
drag, startPoint x: 818, startPoint y: 96, endPoint x: 871, endPoint y: 104, distance: 53.9
click at [871, 104] on tr "【LBB】Large Dog Bath and Brush (More than 35 lbs) Rebecca 60.00 0.00 0.00 0 10% …" at bounding box center [808, 97] width 463 height 27
type input "90"
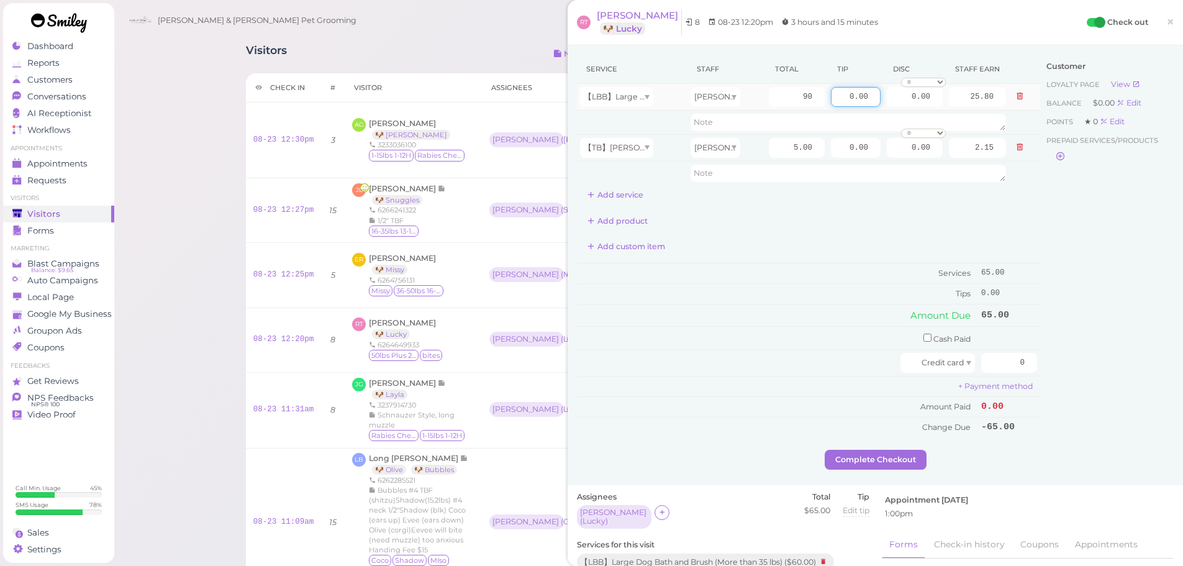
type input "38.70"
drag, startPoint x: 830, startPoint y: 90, endPoint x: 956, endPoint y: 115, distance: 128.4
click at [952, 115] on tbody "【LBB】Large Dog Bath and Brush (More than 35 lbs) Rebecca 90 0.00 0.00 0 10% off…" at bounding box center [808, 134] width 463 height 101
type input "9.5"
click at [1084, 283] on div "Customer Loyalty page View Balance $0.00 Edit Points ★ 0 Edit Prepaid services/…" at bounding box center [1106, 252] width 133 height 395
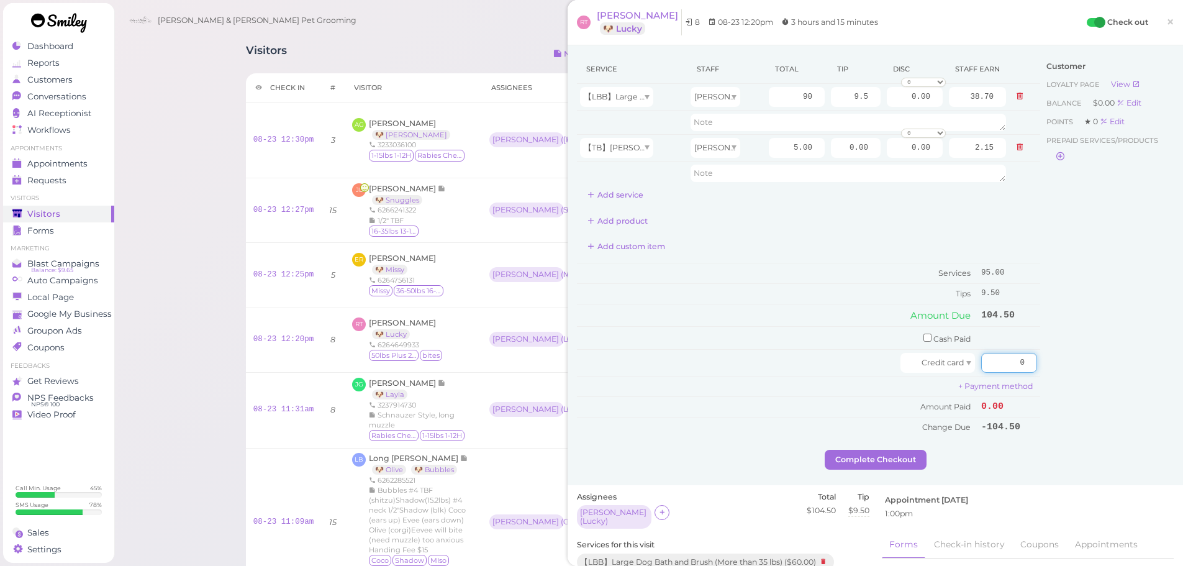
drag, startPoint x: 994, startPoint y: 361, endPoint x: 1108, endPoint y: 374, distance: 115.0
click at [1106, 374] on div "Service Staff Total Tip Disc Staff earn 【LBB】Large Dog Bath and Brush (More tha…" at bounding box center [875, 252] width 597 height 395
type input "104.5"
click at [1135, 382] on div "Customer Loyalty page View Balance $0.00 Edit Points ★ 0 Edit Prepaid services/…" at bounding box center [1106, 252] width 133 height 395
click at [893, 460] on button "Complete Checkout" at bounding box center [875, 459] width 102 height 20
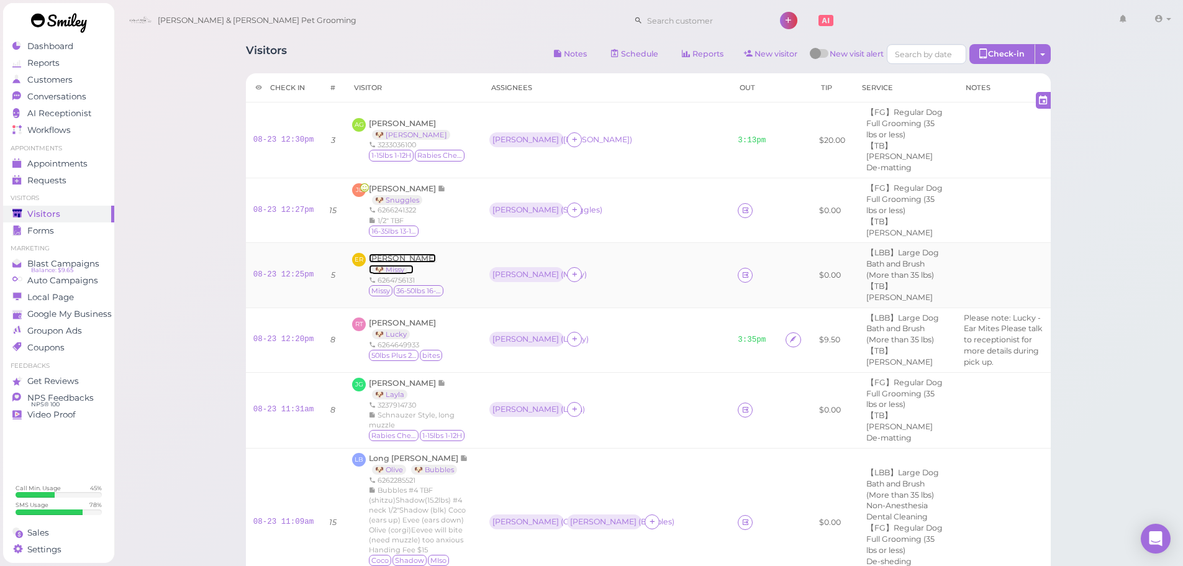
click at [411, 253] on span "Edward Ramos" at bounding box center [402, 257] width 67 height 9
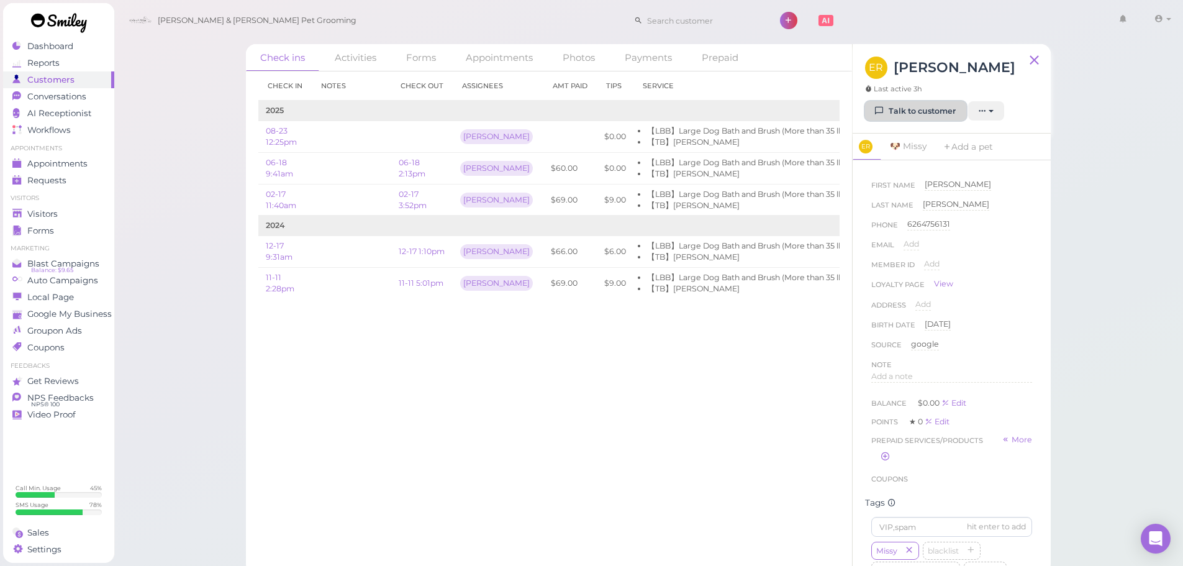
click at [888, 111] on link "Talk to customer" at bounding box center [915, 111] width 101 height 20
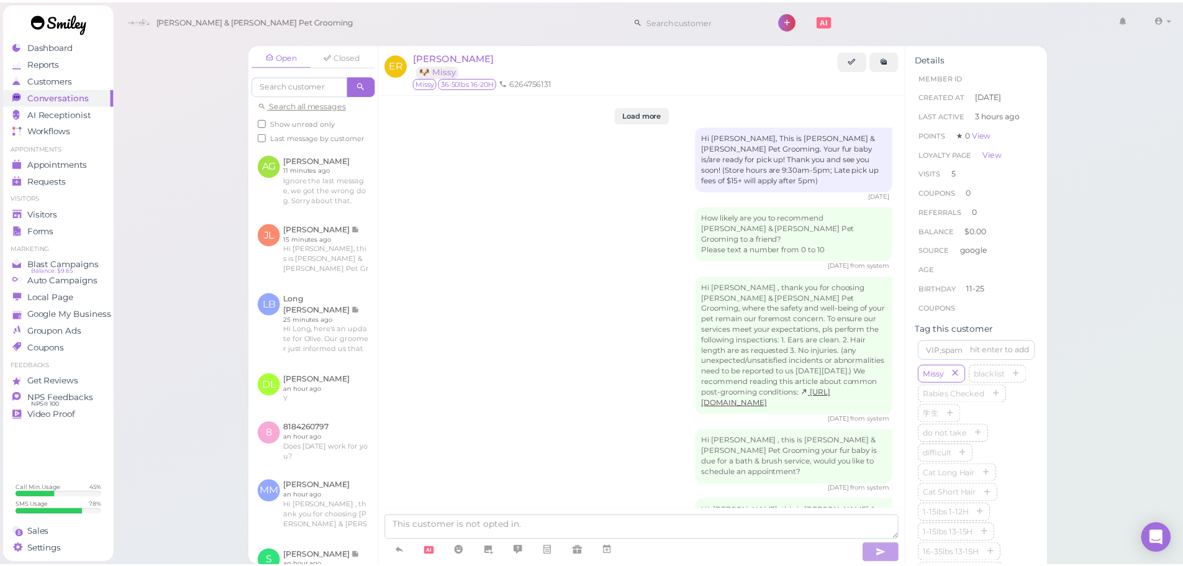
scroll to position [2024, 0]
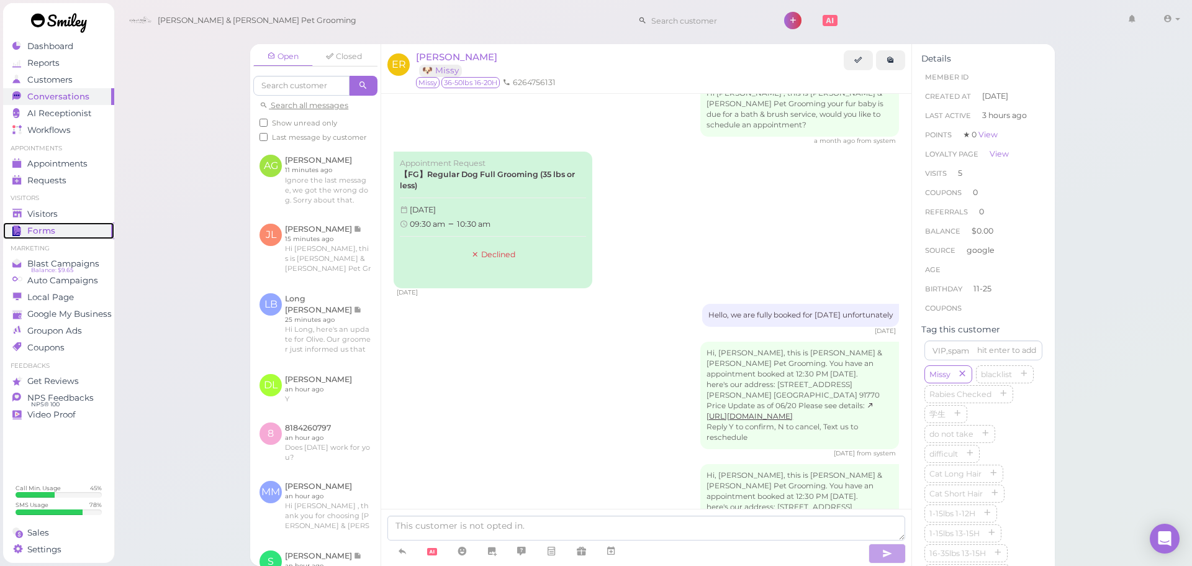
click at [30, 230] on span "Forms" at bounding box center [41, 230] width 28 height 11
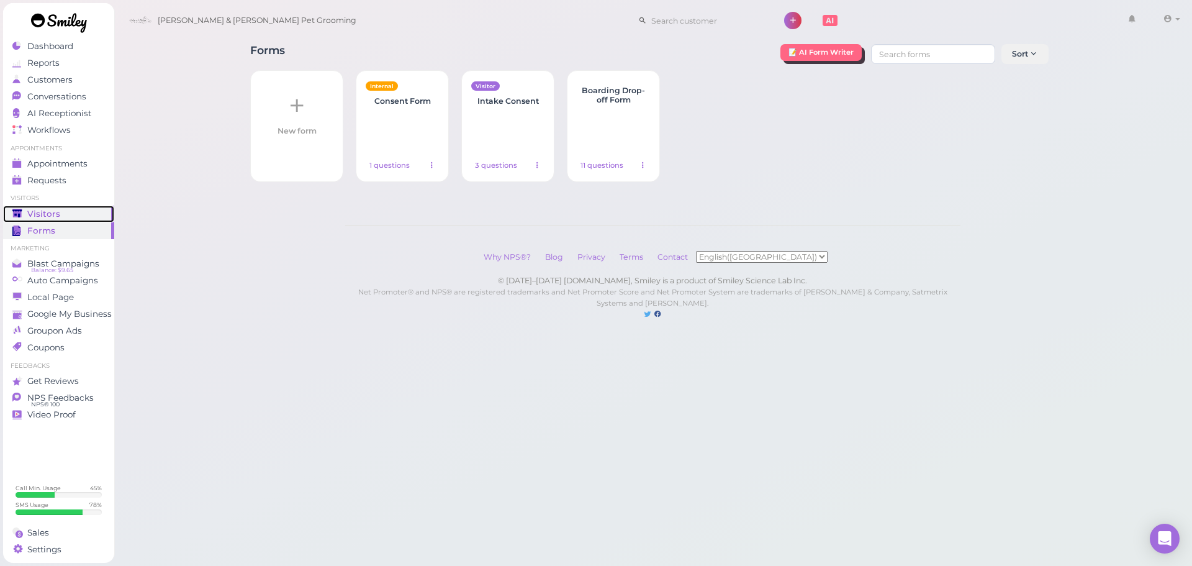
click at [50, 210] on span "Visitors" at bounding box center [43, 214] width 33 height 11
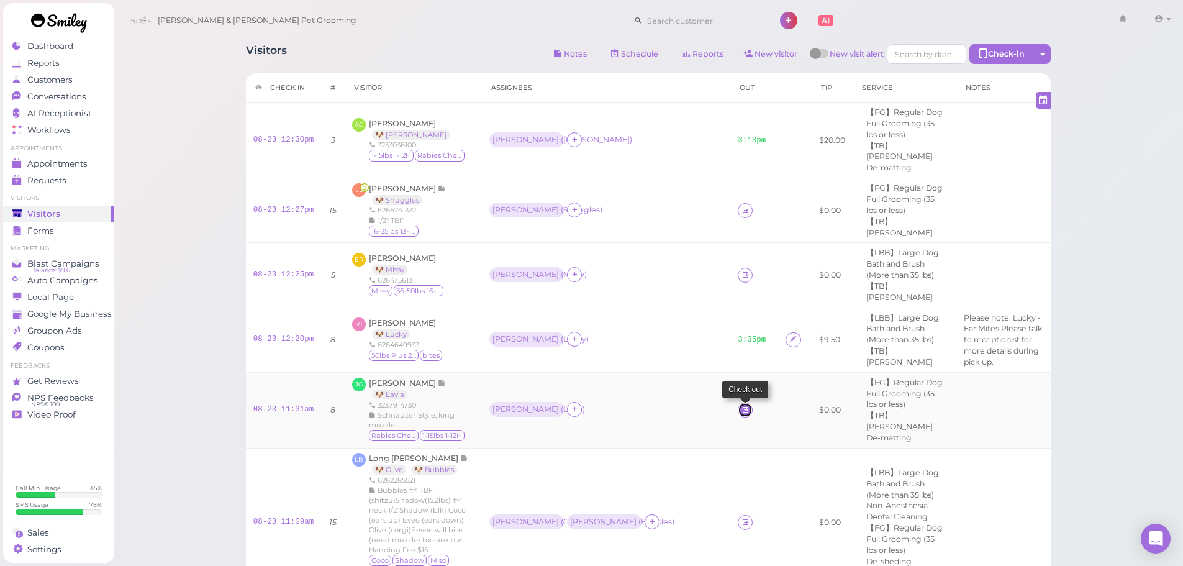
click at [741, 405] on icon at bounding box center [745, 409] width 8 height 9
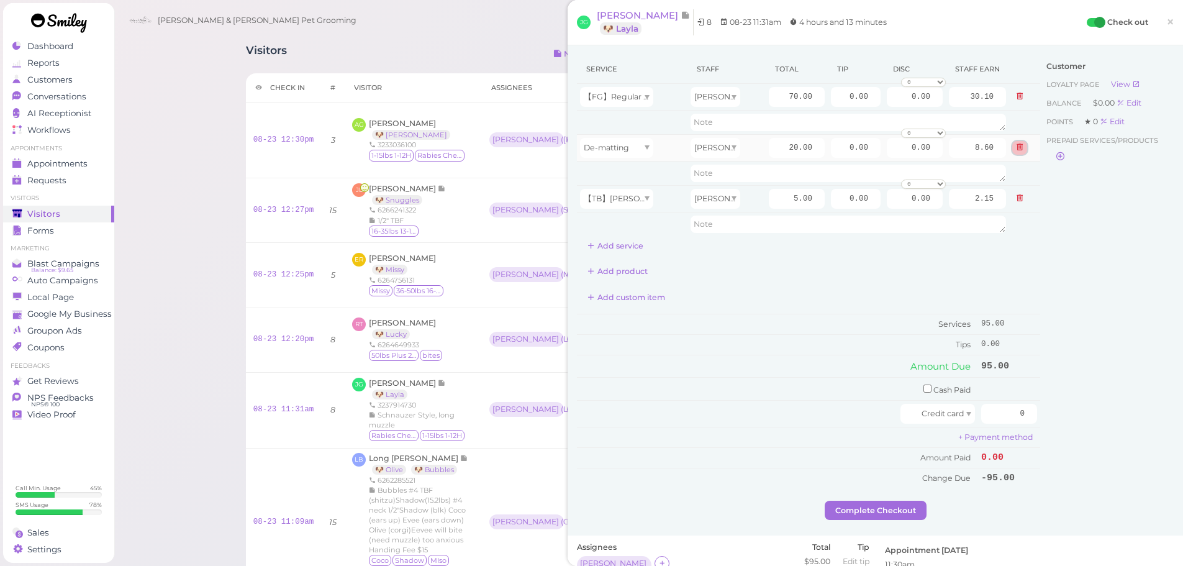
click at [1014, 150] on button at bounding box center [1019, 147] width 15 height 13
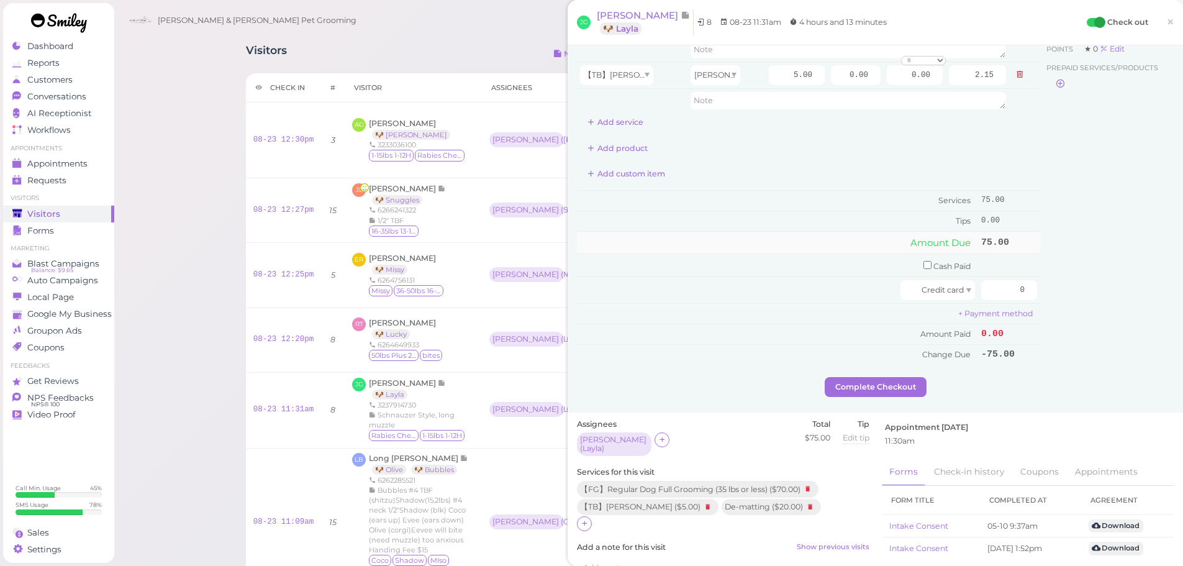
scroll to position [186, 0]
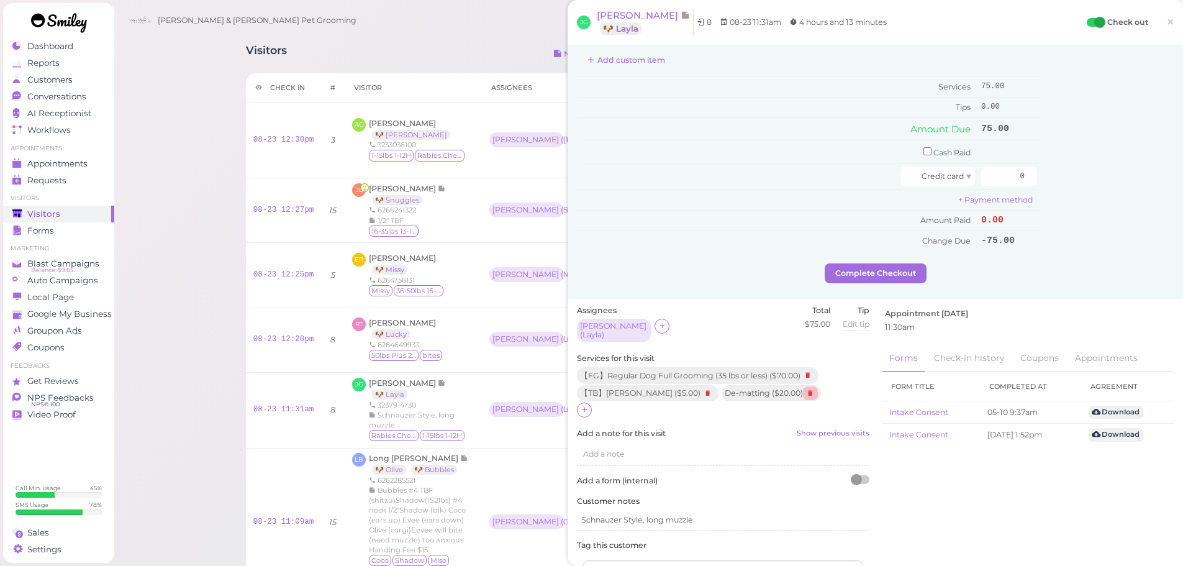
click at [806, 388] on icon at bounding box center [810, 393] width 15 height 14
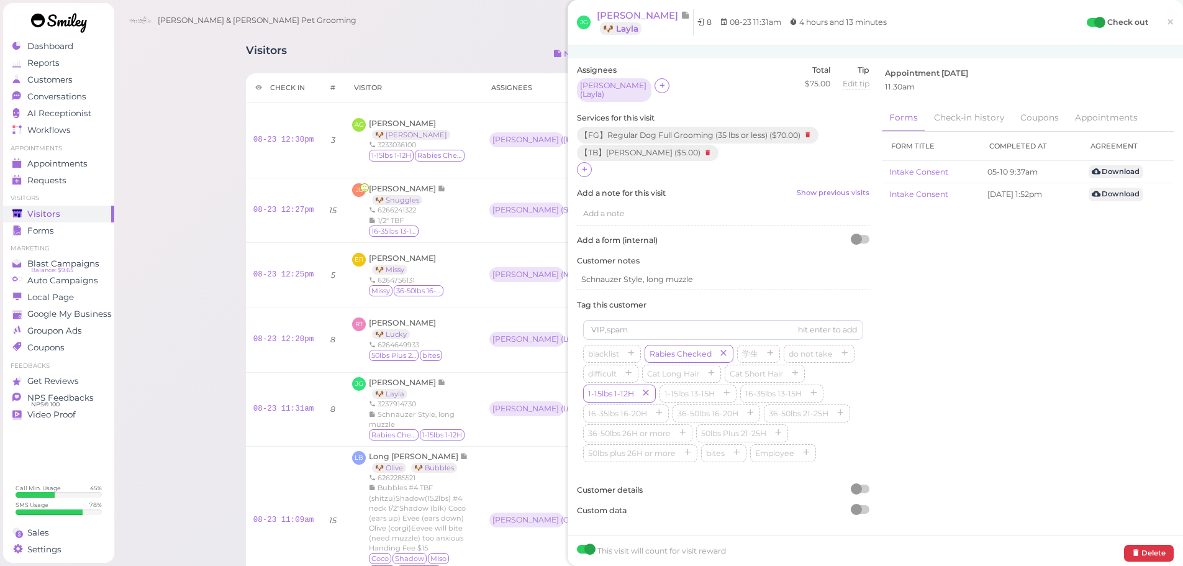
scroll to position [0, 0]
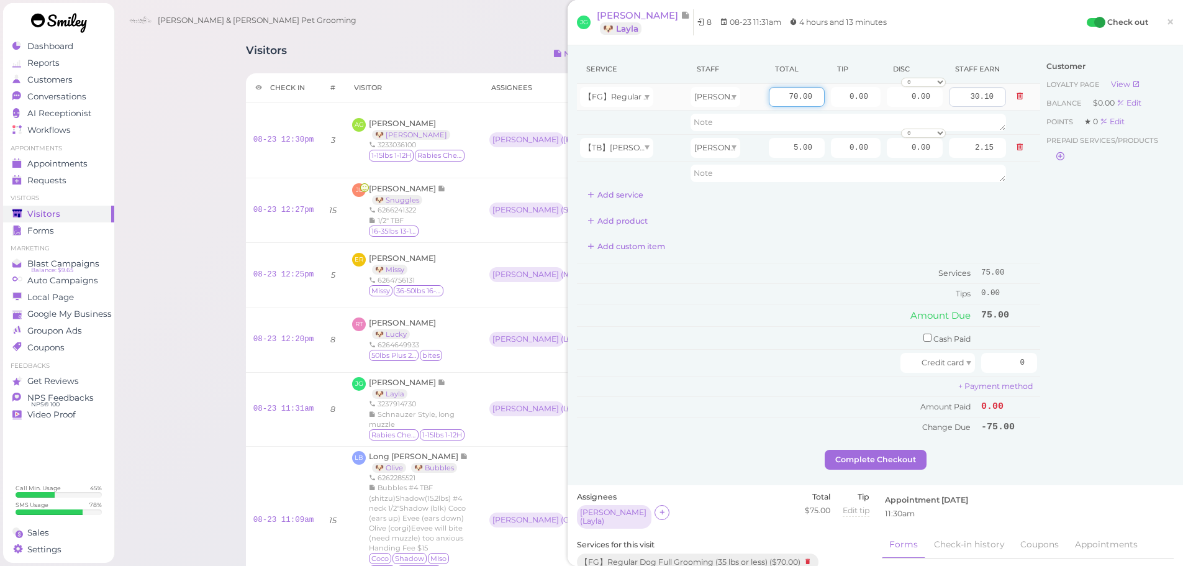
drag, startPoint x: 769, startPoint y: 96, endPoint x: 942, endPoint y: 102, distance: 173.3
click at [941, 102] on tr "【FG】Regular Dog Full Grooming (35 lbs or less) Rebecca 70.00 0.00 0.00 0 10% of…" at bounding box center [808, 97] width 463 height 27
type input "90"
type input "38.70"
click at [1084, 228] on div "Customer Loyalty page View Balance $0.00 Edit Points ★ 0 Edit Prepaid services/…" at bounding box center [1106, 252] width 133 height 395
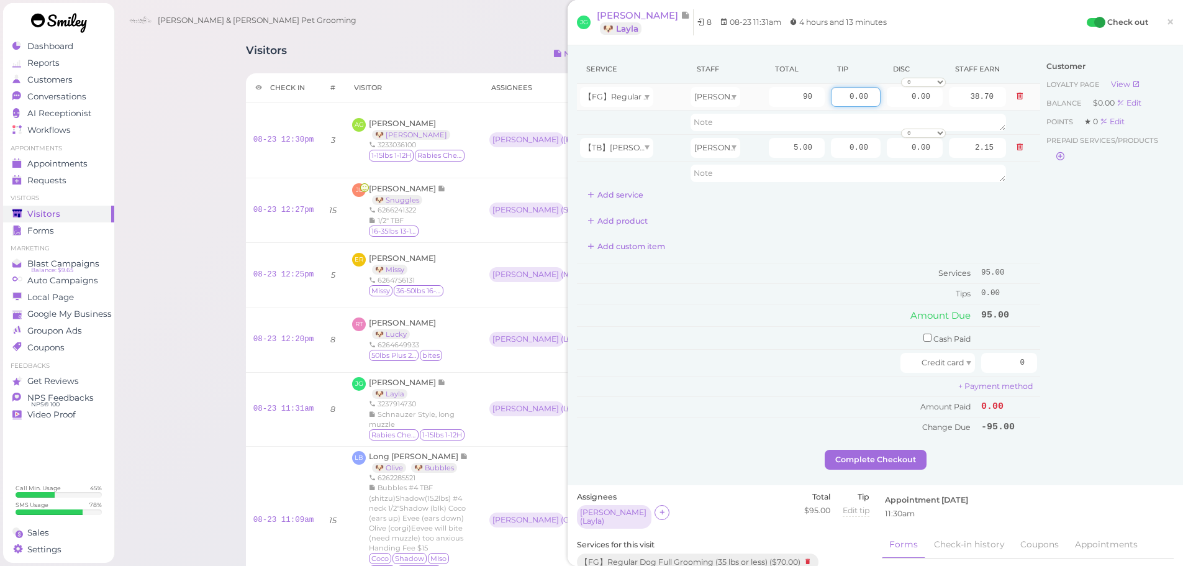
drag, startPoint x: 829, startPoint y: 96, endPoint x: 936, endPoint y: 109, distance: 107.0
click at [936, 109] on tr "【FG】Regular Dog Full Grooming (35 lbs or less) Rebecca 90 0.00 0.00 0 10% off 1…" at bounding box center [808, 97] width 463 height 27
type input "14.25"
click at [1070, 300] on div "Customer Loyalty page View Balance $0.00 Edit Points ★ 0 Edit Prepaid services/…" at bounding box center [1106, 252] width 133 height 395
drag, startPoint x: 1005, startPoint y: 361, endPoint x: 1101, endPoint y: 366, distance: 96.3
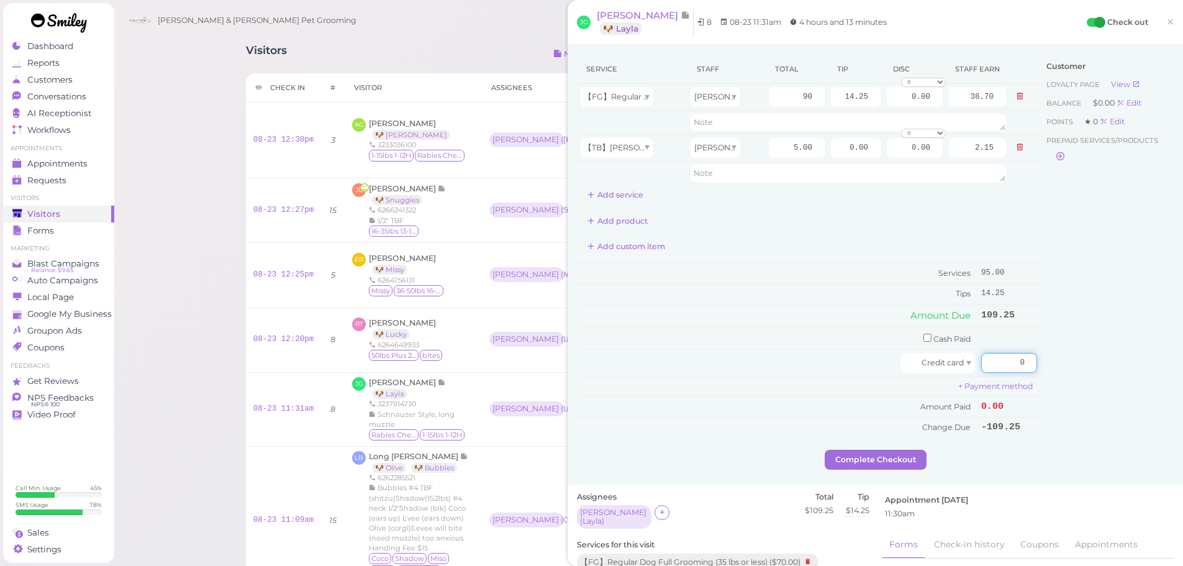
click at [1101, 366] on div "Service Staff Total Tip Disc Staff earn 【FG】Regular Dog Full Grooming (35 lbs o…" at bounding box center [875, 252] width 597 height 395
type input "109.25"
click at [1105, 366] on div "Customer Loyalty page View Balance $0.00 Edit Points ★ 0 Edit Prepaid services/…" at bounding box center [1106, 252] width 133 height 395
click at [915, 452] on button "Complete Checkout" at bounding box center [875, 459] width 102 height 20
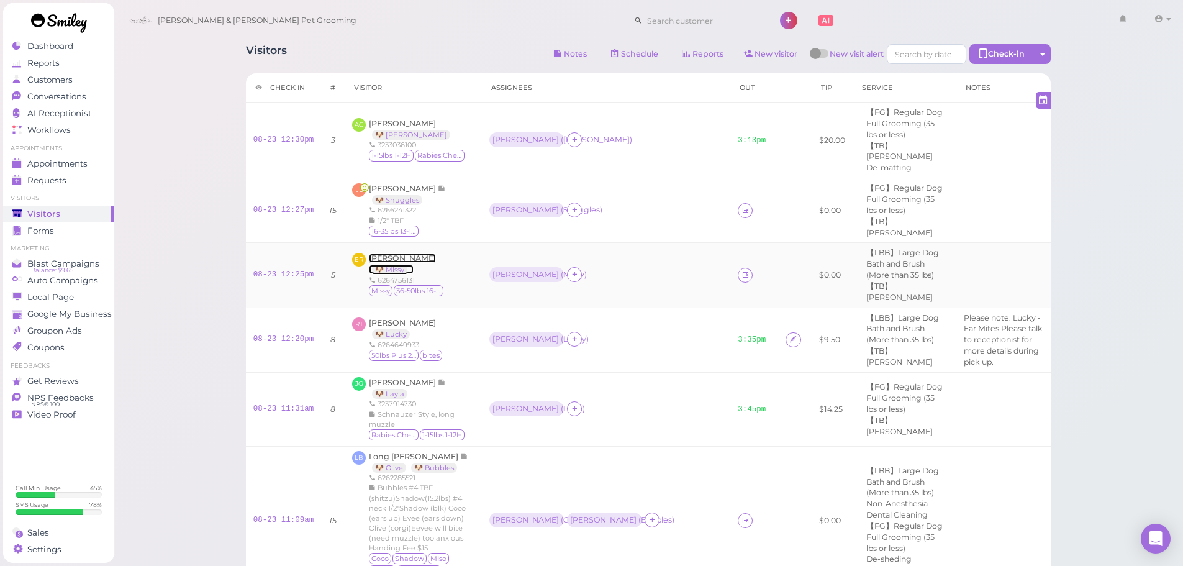
click at [406, 253] on span "Edward Ramos" at bounding box center [402, 257] width 67 height 9
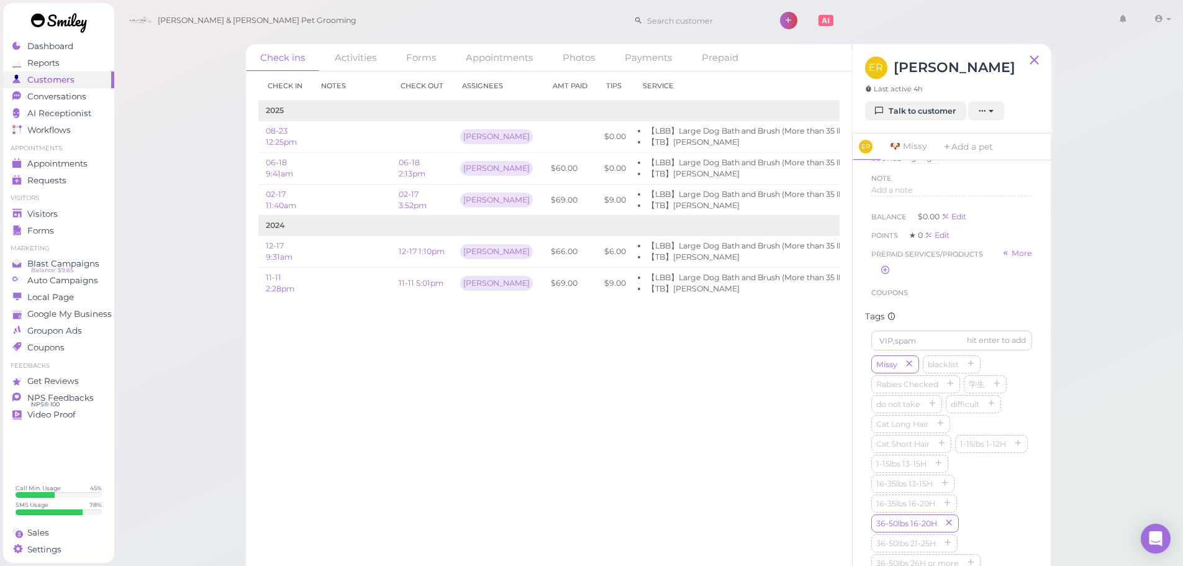
scroll to position [372, 0]
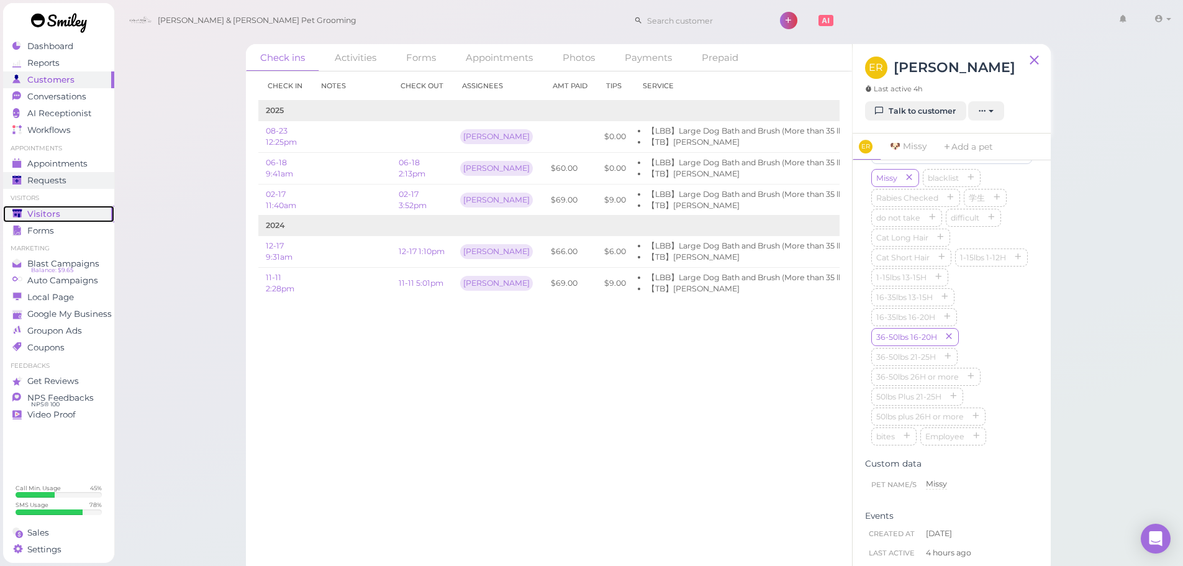
drag, startPoint x: 90, startPoint y: 217, endPoint x: 113, endPoint y: 184, distance: 40.1
click at [90, 217] on div "Visitors" at bounding box center [56, 214] width 89 height 11
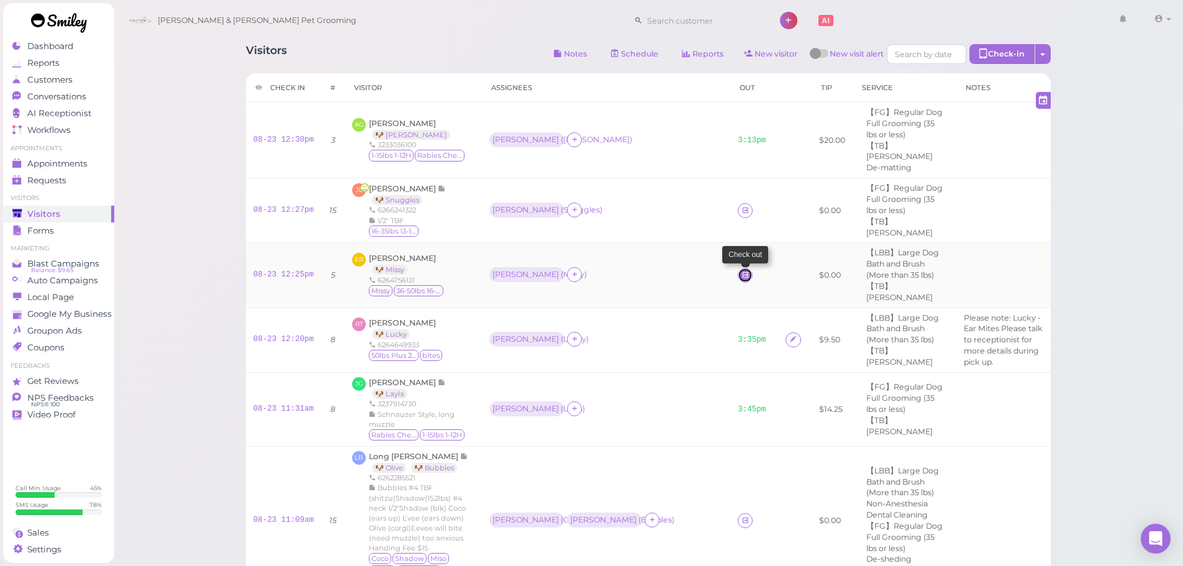
click at [741, 270] on icon at bounding box center [745, 274] width 8 height 9
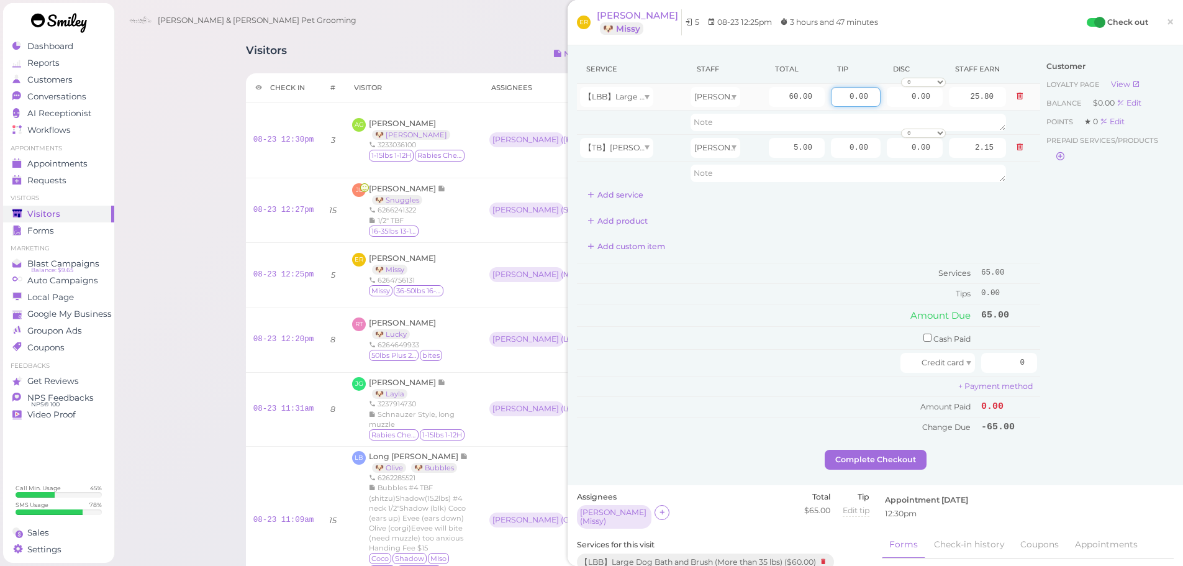
drag, startPoint x: 829, startPoint y: 97, endPoint x: 933, endPoint y: 101, distance: 103.7
click at [933, 101] on tr "【LBB】Large Dog Bath and Brush (More than 35 lbs) Helen 60.00 0.00 0.00 0 10% of…" at bounding box center [808, 97] width 463 height 27
click at [933, 101] on td "0.00 0 10% off 15% off 20% off 25% off 30% off 50% off" at bounding box center [914, 97] width 62 height 27
click at [1040, 219] on div "Customer Loyalty page View Balance $0.00 Edit Points ★ 0 Edit Prepaid services/…" at bounding box center [1106, 252] width 133 height 395
drag, startPoint x: 834, startPoint y: 91, endPoint x: 1015, endPoint y: 117, distance: 183.0
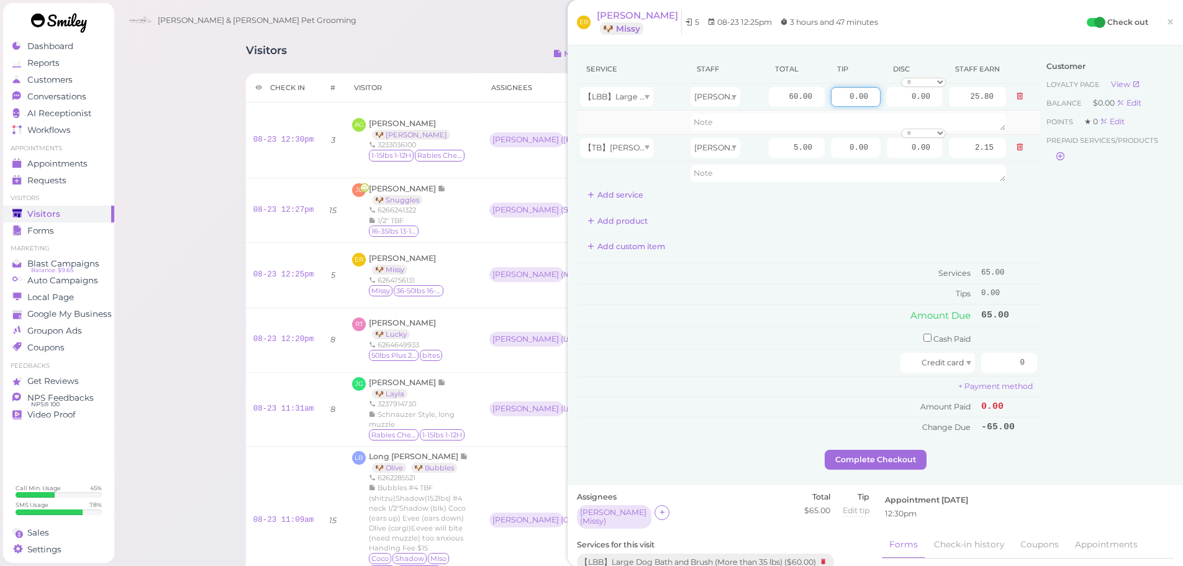
click at [1015, 117] on tbody "【LBB】Large Dog Bath and Brush (More than 35 lbs) Helen 60.00 0.00 0.00 0 10% of…" at bounding box center [808, 134] width 463 height 101
type input "9.75"
click at [1079, 244] on div "Customer Loyalty page View Balance $0.00 Edit Points ★ 0 Edit Prepaid services/…" at bounding box center [1106, 252] width 133 height 395
drag, startPoint x: 994, startPoint y: 359, endPoint x: 1191, endPoint y: 399, distance: 201.4
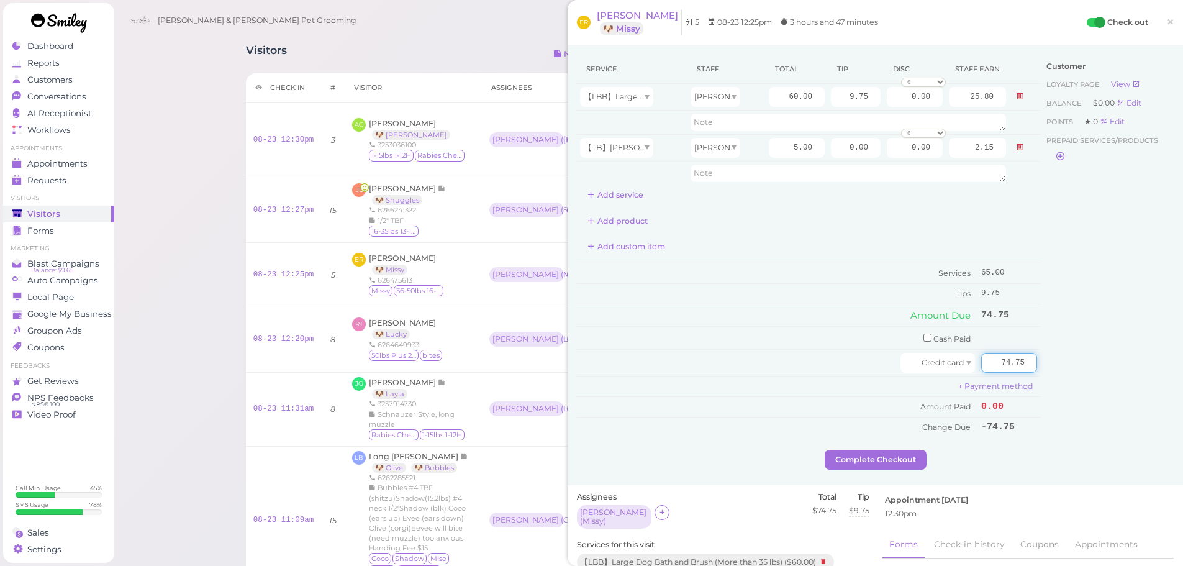
type input "74.75"
click at [1121, 383] on div "Customer Loyalty page View Balance $0.00 Edit Points ★ 0 Edit Prepaid services/…" at bounding box center [1106, 252] width 133 height 395
click at [903, 454] on button "Complete Checkout" at bounding box center [875, 459] width 102 height 20
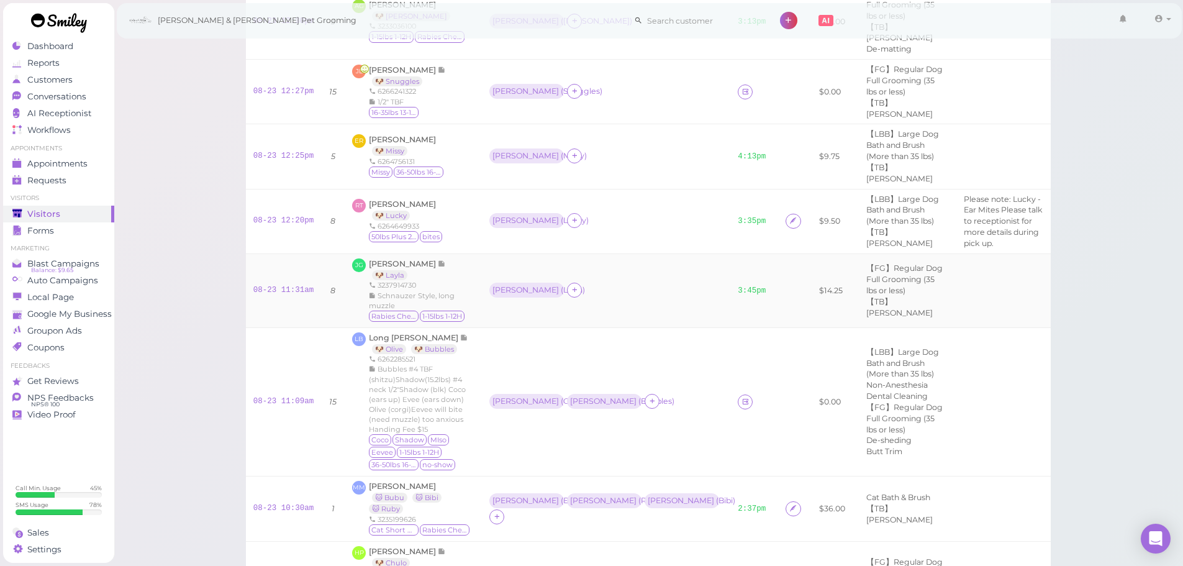
scroll to position [186, 0]
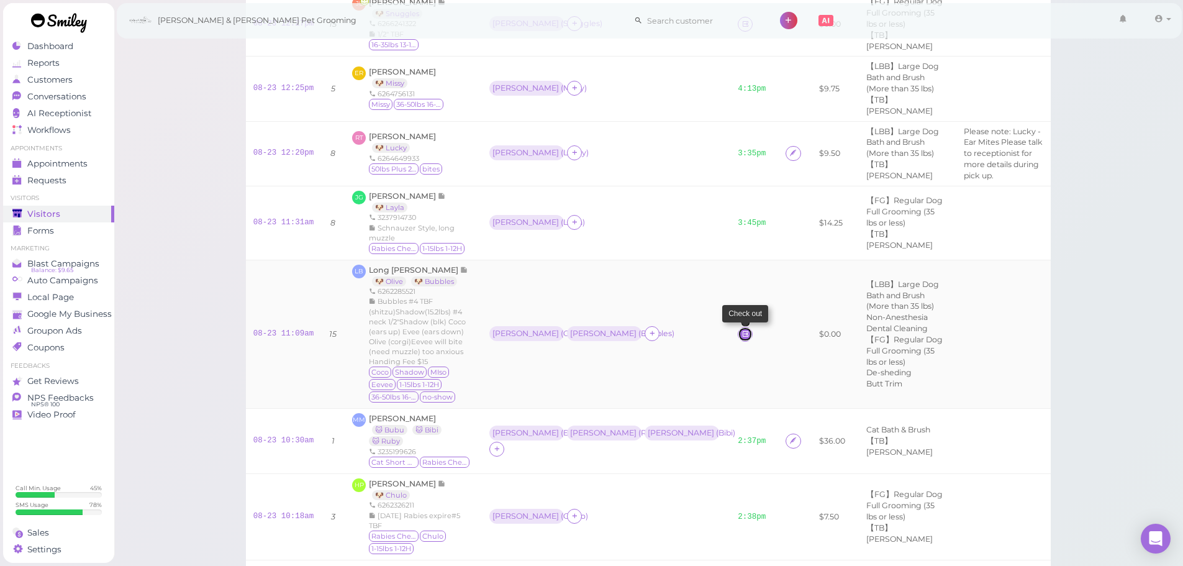
click at [741, 329] on icon at bounding box center [745, 333] width 8 height 9
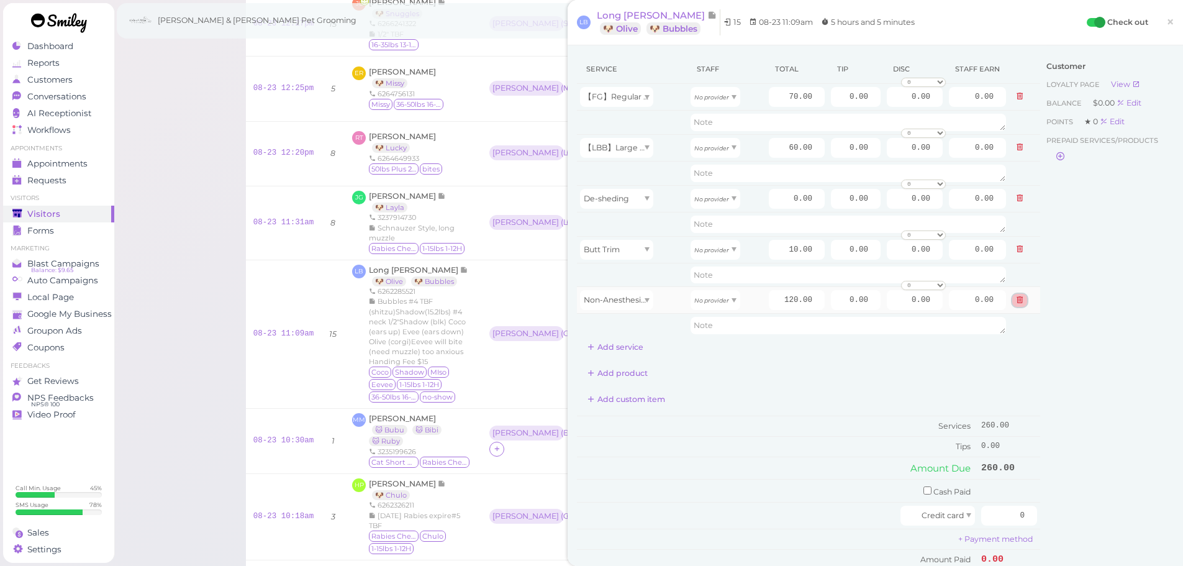
click at [1016, 297] on icon at bounding box center [1019, 299] width 7 height 9
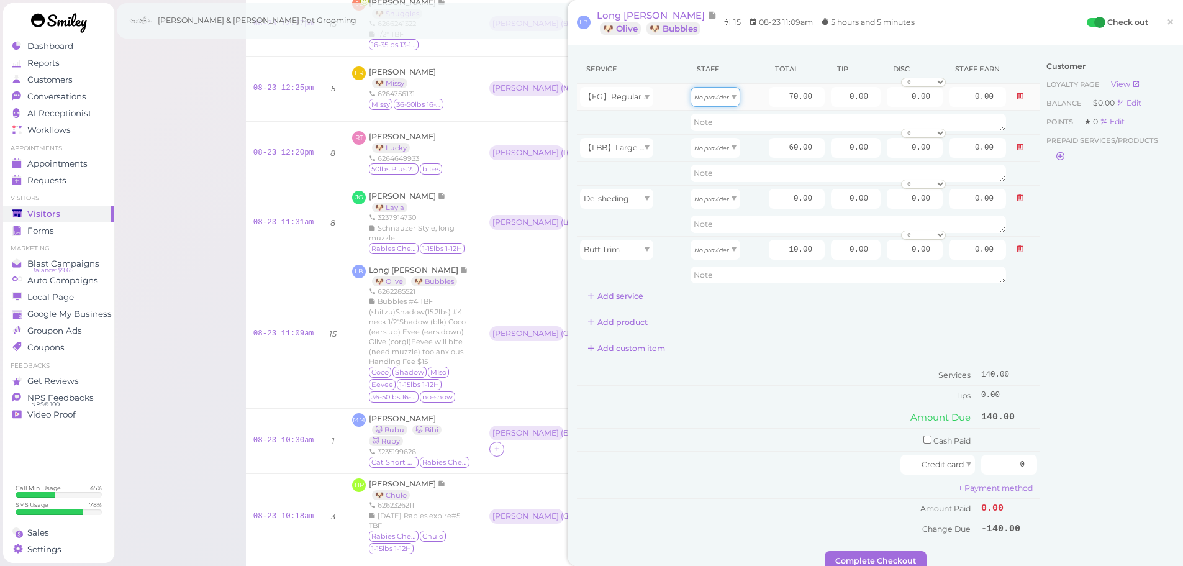
click at [716, 91] on div "No provider" at bounding box center [715, 97] width 50 height 20
click at [718, 100] on div "[PERSON_NAME]" at bounding box center [715, 97] width 50 height 20
type input "30.10"
click at [723, 150] on icon "No provider" at bounding box center [711, 148] width 35 height 7
type input "31.20"
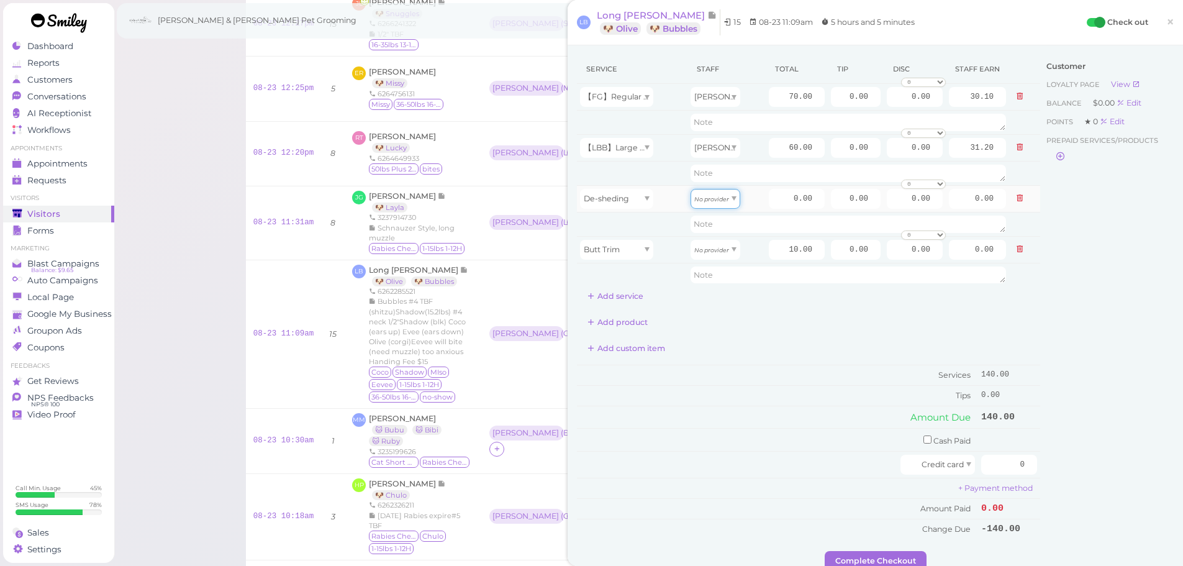
click at [713, 199] on icon "No provider" at bounding box center [711, 199] width 35 height 7
click at [706, 248] on icon "No provider" at bounding box center [711, 249] width 35 height 7
type input "5.20"
drag, startPoint x: 818, startPoint y: 199, endPoint x: 864, endPoint y: 208, distance: 46.1
click at [864, 208] on tr "De-sheding Asa 0.00 0.00 0.00 0 10% off 15% off 20% off 25% off 30% off 50% off…" at bounding box center [808, 198] width 463 height 27
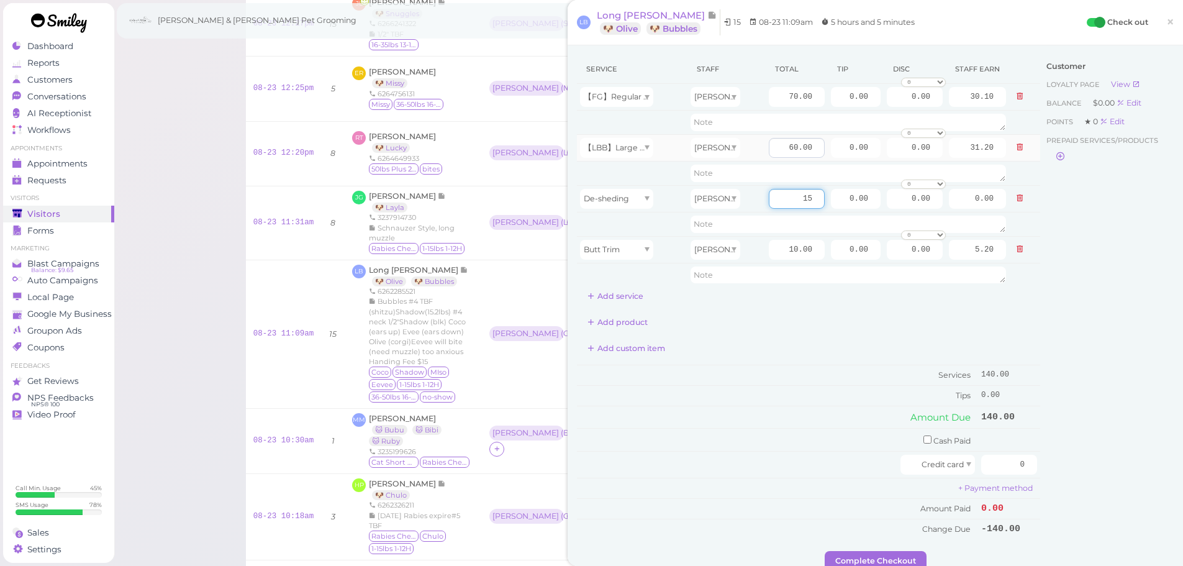
type input "15"
type input "7.80"
drag, startPoint x: 772, startPoint y: 145, endPoint x: 872, endPoint y: 160, distance: 100.3
click at [872, 160] on tr "【LBB】Large Dog Bath and Brush (More than 35 lbs) Asa 60.00 0.00 0.00 0 10% off …" at bounding box center [808, 147] width 463 height 27
type input "75"
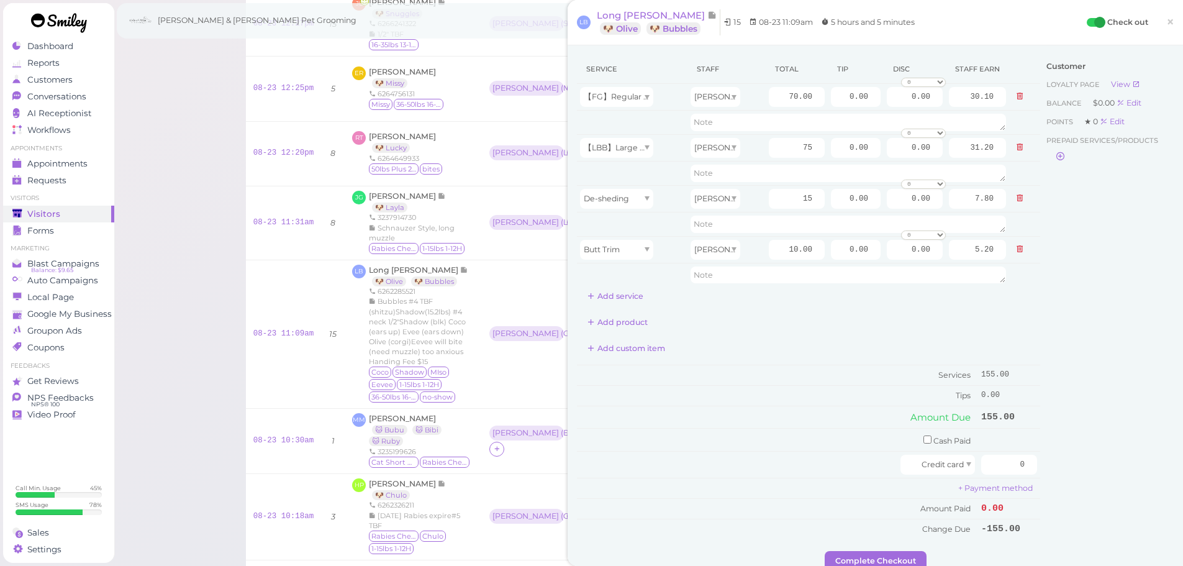
type input "39.00"
click at [1093, 300] on div "Customer Loyalty page View Balance $0.00 Edit Points ★ 0 Edit Prepaid services/…" at bounding box center [1106, 303] width 133 height 496
drag, startPoint x: 829, startPoint y: 146, endPoint x: 899, endPoint y: 153, distance: 70.5
click at [898, 153] on tr "【LBB】Large Dog Bath and Brush (More than 35 lbs) Asa 75 0.00 0.00 0 10% off 15%…" at bounding box center [808, 147] width 463 height 27
type input "10"
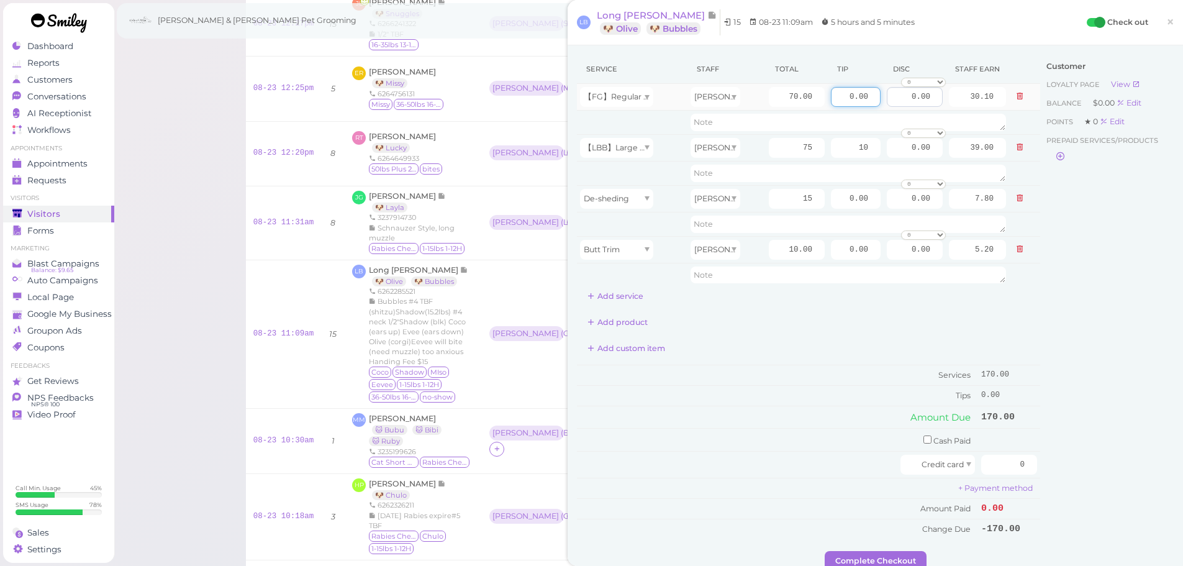
drag, startPoint x: 874, startPoint y: 94, endPoint x: 898, endPoint y: 100, distance: 25.0
click at [898, 100] on tr "【FG】Regular Dog Full Grooming (35 lbs or less) Helen 70.00 0.00 0.00 0 10% off …" at bounding box center [808, 97] width 463 height 27
type input "7"
click at [1099, 351] on div "Customer Loyalty page View Balance $0.00 Edit Points ★ 0 Edit Prepaid services/…" at bounding box center [1106, 303] width 133 height 496
drag, startPoint x: 988, startPoint y: 461, endPoint x: 1073, endPoint y: 471, distance: 85.0
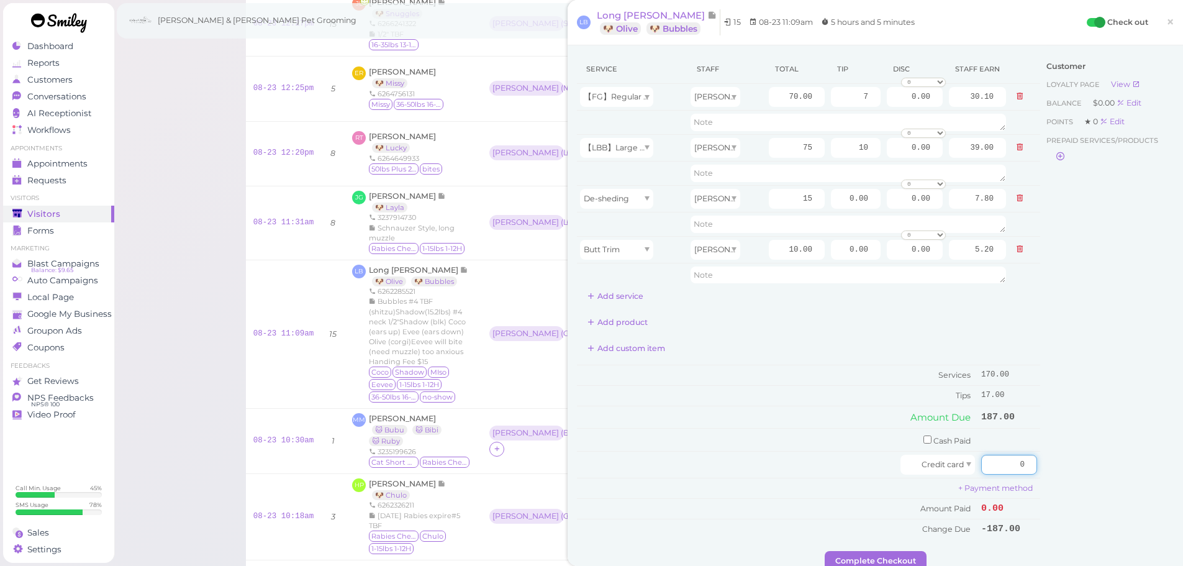
click at [1073, 471] on div "Service Staff Total Tip Disc Staff earn 【FG】Regular Dog Full Grooming (35 lbs o…" at bounding box center [875, 303] width 597 height 496
type input "187"
click at [1085, 471] on div "Customer Loyalty page View Balance $0.00 Edit Points ★ 0 Edit Prepaid services/…" at bounding box center [1106, 303] width 133 height 496
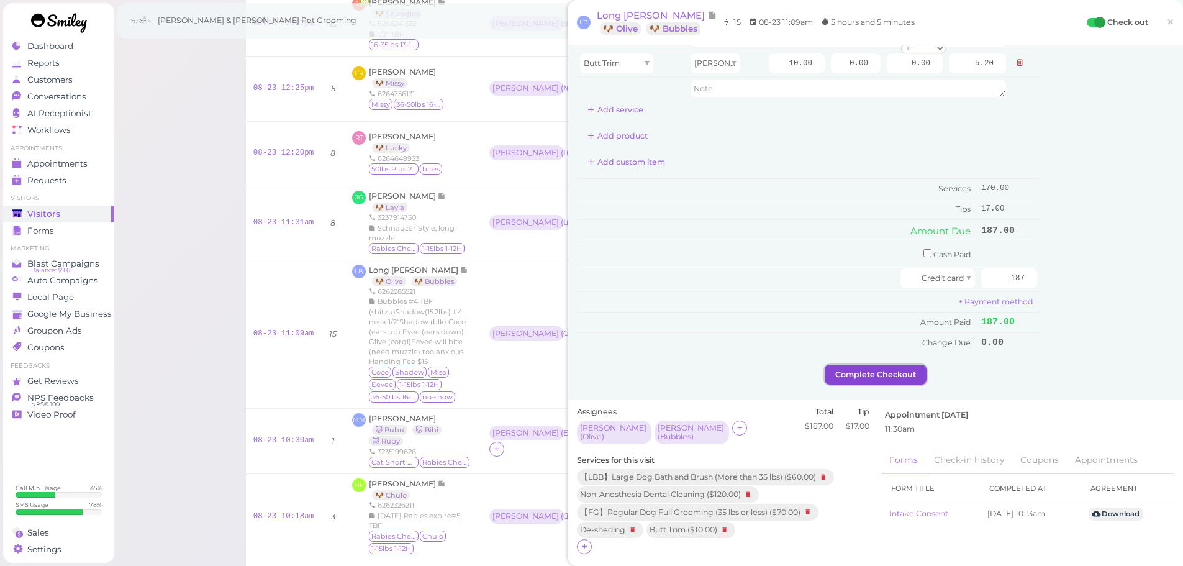
click at [876, 374] on button "Complete Checkout" at bounding box center [875, 374] width 102 height 20
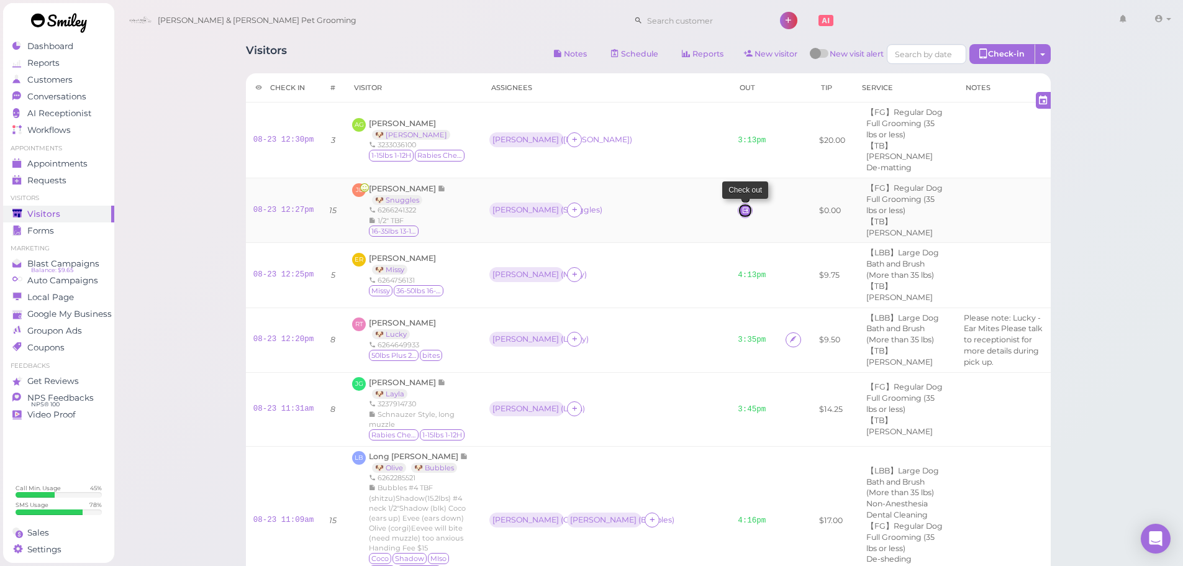
click at [741, 205] on icon at bounding box center [745, 209] width 8 height 9
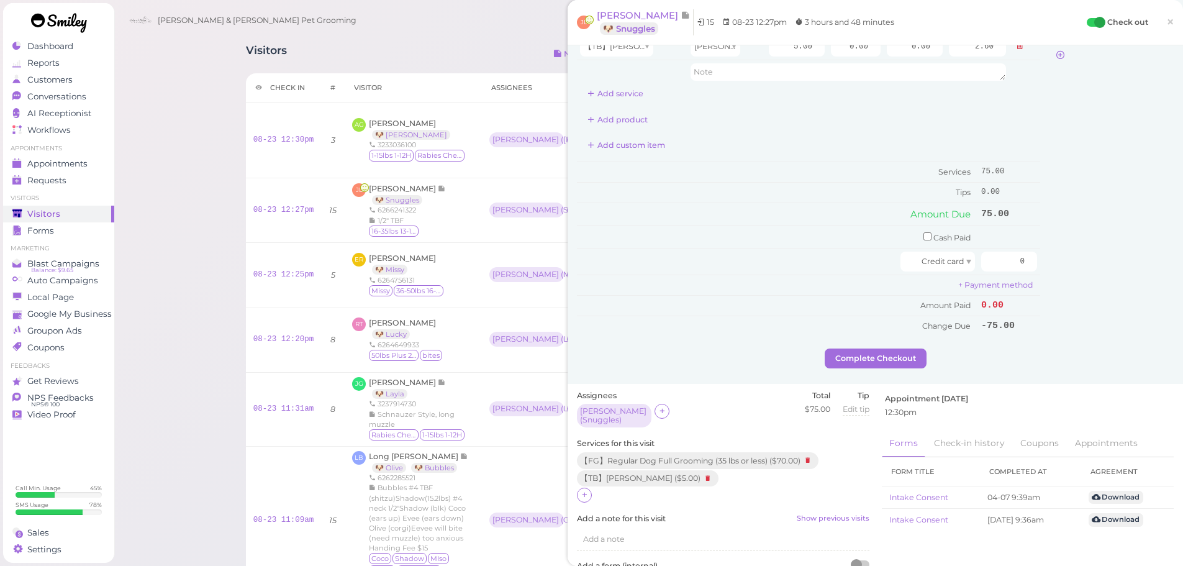
scroll to position [186, 0]
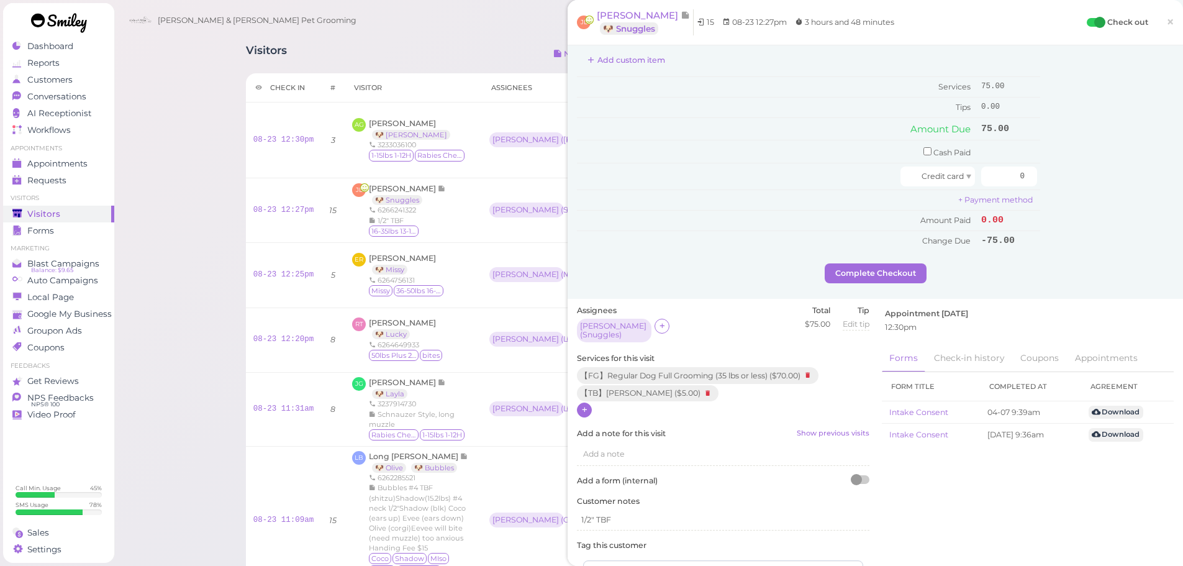
click at [581, 405] on icon at bounding box center [584, 409] width 8 height 9
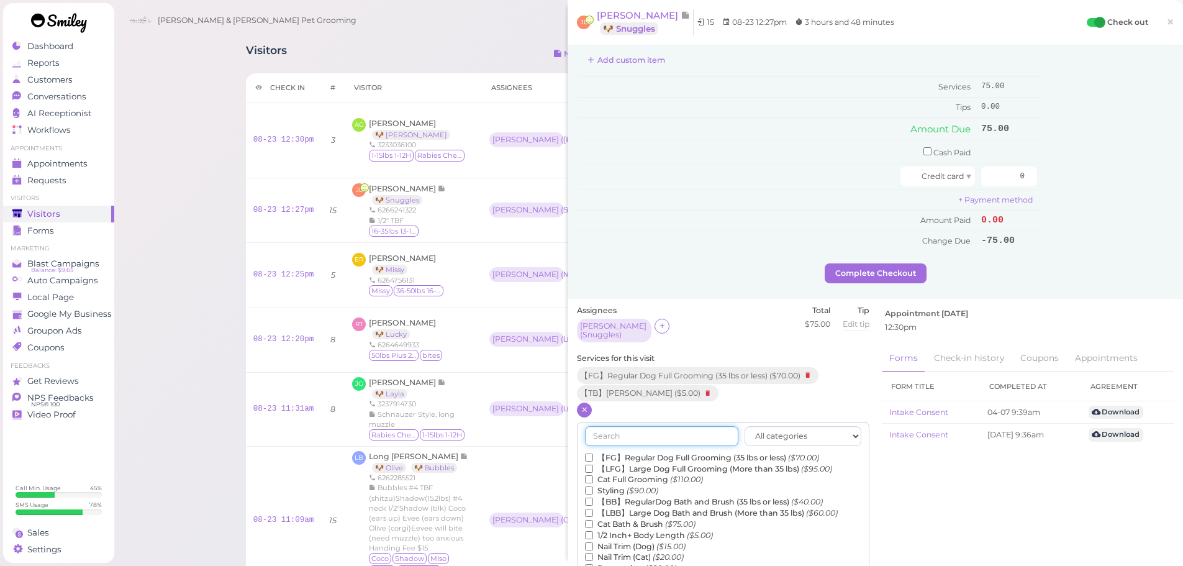
click at [638, 434] on input "text" at bounding box center [661, 436] width 153 height 20
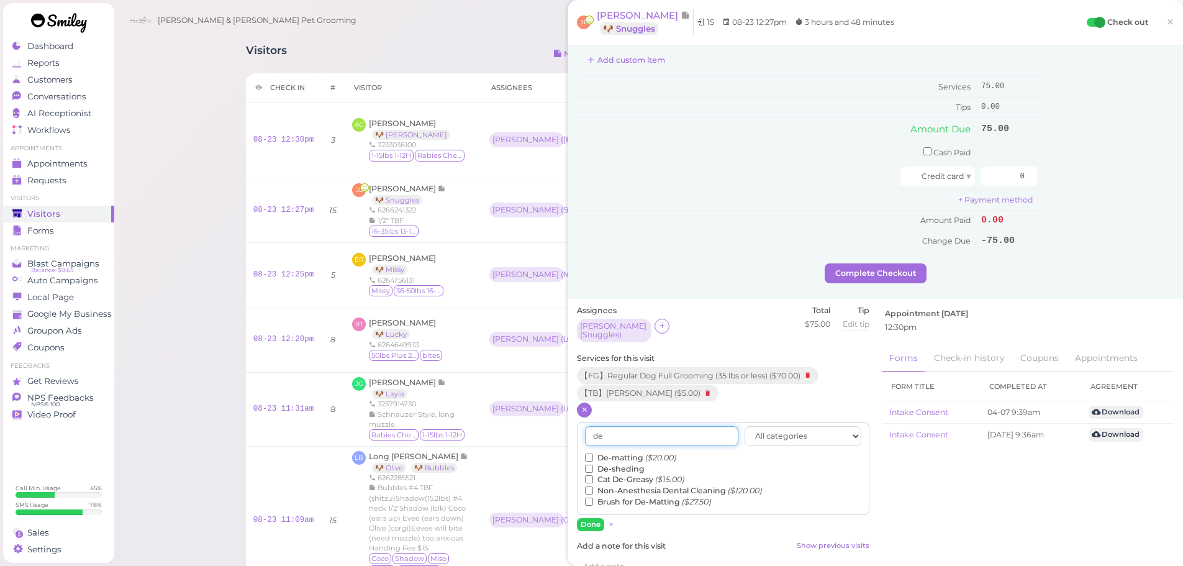
type input "de"
click at [634, 452] on label "De-matting ($20.00)" at bounding box center [630, 457] width 91 height 11
click at [593, 453] on input "De-matting ($20.00)" at bounding box center [589, 457] width 8 height 8
click at [600, 520] on button "Done" at bounding box center [590, 524] width 27 height 13
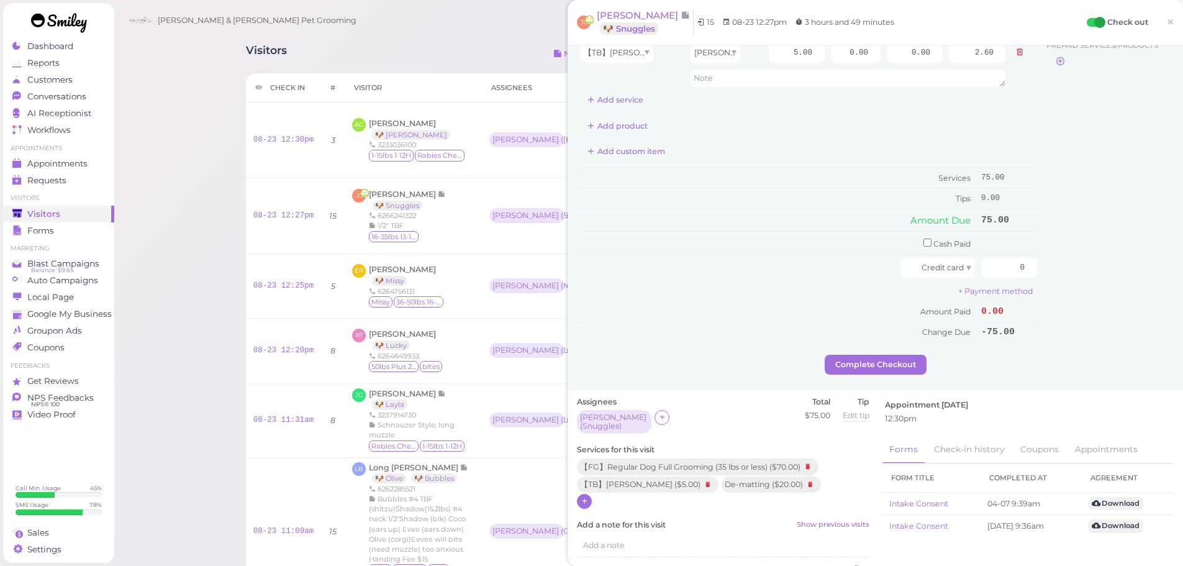
scroll to position [0, 0]
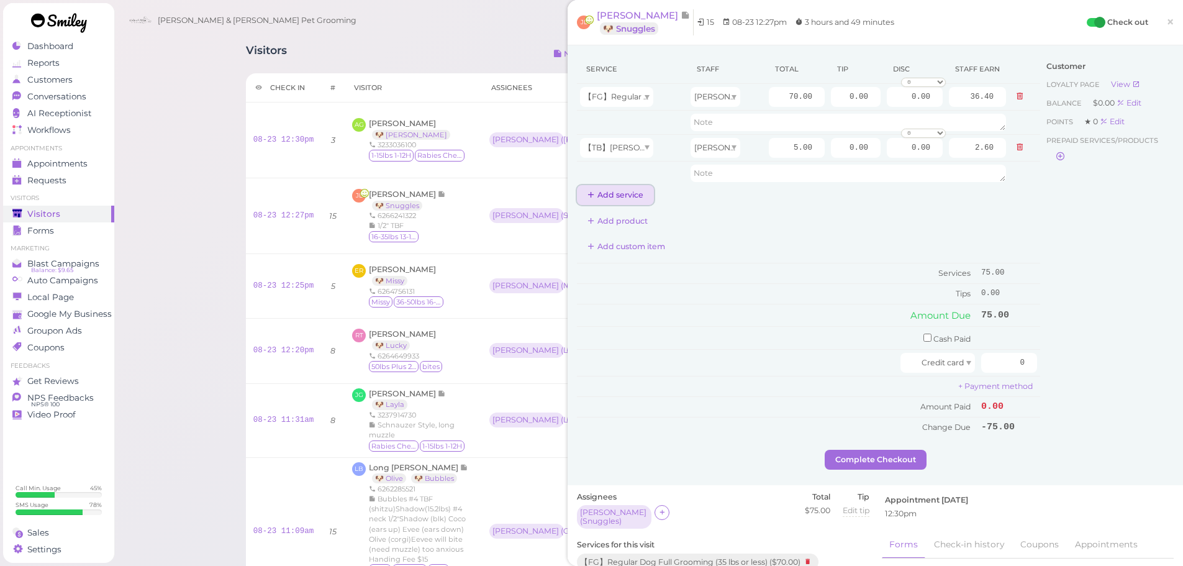
click at [622, 192] on button "Add service" at bounding box center [615, 195] width 77 height 20
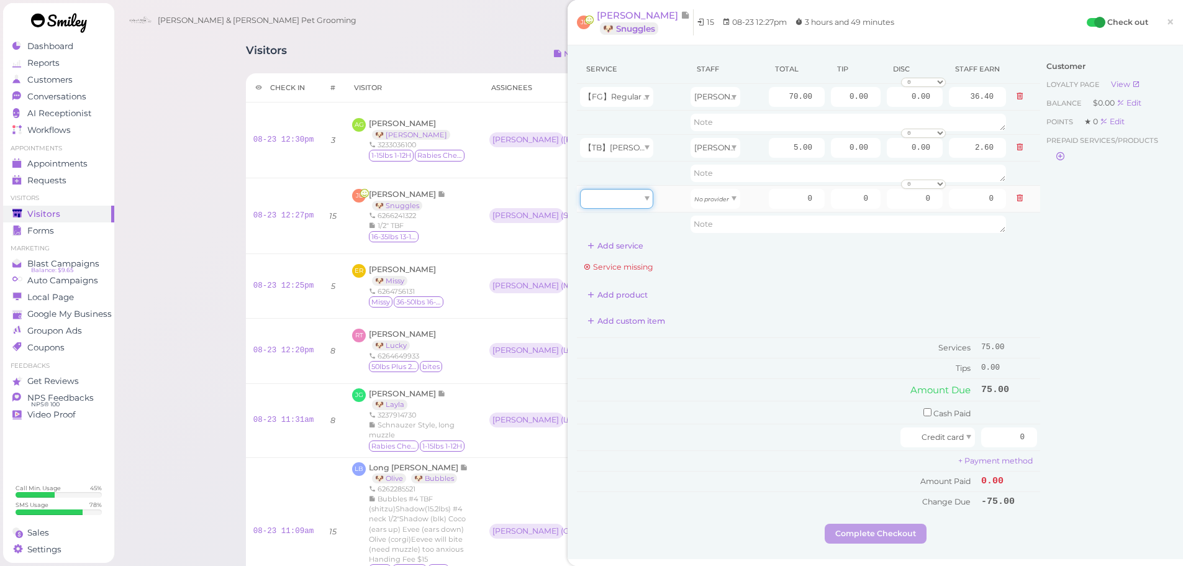
click at [628, 198] on div at bounding box center [616, 199] width 73 height 20
type input "20.00"
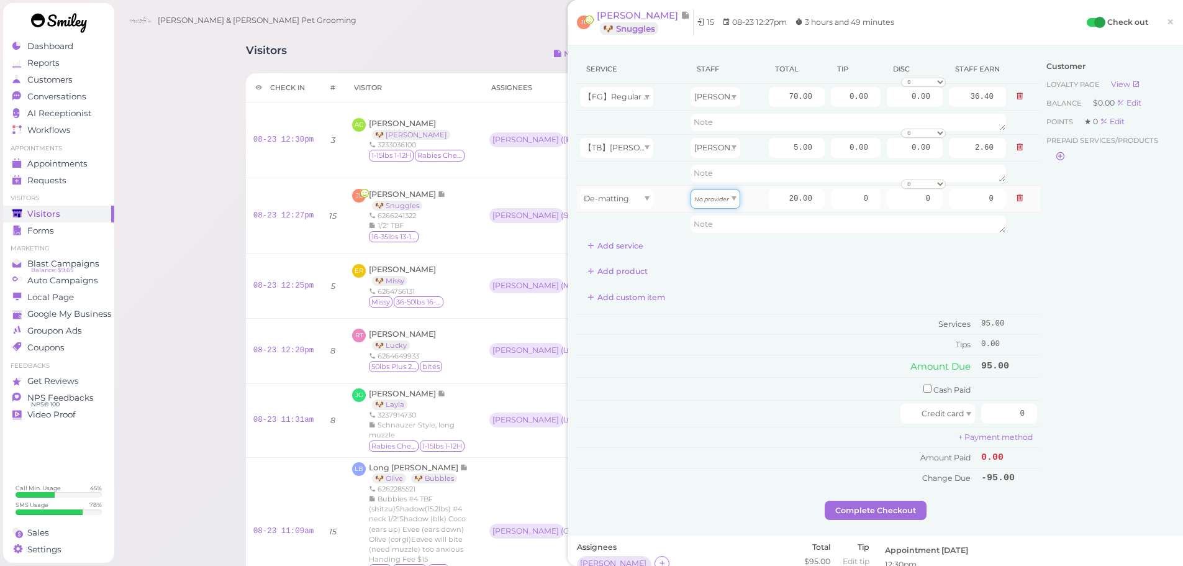
click at [714, 198] on icon "No provider" at bounding box center [711, 199] width 35 height 7
type input "10.40"
drag, startPoint x: 767, startPoint y: 196, endPoint x: 904, endPoint y: 207, distance: 137.6
click at [877, 202] on tr "De-matting Asa 20.00 0 0 0 10% off 15% off 20% off 25% off 30% off 50% off" at bounding box center [808, 198] width 463 height 27
type input "5"
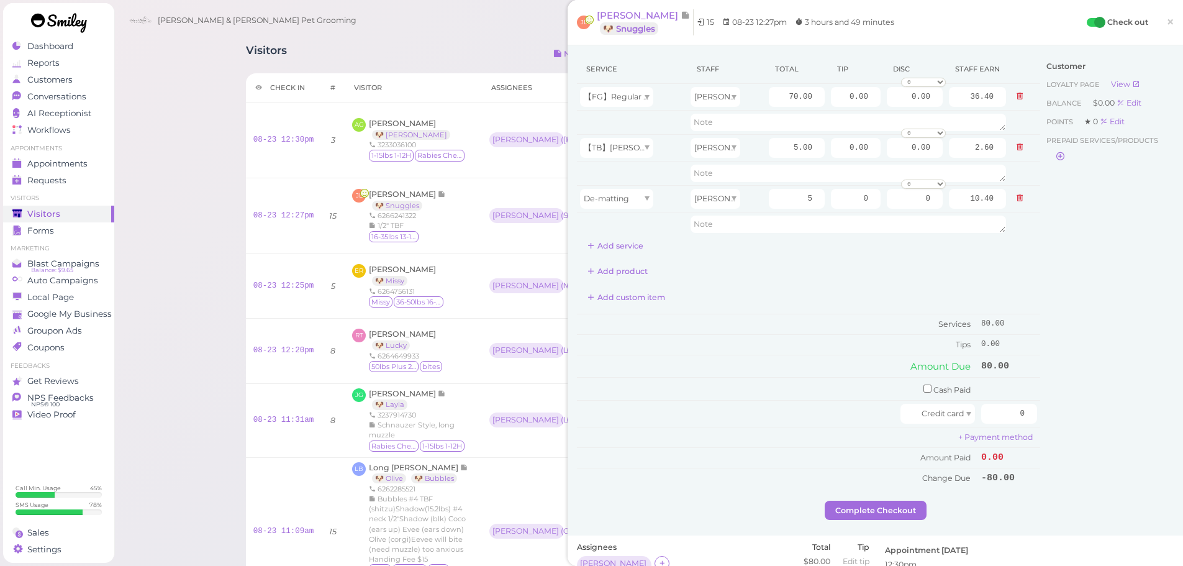
type input "2.60"
drag, startPoint x: 774, startPoint y: 97, endPoint x: 844, endPoint y: 104, distance: 69.9
click at [844, 104] on tr "【FG】Regular Dog Full Grooming (35 lbs or less) Asa 70.00 0.00 0.00 0 10% off 15…" at bounding box center [808, 97] width 463 height 27
type input "85"
type input "44.20"
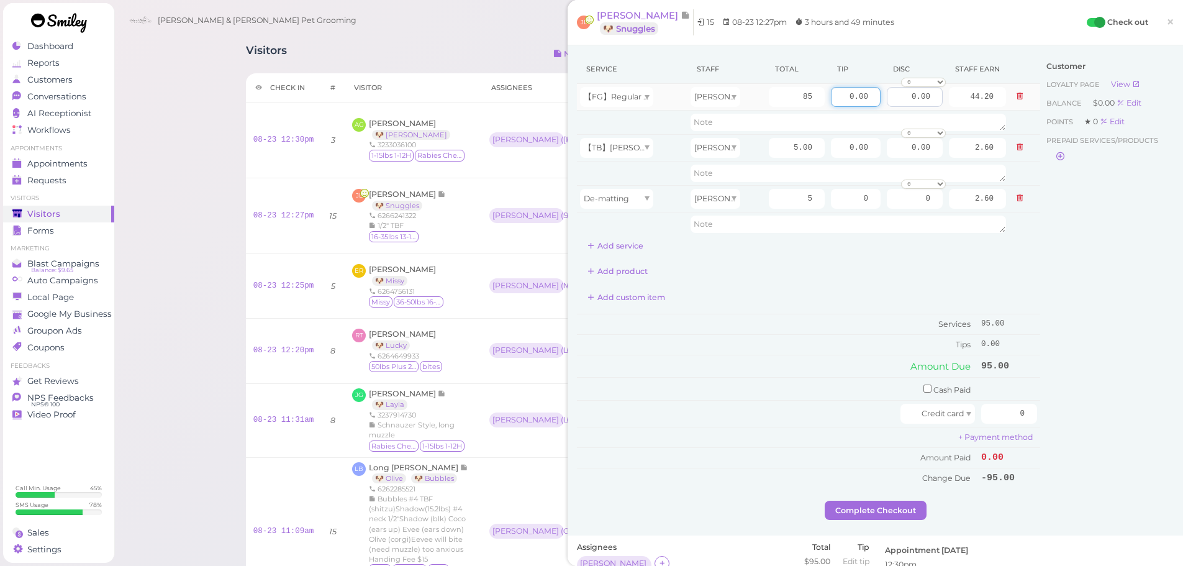
drag, startPoint x: 839, startPoint y: 99, endPoint x: 893, endPoint y: 99, distance: 54.0
click at [893, 99] on tr "【FG】Regular Dog Full Grooming (35 lbs or less) Asa 85 0.00 0.00 0 10% off 15% o…" at bounding box center [808, 97] width 463 height 27
type input "5"
click at [1070, 287] on div "Customer Loyalty page View Balance $0.00 Edit Points ★ 0 Edit Prepaid services/…" at bounding box center [1106, 278] width 133 height 446
click at [923, 387] on input "checkbox" at bounding box center [927, 388] width 8 height 8
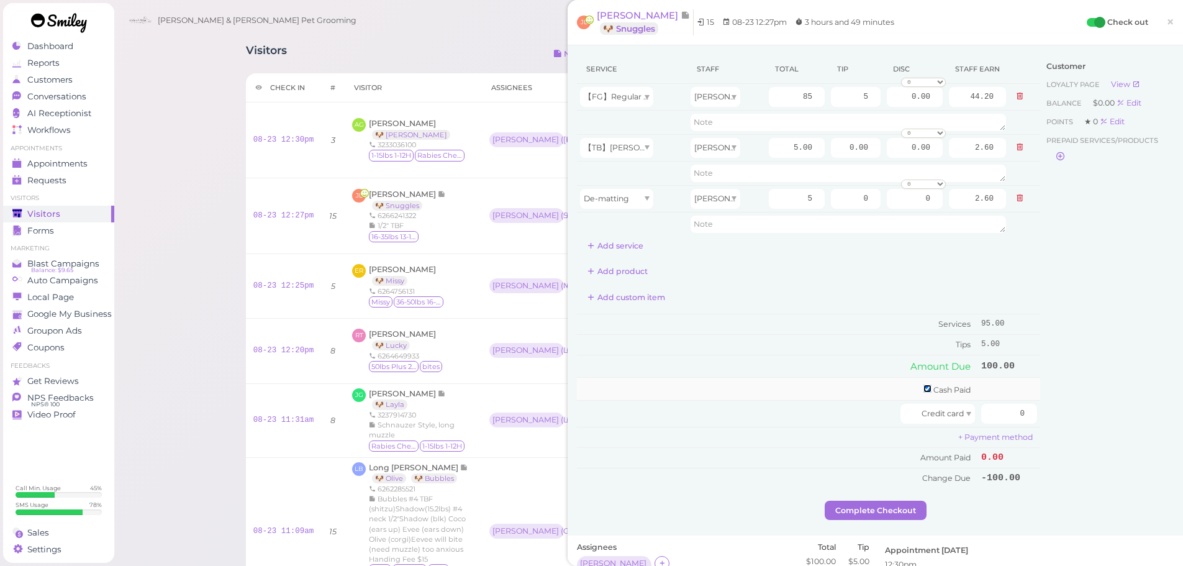
checkbox input "true"
drag, startPoint x: 992, startPoint y: 389, endPoint x: 1063, endPoint y: 400, distance: 71.6
click at [1034, 393] on div "Service Staff Total Tip Disc Staff earn 【FG】Regular Dog Full Grooming (35 lbs o…" at bounding box center [875, 279] width 597 height 449
click at [1053, 397] on div "Customer Loyalty page View Balance $0.00 Edit Points ★ 0 Edit Prepaid services/…" at bounding box center [1106, 279] width 133 height 449
click at [1068, 401] on div "Customer Loyalty page View Balance $0.00 Edit Points ★ 0 Edit Prepaid services/…" at bounding box center [1106, 279] width 133 height 449
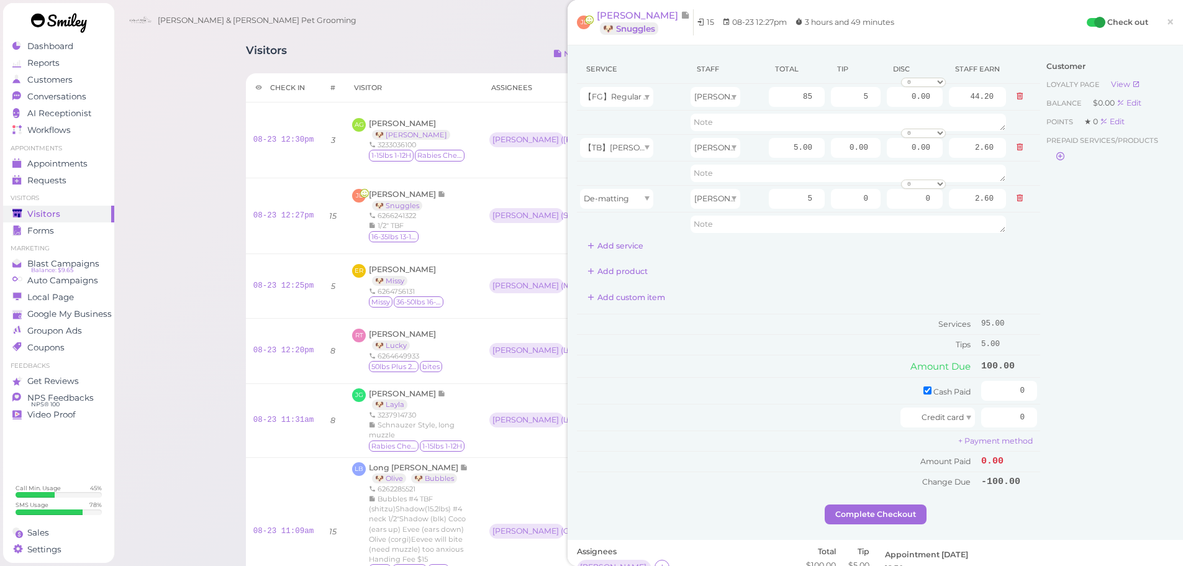
click at [1062, 440] on div "Customer Loyalty page View Balance $0.00 Edit Points ★ 0 Edit Prepaid services/…" at bounding box center [1106, 279] width 133 height 449
drag, startPoint x: 991, startPoint y: 387, endPoint x: 1066, endPoint y: 390, distance: 75.2
click at [1063, 390] on div "Service Staff Total Tip Disc Staff earn 【FG】Regular Dog Full Grooming (35 lbs o…" at bounding box center [875, 279] width 597 height 449
type input "100"
click at [1066, 390] on div "Customer Loyalty page View Balance $0.00 Edit Points ★ 0 Edit Prepaid services/…" at bounding box center [1106, 279] width 133 height 449
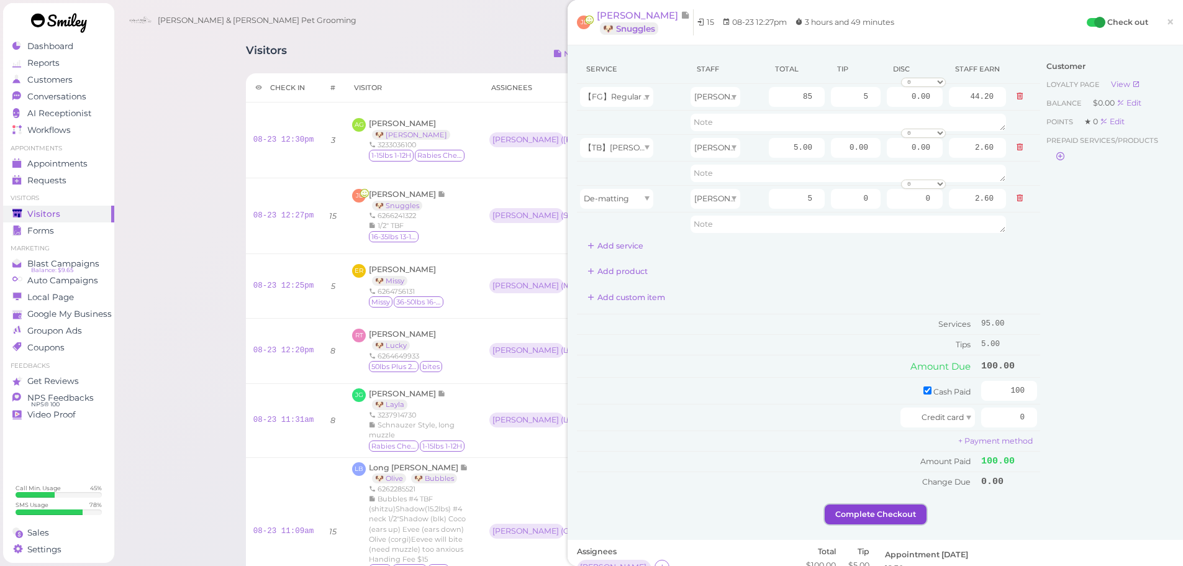
click at [874, 519] on button "Complete Checkout" at bounding box center [875, 514] width 102 height 20
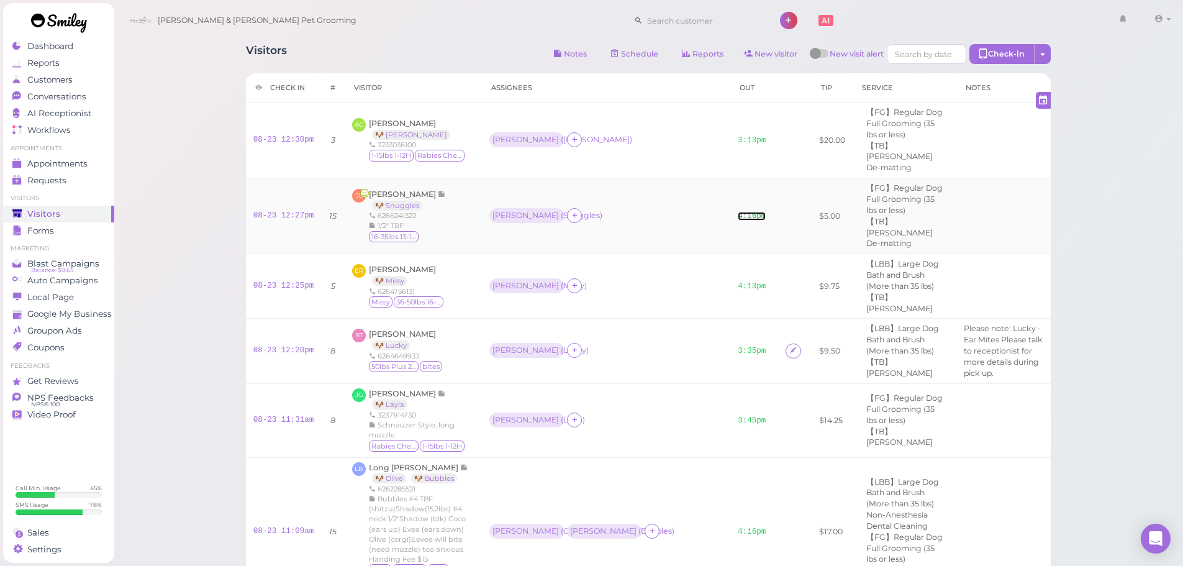
click at [737, 212] on link "4:16pm" at bounding box center [751, 216] width 28 height 9
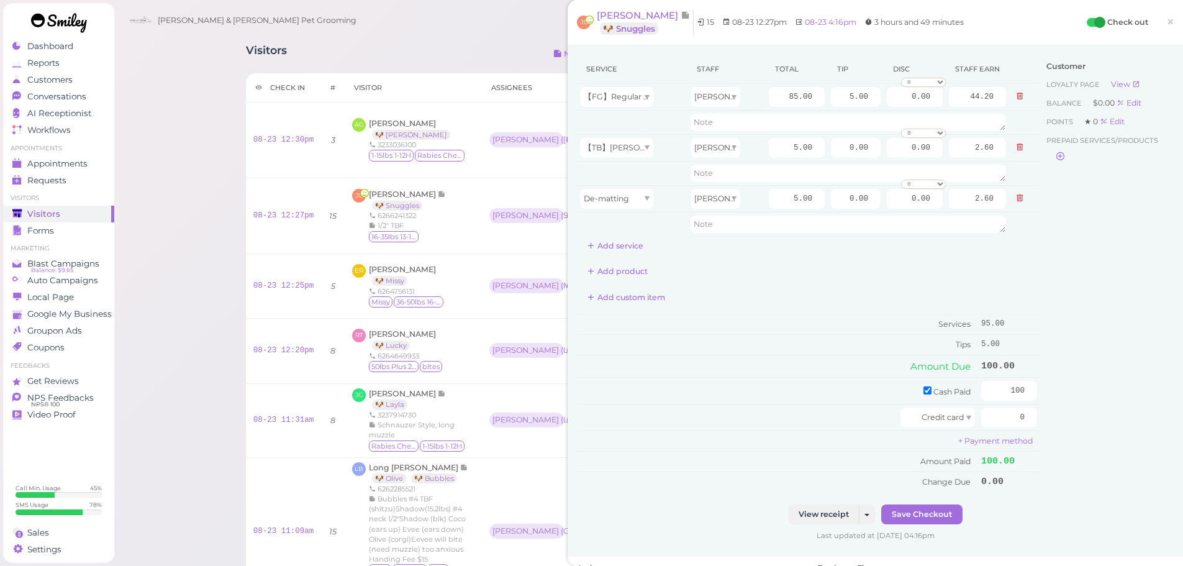
drag, startPoint x: 1131, startPoint y: 299, endPoint x: 1096, endPoint y: 354, distance: 64.8
click at [1131, 299] on div "Customer Loyalty page View Balance $0.00 Edit Points ★ 0 Edit Prepaid services/…" at bounding box center [1106, 279] width 133 height 449
click at [1166, 24] on span "×" at bounding box center [1170, 21] width 8 height 17
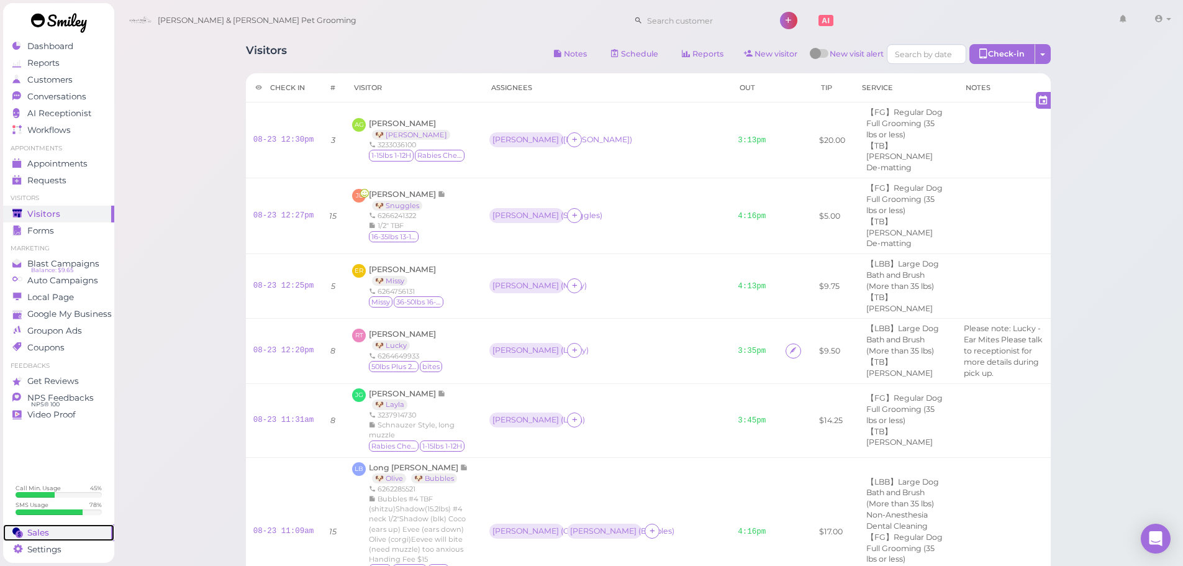
click at [62, 528] on div "Sales" at bounding box center [56, 532] width 89 height 11
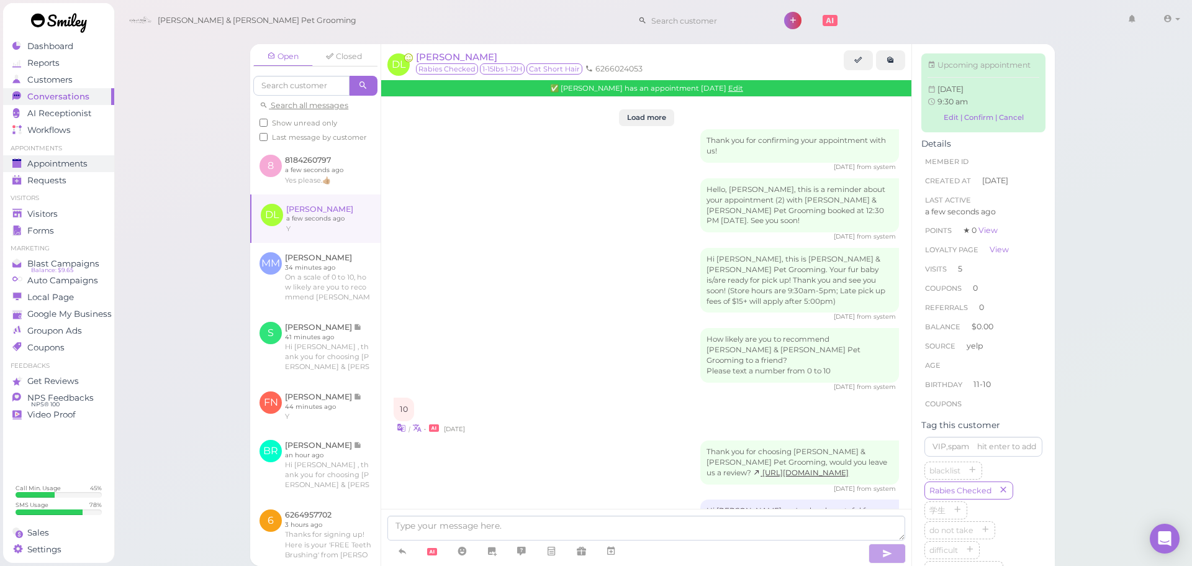
scroll to position [2032, 0]
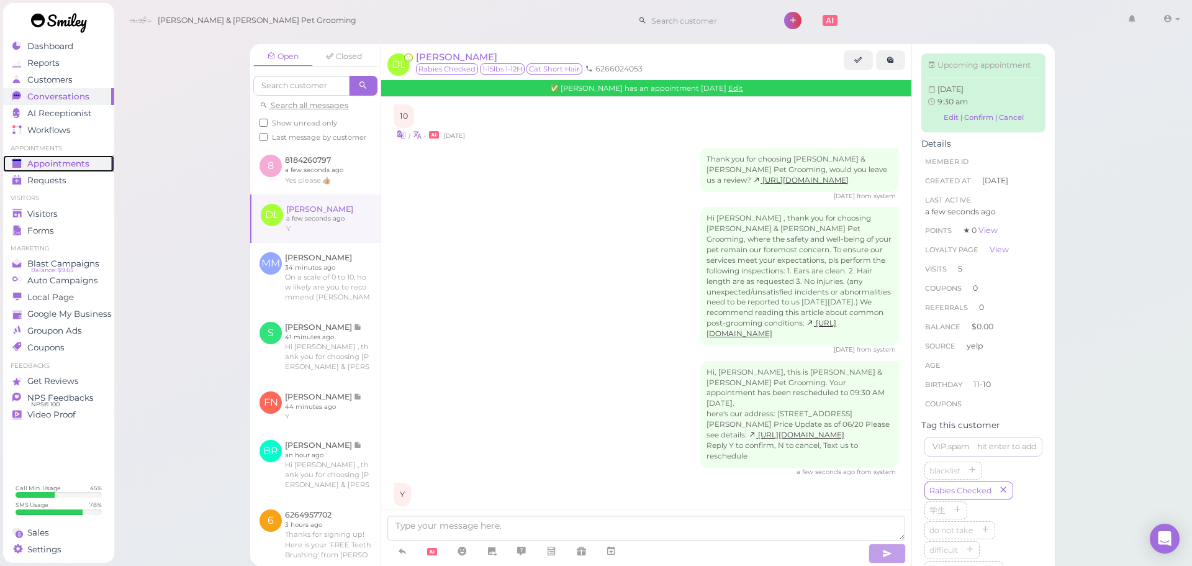
click at [74, 156] on link "Appointments" at bounding box center [58, 163] width 111 height 17
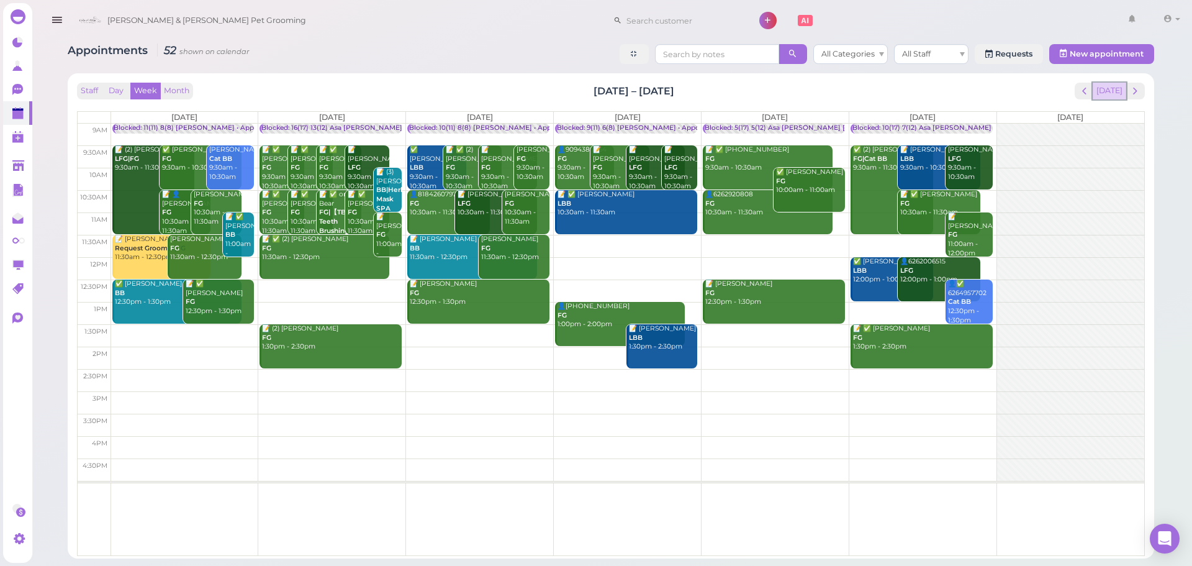
click at [1107, 90] on button "[DATE]" at bounding box center [1110, 91] width 34 height 17
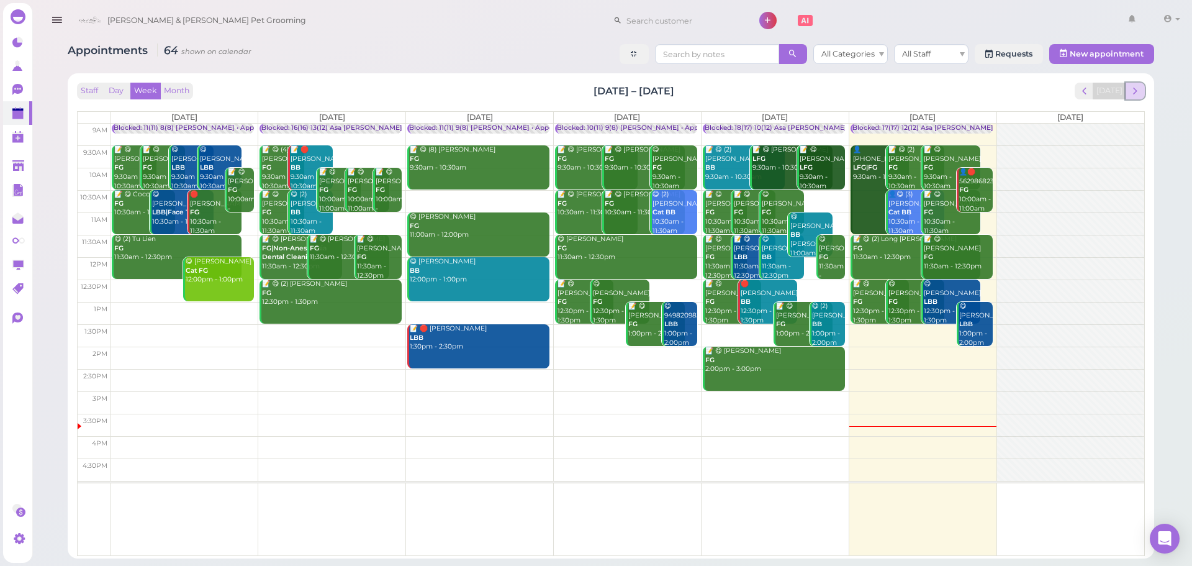
click at [1143, 86] on button "next" at bounding box center [1134, 91] width 19 height 17
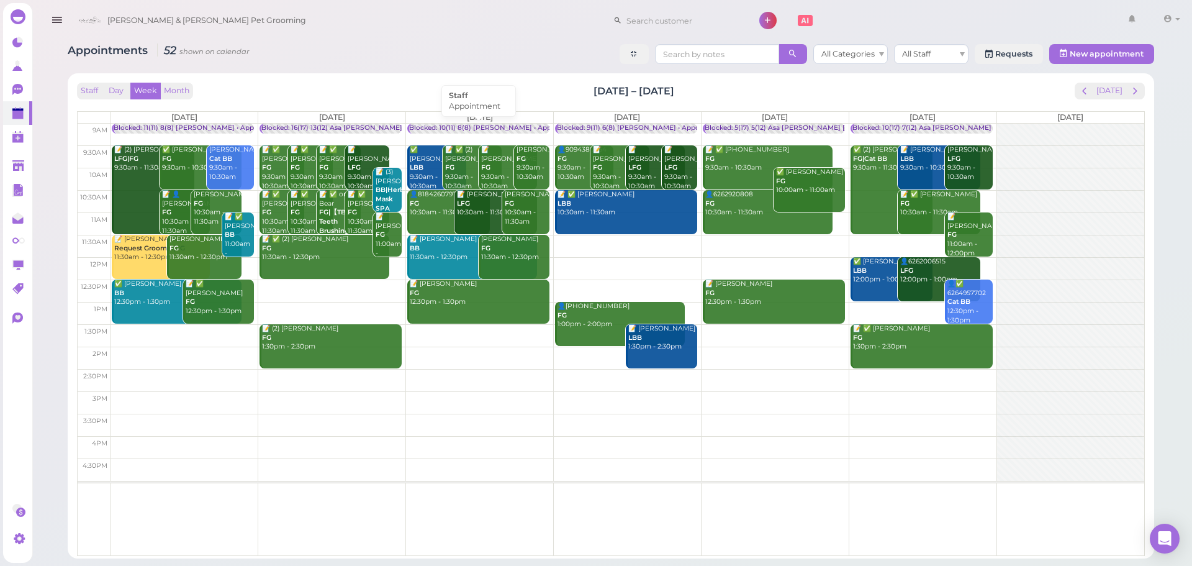
click at [431, 126] on div "Blocked: 10(11) 8(8) [PERSON_NAME] • Appointment" at bounding box center [495, 128] width 173 height 9
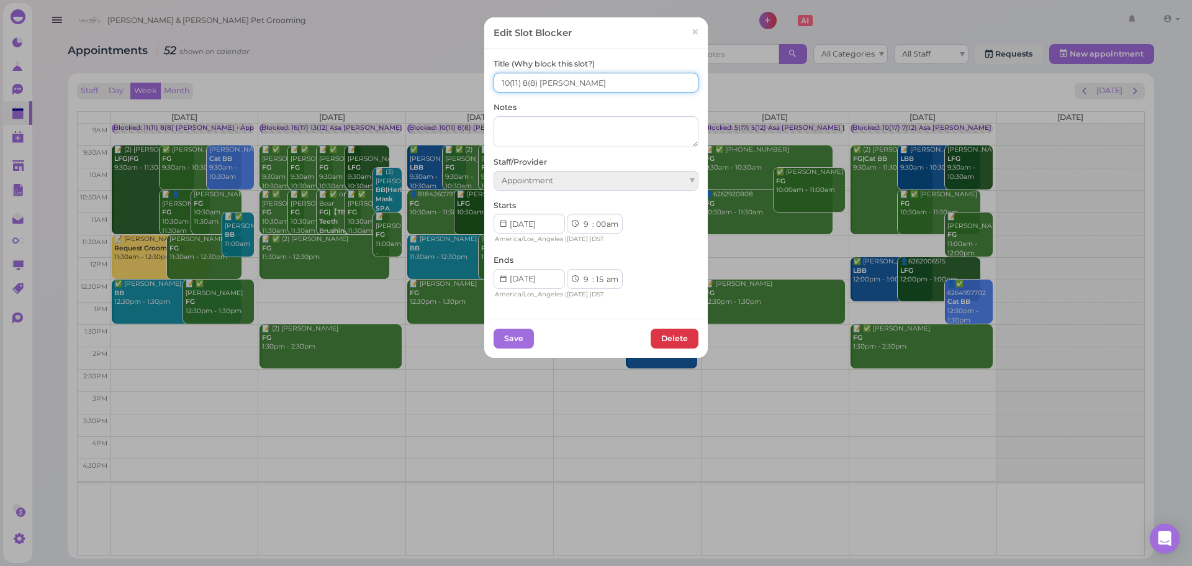
click at [520, 81] on input "10(11) 8(8) [PERSON_NAME]" at bounding box center [596, 83] width 205 height 20
click at [503, 79] on input "10(11) 9(8) [PERSON_NAME]" at bounding box center [596, 83] width 205 height 20
type input "11(11) 9(8) [PERSON_NAME]"
click at [510, 341] on button "Save" at bounding box center [514, 338] width 40 height 20
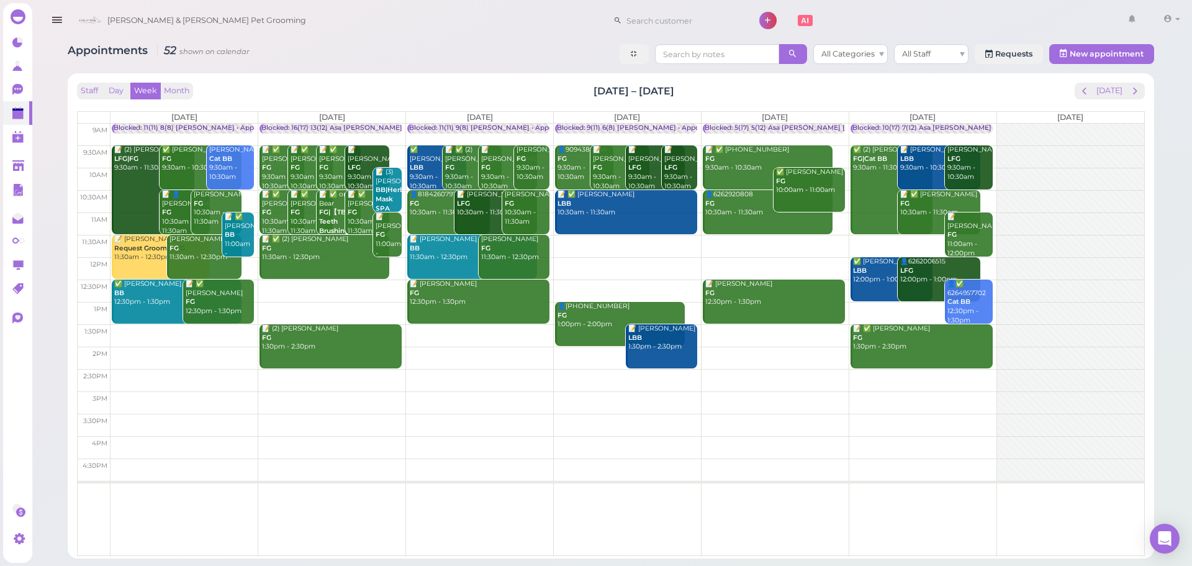
click at [637, 128] on div "Blocked: 9(11) 6(8) [PERSON_NAME] • Appointment" at bounding box center [641, 128] width 169 height 9
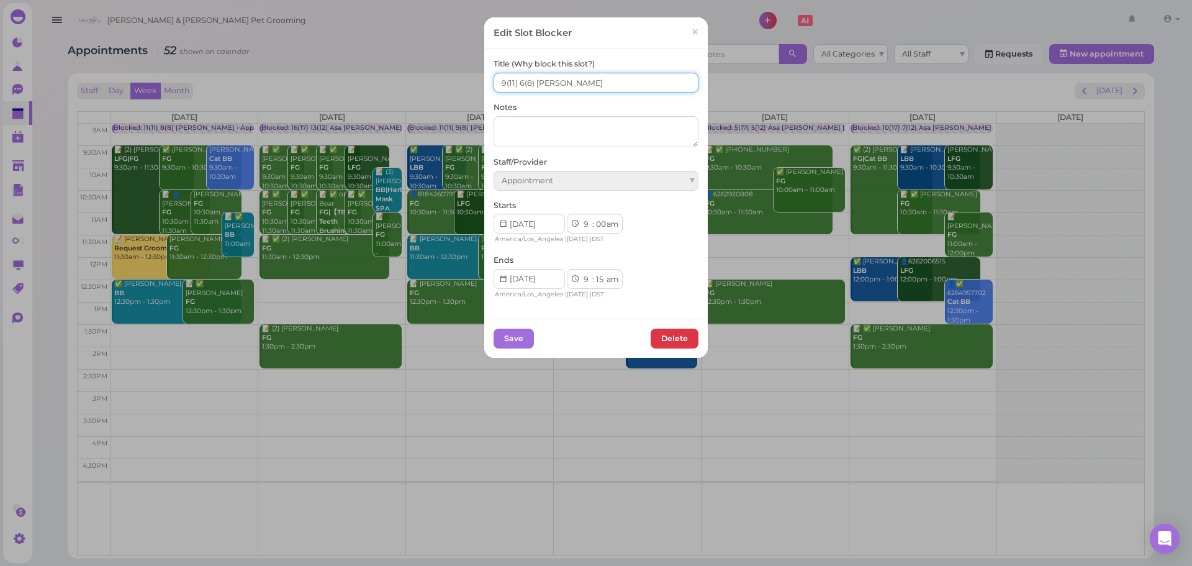
click at [502, 79] on input "9(11) 6(8) [PERSON_NAME]" at bounding box center [596, 83] width 205 height 20
click at [522, 78] on input "98(11) 6(8) [PERSON_NAME]" at bounding box center [596, 83] width 205 height 20
click at [504, 81] on input "98(11) 65(8) [PERSON_NAME]" at bounding box center [596, 83] width 205 height 20
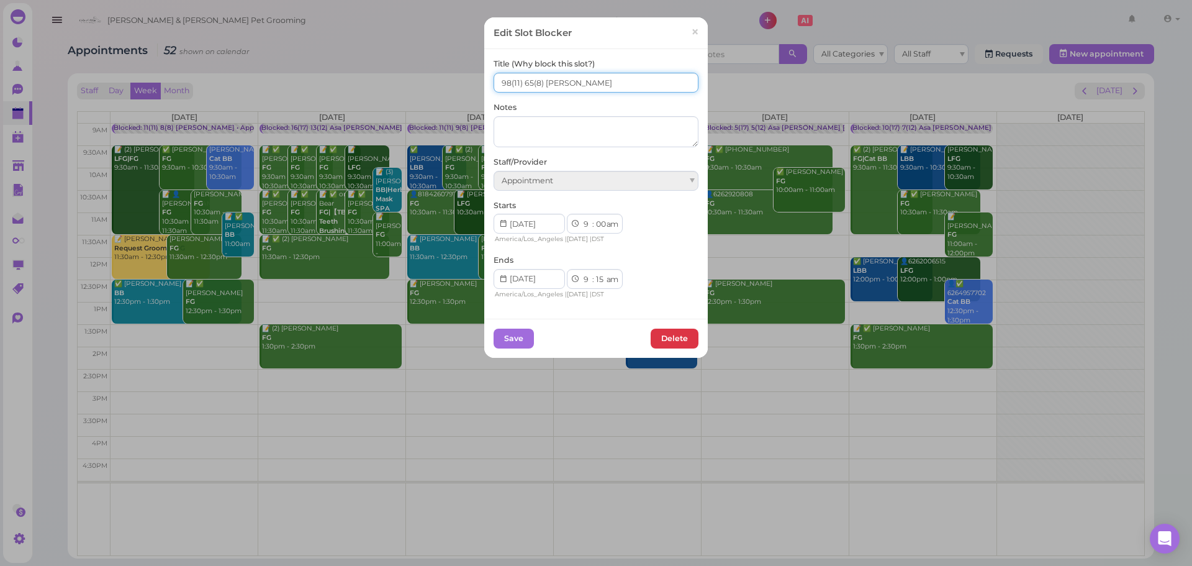
click at [497, 81] on input "98(11) 65(8) [PERSON_NAME]" at bounding box center [596, 83] width 205 height 20
click at [497, 81] on input "98(11) 65(8) Asa Rebecca" at bounding box center [596, 83] width 205 height 20
click at [502, 83] on input "98(11) 65(8) Asa Rebecca" at bounding box center [596, 83] width 205 height 20
click at [519, 79] on input "8(11) 65(8) Asa Rebecca" at bounding box center [596, 83] width 205 height 20
type input "8(11) 5(8) [PERSON_NAME]"
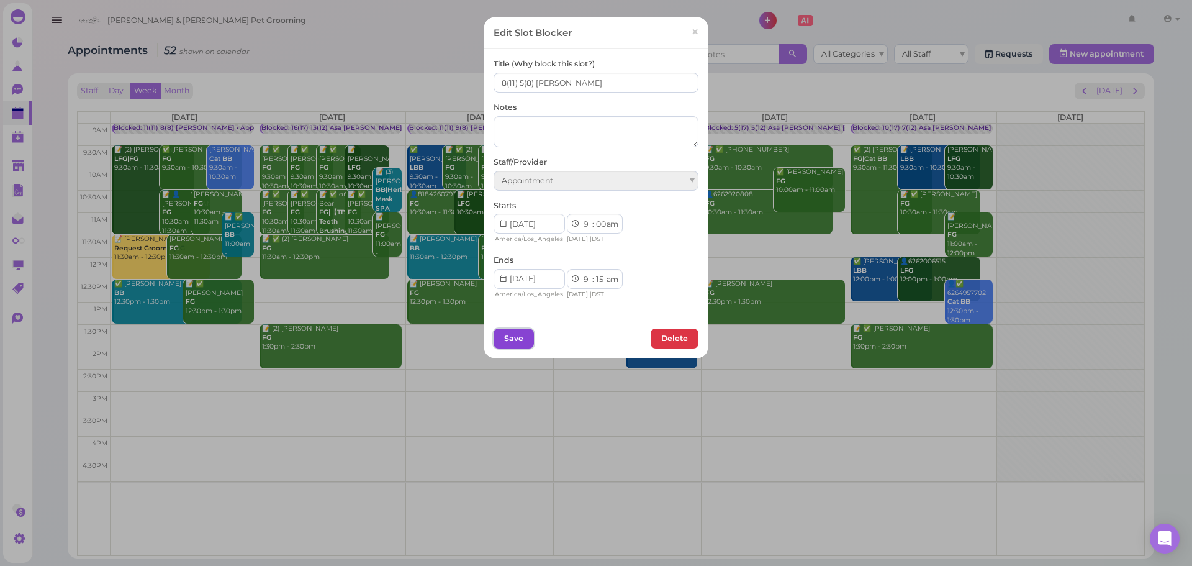
click at [506, 337] on button "Save" at bounding box center [514, 338] width 40 height 20
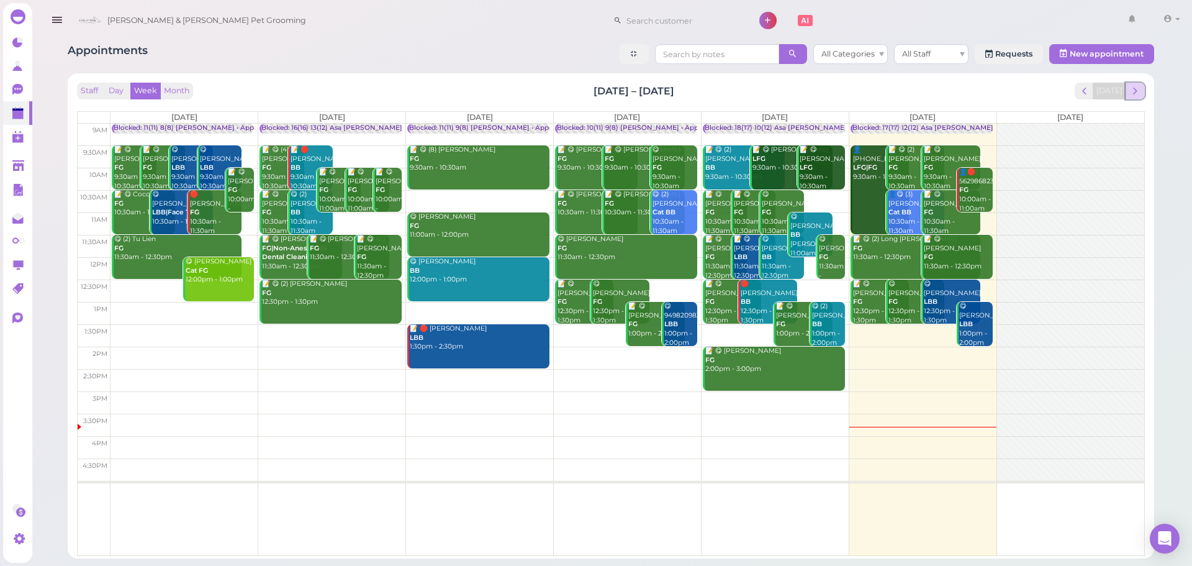
click at [1132, 92] on span "next" at bounding box center [1135, 91] width 12 height 12
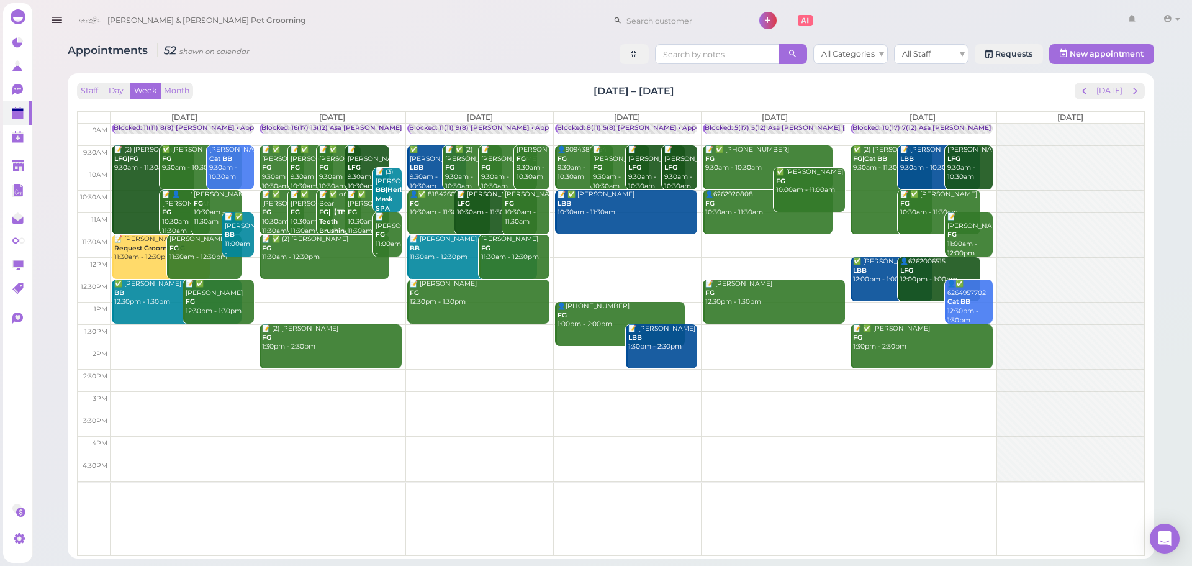
click at [605, 125] on div "Blocked: 8(11) 5(8) [PERSON_NAME] • Appointment" at bounding box center [641, 128] width 169 height 9
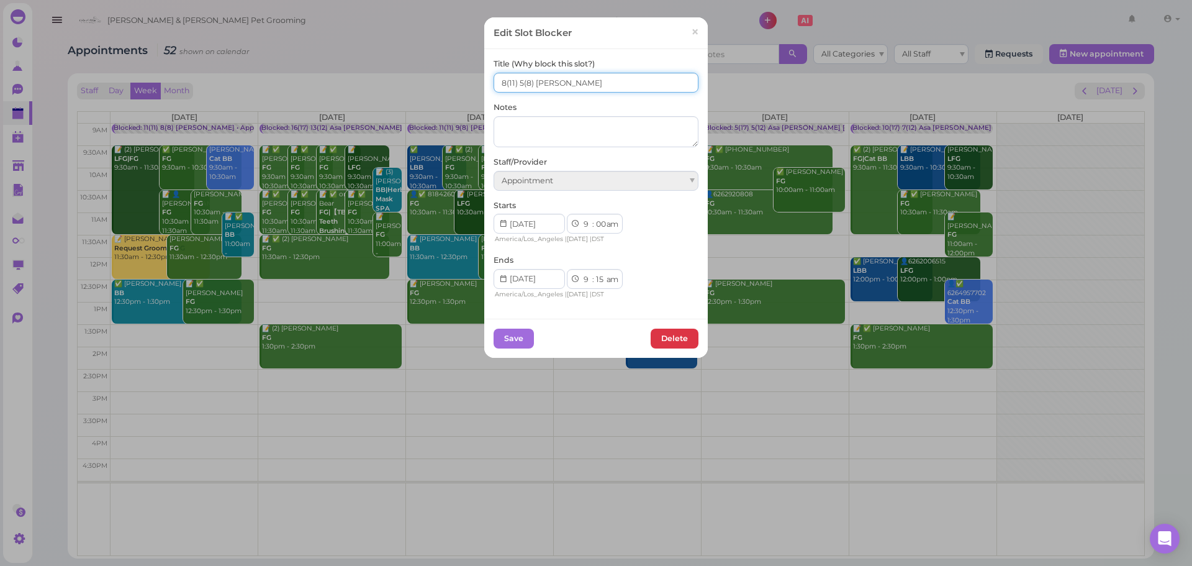
click at [517, 79] on input "8(11) 5(8) [PERSON_NAME]" at bounding box center [596, 83] width 205 height 20
type input "8(11) 56(8) [PERSON_NAME]"
click at [510, 334] on button "Save" at bounding box center [514, 338] width 40 height 20
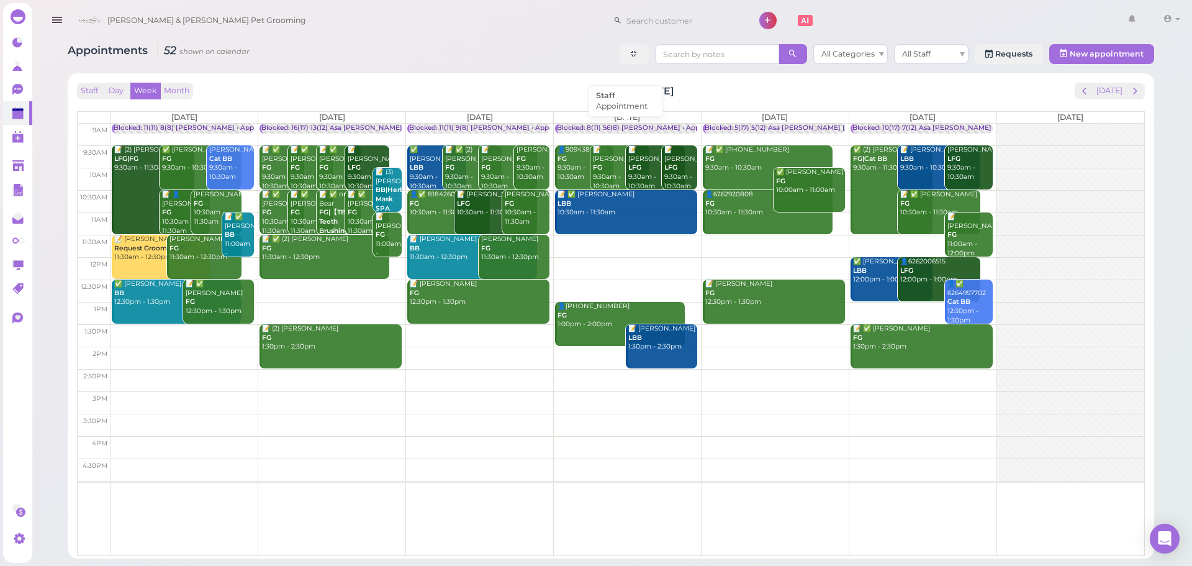
click at [613, 127] on div "Blocked: 8(11) 56(8) [PERSON_NAME] • Appointment" at bounding box center [643, 128] width 173 height 9
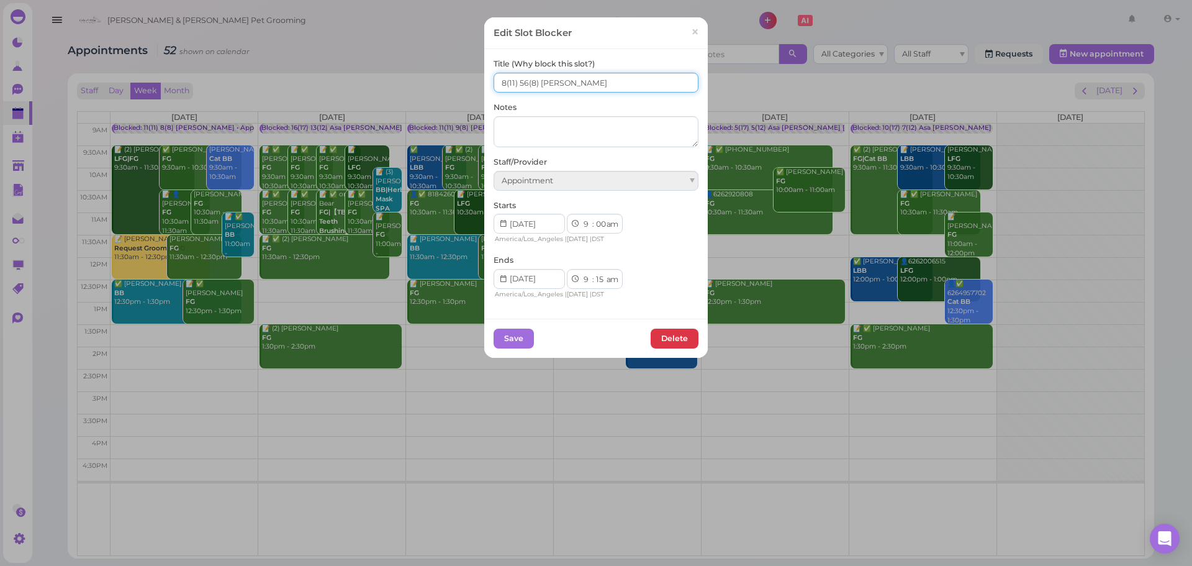
click at [515, 78] on input "8(11) 56(8) [PERSON_NAME]" at bounding box center [596, 83] width 205 height 20
click at [523, 76] on input "8(11) 56(8) [PERSON_NAME]" at bounding box center [596, 83] width 205 height 20
type input "8(11) 6(8) [PERSON_NAME]"
click at [518, 339] on button "Save" at bounding box center [514, 338] width 40 height 20
